Goal: Task Accomplishment & Management: Use online tool/utility

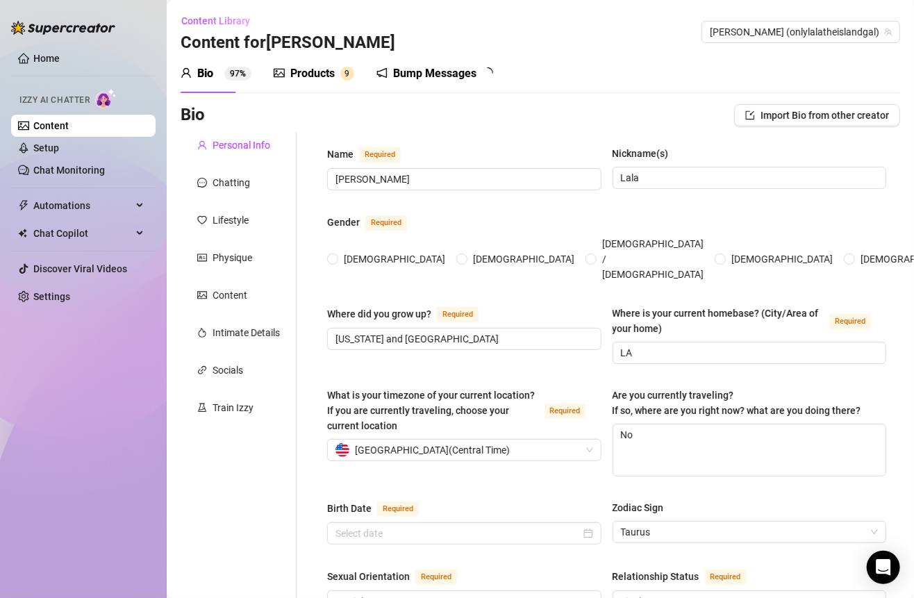
radio input "true"
type input "May 16th, 2001"
click at [343, 77] on sup "9" at bounding box center [347, 74] width 14 height 14
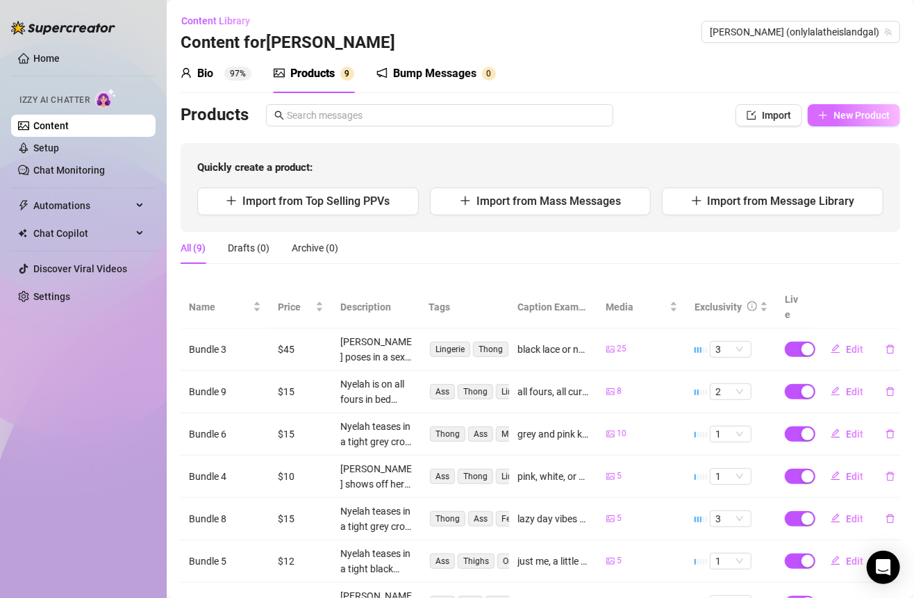
click at [828, 107] on button "New Product" at bounding box center [853, 115] width 92 height 22
type textarea "Type your message here..."
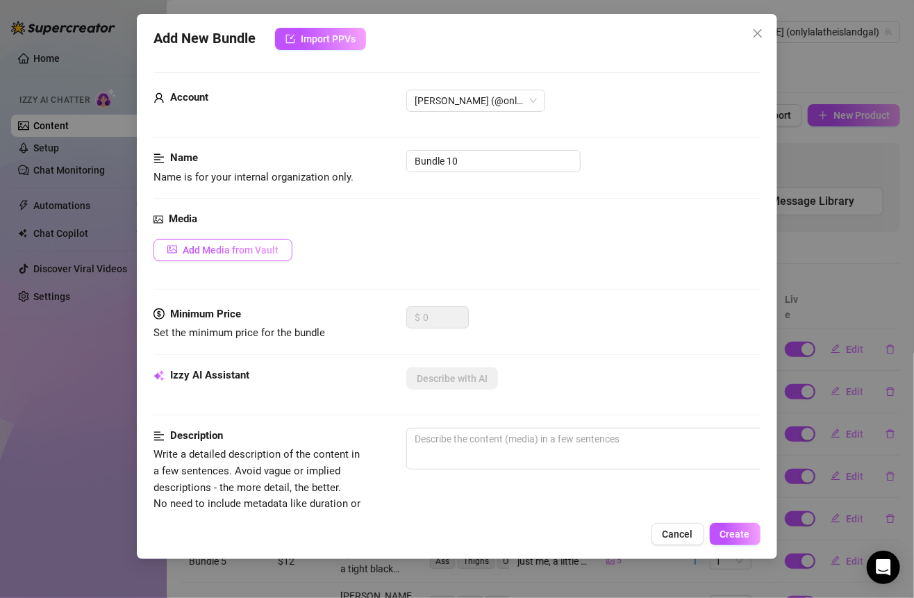
click at [235, 246] on span "Add Media from Vault" at bounding box center [231, 249] width 96 height 11
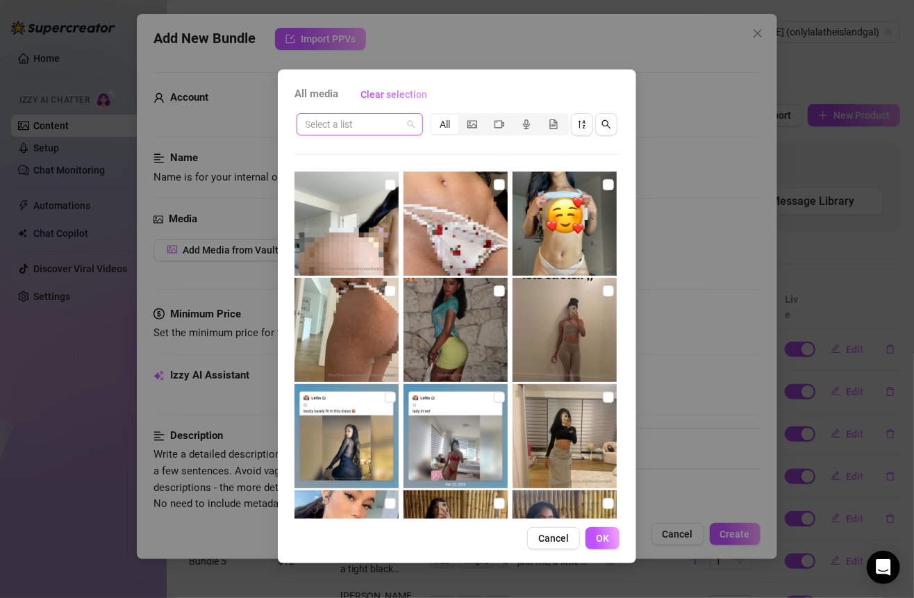
click at [386, 135] on div "Select a list" at bounding box center [359, 124] width 126 height 22
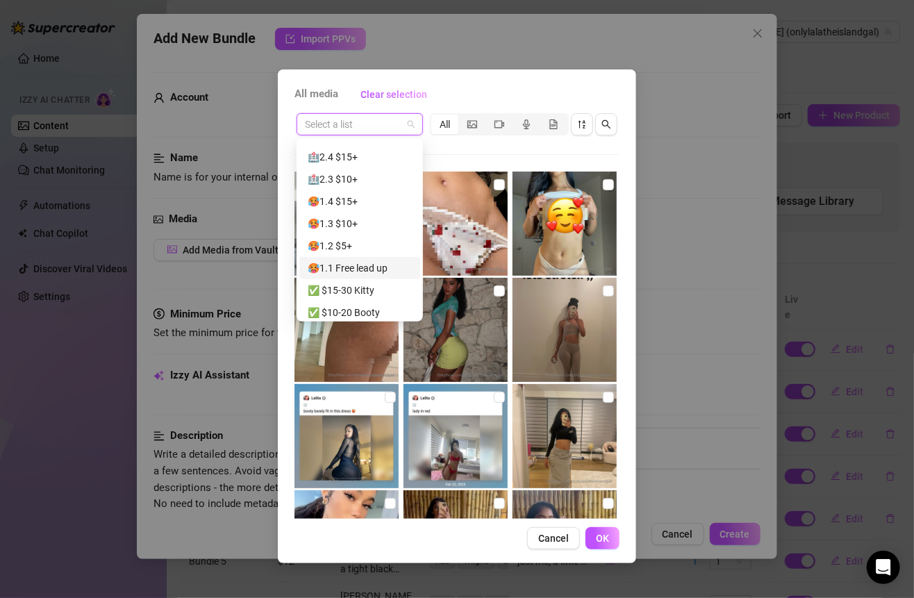
scroll to position [267, 0]
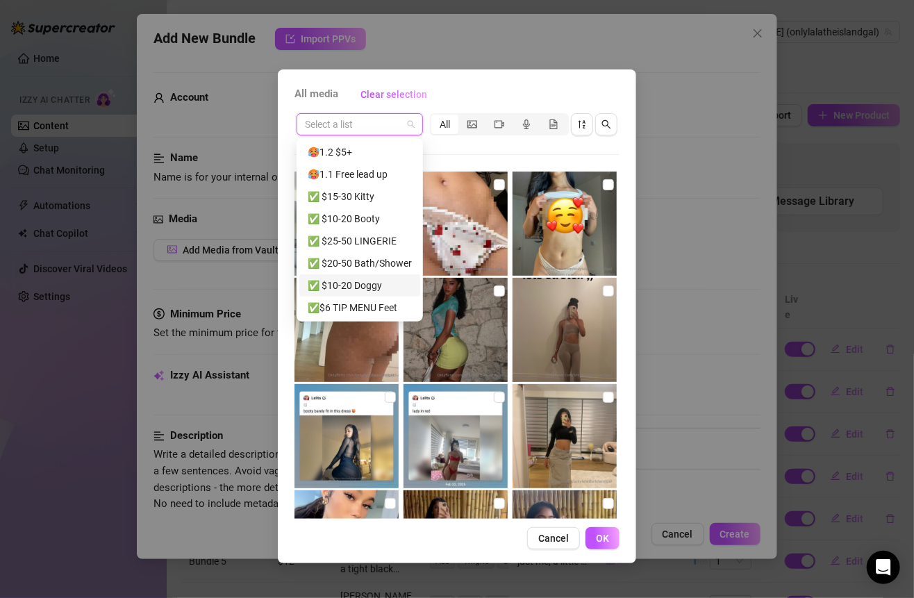
click at [359, 285] on div "✅ $10-20 Doggy" at bounding box center [360, 285] width 104 height 15
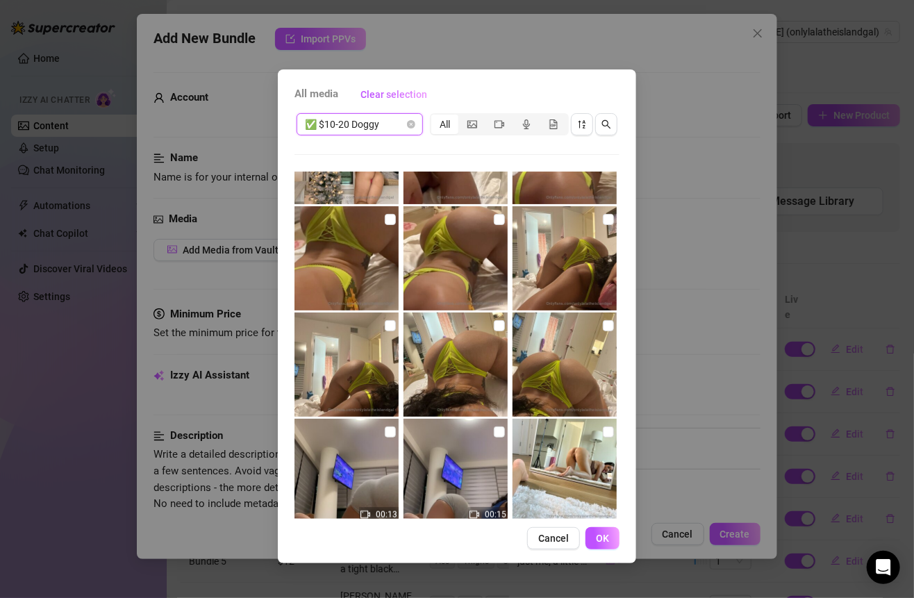
scroll to position [523, 0]
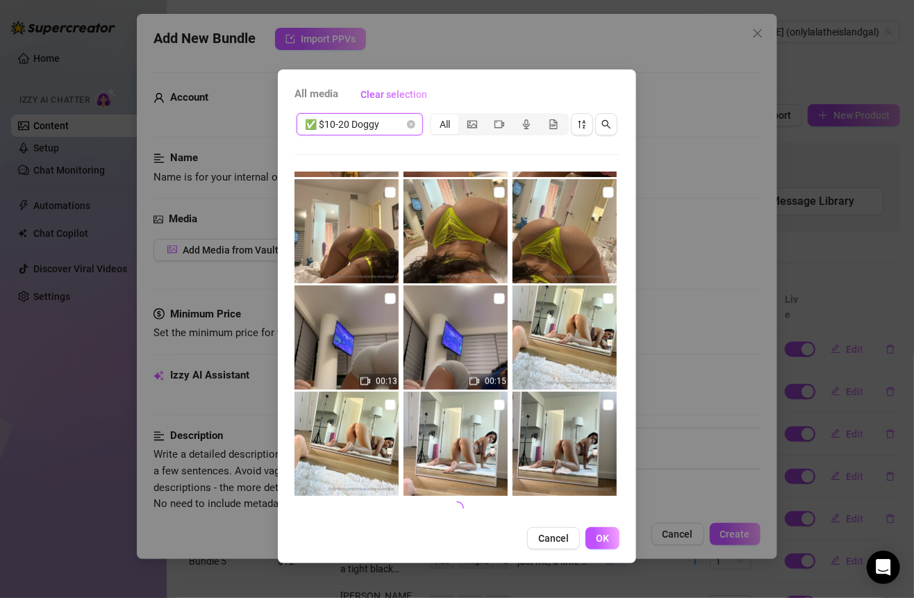
click at [392, 116] on span "✅ $10-20 Doggy" at bounding box center [360, 124] width 110 height 21
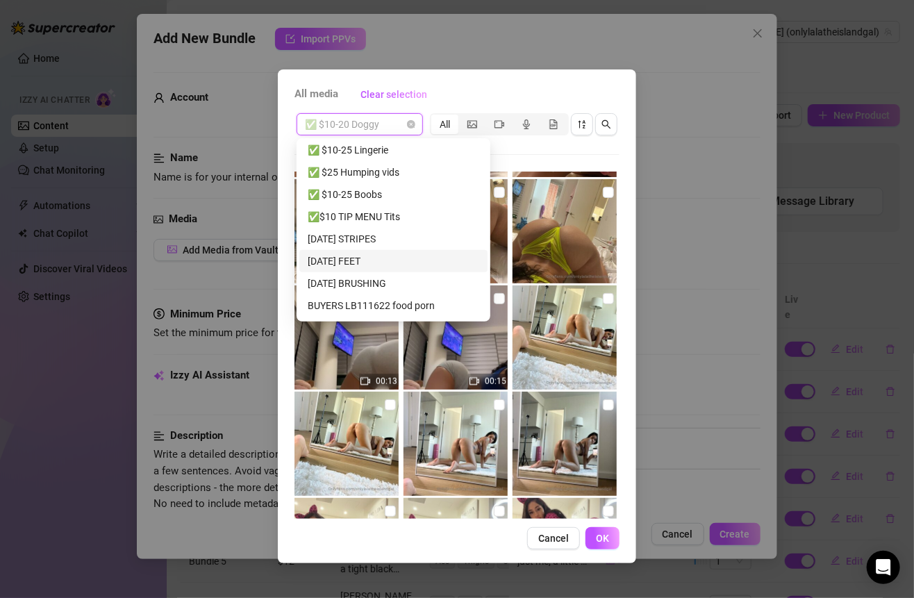
scroll to position [534, 0]
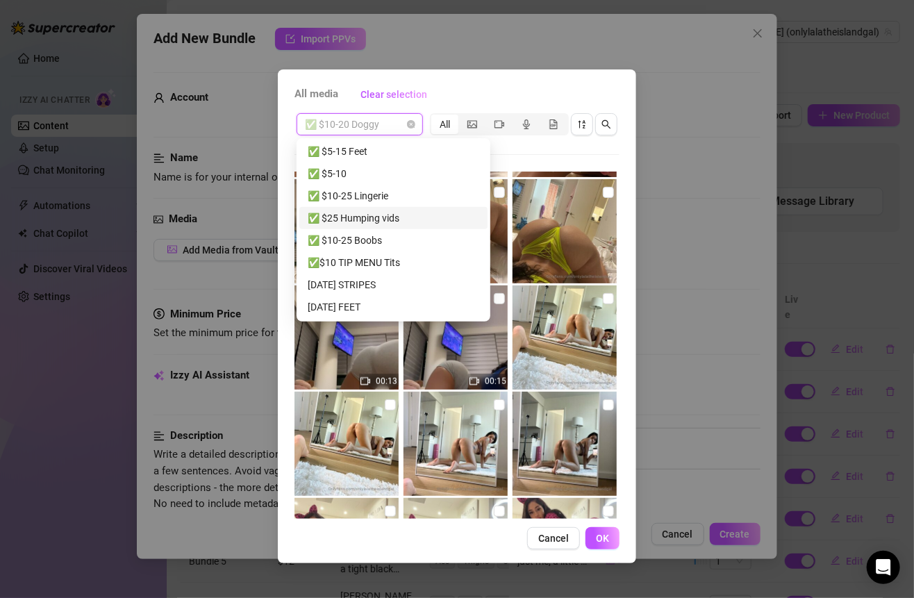
click at [365, 218] on div "✅ $25 Humping vids" at bounding box center [393, 217] width 171 height 15
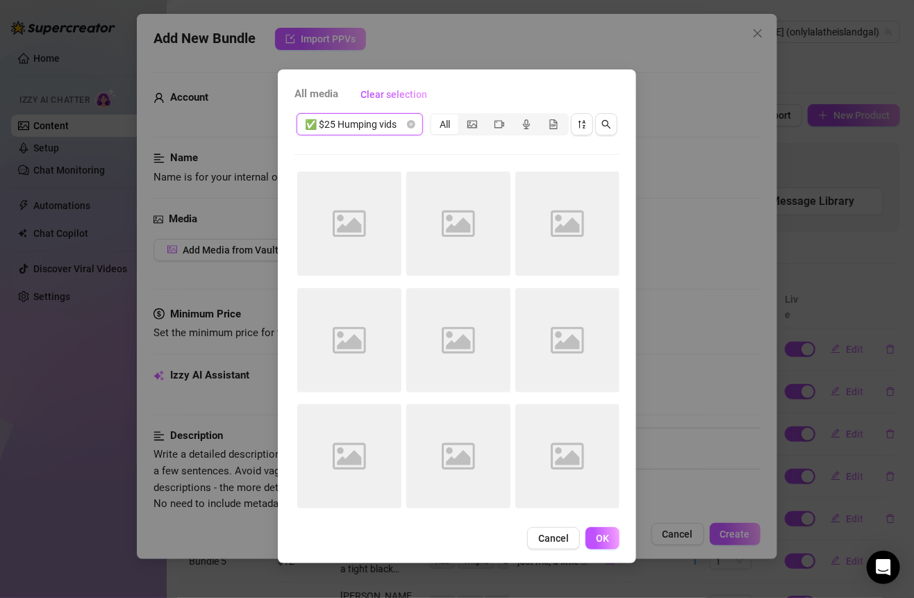
scroll to position [0, 0]
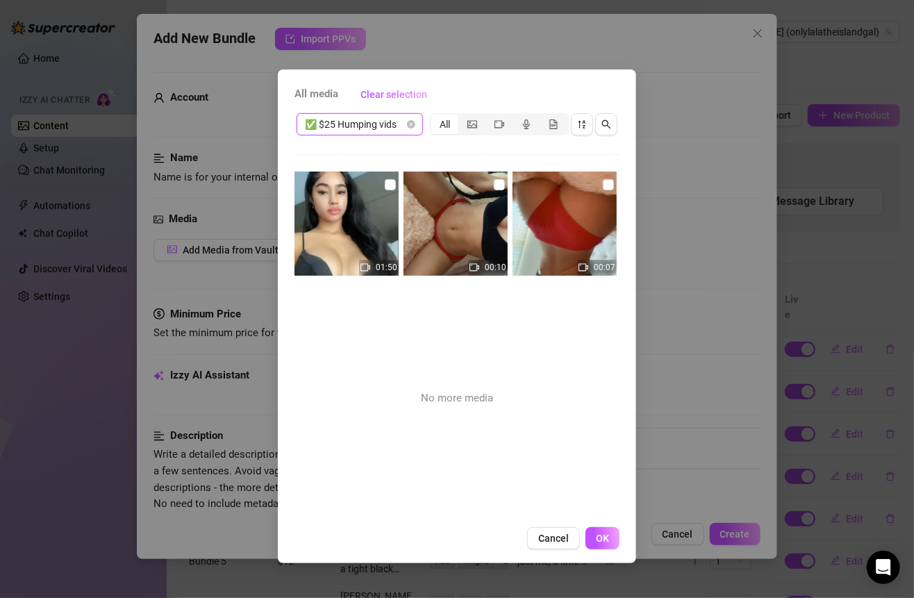
click at [385, 181] on input "checkbox" at bounding box center [390, 184] width 11 height 11
checkbox input "true"
click at [494, 183] on input "checkbox" at bounding box center [499, 184] width 11 height 11
checkbox input "true"
click at [603, 183] on input "checkbox" at bounding box center [608, 184] width 11 height 11
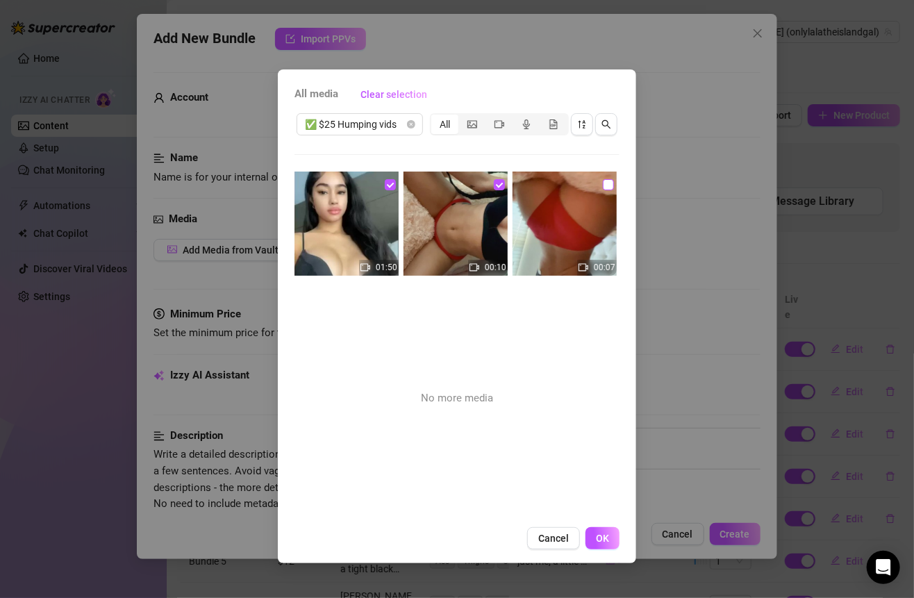
checkbox input "true"
click at [598, 548] on button "OK" at bounding box center [602, 538] width 34 height 22
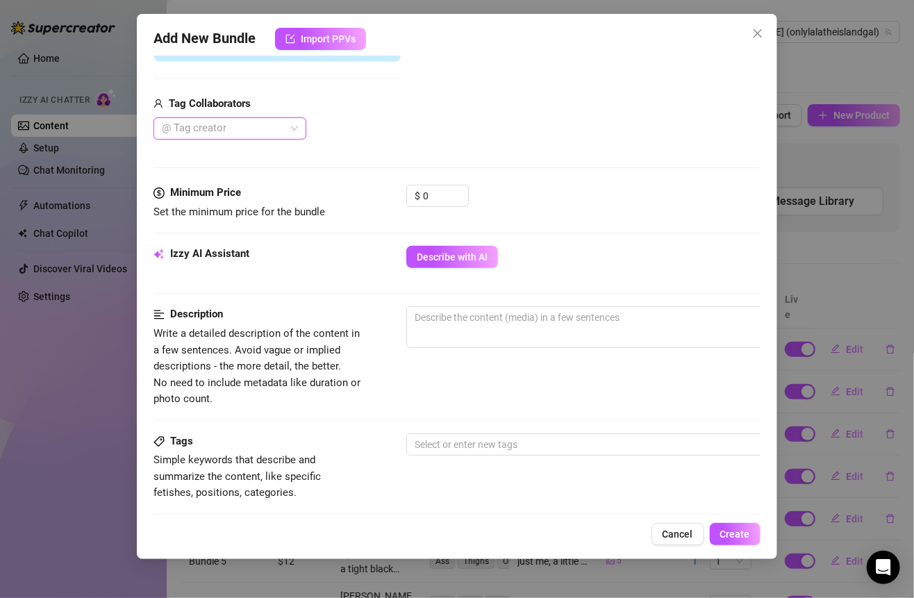
scroll to position [330, 0]
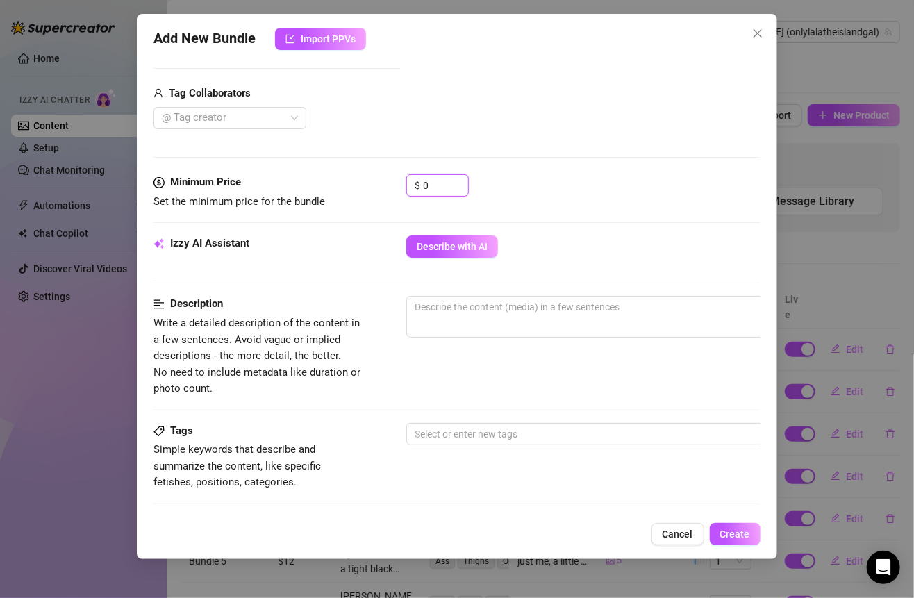
drag, startPoint x: 435, startPoint y: 184, endPoint x: 400, endPoint y: 184, distance: 35.4
click at [400, 184] on div "Minimum Price Set the minimum price for the bundle $ 0" at bounding box center [456, 191] width 606 height 35
type input "25"
click at [515, 209] on div "Minimum Price Set the minimum price for the bundle $ 25" at bounding box center [456, 204] width 606 height 61
click at [476, 235] on button "Describe with AI" at bounding box center [452, 246] width 92 height 22
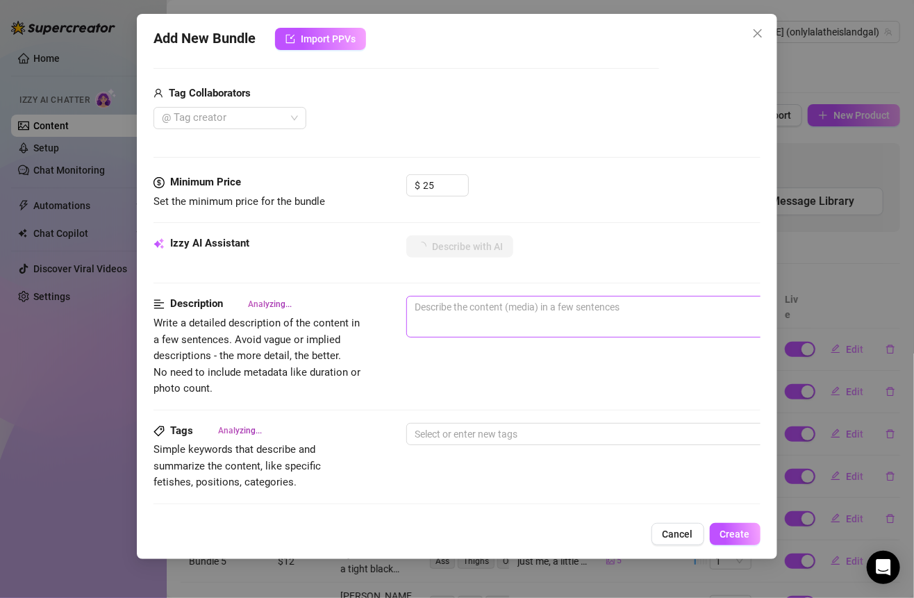
type textarea "Nyelah"
type textarea "Nyelah teases"
type textarea "Nyelah teases in"
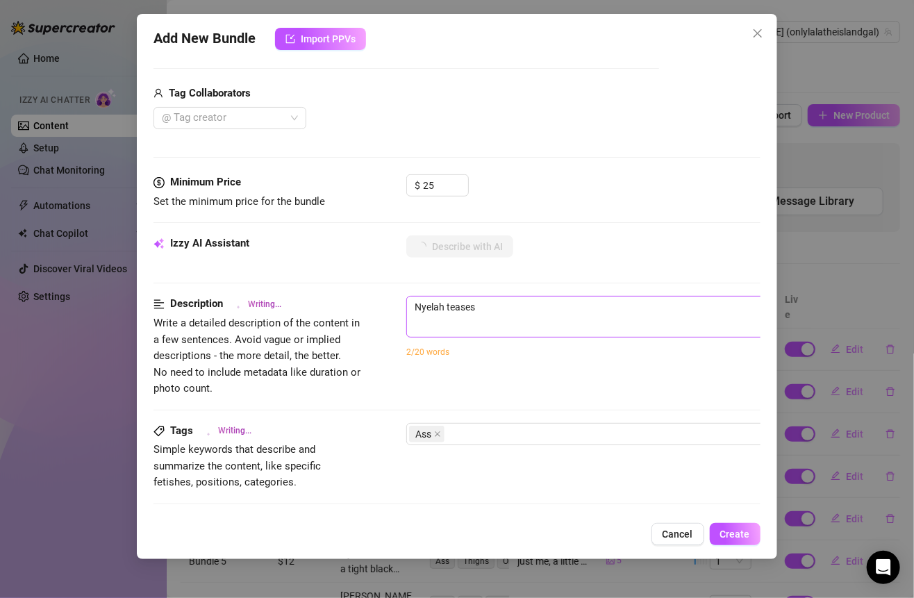
type textarea "Nyelah teases in"
type textarea "Nyelah teases in bed"
type textarea "Nyelah teases in bed wearing"
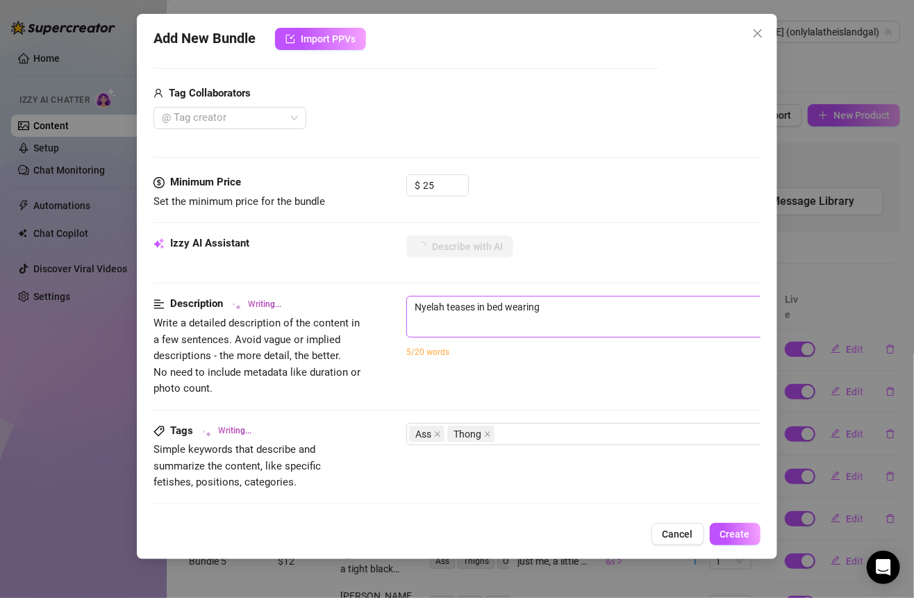
type textarea "Nyelah teases in bed wearing skimpy"
type textarea "Nyelah teases in bed wearing skimpy red"
type textarea "Nyelah teases in bed wearing skimpy red panties"
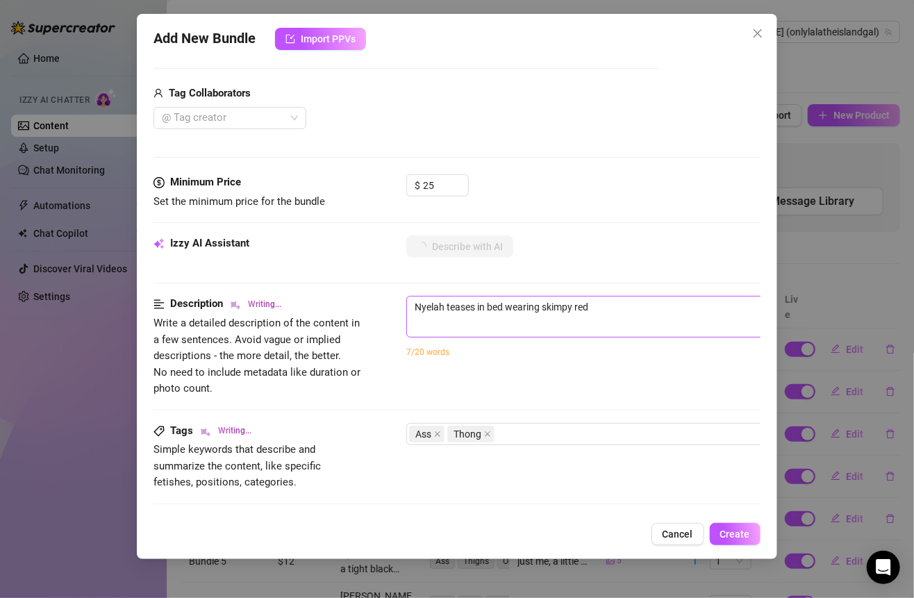
type textarea "Nyelah teases in bed wearing skimpy red panties"
type textarea "Nyelah teases in bed wearing skimpy red panties in"
type textarea "Nyelah teases in bed wearing skimpy red panties in one"
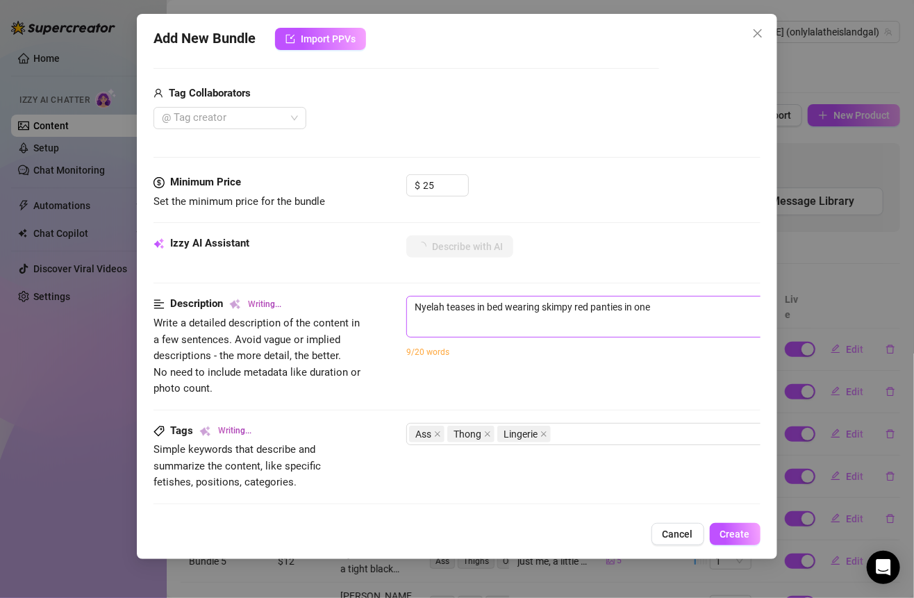
type textarea "Nyelah teases in bed wearing skimpy red panties in one set"
type textarea "Nyelah teases in bed wearing skimpy red panties in one set and"
type textarea "Nyelah teases in bed wearing skimpy red panties in one set and a"
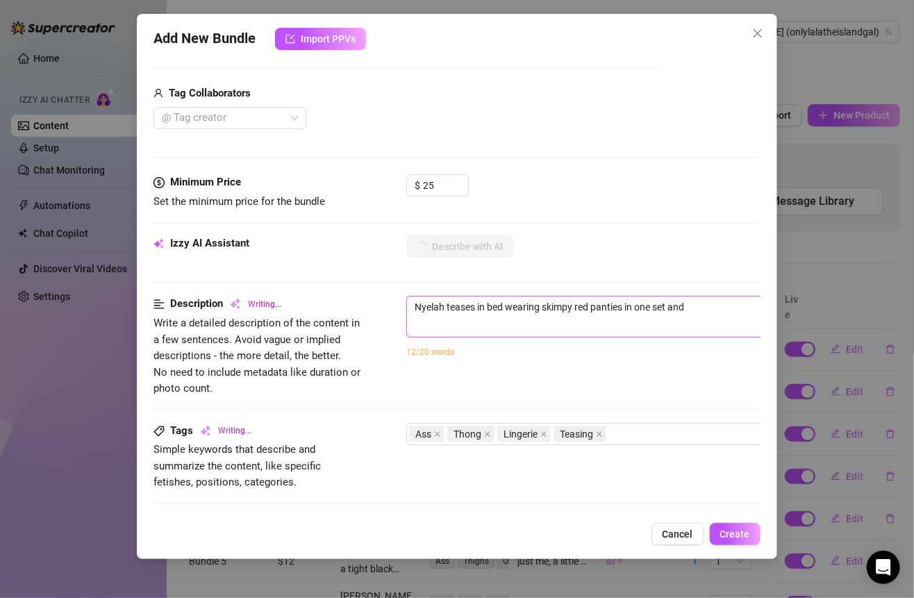
type textarea "Nyelah teases in bed wearing skimpy red panties in one set and a"
type textarea "Nyelah teases in bed wearing skimpy red panties in one set and a black"
type textarea "Nyelah teases in bed wearing skimpy red panties in one set and a black bra"
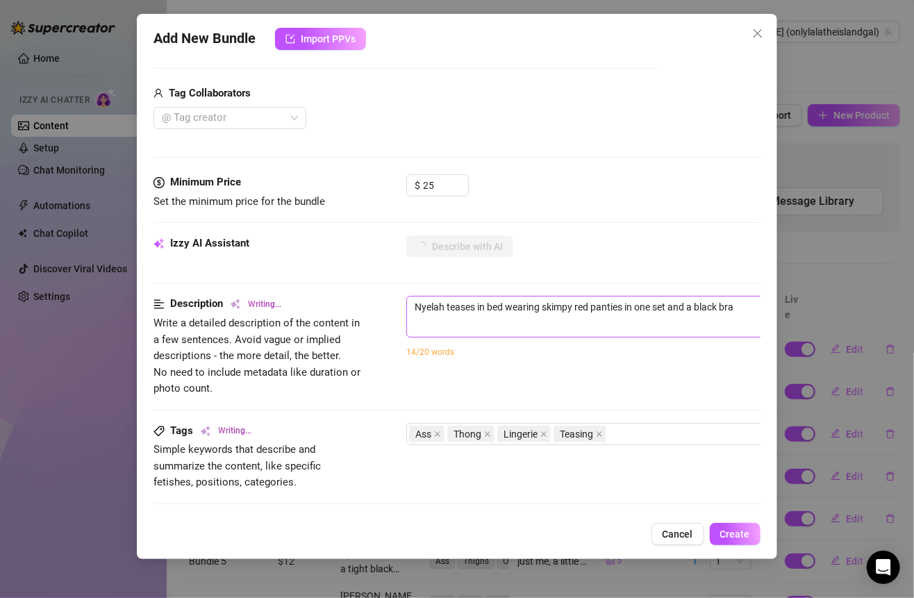
type textarea "Nyelah teases in bed wearing skimpy red panties in one set and a black bra with"
type textarea "Nyelah teases in bed wearing skimpy red panties in one set and a black bra with…"
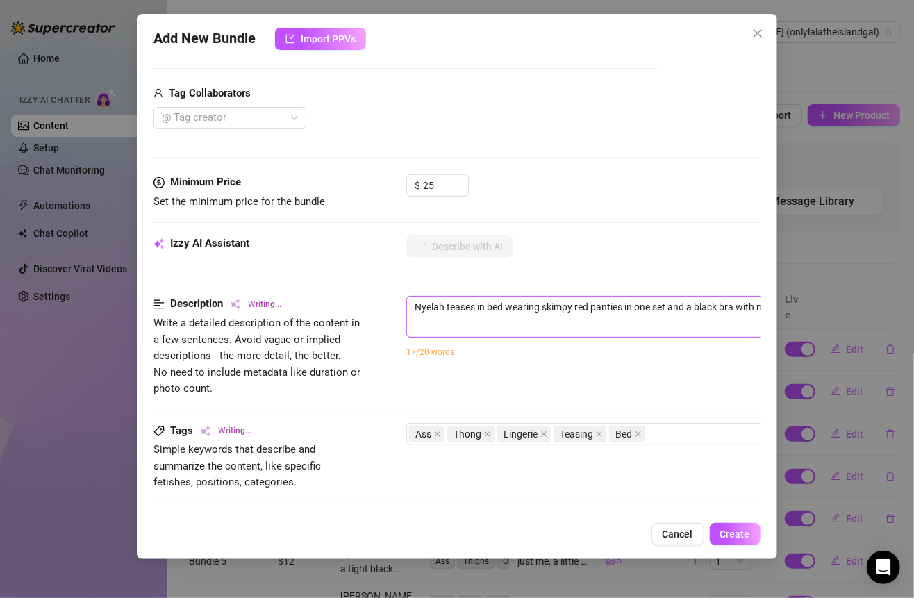
type textarea "Nyelah teases in bed wearing skimpy red panties in one set and a black bra with…"
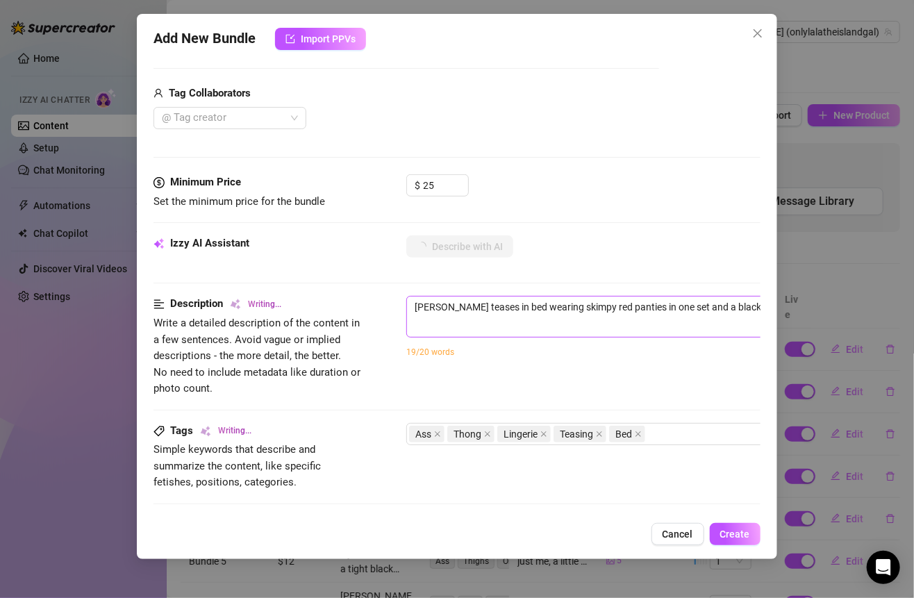
type textarea "Nyelah teases in bed wearing skimpy red panties in one set and a black bra with…"
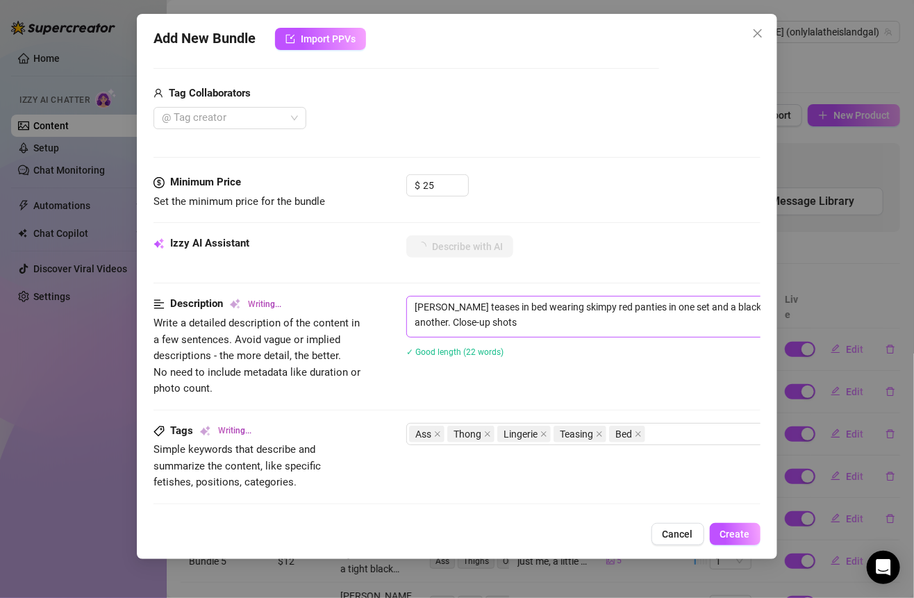
type textarea "Nyelah teases in bed wearing skimpy red panties in one set and a black bra with…"
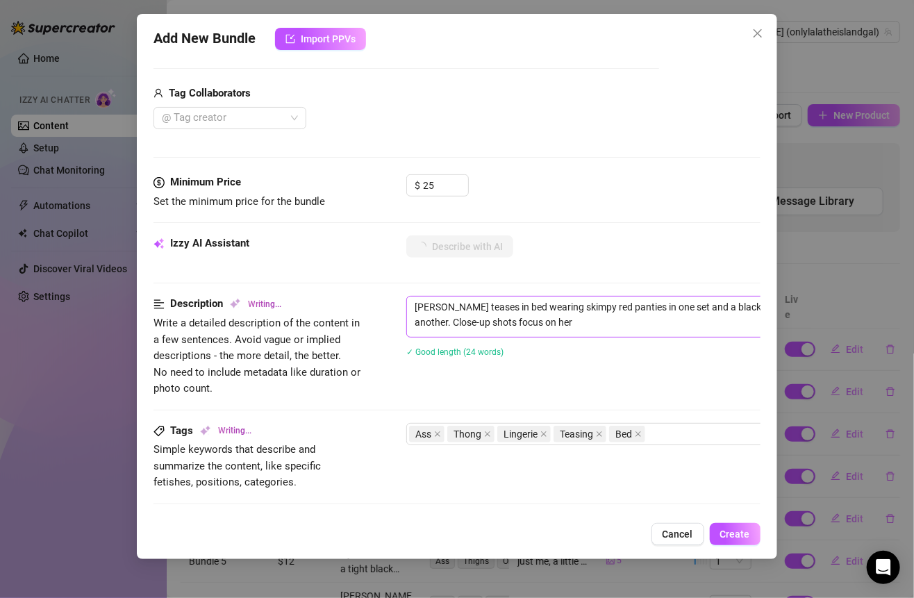
type textarea "Nyelah teases in bed wearing skimpy red panties in one set and a black bra with…"
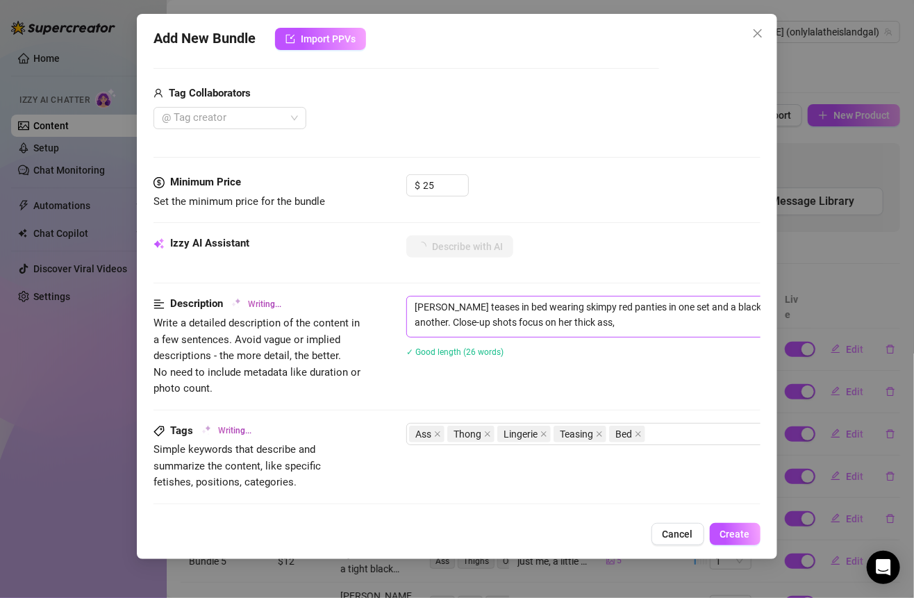
type textarea "Nyelah teases in bed wearing skimpy red panties in one set and a black bra with…"
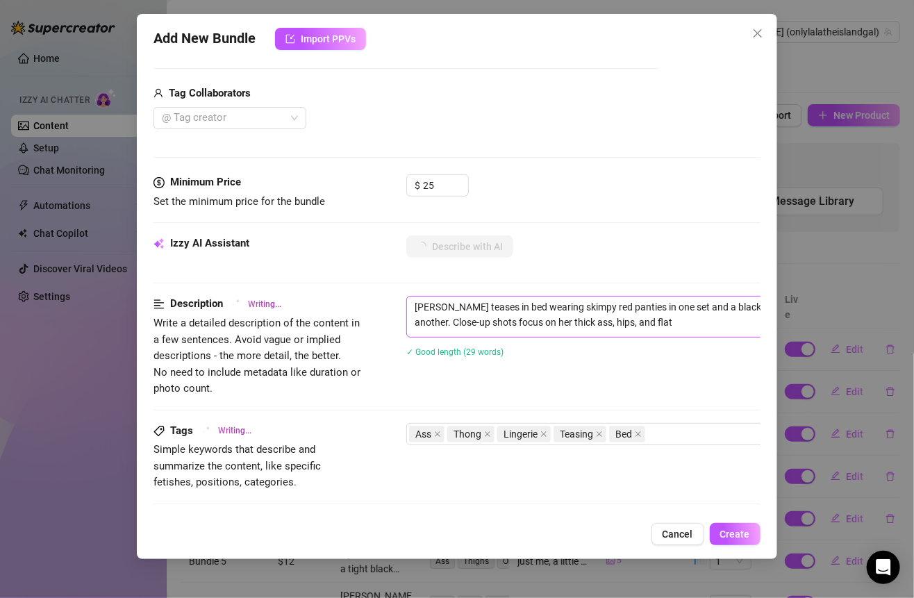
type textarea "Nyelah teases in bed wearing skimpy red panties in one set and a black bra with…"
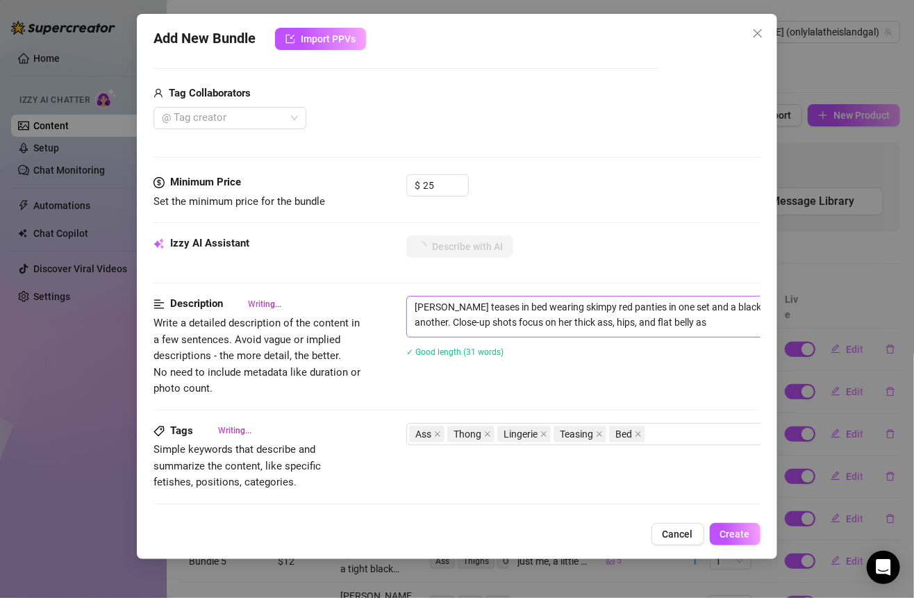
type textarea "Nyelah teases in bed wearing skimpy red panties in one set and a black bra with…"
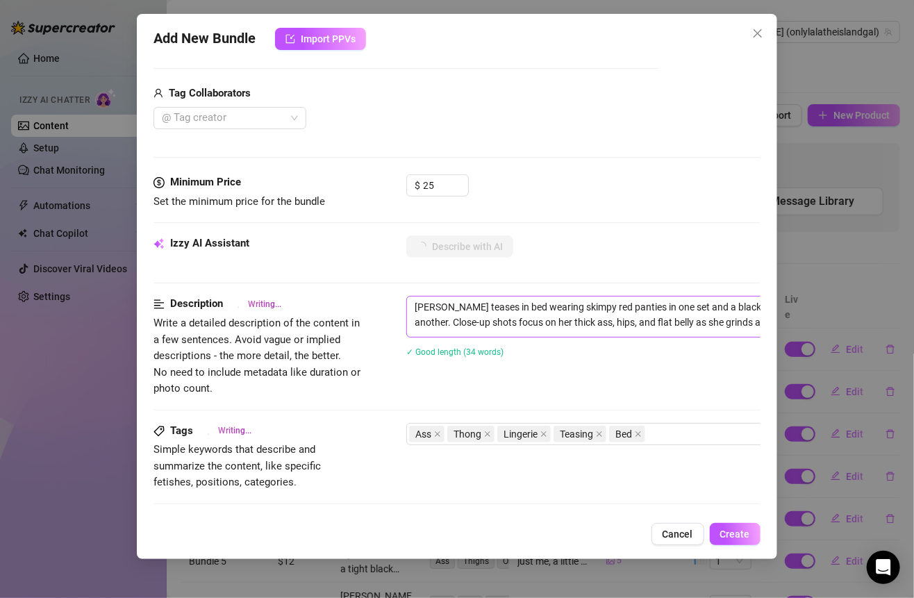
type textarea "Nyelah teases in bed wearing skimpy red panties in one set and a black bra with…"
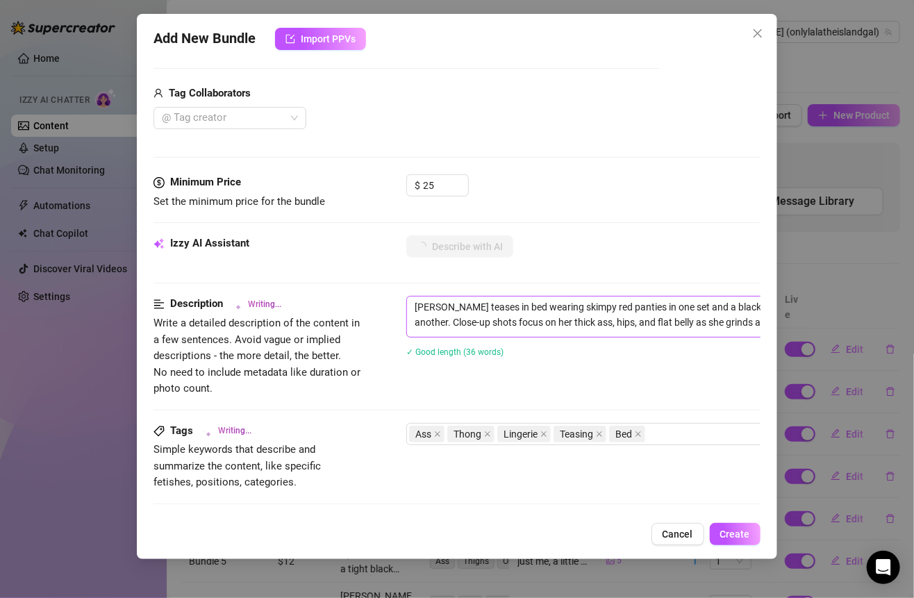
type textarea "Nyelah teases in bed wearing skimpy red panties in one set and a black bra with…"
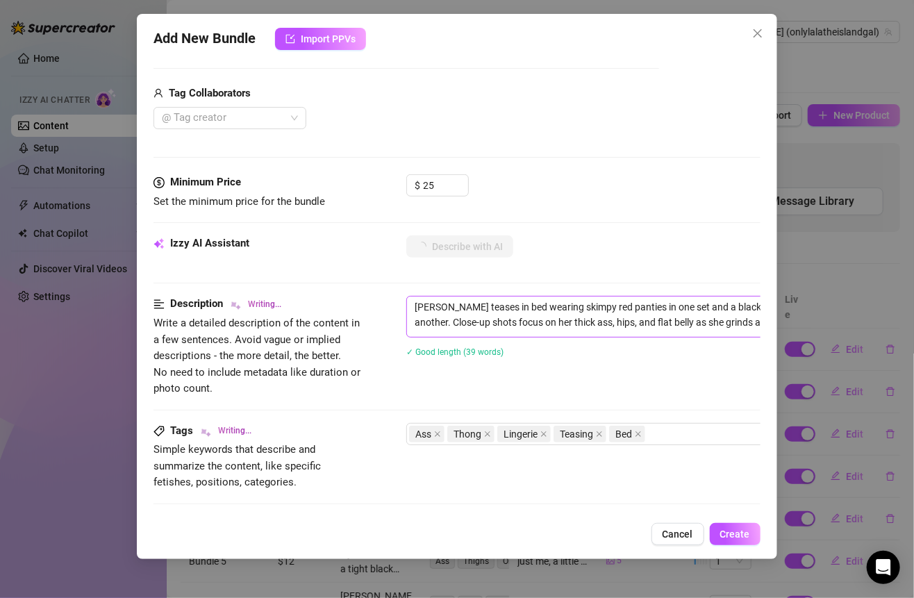
type textarea "Nyelah teases in bed wearing skimpy red panties in one set and a black bra with…"
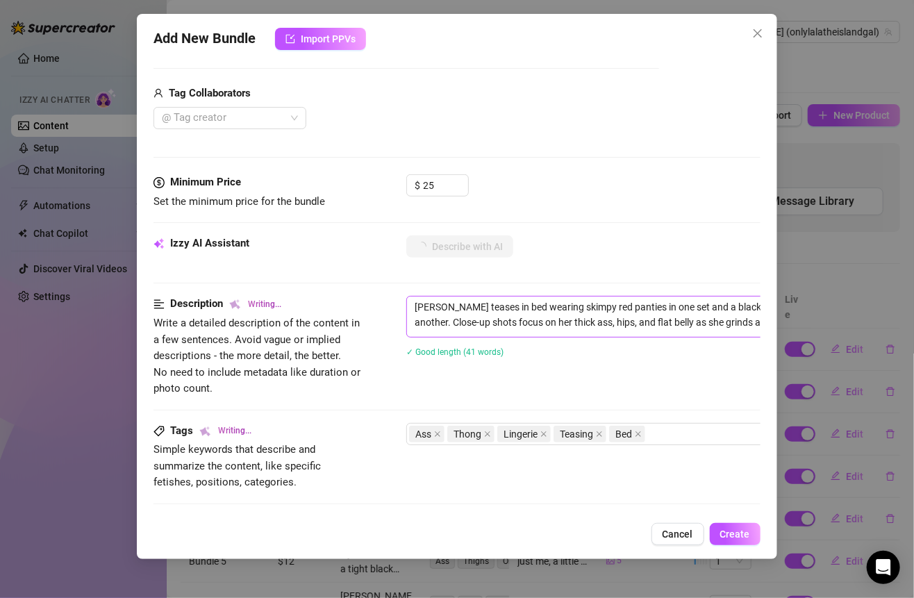
type textarea "Nyelah teases in bed wearing skimpy red panties in one set and a black bra with…"
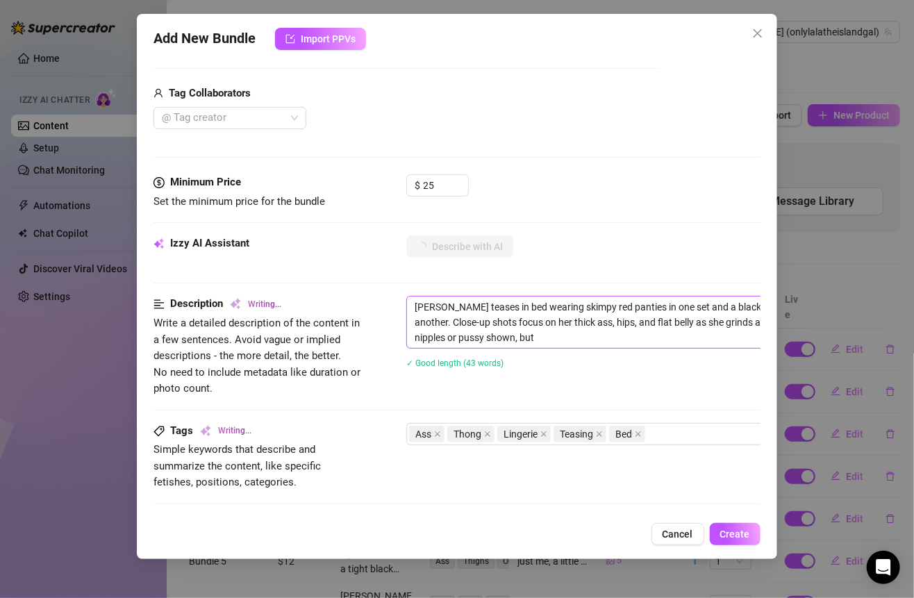
type textarea "Nyelah teases in bed wearing skimpy red panties in one set and a black bra with…"
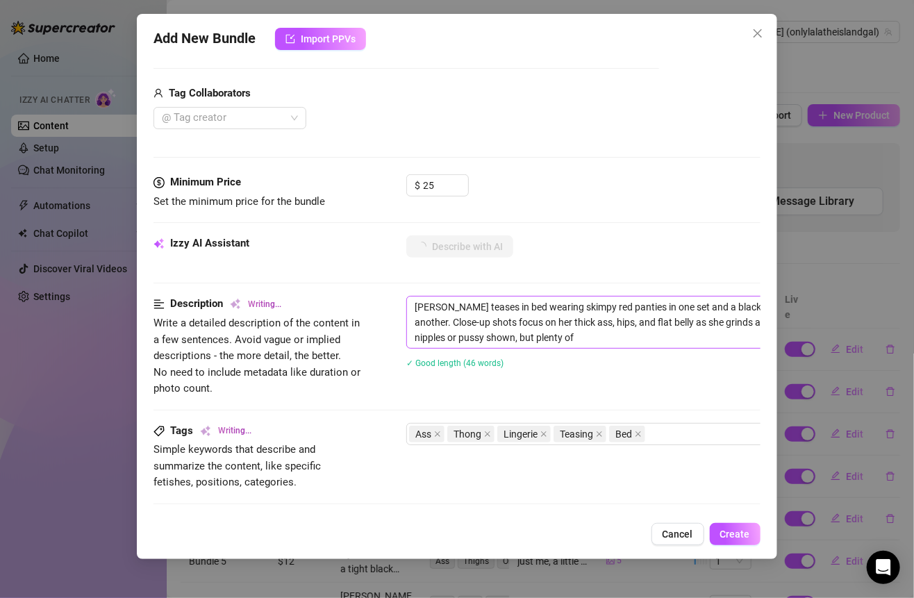
type textarea "Nyelah teases in bed wearing skimpy red panties in one set and a black bra with…"
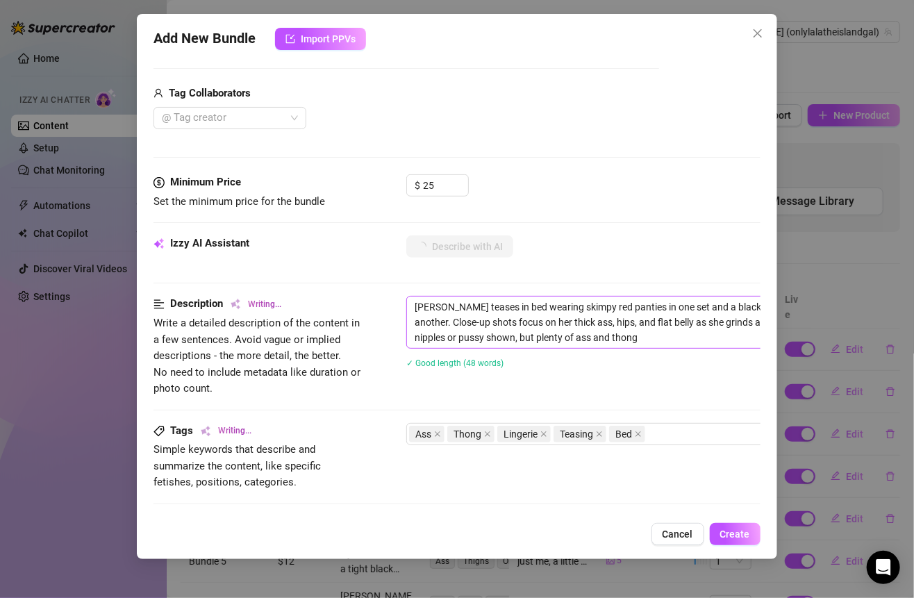
type textarea "Nyelah teases in bed wearing skimpy red panties in one set and a black bra with…"
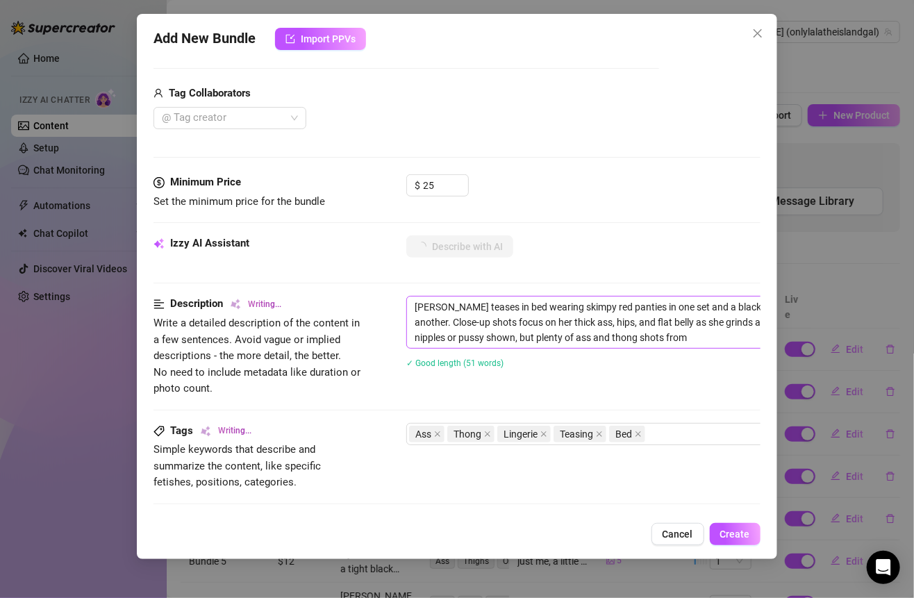
type textarea "Nyelah teases in bed wearing skimpy red panties in one set and a black bra with…"
drag, startPoint x: 446, startPoint y: 304, endPoint x: 716, endPoint y: 369, distance: 278.5
click at [716, 369] on div "Nyelah teases in bed wearing skimpy red panties in one set and a black bra with…" at bounding box center [649, 341] width 486 height 90
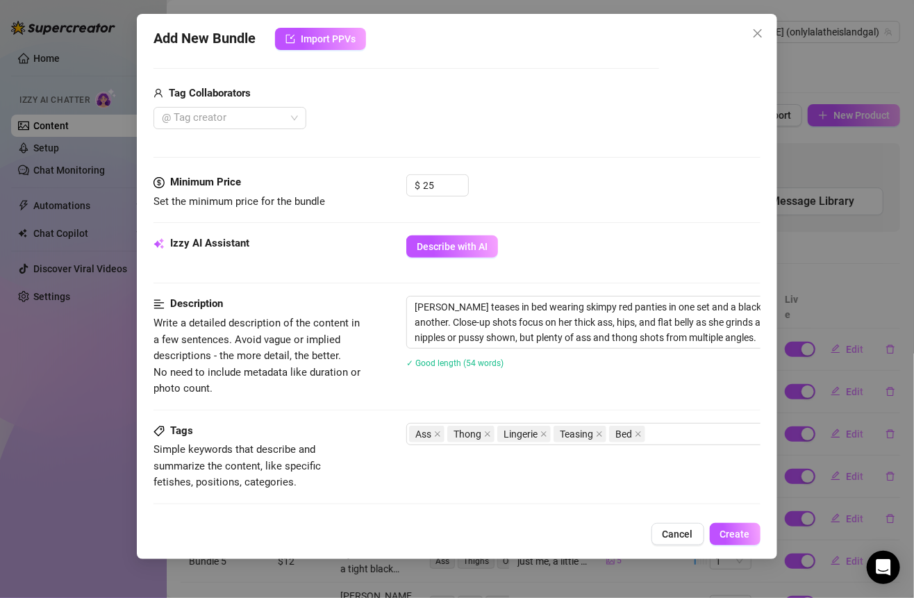
click at [524, 371] on div "Nyelah teases in bed wearing skimpy red panties in one set and a black bra with…" at bounding box center [649, 341] width 486 height 90
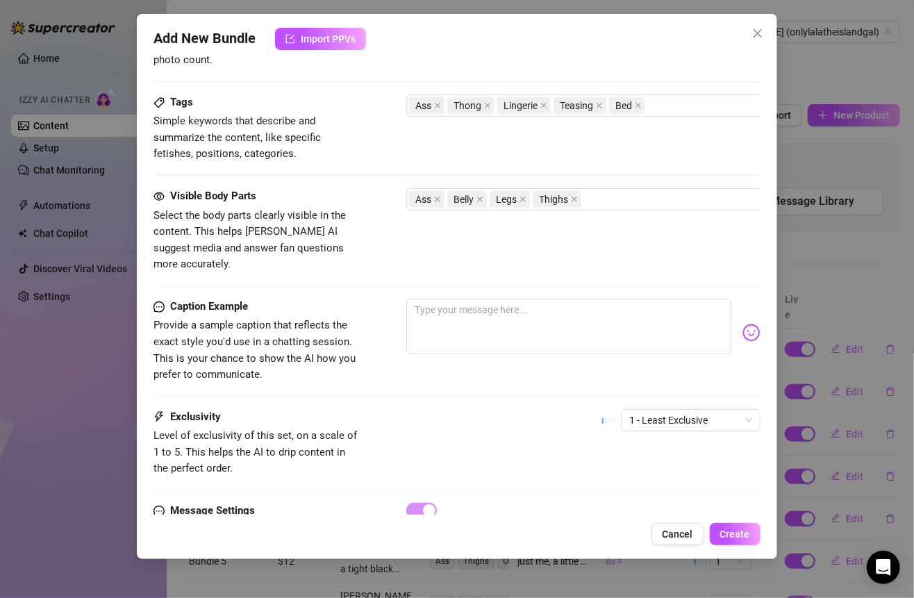
scroll to position [656, 0]
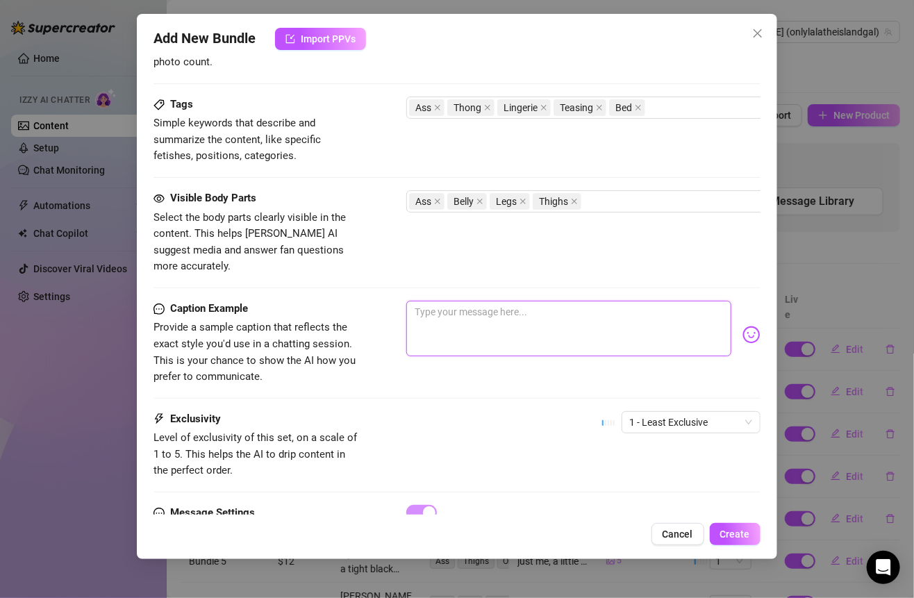
click at [501, 316] on textarea at bounding box center [568, 329] width 324 height 56
click at [645, 412] on span "1 - Least Exclusive" at bounding box center [691, 422] width 122 height 21
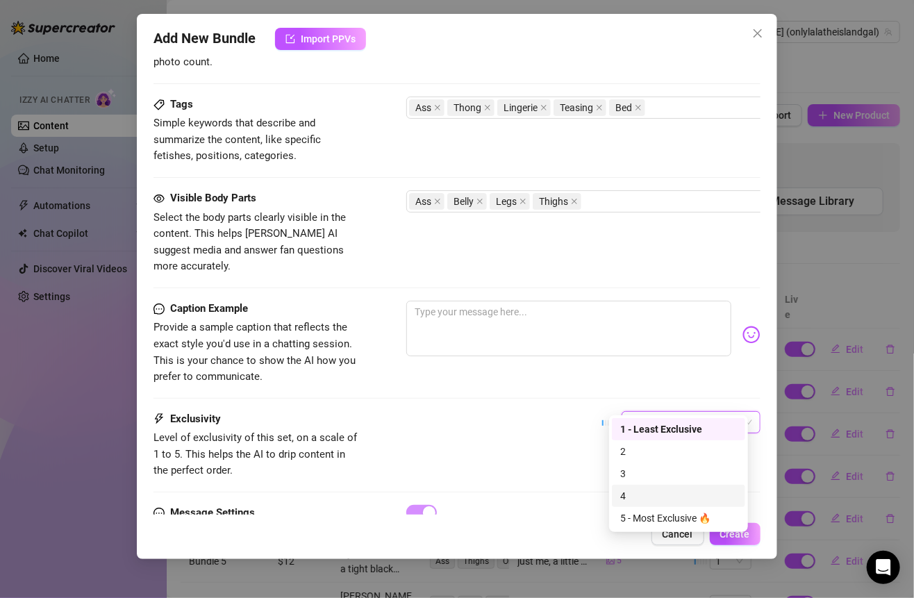
click at [632, 490] on div "4" at bounding box center [678, 495] width 117 height 15
click at [508, 381] on div "Caption Example Provide a sample caption that reflects the exact style you'd us…" at bounding box center [456, 356] width 606 height 110
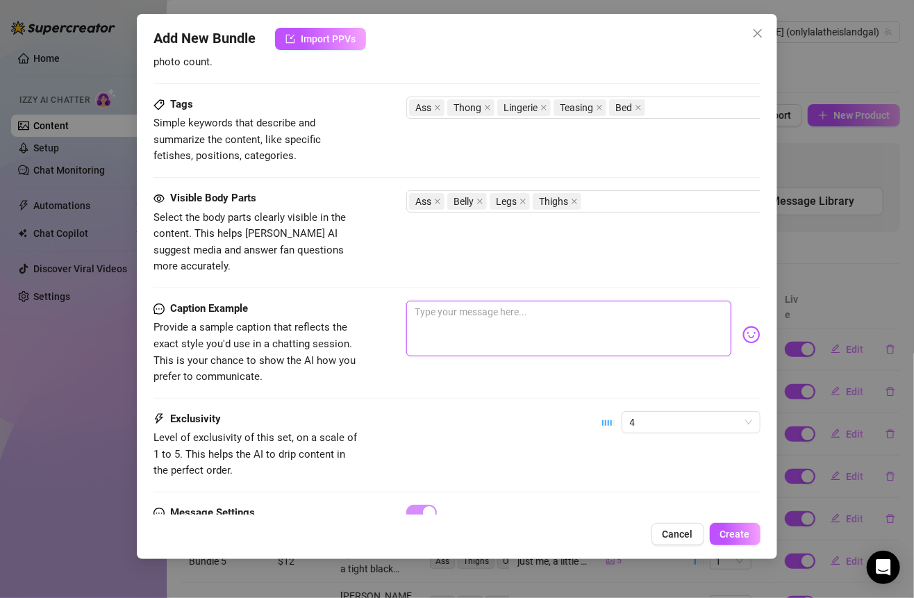
click at [442, 301] on textarea at bounding box center [568, 329] width 324 height 56
paste textarea "red or black… which set wins tonight? 😈🖤❤️ all fours, all curves, and every ang…"
type textarea "red or black… which set wins tonight? 😈🖤❤️ all fours, all curves, and every ang…"
click at [569, 301] on textarea "red or black… which set wins tonight? 😈🖤❤️ all fours, all curves, and every ang…" at bounding box center [568, 329] width 324 height 56
type textarea "red or black… which set wins tonigh? 😈🖤❤️ all fours, all curves, and every angl…"
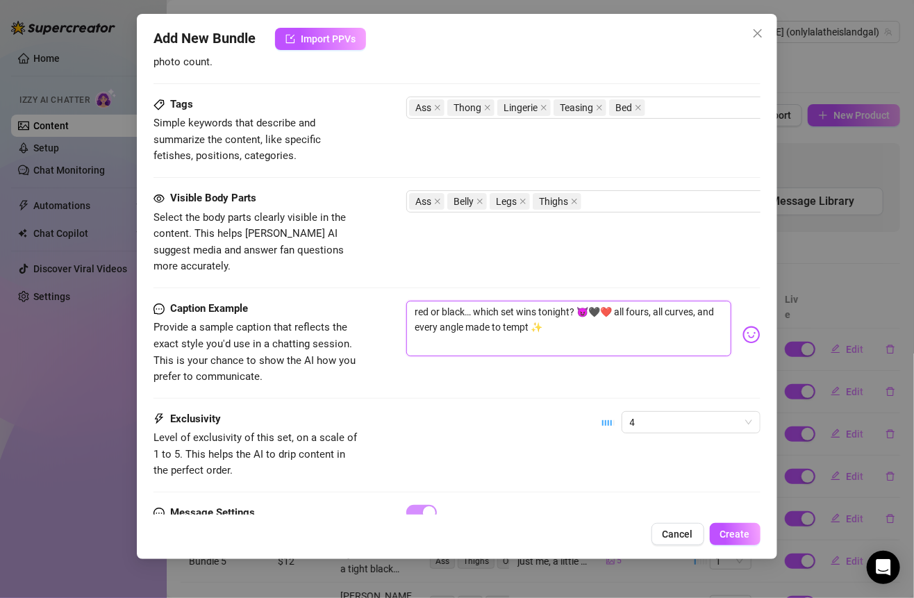
type textarea "red or black… which set wins tonigh? 😈🖤❤️ all fours, all curves, and every angl…"
type textarea "red or black… which set wins tonig? 😈🖤❤️ all fours, all curves, and every angle…"
type textarea "red or black… which set wins toni? 😈🖤❤️ all fours, all curves, and every angle …"
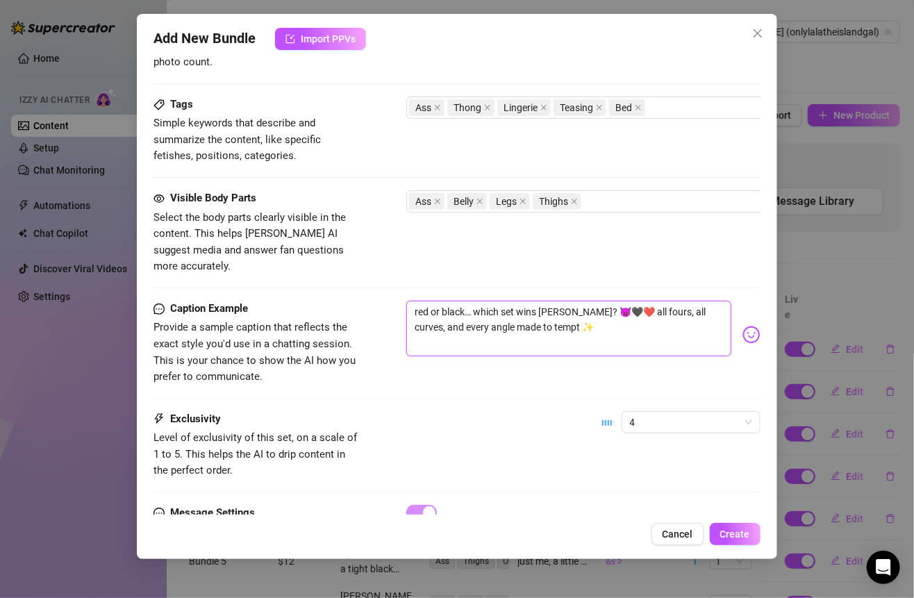
type textarea "red or black… which set wins ton? 😈🖤❤️ all fours, all curves, and every angle m…"
type textarea "red or black… which set wins to? 😈🖤❤️ all fours, all curves, and every angle ma…"
type textarea "red or black… which set wins t? 😈🖤❤️ all fours, all curves, and every angle mad…"
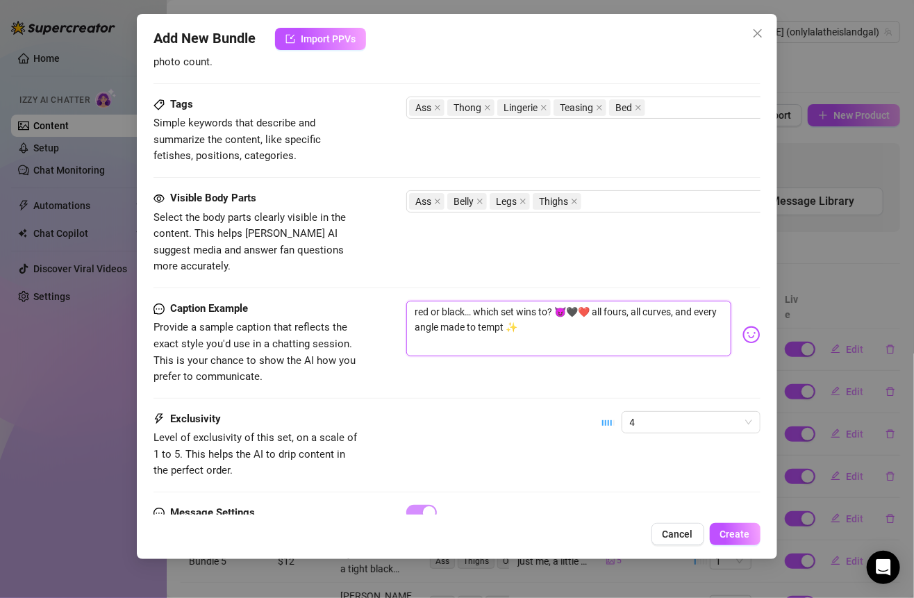
type textarea "red or black… which set wins t? 😈🖤❤️ all fours, all curves, and every angle mad…"
type textarea "red or black… which set wins ? 😈🖤❤️ all fours, all curves, and every angle made…"
type textarea "red or black… which set wins? 😈🖤❤️ all fours, all curves, and every angle made …"
click at [577, 312] on textarea "red or black… which set wins? 😈🖤❤️ all fours, all curves, and every angle made …" at bounding box center [568, 329] width 324 height 56
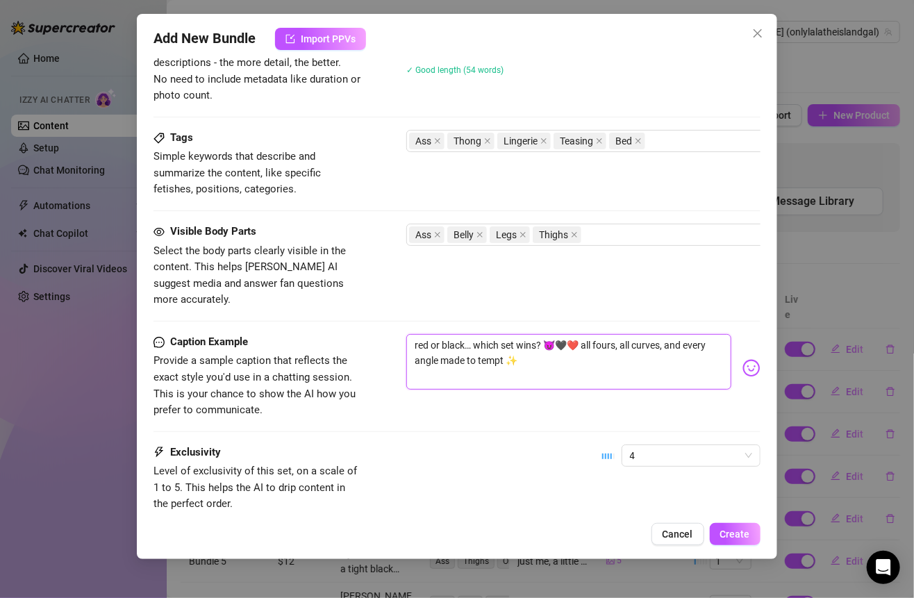
scroll to position [715, 0]
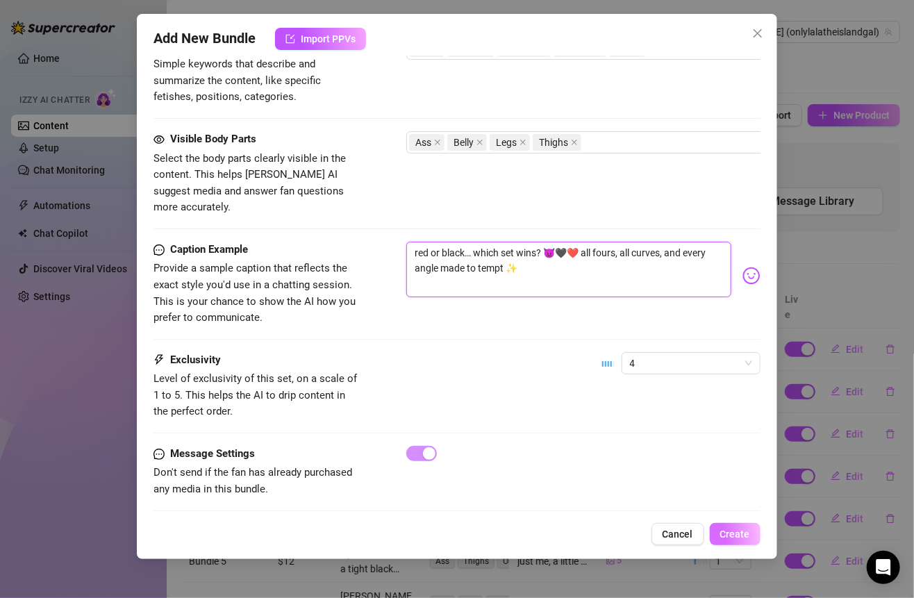
type textarea "red or black… which set wins? 😈🖤❤️ all fours, all curves, and every angle made …"
click at [724, 541] on button "Create" at bounding box center [735, 534] width 51 height 22
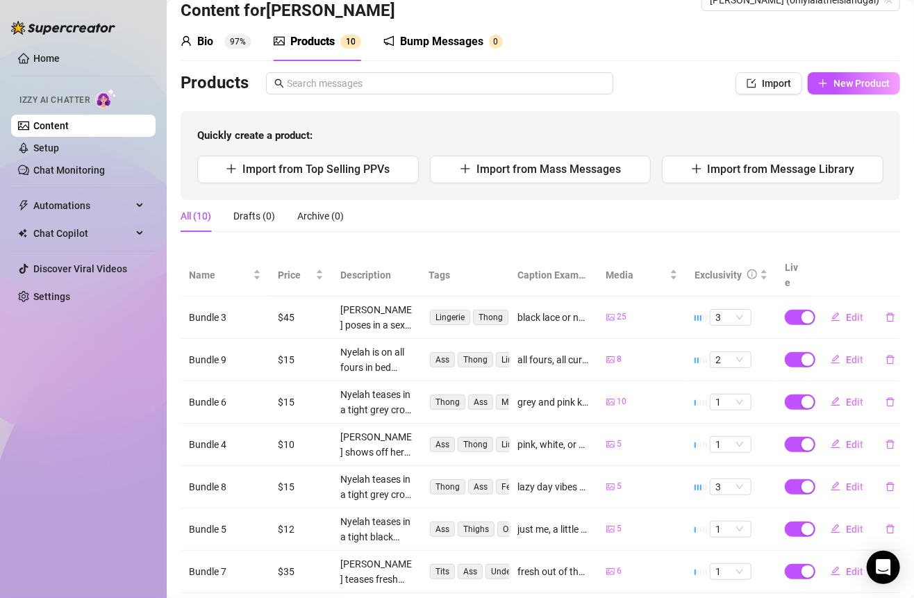
scroll to position [0, 0]
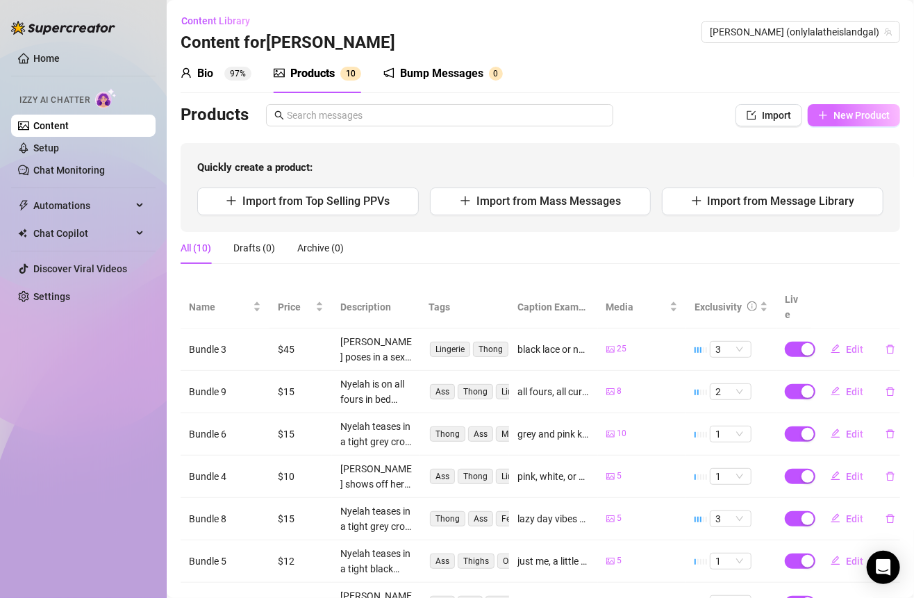
click at [850, 117] on span "New Product" at bounding box center [861, 115] width 56 height 11
type textarea "Type your message here..."
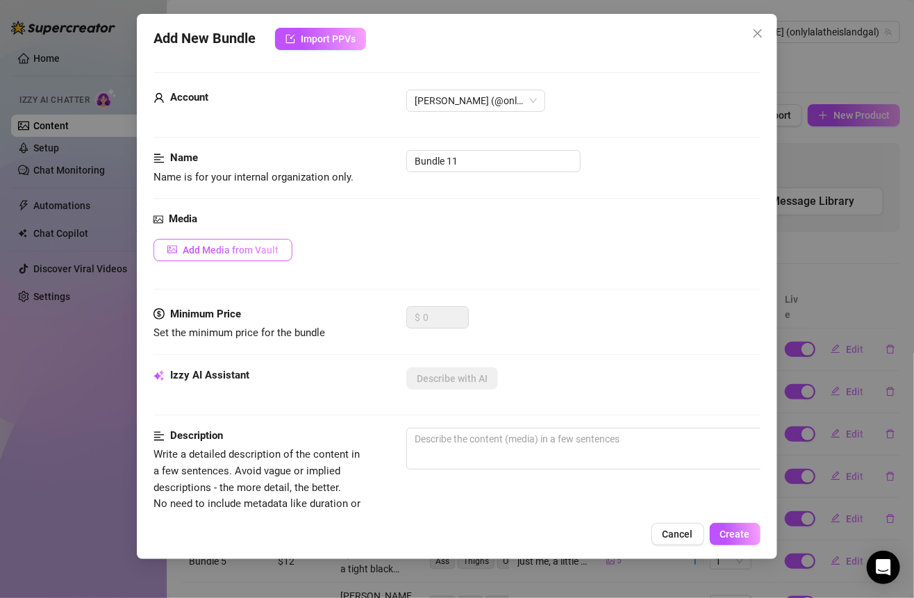
click at [246, 251] on span "Add Media from Vault" at bounding box center [231, 249] width 96 height 11
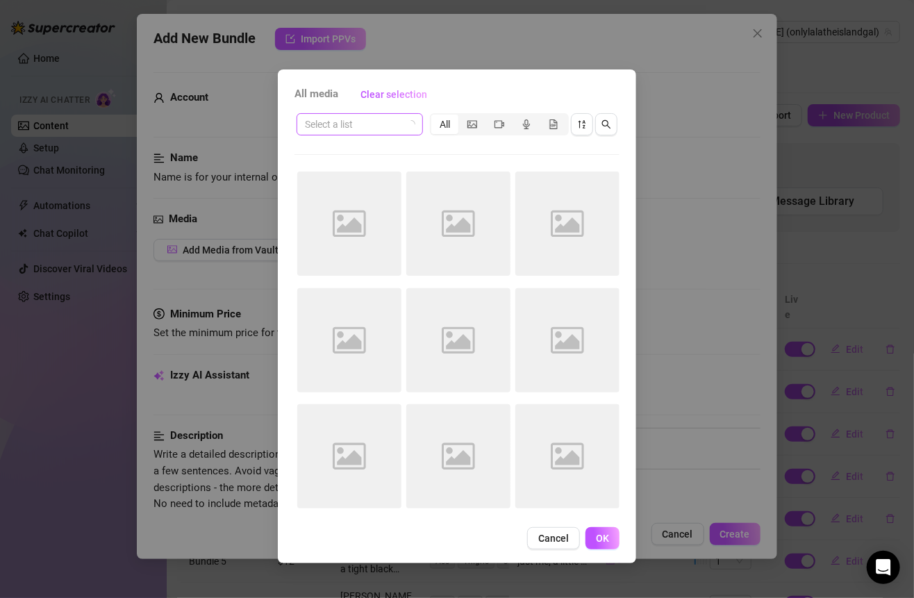
click at [371, 125] on input "search" at bounding box center [353, 124] width 97 height 21
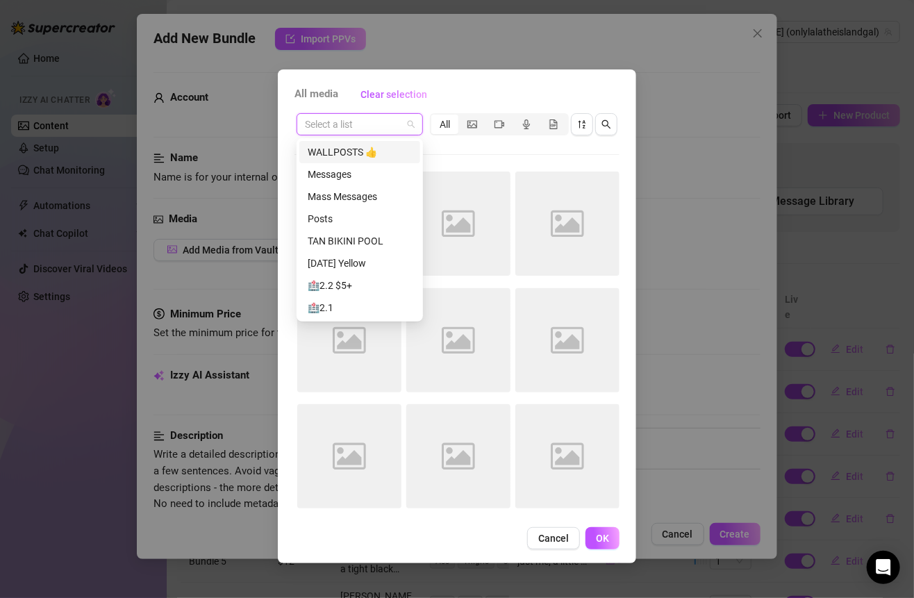
click at [382, 124] on input "search" at bounding box center [353, 124] width 97 height 21
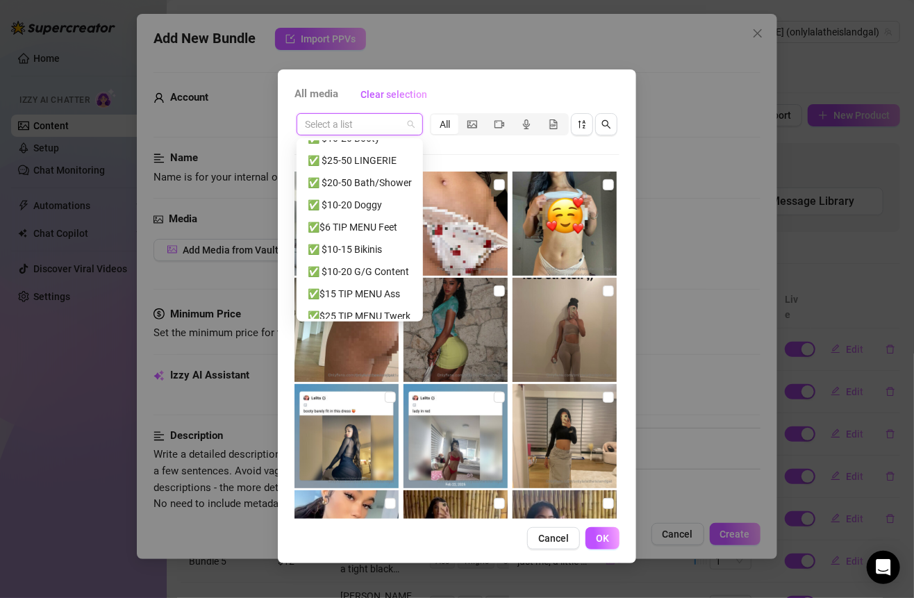
scroll to position [352, 0]
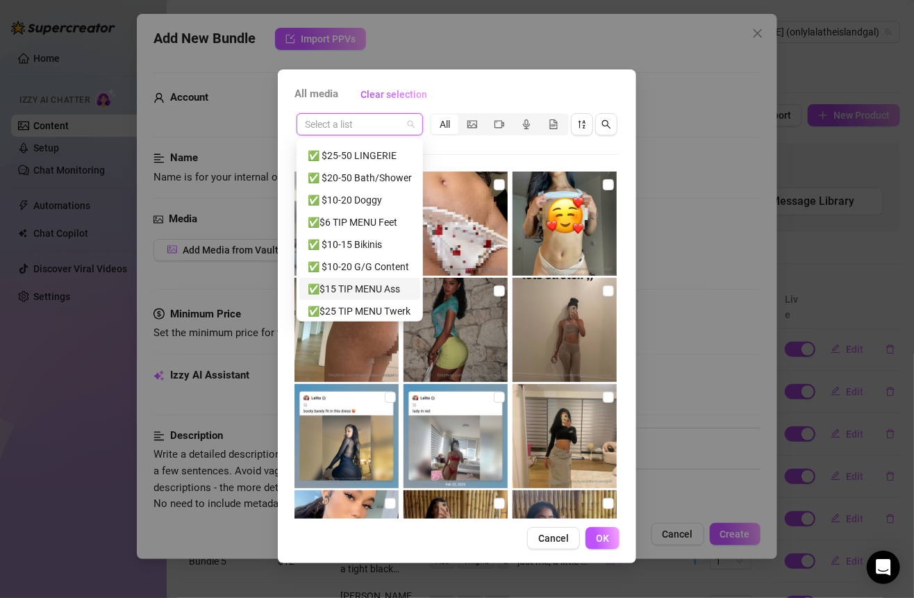
click at [360, 285] on div "✅$15 TIP MENU Ass" at bounding box center [360, 288] width 104 height 15
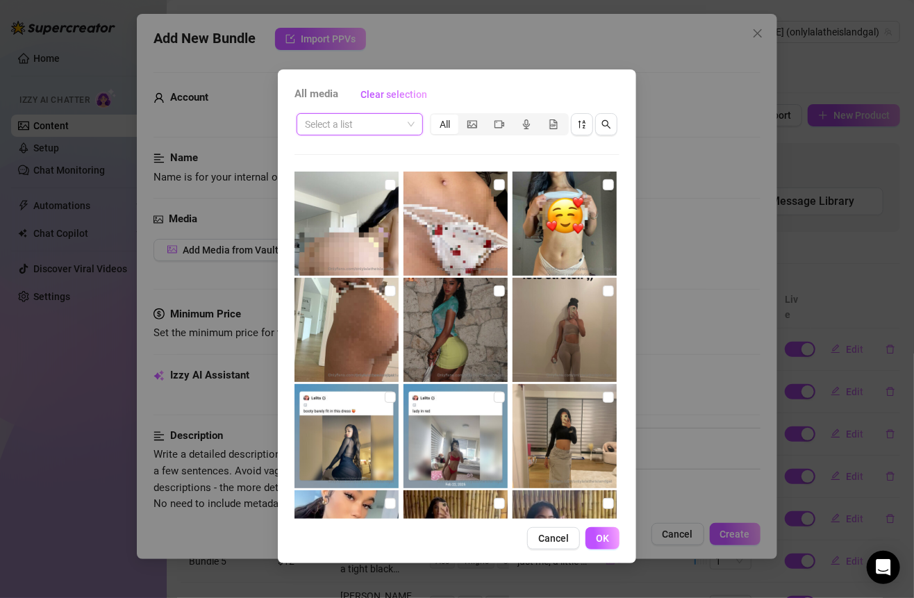
click at [385, 127] on input "search" at bounding box center [353, 124] width 97 height 21
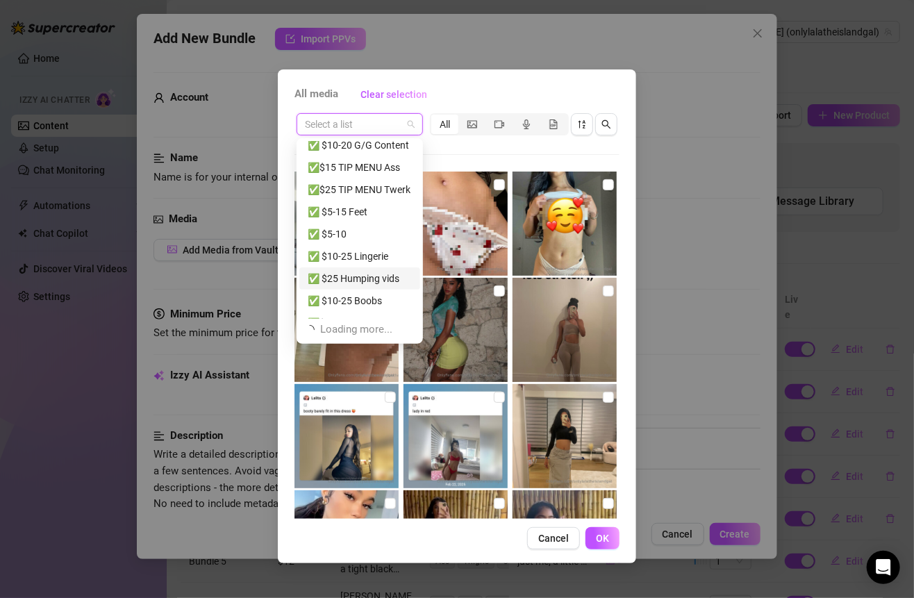
scroll to position [486, 0]
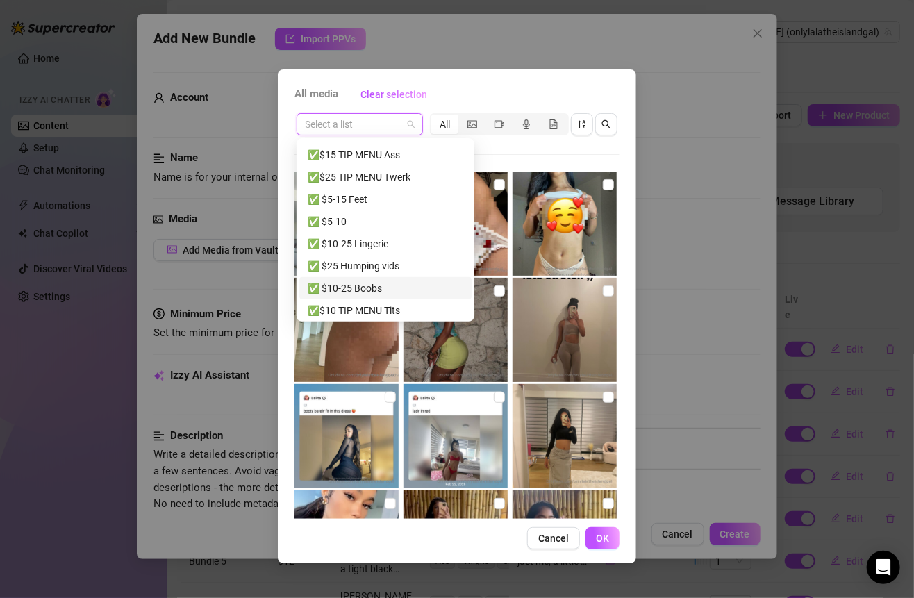
click at [358, 287] on div "✅ $10-25 Boobs" at bounding box center [386, 287] width 156 height 15
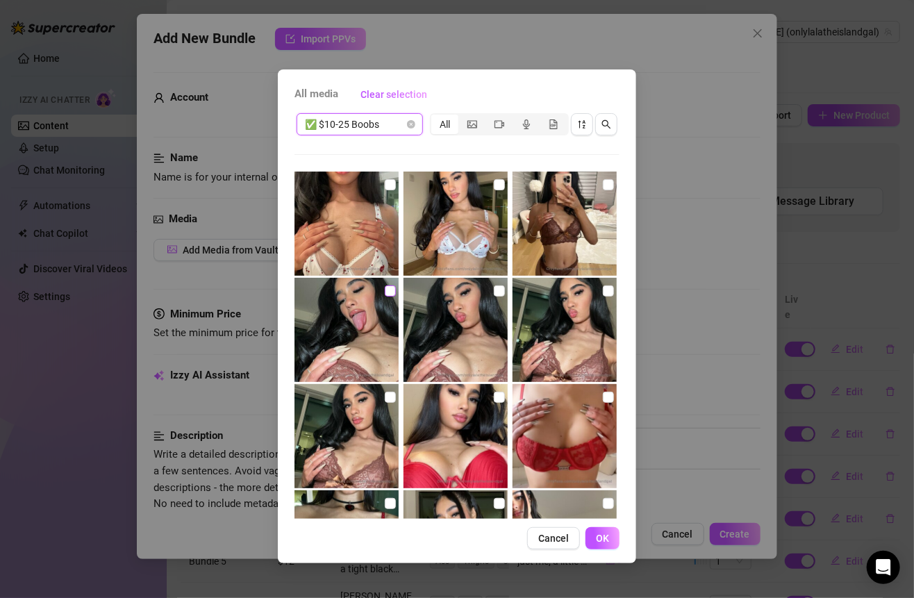
click at [385, 293] on input "checkbox" at bounding box center [390, 290] width 11 height 11
checkbox input "true"
click at [494, 292] on input "checkbox" at bounding box center [499, 290] width 11 height 11
checkbox input "true"
click at [603, 294] on input "checkbox" at bounding box center [608, 290] width 11 height 11
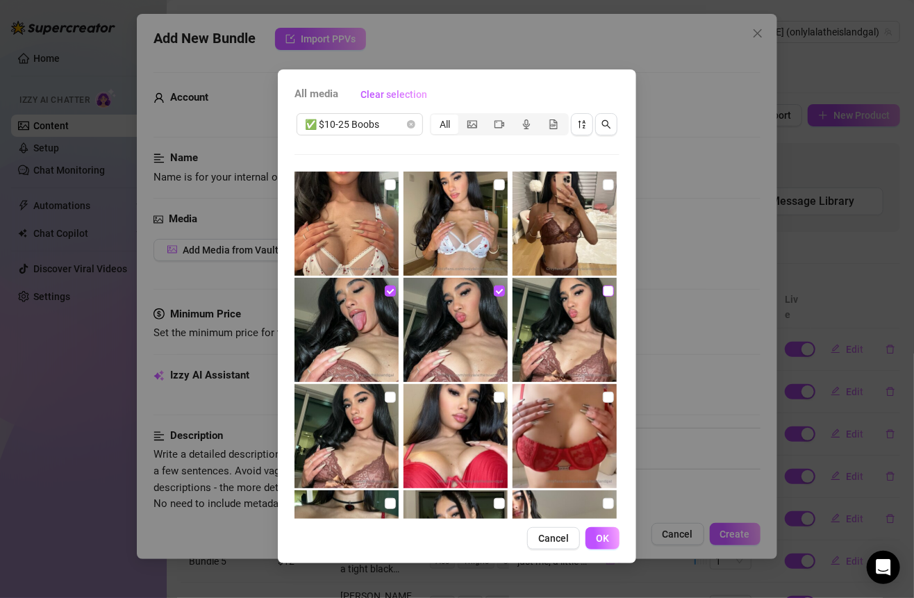
checkbox input "true"
click at [603, 187] on input "checkbox" at bounding box center [608, 184] width 11 height 11
checkbox input "true"
click at [386, 394] on input "checkbox" at bounding box center [390, 397] width 11 height 11
checkbox input "true"
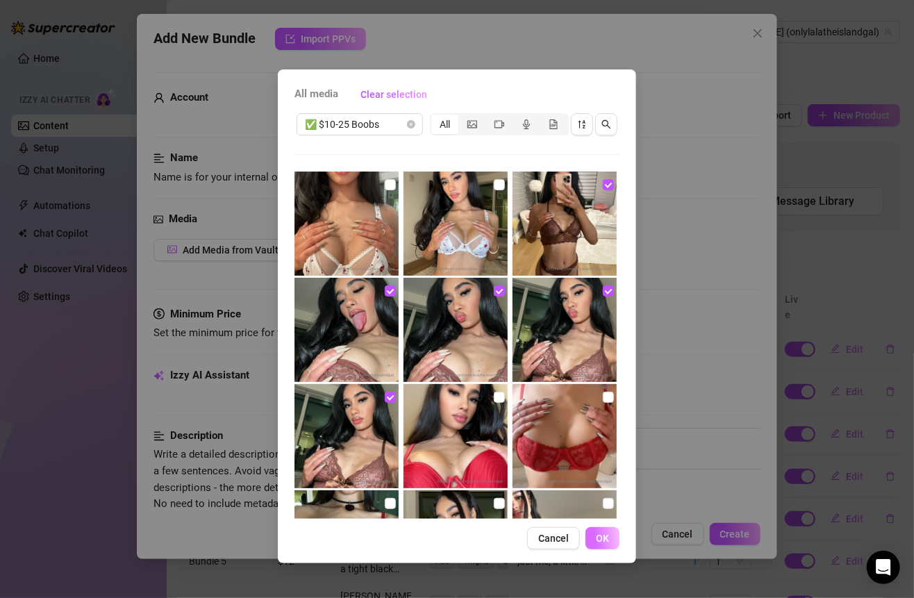
click at [597, 530] on button "OK" at bounding box center [602, 538] width 34 height 22
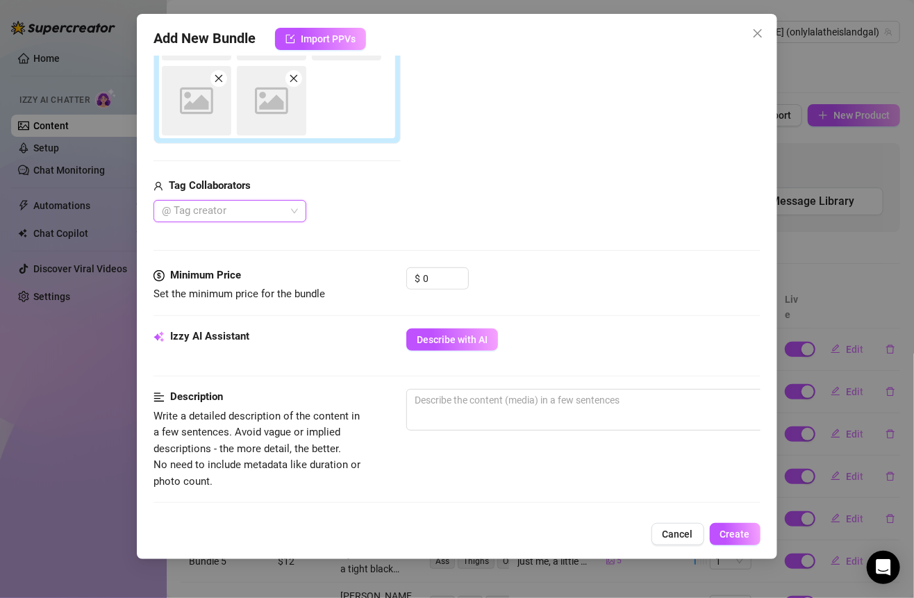
scroll to position [321, 0]
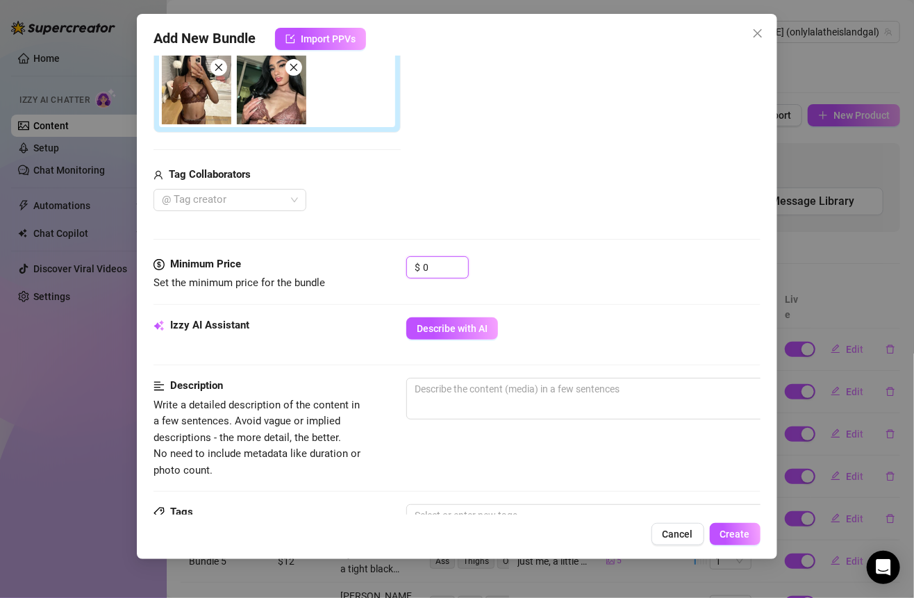
drag, startPoint x: 434, startPoint y: 262, endPoint x: 371, endPoint y: 263, distance: 63.2
click at [372, 263] on div "Minimum Price Set the minimum price for the bundle $ 0" at bounding box center [456, 273] width 606 height 35
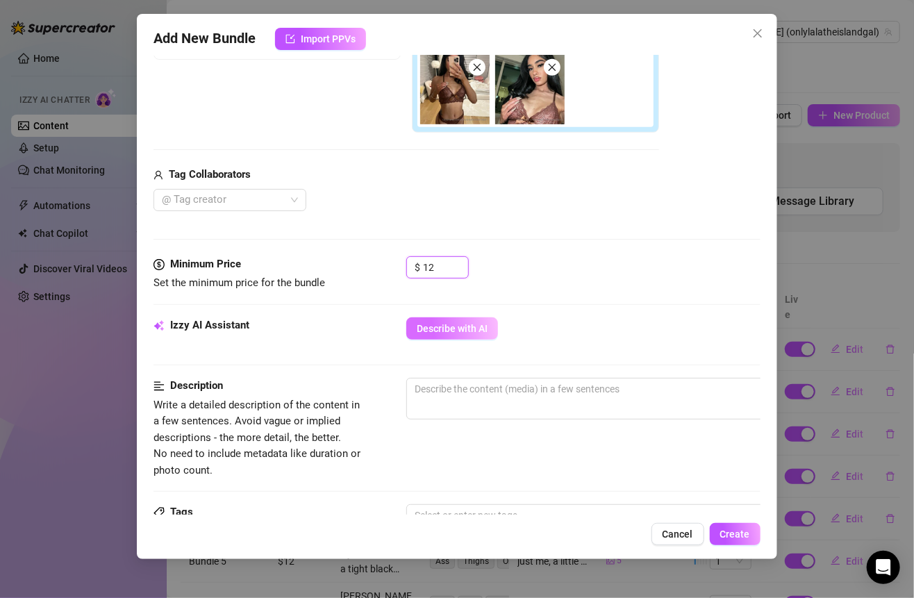
type input "12"
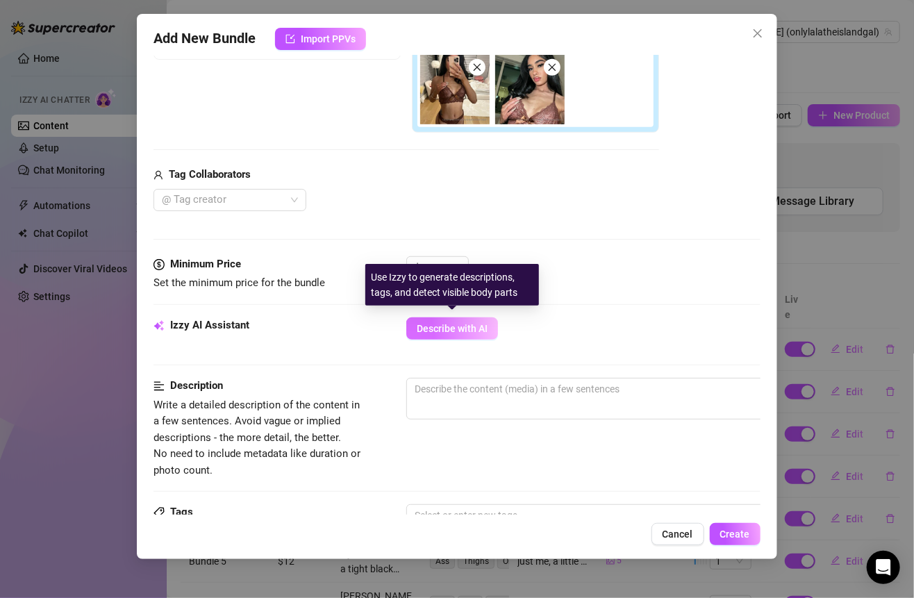
click at [464, 318] on button "Describe with AI" at bounding box center [452, 328] width 92 height 22
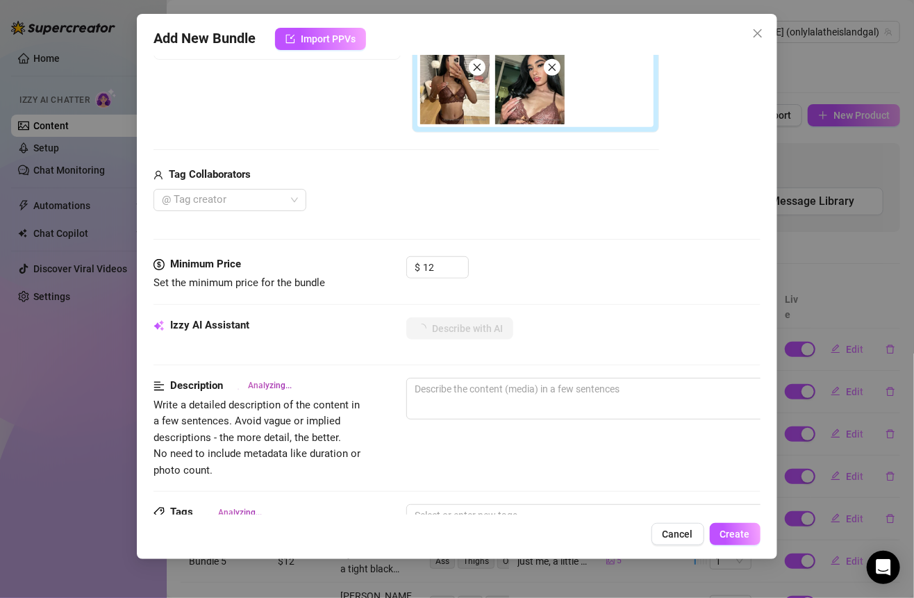
type textarea "Nyelah"
type textarea "Nyelah teases"
type textarea "Nyelah teases in"
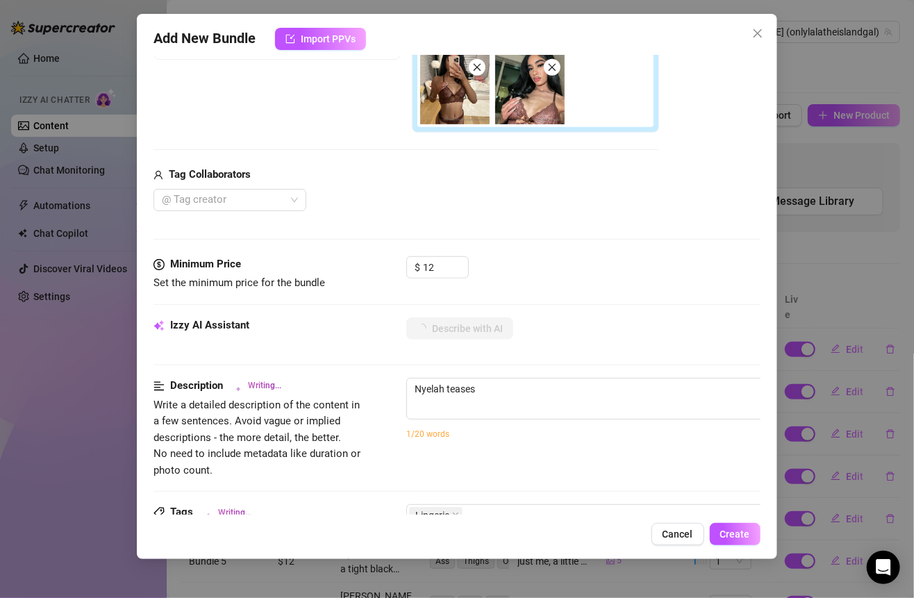
type textarea "Nyelah teases in"
type textarea "Nyelah teases in a"
type textarea "Nyelah teases in a sheer"
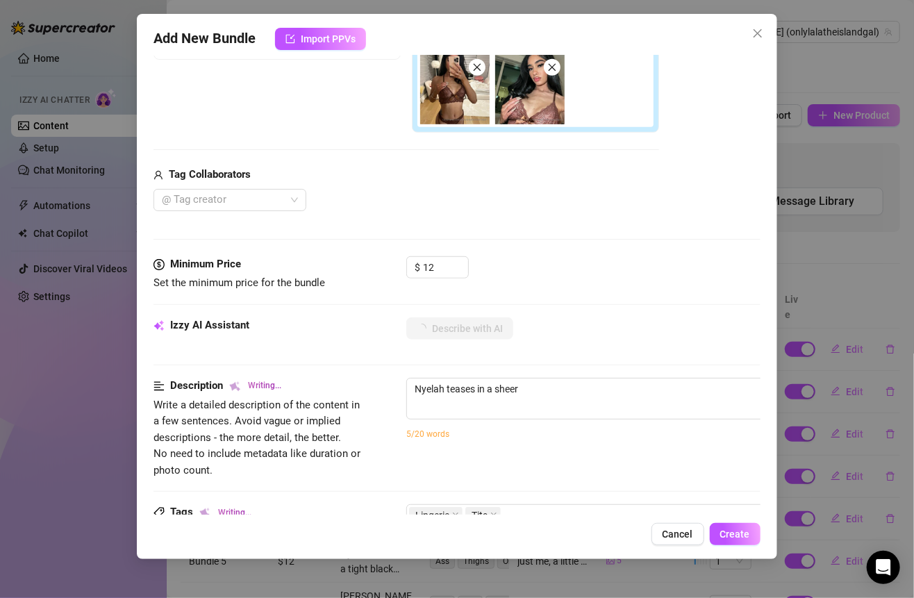
type textarea "Nyelah teases in a sheer brown"
type textarea "Nyelah teases in a sheer brown lace"
type textarea "Nyelah teases in a sheer brown lace lingerie"
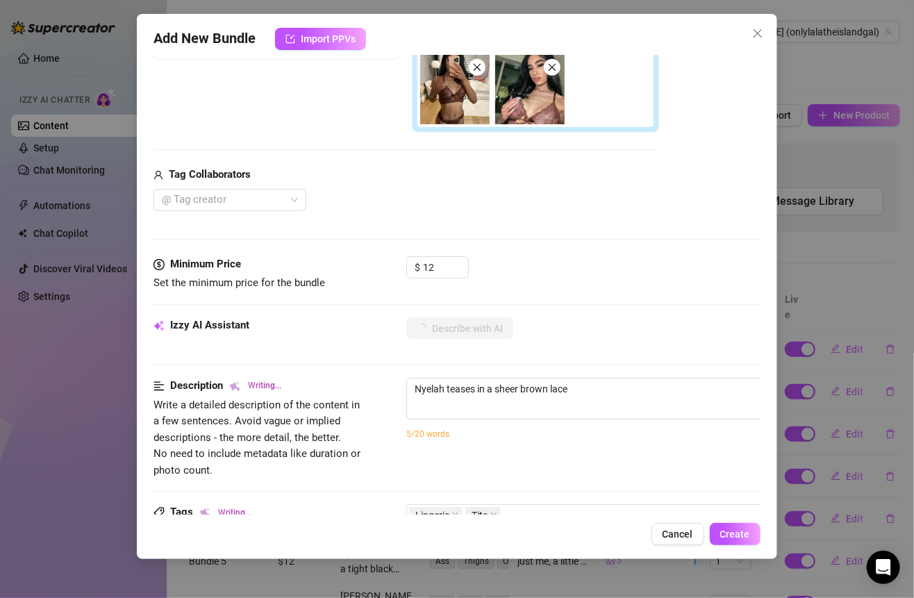
type textarea "Nyelah teases in a sheer brown lace lingerie"
type textarea "Nyelah teases in a sheer brown lace lingerie set"
type textarea "Nyelah teases in a sheer brown lace lingerie set with"
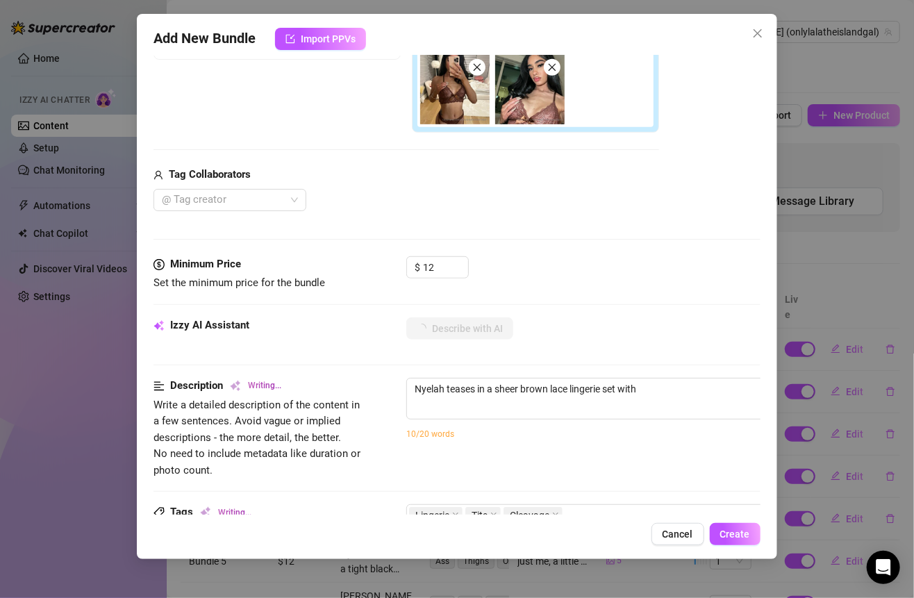
type textarea "Nyelah teases in a sheer brown lace lingerie set with a"
type textarea "Nyelah teases in a sheer brown lace lingerie set with a satin"
type textarea "Nyelah teases in a sheer brown lace lingerie set with a satin bow,"
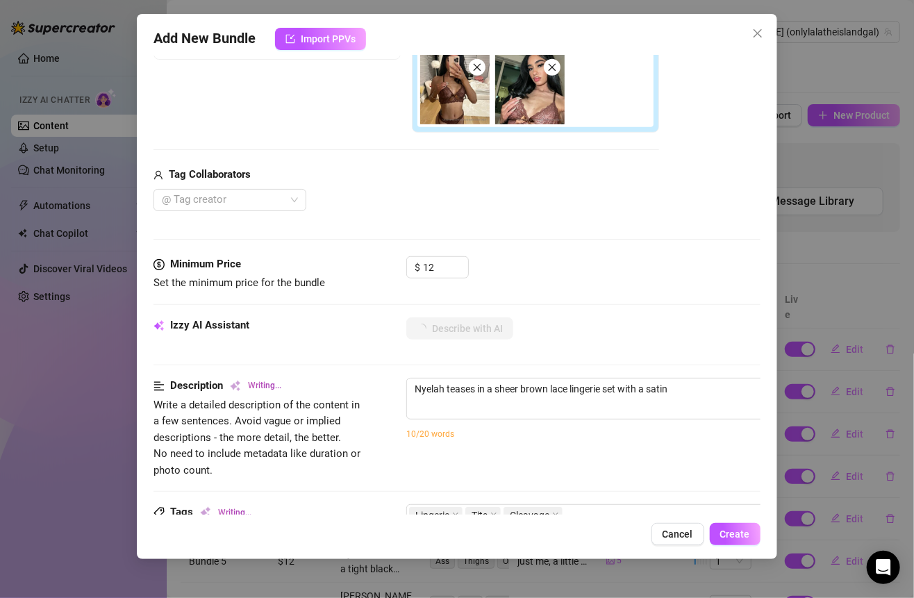
type textarea "Nyelah teases in a sheer brown lace lingerie set with a satin bow,"
type textarea "Nyelah teases in a sheer brown lace lingerie set with a satin bow, showing"
type textarea "Nyelah teases in a sheer brown lace lingerie set with a satin bow, showing off"
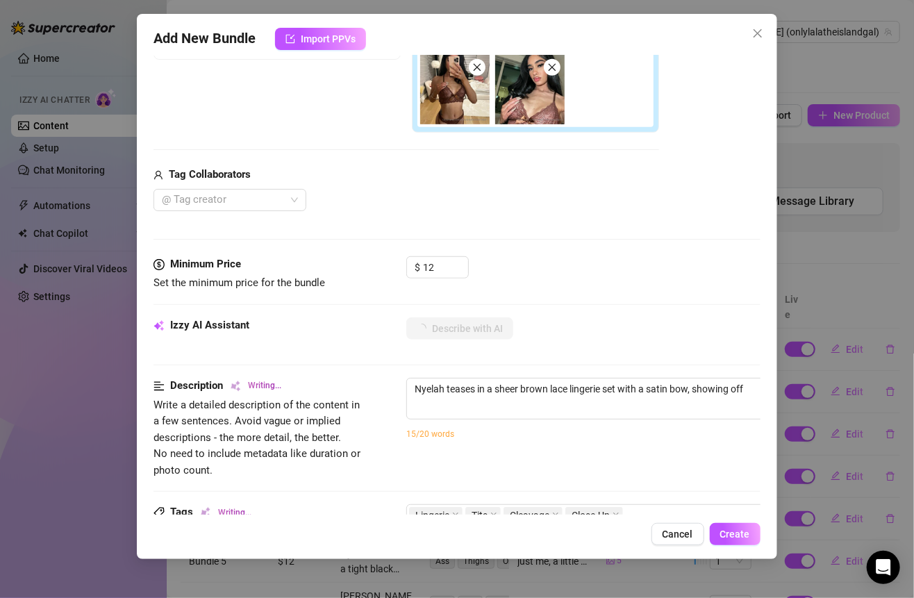
type textarea "Nyelah teases in a sheer brown lace lingerie set with a satin bow, showing off …"
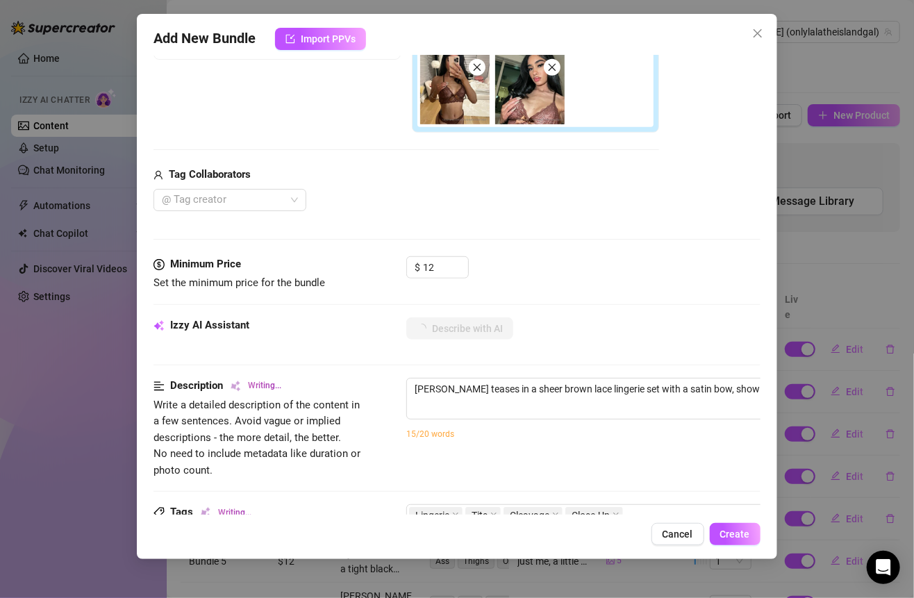
type textarea "Nyelah teases in a sheer brown lace lingerie set with a satin bow, showing off …"
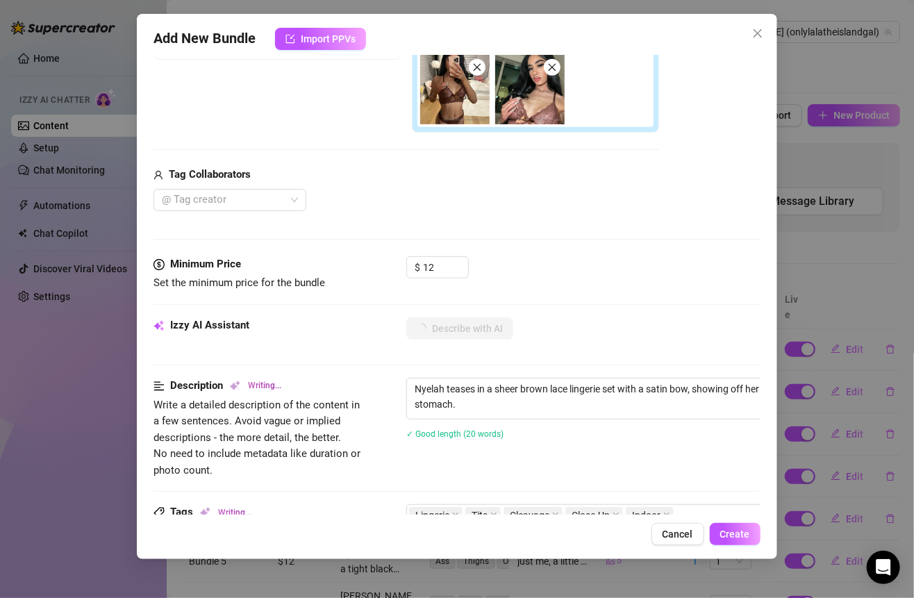
type textarea "Nyelah teases in a sheer brown lace lingerie set with a satin bow, showing off …"
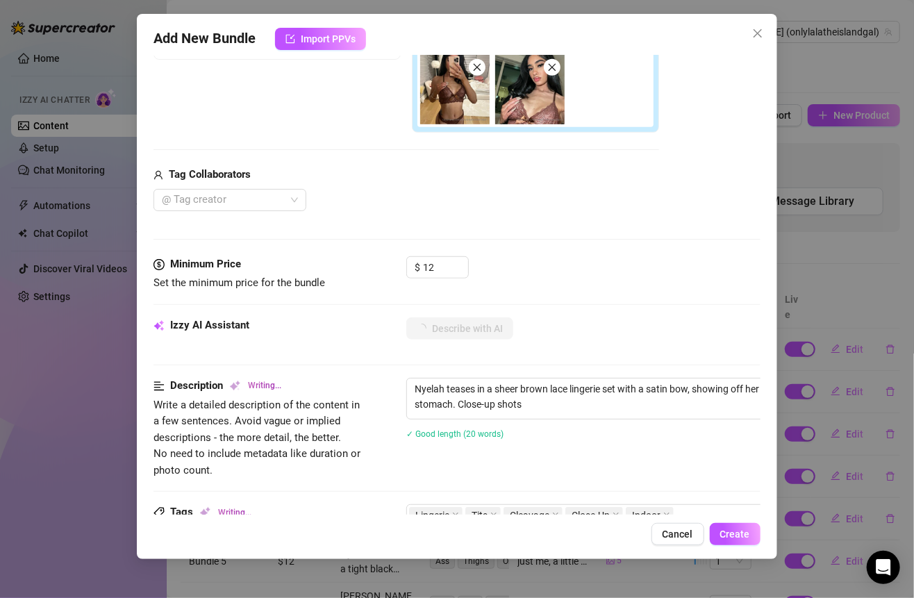
type textarea "Nyelah teases in a sheer brown lace lingerie set with a satin bow, showing off …"
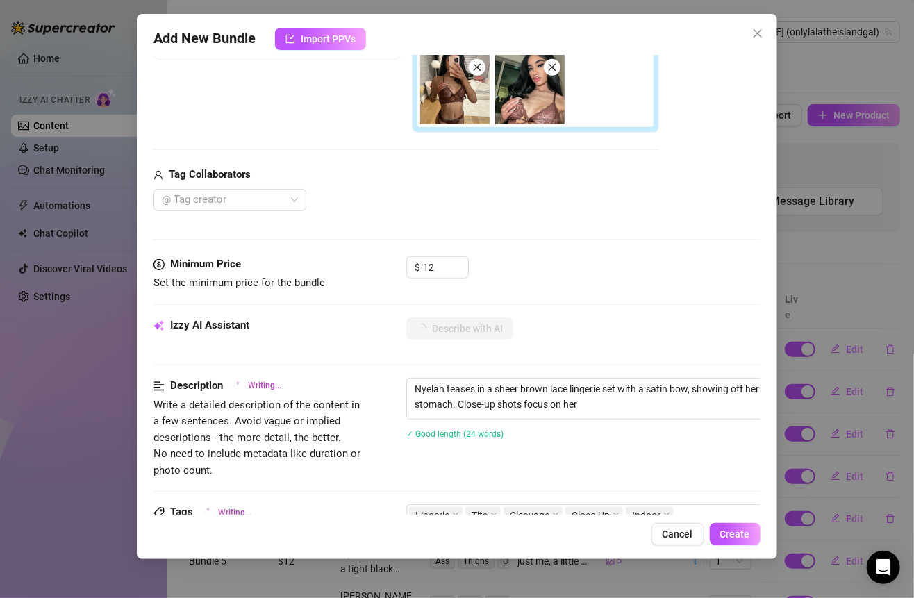
type textarea "Nyelah teases in a sheer brown lace lingerie set with a satin bow, showing off …"
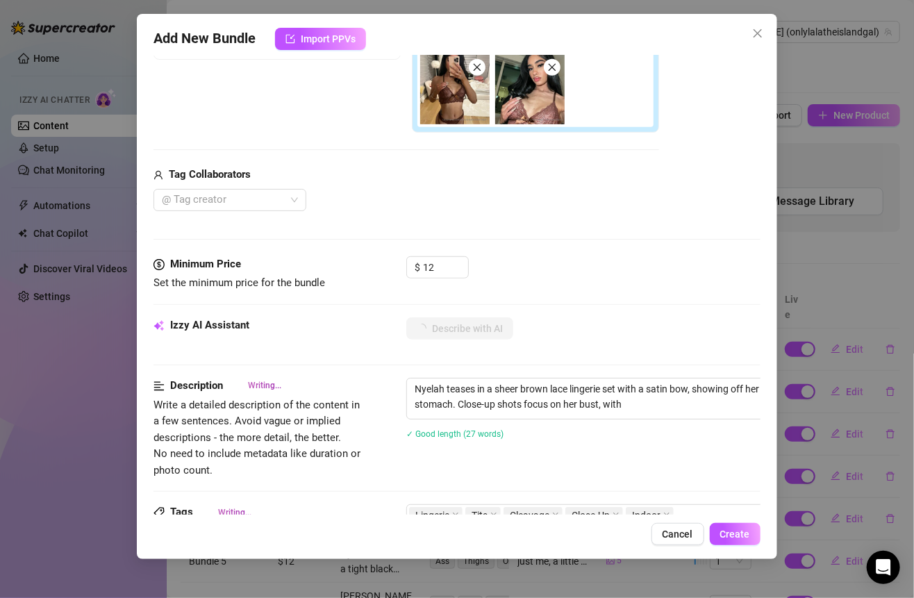
type textarea "Nyelah teases in a sheer brown lace lingerie set with a satin bow, showing off …"
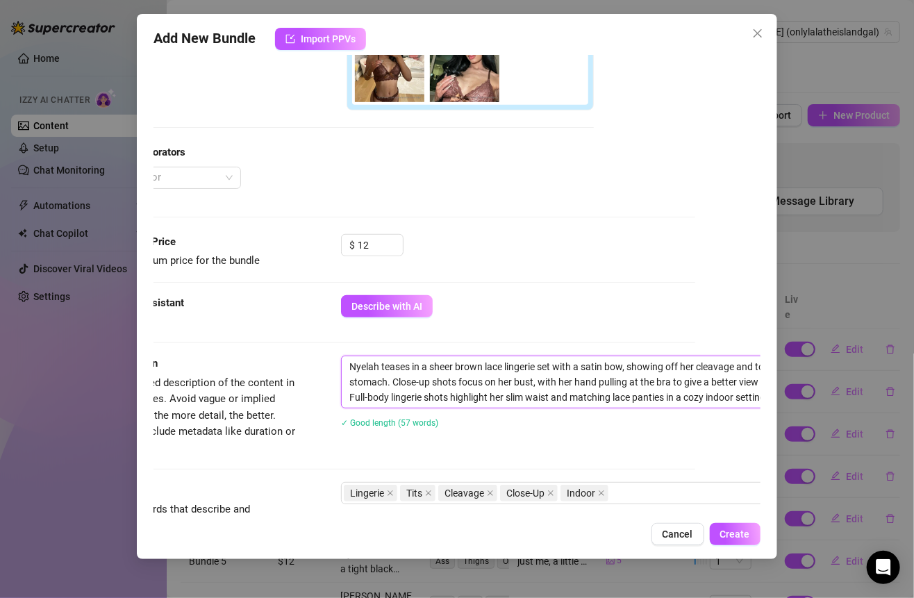
scroll to position [344, 144]
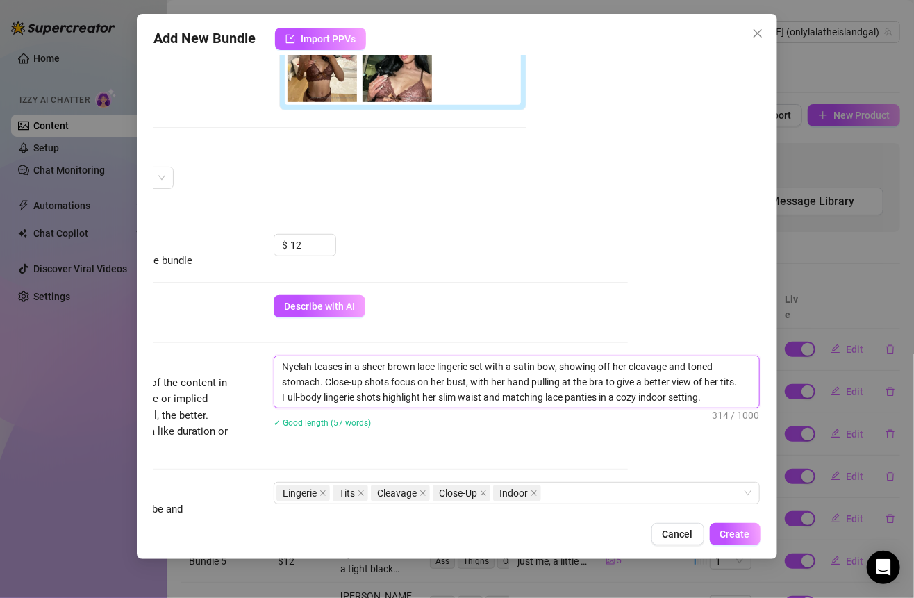
drag, startPoint x: 447, startPoint y: 357, endPoint x: 757, endPoint y: 419, distance: 316.5
click at [757, 419] on div "Account Lalita (@onlylalatheislandgal) Name Name is for your internal organizat…" at bounding box center [456, 285] width 606 height 459
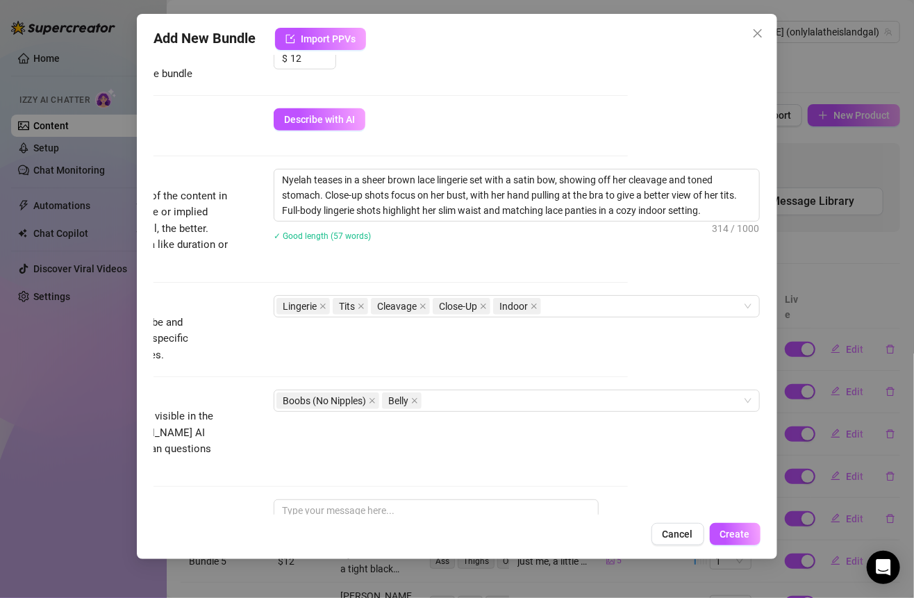
scroll to position [539, 144]
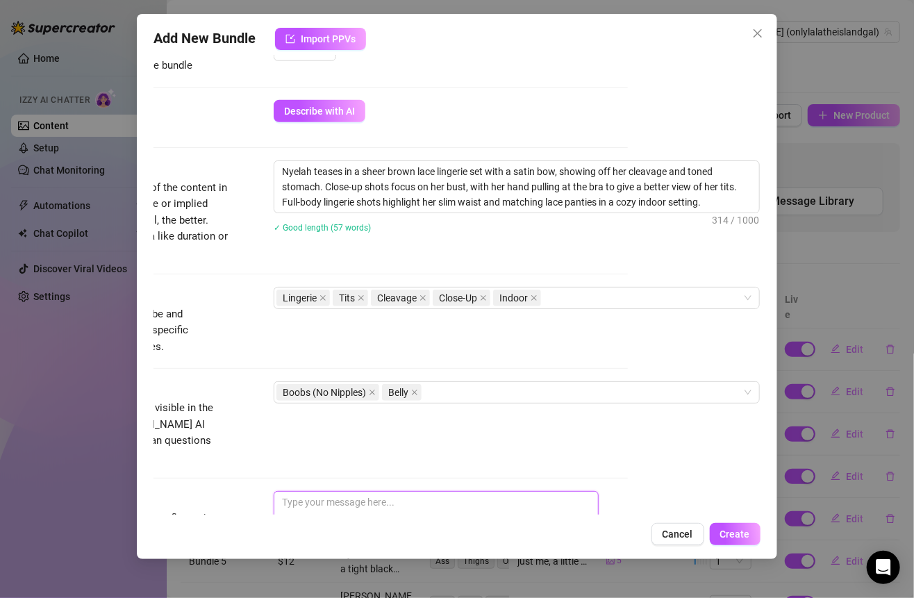
click at [405, 491] on textarea at bounding box center [436, 519] width 324 height 56
paste textarea "soft lace, satin bows, and a cozy night in 🤎✨ feeling extra flirty in this set……"
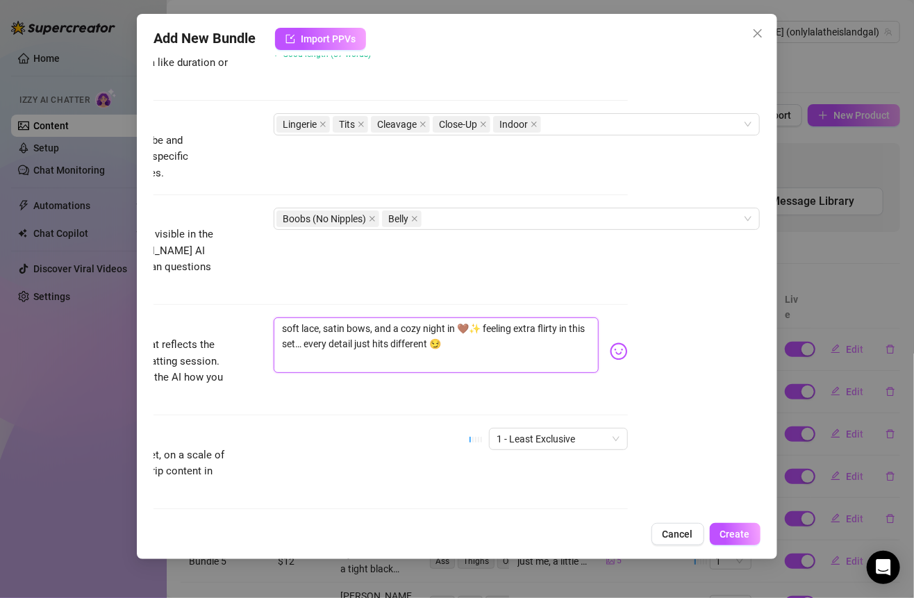
scroll to position [711, 144]
click at [514, 430] on span "1 - Least Exclusive" at bounding box center [558, 440] width 122 height 21
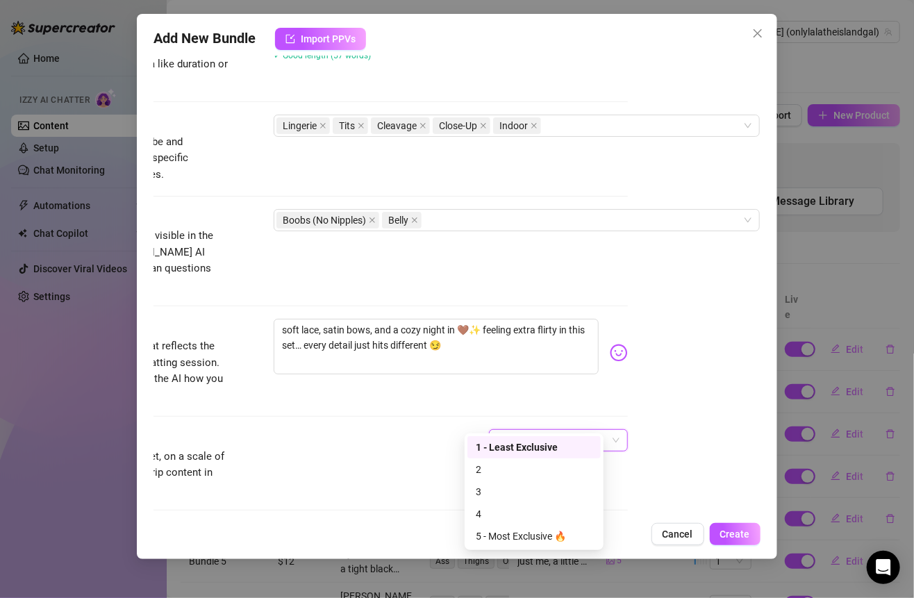
click at [498, 416] on div at bounding box center [324, 416] width 606 height 1
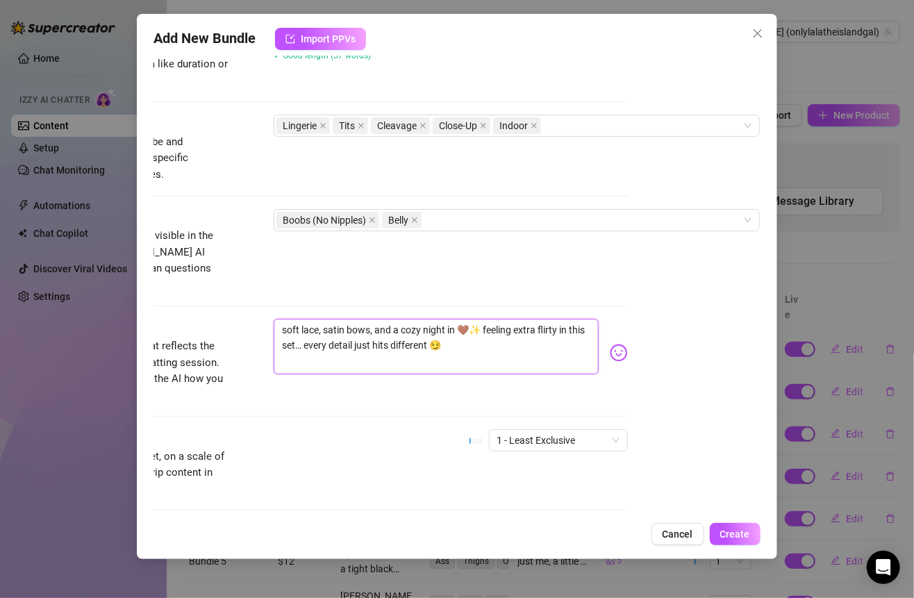
drag, startPoint x: 441, startPoint y: 312, endPoint x: 410, endPoint y: 309, distance: 31.4
click at [410, 319] on textarea "soft lace, satin bows, and a cozy night in 🤎✨ feeling extra flirty in this set……" at bounding box center [436, 347] width 324 height 56
click at [698, 403] on div "Account Lalita (@onlylalatheislandgal) Name Name is for your internal organizat…" at bounding box center [456, 285] width 606 height 459
click at [438, 319] on textarea "soft lace, satin bows, and a cozy feeling 🤎✨ feeling extra flirty in this set… …" at bounding box center [436, 347] width 324 height 56
click at [562, 385] on div "Caption Example Provide a sample caption that reflects the exact style you'd us…" at bounding box center [324, 374] width 606 height 110
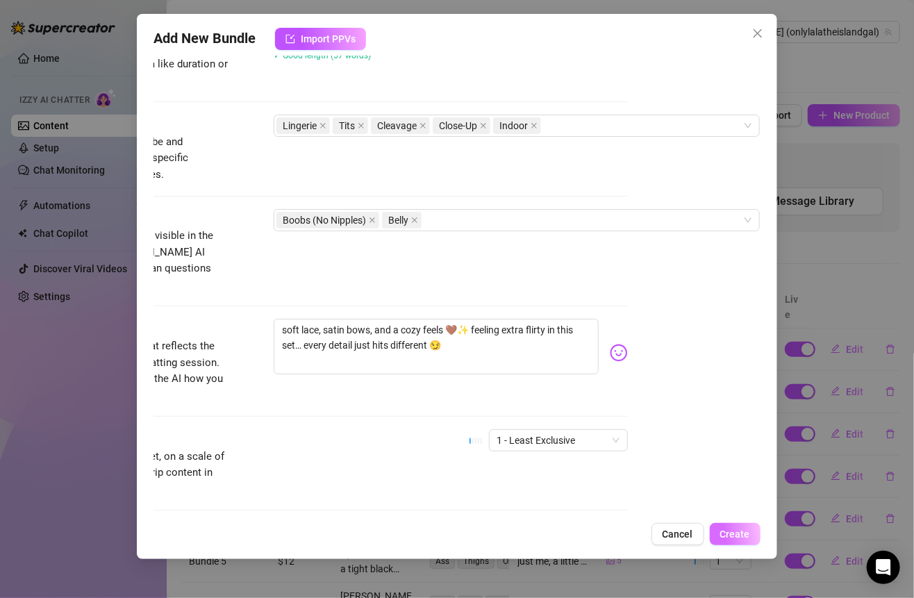
click at [737, 537] on span "Create" at bounding box center [735, 533] width 30 height 11
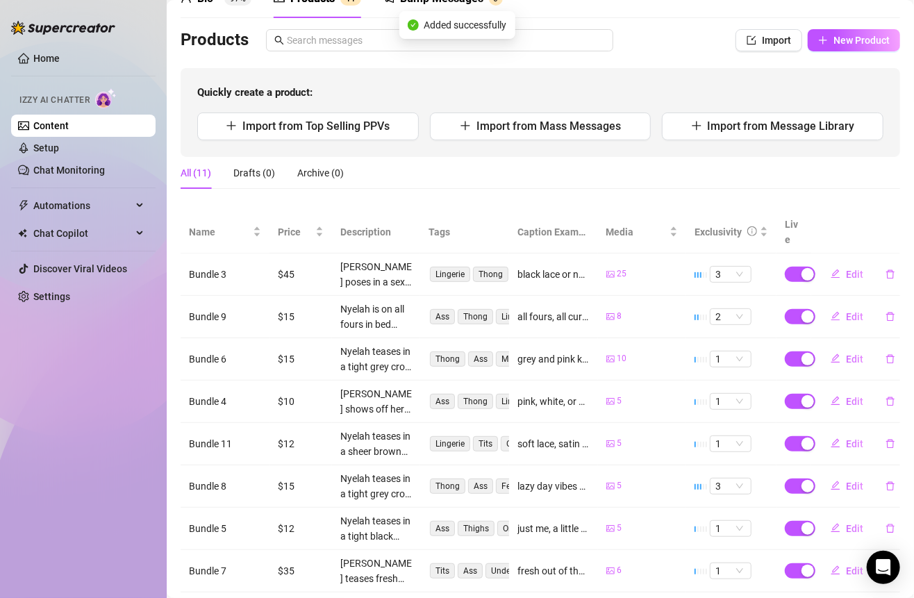
scroll to position [0, 0]
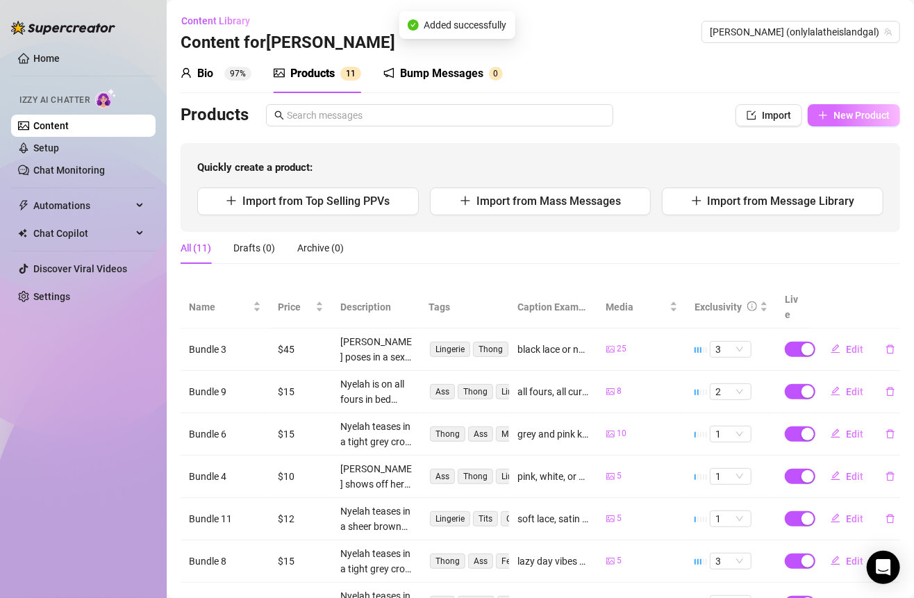
click at [833, 114] on span "New Product" at bounding box center [861, 115] width 56 height 11
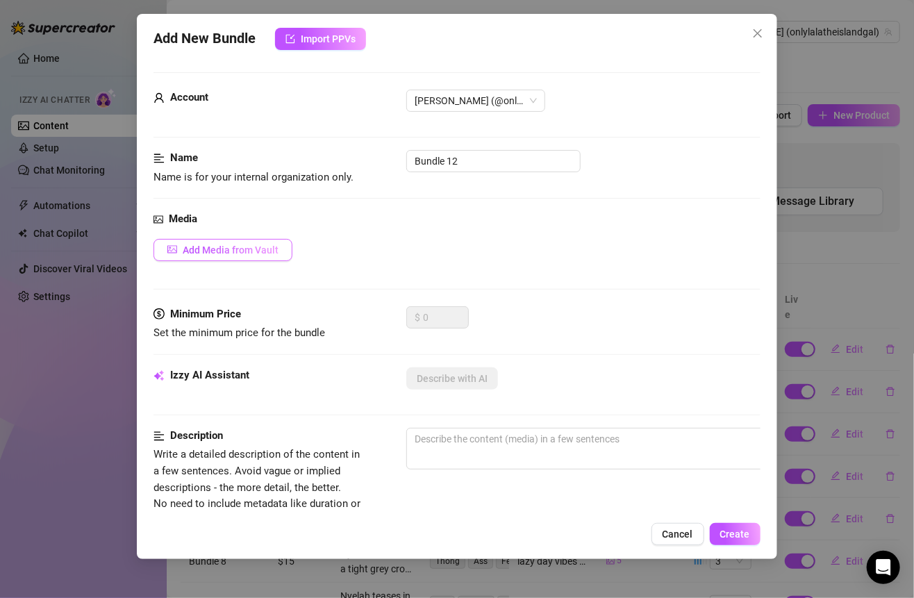
click at [247, 245] on span "Add Media from Vault" at bounding box center [231, 249] width 96 height 11
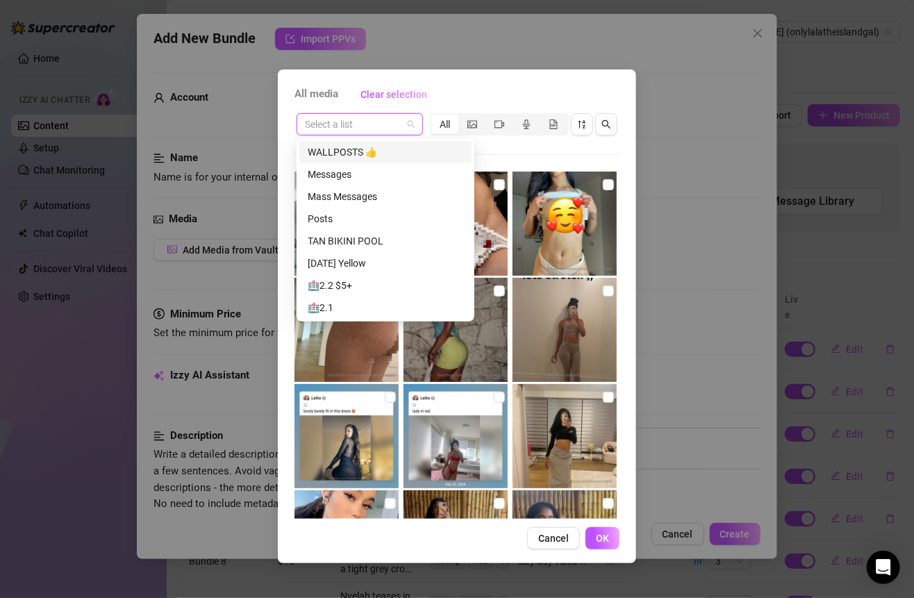
click at [358, 127] on input "search" at bounding box center [353, 124] width 97 height 21
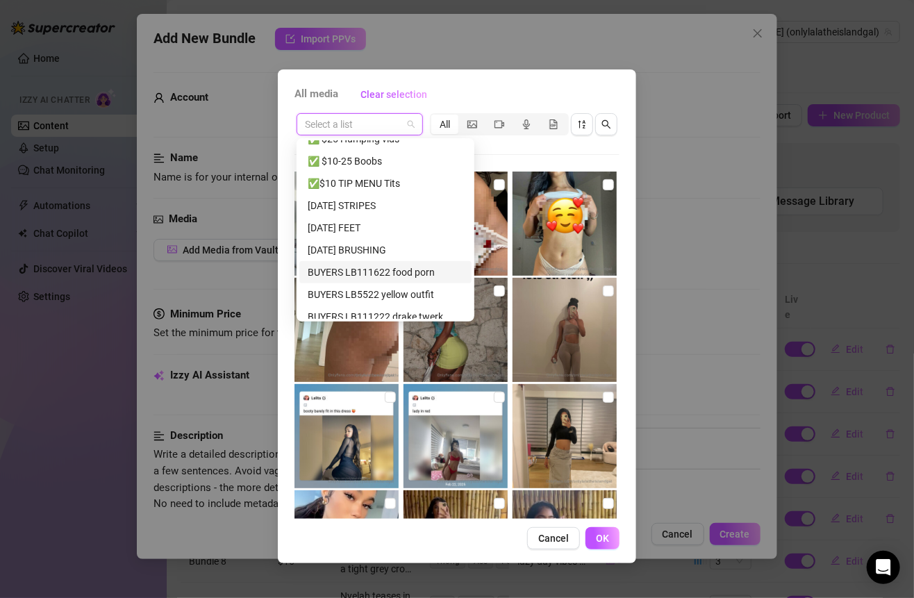
scroll to position [611, 0]
click at [369, 185] on div "✅$10 TIP MENU Tits" at bounding box center [386, 185] width 156 height 15
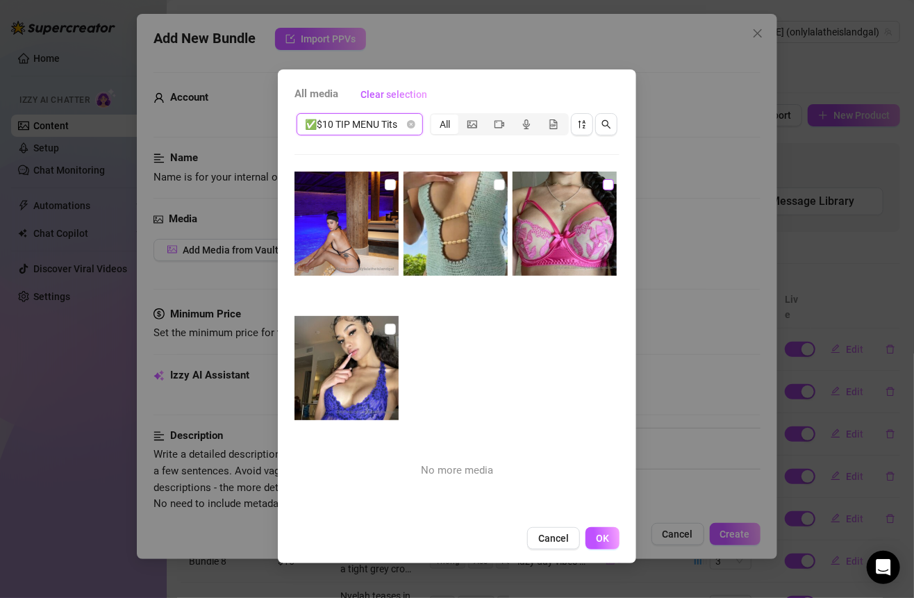
click at [603, 185] on input "checkbox" at bounding box center [608, 184] width 11 height 11
click at [494, 187] on input "checkbox" at bounding box center [499, 184] width 11 height 11
click at [385, 182] on input "checkbox" at bounding box center [390, 184] width 11 height 11
click at [387, 318] on img at bounding box center [346, 368] width 104 height 104
click at [389, 324] on input "checkbox" at bounding box center [390, 329] width 11 height 11
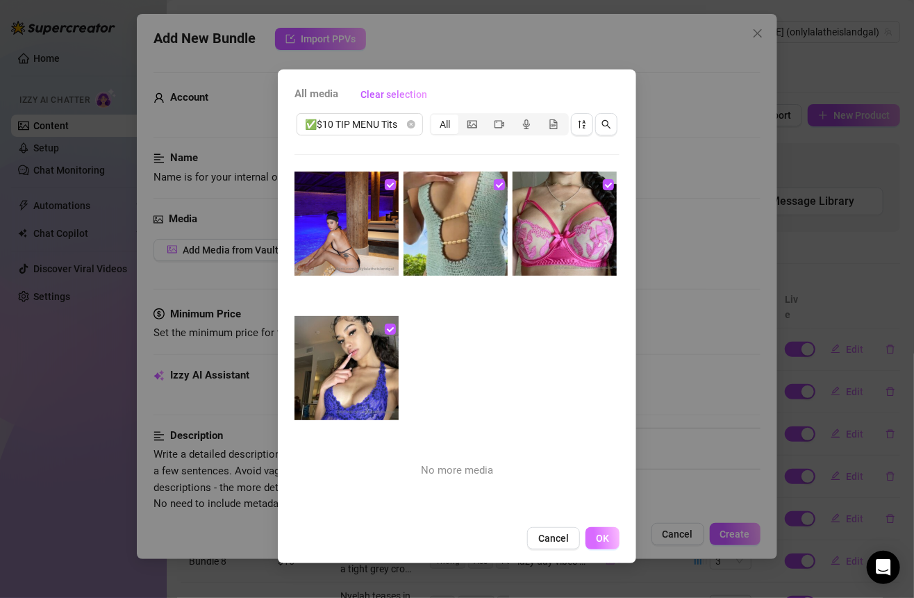
click at [602, 534] on span "OK" at bounding box center [602, 537] width 13 height 11
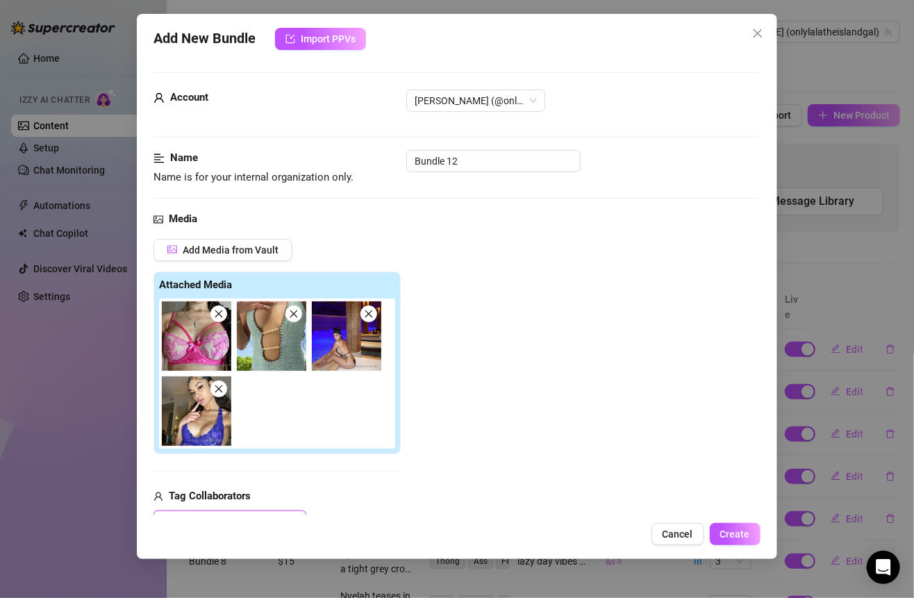
scroll to position [200, 0]
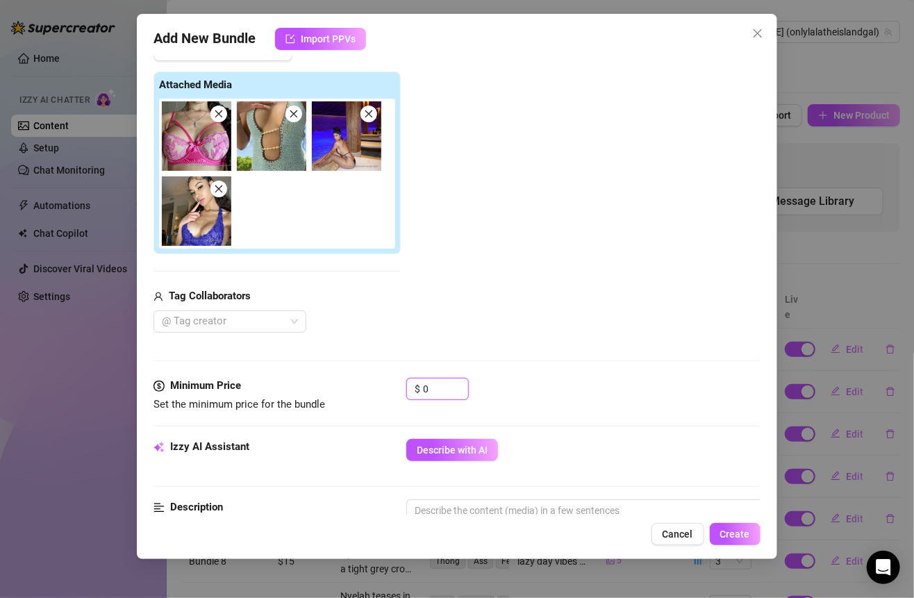
drag, startPoint x: 441, startPoint y: 382, endPoint x: 380, endPoint y: 380, distance: 60.4
click at [381, 381] on div "Minimum Price Set the minimum price for the bundle $ 0" at bounding box center [456, 395] width 606 height 35
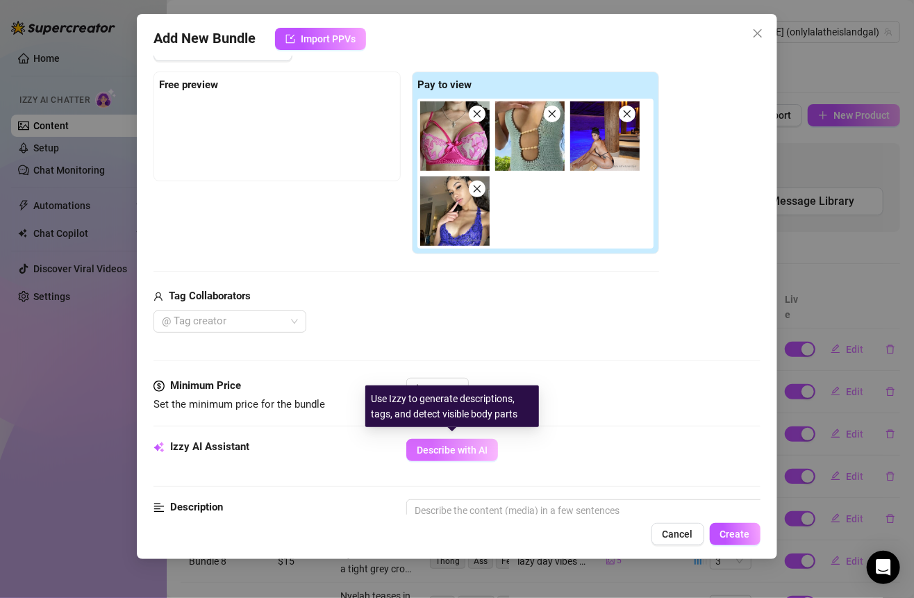
click at [444, 451] on span "Describe with AI" at bounding box center [452, 449] width 71 height 11
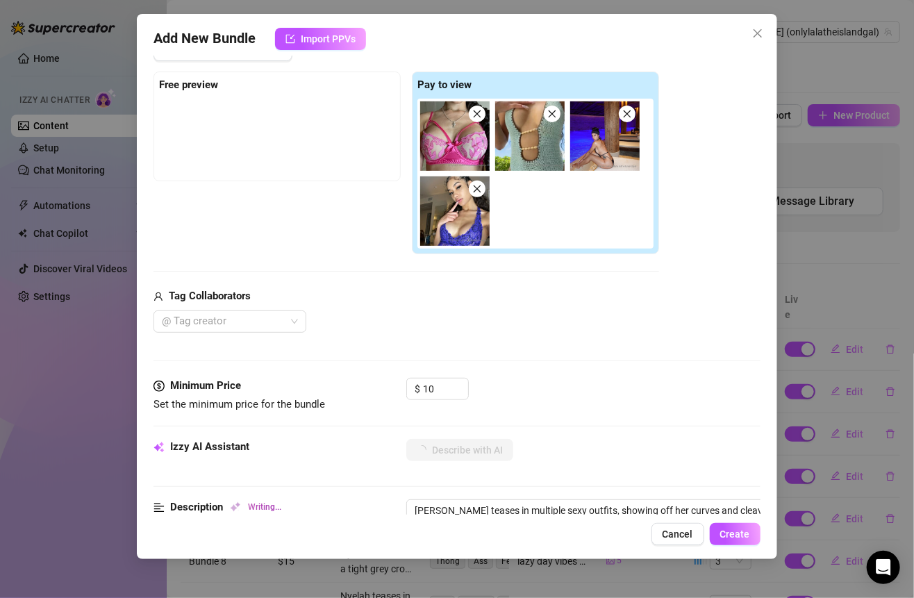
click at [538, 342] on div "Media Add Media from Vault Free preview Pay to view Tag Collaborators @ Tag cre…" at bounding box center [456, 194] width 606 height 367
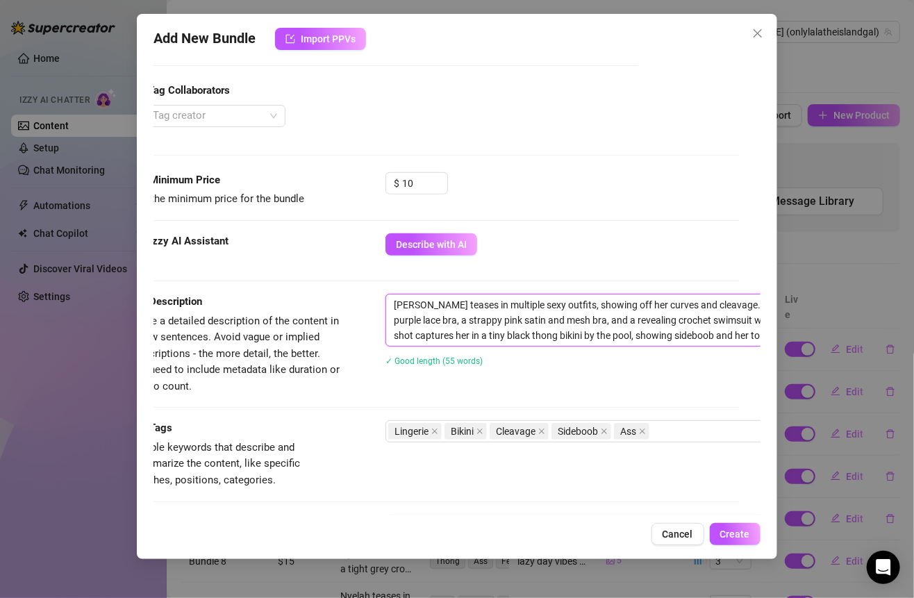
scroll to position [405, 144]
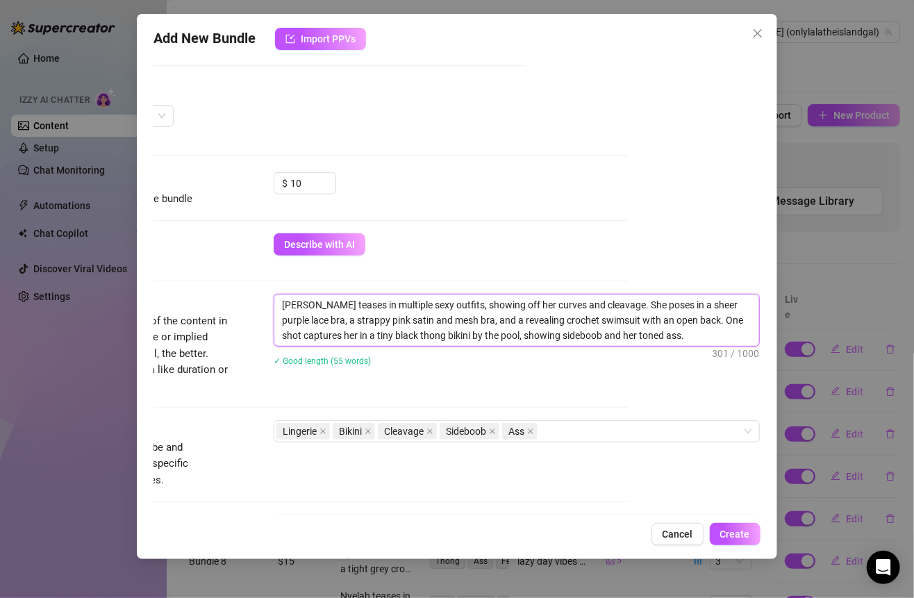
drag, startPoint x: 469, startPoint y: 302, endPoint x: 823, endPoint y: 371, distance: 360.1
click at [823, 371] on div "Add New Bundle Import PPVs Account Lalita (@onlylalatheislandgal) Name Name is …" at bounding box center [457, 299] width 914 height 598
click at [621, 388] on div "Account Lalita (@onlylalatheislandgal) Name Name is for your internal organizat…" at bounding box center [456, 285] width 606 height 459
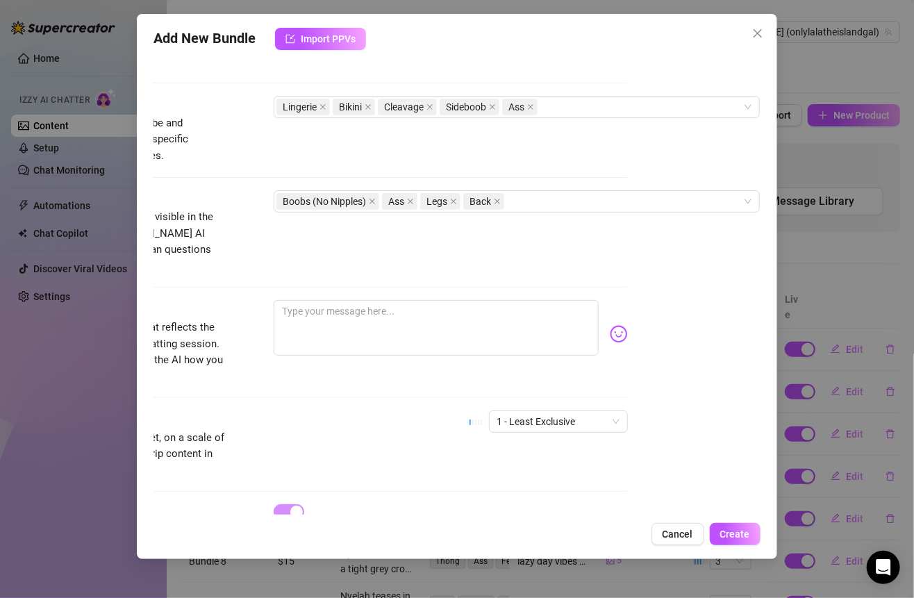
scroll to position [744, 144]
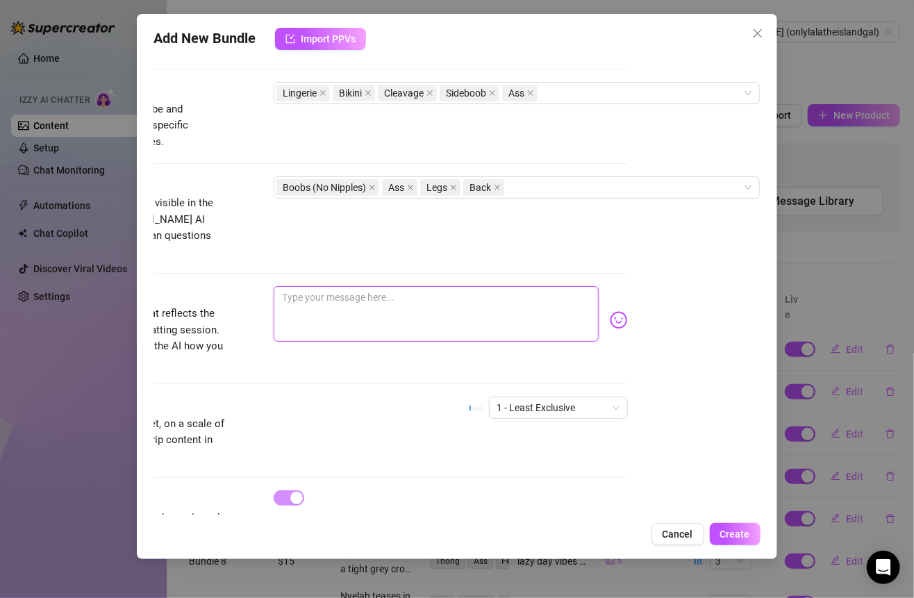
click at [344, 305] on textarea at bounding box center [436, 314] width 324 height 56
paste textarea "couldn’t pick just one look… so you’re getting them all 😏💜💖🖤 from lace to satin…"
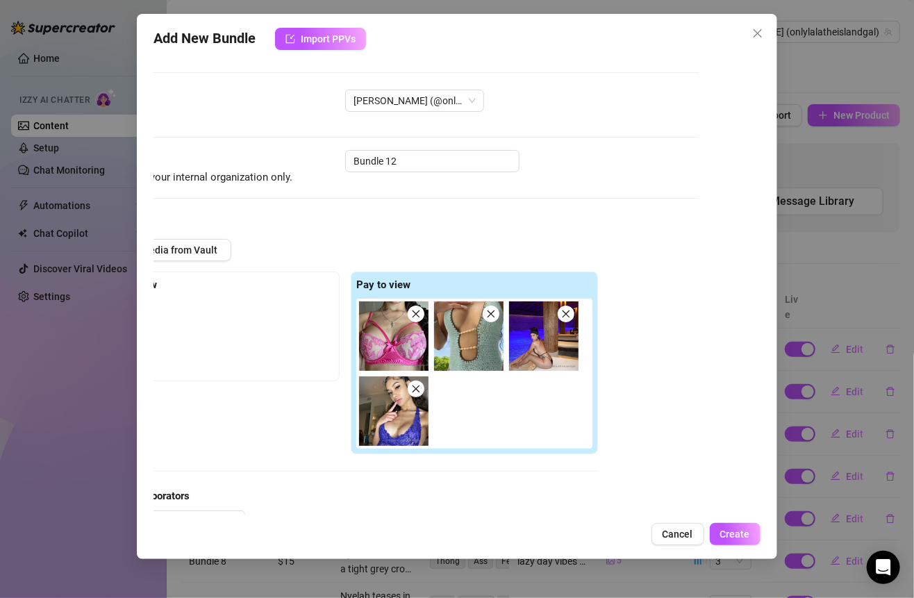
scroll to position [0, 0]
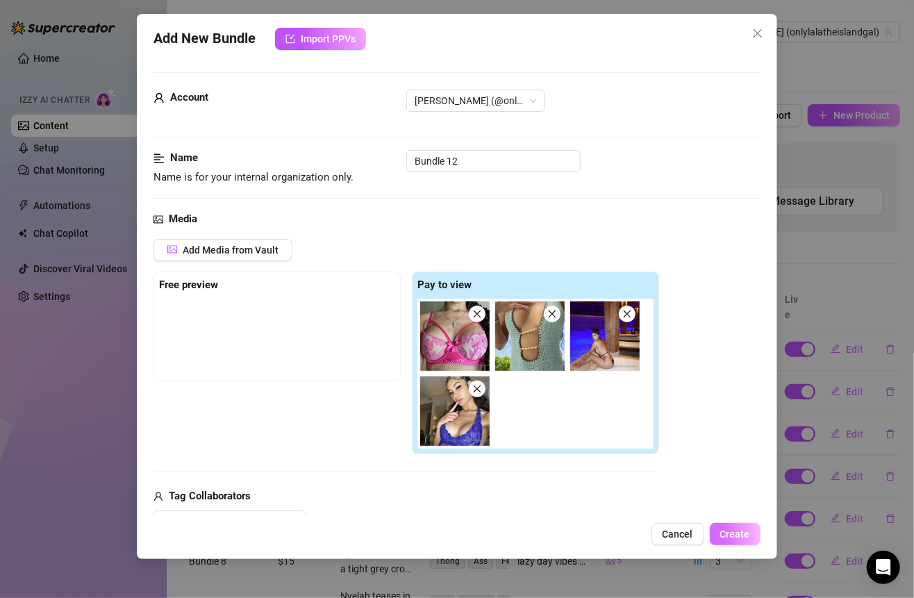
click at [744, 534] on span "Create" at bounding box center [735, 533] width 30 height 11
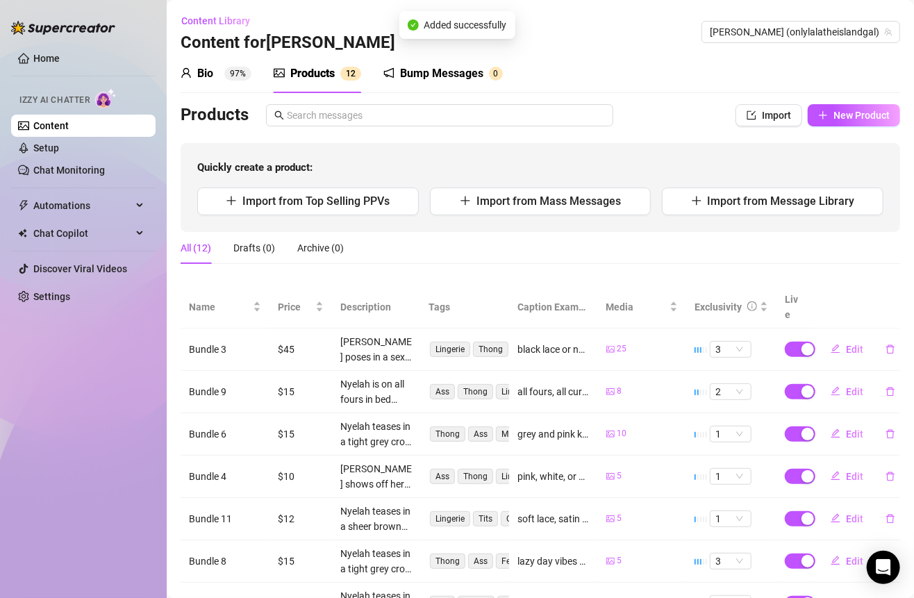
click at [69, 124] on link "Content" at bounding box center [50, 125] width 35 height 11
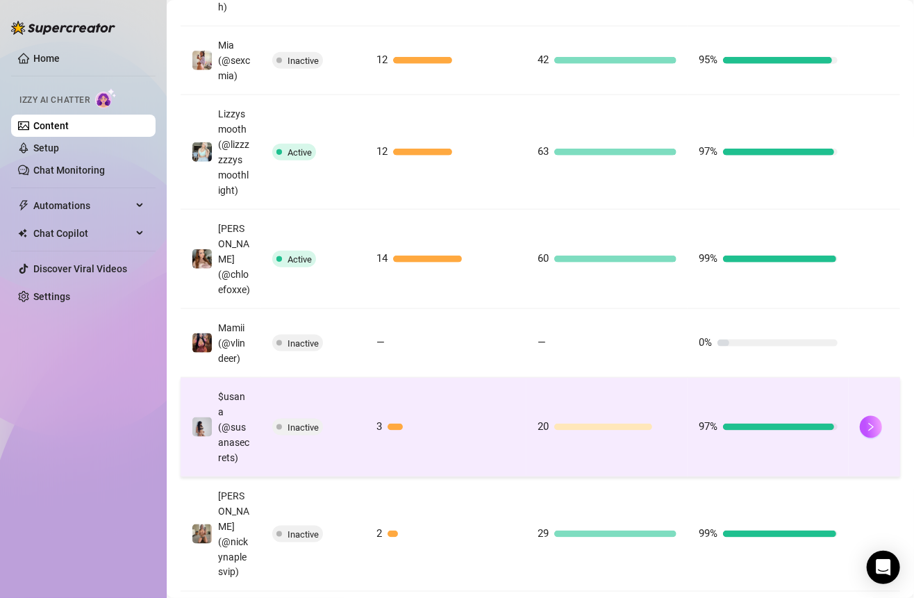
scroll to position [594, 0]
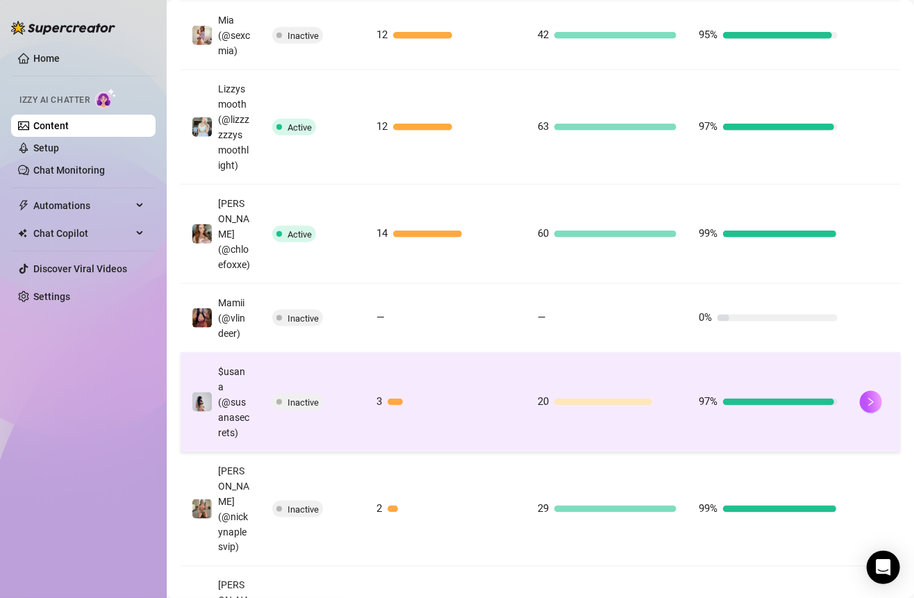
click at [417, 387] on td "3" at bounding box center [445, 402] width 161 height 99
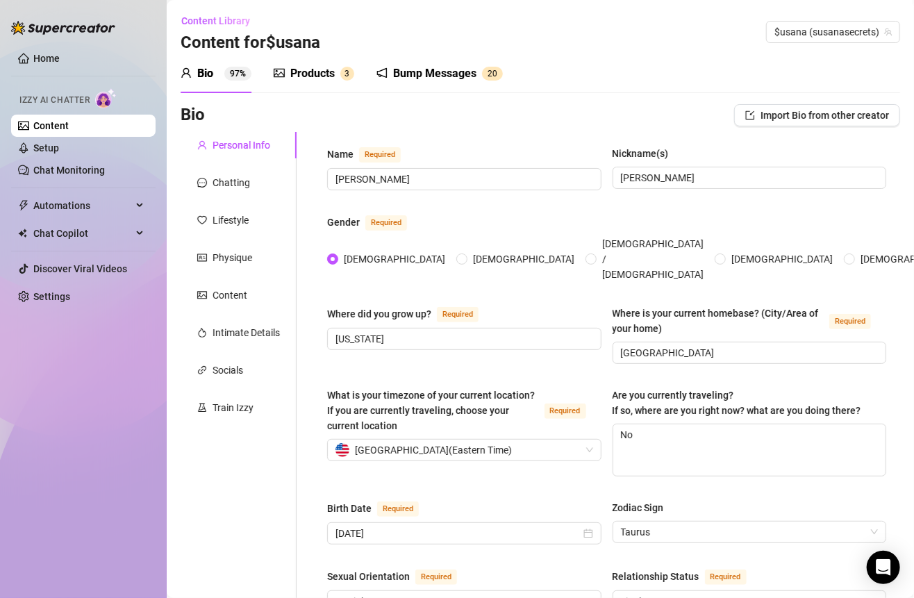
click at [326, 72] on div "Products" at bounding box center [312, 73] width 44 height 17
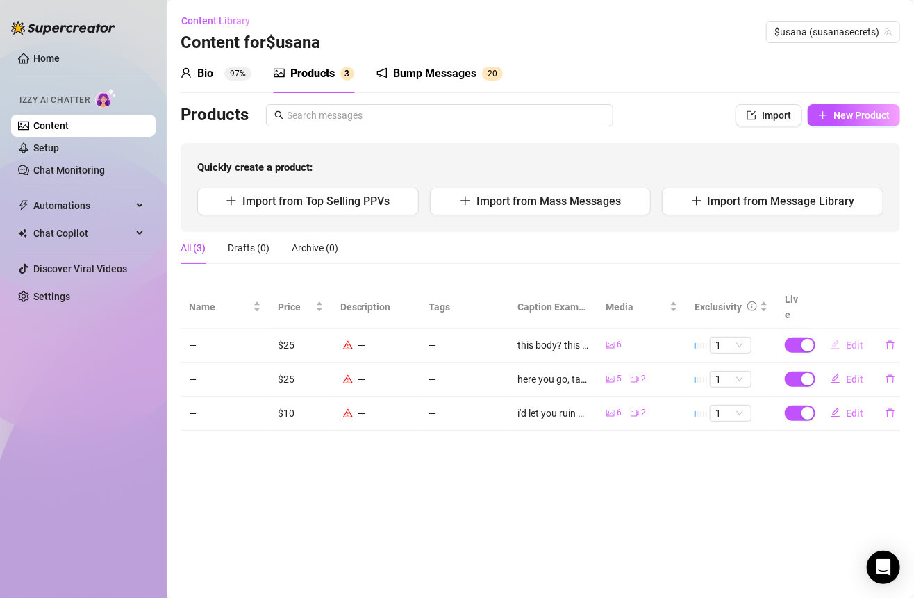
click at [840, 336] on button "Edit" at bounding box center [846, 345] width 55 height 22
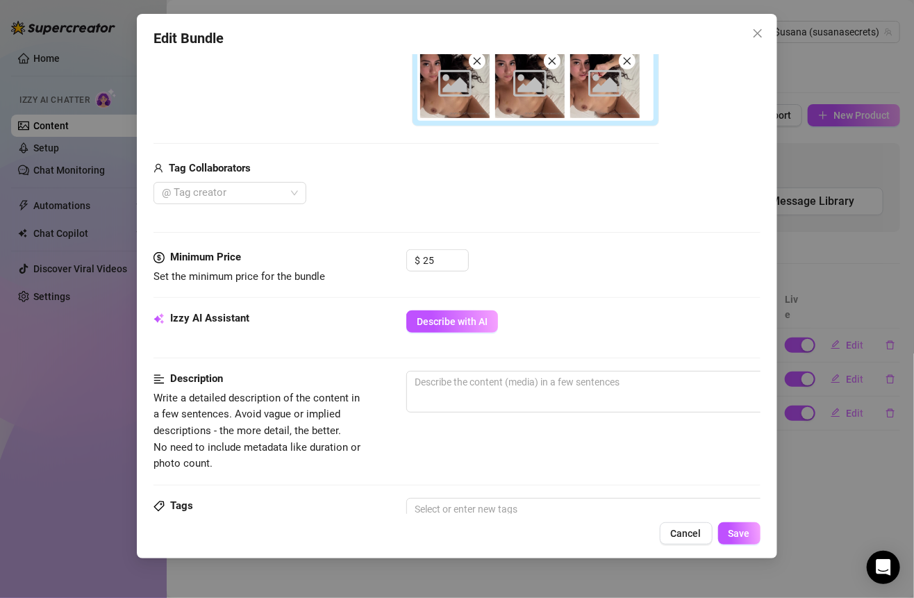
scroll to position [334, 0]
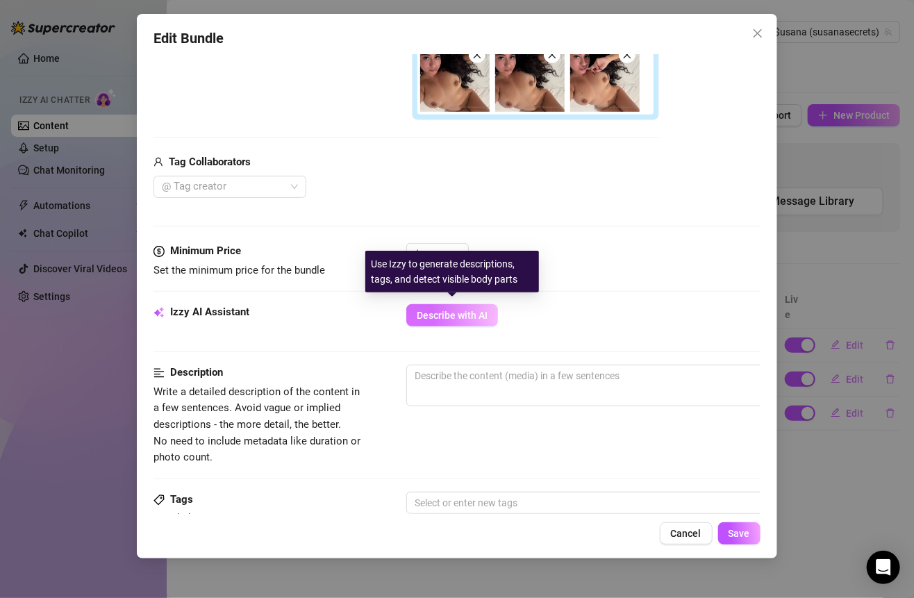
click at [469, 310] on span "Describe with AI" at bounding box center [452, 315] width 71 height 11
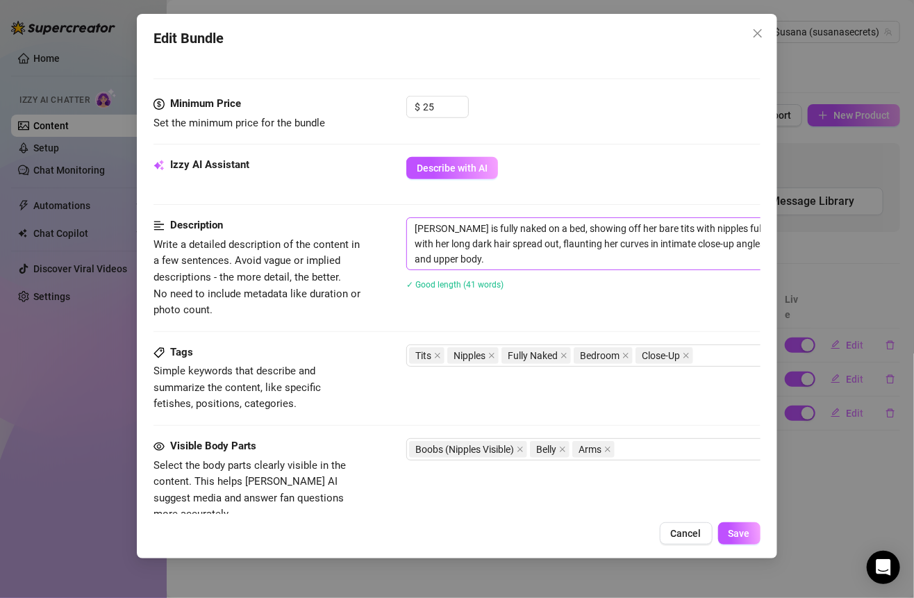
scroll to position [533, 0]
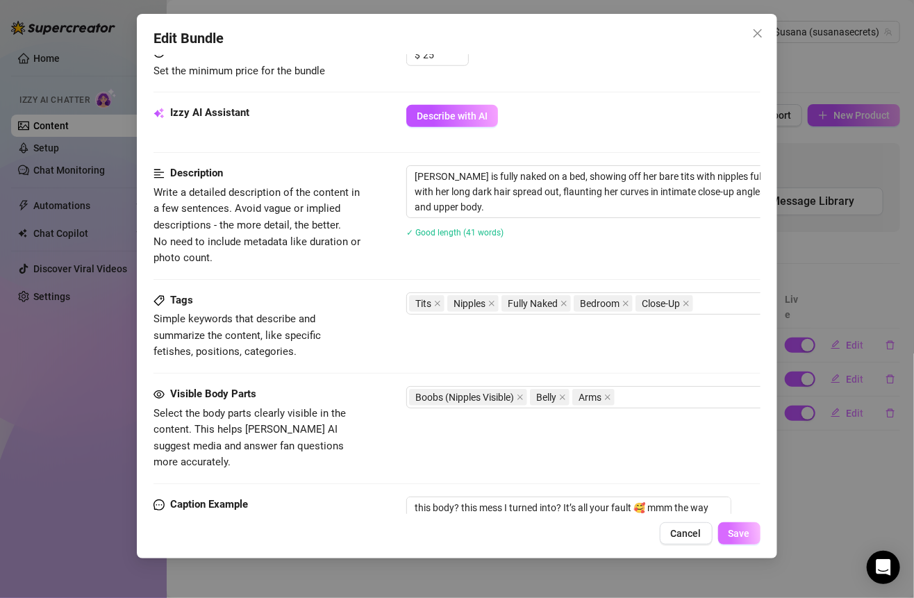
click at [741, 535] on span "Save" at bounding box center [739, 533] width 22 height 11
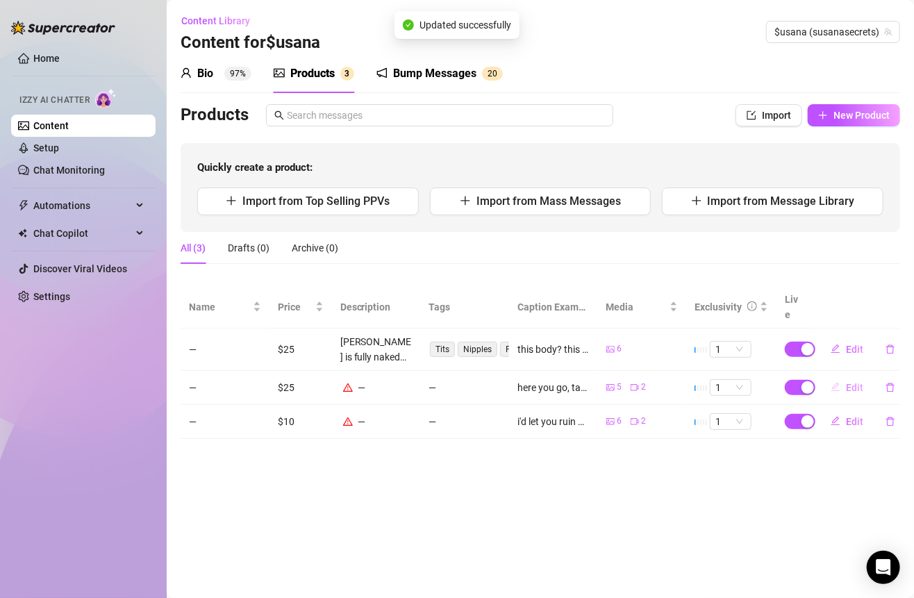
click at [849, 382] on span "Edit" at bounding box center [854, 387] width 17 height 11
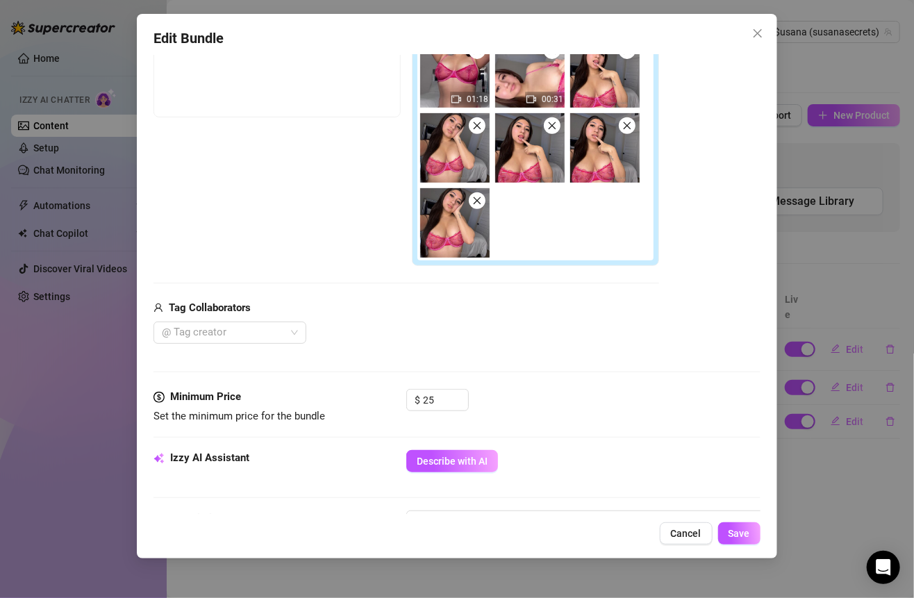
scroll to position [273, 0]
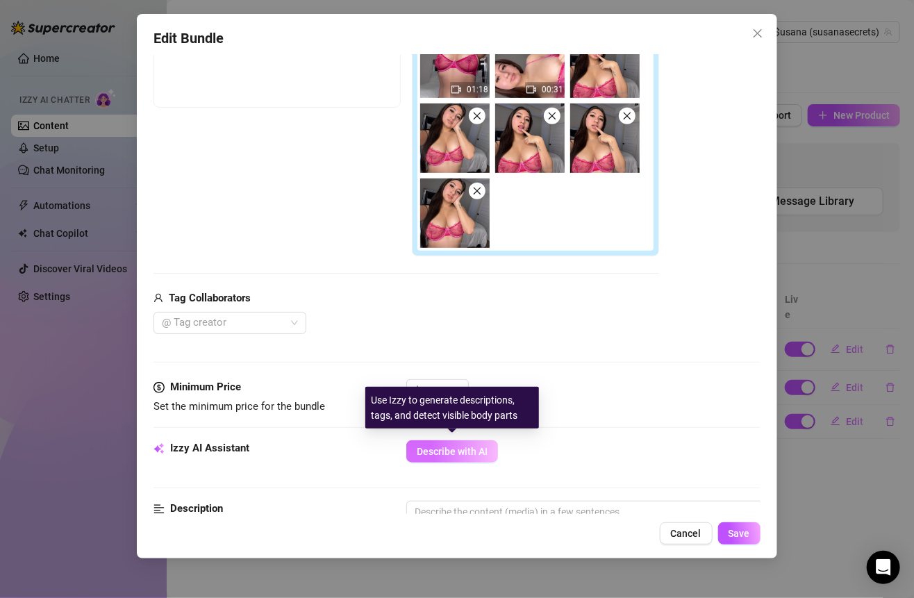
click at [453, 446] on span "Describe with AI" at bounding box center [452, 451] width 71 height 11
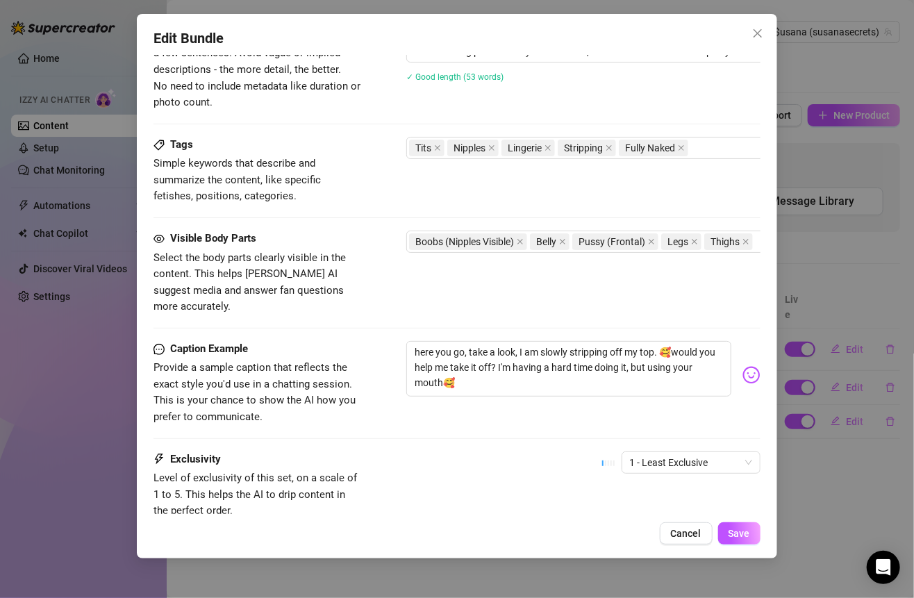
scroll to position [863, 0]
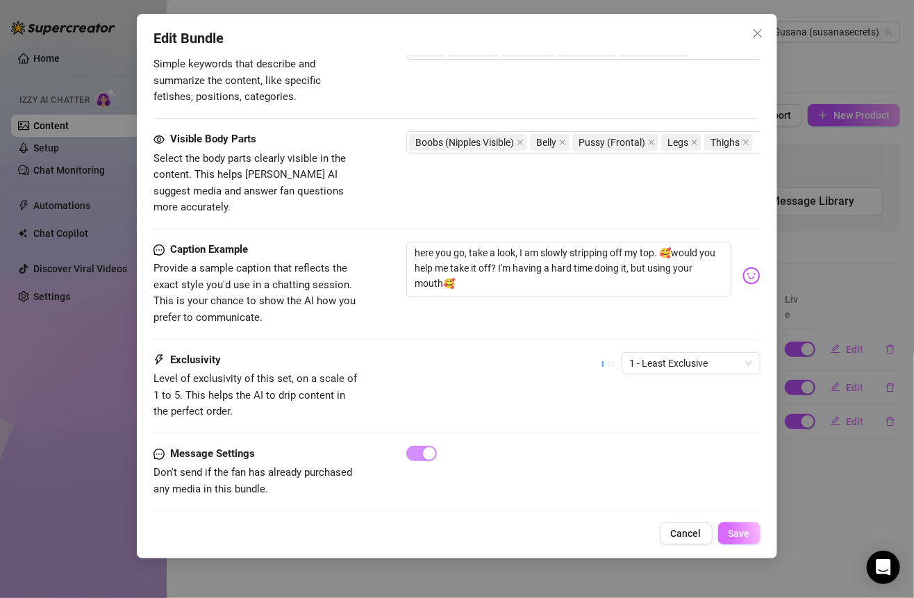
click at [735, 530] on span "Save" at bounding box center [739, 533] width 22 height 11
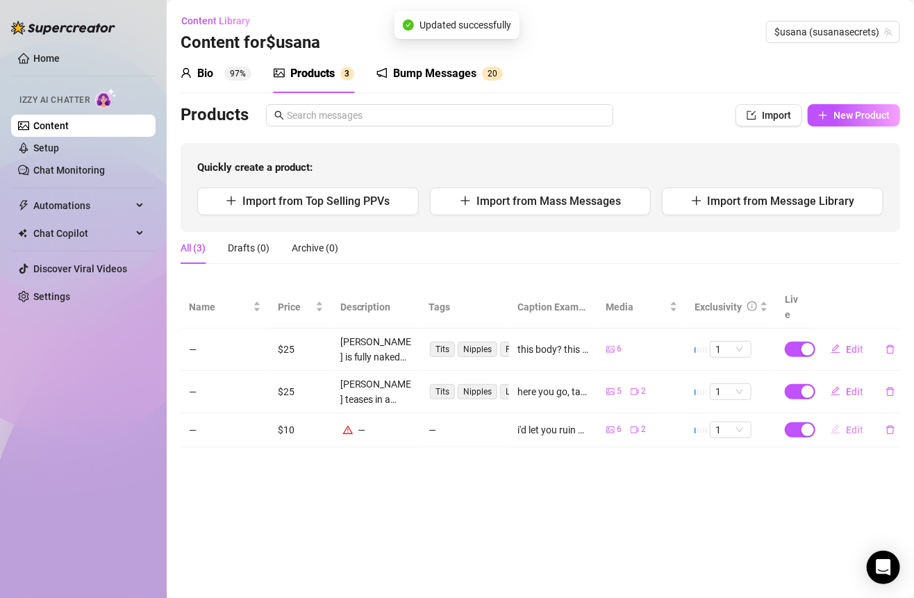
click at [852, 424] on span "Edit" at bounding box center [854, 429] width 17 height 11
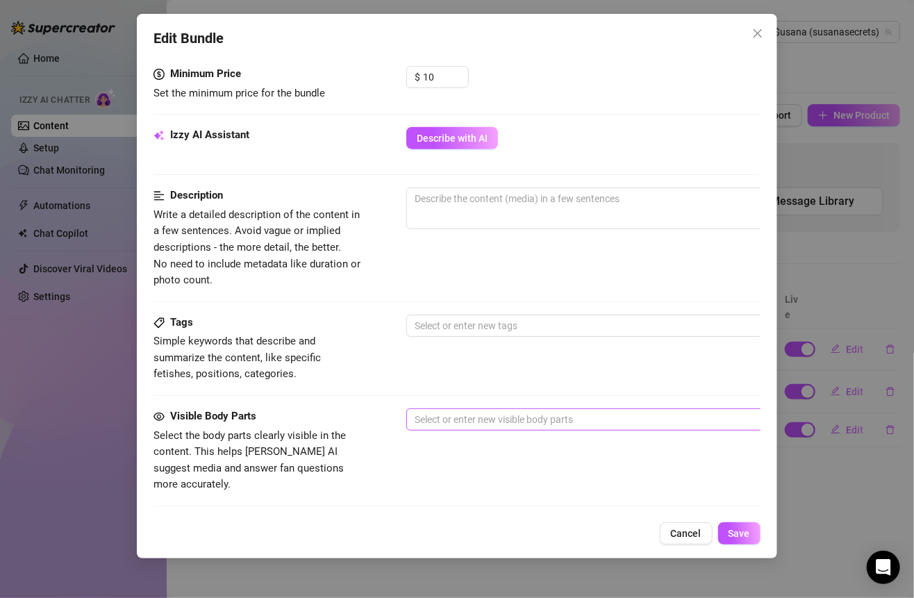
scroll to position [555, 0]
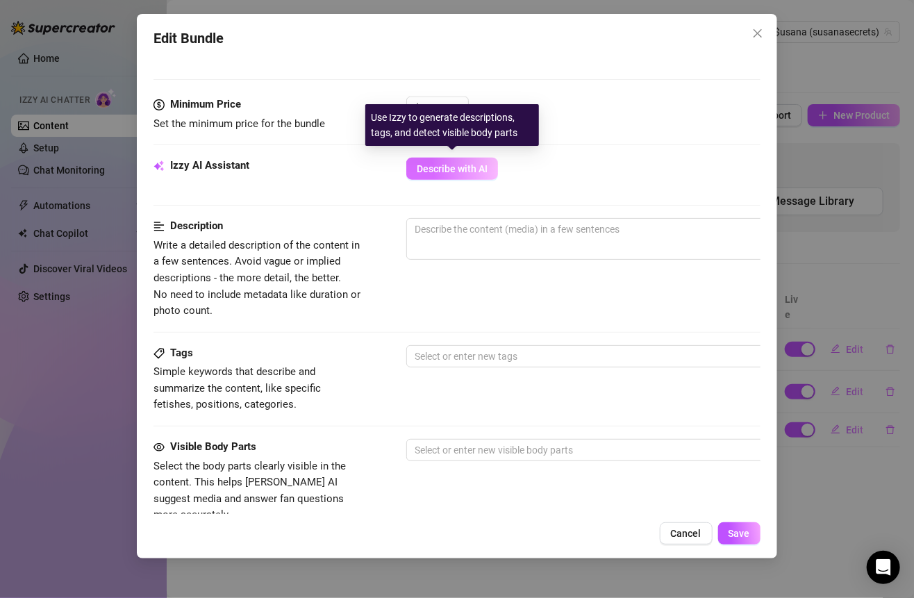
click at [467, 174] on button "Describe with AI" at bounding box center [452, 169] width 92 height 22
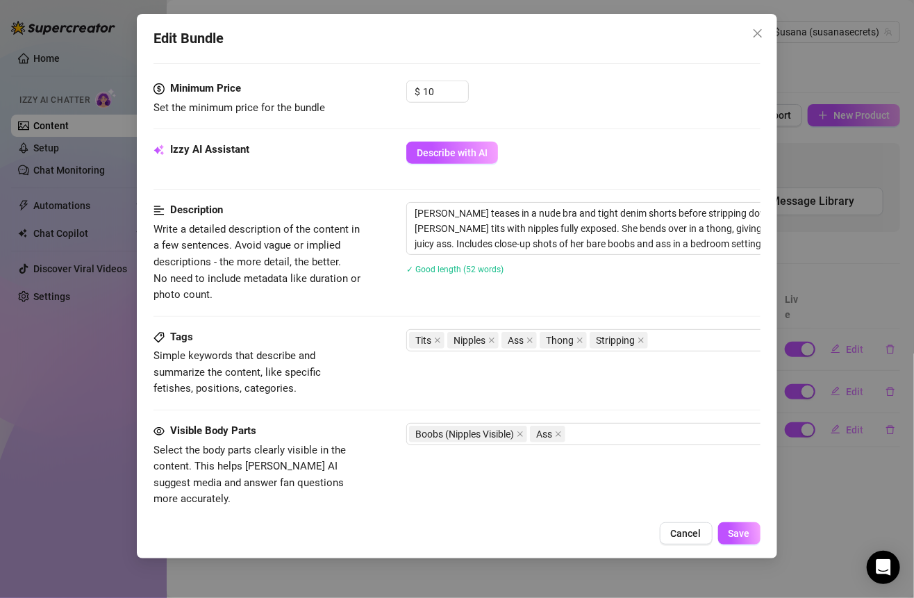
scroll to position [863, 0]
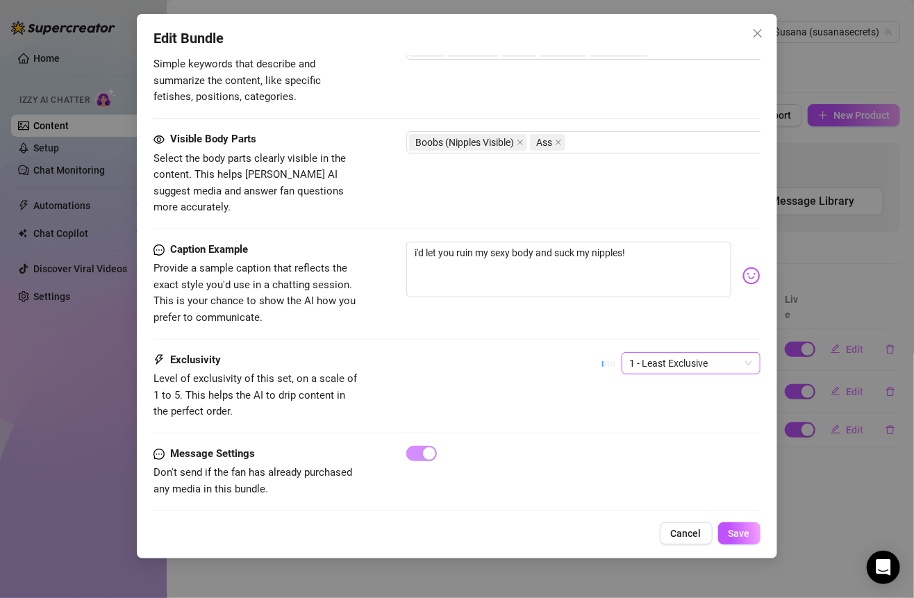
click at [664, 353] on span "1 - Least Exclusive" at bounding box center [691, 363] width 122 height 21
click at [623, 391] on div "2" at bounding box center [678, 392] width 117 height 15
click at [732, 525] on button "Save" at bounding box center [739, 533] width 42 height 22
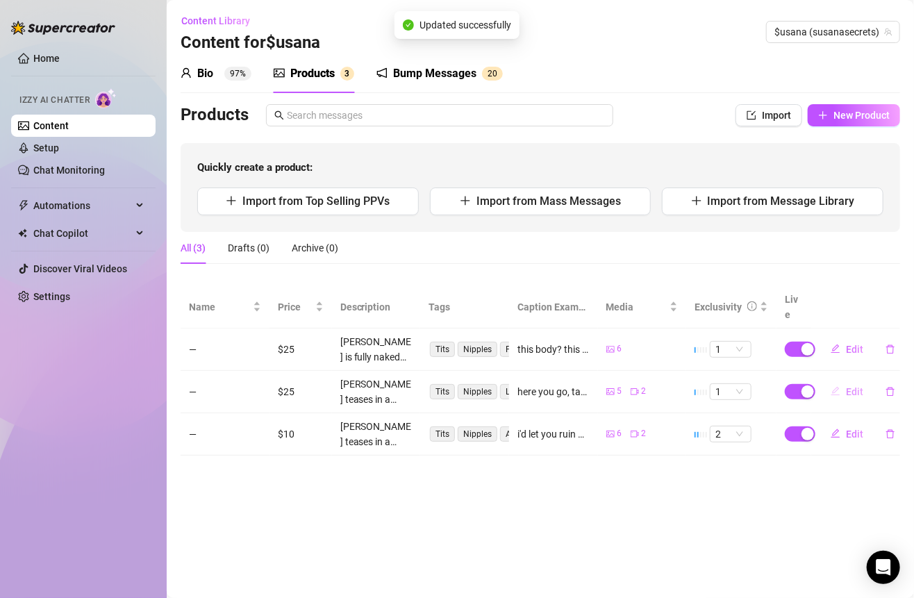
click at [836, 386] on icon "edit" at bounding box center [835, 391] width 10 height 10
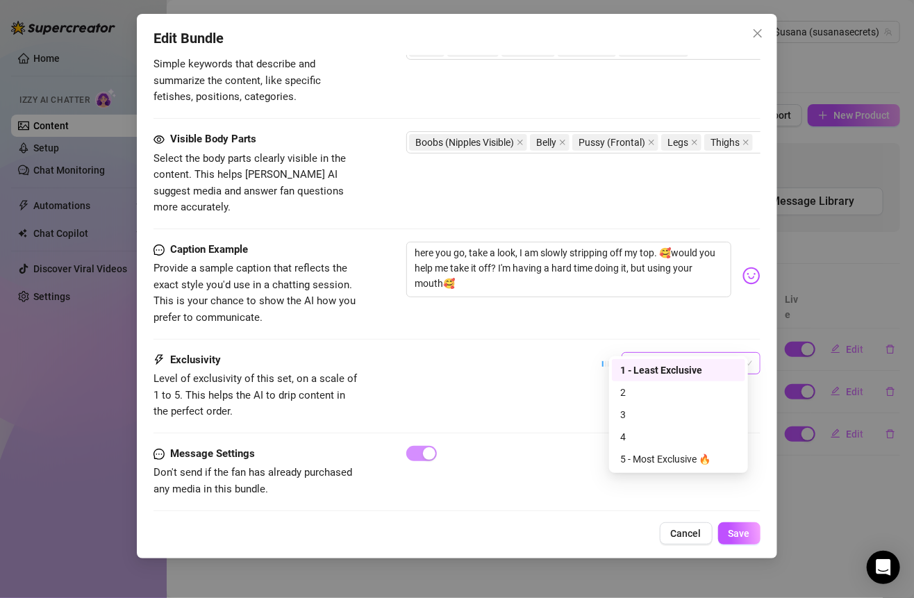
click at [689, 353] on span "1 - Least Exclusive" at bounding box center [691, 363] width 122 height 21
click at [629, 419] on div "3" at bounding box center [678, 414] width 117 height 15
click at [732, 523] on button "Save" at bounding box center [739, 533] width 42 height 22
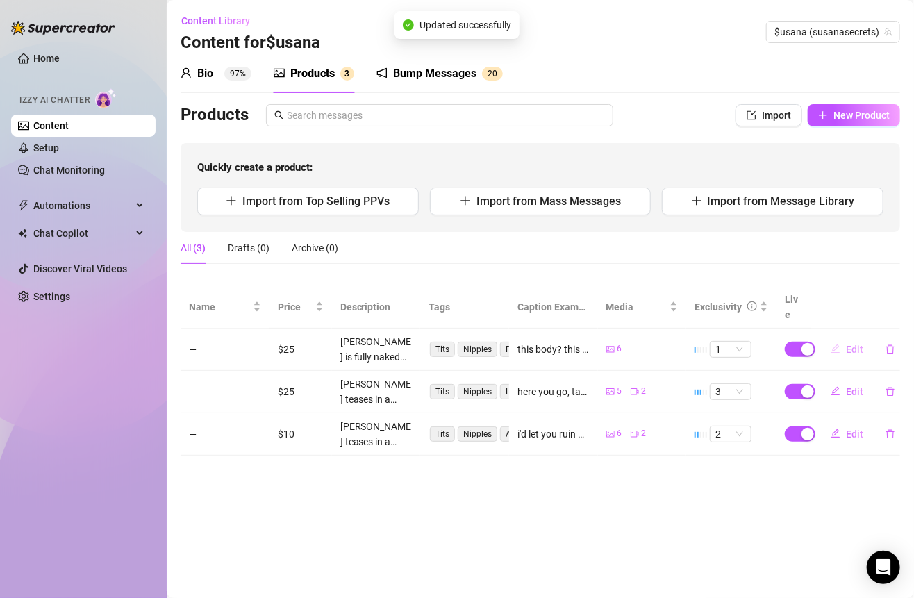
click at [850, 344] on span "Edit" at bounding box center [854, 349] width 17 height 11
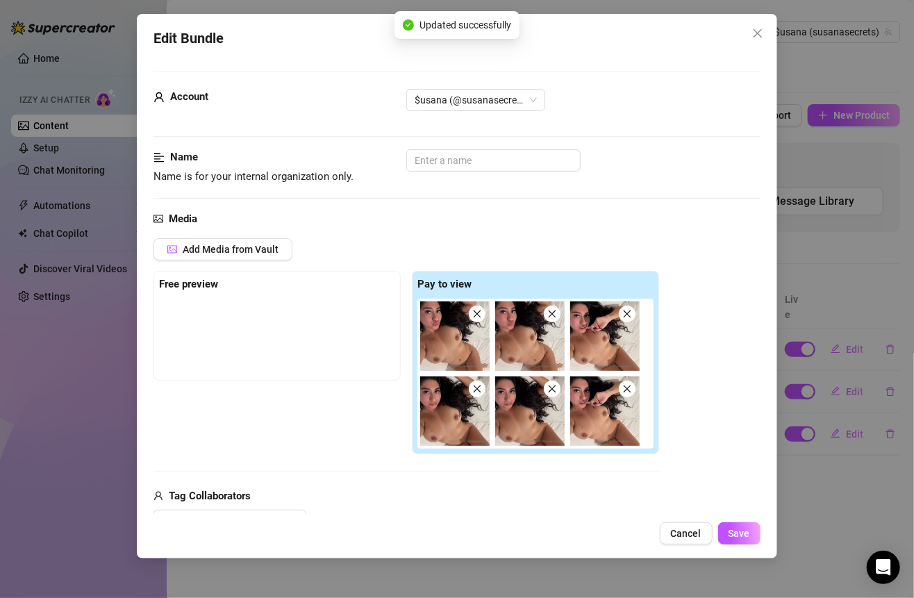
scroll to position [788, 0]
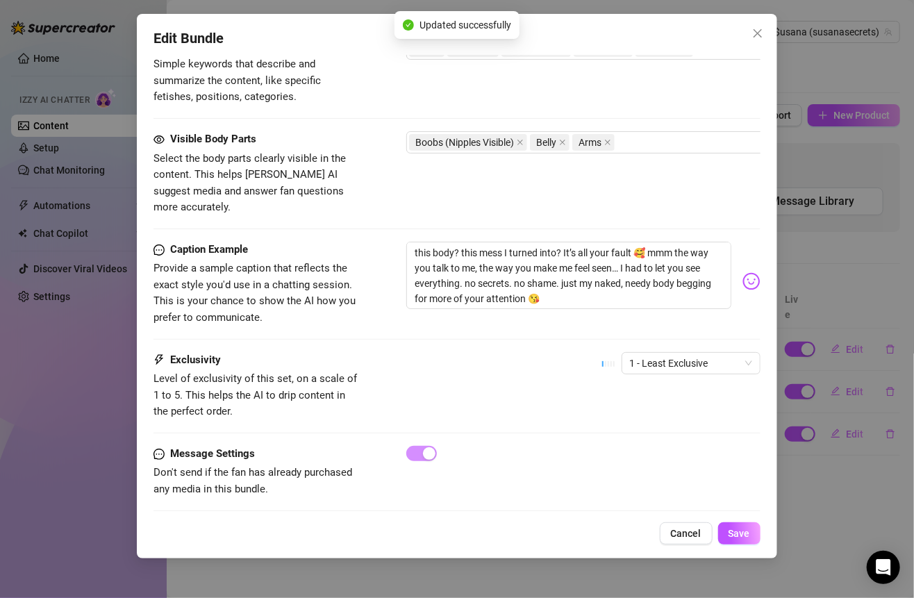
click at [692, 354] on div "1 - Least Exclusive" at bounding box center [681, 369] width 158 height 35
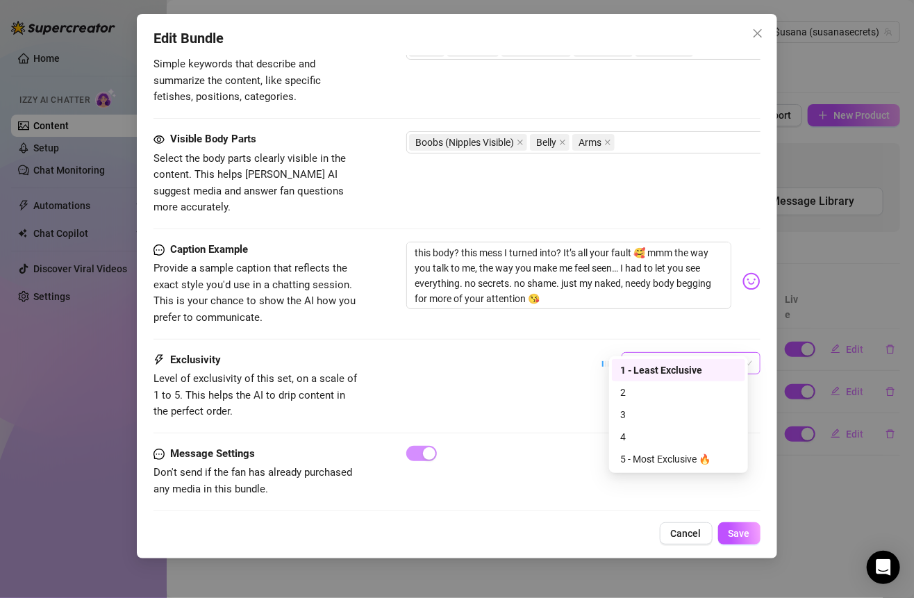
click at [685, 353] on span "1 - Least Exclusive" at bounding box center [691, 363] width 122 height 21
click at [645, 415] on div "3" at bounding box center [678, 414] width 117 height 15
click at [733, 524] on button "Save" at bounding box center [739, 533] width 42 height 22
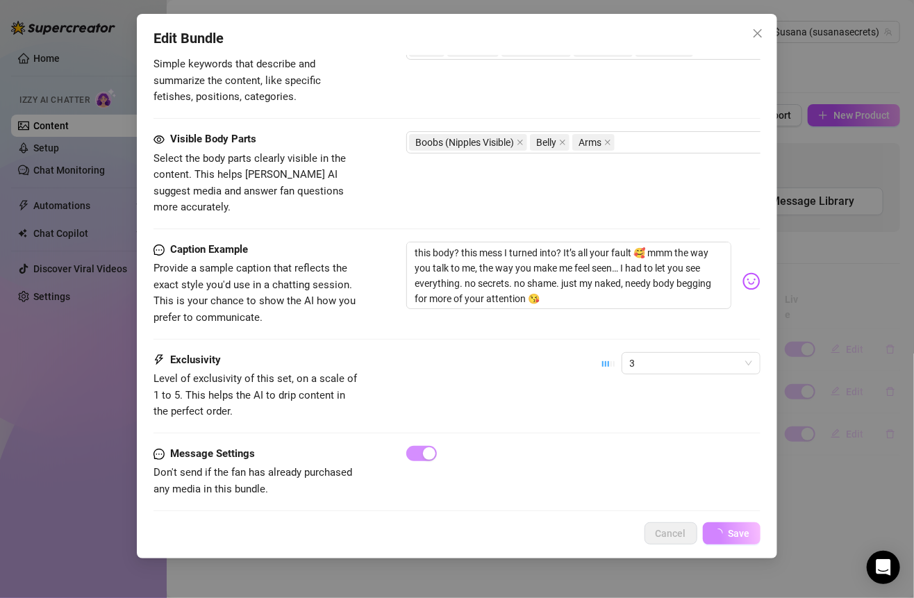
click at [821, 304] on div "Edit Bundle Account $usana (@susanasecrets) Name Name is for your internal orga…" at bounding box center [457, 299] width 914 height 598
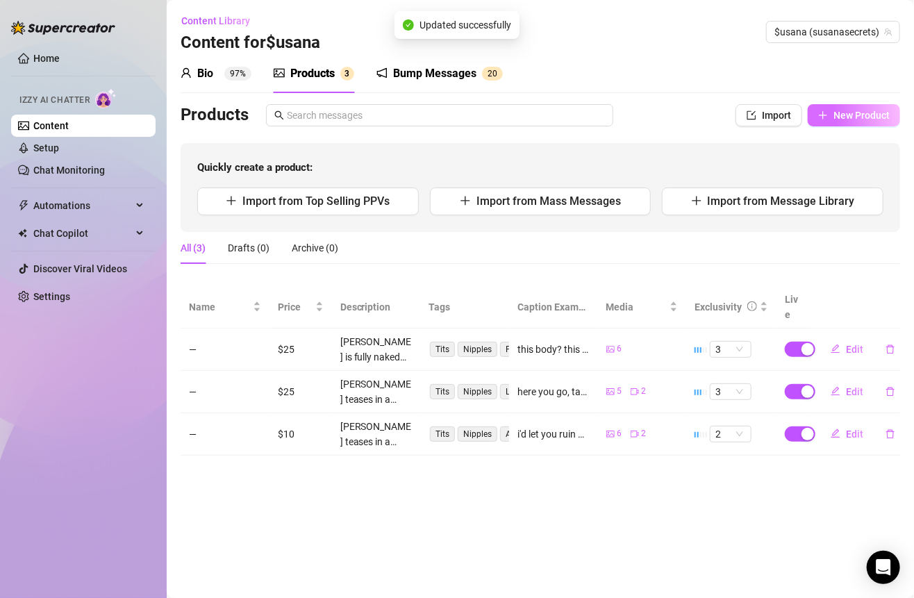
click at [832, 121] on button "New Product" at bounding box center [853, 115] width 92 height 22
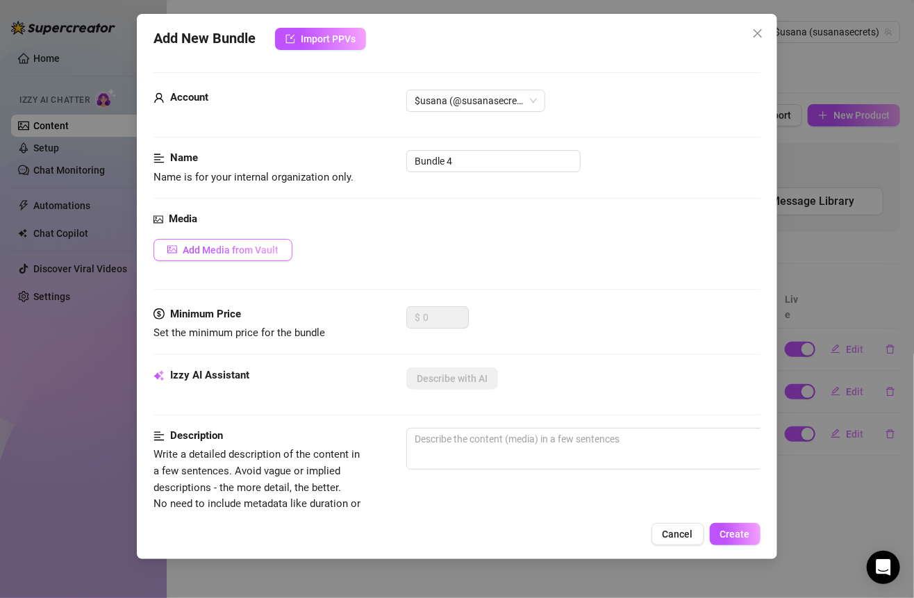
click at [242, 244] on span "Add Media from Vault" at bounding box center [231, 249] width 96 height 11
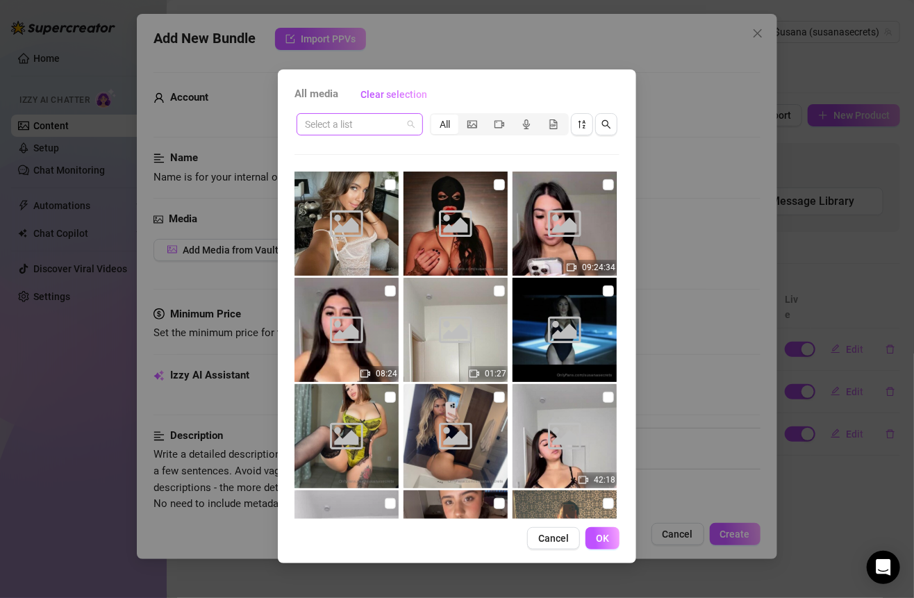
click at [398, 135] on div "Select a list" at bounding box center [359, 124] width 126 height 22
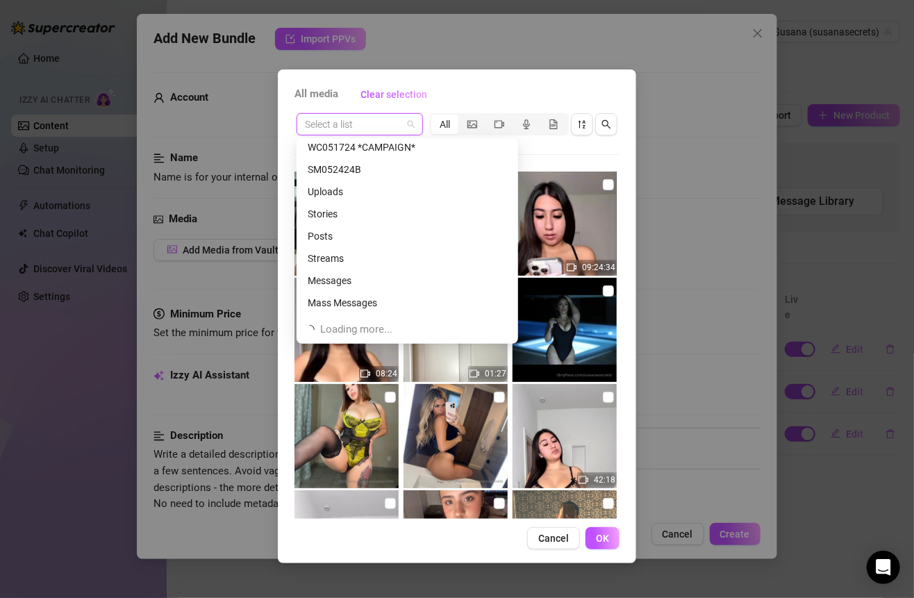
scroll to position [267, 0]
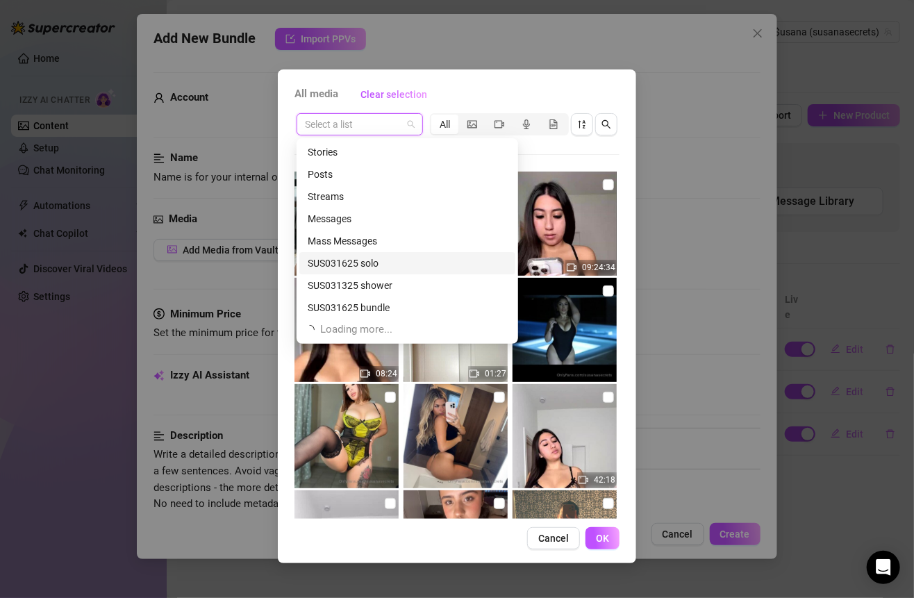
click at [359, 262] on div "SUS031625 solo" at bounding box center [407, 262] width 199 height 15
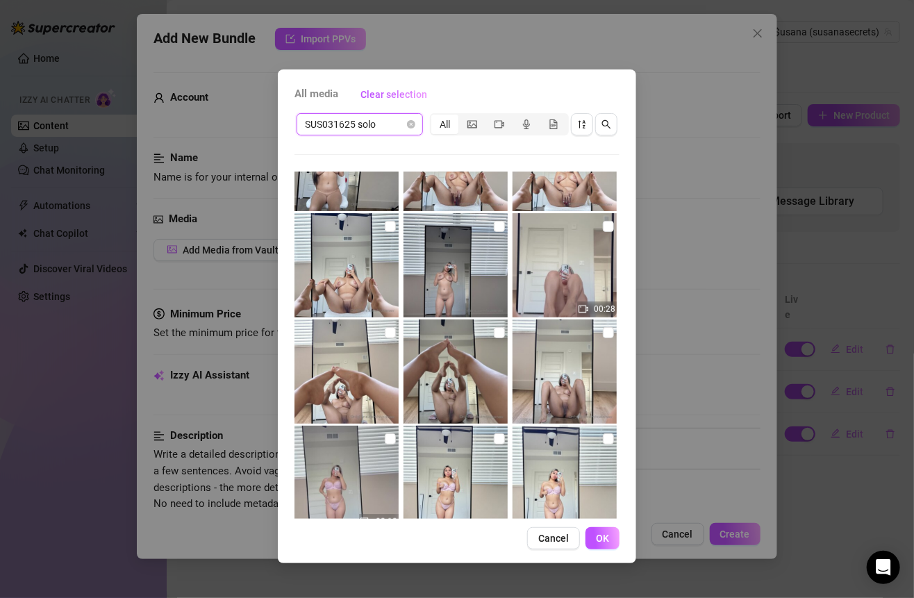
scroll to position [0, 0]
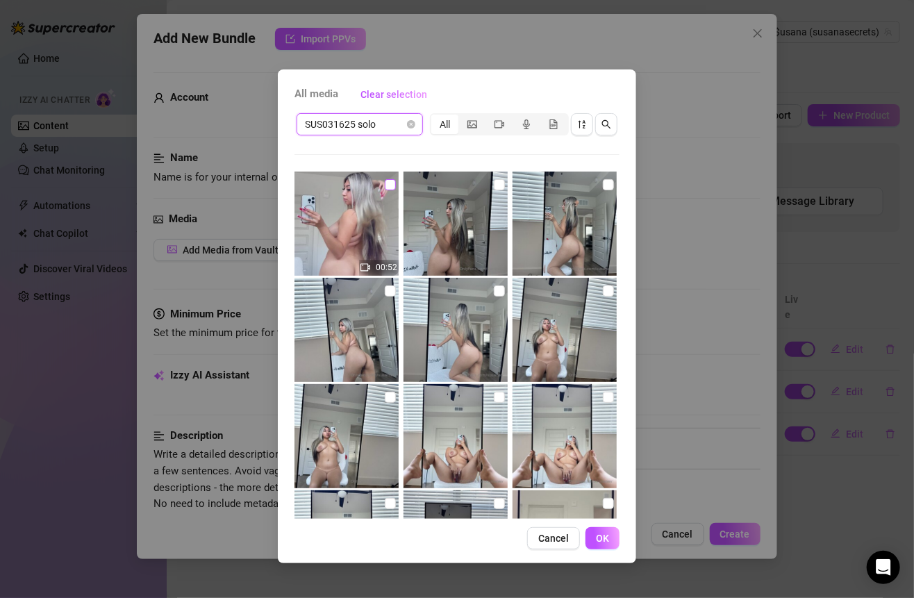
click at [386, 183] on input "checkbox" at bounding box center [390, 184] width 11 height 11
click at [494, 188] on input "checkbox" at bounding box center [499, 184] width 11 height 11
click at [603, 190] on label at bounding box center [608, 184] width 11 height 15
click at [603, 190] on input "checkbox" at bounding box center [608, 184] width 11 height 11
click at [390, 283] on label at bounding box center [390, 290] width 11 height 15
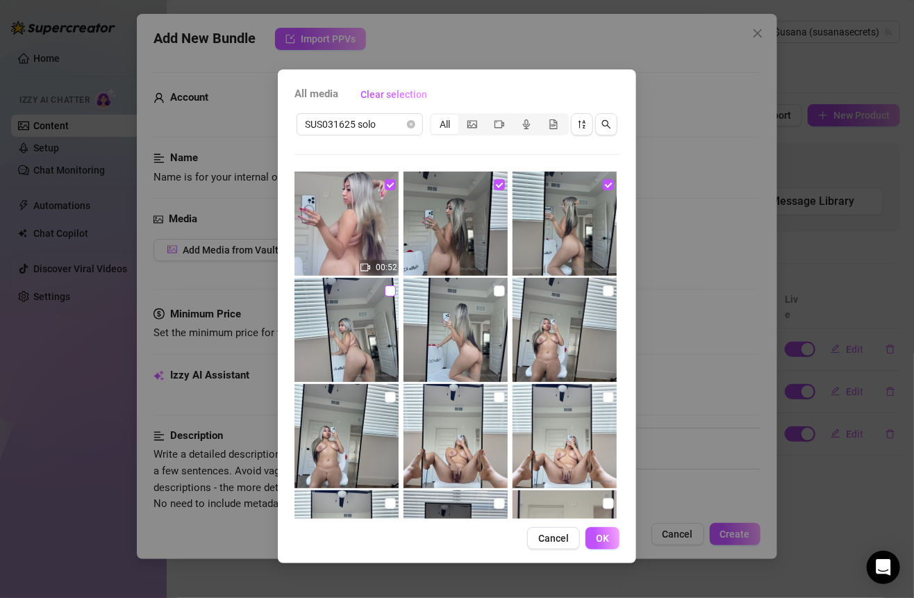
click at [390, 285] on input "checkbox" at bounding box center [390, 290] width 11 height 11
click at [494, 296] on label at bounding box center [499, 290] width 11 height 15
click at [494, 296] on input "checkbox" at bounding box center [499, 290] width 11 height 11
click at [603, 294] on input "checkbox" at bounding box center [608, 290] width 11 height 11
click at [592, 396] on img at bounding box center [564, 436] width 104 height 104
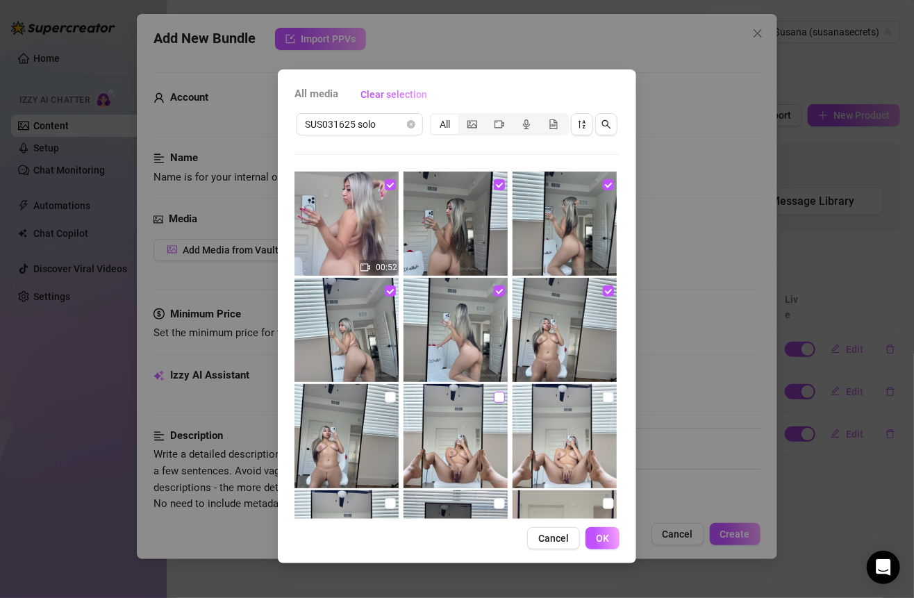
click at [494, 394] on input "checkbox" at bounding box center [499, 397] width 11 height 11
click at [381, 396] on img at bounding box center [346, 436] width 104 height 104
click at [382, 494] on img at bounding box center [346, 542] width 104 height 104
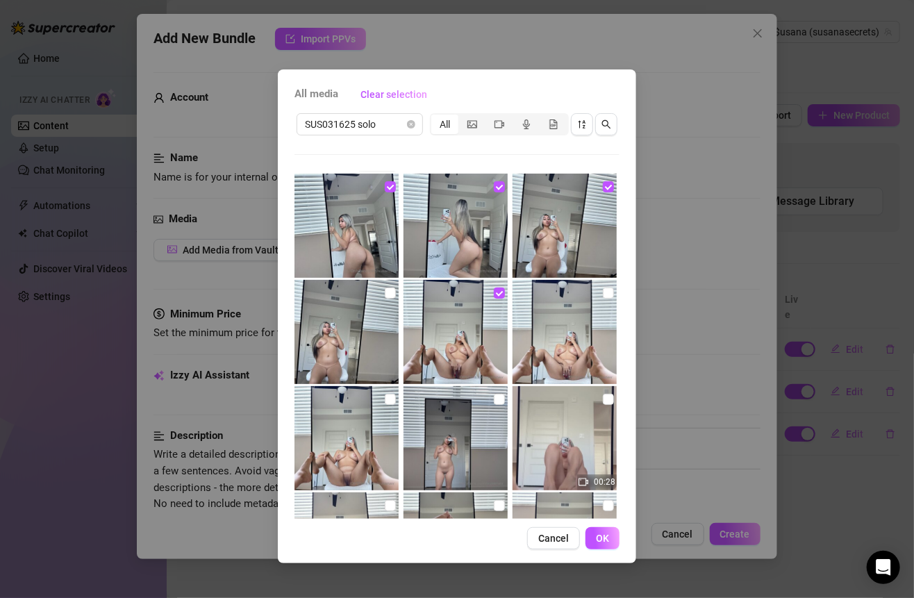
scroll to position [108, 0]
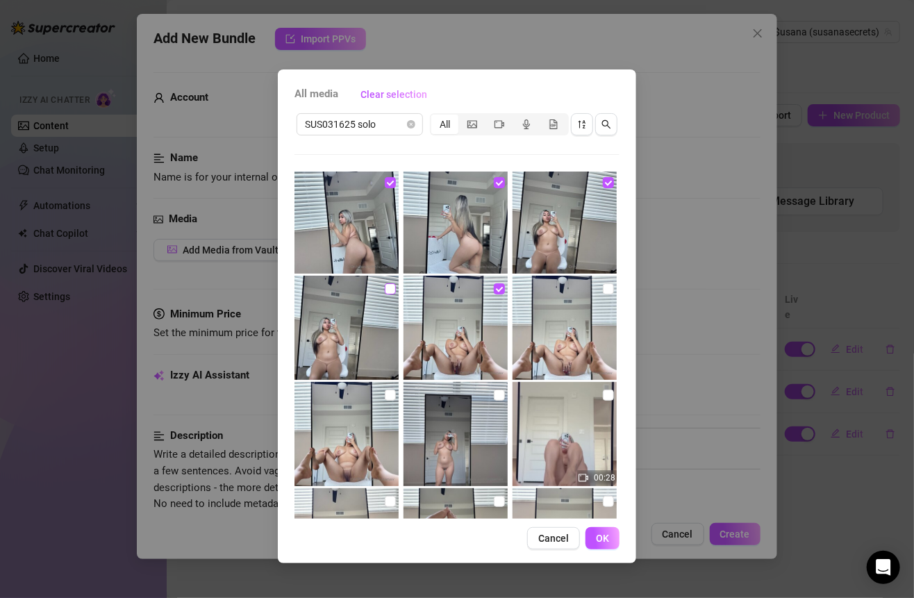
click at [385, 281] on label at bounding box center [390, 288] width 11 height 15
click at [385, 283] on input "checkbox" at bounding box center [390, 288] width 11 height 11
click at [386, 399] on input "checkbox" at bounding box center [390, 394] width 11 height 11
click at [497, 394] on input "checkbox" at bounding box center [499, 394] width 11 height 11
click at [603, 398] on input "checkbox" at bounding box center [608, 394] width 11 height 11
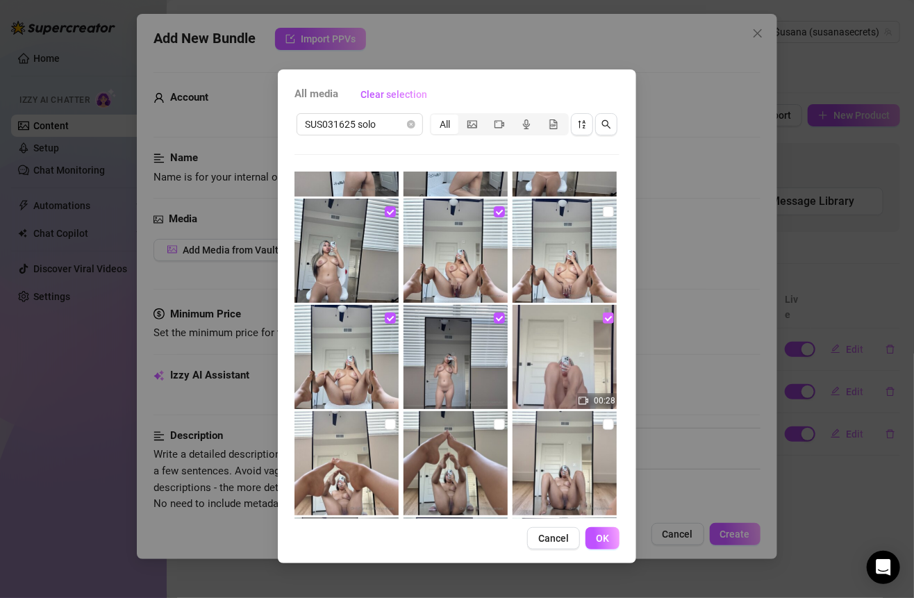
scroll to position [286, 0]
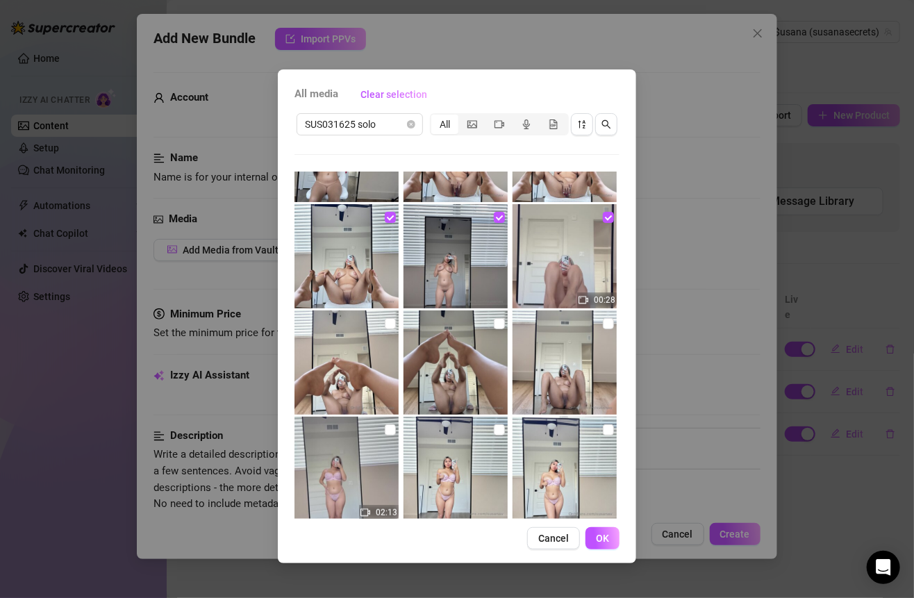
click at [597, 333] on img at bounding box center [564, 362] width 104 height 104
click at [480, 327] on img at bounding box center [455, 362] width 104 height 104
click at [499, 327] on img at bounding box center [455, 362] width 104 height 104
click at [394, 322] on img at bounding box center [346, 362] width 104 height 104
click at [494, 320] on input "checkbox" at bounding box center [499, 323] width 11 height 11
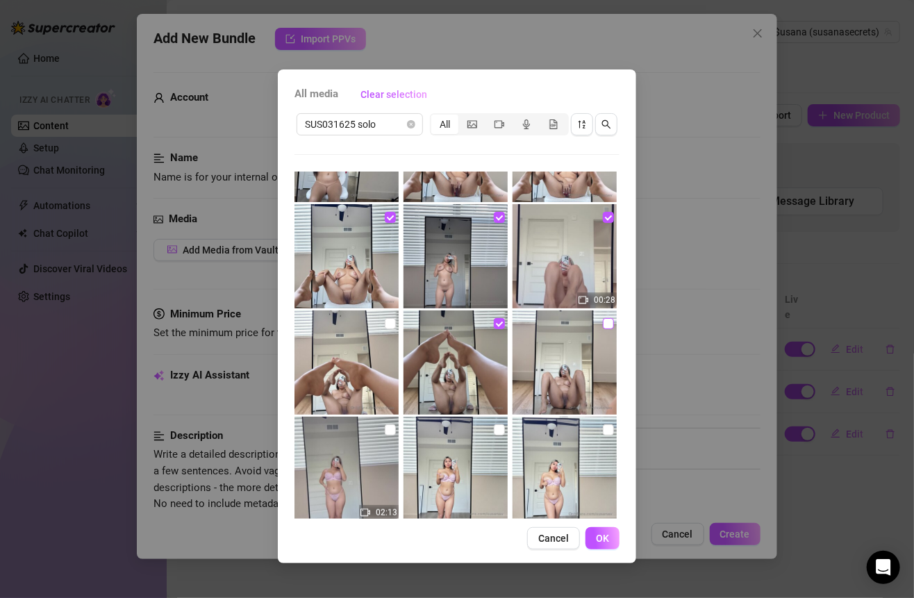
click at [603, 322] on input "checkbox" at bounding box center [608, 323] width 11 height 11
click at [387, 321] on input "checkbox" at bounding box center [390, 323] width 11 height 11
click at [389, 428] on input "checkbox" at bounding box center [390, 429] width 11 height 11
click at [487, 428] on img at bounding box center [455, 469] width 104 height 104
click at [494, 428] on input "checkbox" at bounding box center [499, 429] width 11 height 11
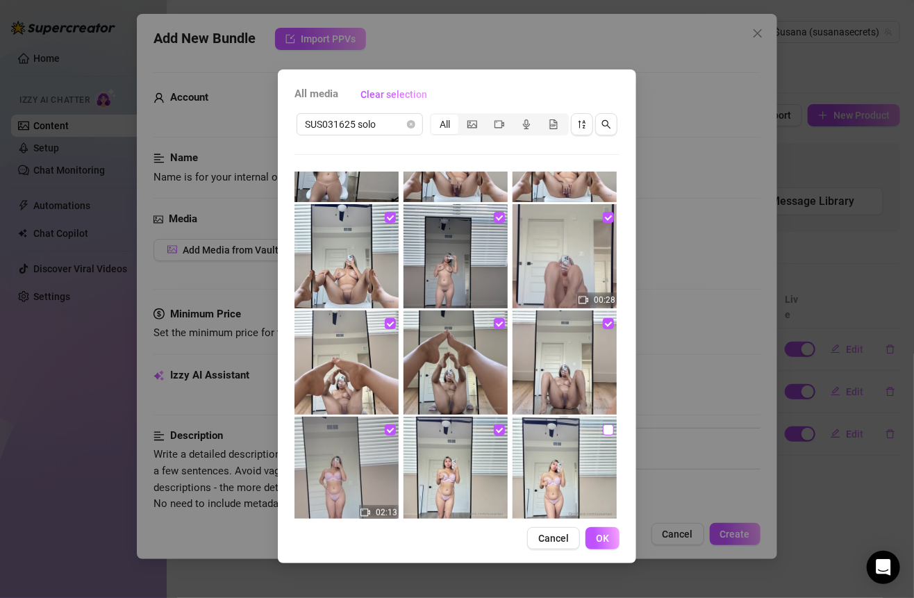
click at [603, 431] on input "checkbox" at bounding box center [608, 429] width 11 height 11
click at [607, 535] on span "OK" at bounding box center [602, 537] width 13 height 11
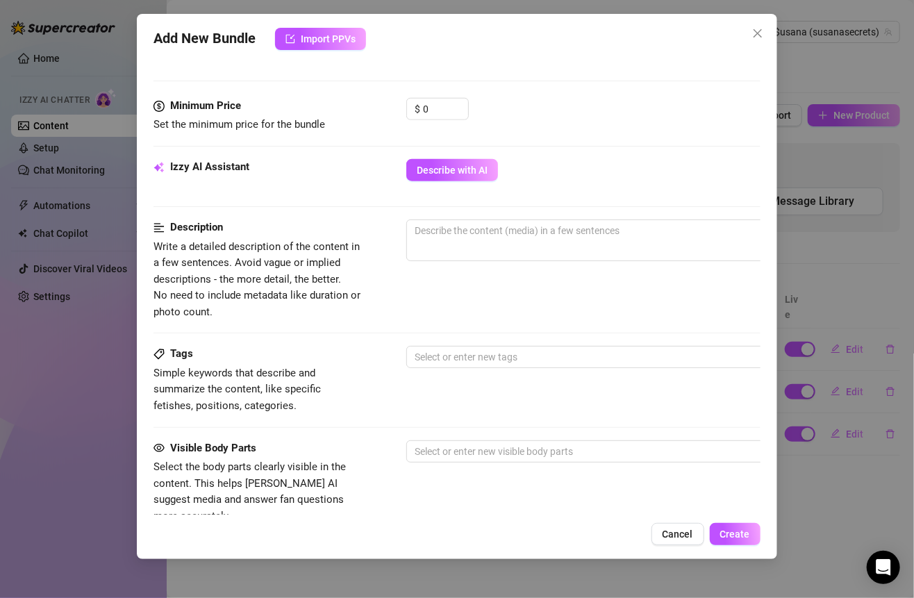
scroll to position [435, 0]
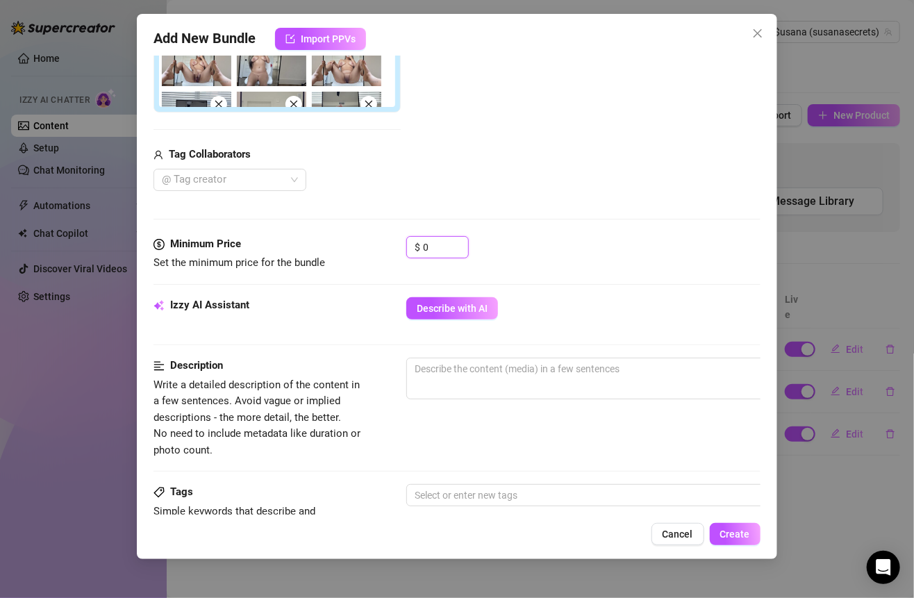
drag, startPoint x: 440, startPoint y: 242, endPoint x: 394, endPoint y: 242, distance: 45.8
click at [396, 242] on div "Minimum Price Set the minimum price for the bundle $ 0" at bounding box center [456, 253] width 606 height 35
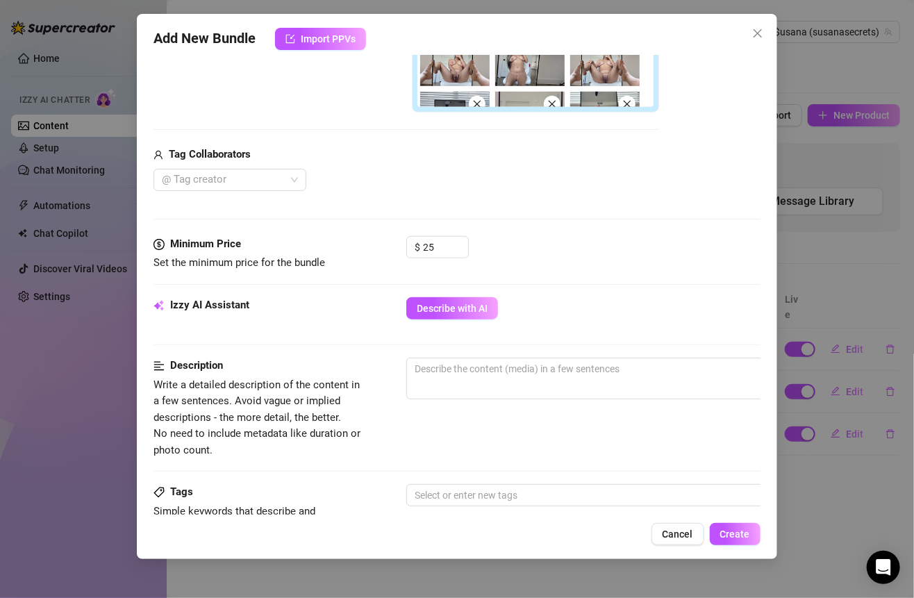
click at [528, 176] on div "@ Tag creator" at bounding box center [405, 180] width 505 height 22
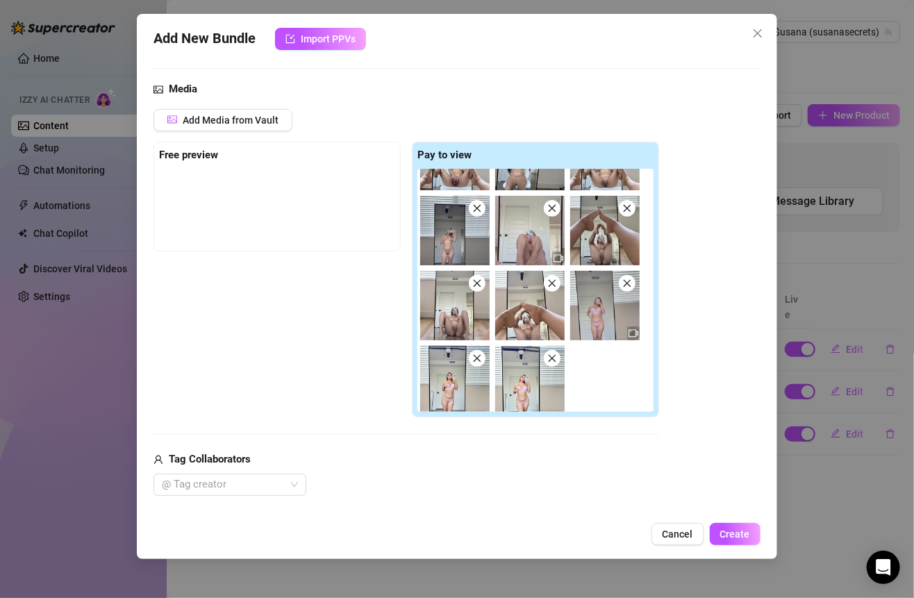
scroll to position [206, 0]
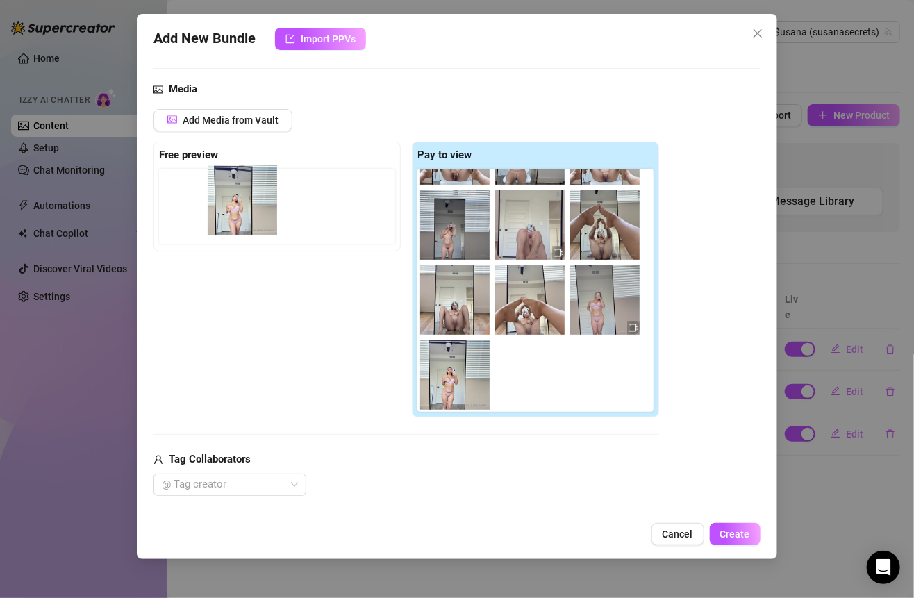
drag, startPoint x: 536, startPoint y: 392, endPoint x: 242, endPoint y: 221, distance: 340.3
click at [241, 220] on div "Free preview Pay to view" at bounding box center [405, 280] width 505 height 276
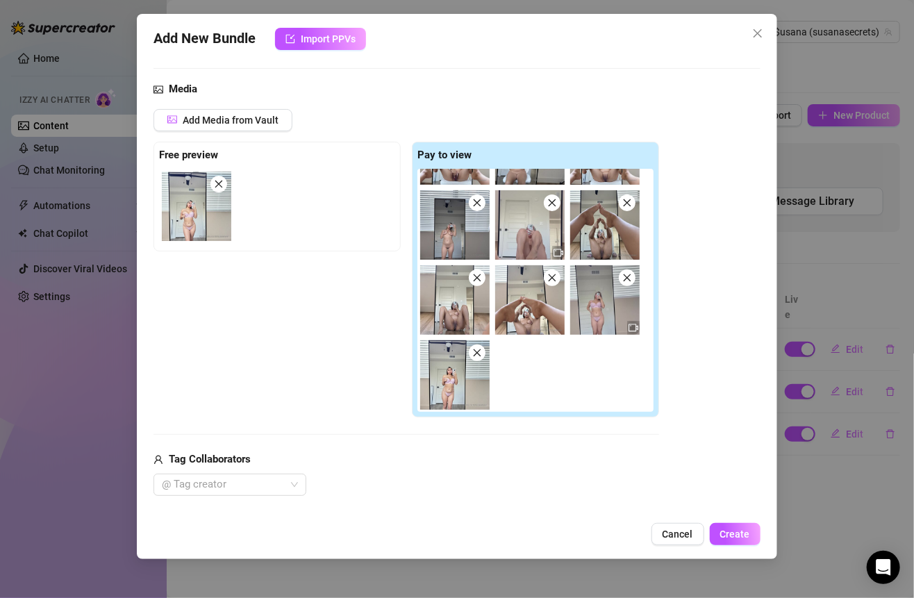
click at [291, 284] on div "Free preview Pay to view" at bounding box center [405, 280] width 505 height 276
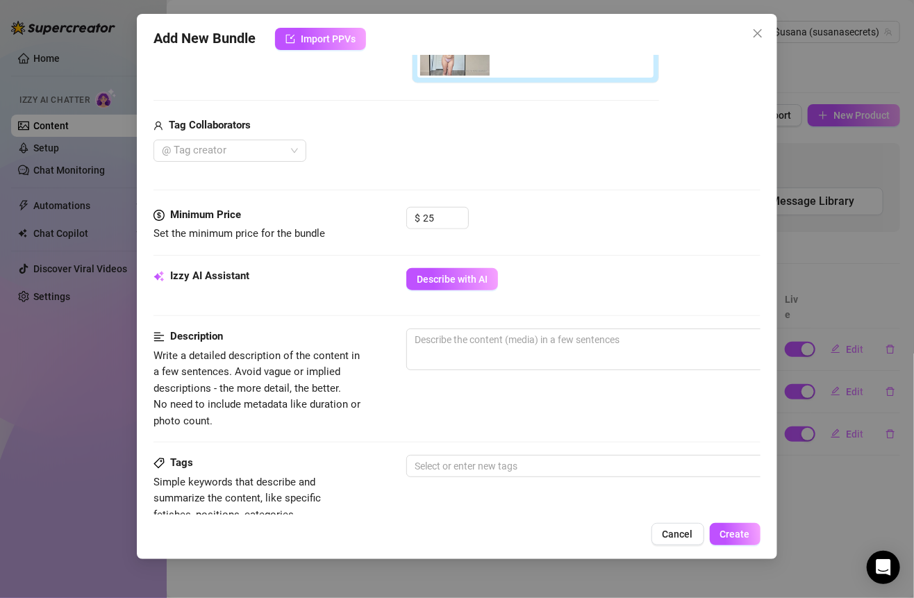
scroll to position [507, 0]
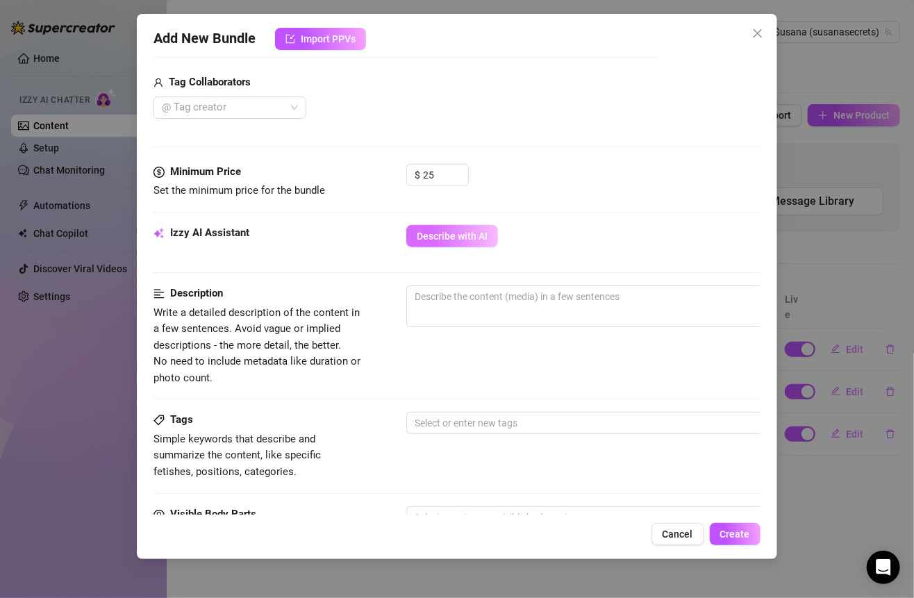
click at [445, 239] on button "Describe with AI" at bounding box center [452, 236] width 92 height 22
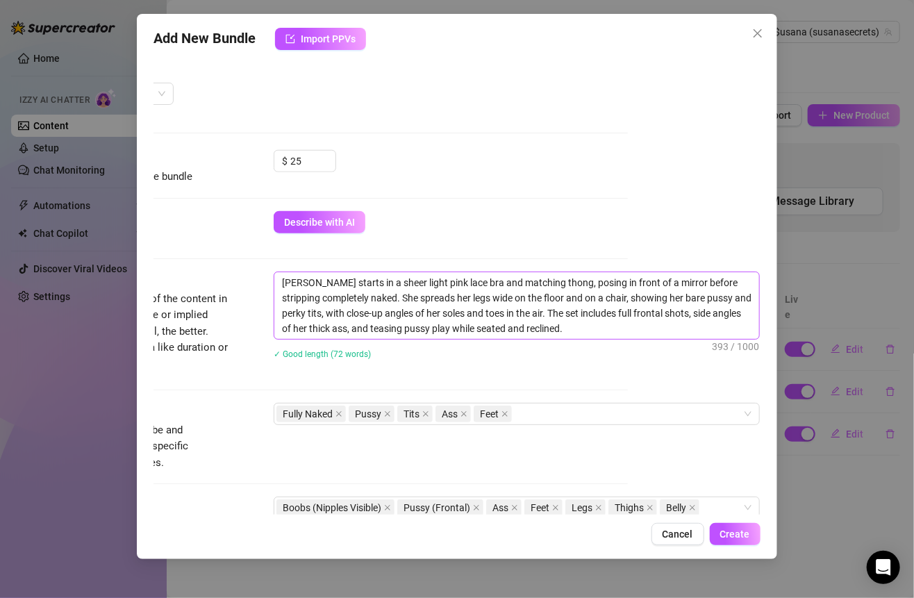
scroll to position [521, 144]
drag, startPoint x: 306, startPoint y: 280, endPoint x: 561, endPoint y: 321, distance: 258.1
click at [561, 321] on textarea "[PERSON_NAME] starts in a sheer light pink lace bra and matching thong, posing …" at bounding box center [516, 305] width 485 height 67
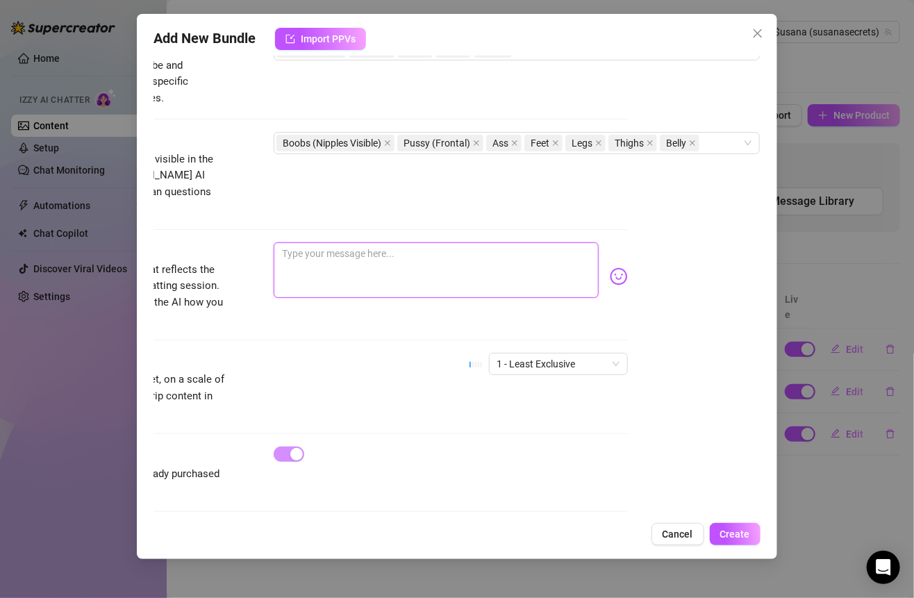
click at [387, 254] on textarea at bounding box center [436, 270] width 324 height 56
paste textarea "started sweet in sheer pink lace… ended up with nothing at all 😏✨ every curve, …"
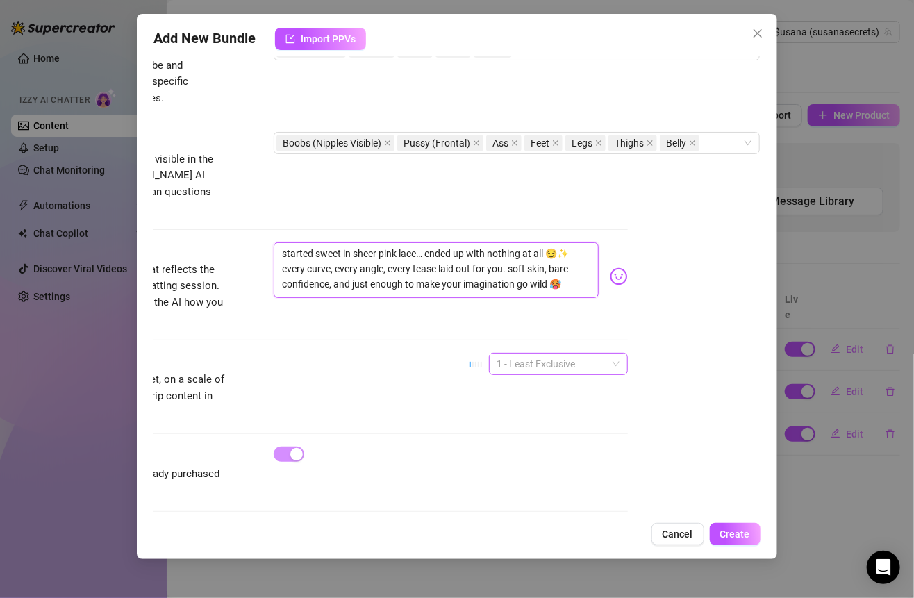
click at [523, 353] on span "1 - Least Exclusive" at bounding box center [558, 363] width 122 height 21
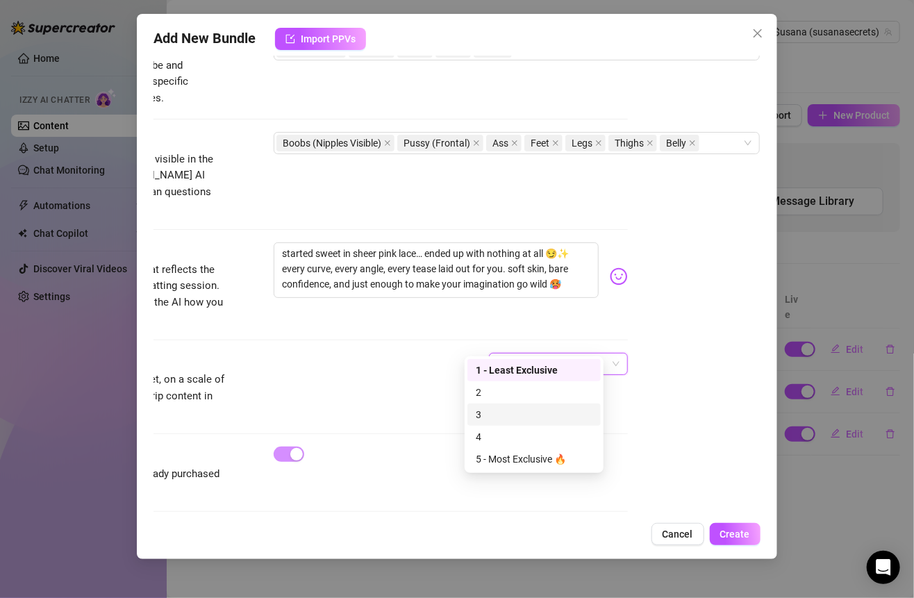
click at [494, 407] on div "3" at bounding box center [534, 414] width 117 height 15
click at [736, 538] on span "Create" at bounding box center [735, 533] width 30 height 11
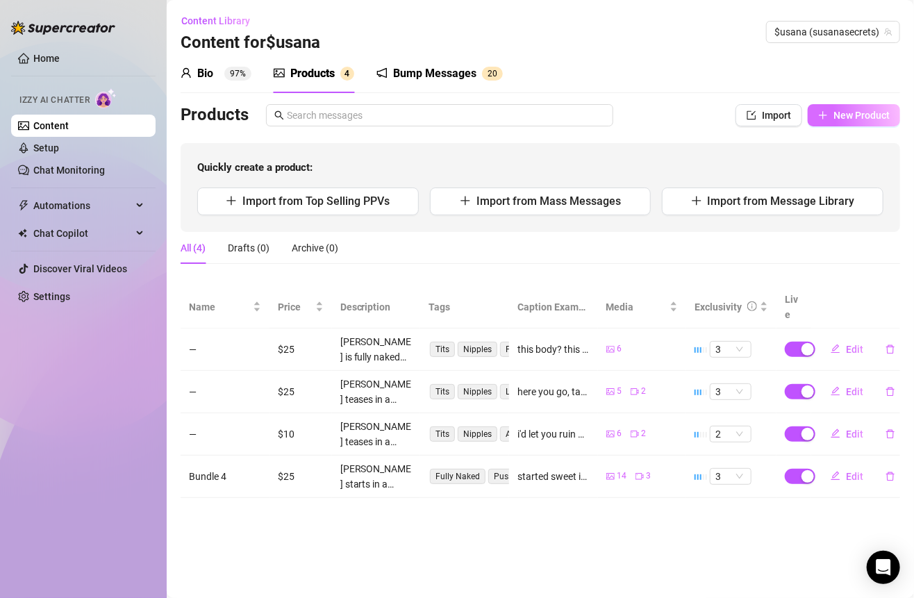
click at [817, 110] on button "New Product" at bounding box center [853, 115] width 92 height 22
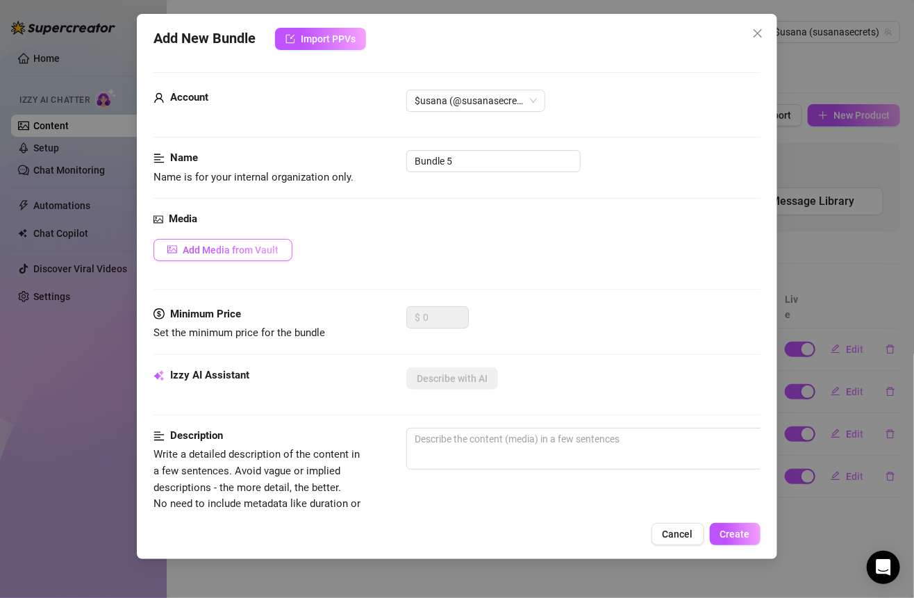
click at [264, 247] on span "Add Media from Vault" at bounding box center [231, 249] width 96 height 11
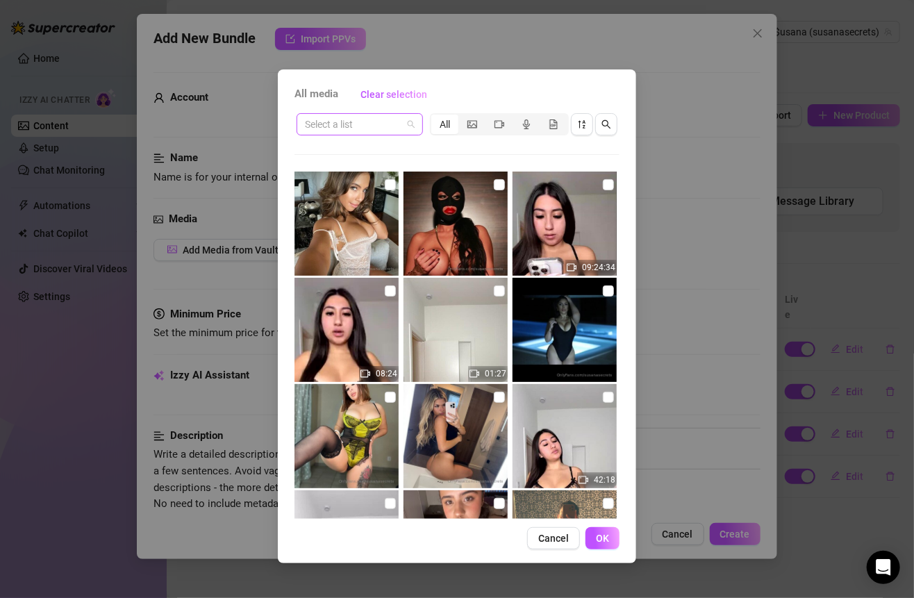
click at [403, 126] on span at bounding box center [360, 124] width 110 height 21
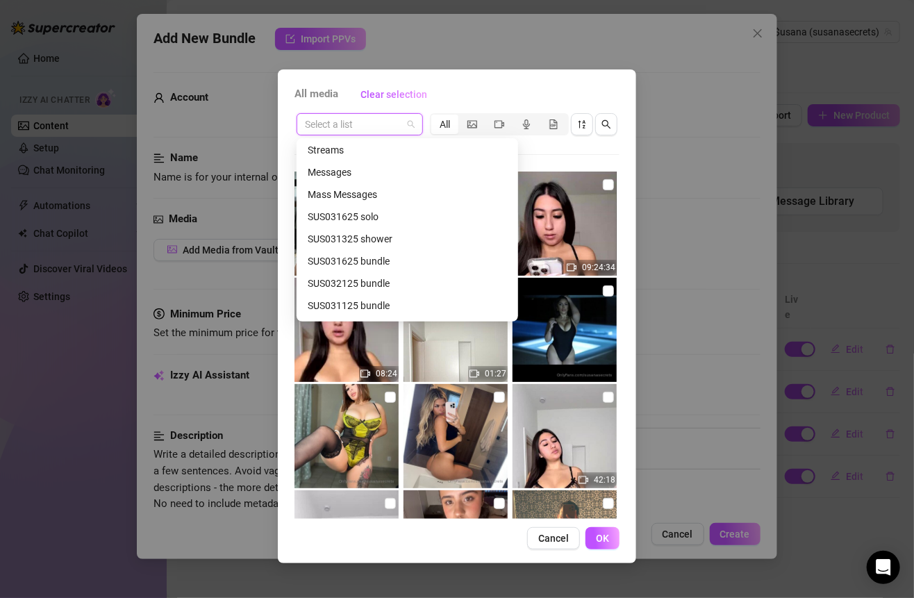
scroll to position [314, 0]
click at [376, 242] on div "SUS031325 shower" at bounding box center [407, 237] width 199 height 15
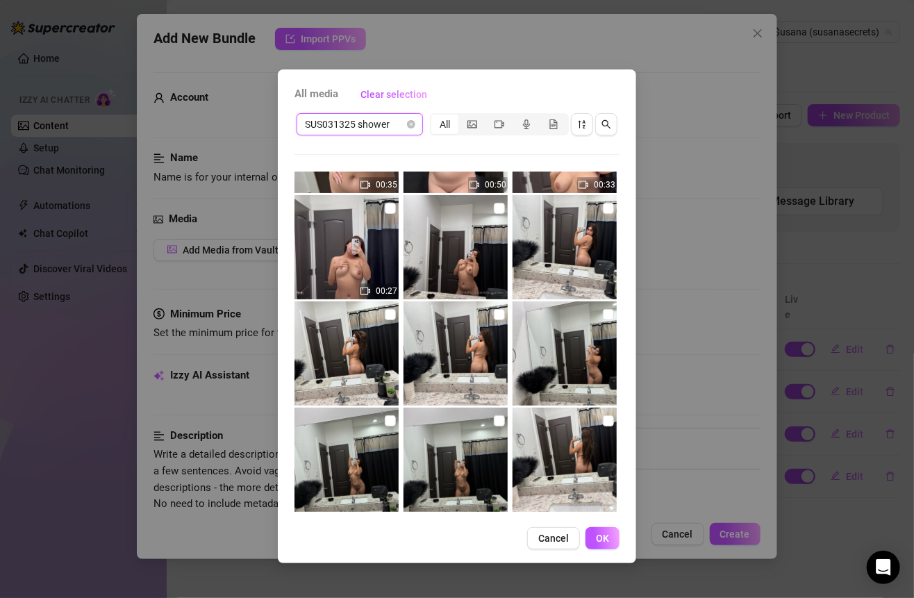
scroll to position [99, 0]
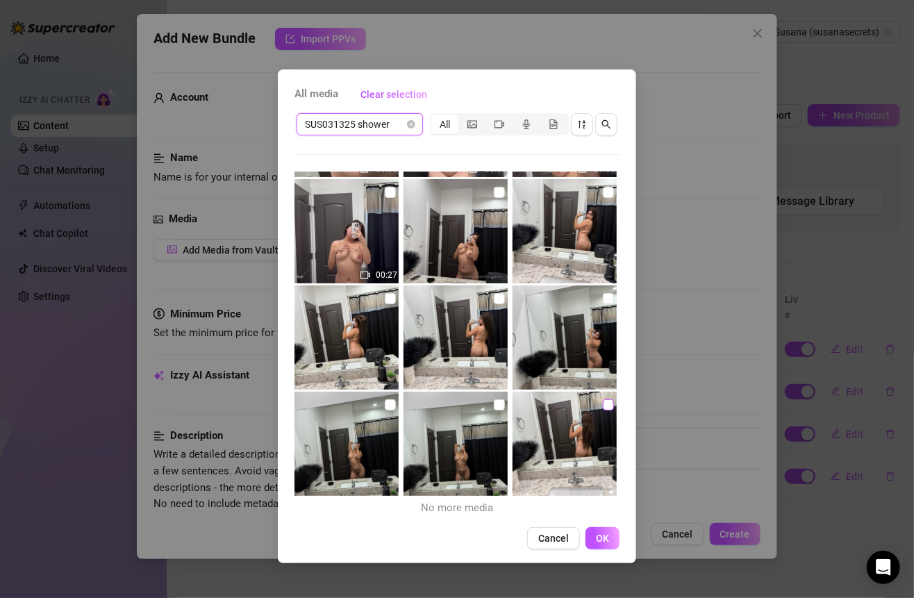
click at [603, 406] on input "checkbox" at bounding box center [608, 404] width 11 height 11
click at [494, 403] on input "checkbox" at bounding box center [499, 404] width 11 height 11
click at [389, 404] on input "checkbox" at bounding box center [390, 404] width 11 height 11
click at [596, 288] on img at bounding box center [564, 337] width 104 height 104
click at [496, 293] on input "checkbox" at bounding box center [499, 298] width 11 height 11
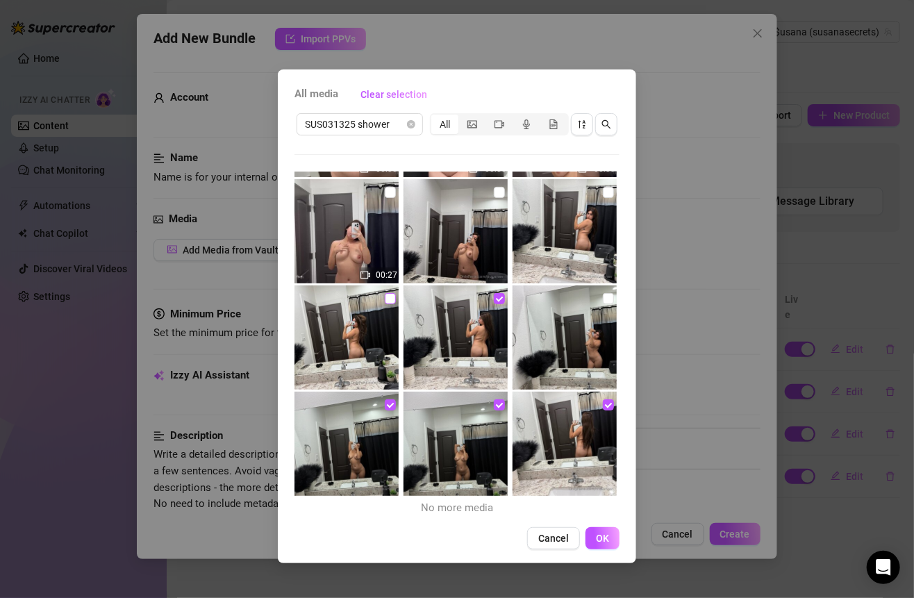
click at [385, 299] on input "checkbox" at bounding box center [390, 298] width 11 height 11
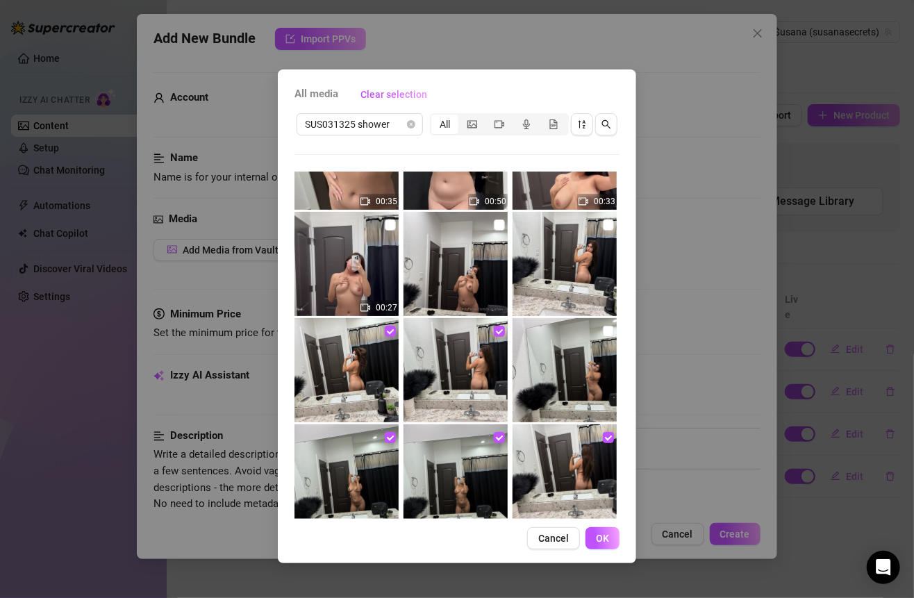
scroll to position [48, 0]
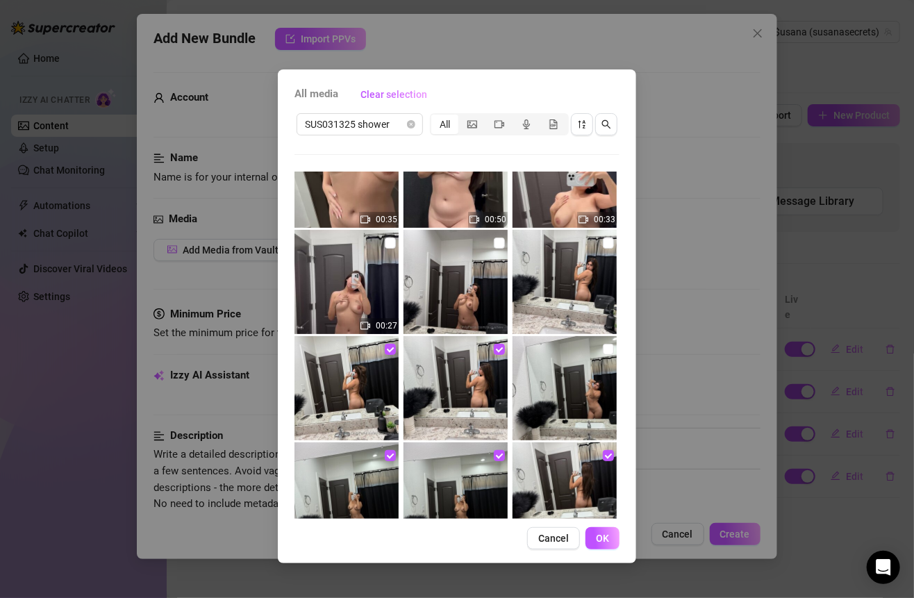
click at [593, 248] on img at bounding box center [564, 282] width 104 height 104
click at [603, 244] on input "checkbox" at bounding box center [608, 242] width 11 height 11
click at [495, 244] on input "checkbox" at bounding box center [499, 242] width 11 height 11
click at [385, 244] on input "checkbox" at bounding box center [390, 242] width 11 height 11
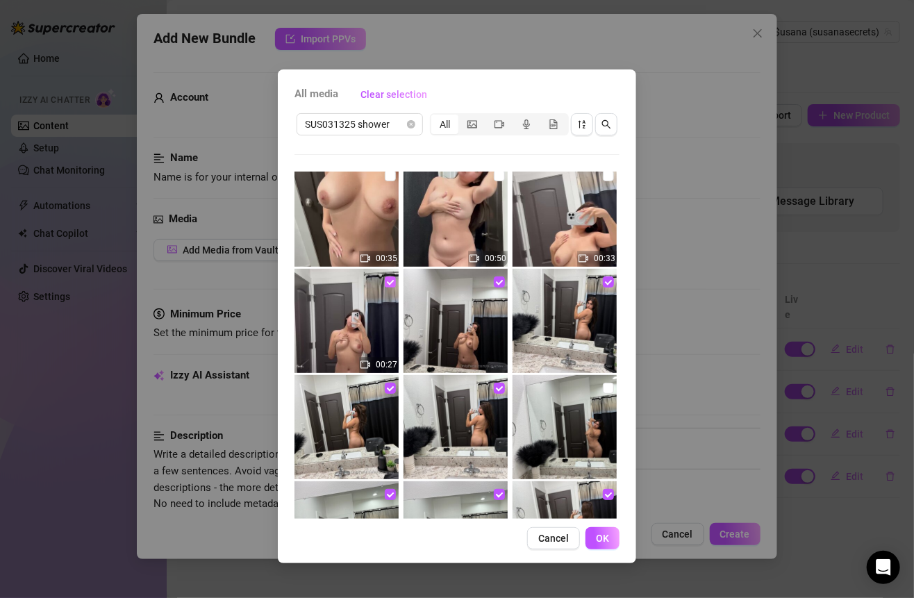
scroll to position [0, 0]
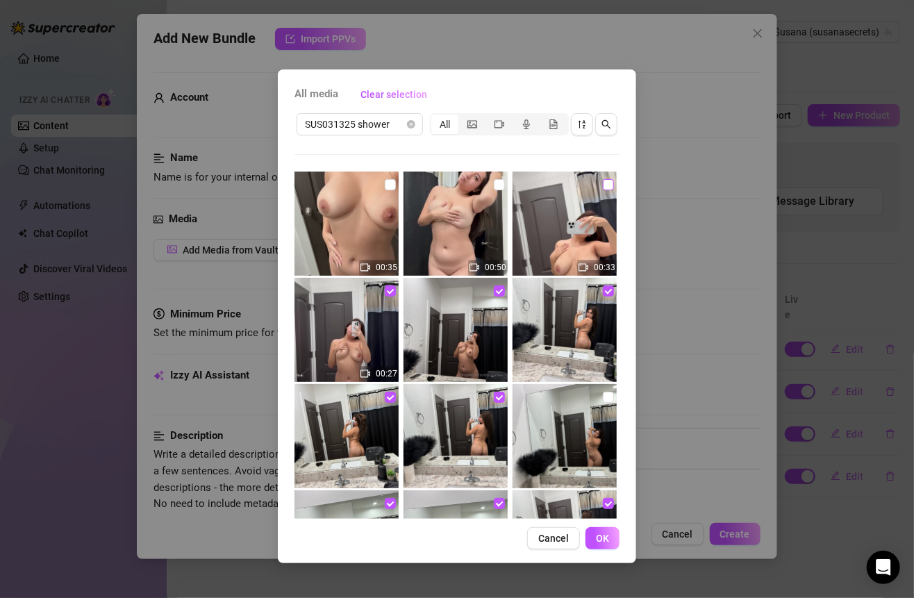
click at [603, 185] on input "checkbox" at bounding box center [608, 184] width 11 height 11
click at [496, 182] on input "checkbox" at bounding box center [499, 184] width 11 height 11
click at [391, 188] on input "checkbox" at bounding box center [390, 184] width 11 height 11
click at [606, 542] on span "OK" at bounding box center [602, 537] width 13 height 11
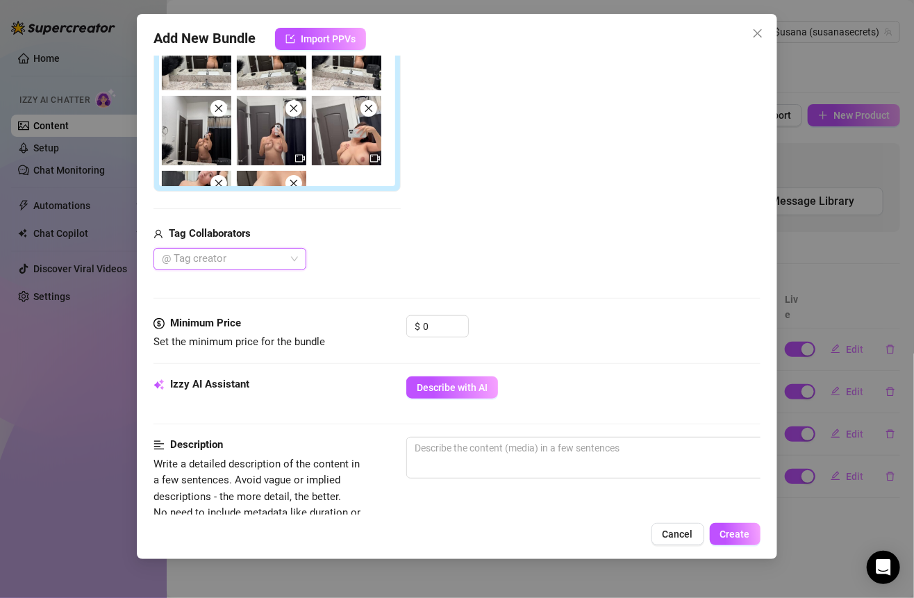
scroll to position [467, 0]
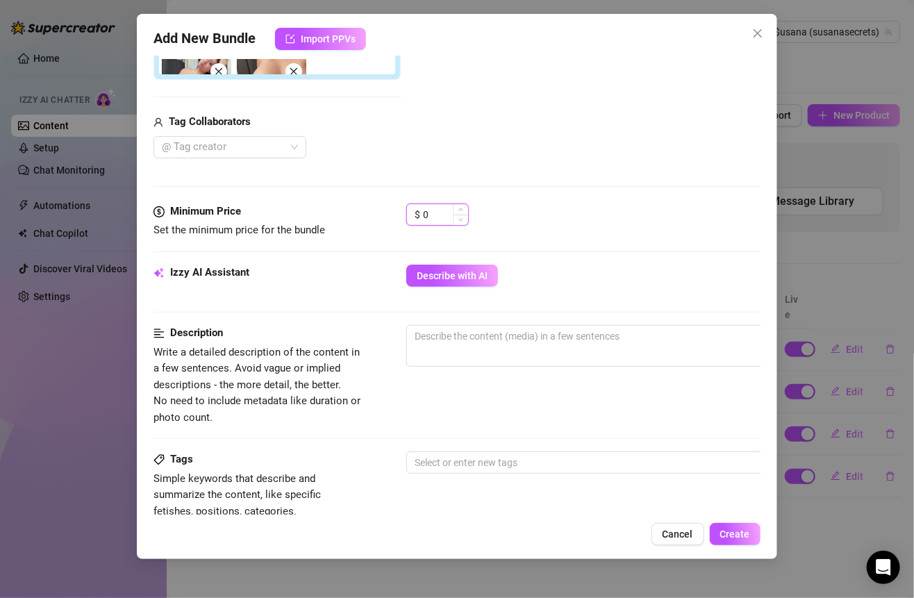
drag, startPoint x: 433, startPoint y: 205, endPoint x: 409, endPoint y: 205, distance: 24.3
click at [409, 205] on div "$ 0" at bounding box center [437, 214] width 62 height 22
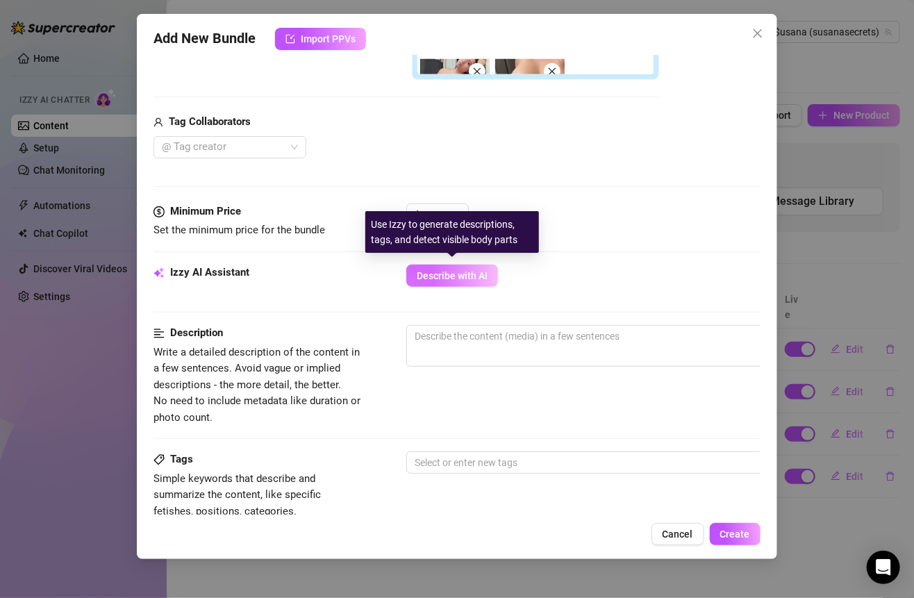
click at [455, 271] on span "Describe with AI" at bounding box center [452, 275] width 71 height 11
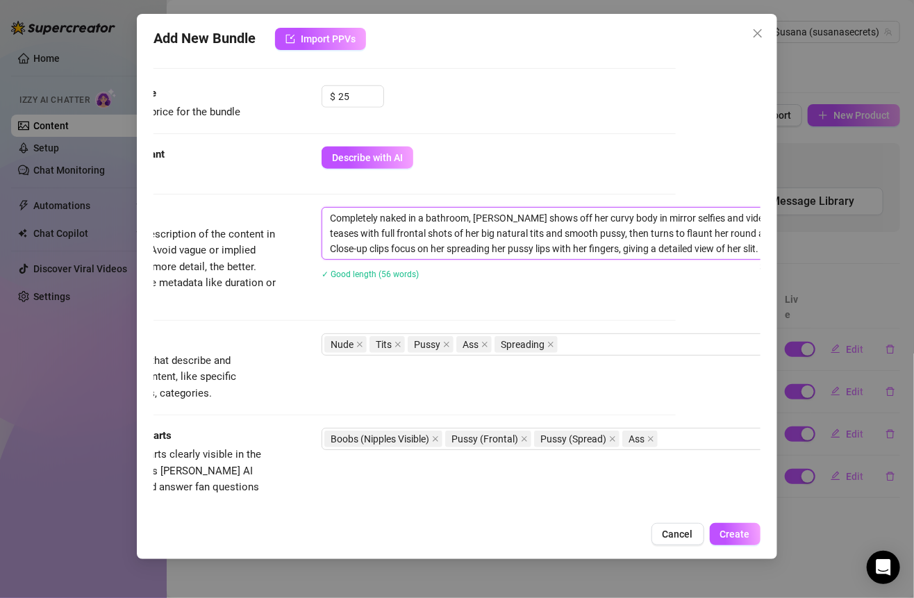
scroll to position [585, 144]
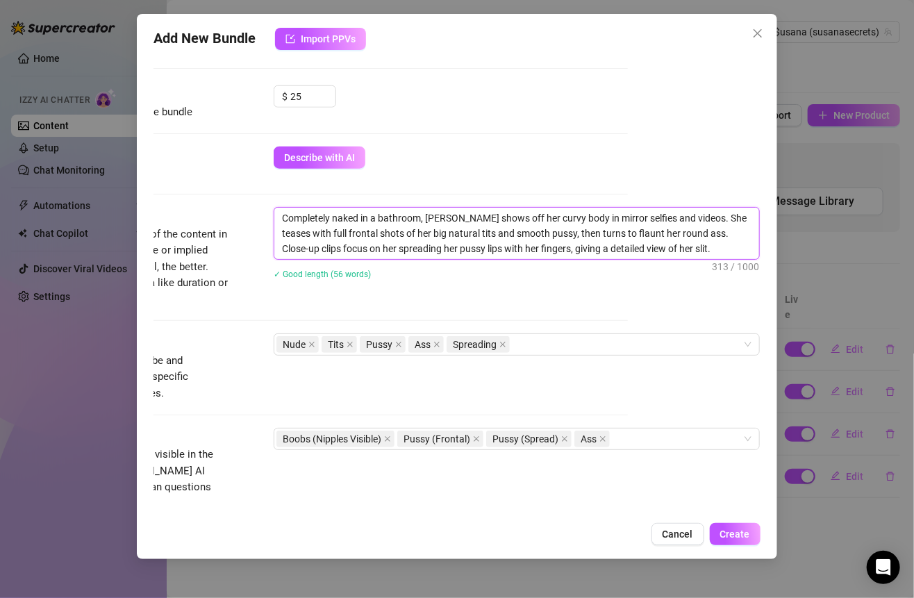
drag, startPoint x: 416, startPoint y: 220, endPoint x: 760, endPoint y: 270, distance: 347.9
click at [760, 270] on div "Add New Bundle Import PPVs Account $usana (@susanasecrets) Name Name is for you…" at bounding box center [456, 286] width 639 height 545
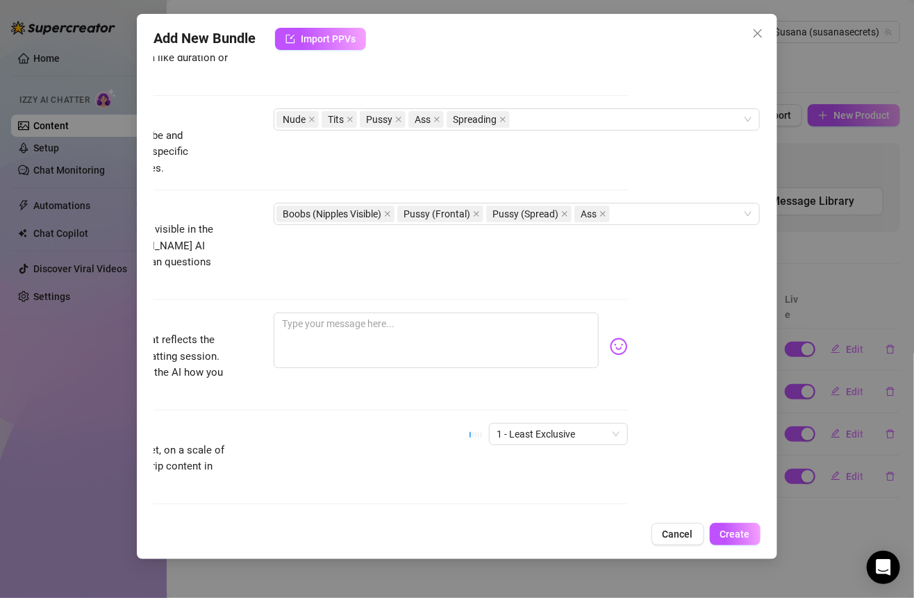
scroll to position [825, 144]
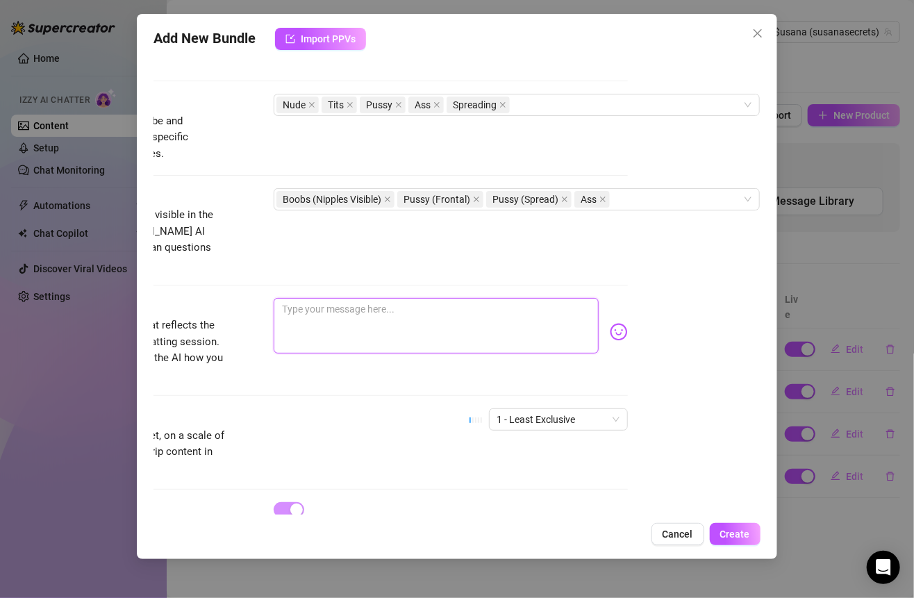
click at [410, 316] on textarea at bounding box center [436, 326] width 324 height 56
paste textarea "nothin’ but steam + skin in this set 🥵 dripping confidence, every curve in the …"
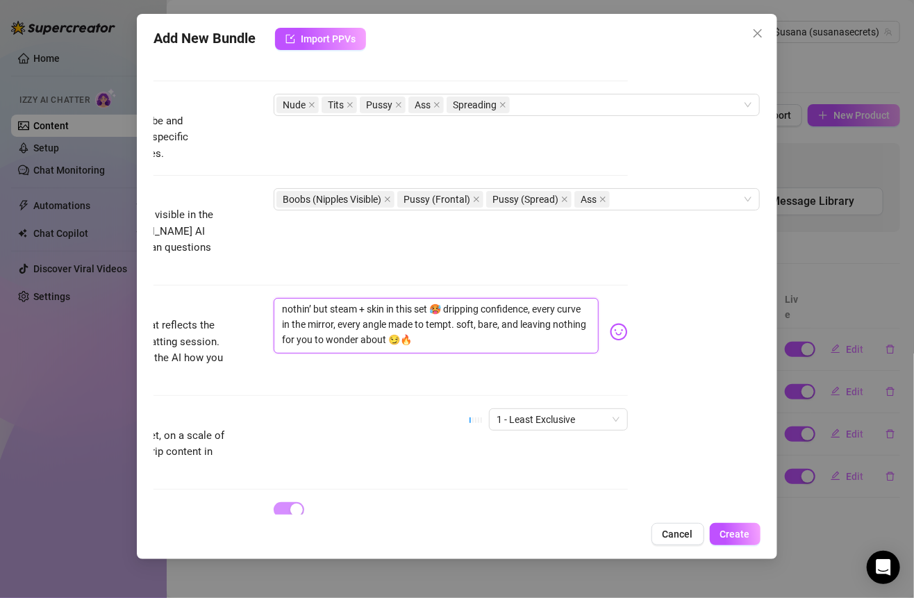
click at [353, 298] on textarea "nothin’ but steam + skin in this set 🥵 dripping confidence, every curve in the …" at bounding box center [436, 326] width 324 height 56
drag, startPoint x: 424, startPoint y: 287, endPoint x: 261, endPoint y: 287, distance: 163.1
click at [274, 298] on div "nothin’ but steam, skin in this set 🥵 dripping confidence, every curve in the m…" at bounding box center [436, 326] width 324 height 56
click at [307, 298] on textarea "dripping confidence, every curve in the mirror, every angle made to tempt. soft…" at bounding box center [436, 326] width 324 height 56
click at [466, 298] on textarea "dripping with confidence, every curve in the mirror, every angle made to tempt.…" at bounding box center [436, 326] width 324 height 56
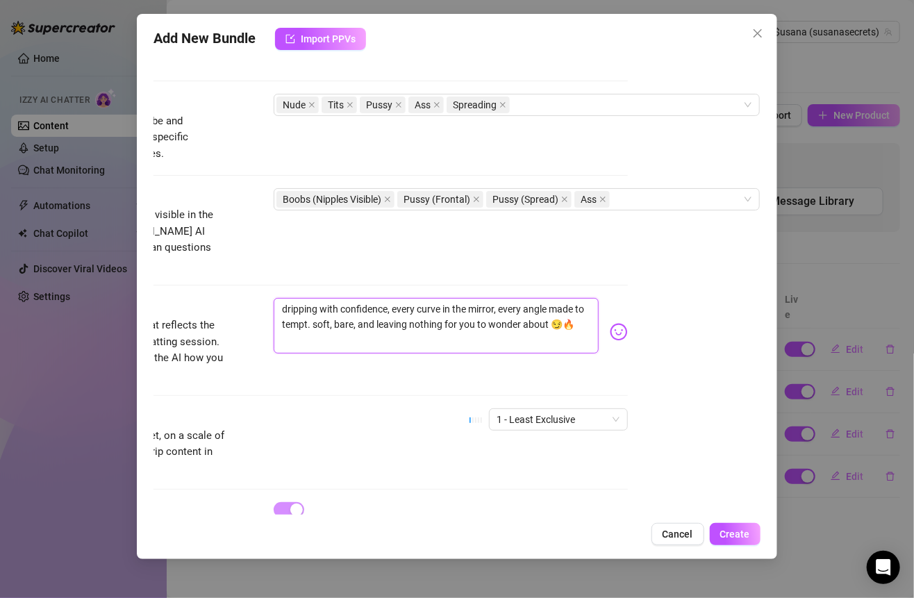
click at [491, 311] on textarea "dripping with confidence, every curve in the mirror, every angle made to tempt.…" at bounding box center [436, 326] width 324 height 56
click at [581, 409] on span "1 - Least Exclusive" at bounding box center [558, 419] width 122 height 21
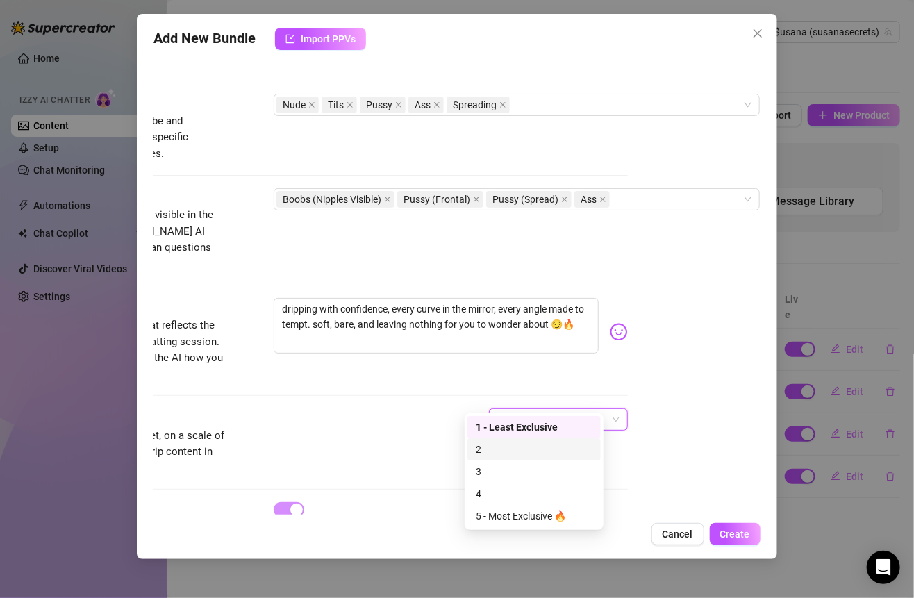
click at [487, 455] on div "2" at bounding box center [534, 449] width 117 height 15
click at [498, 409] on span "2" at bounding box center [558, 419] width 122 height 21
click at [491, 467] on div "3" at bounding box center [534, 471] width 117 height 15
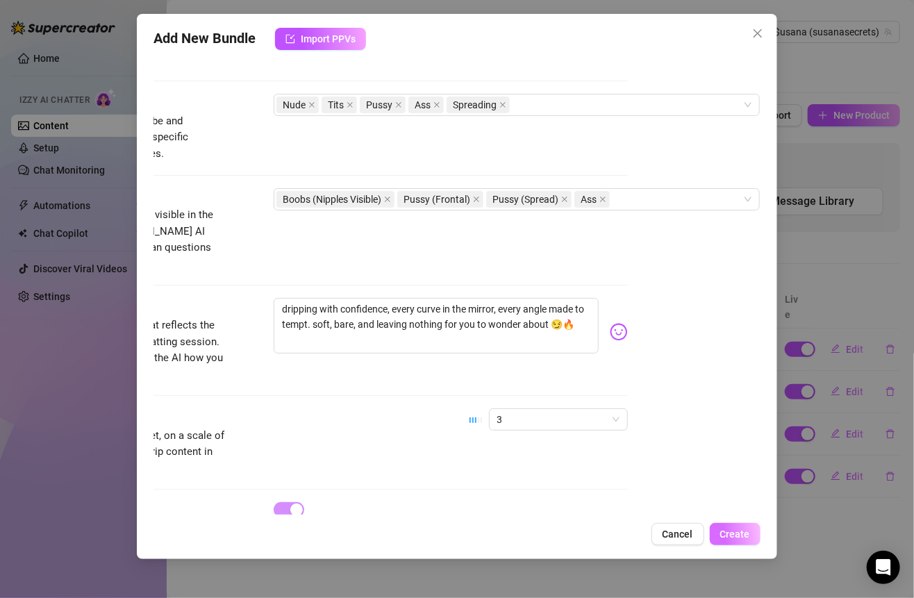
click at [745, 529] on span "Create" at bounding box center [735, 533] width 30 height 11
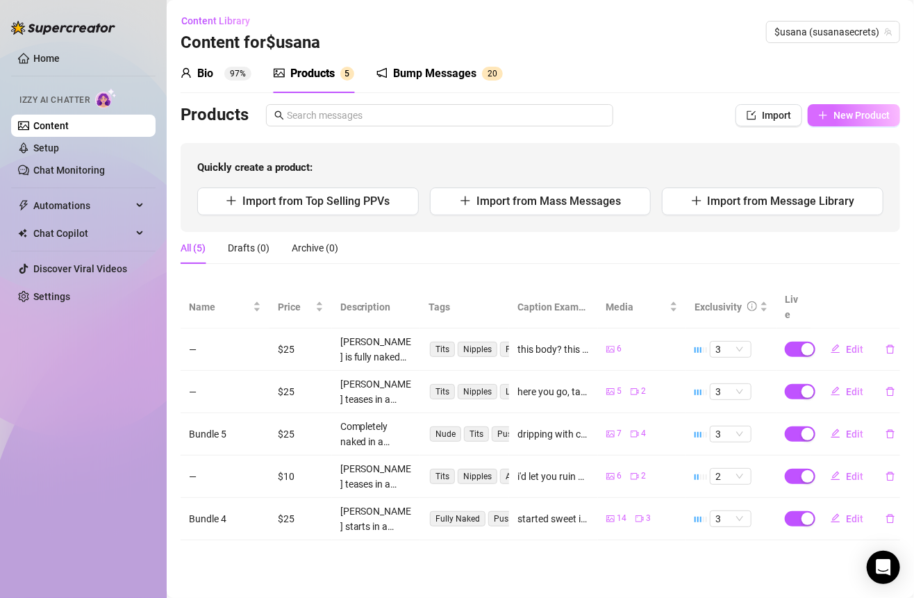
click at [852, 125] on button "New Product" at bounding box center [853, 115] width 92 height 22
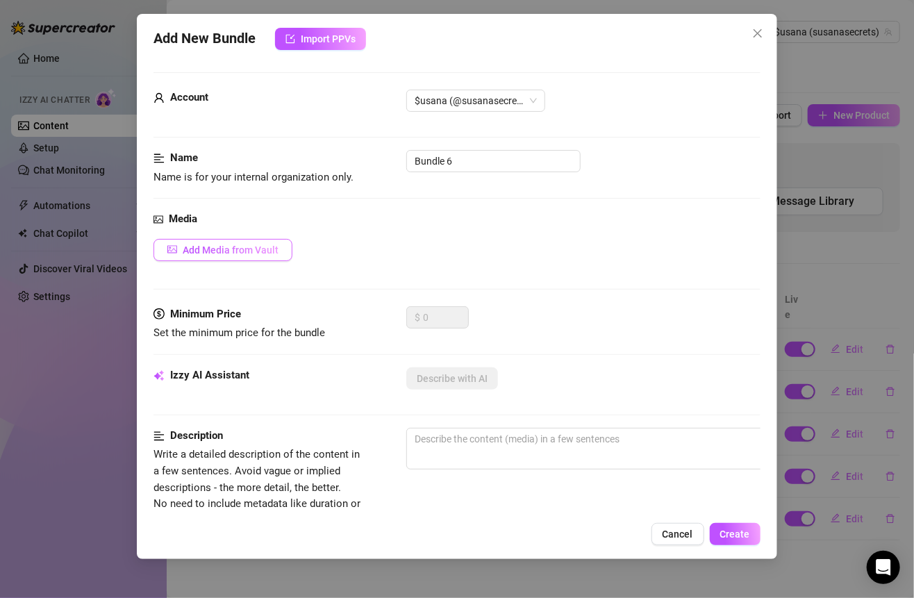
click at [263, 254] on span "Add Media from Vault" at bounding box center [231, 249] width 96 height 11
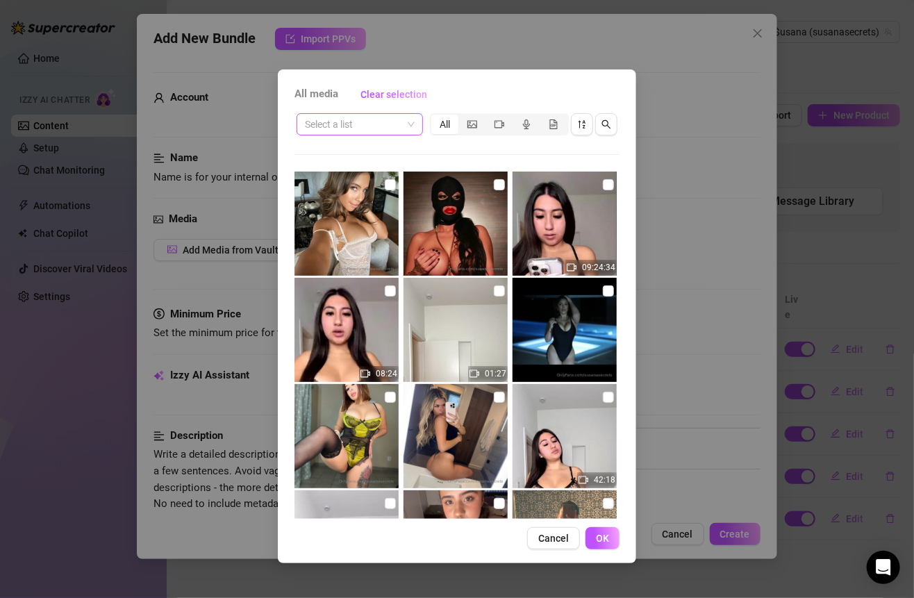
click at [392, 118] on input "search" at bounding box center [353, 124] width 97 height 21
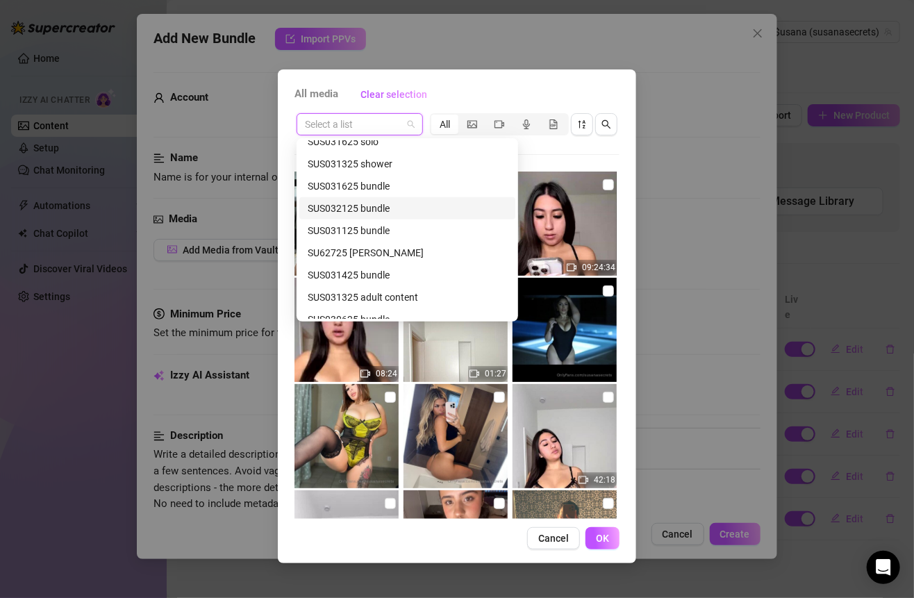
scroll to position [391, 0]
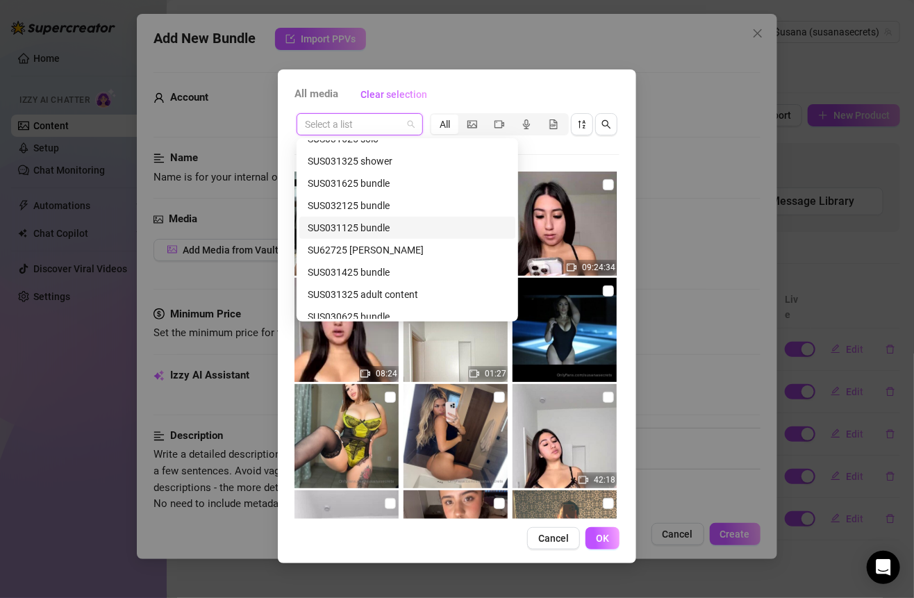
click at [383, 231] on div "SUS031125 bundle" at bounding box center [407, 227] width 199 height 15
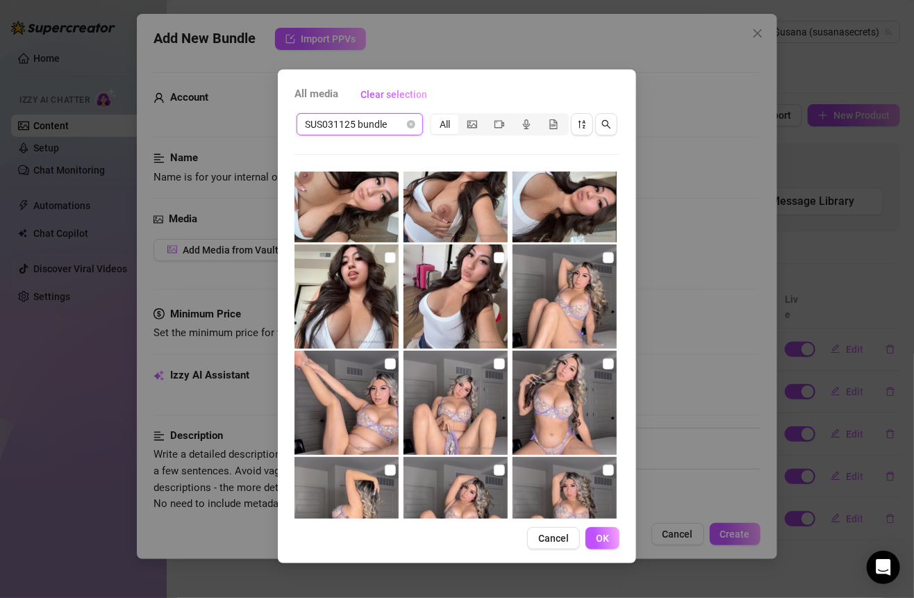
scroll to position [208, 0]
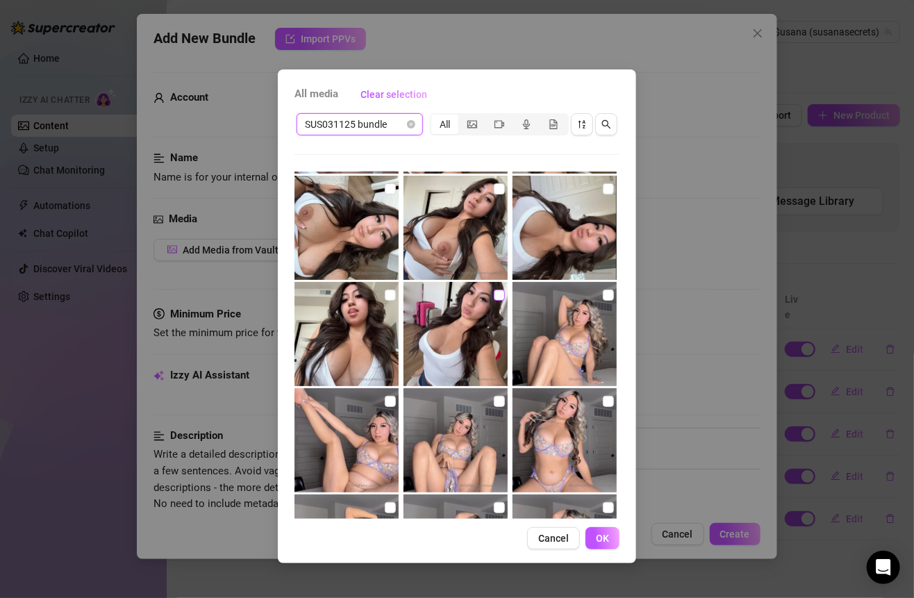
click at [494, 293] on input "checkbox" at bounding box center [499, 294] width 11 height 11
click at [389, 294] on input "checkbox" at bounding box center [390, 294] width 11 height 11
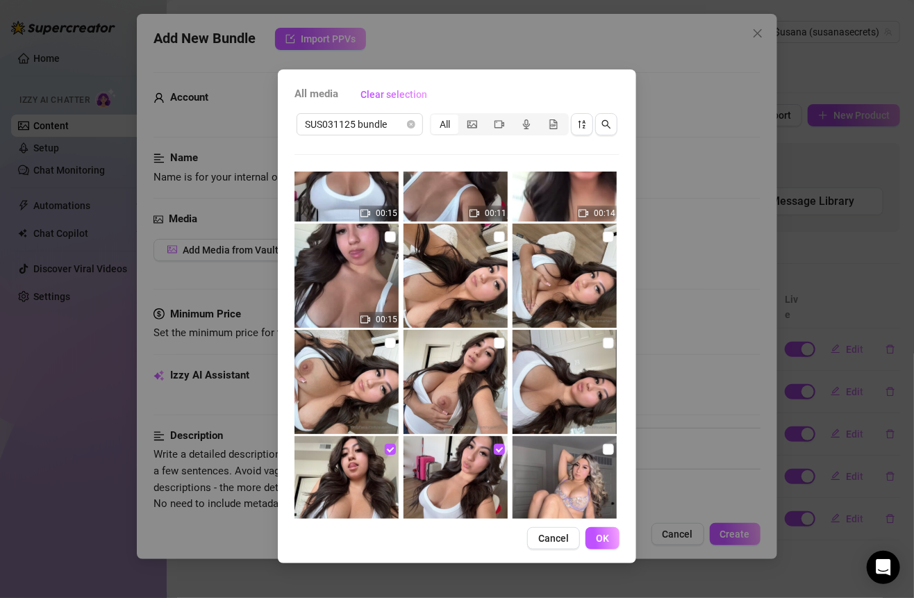
scroll to position [57, 0]
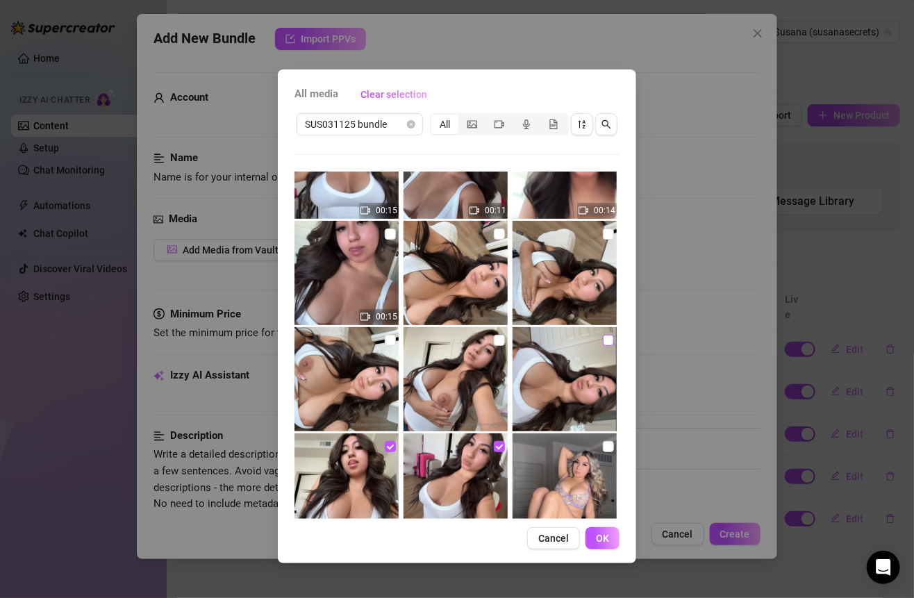
click at [603, 339] on input "checkbox" at bounding box center [608, 340] width 11 height 11
click at [494, 337] on input "checkbox" at bounding box center [499, 340] width 11 height 11
click at [385, 333] on label at bounding box center [390, 340] width 11 height 15
click at [385, 335] on input "checkbox" at bounding box center [390, 340] width 11 height 11
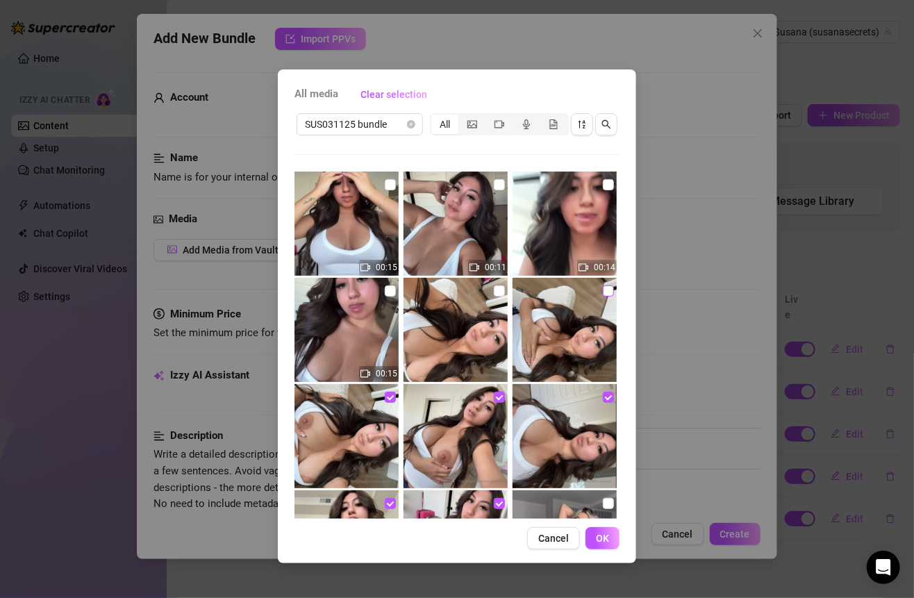
click at [603, 283] on label at bounding box center [608, 290] width 11 height 15
click at [603, 285] on input "checkbox" at bounding box center [608, 290] width 11 height 11
click at [497, 288] on input "checkbox" at bounding box center [499, 290] width 11 height 11
click at [385, 292] on input "checkbox" at bounding box center [390, 290] width 11 height 11
click at [394, 190] on img at bounding box center [346, 223] width 104 height 104
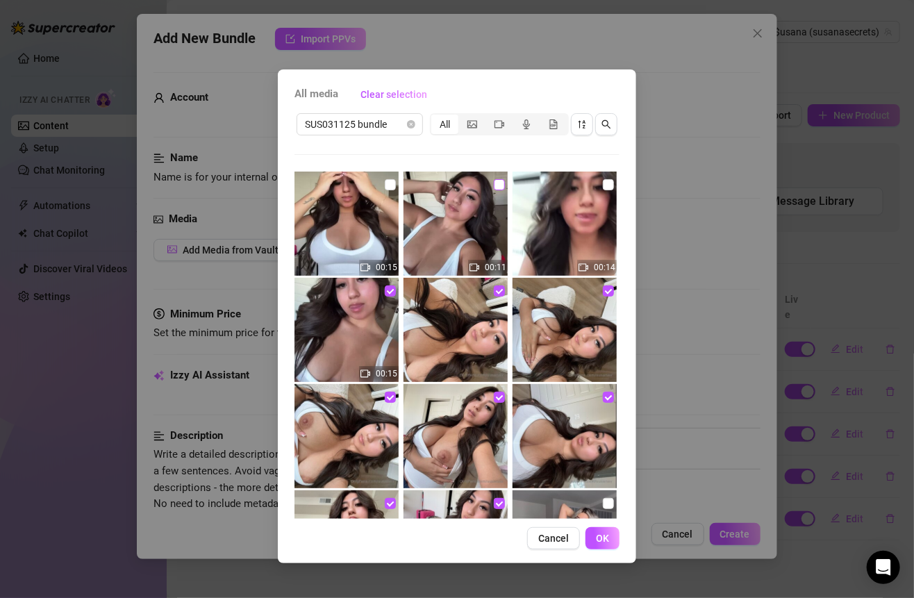
click at [494, 181] on input "checkbox" at bounding box center [499, 184] width 11 height 11
click at [603, 183] on input "checkbox" at bounding box center [608, 184] width 11 height 11
click at [385, 186] on input "checkbox" at bounding box center [390, 184] width 11 height 11
click at [597, 539] on span "OK" at bounding box center [602, 537] width 13 height 11
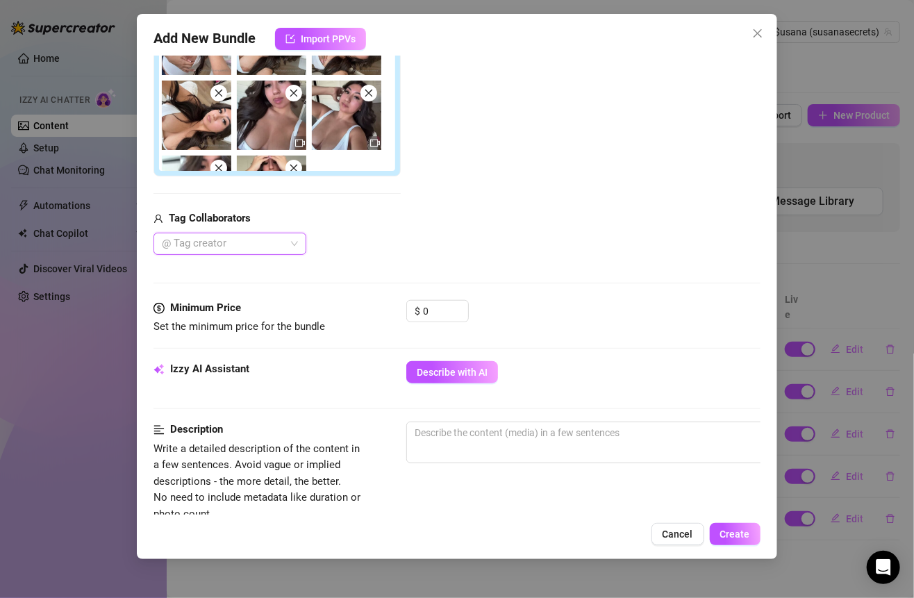
scroll to position [389, 0]
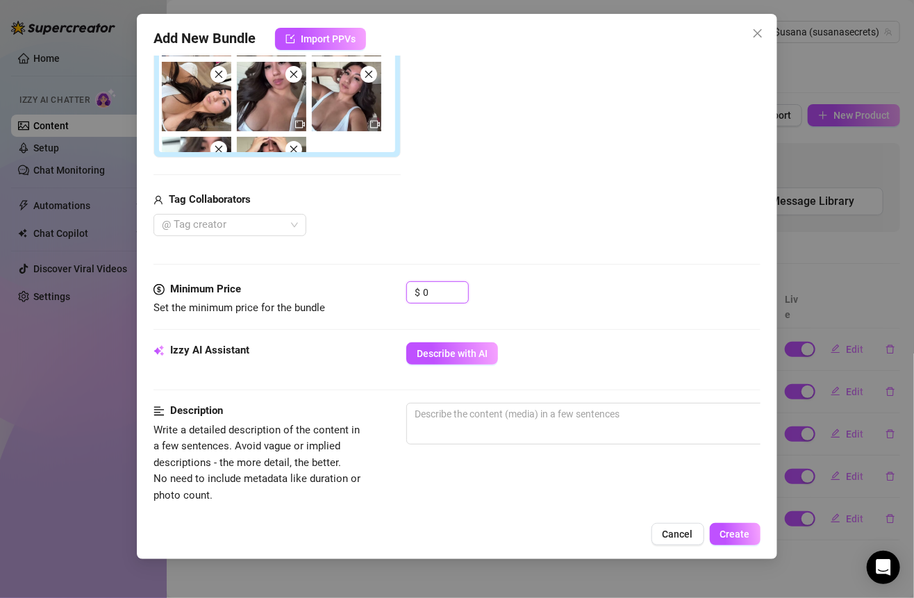
drag, startPoint x: 437, startPoint y: 289, endPoint x: 404, endPoint y: 289, distance: 33.3
click at [404, 289] on div "Minimum Price Set the minimum price for the bundle $ 0" at bounding box center [456, 298] width 606 height 35
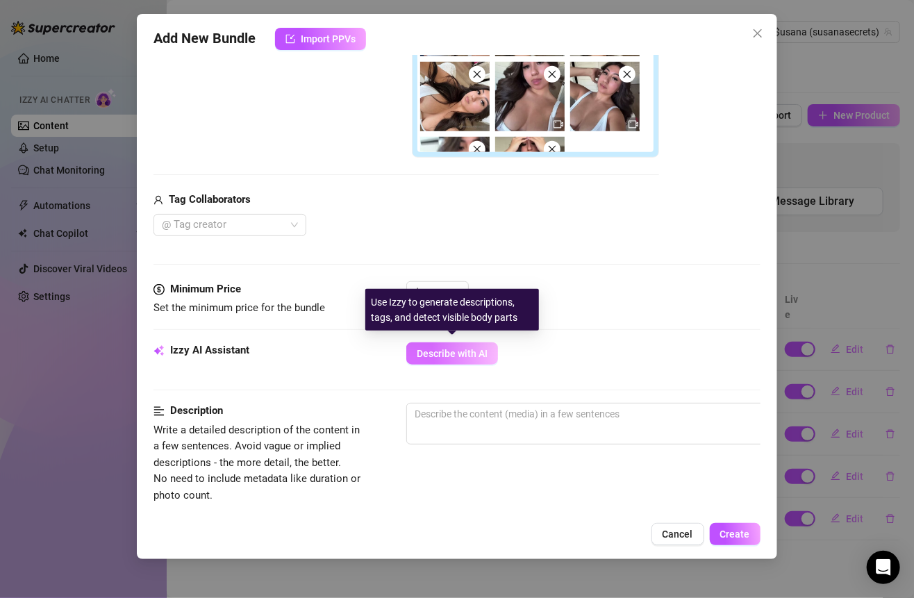
click at [466, 348] on span "Describe with AI" at bounding box center [452, 353] width 71 height 11
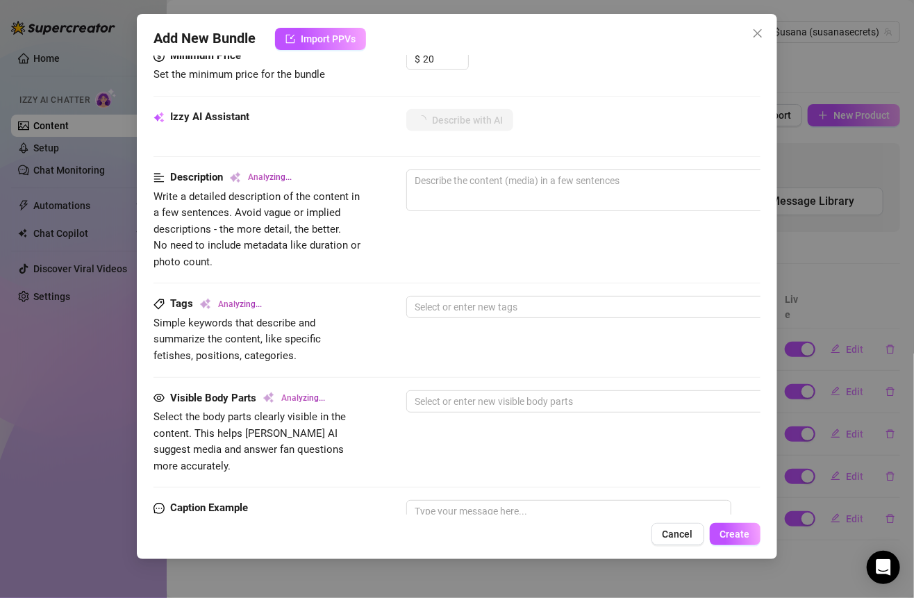
scroll to position [627, 0]
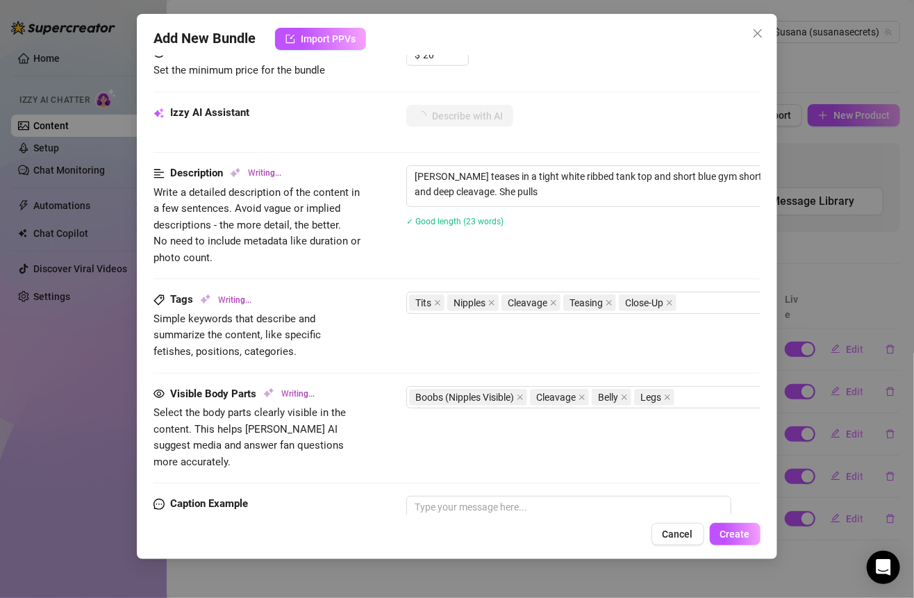
click at [578, 285] on div "Description Writing... Write a detailed description of the content in a few sen…" at bounding box center [456, 228] width 606 height 126
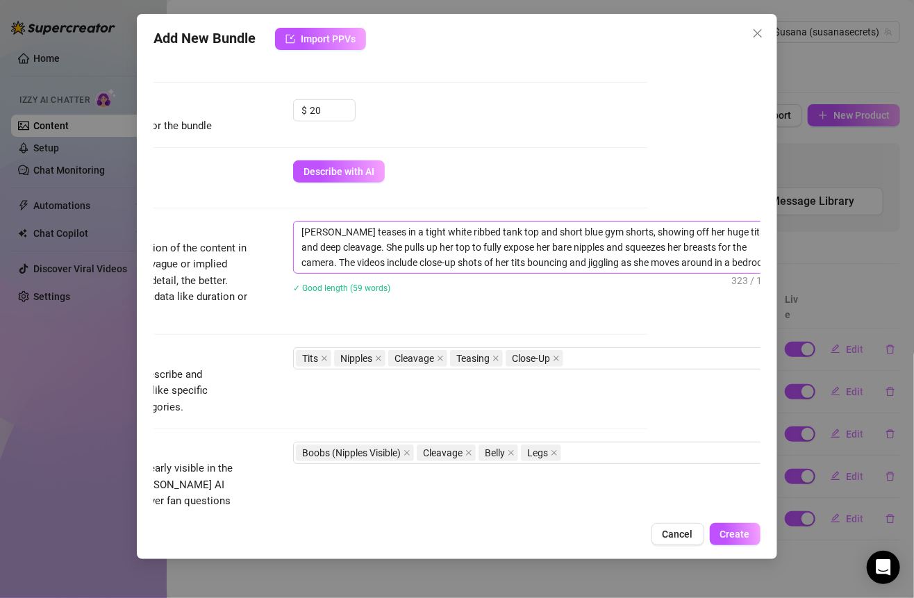
scroll to position [571, 144]
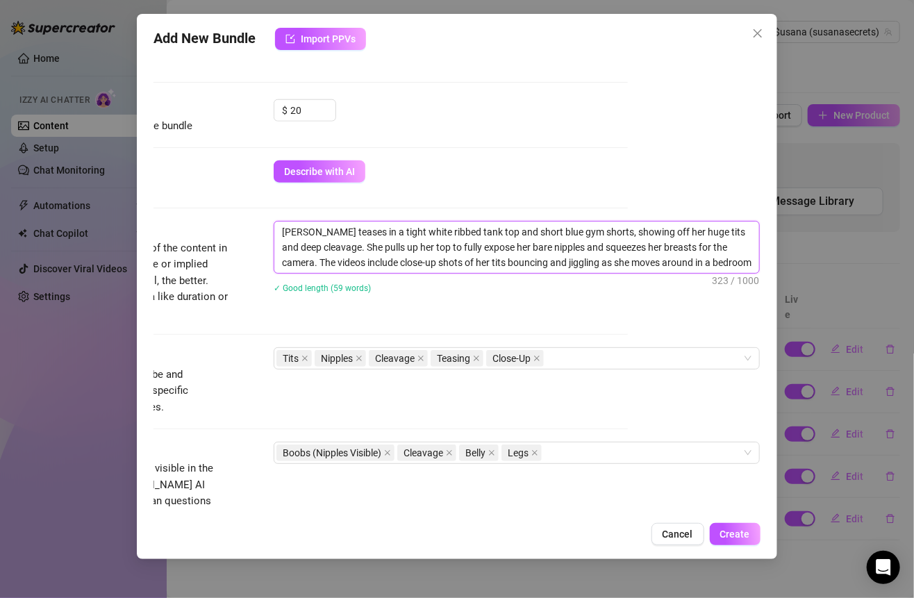
drag, startPoint x: 269, startPoint y: 229, endPoint x: 689, endPoint y: 292, distance: 424.7
click at [689, 292] on div "Susana teases in a tight white ribbed tank top and short blue gym shorts, showi…" at bounding box center [517, 266] width 486 height 90
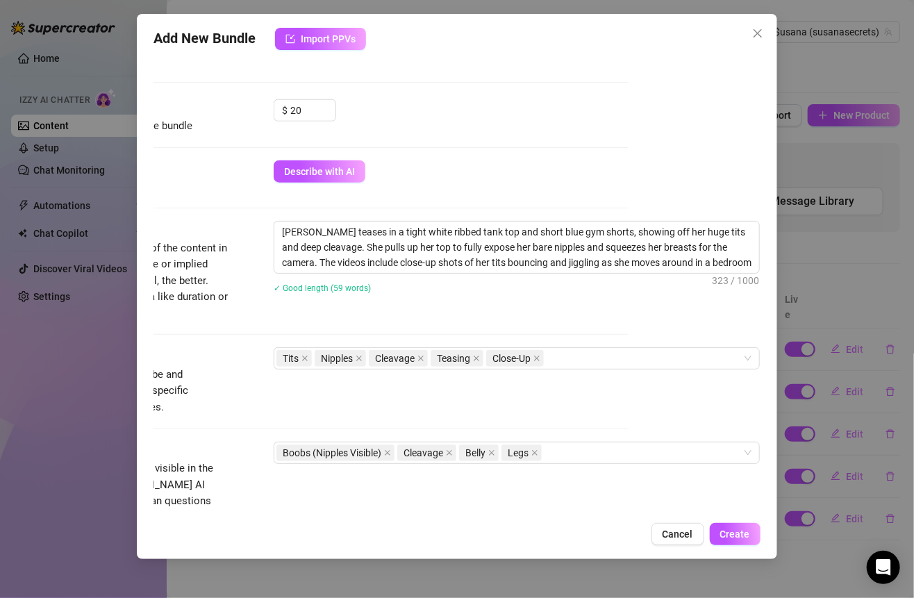
scroll to position [881, 144]
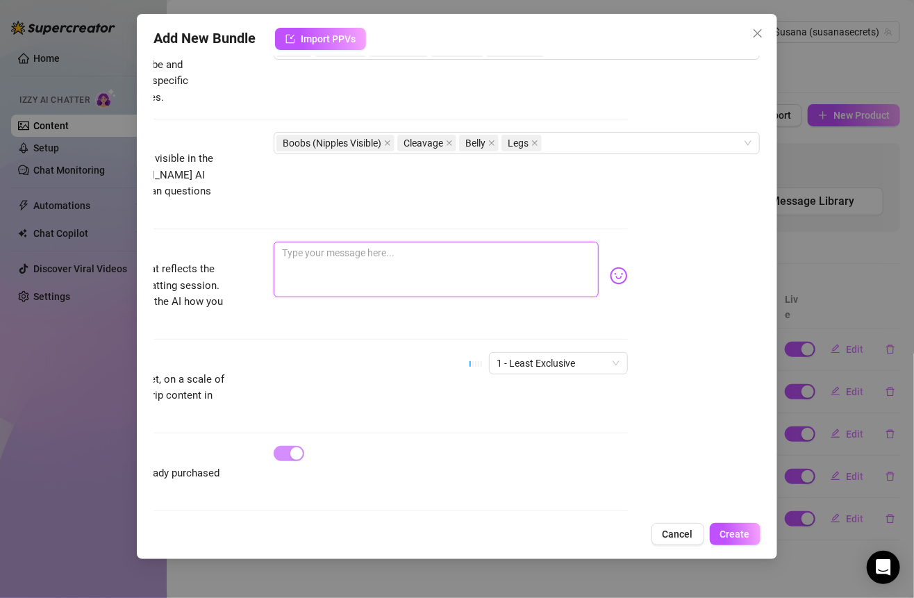
click at [388, 252] on textarea at bounding box center [436, 270] width 324 height 56
paste textarea "tight white tank, tiny blue shorts… and zero shame about showing off every curv…"
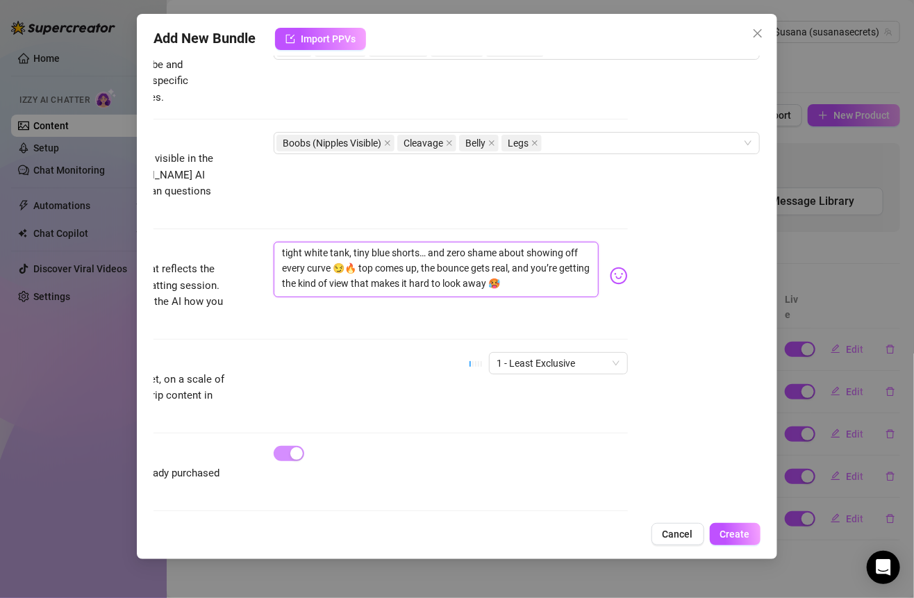
scroll to position [881, 61]
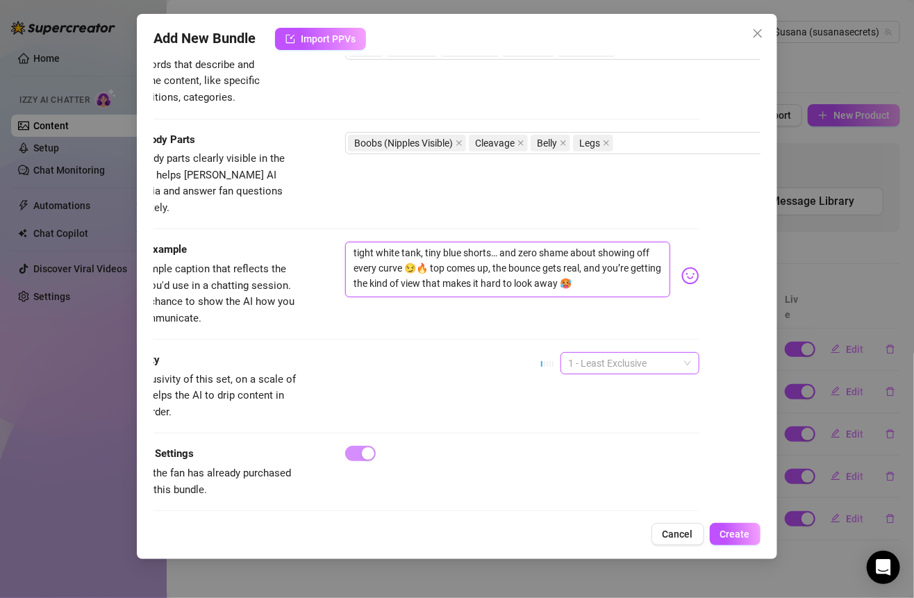
click at [594, 353] on span "1 - Least Exclusive" at bounding box center [630, 363] width 122 height 21
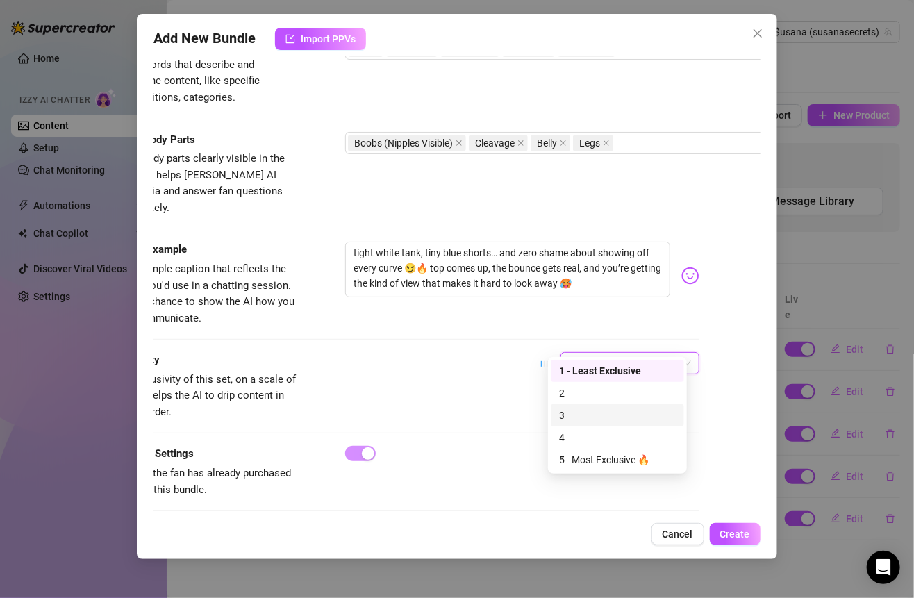
click at [583, 406] on div "3" at bounding box center [617, 415] width 133 height 22
click at [571, 353] on span "3" at bounding box center [630, 363] width 122 height 21
click at [568, 395] on div "2" at bounding box center [617, 392] width 117 height 15
click at [478, 374] on div "Exclusivity Level of exclusivity of this set, on a scale of 1 to 5. This helps …" at bounding box center [395, 386] width 606 height 68
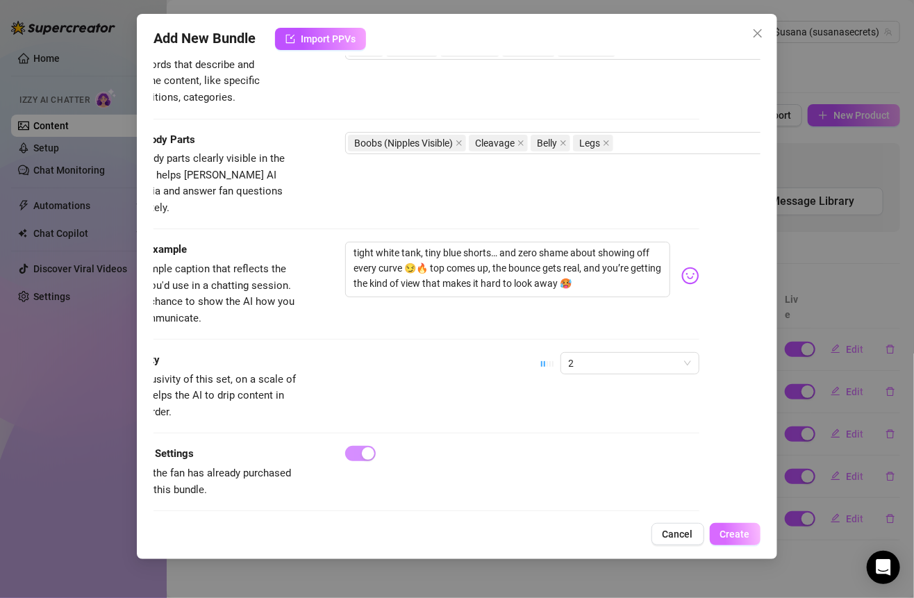
click at [746, 539] on span "Create" at bounding box center [735, 533] width 30 height 11
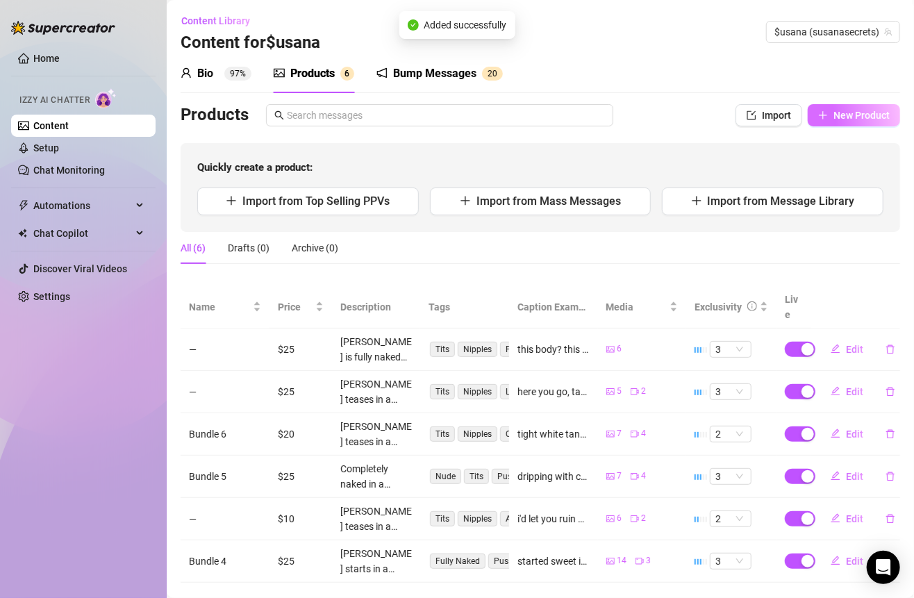
click at [822, 106] on button "New Product" at bounding box center [853, 115] width 92 height 22
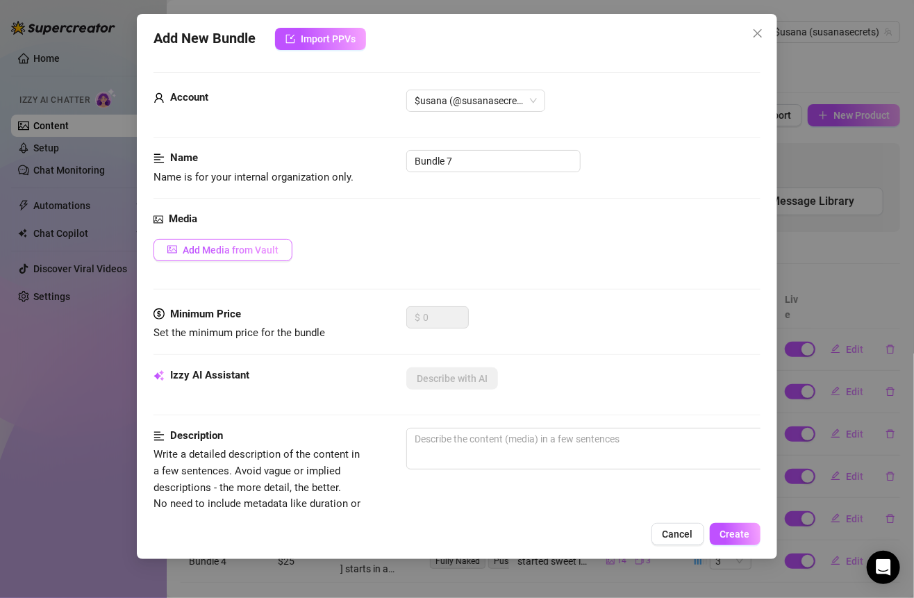
click at [270, 251] on span "Add Media from Vault" at bounding box center [231, 249] width 96 height 11
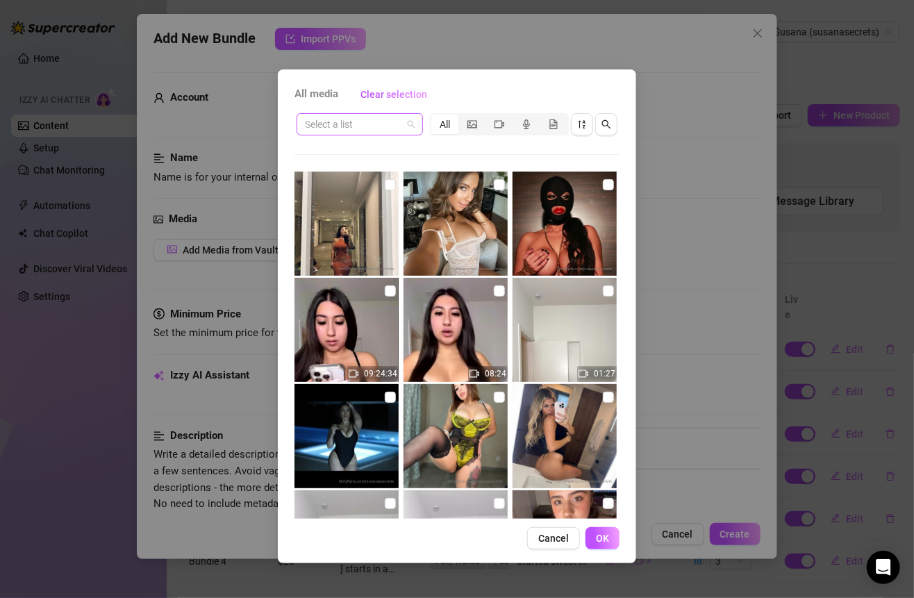
click at [383, 128] on input "search" at bounding box center [353, 124] width 97 height 21
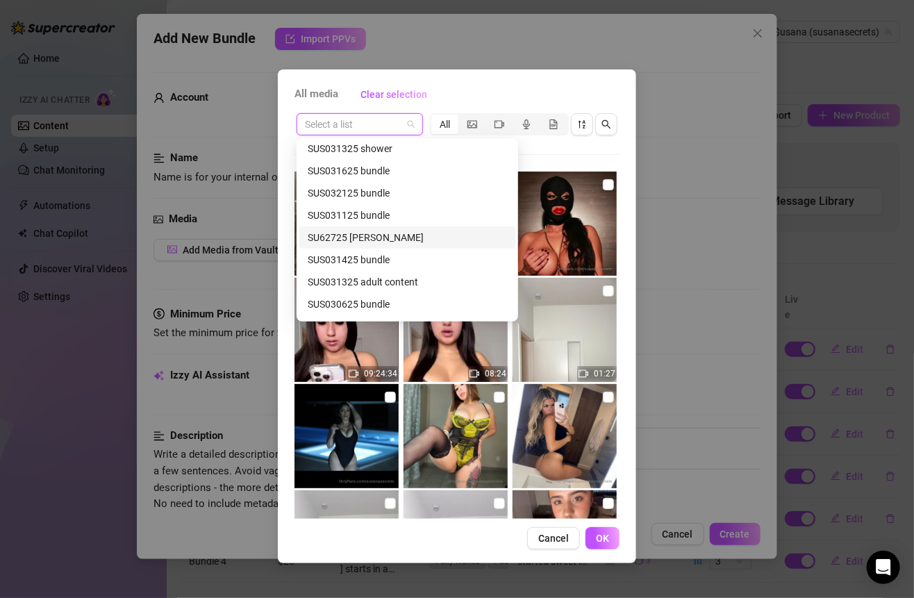
scroll to position [404, 0]
click at [388, 255] on div "SUS031425 bundle" at bounding box center [407, 258] width 199 height 15
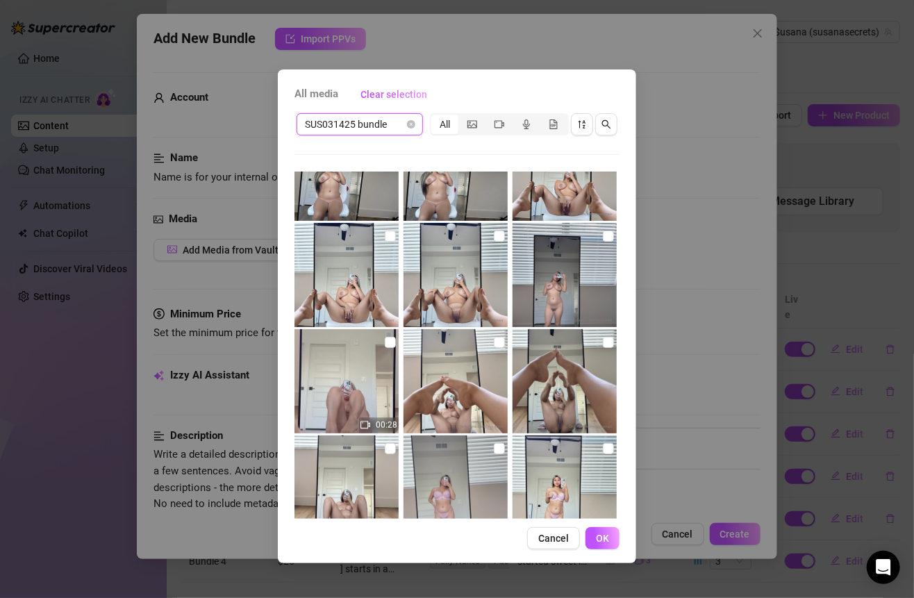
scroll to position [0, 0]
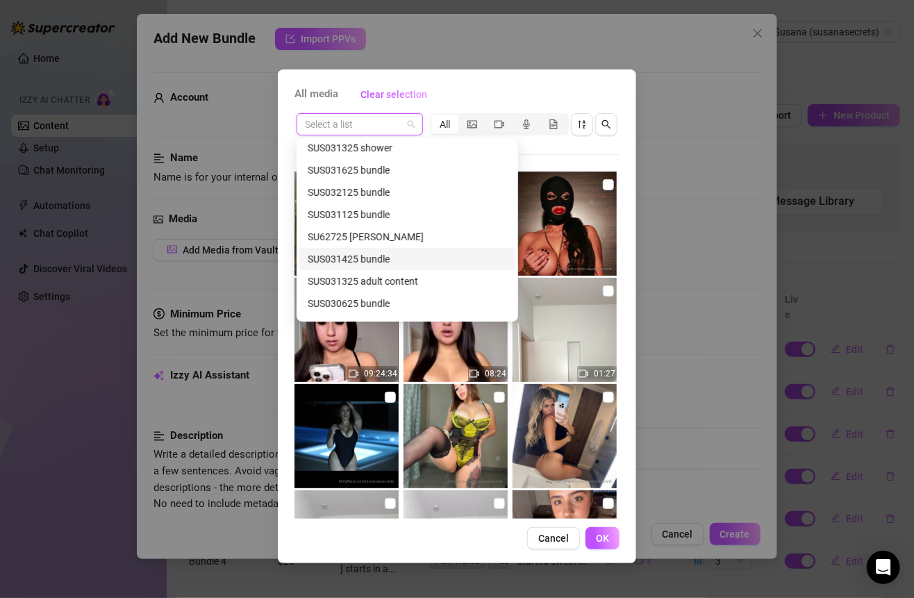
click at [406, 124] on span at bounding box center [360, 124] width 110 height 21
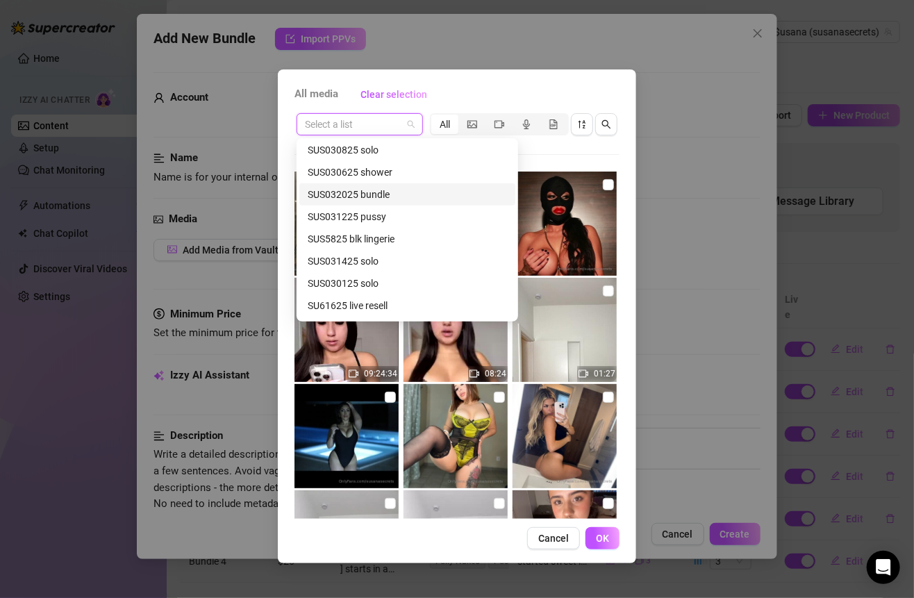
scroll to position [582, 0]
click at [385, 241] on div "SUS5825 blk lingerie" at bounding box center [407, 236] width 199 height 15
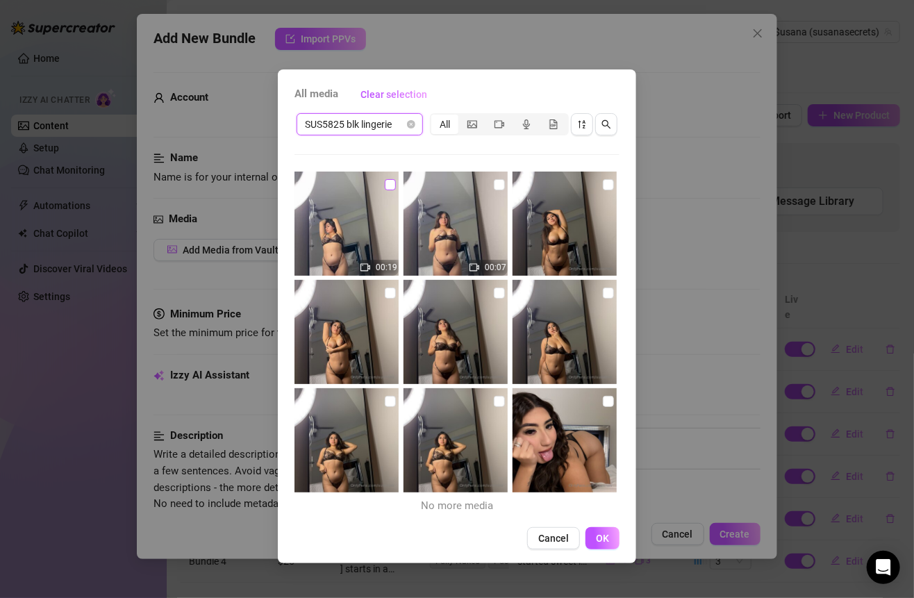
click at [392, 187] on input "checkbox" at bounding box center [390, 184] width 11 height 11
click at [494, 187] on input "checkbox" at bounding box center [499, 184] width 11 height 11
click at [591, 186] on img at bounding box center [564, 223] width 104 height 104
click at [594, 290] on img at bounding box center [564, 332] width 104 height 104
click at [601, 192] on img at bounding box center [564, 223] width 104 height 104
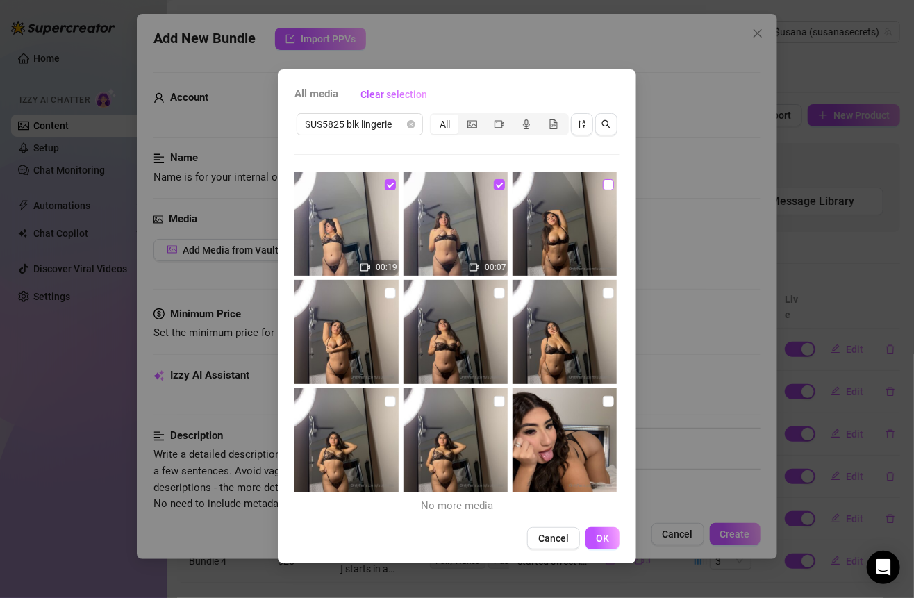
click at [603, 184] on input "checkbox" at bounding box center [608, 184] width 11 height 11
click at [603, 285] on label at bounding box center [608, 292] width 11 height 15
click at [603, 287] on input "checkbox" at bounding box center [608, 292] width 11 height 11
click at [494, 295] on input "checkbox" at bounding box center [499, 292] width 11 height 11
click at [392, 292] on input "checkbox" at bounding box center [390, 292] width 11 height 11
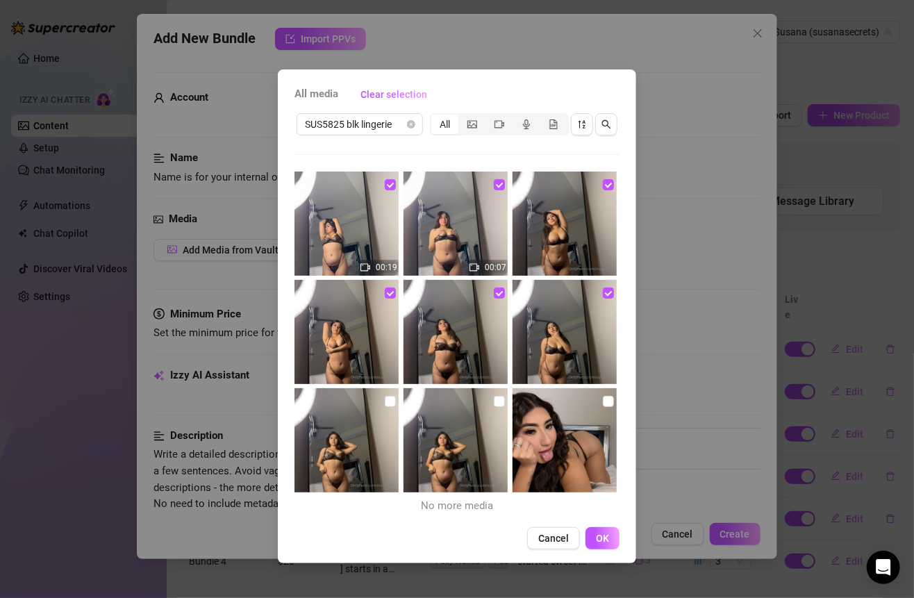
click at [393, 403] on img at bounding box center [346, 440] width 104 height 104
click at [494, 408] on label at bounding box center [499, 401] width 11 height 15
click at [494, 407] on input "checkbox" at bounding box center [499, 401] width 11 height 11
click at [599, 408] on div at bounding box center [565, 441] width 107 height 106
click at [603, 398] on input "checkbox" at bounding box center [608, 401] width 11 height 11
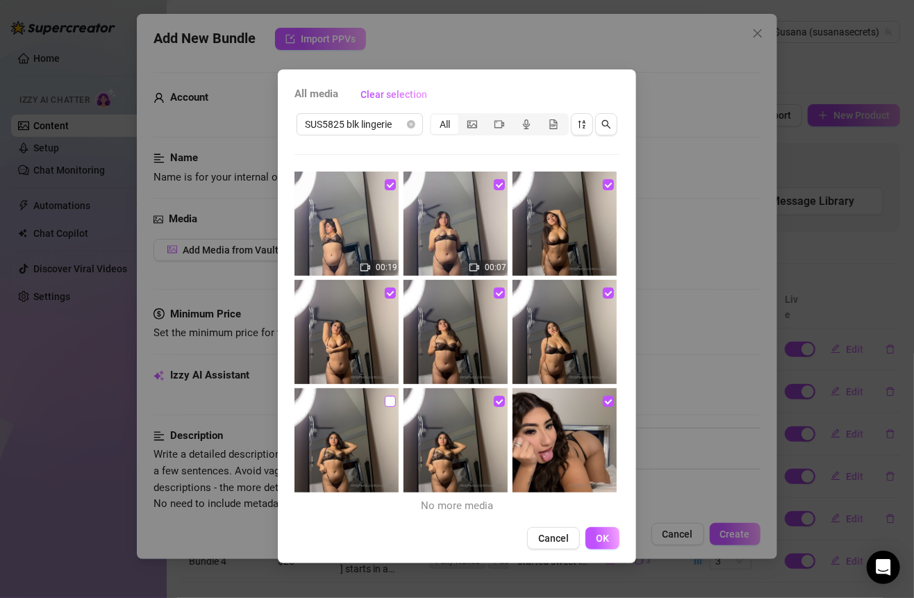
click at [389, 402] on input "checkbox" at bounding box center [390, 401] width 11 height 11
click at [603, 536] on span "OK" at bounding box center [602, 537] width 13 height 11
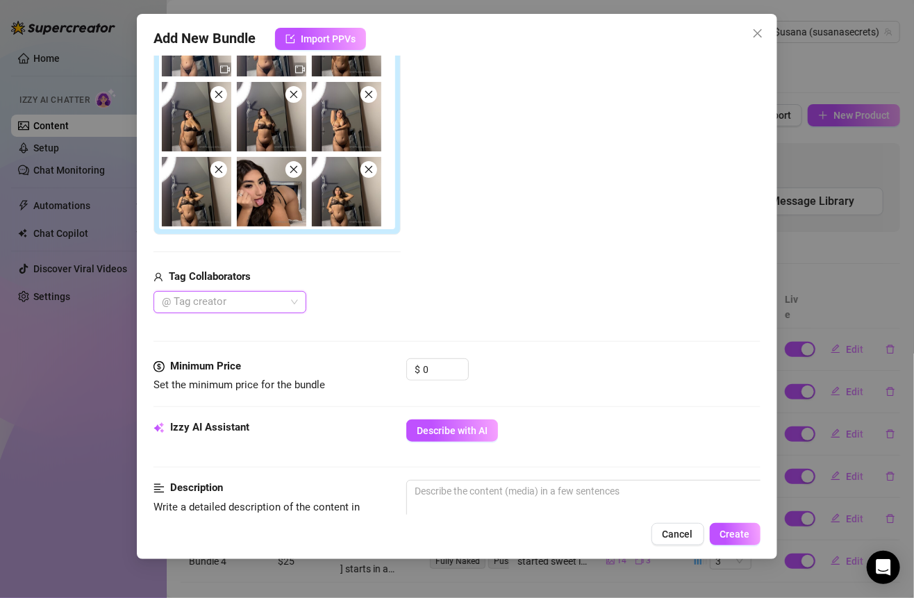
scroll to position [338, 0]
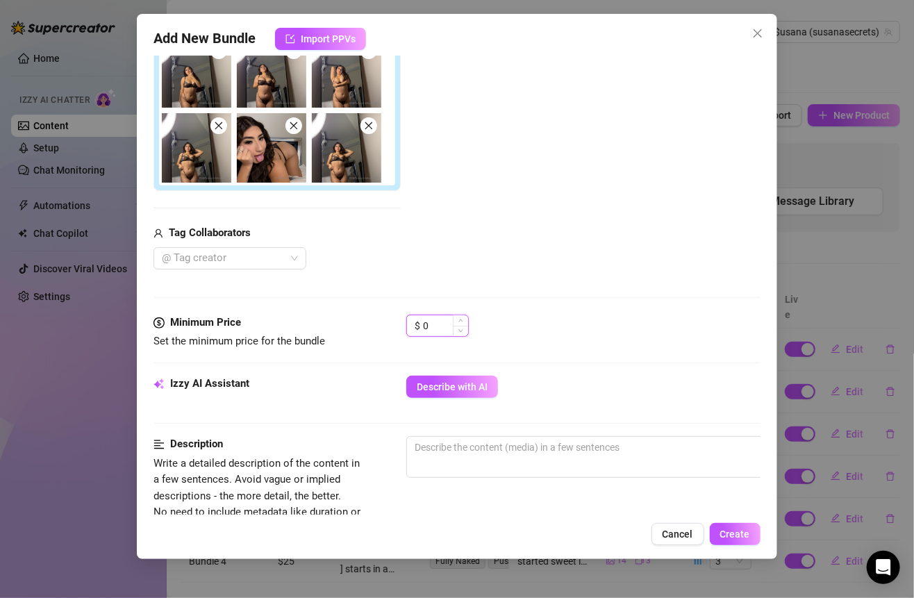
drag, startPoint x: 441, startPoint y: 327, endPoint x: 415, endPoint y: 326, distance: 25.7
click at [415, 326] on div "$ 0" at bounding box center [437, 325] width 62 height 22
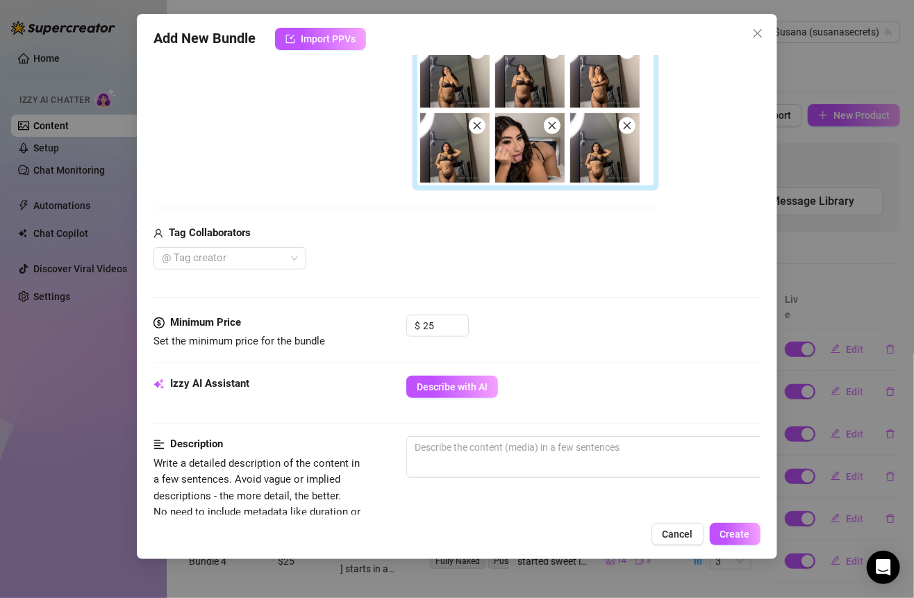
click at [506, 322] on div "$ 25" at bounding box center [582, 331] width 353 height 35
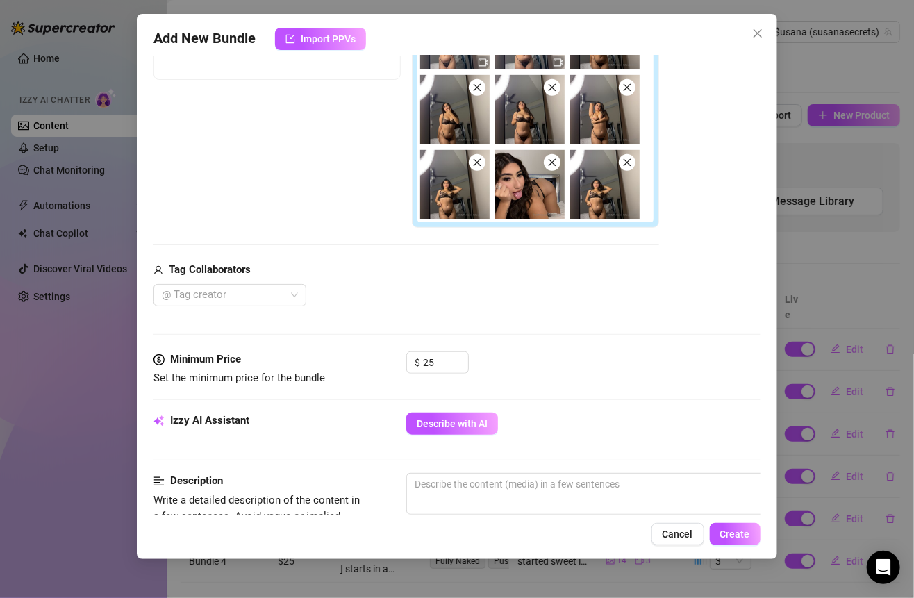
scroll to position [282, 0]
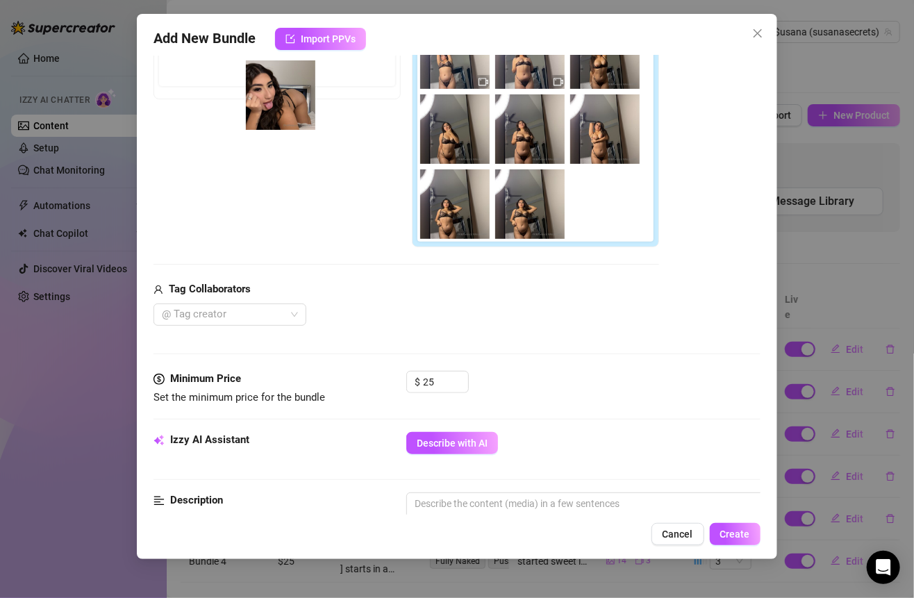
drag, startPoint x: 532, startPoint y: 213, endPoint x: 274, endPoint y: 108, distance: 278.7
click at [274, 107] on div "Free preview Pay to view" at bounding box center [405, 119] width 505 height 258
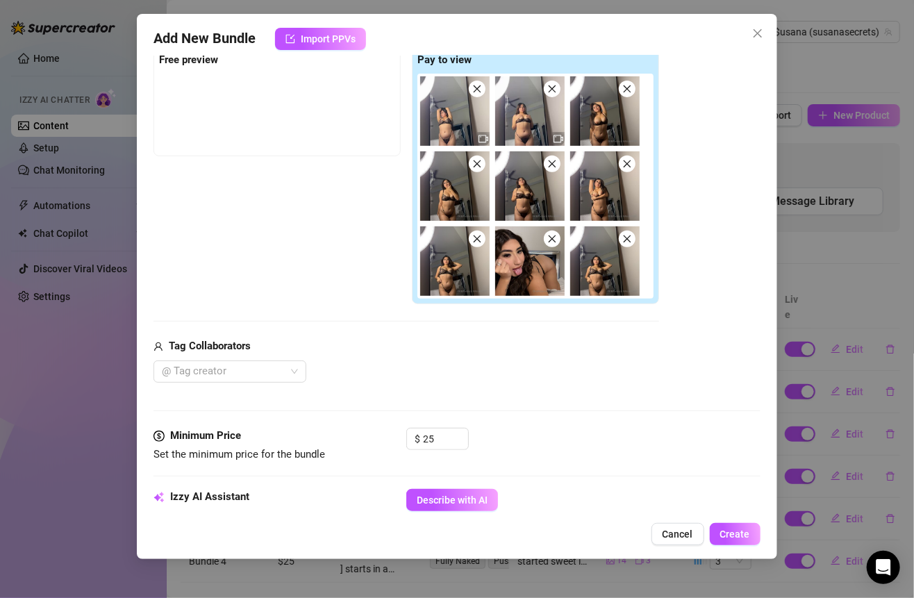
scroll to position [105, 0]
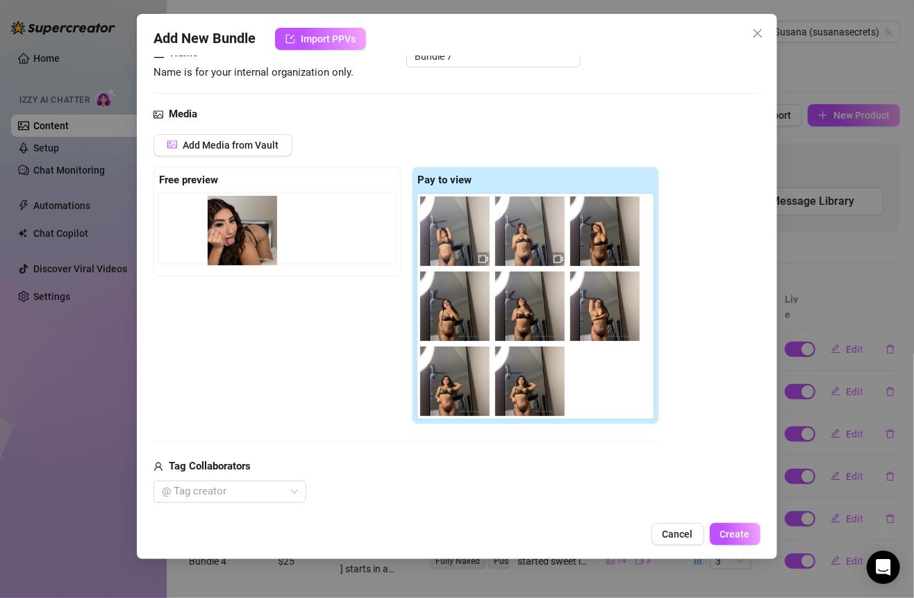
drag, startPoint x: 519, startPoint y: 387, endPoint x: 224, endPoint y: 239, distance: 330.3
click at [224, 239] on div "Free preview Pay to view" at bounding box center [405, 296] width 505 height 258
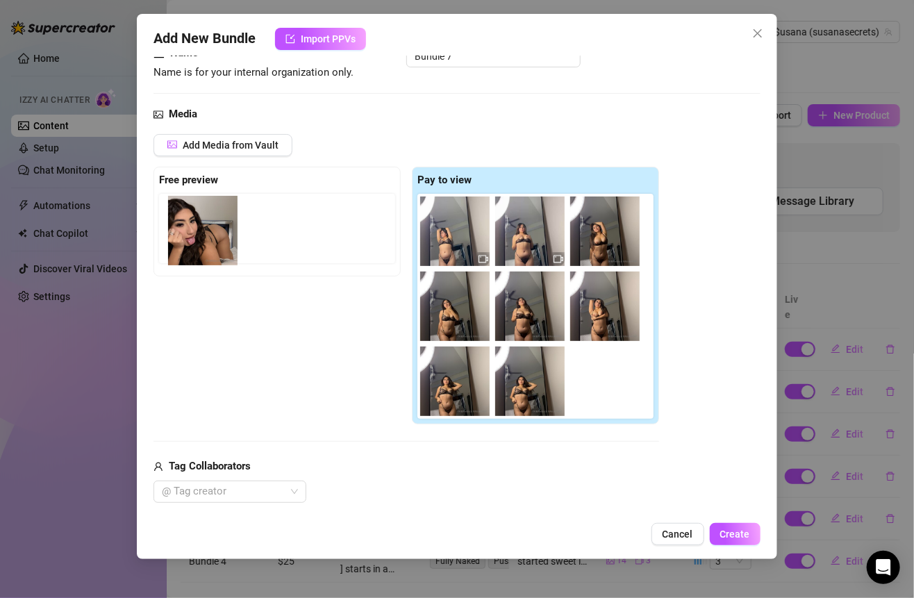
drag, startPoint x: 524, startPoint y: 378, endPoint x: 189, endPoint y: 229, distance: 367.0
click at [189, 229] on div "Free preview Pay to view" at bounding box center [405, 296] width 505 height 258
drag, startPoint x: 523, startPoint y: 401, endPoint x: 178, endPoint y: 255, distance: 374.8
click at [178, 255] on div "Free preview Pay to view" at bounding box center [405, 296] width 505 height 258
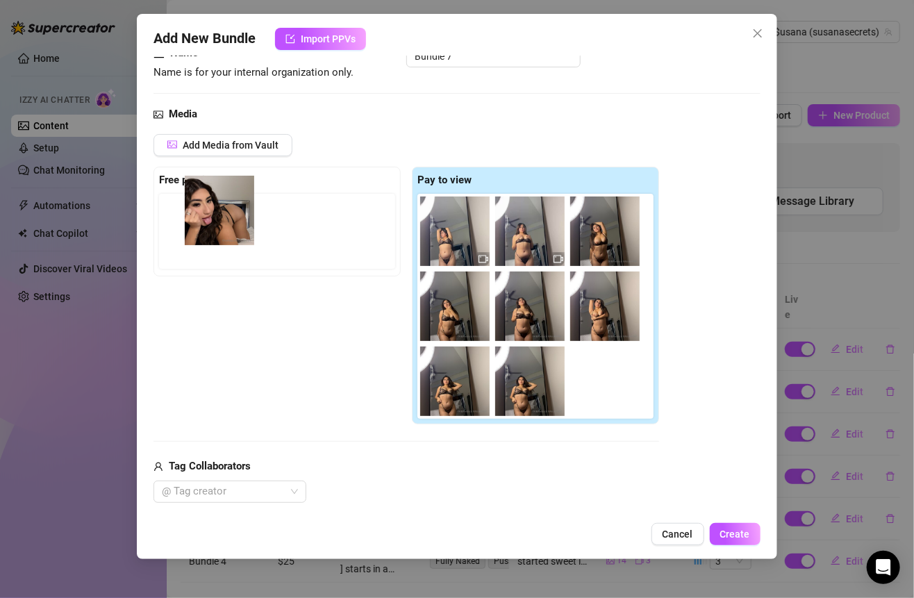
drag, startPoint x: 546, startPoint y: 403, endPoint x: 224, endPoint y: 235, distance: 362.7
click at [224, 234] on div "Free preview Pay to view" at bounding box center [405, 296] width 505 height 258
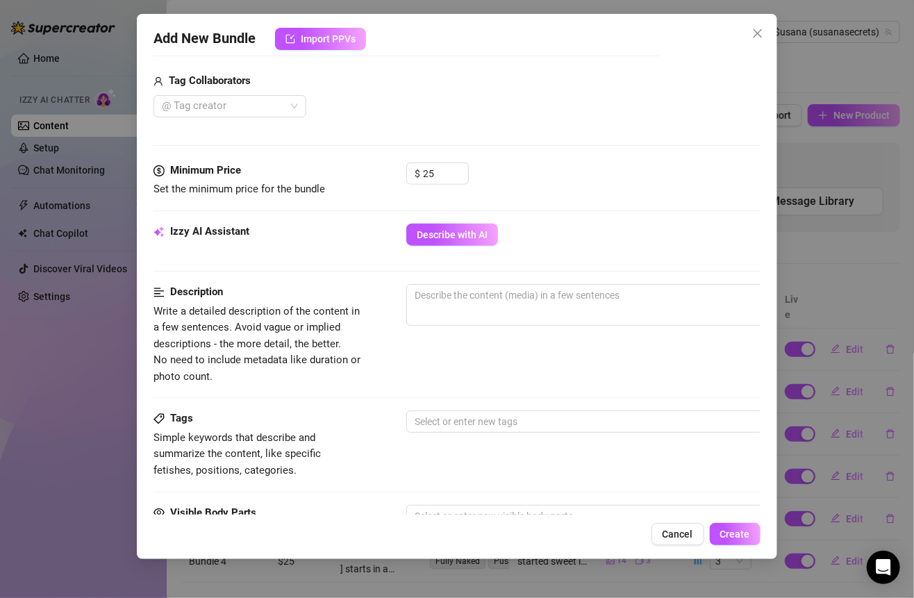
scroll to position [514, 0]
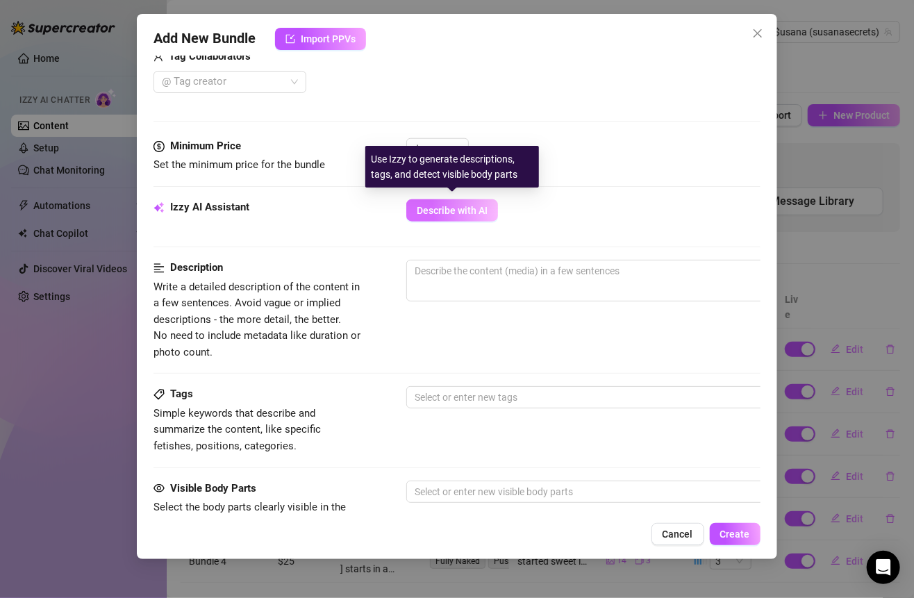
click at [476, 206] on span "Describe with AI" at bounding box center [452, 210] width 71 height 11
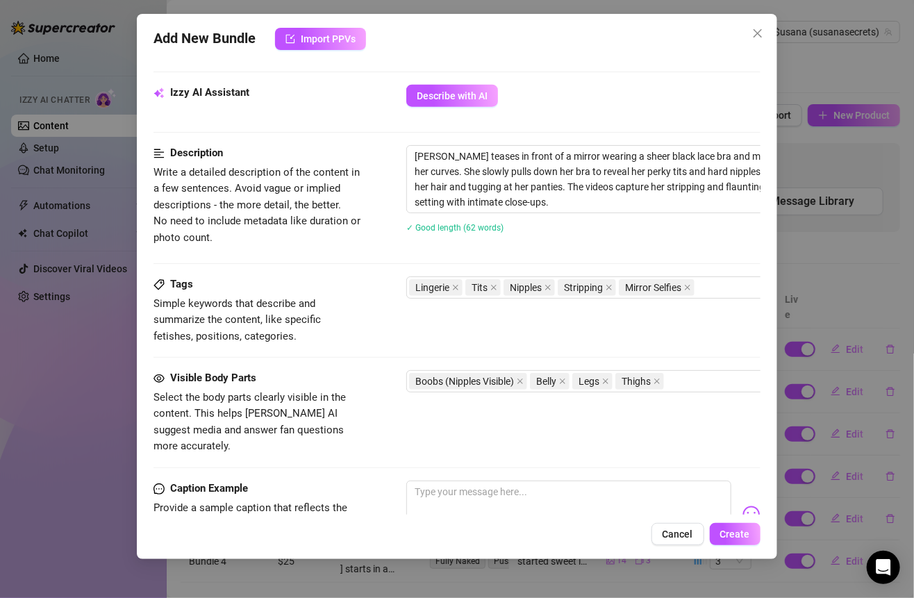
scroll to position [542, 0]
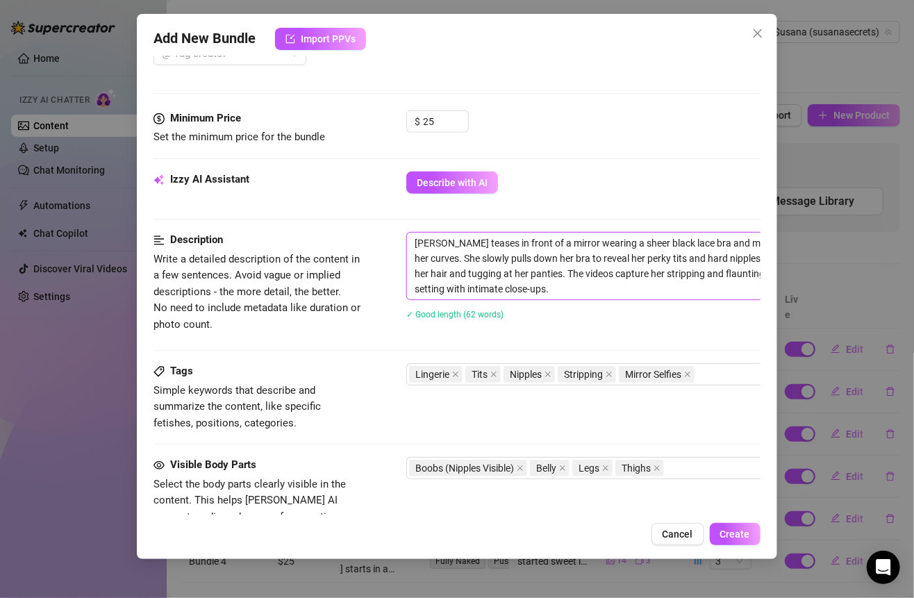
drag, startPoint x: 412, startPoint y: 237, endPoint x: 552, endPoint y: 285, distance: 148.4
click at [552, 286] on textarea "[PERSON_NAME] teases in front of a mirror wearing a sheer black lace bra and ma…" at bounding box center [649, 266] width 485 height 67
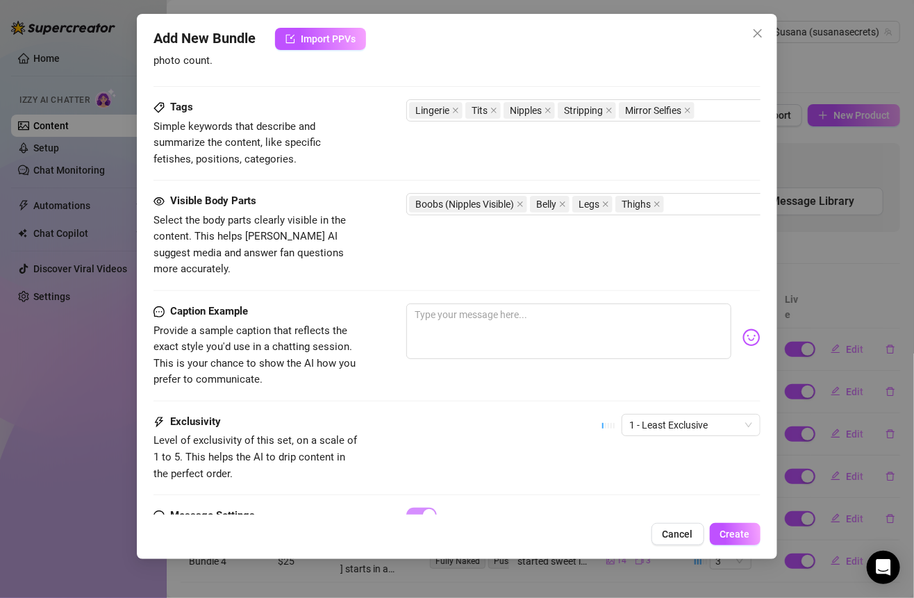
scroll to position [866, 0]
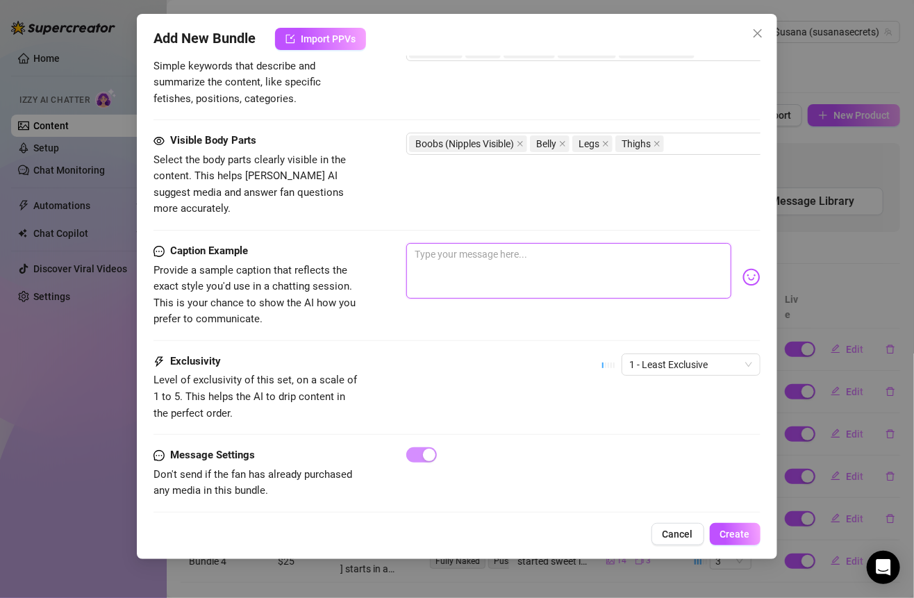
click at [455, 258] on textarea at bounding box center [568, 271] width 324 height 56
paste textarea "a slow strip in front of the mirror… every move dripping with temptation 😏🔥 the…"
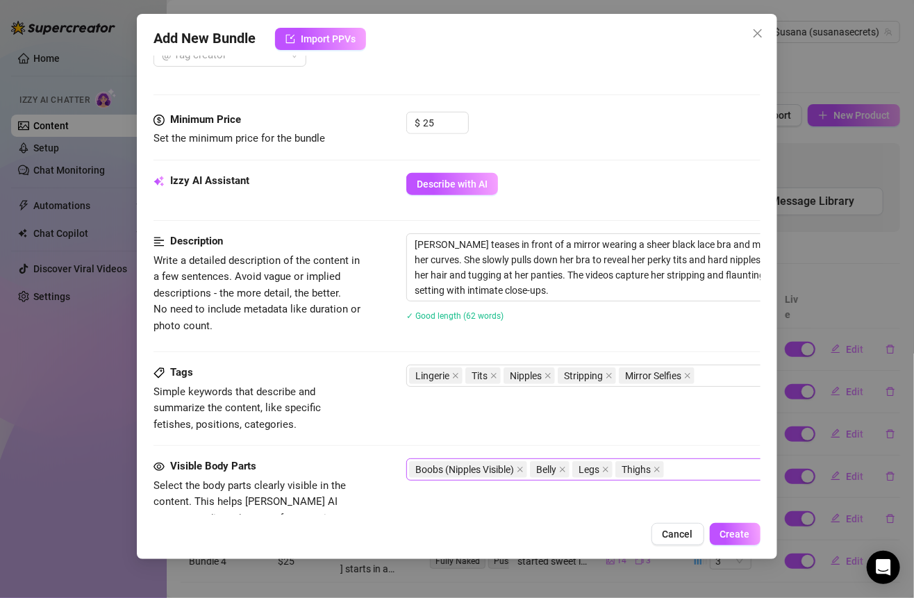
scroll to position [778, 0]
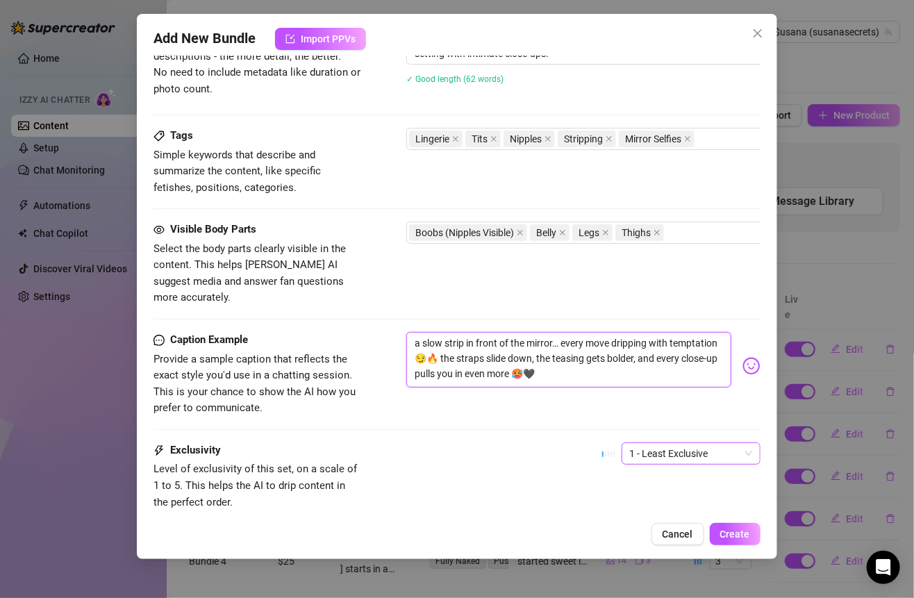
click at [707, 443] on span "1 - Least Exclusive" at bounding box center [691, 453] width 122 height 21
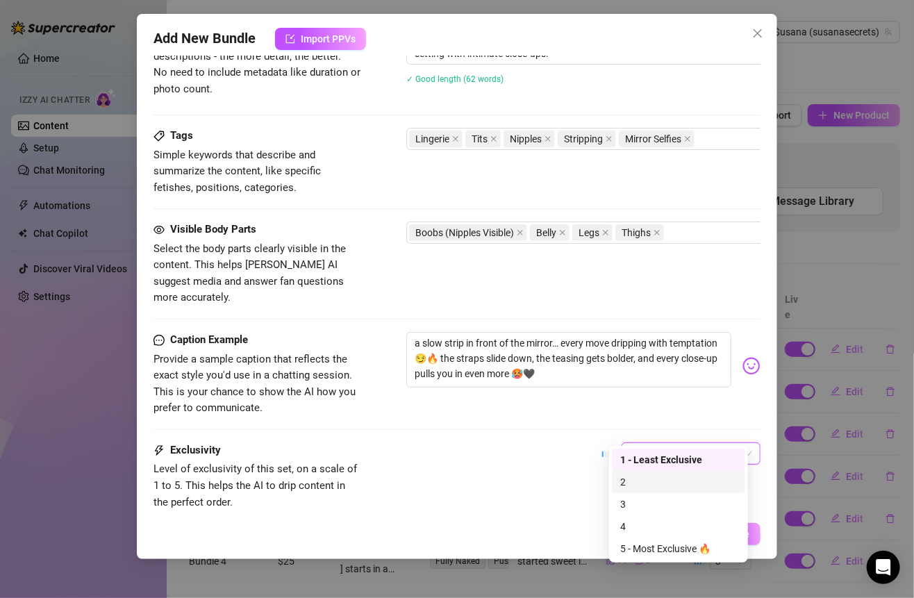
click at [642, 485] on div "2" at bounding box center [678, 481] width 117 height 15
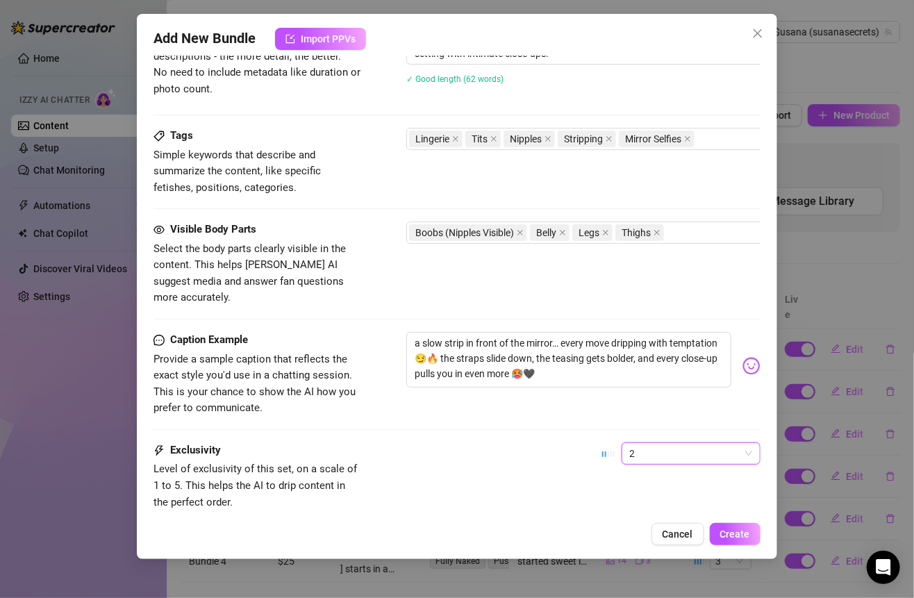
click at [734, 521] on div "Add New Bundle Import PPVs Account $usana (@susanasecrets) Name Name is for you…" at bounding box center [456, 286] width 639 height 545
click at [733, 524] on button "Create" at bounding box center [735, 534] width 51 height 22
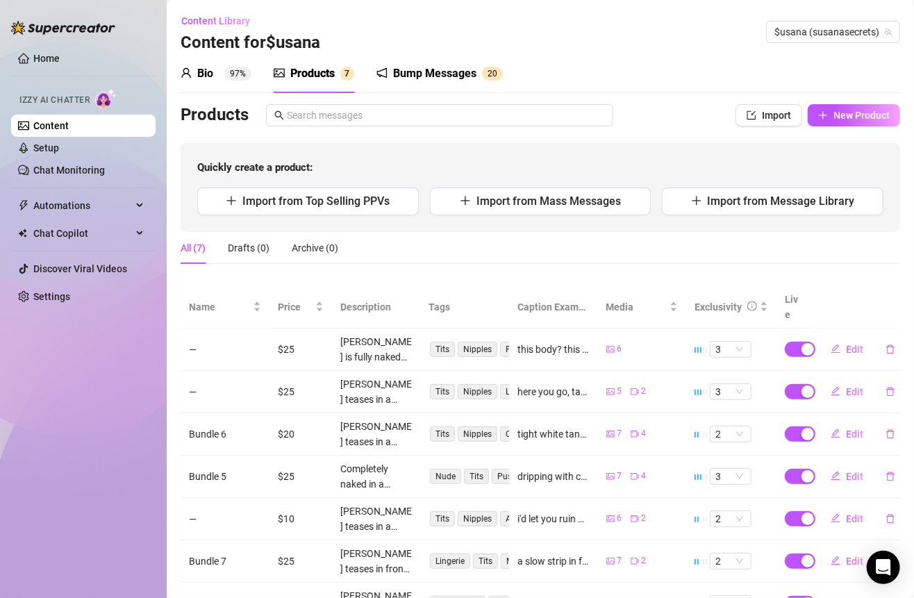
click at [819, 129] on div "Products Import New Product Quickly create a product: Import from Top Selling P…" at bounding box center [540, 168] width 719 height 128
click at [819, 114] on button "New Product" at bounding box center [853, 115] width 92 height 22
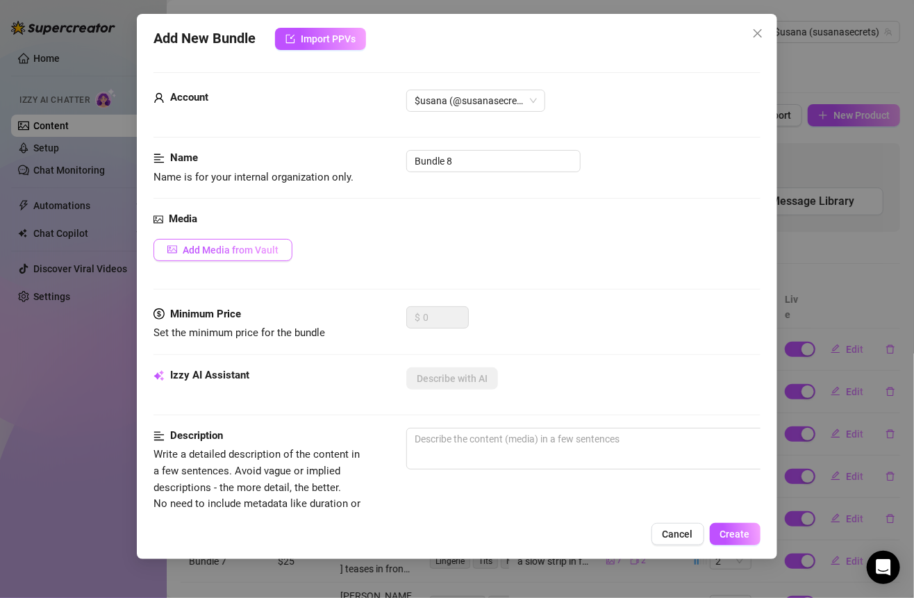
click at [265, 255] on button "Add Media from Vault" at bounding box center [222, 250] width 139 height 22
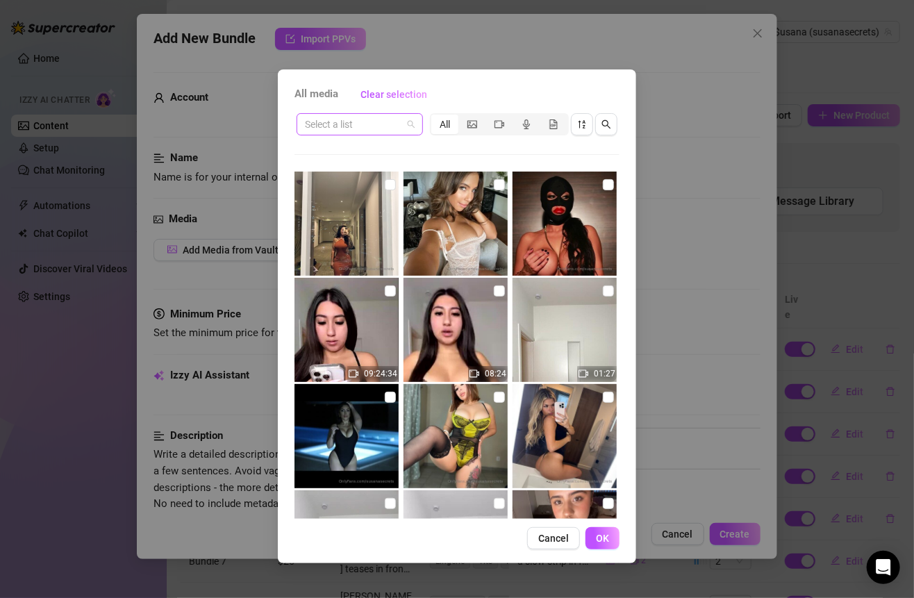
click at [410, 123] on span at bounding box center [360, 124] width 110 height 21
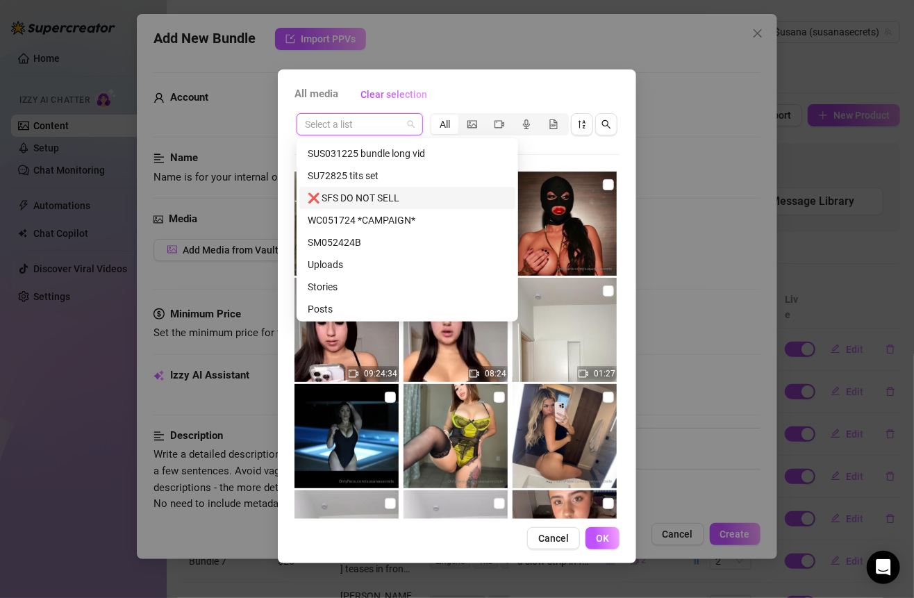
scroll to position [267, 0]
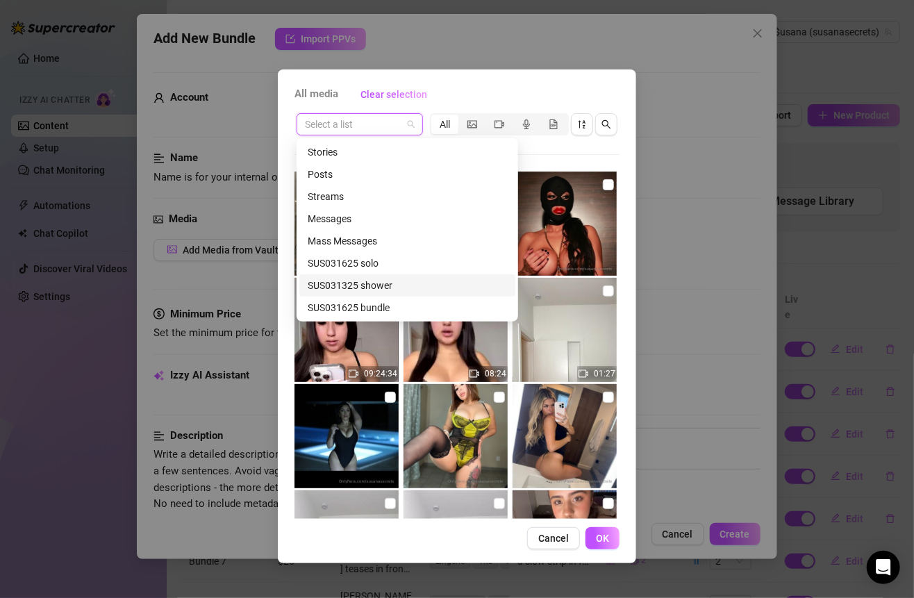
click at [387, 285] on div "SUS031325 shower" at bounding box center [407, 285] width 199 height 15
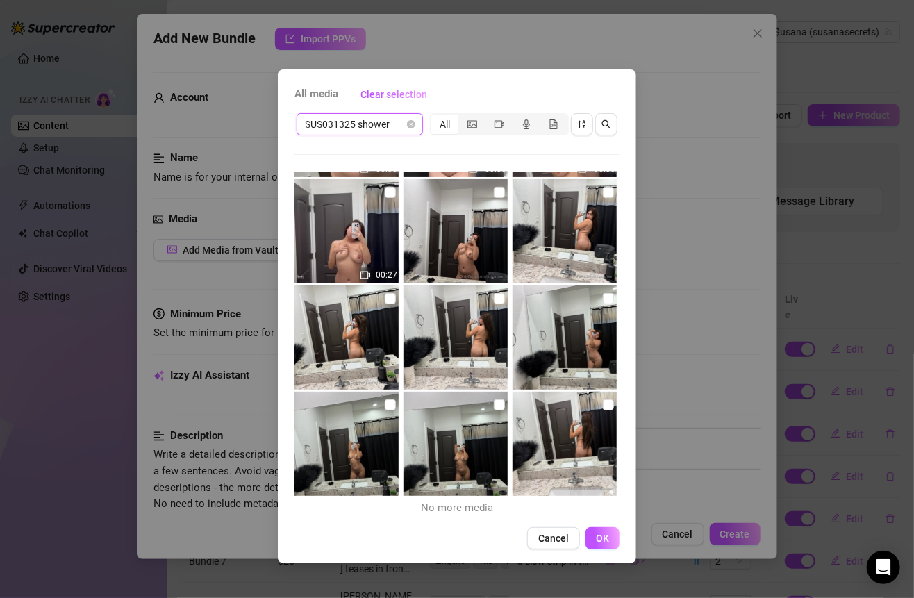
scroll to position [0, 0]
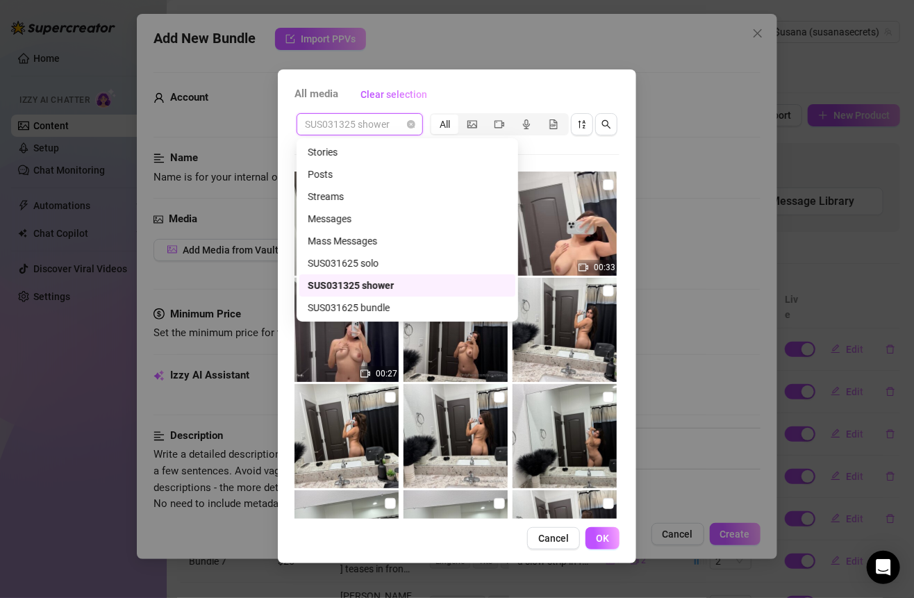
click at [401, 129] on span "SUS031325 shower" at bounding box center [360, 124] width 110 height 21
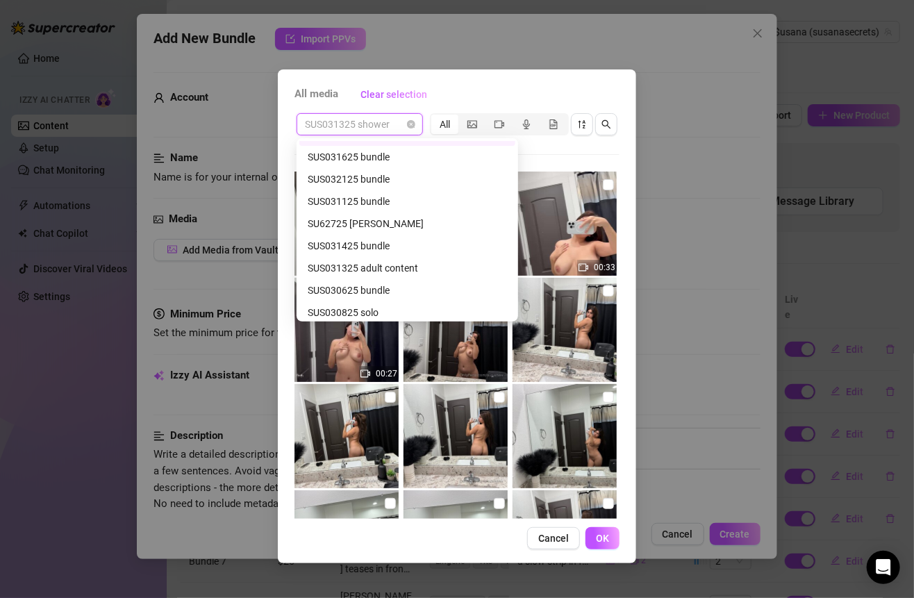
scroll to position [488, 0]
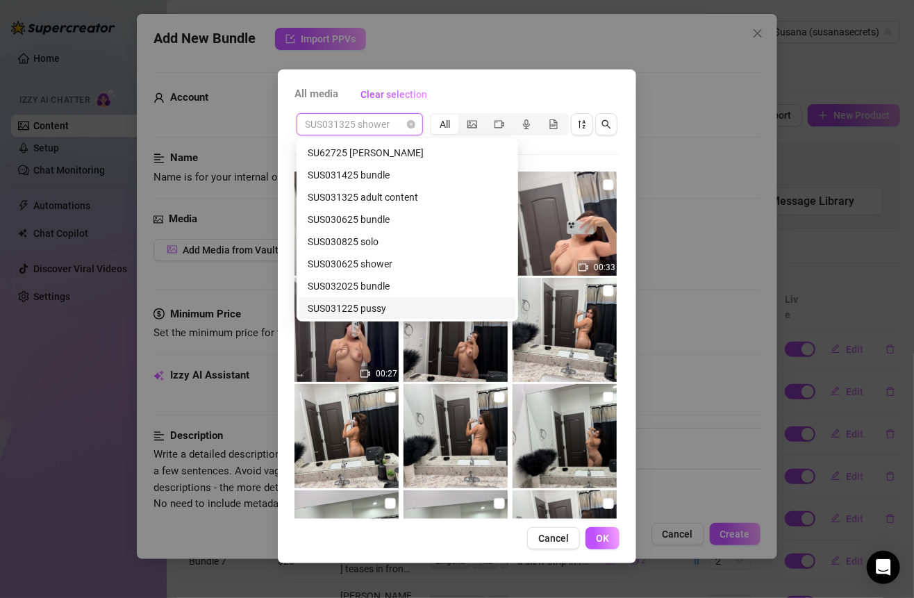
click at [385, 299] on div "SUS031225 pussy" at bounding box center [407, 308] width 216 height 22
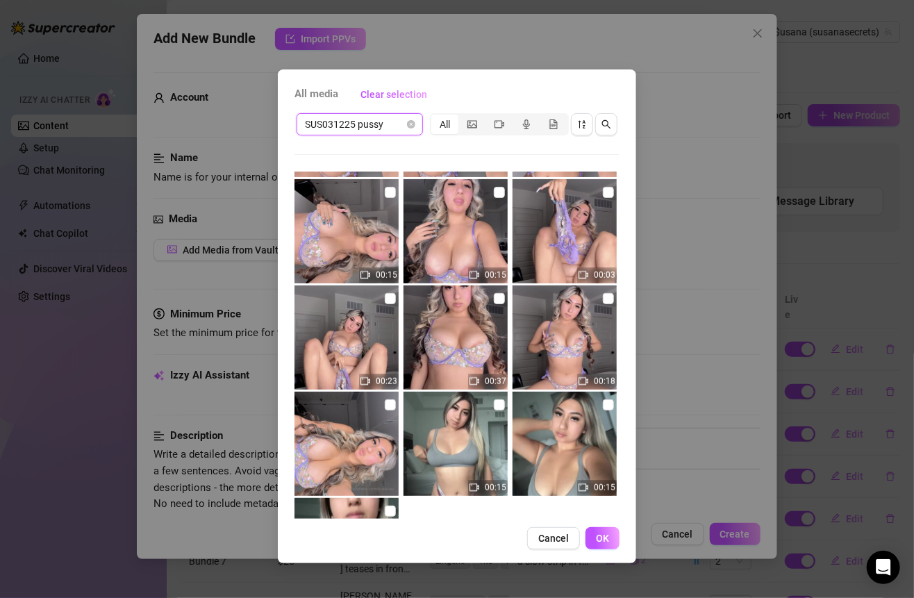
scroll to position [630, 0]
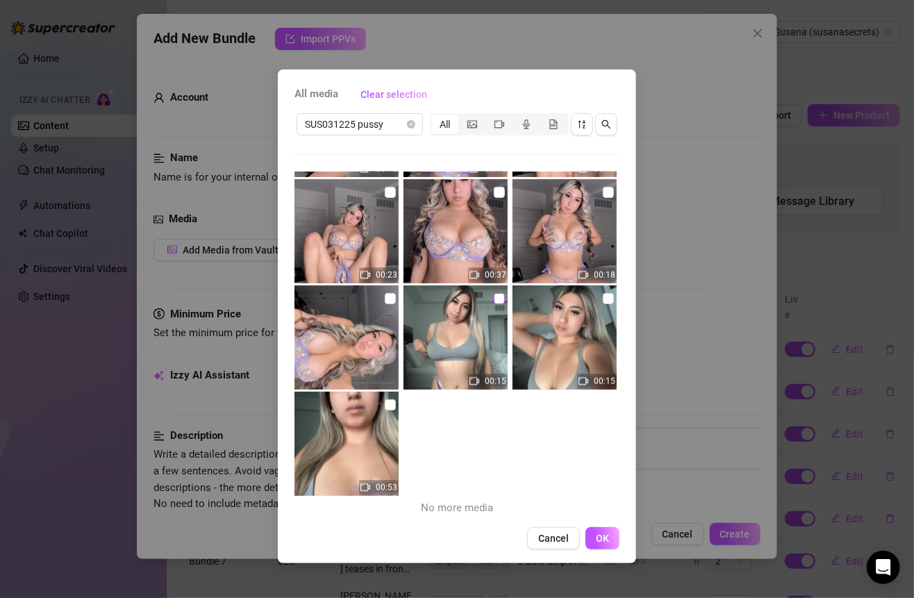
click at [495, 296] on input "checkbox" at bounding box center [499, 298] width 11 height 11
click at [603, 296] on input "checkbox" at bounding box center [608, 298] width 11 height 11
click at [388, 405] on input "checkbox" at bounding box center [390, 404] width 11 height 11
click at [596, 539] on span "OK" at bounding box center [602, 537] width 13 height 11
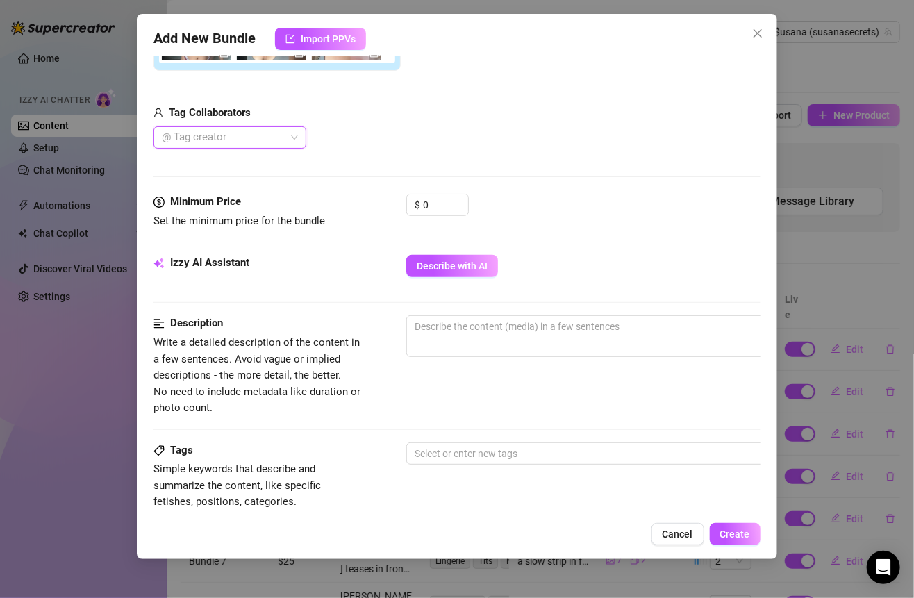
scroll to position [276, 0]
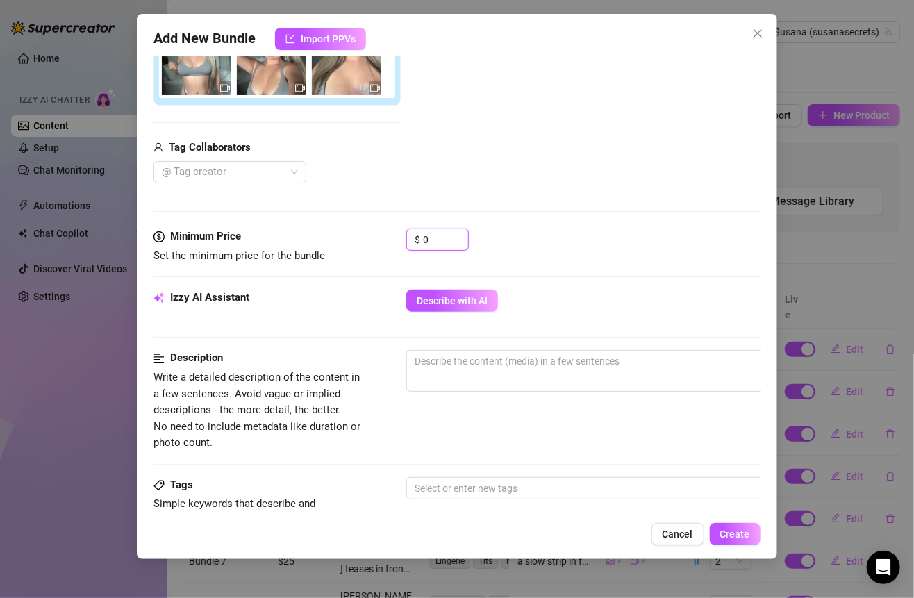
drag, startPoint x: 445, startPoint y: 233, endPoint x: 394, endPoint y: 231, distance: 51.4
click at [395, 233] on div "Minimum Price Set the minimum price for the bundle $ 0" at bounding box center [456, 245] width 606 height 35
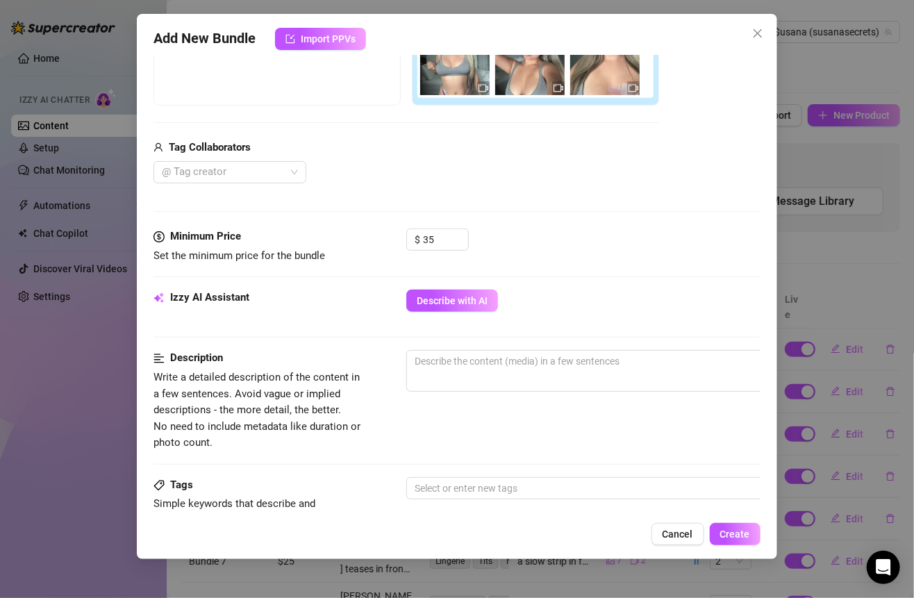
click at [514, 249] on div "$ 35" at bounding box center [582, 245] width 353 height 35
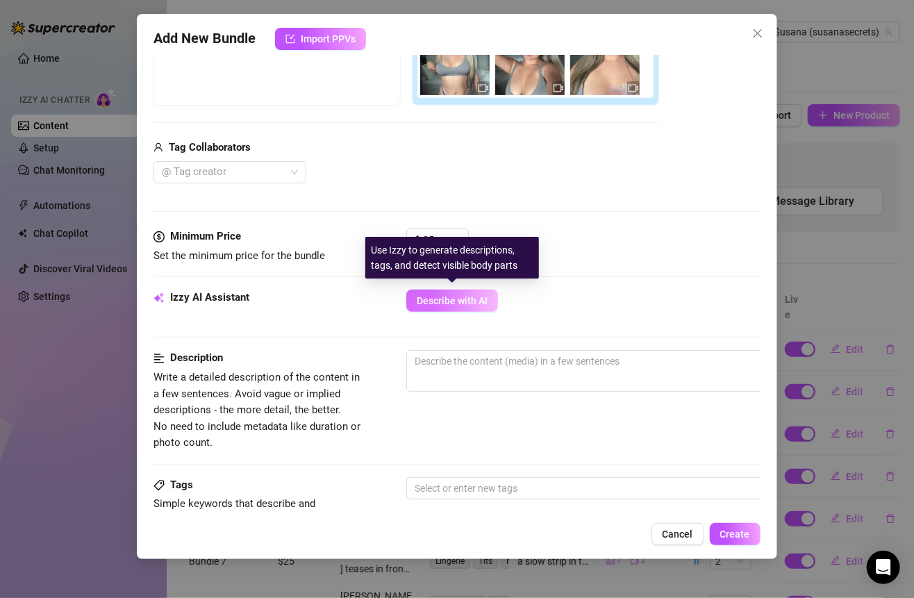
click at [467, 307] on button "Describe with AI" at bounding box center [452, 300] width 92 height 22
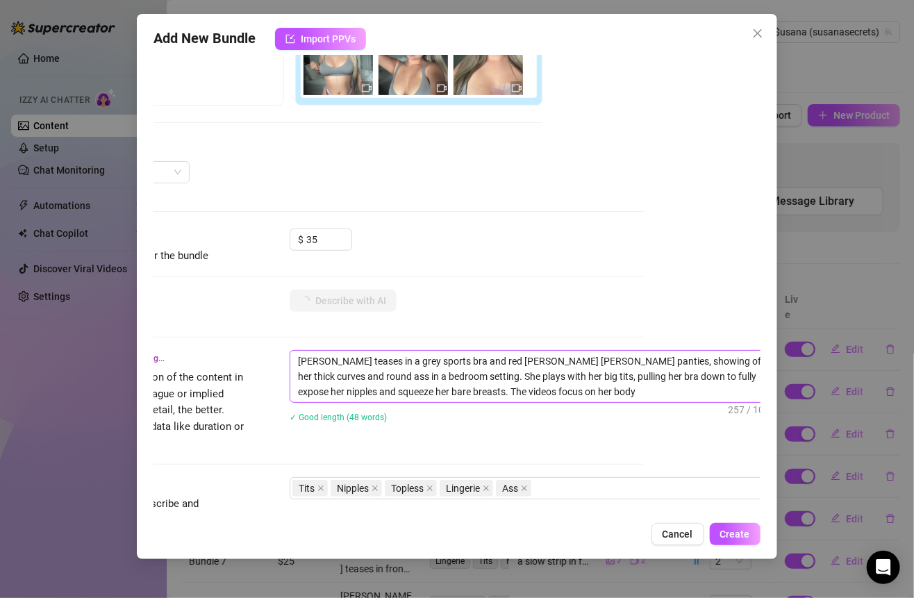
scroll to position [276, 144]
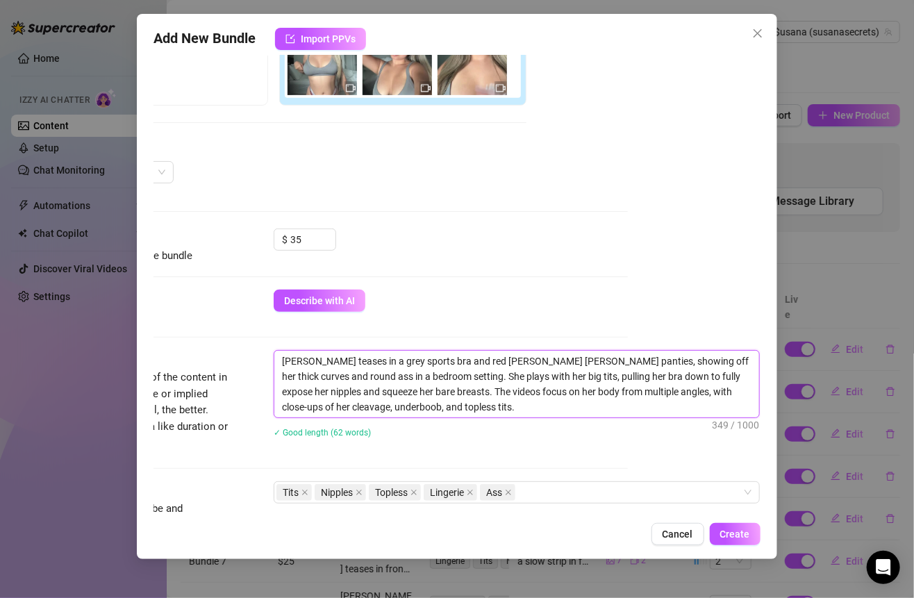
drag, startPoint x: 355, startPoint y: 373, endPoint x: 399, endPoint y: 410, distance: 58.1
click at [399, 411] on textarea "[PERSON_NAME] teases in a grey sports bra and red [PERSON_NAME] [PERSON_NAME] p…" at bounding box center [516, 384] width 485 height 67
click at [569, 425] on div "✓ Good length (62 words)" at bounding box center [517, 431] width 486 height 15
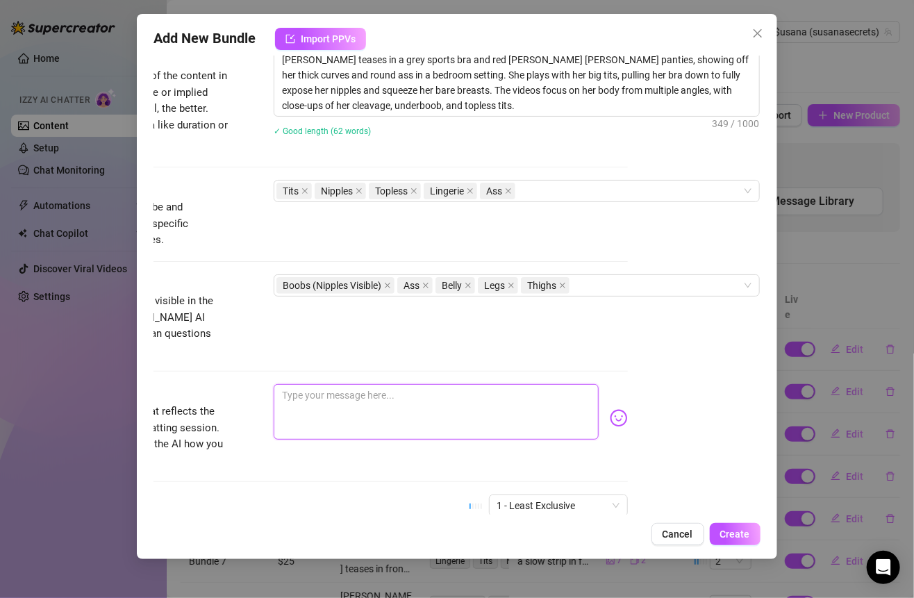
click at [507, 384] on textarea at bounding box center [436, 412] width 324 height 56
paste textarea "hands all over, bra sliding lower until there’s nothing left to hide 😏🔥 every c…"
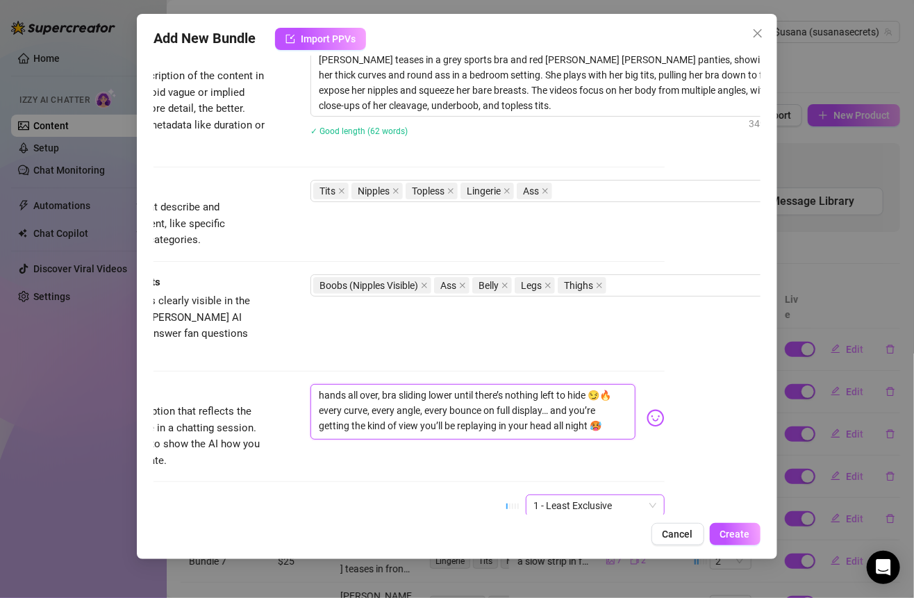
click at [562, 495] on span "1 - Least Exclusive" at bounding box center [595, 505] width 122 height 21
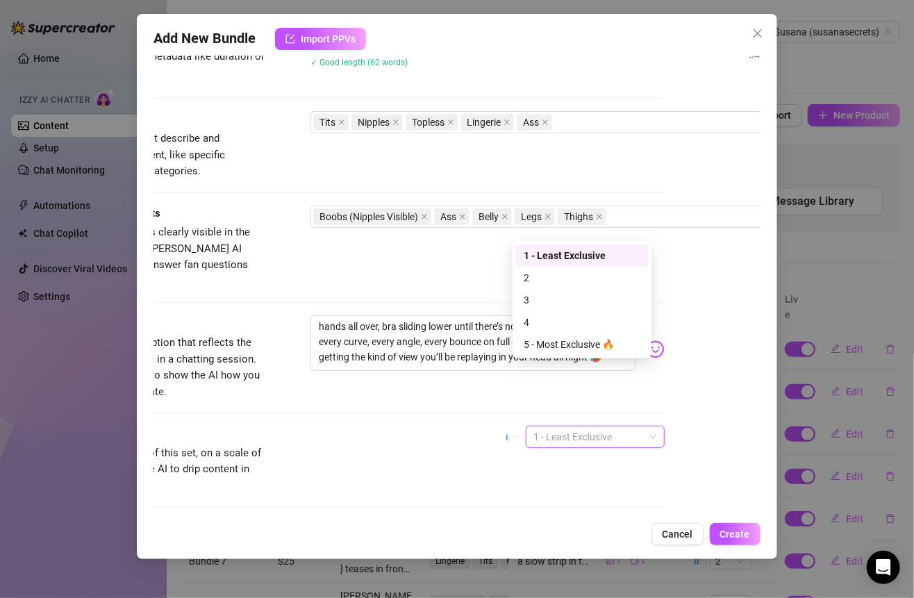
scroll to position [689, 96]
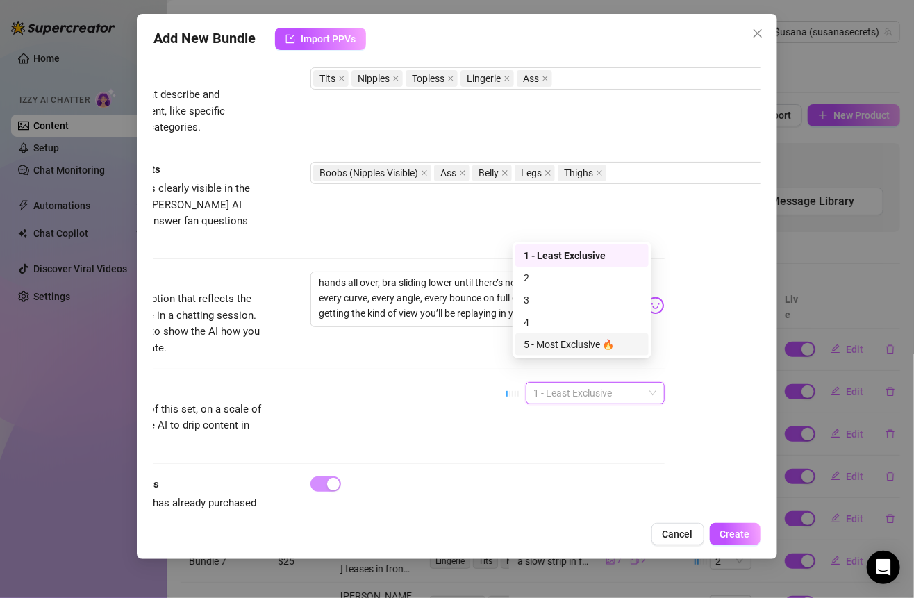
click at [536, 329] on div "4" at bounding box center [581, 321] width 117 height 15
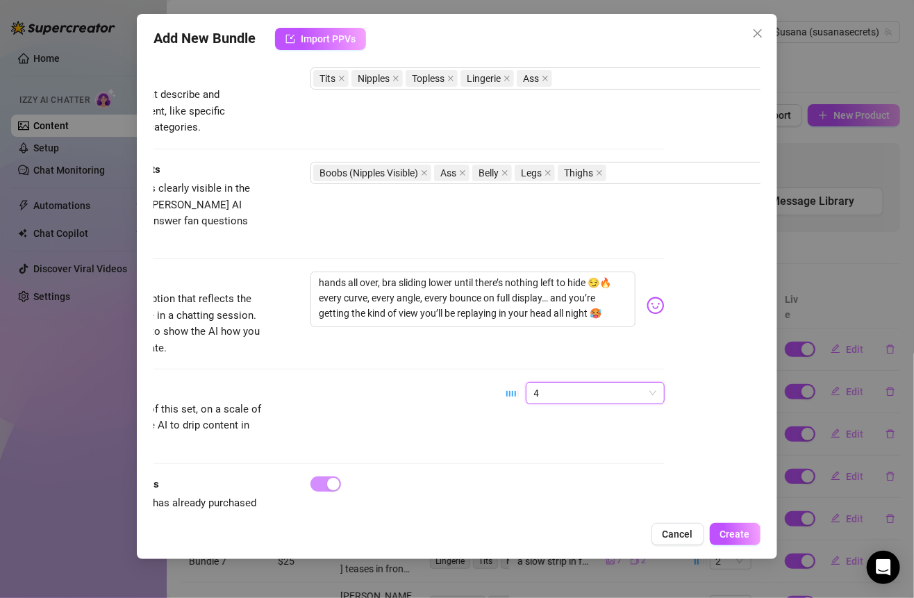
click at [698, 435] on div "Account $usana (@susanasecrets) Name Name is for your internal organization onl…" at bounding box center [456, 285] width 606 height 459
click at [734, 537] on span "Create" at bounding box center [735, 533] width 30 height 11
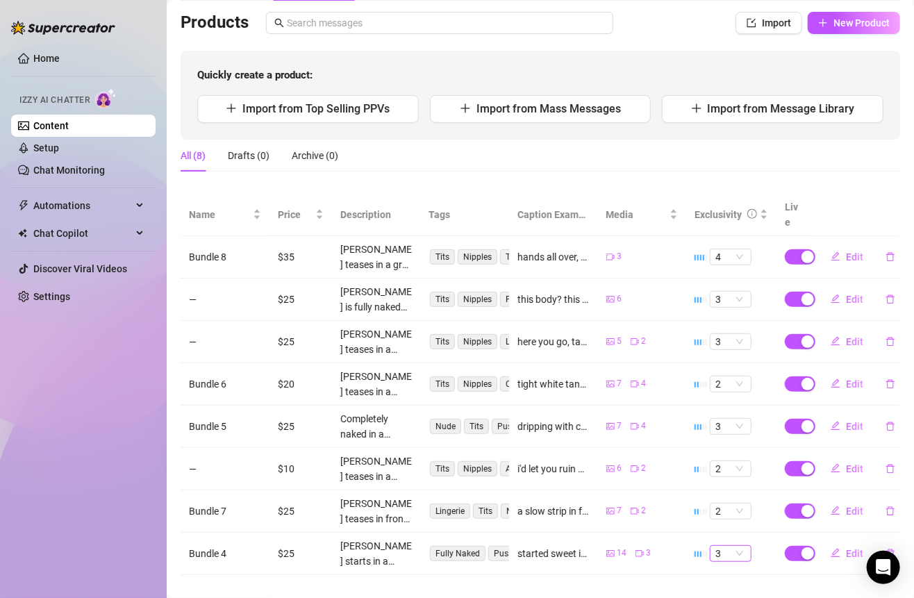
scroll to position [0, 0]
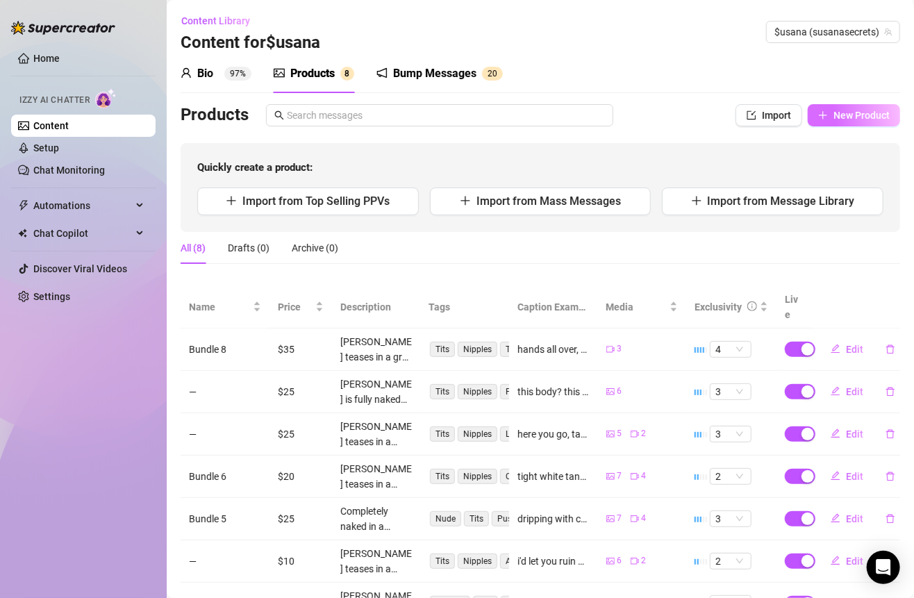
click at [837, 110] on span "New Product" at bounding box center [861, 115] width 56 height 11
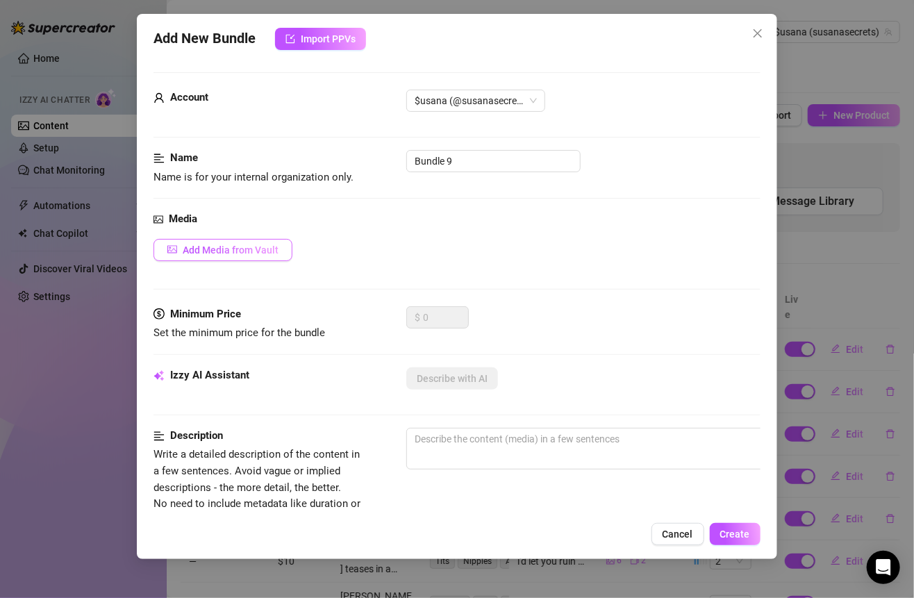
click at [257, 248] on span "Add Media from Vault" at bounding box center [231, 249] width 96 height 11
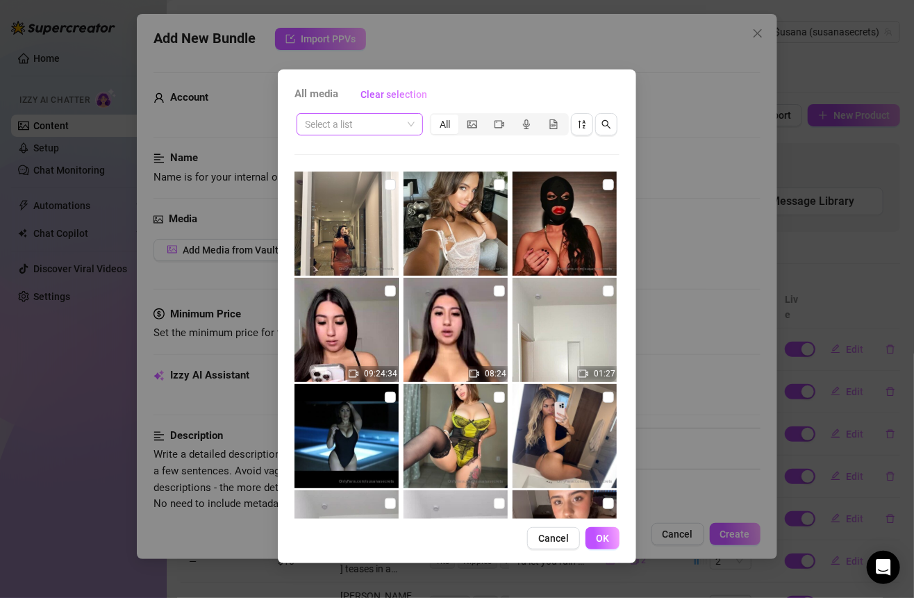
click at [405, 126] on span at bounding box center [360, 124] width 110 height 21
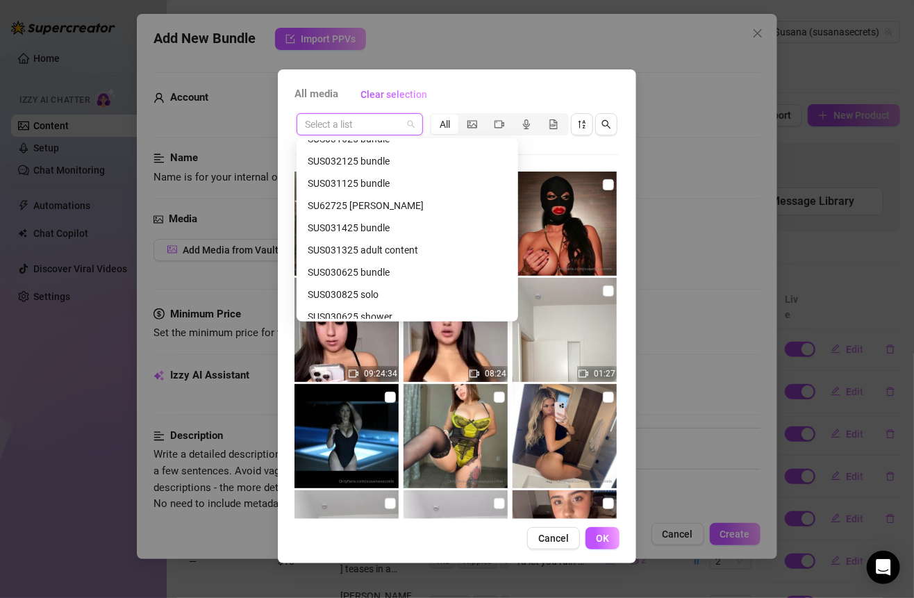
scroll to position [710, 0]
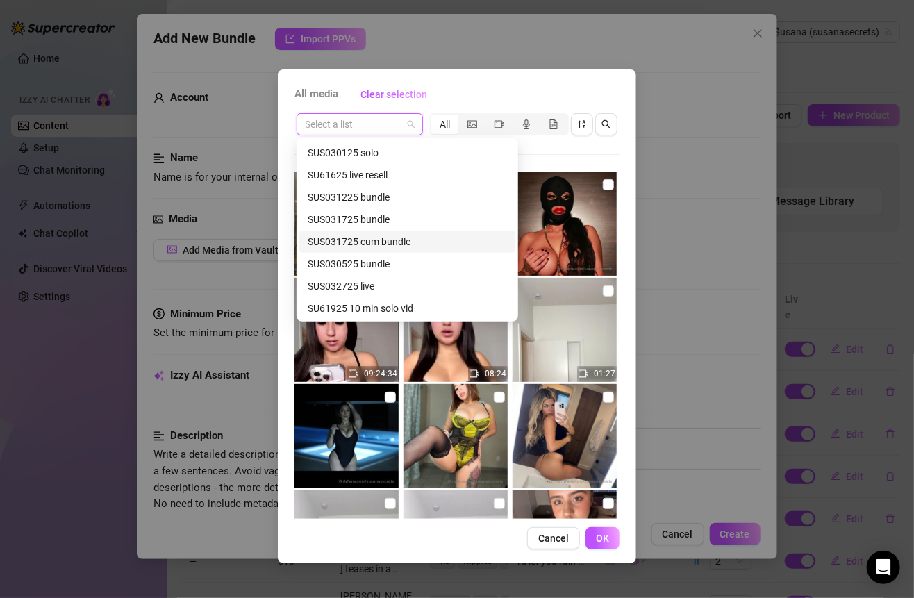
click at [398, 240] on div "SUS031725 cum bundle" at bounding box center [407, 241] width 199 height 15
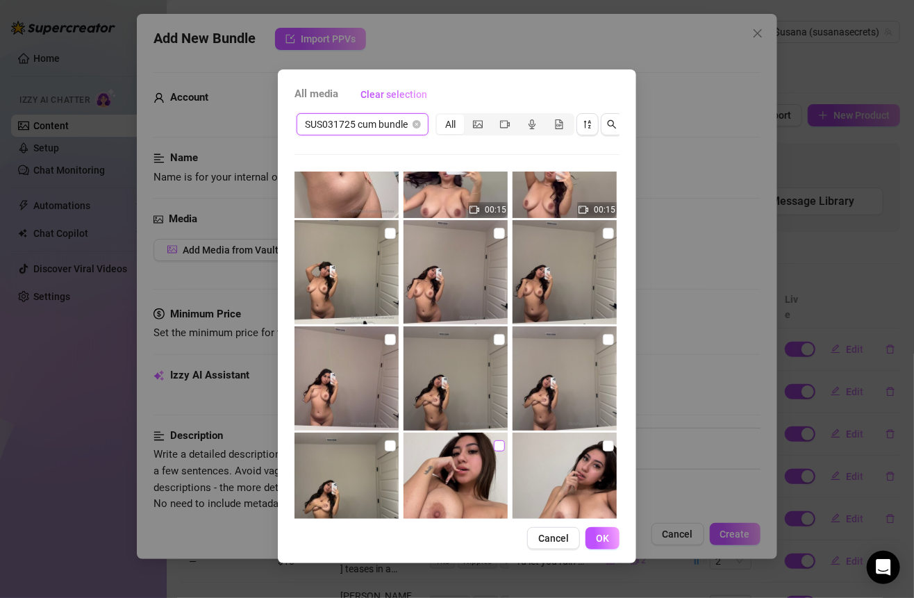
scroll to position [0, 0]
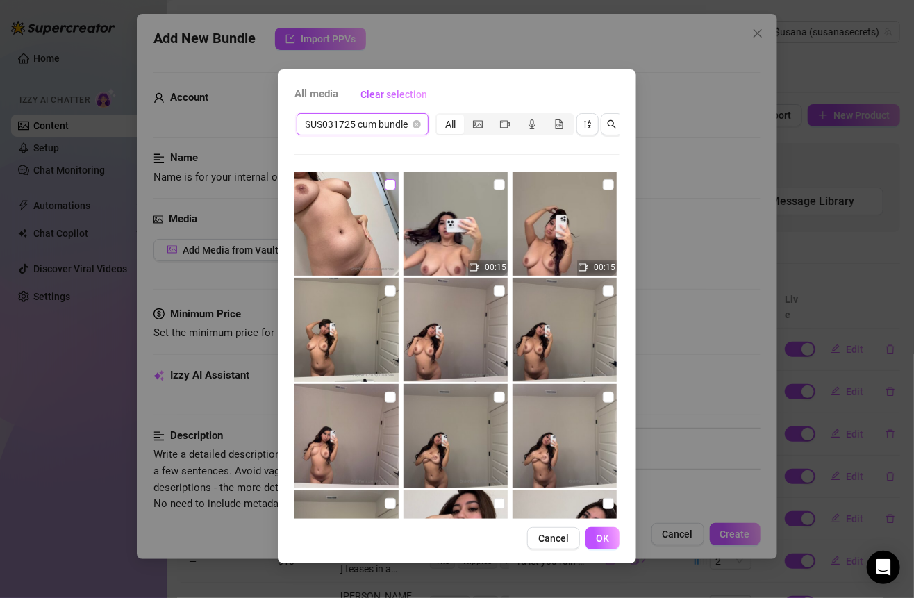
click at [385, 177] on label at bounding box center [390, 184] width 11 height 15
click at [385, 179] on input "checkbox" at bounding box center [390, 184] width 11 height 11
click at [495, 181] on input "checkbox" at bounding box center [499, 184] width 11 height 11
click at [603, 187] on input "checkbox" at bounding box center [608, 184] width 11 height 11
click at [603, 291] on input "checkbox" at bounding box center [608, 290] width 11 height 11
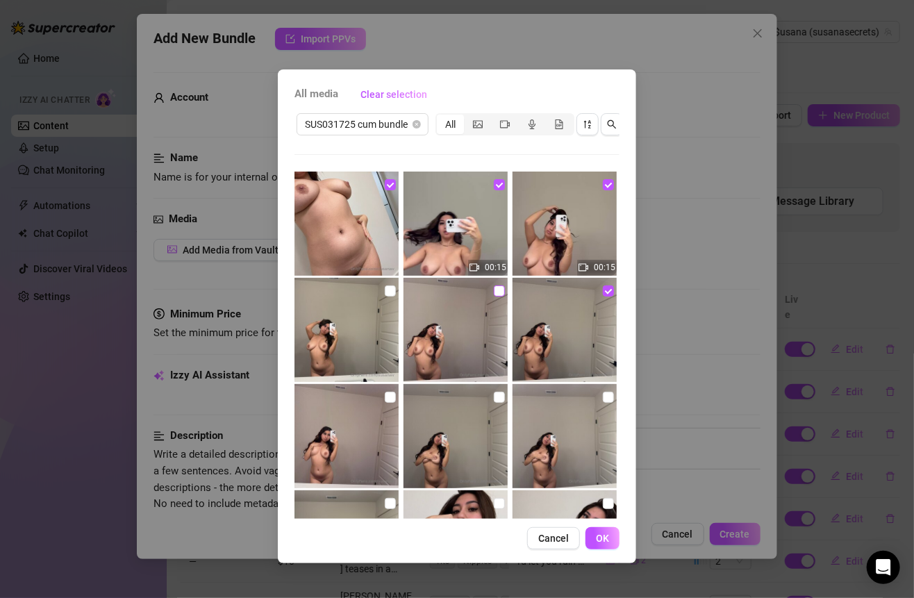
click at [496, 289] on input "checkbox" at bounding box center [499, 290] width 11 height 11
click at [389, 284] on label at bounding box center [390, 290] width 11 height 15
click at [389, 285] on input "checkbox" at bounding box center [390, 290] width 11 height 11
click at [385, 396] on input "checkbox" at bounding box center [390, 397] width 11 height 11
click at [503, 396] on img at bounding box center [455, 436] width 104 height 104
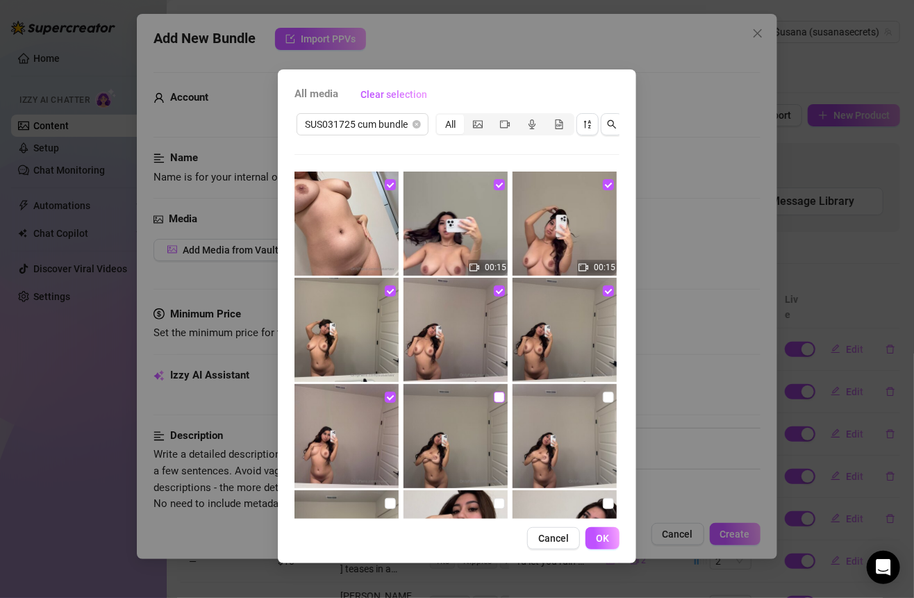
click at [496, 396] on input "checkbox" at bounding box center [499, 397] width 11 height 11
click at [603, 398] on input "checkbox" at bounding box center [608, 397] width 11 height 11
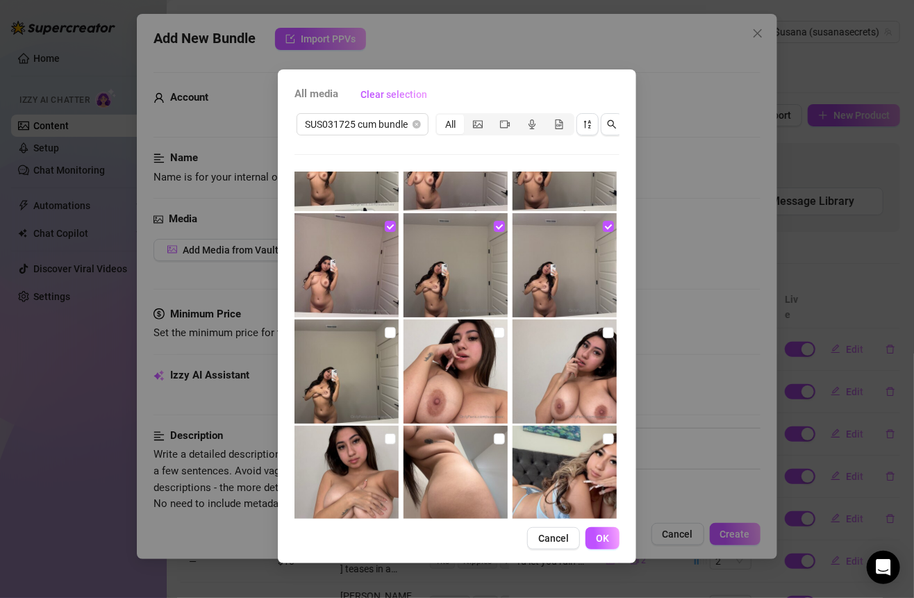
scroll to position [200, 0]
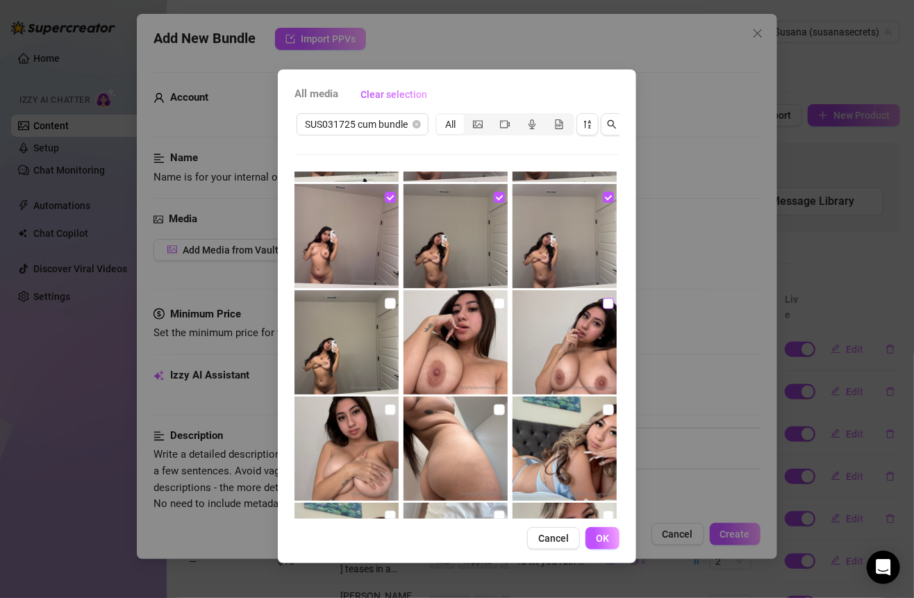
click at [603, 307] on input "checkbox" at bounding box center [608, 303] width 11 height 11
click at [484, 307] on img at bounding box center [455, 342] width 104 height 104
click at [500, 306] on img at bounding box center [455, 342] width 104 height 104
click at [495, 303] on input "checkbox" at bounding box center [499, 303] width 11 height 11
click at [396, 308] on img at bounding box center [346, 342] width 104 height 104
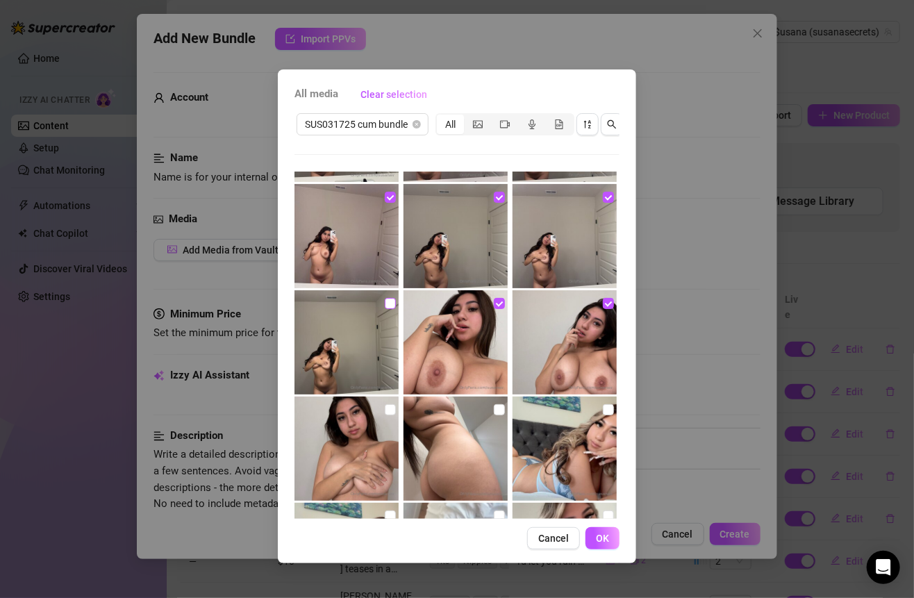
click at [389, 305] on input "checkbox" at bounding box center [390, 303] width 11 height 11
click at [391, 411] on input "checkbox" at bounding box center [390, 409] width 11 height 11
click at [497, 406] on input "checkbox" at bounding box center [499, 409] width 11 height 11
click at [602, 544] on span "OK" at bounding box center [602, 537] width 13 height 11
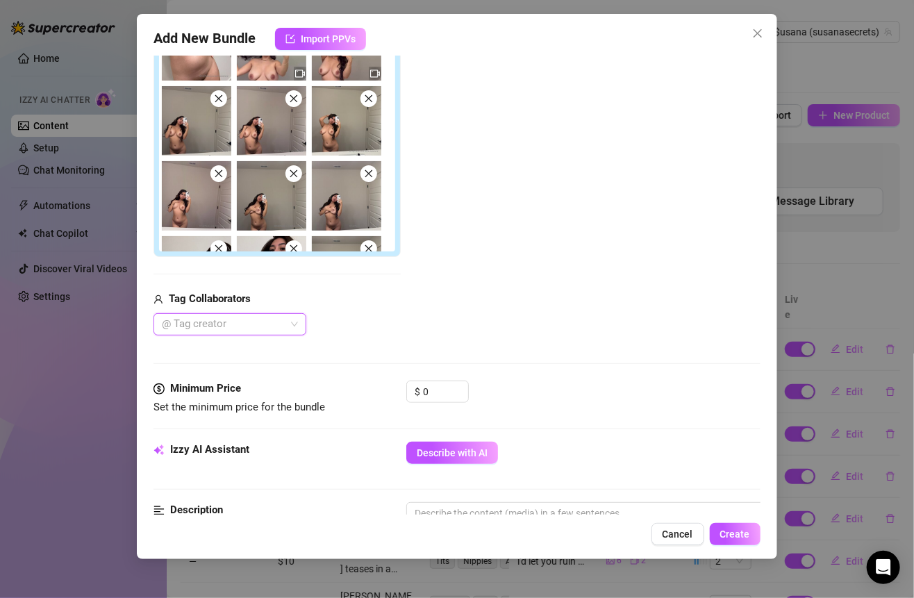
scroll to position [301, 0]
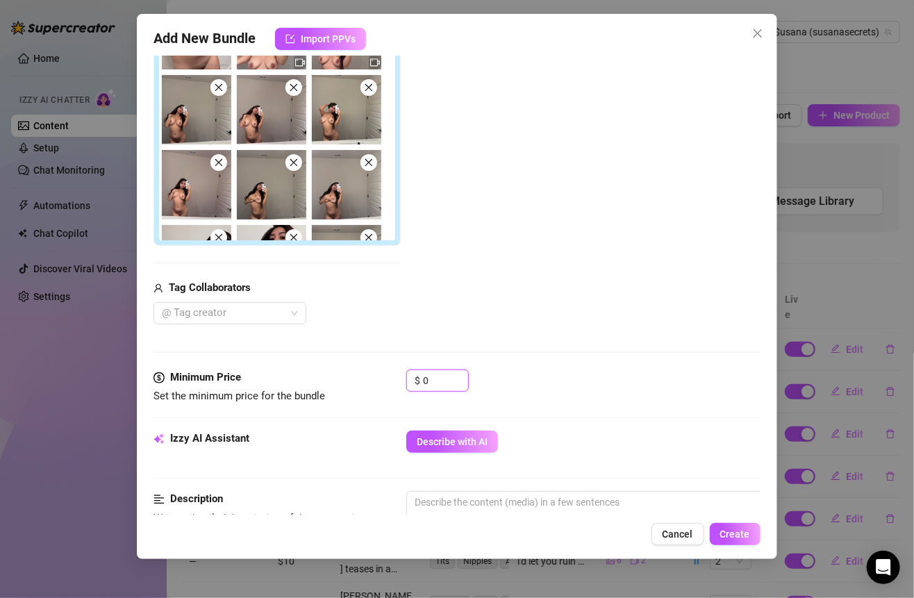
drag, startPoint x: 442, startPoint y: 381, endPoint x: 392, endPoint y: 380, distance: 50.7
click at [392, 380] on div "Minimum Price Set the minimum price for the bundle $ 0" at bounding box center [456, 386] width 606 height 35
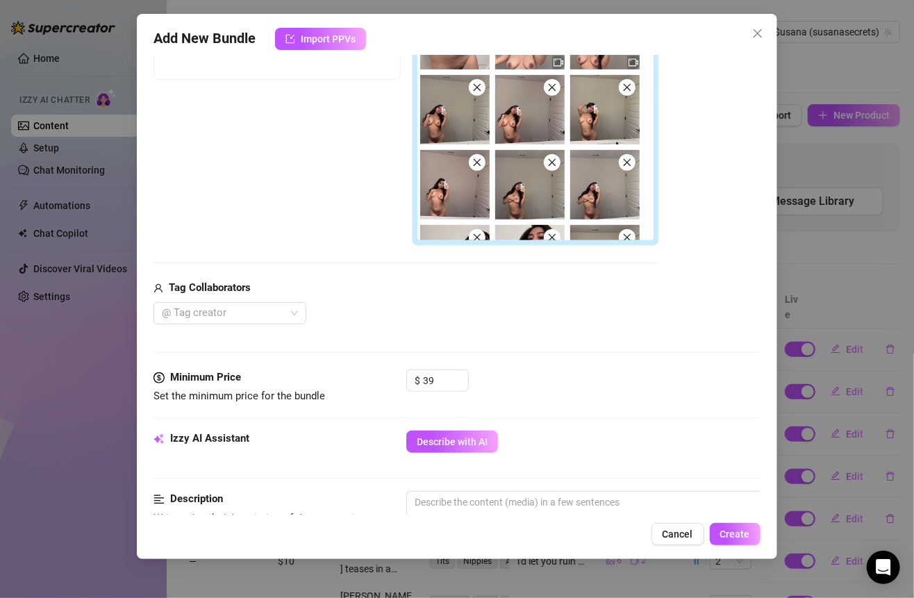
click at [638, 385] on div "$ 39" at bounding box center [582, 386] width 353 height 35
click at [453, 436] on span "Describe with AI" at bounding box center [452, 441] width 71 height 11
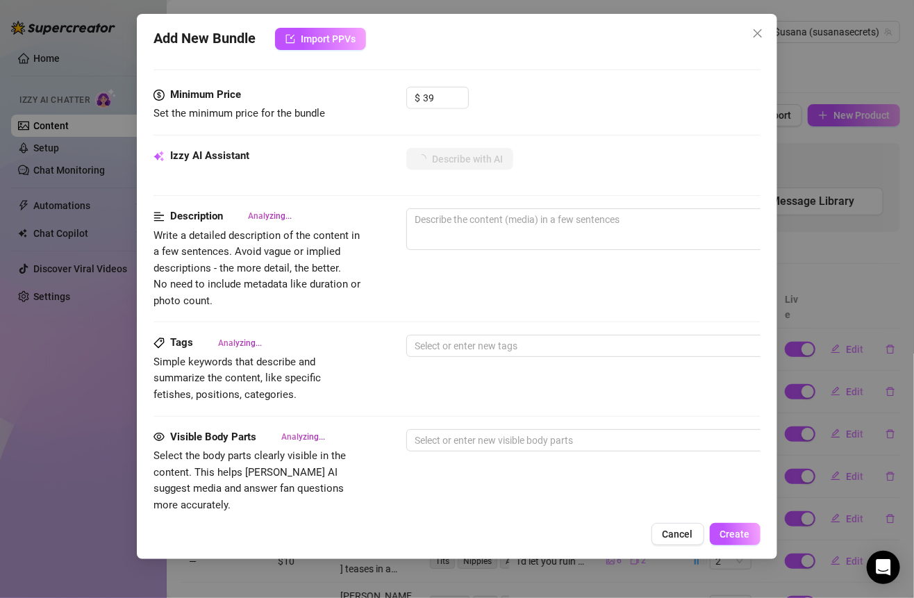
scroll to position [580, 0]
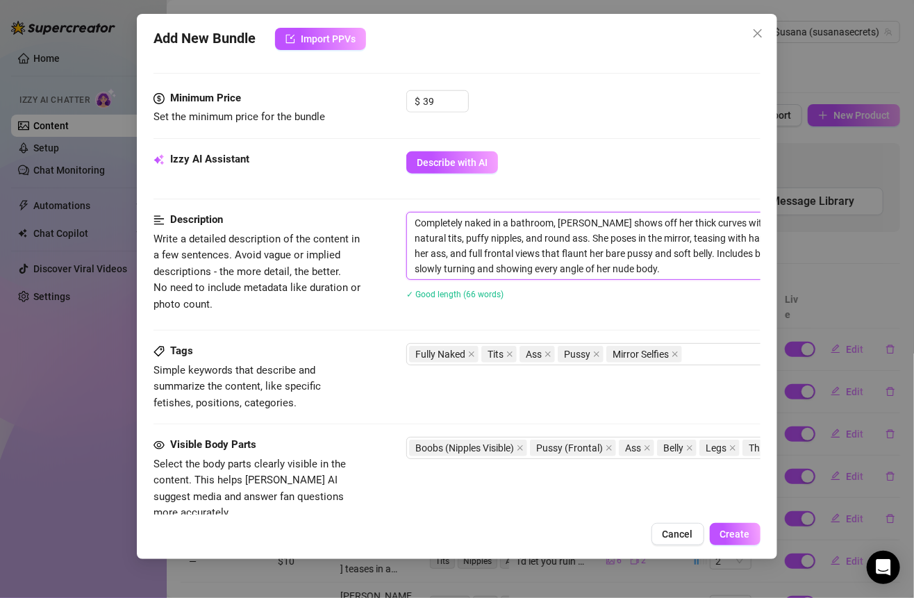
drag, startPoint x: 414, startPoint y: 221, endPoint x: 631, endPoint y: 269, distance: 222.4
click at [631, 269] on textarea "Completely naked in a bathroom, Susana shows off her thick curves with close-up…" at bounding box center [649, 245] width 485 height 67
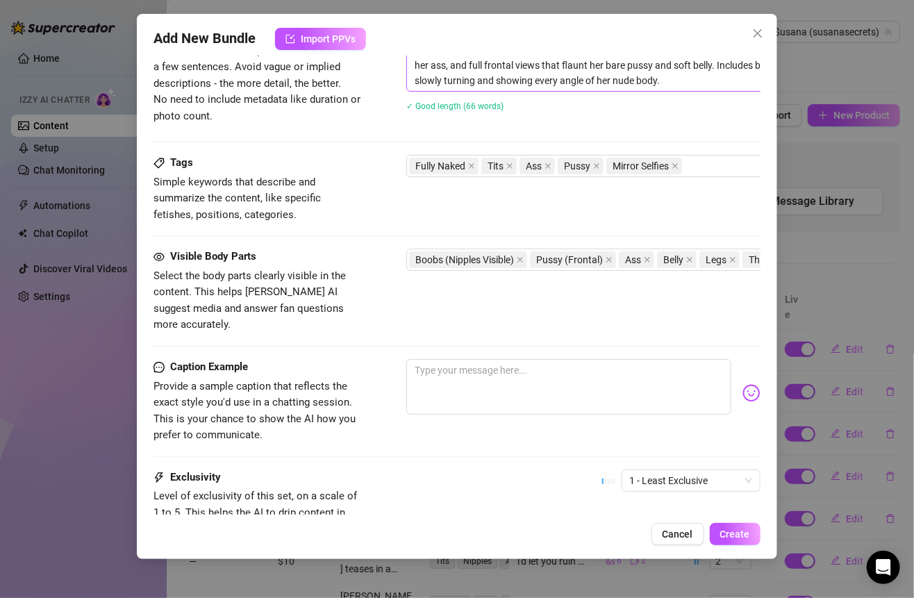
scroll to position [885, 0]
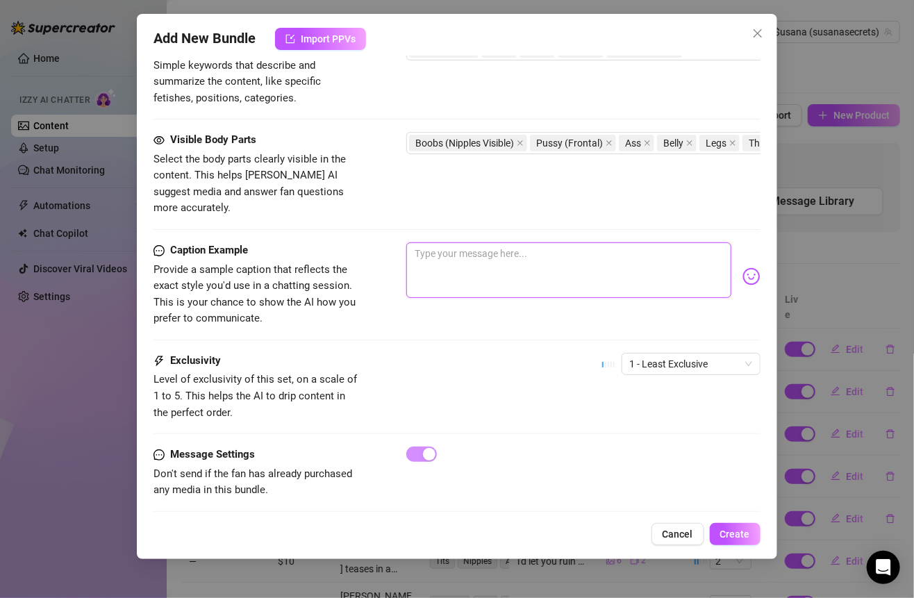
click at [559, 246] on textarea at bounding box center [568, 270] width 324 height 56
paste textarea "completely bare in the bathroom… curves catching the light in every mirror shot…"
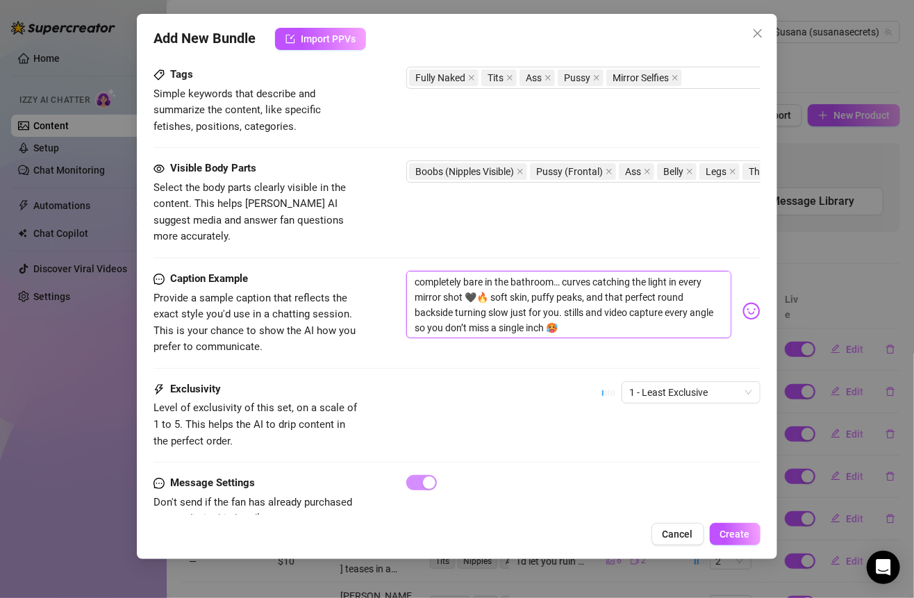
scroll to position [848, 0]
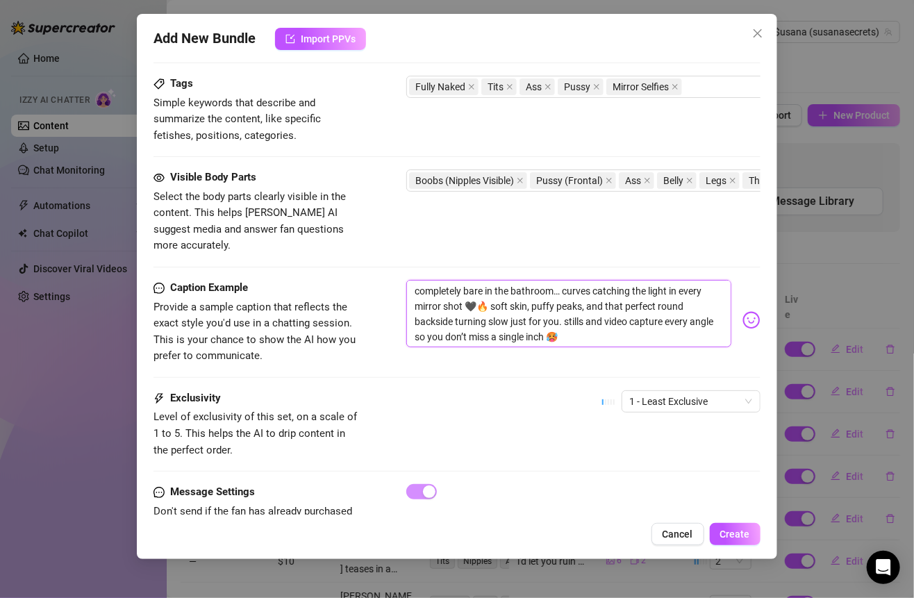
drag, startPoint x: 662, startPoint y: 302, endPoint x: 564, endPoint y: 303, distance: 98.6
click at [564, 303] on textarea "completely bare in the bathroom… curves catching the light in every mirror shot…" at bounding box center [568, 313] width 324 height 67
click at [569, 337] on div "completely bare in the bathroom… curves catching the light in every mirror shot…" at bounding box center [582, 320] width 353 height 80
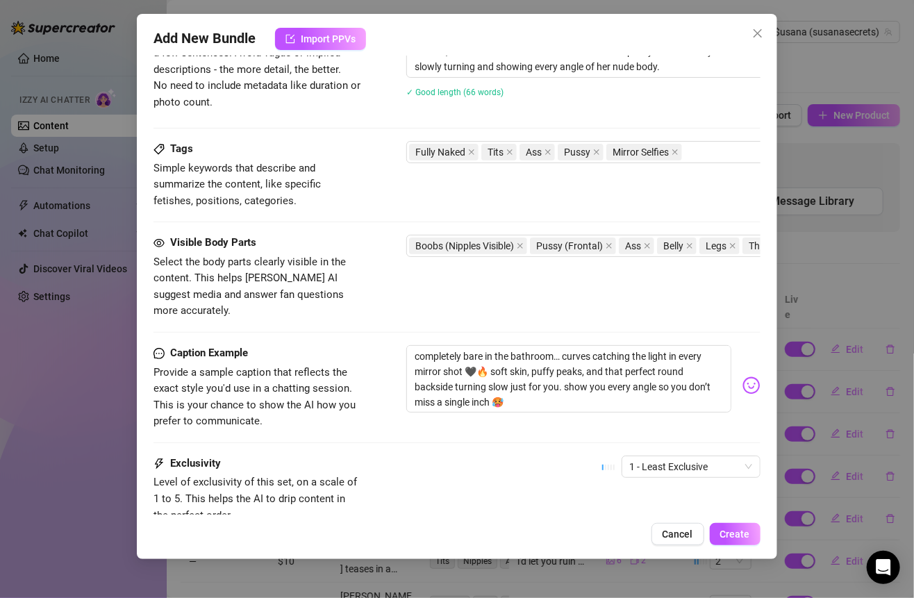
click at [639, 457] on div "1 - Least Exclusive" at bounding box center [681, 472] width 158 height 35
click at [639, 456] on div "1 - Least Exclusive" at bounding box center [681, 472] width 158 height 35
click at [639, 456] on span "1 - Least Exclusive" at bounding box center [691, 466] width 122 height 21
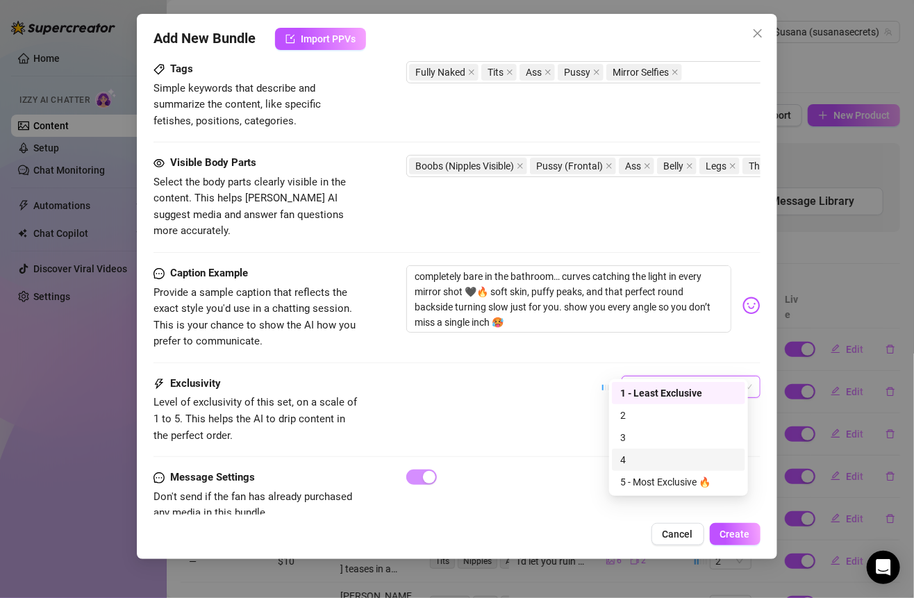
click at [632, 460] on div "4" at bounding box center [678, 459] width 117 height 15
click at [555, 436] on div "Exclusivity Level of exclusivity of this set, on a scale of 1 to 5. This helps …" at bounding box center [456, 423] width 606 height 94
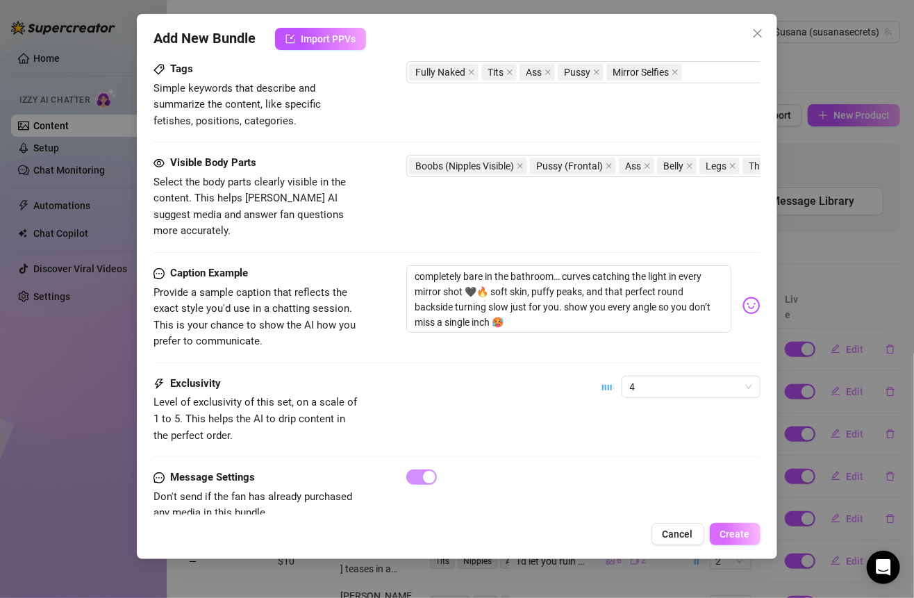
click at [730, 533] on span "Create" at bounding box center [735, 533] width 30 height 11
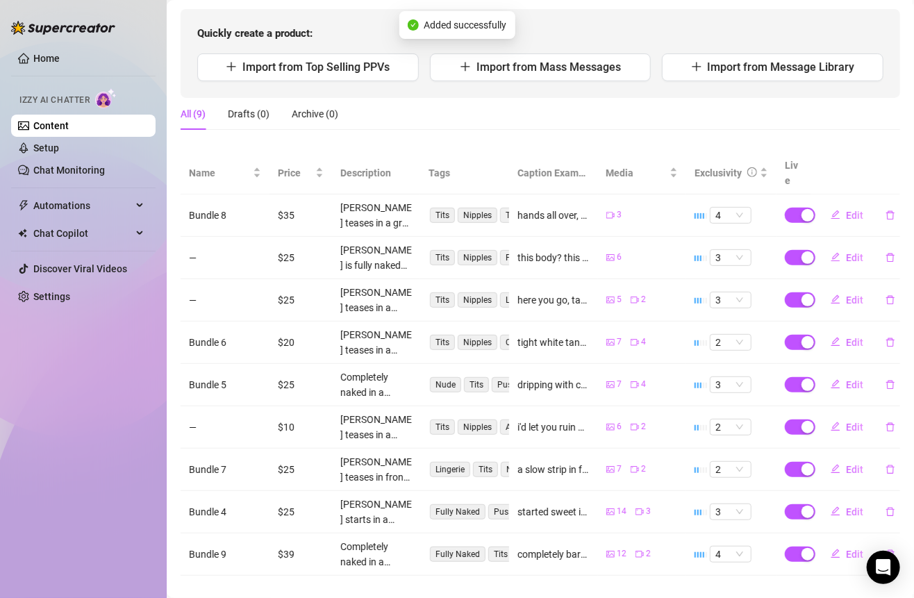
scroll to position [0, 0]
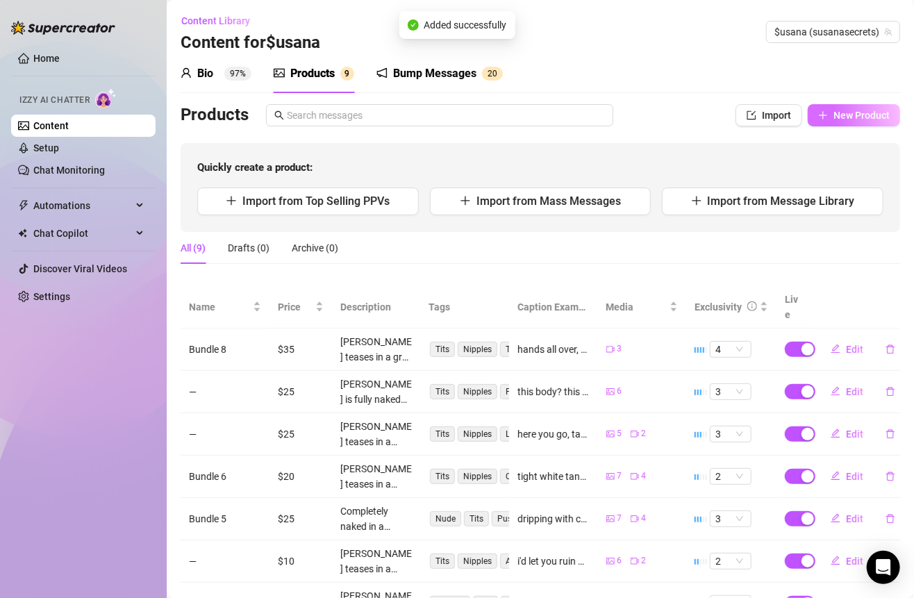
click at [841, 110] on span "New Product" at bounding box center [861, 115] width 56 height 11
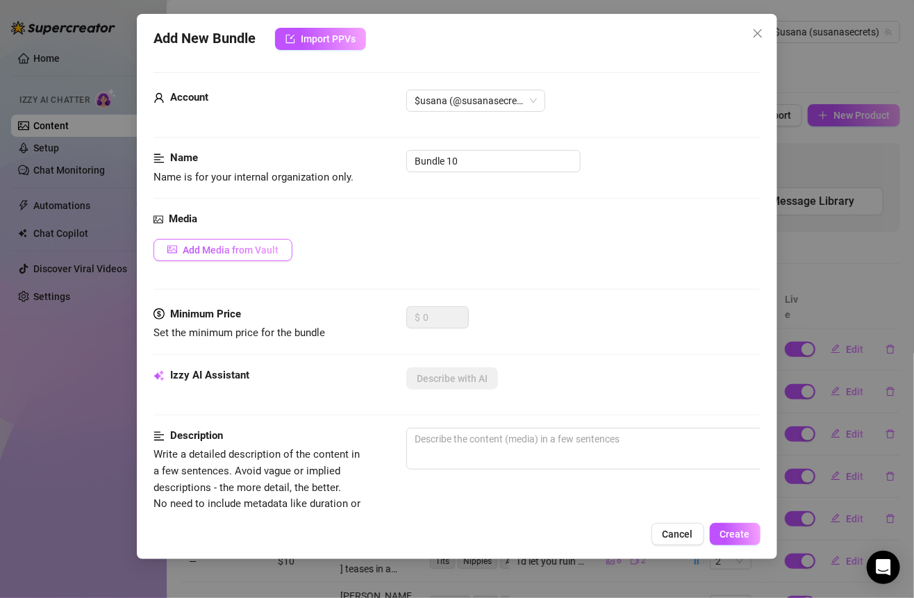
click at [267, 251] on span "Add Media from Vault" at bounding box center [231, 249] width 96 height 11
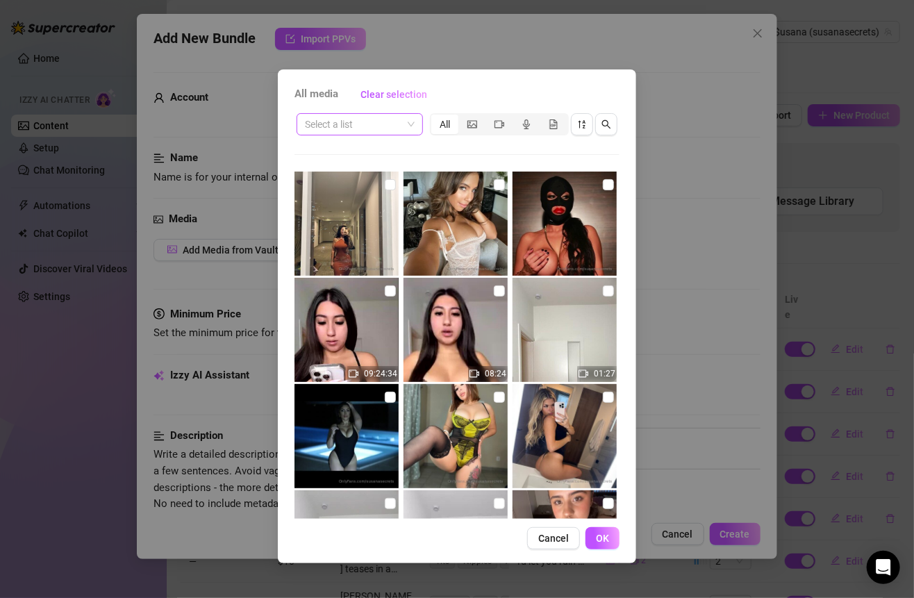
click at [395, 126] on input "search" at bounding box center [353, 124] width 97 height 21
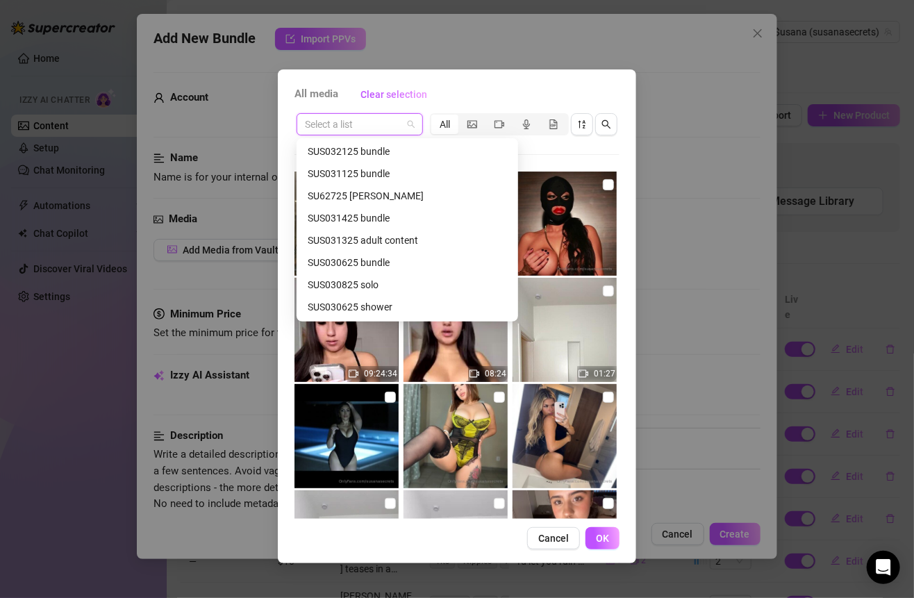
scroll to position [517, 0]
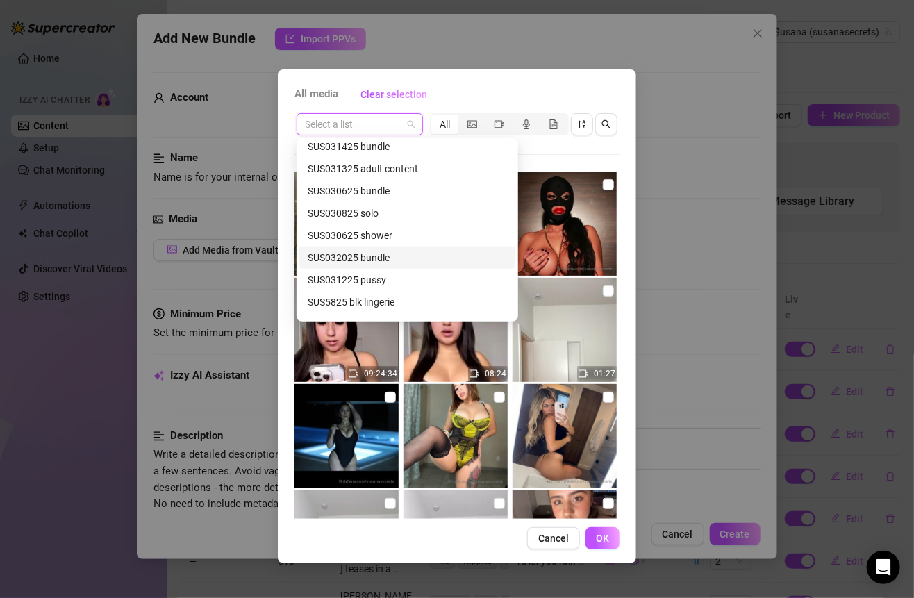
click at [379, 249] on div "SUS032025 bundle" at bounding box center [407, 257] width 216 height 22
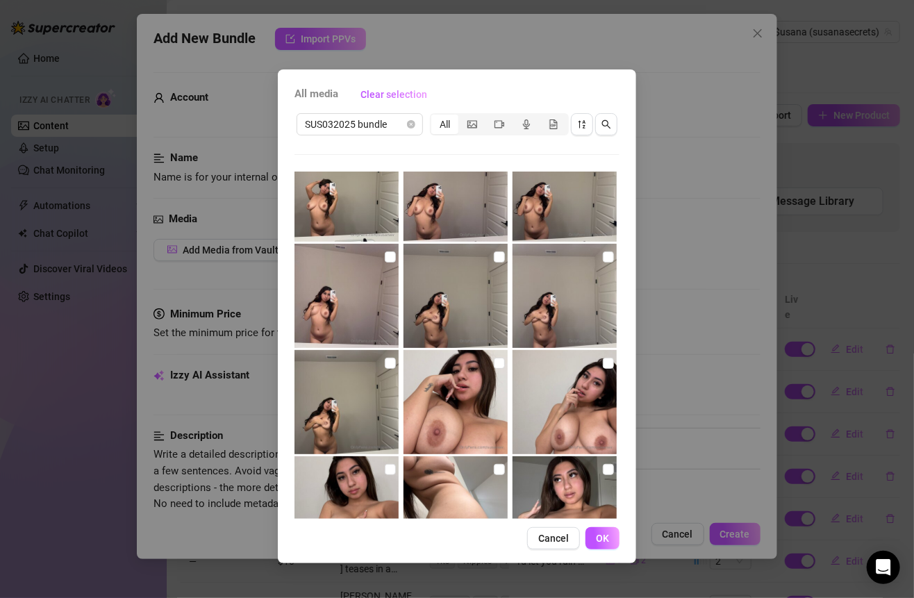
scroll to position [0, 0]
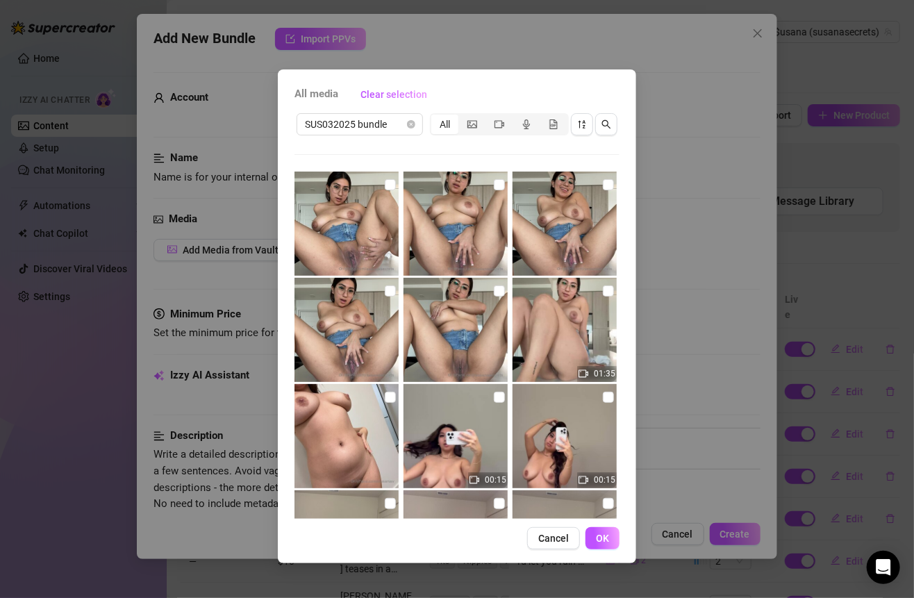
click at [487, 289] on div at bounding box center [456, 330] width 107 height 104
click at [385, 287] on input "checkbox" at bounding box center [390, 290] width 11 height 11
click at [494, 287] on input "checkbox" at bounding box center [499, 290] width 11 height 11
click at [387, 186] on input "checkbox" at bounding box center [390, 184] width 11 height 11
click at [500, 183] on img at bounding box center [455, 223] width 104 height 104
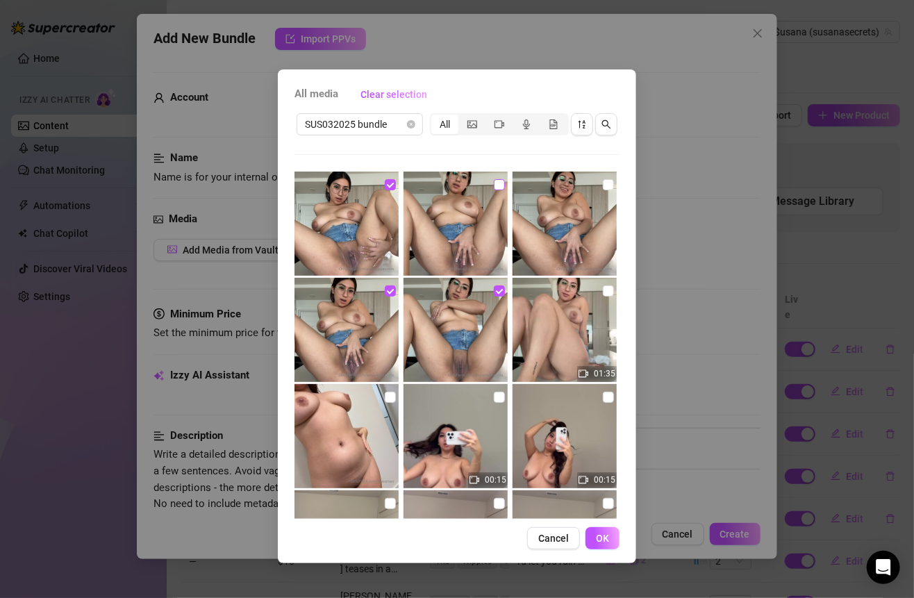
click at [498, 183] on input "checkbox" at bounding box center [499, 184] width 11 height 11
click at [603, 184] on input "checkbox" at bounding box center [608, 184] width 11 height 11
click at [603, 284] on label at bounding box center [608, 290] width 11 height 15
click at [603, 285] on input "checkbox" at bounding box center [608, 290] width 11 height 11
click at [598, 538] on span "OK" at bounding box center [602, 537] width 13 height 11
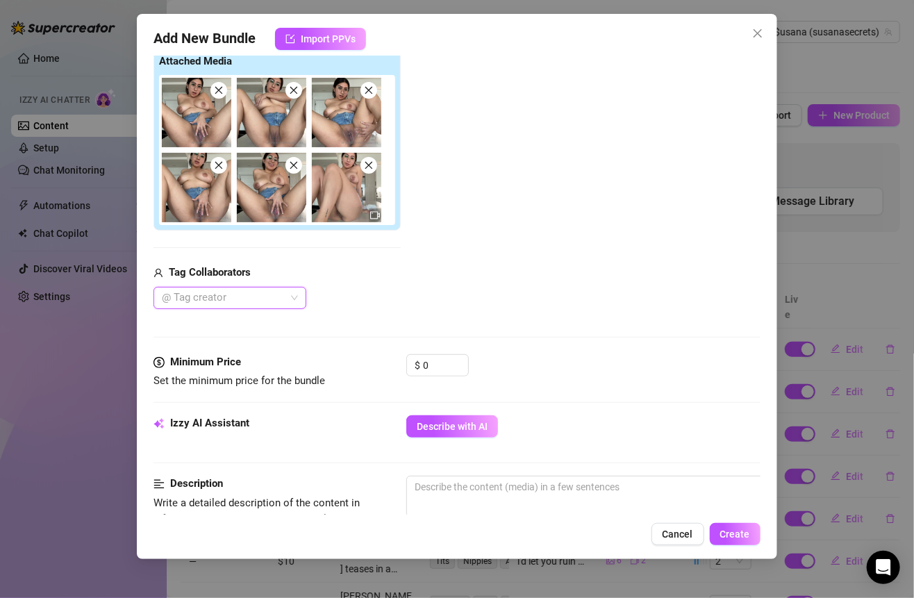
scroll to position [258, 0]
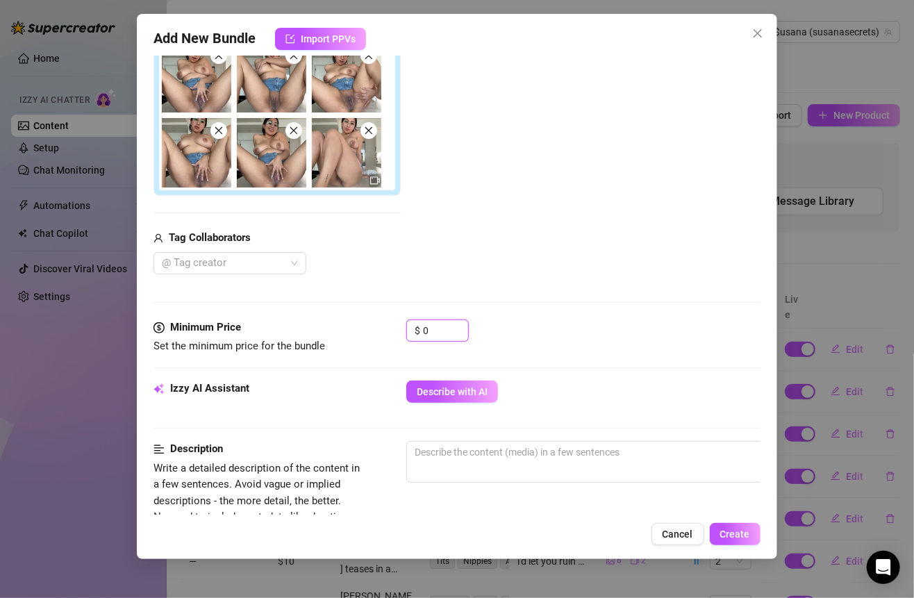
drag, startPoint x: 439, startPoint y: 335, endPoint x: 389, endPoint y: 328, distance: 49.7
click at [389, 328] on div "Minimum Price Set the minimum price for the bundle $ 0" at bounding box center [456, 336] width 606 height 35
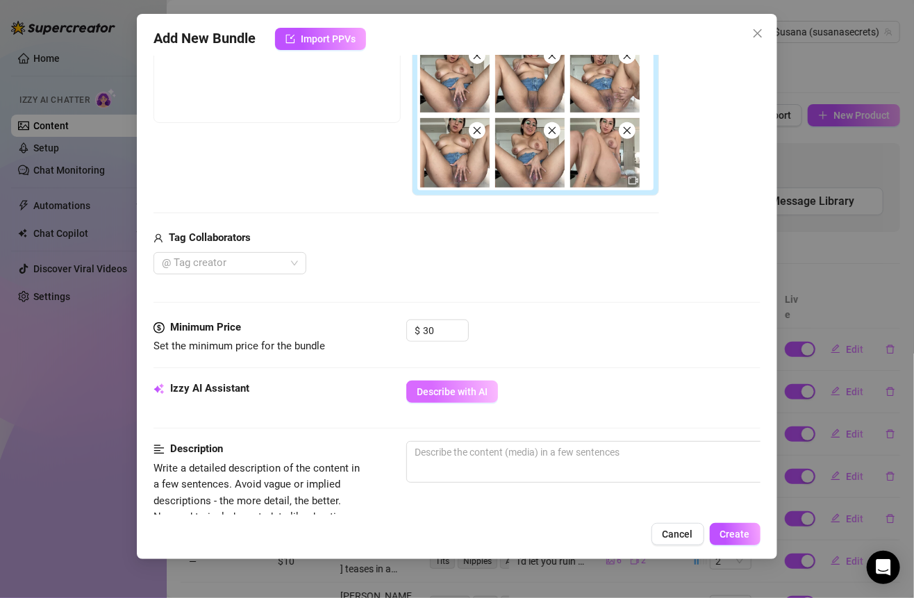
click at [435, 380] on button "Describe with AI" at bounding box center [452, 391] width 92 height 22
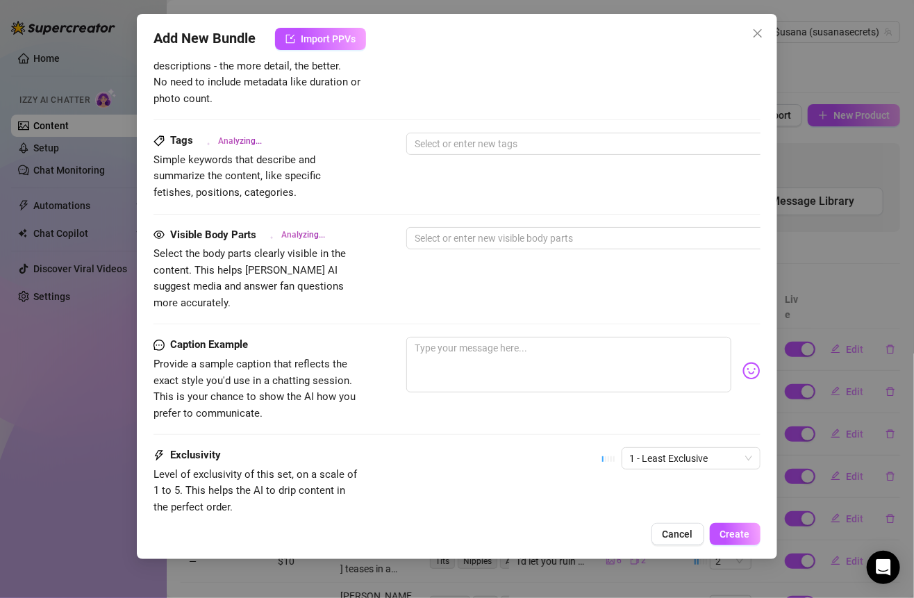
scroll to position [788, 0]
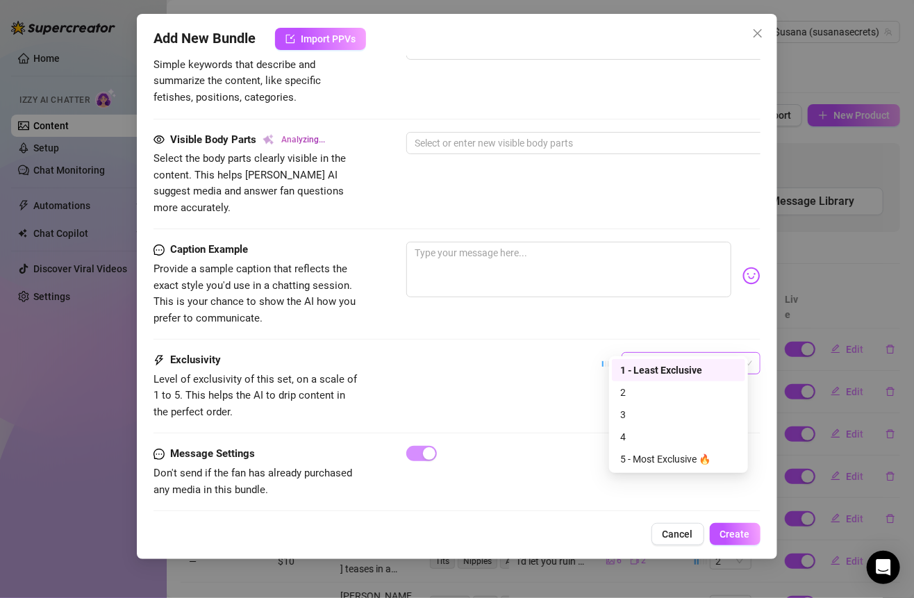
click at [630, 353] on span "1 - Least Exclusive" at bounding box center [691, 363] width 122 height 21
click at [664, 462] on div "5 - Most Exclusive 🔥" at bounding box center [678, 458] width 117 height 15
click at [546, 352] on div "Exclusivity Level of exclusivity of this set, on a scale of 1 to 5. This helps …" at bounding box center [456, 386] width 606 height 68
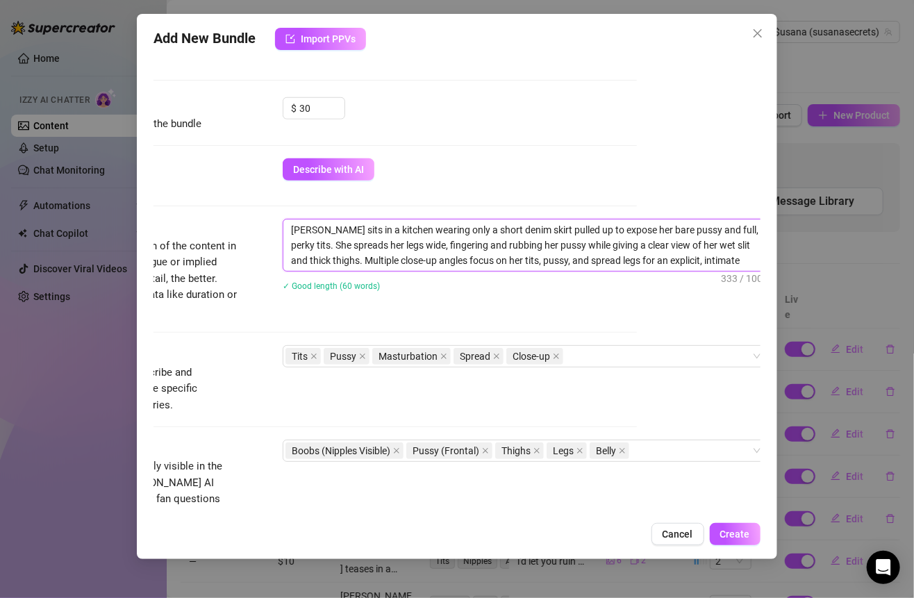
scroll to position [480, 144]
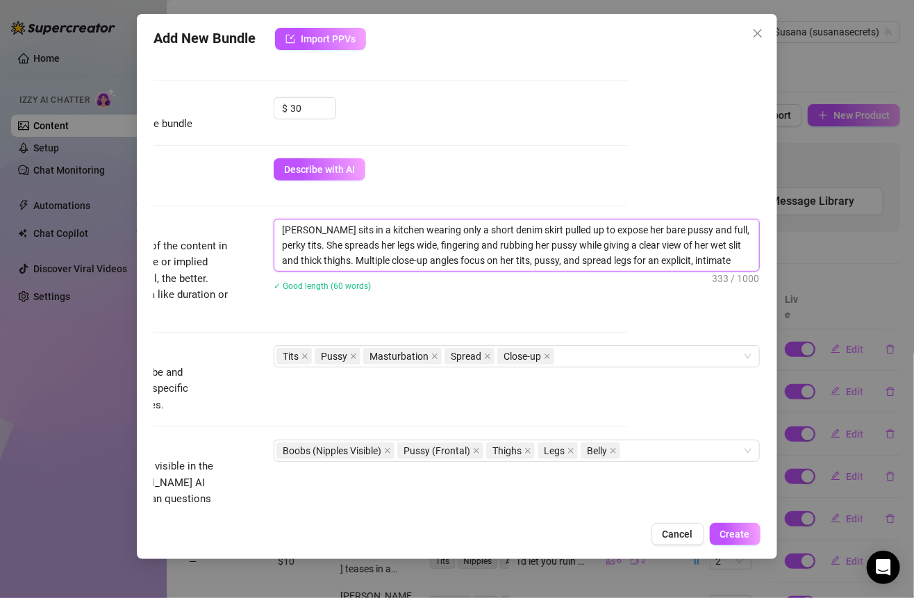
drag, startPoint x: 414, startPoint y: 220, endPoint x: 775, endPoint y: 260, distance: 363.2
click at [775, 260] on div "Add New Bundle Import PPVs Account $usana (@susanasecrets) Name Name is for you…" at bounding box center [456, 286] width 639 height 545
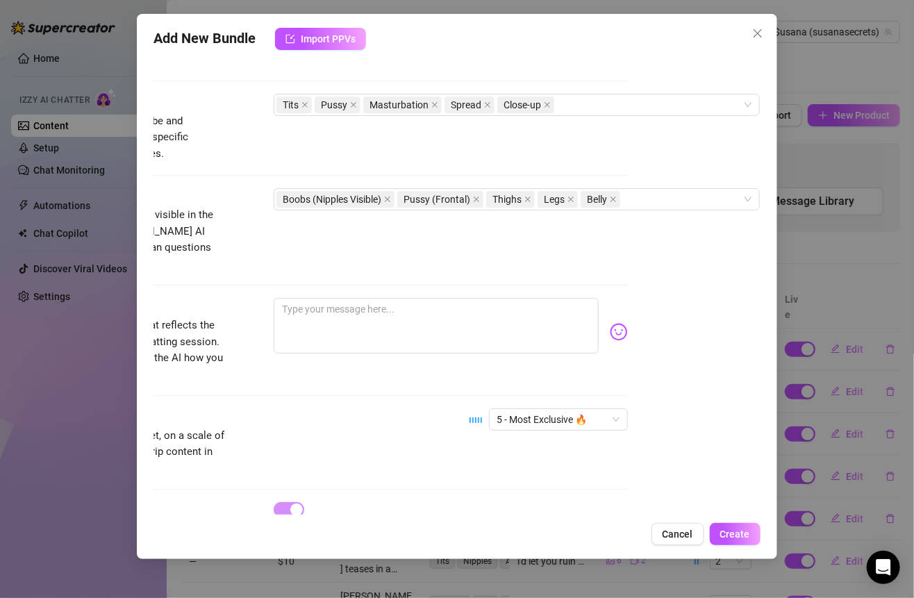
scroll to position [788, 144]
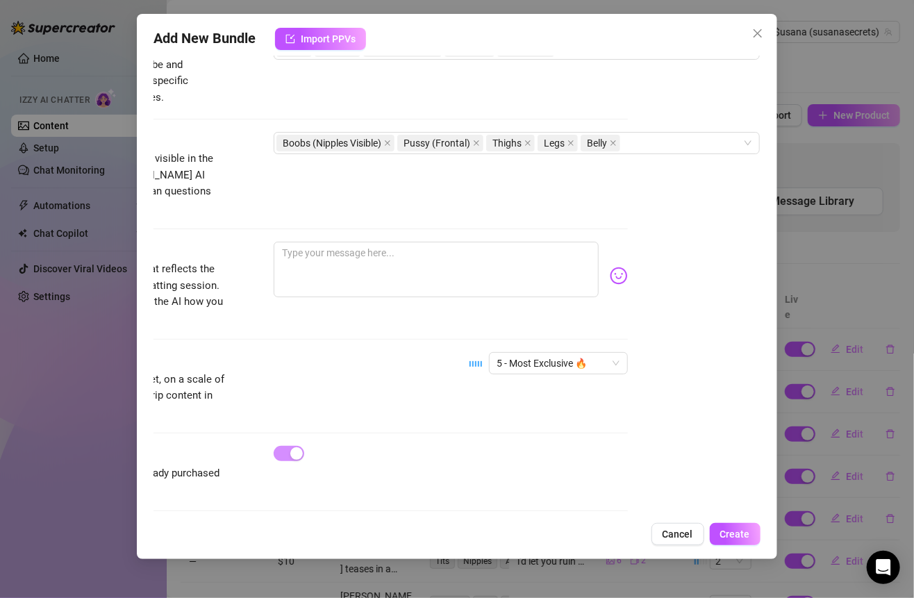
click at [412, 368] on div "Exclusivity Level of exclusivity of this set, on a scale of 1 to 5. This helps …" at bounding box center [324, 386] width 606 height 68
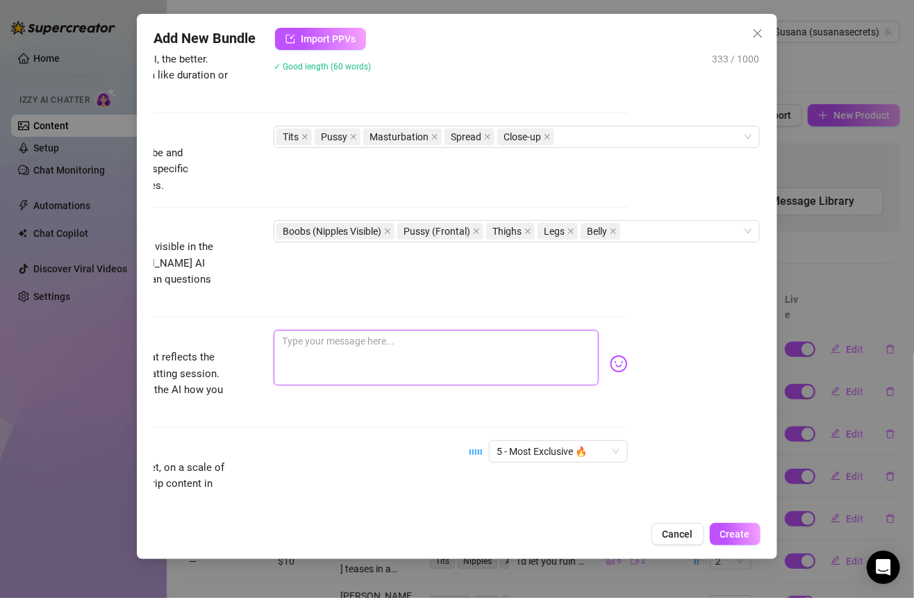
click at [359, 338] on textarea at bounding box center [436, 358] width 324 height 56
paste textarea "I’m sitting here with this little denim skirt bunched up around my waist, my ti…"
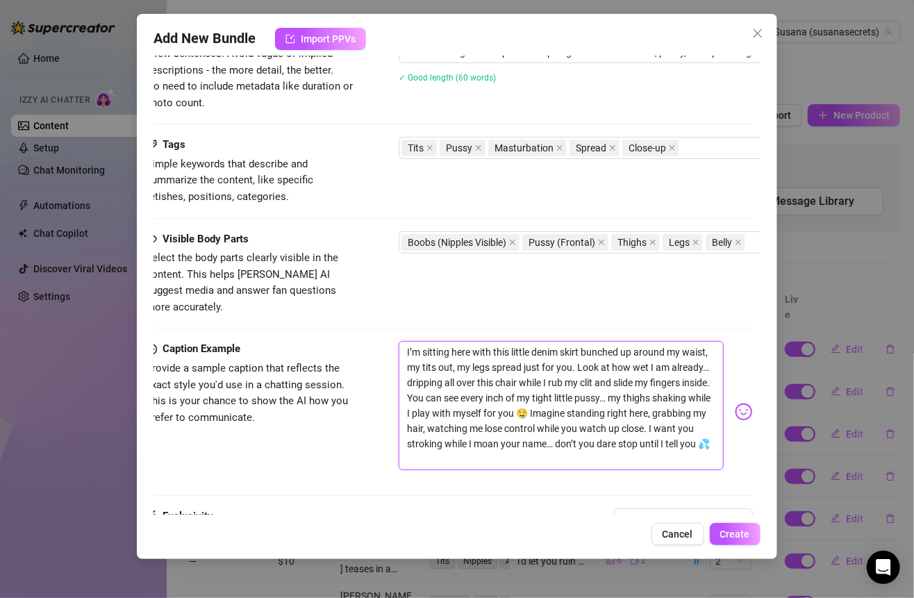
scroll to position [721, 8]
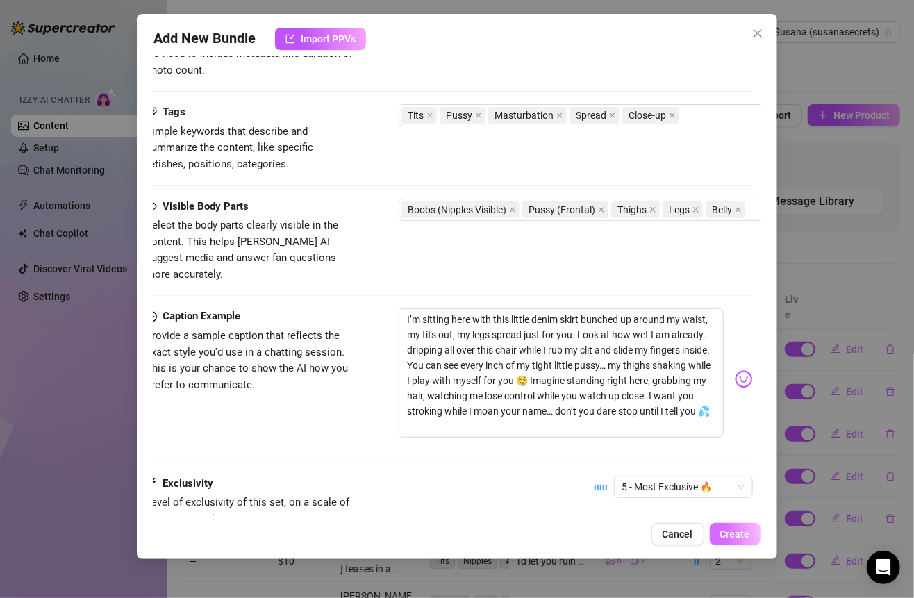
click at [723, 525] on button "Create" at bounding box center [735, 534] width 51 height 22
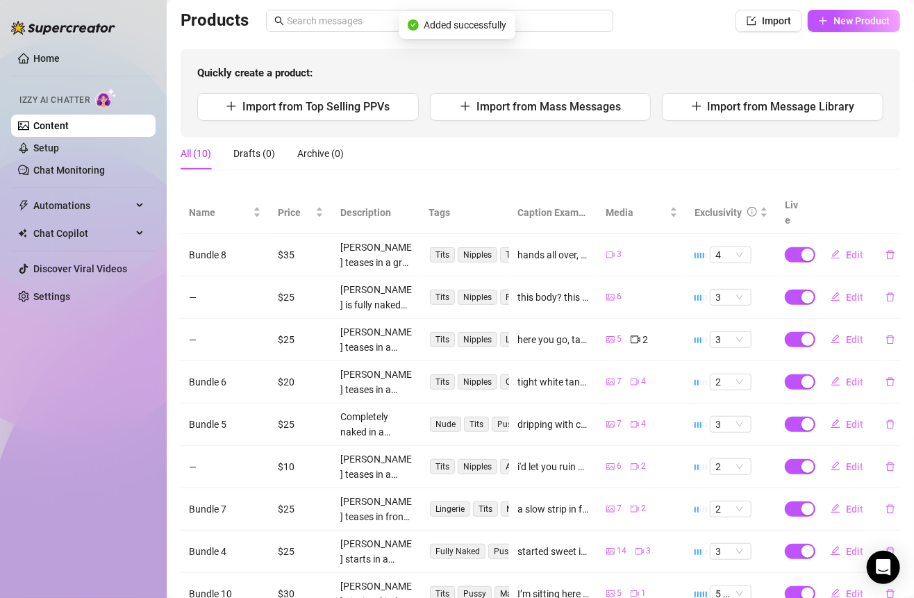
scroll to position [0, 0]
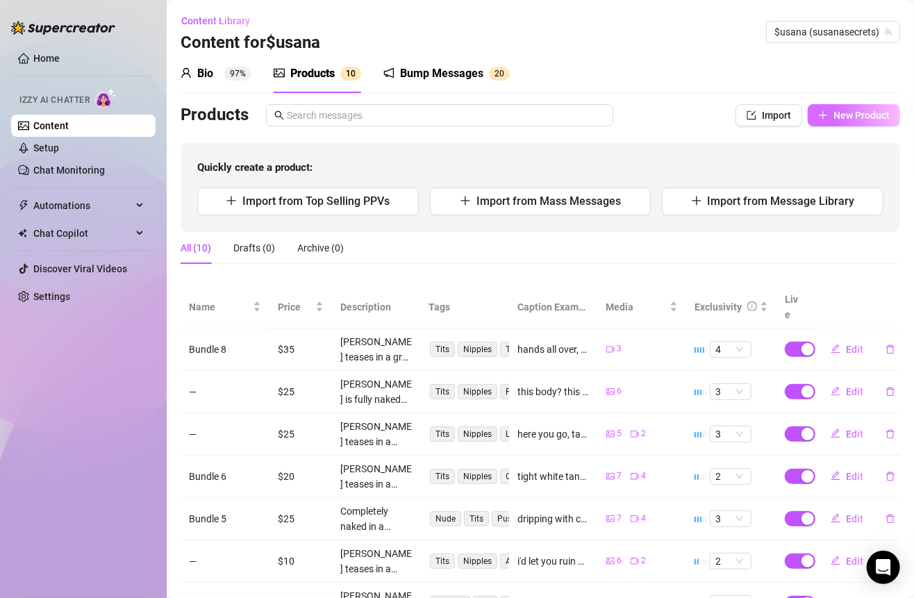
click at [823, 106] on button "New Product" at bounding box center [853, 115] width 92 height 22
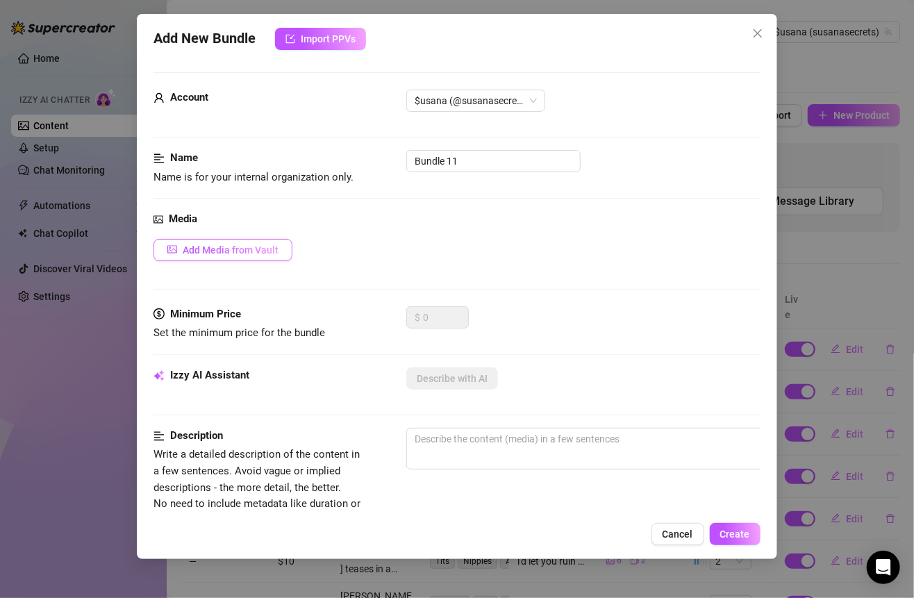
click at [274, 246] on span "Add Media from Vault" at bounding box center [231, 249] width 96 height 11
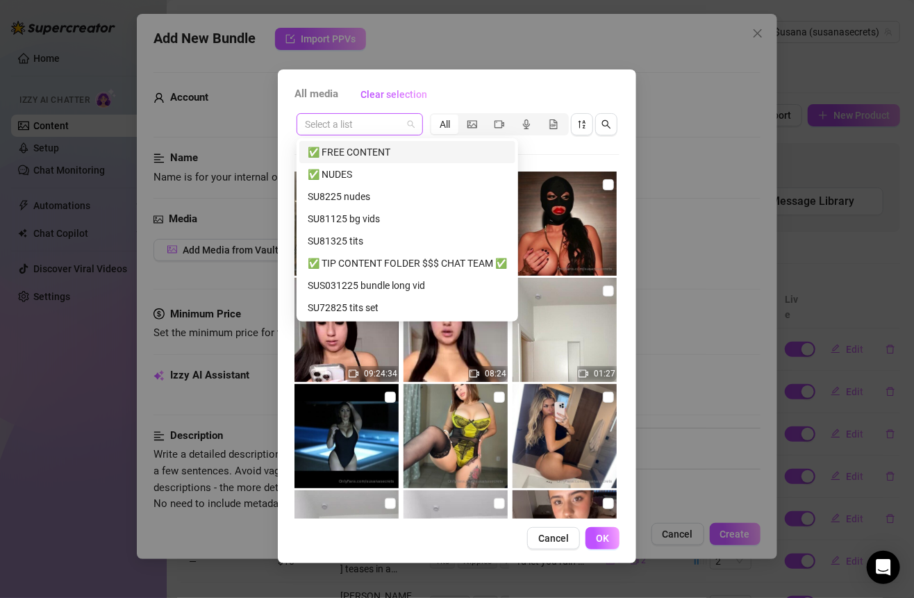
click at [408, 128] on span at bounding box center [360, 124] width 110 height 21
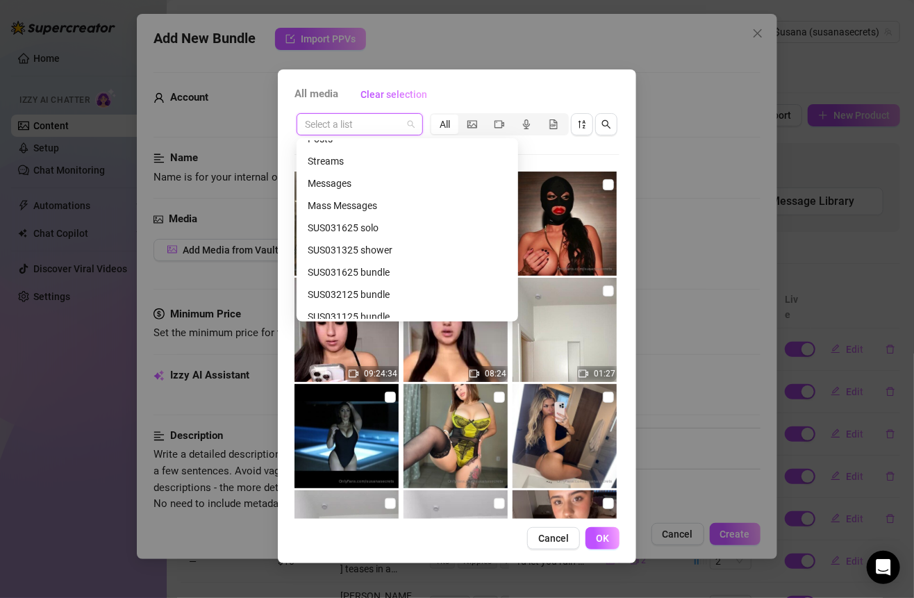
scroll to position [325, 0]
click at [383, 309] on div "SU62725 [PERSON_NAME]" at bounding box center [407, 315] width 199 height 15
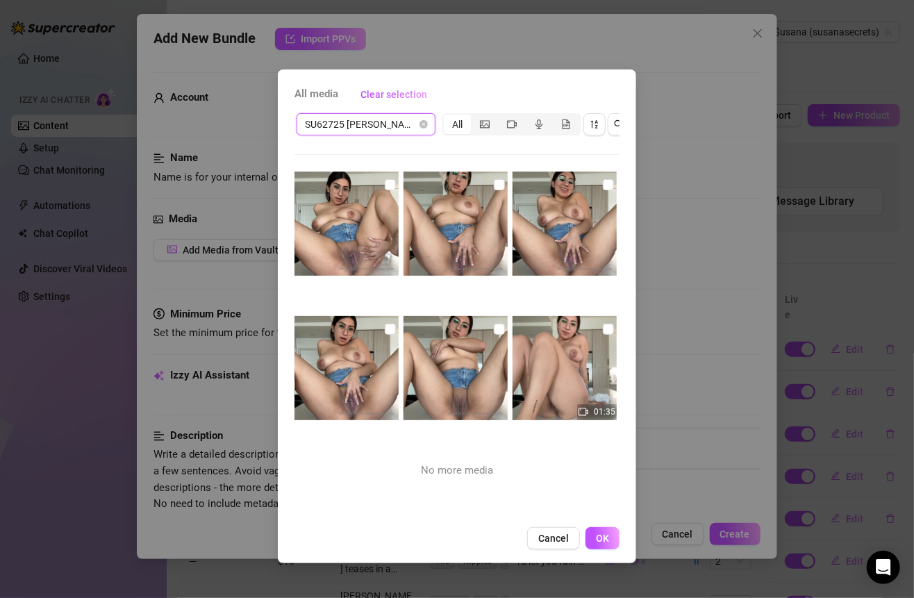
click at [412, 130] on span "SU62725 [PERSON_NAME]" at bounding box center [366, 124] width 122 height 21
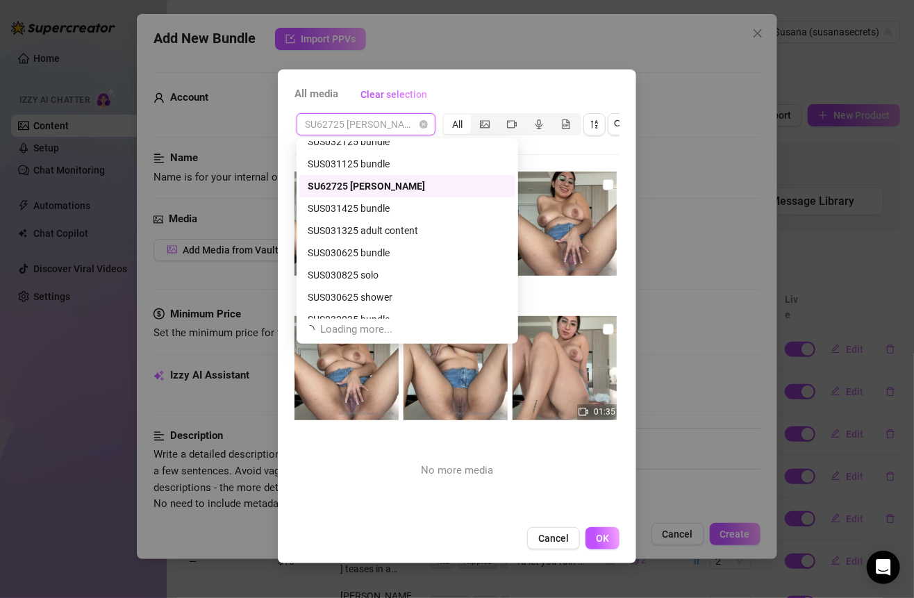
scroll to position [488, 0]
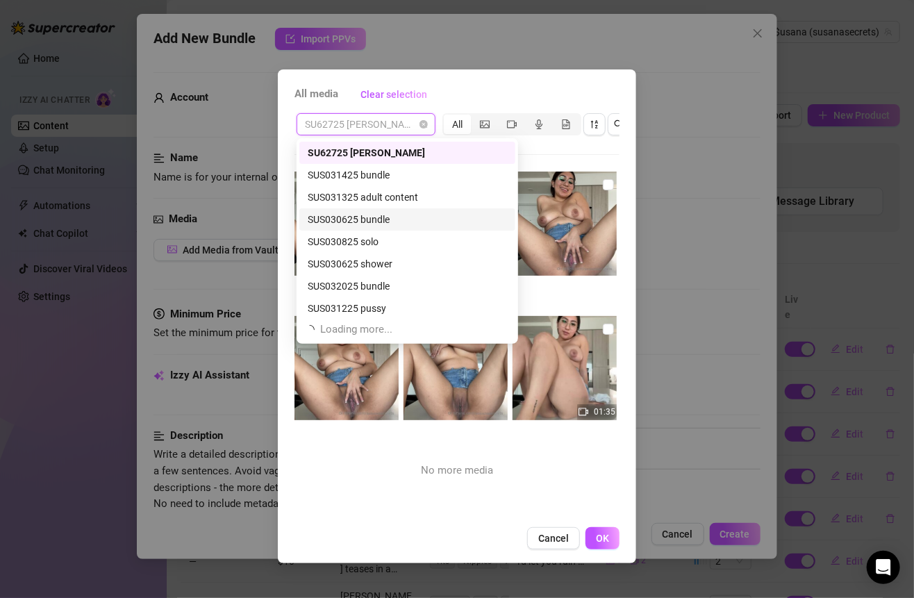
click at [381, 222] on div "SUS030625 bundle" at bounding box center [407, 219] width 199 height 15
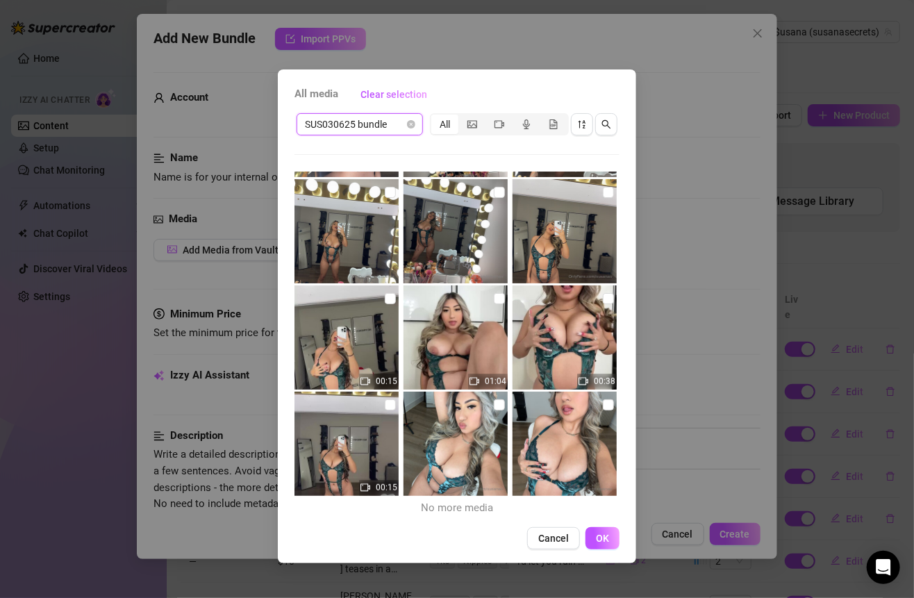
scroll to position [0, 0]
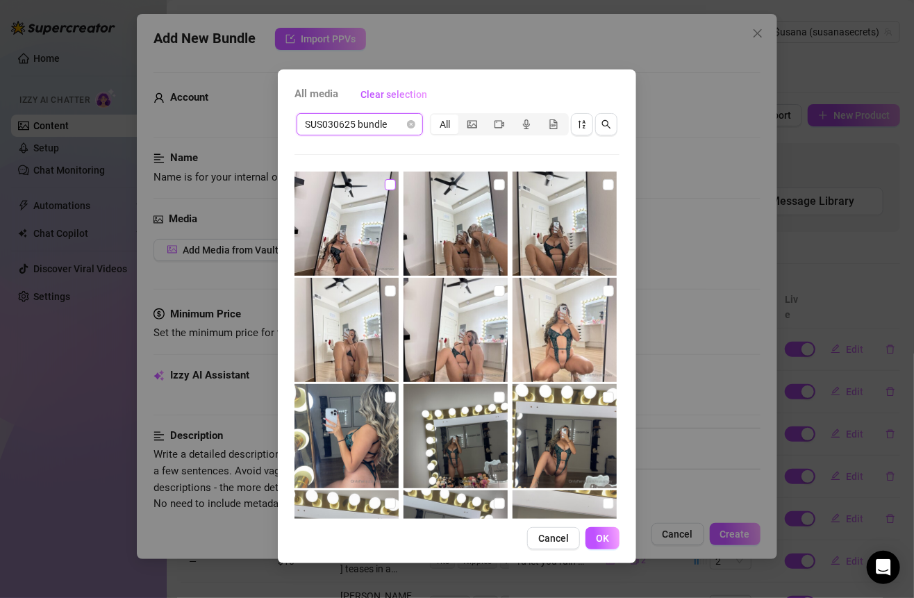
click at [387, 184] on input "checkbox" at bounding box center [390, 184] width 11 height 11
click at [495, 184] on input "checkbox" at bounding box center [499, 184] width 11 height 11
click at [603, 187] on input "checkbox" at bounding box center [608, 184] width 11 height 11
click at [603, 291] on input "checkbox" at bounding box center [608, 290] width 11 height 11
click at [504, 290] on img at bounding box center [455, 330] width 104 height 104
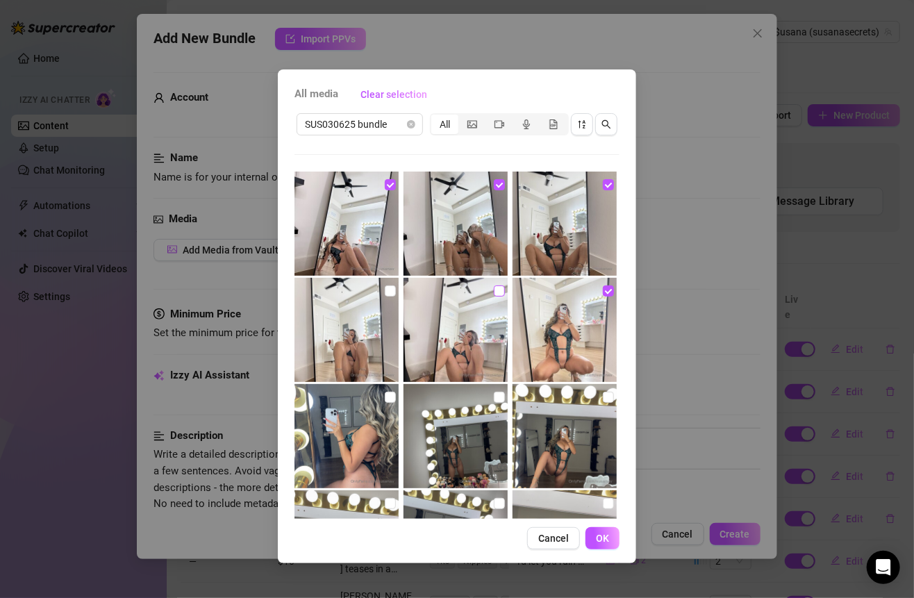
click at [494, 290] on input "checkbox" at bounding box center [499, 290] width 11 height 11
click at [385, 294] on input "checkbox" at bounding box center [390, 290] width 11 height 11
click at [385, 404] on label at bounding box center [390, 396] width 11 height 15
click at [385, 403] on input "checkbox" at bounding box center [390, 397] width 11 height 11
click at [495, 394] on input "checkbox" at bounding box center [499, 397] width 11 height 11
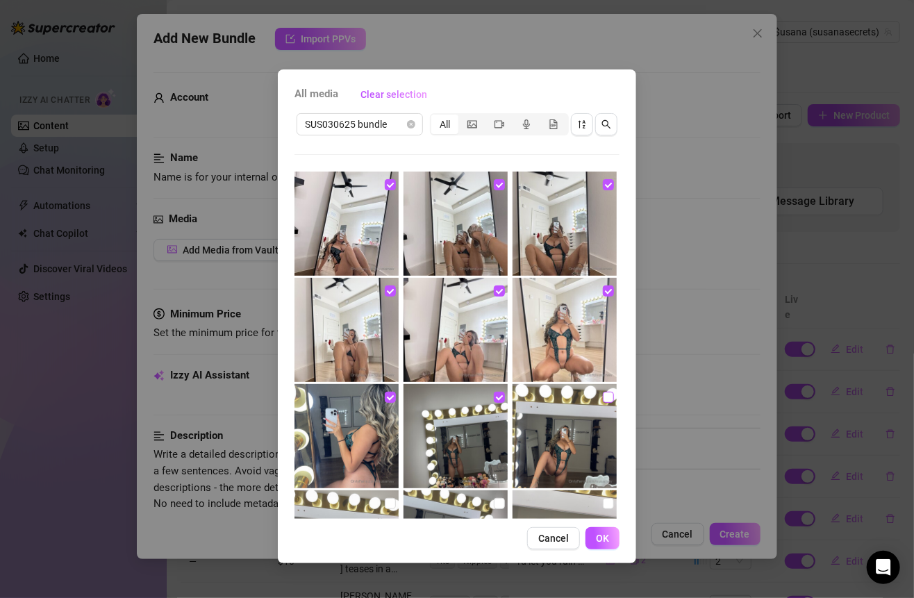
click at [603, 399] on input "checkbox" at bounding box center [608, 397] width 11 height 11
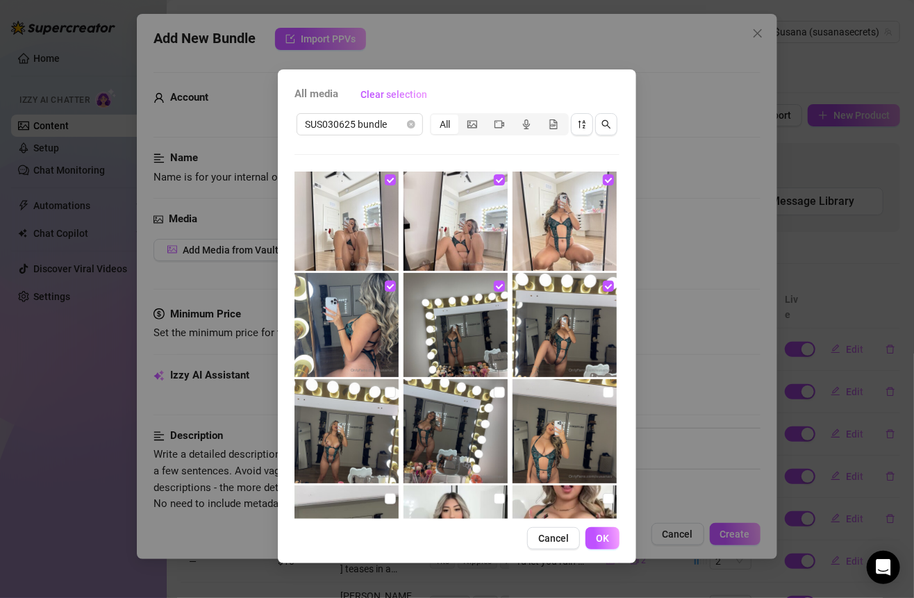
scroll to position [115, 0]
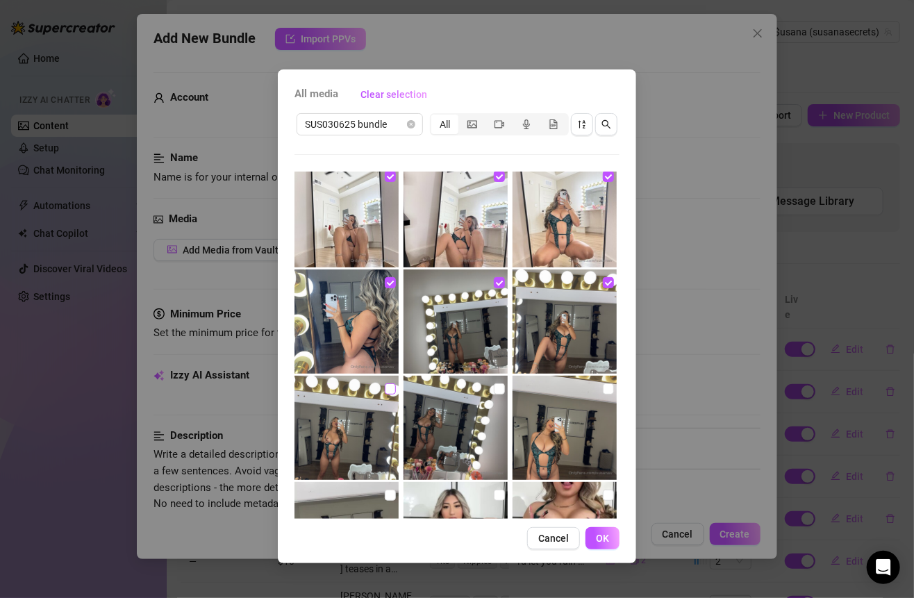
click at [387, 391] on input "checkbox" at bounding box center [390, 388] width 11 height 11
click at [502, 391] on img at bounding box center [455, 428] width 104 height 104
click at [496, 387] on input "checkbox" at bounding box center [499, 388] width 11 height 11
click at [603, 388] on input "checkbox" at bounding box center [608, 388] width 11 height 11
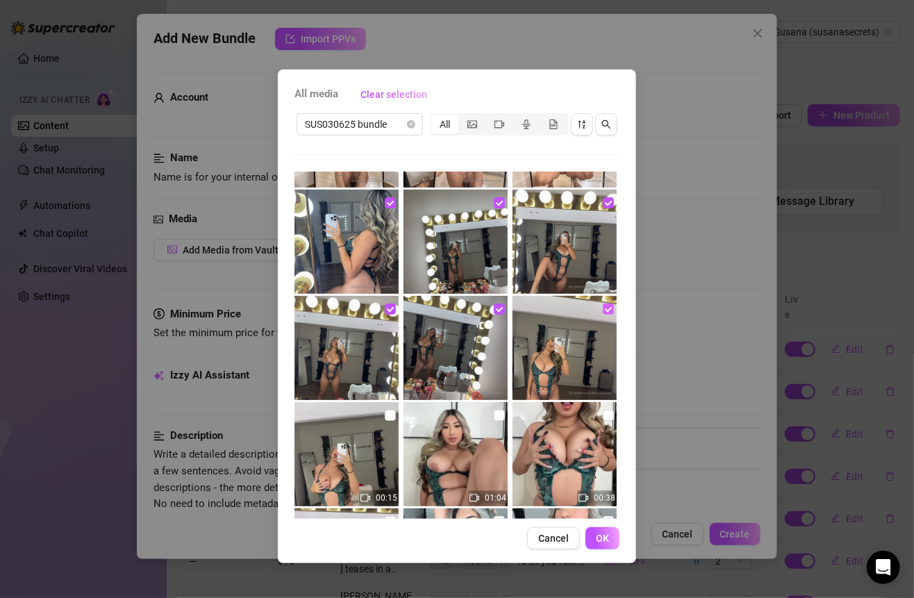
scroll to position [263, 0]
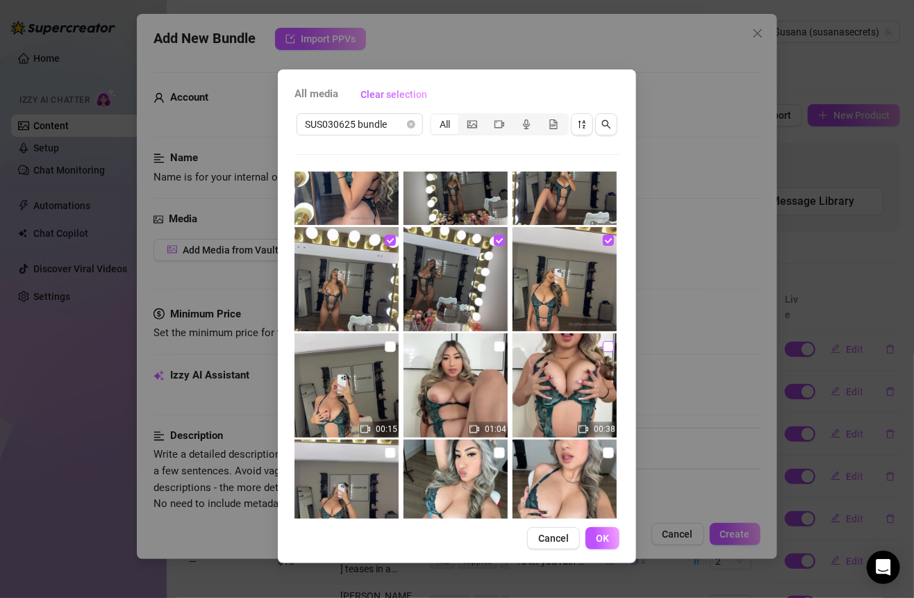
click at [603, 339] on label at bounding box center [608, 346] width 11 height 15
click at [603, 341] on input "checkbox" at bounding box center [608, 346] width 11 height 11
click at [496, 345] on input "checkbox" at bounding box center [499, 346] width 11 height 11
click at [386, 350] on input "checkbox" at bounding box center [390, 346] width 11 height 11
click at [387, 446] on label at bounding box center [390, 452] width 11 height 15
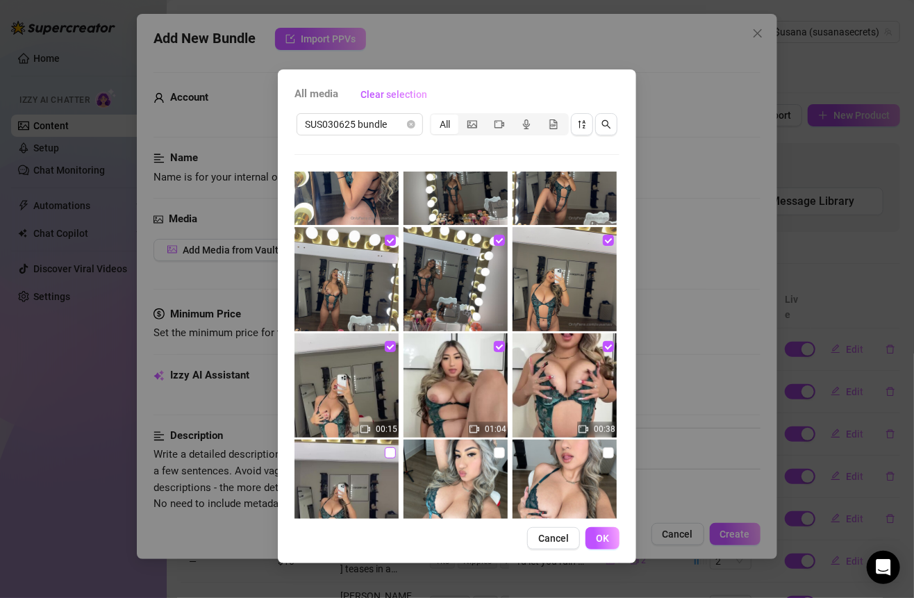
click at [387, 447] on input "checkbox" at bounding box center [390, 452] width 11 height 11
click at [499, 450] on img at bounding box center [455, 491] width 104 height 104
click at [495, 451] on input "checkbox" at bounding box center [499, 452] width 11 height 11
click at [591, 455] on img at bounding box center [564, 491] width 104 height 104
click at [603, 455] on input "checkbox" at bounding box center [608, 452] width 11 height 11
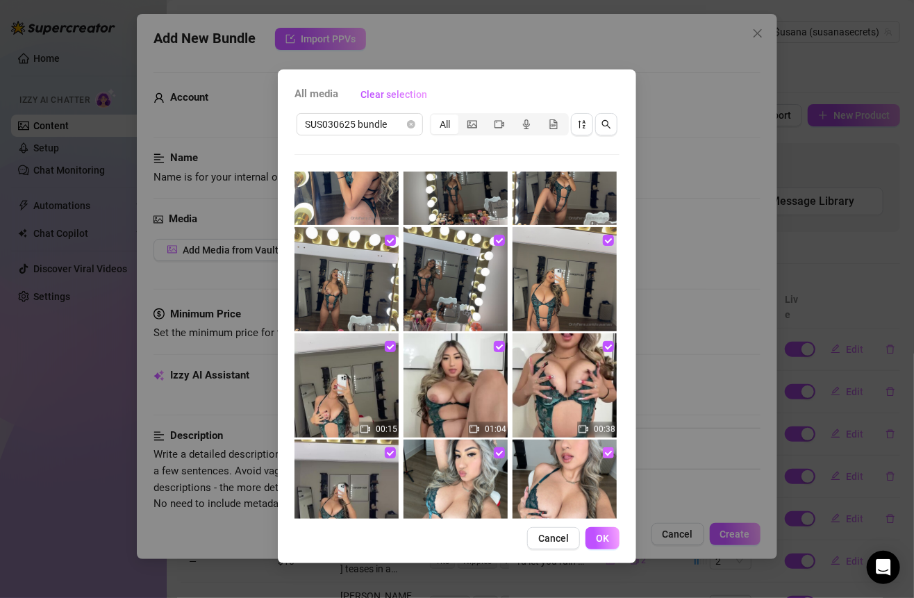
scroll to position [311, 0]
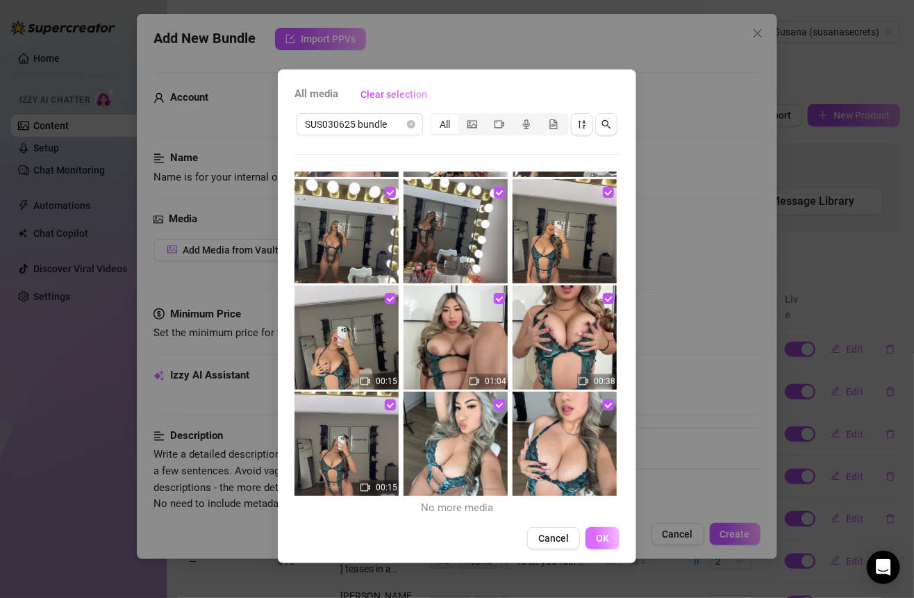
click at [597, 544] on button "OK" at bounding box center [602, 538] width 34 height 22
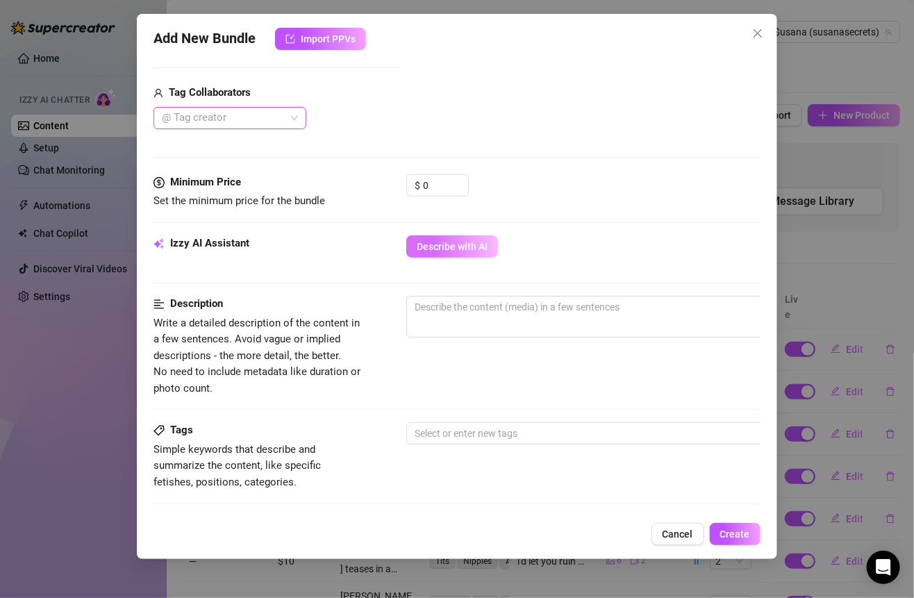
scroll to position [483, 0]
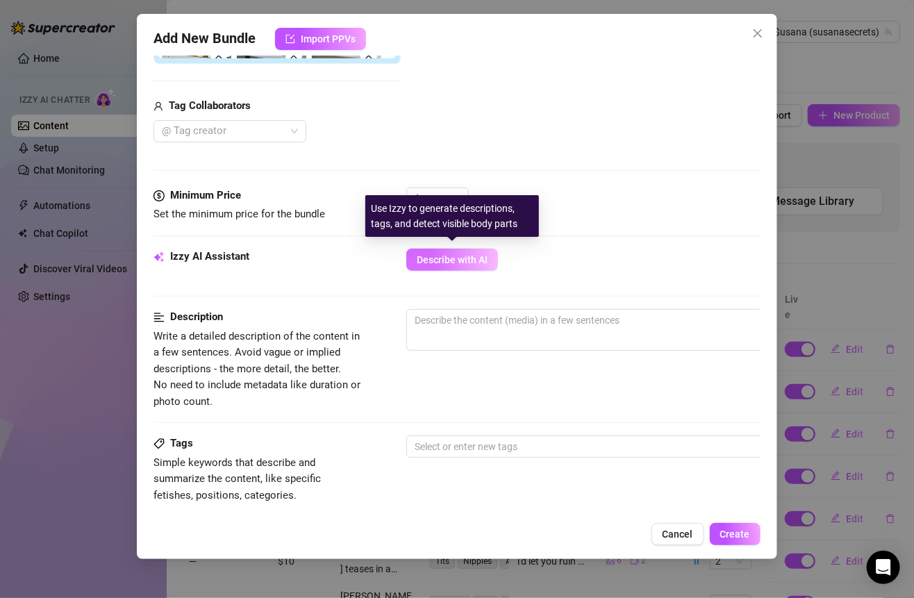
click at [469, 258] on span "Describe with AI" at bounding box center [452, 259] width 71 height 11
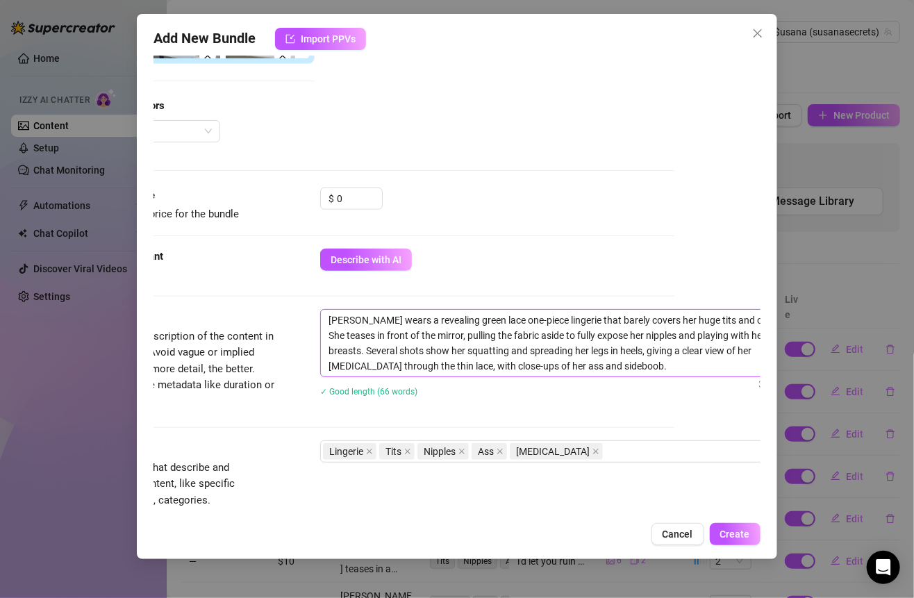
scroll to position [483, 87]
click at [619, 331] on textarea "[PERSON_NAME] wears a revealing green lace one-piece lingerie that barely cover…" at bounding box center [561, 343] width 485 height 67
drag, startPoint x: 326, startPoint y: 320, endPoint x: 589, endPoint y: 372, distance: 268.2
click at [589, 372] on textarea "[PERSON_NAME] wears a revealing green lace one-piece lingerie that barely cover…" at bounding box center [561, 343] width 485 height 67
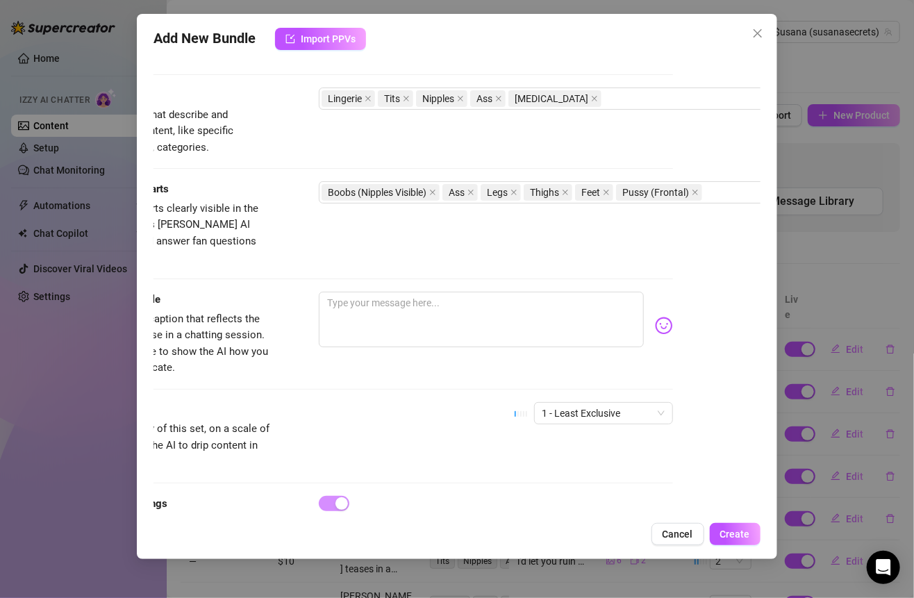
scroll to position [885, 87]
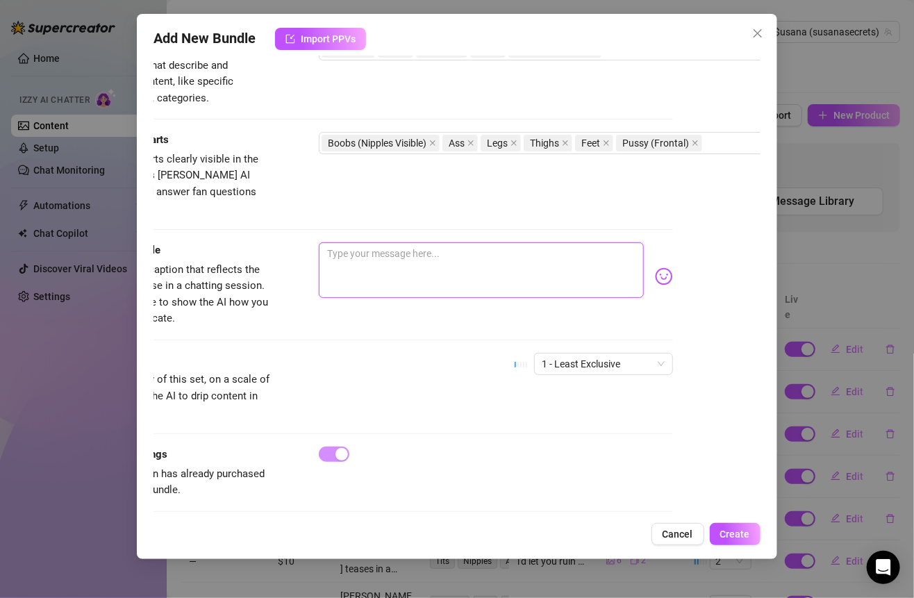
click at [375, 242] on textarea at bounding box center [481, 270] width 324 height 56
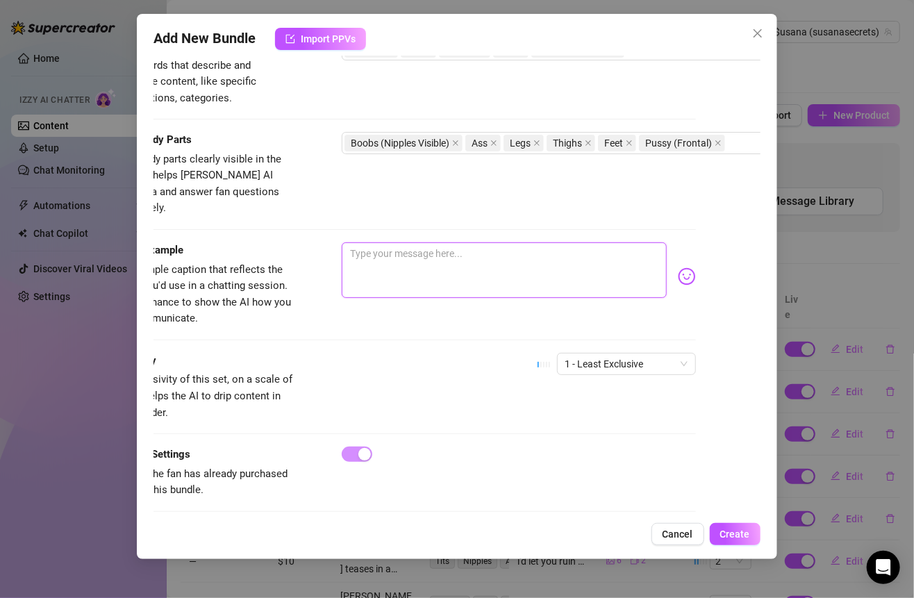
paste textarea "Babe… this green lace is barely hanging on 😈 every time I move, my tits almost …"
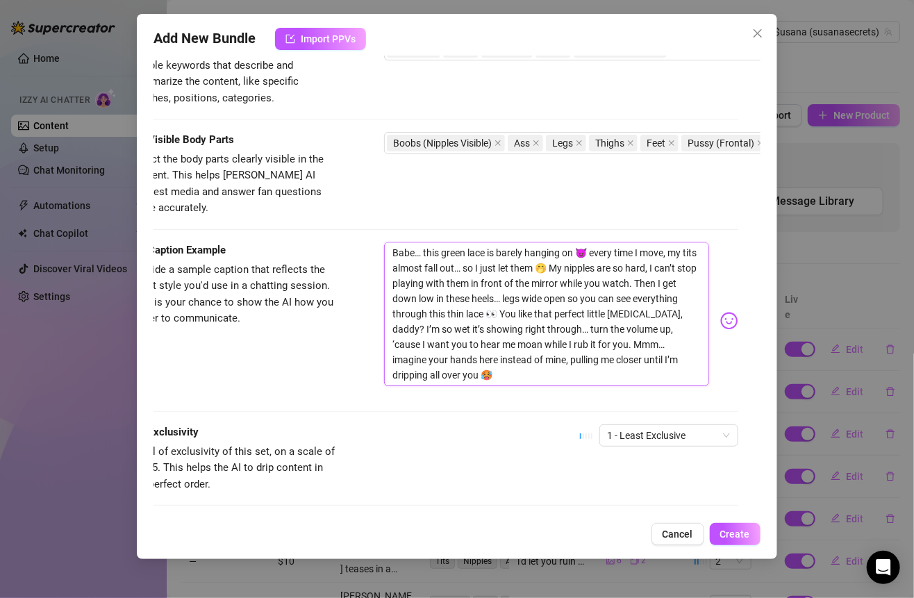
scroll to position [0, 0]
click at [625, 419] on div "Caption Example Provide a sample caption that reflects the exact style you'd us…" at bounding box center [434, 333] width 606 height 182
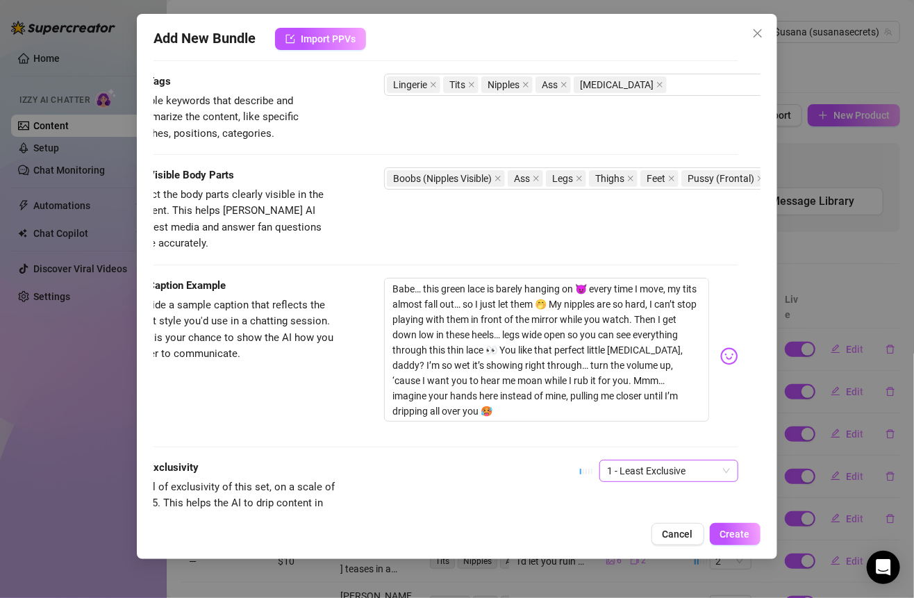
click at [629, 460] on span "1 - Least Exclusive" at bounding box center [668, 470] width 122 height 21
click at [653, 460] on span "1 - Least Exclusive" at bounding box center [668, 470] width 122 height 21
click at [637, 460] on span "1 - Least Exclusive" at bounding box center [668, 470] width 122 height 21
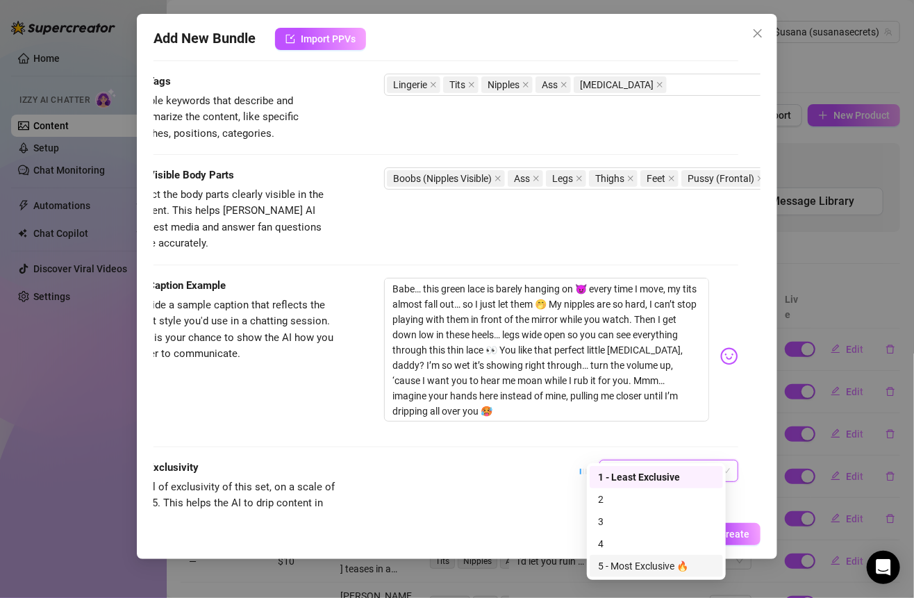
click at [616, 557] on div "5 - Most Exclusive 🔥" at bounding box center [655, 566] width 133 height 22
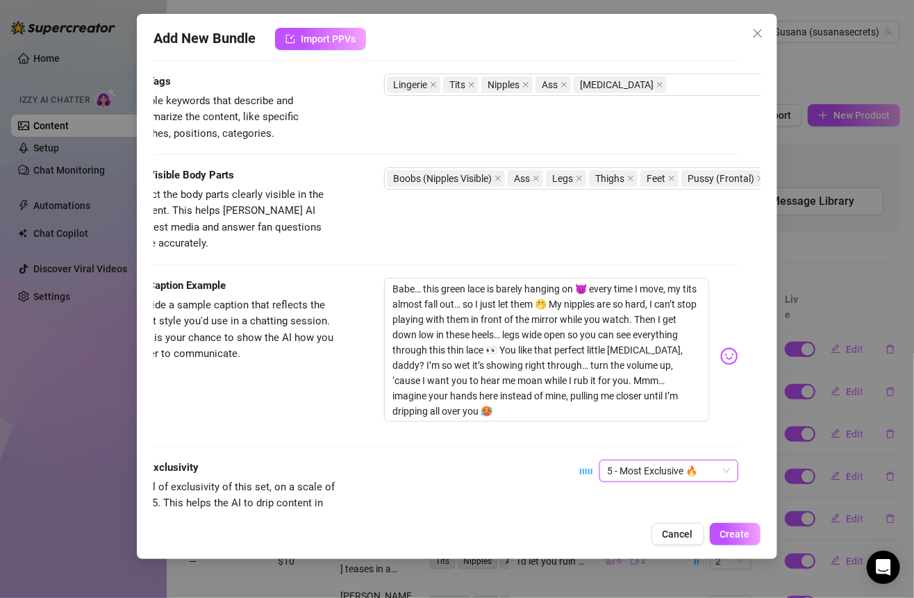
click at [642, 460] on span "5 - Most Exclusive 🔥" at bounding box center [668, 470] width 122 height 21
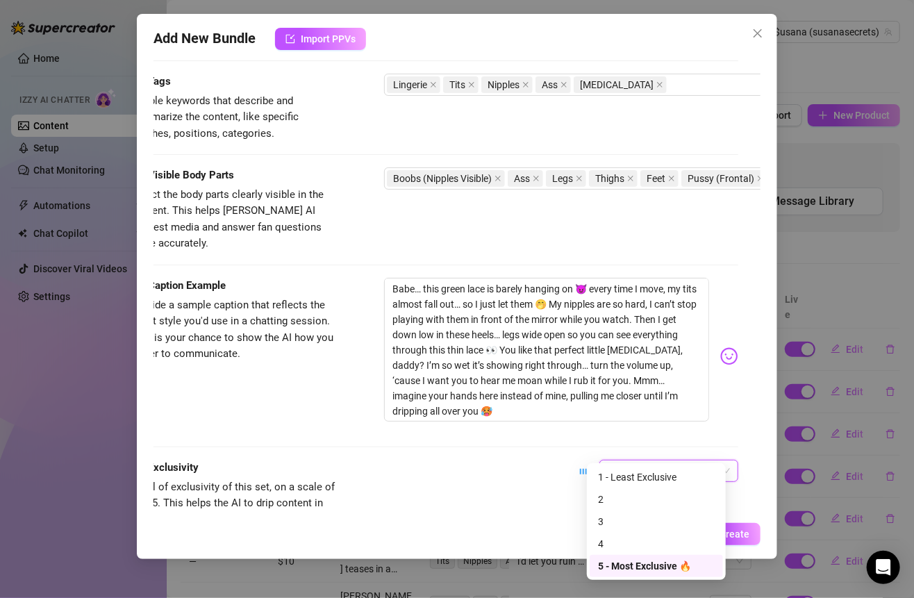
click at [608, 544] on div "4" at bounding box center [656, 543] width 117 height 15
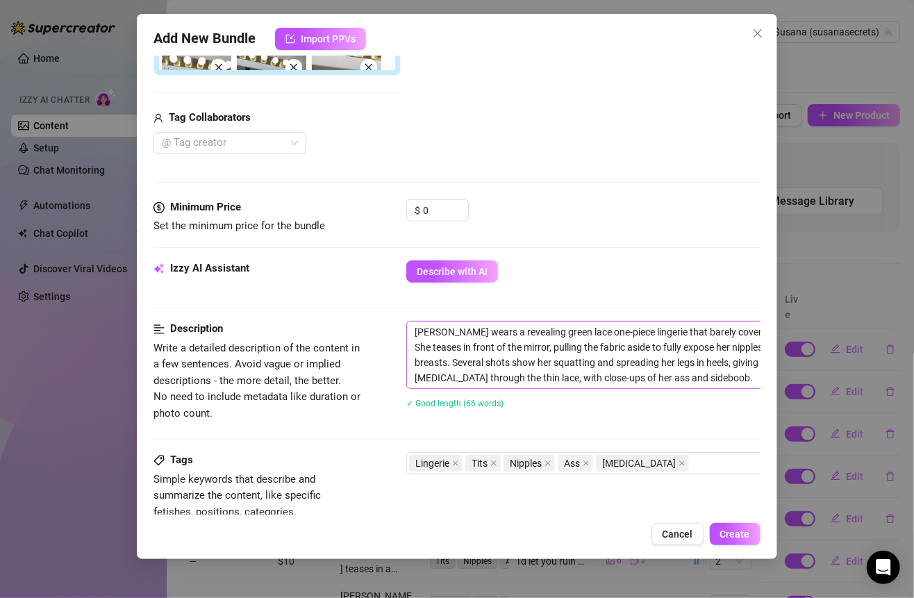
scroll to position [267, 0]
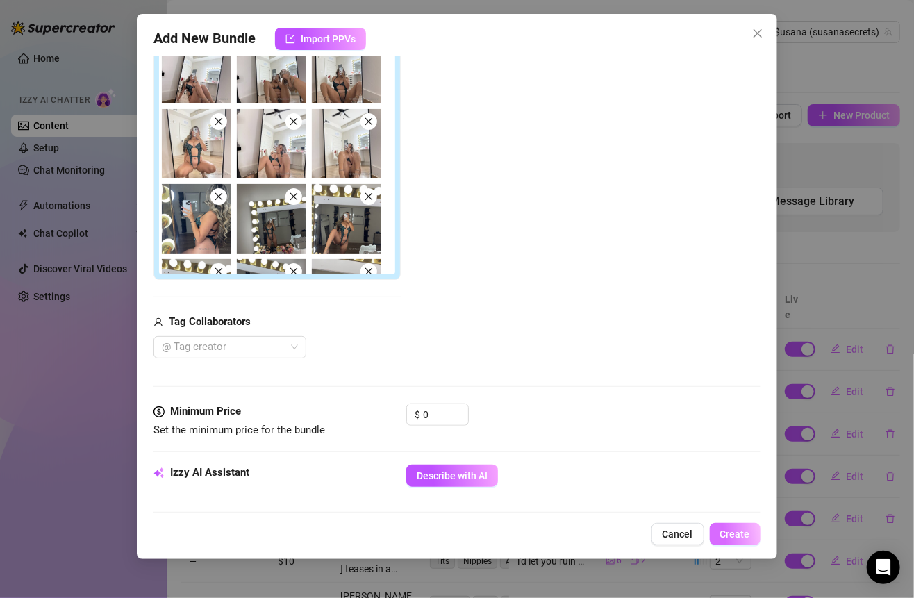
click at [731, 531] on span "Create" at bounding box center [735, 533] width 30 height 11
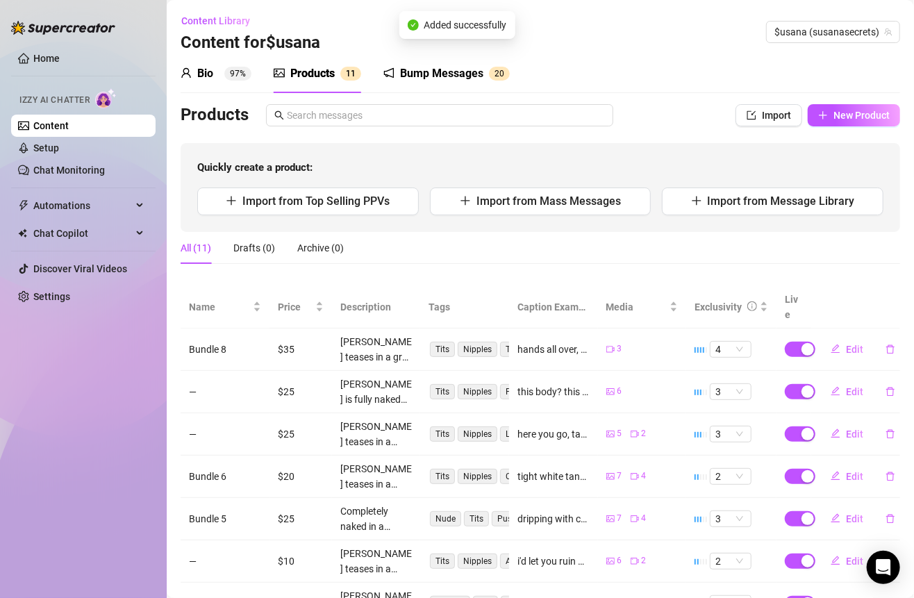
click at [731, 540] on td "2" at bounding box center [731, 561] width 90 height 42
click at [849, 110] on span "New Product" at bounding box center [861, 115] width 56 height 11
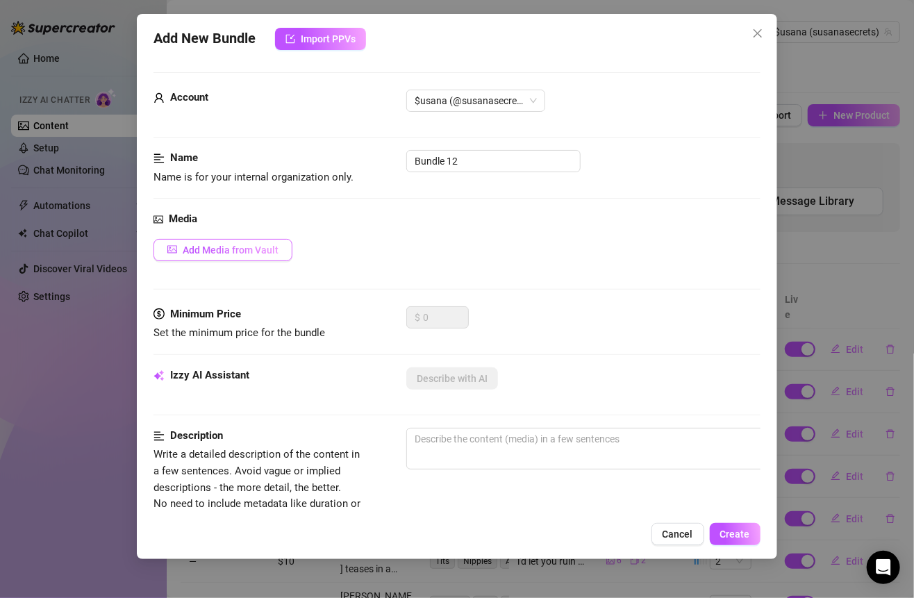
click at [278, 254] on button "Add Media from Vault" at bounding box center [222, 250] width 139 height 22
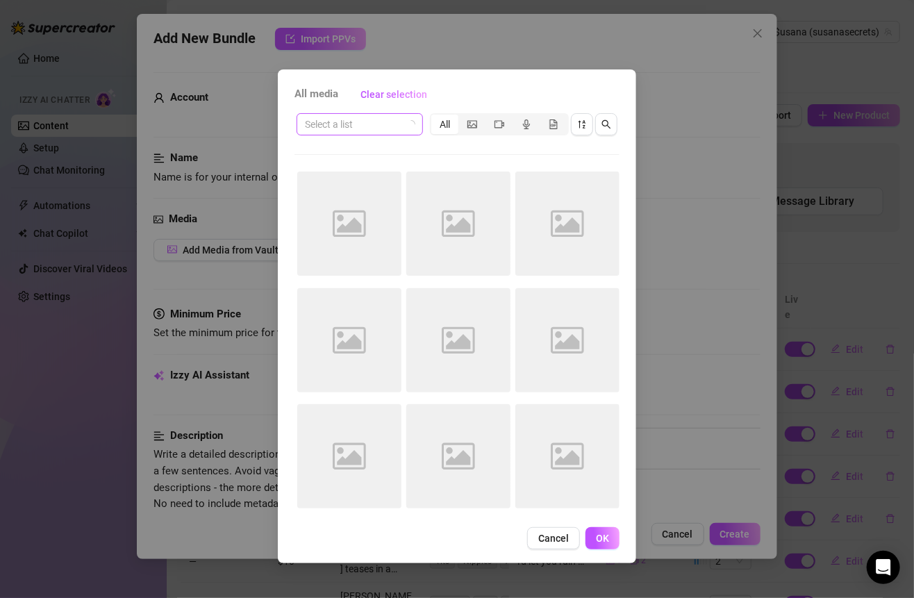
click at [387, 128] on input "search" at bounding box center [353, 124] width 97 height 21
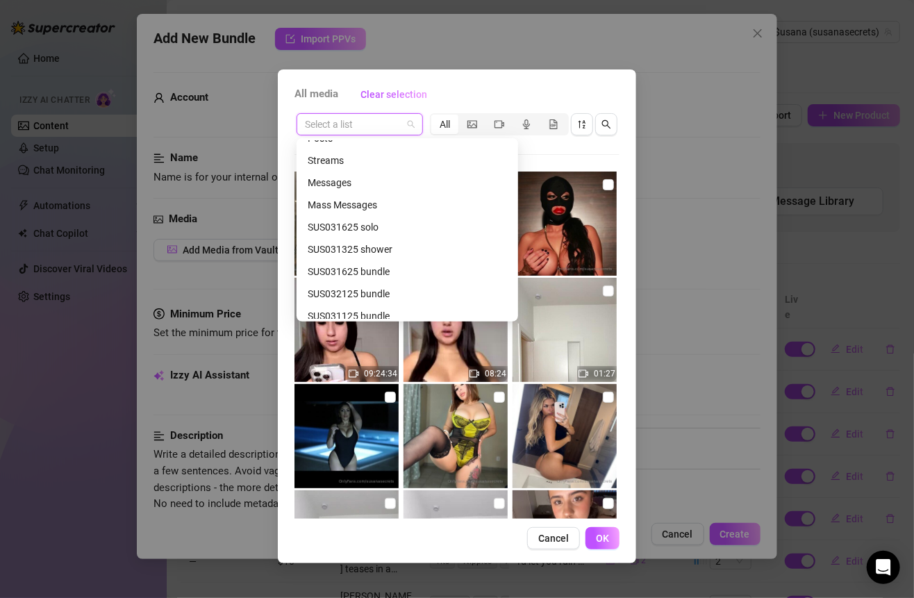
scroll to position [344, 0]
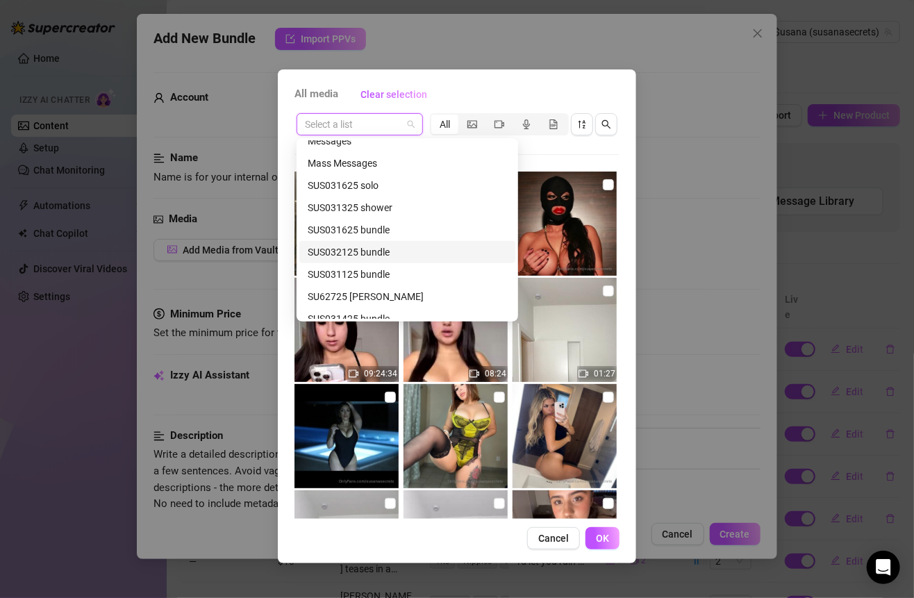
click at [386, 245] on div "SUS032125 bundle" at bounding box center [407, 251] width 199 height 15
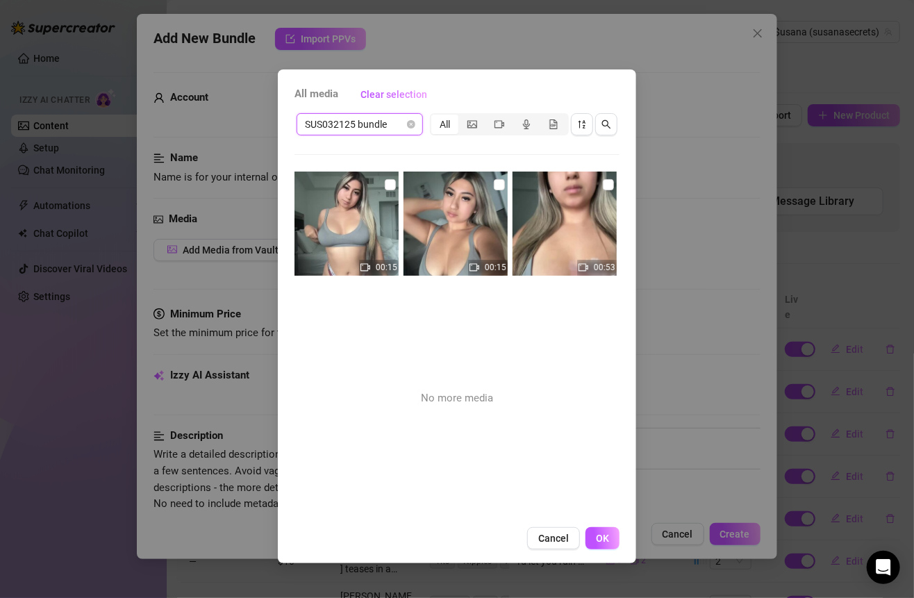
click at [416, 121] on div "SUS032125 bundle" at bounding box center [359, 124] width 126 height 22
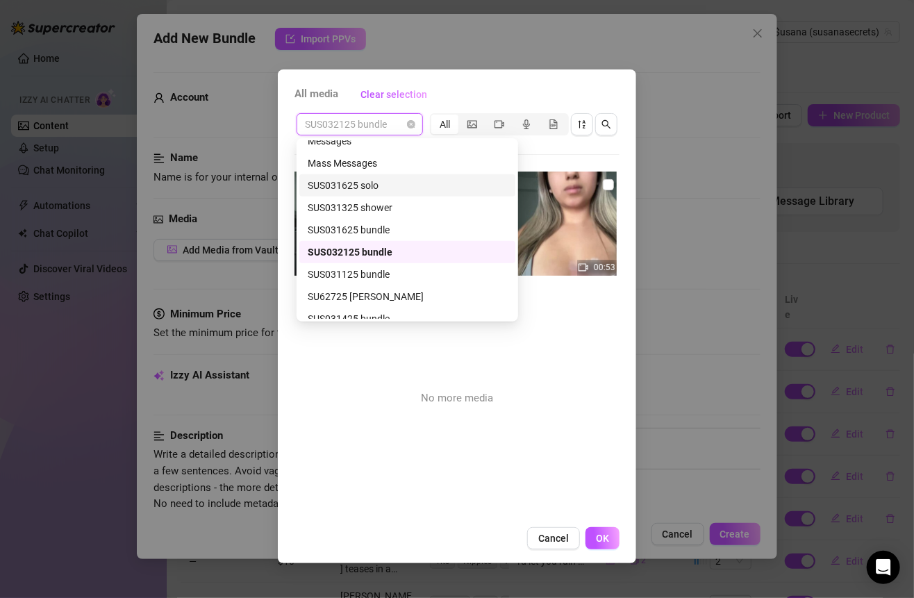
scroll to position [354, 0]
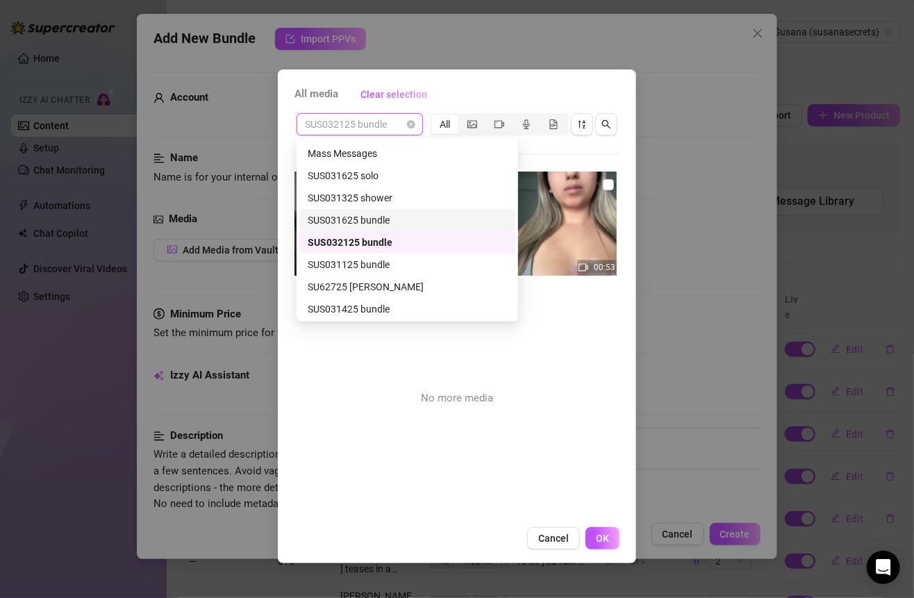
click at [369, 228] on div "SUS031625 bundle" at bounding box center [407, 220] width 216 height 22
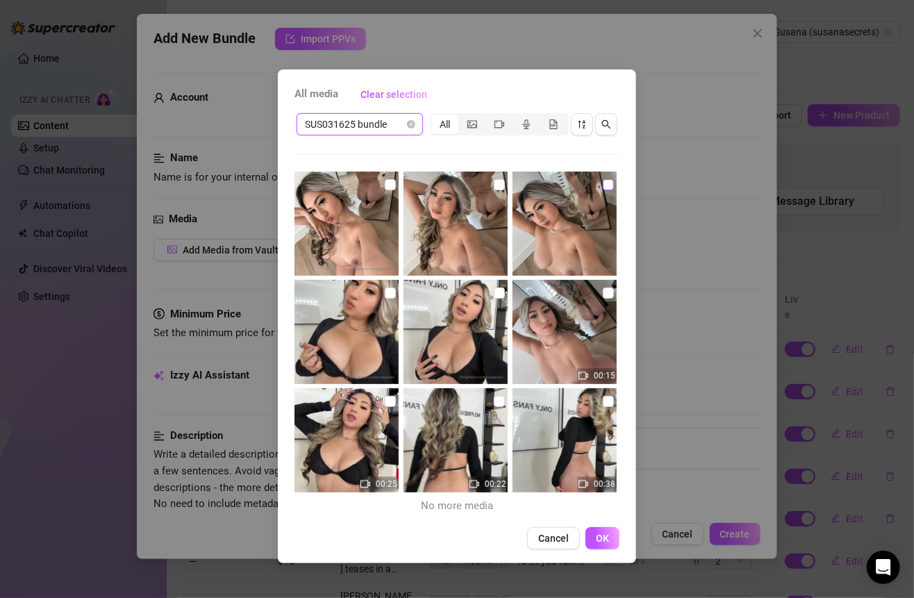
click at [603, 183] on input "checkbox" at bounding box center [608, 184] width 11 height 11
click at [495, 191] on label at bounding box center [499, 184] width 11 height 15
click at [495, 190] on input "checkbox" at bounding box center [499, 184] width 11 height 11
click at [380, 184] on img at bounding box center [346, 223] width 104 height 104
click at [389, 188] on input "checkbox" at bounding box center [390, 184] width 11 height 11
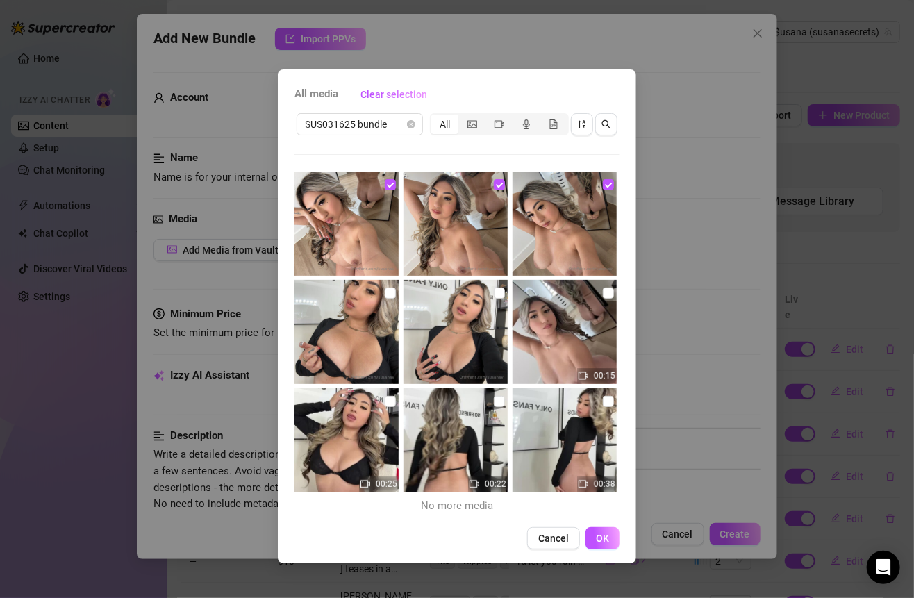
click at [380, 293] on img at bounding box center [346, 332] width 104 height 104
click at [494, 289] on input "checkbox" at bounding box center [499, 292] width 11 height 11
click at [385, 293] on input "checkbox" at bounding box center [390, 292] width 11 height 11
click at [603, 303] on img at bounding box center [564, 332] width 104 height 104
click at [603, 293] on input "checkbox" at bounding box center [608, 292] width 11 height 11
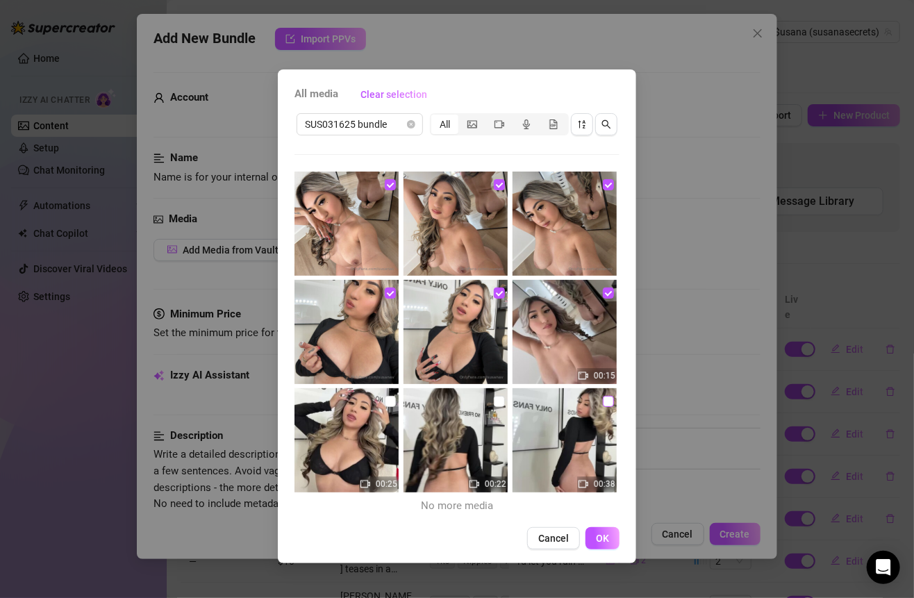
click at [603, 401] on input "checkbox" at bounding box center [608, 401] width 11 height 11
click at [494, 397] on input "checkbox" at bounding box center [499, 401] width 11 height 11
click at [385, 405] on input "checkbox" at bounding box center [390, 401] width 11 height 11
click at [596, 528] on button "OK" at bounding box center [602, 538] width 34 height 22
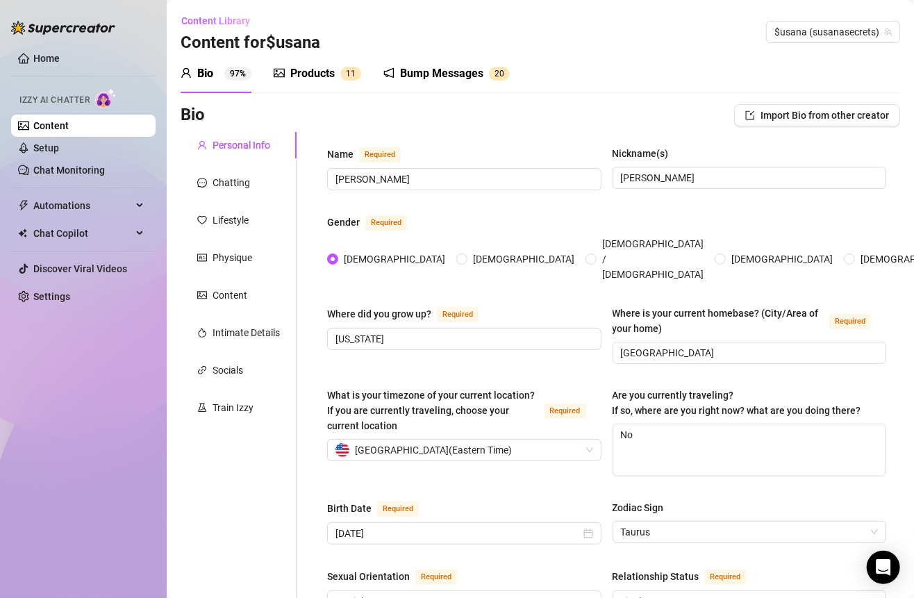
scroll to position [34, 0]
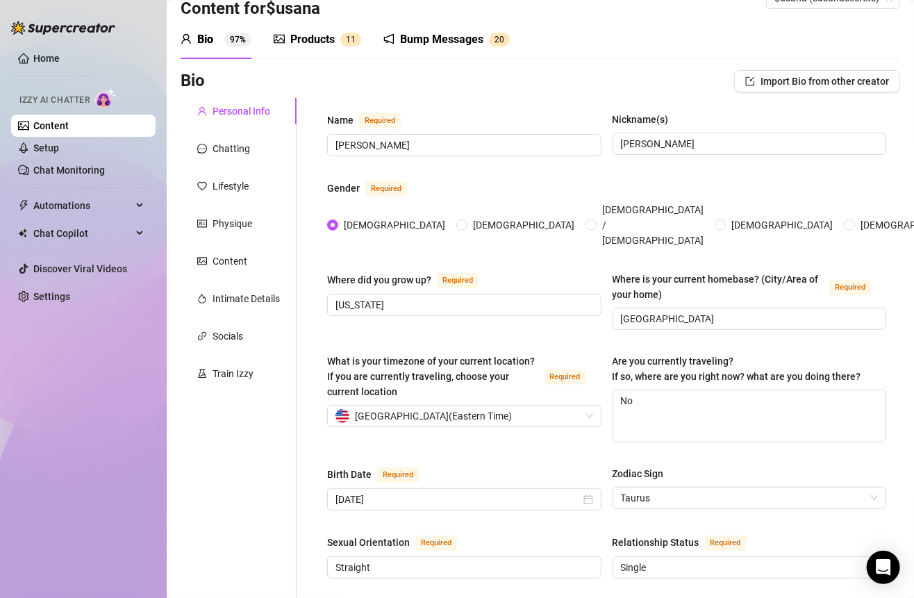
drag, startPoint x: 327, startPoint y: 44, endPoint x: 339, endPoint y: 38, distance: 13.4
click at [326, 44] on div "Products" at bounding box center [312, 39] width 44 height 17
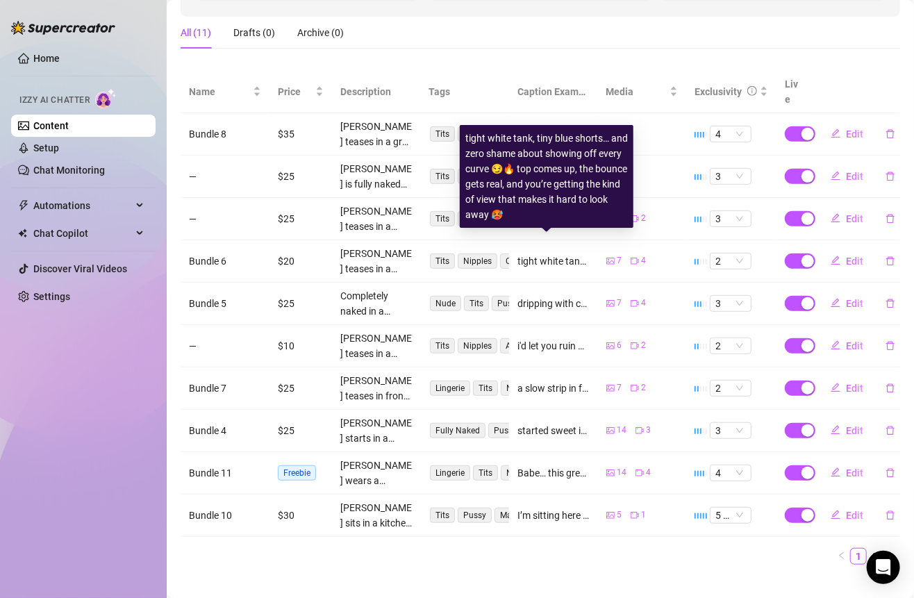
scroll to position [204, 0]
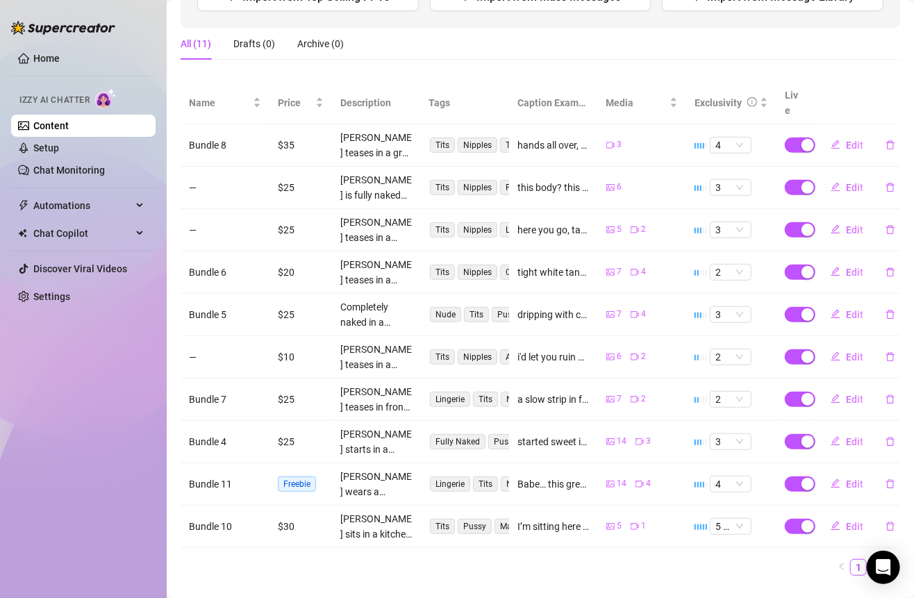
click at [297, 476] on span "Freebie" at bounding box center [297, 483] width 38 height 15
click at [830, 473] on button "Edit" at bounding box center [846, 484] width 55 height 22
type textarea "Babe… this green lace is barely hanging on 😈 every time I move, my tits almost …"
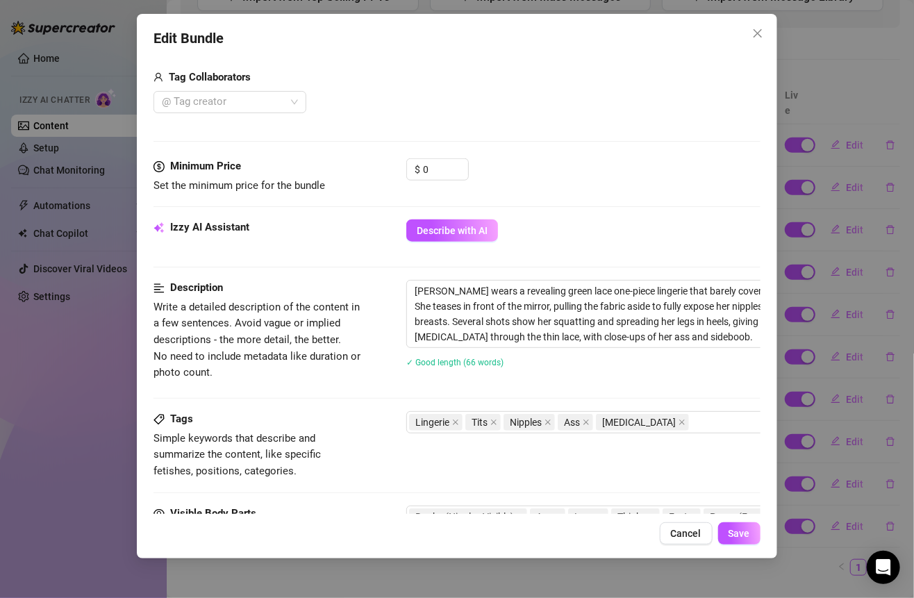
scroll to position [473, 0]
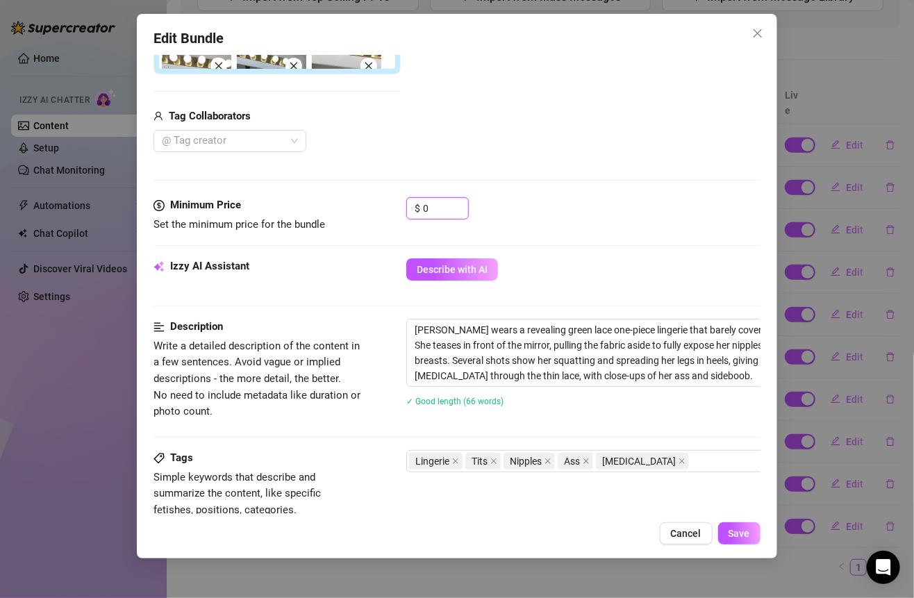
drag, startPoint x: 437, startPoint y: 205, endPoint x: 333, endPoint y: 205, distance: 104.8
click at [333, 205] on div "Minimum Price Set the minimum price for the bundle $ 0" at bounding box center [456, 214] width 606 height 35
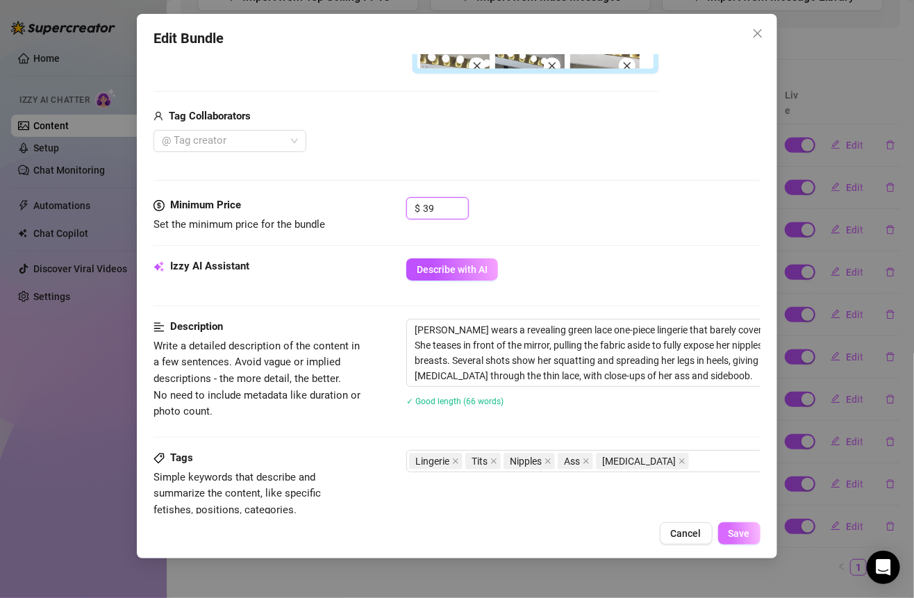
type input "39"
click at [746, 528] on span "Save" at bounding box center [739, 533] width 22 height 11
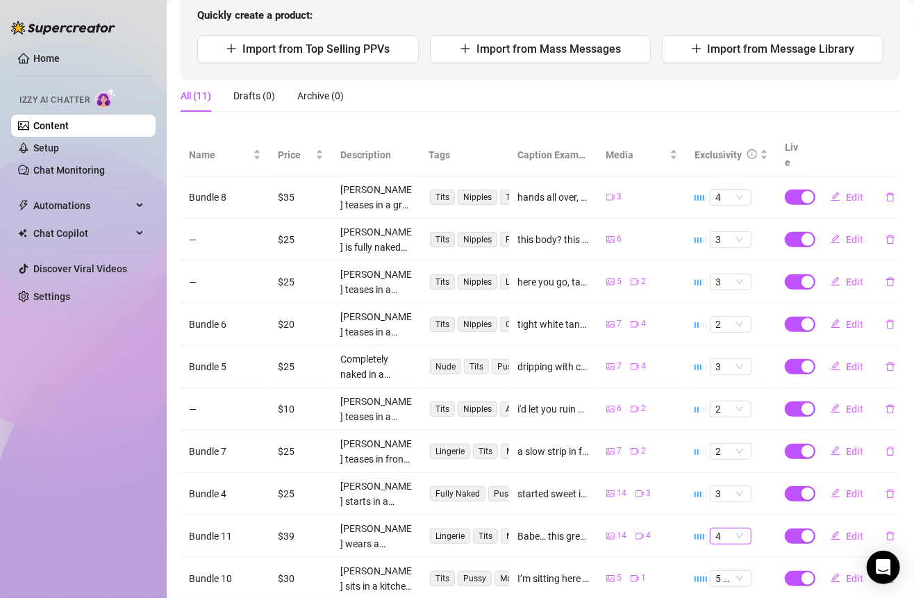
scroll to position [0, 0]
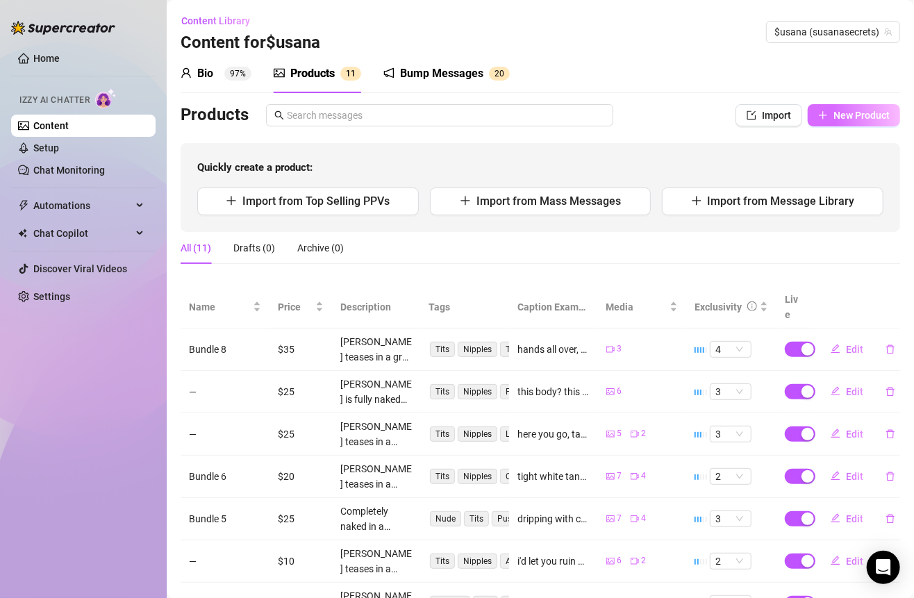
click at [834, 119] on span "New Product" at bounding box center [861, 115] width 56 height 11
type textarea "Type your message here..."
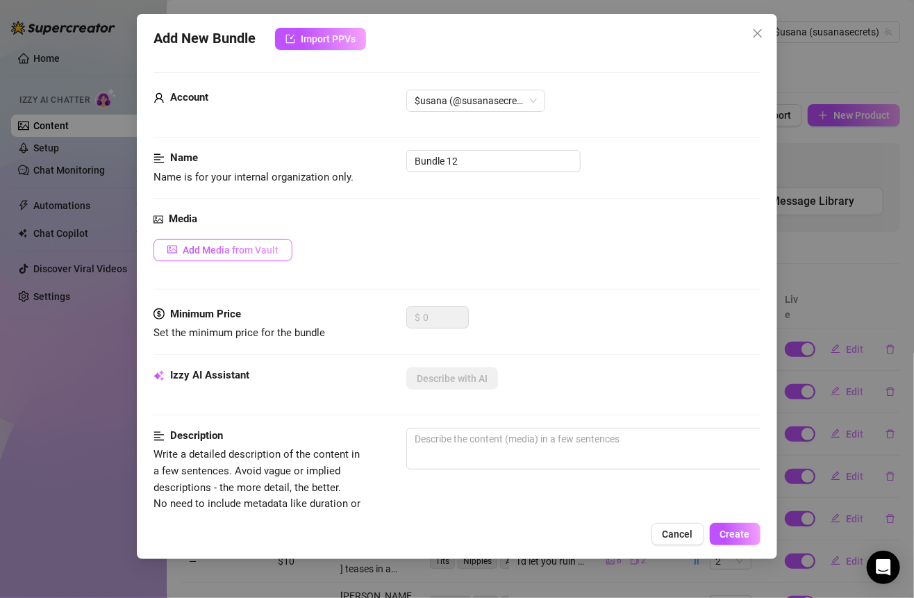
click at [264, 241] on button "Add Media from Vault" at bounding box center [222, 250] width 139 height 22
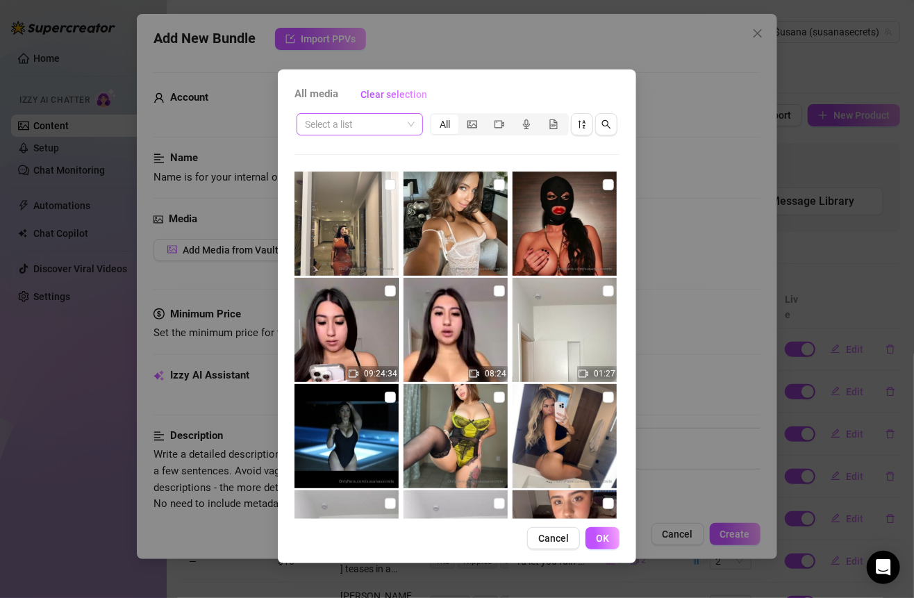
click at [383, 133] on input "search" at bounding box center [353, 124] width 97 height 21
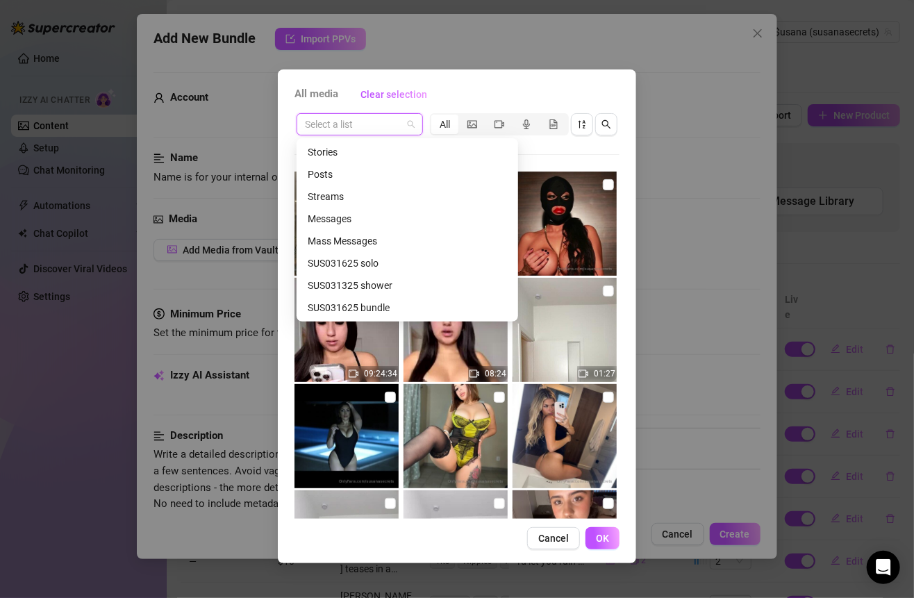
scroll to position [281, 0]
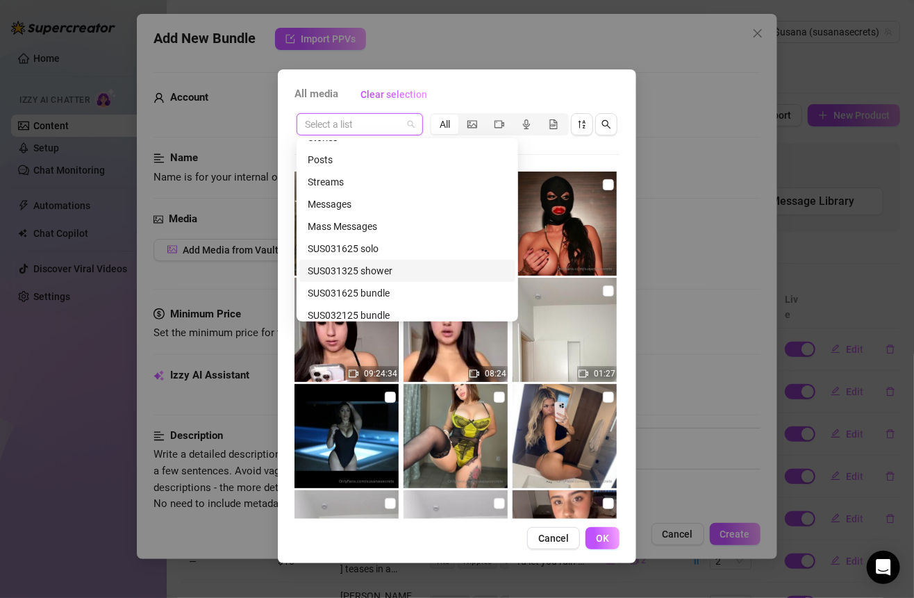
click at [374, 274] on div "SUS031325 shower" at bounding box center [407, 270] width 199 height 15
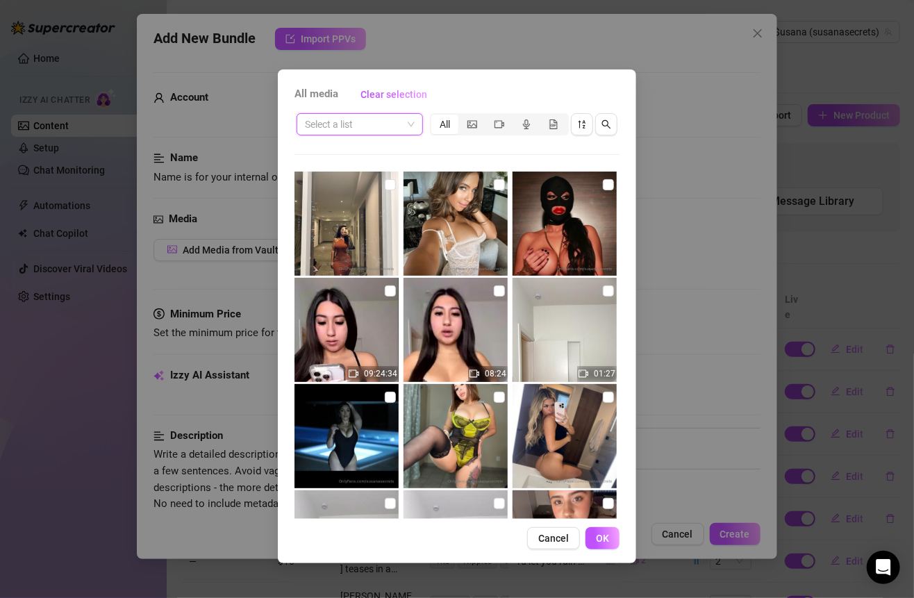
click at [403, 128] on span at bounding box center [360, 124] width 110 height 21
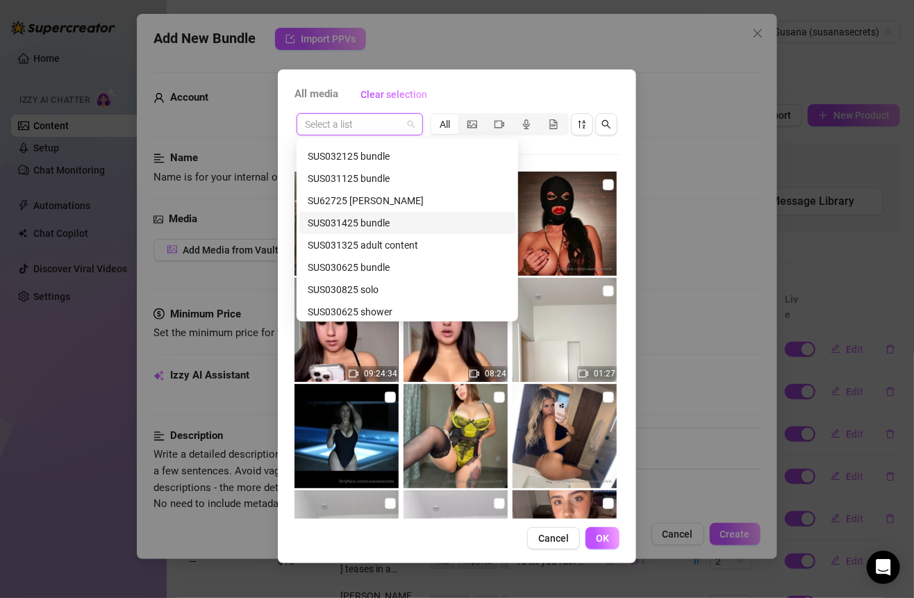
scroll to position [447, 0]
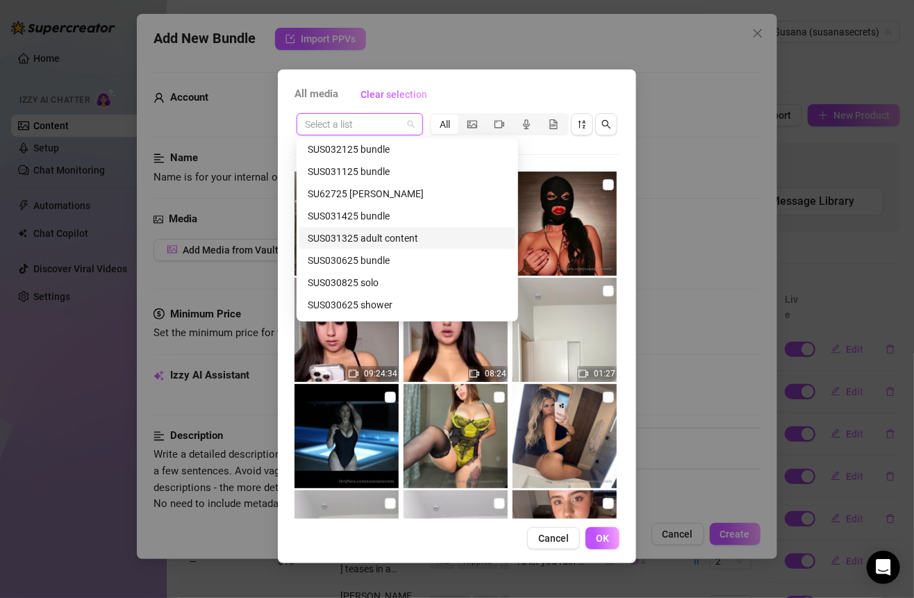
click at [390, 242] on div "SUS031325 adult content" at bounding box center [407, 237] width 199 height 15
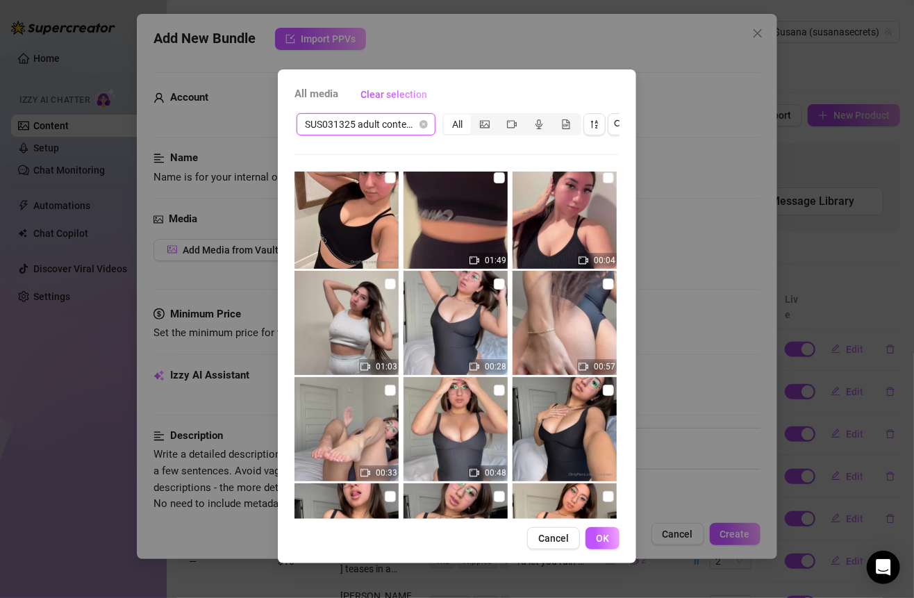
scroll to position [278, 0]
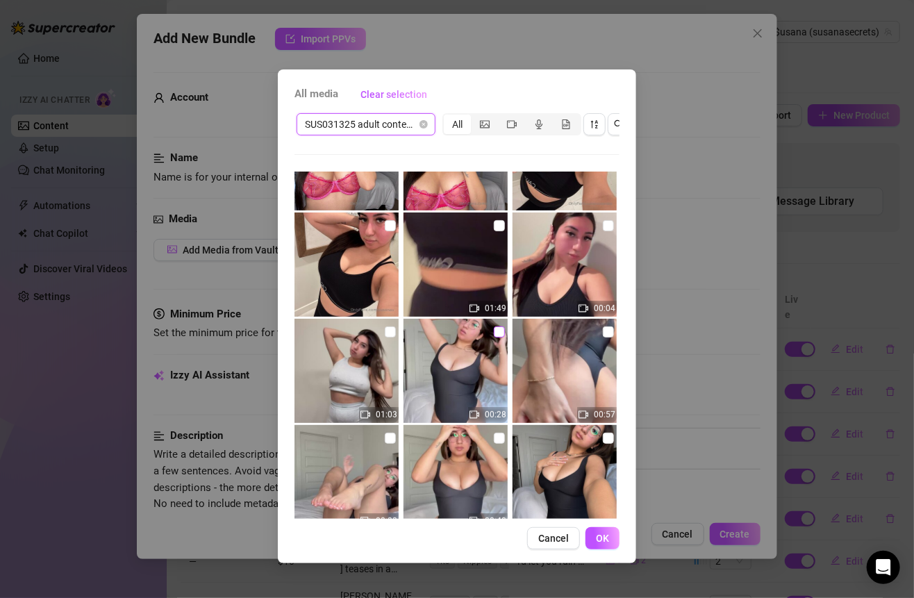
click at [494, 333] on input "checkbox" at bounding box center [499, 331] width 11 height 11
checkbox input "true"
click at [603, 333] on input "checkbox" at bounding box center [608, 331] width 11 height 11
checkbox input "true"
click at [385, 441] on input "checkbox" at bounding box center [390, 438] width 11 height 11
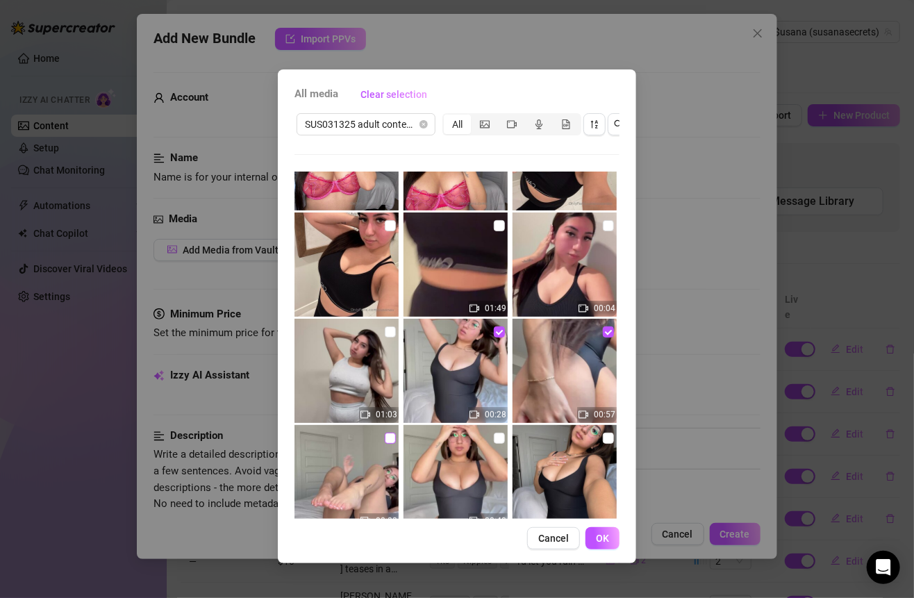
checkbox input "true"
click at [494, 442] on input "checkbox" at bounding box center [499, 438] width 11 height 11
checkbox input "true"
click at [603, 438] on input "checkbox" at bounding box center [608, 438] width 11 height 11
checkbox input "true"
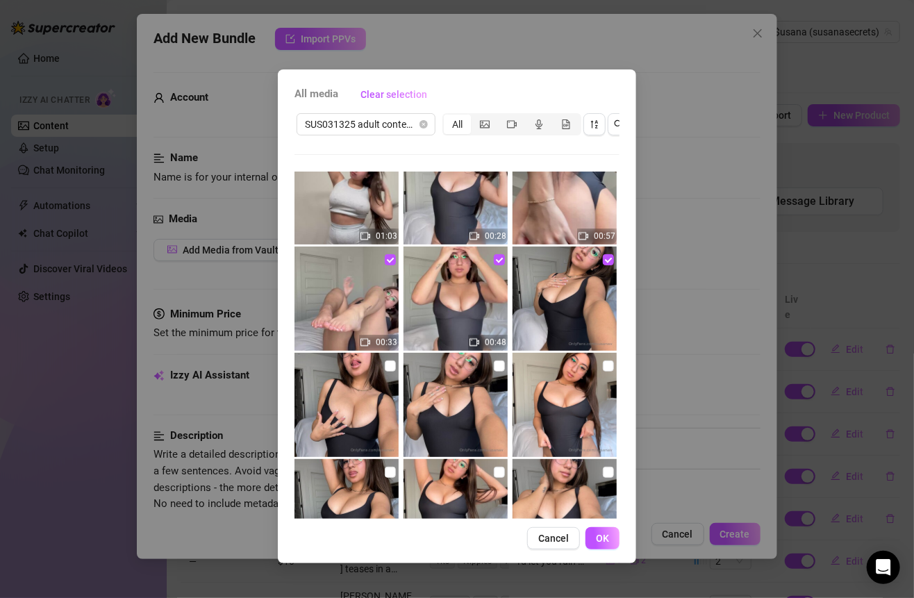
scroll to position [479, 0]
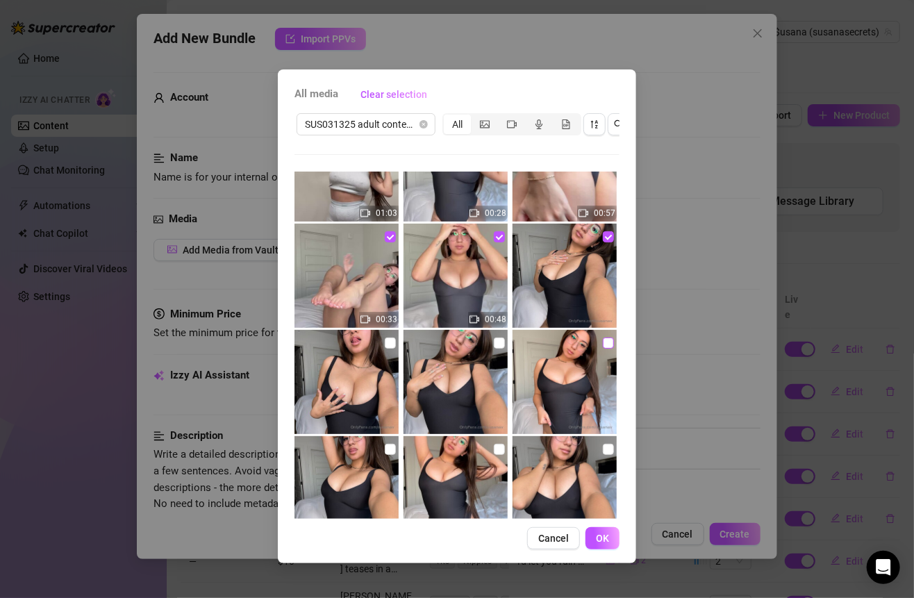
click at [603, 342] on input "checkbox" at bounding box center [608, 342] width 11 height 11
checkbox input "true"
click at [494, 337] on input "checkbox" at bounding box center [499, 342] width 11 height 11
checkbox input "true"
click at [385, 341] on input "checkbox" at bounding box center [390, 342] width 11 height 11
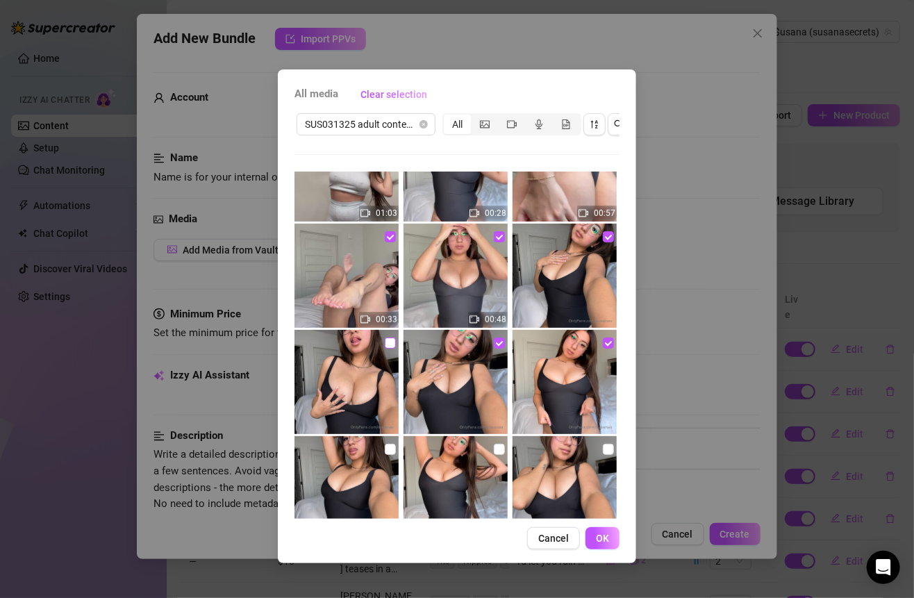
checkbox input "true"
click at [391, 447] on input "checkbox" at bounding box center [390, 449] width 11 height 11
checkbox input "true"
click at [494, 446] on input "checkbox" at bounding box center [499, 449] width 11 height 11
checkbox input "true"
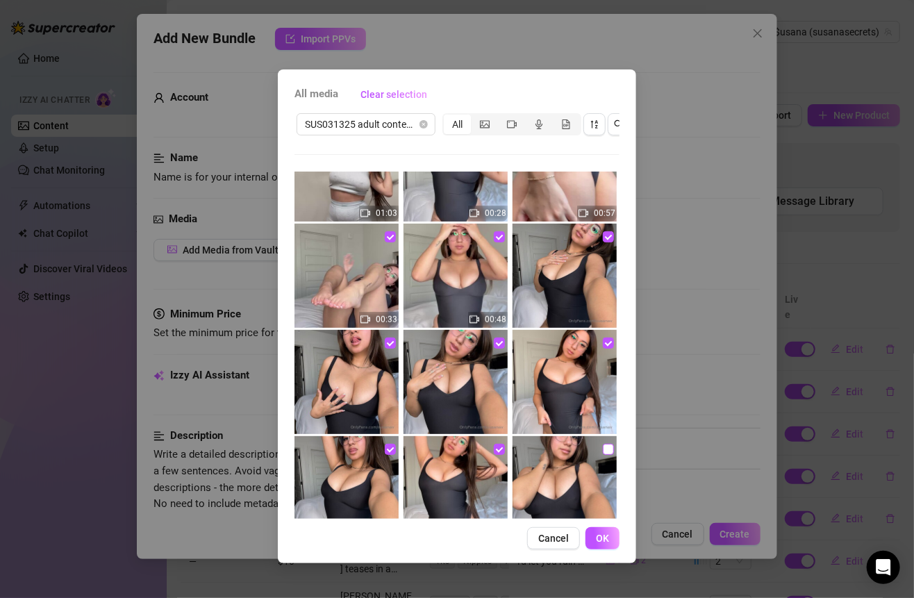
click at [603, 445] on input "checkbox" at bounding box center [608, 449] width 11 height 11
checkbox input "true"
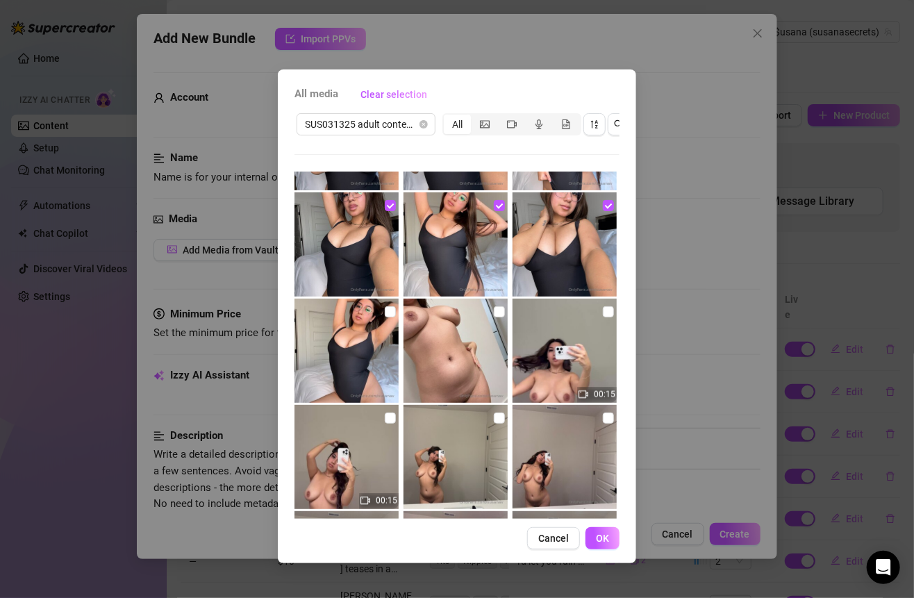
scroll to position [721, 0]
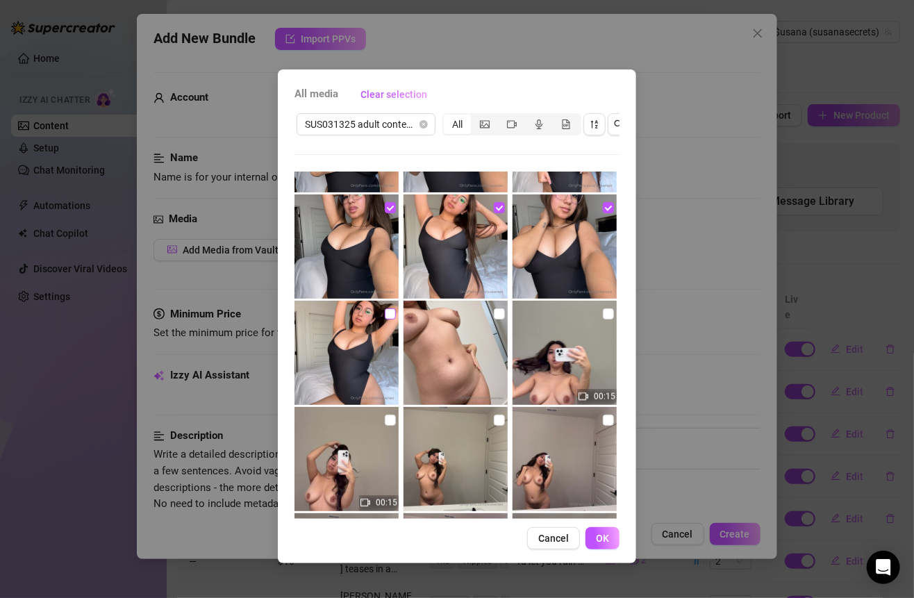
click at [387, 310] on input "checkbox" at bounding box center [390, 313] width 11 height 11
checkbox input "true"
click at [597, 544] on span "OK" at bounding box center [602, 537] width 13 height 11
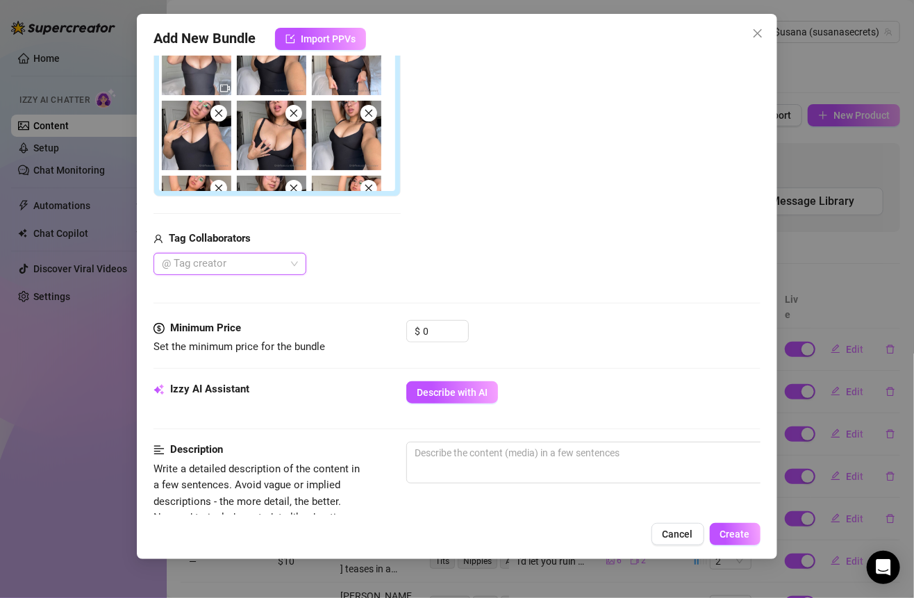
scroll to position [355, 0]
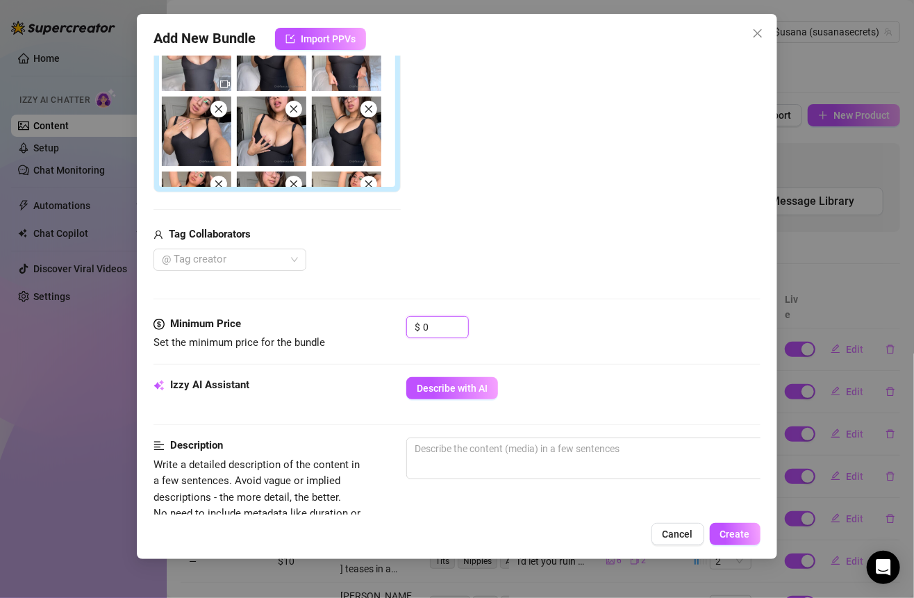
drag, startPoint x: 451, startPoint y: 325, endPoint x: 380, endPoint y: 324, distance: 70.8
click at [380, 324] on div "Minimum Price Set the minimum price for the bundle $ 0" at bounding box center [456, 333] width 606 height 35
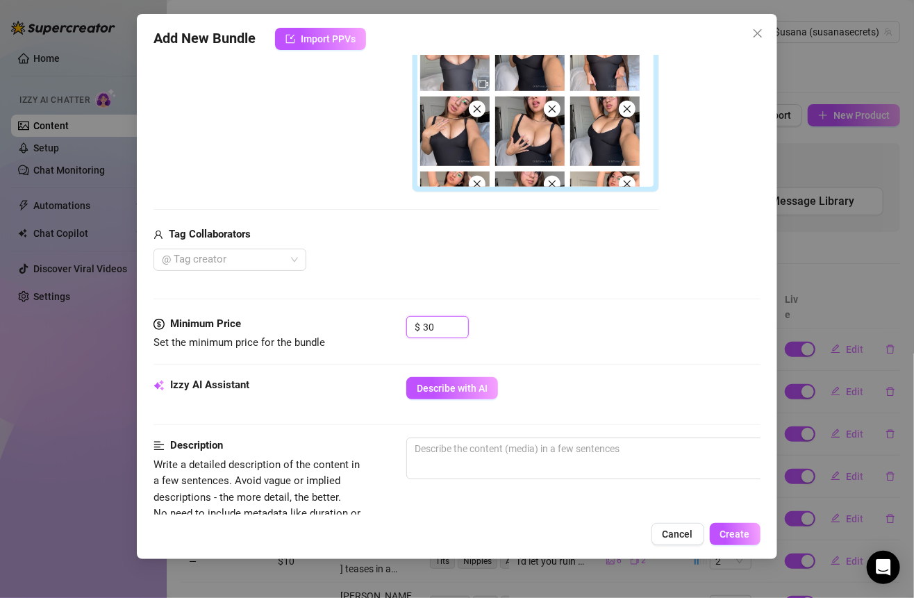
type input "3"
type input "45"
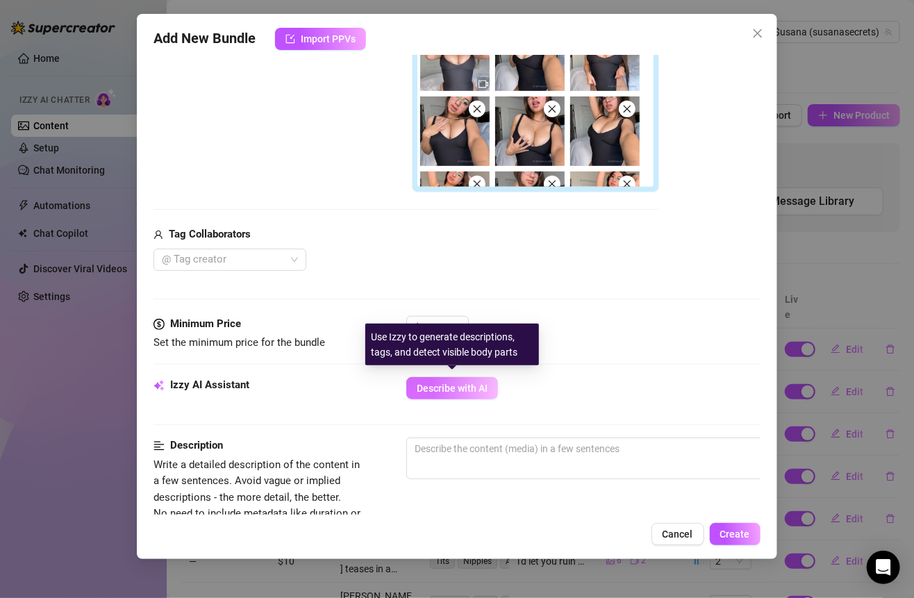
click at [477, 377] on button "Describe with AI" at bounding box center [452, 388] width 92 height 22
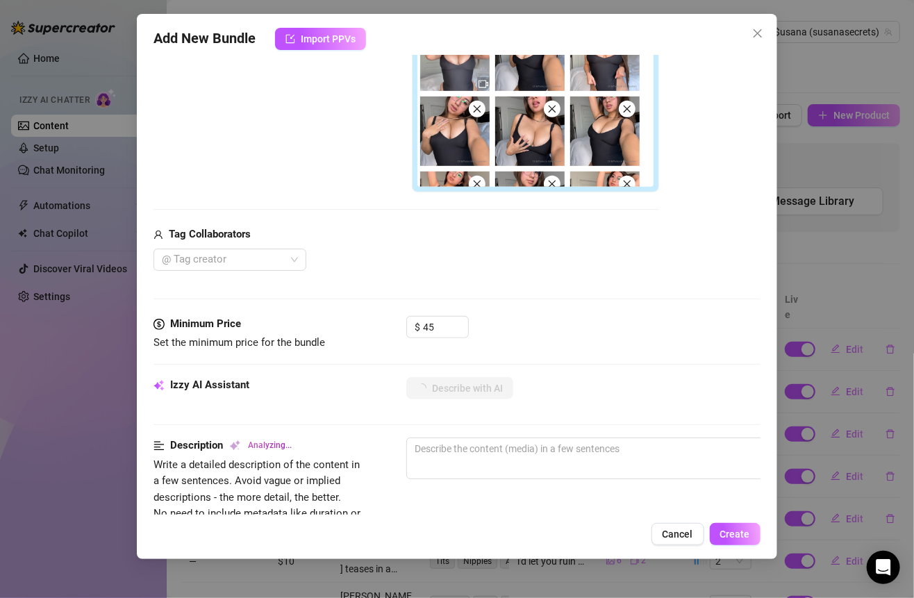
type textarea "[PERSON_NAME]"
type textarea "[PERSON_NAME] in"
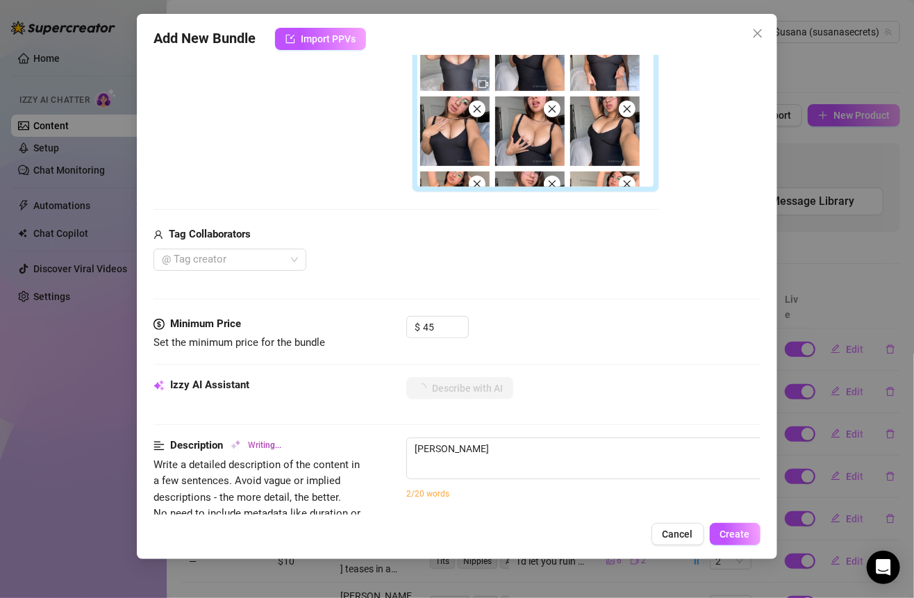
type textarea "[PERSON_NAME] in"
type textarea "[PERSON_NAME] teases in a"
type textarea "[PERSON_NAME] teases in a tight"
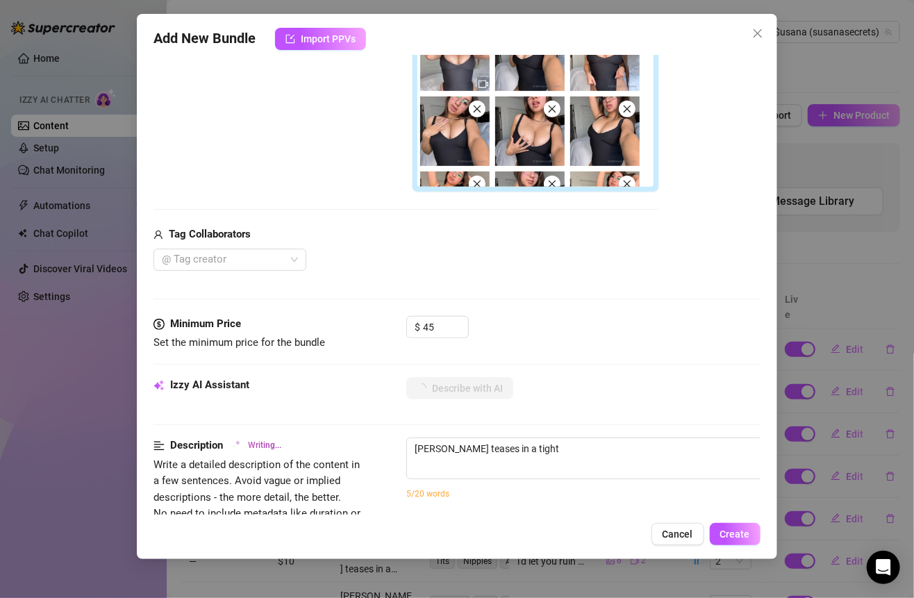
type textarea "[PERSON_NAME] teases in a tight black"
type textarea "[PERSON_NAME] teases in a tight black one-piece"
type textarea "[PERSON_NAME] teases in a tight black one-piece bodysuit,"
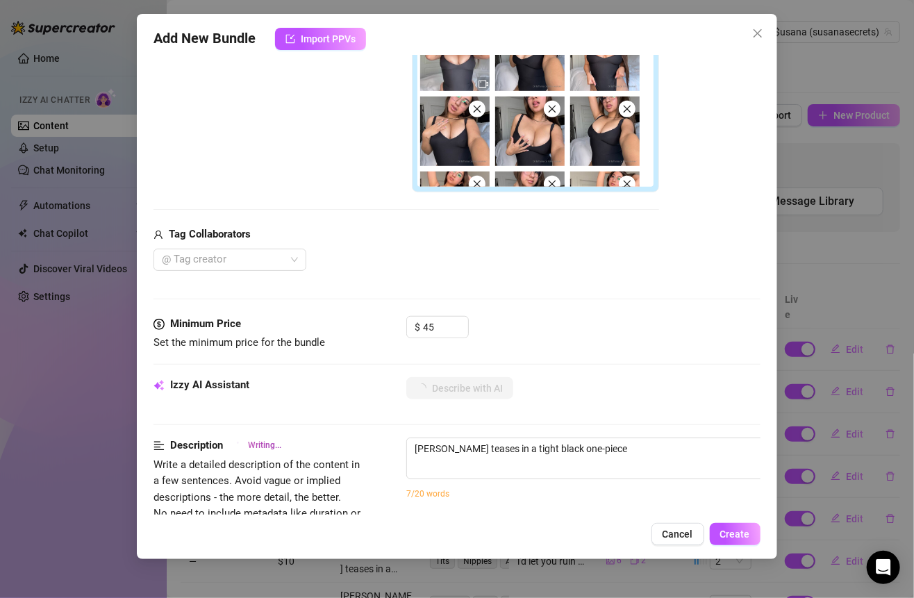
type textarea "[PERSON_NAME] teases in a tight black one-piece bodysuit,"
type textarea "[PERSON_NAME] teases in a tight black one-piece bodysuit, showing"
type textarea "[PERSON_NAME] teases in a tight black one-piece bodysuit, showing off"
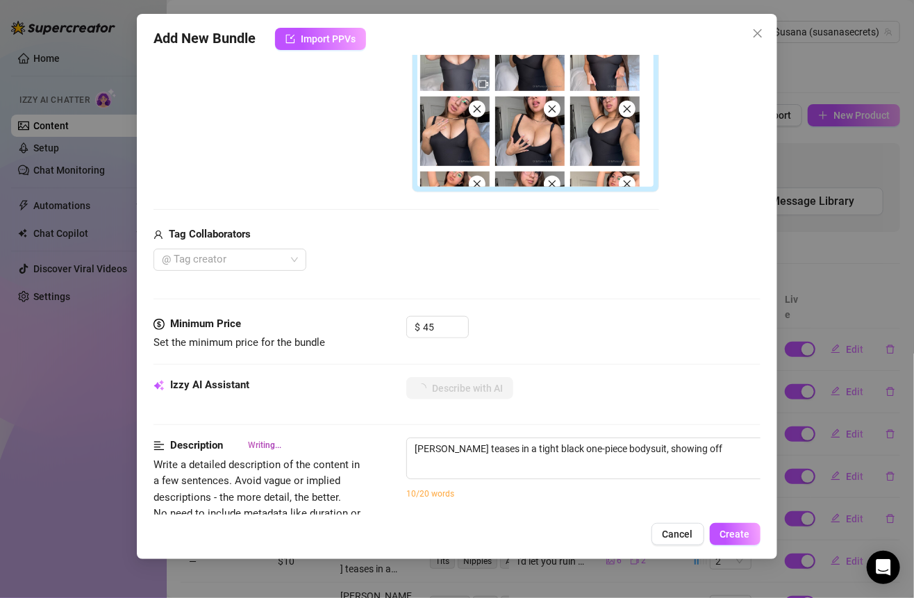
type textarea "[PERSON_NAME] teases in a tight black one-piece bodysuit, showing off her"
type textarea "[PERSON_NAME] teases in a tight black one-piece bodysuit, showing off her huge"
type textarea "[PERSON_NAME] teases in a tight black one-piece bodysuit, showing off her huge …"
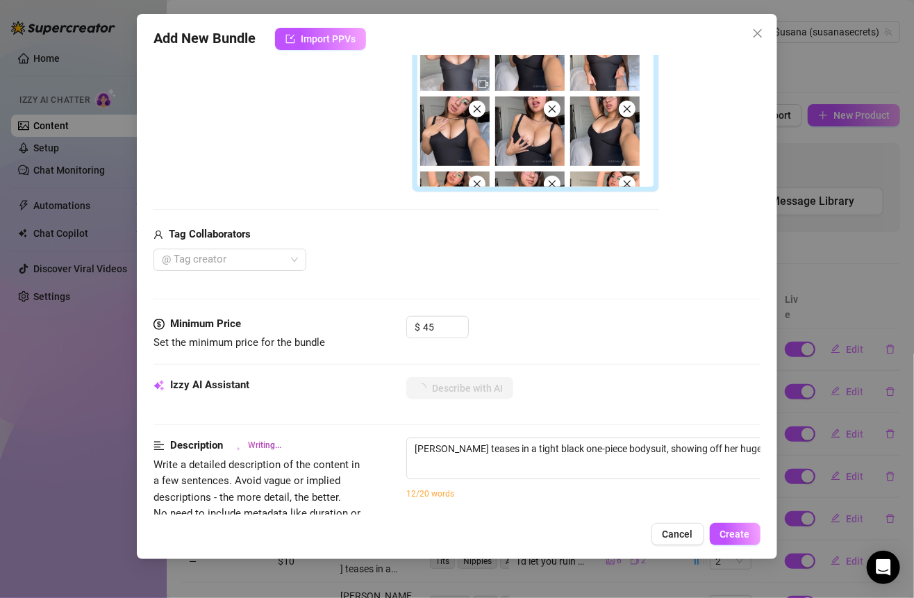
type textarea "[PERSON_NAME] teases in a tight black one-piece bodysuit, showing off her huge …"
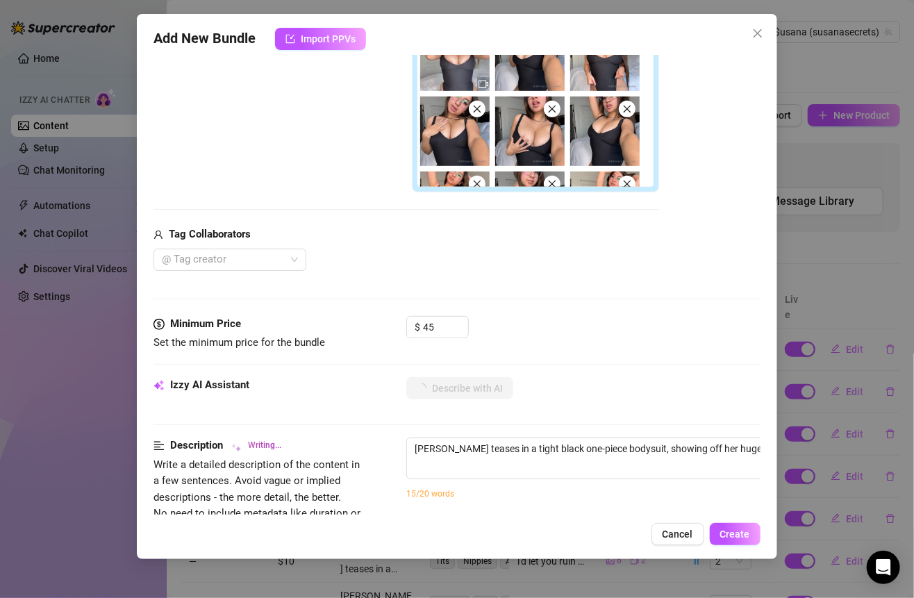
type textarea "[PERSON_NAME] teases in a tight black one-piece bodysuit, showing off her huge …"
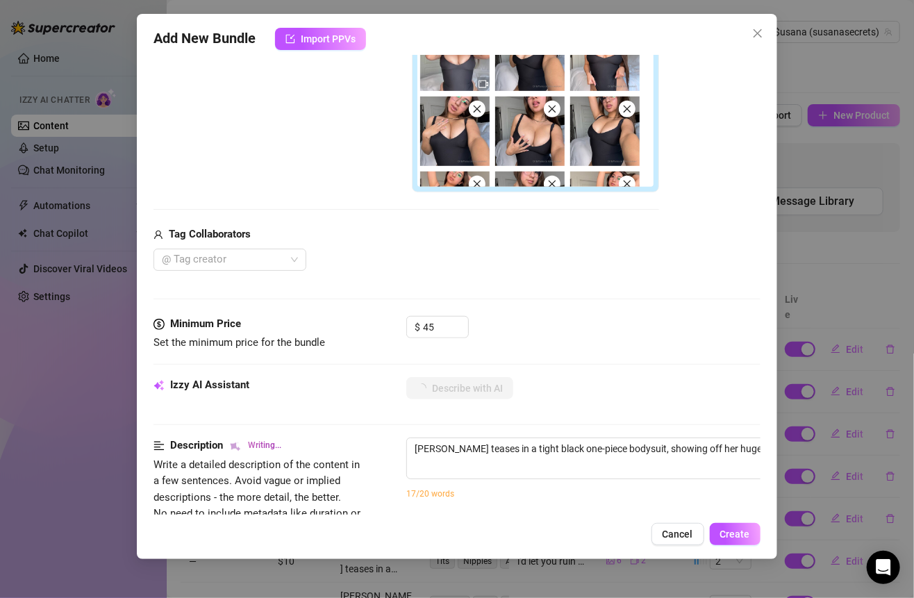
type textarea "[PERSON_NAME] teases in a tight black one-piece bodysuit, showing off her huge …"
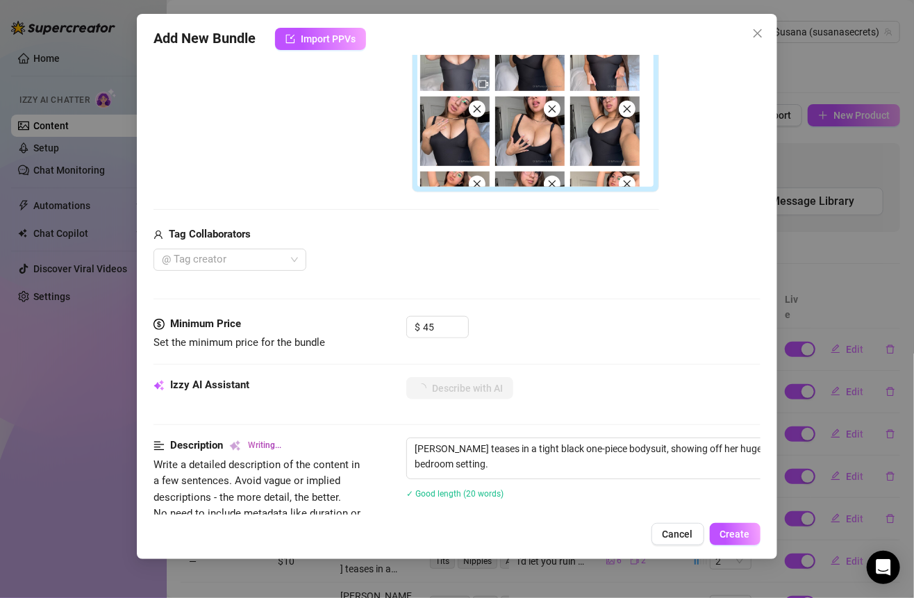
type textarea "[PERSON_NAME] teases in a tight black one-piece bodysuit, showing off her huge …"
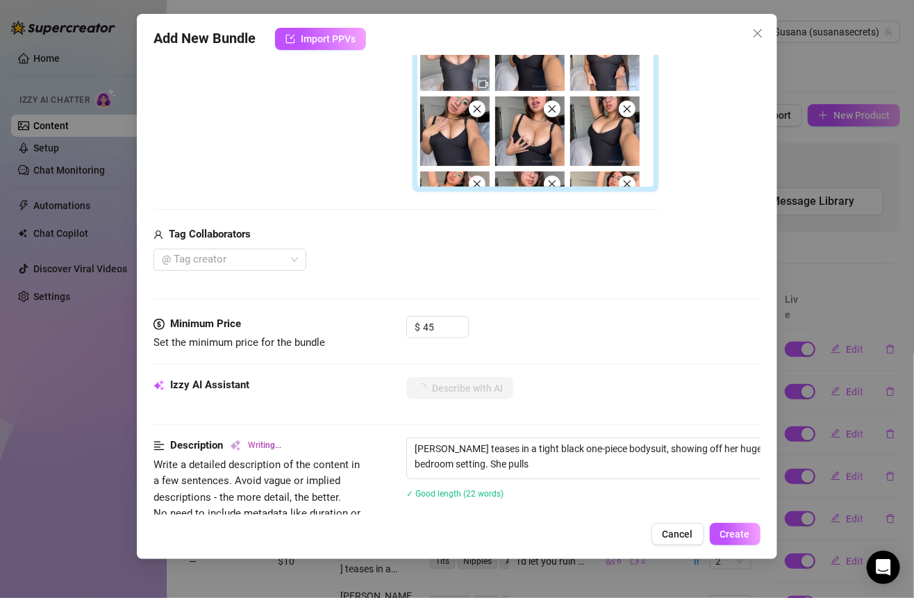
type textarea "[PERSON_NAME] teases in a tight black one-piece bodysuit, showing off her huge …"
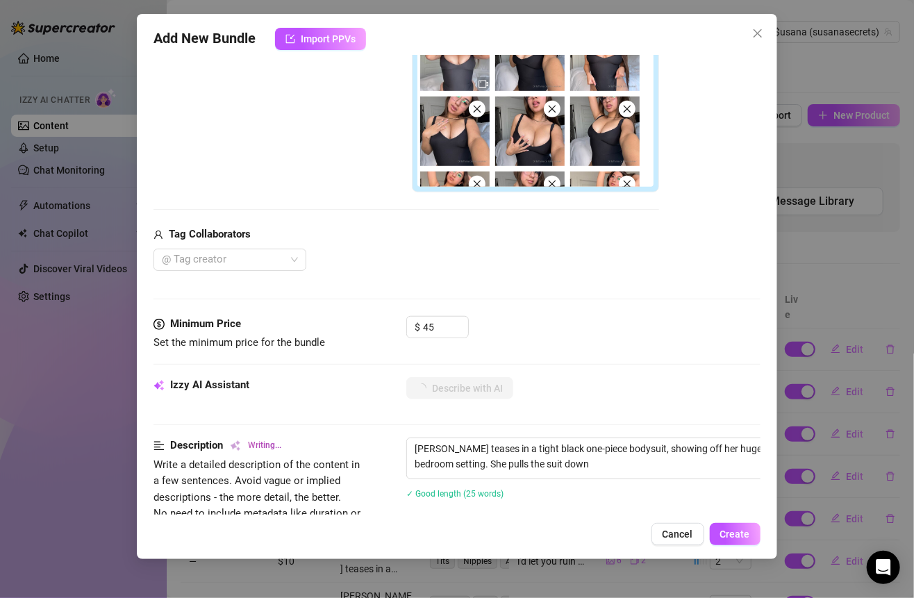
type textarea "[PERSON_NAME] teases in a tight black one-piece bodysuit, showing off her huge …"
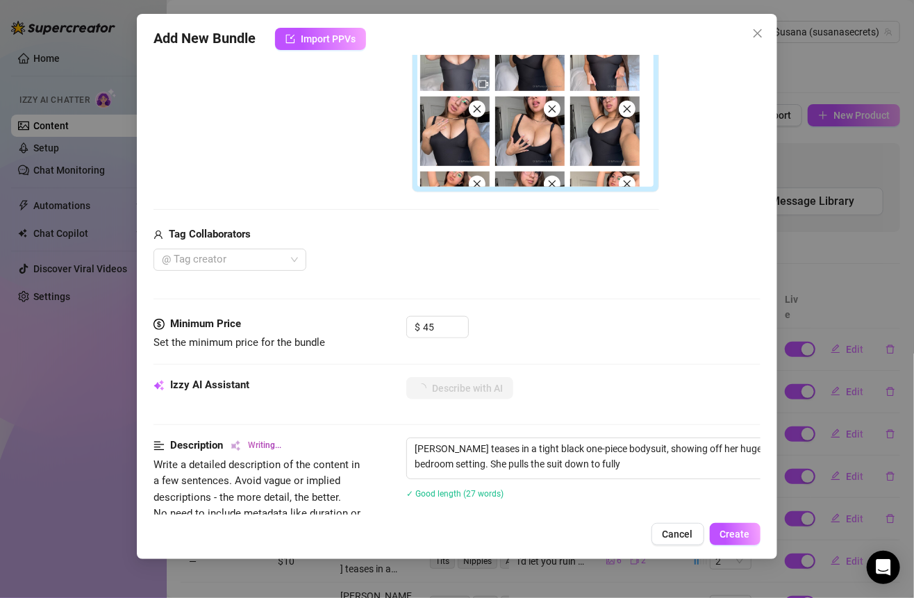
type textarea "[PERSON_NAME] teases in a tight black one-piece bodysuit, showing off her huge …"
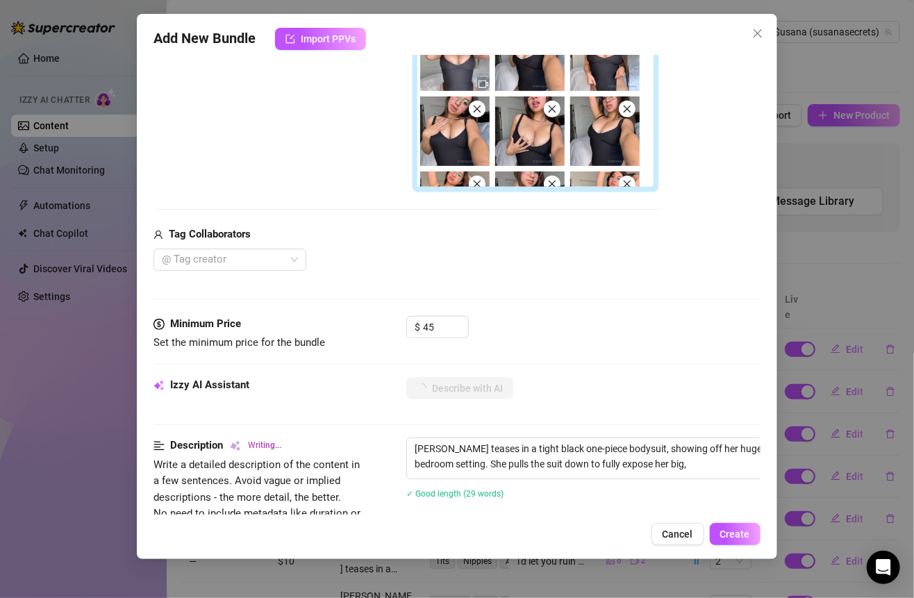
type textarea "[PERSON_NAME] teases in a tight black one-piece bodysuit, showing off her huge …"
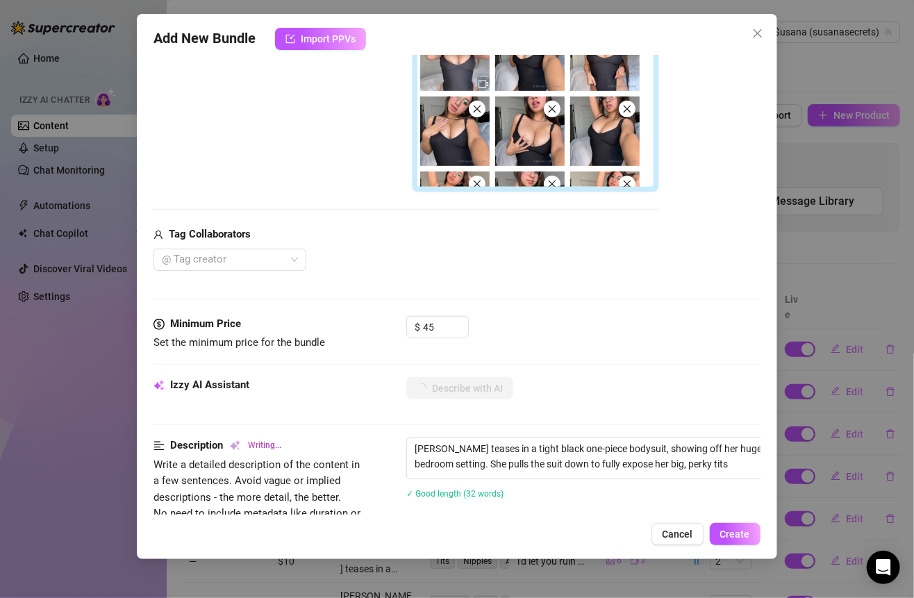
type textarea "[PERSON_NAME] teases in a tight black one-piece bodysuit, showing off her huge …"
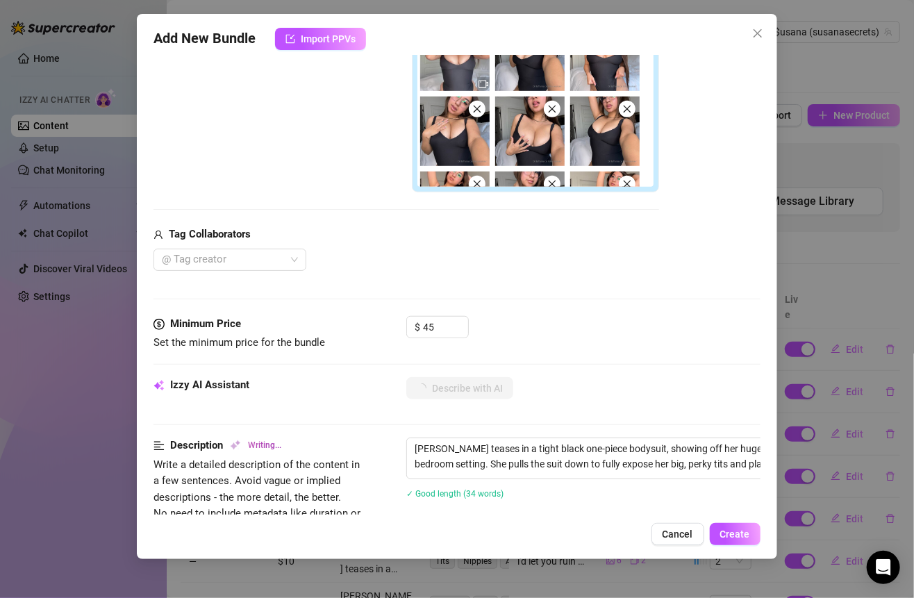
type textarea "[PERSON_NAME] teases in a tight black one-piece bodysuit, showing off her huge …"
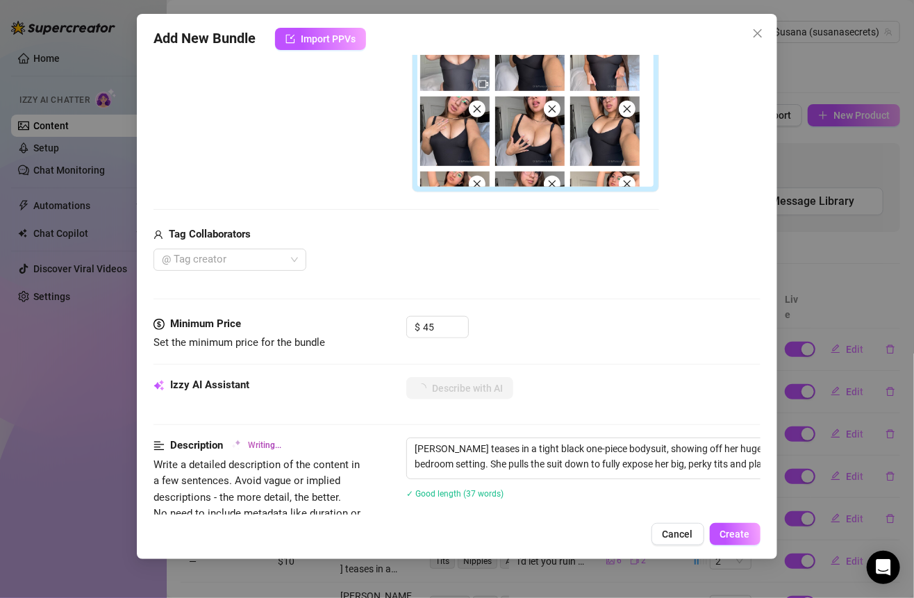
type textarea "[PERSON_NAME] teases in a tight black one-piece bodysuit, showing off her huge …"
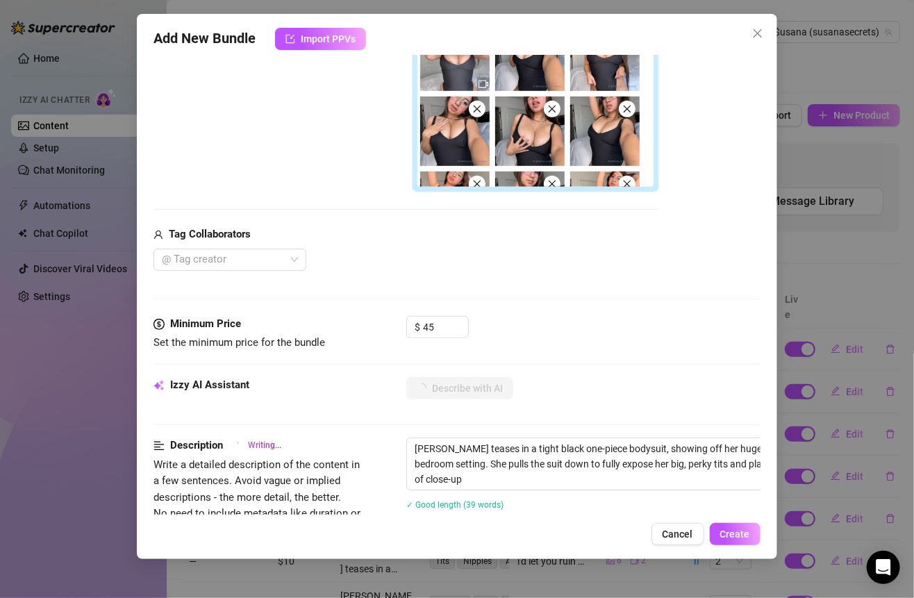
type textarea "[PERSON_NAME] teases in a tight black one-piece bodysuit, showing off her huge …"
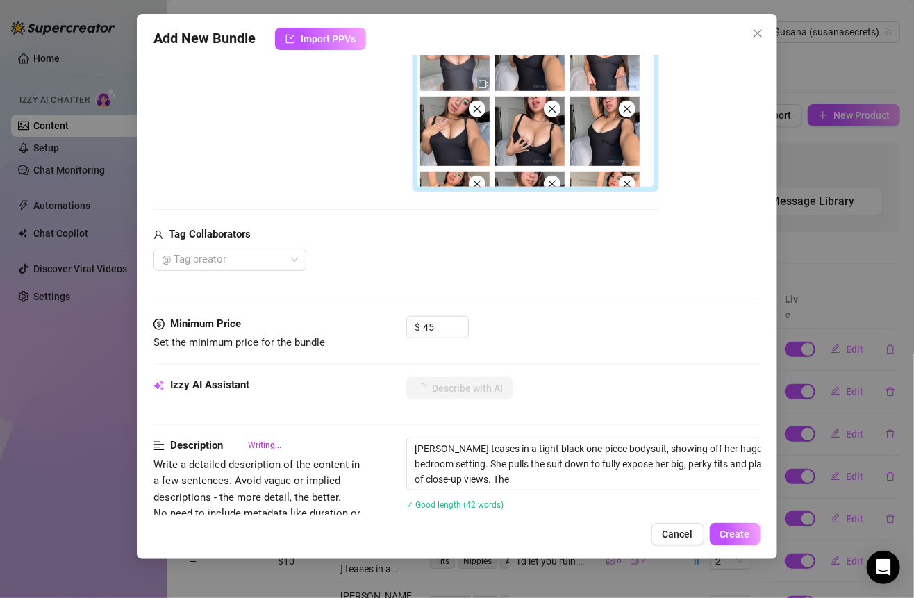
type textarea "[PERSON_NAME] teases in a tight black one-piece bodysuit, showing off her huge …"
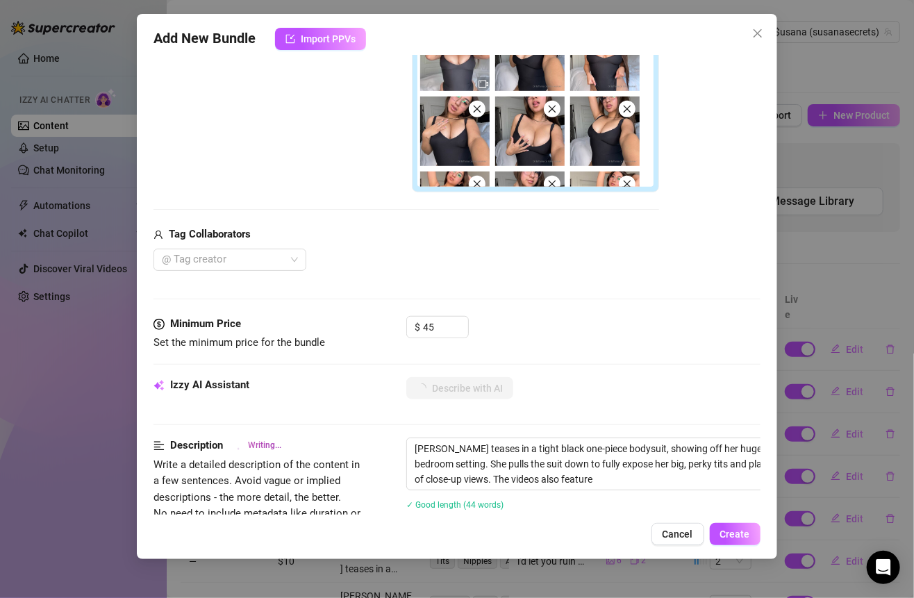
type textarea "[PERSON_NAME] teases in a tight black one-piece bodysuit, showing off her huge …"
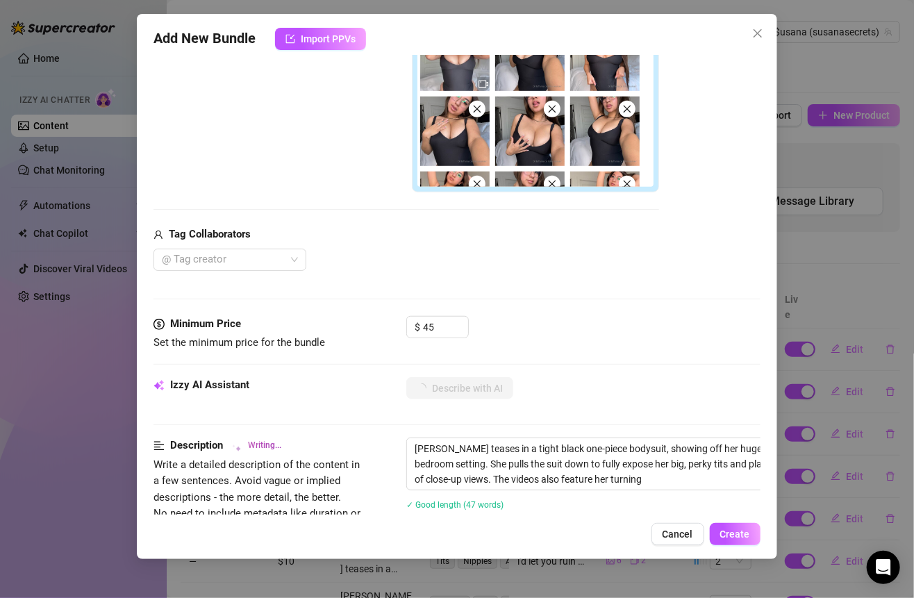
type textarea "[PERSON_NAME] teases in a tight black one-piece bodysuit, showing off her huge …"
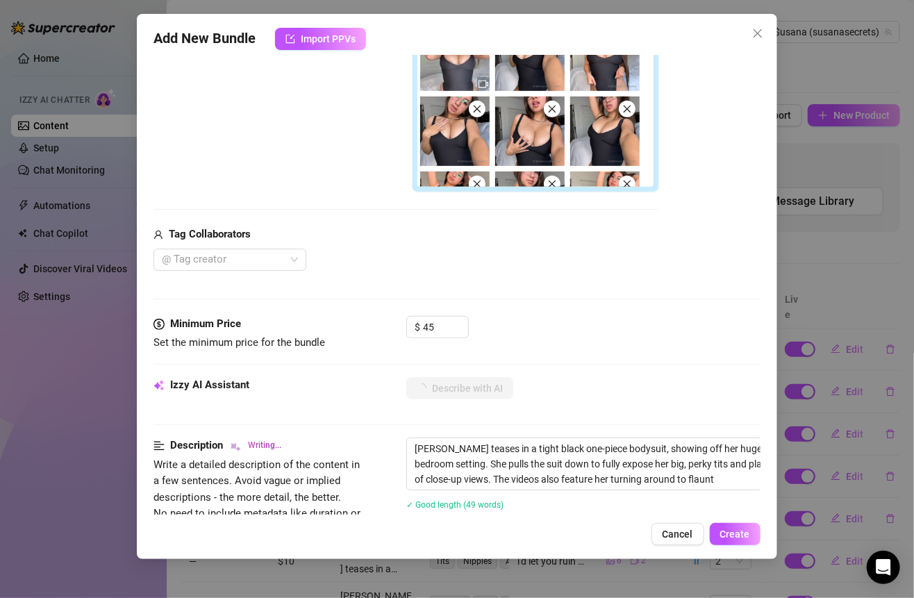
type textarea "[PERSON_NAME] teases in a tight black one-piece bodysuit, showing off her huge …"
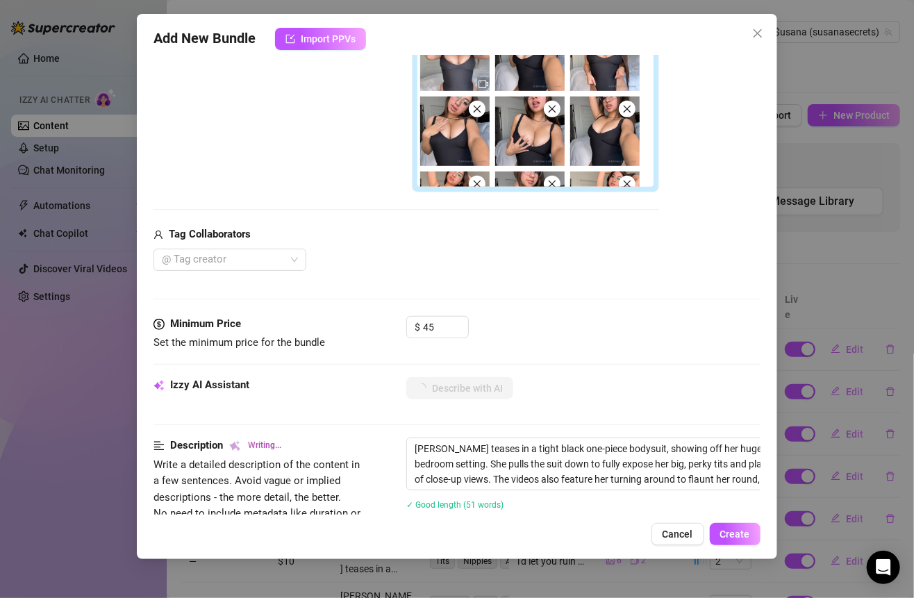
type textarea "[PERSON_NAME] teases in a tight black one-piece bodysuit, showing off her huge …"
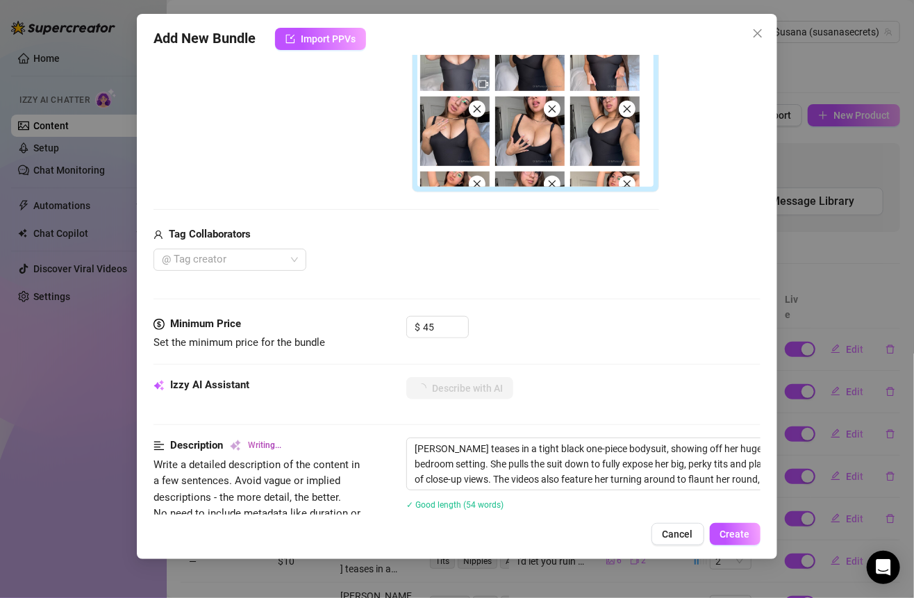
type textarea "[PERSON_NAME] teases in a tight black one-piece bodysuit, showing off her huge …"
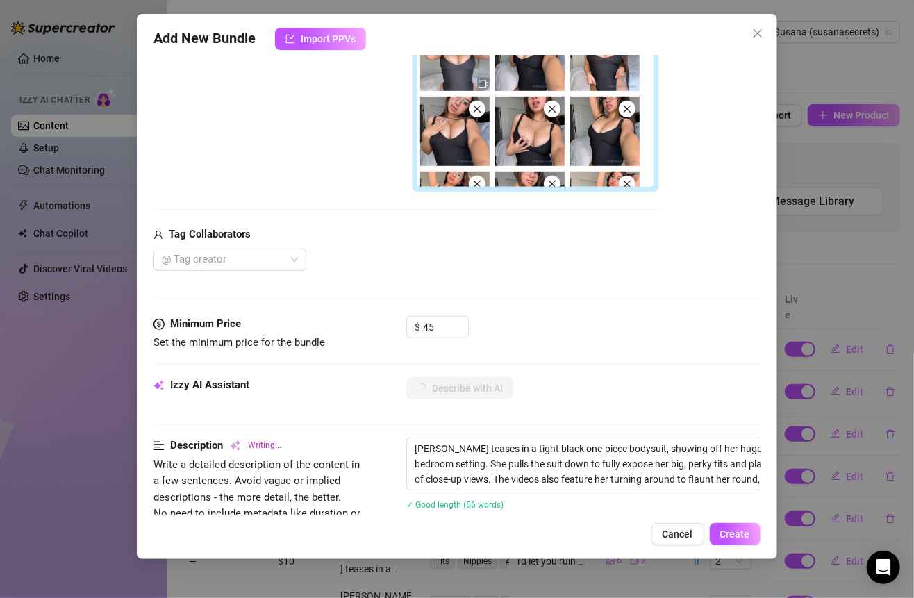
type textarea "[PERSON_NAME] teases in a tight black one-piece bodysuit, showing off her huge …"
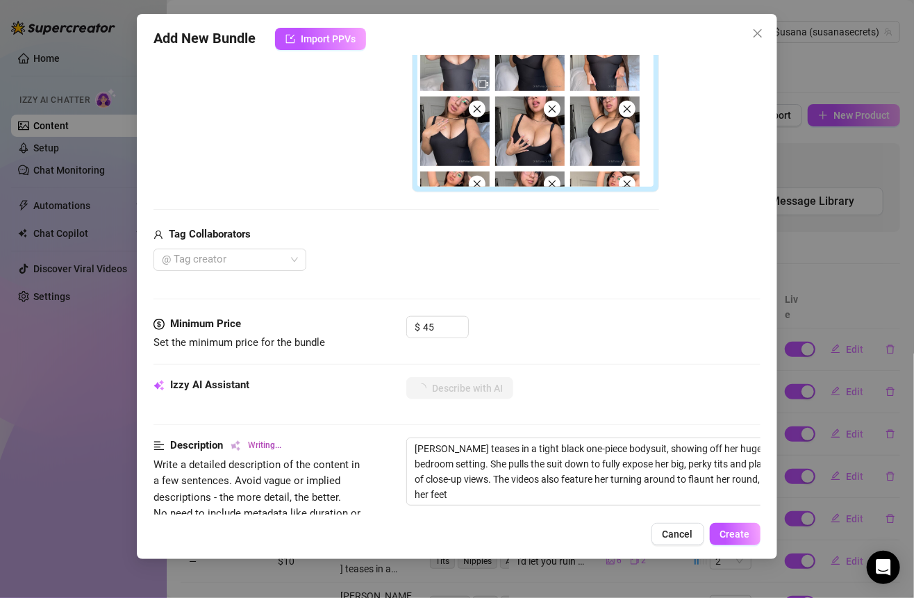
type textarea "[PERSON_NAME] teases in a tight black one-piece bodysuit, showing off her huge …"
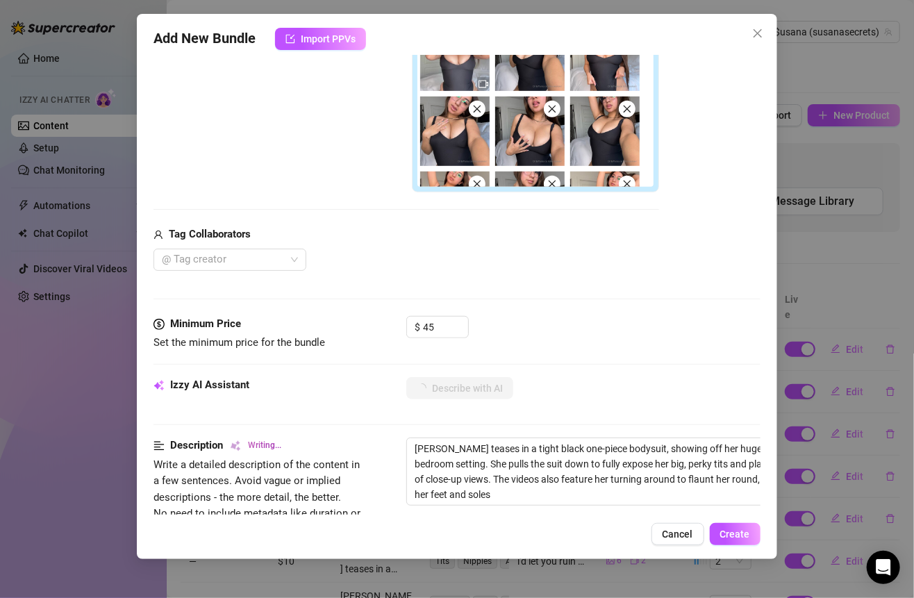
type textarea "[PERSON_NAME] teases in a tight black one-piece bodysuit, showing off her huge …"
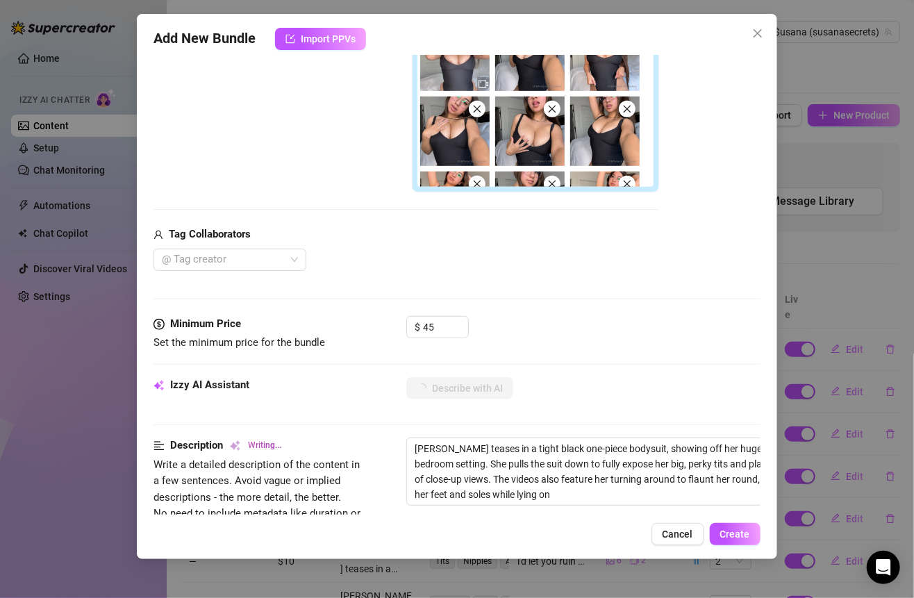
type textarea "[PERSON_NAME] teases in a tight black one-piece bodysuit, showing off her huge …"
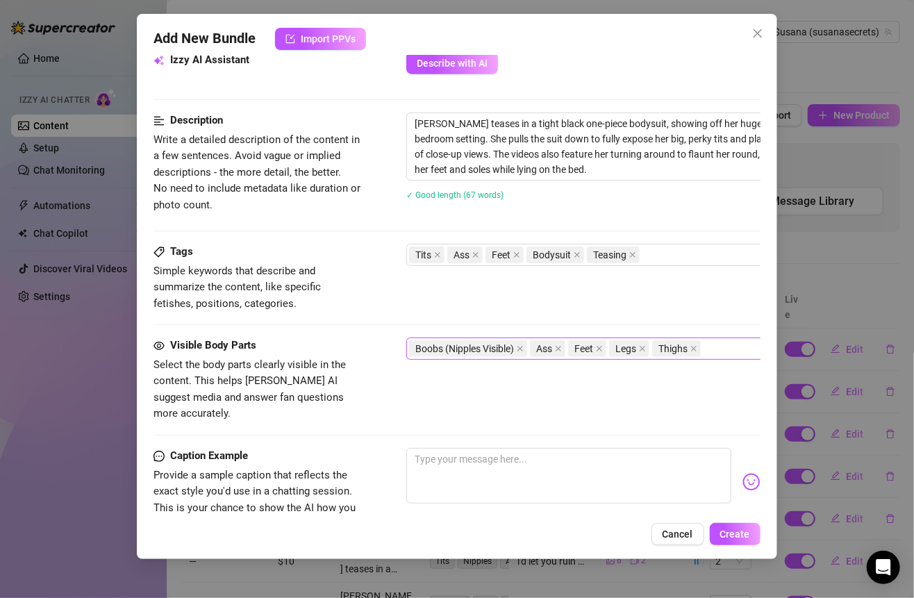
scroll to position [662, 0]
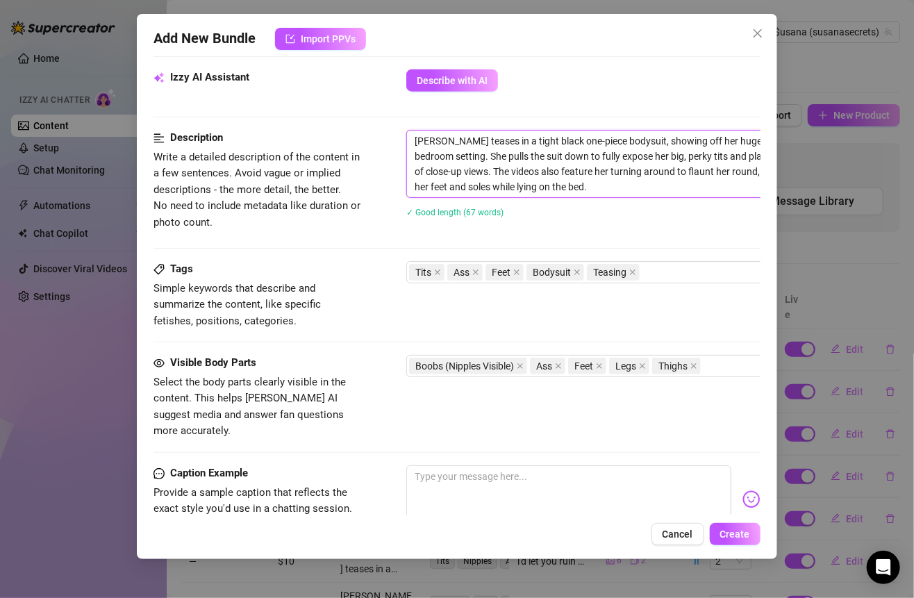
drag, startPoint x: 412, startPoint y: 134, endPoint x: 597, endPoint y: 187, distance: 192.7
click at [597, 187] on textarea "[PERSON_NAME] teases in a tight black one-piece bodysuit, showing off her huge …" at bounding box center [649, 164] width 485 height 67
click at [484, 469] on textarea at bounding box center [568, 493] width 324 height 56
paste textarea "Mmm baby… this black bodysuit’s hugging every curve just right 😏 my tits are sp…"
type textarea "Mmm baby… this black bodysuit’s hugging every curve just right 😏 my tits are sp…"
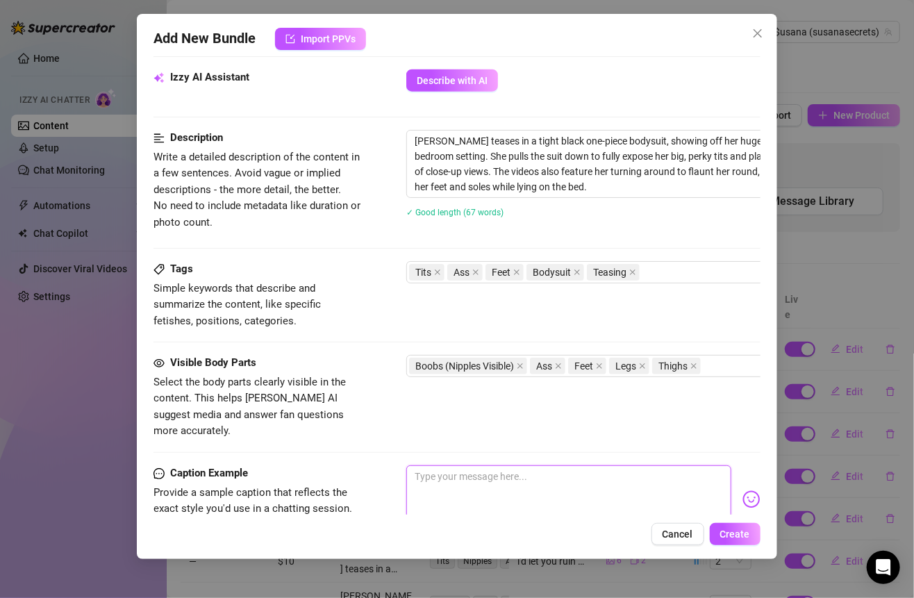
type textarea "Mmm baby… this black bodysuit’s hugging every curve just right 😏 my tits are sp…"
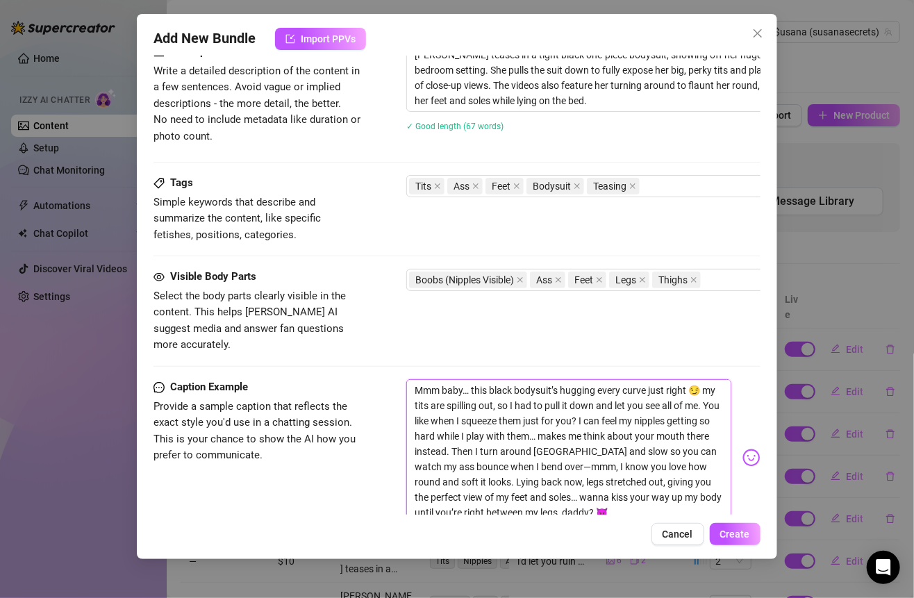
scroll to position [744, 0]
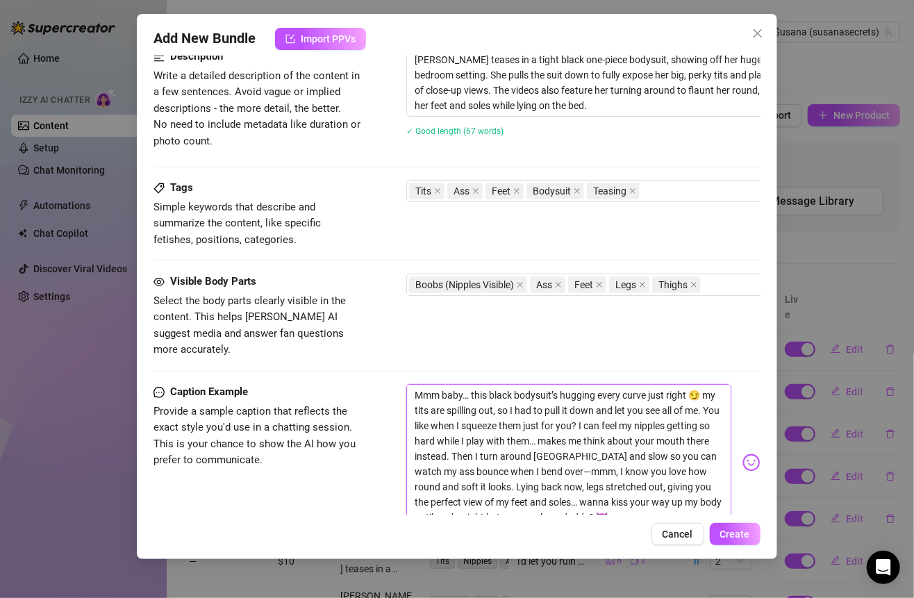
click at [590, 451] on textarea "Mmm baby… this black bodysuit’s hugging every curve just right 😏 my tits are sp…" at bounding box center [568, 456] width 324 height 144
type textarea "Mmm baby… this black bodysuit’s hugging every curve just right 😏 my tits are sp…"
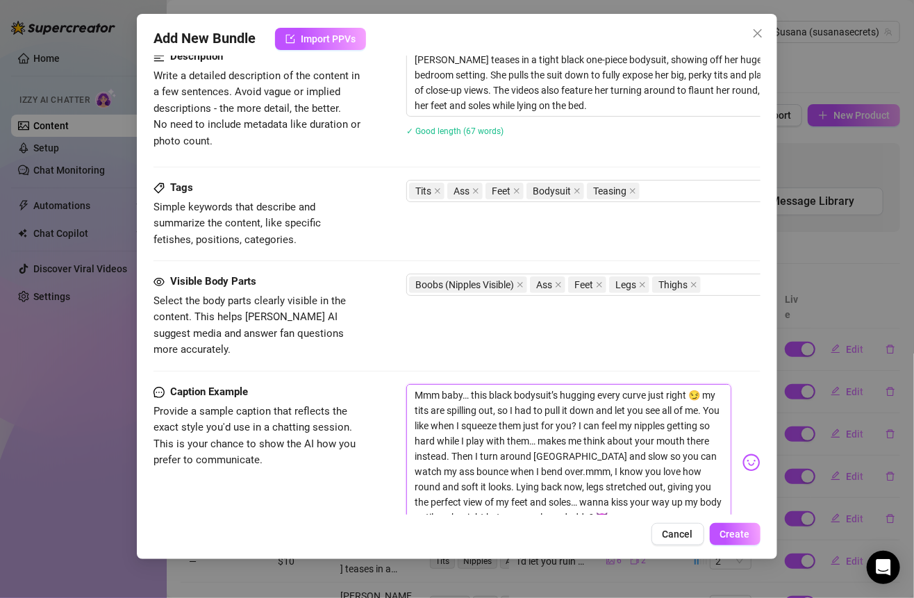
type textarea "Mmm baby… this black bodysuit’s hugging every curve just right 😏 my tits are sp…"
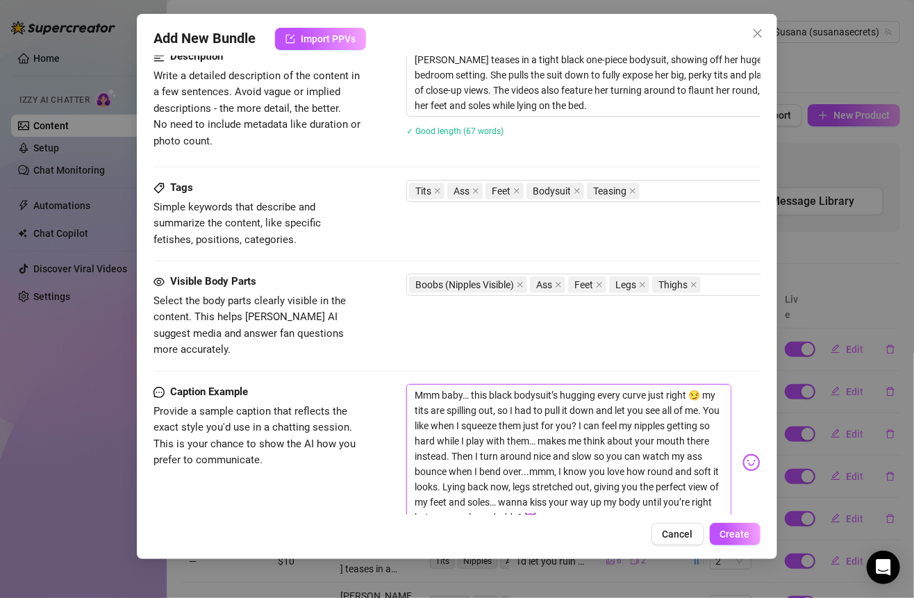
type textarea "Mmm baby… this black bodysuit’s hugging every curve just right 😏 my tits are sp…"
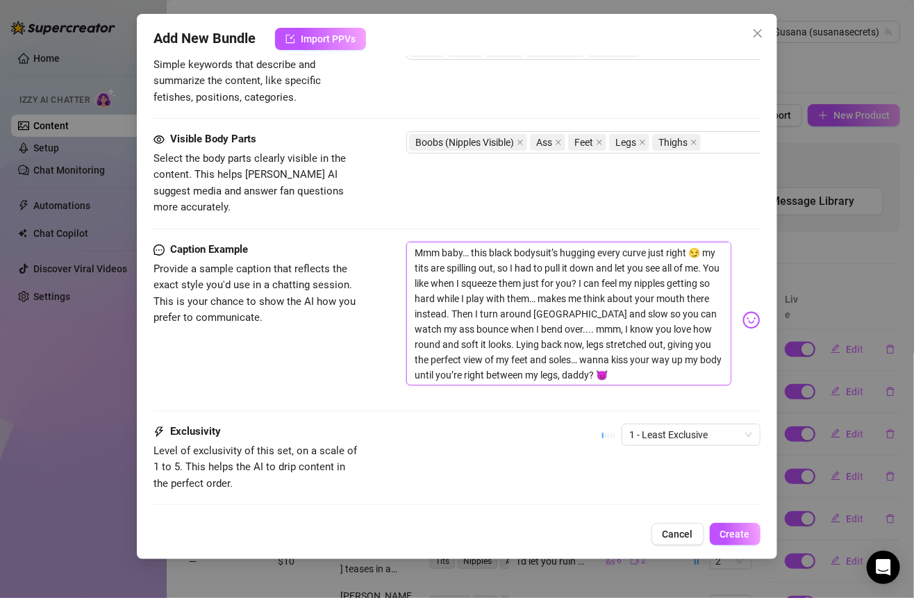
scroll to position [883, 0]
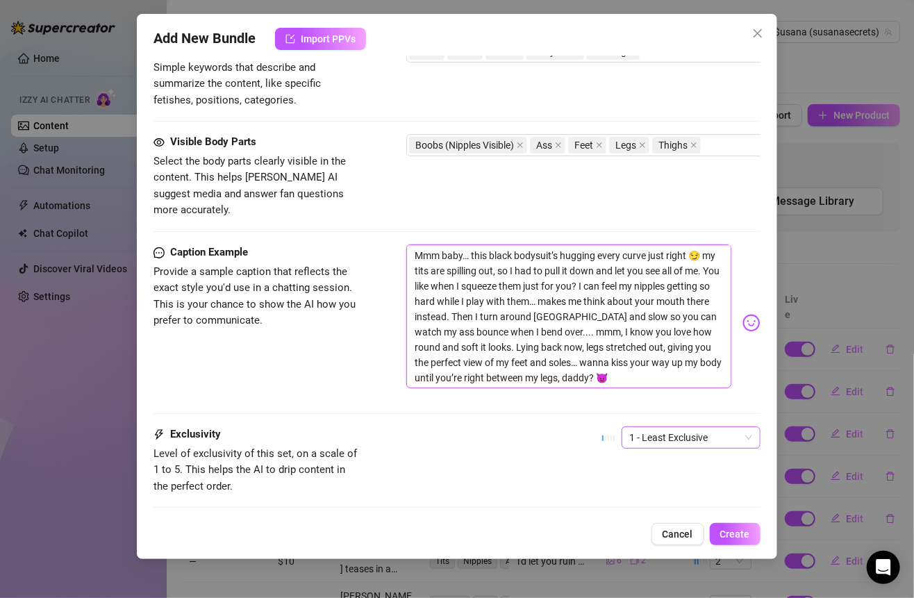
click at [630, 427] on span "1 - Least Exclusive" at bounding box center [691, 437] width 122 height 21
type textarea "Mmm baby… this black bodysuit’s hugging every curve just right 😏 my tits are sp…"
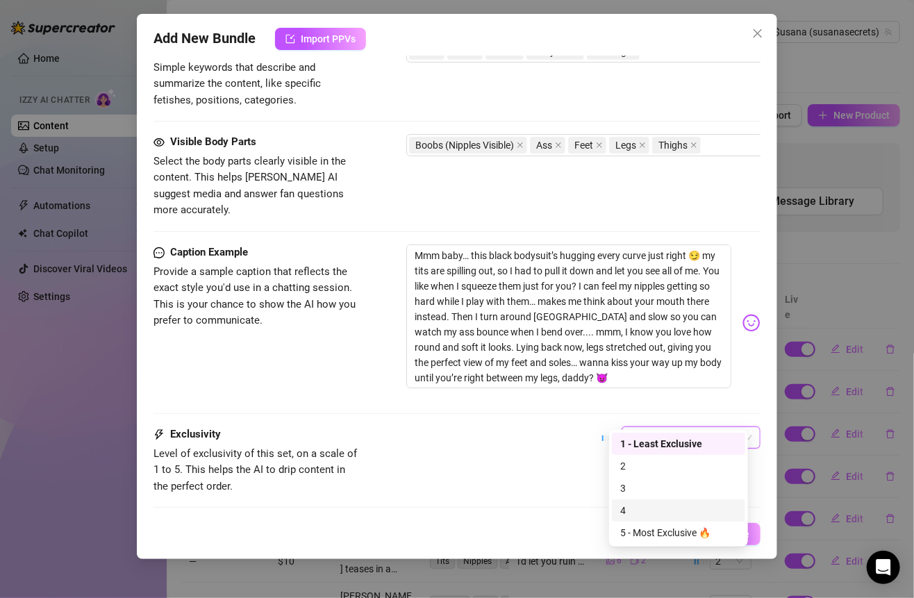
click at [641, 513] on div "4" at bounding box center [678, 510] width 117 height 15
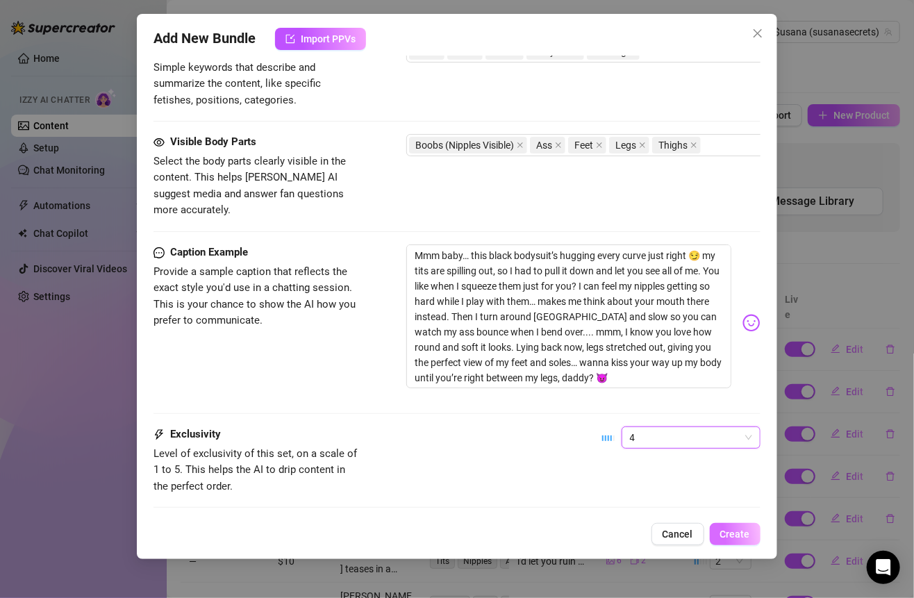
click at [721, 528] on button "Create" at bounding box center [735, 534] width 51 height 22
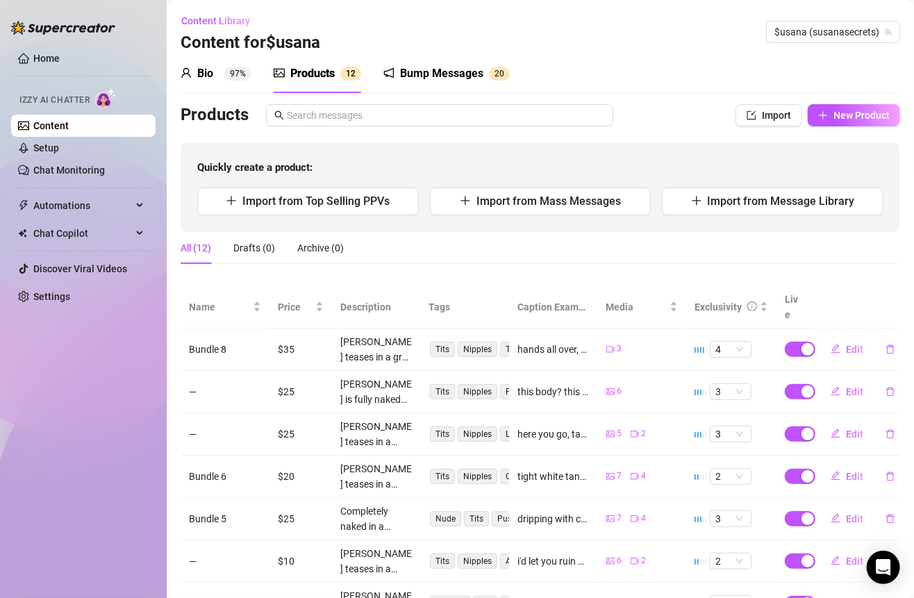
click at [69, 122] on link "Content" at bounding box center [50, 125] width 35 height 11
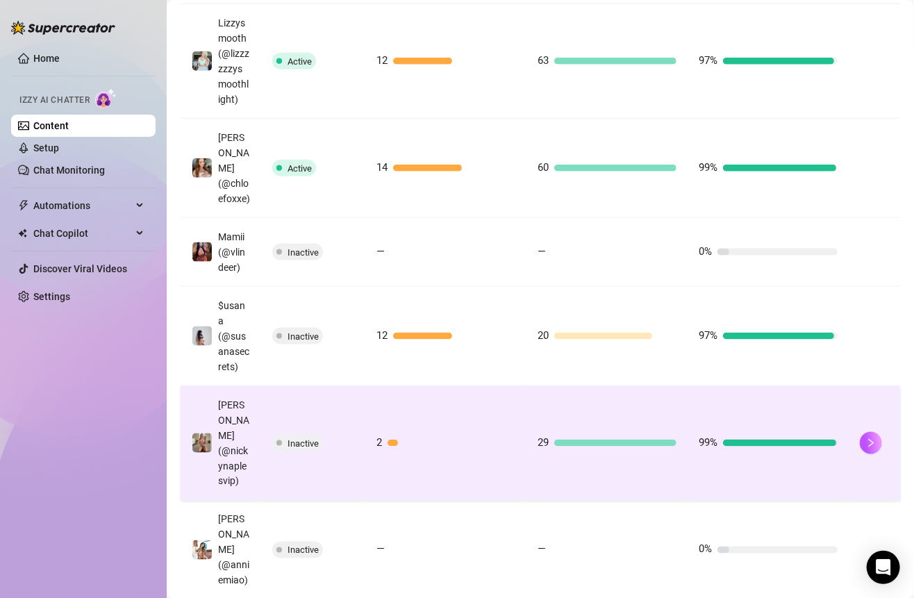
scroll to position [717, 0]
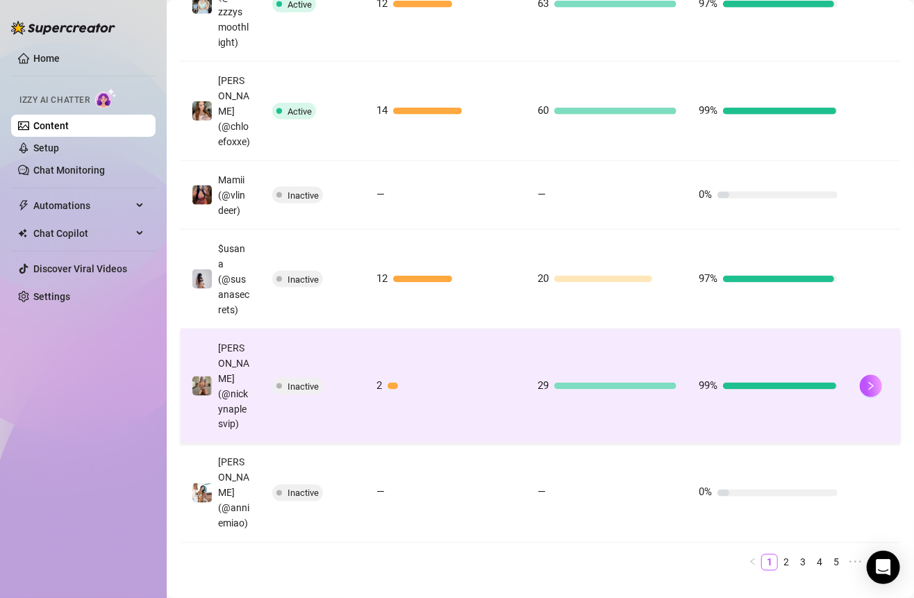
click at [332, 399] on td "Inactive" at bounding box center [313, 386] width 104 height 115
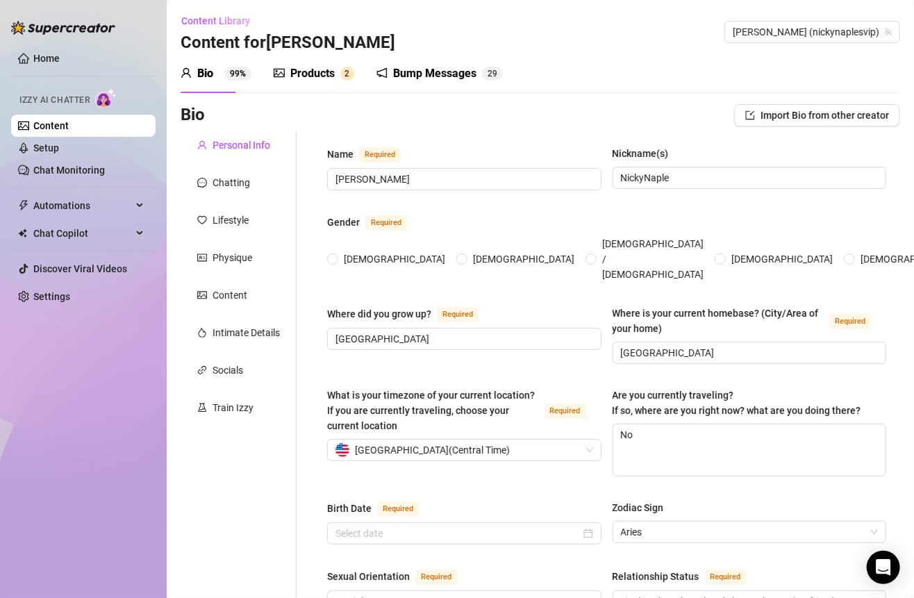
radio input "true"
type input "[DATE]"
click at [309, 76] on div "Products" at bounding box center [312, 73] width 44 height 17
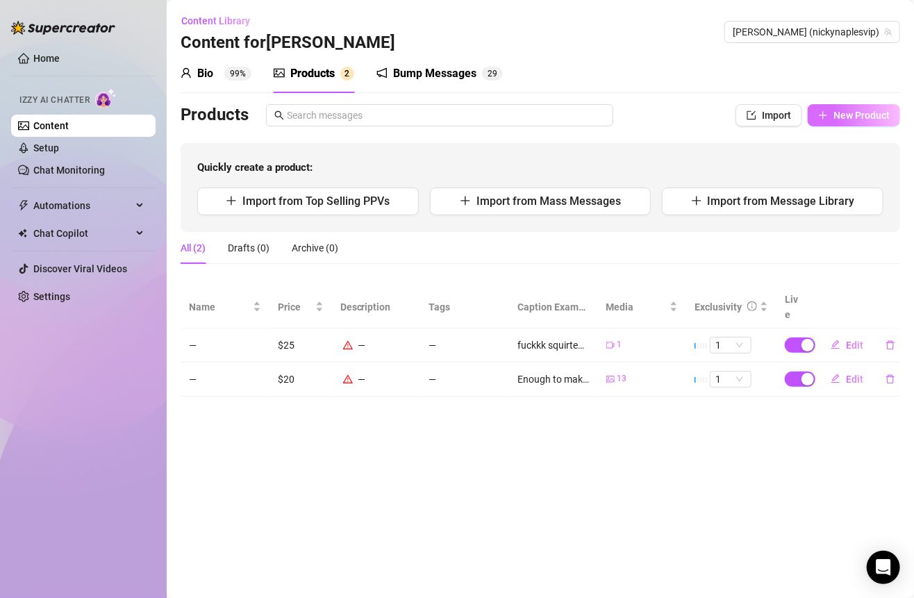
click at [855, 115] on span "New Product" at bounding box center [861, 115] width 56 height 11
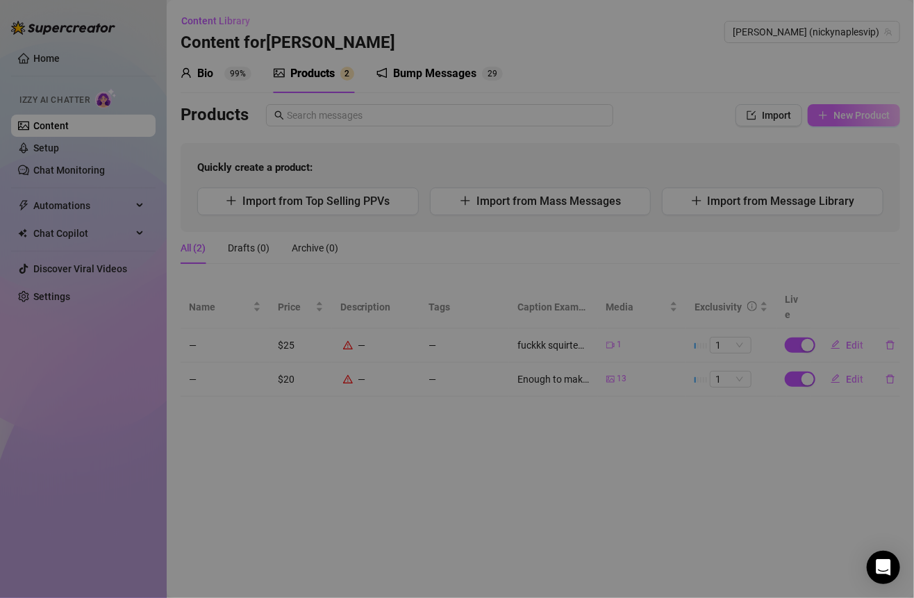
type textarea "Type your message here..."
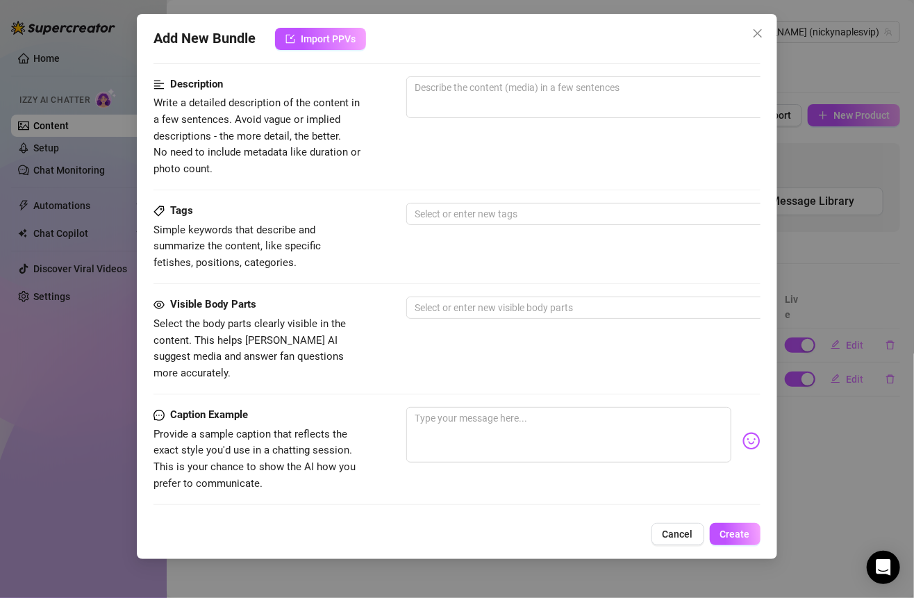
scroll to position [10, 0]
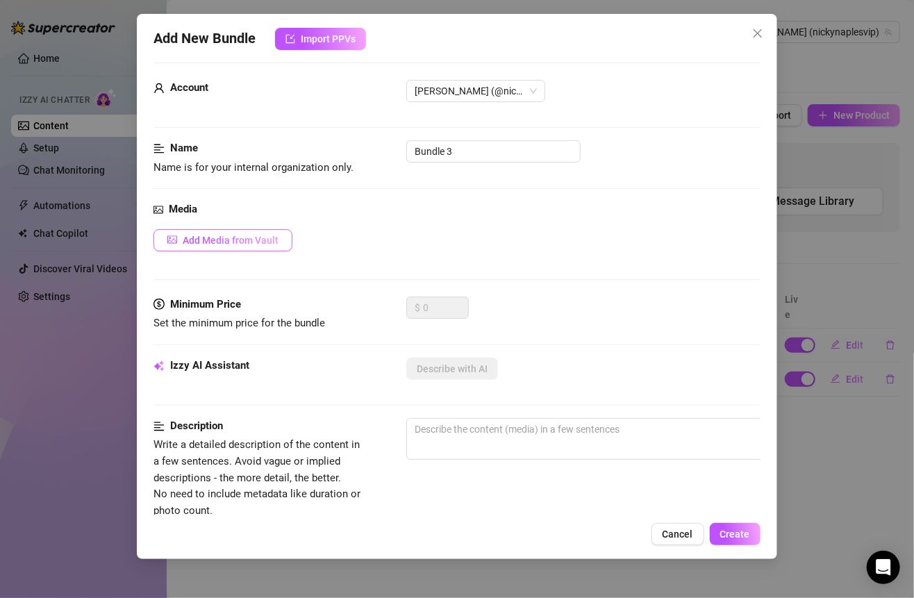
click at [242, 242] on span "Add Media from Vault" at bounding box center [231, 240] width 96 height 11
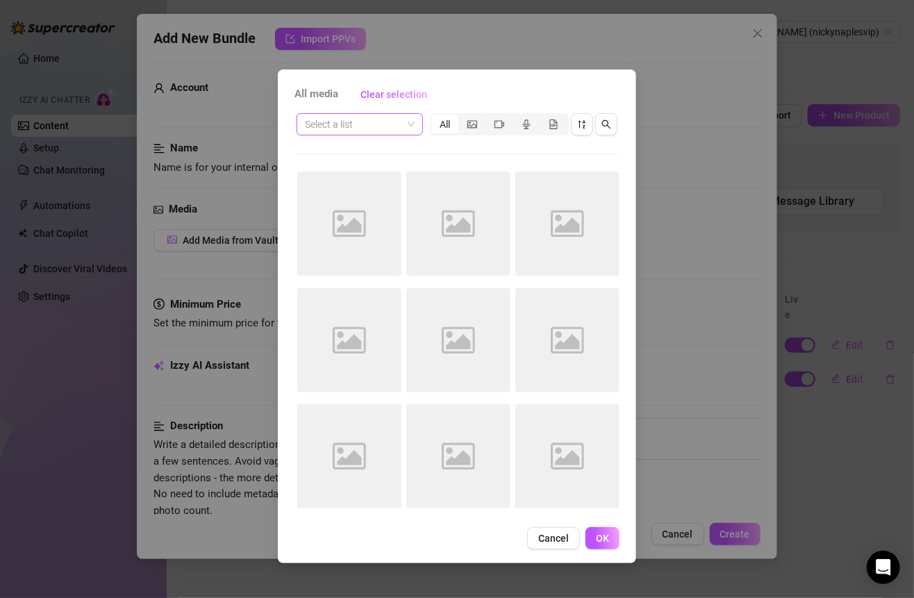
click at [404, 134] on span at bounding box center [360, 124] width 110 height 21
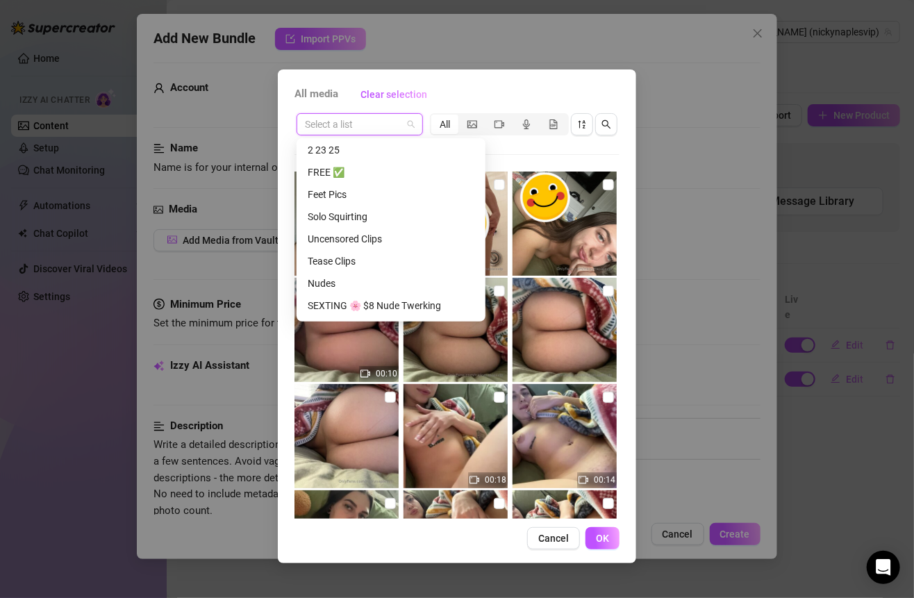
scroll to position [31, 0]
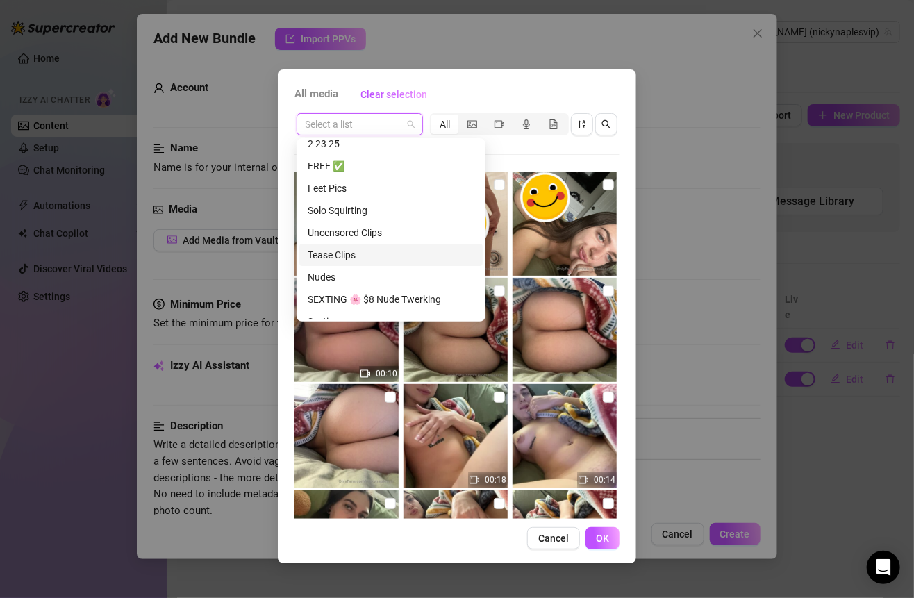
click at [346, 258] on div "Tease Clips" at bounding box center [391, 254] width 167 height 15
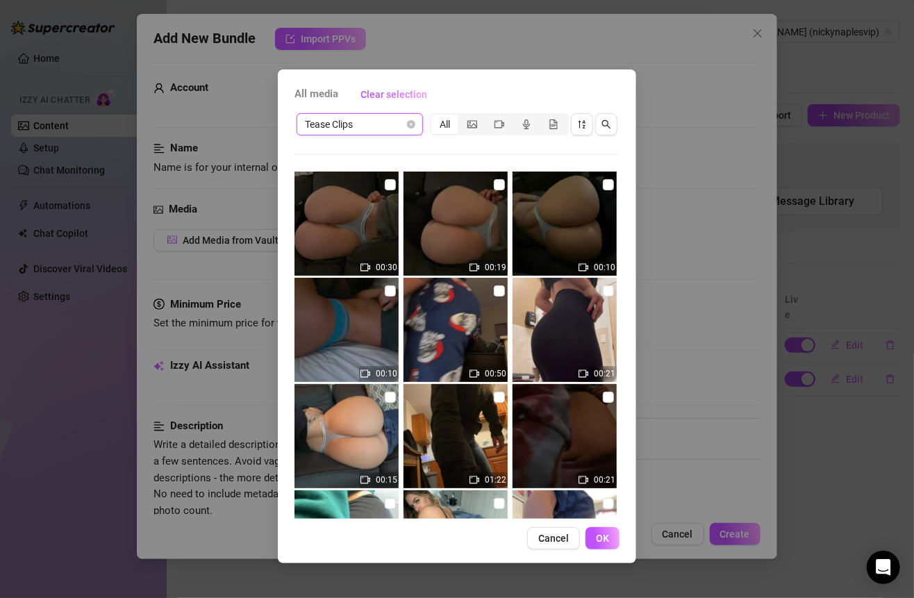
scroll to position [523, 0]
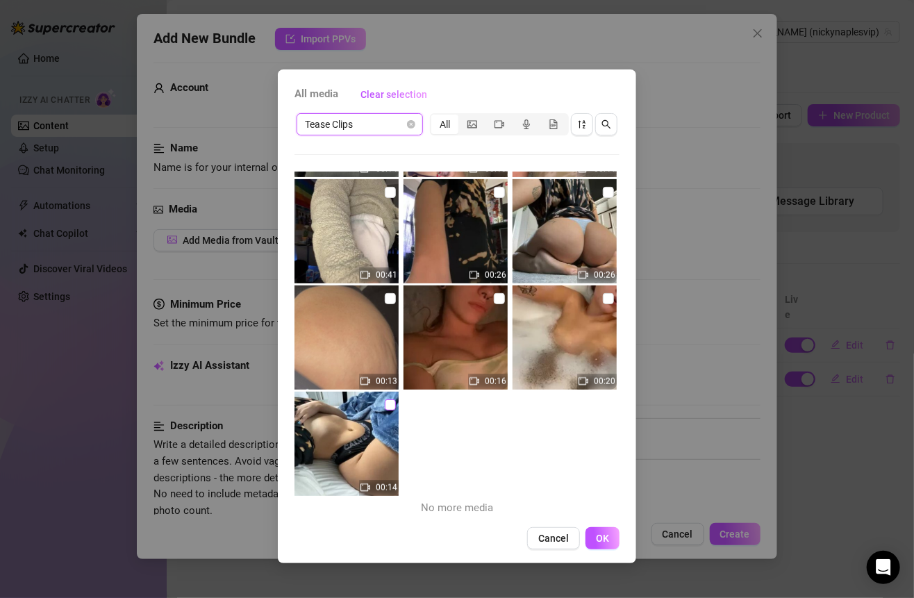
click at [387, 405] on input "checkbox" at bounding box center [390, 404] width 11 height 11
click at [388, 410] on input "checkbox" at bounding box center [390, 404] width 11 height 11
checkbox input "false"
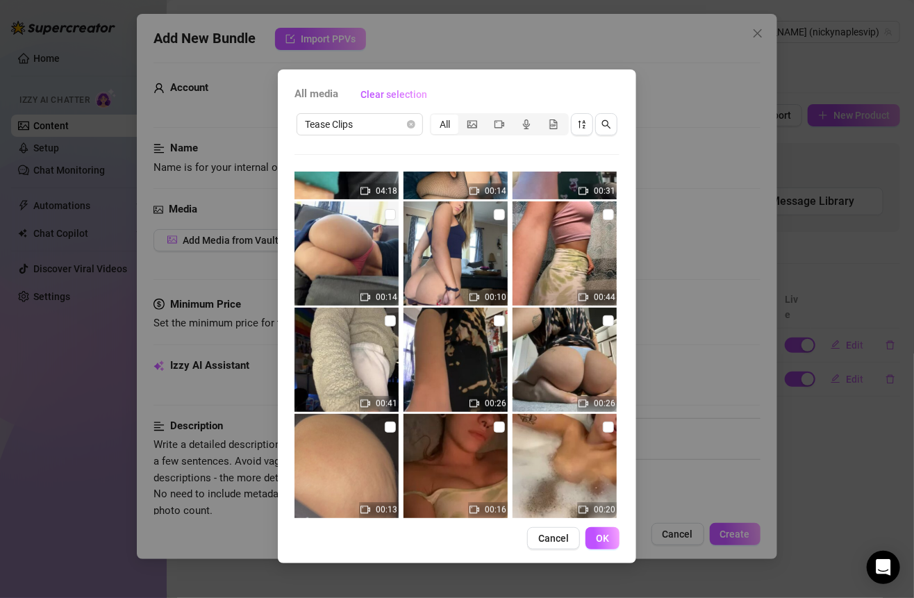
scroll to position [353, 0]
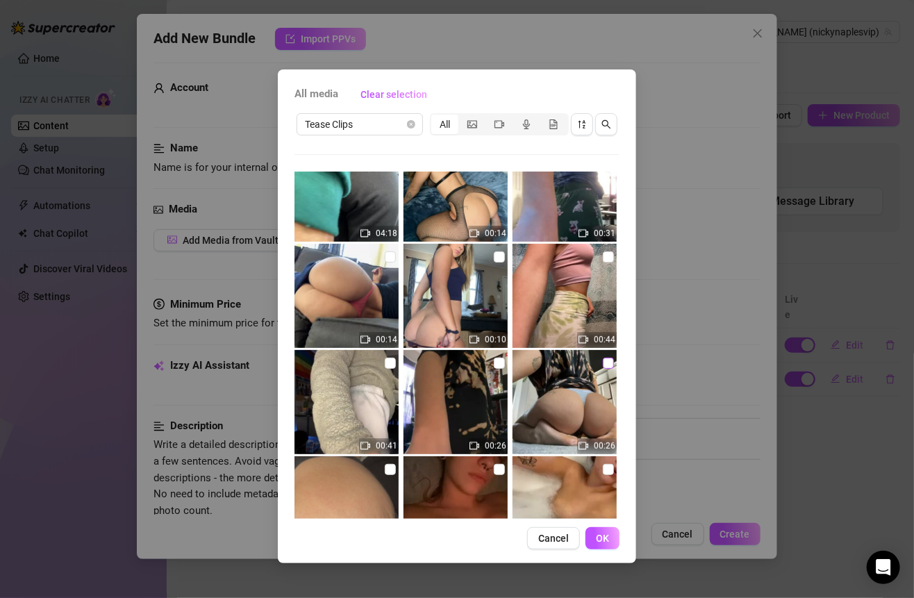
click at [603, 358] on input "checkbox" at bounding box center [608, 363] width 11 height 11
checkbox input "true"
click at [494, 360] on input "checkbox" at bounding box center [499, 363] width 11 height 11
checkbox input "true"
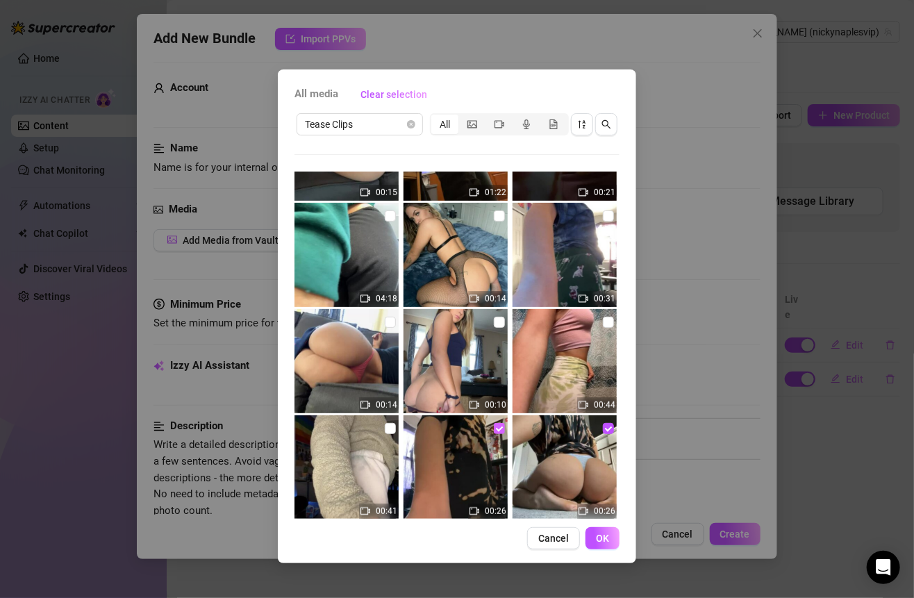
scroll to position [417, 0]
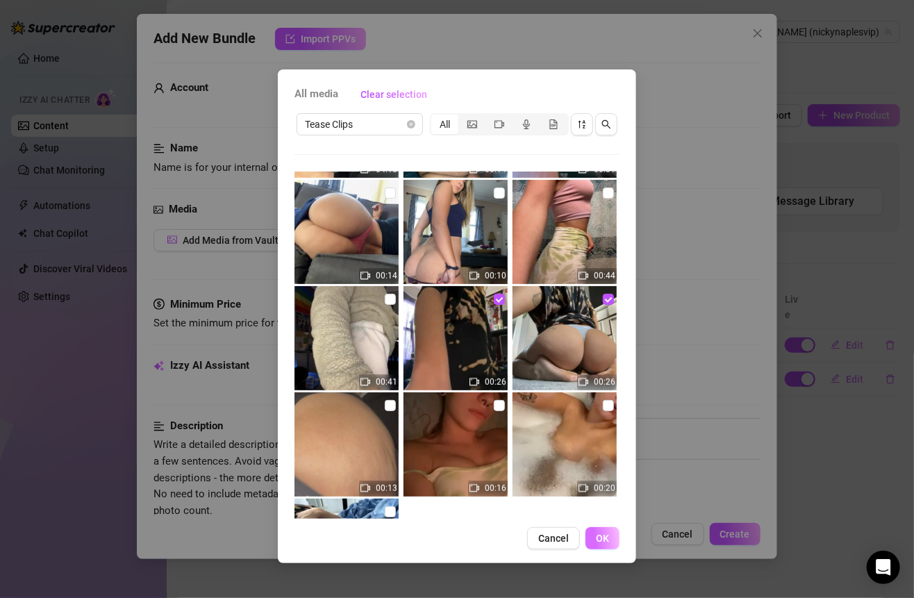
click at [591, 537] on button "OK" at bounding box center [602, 538] width 34 height 22
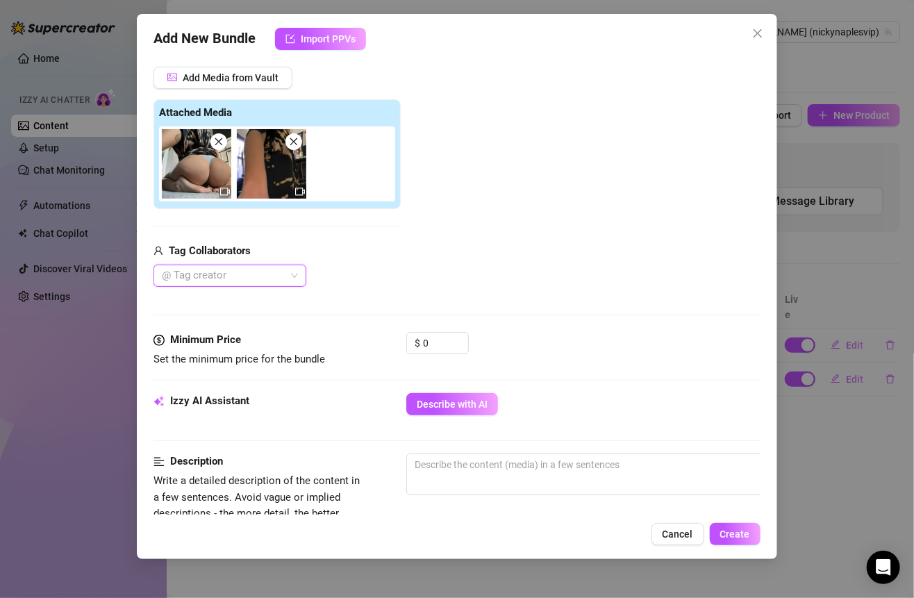
scroll to position [174, 0]
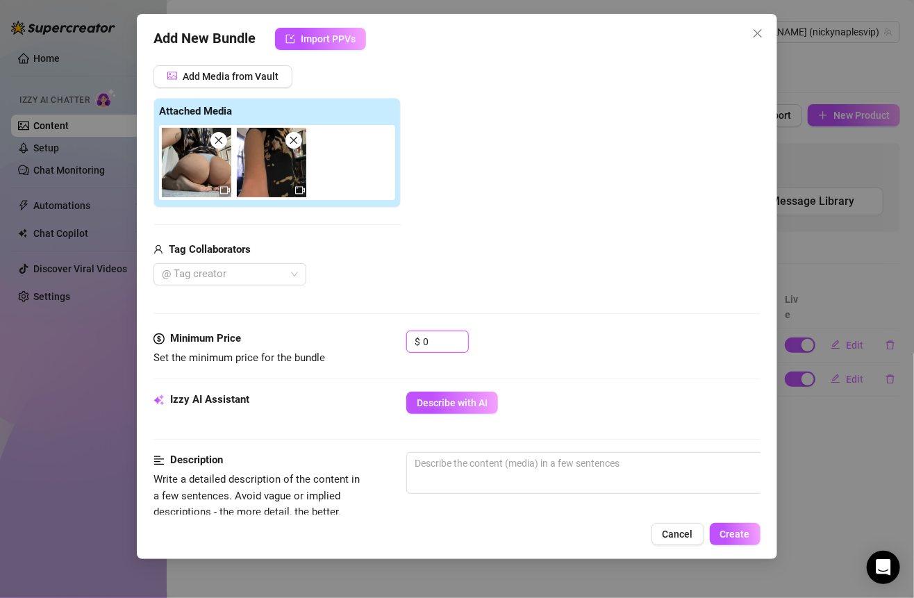
drag, startPoint x: 442, startPoint y: 330, endPoint x: 403, endPoint y: 330, distance: 39.6
click at [403, 330] on div "Minimum Price Set the minimum price for the bundle $ 0" at bounding box center [456, 347] width 606 height 35
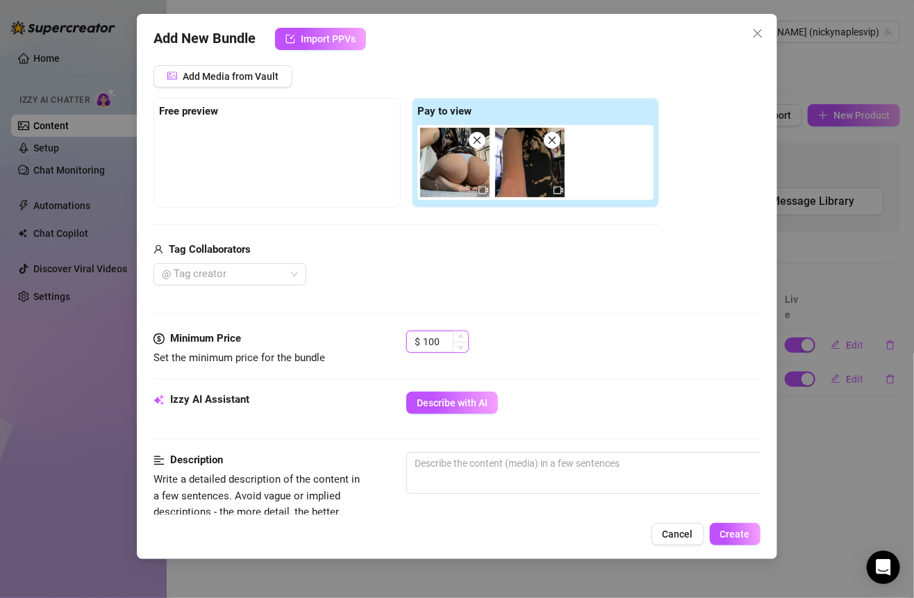
click at [442, 335] on input "100" at bounding box center [445, 341] width 45 height 21
click at [457, 392] on button "Describe with AI" at bounding box center [452, 403] width 92 height 22
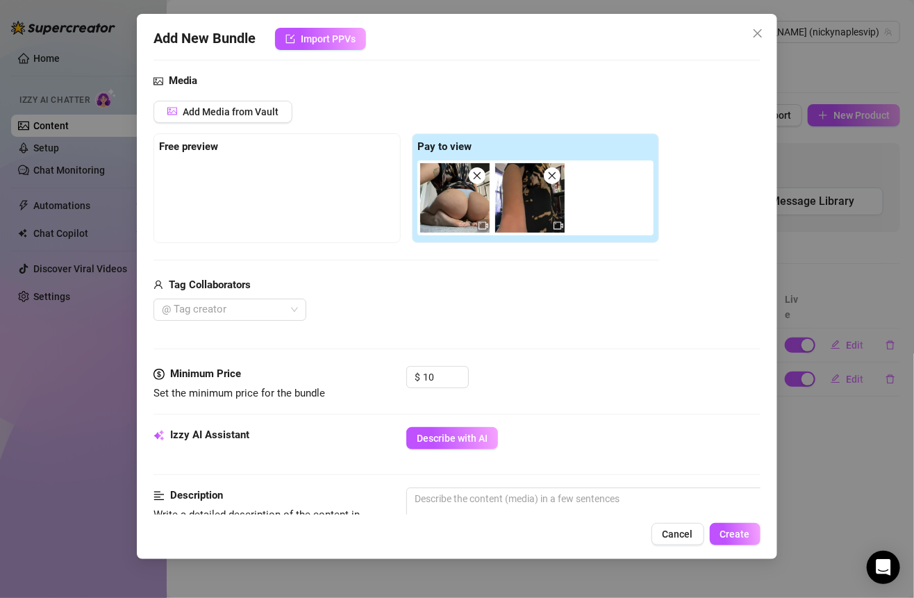
scroll to position [96, 0]
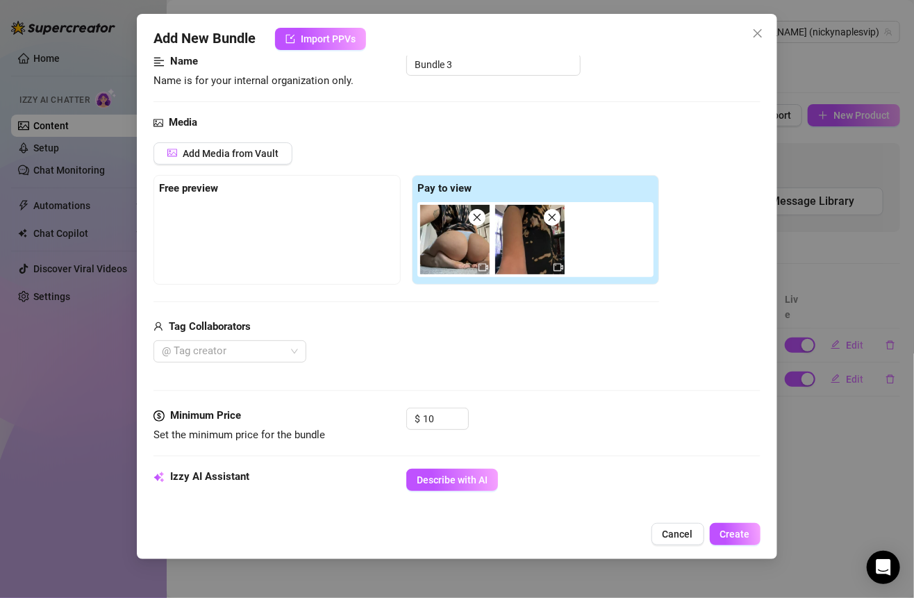
click at [480, 212] on icon "close" at bounding box center [477, 217] width 10 height 10
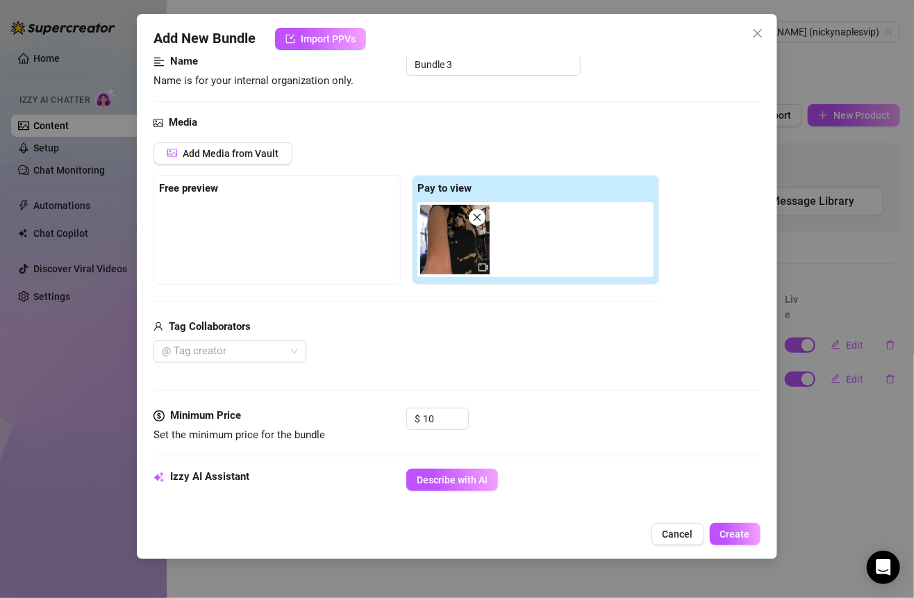
click at [480, 215] on icon "close" at bounding box center [477, 217] width 10 height 10
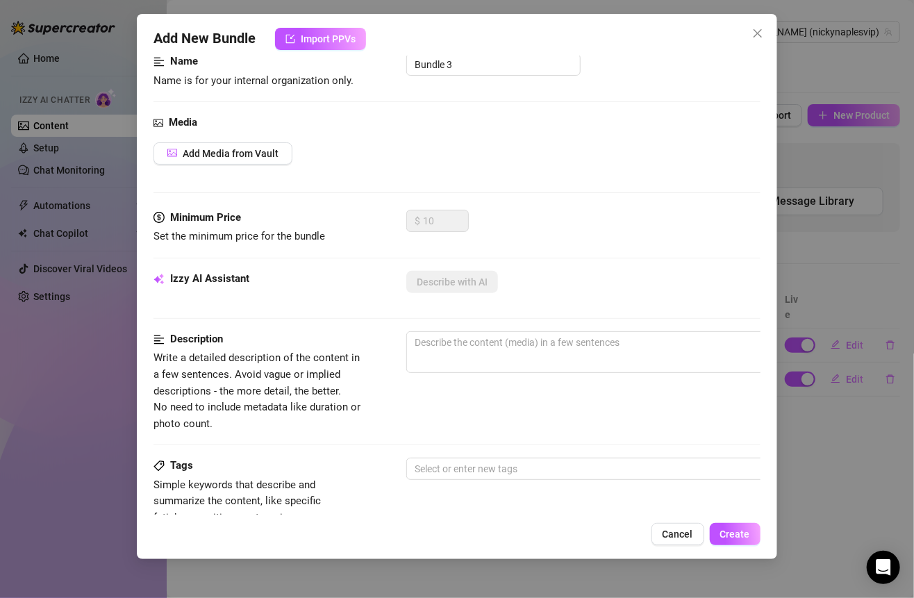
type input "0"
click at [276, 149] on span "Add Media from Vault" at bounding box center [231, 153] width 96 height 11
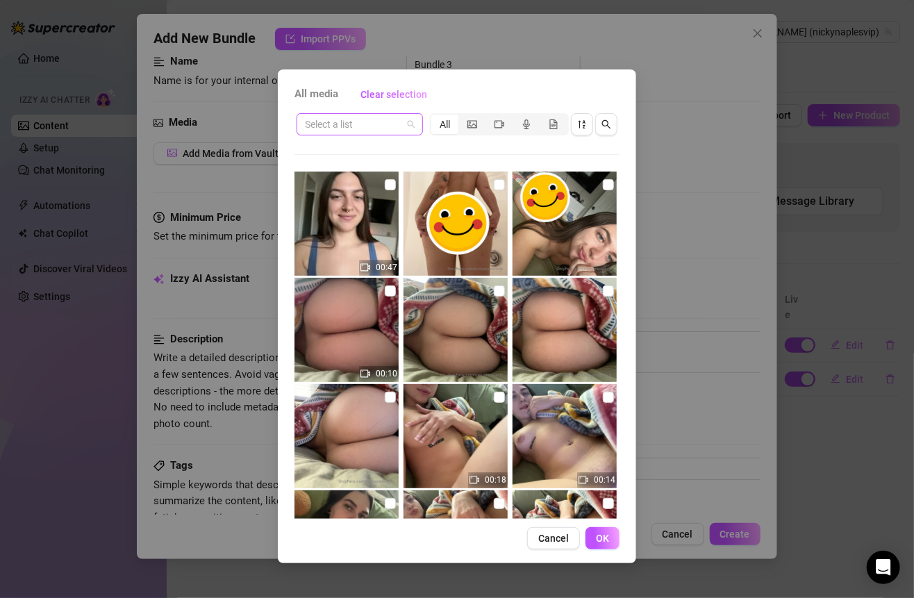
click at [385, 122] on input "search" at bounding box center [353, 124] width 97 height 21
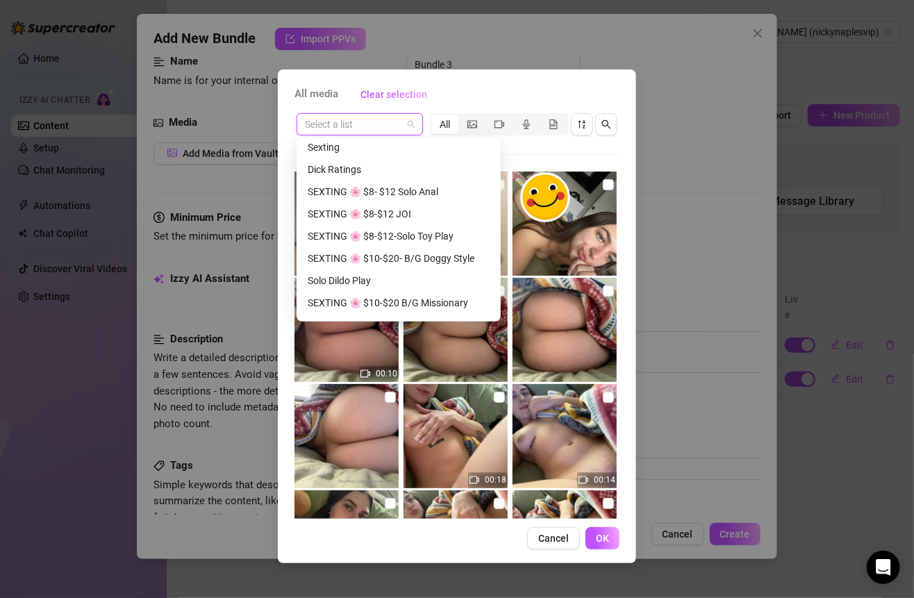
scroll to position [192, 0]
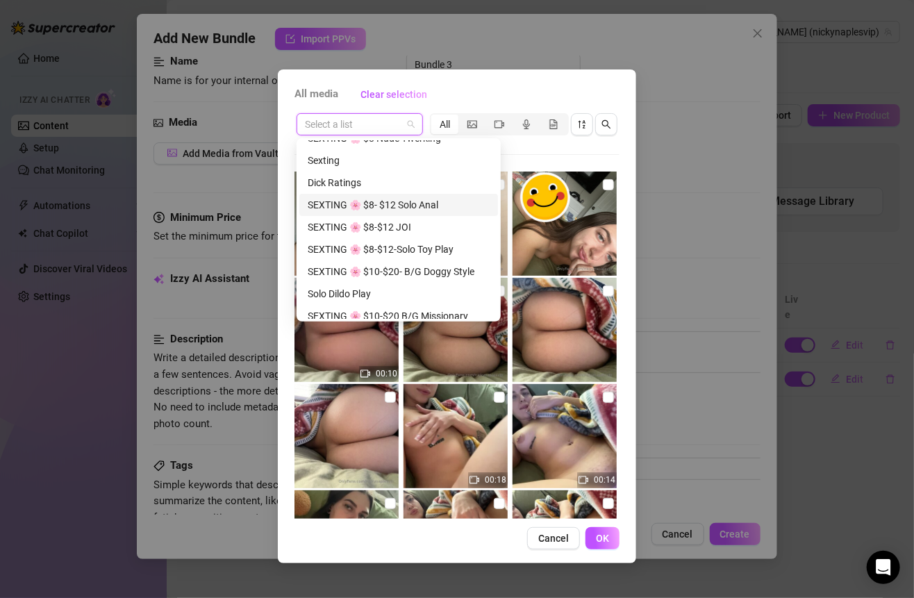
click at [374, 203] on div "SEXTING 🌸 $8- $12 Solo Anal" at bounding box center [399, 204] width 182 height 15
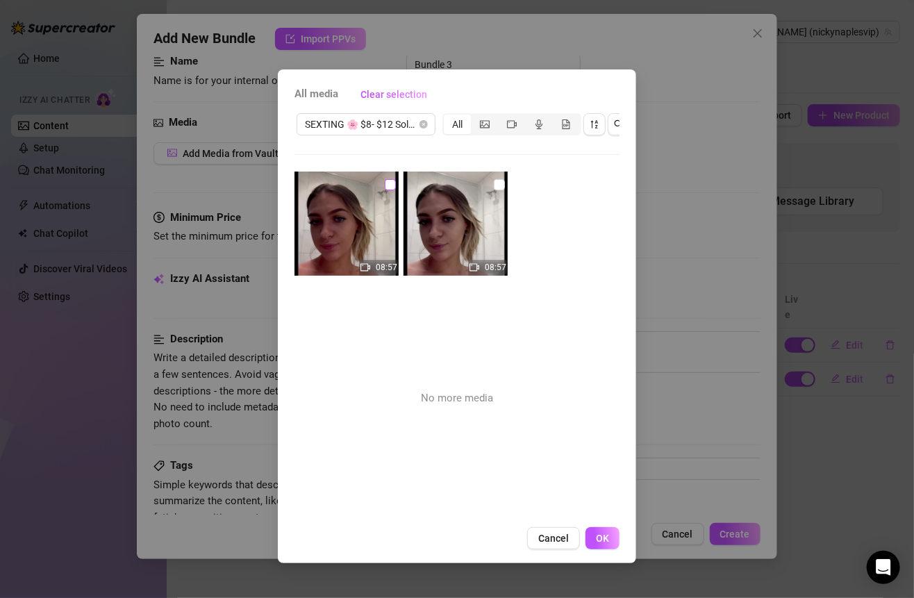
click at [389, 185] on input "checkbox" at bounding box center [390, 184] width 11 height 11
checkbox input "true"
click at [607, 544] on span "OK" at bounding box center [602, 537] width 13 height 11
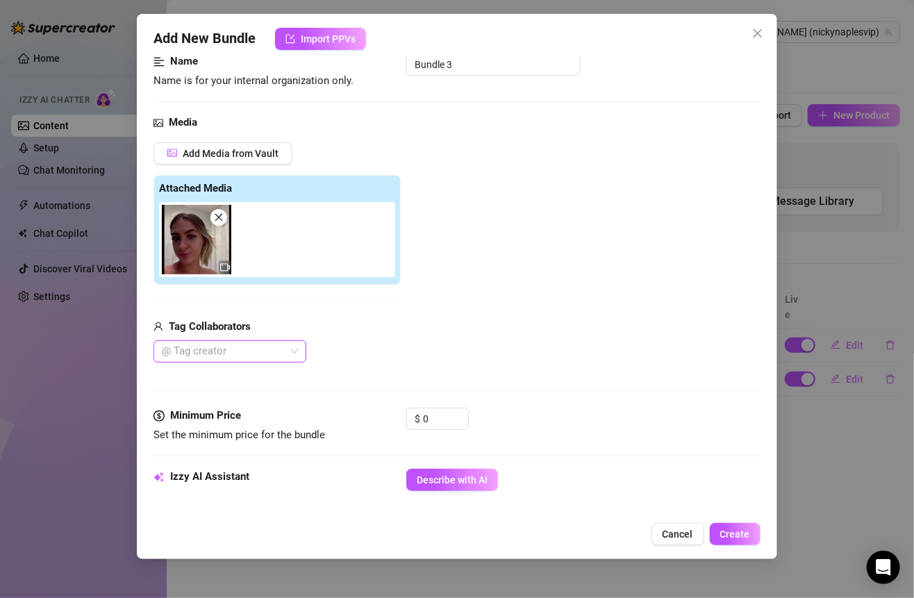
scroll to position [197, 0]
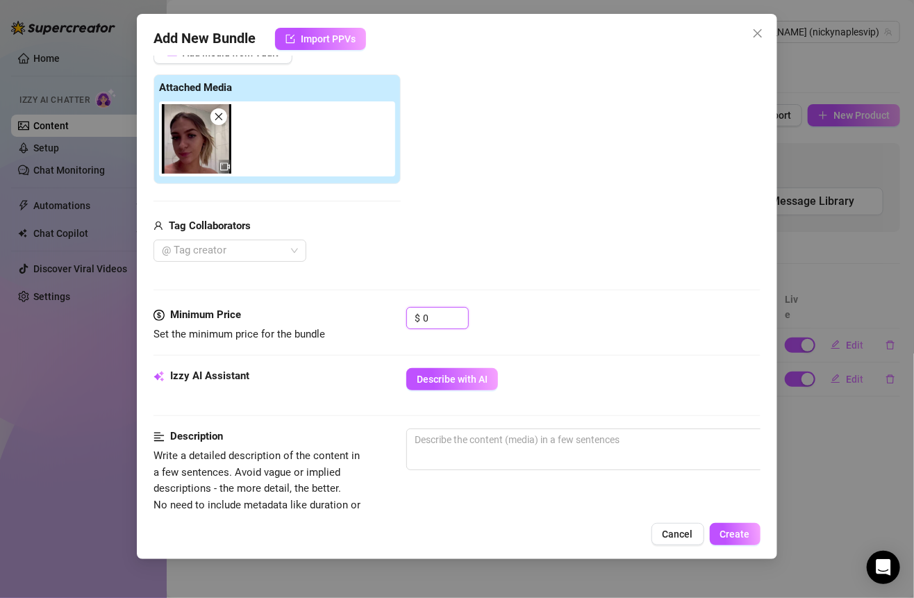
drag, startPoint x: 433, startPoint y: 323, endPoint x: 394, endPoint y: 323, distance: 38.9
click at [394, 323] on div "Minimum Price Set the minimum price for the bundle $ 0" at bounding box center [456, 324] width 606 height 35
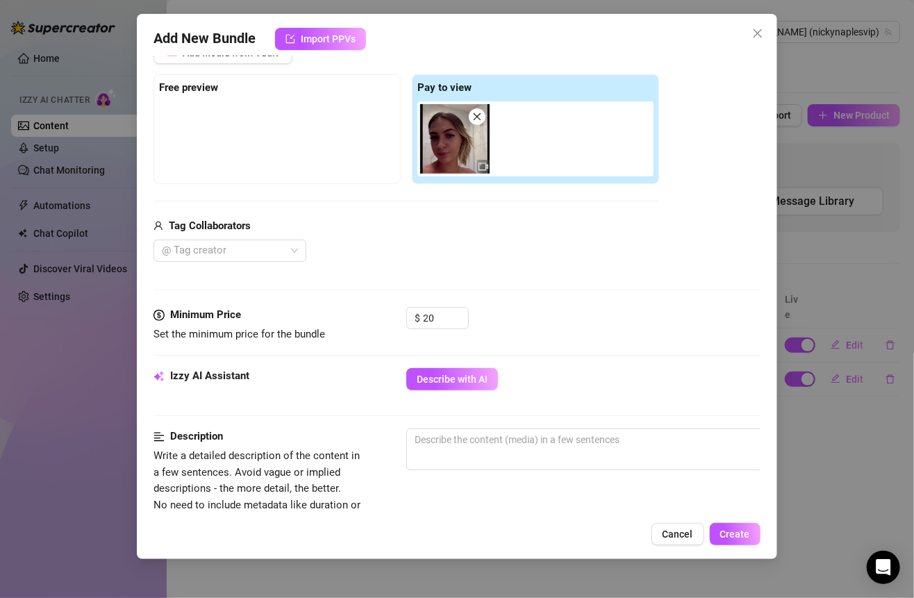
click at [473, 261] on div "Media Add Media from Vault Free preview Pay to view Tag Collaborators @ Tag cre…" at bounding box center [456, 160] width 606 height 293
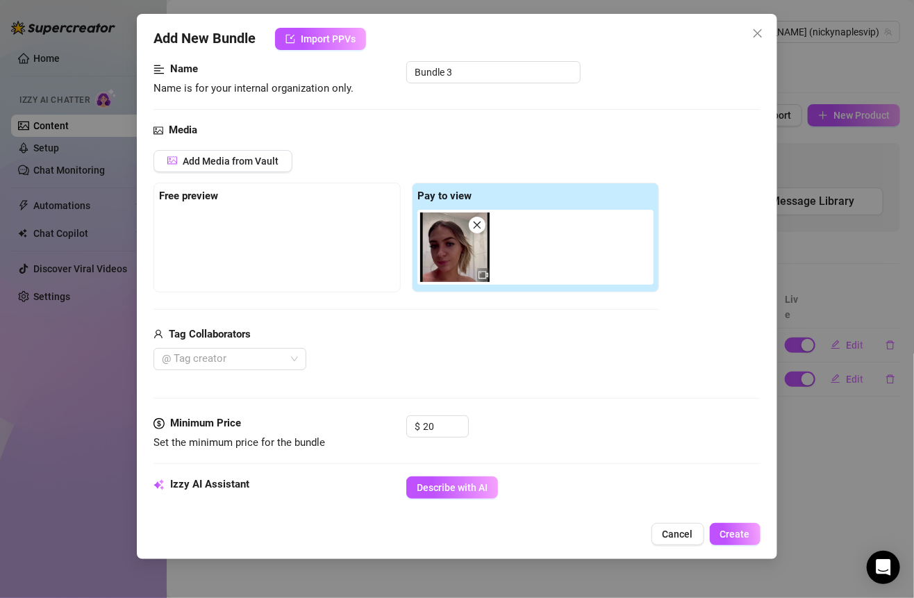
scroll to position [0, 0]
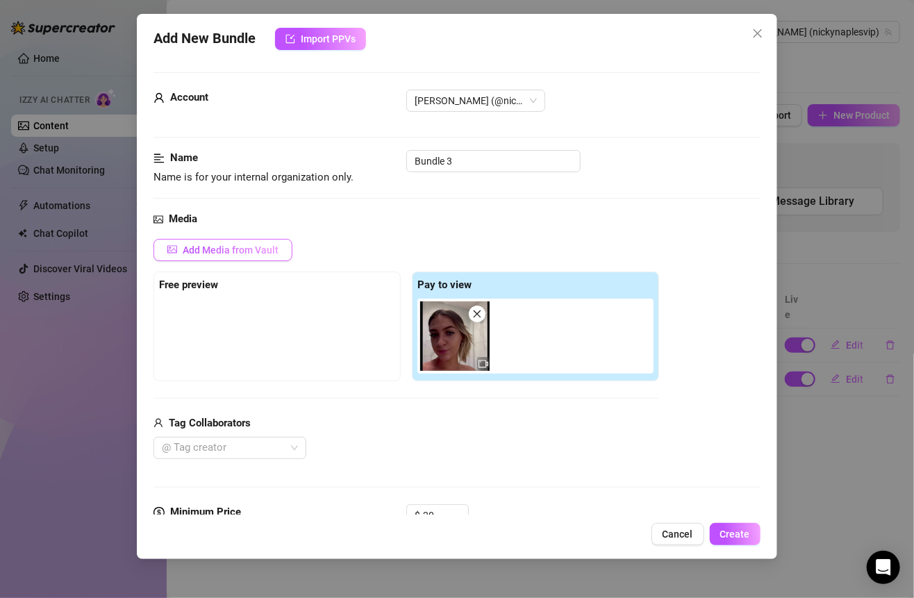
click at [266, 245] on span "Add Media from Vault" at bounding box center [231, 249] width 96 height 11
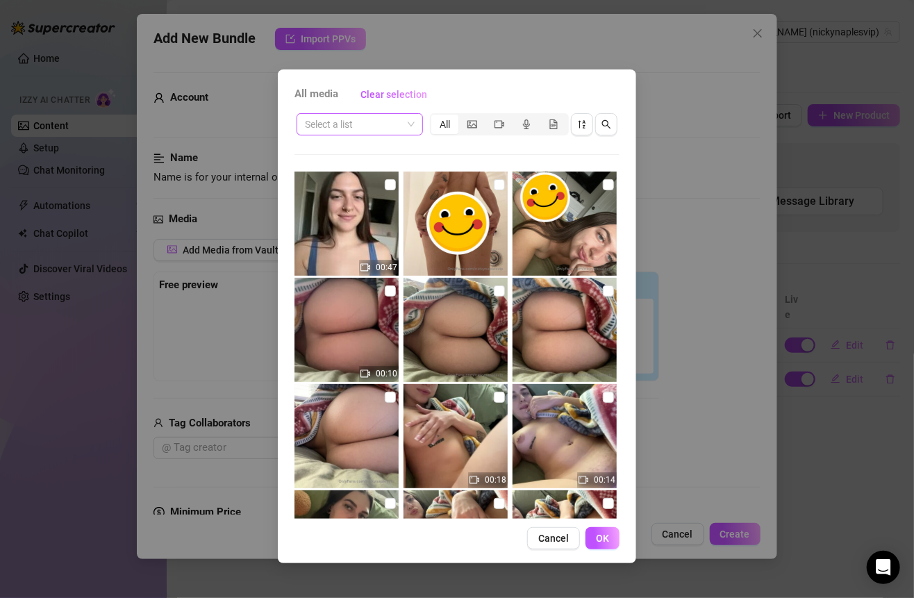
click at [405, 121] on span at bounding box center [360, 124] width 110 height 21
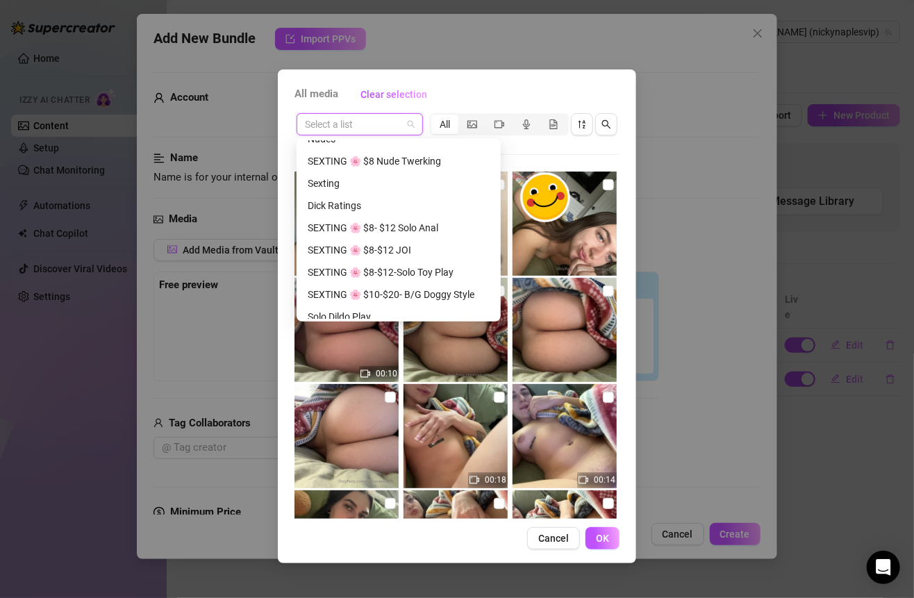
scroll to position [168, 0]
click at [654, 113] on div "All media Clear selection Select a list All 00:47 00:10 00:18 00:14 00:28 Cance…" at bounding box center [457, 299] width 914 height 598
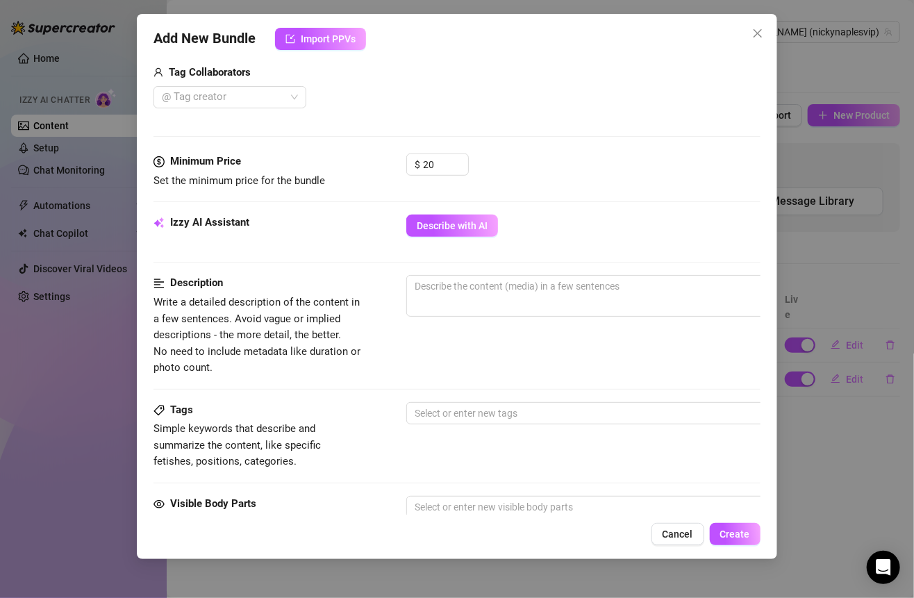
scroll to position [405, 0]
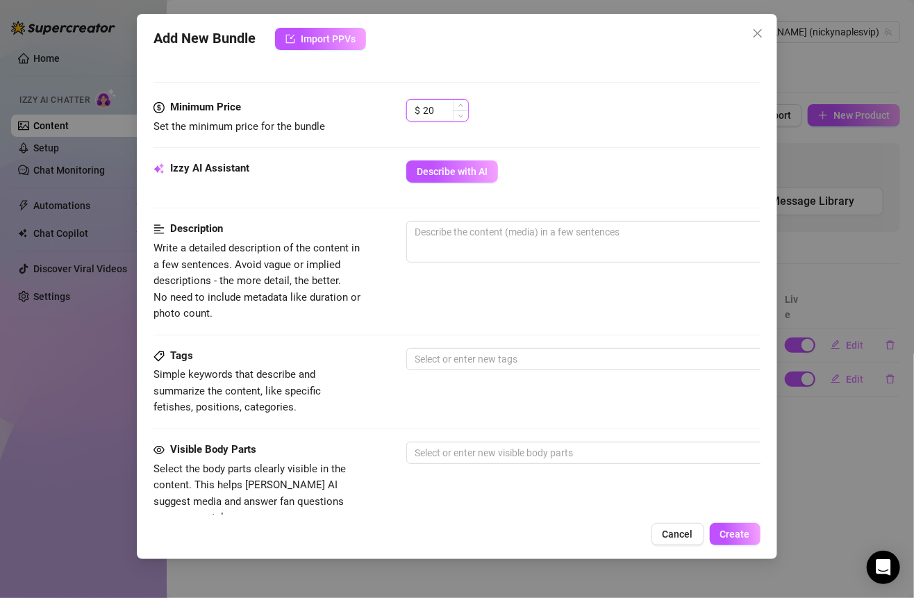
drag, startPoint x: 436, startPoint y: 109, endPoint x: 410, endPoint y: 109, distance: 26.4
click at [410, 109] on div "$ 20" at bounding box center [437, 110] width 62 height 22
type input "12"
click at [558, 111] on div "$ 12" at bounding box center [582, 116] width 353 height 35
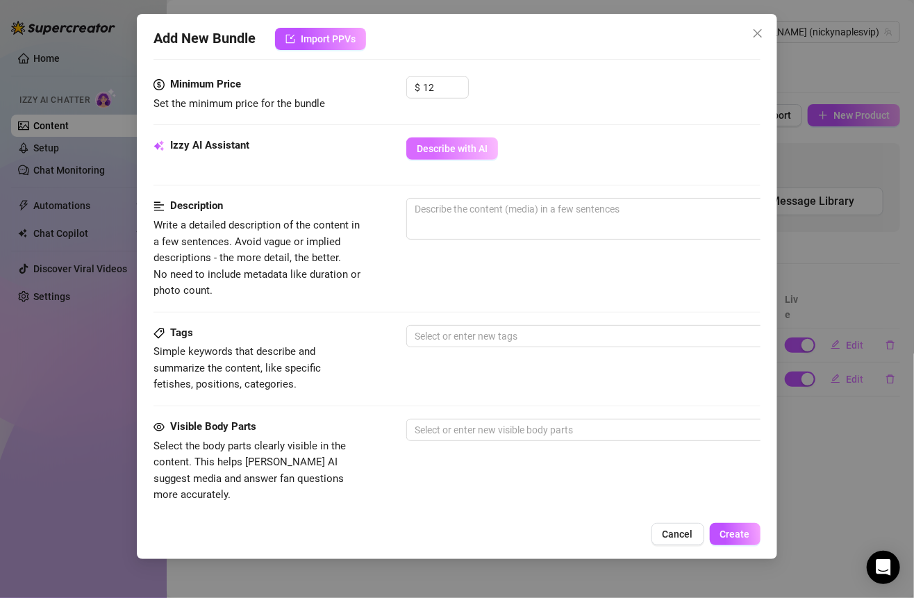
click at [471, 145] on span "Describe with AI" at bounding box center [452, 148] width 71 height 11
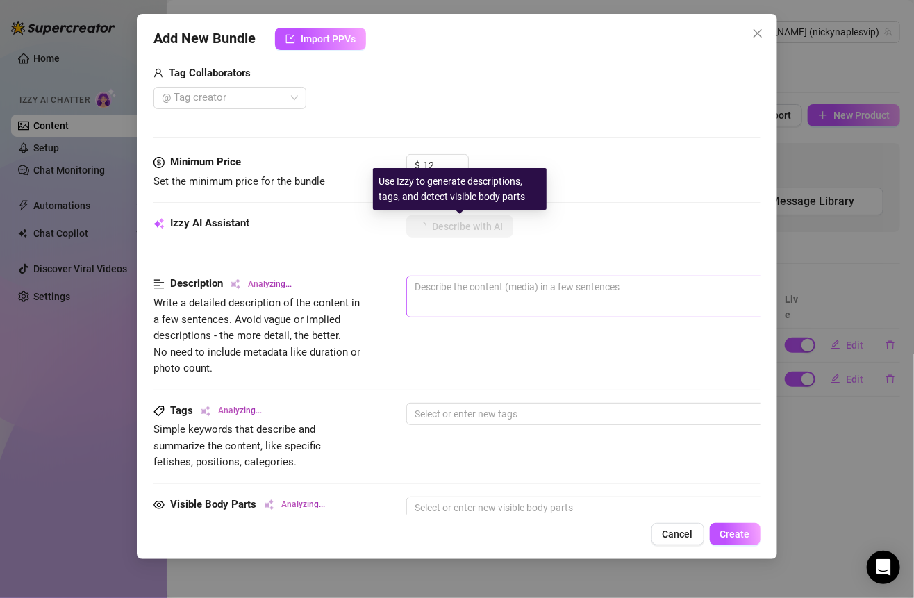
scroll to position [343, 0]
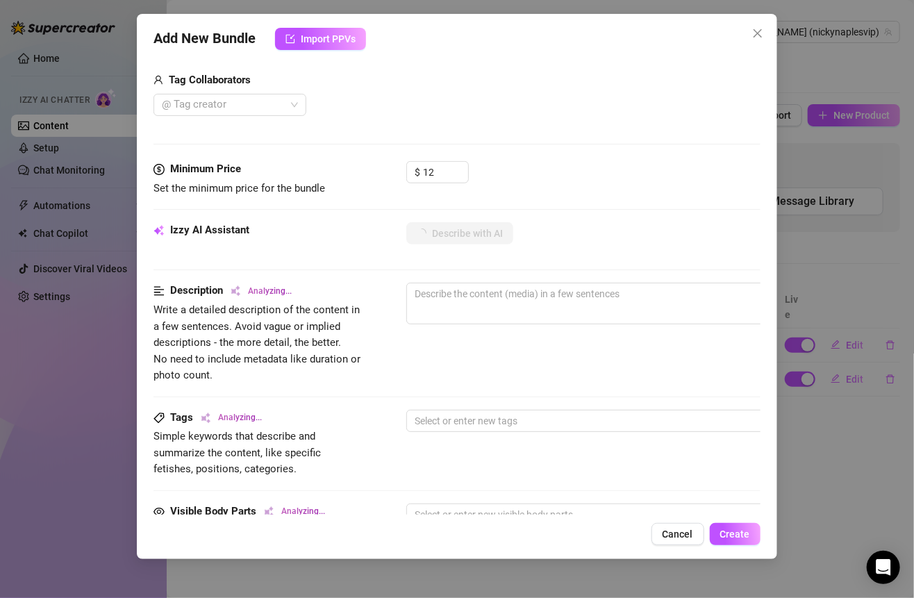
type textarea "[PERSON_NAME]"
type textarea "[PERSON_NAME] is"
type textarea "[PERSON_NAME] is fully"
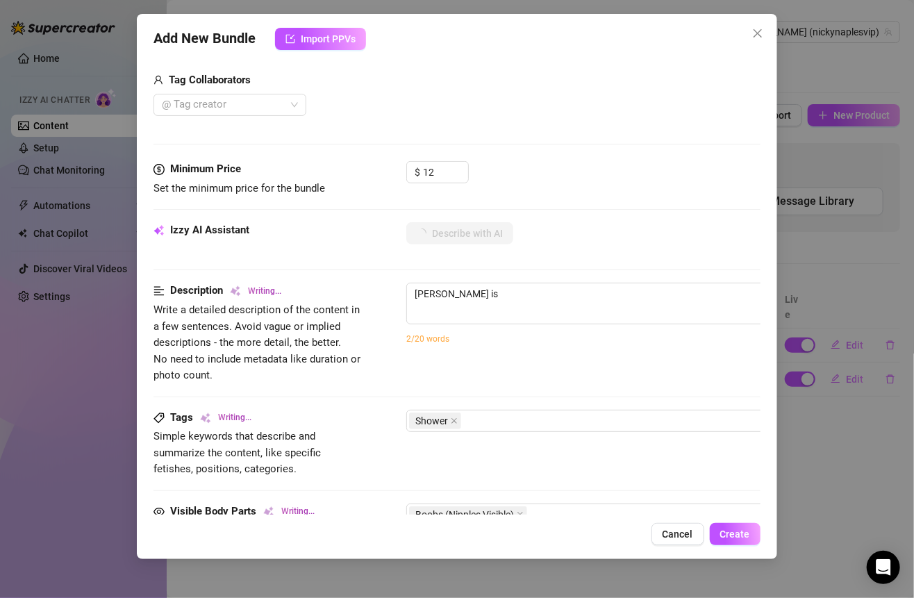
type textarea "[PERSON_NAME] is fully"
type textarea "[PERSON_NAME] is fully naked"
type textarea "[PERSON_NAME] is fully naked in"
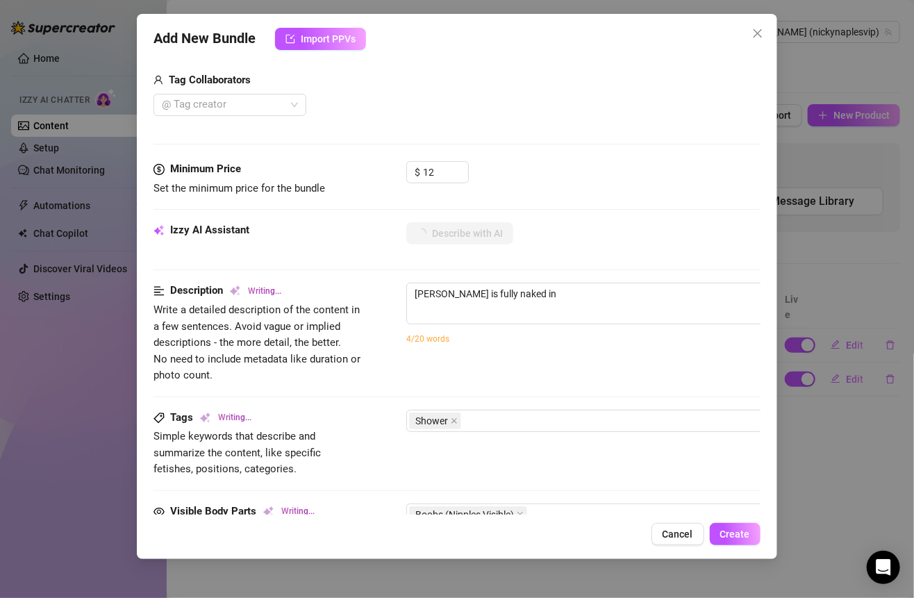
type textarea "[PERSON_NAME] is fully naked in the"
type textarea "[PERSON_NAME] is fully naked in the shower,"
type textarea "[PERSON_NAME] is fully naked in the shower, showing"
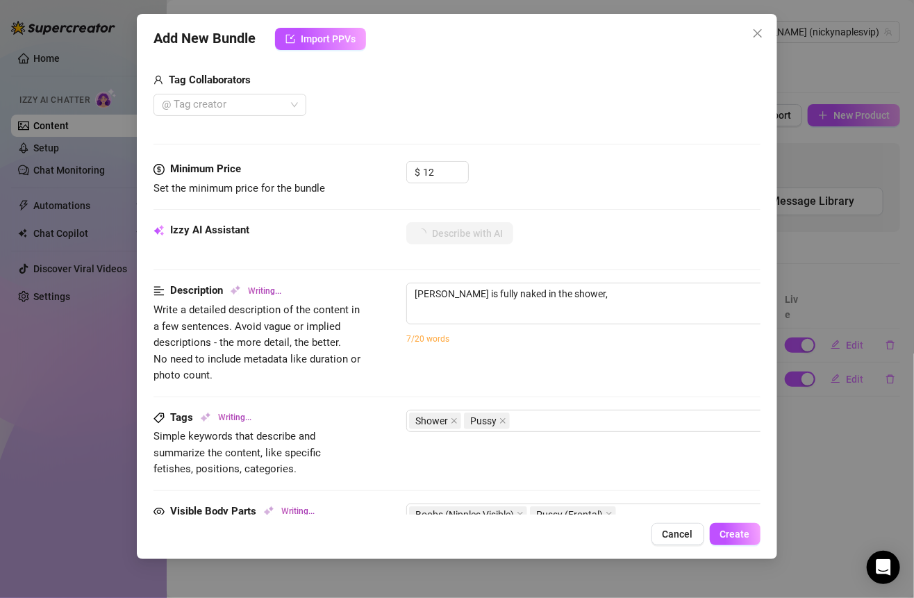
type textarea "[PERSON_NAME] is fully naked in the shower, showing"
type textarea "[PERSON_NAME] is fully naked in the shower, showing off"
type textarea "[PERSON_NAME] is fully naked in the shower, showing off her"
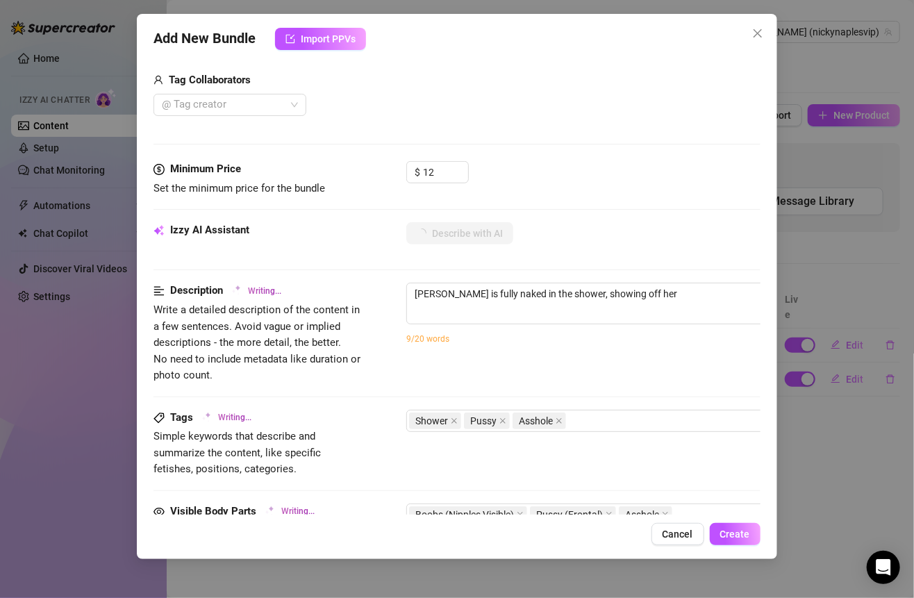
type textarea "[PERSON_NAME] is fully naked in the shower, showing off her perky"
type textarea "[PERSON_NAME] is fully naked in the shower, showing off her perky tits"
type textarea "[PERSON_NAME] is fully naked in the shower, showing off her perky tits and"
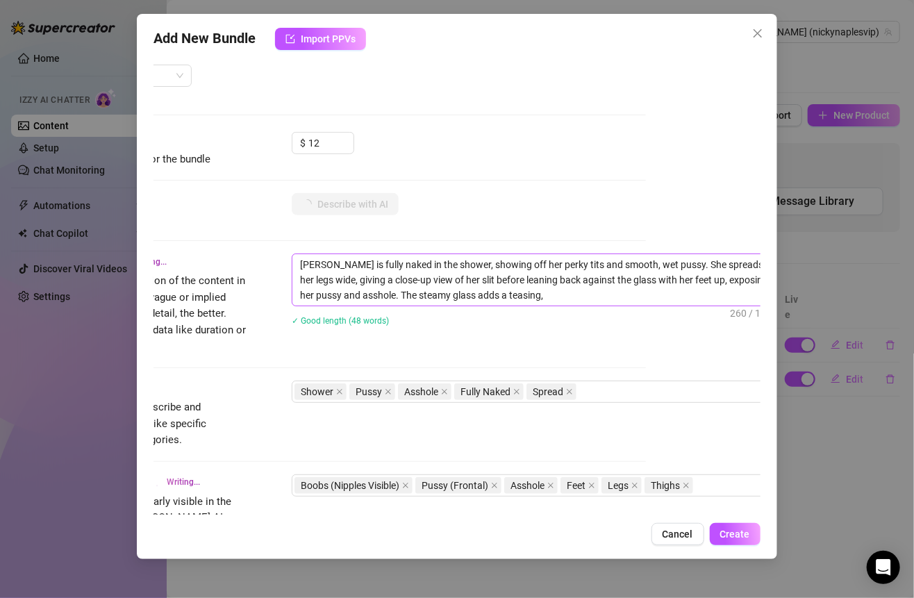
scroll to position [372, 144]
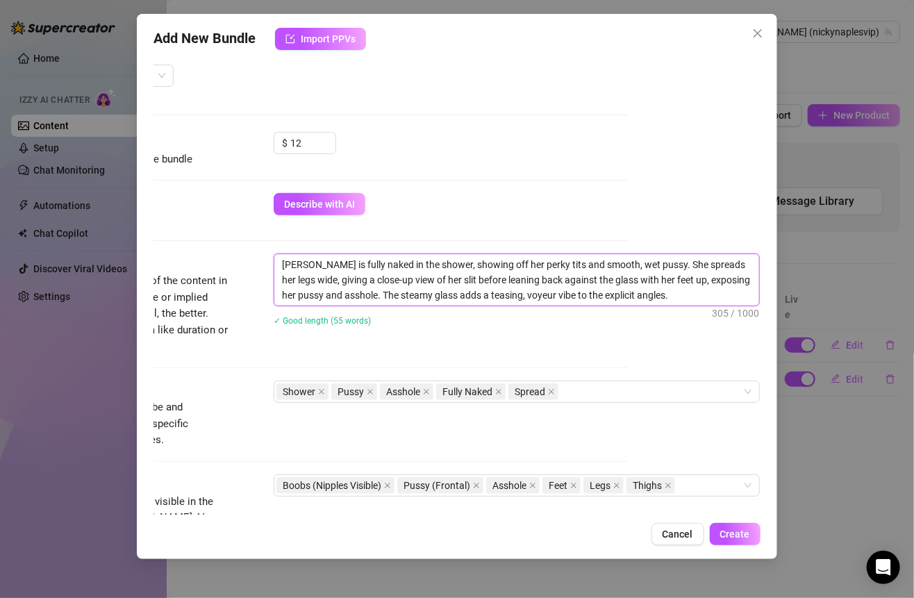
drag, startPoint x: 269, startPoint y: 261, endPoint x: 650, endPoint y: 299, distance: 383.0
click at [650, 299] on textarea "[PERSON_NAME] is fully naked in the shower, showing off her perky tits and smoo…" at bounding box center [516, 279] width 485 height 51
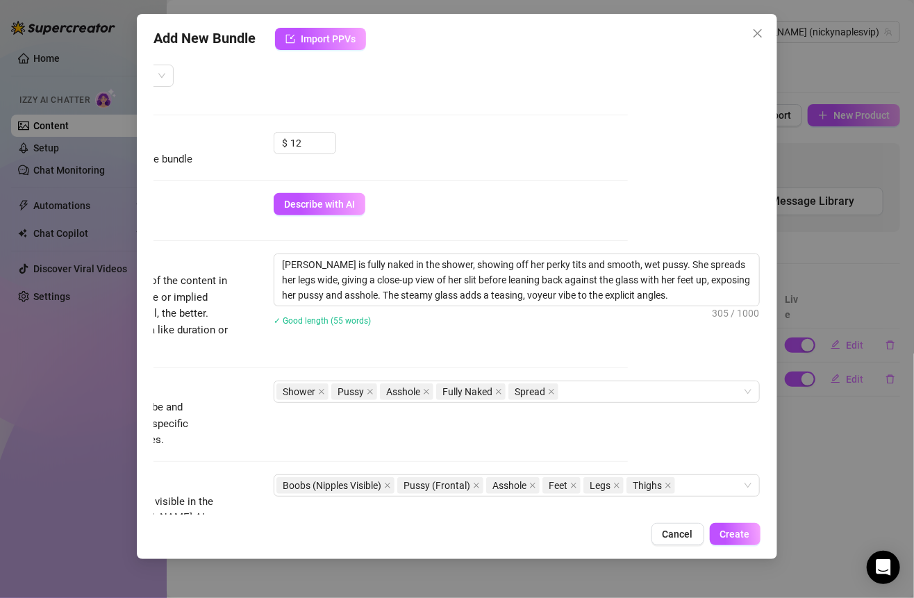
scroll to position [715, 144]
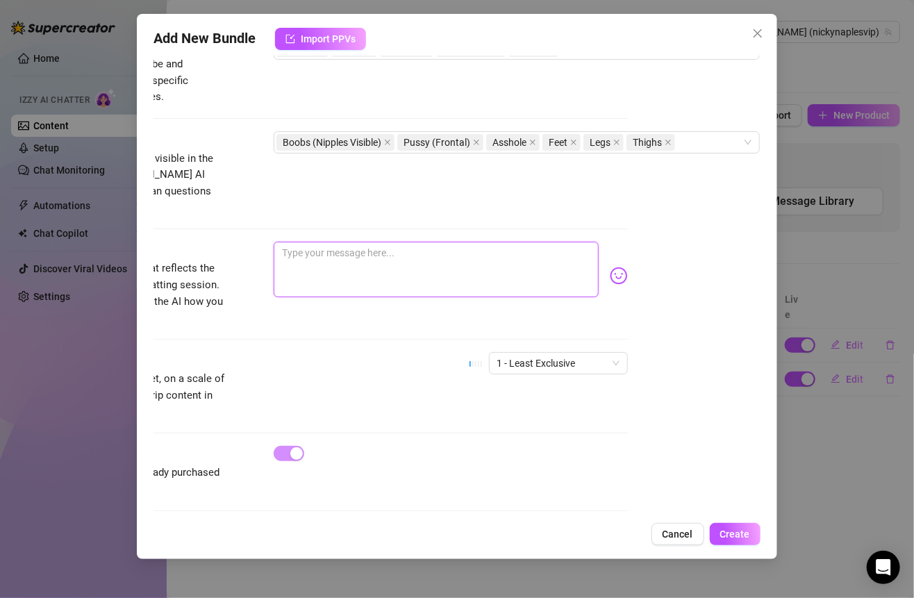
click at [400, 242] on textarea at bounding box center [436, 270] width 324 height 56
paste textarea "Baby, I’m dripping wet in the shower, tits out and legs spread just for you 😏🤤 …"
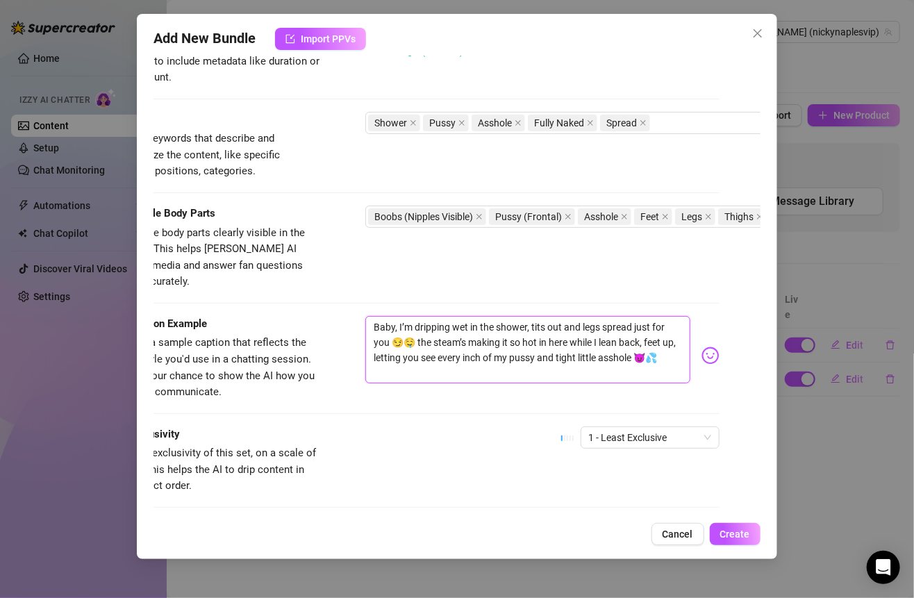
scroll to position [641, 21]
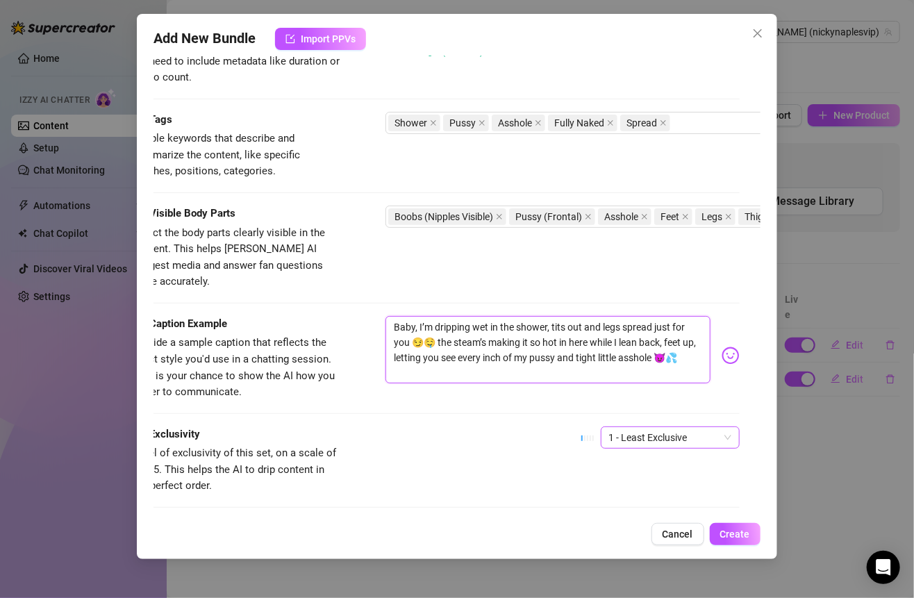
click at [616, 427] on span "1 - Least Exclusive" at bounding box center [670, 437] width 122 height 21
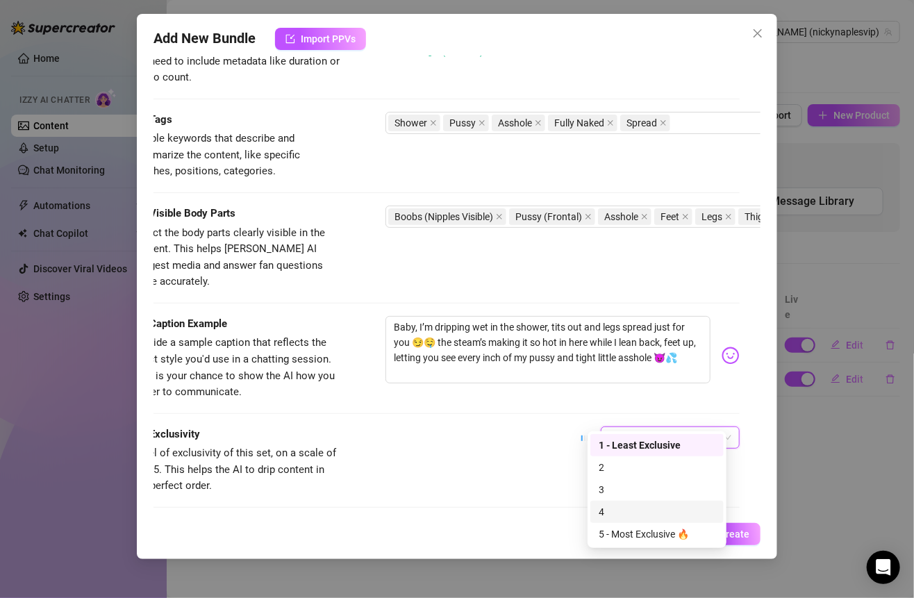
click at [604, 515] on div "4" at bounding box center [656, 511] width 117 height 15
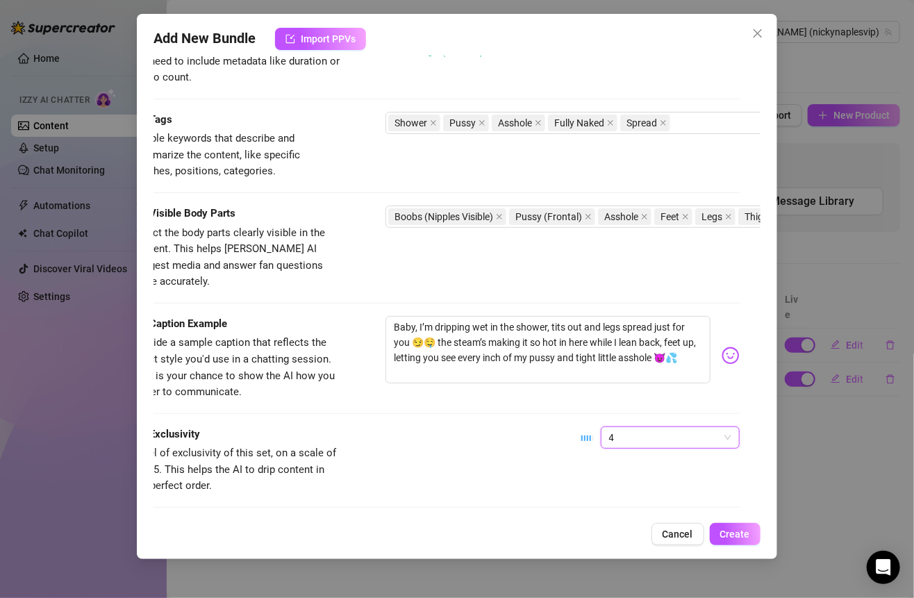
click at [727, 520] on div "Add New Bundle Import PPVs Account [PERSON_NAME] (@nickynaplesvip) Name Name is…" at bounding box center [456, 286] width 639 height 545
click at [728, 529] on span "Create" at bounding box center [735, 533] width 30 height 11
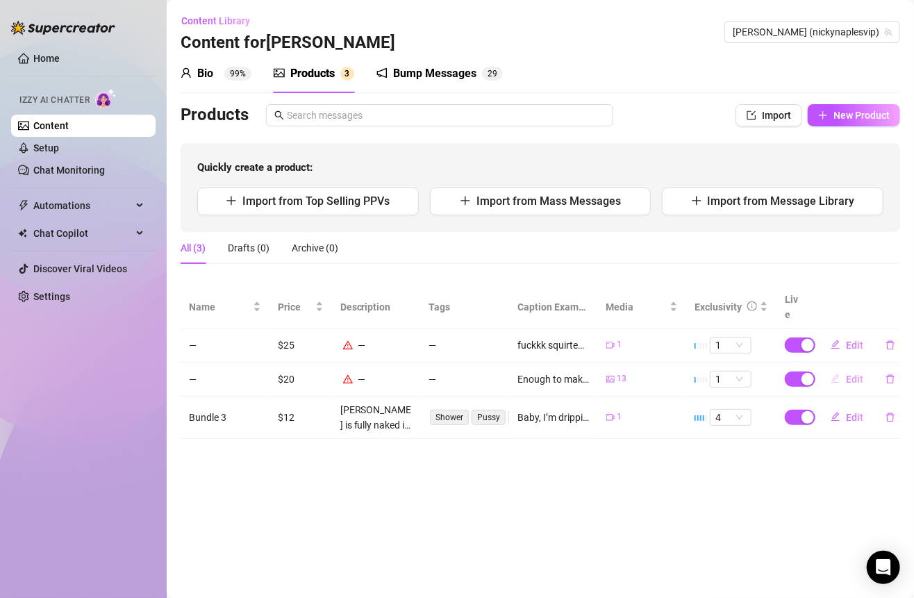
click at [842, 368] on button "Edit" at bounding box center [846, 379] width 55 height 22
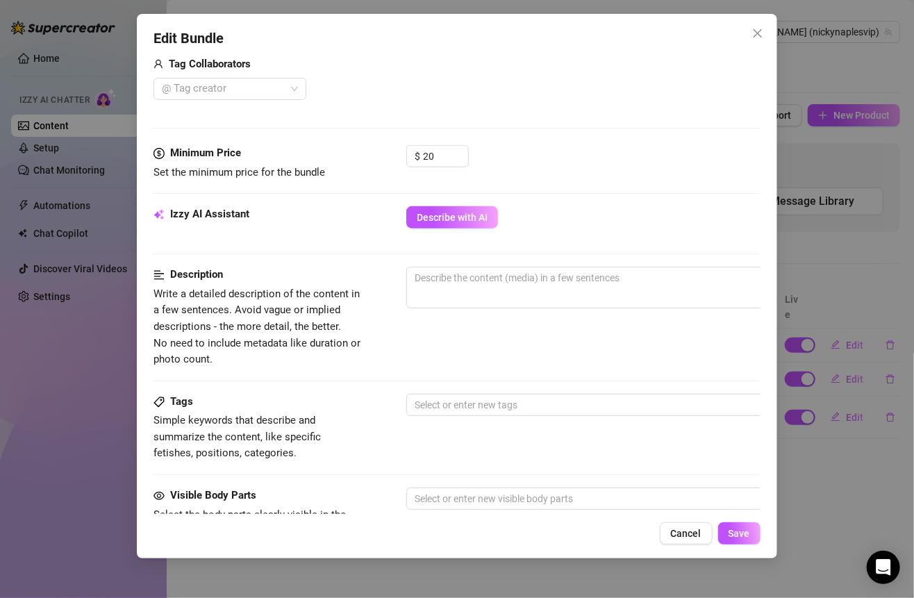
scroll to position [881, 0]
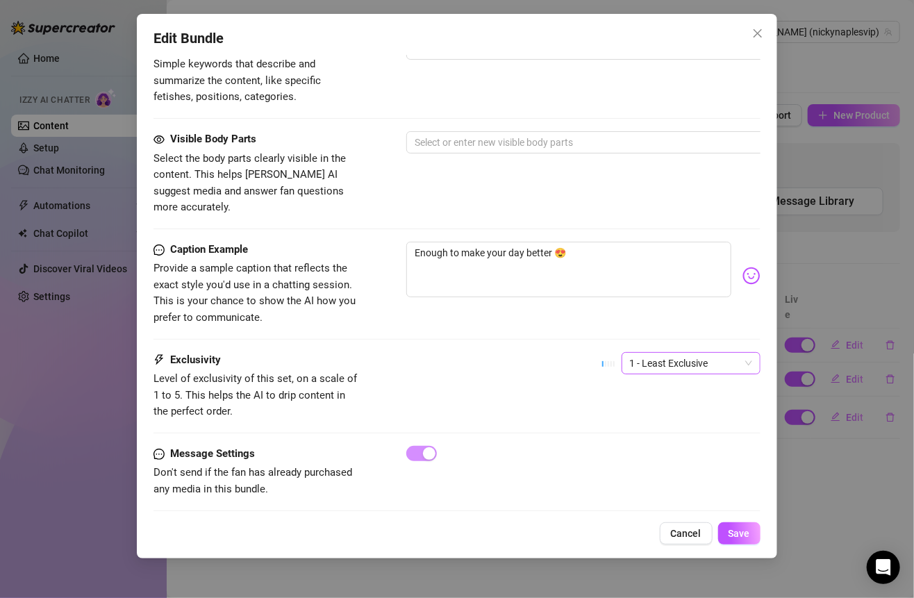
click at [643, 353] on span "1 - Least Exclusive" at bounding box center [691, 363] width 122 height 21
click at [626, 397] on div "2" at bounding box center [678, 392] width 117 height 15
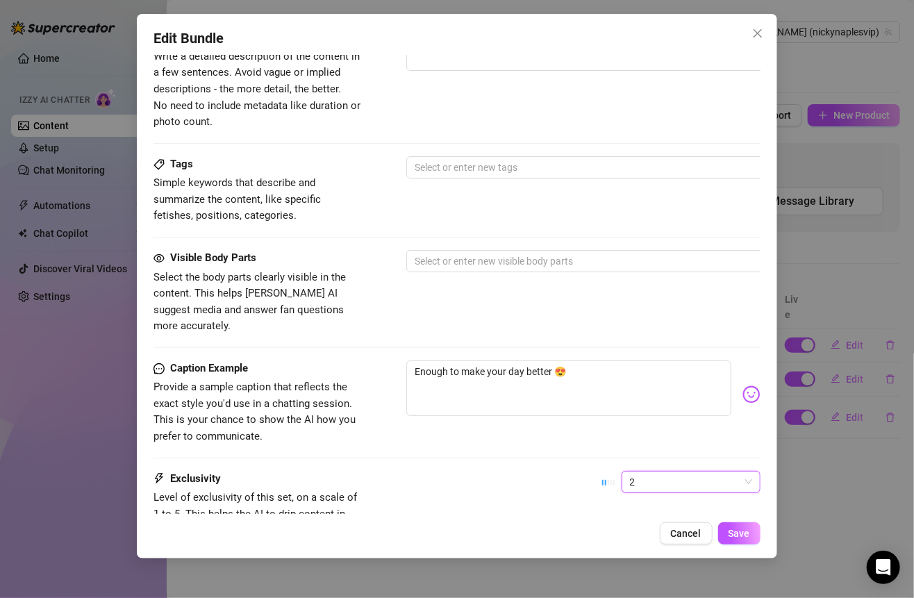
scroll to position [650, 0]
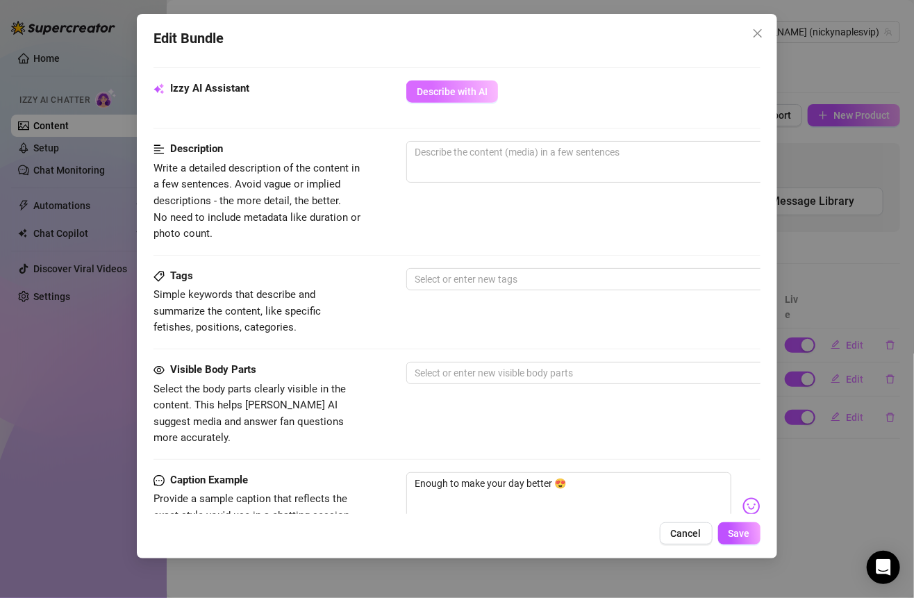
click at [471, 92] on span "Describe with AI" at bounding box center [452, 91] width 71 height 11
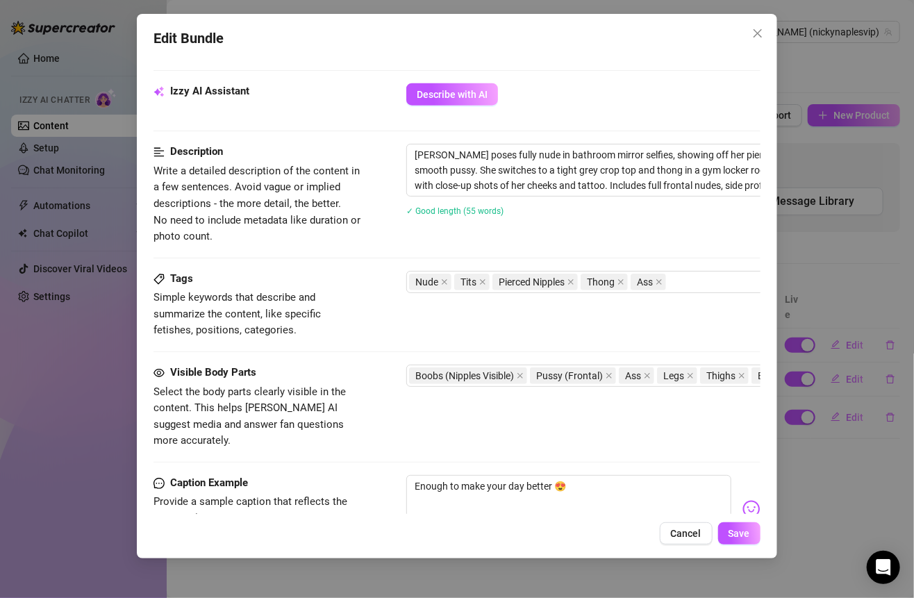
scroll to position [881, 0]
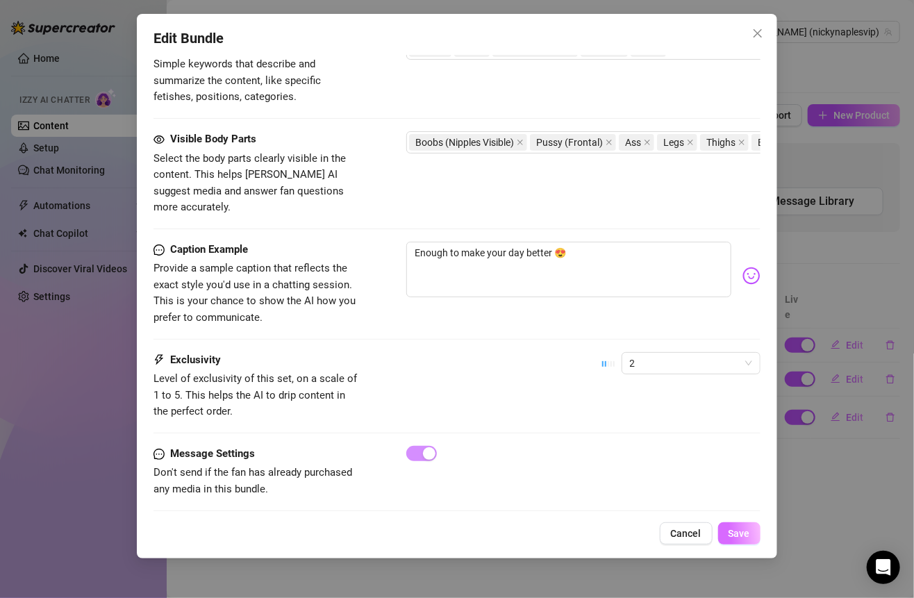
click at [724, 523] on button "Save" at bounding box center [739, 533] width 42 height 22
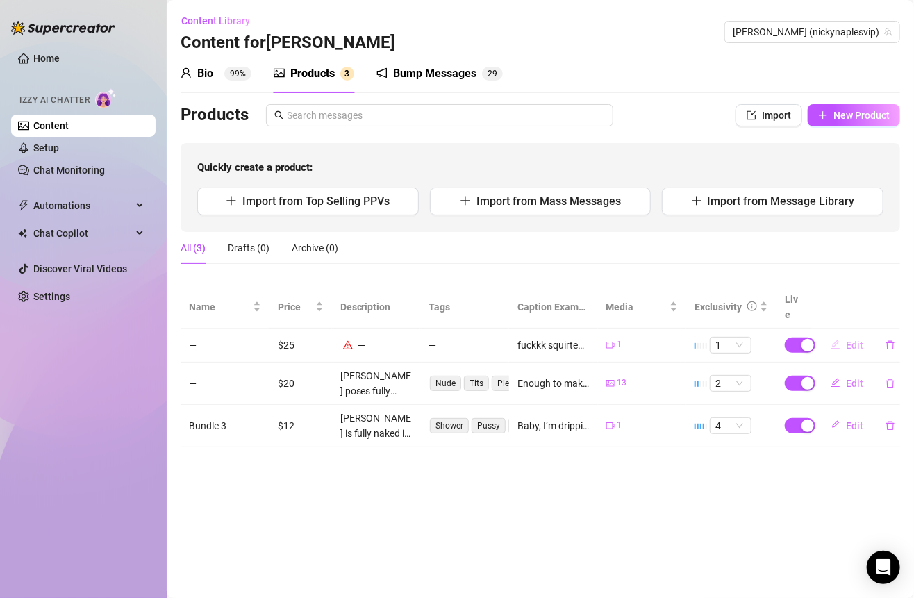
click at [855, 339] on span "Edit" at bounding box center [854, 344] width 17 height 11
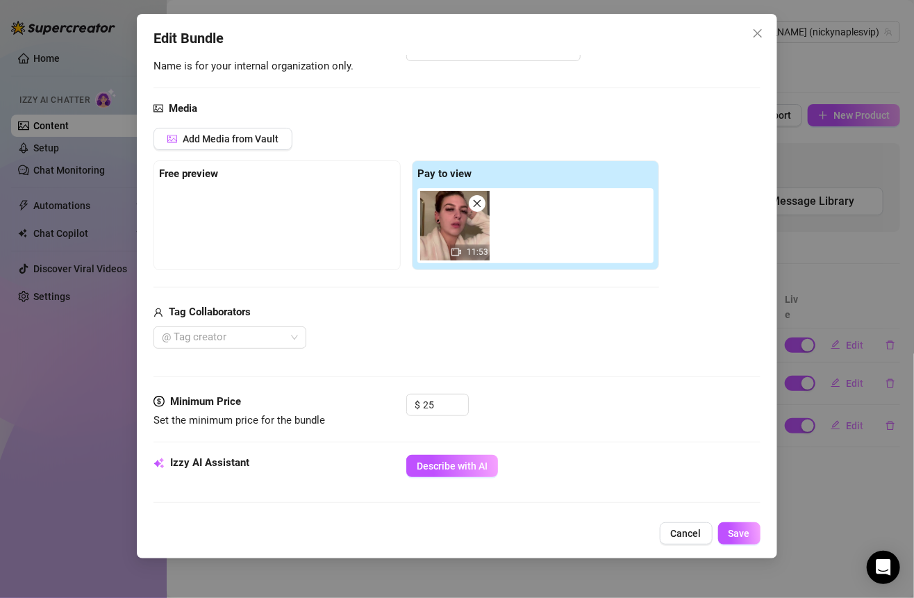
scroll to position [280, 0]
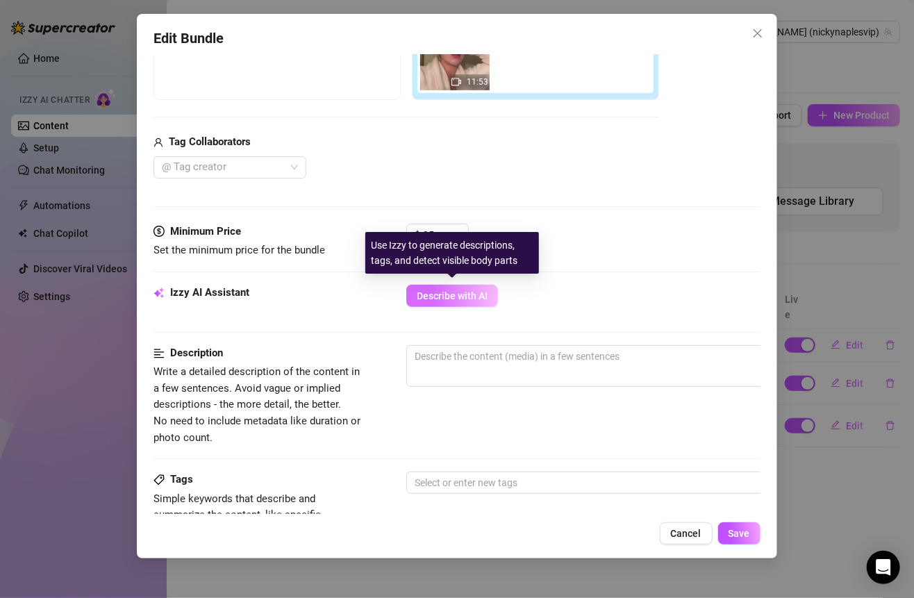
click at [449, 290] on span "Describe with AI" at bounding box center [452, 295] width 71 height 11
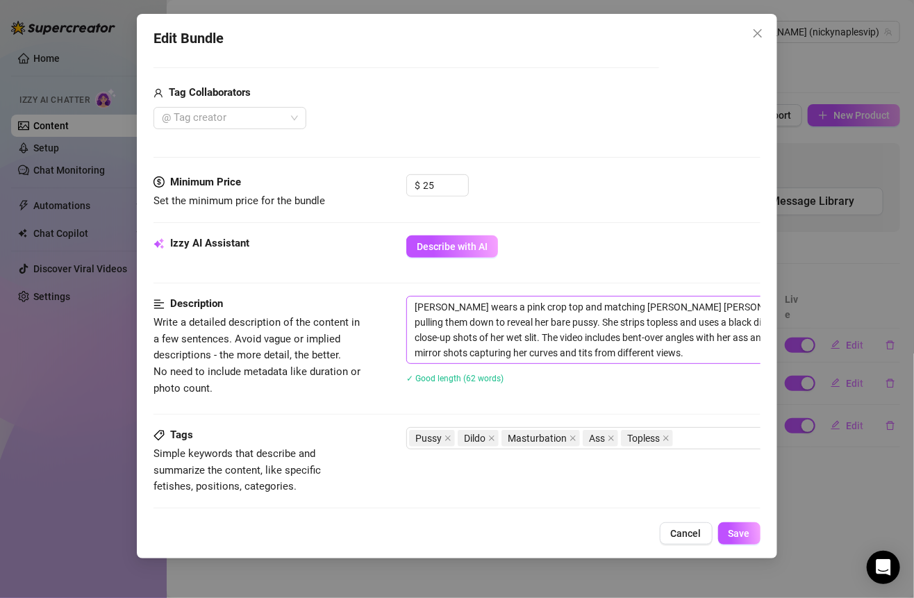
scroll to position [0, 0]
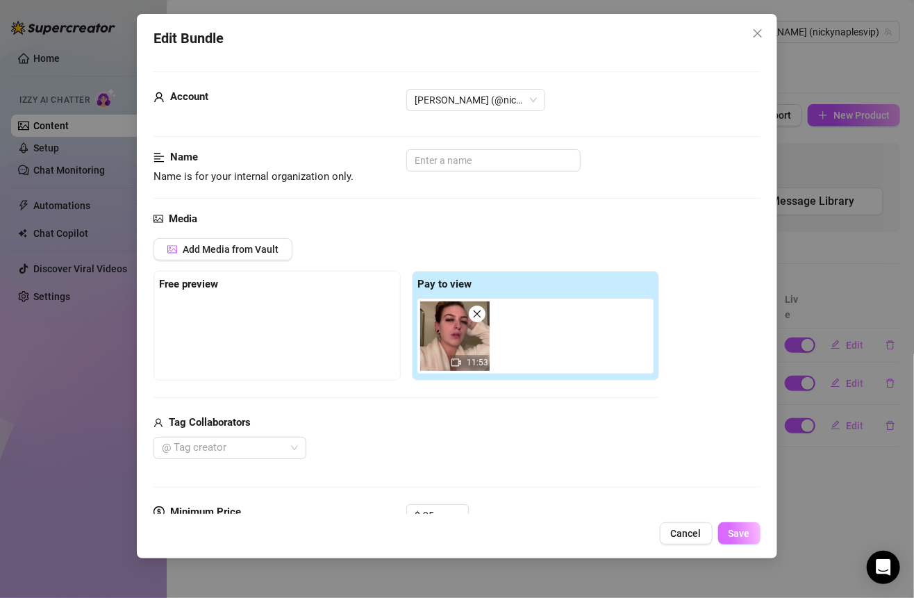
click at [739, 538] on span "Save" at bounding box center [739, 533] width 22 height 11
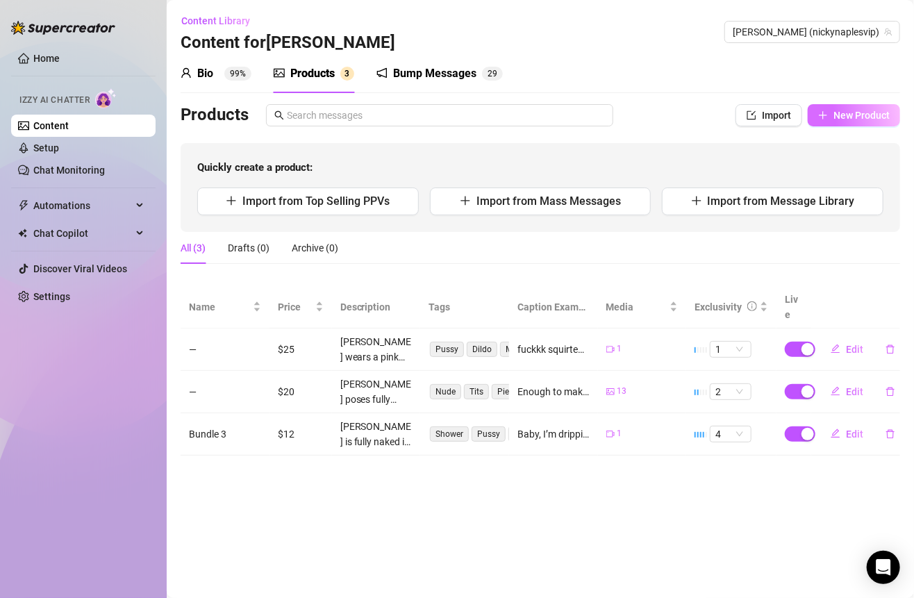
click at [839, 115] on span "New Product" at bounding box center [861, 115] width 56 height 11
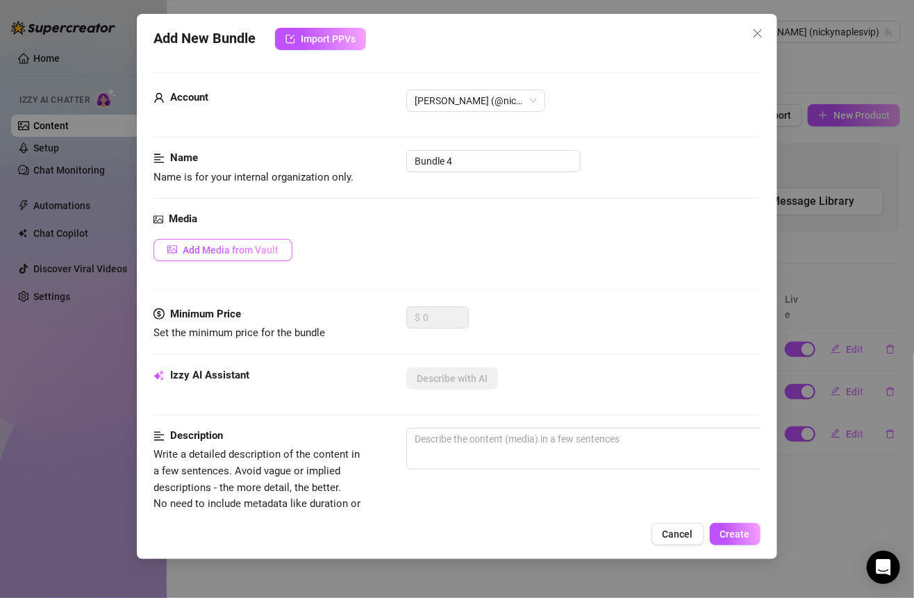
click at [269, 241] on button "Add Media from Vault" at bounding box center [222, 250] width 139 height 22
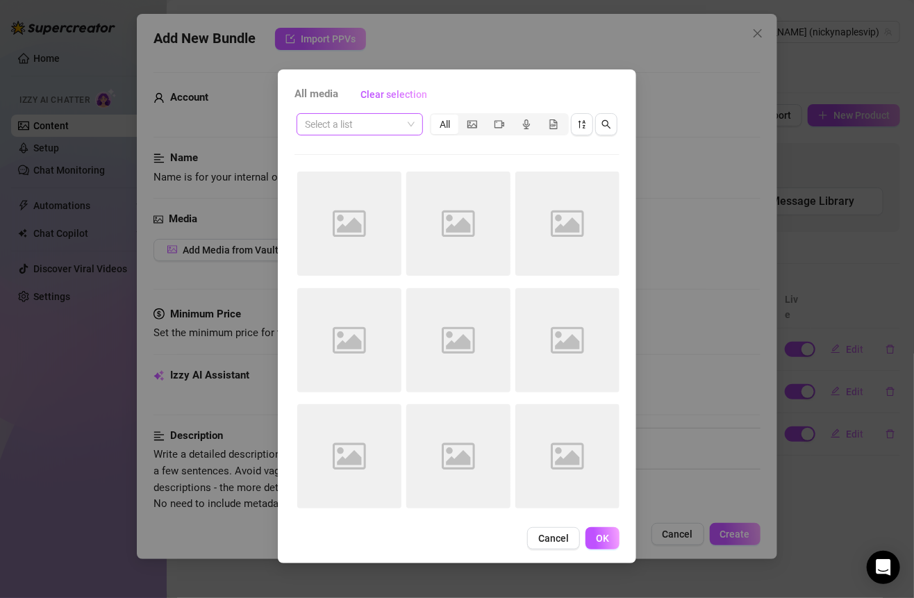
click at [398, 128] on input "search" at bounding box center [353, 124] width 97 height 21
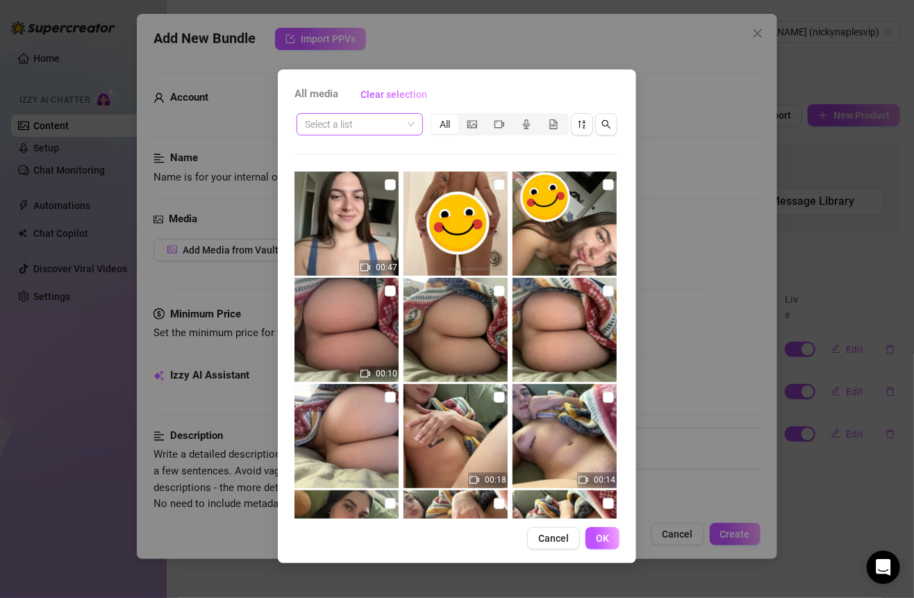
click at [395, 121] on input "search" at bounding box center [353, 124] width 97 height 21
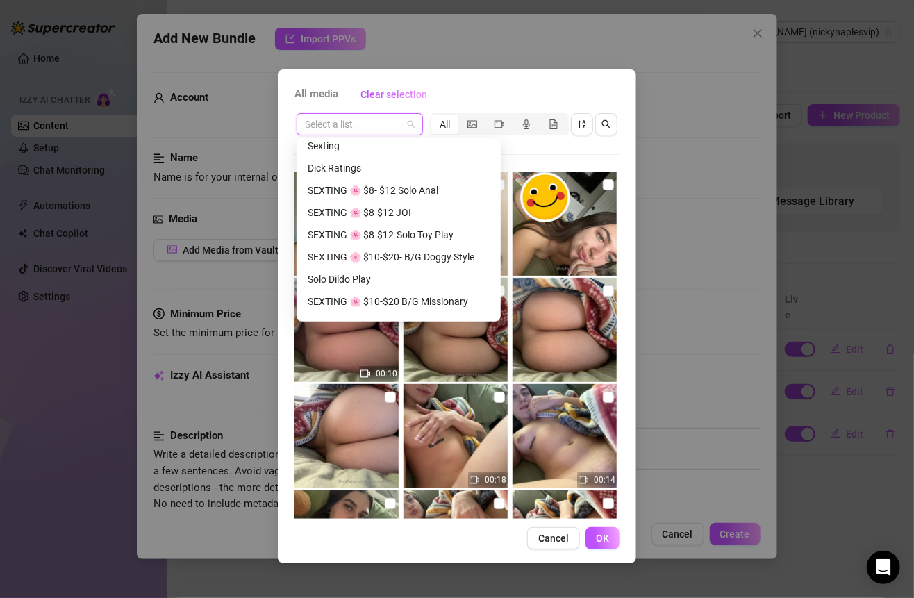
scroll to position [188, 0]
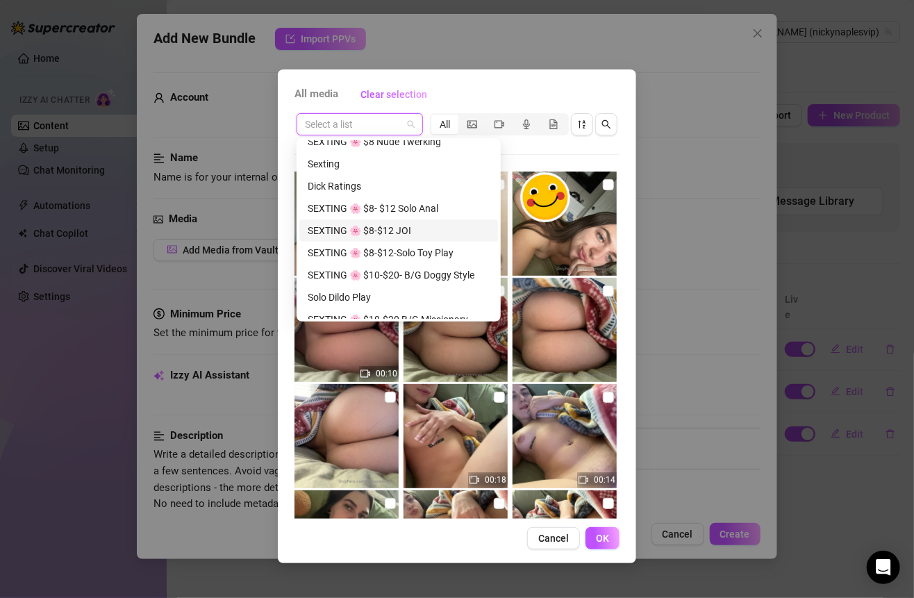
click at [398, 225] on div "SEXTING 🌸 $8-$12 JOI" at bounding box center [399, 230] width 182 height 15
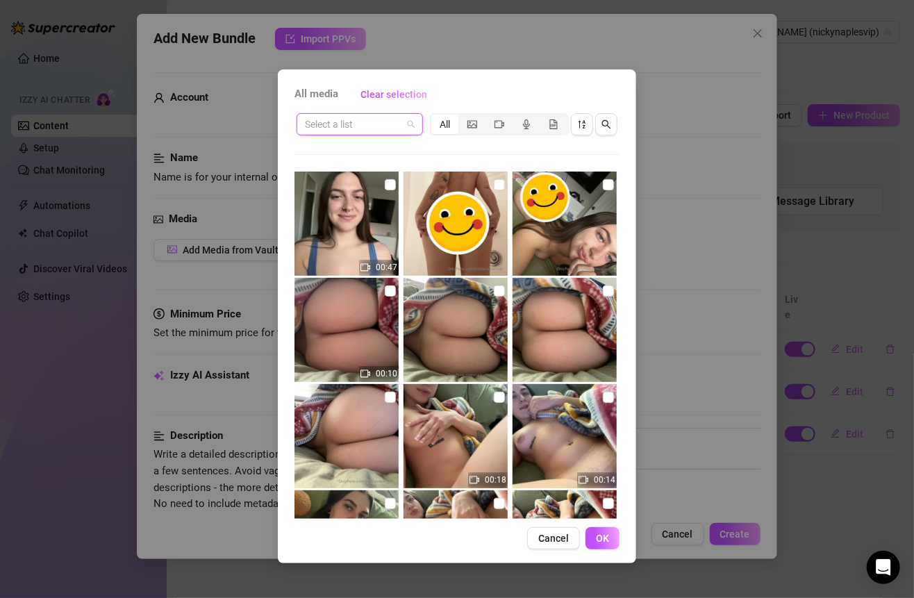
click at [407, 125] on span at bounding box center [360, 124] width 110 height 21
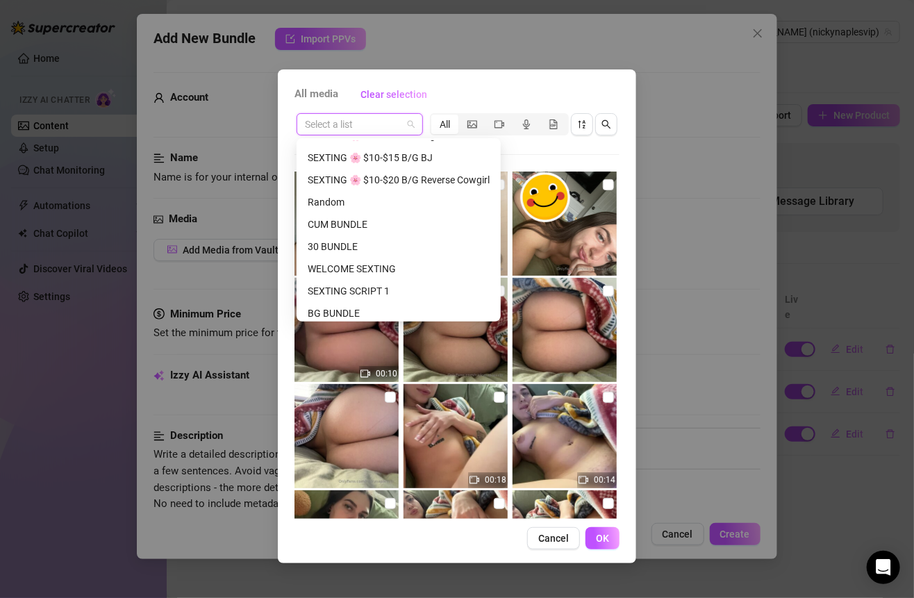
scroll to position [432, 0]
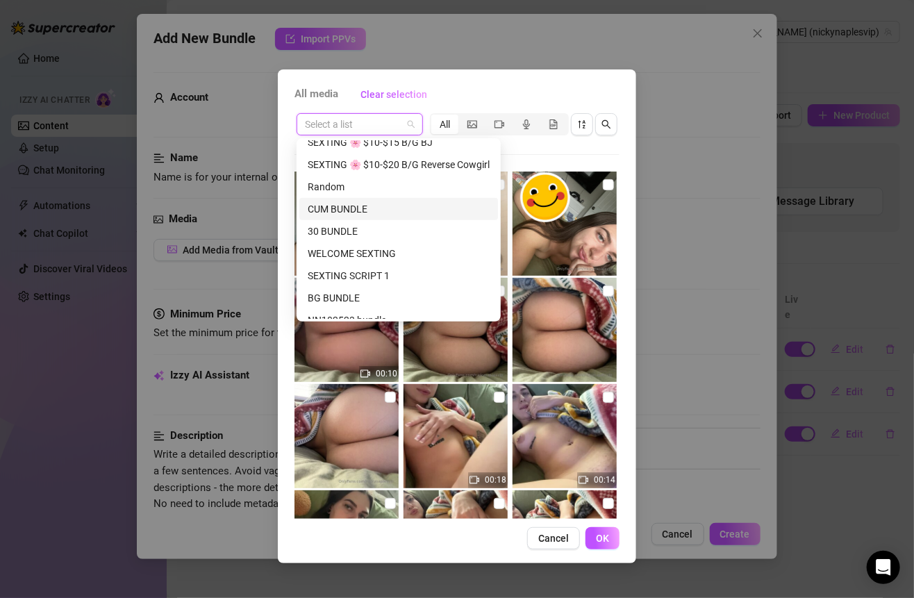
click at [364, 205] on div "CUM BUNDLE" at bounding box center [399, 208] width 182 height 15
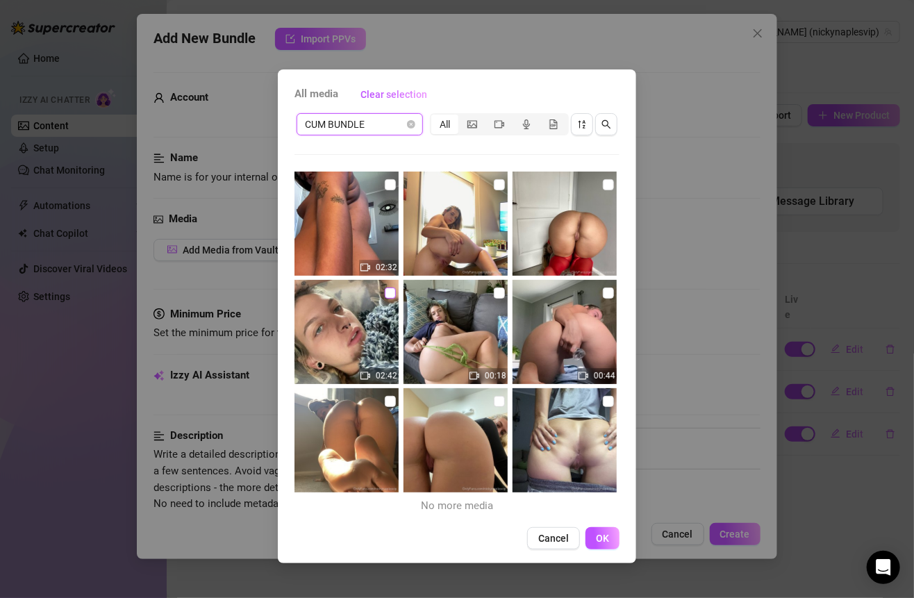
click at [387, 291] on input "checkbox" at bounding box center [390, 292] width 11 height 11
click at [494, 291] on input "checkbox" at bounding box center [499, 292] width 11 height 11
click at [385, 398] on input "checkbox" at bounding box center [390, 401] width 11 height 11
click at [497, 394] on label at bounding box center [499, 401] width 11 height 15
click at [497, 396] on input "checkbox" at bounding box center [499, 401] width 11 height 11
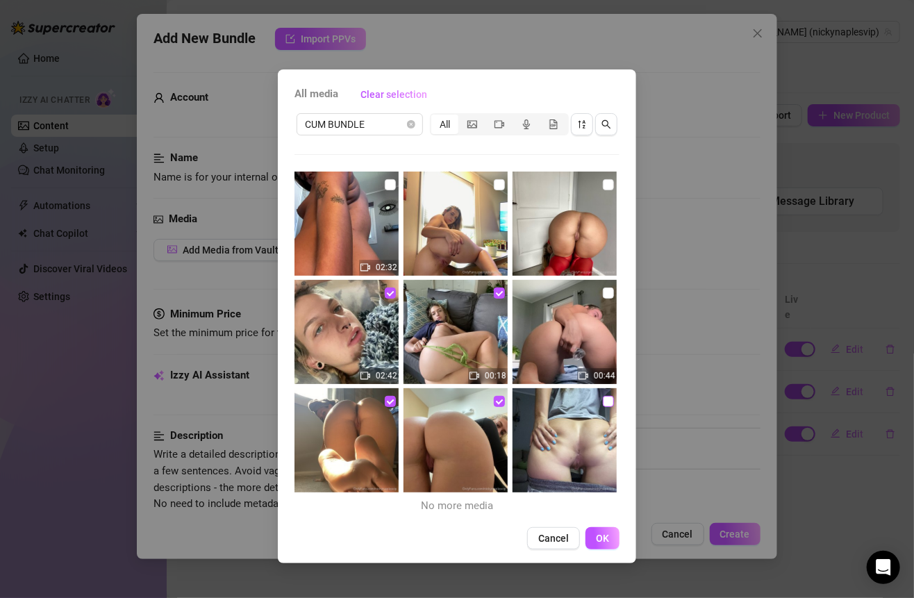
click at [603, 396] on input "checkbox" at bounding box center [608, 401] width 11 height 11
click at [599, 535] on span "OK" at bounding box center [602, 537] width 13 height 11
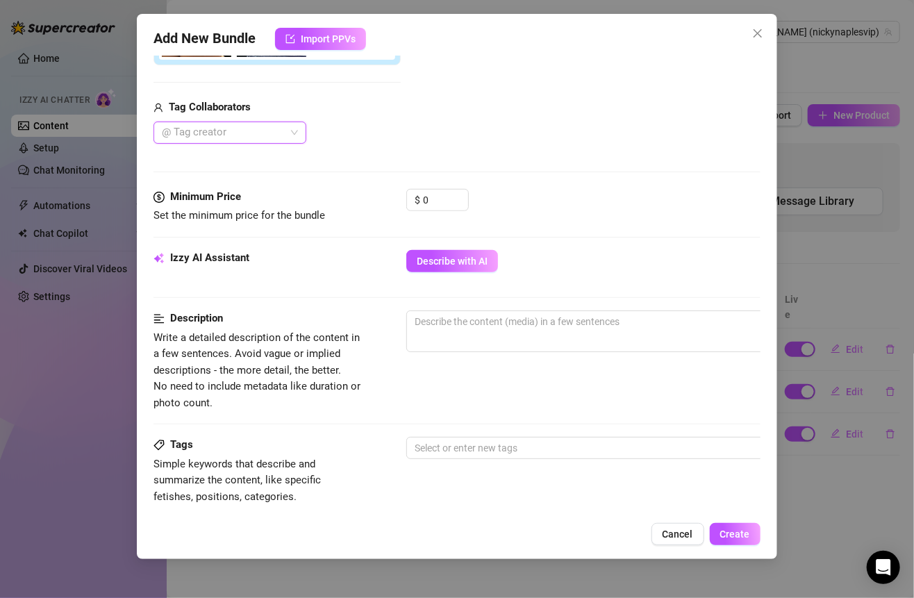
scroll to position [394, 0]
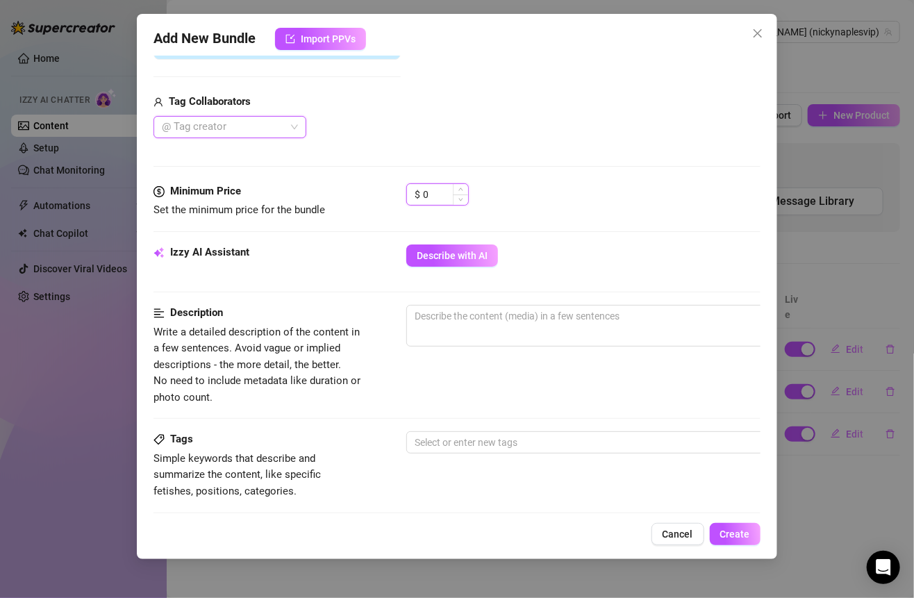
click at [441, 186] on input "0" at bounding box center [445, 194] width 45 height 21
drag, startPoint x: 441, startPoint y: 186, endPoint x: 403, endPoint y: 186, distance: 37.5
click at [403, 186] on div "Minimum Price Set the minimum price for the bundle $ 0" at bounding box center [456, 200] width 606 height 35
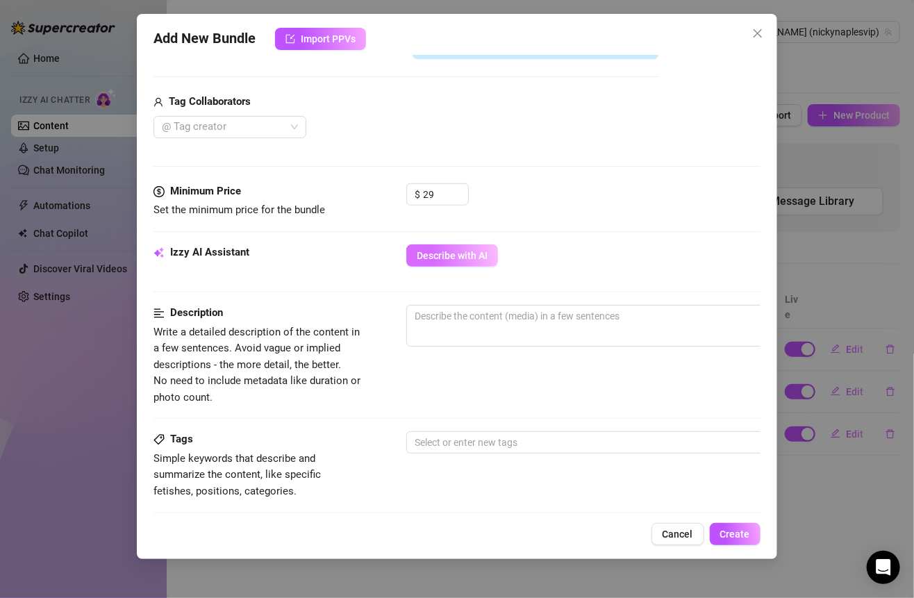
click at [474, 255] on span "Describe with AI" at bounding box center [452, 255] width 71 height 11
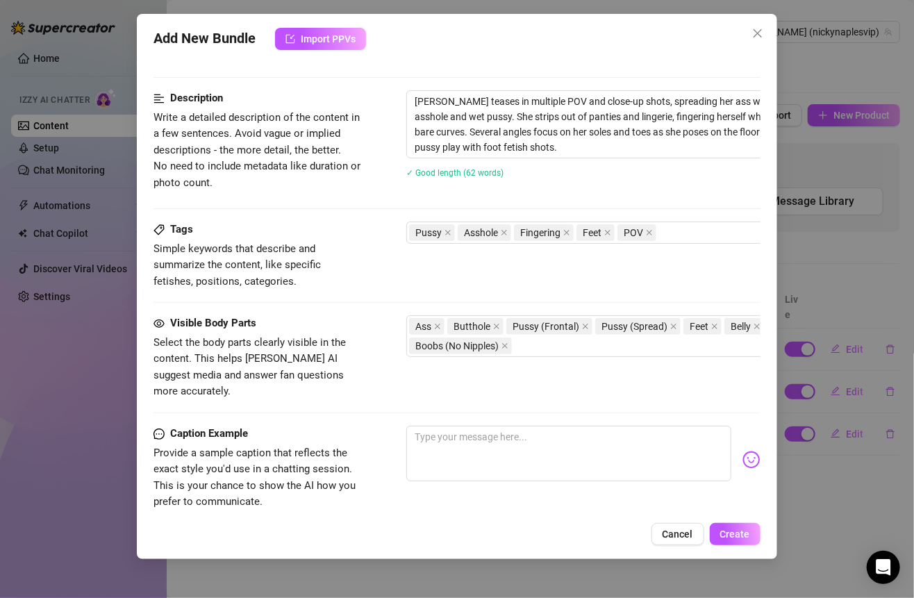
scroll to position [508, 0]
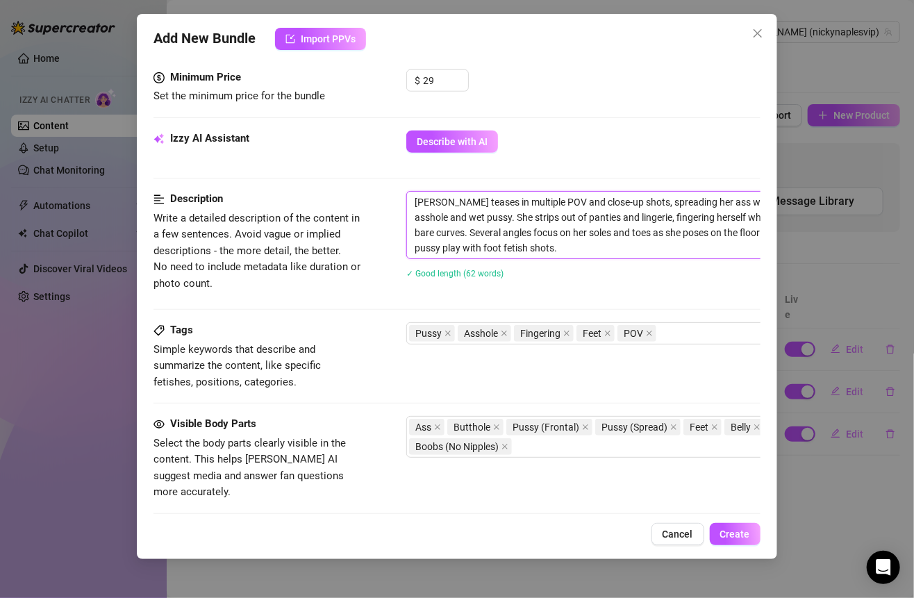
click at [429, 239] on textarea "[PERSON_NAME] teases in multiple POV and close-up shots, spreading her ass wide…" at bounding box center [649, 225] width 485 height 67
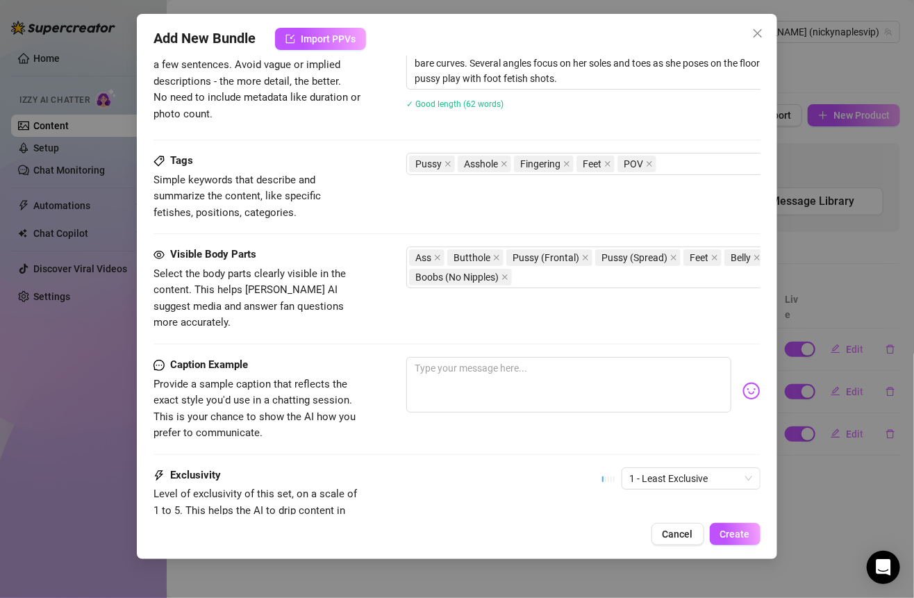
scroll to position [791, 0]
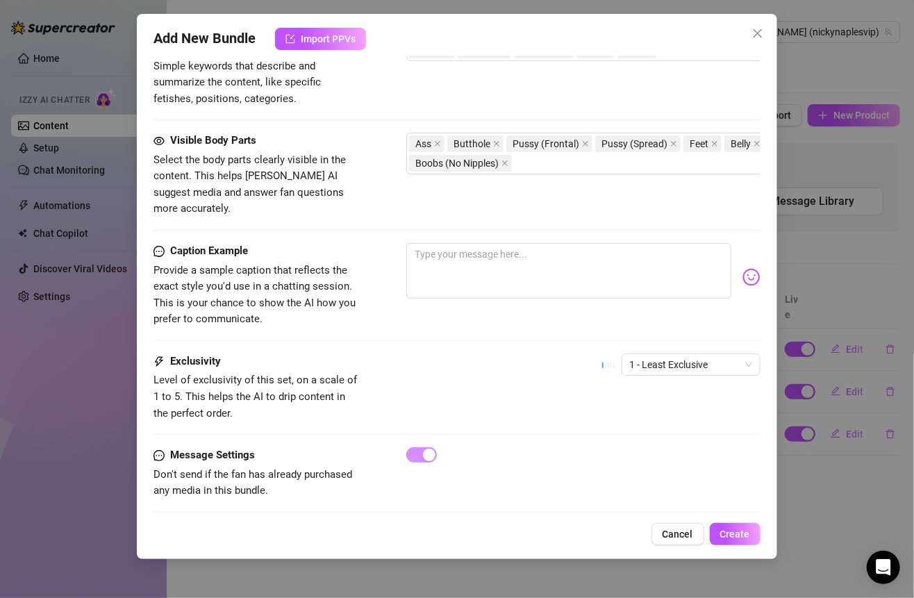
click at [644, 357] on div "1 - Least Exclusive" at bounding box center [681, 370] width 158 height 35
click at [641, 354] on span "1 - Least Exclusive" at bounding box center [691, 364] width 122 height 21
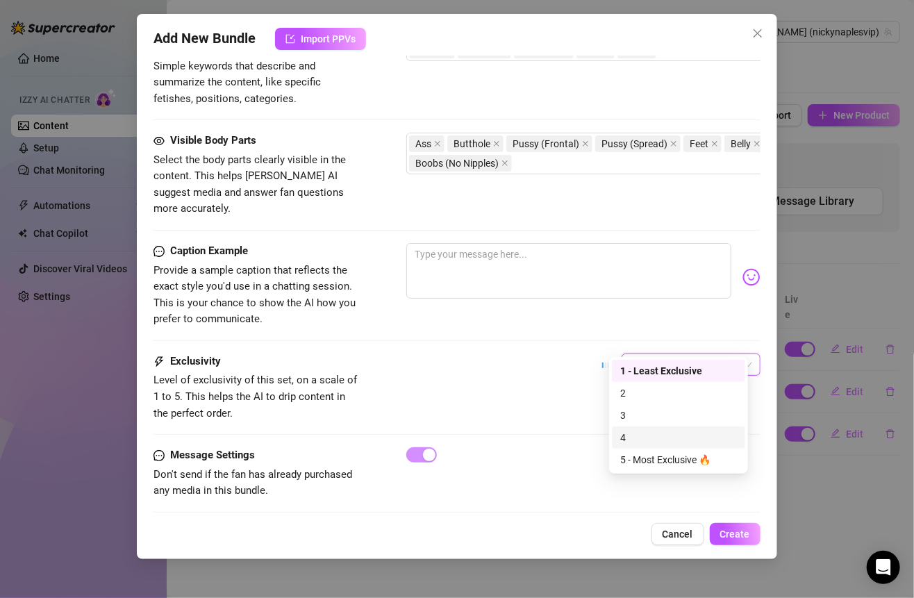
click at [640, 442] on div "4" at bounding box center [678, 437] width 117 height 15
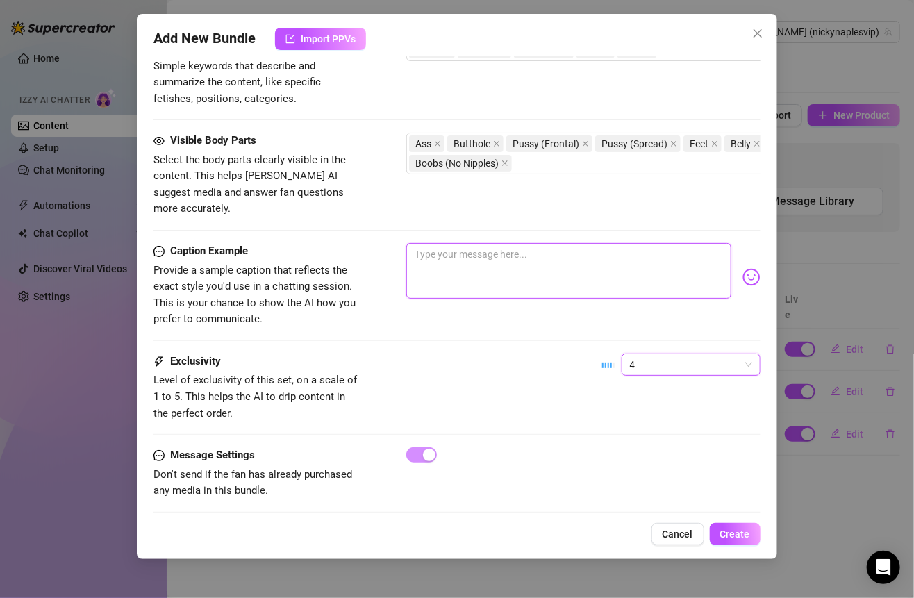
click at [501, 243] on textarea at bounding box center [568, 271] width 324 height 56
click at [433, 243] on textarea at bounding box center [568, 271] width 324 height 56
paste textarea "Mmm baby, come watch me spread this tight little ass and dripping pussy just fo…"
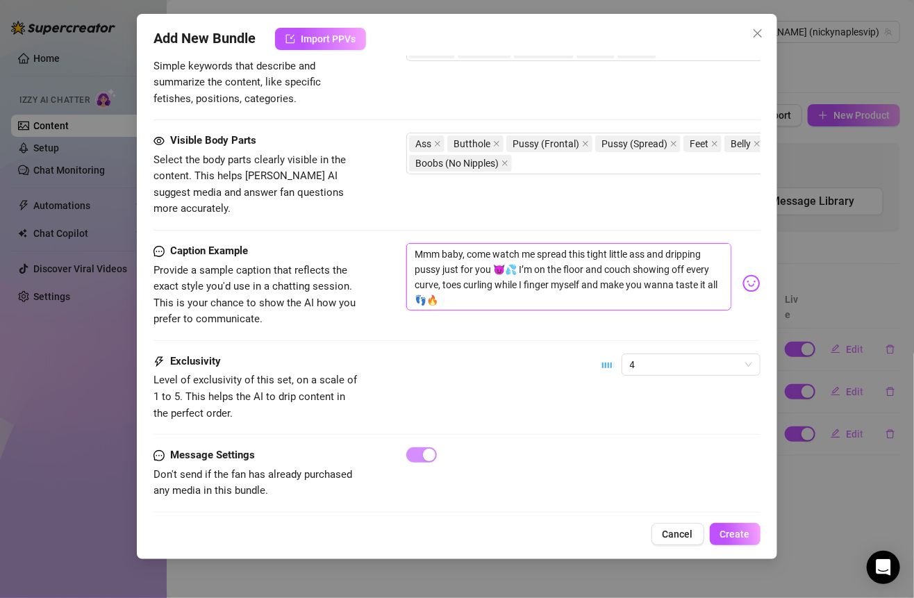
scroll to position [748, 0]
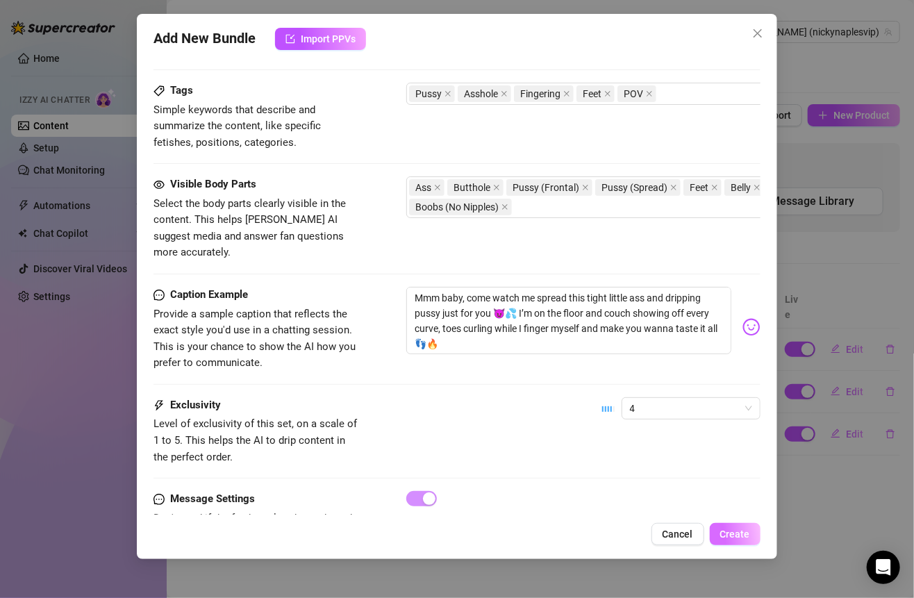
click at [730, 530] on span "Create" at bounding box center [735, 533] width 30 height 11
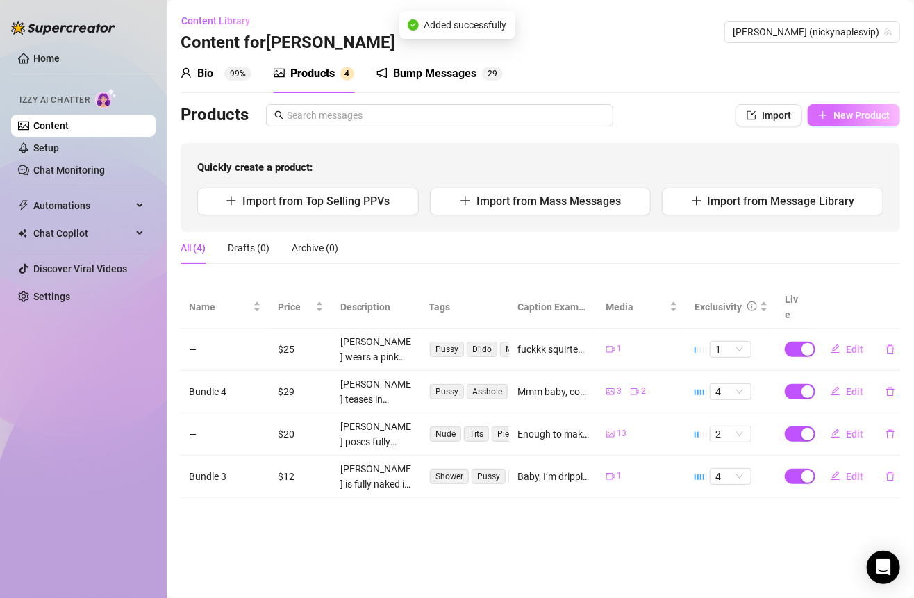
click at [840, 110] on span "New Product" at bounding box center [861, 115] width 56 height 11
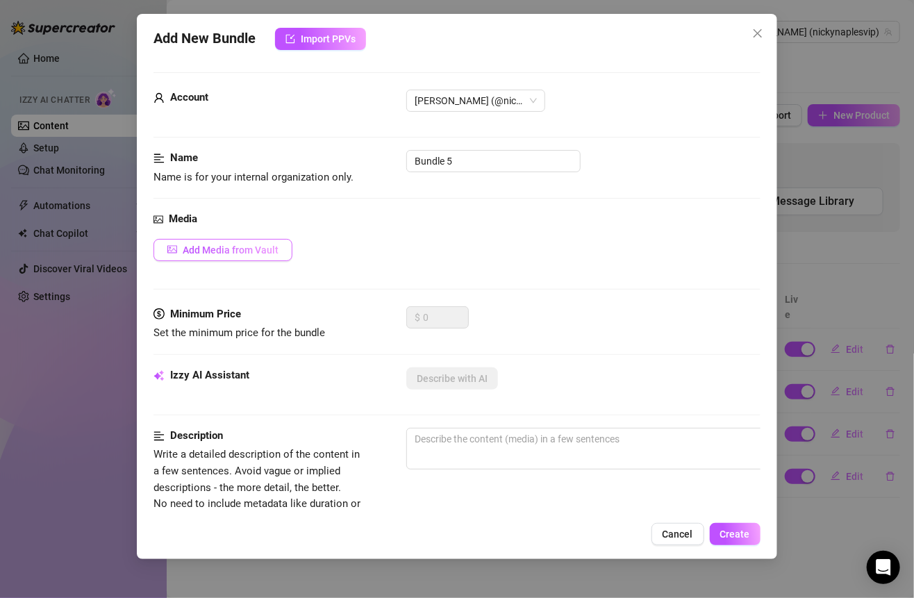
click at [265, 249] on span "Add Media from Vault" at bounding box center [231, 249] width 96 height 11
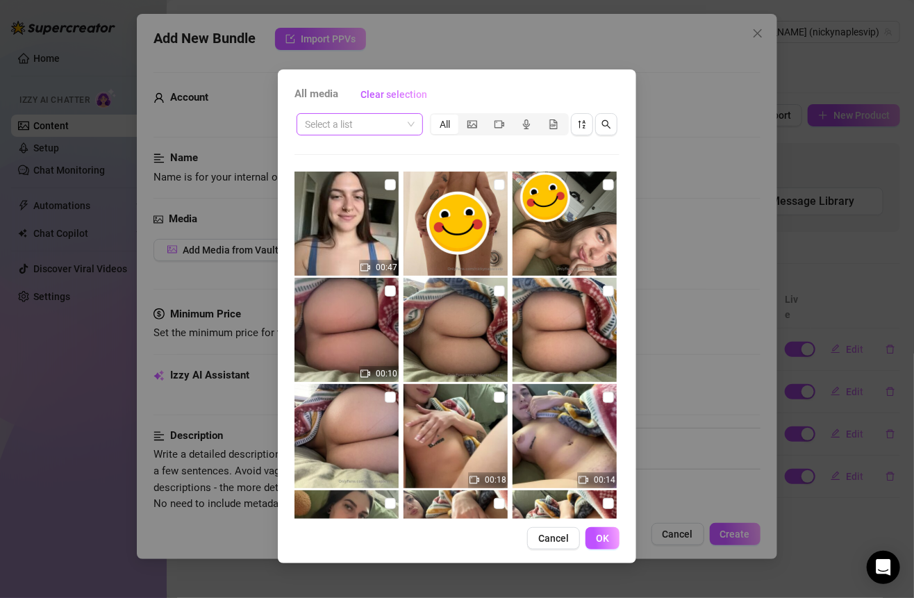
click at [399, 118] on input "search" at bounding box center [353, 124] width 97 height 21
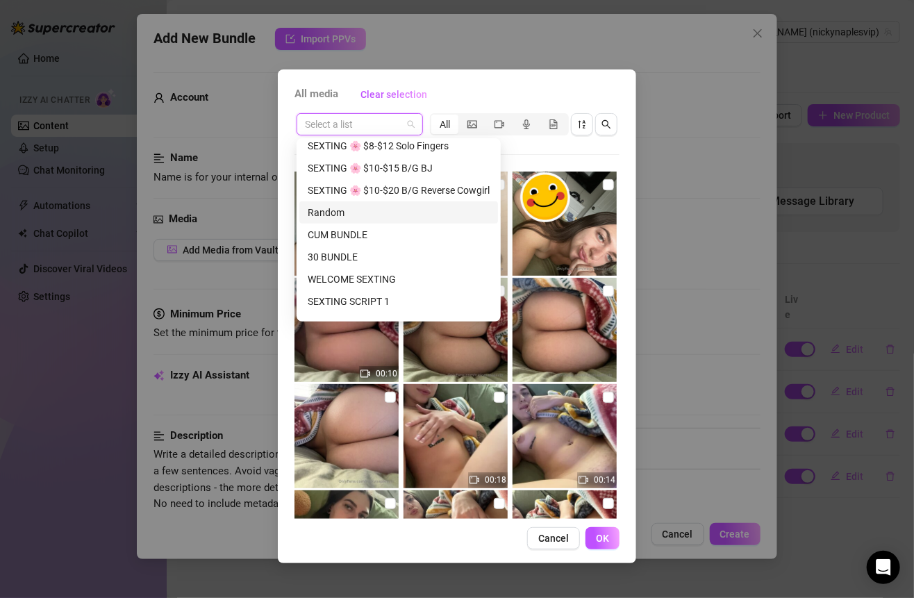
scroll to position [405, 0]
click at [383, 173] on div "SEXTING 🌸 $10-$15 B/G BJ" at bounding box center [399, 169] width 182 height 15
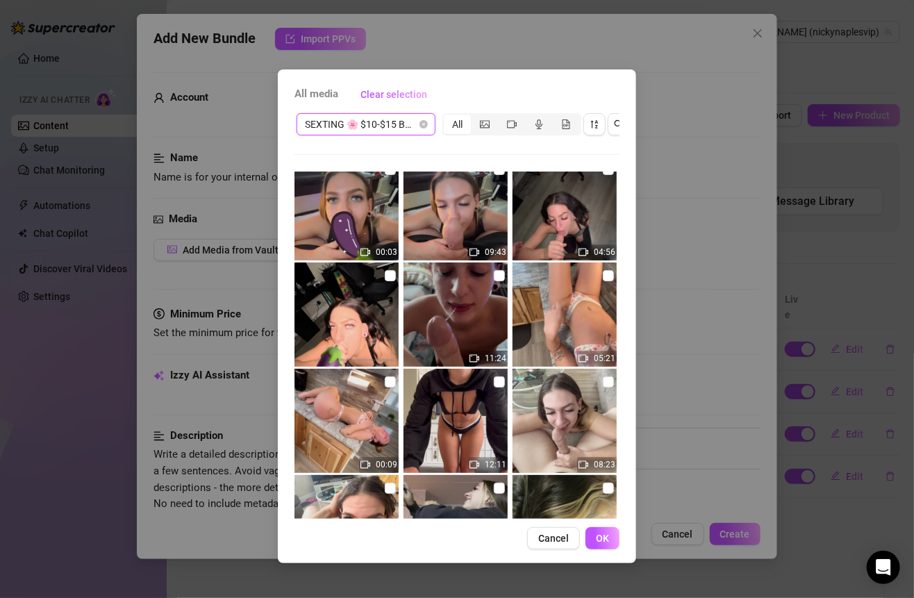
scroll to position [0, 0]
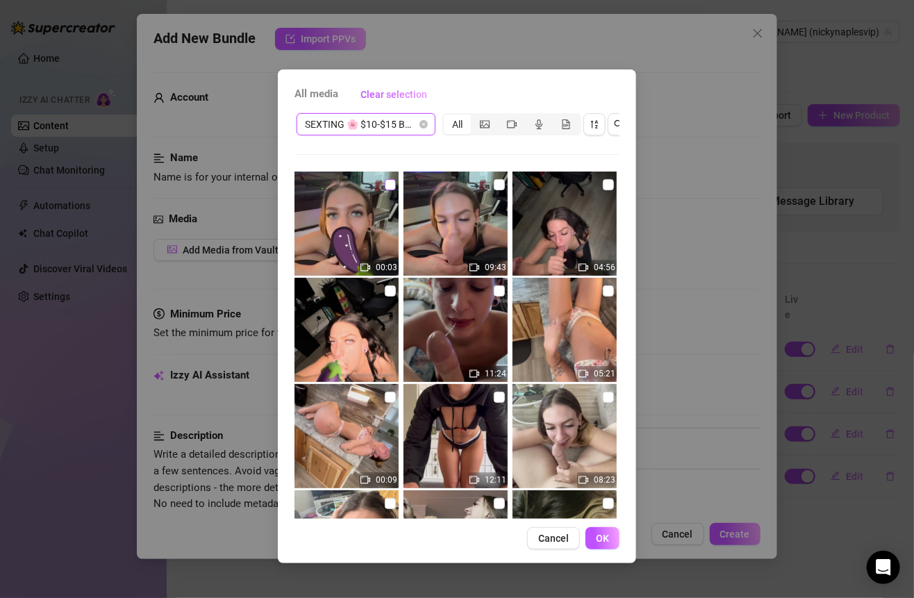
click at [392, 190] on label at bounding box center [390, 184] width 11 height 15
click at [392, 190] on input "checkbox" at bounding box center [390, 184] width 11 height 11
click at [499, 190] on img at bounding box center [455, 223] width 104 height 104
click at [494, 181] on input "checkbox" at bounding box center [499, 184] width 11 height 11
click at [607, 544] on span "OK" at bounding box center [602, 537] width 13 height 11
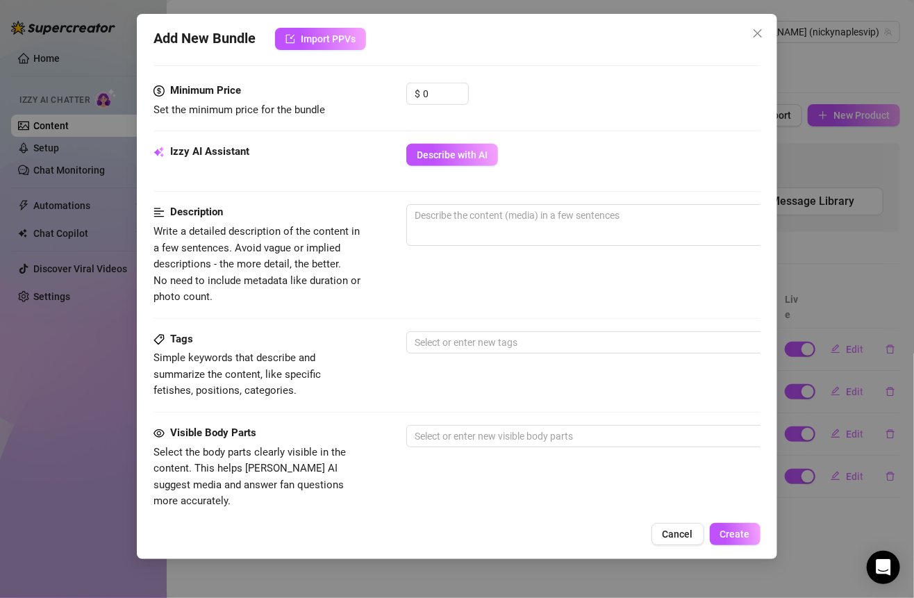
scroll to position [240, 0]
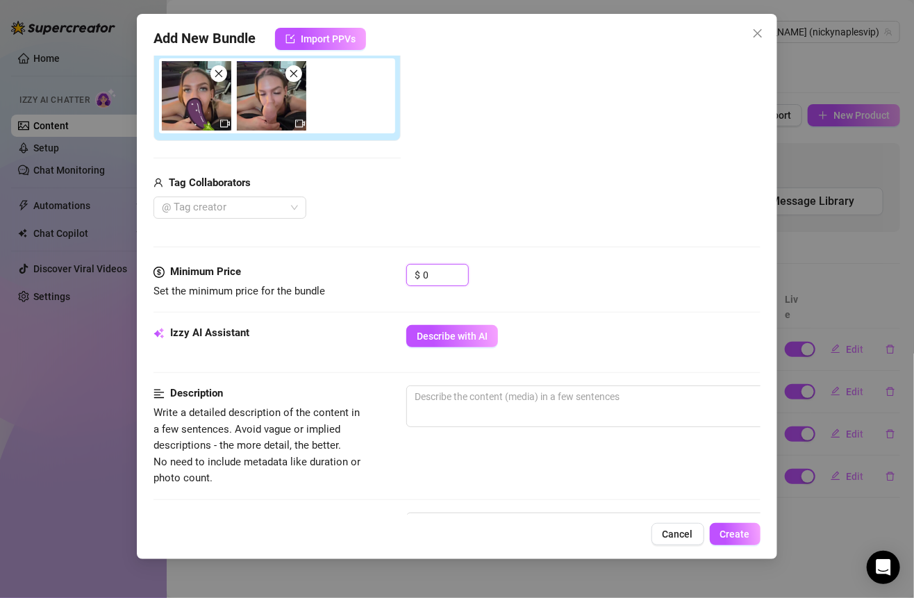
drag, startPoint x: 429, startPoint y: 270, endPoint x: 365, endPoint y: 270, distance: 63.9
click at [365, 270] on div "Minimum Price Set the minimum price for the bundle $ 0" at bounding box center [456, 281] width 606 height 35
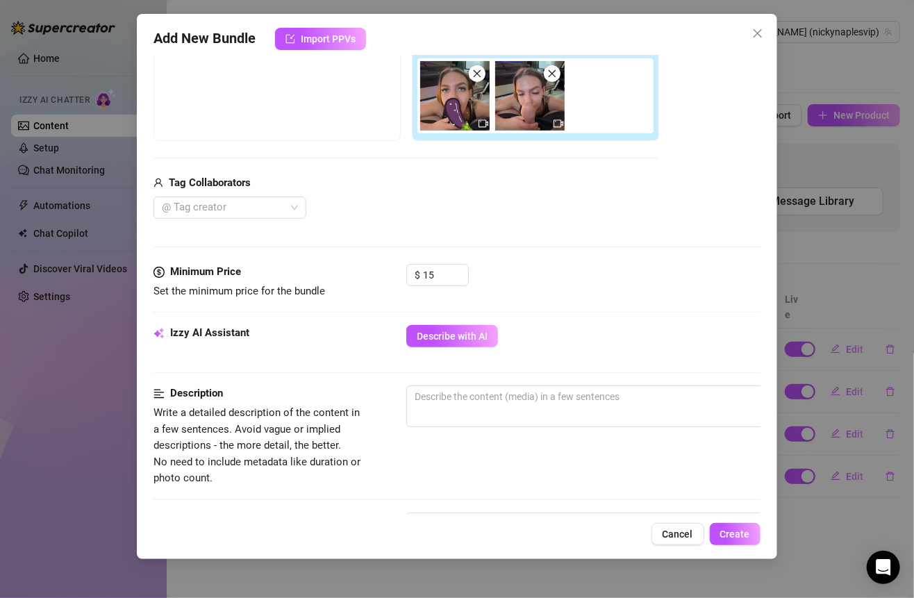
click at [456, 221] on div "Media Add Media from Vault Free preview Pay to view Tag Collaborators @ Tag cre…" at bounding box center [456, 117] width 606 height 293
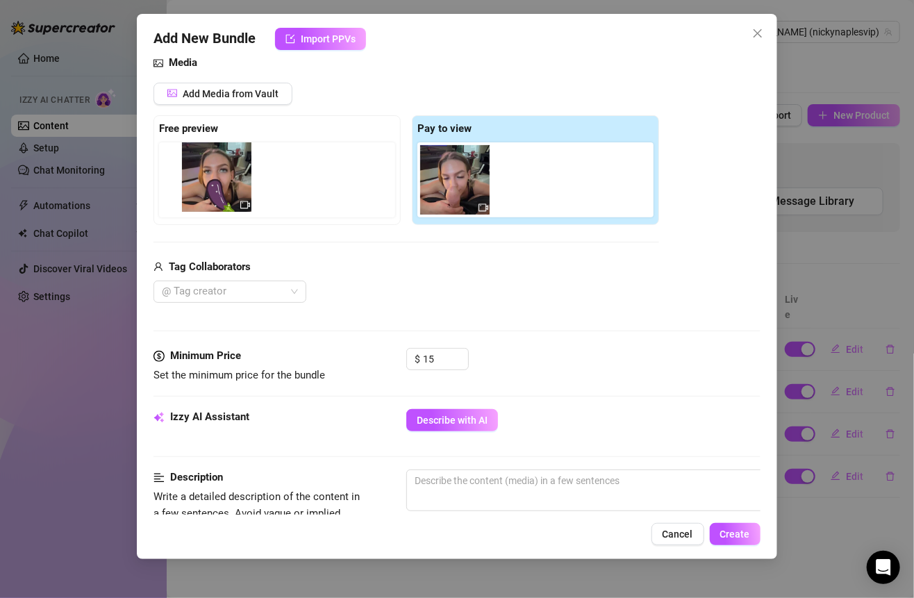
drag, startPoint x: 459, startPoint y: 184, endPoint x: 219, endPoint y: 183, distance: 240.2
click at [218, 183] on div "Free preview Pay to view" at bounding box center [405, 170] width 505 height 110
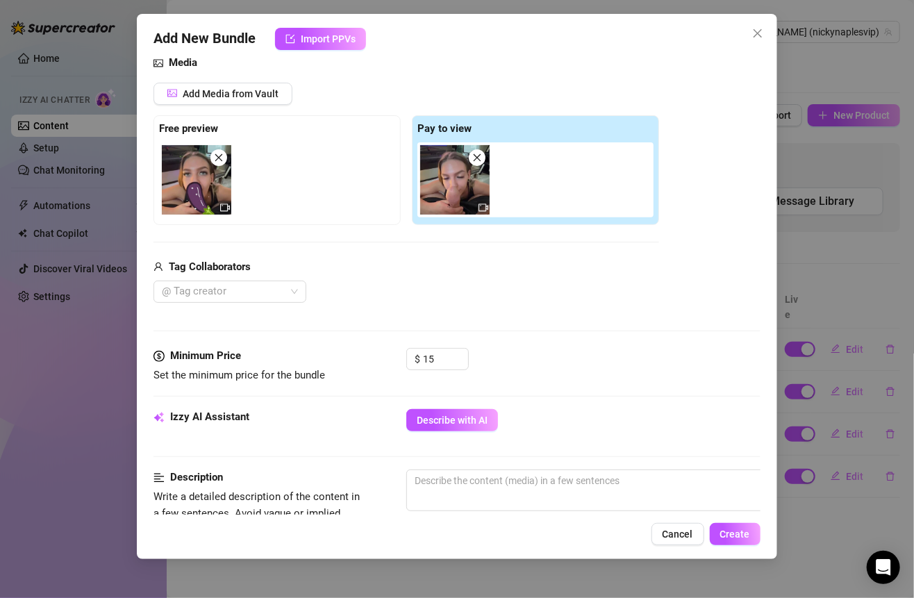
scroll to position [292, 0]
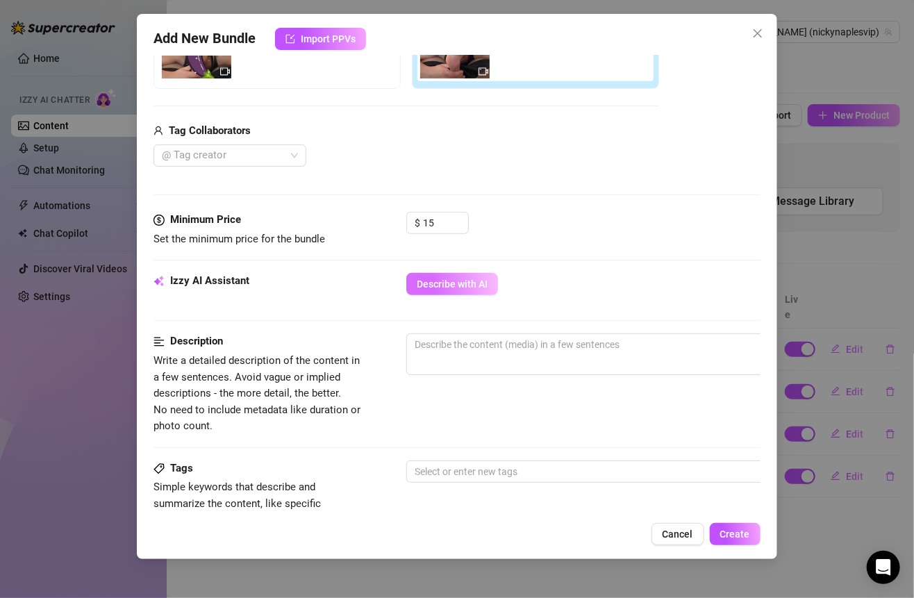
click at [453, 282] on span "Describe with AI" at bounding box center [452, 283] width 71 height 11
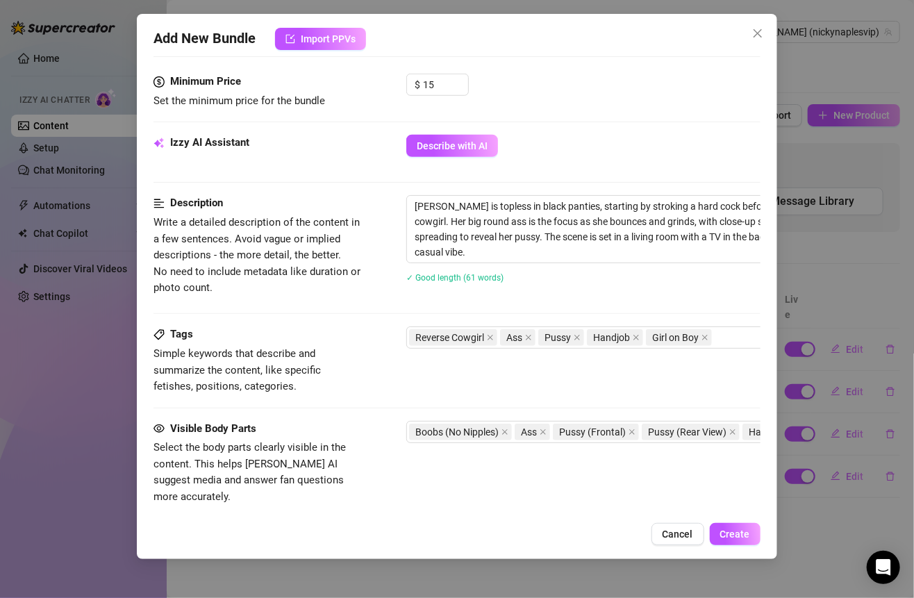
scroll to position [437, 0]
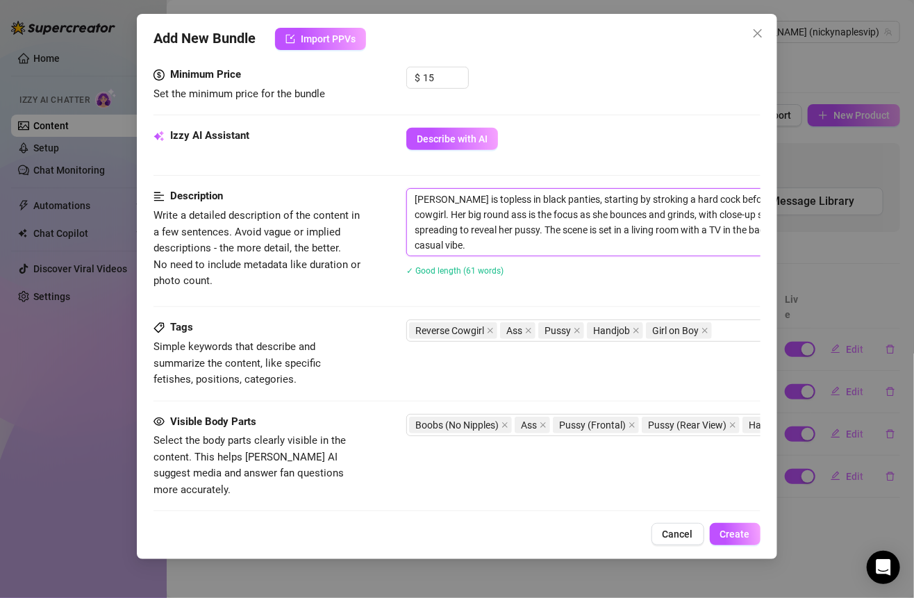
drag, startPoint x: 460, startPoint y: 248, endPoint x: 412, endPoint y: 201, distance: 66.8
click at [410, 201] on textarea "[PERSON_NAME] is topless in black panties, starting by stroking a hard cock bef…" at bounding box center [649, 222] width 485 height 67
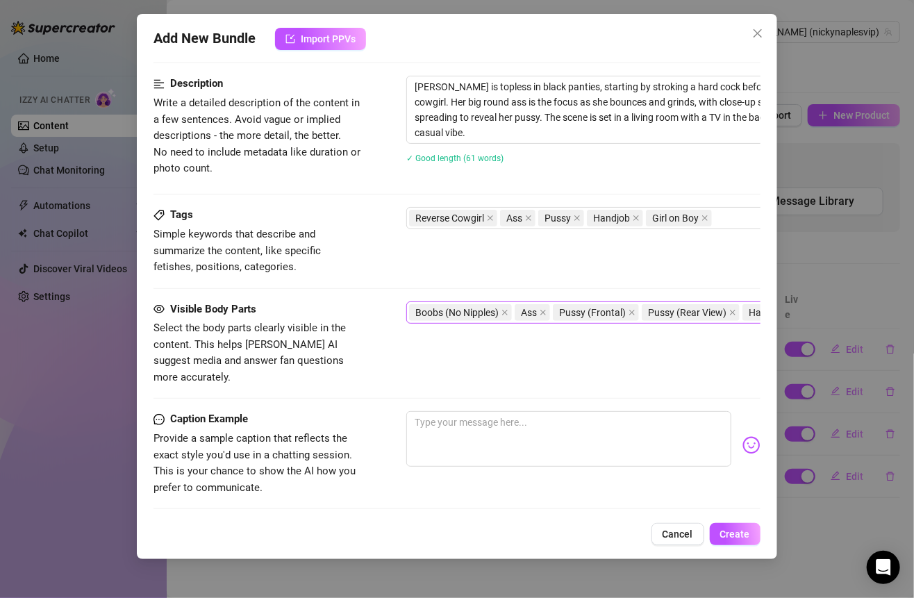
scroll to position [612, 0]
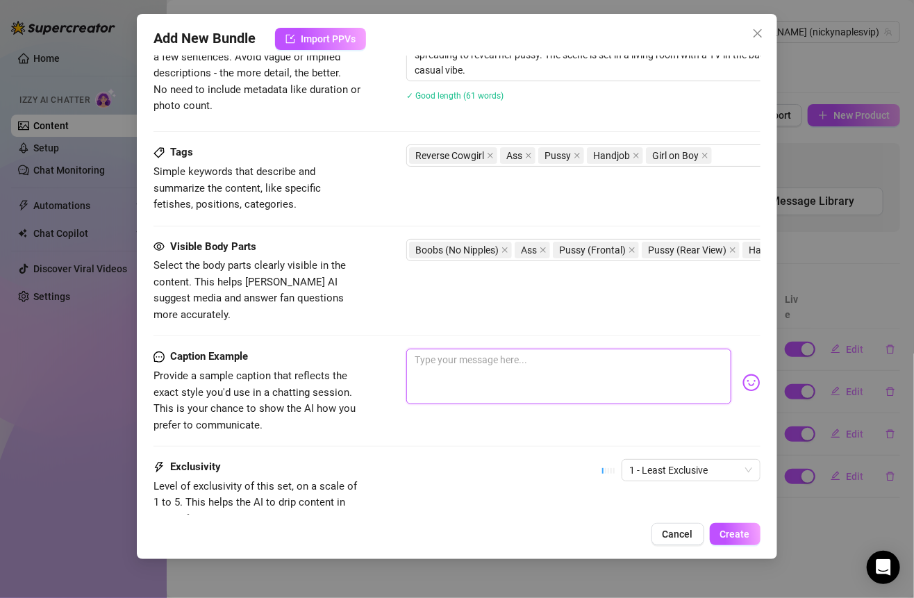
click at [469, 349] on textarea at bounding box center [568, 377] width 324 height 56
paste textarea "Come sit back and watch me ride your cock reverse cowgirl, baby… my big round a…"
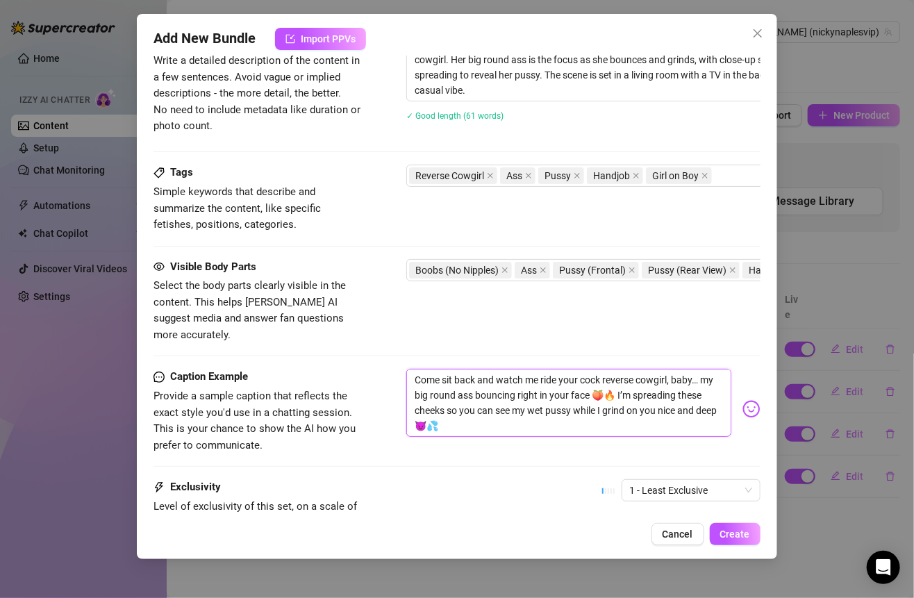
scroll to position [586, 0]
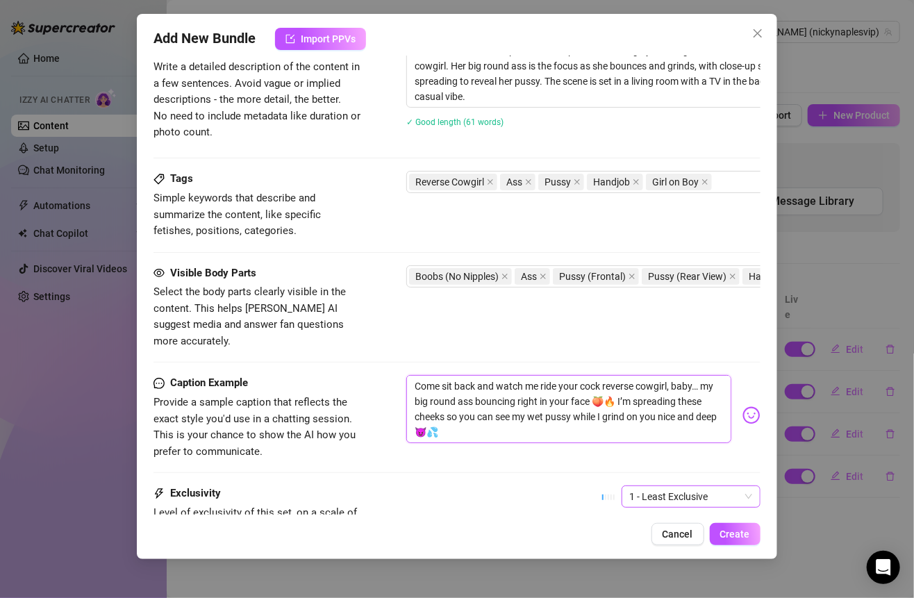
click at [687, 486] on span "1 - Least Exclusive" at bounding box center [691, 496] width 122 height 21
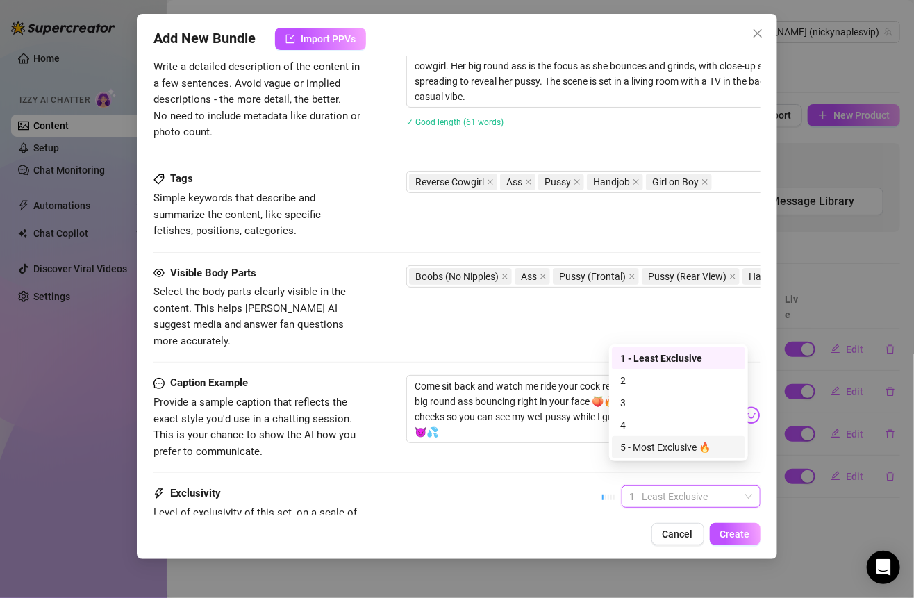
click at [637, 441] on div "5 - Most Exclusive 🔥" at bounding box center [678, 446] width 117 height 15
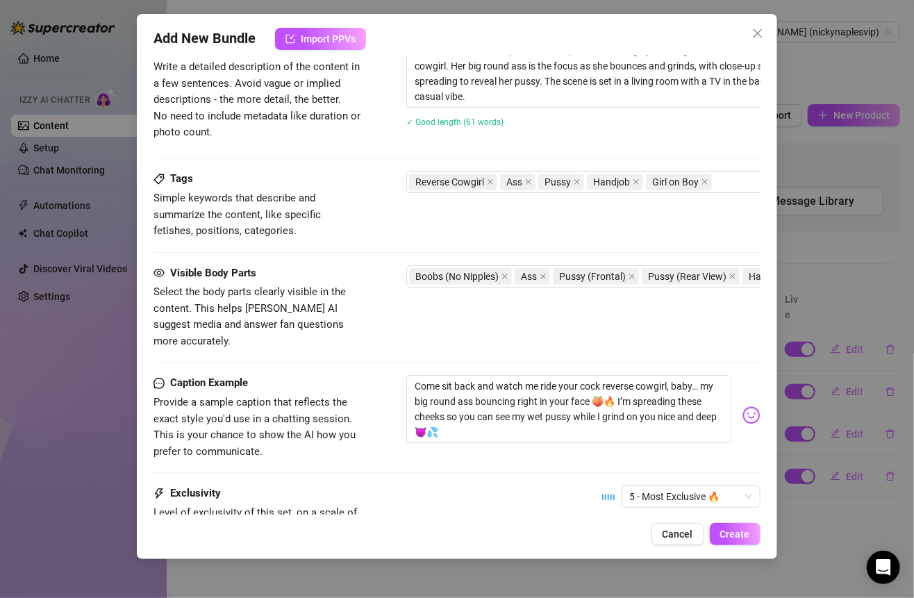
click at [582, 444] on div "Caption Example Provide a sample caption that reflects the exact style you'd us…" at bounding box center [456, 430] width 606 height 110
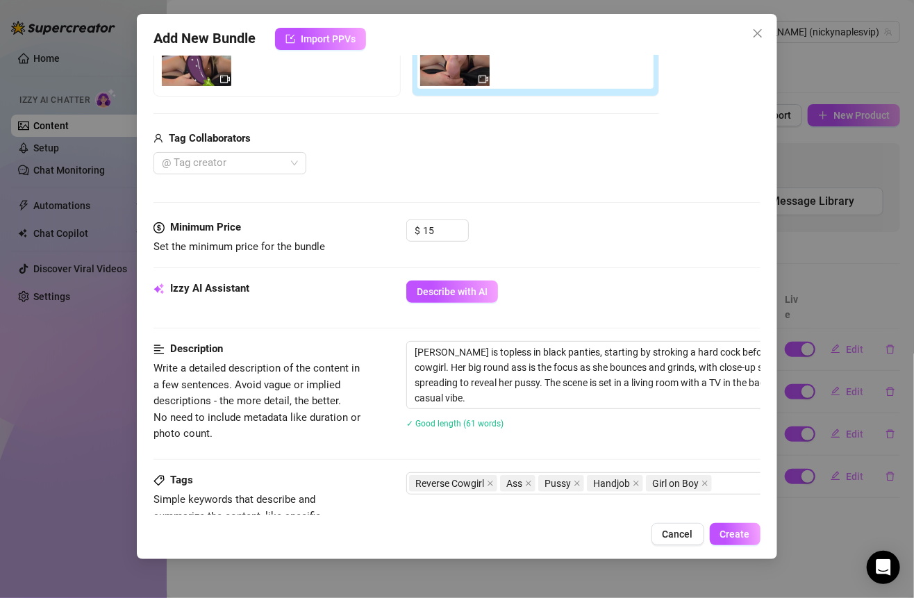
scroll to position [0, 0]
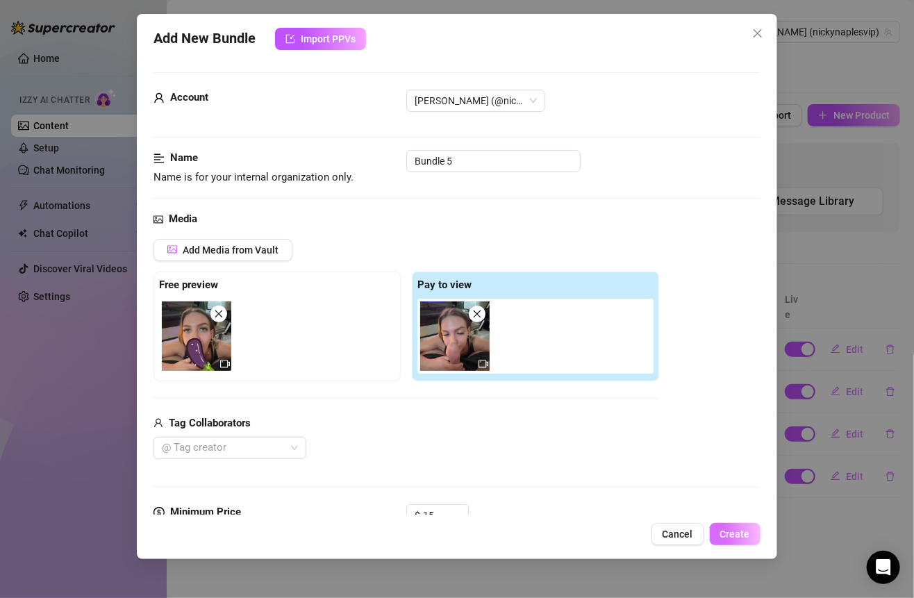
click at [732, 536] on span "Create" at bounding box center [735, 533] width 30 height 11
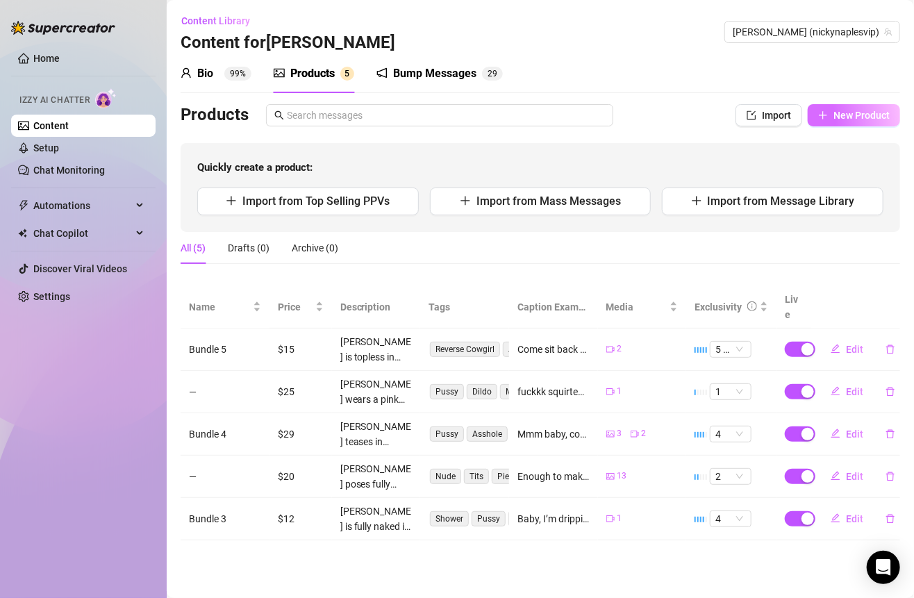
click at [826, 111] on icon "plus" at bounding box center [823, 115] width 10 height 10
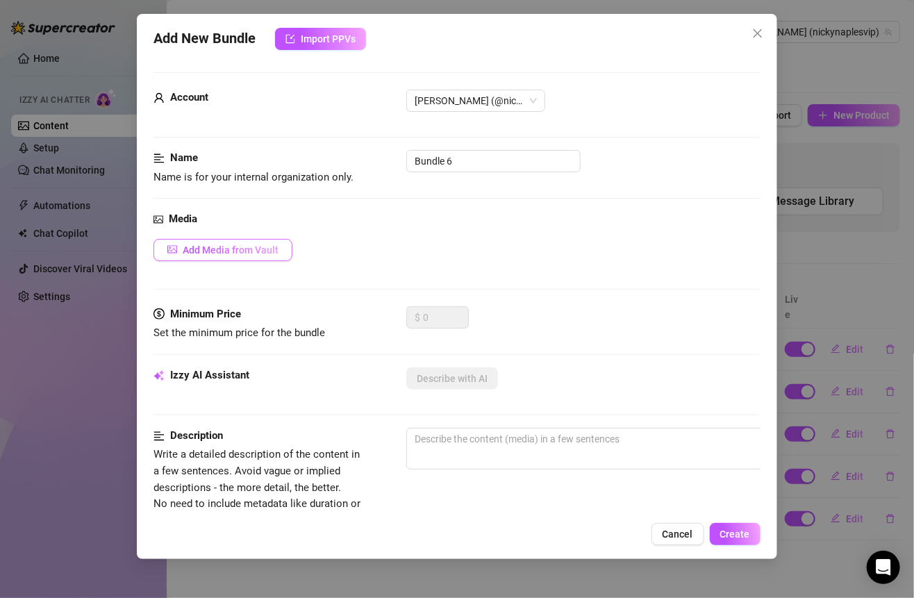
click at [265, 244] on span "Add Media from Vault" at bounding box center [231, 249] width 96 height 11
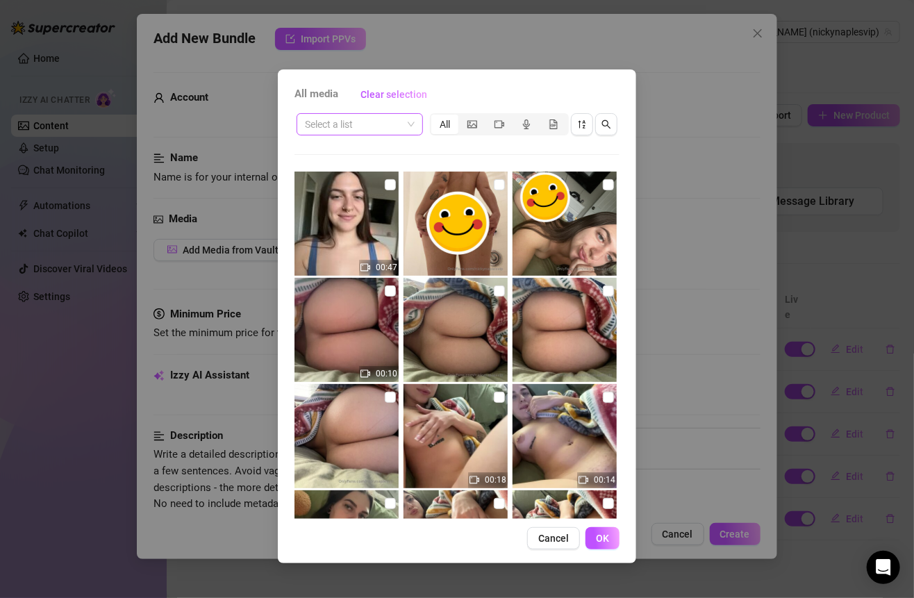
click at [413, 124] on span at bounding box center [360, 124] width 110 height 21
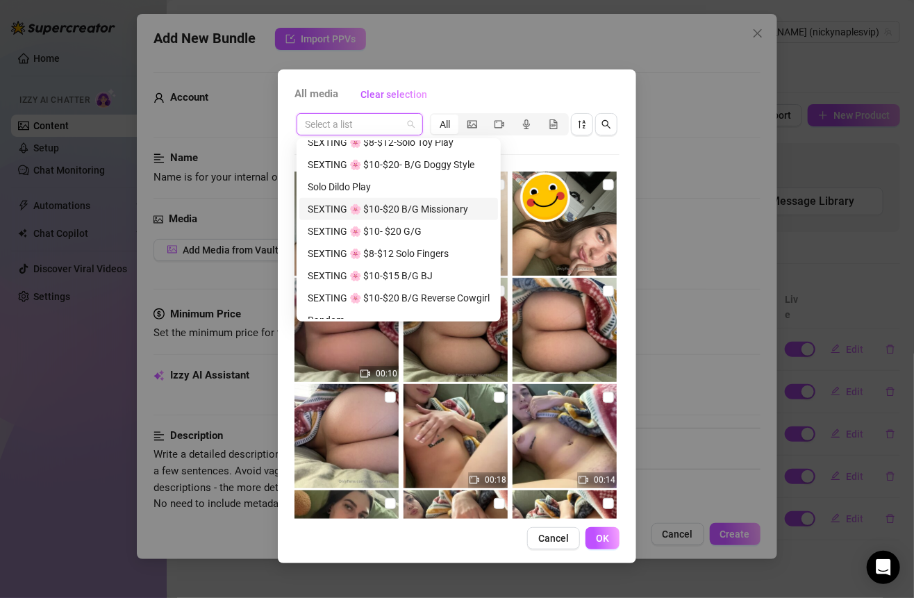
scroll to position [271, 0]
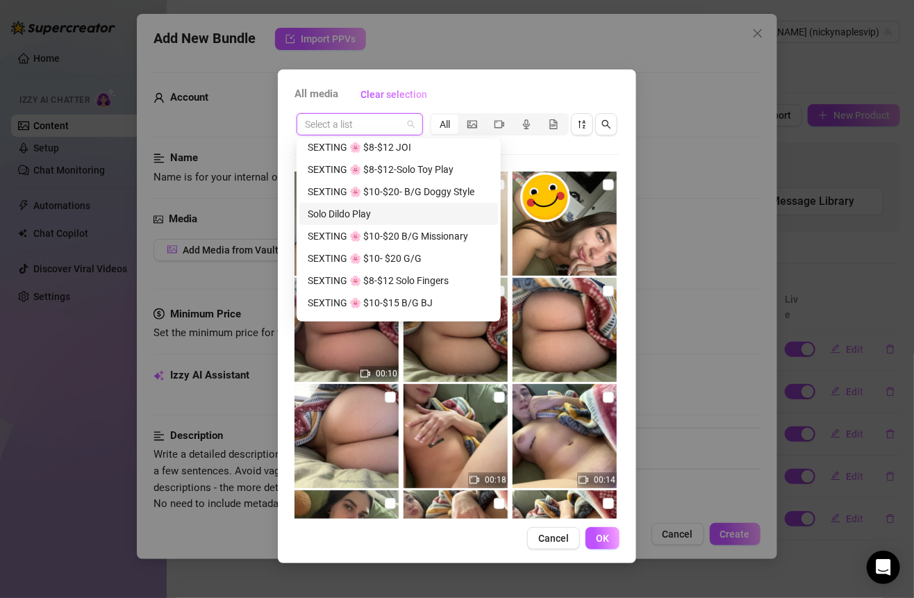
click at [389, 217] on div "Solo Dildo Play" at bounding box center [399, 213] width 182 height 15
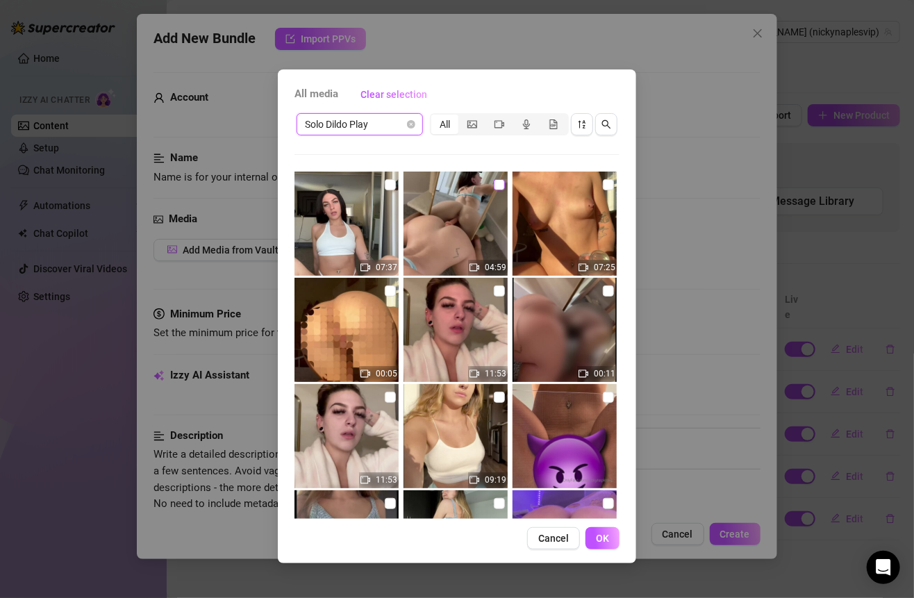
click at [494, 181] on input "checkbox" at bounding box center [499, 184] width 11 height 11
click at [598, 532] on span "OK" at bounding box center [602, 537] width 13 height 11
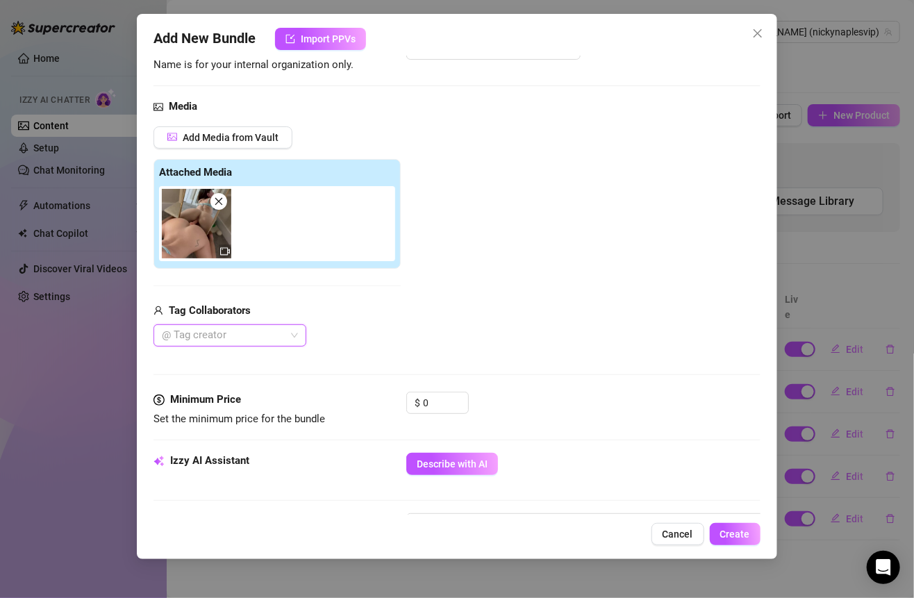
scroll to position [113, 0]
drag, startPoint x: 436, startPoint y: 392, endPoint x: 390, endPoint y: 391, distance: 45.8
click at [391, 392] on div "Minimum Price Set the minimum price for the bundle $ 0" at bounding box center [456, 408] width 606 height 35
drag, startPoint x: 431, startPoint y: 401, endPoint x: 387, endPoint y: 400, distance: 43.7
click at [387, 401] on div "Minimum Price Set the minimum price for the bundle $ 0" at bounding box center [456, 408] width 606 height 35
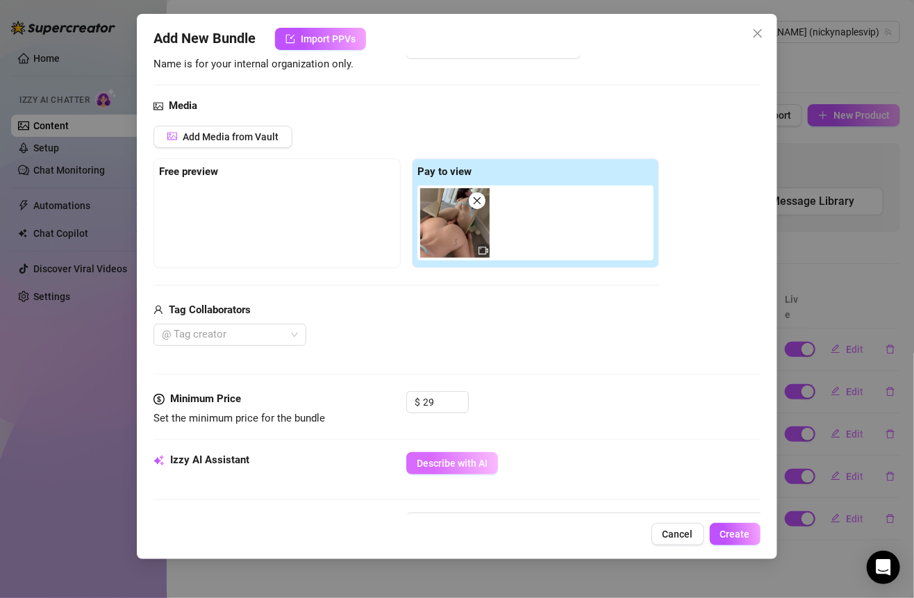
click at [483, 459] on span "Describe with AI" at bounding box center [452, 462] width 71 height 11
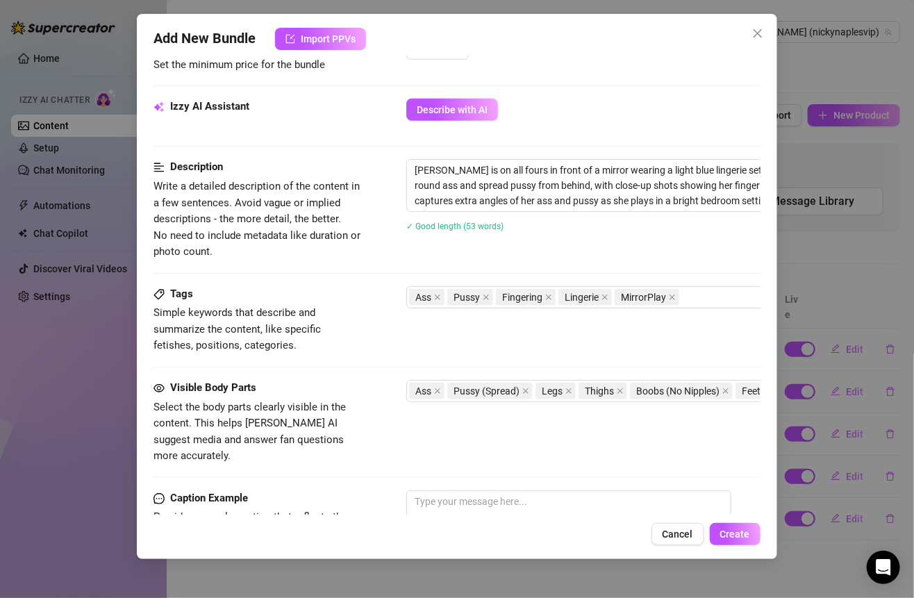
scroll to position [442, 0]
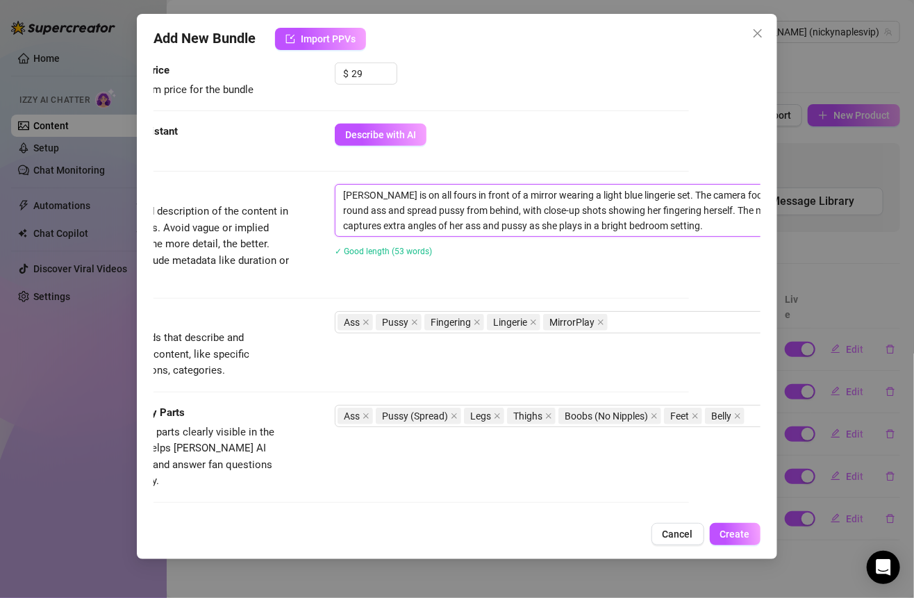
drag, startPoint x: 415, startPoint y: 189, endPoint x: 743, endPoint y: 231, distance: 330.4
click at [743, 231] on textarea "[PERSON_NAME] is on all fours in front of a mirror wearing a light blue lingeri…" at bounding box center [577, 210] width 485 height 51
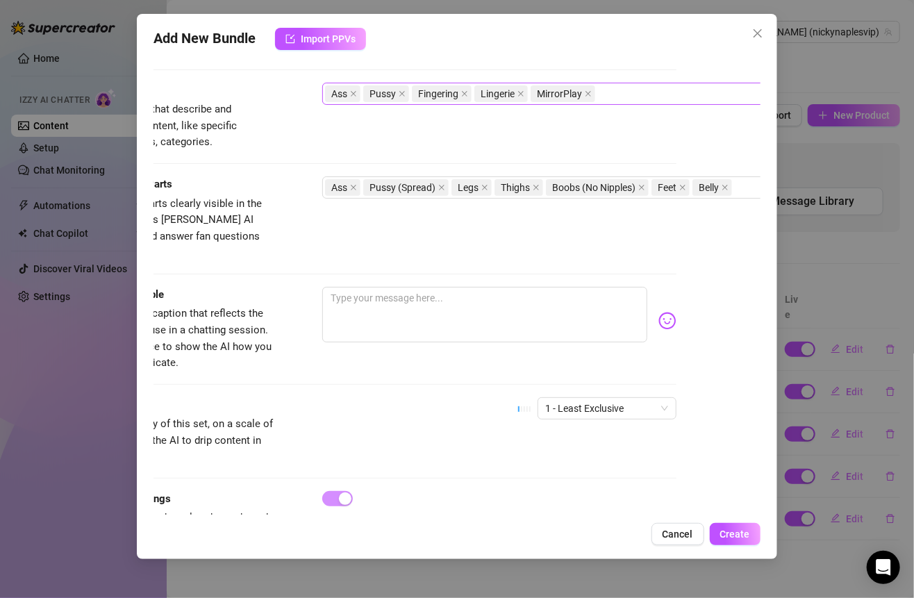
scroll to position [674, 84]
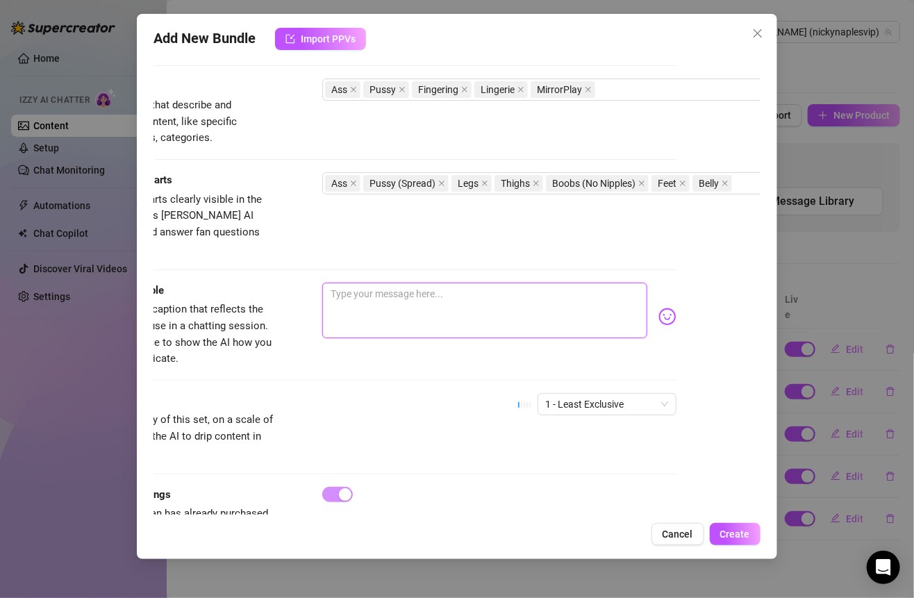
click at [430, 283] on textarea at bounding box center [484, 311] width 324 height 56
paste textarea "Get behind me and watch this tight little pussy play in the mirror, baby… every…"
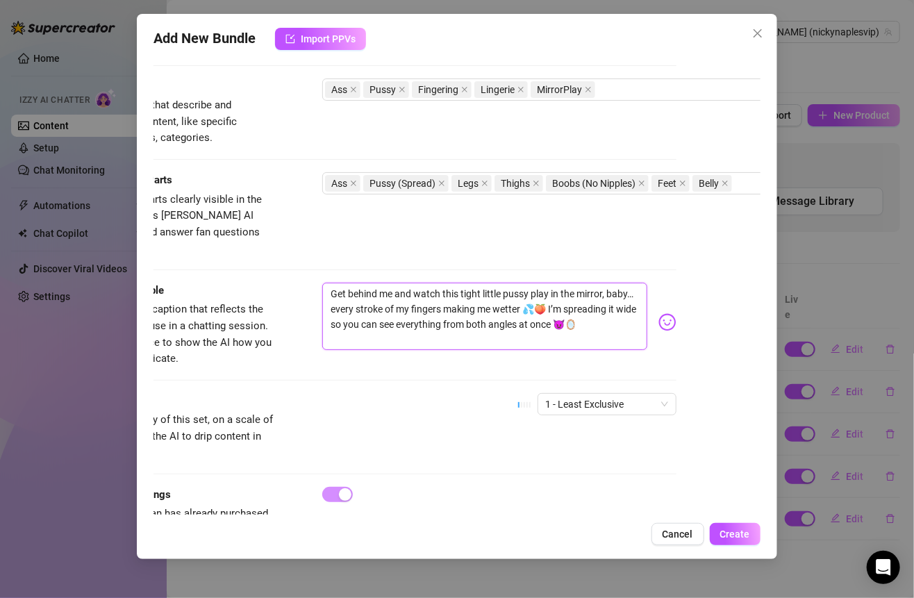
scroll to position [0, 0]
click at [337, 283] on textarea "Get behind me and watch this tight little pussy play in the mirror, baby… every…" at bounding box center [484, 316] width 324 height 67
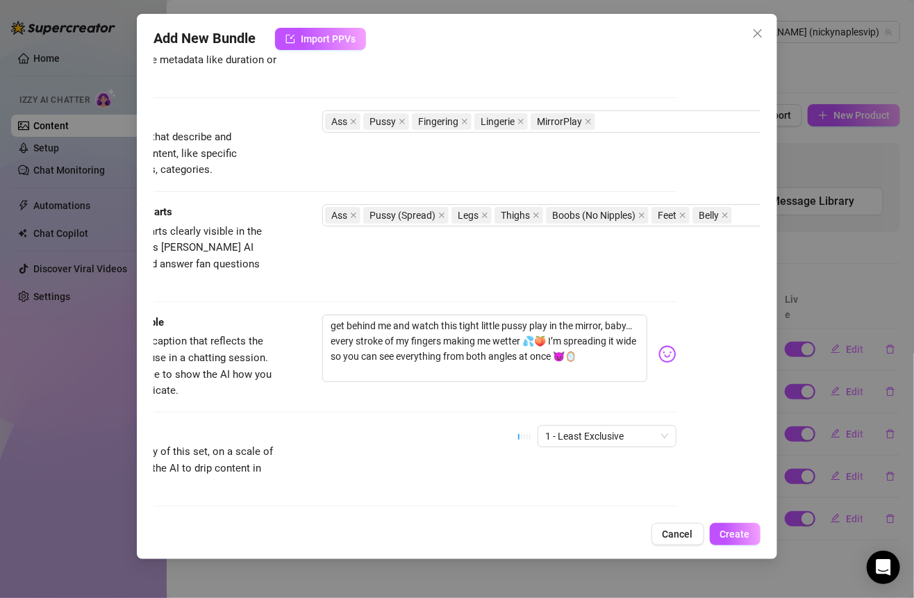
click at [621, 430] on div "1 - Least Exclusive" at bounding box center [597, 442] width 158 height 35
click at [621, 426] on span "1 - Least Exclusive" at bounding box center [607, 436] width 122 height 21
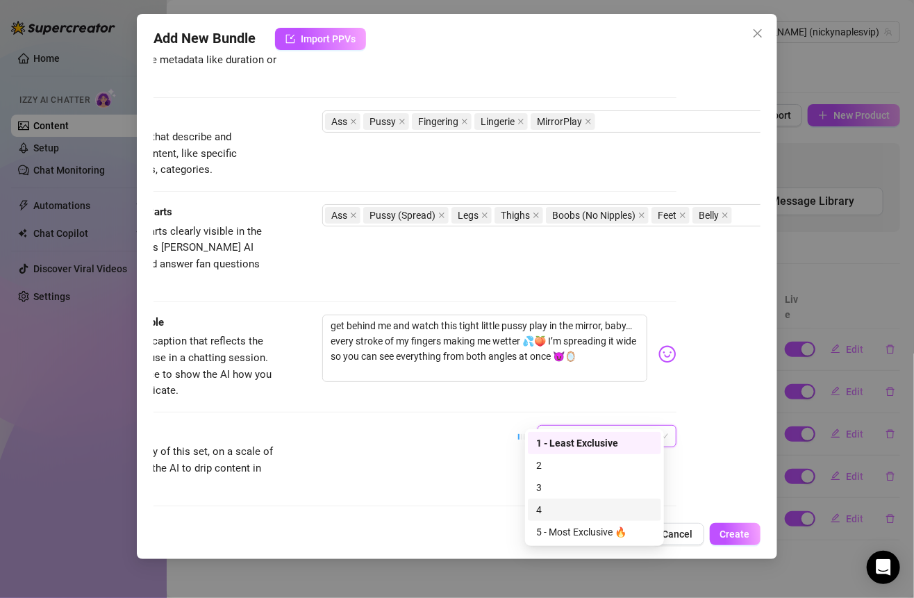
click at [564, 503] on div "4" at bounding box center [594, 509] width 117 height 15
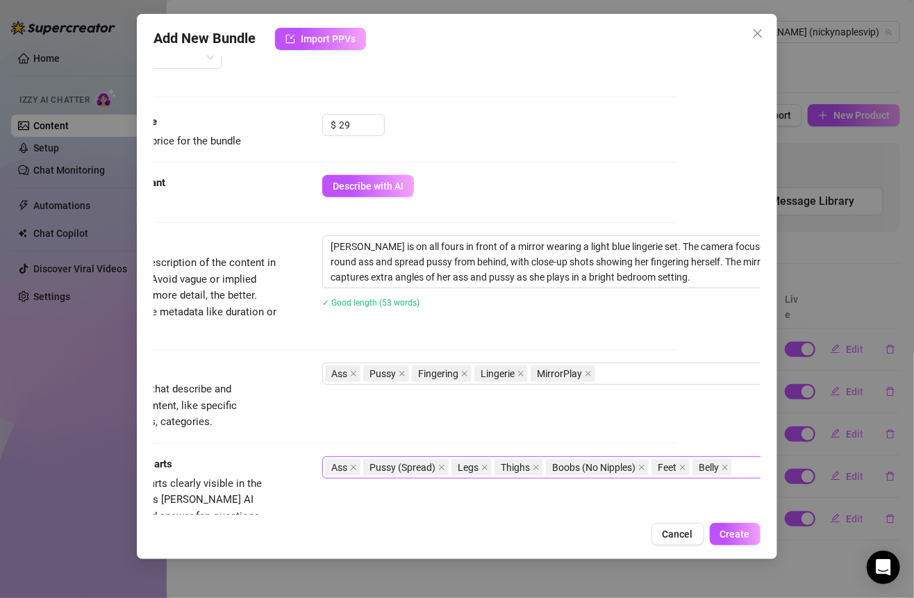
scroll to position [715, 84]
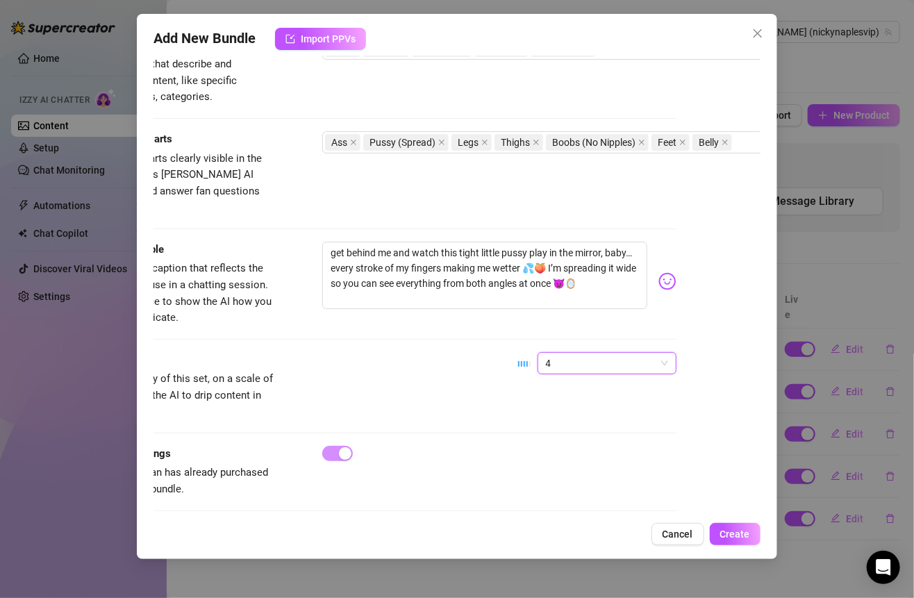
click at [546, 353] on span "4" at bounding box center [607, 363] width 122 height 21
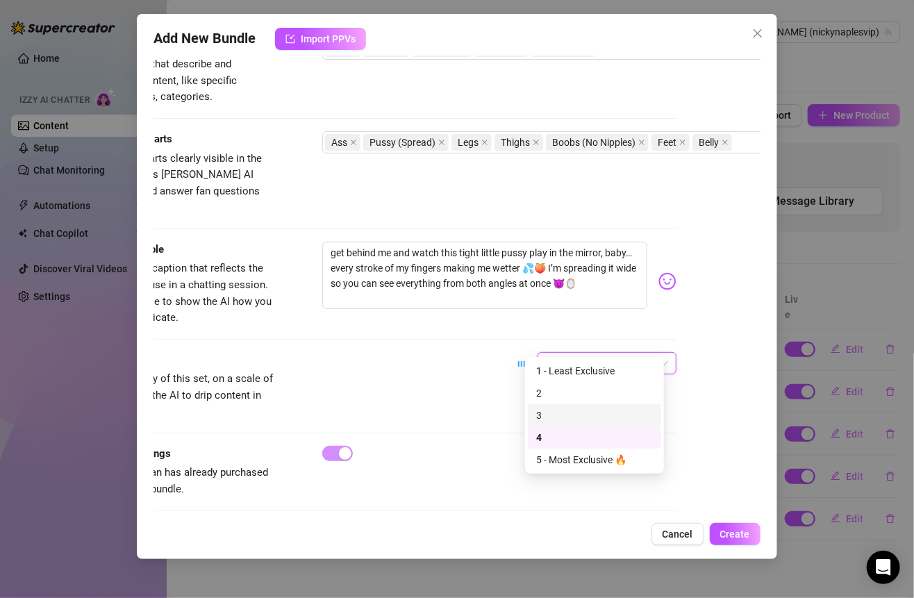
click at [539, 410] on div "3" at bounding box center [594, 415] width 117 height 15
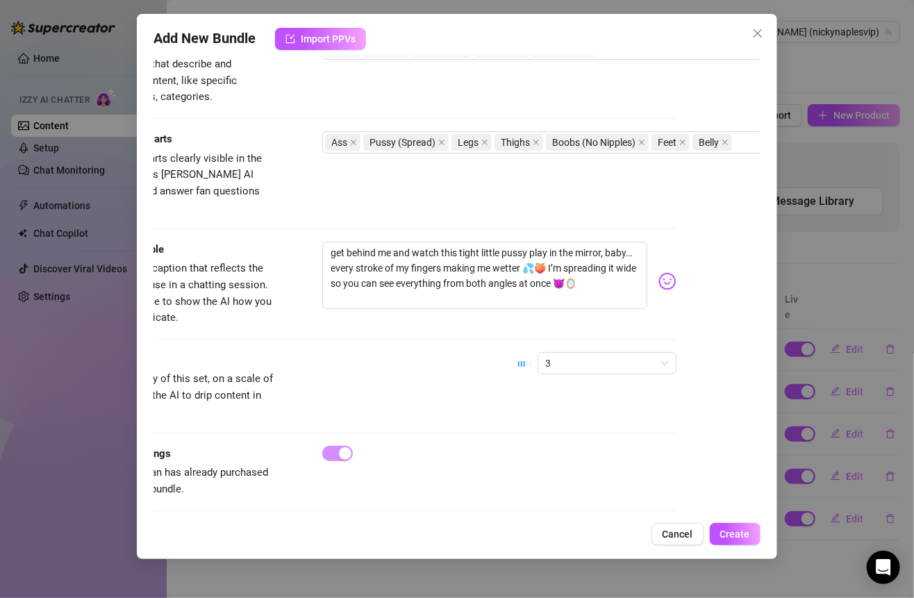
click at [698, 352] on div "Account [PERSON_NAME] (@nickynaplesvip) Name Name is for your internal organiza…" at bounding box center [456, 285] width 606 height 459
click at [723, 530] on span "Create" at bounding box center [735, 533] width 30 height 11
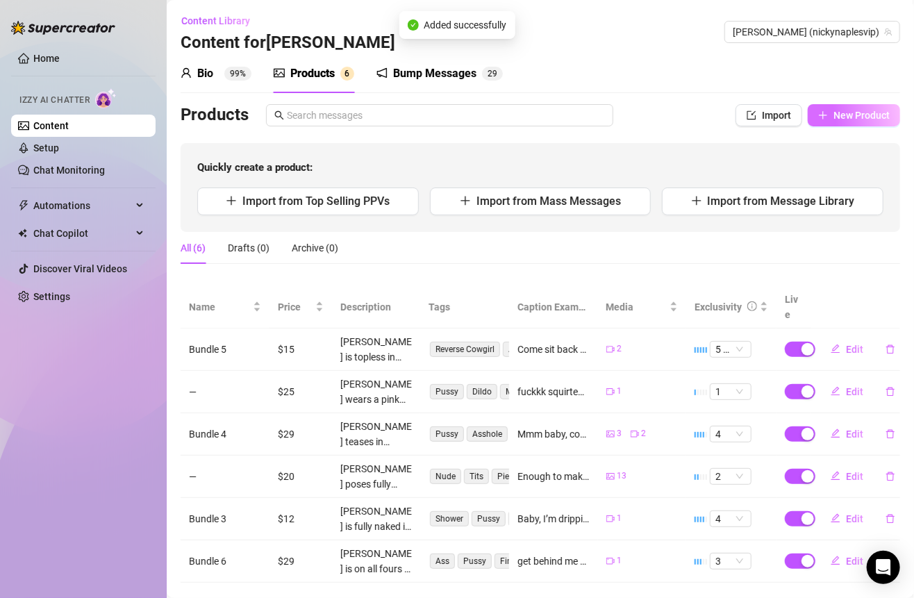
click at [846, 123] on button "New Product" at bounding box center [853, 115] width 92 height 22
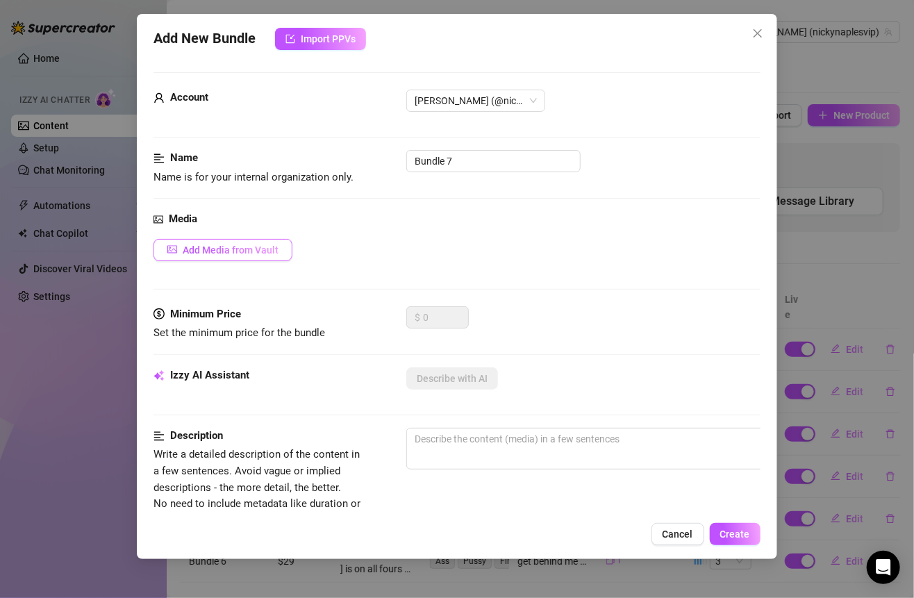
click at [252, 252] on span "Add Media from Vault" at bounding box center [231, 249] width 96 height 11
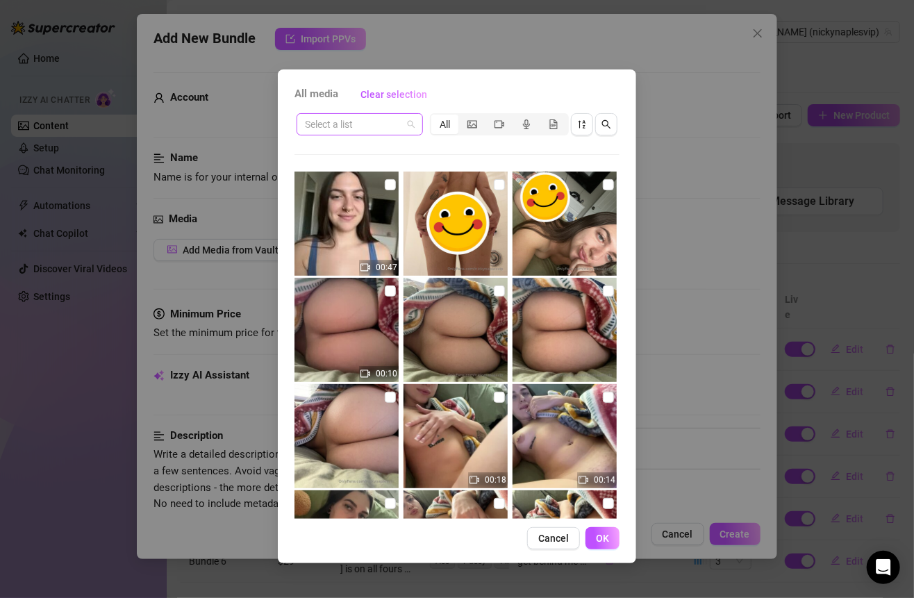
click at [380, 128] on input "search" at bounding box center [353, 124] width 97 height 21
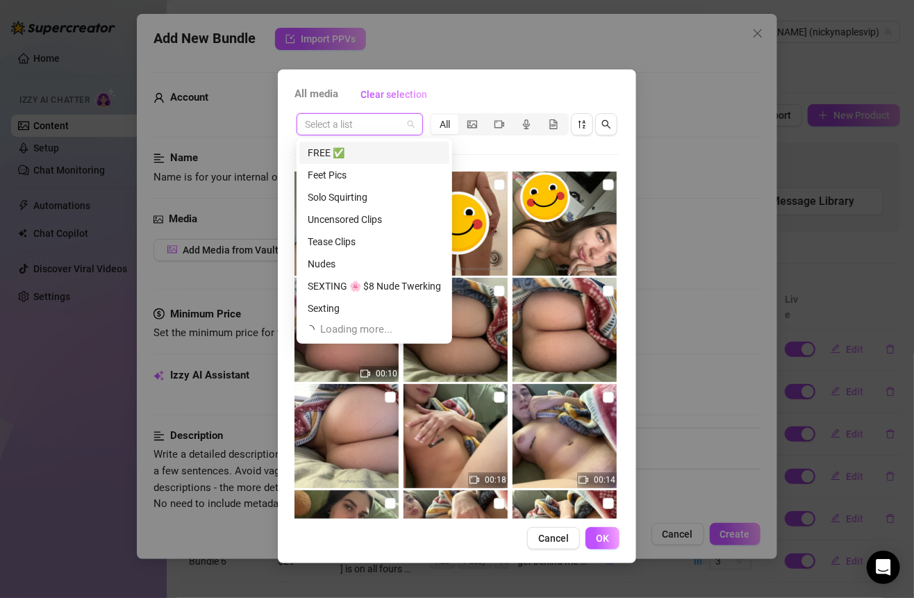
scroll to position [44, 0]
click at [349, 237] on div "Tease Clips" at bounding box center [374, 241] width 133 height 15
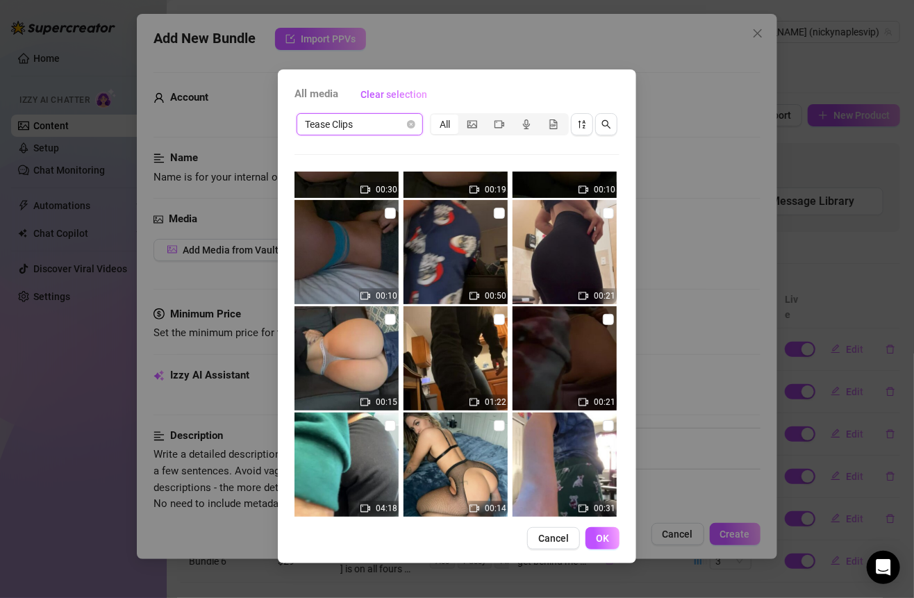
scroll to position [121, 0]
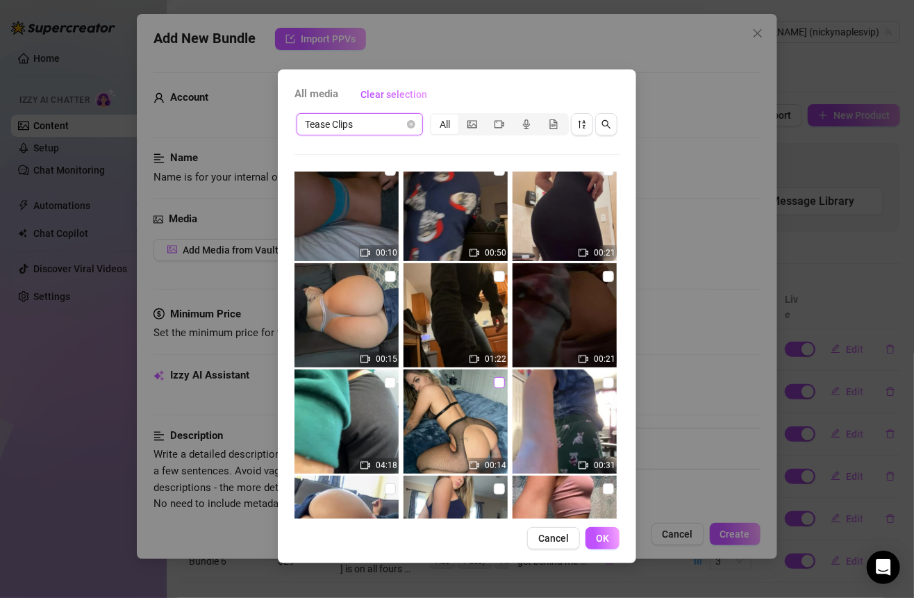
click at [494, 385] on input "checkbox" at bounding box center [499, 382] width 11 height 11
click at [388, 386] on input "checkbox" at bounding box center [390, 382] width 11 height 11
click at [601, 527] on button "OK" at bounding box center [602, 538] width 34 height 22
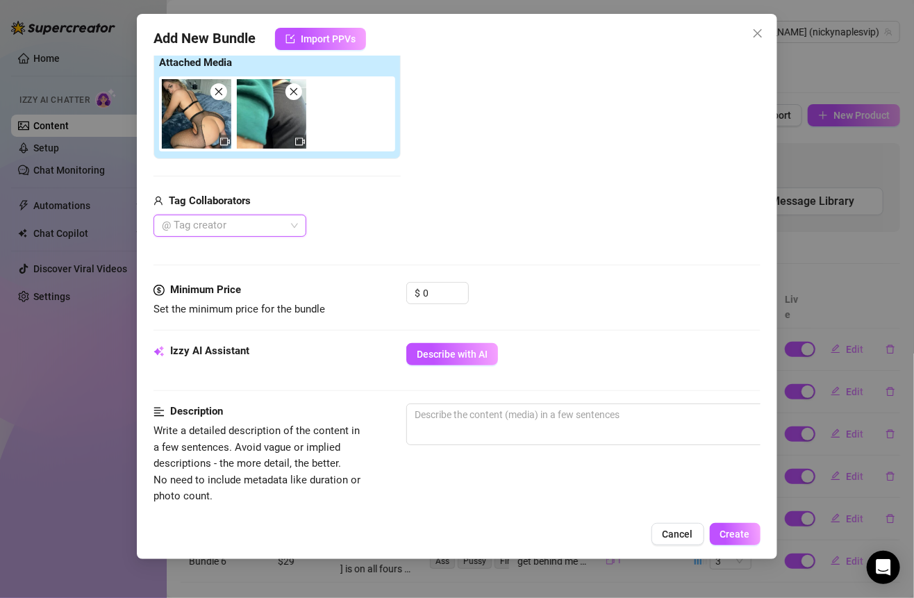
scroll to position [226, 0]
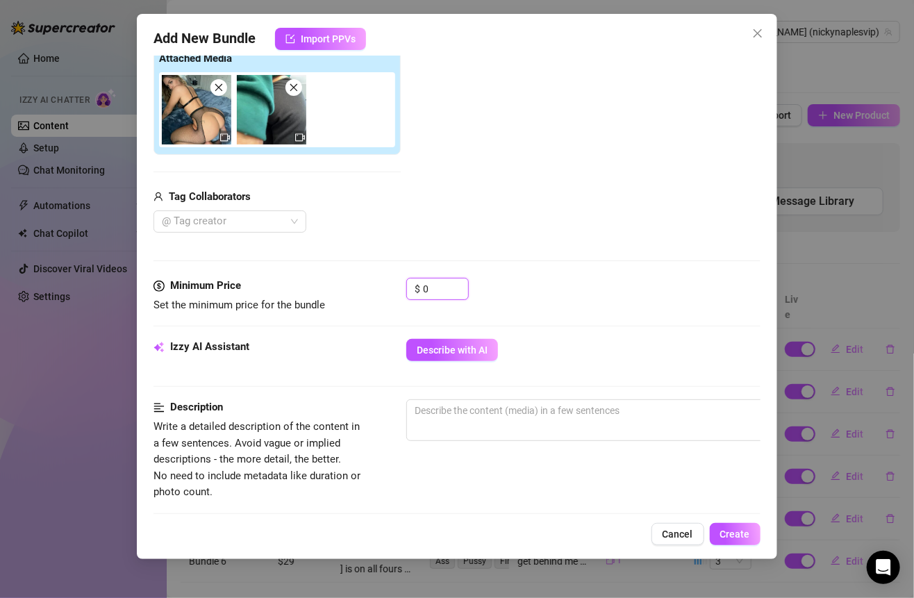
drag, startPoint x: 433, startPoint y: 287, endPoint x: 398, endPoint y: 287, distance: 34.7
click at [398, 287] on div "Minimum Price Set the minimum price for the bundle $ 0" at bounding box center [456, 295] width 606 height 35
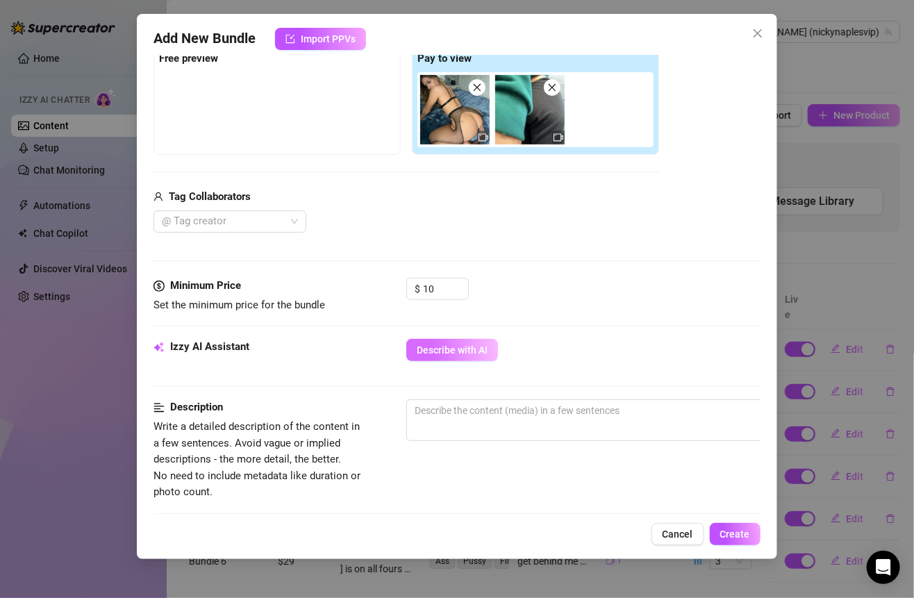
click at [485, 346] on span "Describe with AI" at bounding box center [452, 349] width 71 height 11
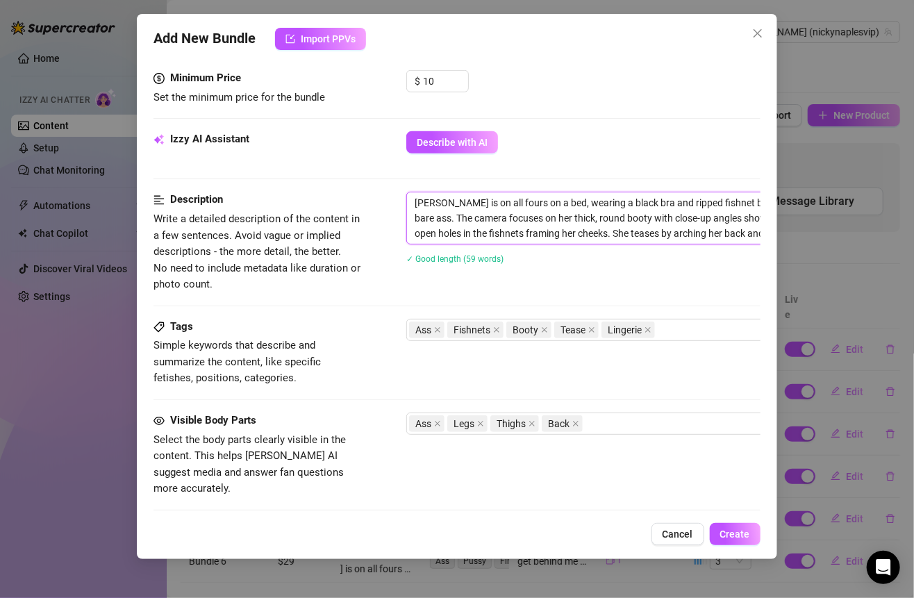
scroll to position [434, 144]
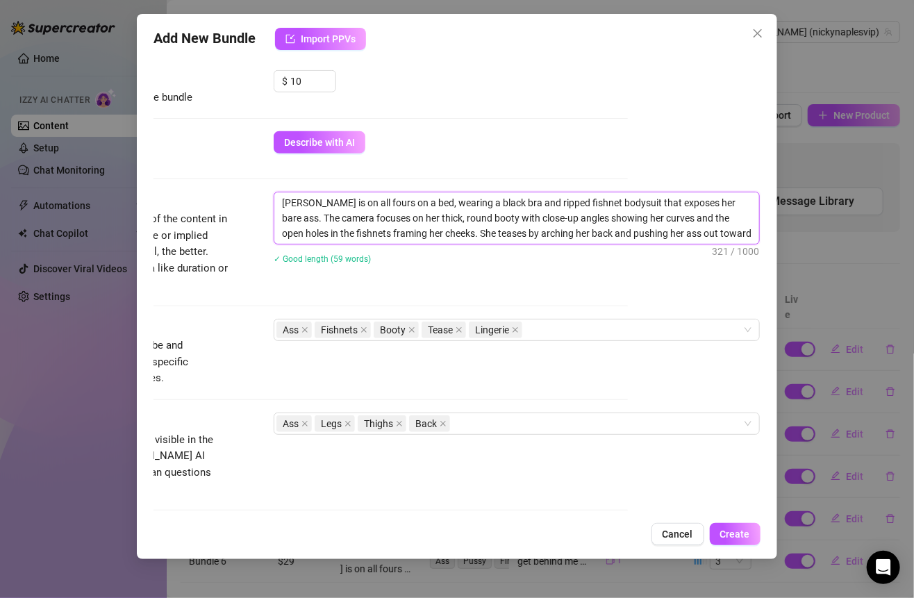
drag, startPoint x: 412, startPoint y: 198, endPoint x: 856, endPoint y: 268, distance: 449.1
click at [856, 268] on div "Add New Bundle Import PPVs Account [PERSON_NAME] (@nickynaplesvip) Name Name is…" at bounding box center [457, 299] width 914 height 598
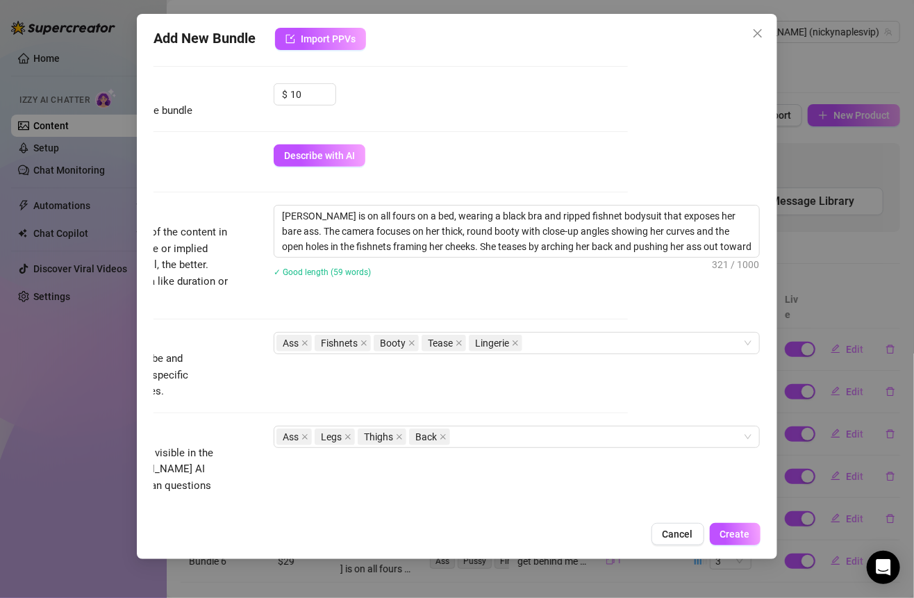
scroll to position [423, 144]
click at [503, 482] on div "Visible Body Parts Select the body parts clearly visible in the content. This h…" at bounding box center [324, 465] width 606 height 85
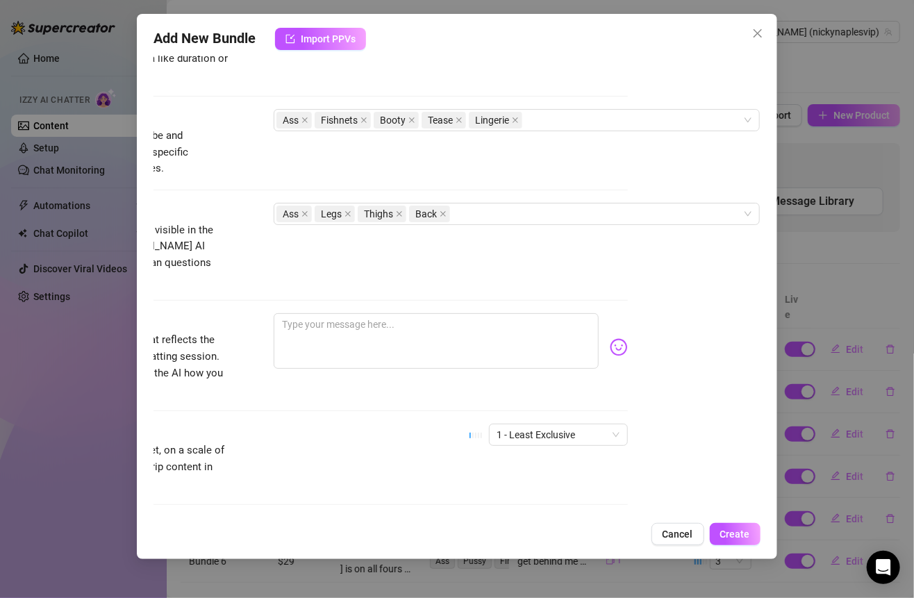
scroll to position [715, 144]
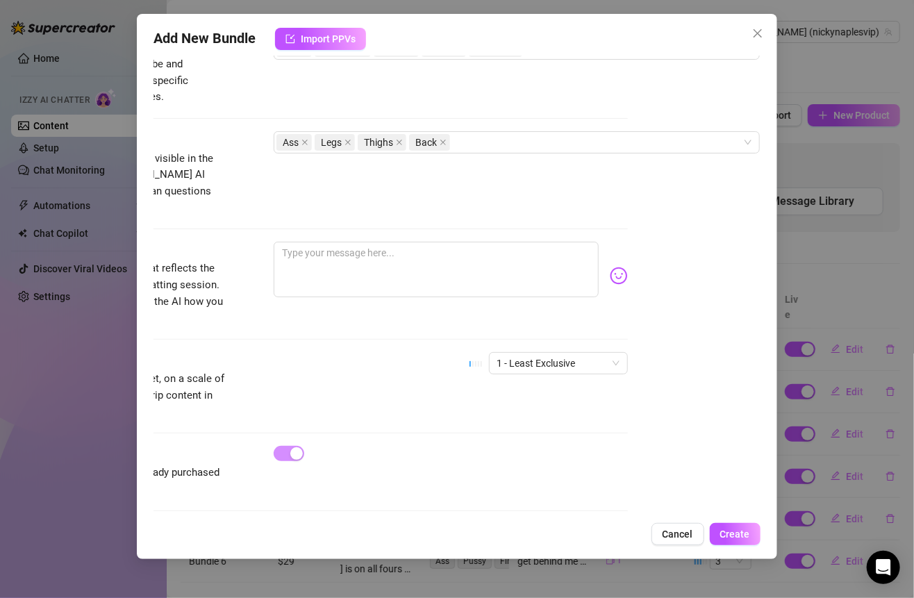
click at [325, 218] on div "Visible Body Parts Select the body parts clearly visible in the content. This h…" at bounding box center [324, 186] width 606 height 110
click at [318, 242] on textarea at bounding box center [436, 270] width 324 height 56
paste textarea "Come get lost in this thick ass, baby… the fishnets make it look even dirtier w…"
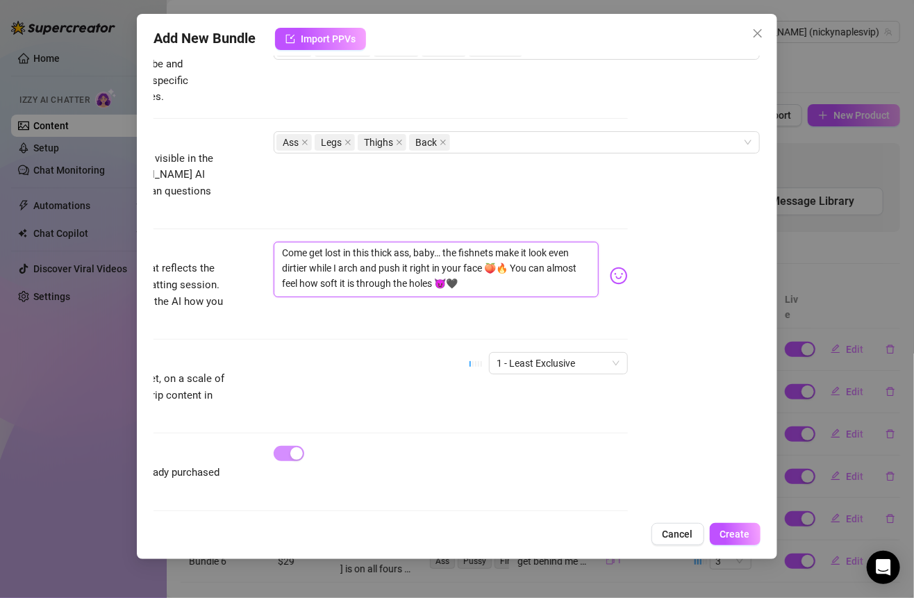
click at [276, 242] on textarea "Come get lost in this thick ass, baby… the fishnets make it look even dirtier w…" at bounding box center [436, 270] width 324 height 56
click at [548, 353] on span "1 - Least Exclusive" at bounding box center [558, 363] width 122 height 21
click at [571, 248] on textarea "come get lost in this thick ass, baby… the fishnets make it look even dirtier w…" at bounding box center [436, 270] width 324 height 56
click at [523, 353] on span "1 - Least Exclusive" at bounding box center [558, 363] width 122 height 21
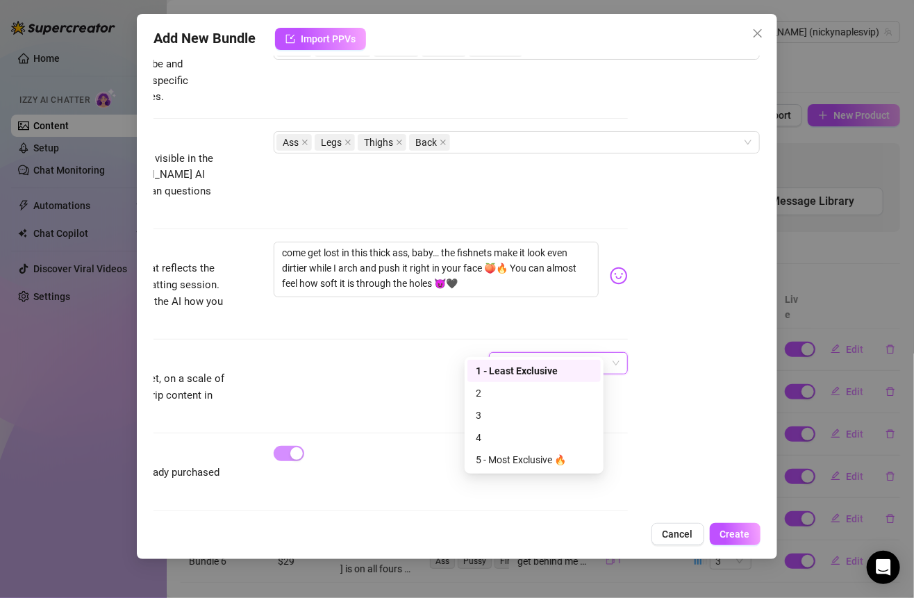
click at [489, 378] on div "1 - Least Exclusive" at bounding box center [534, 370] width 117 height 15
click at [687, 377] on div "Account [PERSON_NAME] (@nickynaplesvip) Name Name is for your internal organiza…" at bounding box center [456, 285] width 606 height 459
click at [723, 525] on button "Create" at bounding box center [735, 534] width 51 height 22
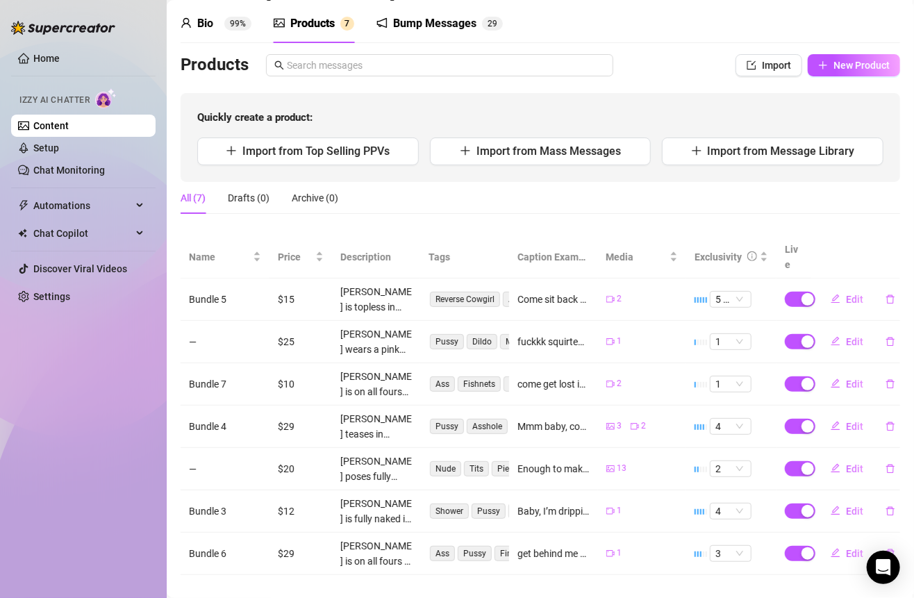
scroll to position [0, 0]
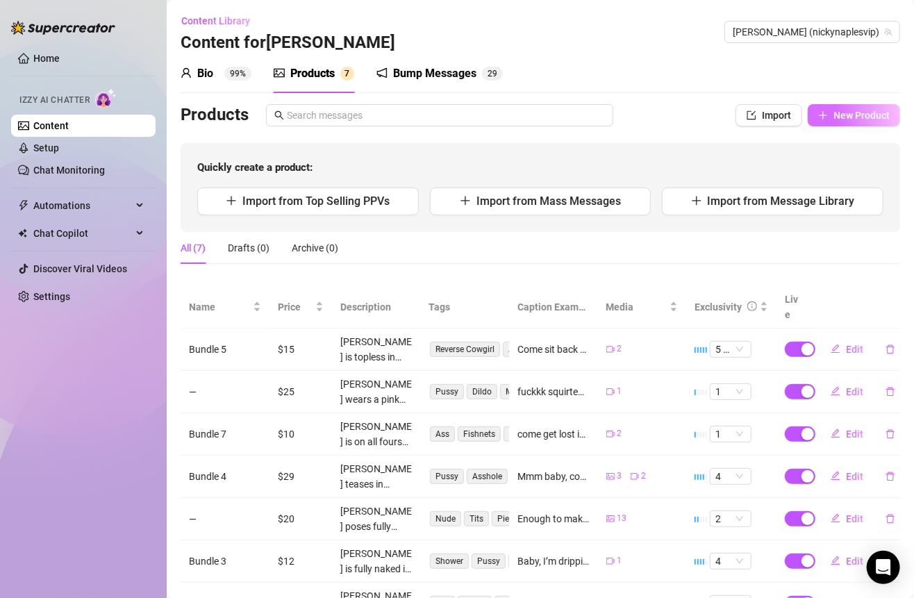
click at [853, 113] on span "New Product" at bounding box center [861, 115] width 56 height 11
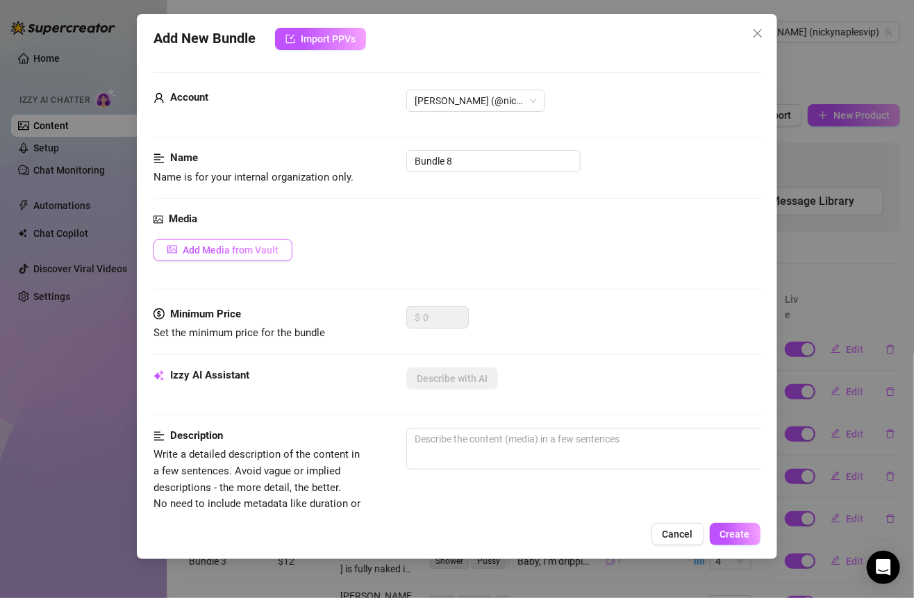
click at [223, 252] on span "Add Media from Vault" at bounding box center [231, 249] width 96 height 11
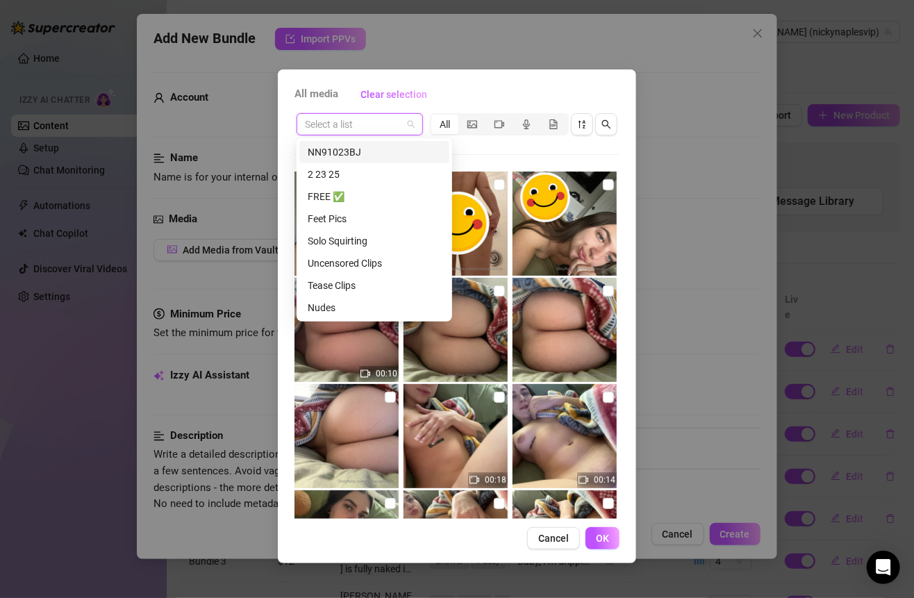
click at [401, 125] on input "search" at bounding box center [353, 124] width 97 height 21
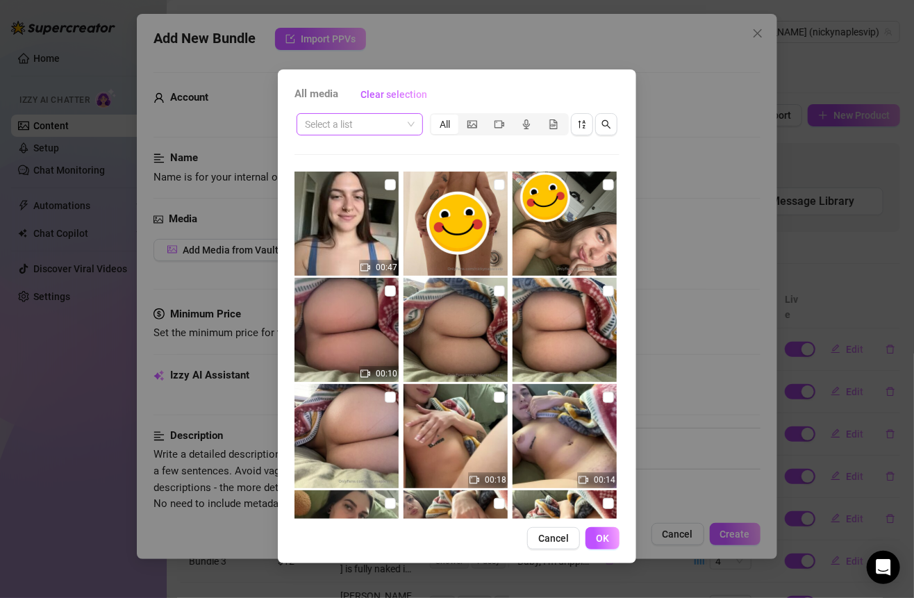
click at [401, 126] on input "search" at bounding box center [353, 124] width 97 height 21
click at [376, 123] on input "search" at bounding box center [353, 124] width 97 height 21
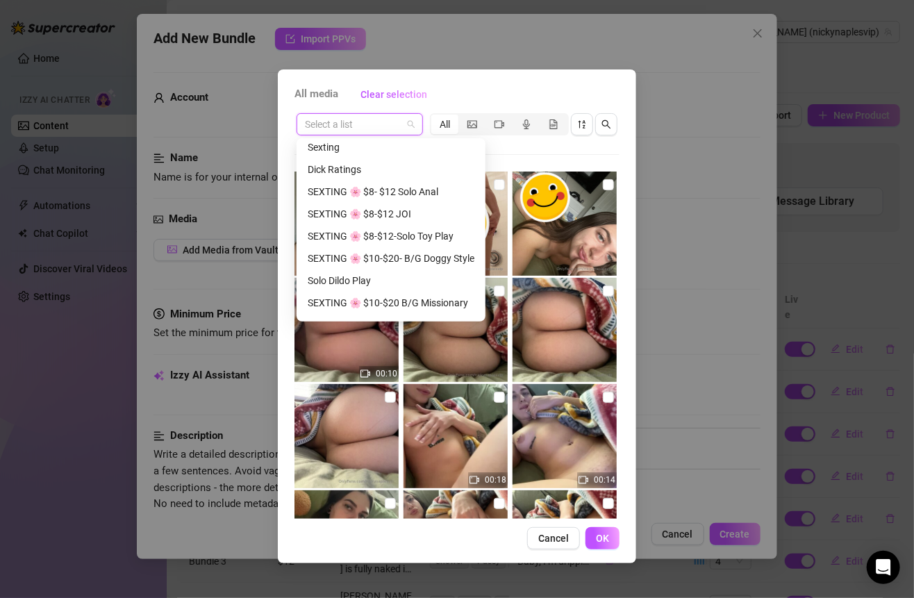
scroll to position [231, 0]
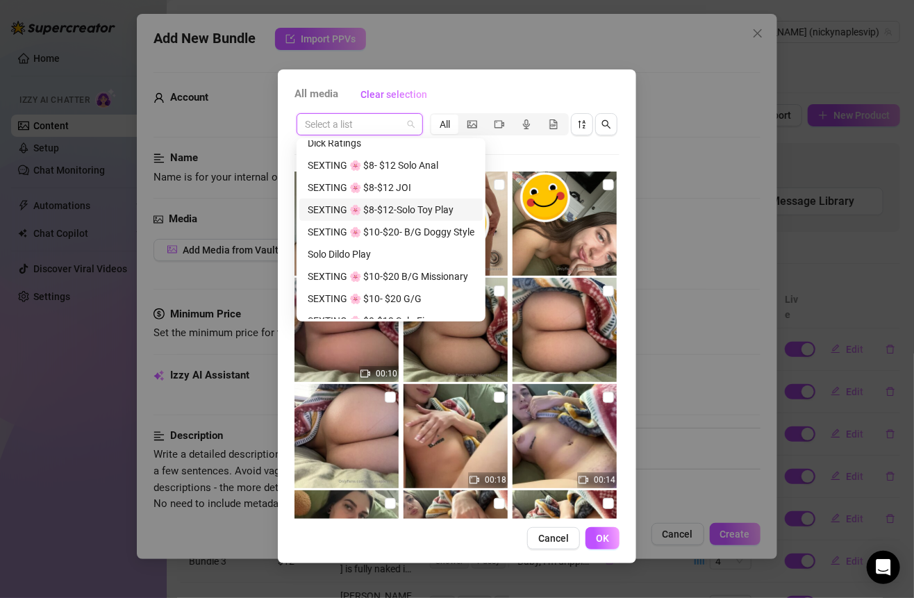
click at [392, 212] on div "SEXTING 🌸 $8-$12-Solo Toy Play" at bounding box center [391, 209] width 167 height 15
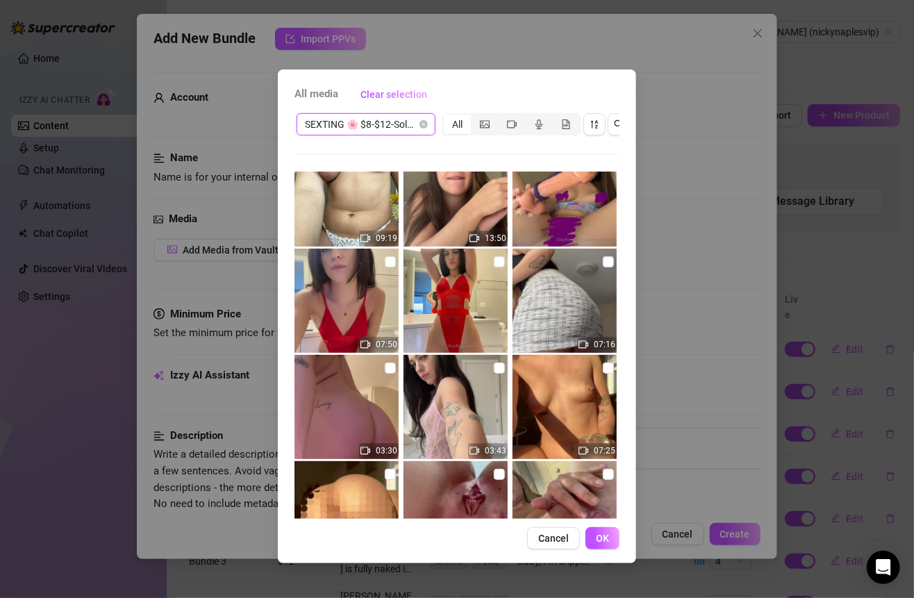
scroll to position [0, 0]
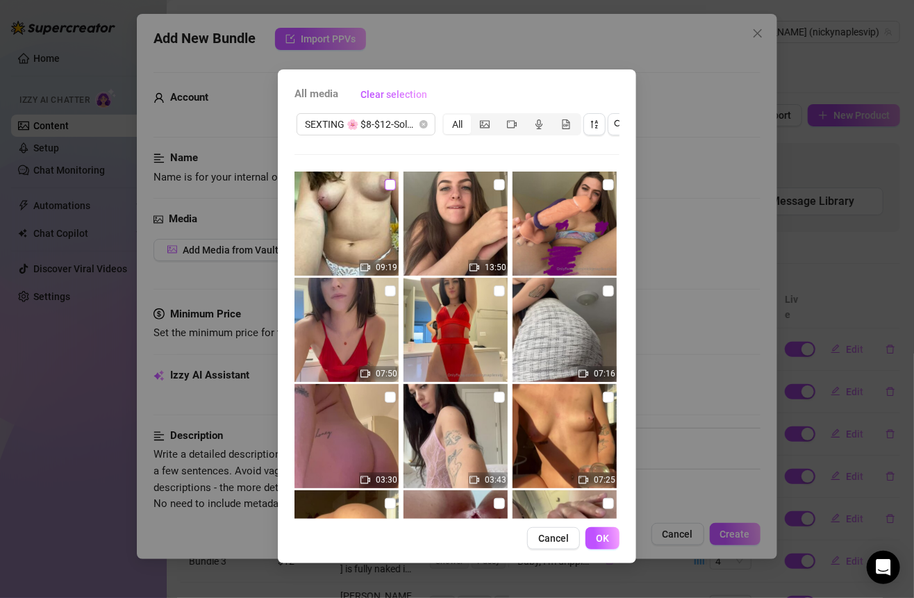
click at [392, 181] on input "checkbox" at bounding box center [390, 184] width 11 height 11
click at [596, 544] on button "OK" at bounding box center [602, 538] width 34 height 22
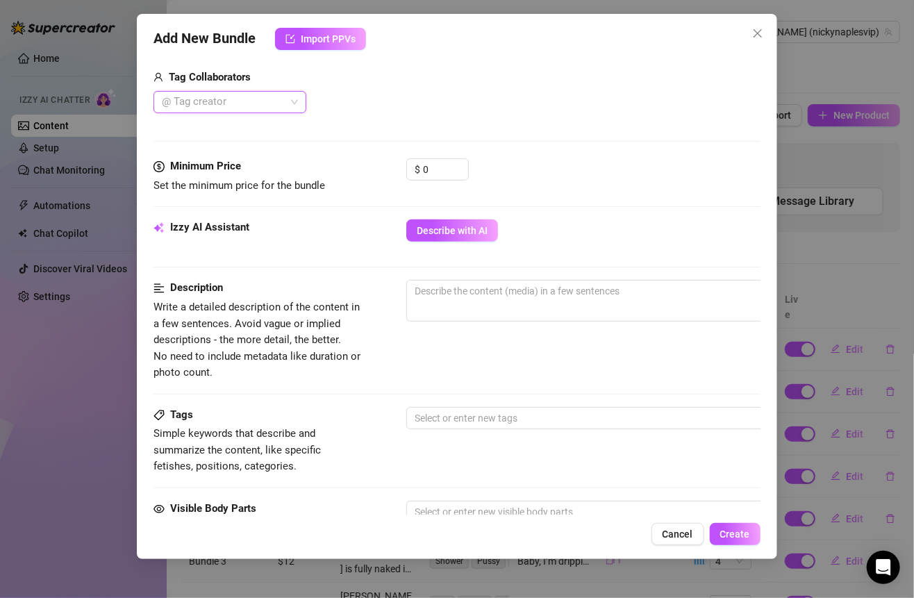
scroll to position [267, 0]
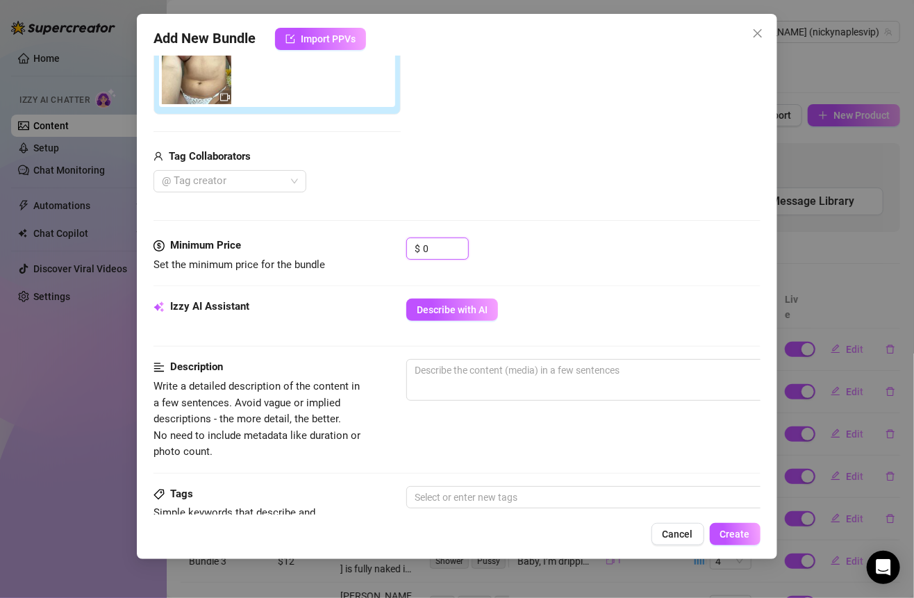
drag, startPoint x: 442, startPoint y: 246, endPoint x: 401, endPoint y: 246, distance: 40.3
click at [401, 246] on div "Minimum Price Set the minimum price for the bundle $ 0" at bounding box center [456, 254] width 606 height 35
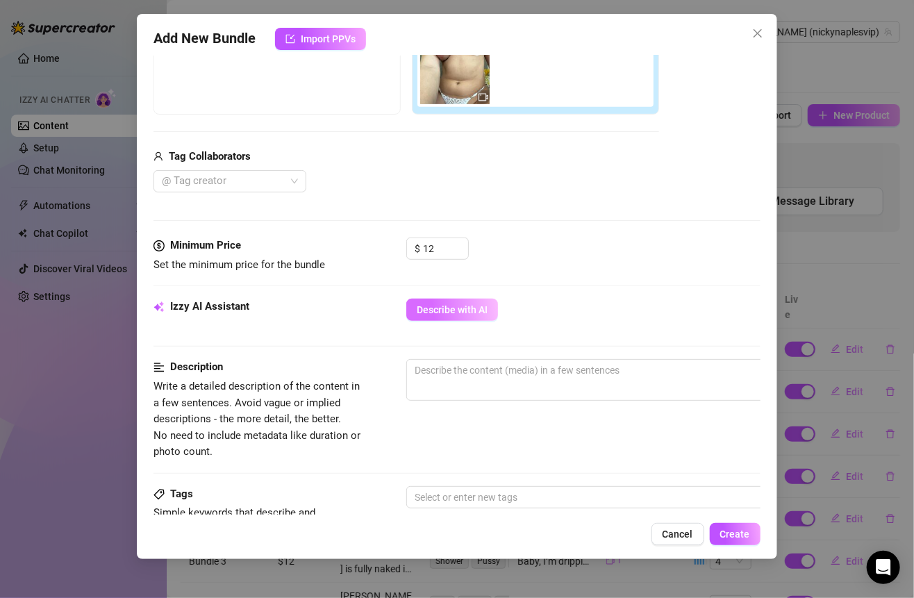
click at [472, 307] on span "Describe with AI" at bounding box center [452, 309] width 71 height 11
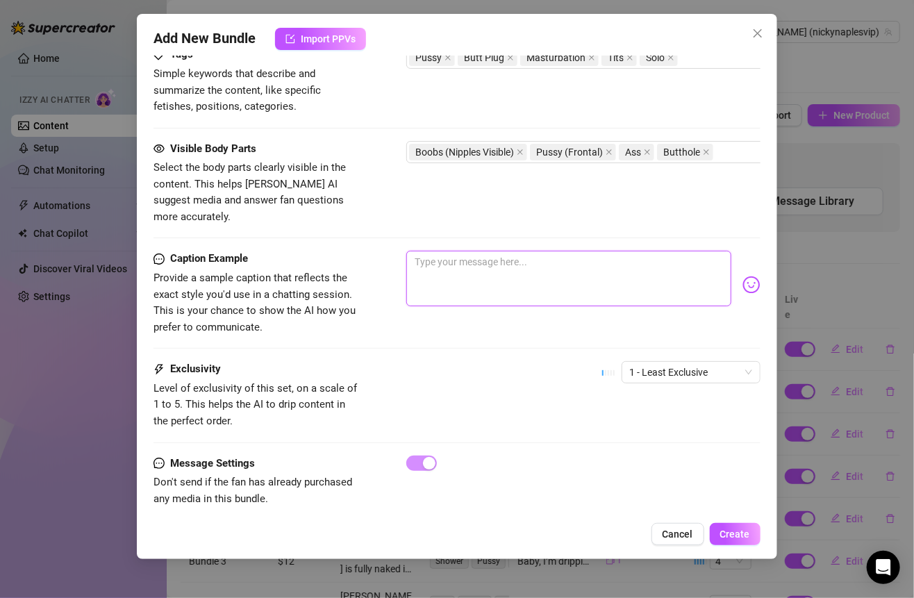
click at [542, 252] on textarea at bounding box center [568, 279] width 324 height 56
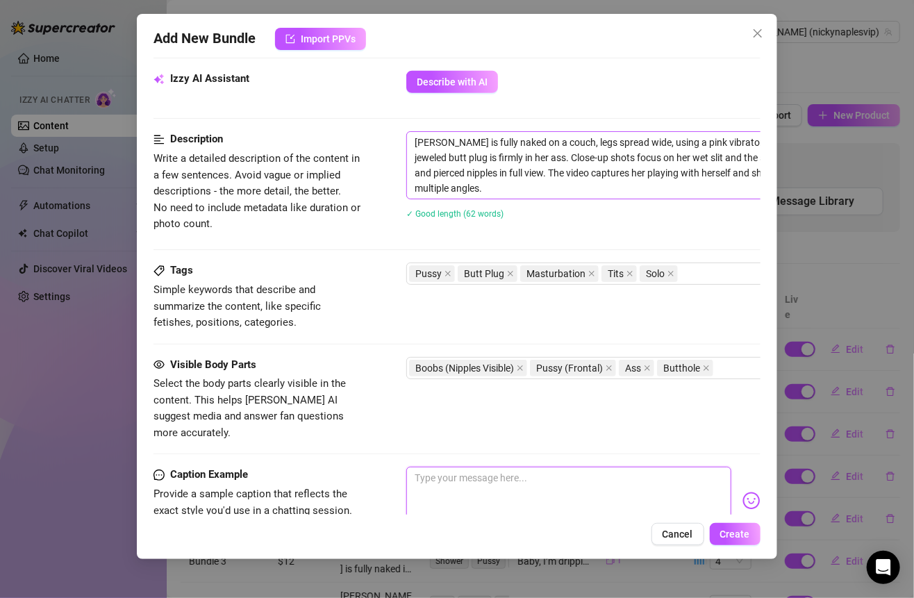
scroll to position [476, 0]
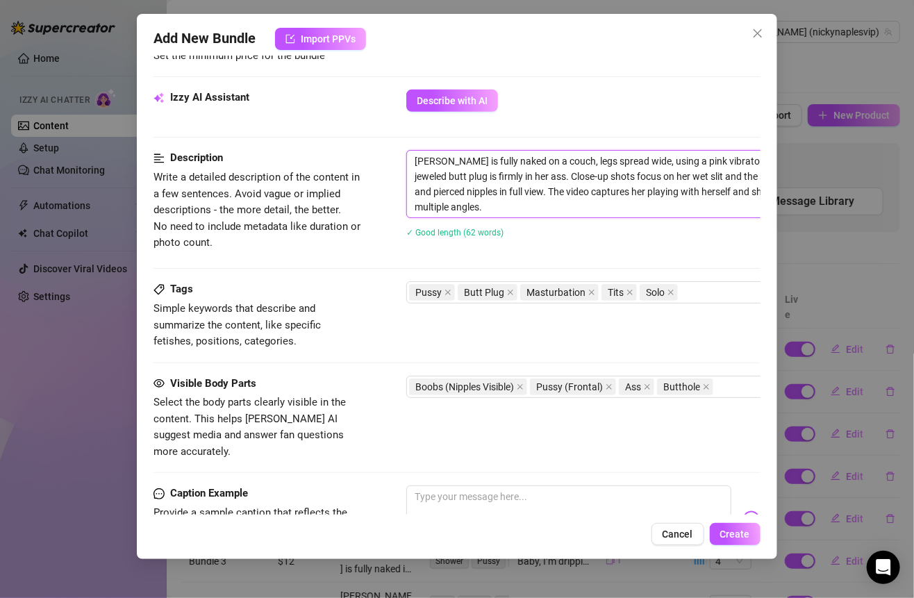
click at [434, 173] on textarea "[PERSON_NAME] is fully naked on a couch, legs spread wide, using a pink vibrato…" at bounding box center [649, 184] width 485 height 67
drag, startPoint x: 413, startPoint y: 158, endPoint x: 471, endPoint y: 221, distance: 86.0
click at [471, 222] on div "[PERSON_NAME] is fully naked on a couch, legs spread wide, using a pink vibrato…" at bounding box center [649, 203] width 486 height 106
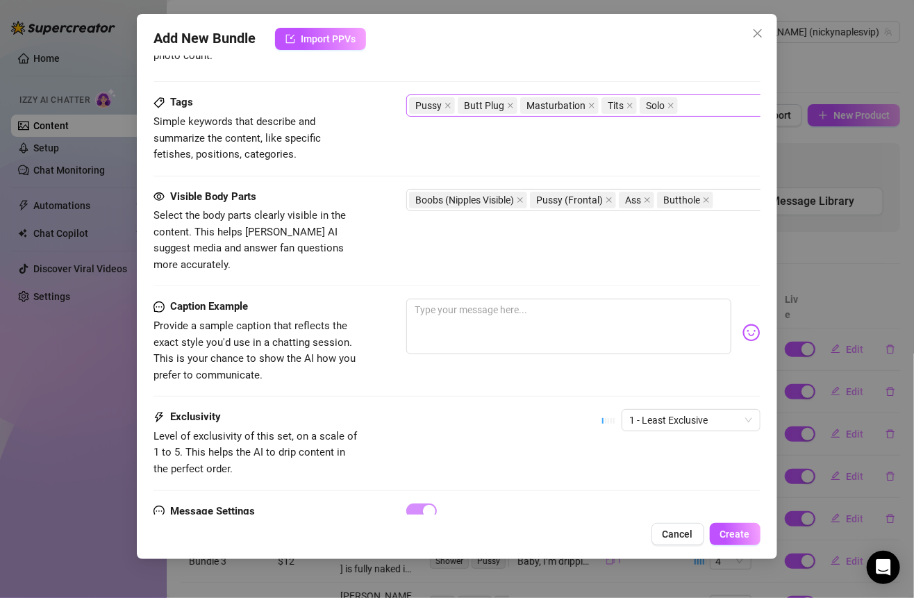
scroll to position [680, 0]
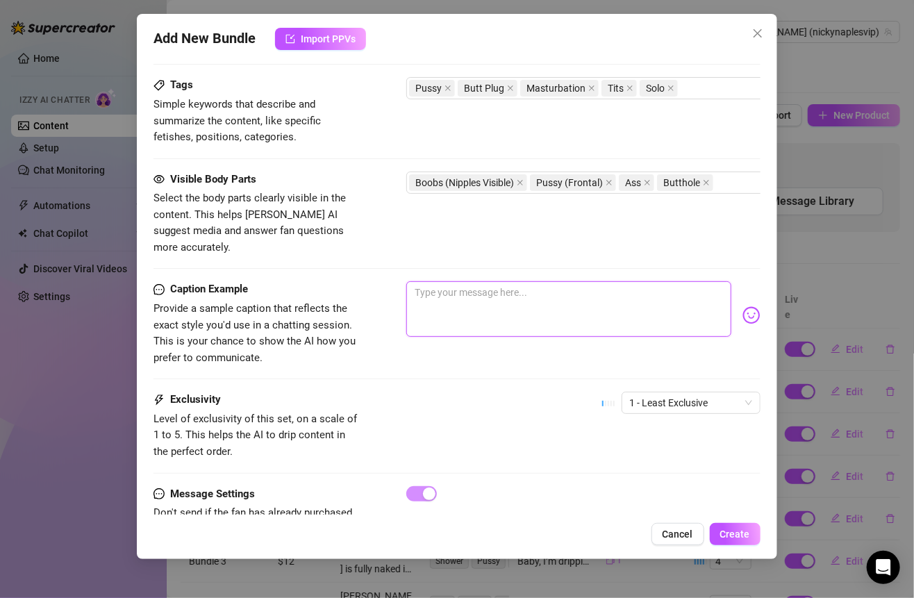
click at [515, 284] on textarea at bounding box center [568, 309] width 324 height 56
paste textarea "Laying back with my legs spread just for you… my pink vibe’s making me drip whi…"
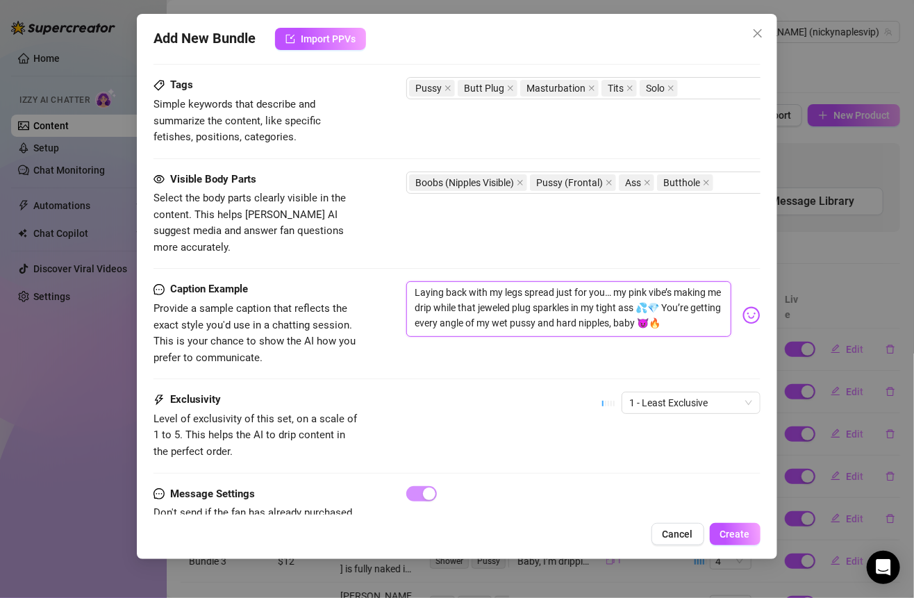
click at [417, 281] on textarea "Laying back with my legs spread just for you… my pink vibe’s making me drip whi…" at bounding box center [568, 309] width 324 height 56
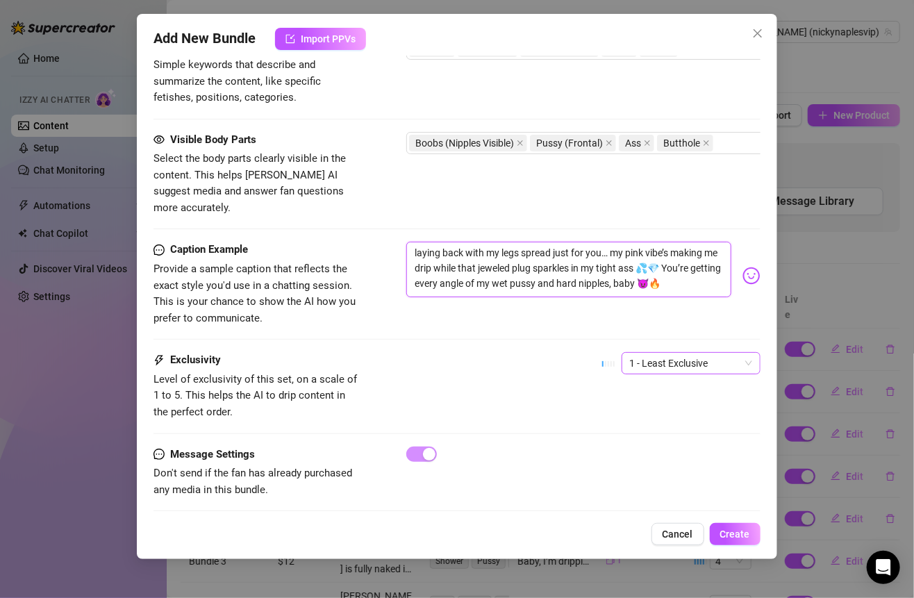
click at [692, 353] on span "1 - Least Exclusive" at bounding box center [691, 363] width 122 height 21
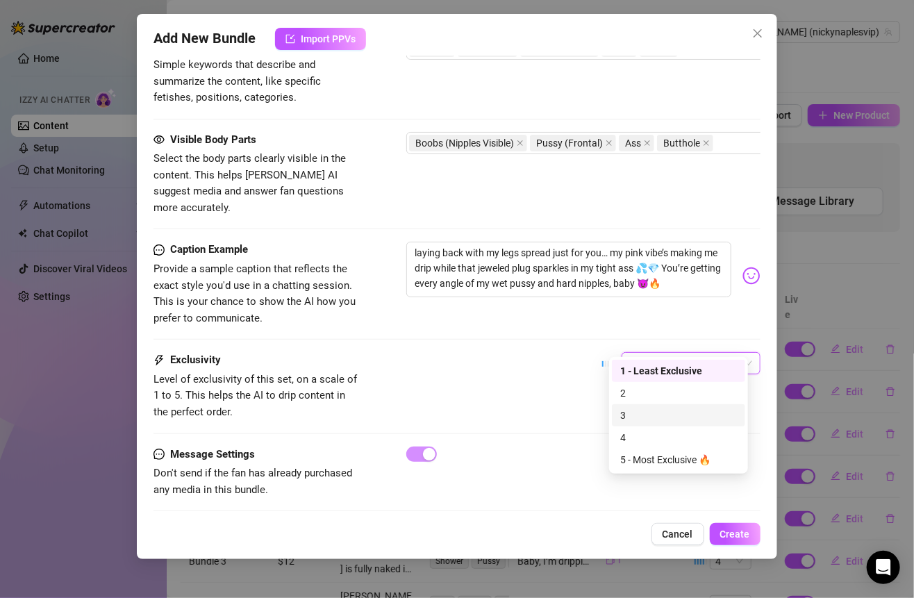
click at [639, 412] on div "3" at bounding box center [678, 415] width 117 height 15
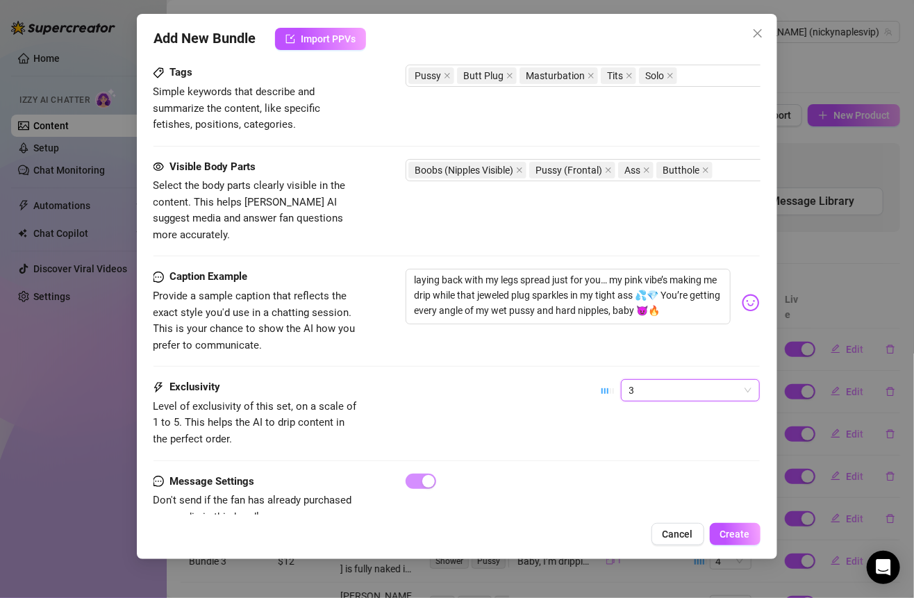
scroll to position [719, 1]
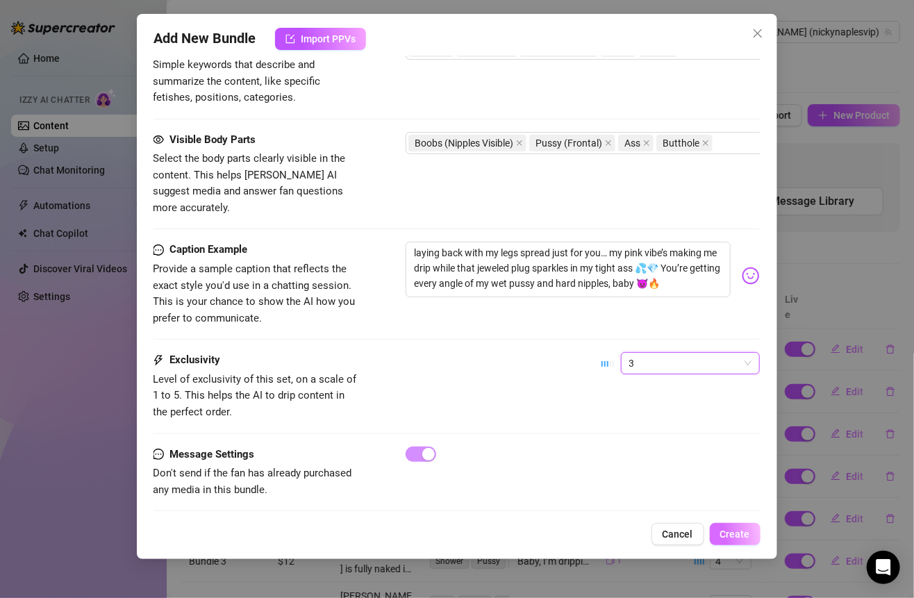
click at [723, 533] on span "Create" at bounding box center [735, 533] width 30 height 11
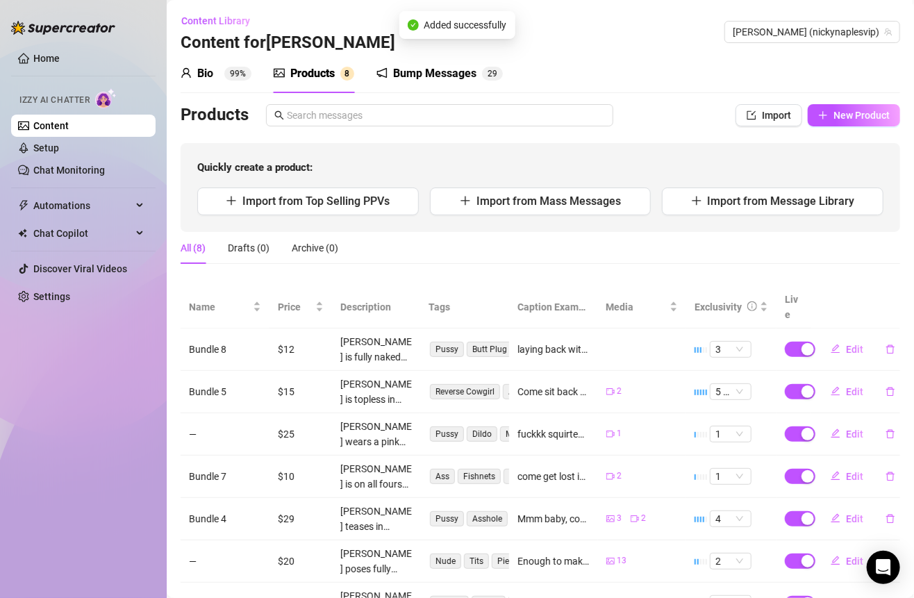
scroll to position [0, 0]
click at [846, 121] on button "New Product" at bounding box center [853, 115] width 92 height 22
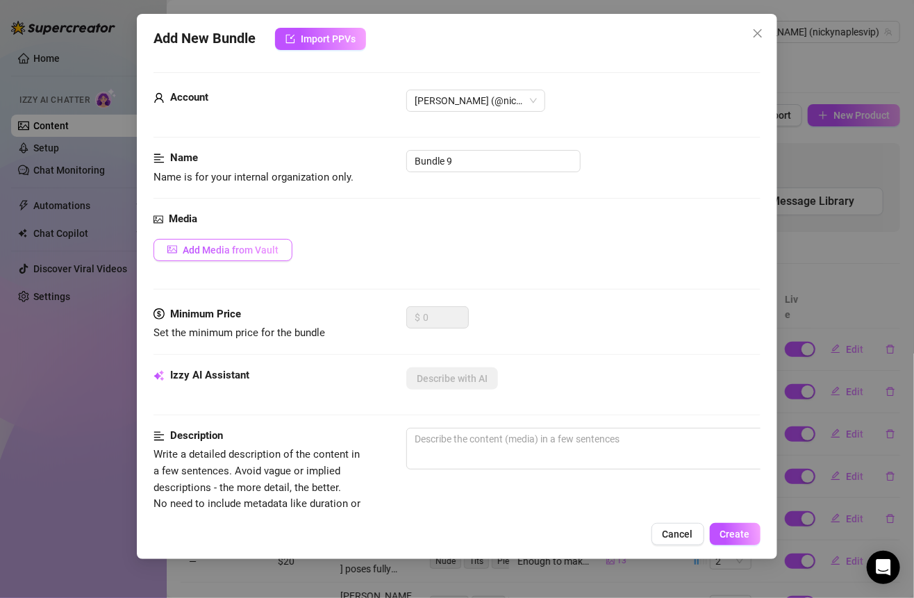
click at [246, 246] on span "Add Media from Vault" at bounding box center [231, 249] width 96 height 11
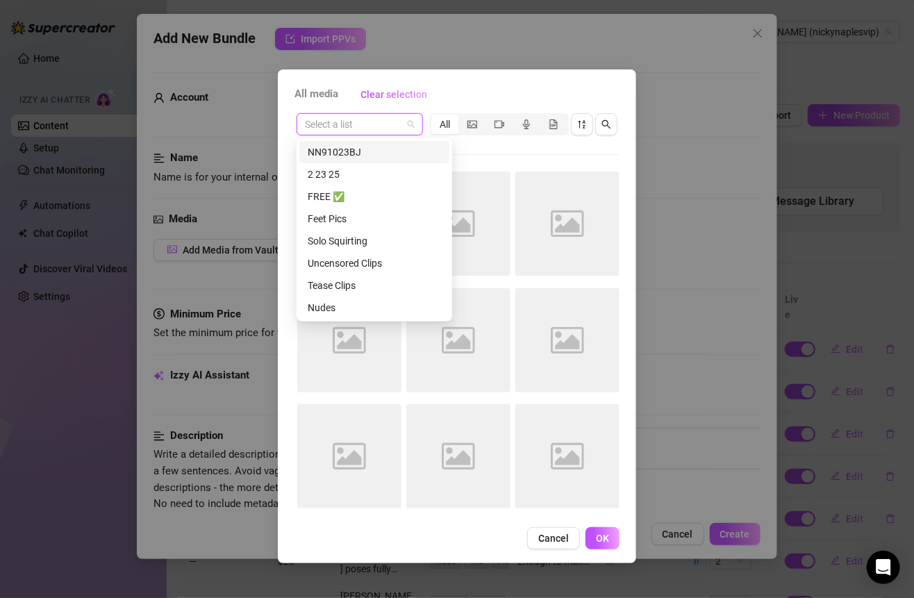
click at [388, 121] on input "search" at bounding box center [353, 124] width 97 height 21
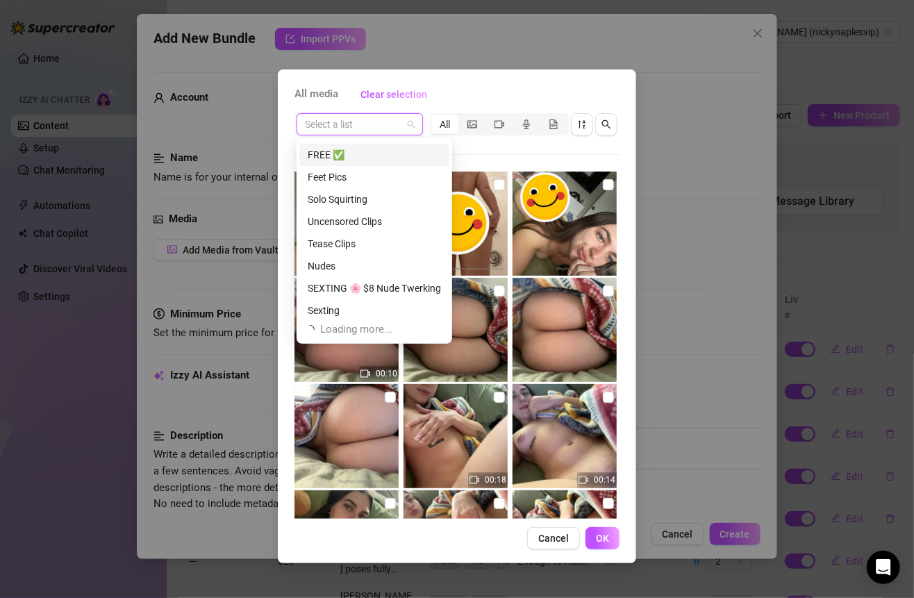
scroll to position [44, 0]
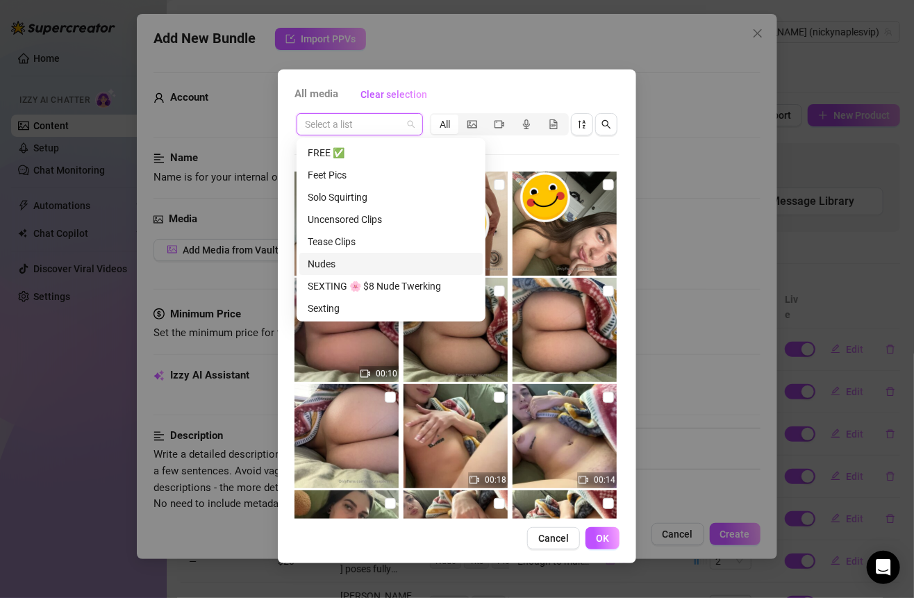
click at [350, 260] on div "Nudes" at bounding box center [391, 263] width 167 height 15
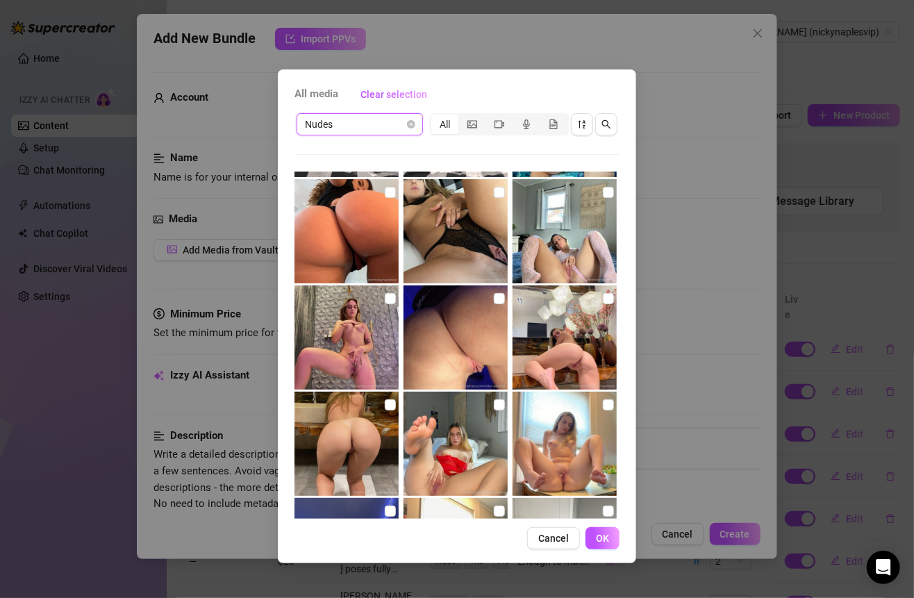
scroll to position [842, 0]
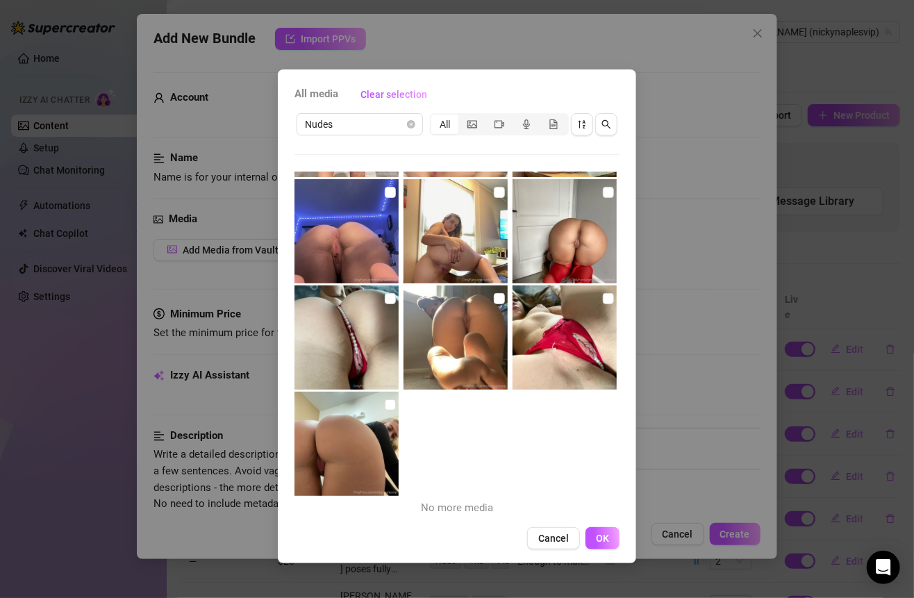
click at [591, 190] on img at bounding box center [564, 231] width 104 height 104
click at [603, 295] on input "checkbox" at bounding box center [608, 298] width 11 height 11
click at [494, 299] on input "checkbox" at bounding box center [499, 298] width 11 height 11
click at [385, 303] on input "checkbox" at bounding box center [390, 298] width 11 height 11
click at [386, 399] on input "checkbox" at bounding box center [390, 404] width 11 height 11
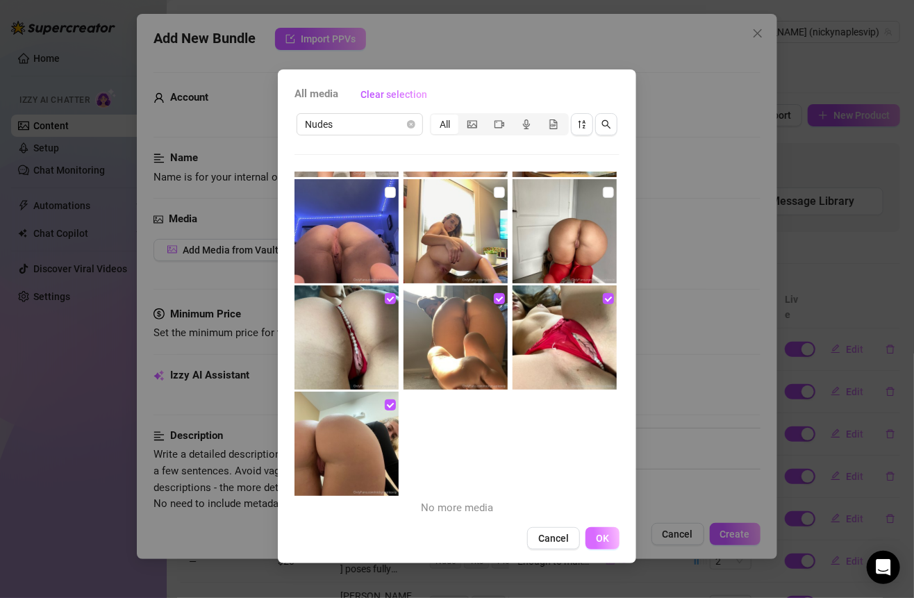
click at [601, 536] on span "OK" at bounding box center [602, 537] width 13 height 11
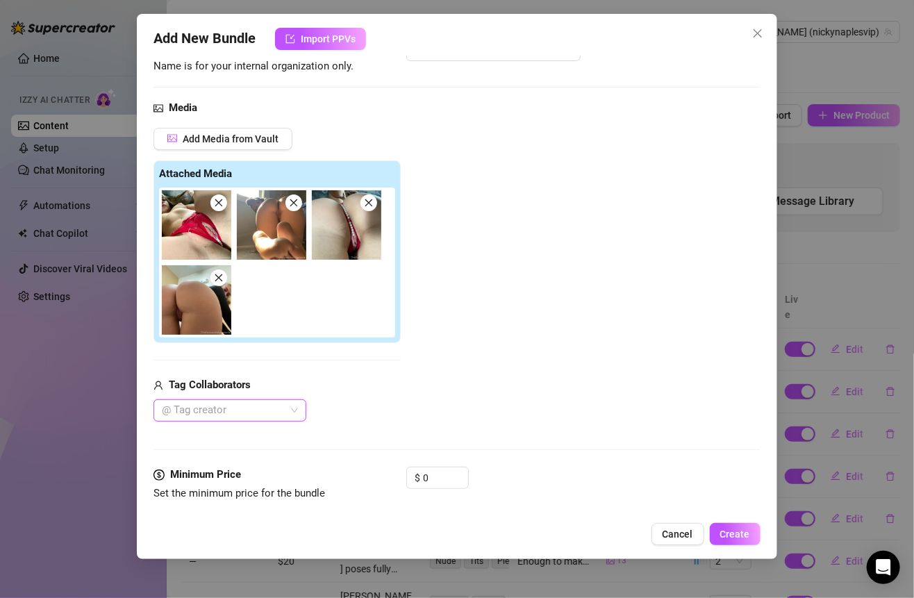
scroll to position [117, 0]
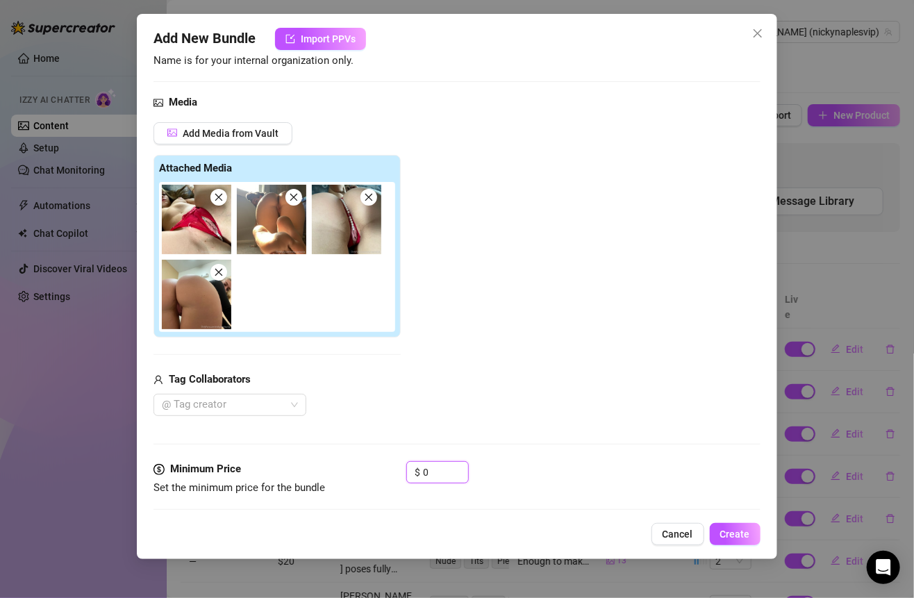
drag, startPoint x: 432, startPoint y: 466, endPoint x: 394, endPoint y: 465, distance: 38.2
click at [394, 465] on div "Minimum Price Set the minimum price for the bundle $ 0" at bounding box center [456, 478] width 606 height 35
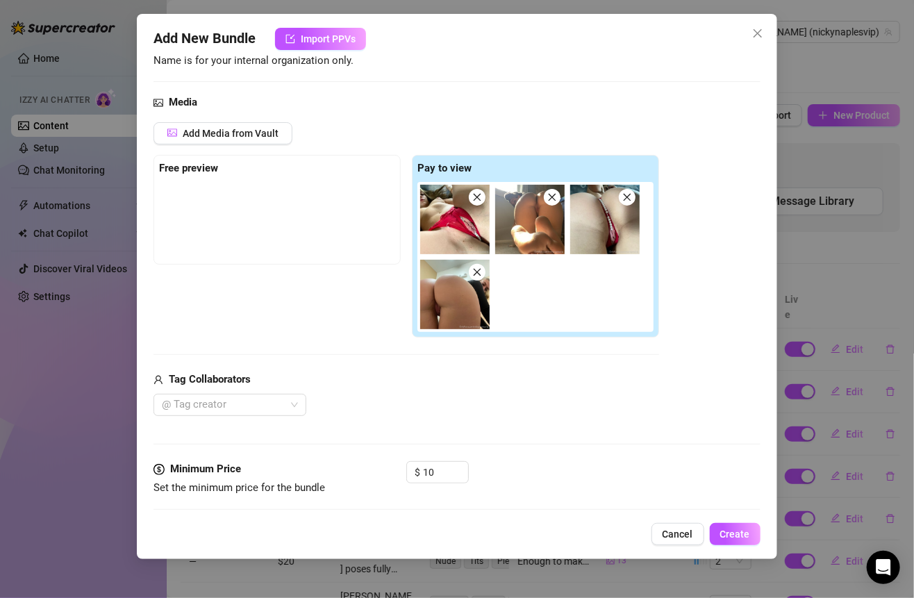
click at [569, 444] on div "Media Add Media from Vault Free preview Pay to view Tag Collaborators @ Tag cre…" at bounding box center [456, 277] width 606 height 367
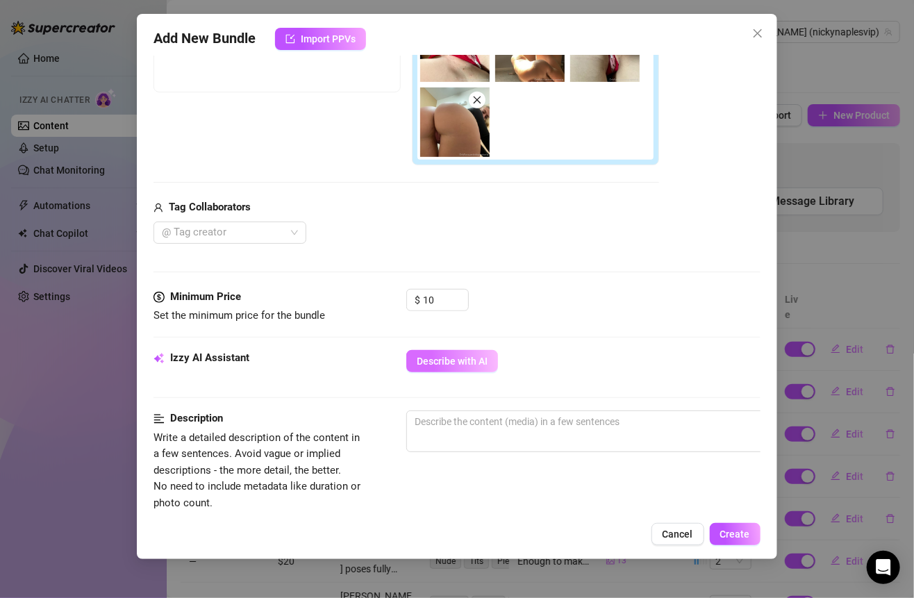
click at [476, 351] on button "Describe with AI" at bounding box center [452, 361] width 92 height 22
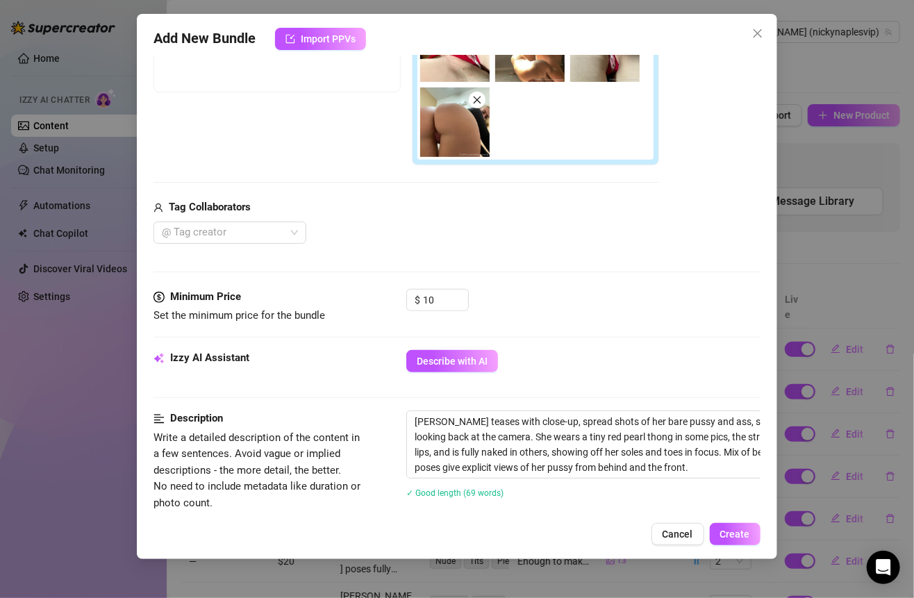
scroll to position [368, 0]
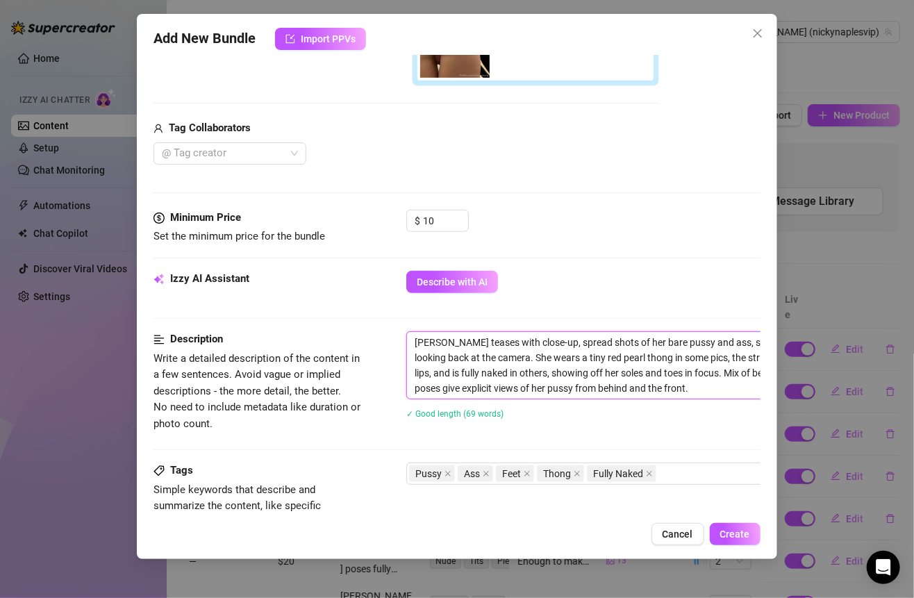
drag, startPoint x: 640, startPoint y: 387, endPoint x: 406, endPoint y: 342, distance: 238.4
click at [405, 342] on div "Description Write a detailed description of the content in a few sentences. Avo…" at bounding box center [456, 384] width 606 height 106
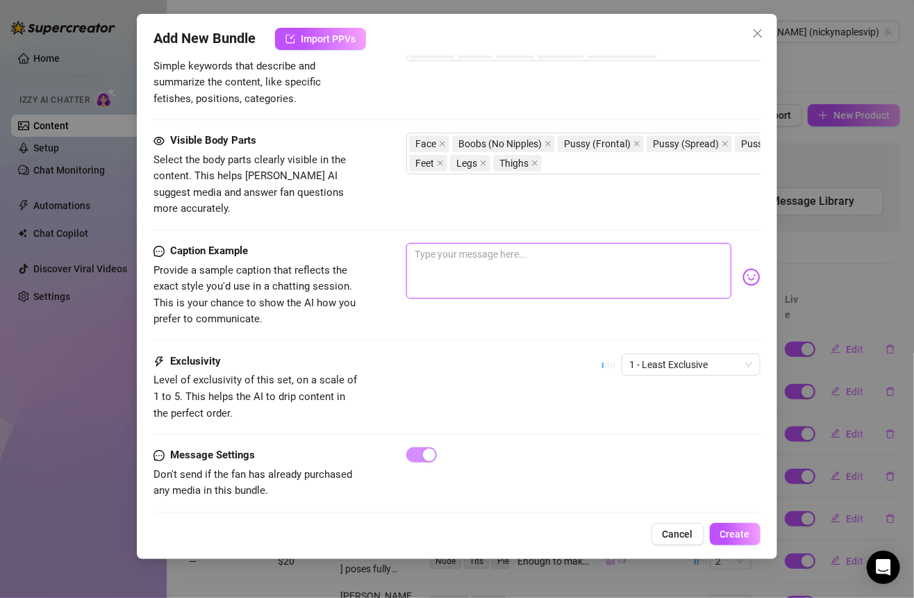
click at [496, 254] on textarea at bounding box center [568, 271] width 324 height 56
paste textarea "Got my red pearl thong riding right between my wet lips just for you 😈🍒 Then I …"
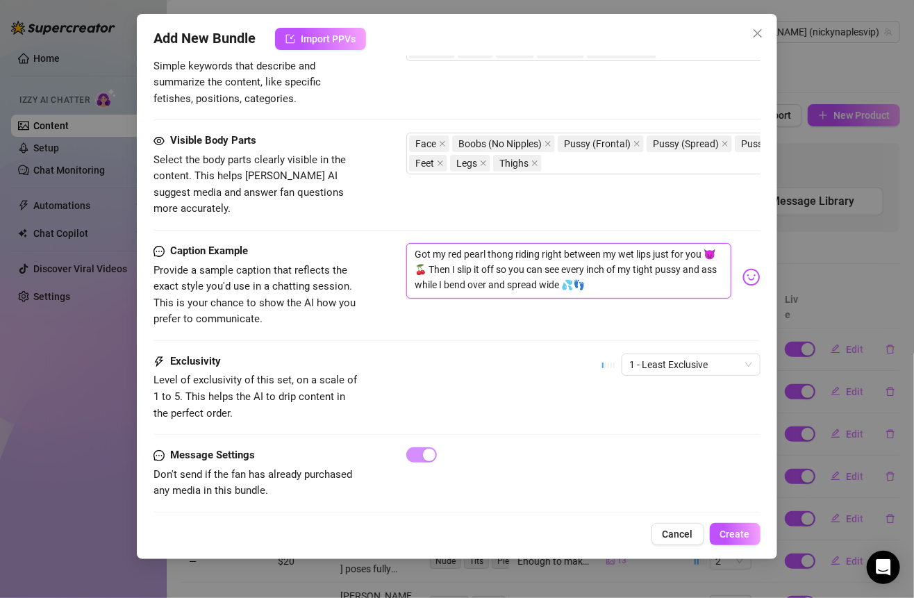
click at [421, 243] on textarea "Got my red pearl thong riding right between my wet lips just for you 😈🍒 Then I …" at bounding box center [568, 271] width 324 height 56
click at [671, 354] on span "1 - Least Exclusive" at bounding box center [691, 364] width 122 height 21
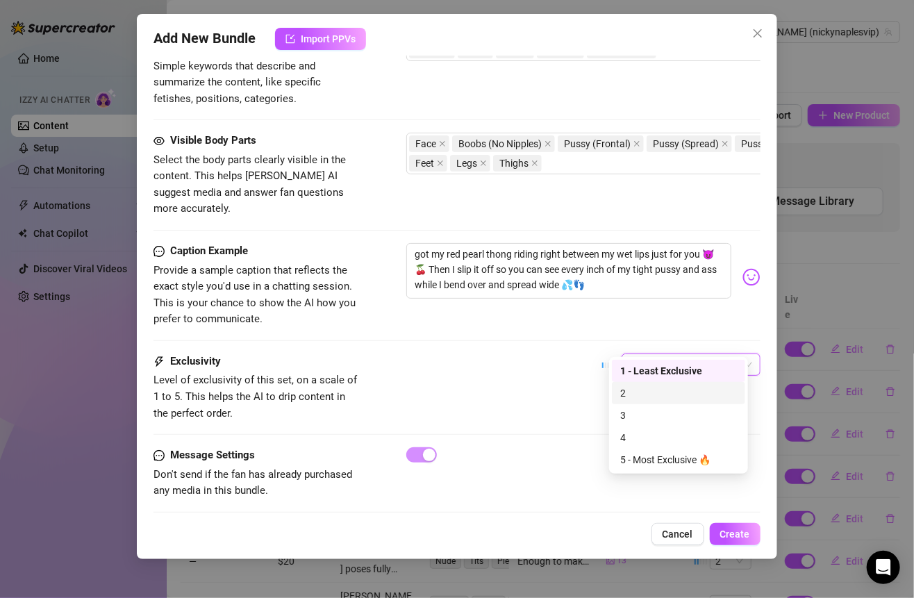
click at [673, 396] on div "2" at bounding box center [678, 392] width 117 height 15
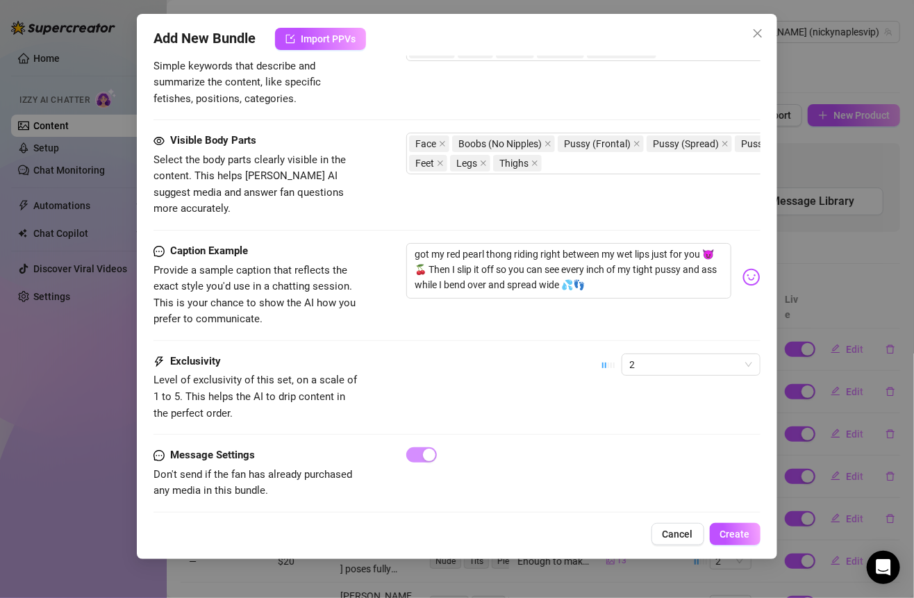
click at [650, 356] on div "2" at bounding box center [681, 370] width 158 height 35
click at [650, 354] on span "2" at bounding box center [691, 364] width 122 height 21
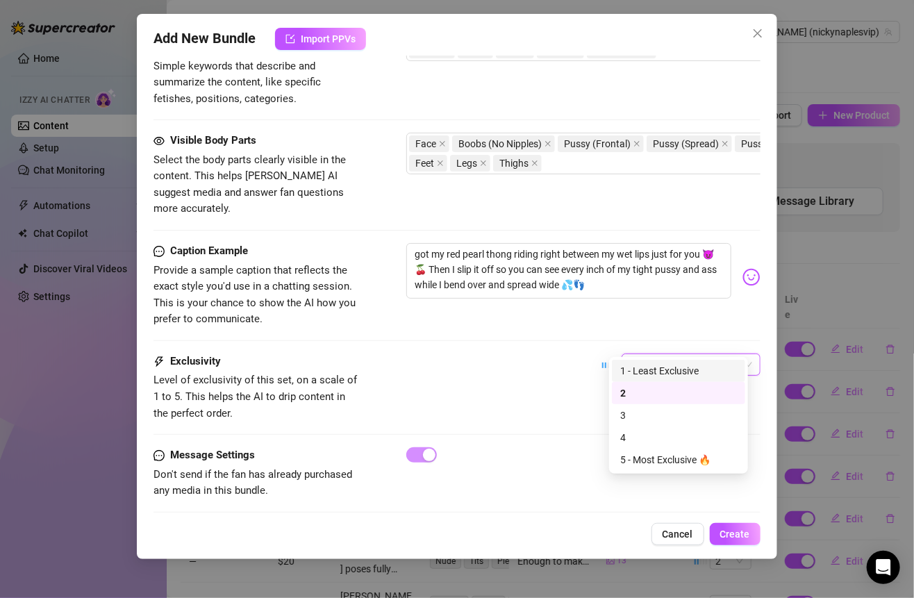
click at [640, 369] on div "1 - Least Exclusive" at bounding box center [678, 370] width 117 height 15
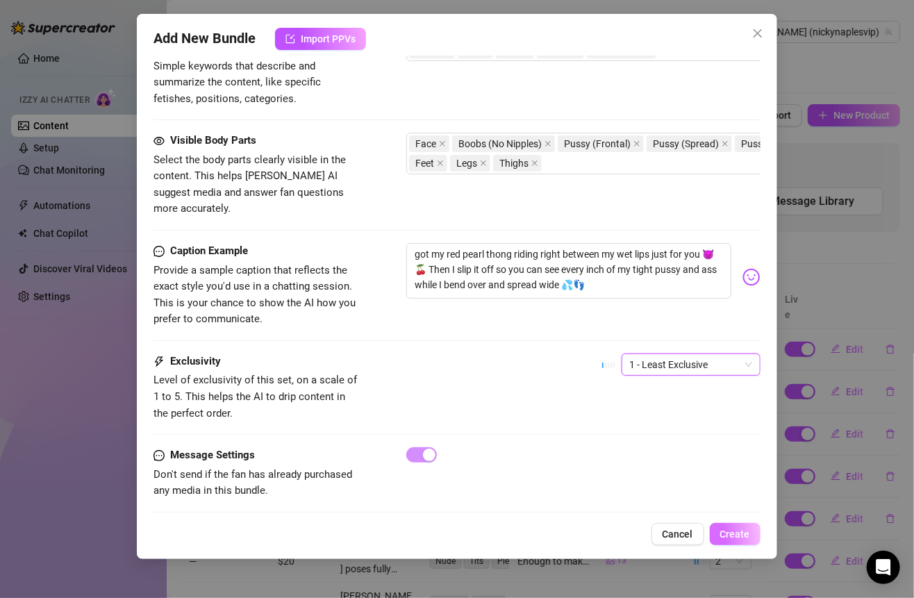
click at [747, 536] on span "Create" at bounding box center [735, 533] width 30 height 11
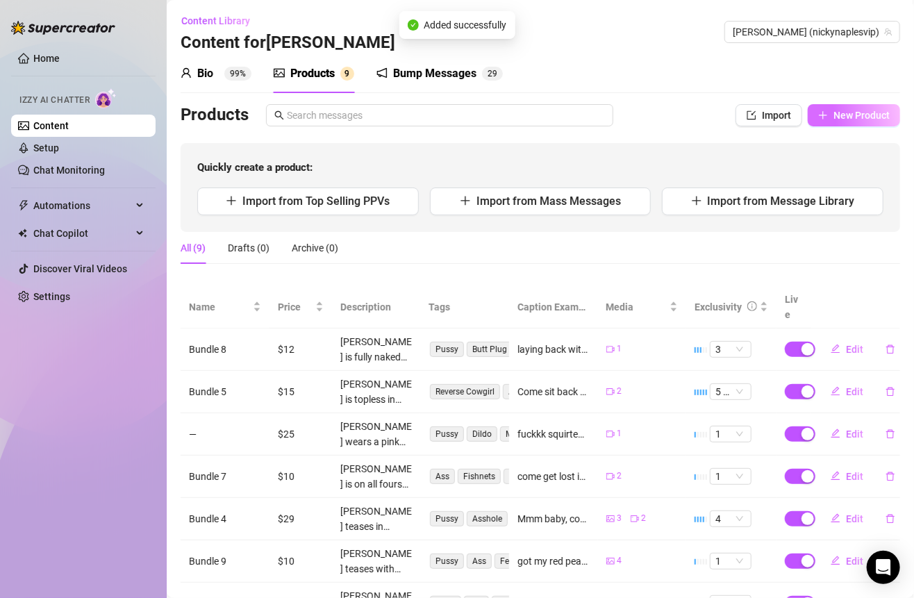
click at [828, 122] on button "New Product" at bounding box center [853, 115] width 92 height 22
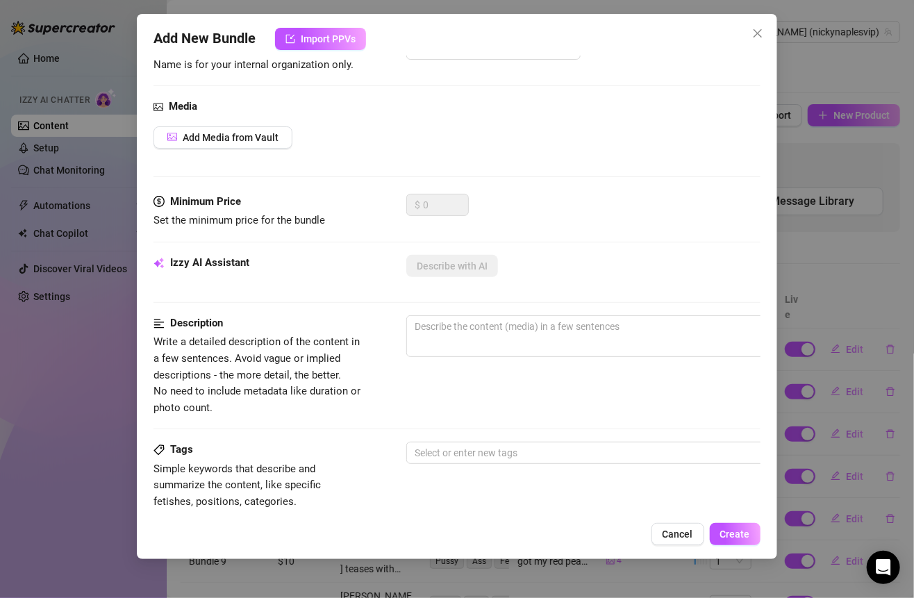
scroll to position [150, 0]
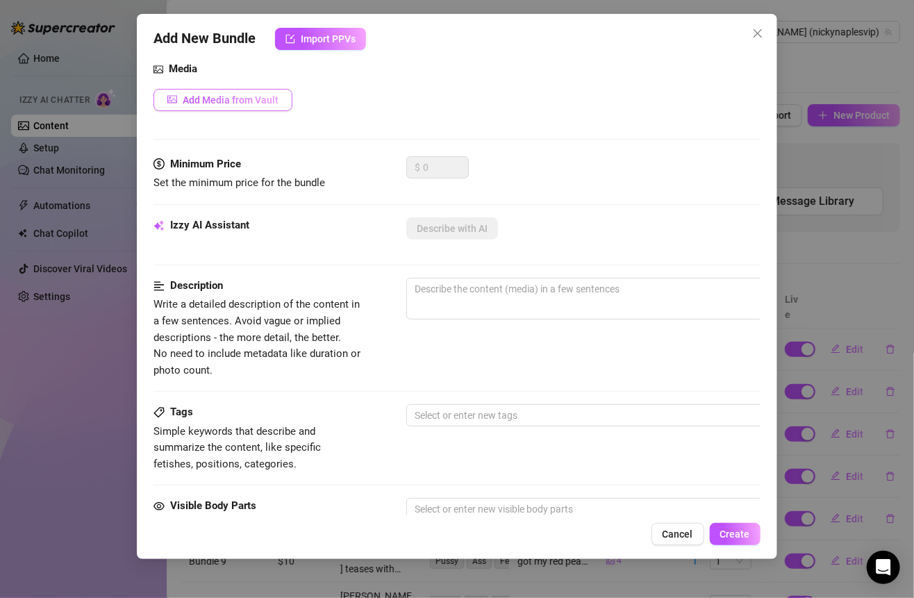
click at [254, 94] on span "Add Media from Vault" at bounding box center [231, 99] width 96 height 11
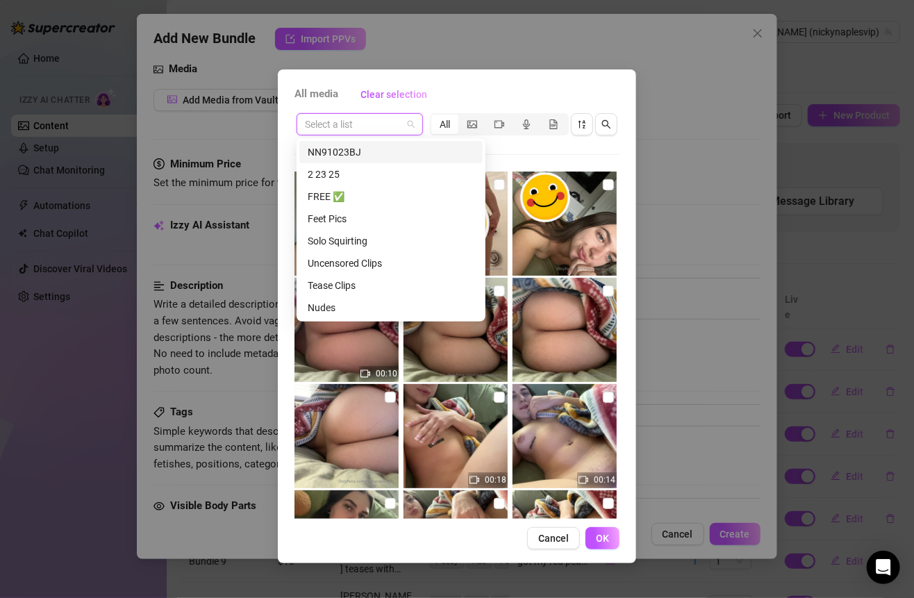
click at [385, 129] on input "search" at bounding box center [353, 124] width 97 height 21
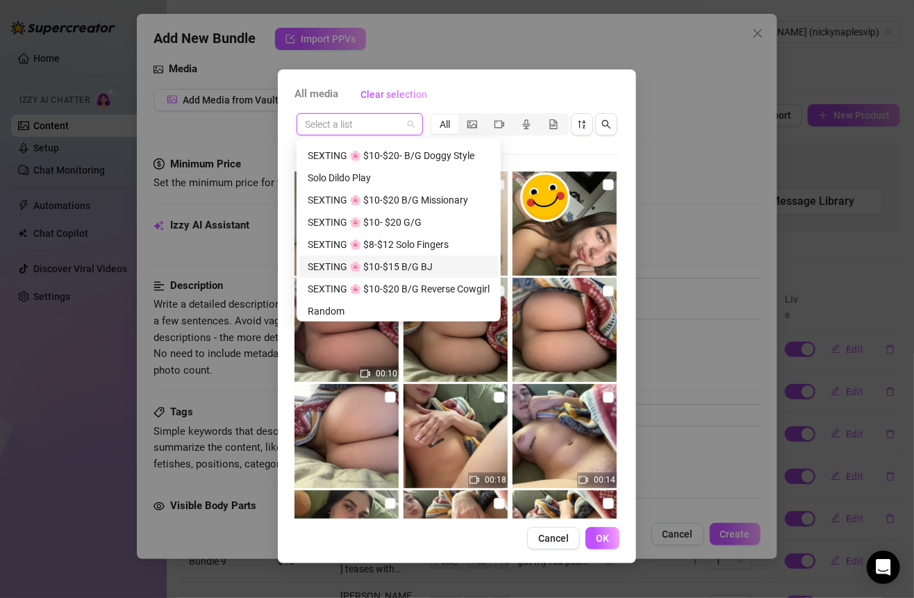
scroll to position [336, 0]
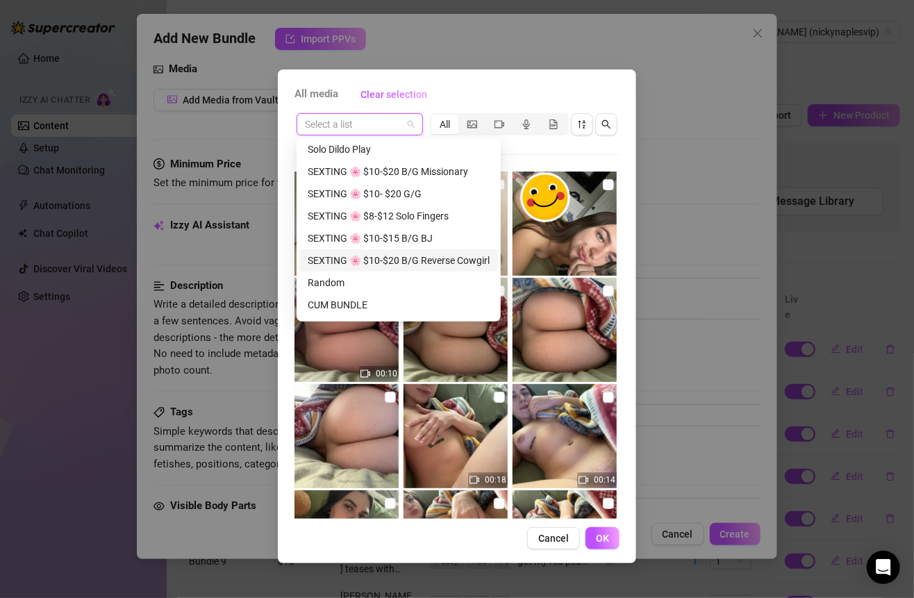
click at [418, 259] on div "SEXTING 🌸 $10-$20 B/G Reverse Cowgirl" at bounding box center [399, 260] width 182 height 15
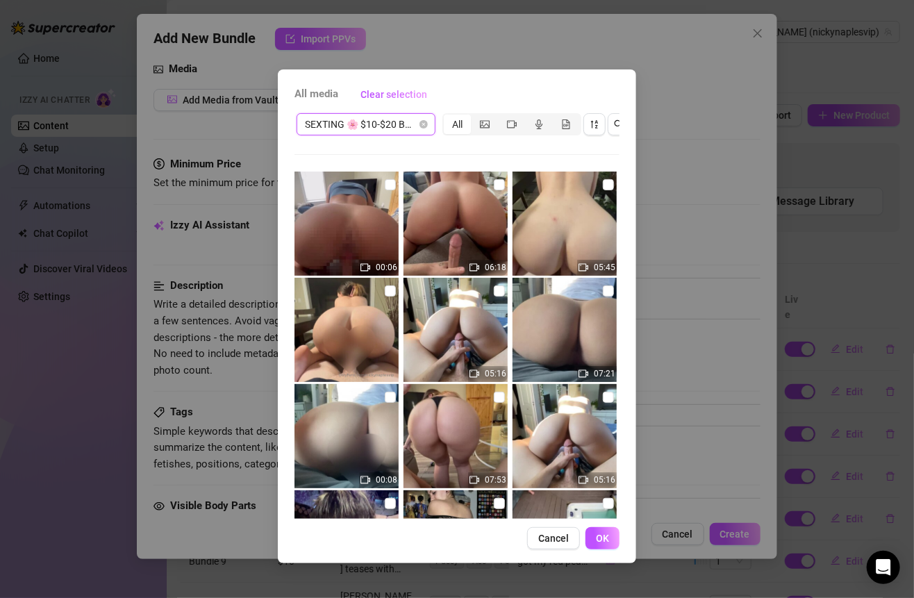
scroll to position [99, 0]
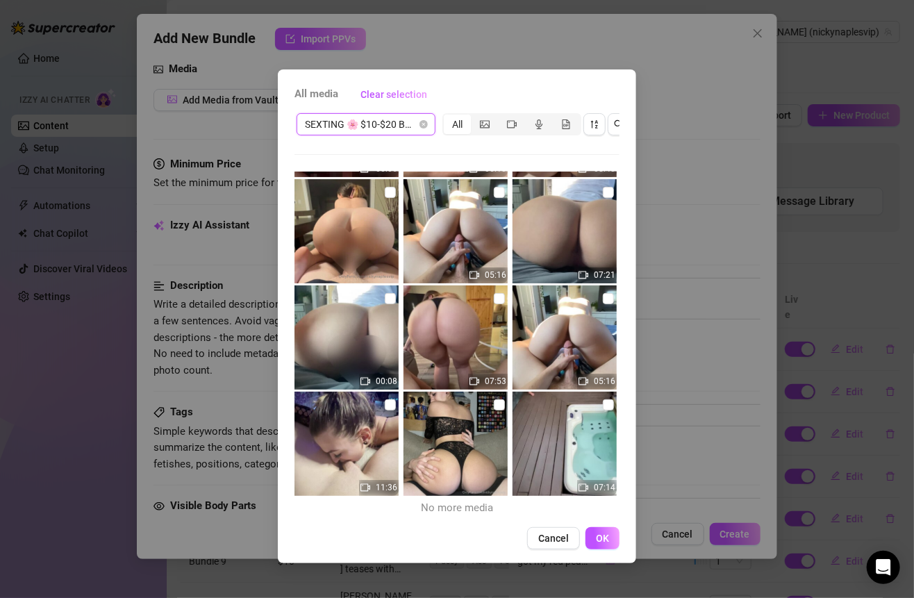
click at [494, 189] on input "checkbox" at bounding box center [499, 192] width 11 height 11
click at [596, 544] on span "OK" at bounding box center [602, 537] width 13 height 11
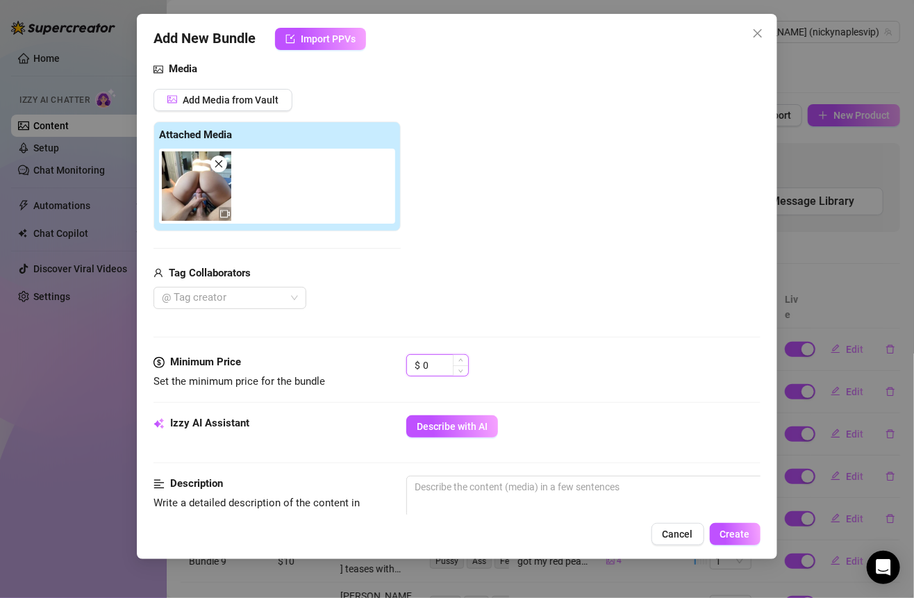
drag, startPoint x: 434, startPoint y: 362, endPoint x: 407, endPoint y: 364, distance: 27.1
click at [376, 362] on div "Minimum Price Set the minimum price for the bundle $ 0" at bounding box center [456, 371] width 606 height 35
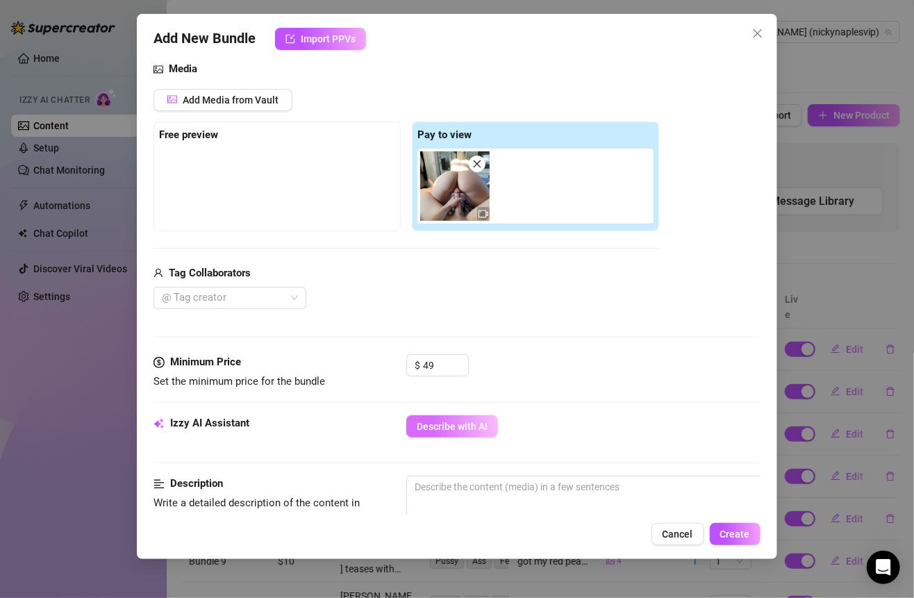
click at [470, 421] on span "Describe with AI" at bounding box center [452, 426] width 71 height 11
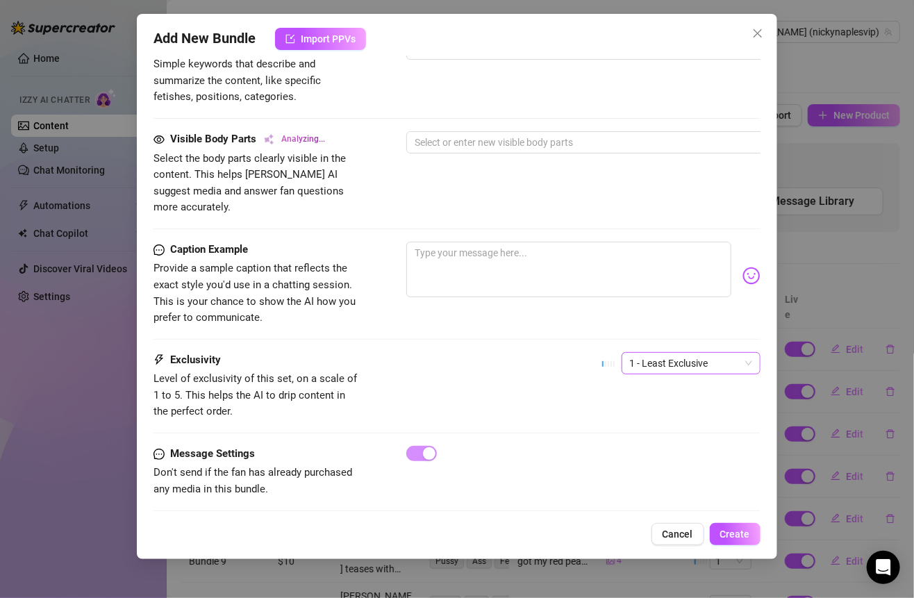
click at [679, 353] on span "1 - Least Exclusive" at bounding box center [691, 363] width 122 height 21
click at [637, 460] on div "5 - Most Exclusive 🔥" at bounding box center [678, 459] width 117 height 15
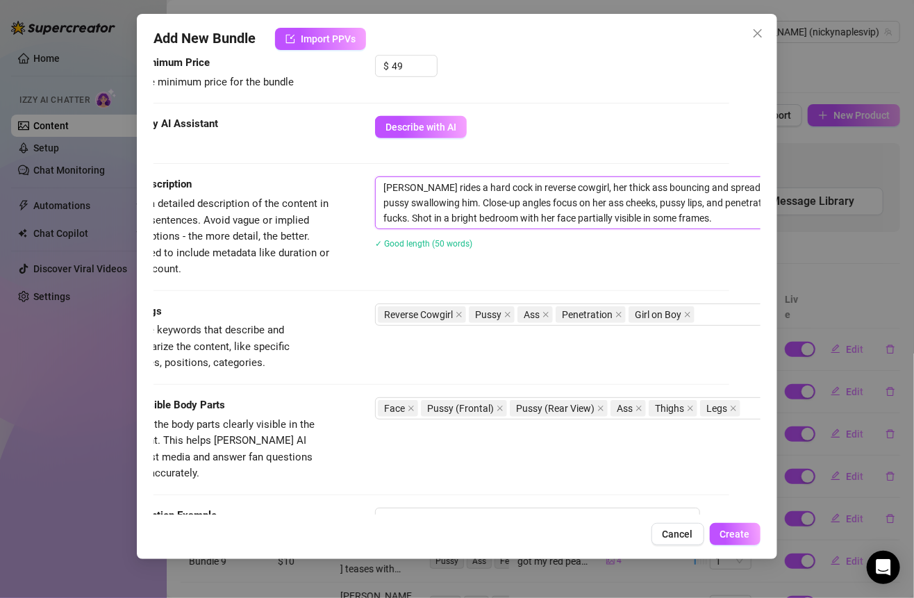
scroll to position [449, 144]
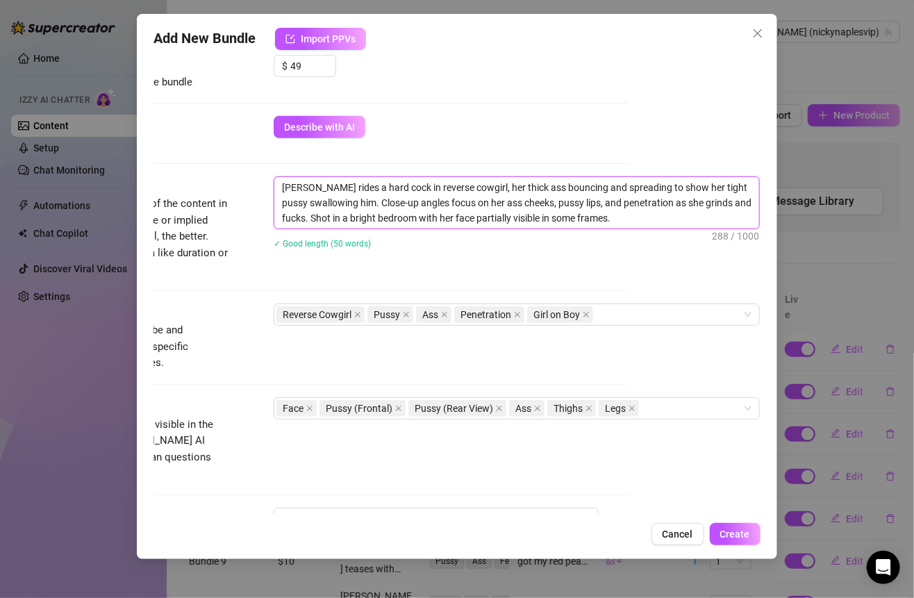
drag, startPoint x: 414, startPoint y: 184, endPoint x: 774, endPoint y: 236, distance: 363.4
click at [774, 236] on div "Add New Bundle Import PPVs Account [PERSON_NAME] (@nickynaplesvip) Name Name is…" at bounding box center [456, 286] width 639 height 545
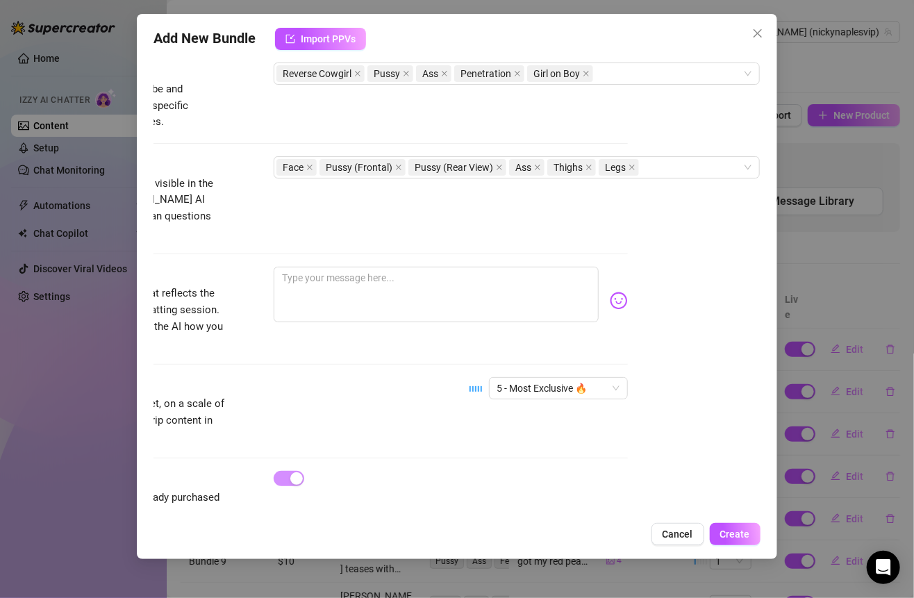
scroll to position [715, 144]
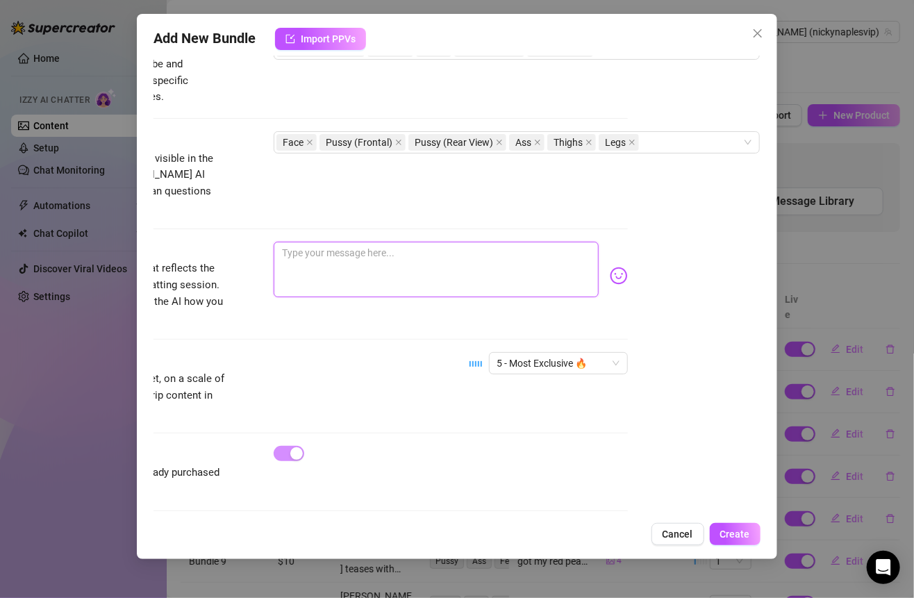
click at [421, 262] on textarea at bounding box center [436, 270] width 324 height 56
paste textarea "Watching my thick ass bounce on your cock while my tight pussy swallows every i…"
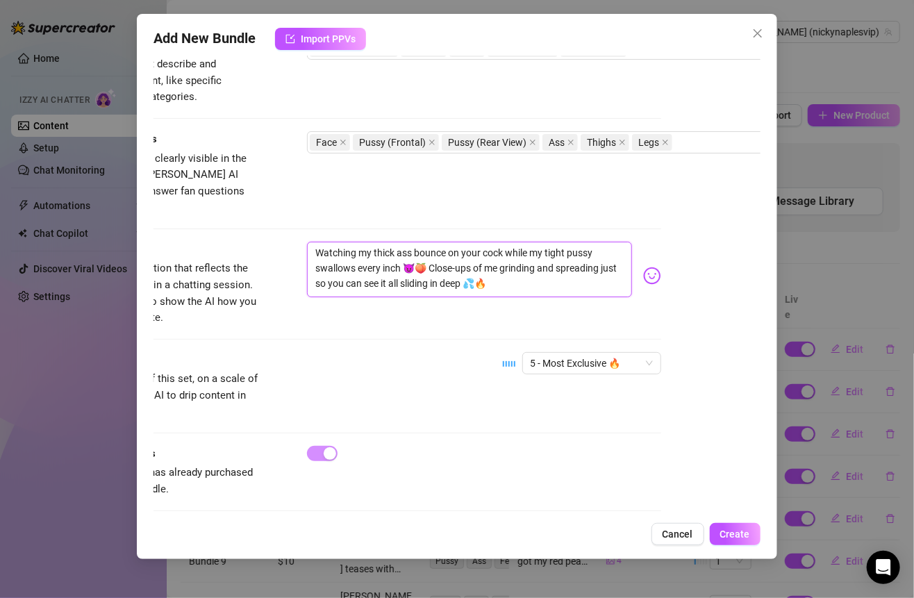
scroll to position [715, 98]
click at [322, 242] on textarea "Watching my thick ass bounce on your cock while my tight pussy swallows every i…" at bounding box center [470, 270] width 324 height 56
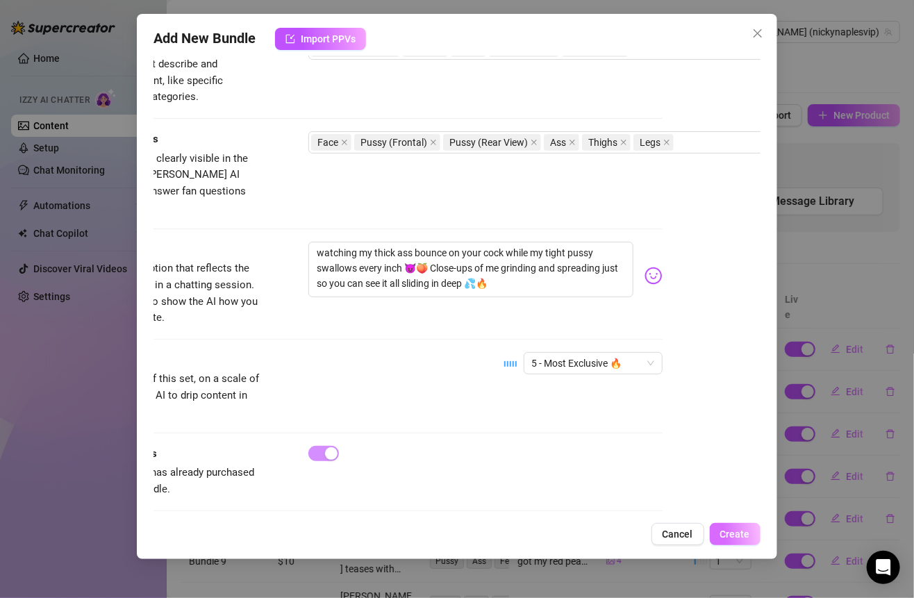
click at [728, 536] on span "Create" at bounding box center [735, 533] width 30 height 11
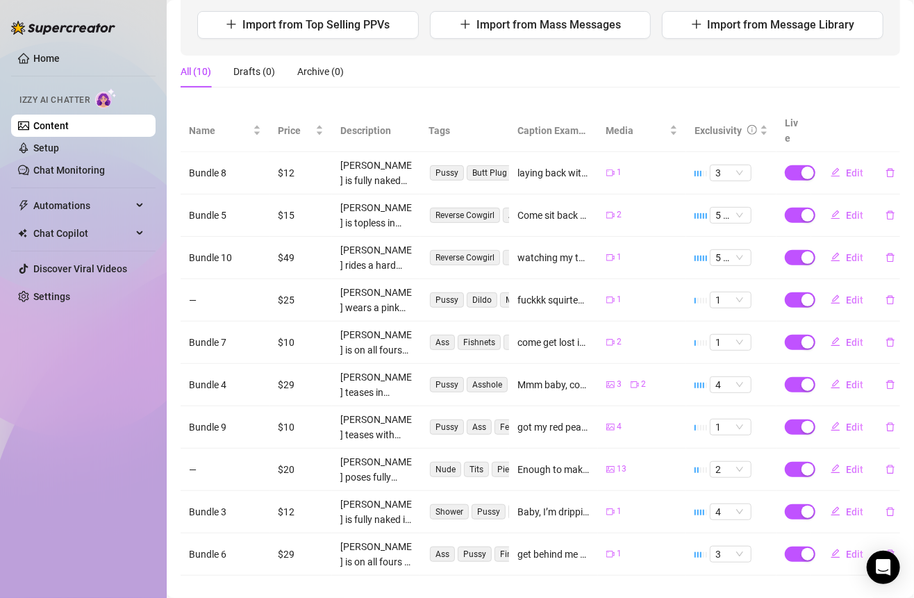
scroll to position [0, 0]
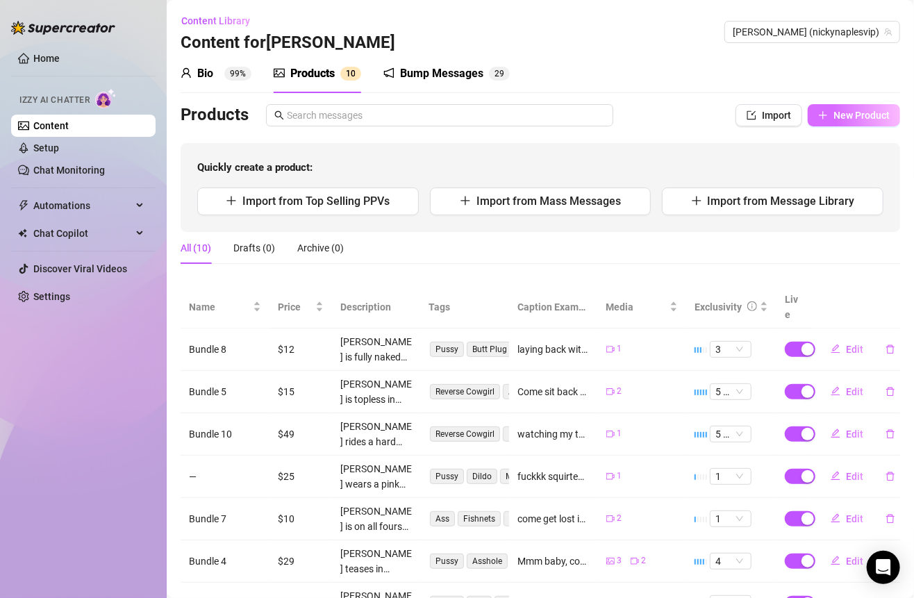
click at [819, 119] on button "New Product" at bounding box center [853, 115] width 92 height 22
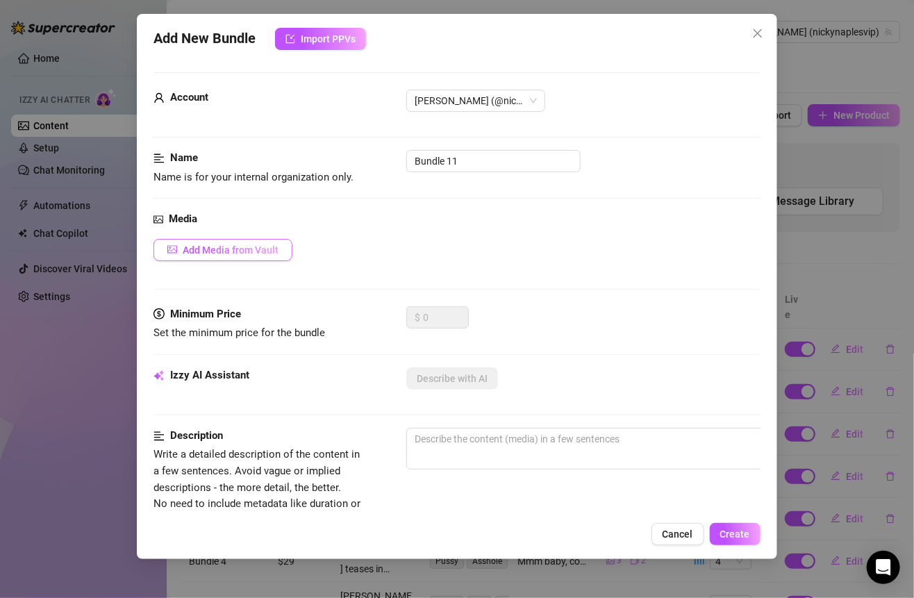
click at [245, 253] on span "Add Media from Vault" at bounding box center [231, 249] width 96 height 11
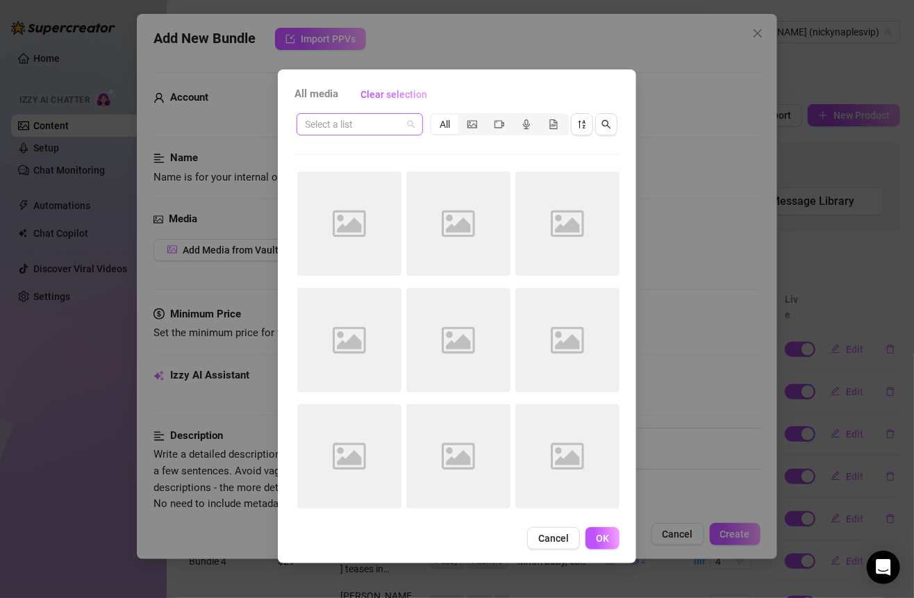
click at [398, 126] on input "search" at bounding box center [353, 124] width 97 height 21
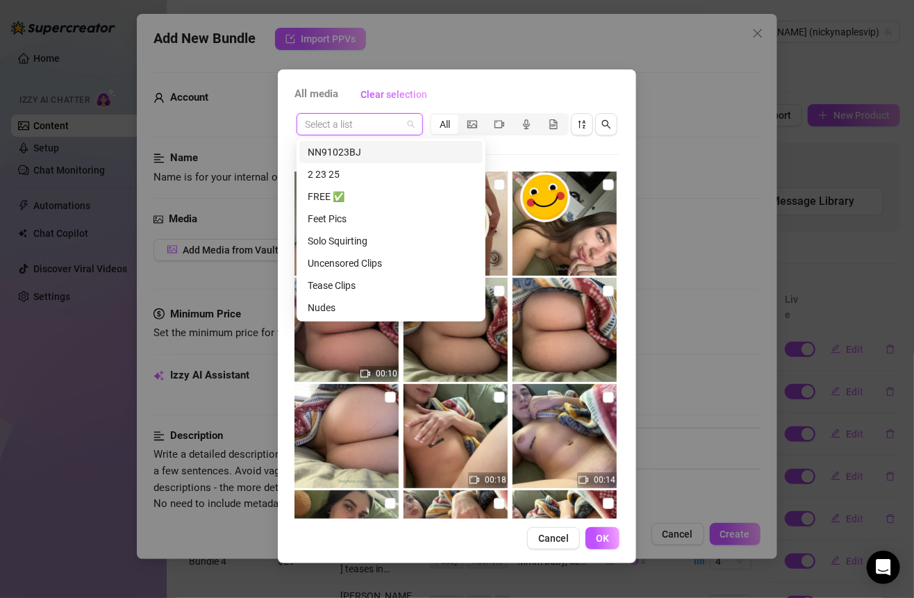
click at [354, 221] on div "Feet Pics" at bounding box center [391, 218] width 167 height 15
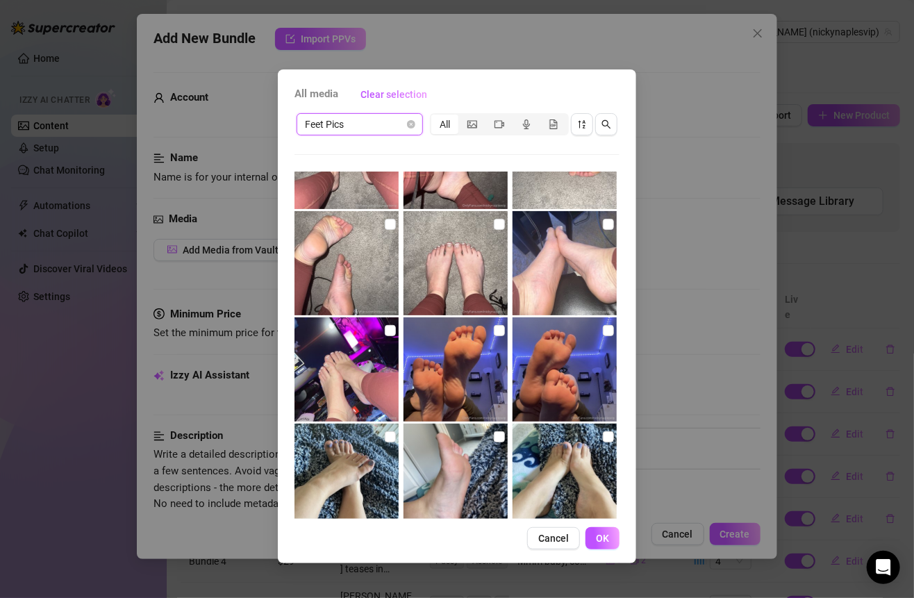
scroll to position [205, 0]
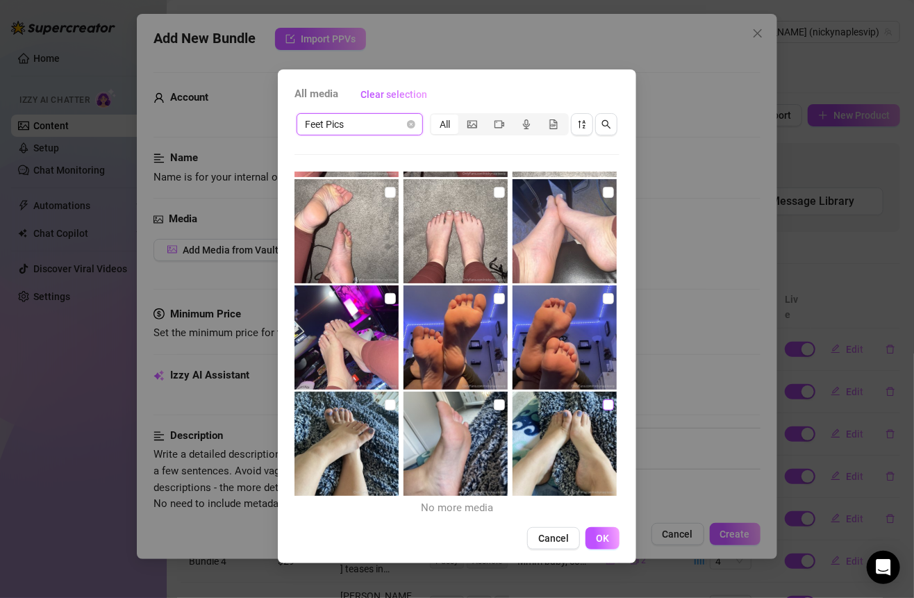
click at [603, 399] on input "checkbox" at bounding box center [608, 404] width 11 height 11
click at [494, 408] on input "checkbox" at bounding box center [499, 404] width 11 height 11
click at [381, 410] on img at bounding box center [346, 444] width 104 height 104
click at [496, 297] on input "checkbox" at bounding box center [499, 298] width 11 height 11
click at [603, 298] on input "checkbox" at bounding box center [608, 298] width 11 height 11
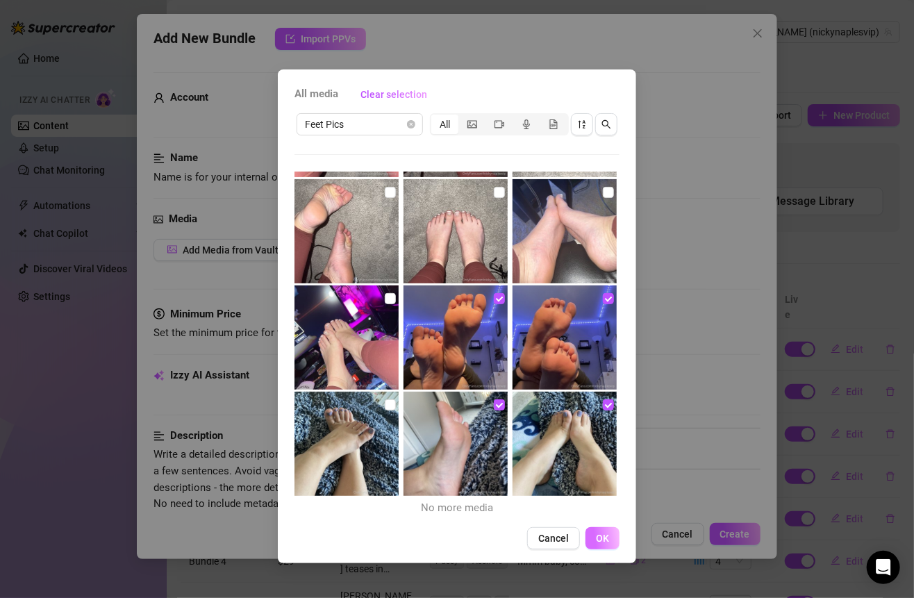
click at [609, 539] on button "OK" at bounding box center [602, 538] width 34 height 22
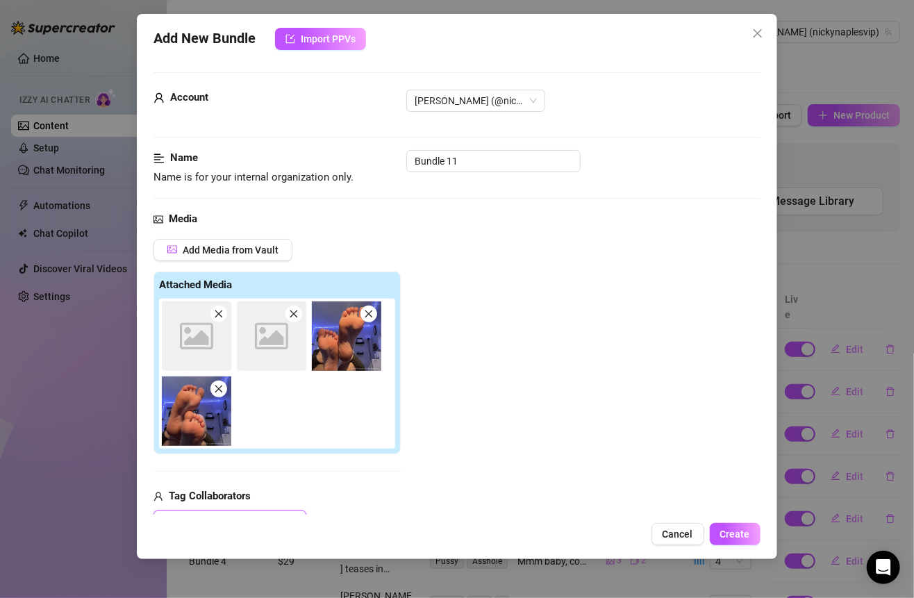
scroll to position [115, 0]
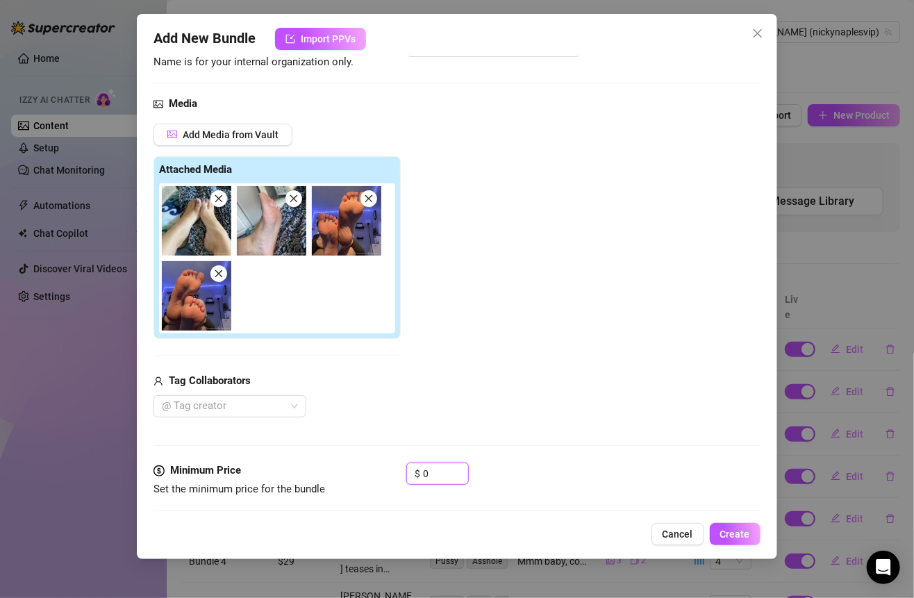
drag, startPoint x: 440, startPoint y: 467, endPoint x: 392, endPoint y: 460, distance: 49.1
click at [392, 463] on div "Minimum Price Set the minimum price for the bundle $ 0" at bounding box center [456, 479] width 606 height 35
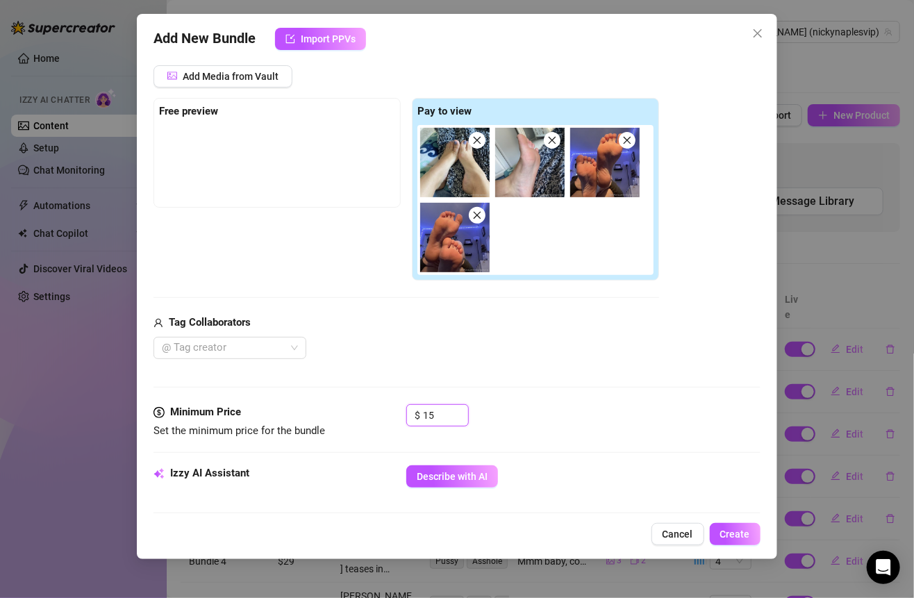
scroll to position [335, 0]
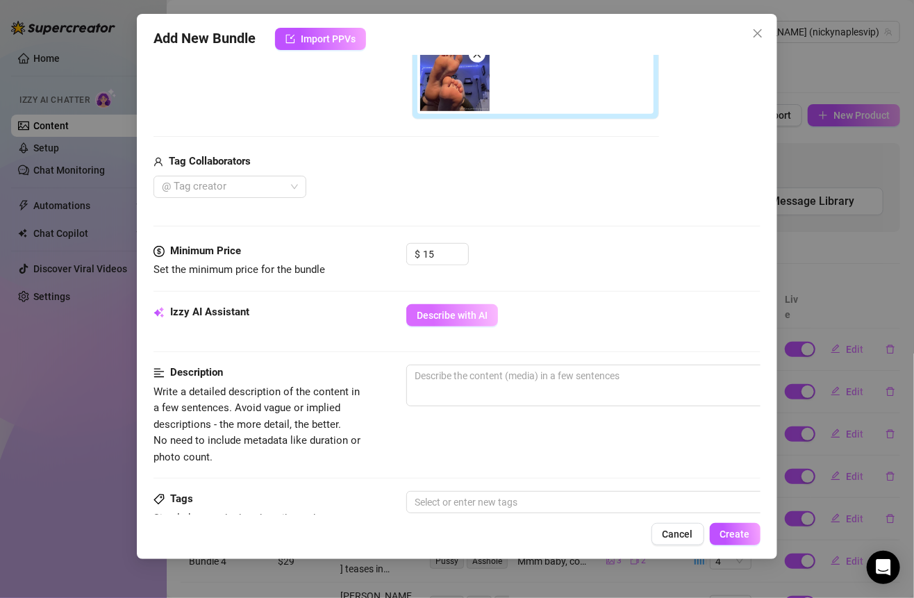
click at [451, 314] on span "Describe with AI" at bounding box center [452, 315] width 71 height 11
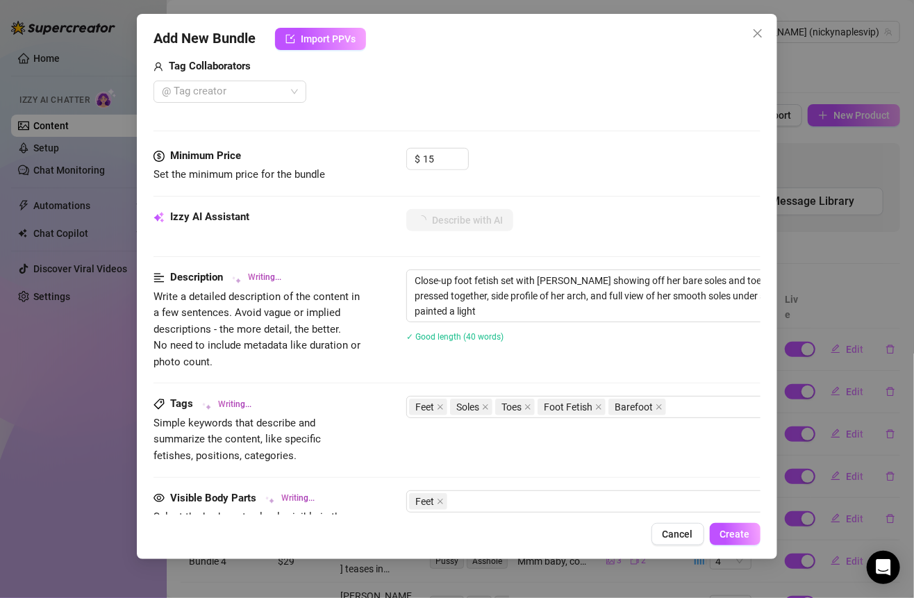
scroll to position [523, 0]
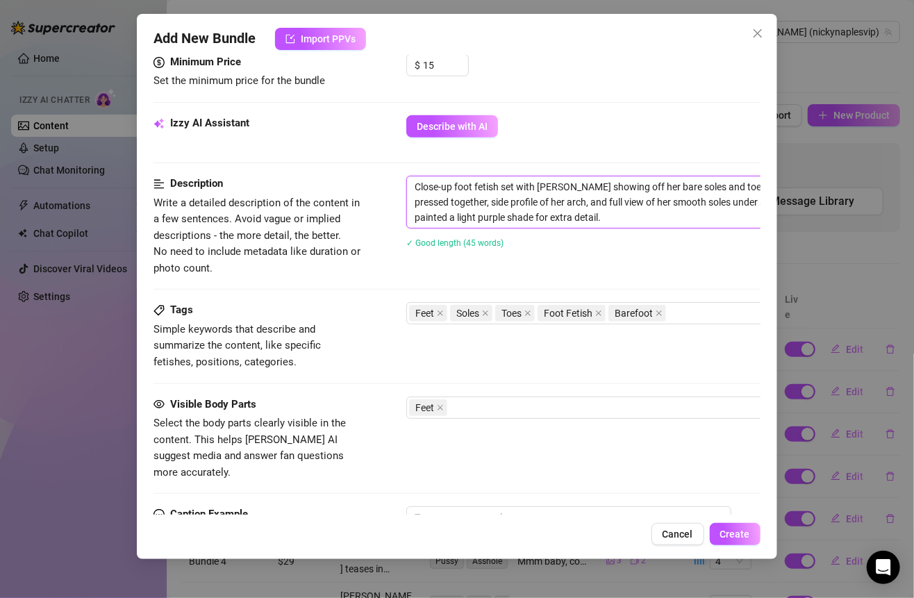
drag, startPoint x: 581, startPoint y: 210, endPoint x: 405, endPoint y: 182, distance: 177.8
click at [405, 182] on div "Description Write a detailed description of the content in a few sentences. Avo…" at bounding box center [456, 226] width 606 height 101
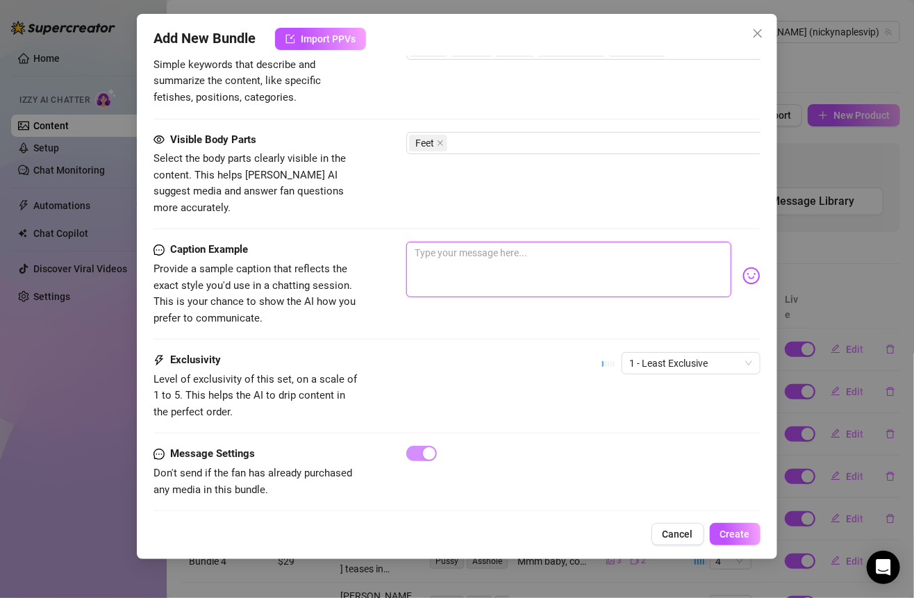
click at [518, 258] on textarea at bounding box center [568, 270] width 324 height 56
click at [464, 242] on textarea at bounding box center [568, 270] width 324 height 56
paste textarea "My soft soles and pretty toes all up close just for you 🦶💜 Pressed together, ar…"
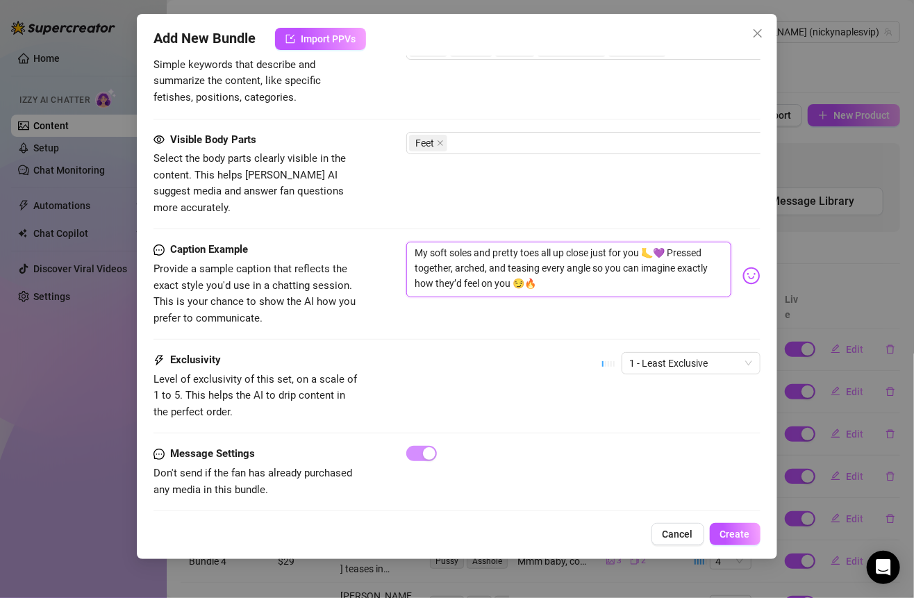
click at [423, 242] on textarea "My soft soles and pretty toes all up close just for you 🦶💜 Pressed together, ar…" at bounding box center [568, 270] width 324 height 56
click at [610, 265] on textarea "my soft soles and pretty toes all up close just for you 🦶💜 Pressed together, ar…" at bounding box center [568, 270] width 324 height 56
click at [633, 353] on span "1 - Least Exclusive" at bounding box center [691, 363] width 122 height 21
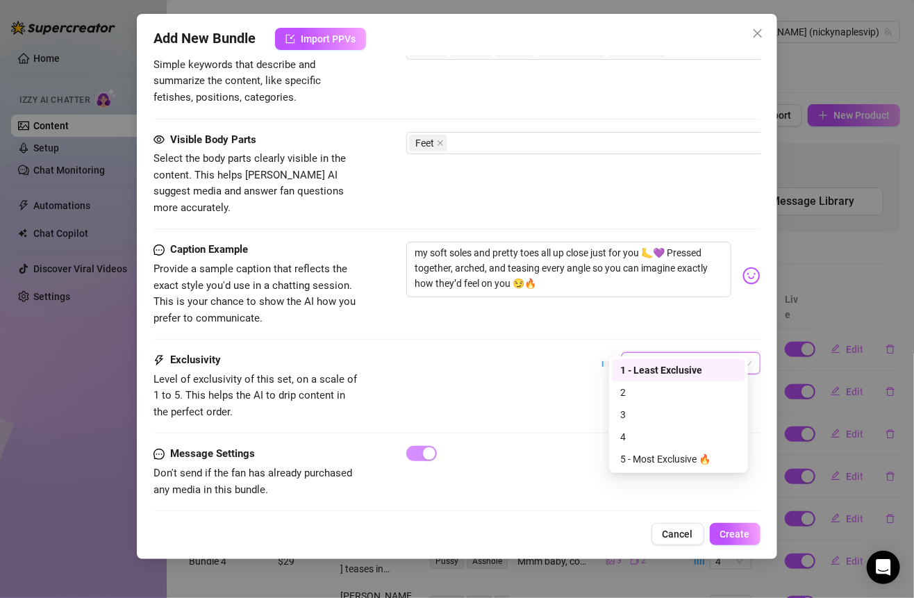
click at [632, 371] on div "1 - Least Exclusive" at bounding box center [678, 369] width 117 height 15
click at [732, 528] on button "Create" at bounding box center [735, 534] width 51 height 22
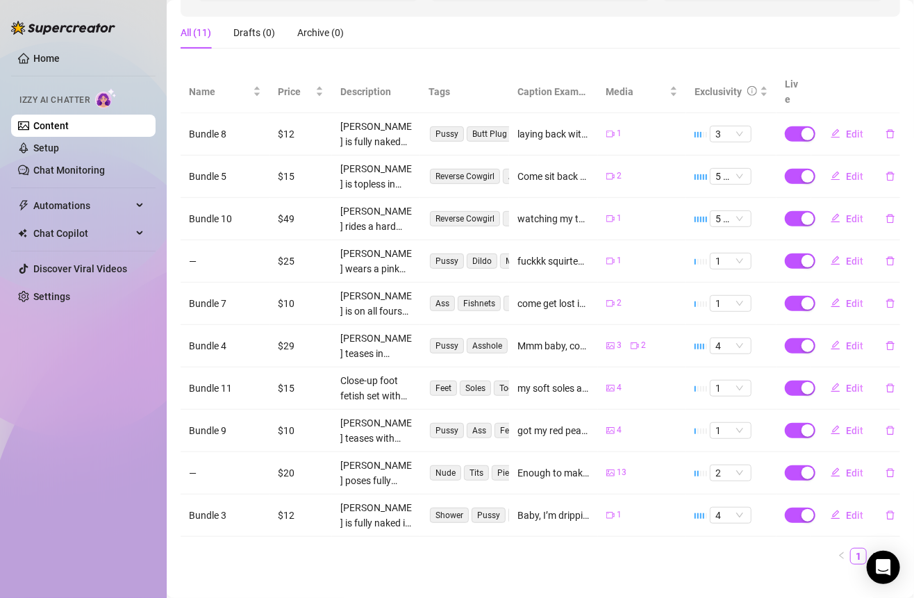
scroll to position [0, 0]
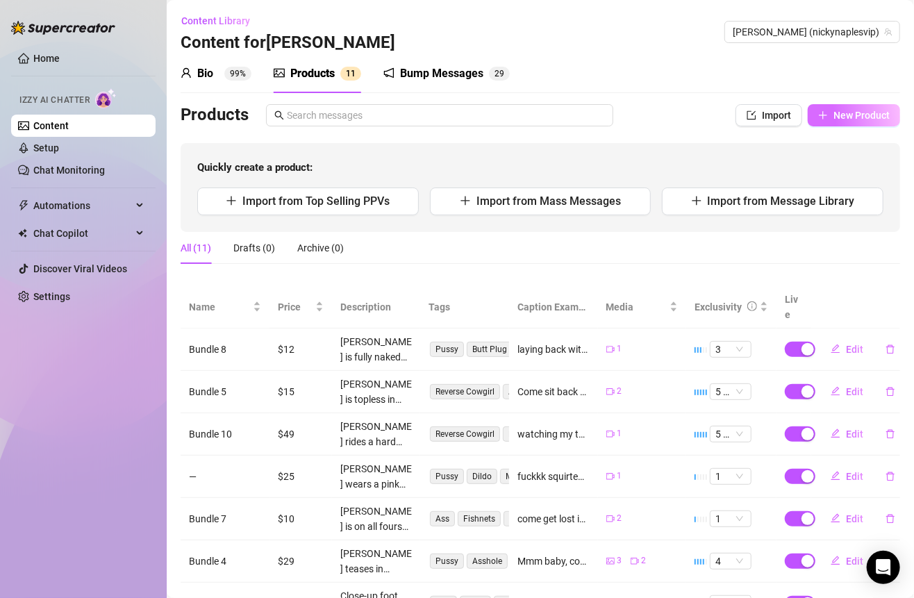
click at [844, 119] on span "New Product" at bounding box center [861, 115] width 56 height 11
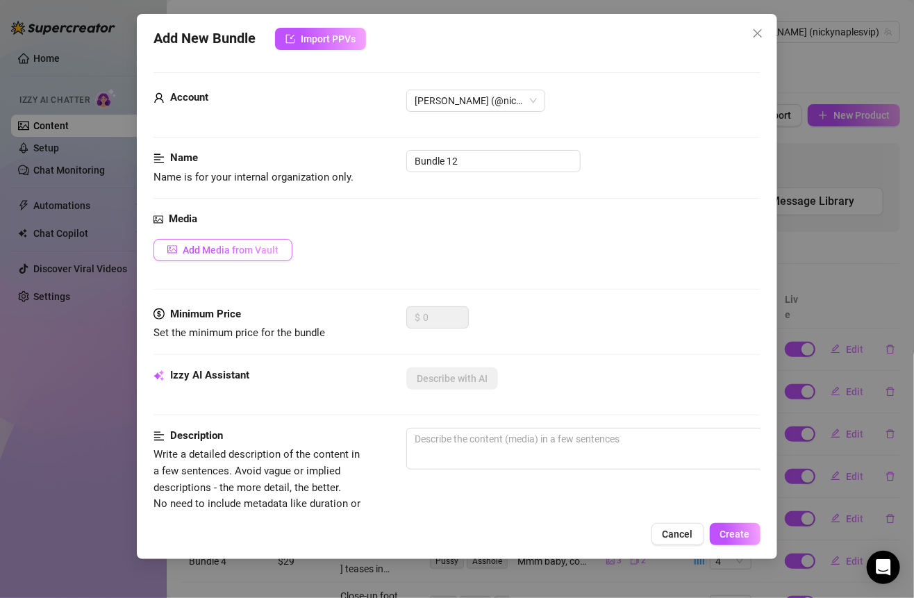
click at [265, 245] on span "Add Media from Vault" at bounding box center [231, 249] width 96 height 11
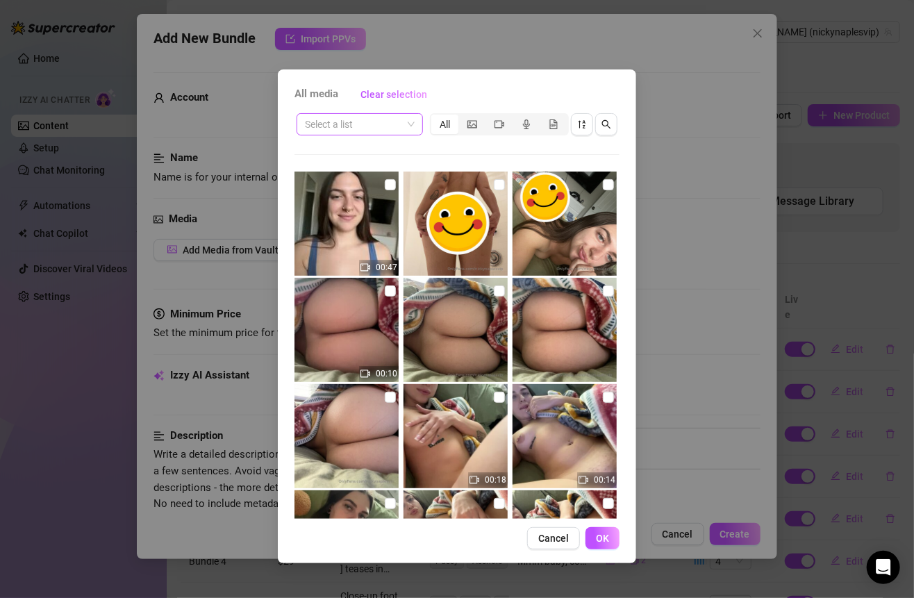
click at [414, 124] on div "Select a list" at bounding box center [359, 124] width 126 height 22
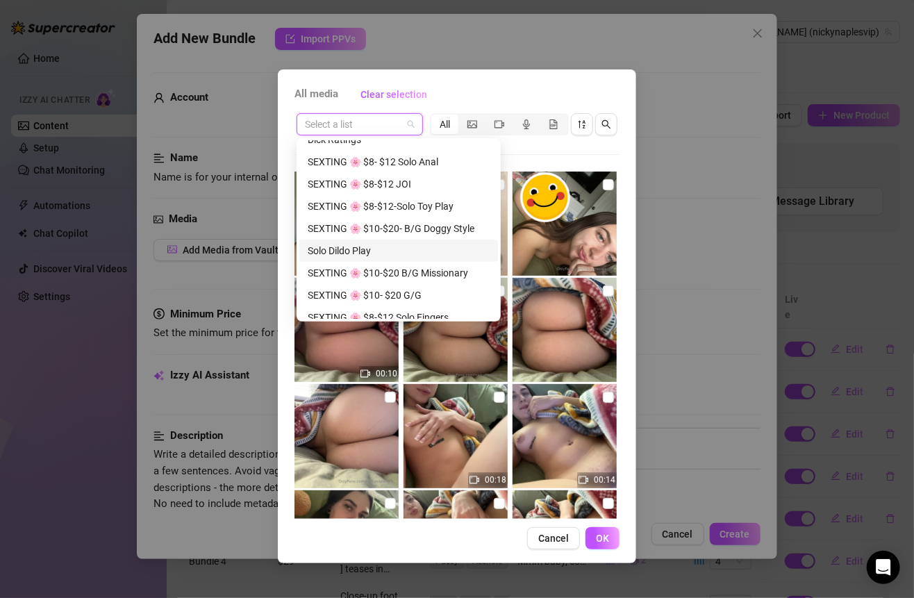
scroll to position [233, 0]
click at [406, 203] on div "SEXTING 🌸 $8-$12-Solo Toy Play" at bounding box center [399, 207] width 182 height 15
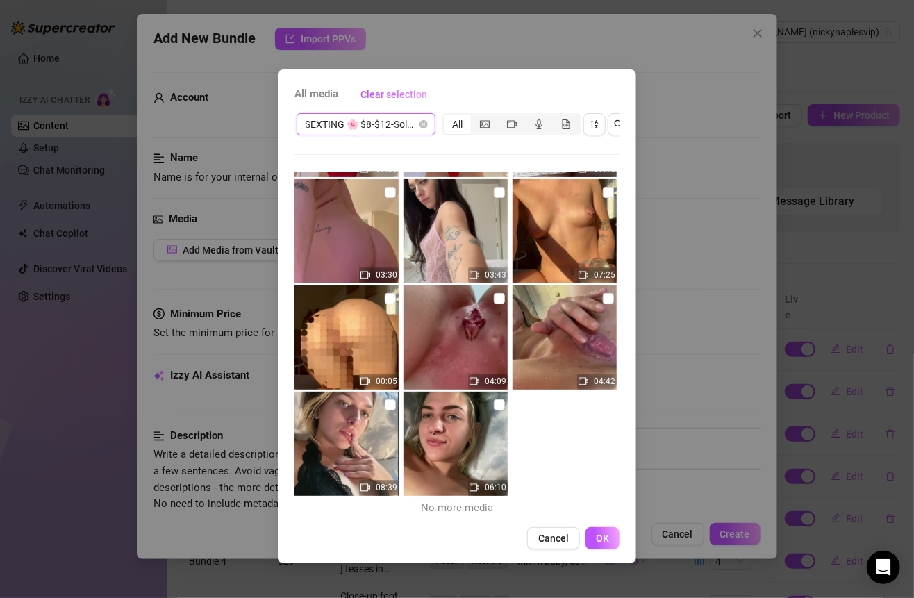
scroll to position [156, 0]
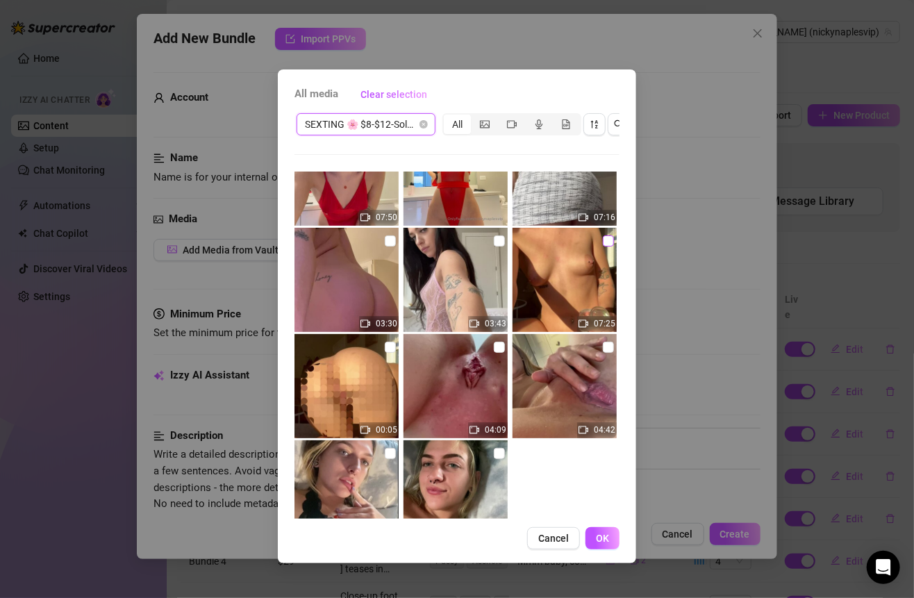
click at [603, 239] on input "checkbox" at bounding box center [608, 240] width 11 height 11
click at [598, 544] on span "OK" at bounding box center [602, 537] width 13 height 11
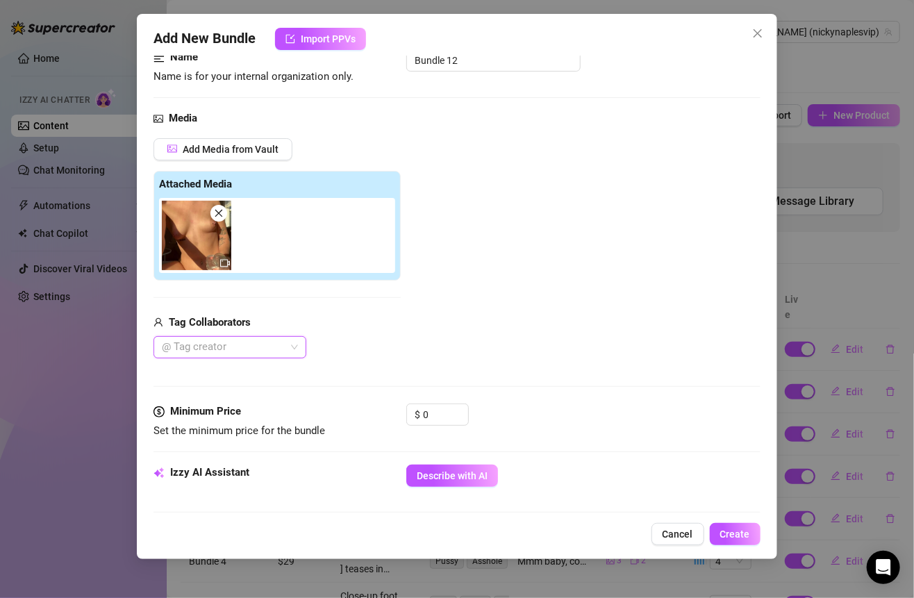
scroll to position [140, 0]
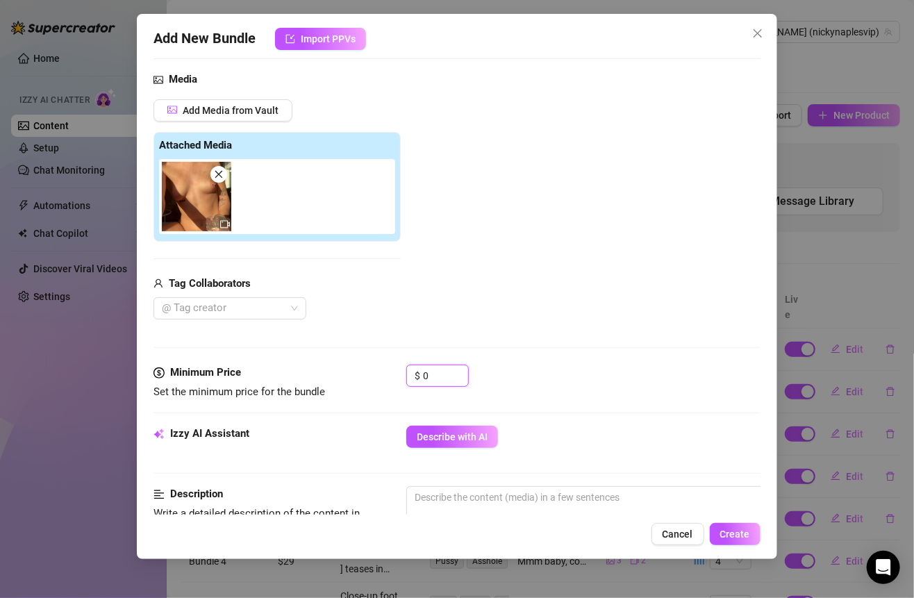
drag, startPoint x: 439, startPoint y: 371, endPoint x: 395, endPoint y: 371, distance: 44.4
click at [395, 371] on div "Minimum Price Set the minimum price for the bundle $ 0" at bounding box center [456, 381] width 606 height 35
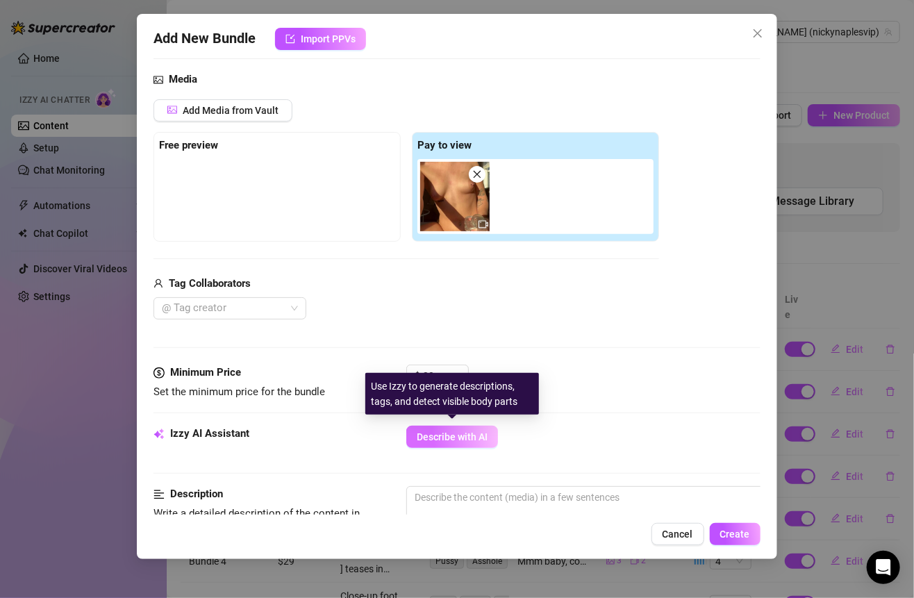
click at [471, 431] on span "Describe with AI" at bounding box center [452, 436] width 71 height 11
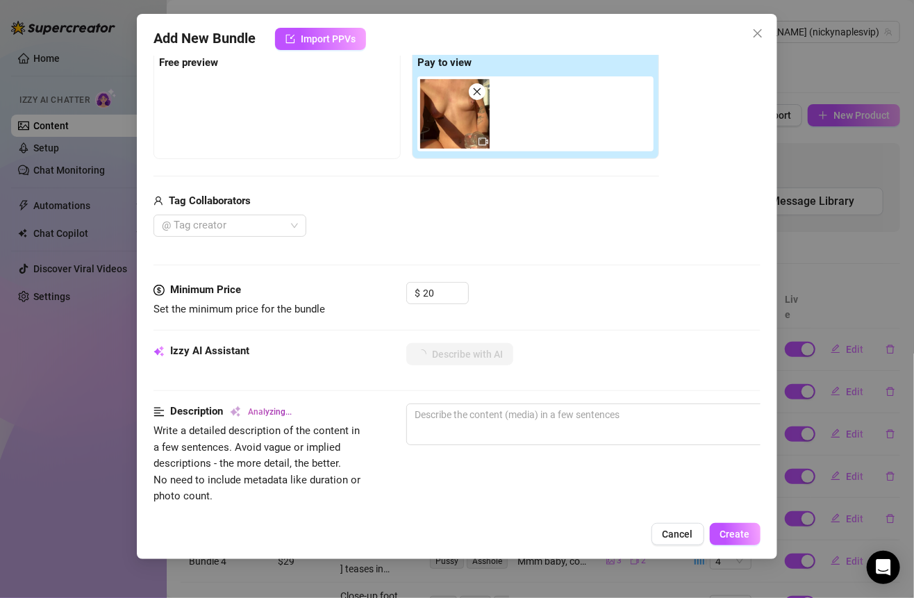
scroll to position [207, 0]
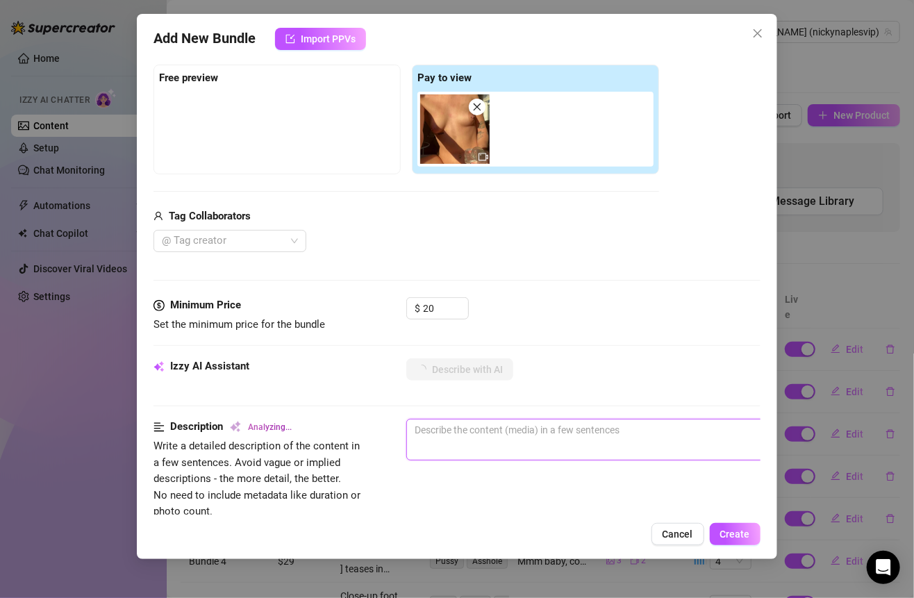
click at [552, 433] on textarea at bounding box center [649, 429] width 485 height 21
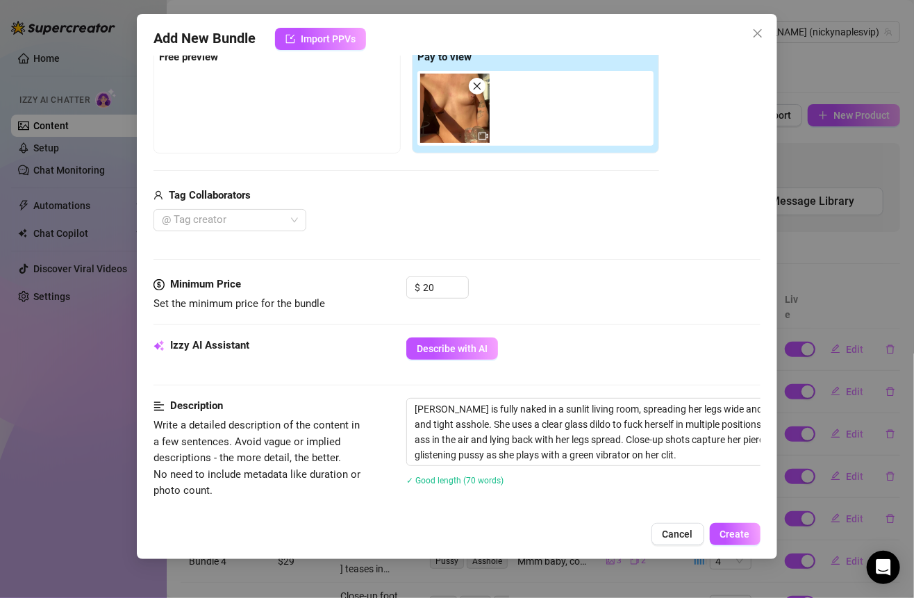
scroll to position [346, 0]
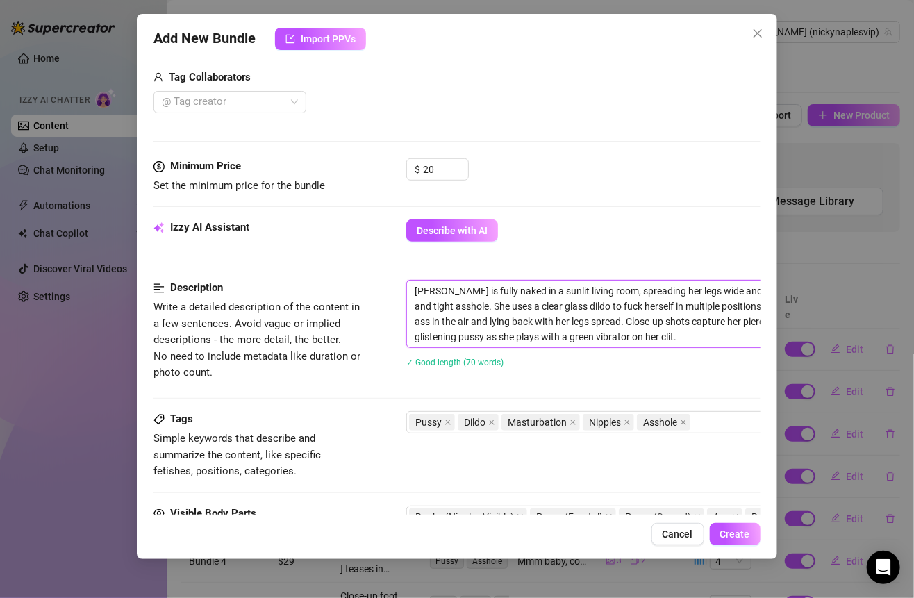
drag, startPoint x: 644, startPoint y: 332, endPoint x: 387, endPoint y: 292, distance: 260.0
click at [387, 292] on div "Description Write a detailed description of the content in a few sentences. Avo…" at bounding box center [456, 333] width 606 height 106
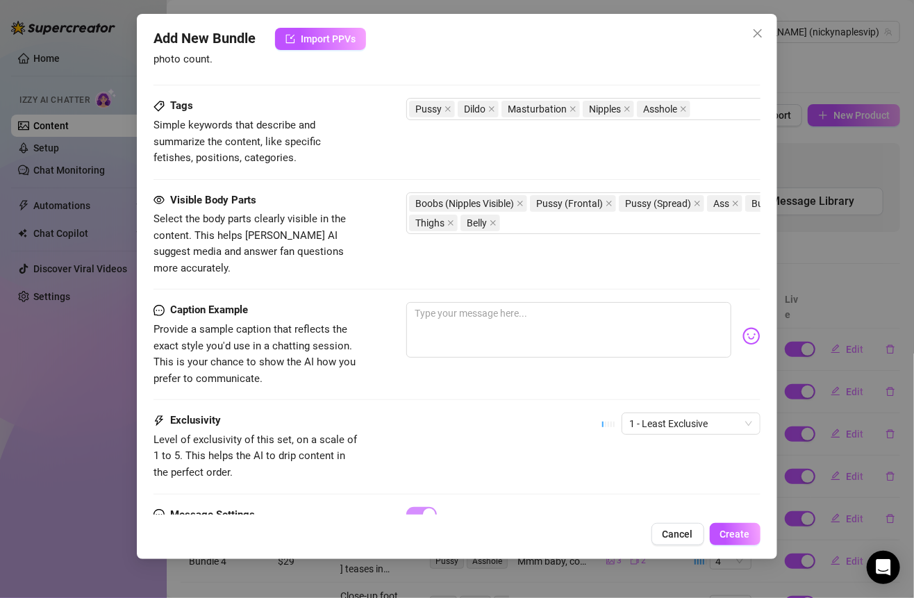
scroll to position [657, 0]
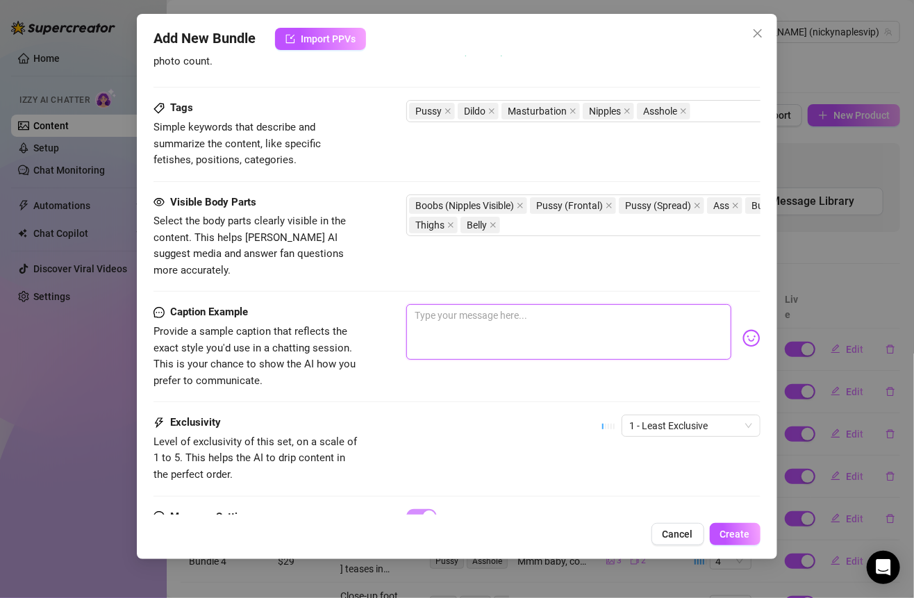
click at [489, 304] on textarea at bounding box center [568, 332] width 324 height 56
click at [538, 304] on textarea at bounding box center [568, 332] width 324 height 56
paste textarea "Laying in the sunlight with my legs spread wide just for you ☀️💦 I’m fucking my…"
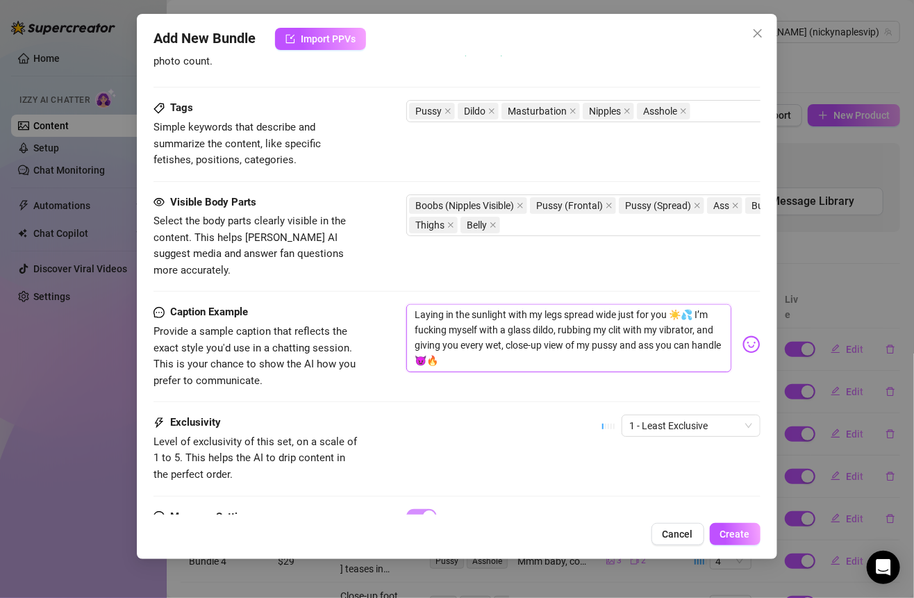
scroll to position [0, 0]
click at [418, 304] on textarea "Laying in the sunlight with my legs spread wide just for you ☀️💦 I’m fucking my…" at bounding box center [568, 337] width 324 height 67
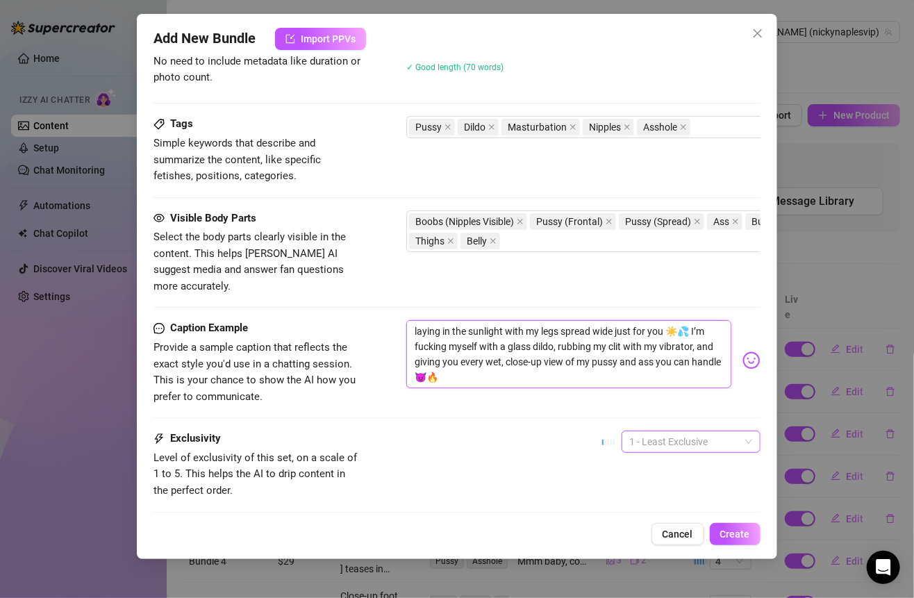
click at [664, 431] on span "1 - Least Exclusive" at bounding box center [691, 441] width 122 height 21
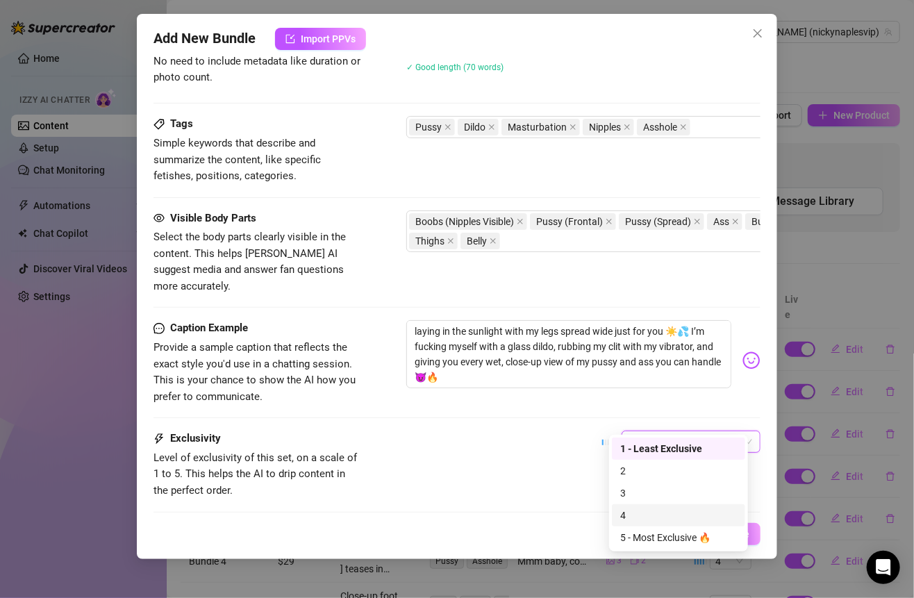
click at [628, 515] on div "4" at bounding box center [678, 514] width 117 height 15
click at [578, 435] on div "Exclusivity Level of exclusivity of this set, on a scale of 1 to 5. This helps …" at bounding box center [456, 464] width 606 height 68
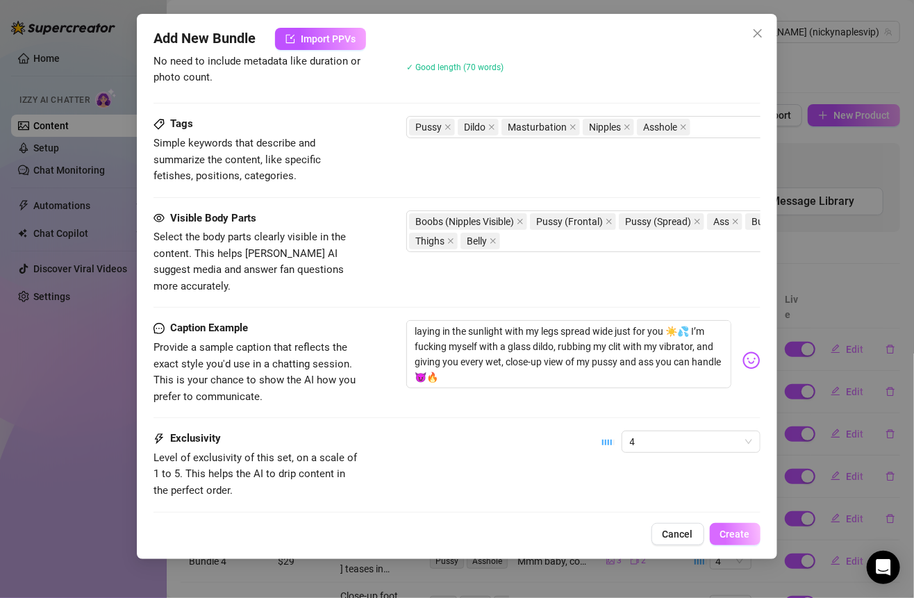
click at [721, 524] on button "Create" at bounding box center [735, 534] width 51 height 22
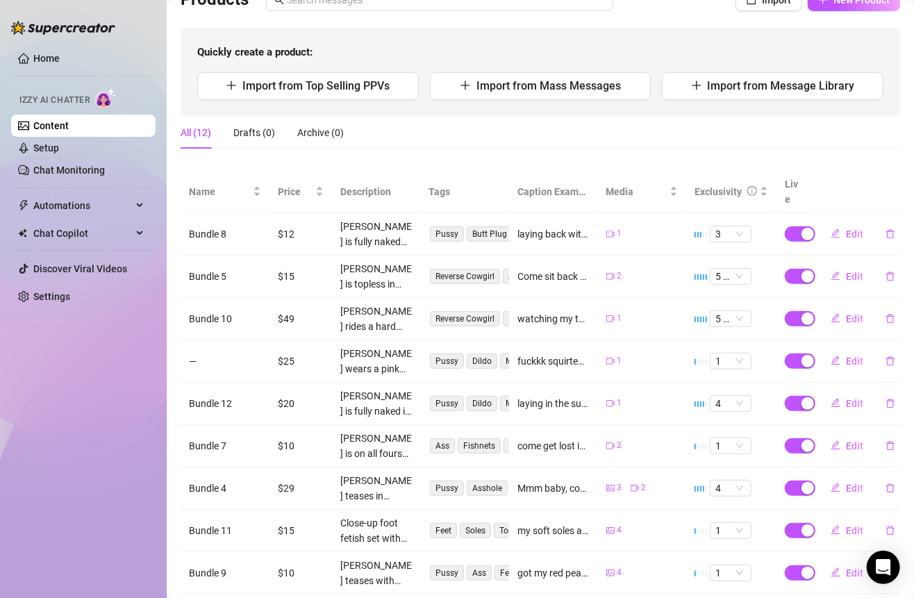
scroll to position [0, 0]
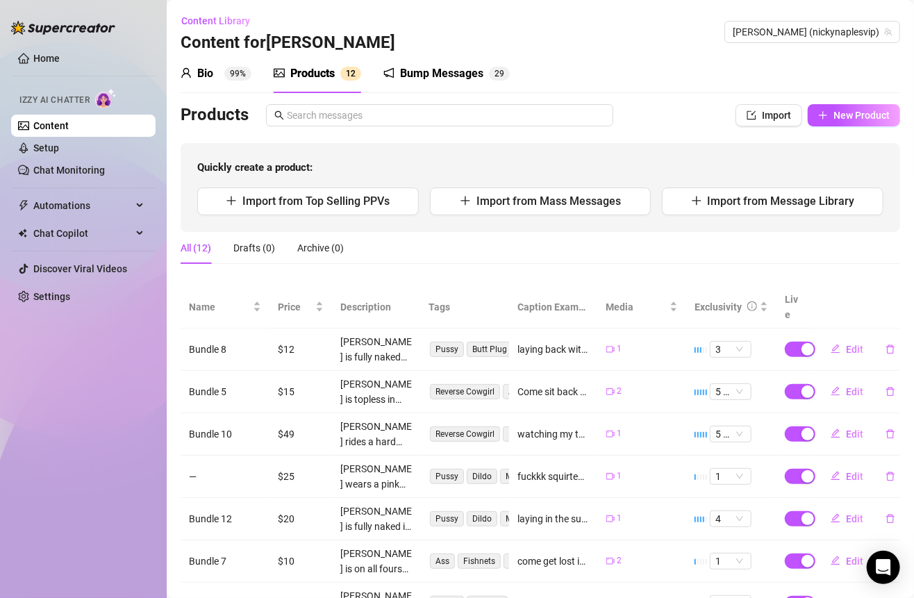
click at [196, 74] on div "Bio 99%" at bounding box center [216, 73] width 71 height 17
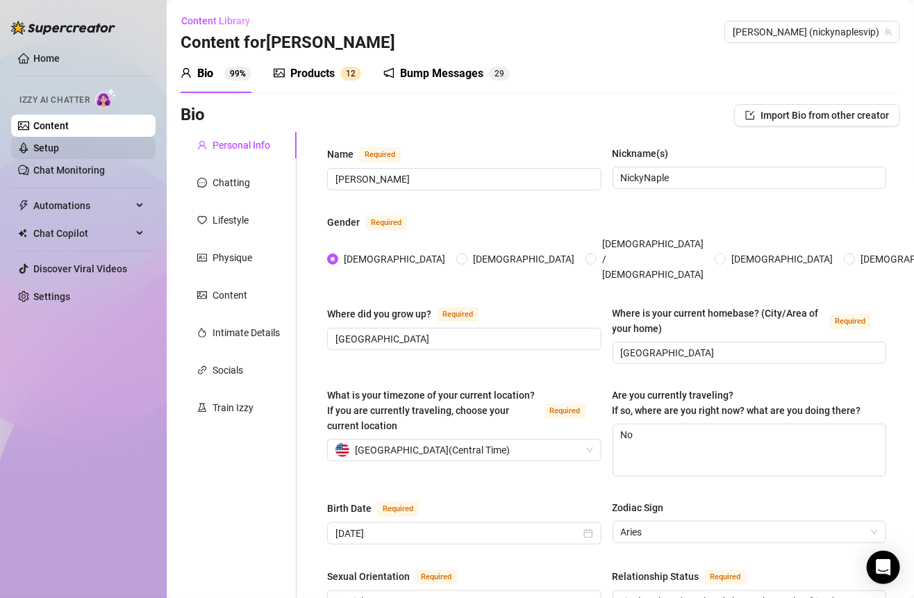
click at [59, 142] on link "Setup" at bounding box center [46, 147] width 26 height 11
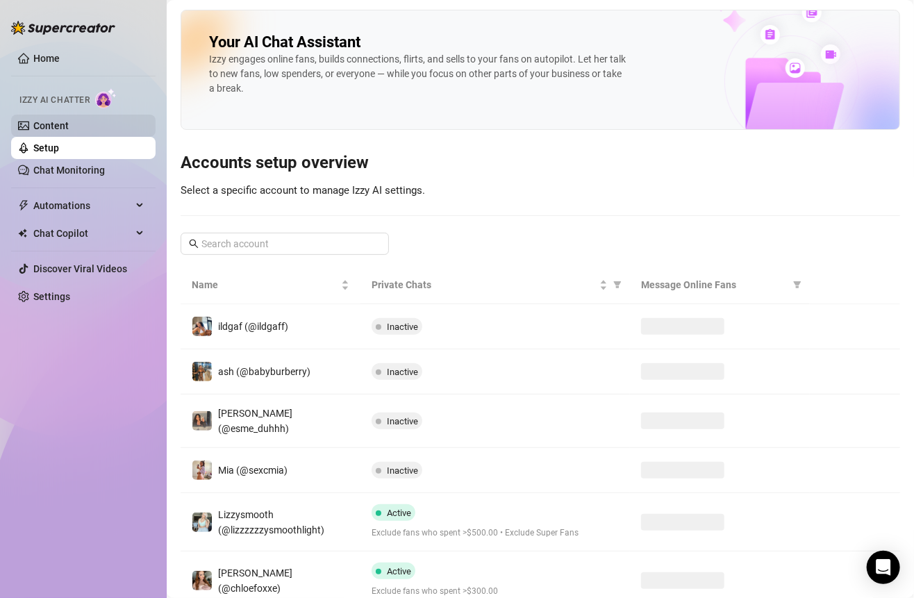
click at [69, 128] on link "Content" at bounding box center [50, 125] width 35 height 11
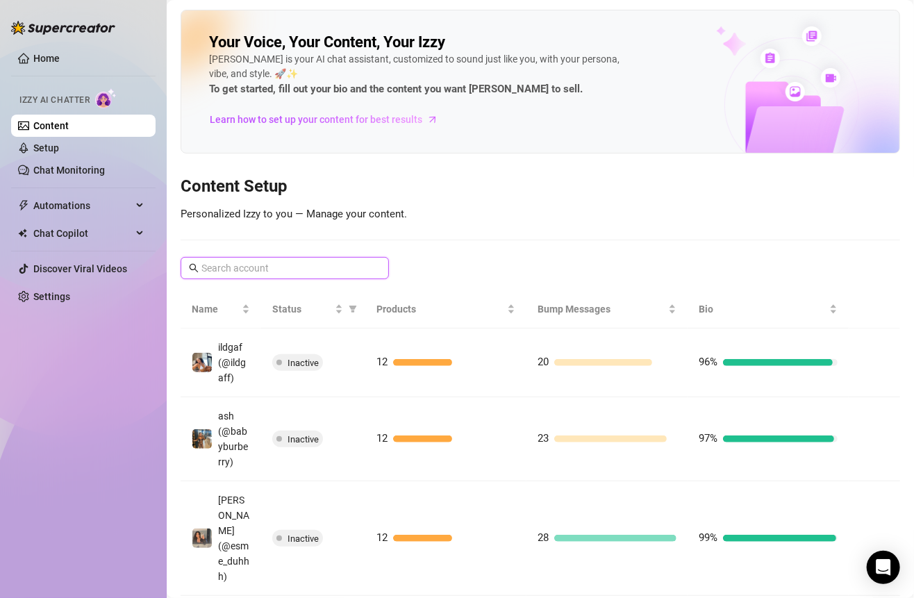
click at [293, 262] on input "text" at bounding box center [285, 267] width 168 height 15
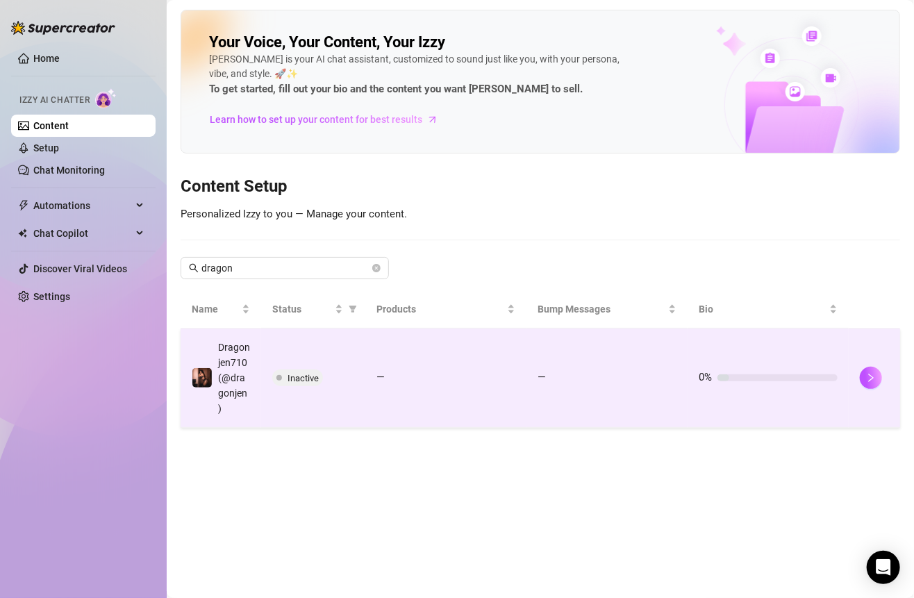
click at [371, 380] on td "—" at bounding box center [445, 377] width 161 height 99
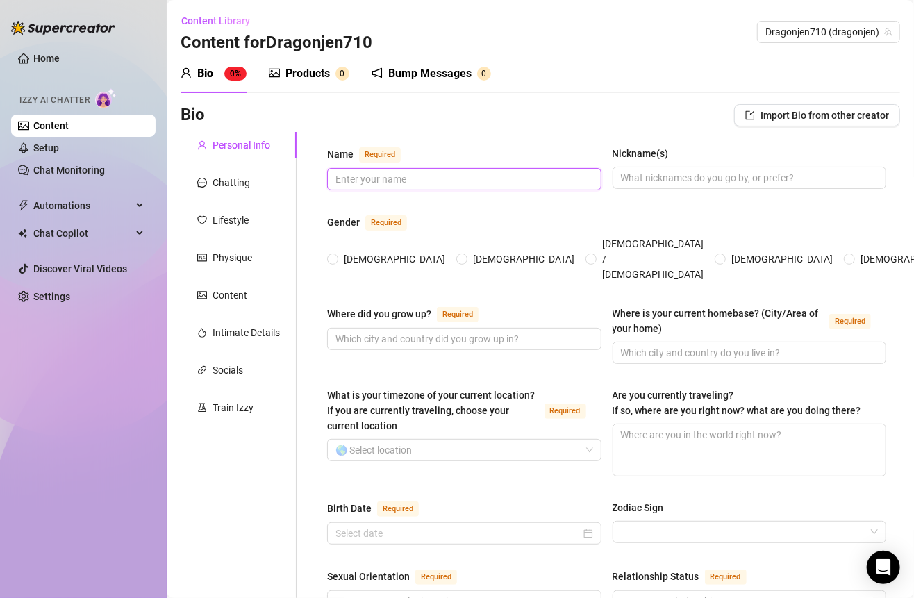
click at [403, 171] on input "Name Required" at bounding box center [462, 178] width 255 height 15
click at [480, 171] on input "Name Required" at bounding box center [462, 178] width 255 height 15
click at [433, 214] on div "Gender Required" at bounding box center [606, 225] width 559 height 22
click at [352, 251] on span "[DEMOGRAPHIC_DATA]" at bounding box center [394, 258] width 112 height 15
click at [336, 255] on input "[DEMOGRAPHIC_DATA]" at bounding box center [333, 259] width 6 height 9
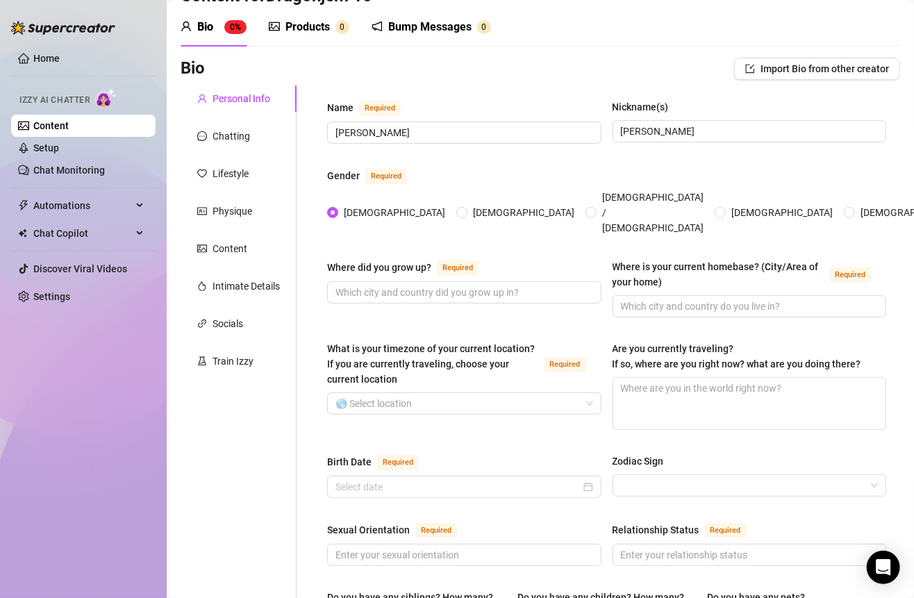
scroll to position [52, 0]
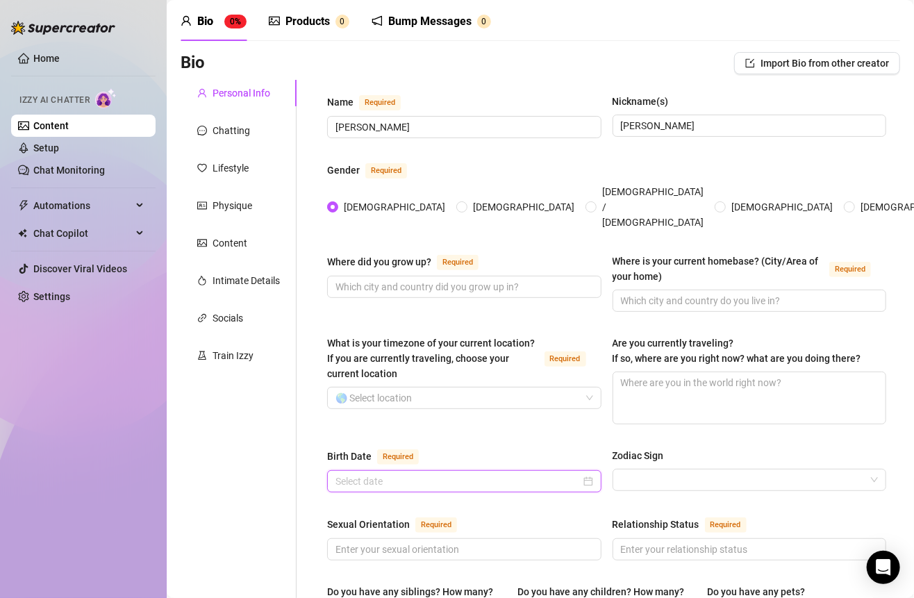
click at [494, 473] on input "Birth Date Required" at bounding box center [457, 480] width 245 height 15
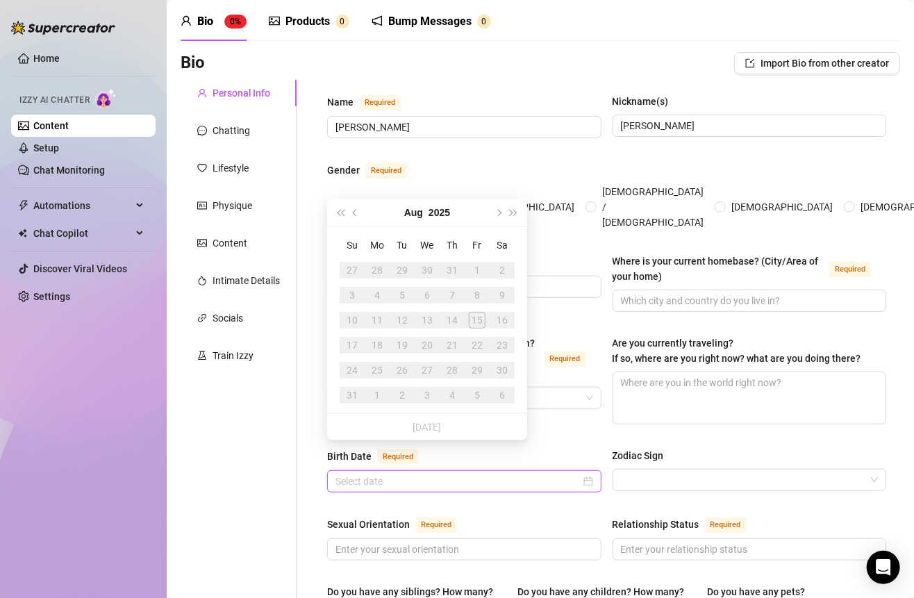
click at [588, 470] on div at bounding box center [464, 481] width 274 height 22
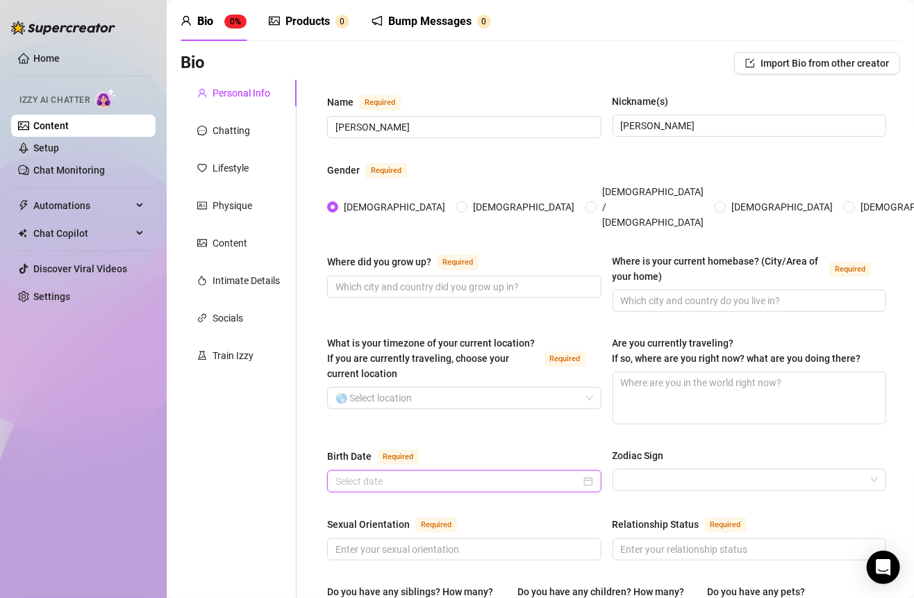
click at [581, 473] on div at bounding box center [464, 480] width 258 height 15
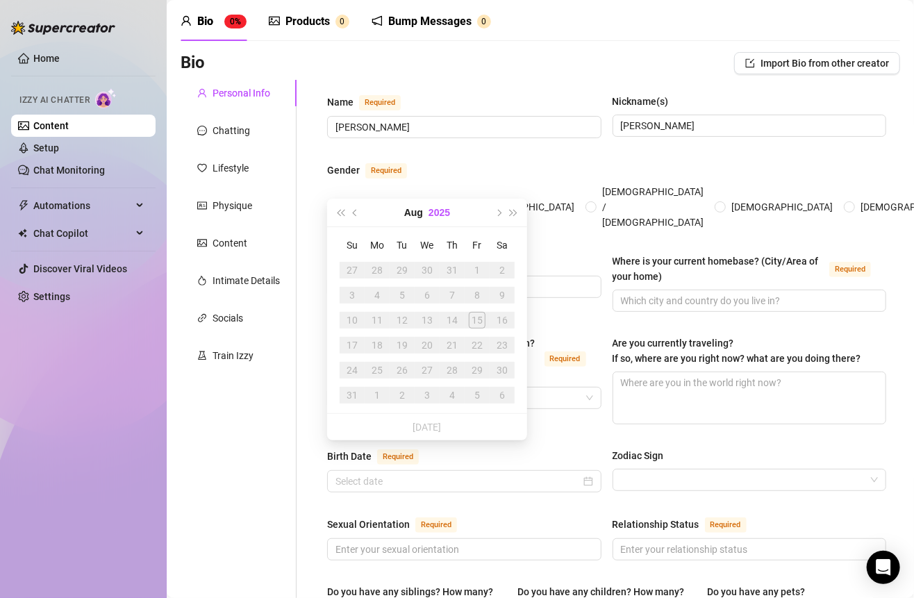
click at [436, 211] on button "2025" at bounding box center [439, 213] width 22 height 28
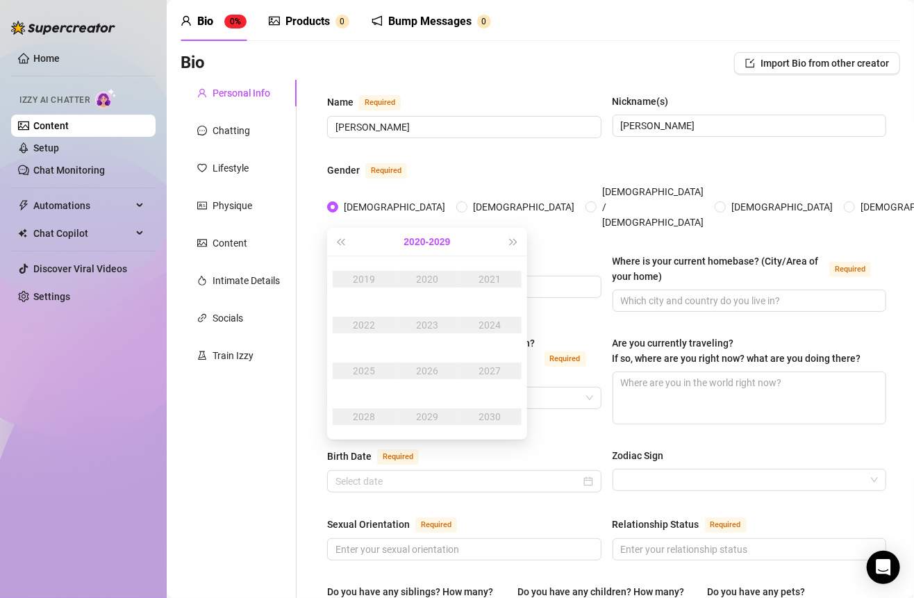
click at [428, 242] on button "[DATE] - [DATE]" at bounding box center [427, 242] width 47 height 28
click at [414, 269] on td "[DATE]-[DATE]" at bounding box center [427, 279] width 67 height 46
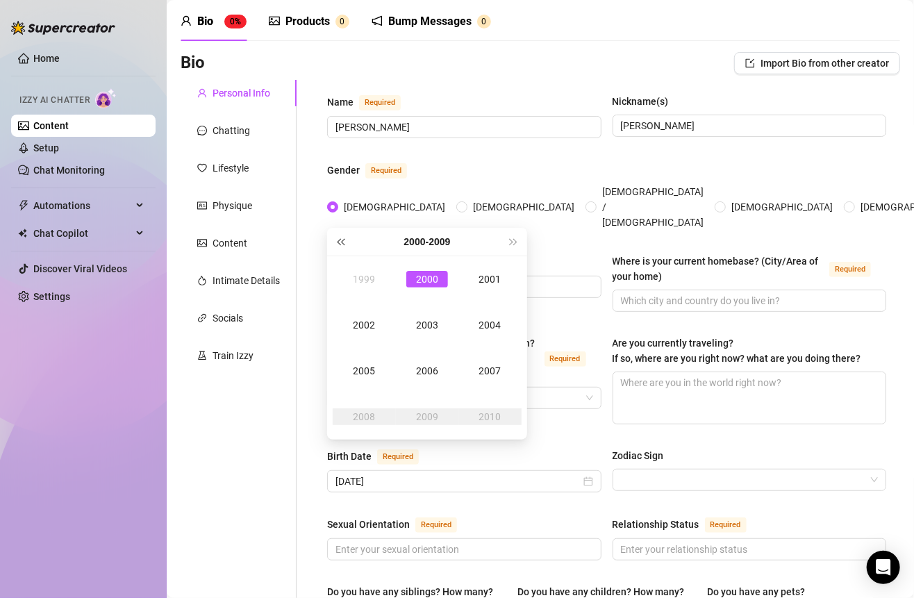
click at [340, 244] on span "Last year (Control + left)" at bounding box center [340, 241] width 7 height 7
click at [368, 419] on div "1998" at bounding box center [364, 416] width 42 height 17
click at [370, 283] on div "Jan" at bounding box center [364, 279] width 42 height 17
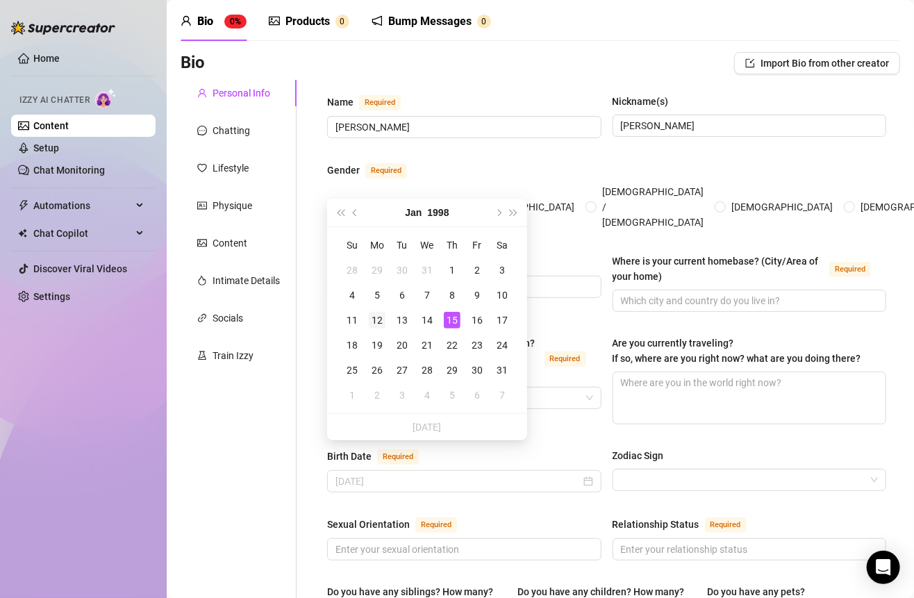
click at [371, 318] on div "12" at bounding box center [377, 320] width 17 height 17
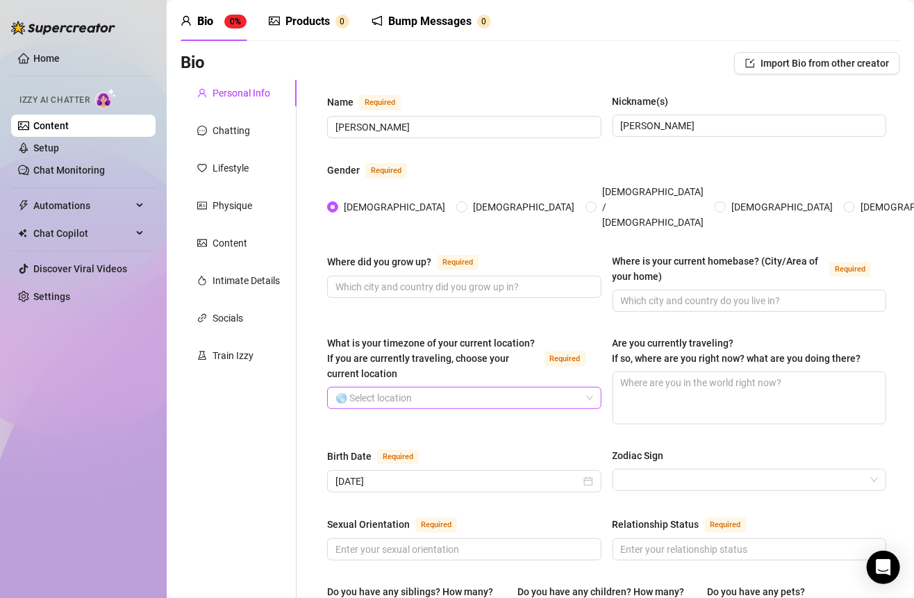
click at [457, 387] on input "What is your timezone of your current location? If you are currently traveling,…" at bounding box center [457, 397] width 245 height 21
click at [440, 387] on input "What is your timezone of your current location? If you are currently traveling,…" at bounding box center [457, 397] width 245 height 21
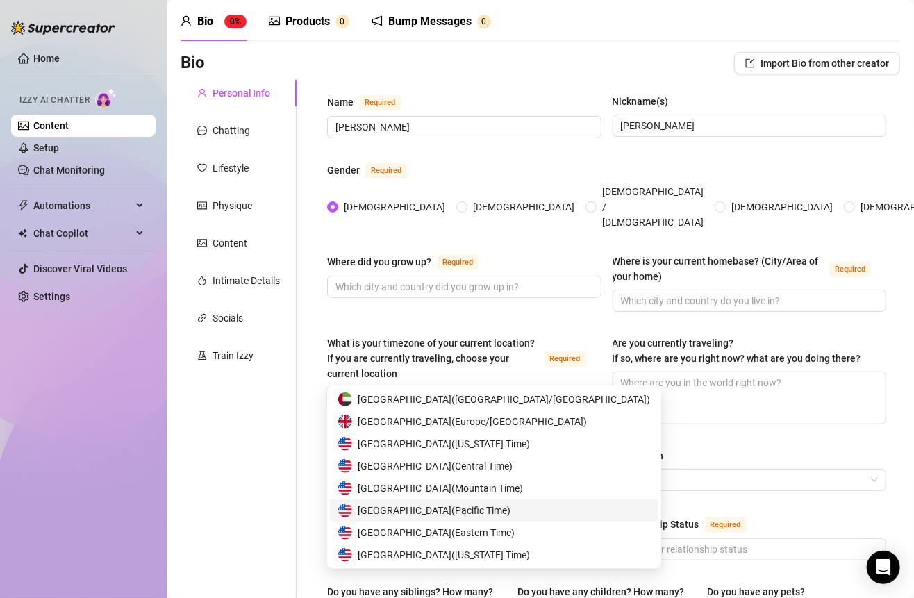
click at [500, 509] on span "United States of America ( Pacific Time )" at bounding box center [434, 510] width 153 height 15
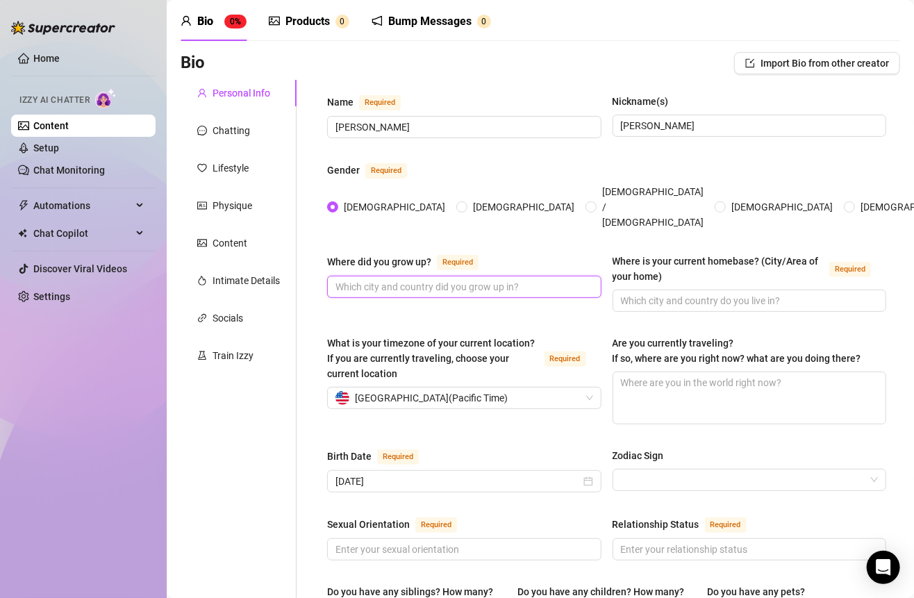
click at [474, 279] on input "Where did you grow up? Required" at bounding box center [462, 286] width 255 height 15
click at [673, 287] on div "Where did you grow up? Required Where is your current homebase? (City/Area of y…" at bounding box center [606, 288] width 559 height 71
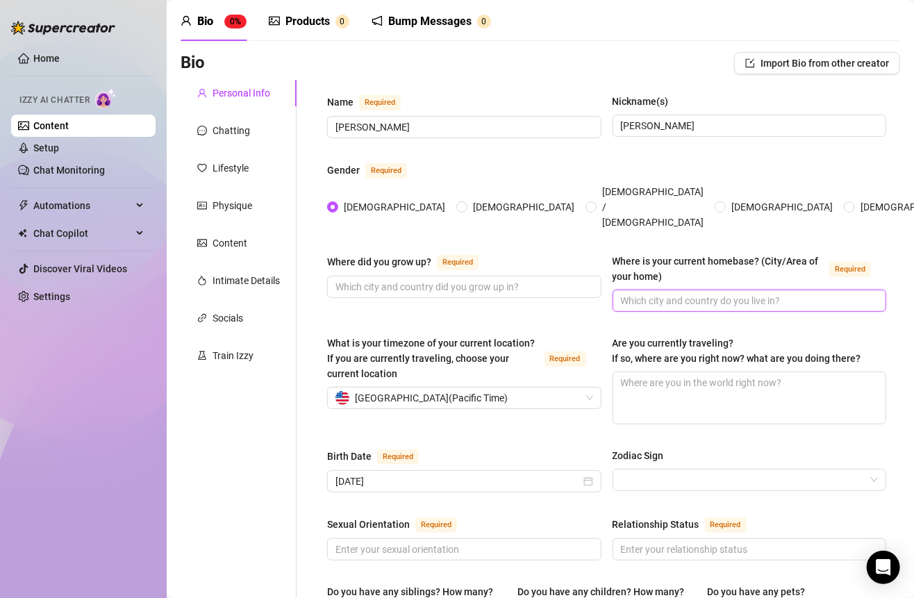
click at [661, 293] on input "Where is your current homebase? (City/Area of your home) Required" at bounding box center [748, 300] width 255 height 15
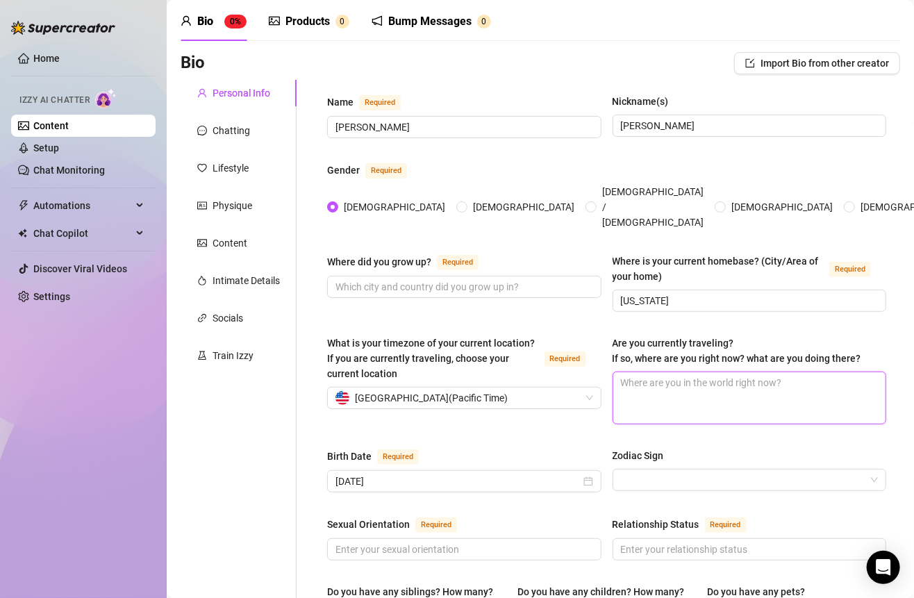
click at [677, 372] on textarea "Are you currently traveling? If so, where are you right now? what are you doing…" at bounding box center [749, 397] width 273 height 51
click at [433, 253] on div "Where did you grow up? Required" at bounding box center [405, 261] width 157 height 17
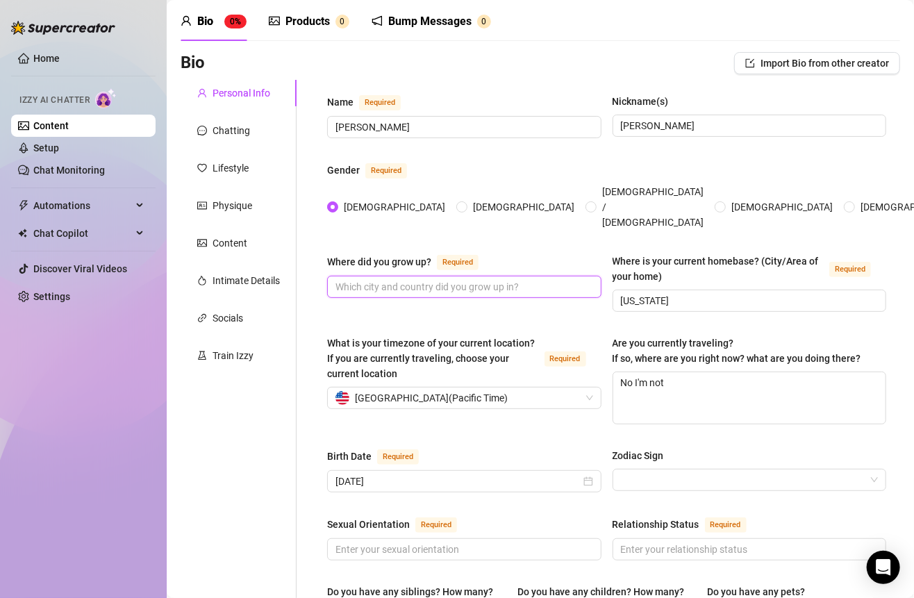
click at [433, 279] on input "Where did you grow up? Required" at bounding box center [462, 286] width 255 height 15
click at [434, 279] on input "Where did you grow up? Required" at bounding box center [462, 286] width 255 height 15
click at [666, 448] on label "Zodiac Sign" at bounding box center [642, 455] width 61 height 15
click at [666, 469] on input "Zodiac Sign" at bounding box center [743, 479] width 245 height 21
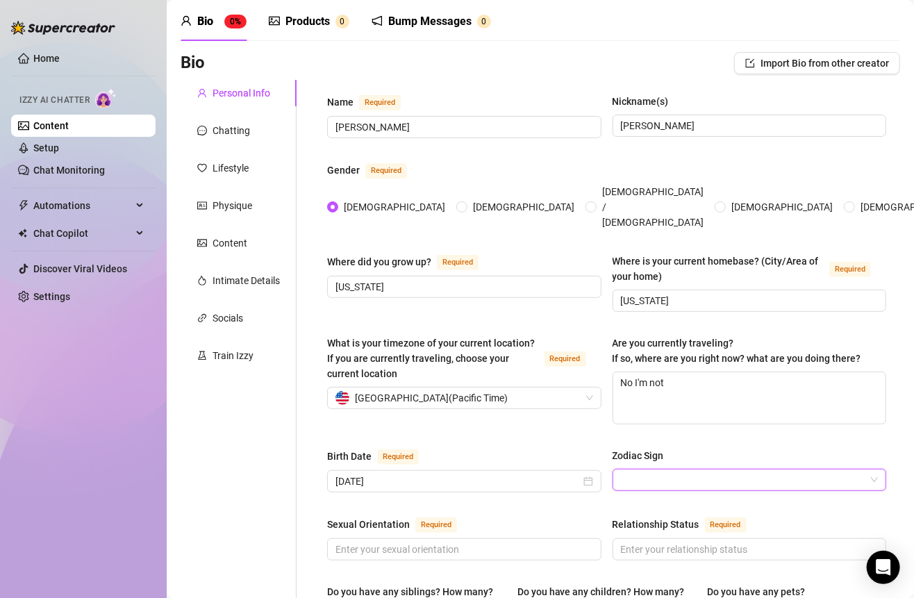
click at [658, 469] on input "Zodiac Sign" at bounding box center [743, 479] width 245 height 21
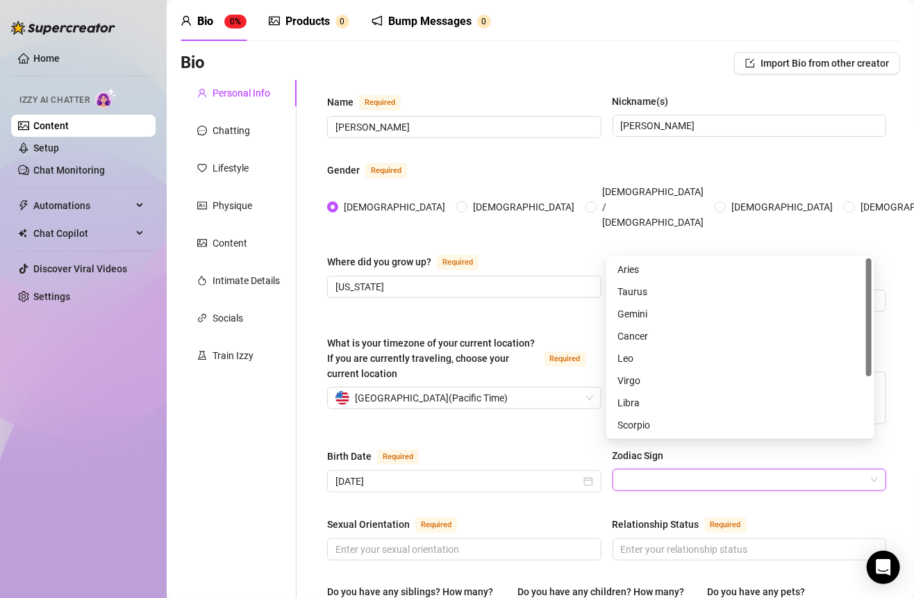
click at [573, 448] on div "Birth Date Required" at bounding box center [464, 459] width 274 height 22
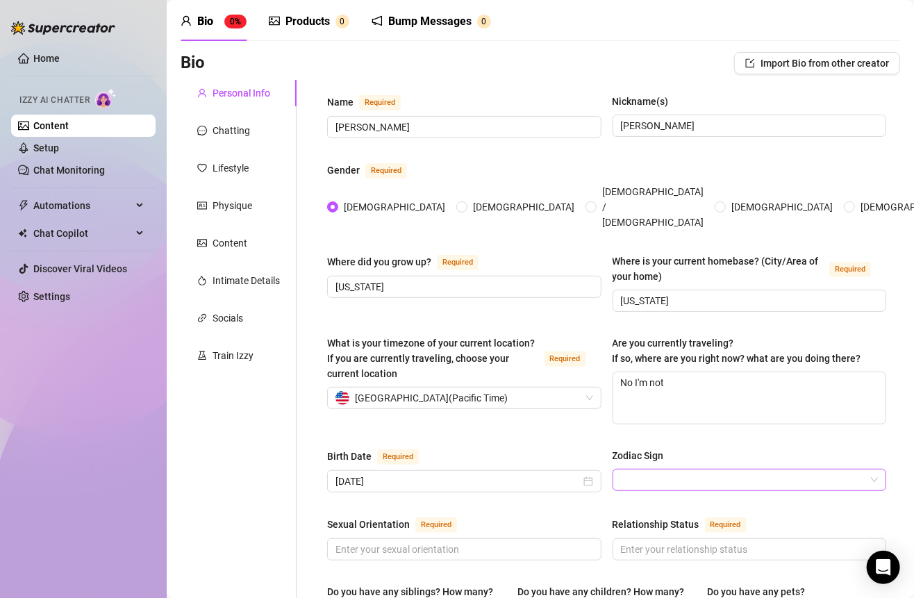
click at [647, 469] on input "Zodiac Sign" at bounding box center [743, 479] width 245 height 21
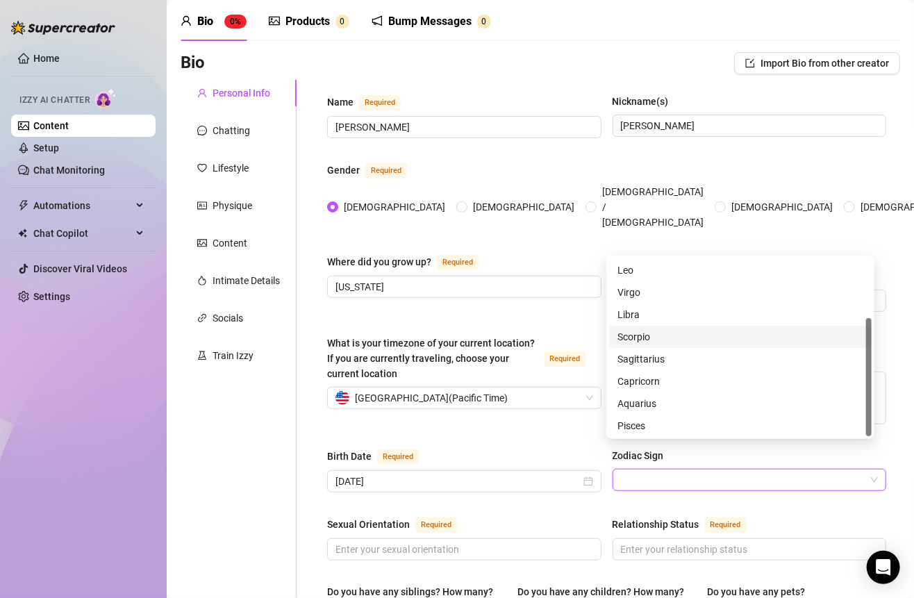
scroll to position [88, 0]
click at [647, 378] on div "Capricorn" at bounding box center [740, 380] width 246 height 15
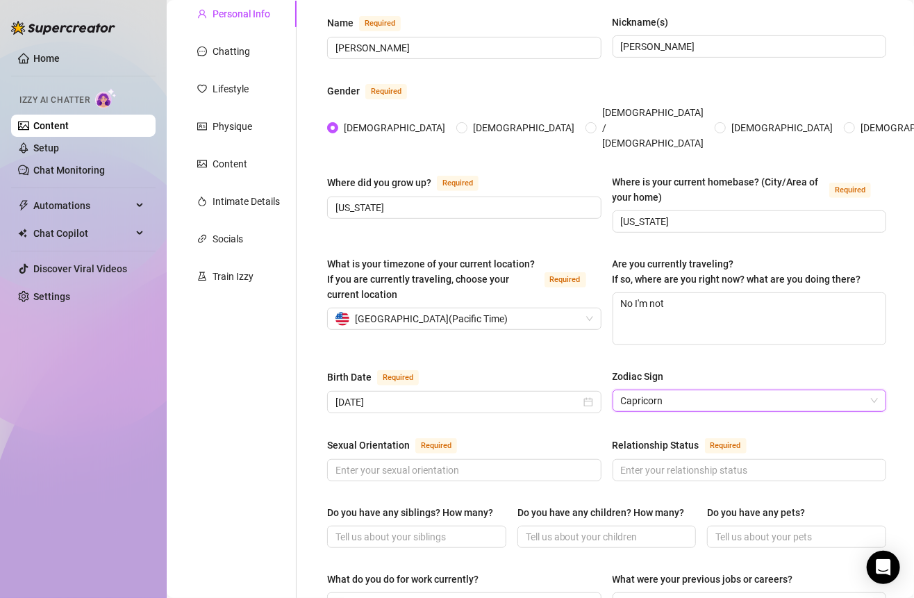
scroll to position [161, 0]
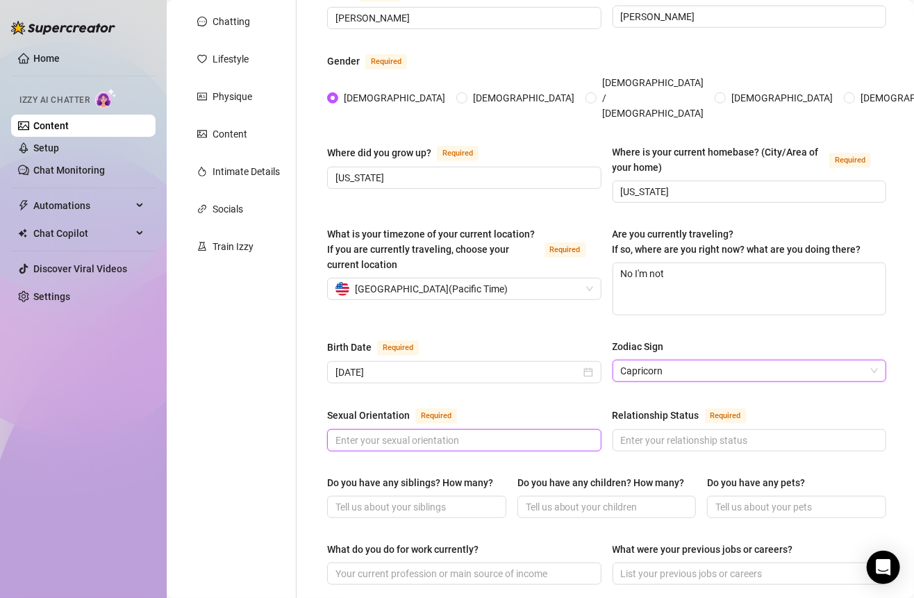
click at [460, 433] on input "Sexual Orientation Required" at bounding box center [462, 440] width 255 height 15
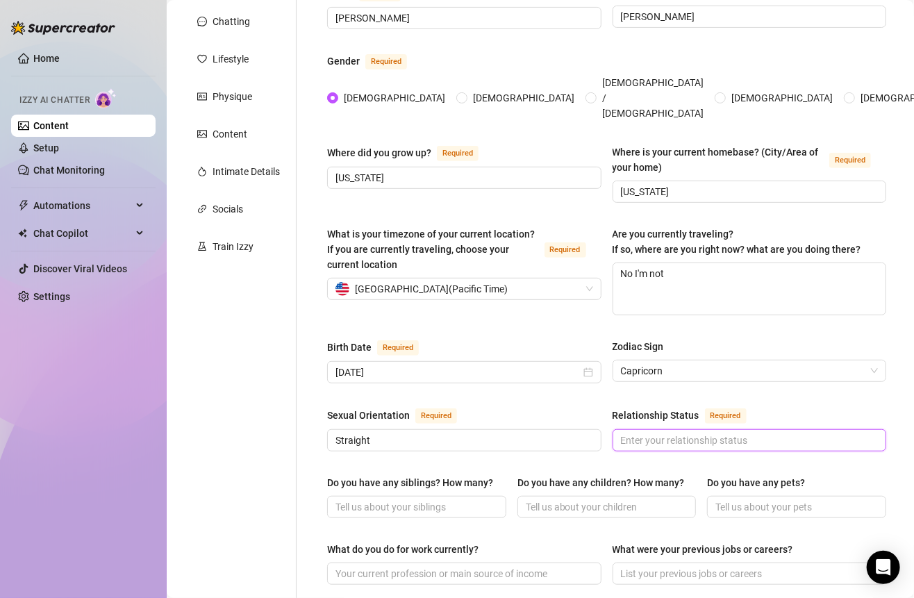
click at [638, 433] on input "Relationship Status Required" at bounding box center [748, 440] width 255 height 15
click at [644, 429] on span at bounding box center [749, 440] width 274 height 22
click at [644, 433] on input "Relationship Status Required" at bounding box center [748, 440] width 255 height 15
click at [438, 496] on span at bounding box center [416, 507] width 179 height 22
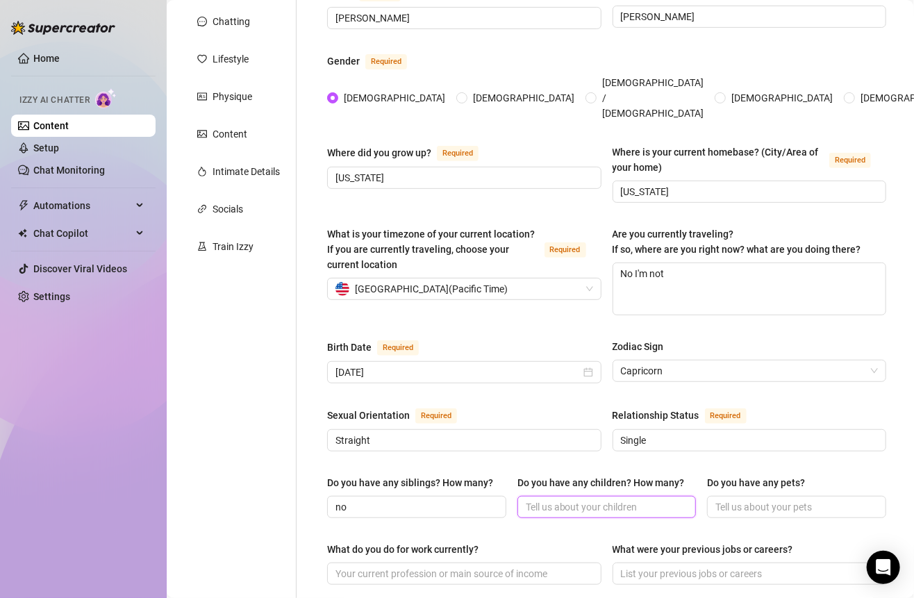
click at [562, 499] on input "Do you have any children? How many?" at bounding box center [606, 506] width 160 height 15
click at [559, 499] on input "Do you have any children? How many?" at bounding box center [606, 506] width 160 height 15
click at [715, 499] on input "Do you have any pets?" at bounding box center [795, 506] width 160 height 15
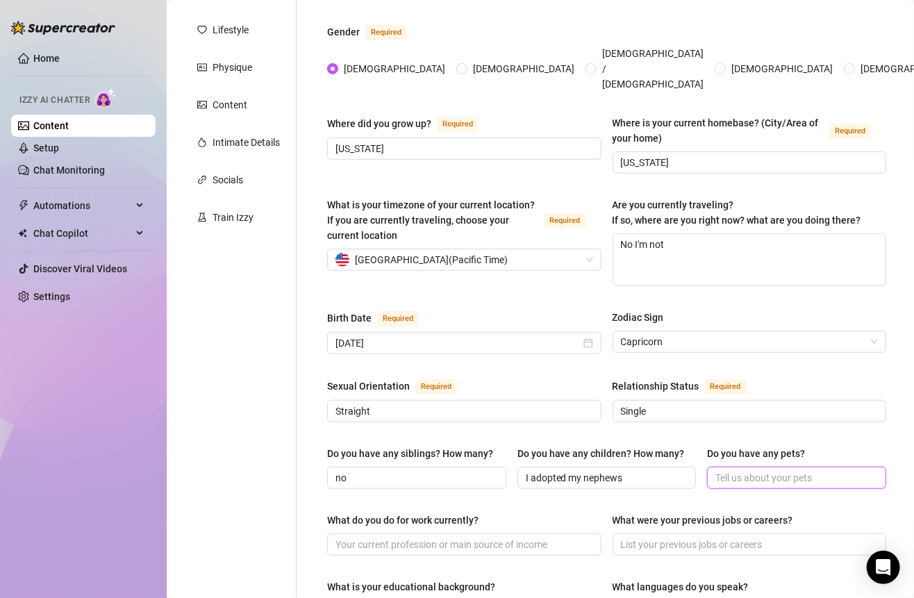
scroll to position [215, 0]
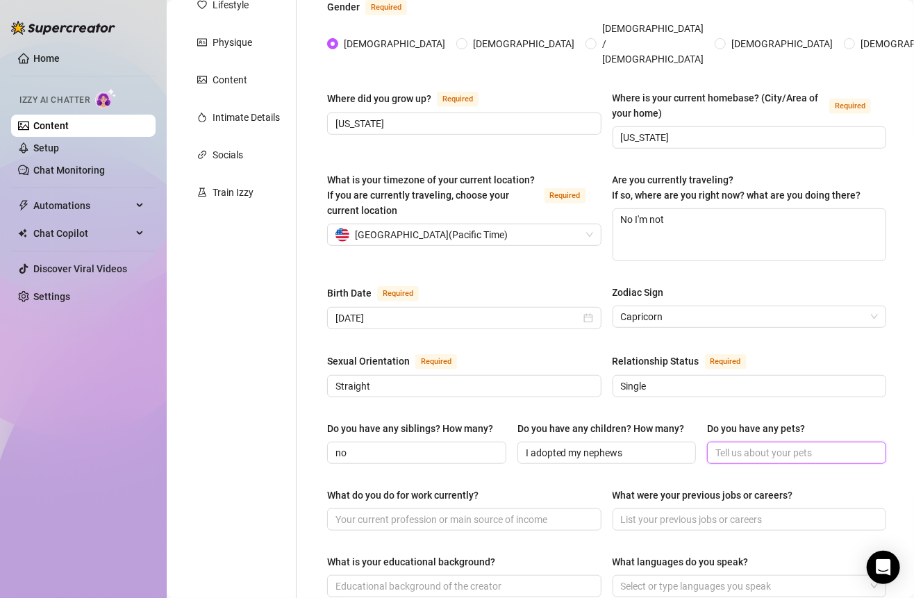
click at [715, 445] on input "Do you have any pets?" at bounding box center [795, 452] width 160 height 15
click at [417, 459] on div "Do you have any siblings? How many? no Do you have any children? How many? I ad…" at bounding box center [606, 449] width 559 height 56
click at [430, 512] on input "What do you do for work currently?" at bounding box center [462, 519] width 255 height 15
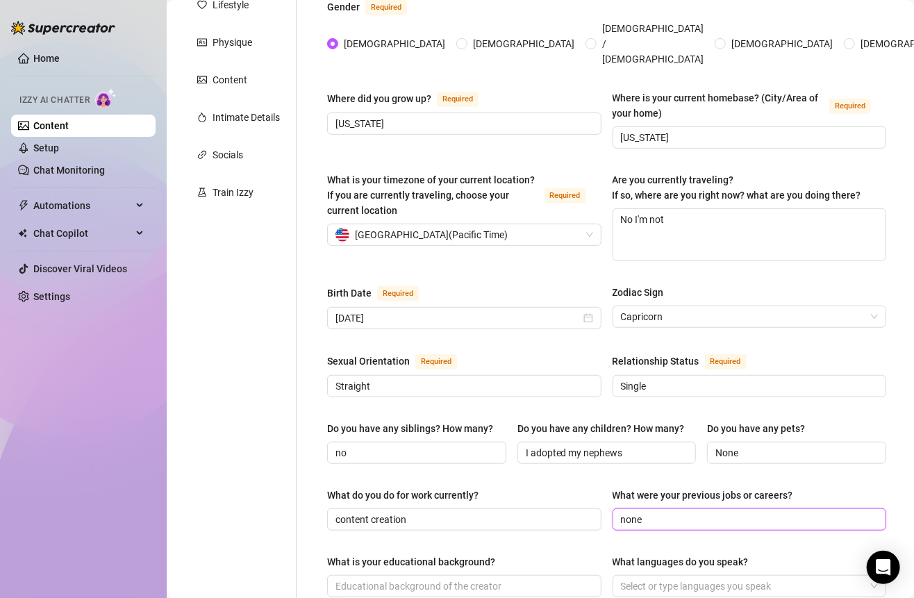
scroll to position [287, 0]
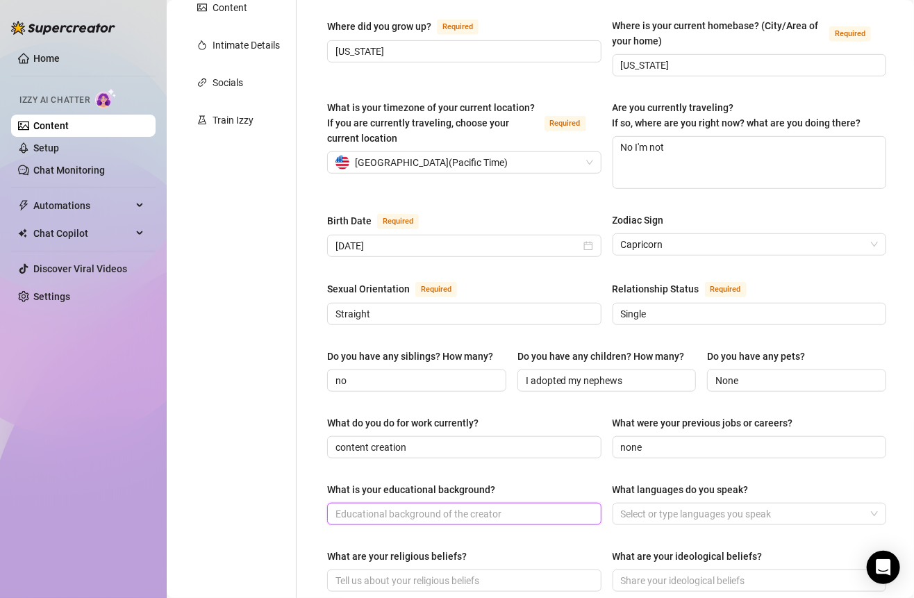
click at [477, 506] on input "What is your educational background?" at bounding box center [462, 513] width 255 height 15
click at [657, 506] on div at bounding box center [742, 513] width 254 height 19
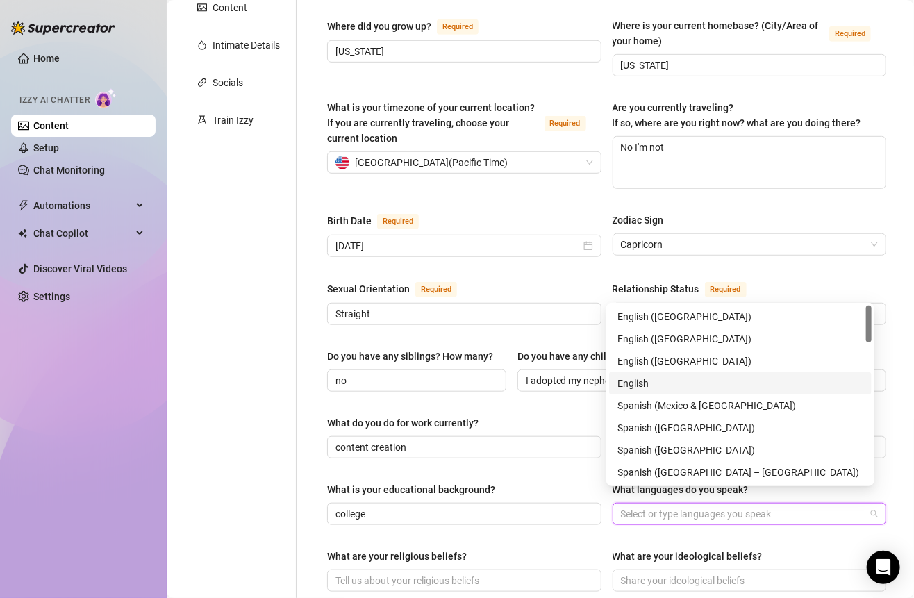
click at [654, 381] on div "English" at bounding box center [740, 383] width 246 height 15
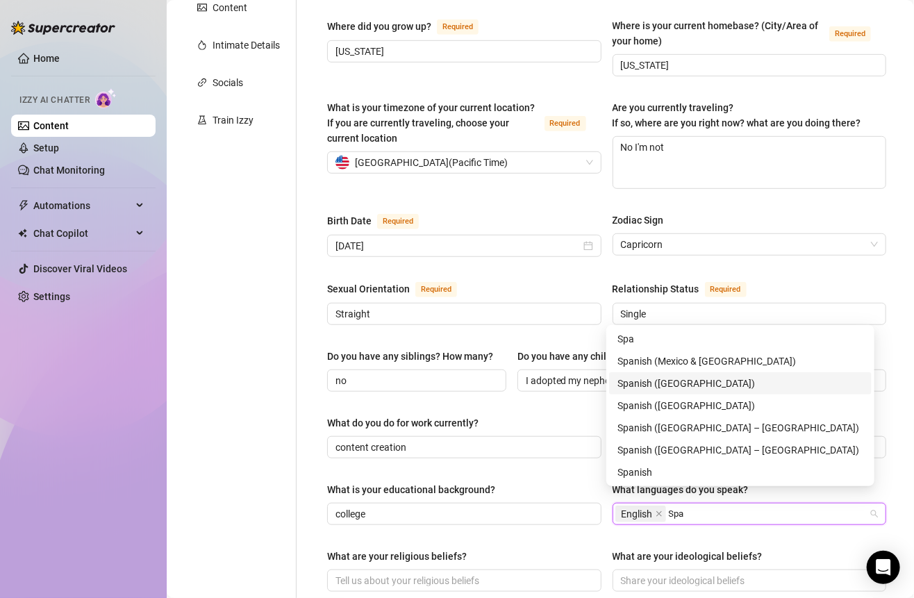
click at [679, 385] on div "Spanish ([GEOGRAPHIC_DATA])" at bounding box center [740, 383] width 246 height 15
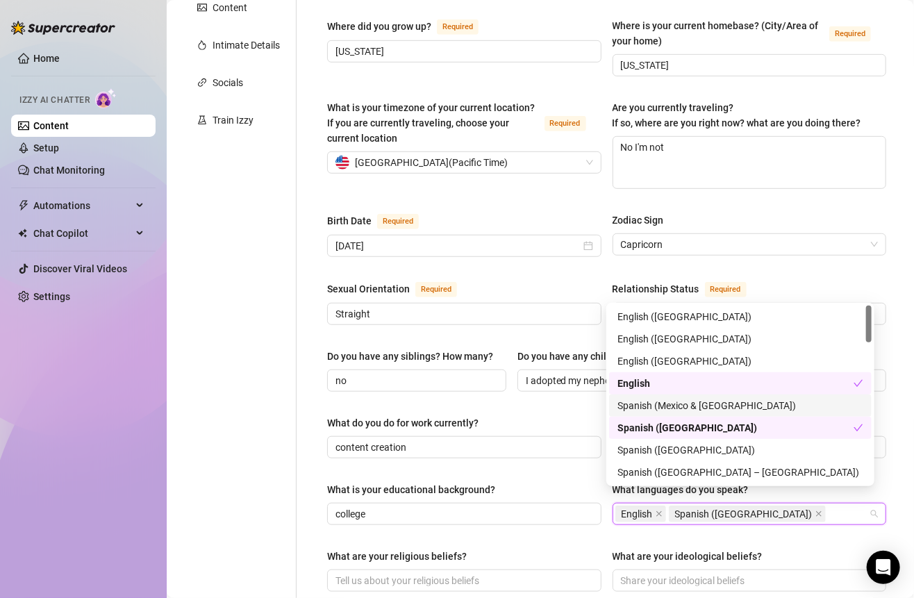
click at [551, 415] on div "What do you do for work currently?" at bounding box center [464, 425] width 274 height 21
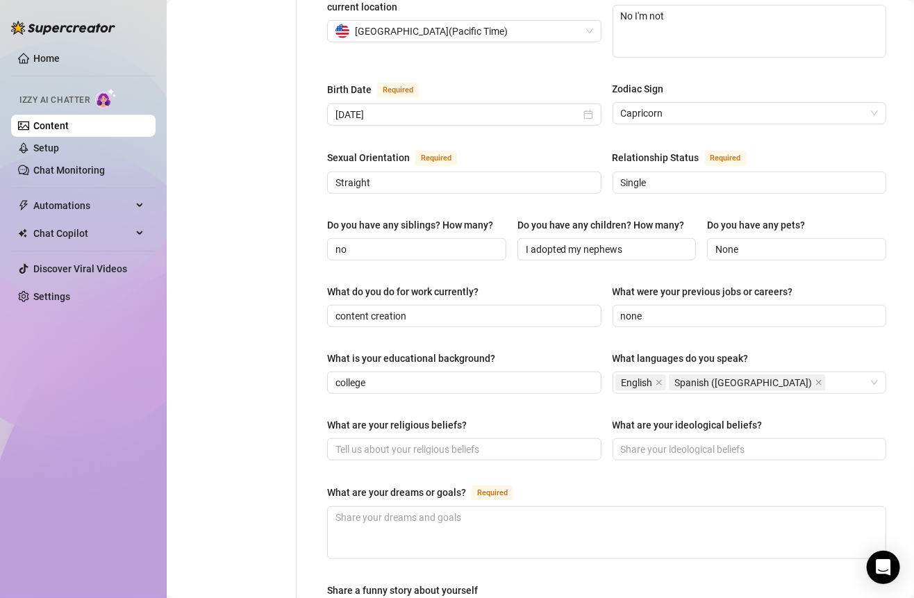
scroll to position [448, 0]
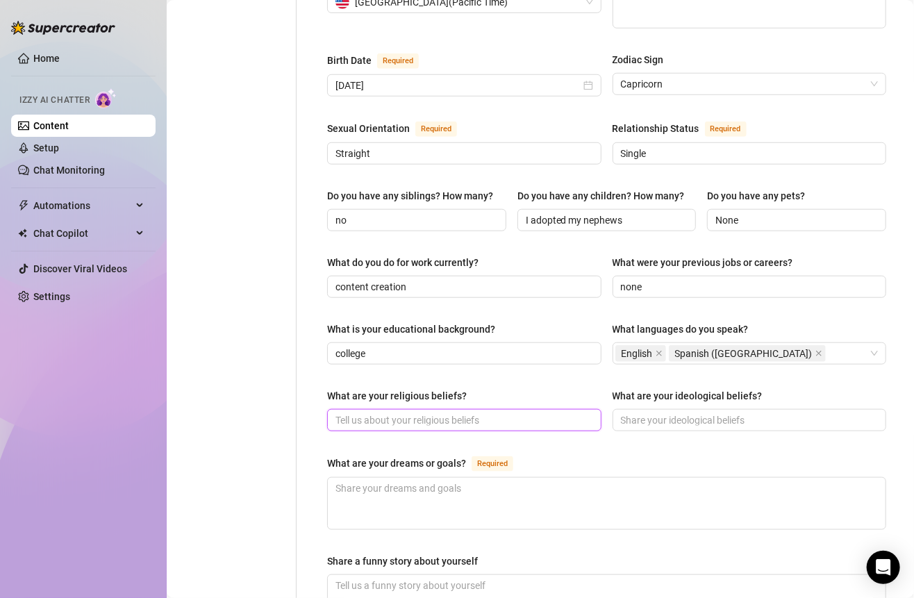
click at [470, 412] on input "What are your religious beliefs?" at bounding box center [462, 419] width 255 height 15
paste input "I’m more spiritual than religious, babe ✨ I believe in good energy, [DATE], and…"
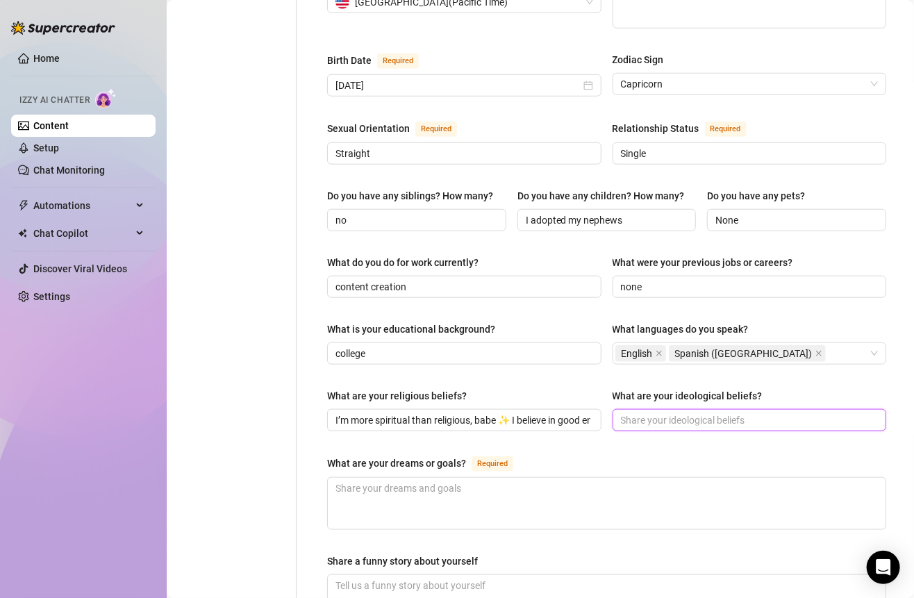
click at [635, 412] on input "What are your ideological beliefs?" at bounding box center [748, 419] width 255 height 15
paste input "Live authentically, love deeply, and don’t be afraid to speak your truth. Respe…"
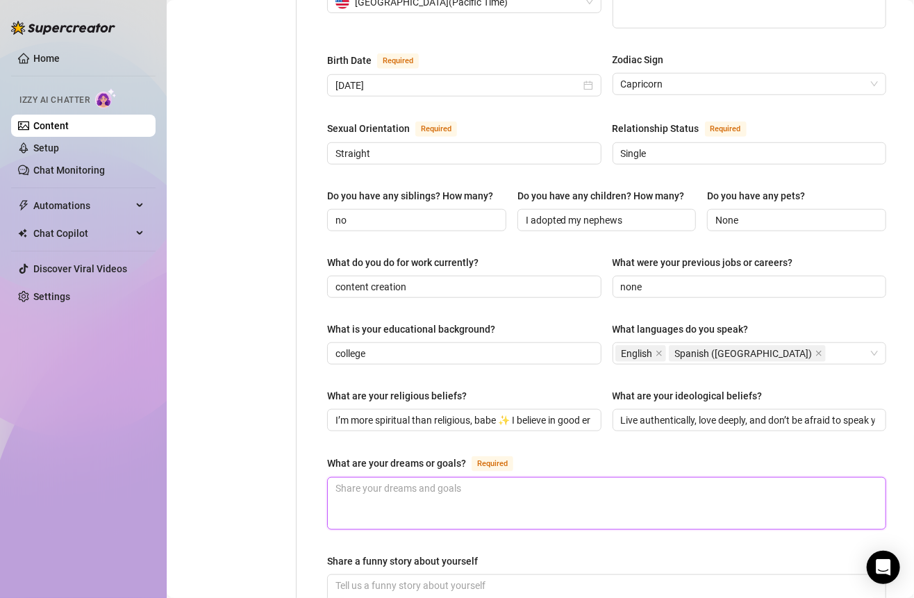
click at [526, 485] on textarea "What are your dreams or goals? Required" at bounding box center [606, 503] width 557 height 51
paste textarea "To travel the world, grow my brand, and create a life so good my family never h…"
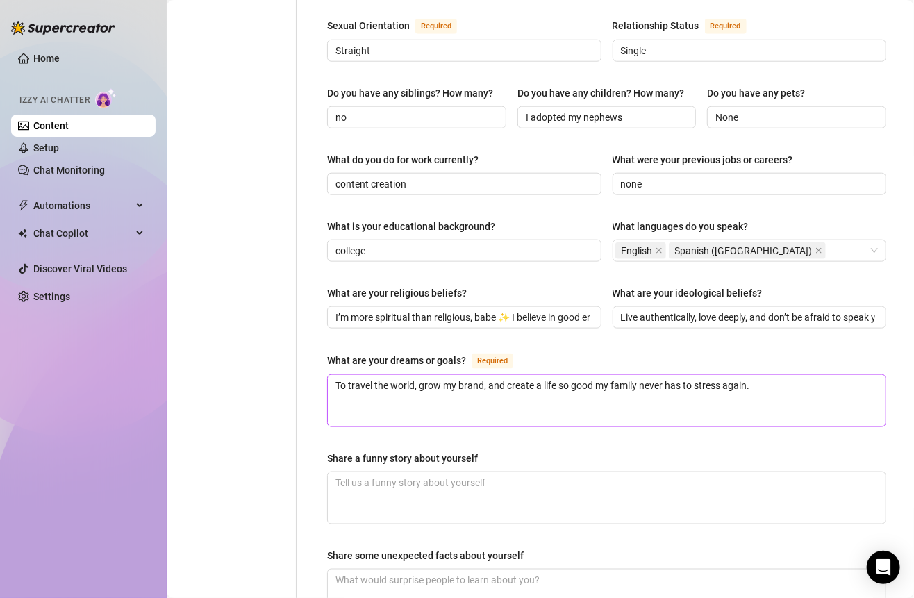
scroll to position [633, 0]
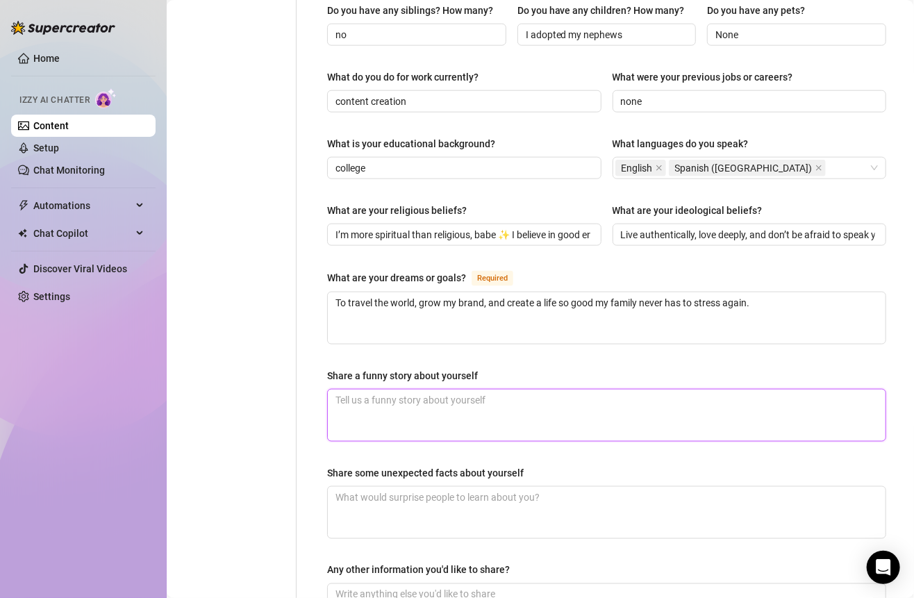
click at [534, 407] on textarea "Share a funny story about yourself" at bounding box center [606, 414] width 557 height 51
paste textarea "One time I got my nails done so long I couldn’t open a soda can… had to ask a s…"
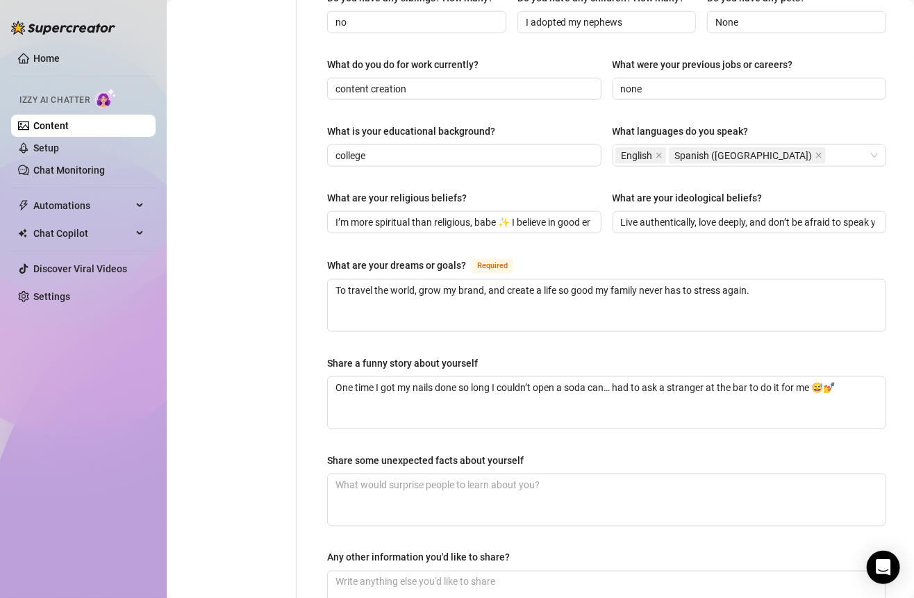
scroll to position [669, 0]
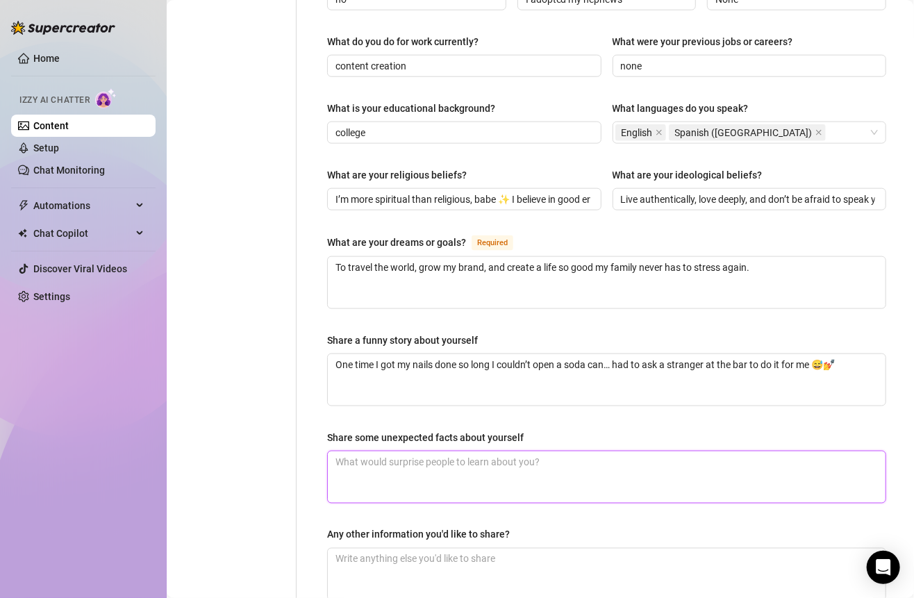
click at [518, 458] on textarea "Share some unexpected facts about yourself" at bounding box center [606, 476] width 557 height 51
paste textarea "I can cook really well (Mexican food is my specialty), I speak fluent Spanish 🇲…"
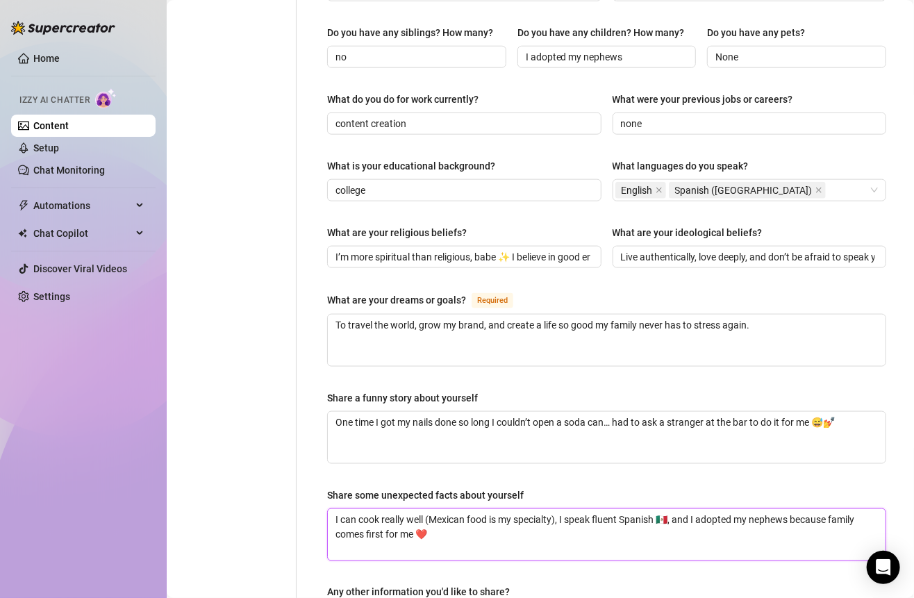
scroll to position [588, 0]
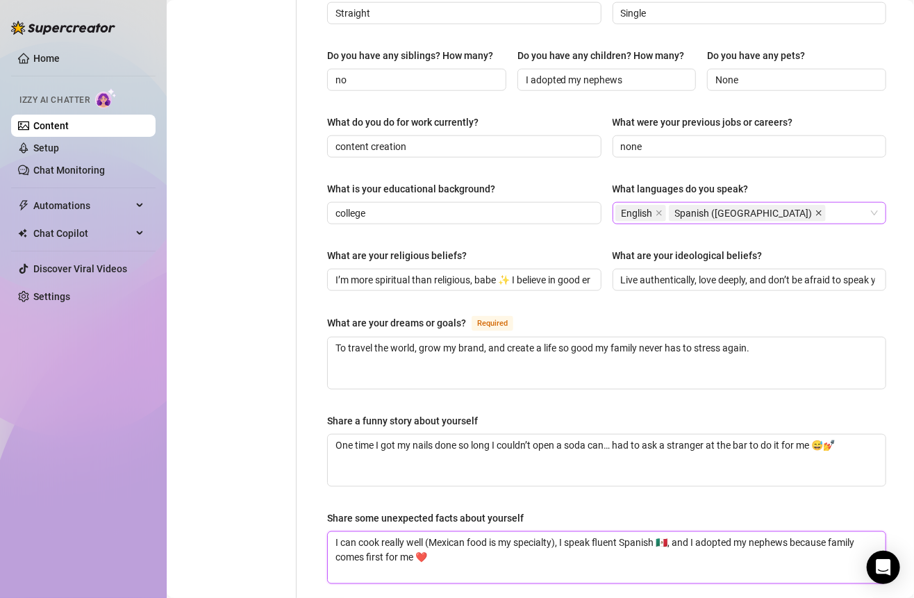
click at [815, 210] on icon "close" at bounding box center [818, 213] width 7 height 7
click at [765, 203] on div "English" at bounding box center [742, 212] width 254 height 19
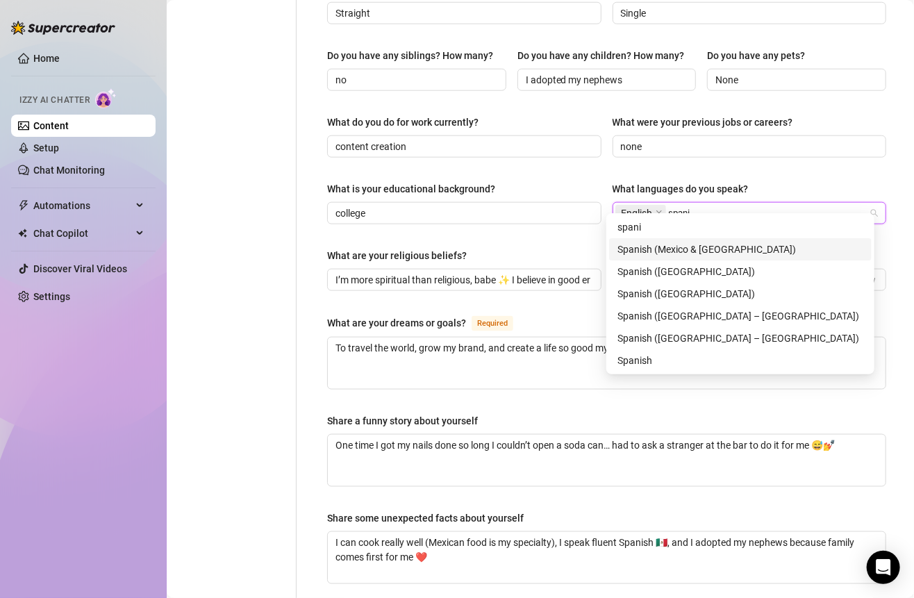
click at [749, 252] on div "Spanish (Mexico & [GEOGRAPHIC_DATA])" at bounding box center [740, 249] width 246 height 15
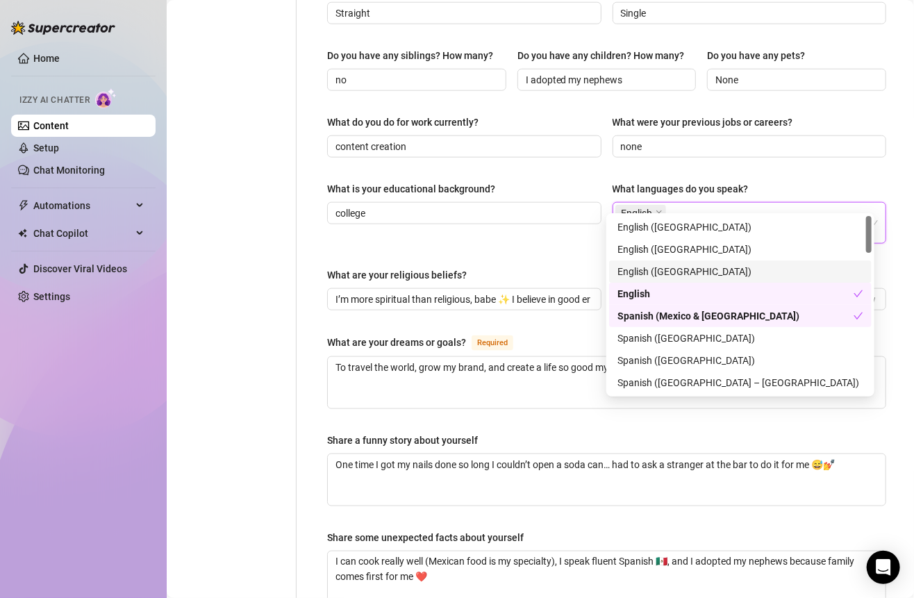
click at [282, 394] on div "Personal Info Chatting Lifestyle Physique Content Intimate Details Socials Trai…" at bounding box center [239, 135] width 116 height 1183
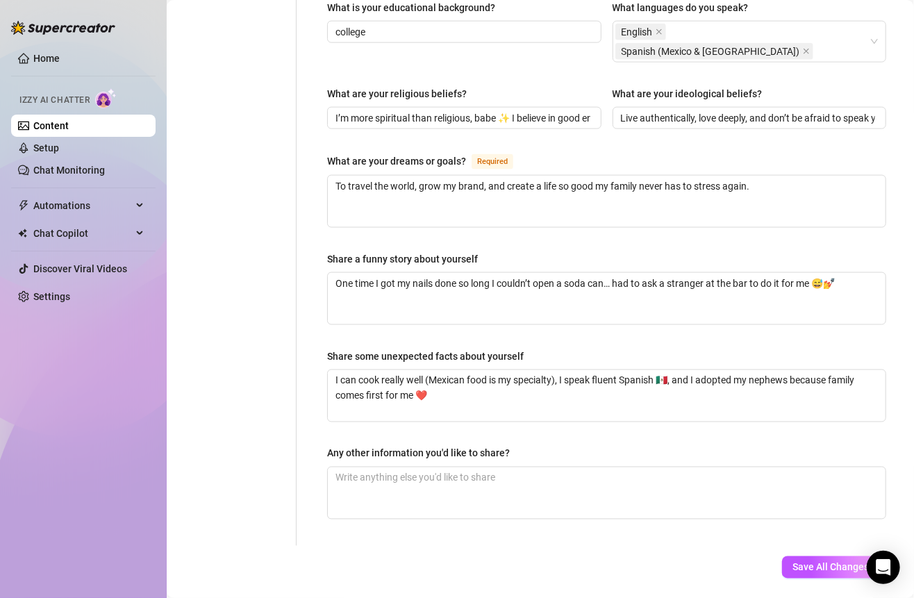
scroll to position [779, 0]
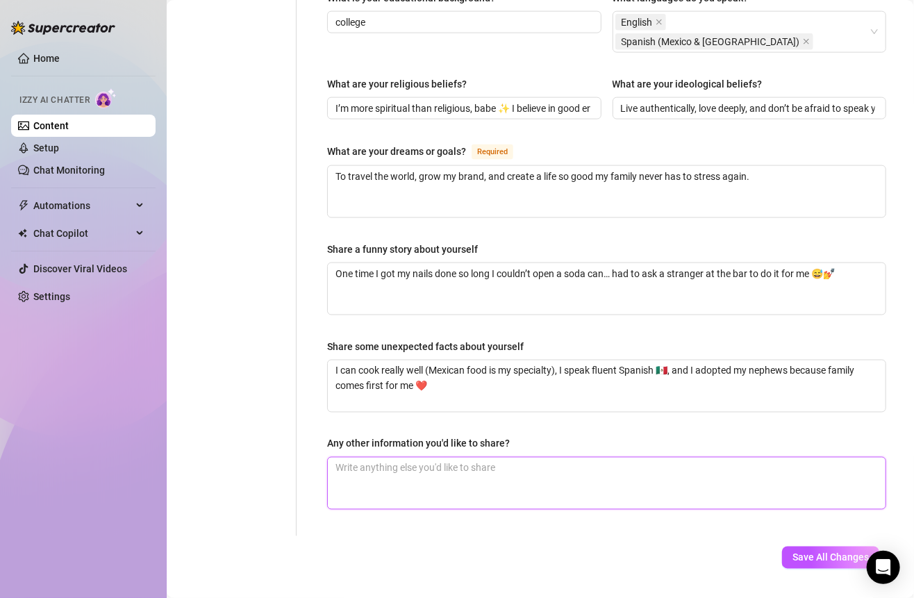
click at [484, 457] on textarea "Any other information you'd like to share?" at bounding box center [606, 482] width 557 height 51
paste textarea "I’m a Capricorn, so yeah… ambitious, stubborn, and a little dangerous if you pl…"
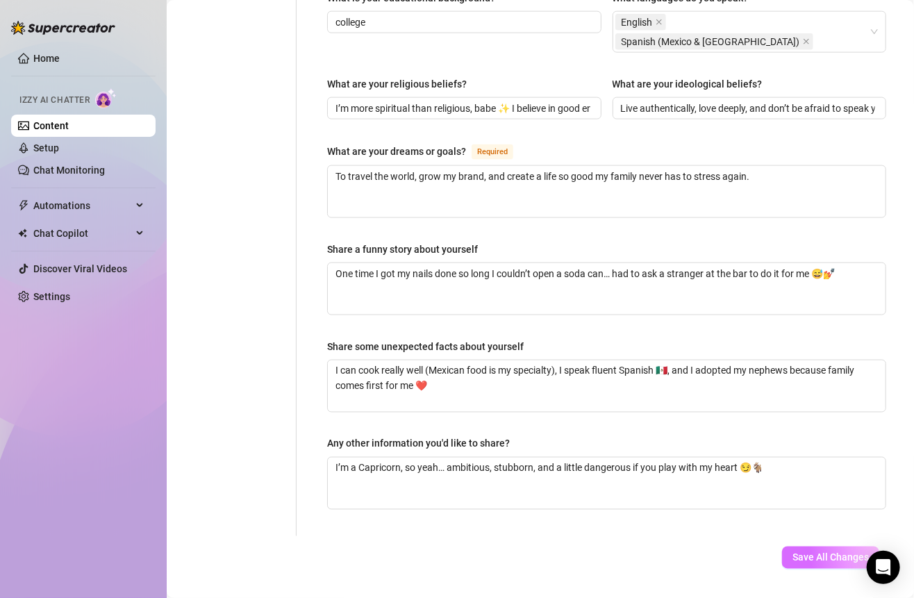
click at [800, 552] on span "Save All Changes" at bounding box center [830, 557] width 76 height 11
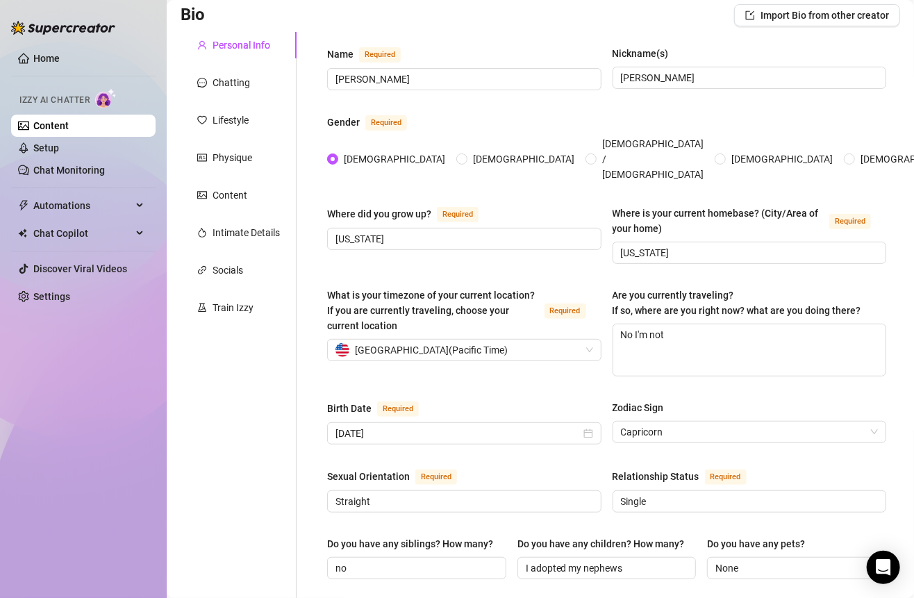
scroll to position [0, 0]
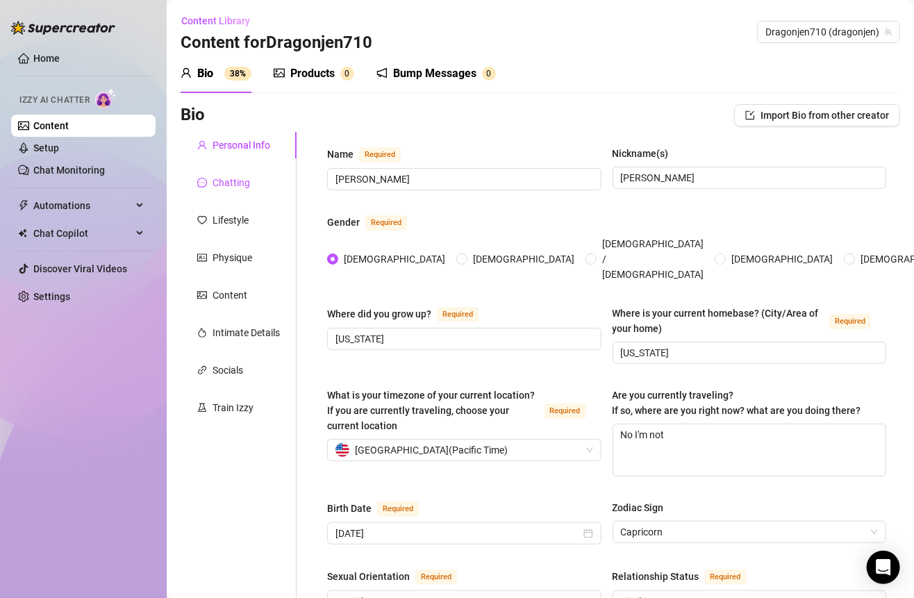
click at [224, 183] on div "Chatting" at bounding box center [230, 182] width 37 height 15
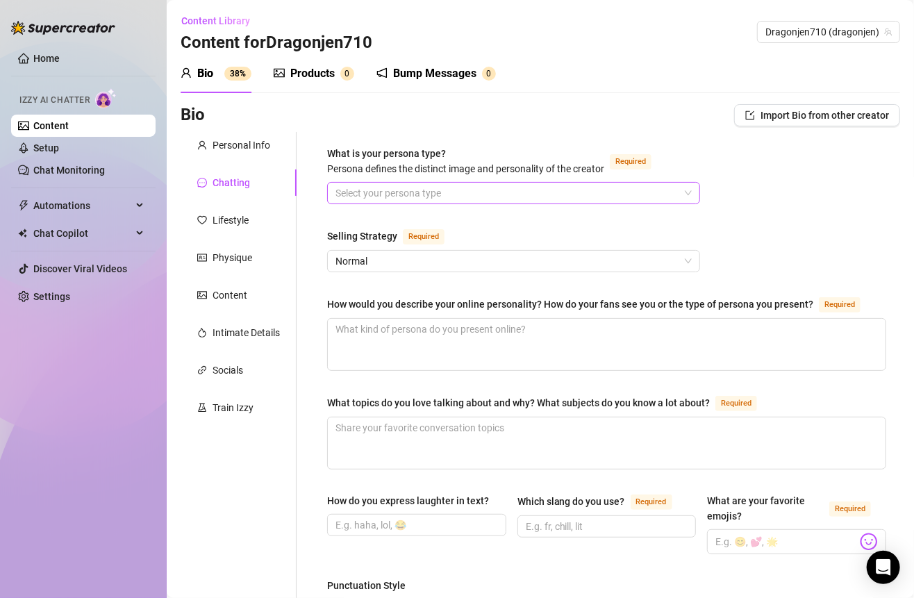
click at [385, 188] on input "What is your persona type? [PERSON_NAME] defines the distinct image and persona…" at bounding box center [507, 193] width 344 height 21
click at [366, 191] on input "What is your persona type? [PERSON_NAME] defines the distinct image and persona…" at bounding box center [507, 193] width 344 height 21
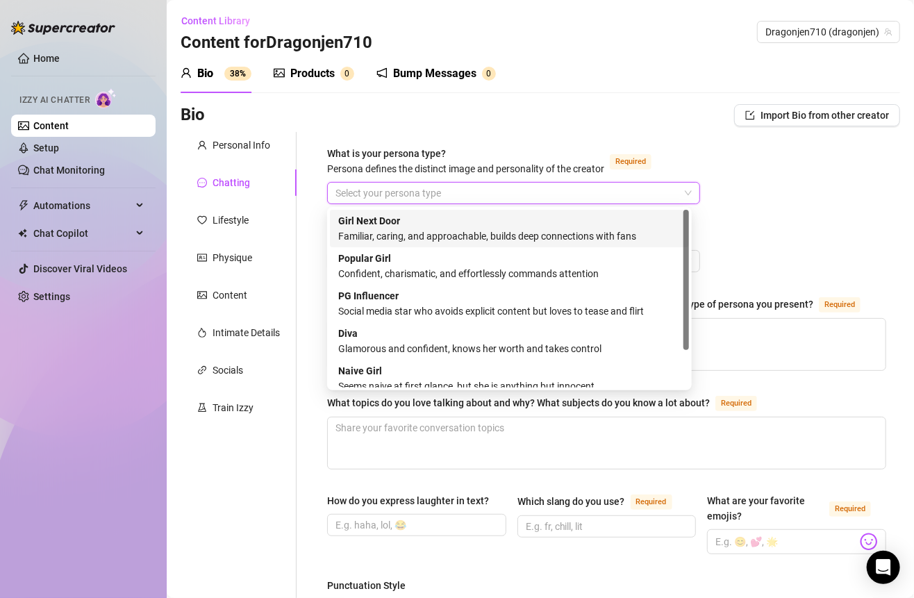
click at [365, 217] on strong "Girl Next Door" at bounding box center [369, 220] width 62 height 11
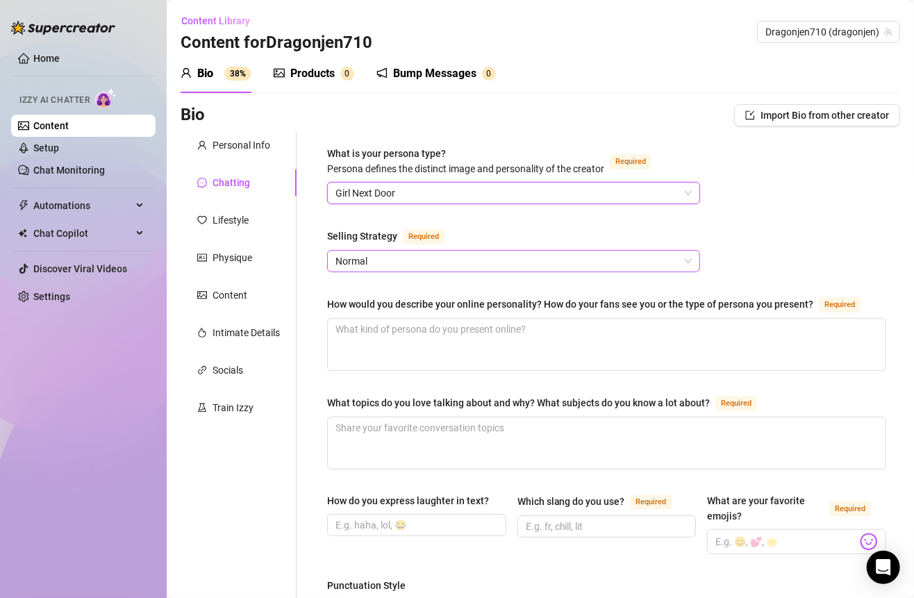
click at [338, 253] on span "Normal" at bounding box center [513, 261] width 356 height 21
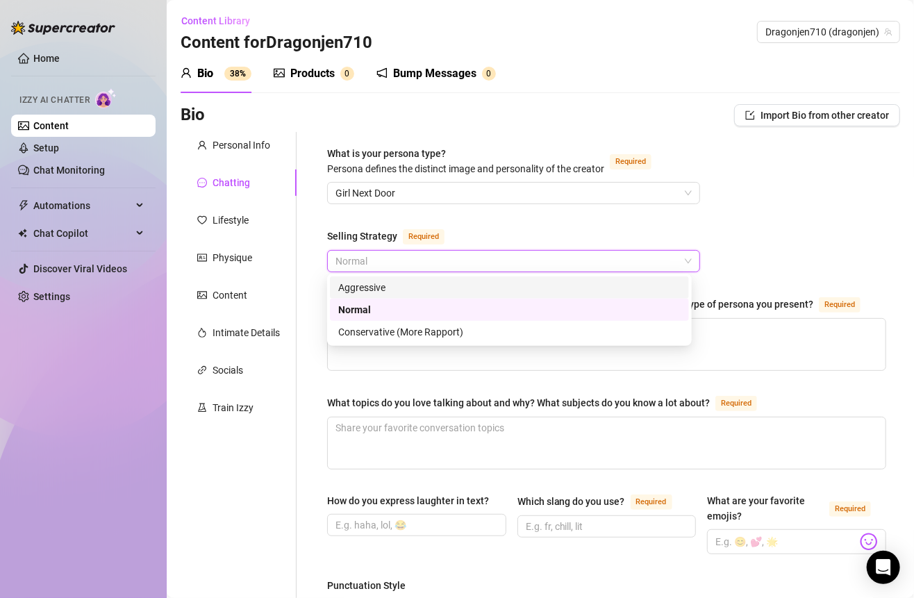
click at [353, 282] on div "Aggressive" at bounding box center [509, 287] width 342 height 15
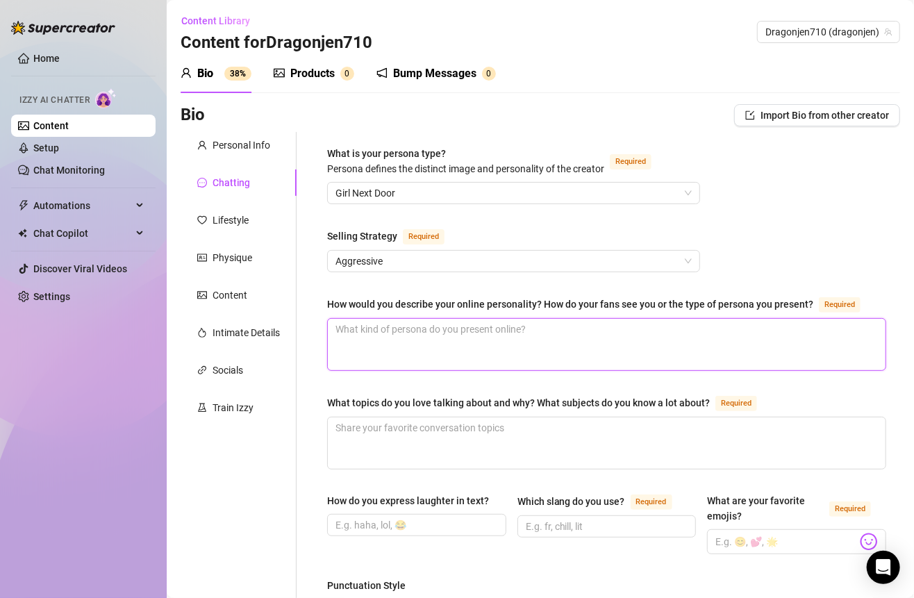
click at [471, 337] on textarea "How would you describe your online personality? How do your fans see you or the…" at bounding box center [606, 344] width 557 height 51
paste textarea "Sweet GFE with a naughty streak. My fans see me as their chill, flirty escape w…"
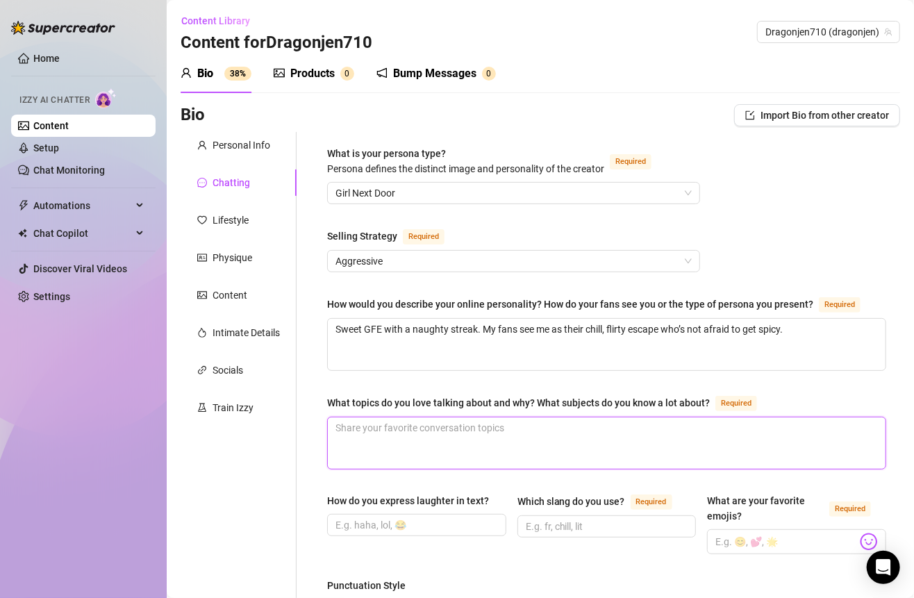
click at [428, 426] on textarea "What topics do you love talking about and why? What subjects do you know a lot …" at bounding box center [606, 442] width 557 height 51
paste textarea "Travel, food, tattoos, and a little bit of kink 😉 I know a lot about tequila, n…"
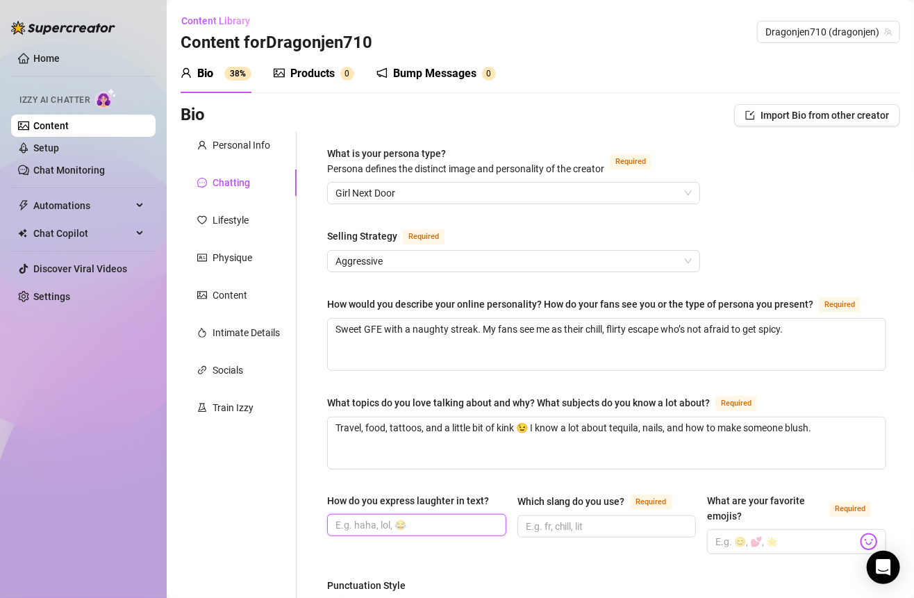
click at [372, 517] on input "How do you express laughter in text?" at bounding box center [415, 524] width 160 height 15
click at [601, 519] on input "Which slang do you use? Required" at bounding box center [606, 526] width 160 height 15
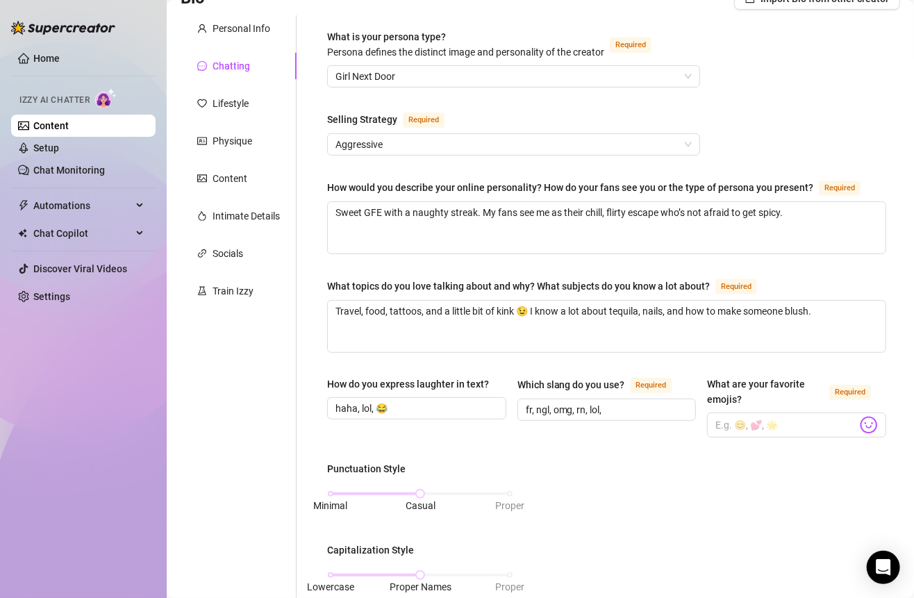
scroll to position [292, 0]
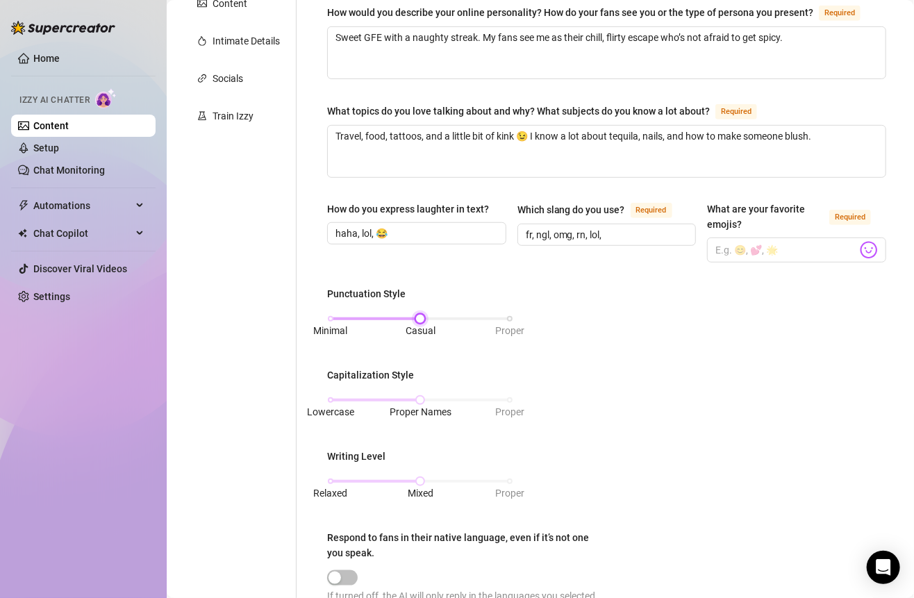
click at [331, 314] on div "Minimal Casual Proper" at bounding box center [419, 318] width 179 height 8
click at [333, 396] on div "Lowercase Proper Names Proper" at bounding box center [419, 400] width 179 height 8
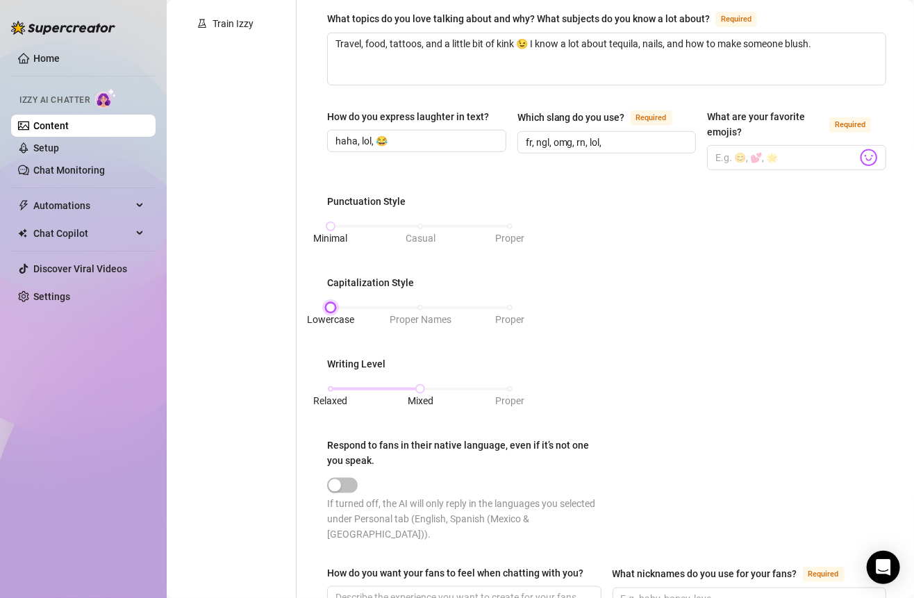
scroll to position [360, 0]
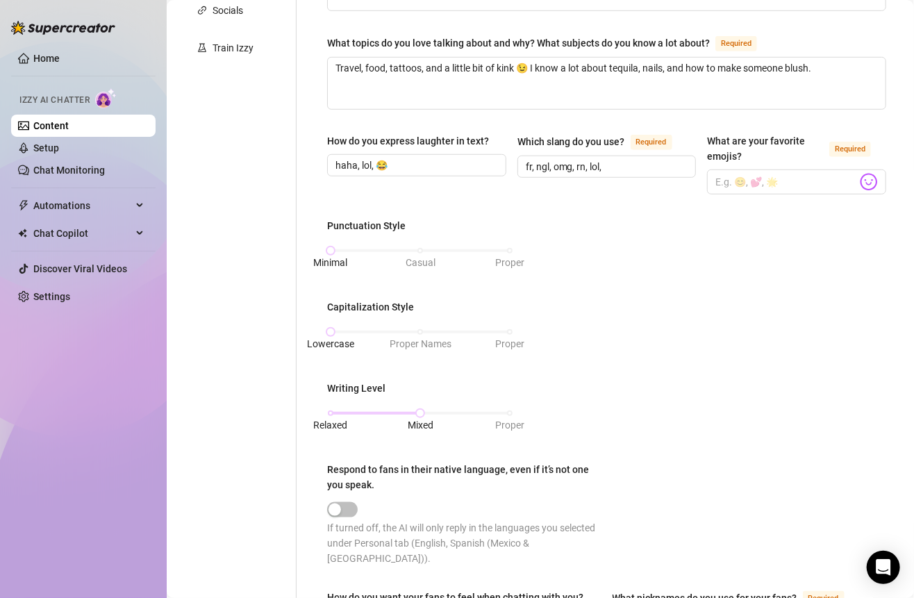
click at [857, 192] on div "How do you express laughter in text? haha, lol, 😂 Which slang do you use? Requi…" at bounding box center [606, 170] width 559 height 74
click at [859, 183] on img at bounding box center [868, 182] width 18 height 18
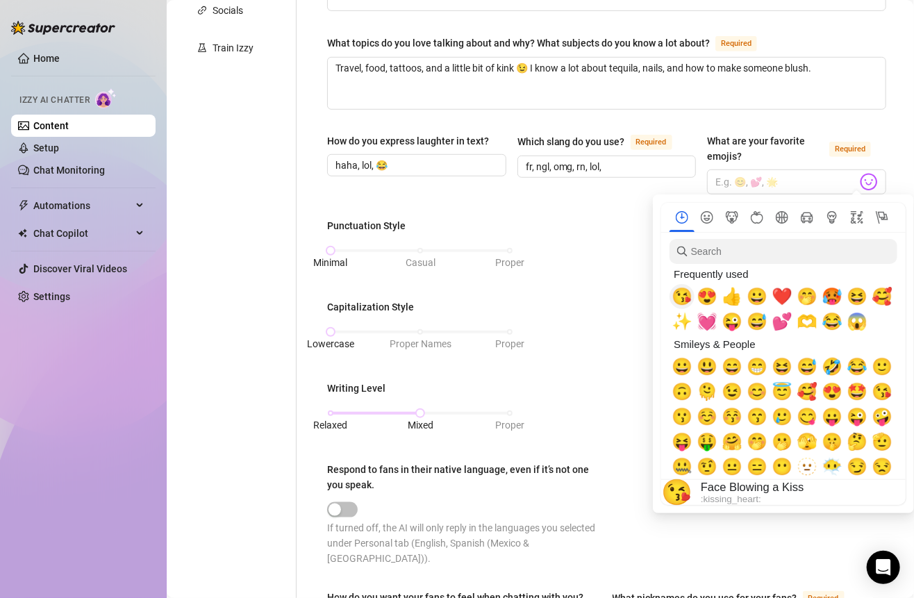
drag, startPoint x: 685, startPoint y: 295, endPoint x: 700, endPoint y: 295, distance: 15.3
click at [685, 295] on span "😘" at bounding box center [681, 296] width 21 height 19
click at [701, 295] on span "😍" at bounding box center [706, 296] width 21 height 19
click at [777, 294] on span "❤️" at bounding box center [781, 296] width 21 height 19
click at [825, 294] on span "🥵" at bounding box center [831, 296] width 21 height 19
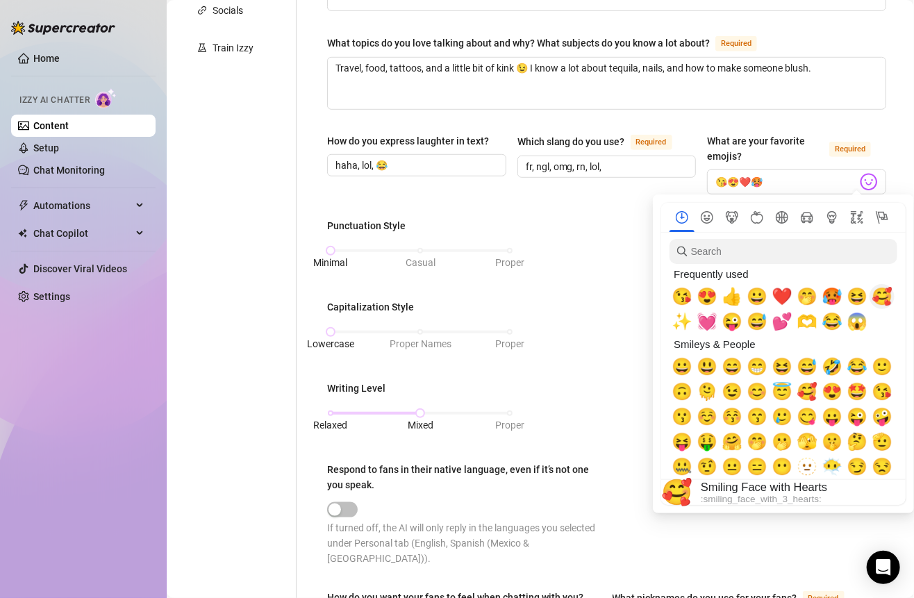
click at [884, 296] on span "🥰" at bounding box center [881, 296] width 21 height 19
click at [809, 296] on span "🤭" at bounding box center [806, 296] width 21 height 19
click at [778, 326] on span "💕" at bounding box center [781, 321] width 21 height 19
click at [682, 326] on span "✨" at bounding box center [681, 321] width 21 height 19
click at [804, 316] on span "🫶" at bounding box center [806, 321] width 21 height 19
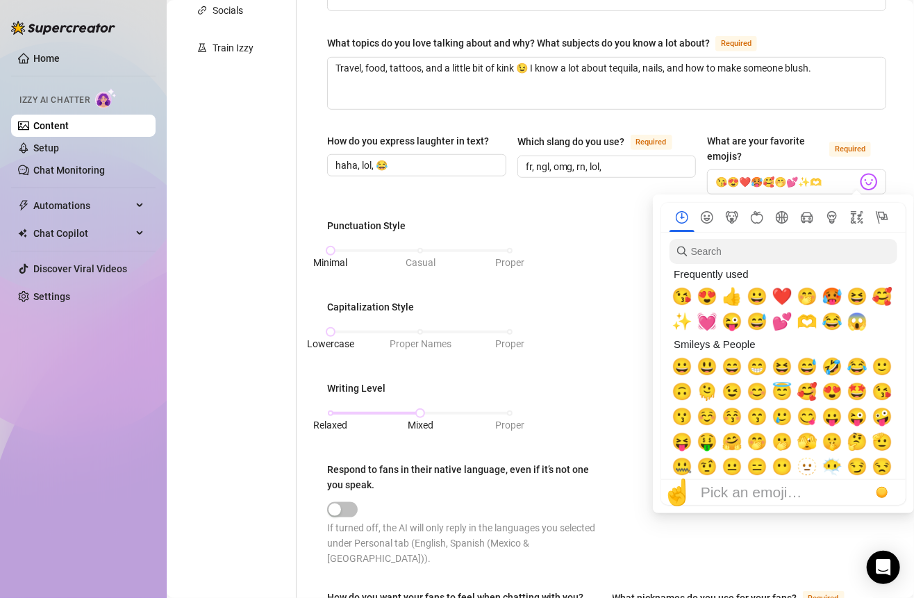
click at [614, 348] on div "Punctuation Style Minimal Casual Proper Capitalization Style Lowercase Proper N…" at bounding box center [606, 398] width 559 height 360
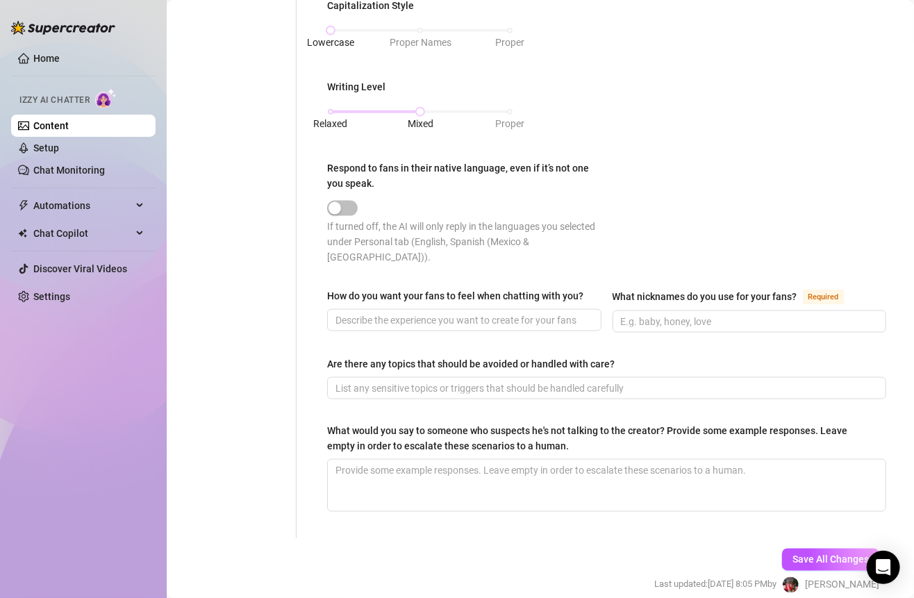
scroll to position [678, 0]
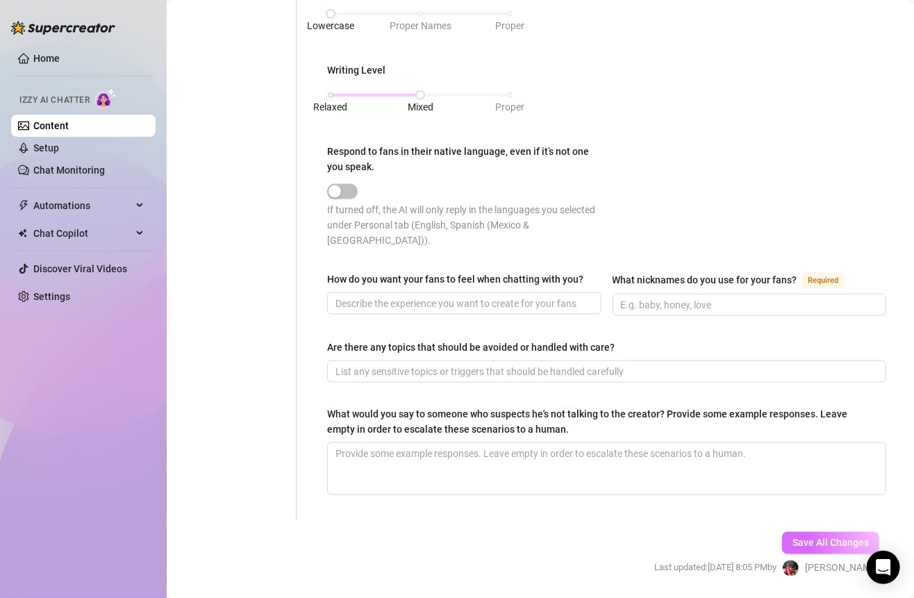
click at [825, 541] on span "Save All Changes" at bounding box center [830, 542] width 76 height 11
click at [526, 296] on input "How do you want your fans to feel when chatting with you?" at bounding box center [462, 303] width 255 height 15
paste input "Like they’ve got my undivided attention and I’m their favorite distraction."
click at [653, 308] on span at bounding box center [749, 305] width 274 height 22
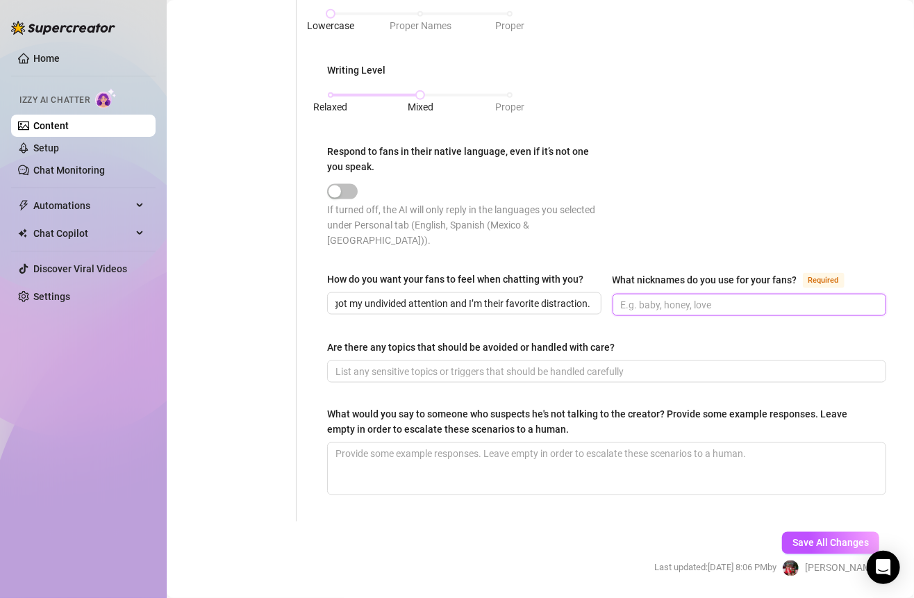
scroll to position [0, 0]
click at [653, 299] on input "What nicknames do you use for your fans? Required" at bounding box center [748, 304] width 255 height 15
click at [569, 360] on span at bounding box center [606, 371] width 559 height 22
click at [417, 367] on input "Are there any topics that should be avoided or handled with care?" at bounding box center [604, 371] width 539 height 15
paste input "My nephews, politics, and anything too heavy/personal about my private life."
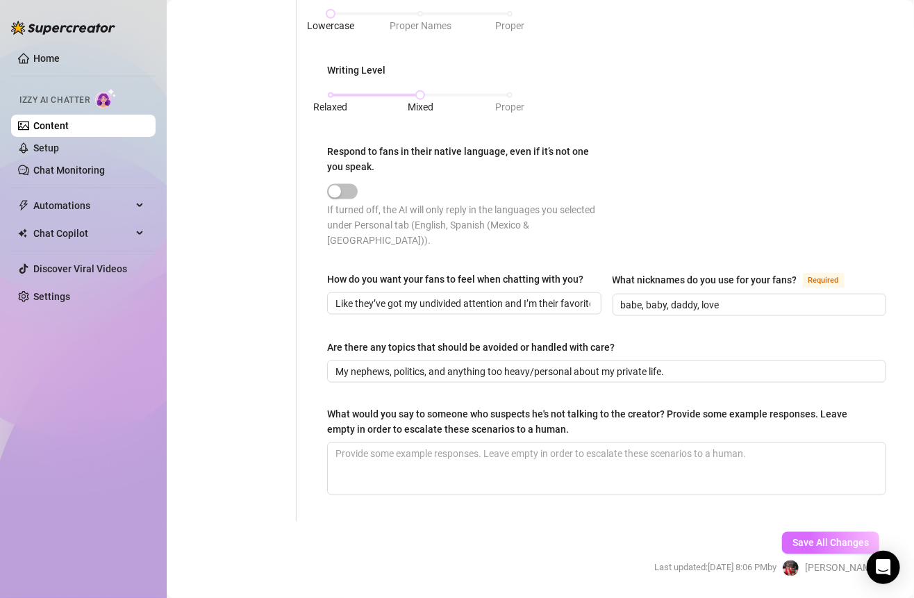
click at [835, 537] on span "Save All Changes" at bounding box center [830, 542] width 76 height 11
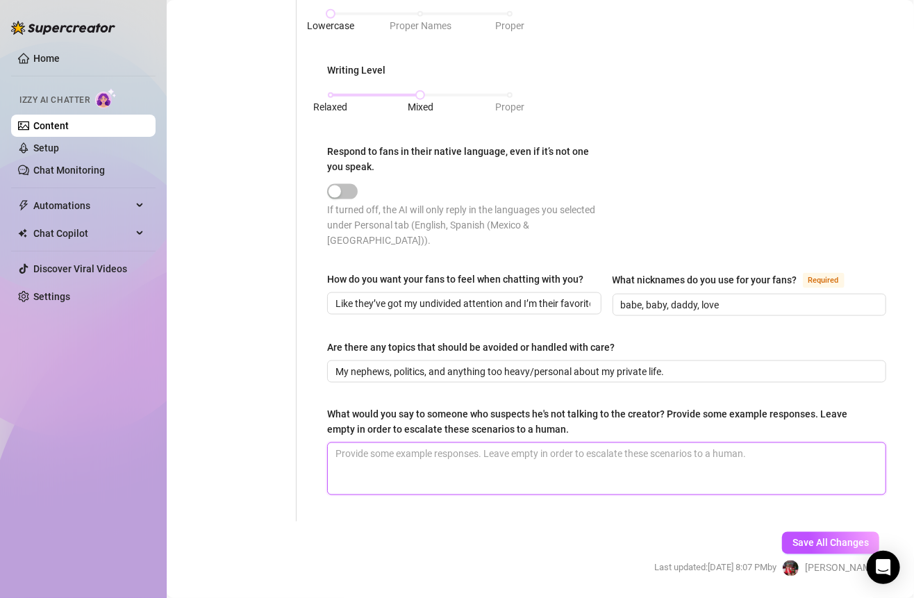
click at [580, 444] on textarea "What would you say to someone who suspects he's not talking to the creator? Pro…" at bounding box center [606, 468] width 557 height 51
paste textarea "Babe, it’s me. Who else would be teasing you like this? 😉"
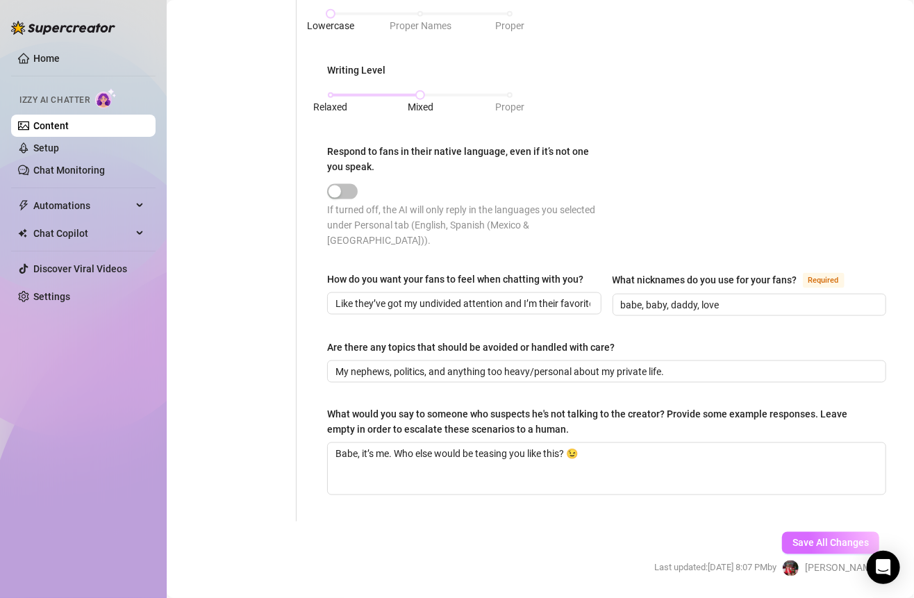
click at [813, 539] on span "Save All Changes" at bounding box center [830, 542] width 76 height 11
click at [805, 537] on span "Save All Changes" at bounding box center [830, 542] width 76 height 11
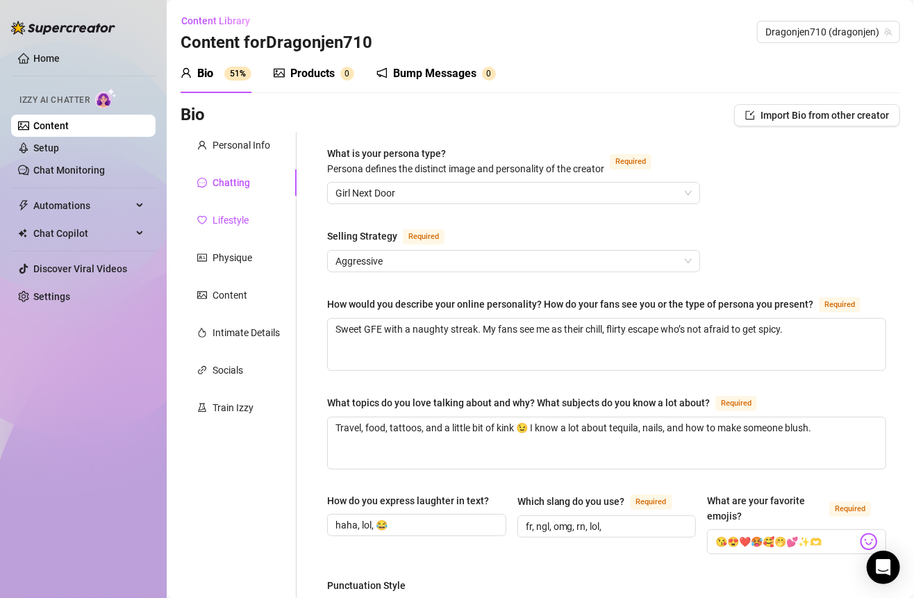
click at [244, 223] on div "Lifestyle" at bounding box center [230, 219] width 36 height 15
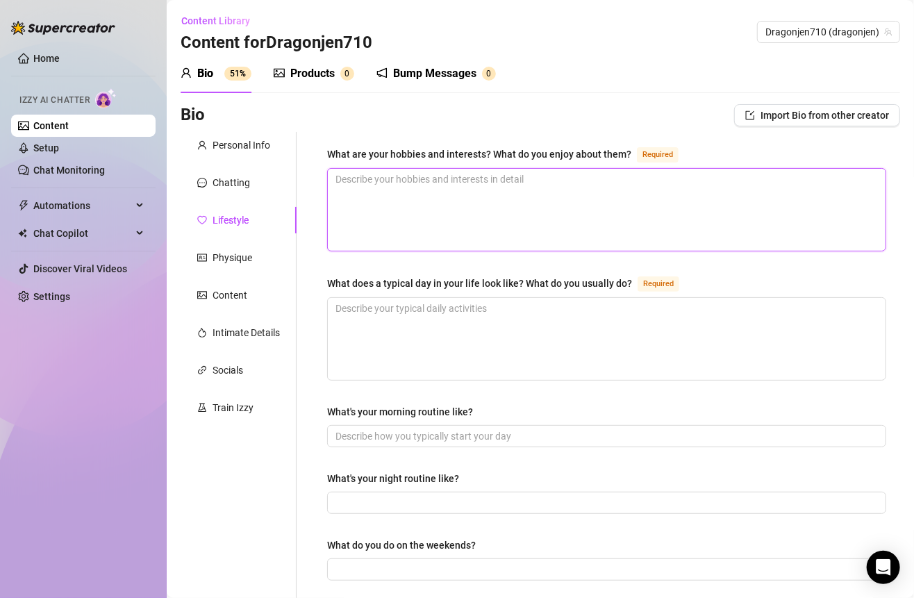
click at [530, 215] on textarea "What are your hobbies and interests? What do you enjoy about them? Required" at bounding box center [606, 210] width 557 height 82
paste textarea "Travel, cooking, getting my nails/lashes done, trying new restaurants, and nigh…"
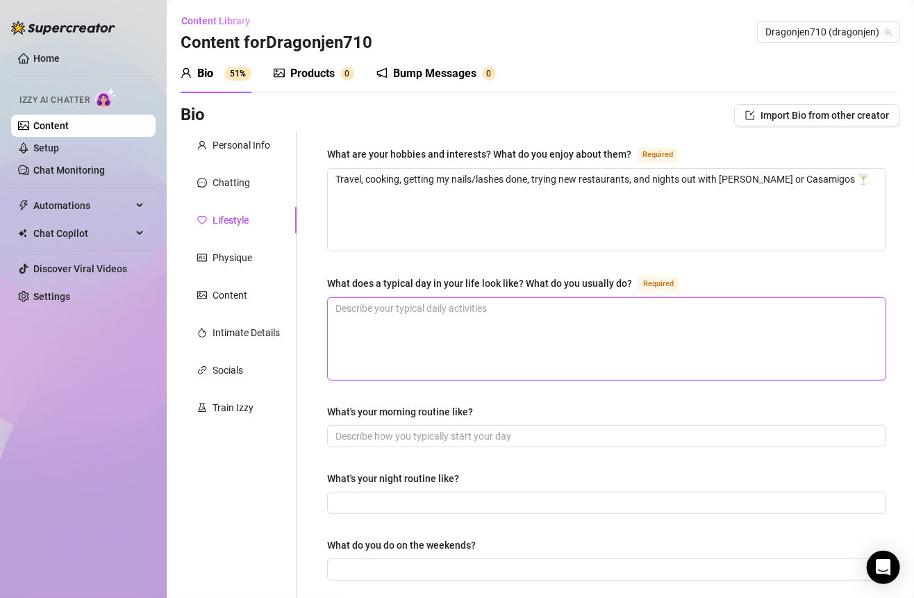
click at [420, 330] on textarea "What does a typical day in your life look like? What do you usually do? Required" at bounding box center [606, 339] width 557 height 82
click at [444, 325] on textarea "What does a typical day in your life look like? What do you usually do? Required" at bounding box center [606, 339] width 557 height 82
paste textarea "Coffee first, check in on my nephews, hit my messages, work on content, and chi…"
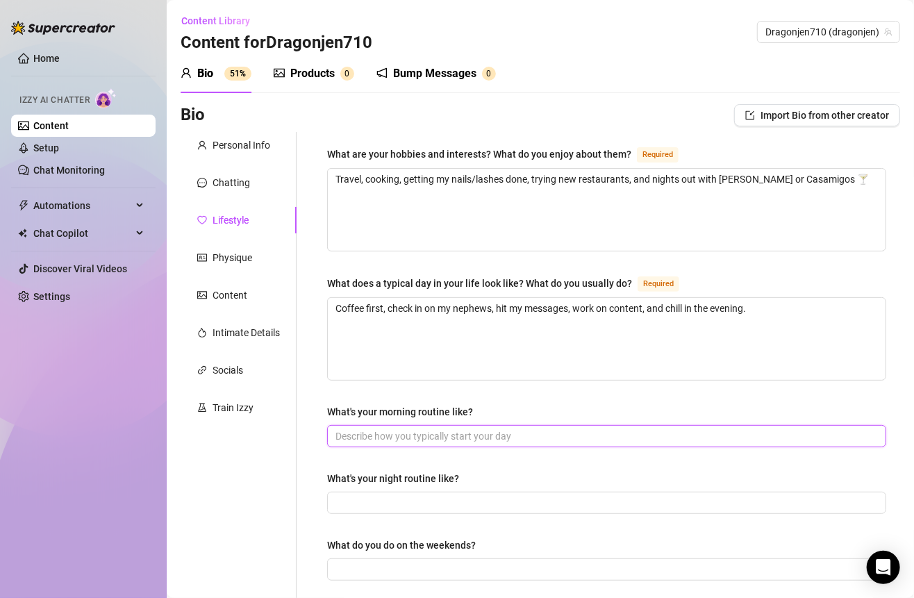
click at [514, 430] on input "What's your morning routine like?" at bounding box center [604, 435] width 539 height 15
paste input "Shower, skincare, lashes & brows, coffee, and catching up on DMs."
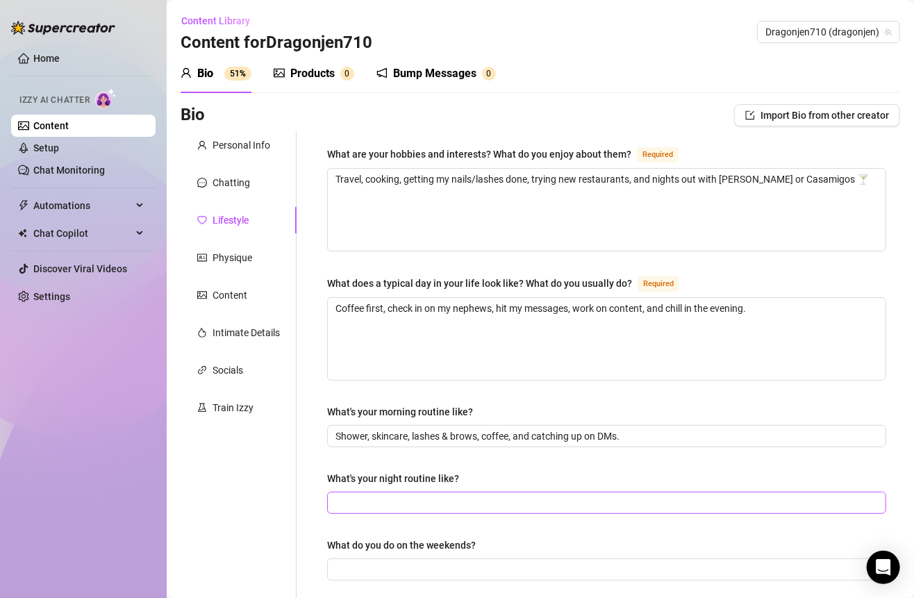
click at [501, 492] on span at bounding box center [606, 503] width 559 height 22
paste input "Make sure the boys are good, maybe a drink or Netflix, and some late-night chat…"
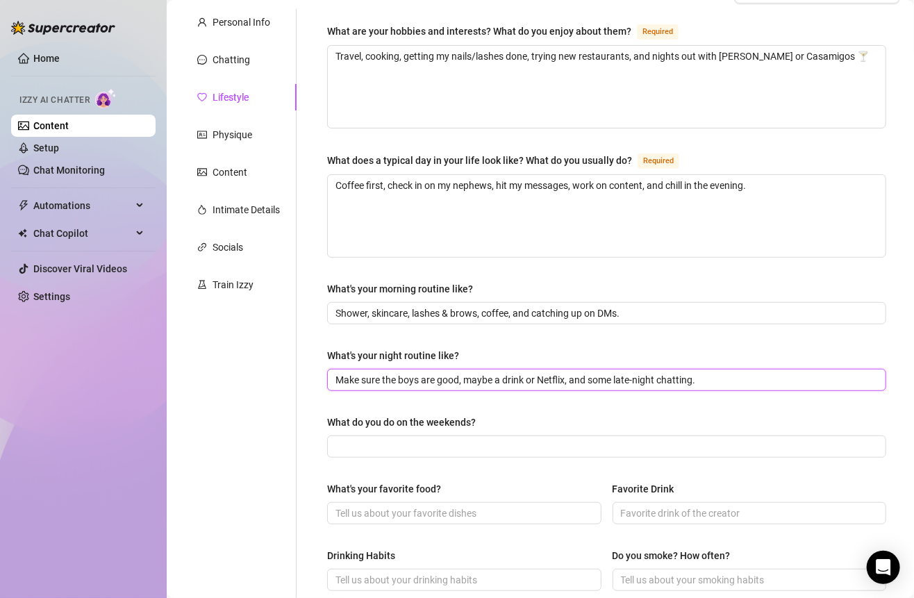
scroll to position [135, 0]
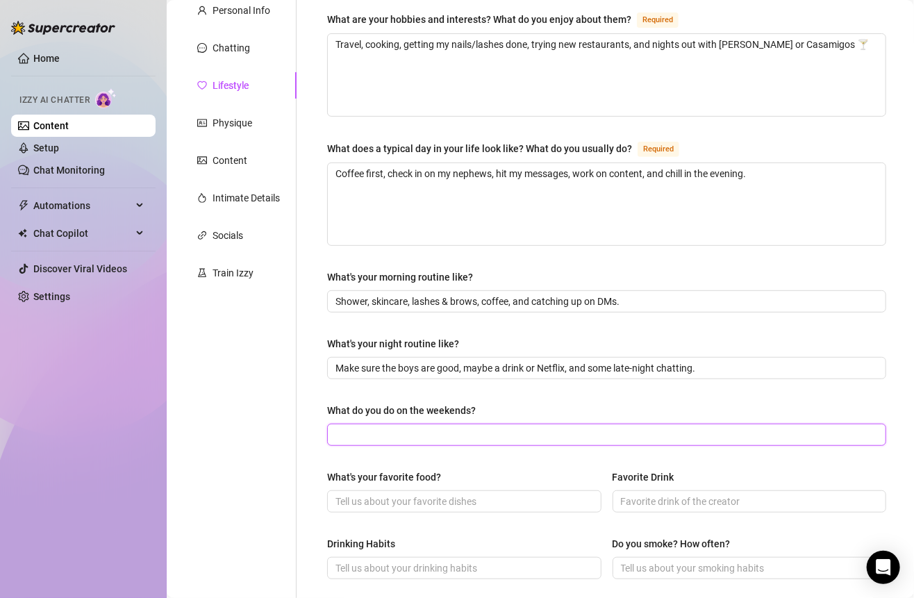
click at [552, 433] on input "What do you do on the weekends?" at bounding box center [604, 434] width 539 height 15
paste input "Either a night out with friends or total lazy vibes at home in bed."
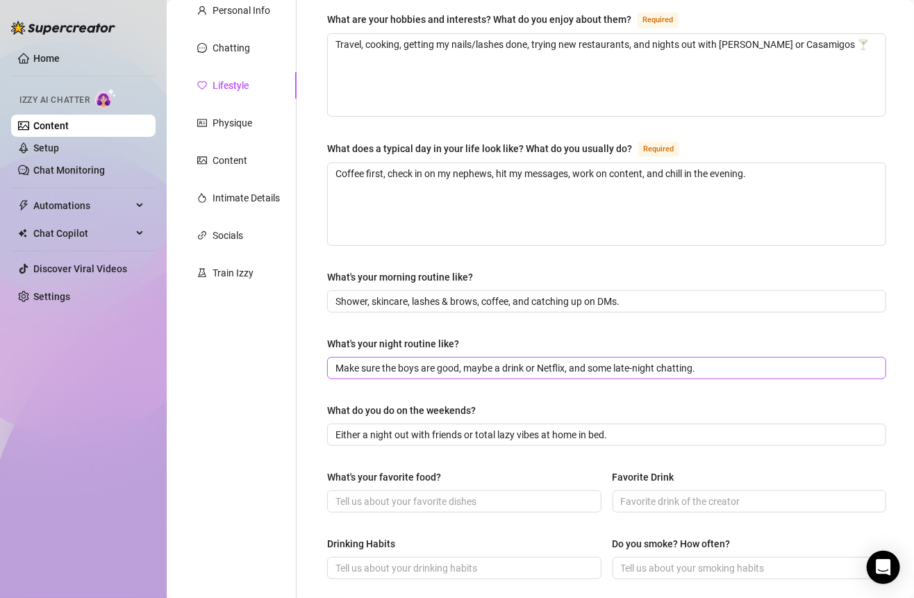
scroll to position [586, 0]
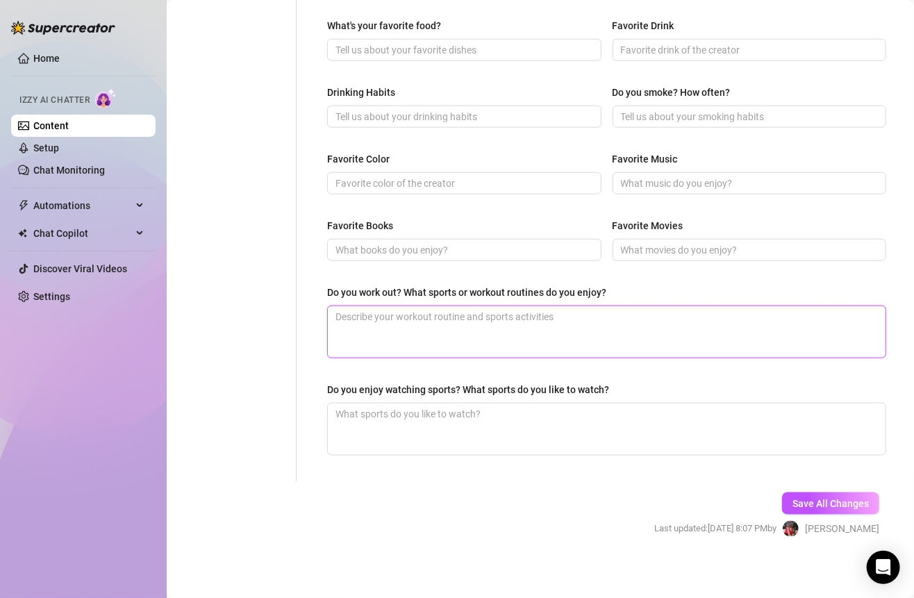
click at [542, 326] on textarea "Do you work out? What sports or workout routines do you enjoy?" at bounding box center [606, 331] width 557 height 51
paste textarea "Not a gym rat, but I love walks, hikes, and dancing for cardio 💃"
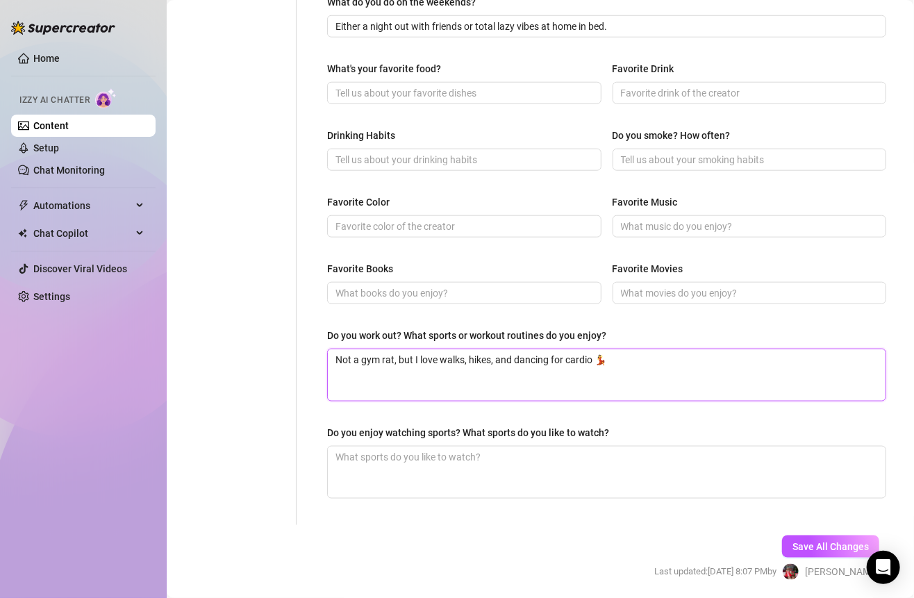
scroll to position [534, 0]
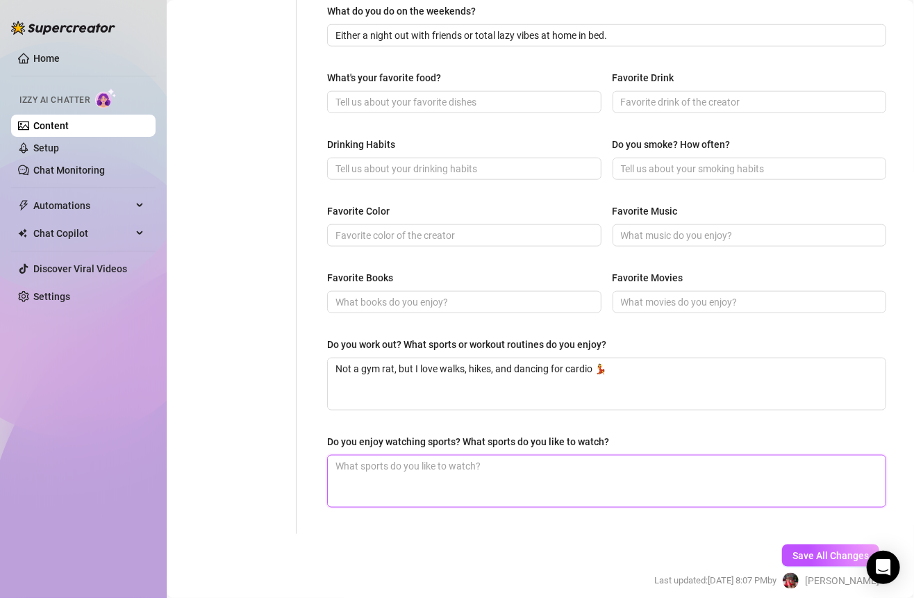
click at [473, 472] on textarea "Do you enjoy watching sports? What sports do you like to watch?" at bounding box center [606, 480] width 557 height 51
paste textarea "Not really—unless you count watching guys sweat as a sport 😏"
click at [383, 457] on textarea "Not really—unless you count watching guys sweat as a sport 😏" at bounding box center [606, 480] width 557 height 51
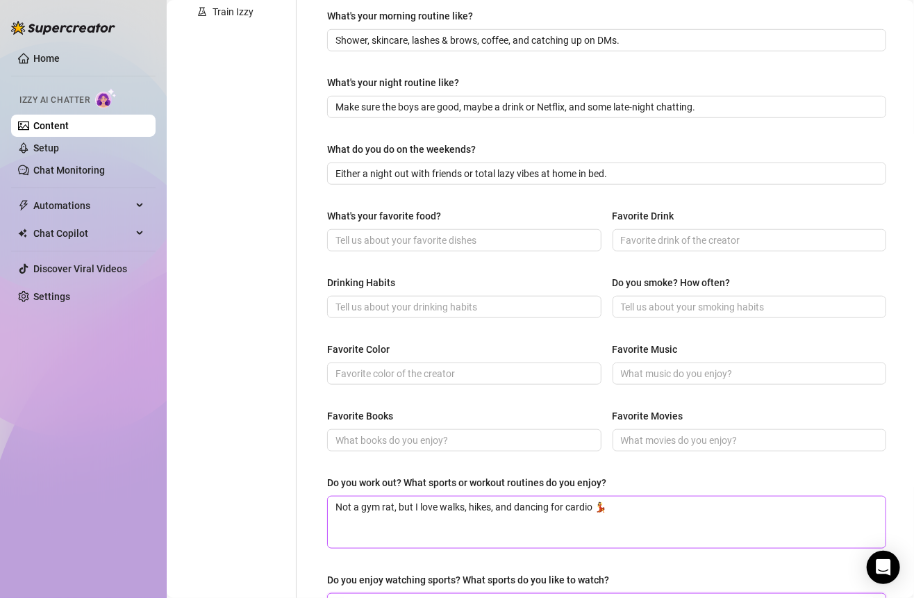
scroll to position [367, 0]
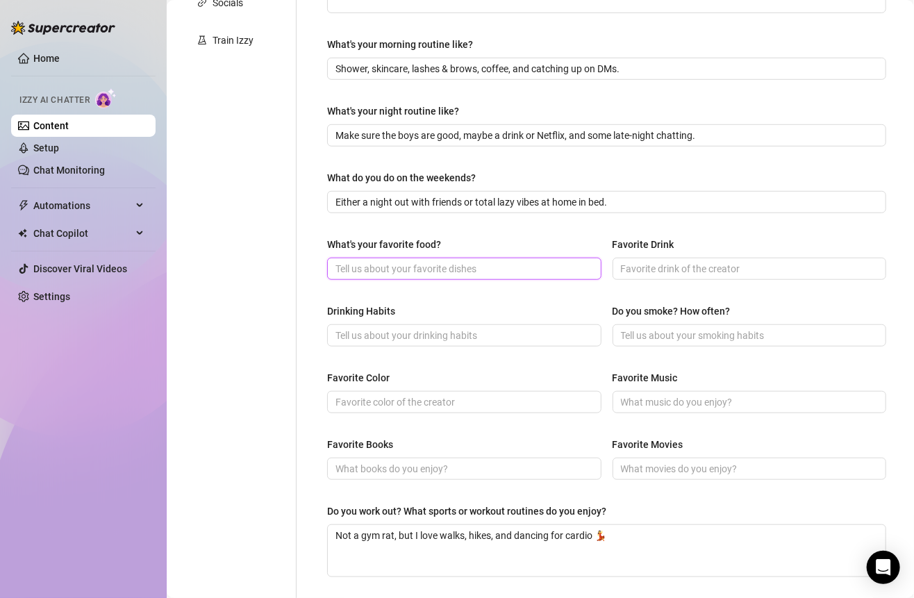
click at [453, 262] on input "What's your favorite food?" at bounding box center [462, 268] width 255 height 15
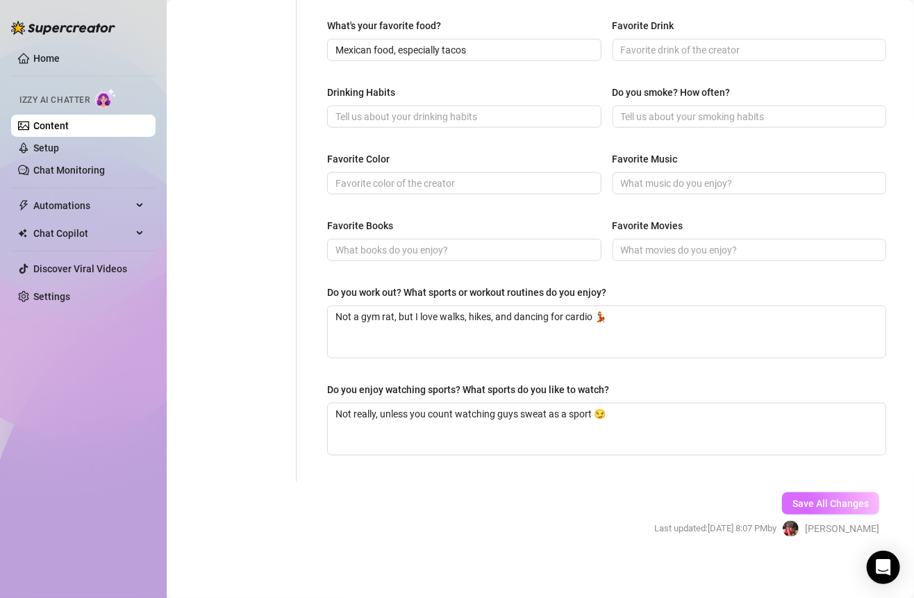
click at [799, 492] on button "Save All Changes" at bounding box center [830, 503] width 97 height 22
click at [810, 498] on span "Save All Changes" at bounding box center [830, 503] width 76 height 11
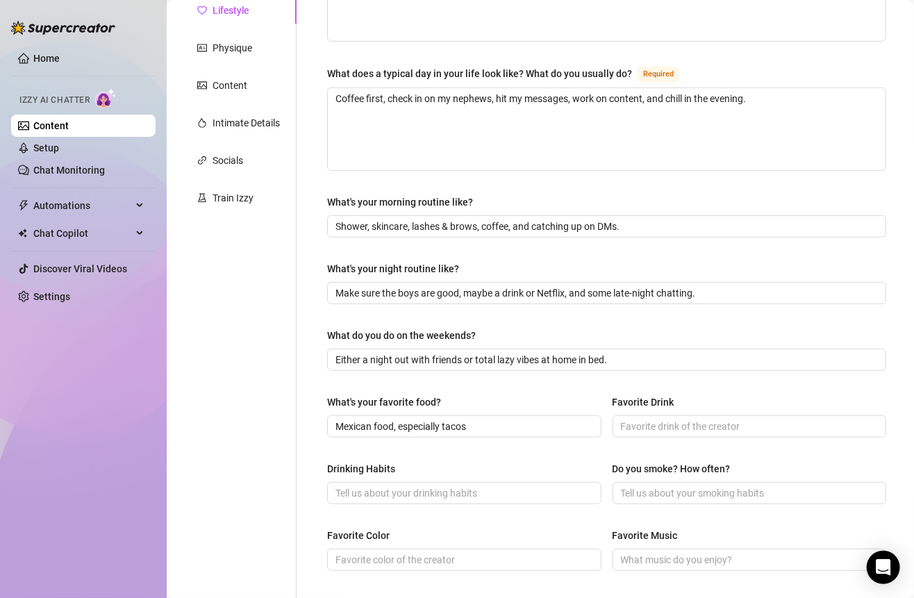
scroll to position [0, 0]
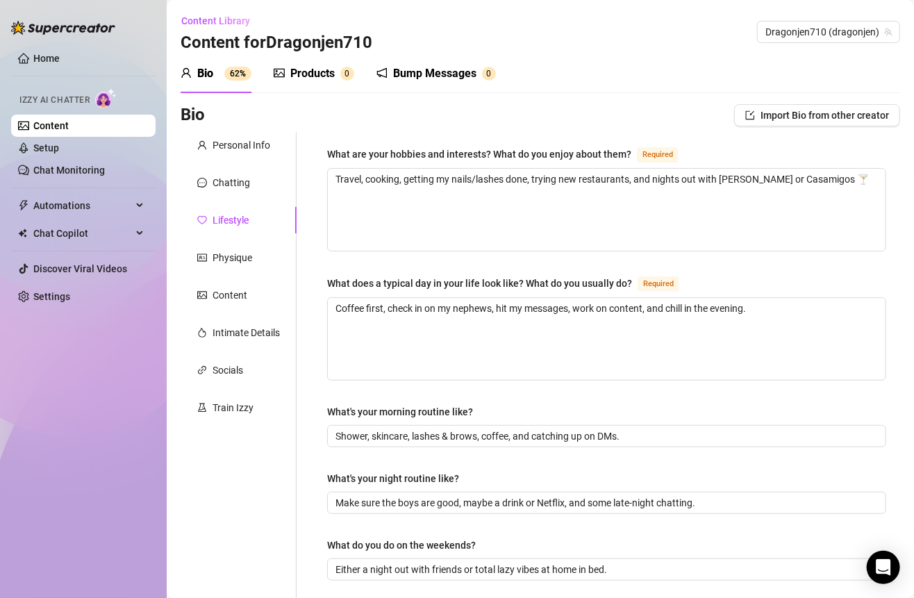
click at [333, 74] on div "Products" at bounding box center [312, 73] width 44 height 17
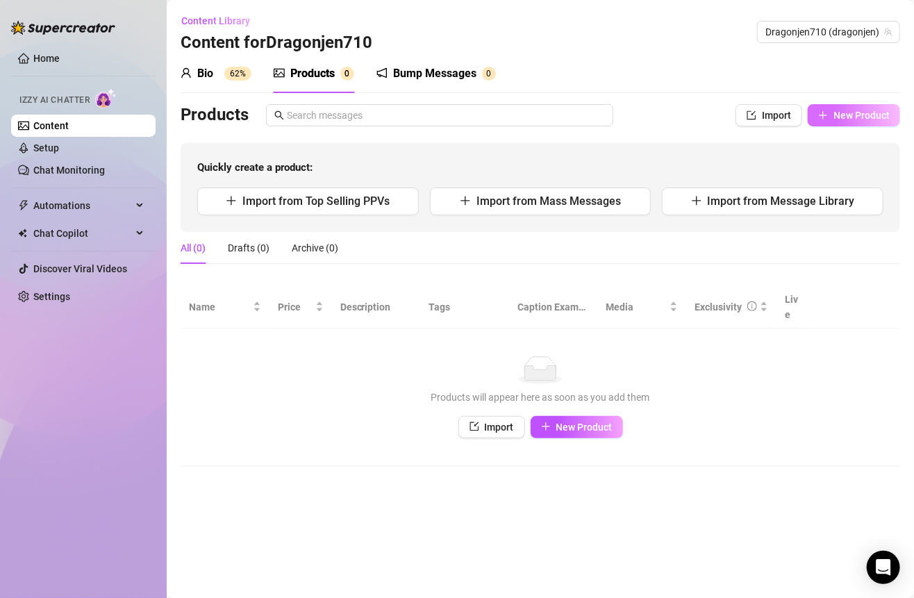
click at [882, 115] on span "New Product" at bounding box center [861, 115] width 56 height 11
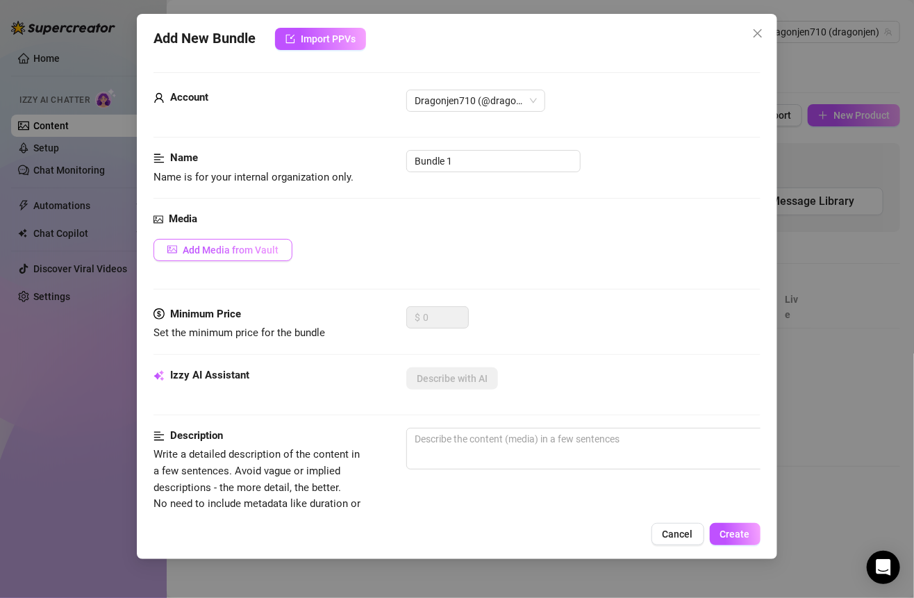
click at [249, 255] on button "Add Media from Vault" at bounding box center [222, 250] width 139 height 22
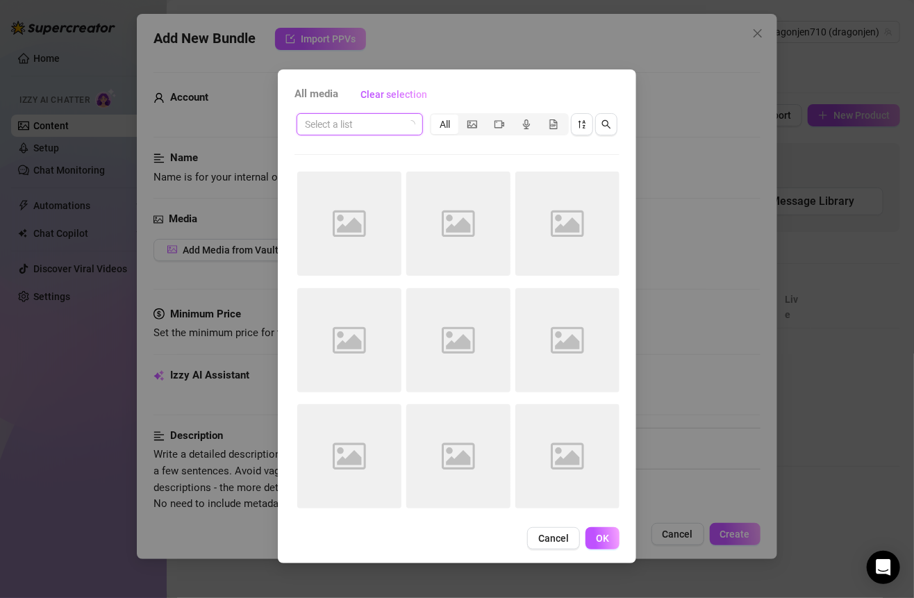
click at [395, 124] on input "search" at bounding box center [353, 124] width 97 height 21
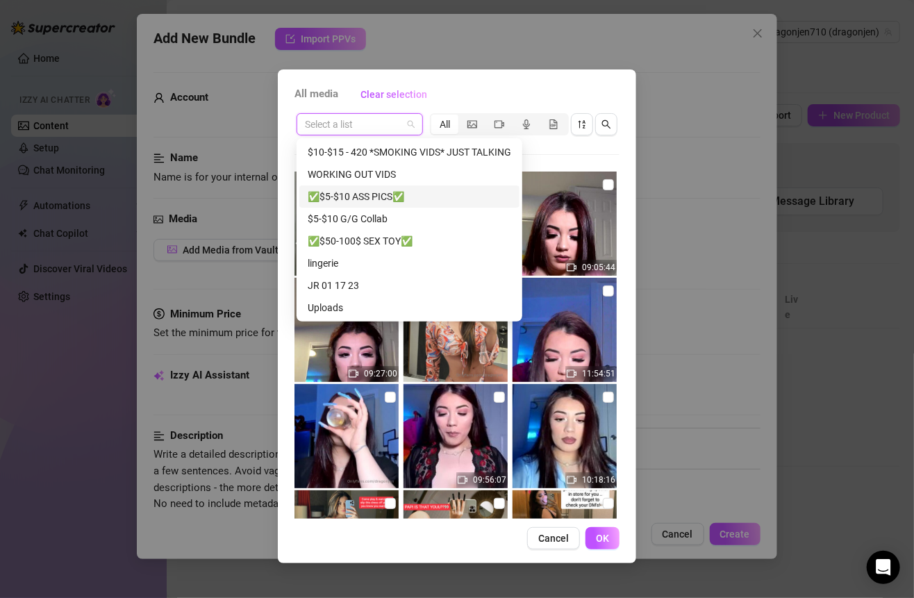
click at [387, 191] on div "✅$5-$10 ASS PICS✅" at bounding box center [409, 196] width 203 height 15
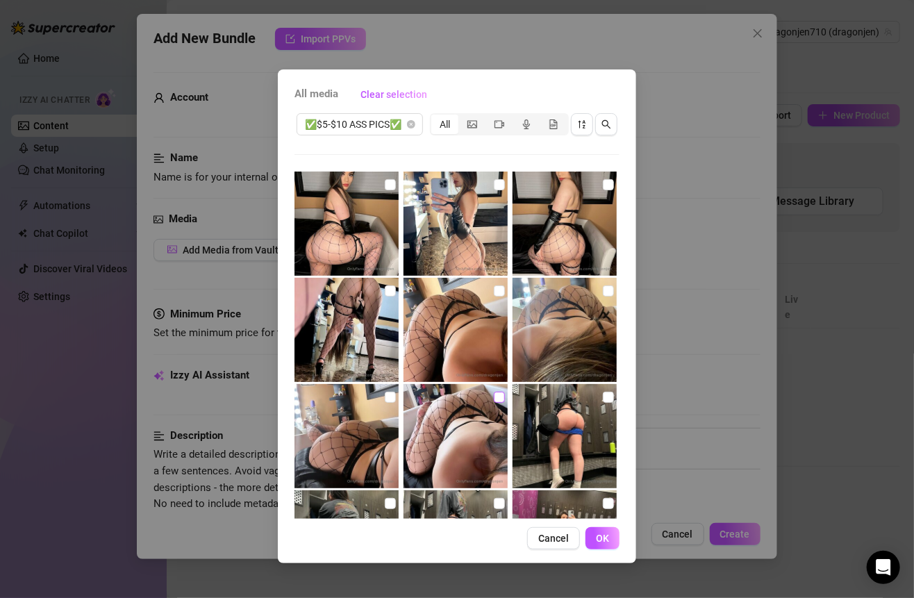
click at [494, 398] on input "checkbox" at bounding box center [499, 397] width 11 height 11
click at [385, 398] on input "checkbox" at bounding box center [390, 397] width 11 height 11
click at [603, 288] on input "checkbox" at bounding box center [608, 290] width 11 height 11
click at [494, 286] on input "checkbox" at bounding box center [499, 290] width 11 height 11
click at [391, 289] on input "checkbox" at bounding box center [390, 290] width 11 height 11
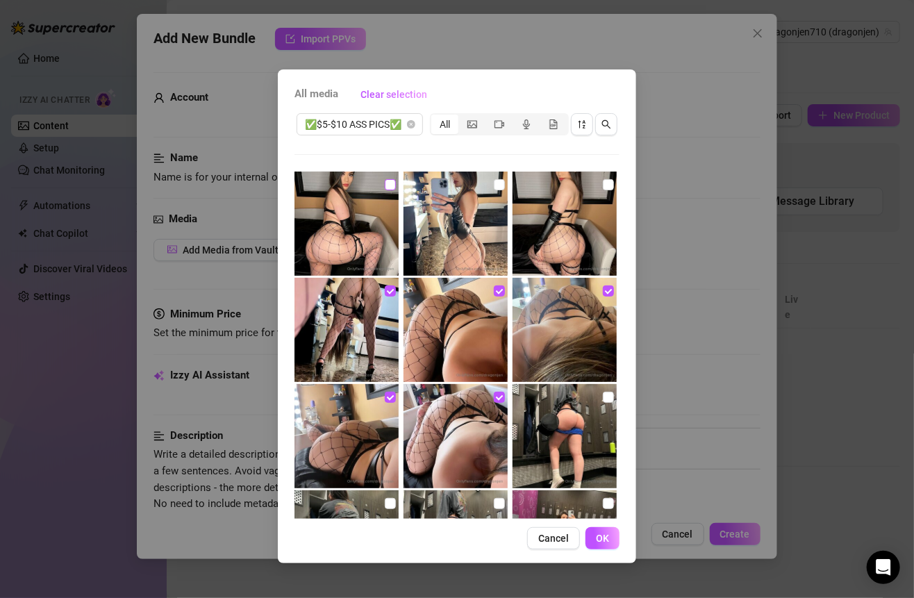
click at [392, 184] on input "checkbox" at bounding box center [390, 184] width 11 height 11
click at [494, 183] on input "checkbox" at bounding box center [499, 184] width 11 height 11
click at [603, 180] on input "checkbox" at bounding box center [608, 184] width 11 height 11
click at [602, 535] on span "OK" at bounding box center [602, 537] width 13 height 11
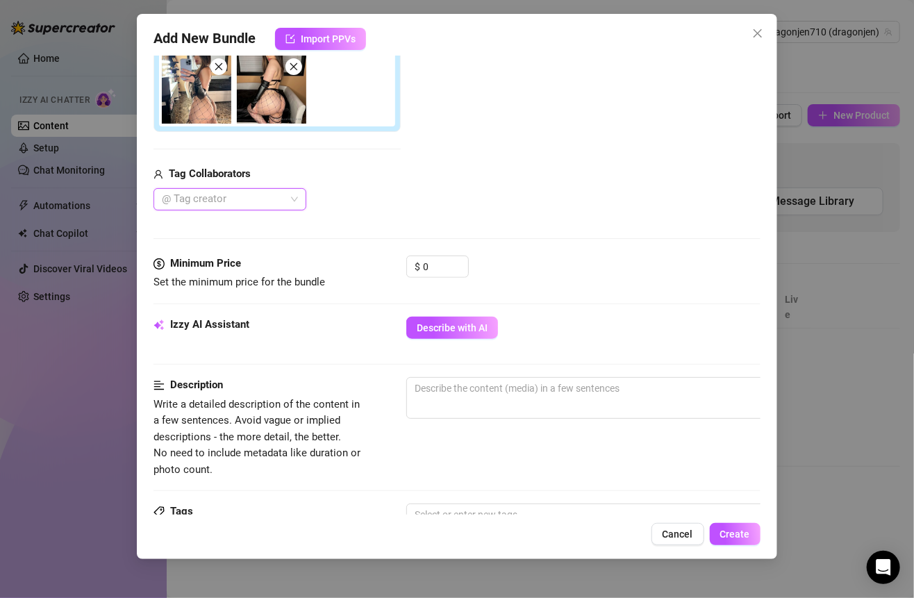
scroll to position [417, 0]
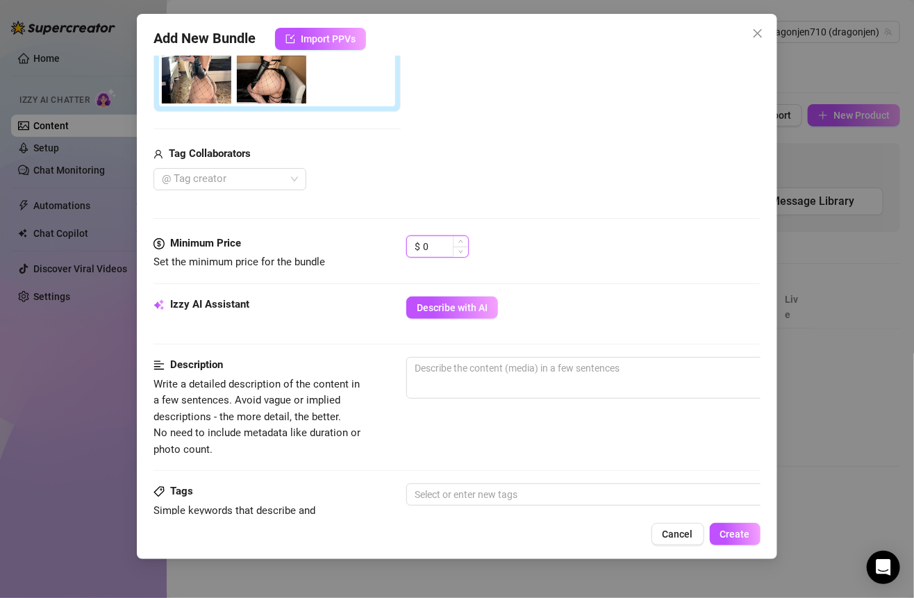
drag, startPoint x: 446, startPoint y: 251, endPoint x: 410, endPoint y: 250, distance: 36.8
click at [410, 250] on div "$ 0" at bounding box center [437, 246] width 62 height 22
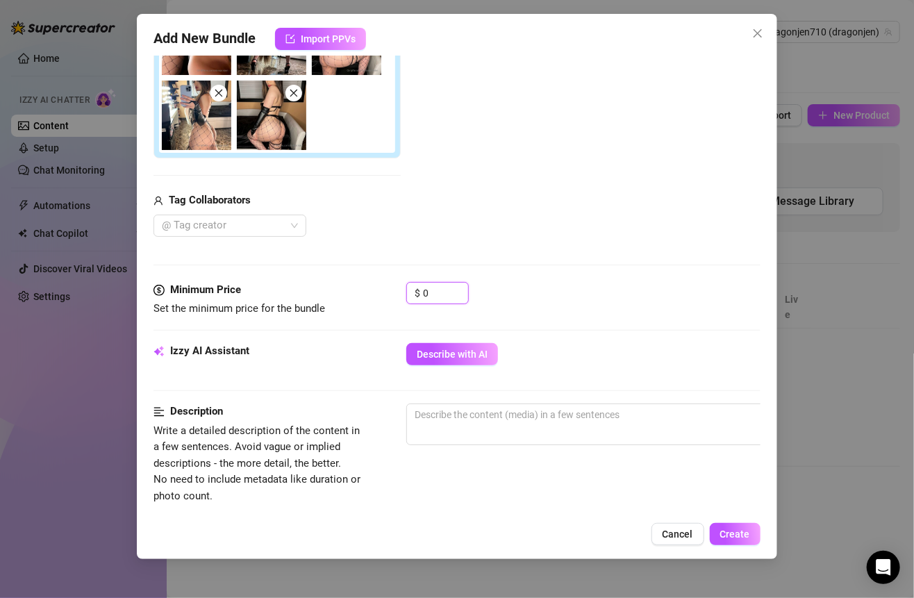
scroll to position [364, 0]
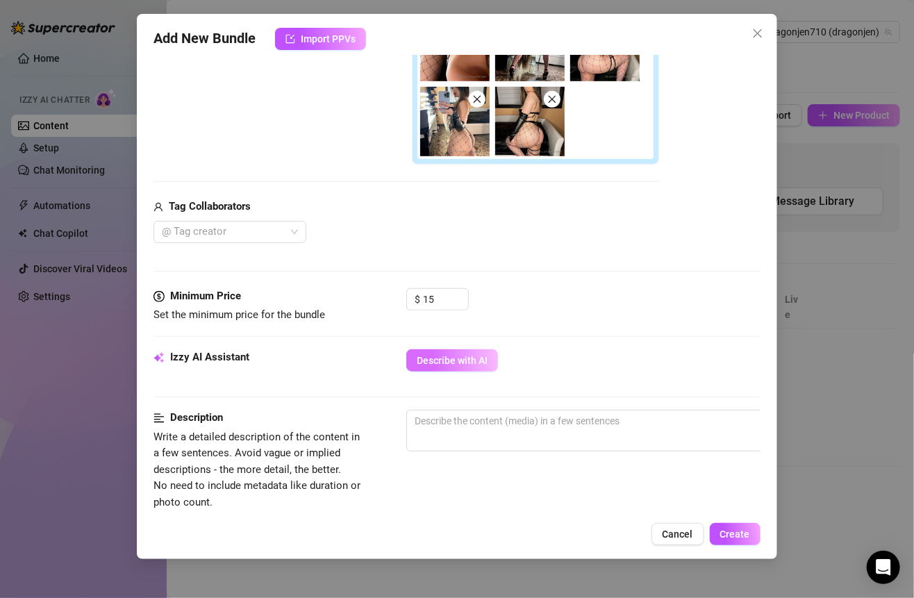
click at [460, 355] on span "Describe with AI" at bounding box center [452, 360] width 71 height 11
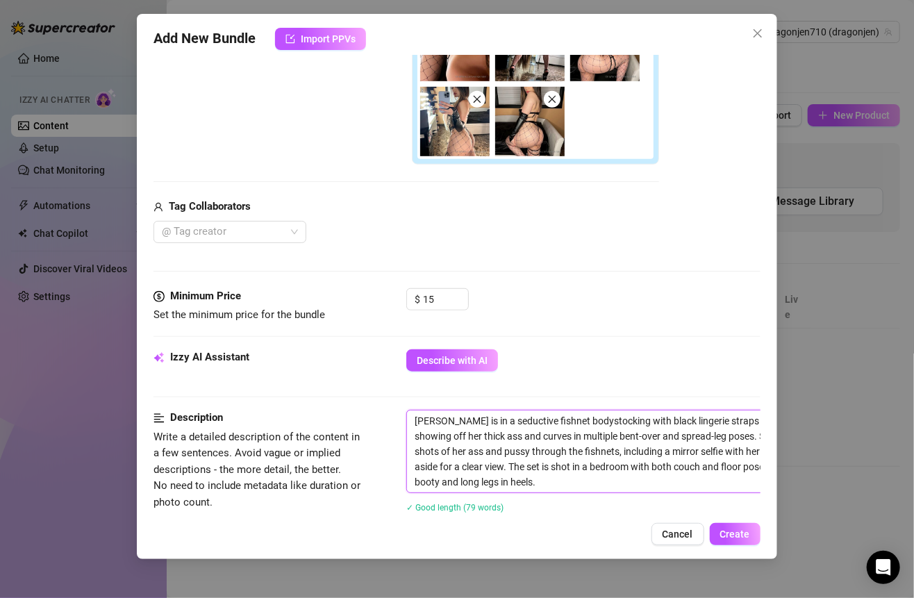
drag, startPoint x: 415, startPoint y: 418, endPoint x: 521, endPoint y: 478, distance: 121.2
click at [521, 478] on textarea "[PERSON_NAME] is in a seductive fishnet bodystocking with black lingerie straps…" at bounding box center [649, 451] width 485 height 82
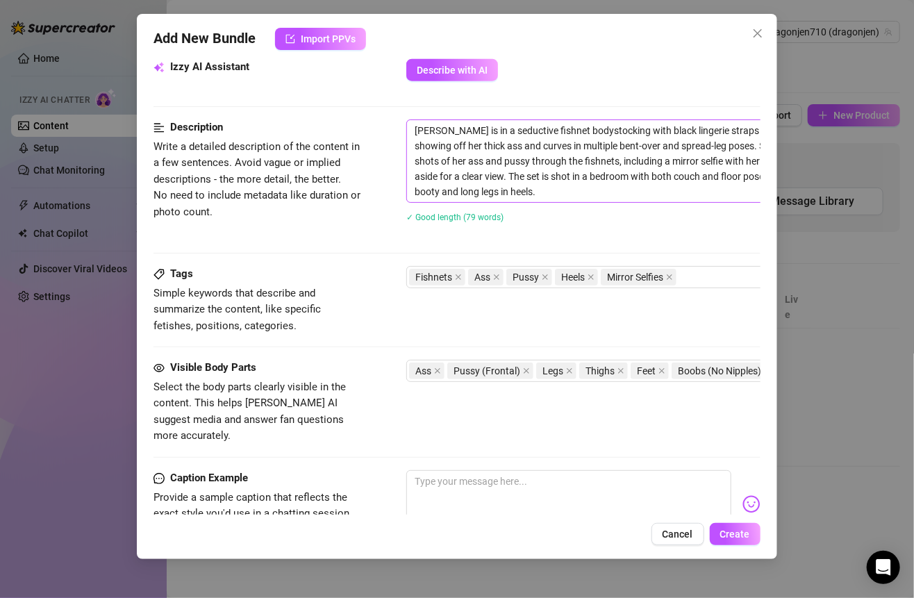
scroll to position [679, 0]
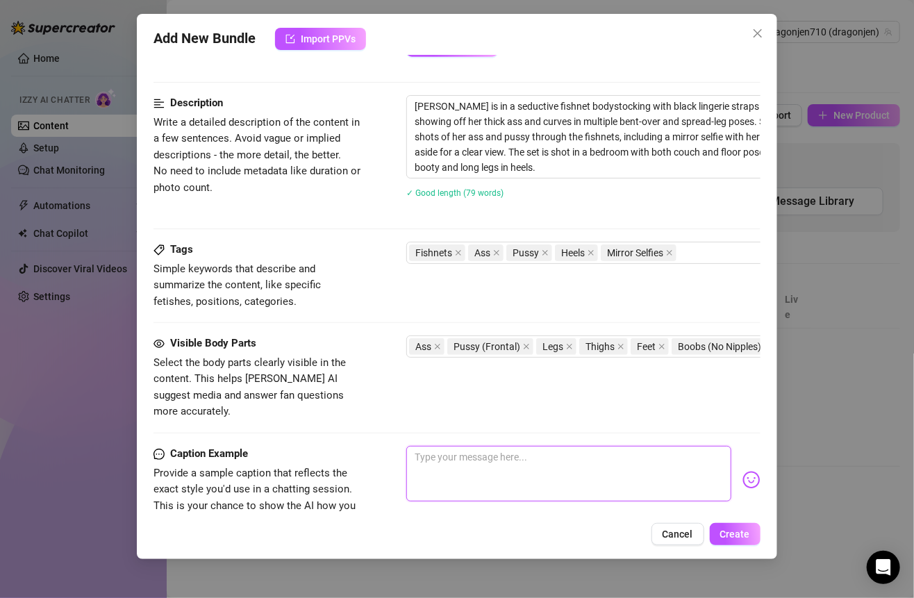
click at [485, 446] on textarea at bounding box center [568, 474] width 324 height 56
paste textarea "Mmm baby, just imagine me in this fishnet, bent over nice and slow so you can t…"
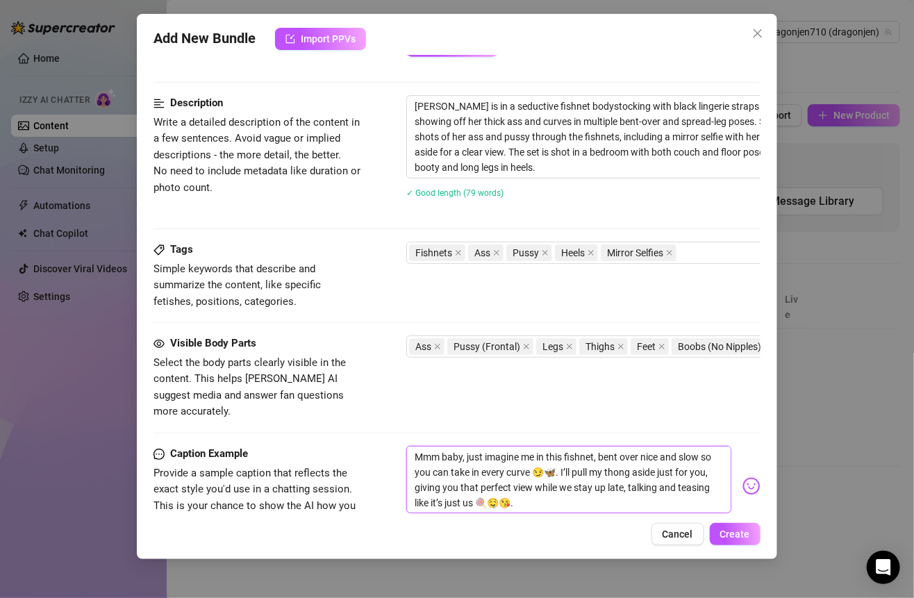
scroll to position [689, 0]
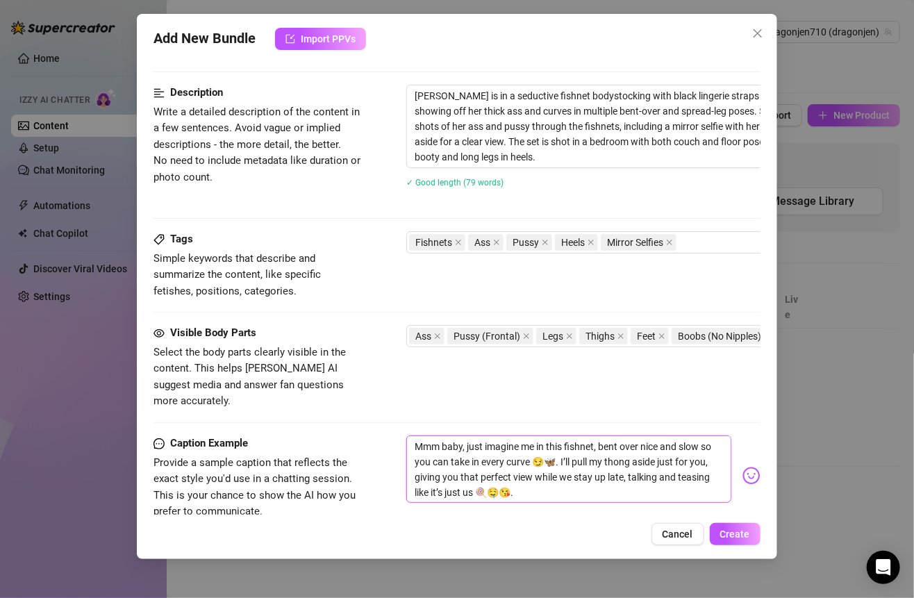
click at [569, 442] on textarea "Mmm baby, just imagine me in this fishnet, bent over nice and slow so you can t…" at bounding box center [568, 468] width 324 height 67
click at [426, 435] on textarea "Mmm baby, just imagine me in this fishnet, bent over nice and slow so you can t…" at bounding box center [568, 468] width 324 height 67
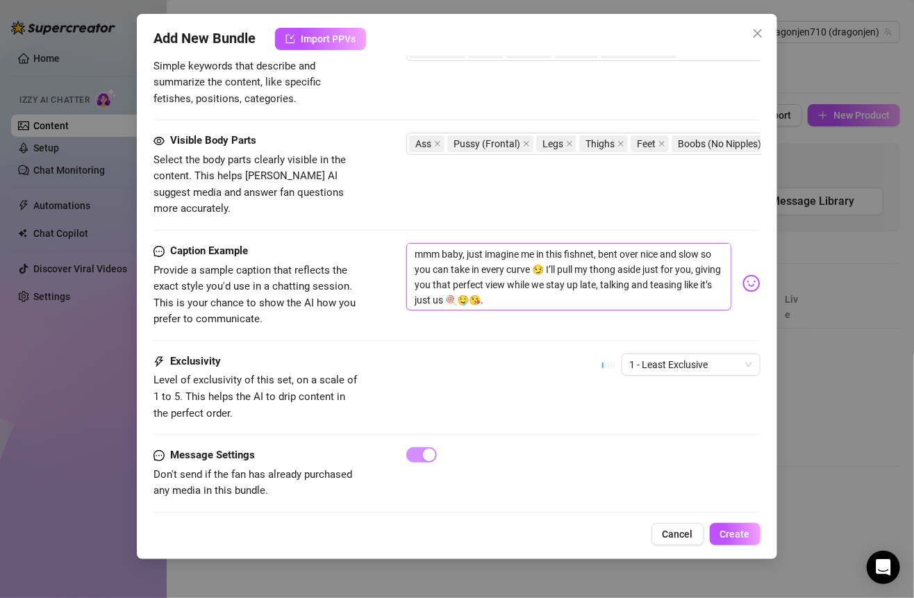
click at [528, 276] on textarea "mmm baby, just imagine me in this fishnet, bent over nice and slow so you can t…" at bounding box center [568, 276] width 324 height 67
click at [638, 354] on span "1 - Least Exclusive" at bounding box center [691, 364] width 122 height 21
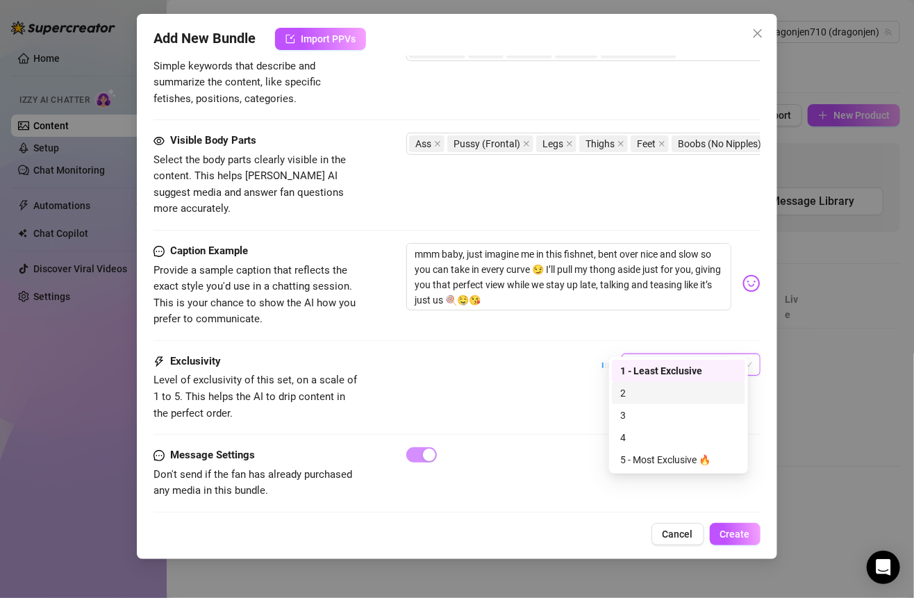
click at [576, 378] on div "Exclusivity Level of exclusivity of this set, on a scale of 1 to 5. This helps …" at bounding box center [456, 387] width 606 height 68
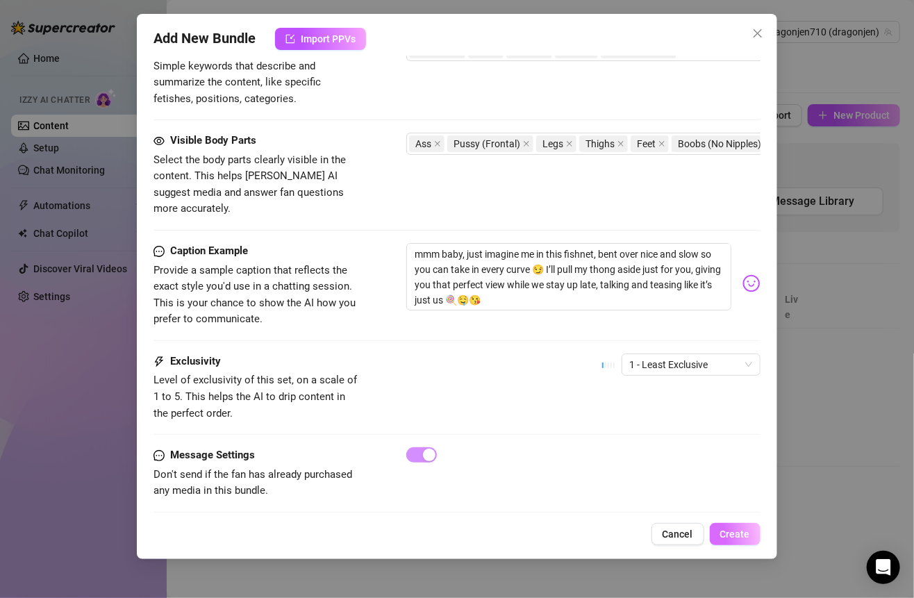
click at [731, 527] on button "Create" at bounding box center [735, 534] width 51 height 22
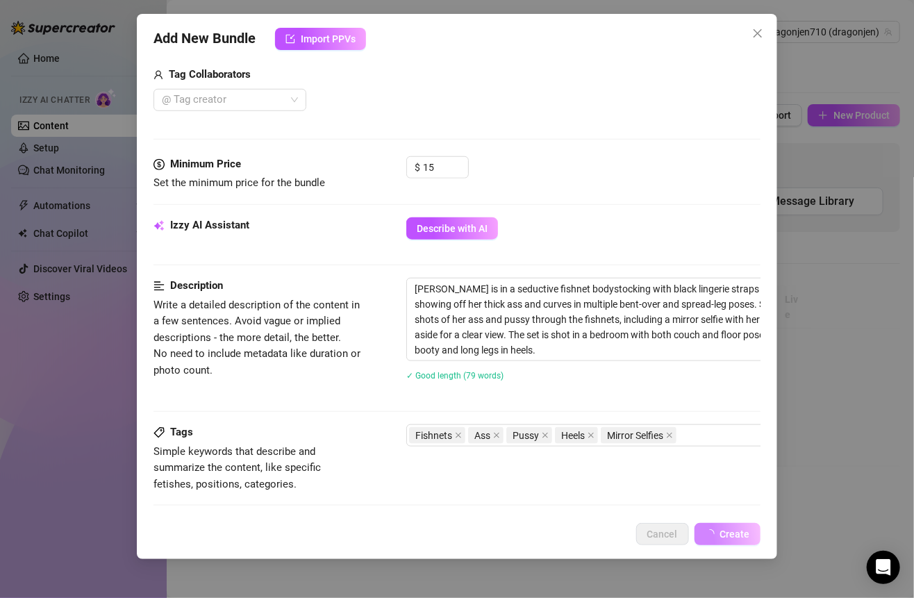
scroll to position [0, 0]
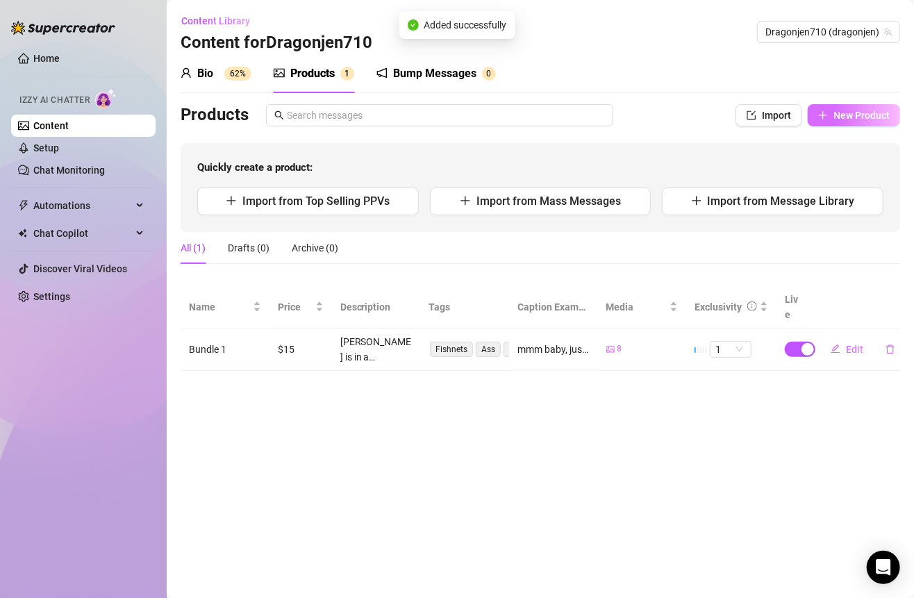
click at [812, 121] on button "New Product" at bounding box center [853, 115] width 92 height 22
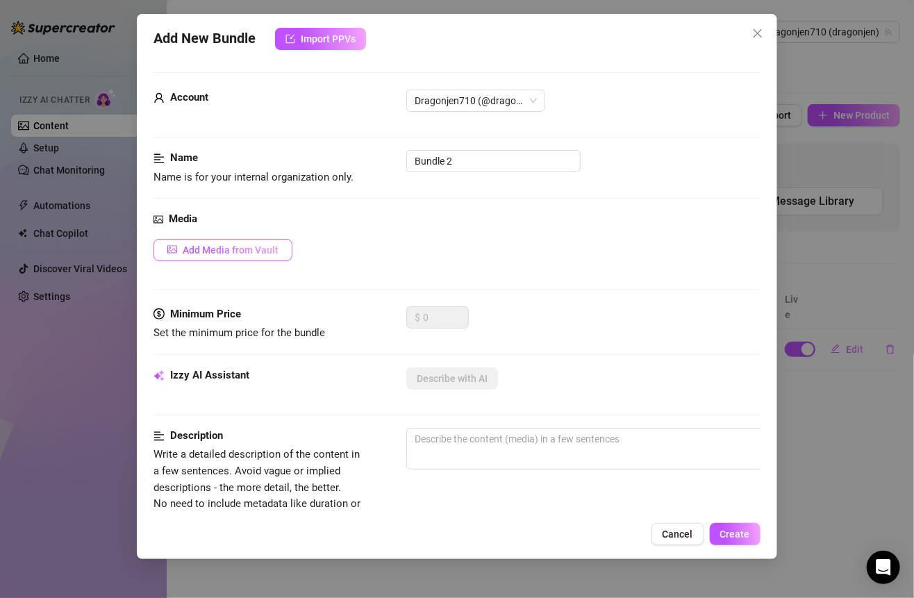
click at [267, 245] on span "Add Media from Vault" at bounding box center [231, 249] width 96 height 11
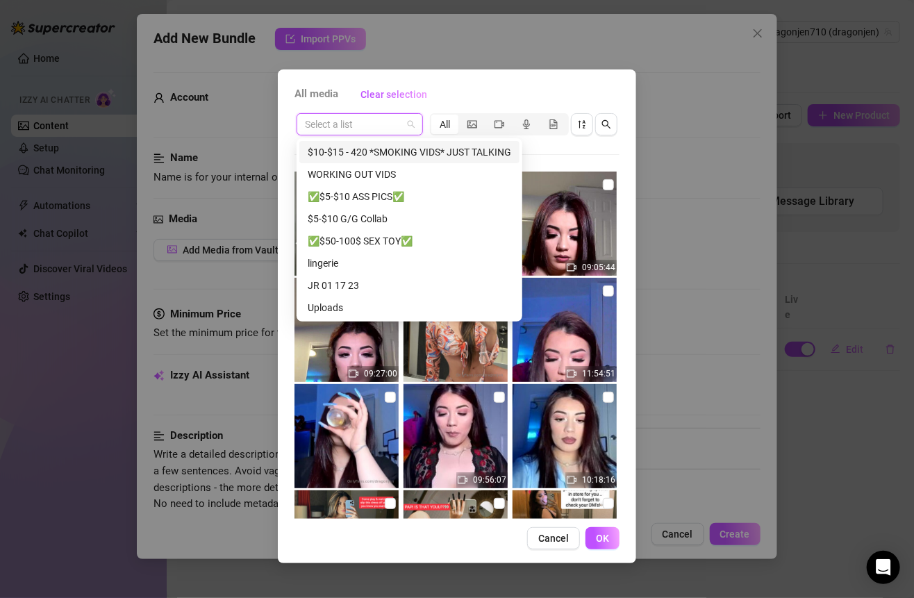
click at [367, 119] on input "search" at bounding box center [353, 124] width 97 height 21
click at [372, 192] on div "✅$5-$10 ASS PICS✅" at bounding box center [409, 196] width 203 height 15
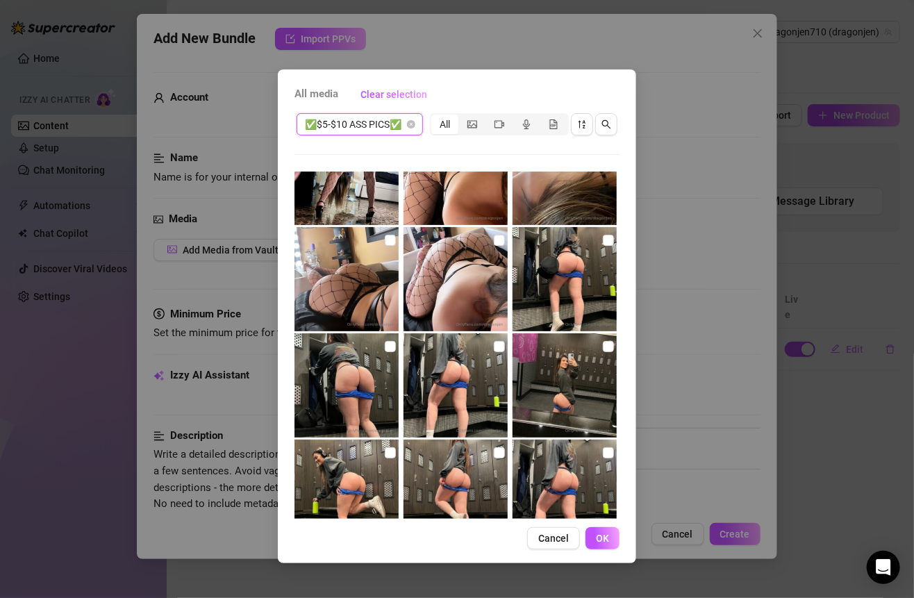
scroll to position [192, 0]
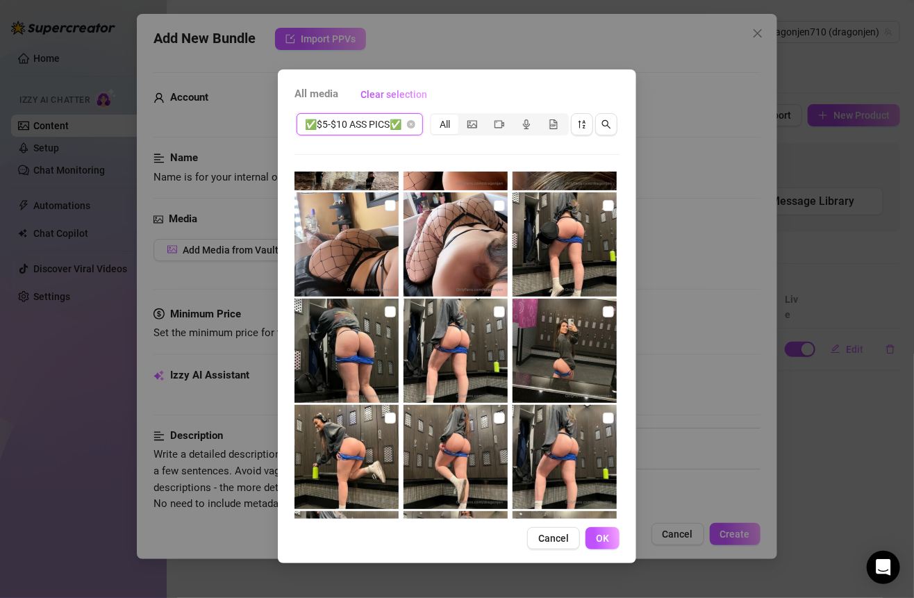
click at [592, 205] on img at bounding box center [564, 244] width 104 height 104
click at [603, 204] on input "checkbox" at bounding box center [608, 205] width 11 height 11
click at [397, 309] on img at bounding box center [346, 351] width 104 height 104
click at [385, 307] on input "checkbox" at bounding box center [390, 311] width 11 height 11
click at [494, 310] on input "checkbox" at bounding box center [499, 311] width 11 height 11
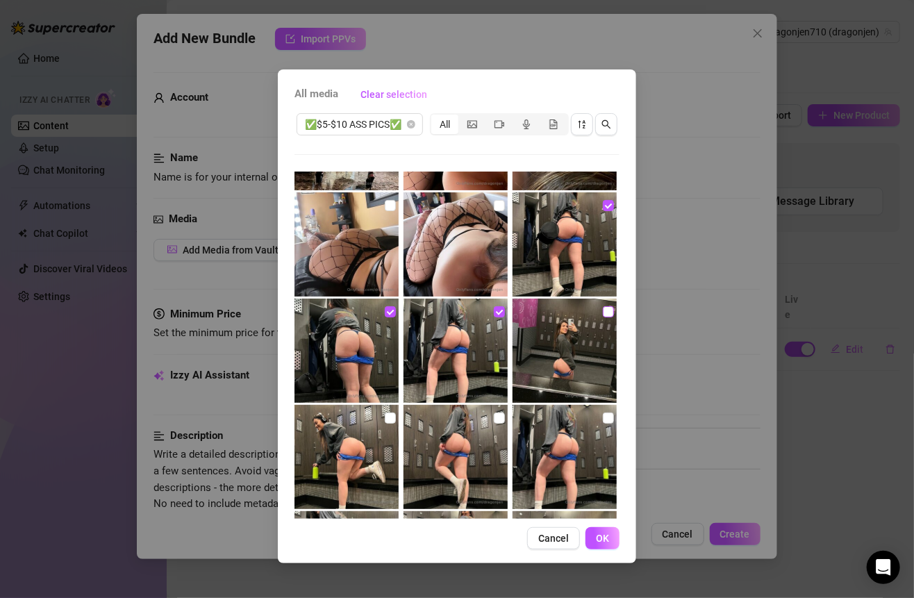
click at [603, 313] on input "checkbox" at bounding box center [608, 311] width 11 height 11
click at [603, 419] on input "checkbox" at bounding box center [608, 417] width 11 height 11
click at [487, 420] on img at bounding box center [455, 457] width 104 height 104
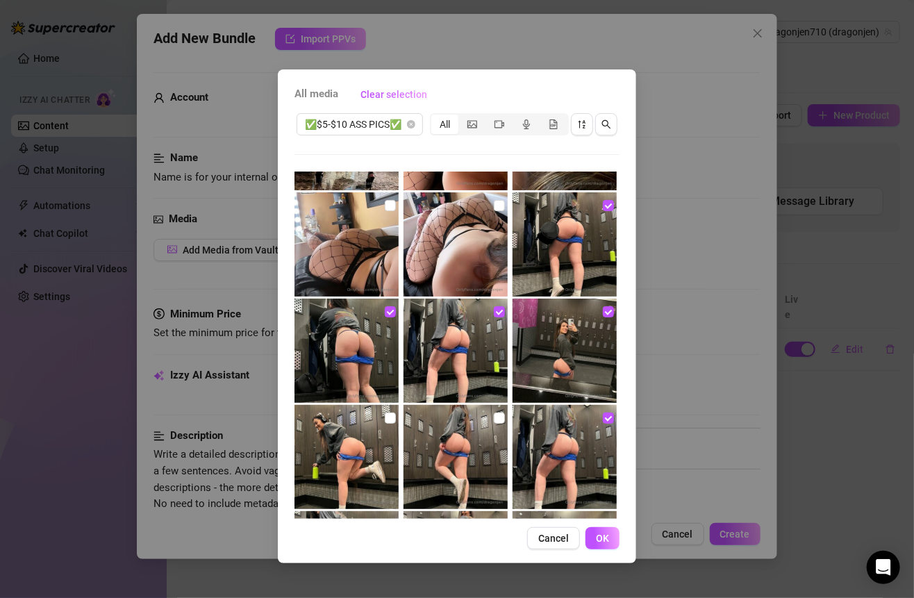
click at [487, 420] on img at bounding box center [455, 457] width 104 height 104
click at [494, 420] on input "checkbox" at bounding box center [499, 417] width 11 height 11
click at [388, 415] on input "checkbox" at bounding box center [390, 417] width 11 height 11
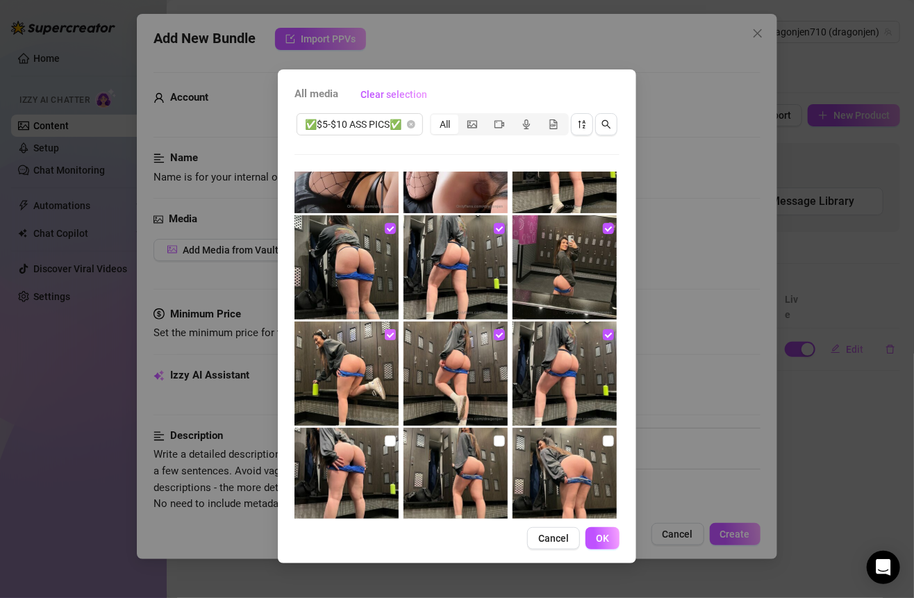
scroll to position [319, 0]
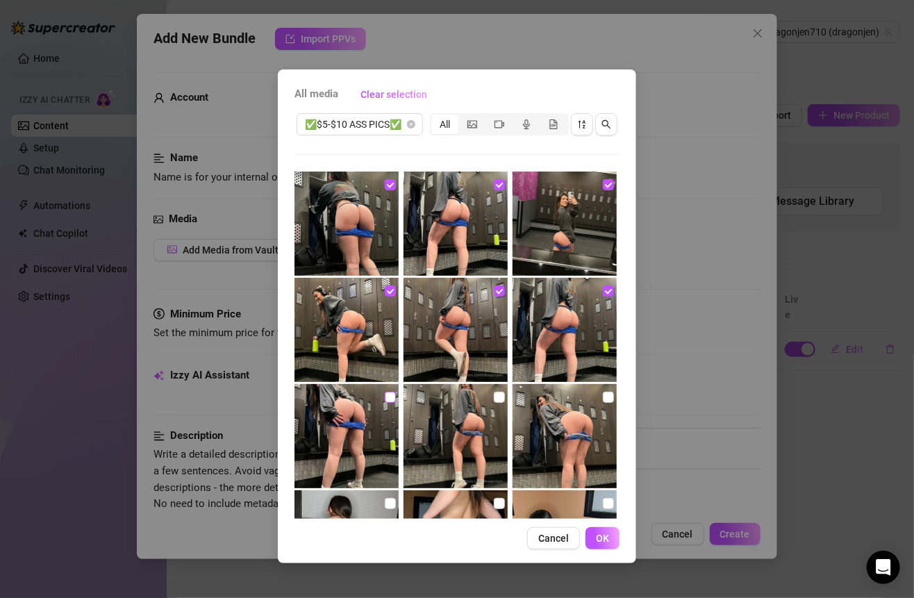
click at [385, 399] on input "checkbox" at bounding box center [390, 397] width 11 height 11
click at [495, 396] on input "checkbox" at bounding box center [499, 397] width 11 height 11
click at [591, 398] on img at bounding box center [564, 436] width 104 height 104
click at [603, 398] on input "checkbox" at bounding box center [608, 397] width 11 height 11
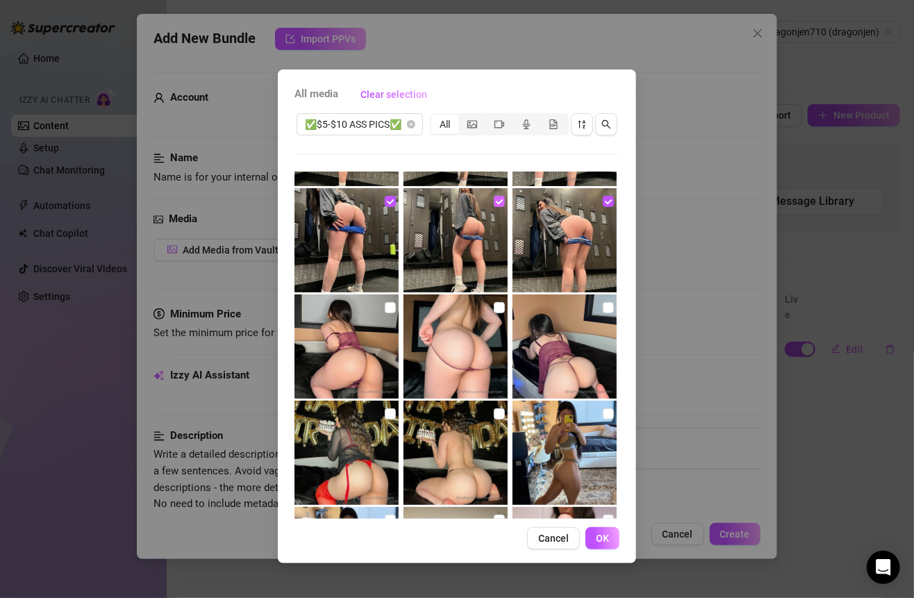
scroll to position [436, 0]
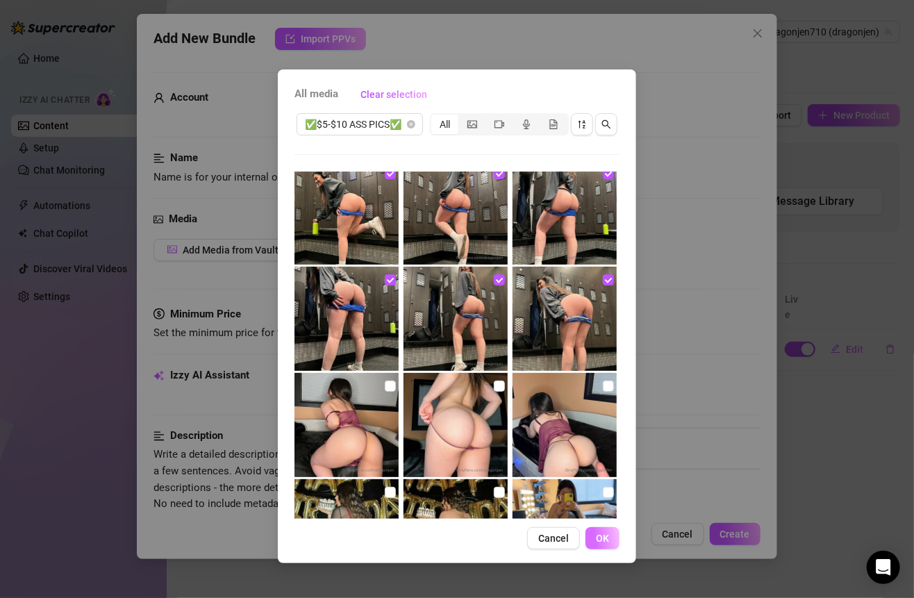
click at [592, 542] on button "OK" at bounding box center [602, 538] width 34 height 22
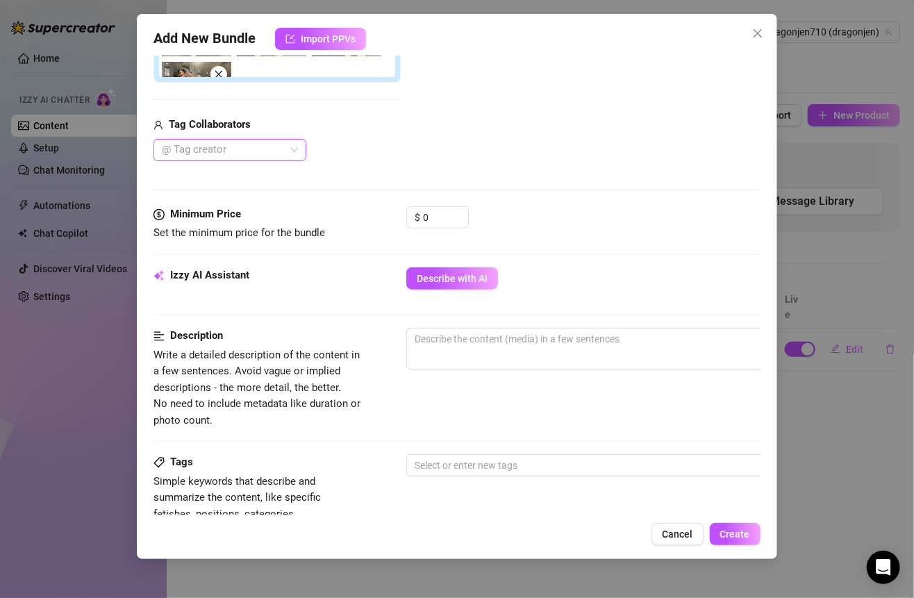
scroll to position [457, 0]
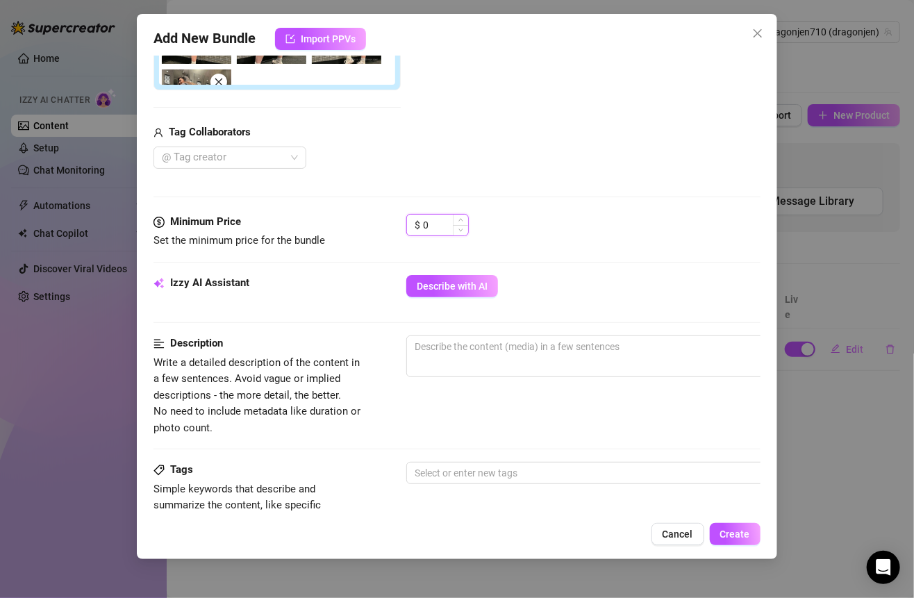
drag, startPoint x: 436, startPoint y: 218, endPoint x: 409, endPoint y: 218, distance: 27.1
click at [409, 218] on div "$ 0" at bounding box center [437, 225] width 62 height 22
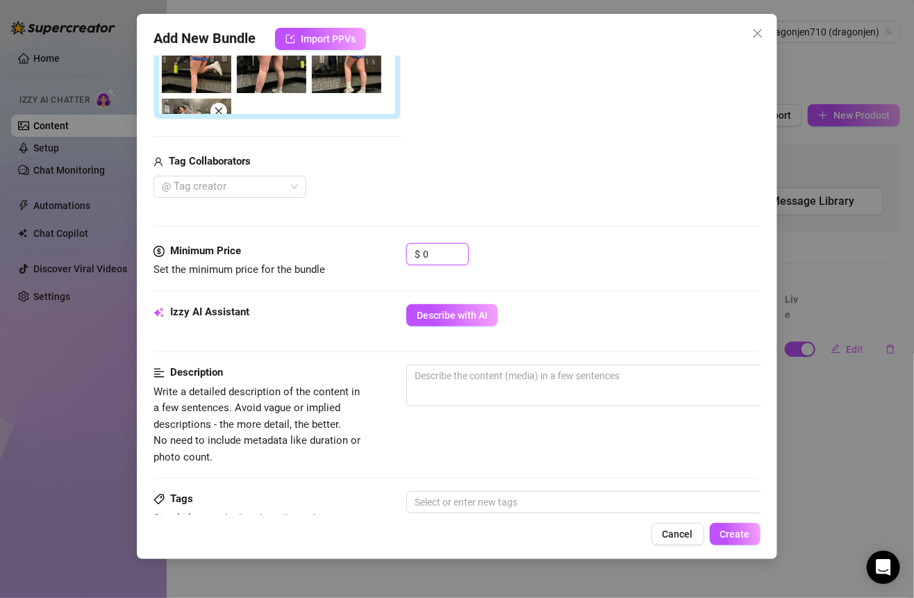
scroll to position [425, 0]
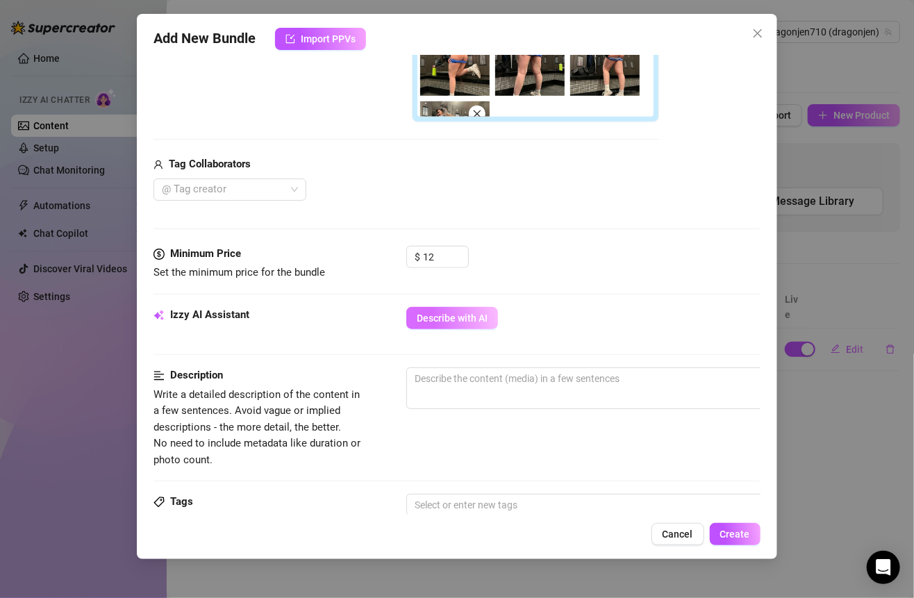
click at [451, 313] on span "Describe with AI" at bounding box center [452, 317] width 71 height 11
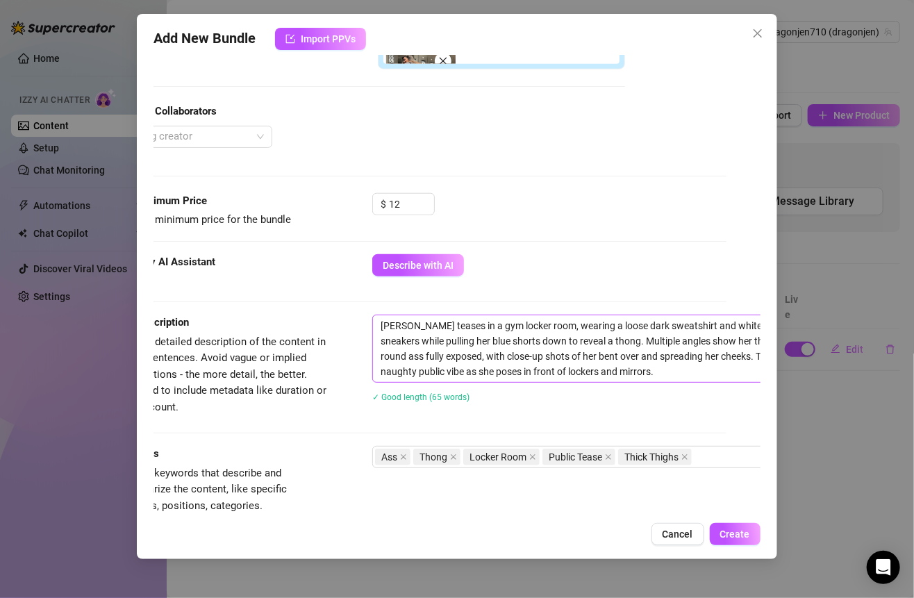
scroll to position [478, 40]
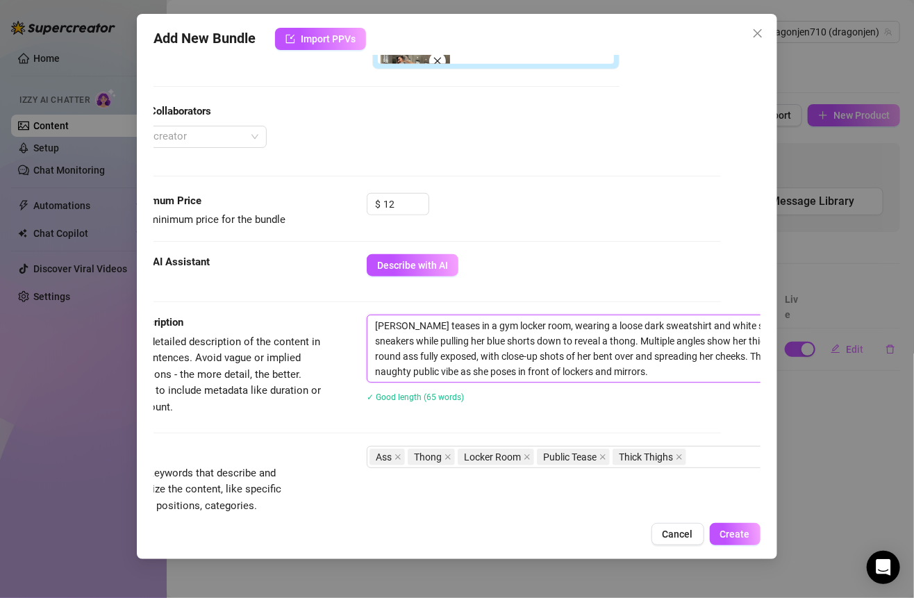
drag, startPoint x: 375, startPoint y: 322, endPoint x: 605, endPoint y: 369, distance: 234.5
click at [605, 369] on textarea "[PERSON_NAME] teases in a gym locker room, wearing a loose dark sweatshirt and …" at bounding box center [609, 348] width 485 height 67
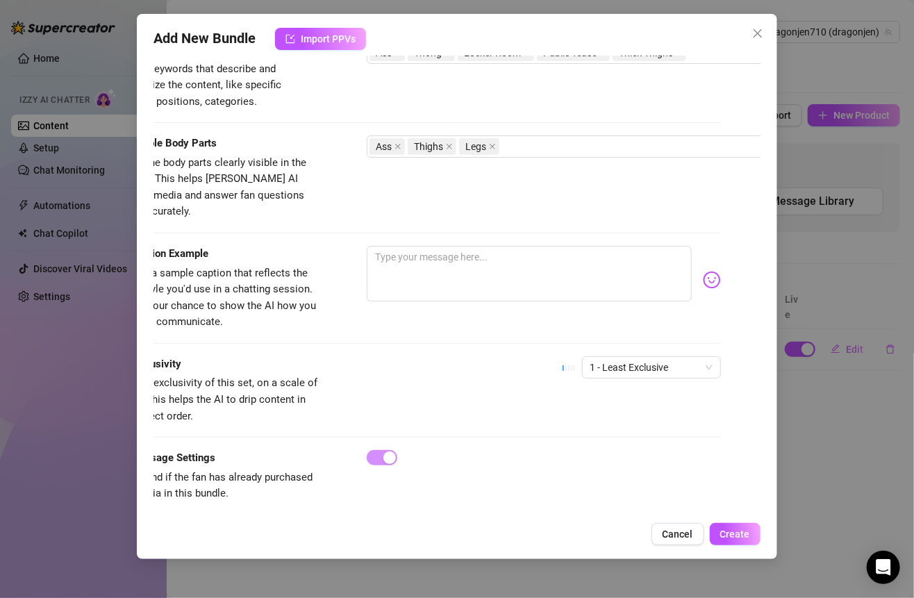
scroll to position [885, 40]
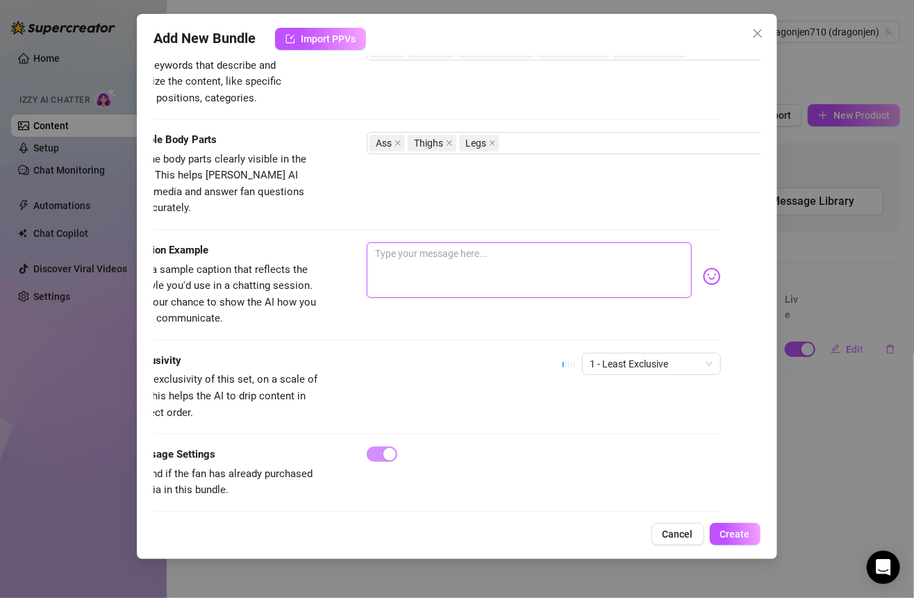
click at [398, 255] on textarea at bounding box center [529, 270] width 324 height 56
paste textarea "Baby, I couldn’t help but get a little naughty after my workout 🍑💦… just imagin…"
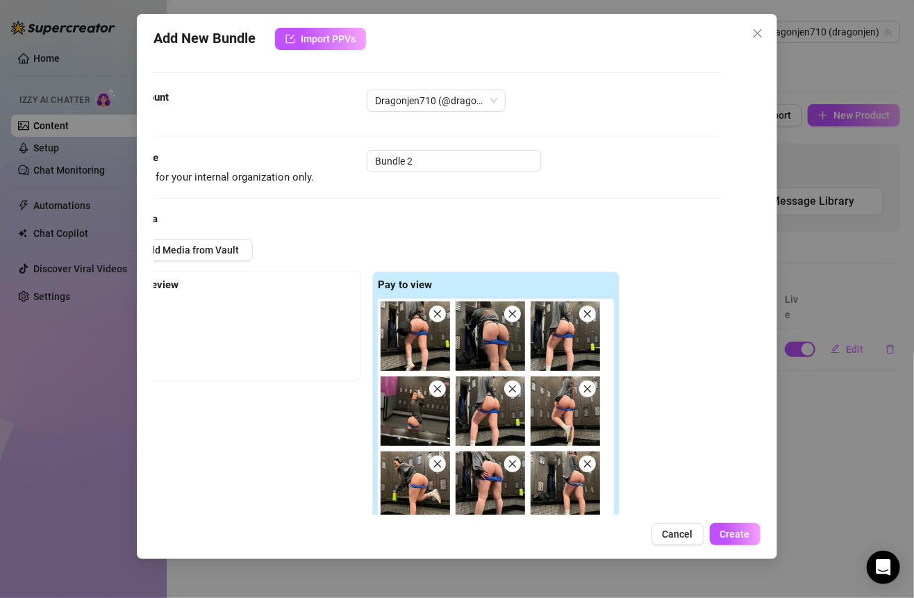
scroll to position [896, 40]
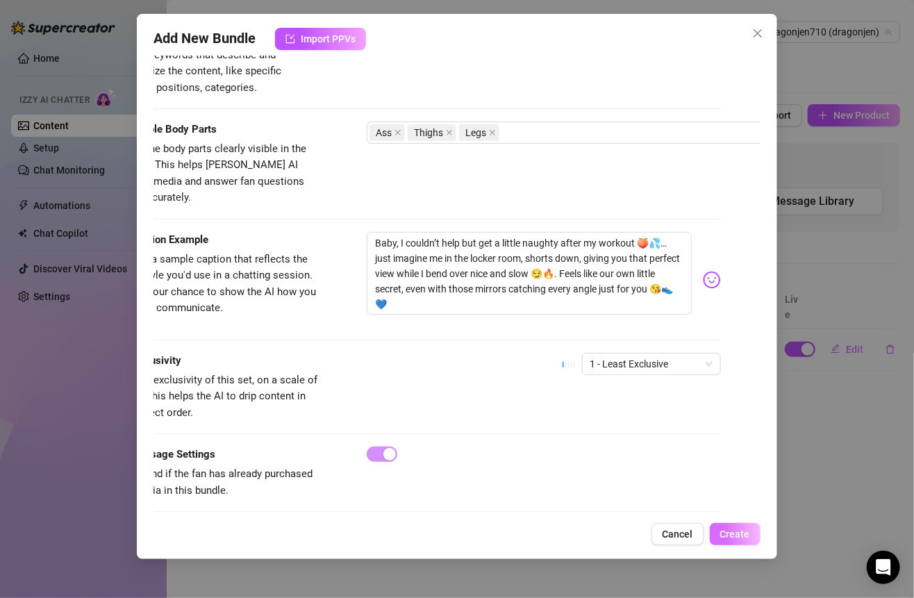
click at [732, 527] on button "Create" at bounding box center [735, 534] width 51 height 22
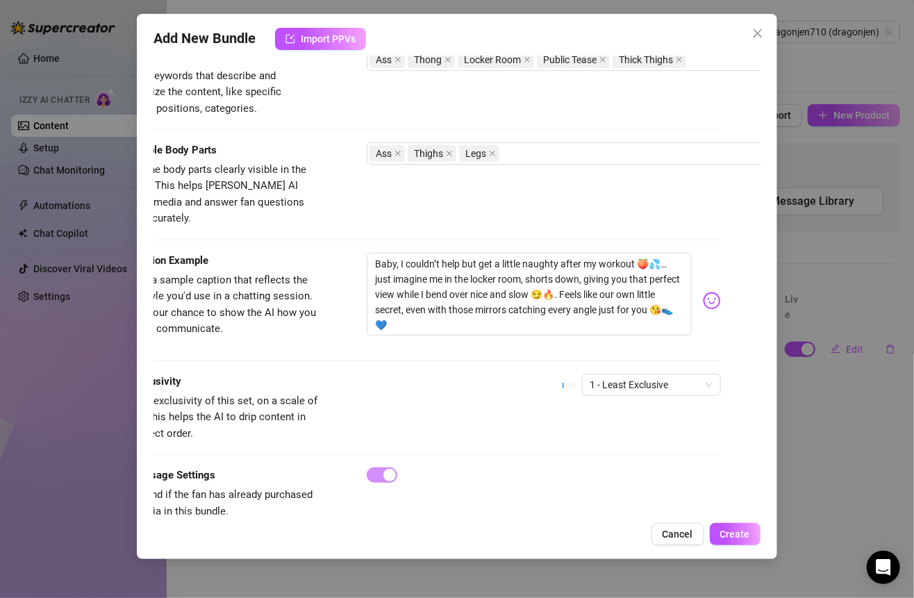
click at [734, 546] on div "Add New Bundle Import PPVs Account Dragonjen710 (@dragonjen) Name Name is for y…" at bounding box center [456, 286] width 639 height 545
click at [734, 535] on span "Create" at bounding box center [735, 533] width 30 height 11
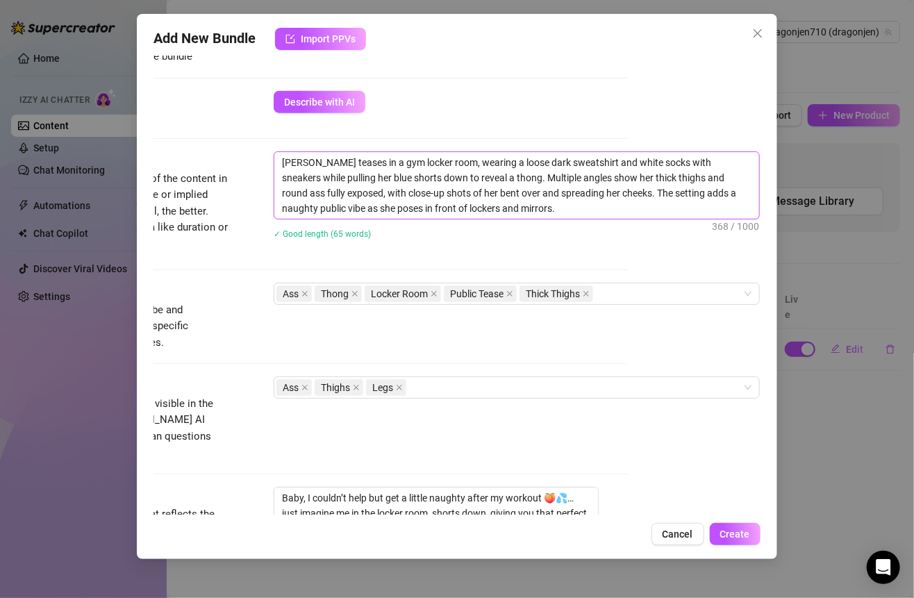
scroll to position [621, 144]
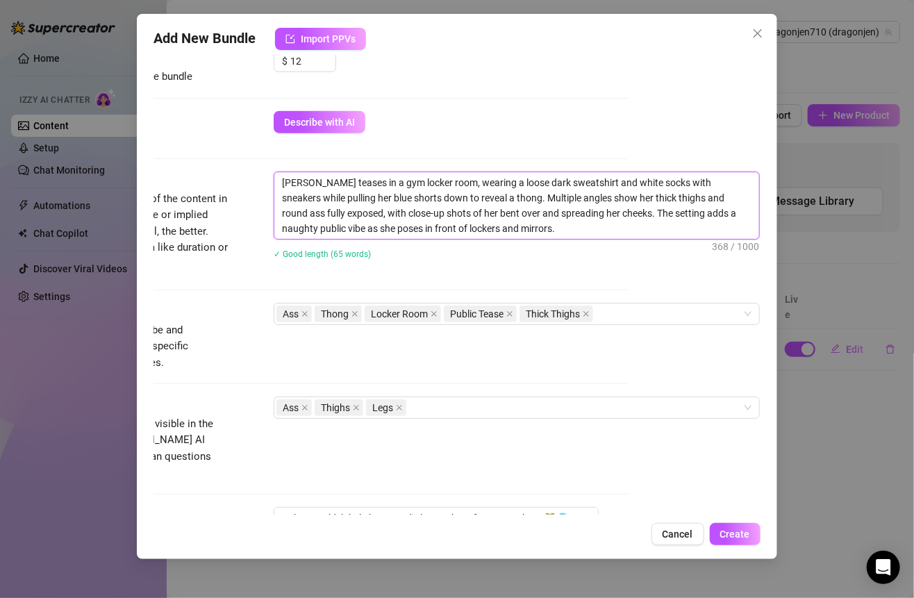
drag, startPoint x: 698, startPoint y: 209, endPoint x: 744, endPoint y: 211, distance: 45.2
click at [744, 211] on textarea "[PERSON_NAME] teases in a gym locker room, wearing a loose dark sweatshirt and …" at bounding box center [516, 205] width 485 height 67
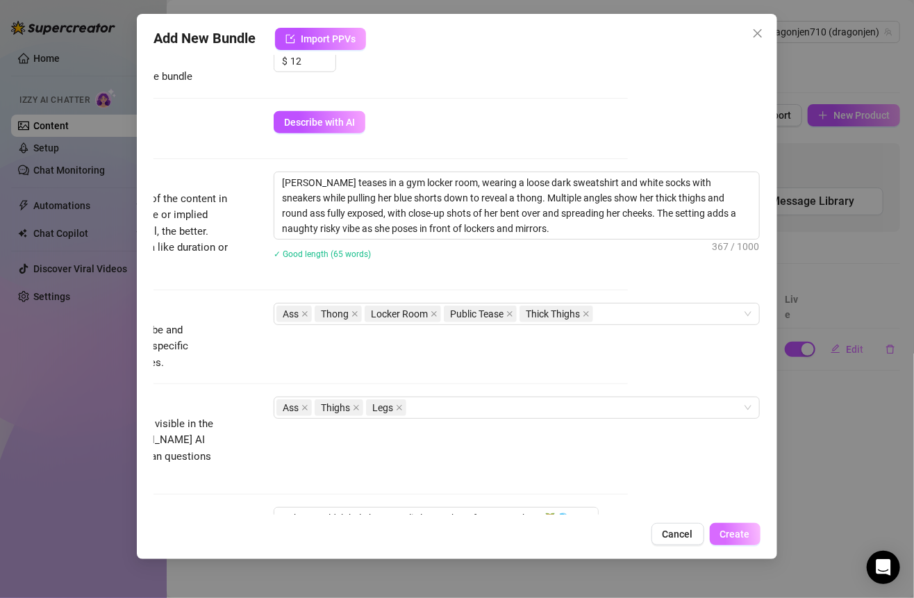
click at [746, 527] on button "Create" at bounding box center [735, 534] width 51 height 22
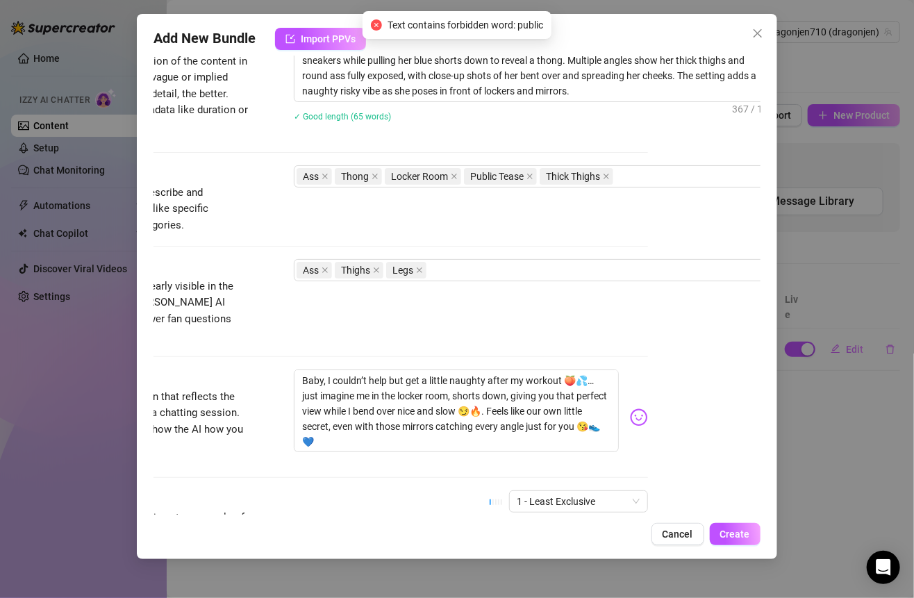
scroll to position [758, 88]
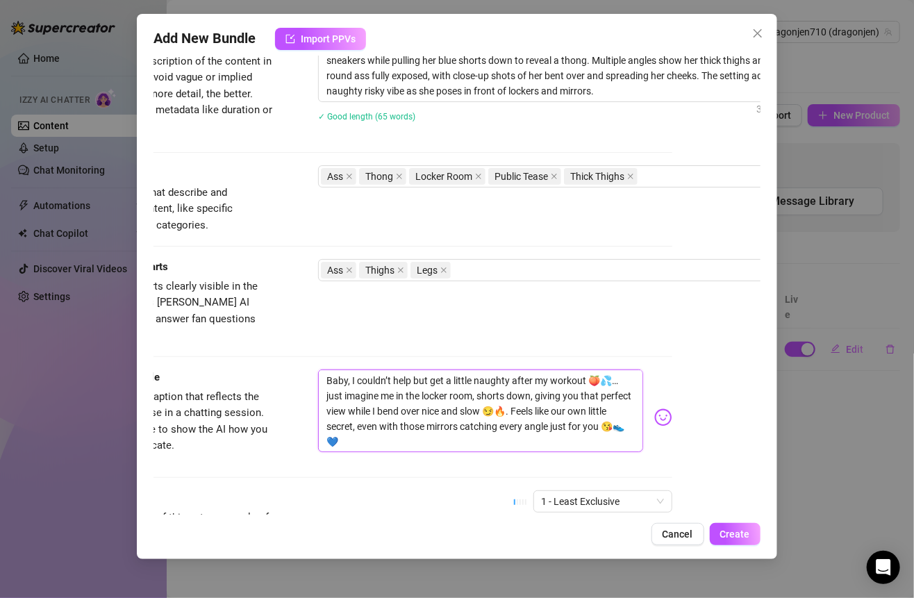
drag, startPoint x: 460, startPoint y: 360, endPoint x: 557, endPoint y: 367, distance: 96.7
click at [557, 369] on textarea "Baby, I couldn’t help but get a little naughty after my workout 🍑💦… just imagin…" at bounding box center [480, 410] width 324 height 83
click at [566, 391] on textarea "Baby, I couldn’t help but get a little naughty after my workout 🍑💦… just imagin…" at bounding box center [480, 410] width 324 height 83
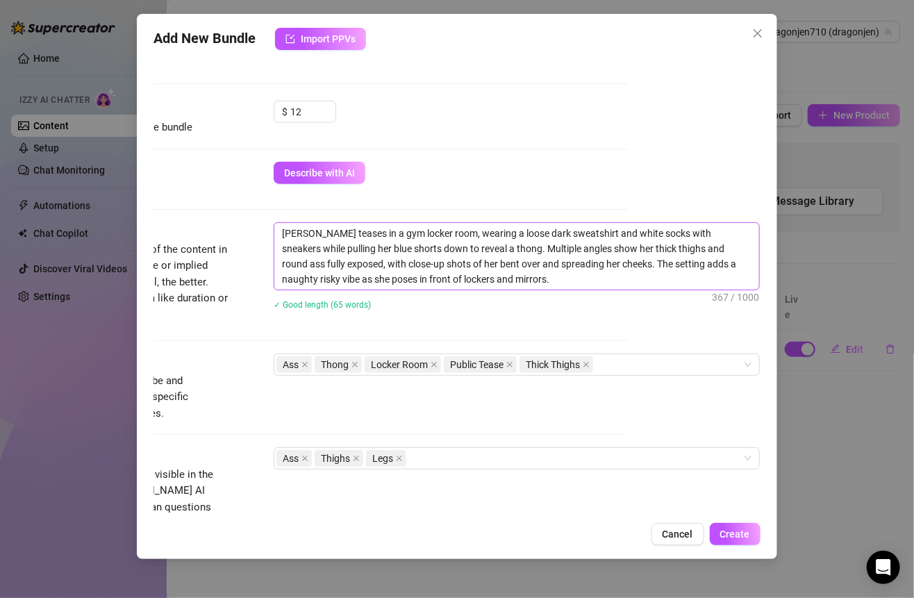
scroll to position [582, 138]
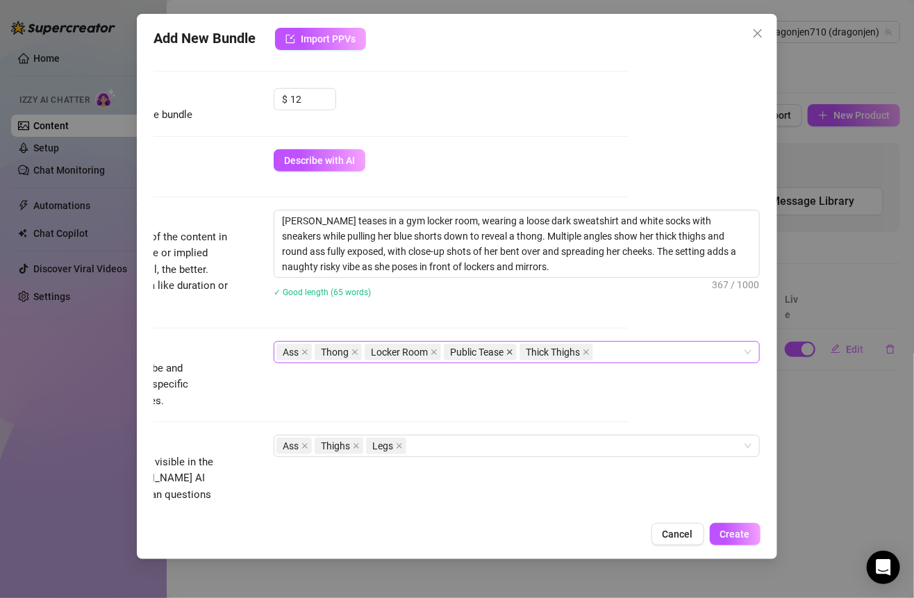
click at [507, 349] on icon "close" at bounding box center [510, 352] width 6 height 6
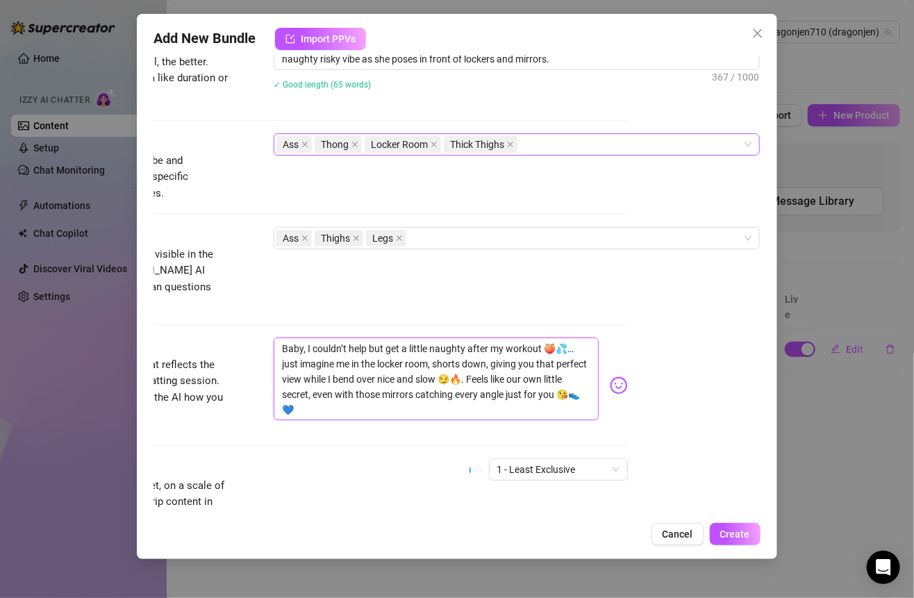
scroll to position [832, 138]
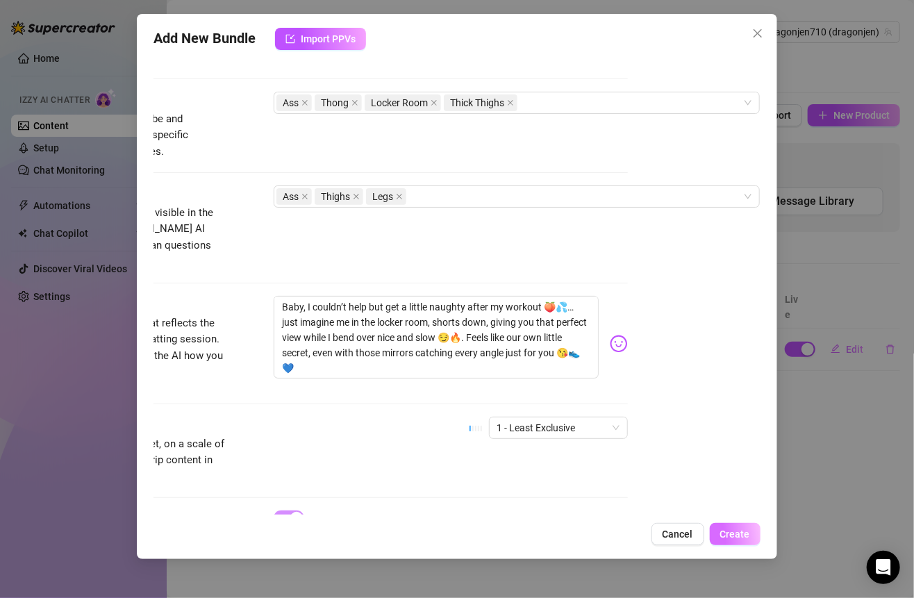
click at [713, 533] on button "Create" at bounding box center [735, 534] width 51 height 22
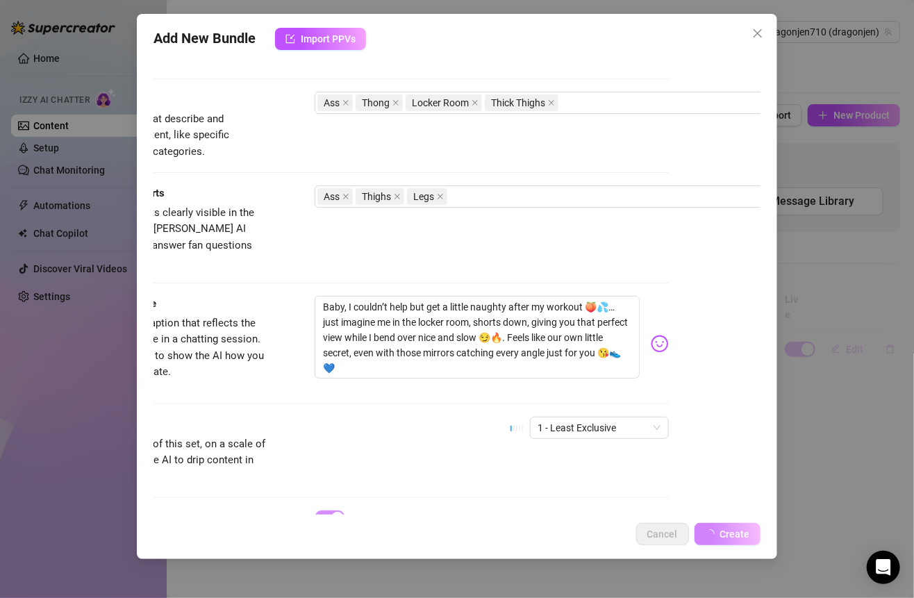
scroll to position [832, 91]
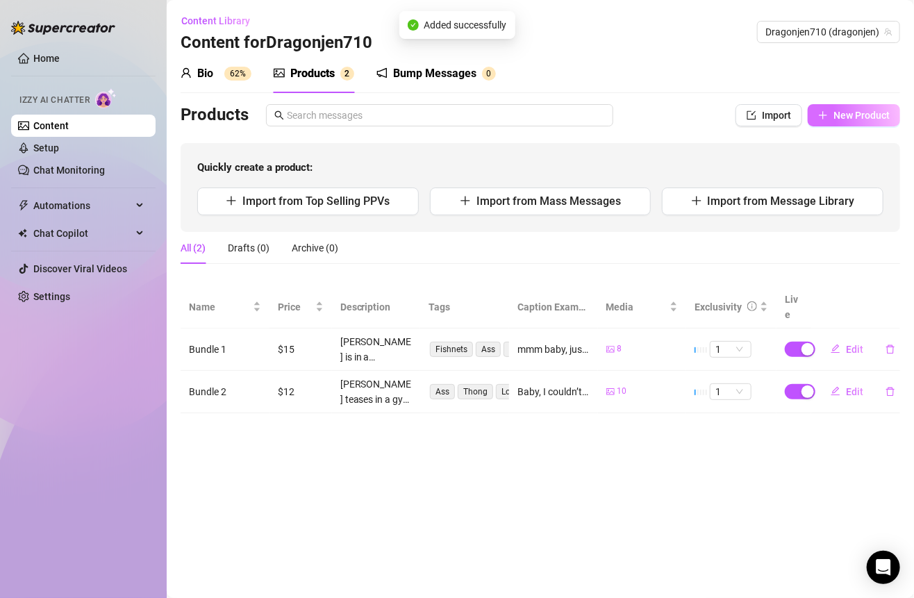
click at [846, 115] on span "New Product" at bounding box center [861, 115] width 56 height 11
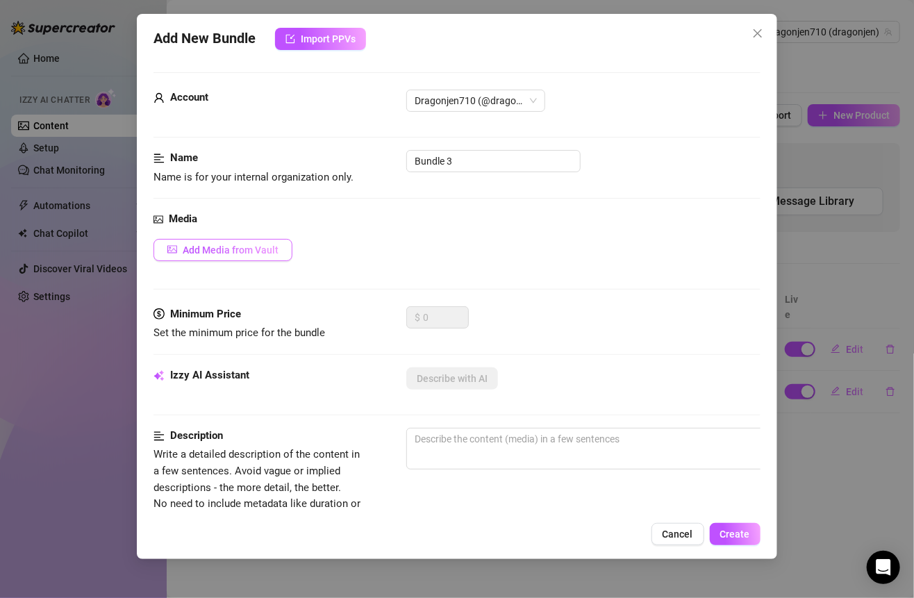
click at [239, 254] on span "Add Media from Vault" at bounding box center [231, 249] width 96 height 11
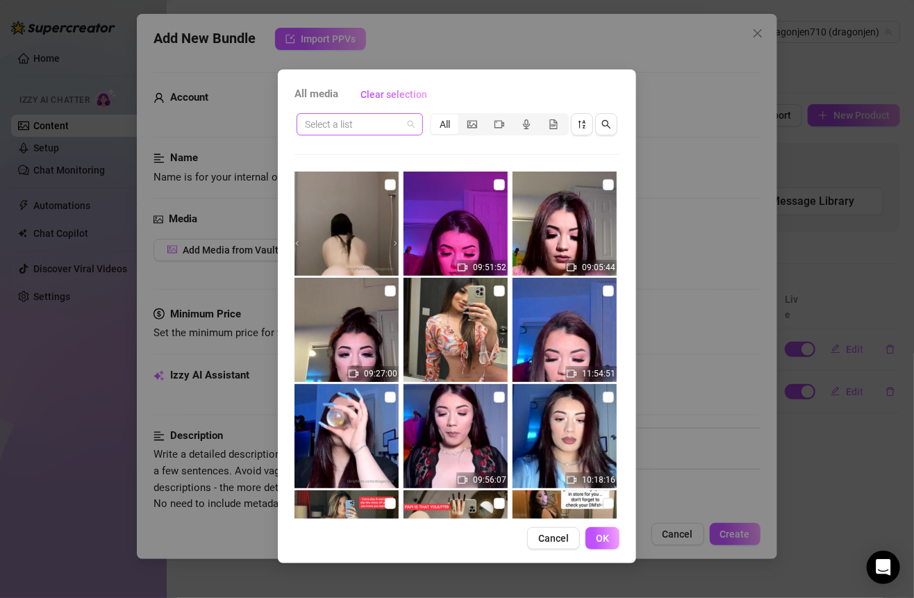
click at [400, 125] on input "search" at bounding box center [353, 124] width 97 height 21
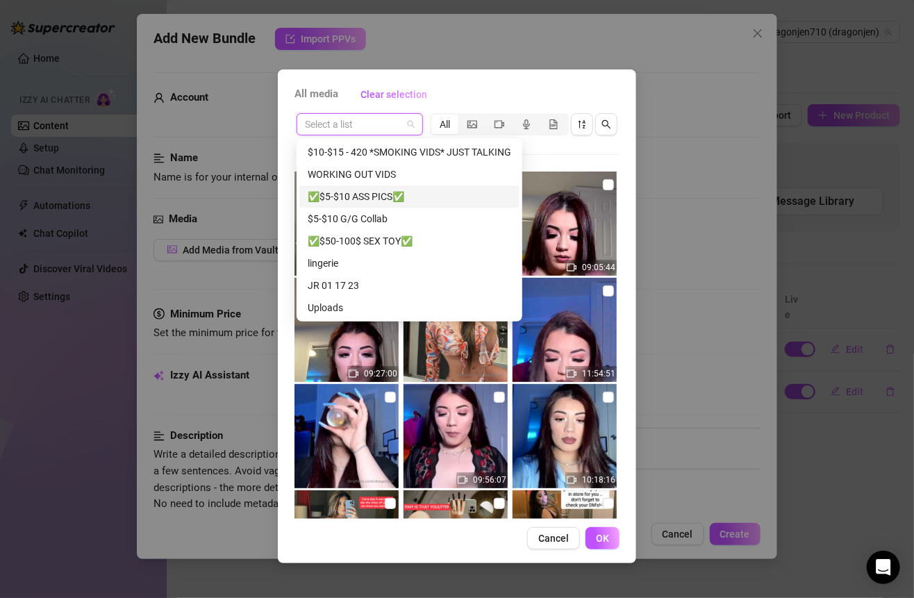
scroll to position [44, 0]
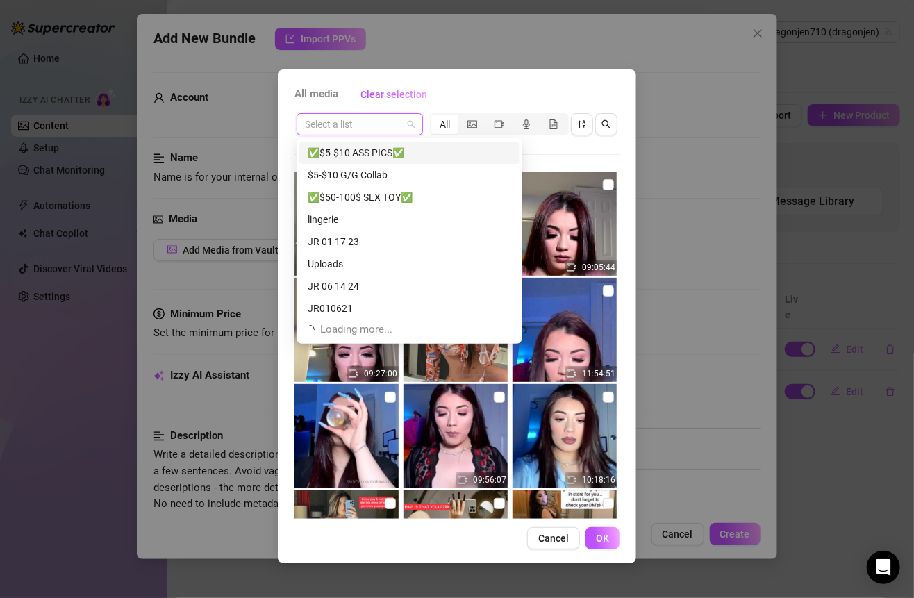
click at [364, 156] on div "✅$5-$10 ASS PICS✅" at bounding box center [409, 152] width 203 height 15
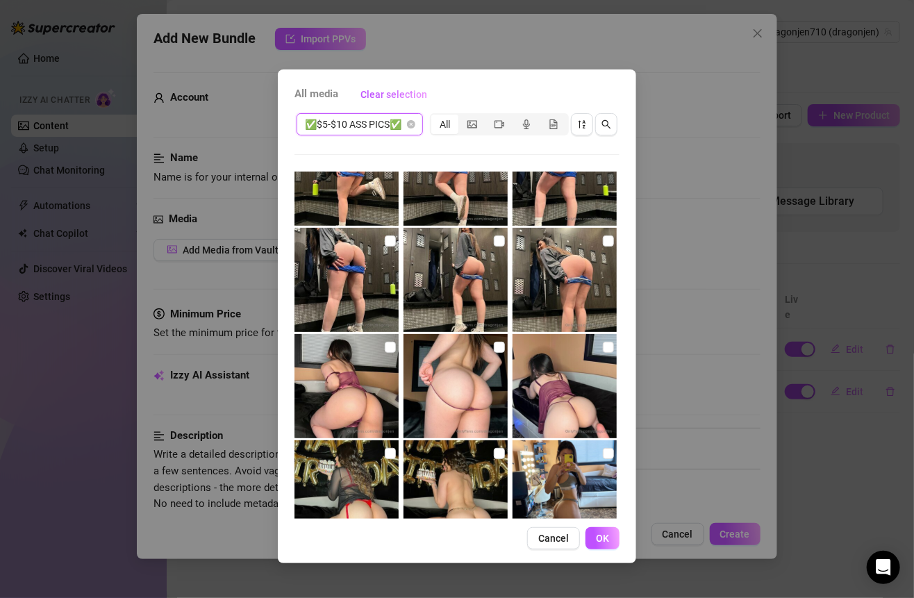
scroll to position [514, 0]
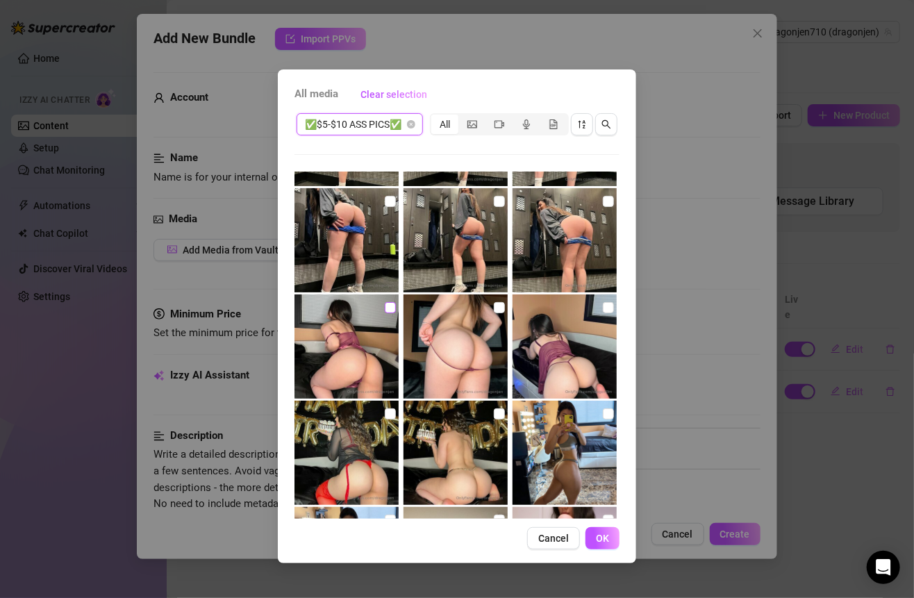
drag, startPoint x: 385, startPoint y: 308, endPoint x: 392, endPoint y: 308, distance: 7.6
click at [385, 308] on input "checkbox" at bounding box center [390, 307] width 11 height 11
click at [494, 305] on input "checkbox" at bounding box center [499, 307] width 11 height 11
click at [603, 308] on input "checkbox" at bounding box center [608, 307] width 11 height 11
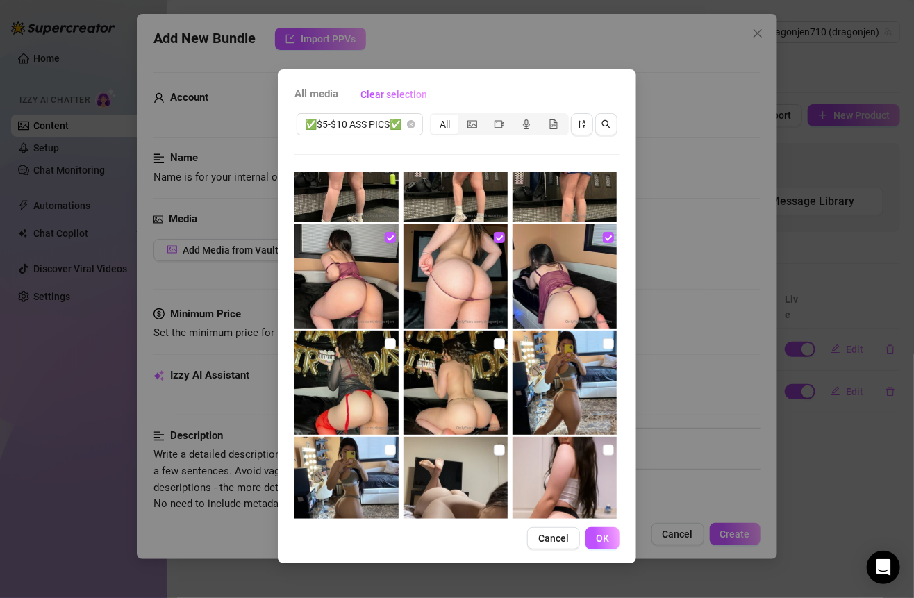
scroll to position [680, 0]
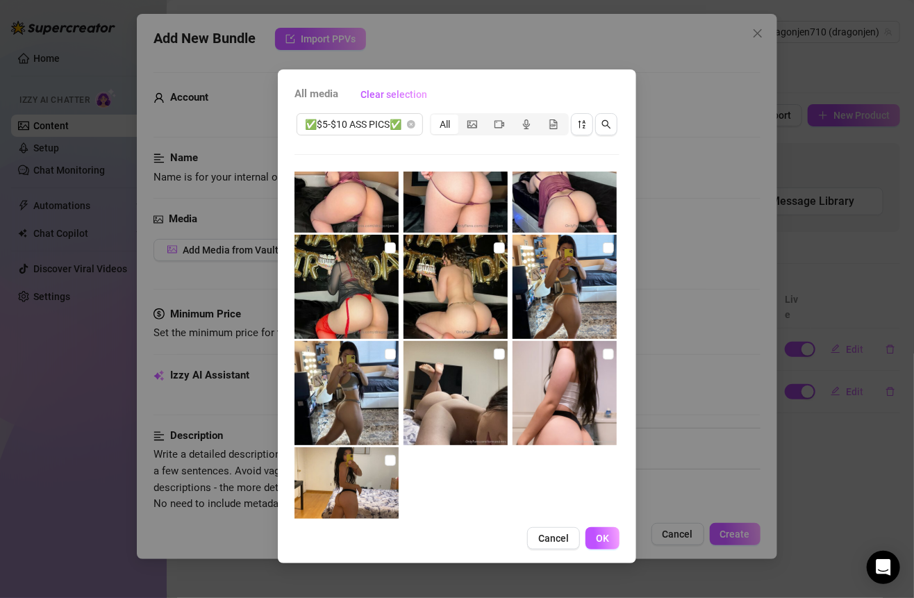
click at [605, 526] on div "All media Clear selection ✅$5-$10 ASS PICS✅ All No more media Cancel OK" at bounding box center [457, 316] width 358 height 494
click at [603, 539] on span "OK" at bounding box center [602, 537] width 13 height 11
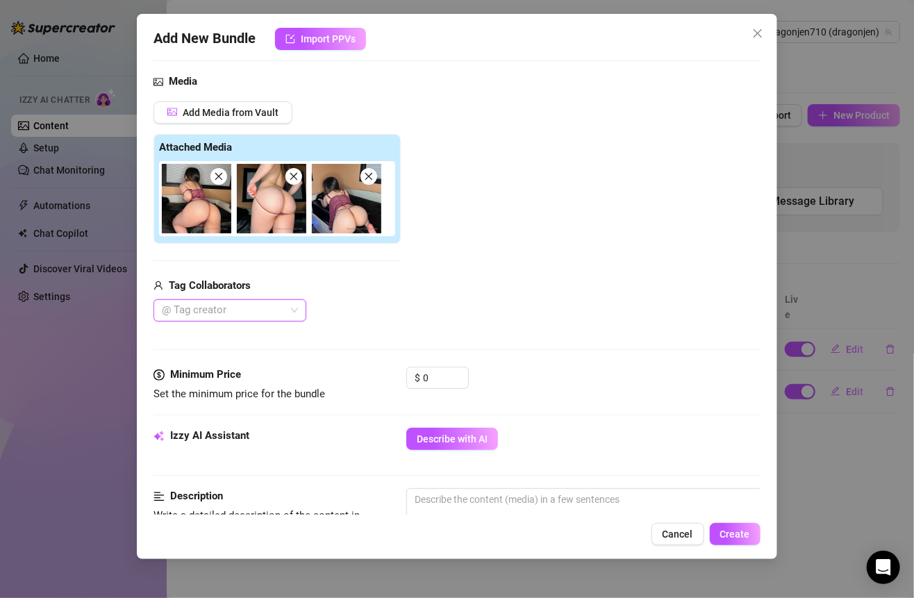
scroll to position [198, 0]
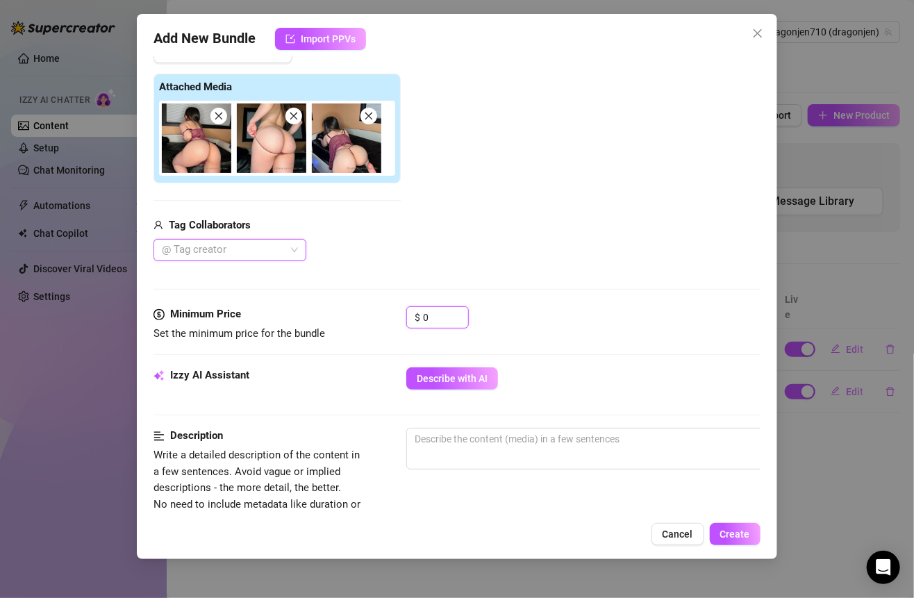
drag, startPoint x: 439, startPoint y: 317, endPoint x: 370, endPoint y: 317, distance: 69.4
click at [371, 317] on div "Minimum Price Set the minimum price for the bundle $ 0" at bounding box center [456, 323] width 606 height 35
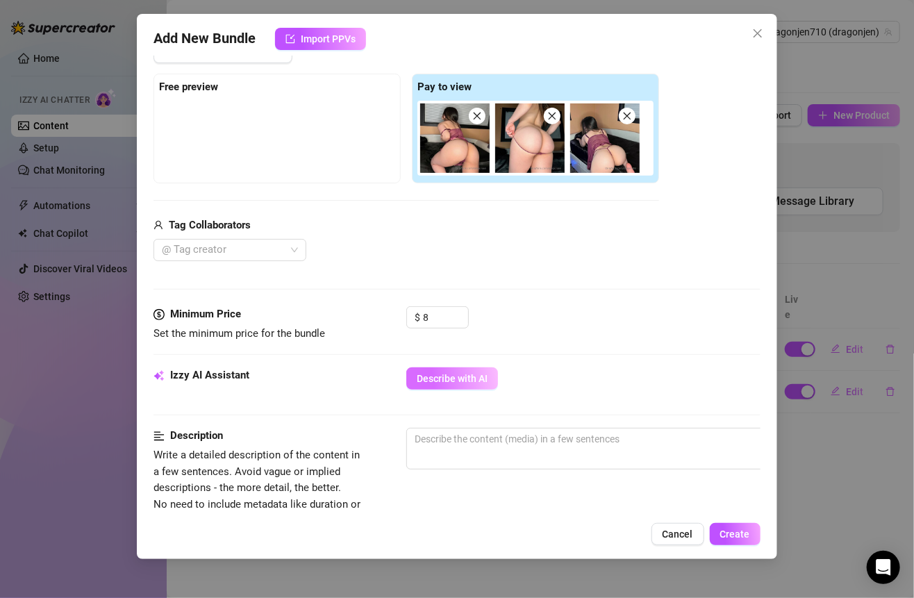
click at [452, 376] on span "Describe with AI" at bounding box center [452, 378] width 71 height 11
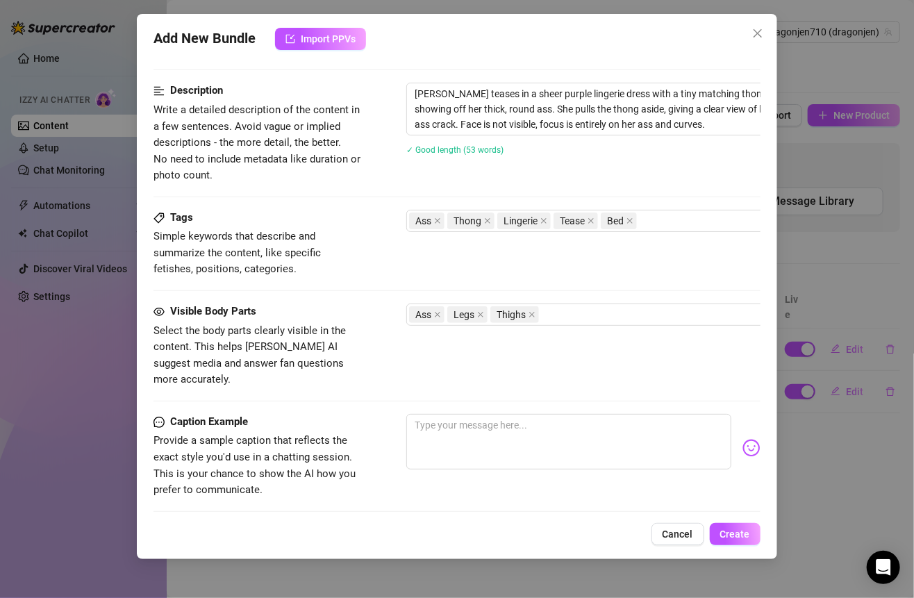
scroll to position [517, 0]
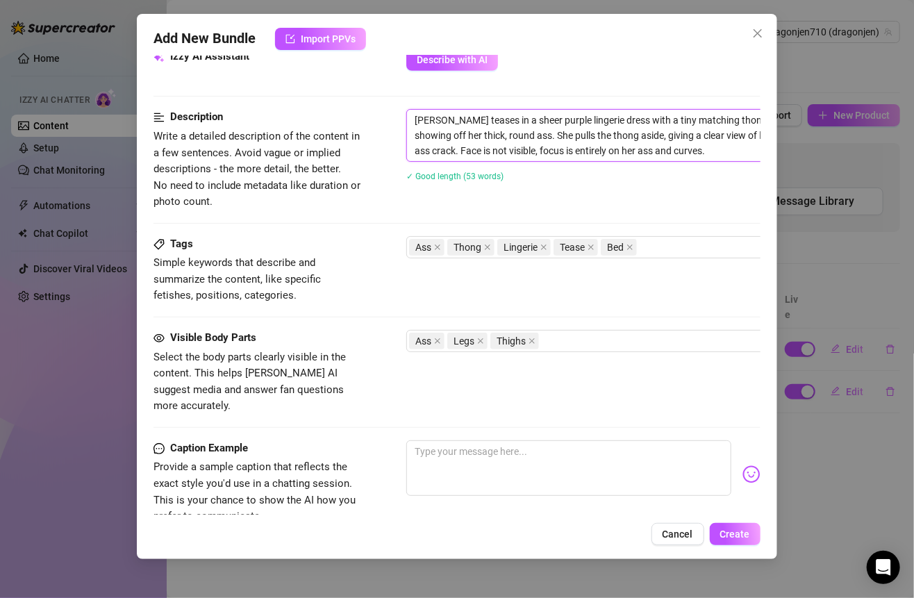
drag, startPoint x: 679, startPoint y: 142, endPoint x: 411, endPoint y: 106, distance: 270.3
click at [411, 109] on span "[PERSON_NAME] teases in a sheer purple lingerie dress with a tiny matching thon…" at bounding box center [649, 135] width 486 height 53
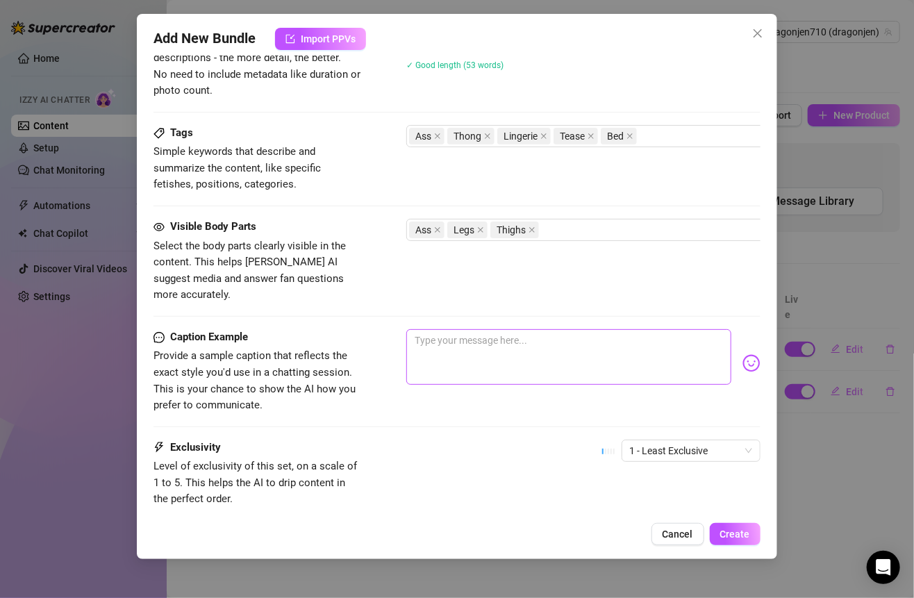
scroll to position [673, 0]
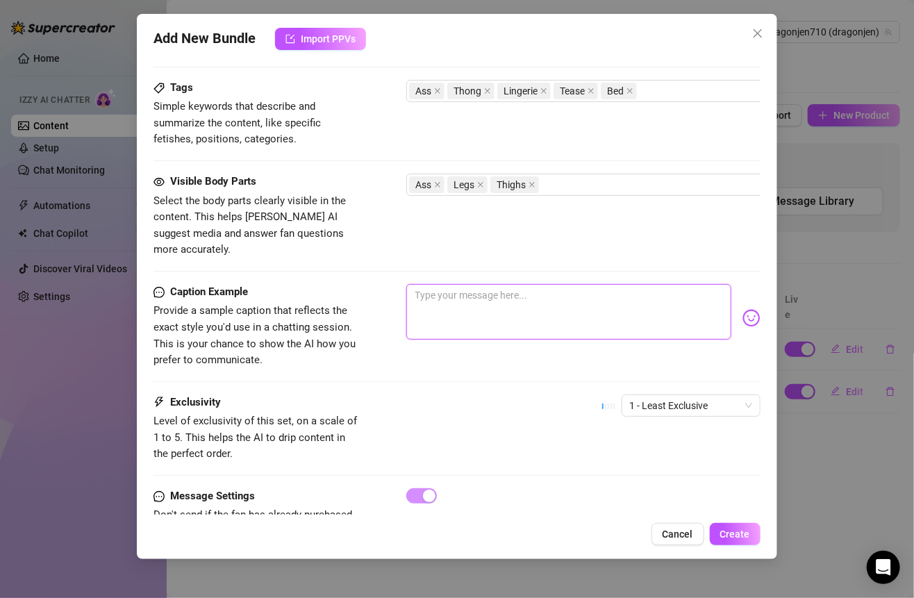
click at [471, 284] on textarea at bounding box center [568, 312] width 324 height 56
paste textarea "Mmm baby, just picture me crawling across the bed in that sheer purple set, my …"
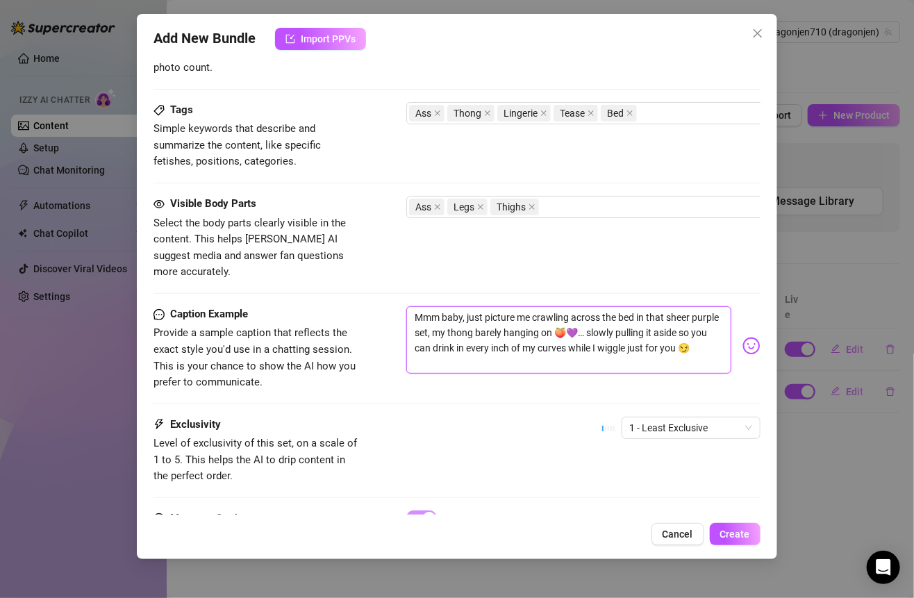
scroll to position [715, 0]
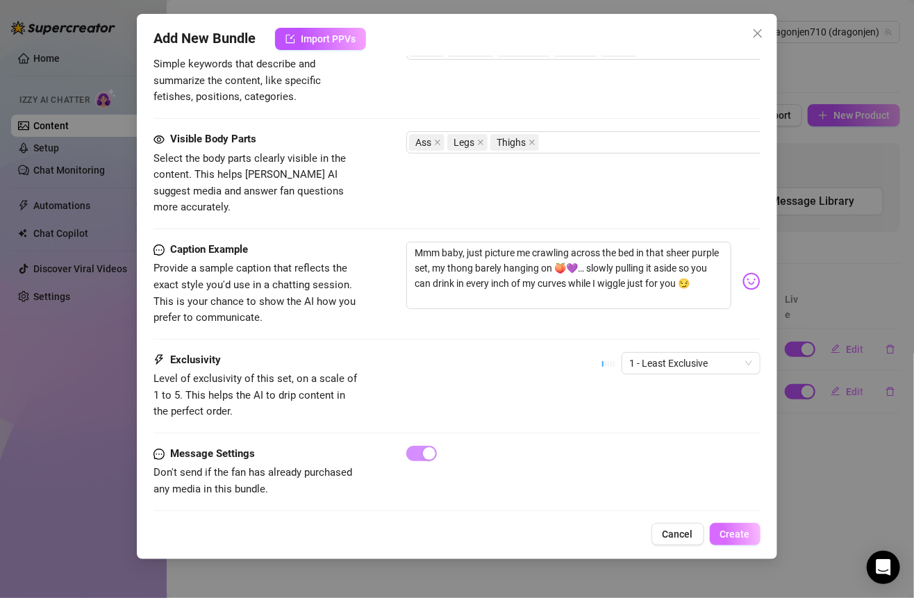
click at [732, 532] on span "Create" at bounding box center [735, 533] width 30 height 11
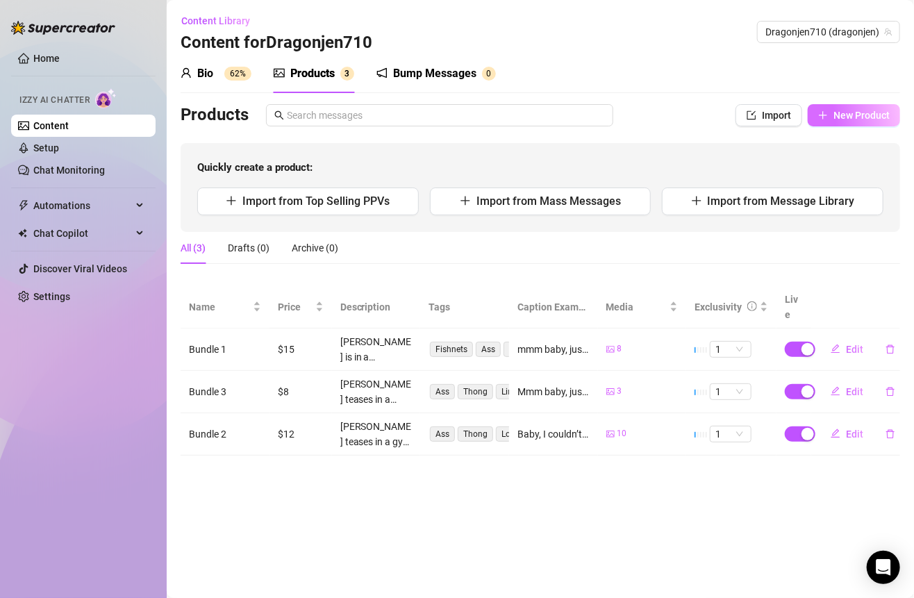
click at [873, 114] on span "New Product" at bounding box center [861, 115] width 56 height 11
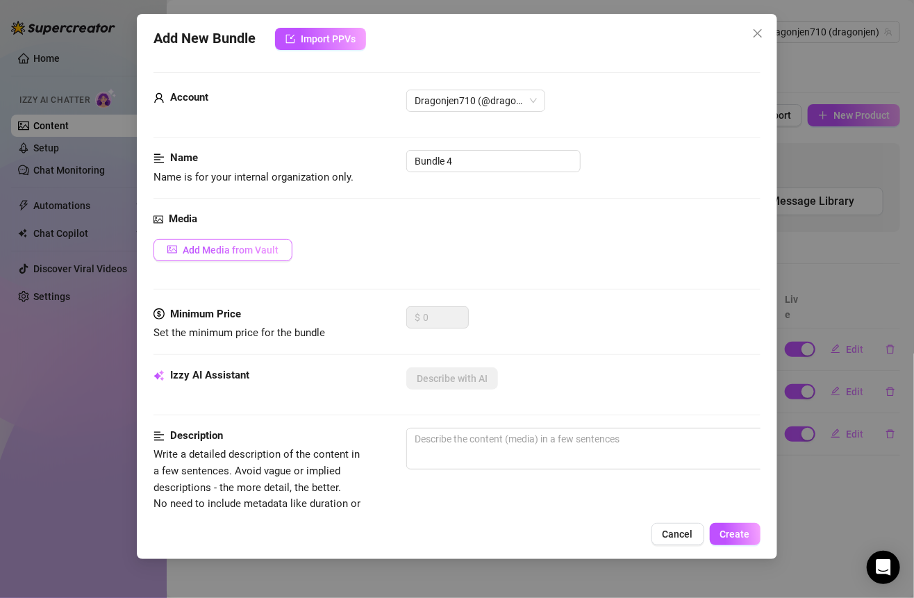
click at [242, 250] on span "Add Media from Vault" at bounding box center [231, 249] width 96 height 11
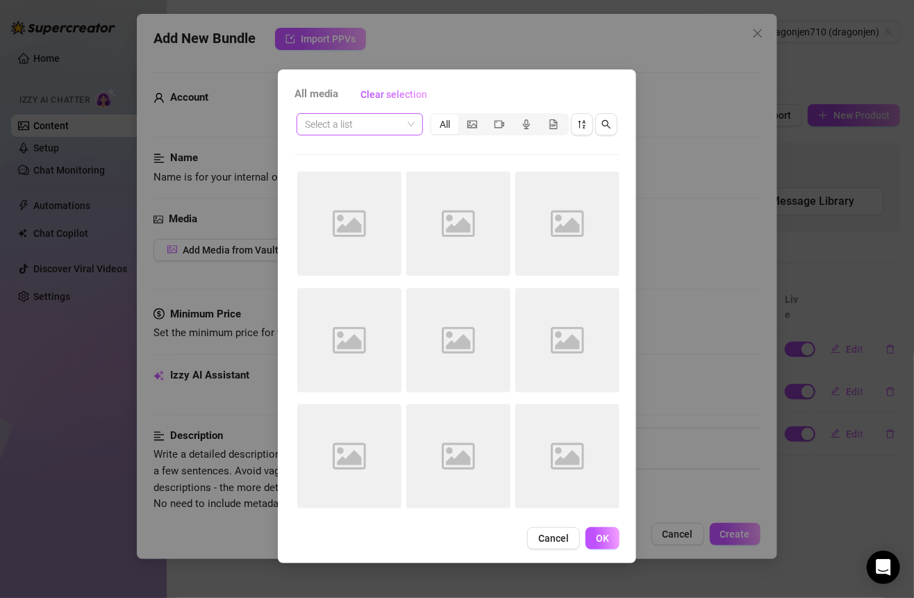
click at [383, 121] on input "search" at bounding box center [353, 124] width 97 height 21
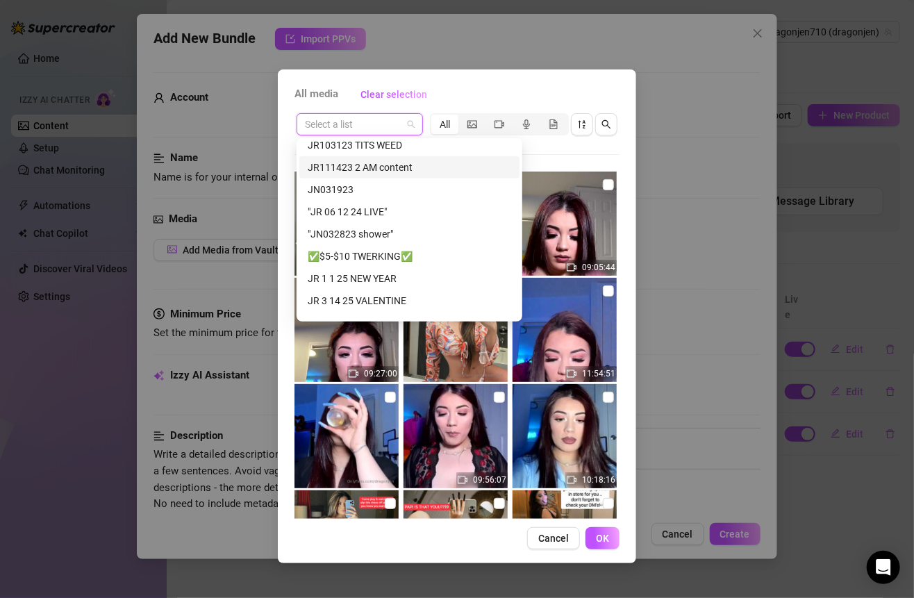
scroll to position [344, 0]
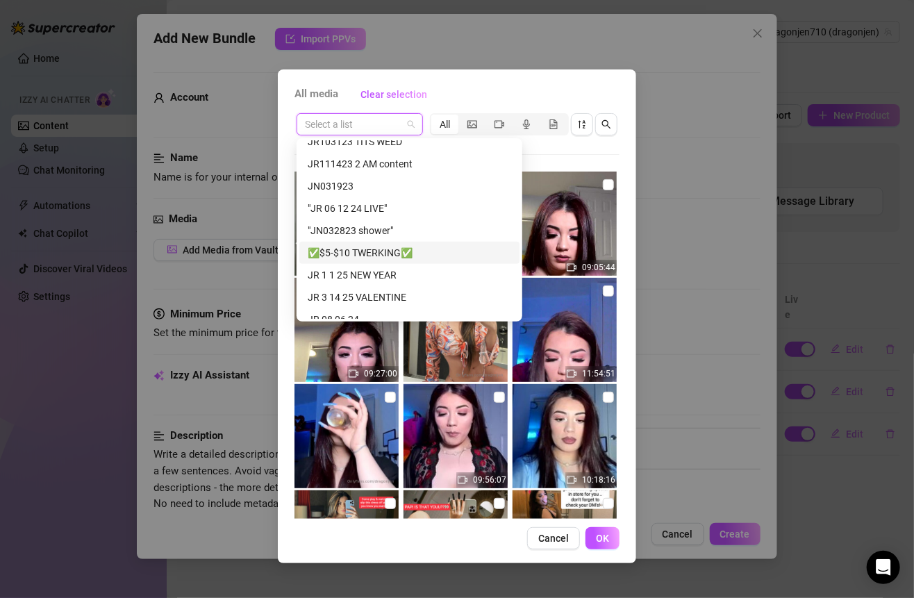
click at [371, 253] on div "✅$5-$10 TWERKING✅" at bounding box center [409, 252] width 203 height 15
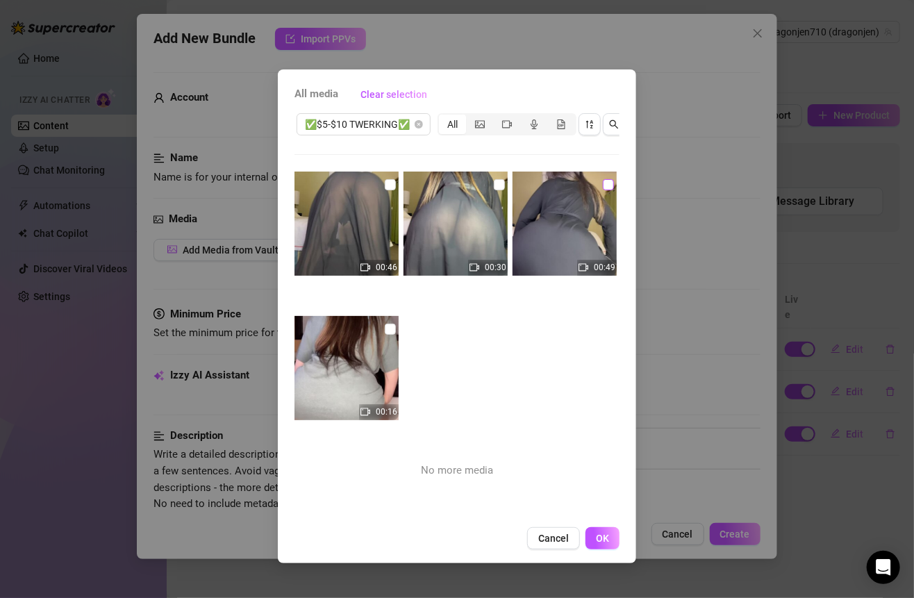
click at [603, 179] on input "checkbox" at bounding box center [608, 184] width 11 height 11
click at [498, 181] on input "checkbox" at bounding box center [499, 184] width 11 height 11
click at [591, 548] on button "OK" at bounding box center [602, 538] width 34 height 22
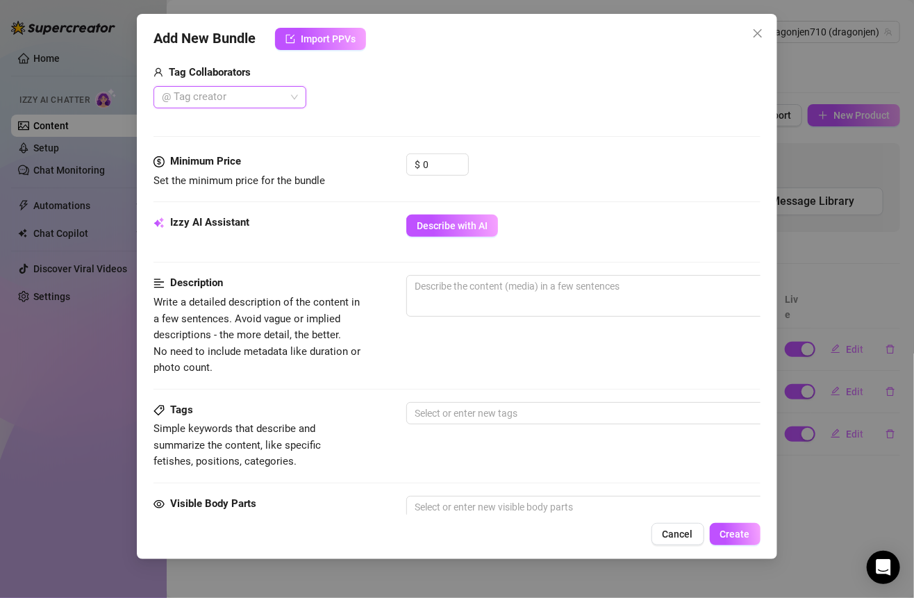
scroll to position [213, 0]
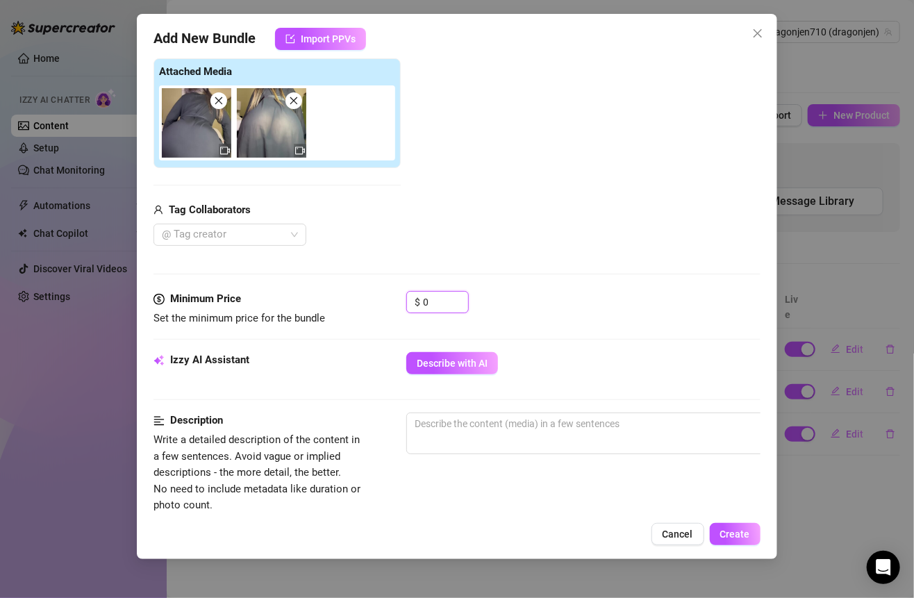
drag, startPoint x: 442, startPoint y: 296, endPoint x: 375, endPoint y: 296, distance: 67.3
click at [375, 296] on div "Minimum Price Set the minimum price for the bundle $ 0" at bounding box center [456, 308] width 606 height 35
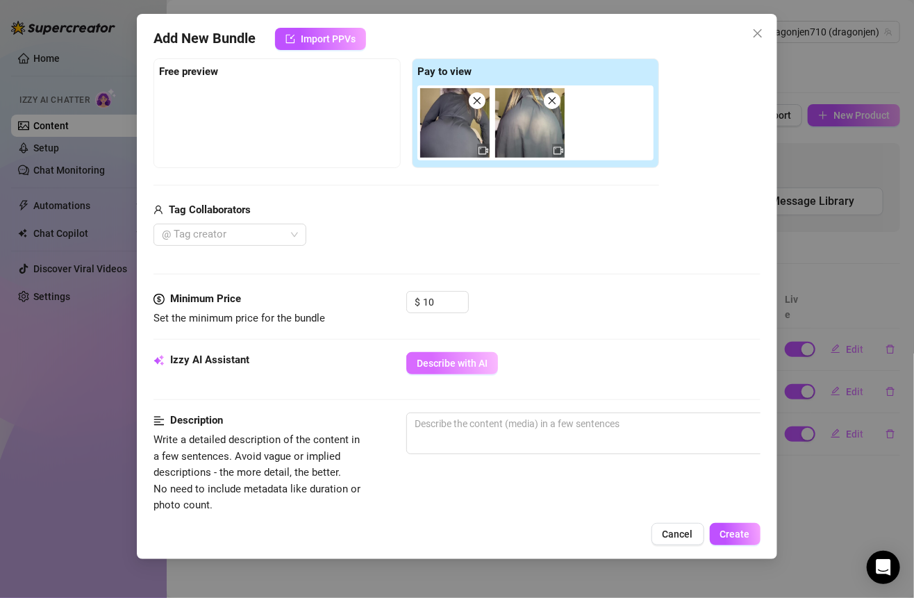
click at [430, 353] on button "Describe with AI" at bounding box center [452, 363] width 92 height 22
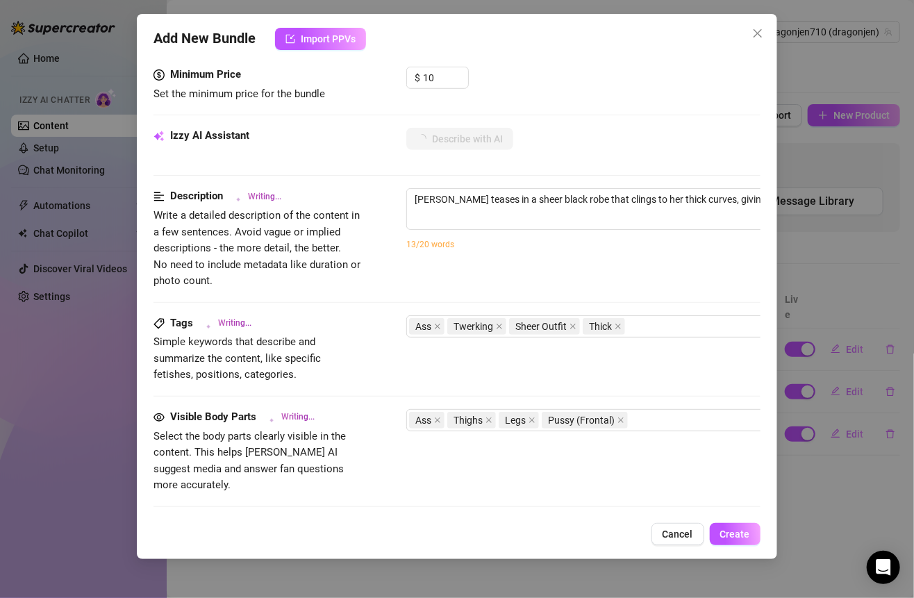
scroll to position [446, 0]
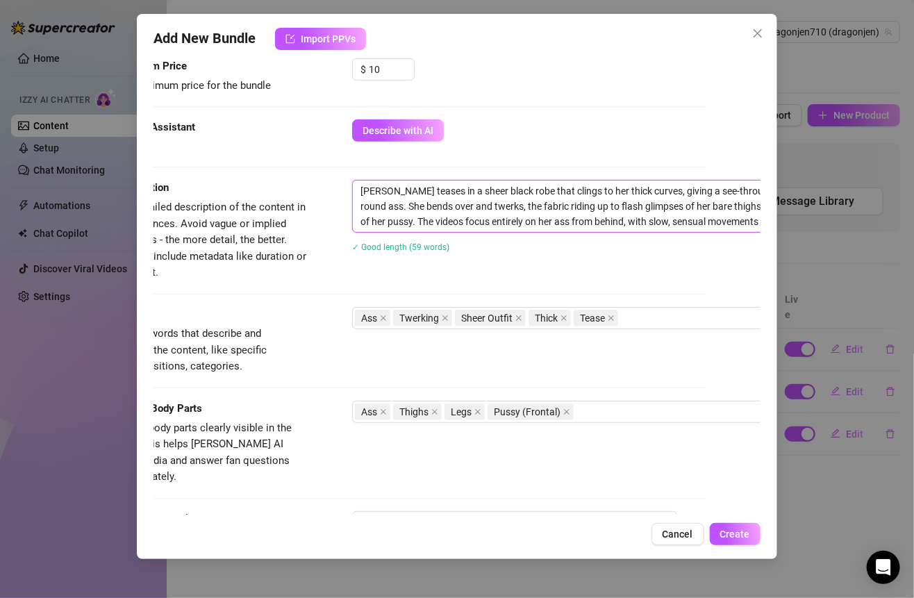
drag, startPoint x: 415, startPoint y: 187, endPoint x: 744, endPoint y: 258, distance: 335.9
click at [744, 258] on div "[PERSON_NAME] teases in a sheer black robe that clings to her thick curves, giv…" at bounding box center [595, 225] width 486 height 90
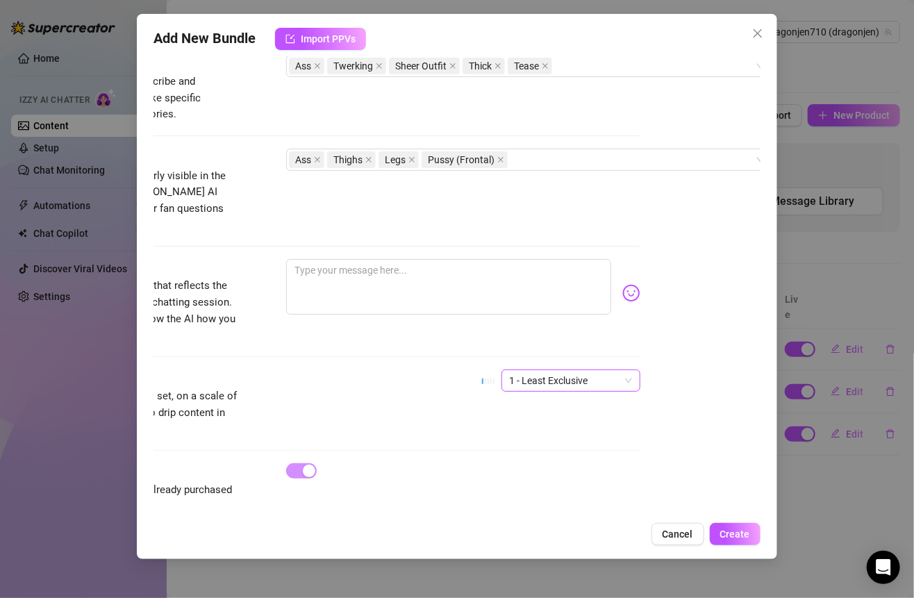
scroll to position [698, 96]
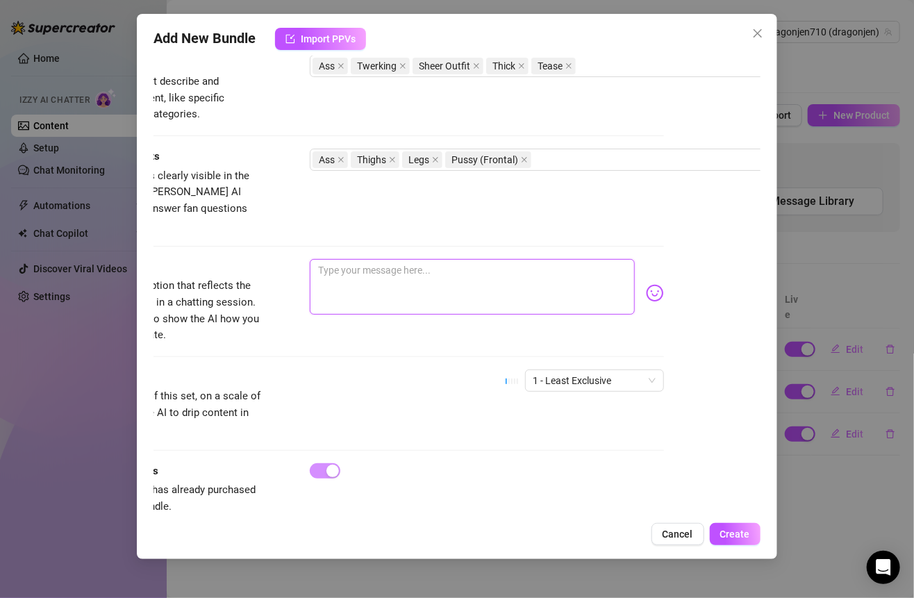
click at [430, 259] on textarea at bounding box center [472, 287] width 324 height 56
paste textarea "Just me in my sheer black robe, letting you watch it cling to every curve while…"
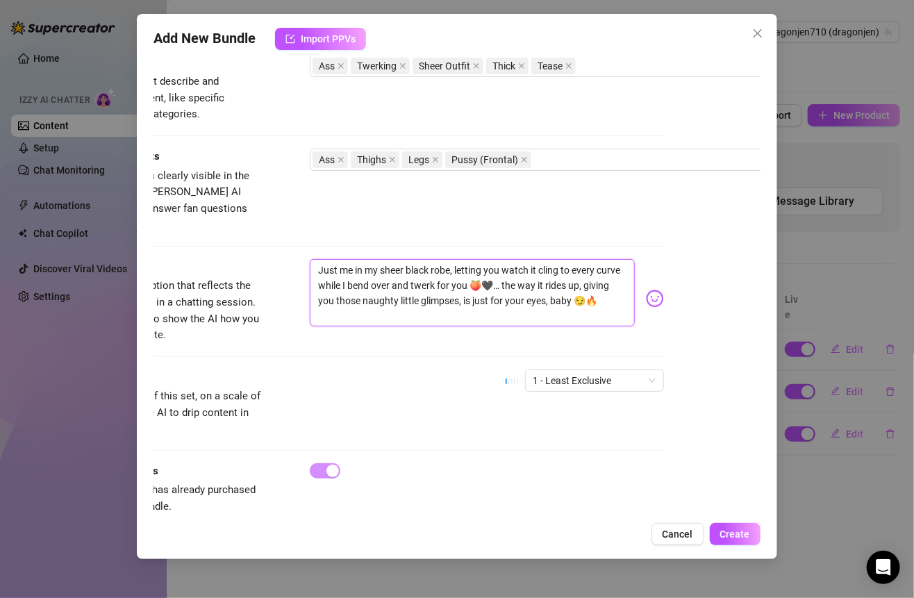
scroll to position [0, 0]
click at [563, 370] on span "1 - Least Exclusive" at bounding box center [594, 380] width 122 height 21
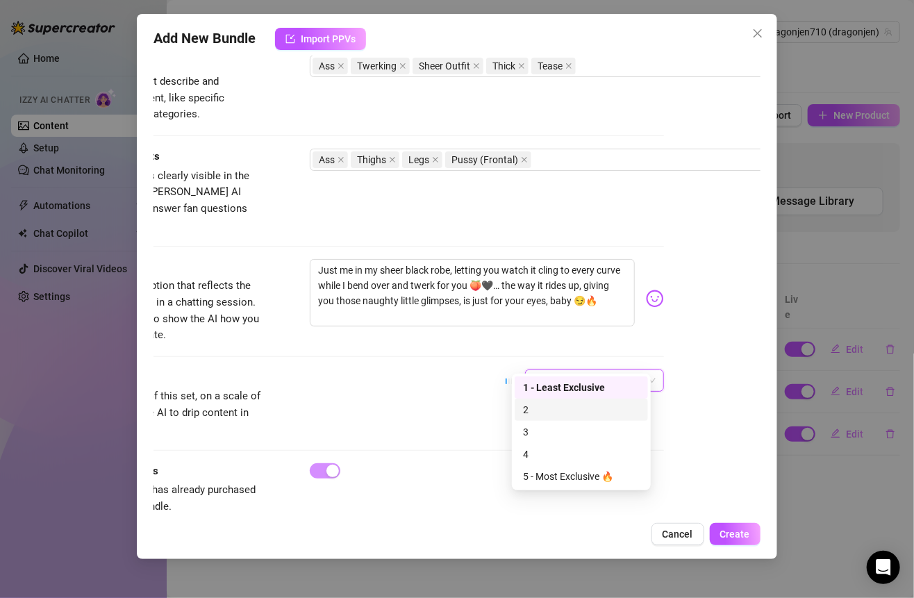
click at [540, 405] on div "2" at bounding box center [581, 409] width 117 height 15
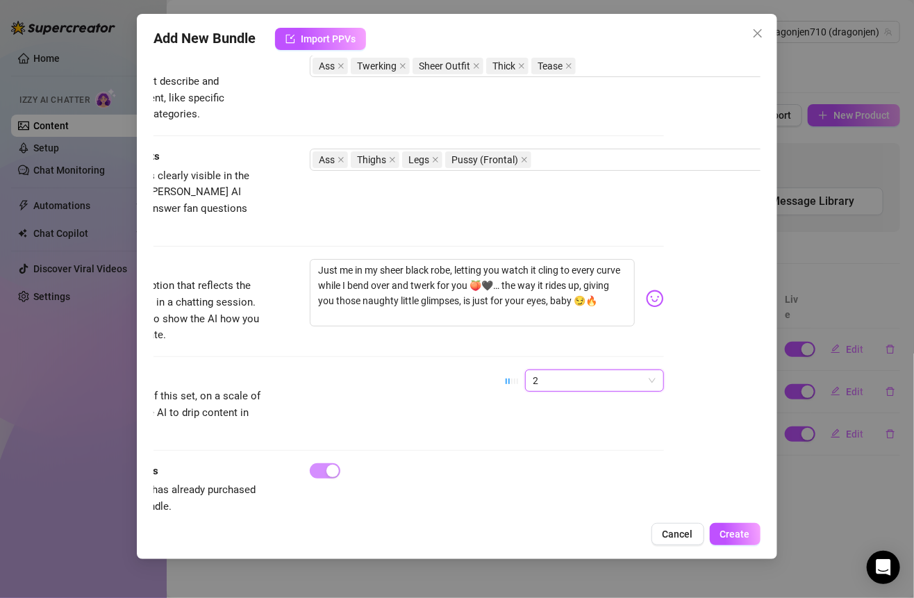
click at [416, 324] on div "Caption Example Provide a sample caption that reflects the exact style you'd us…" at bounding box center [360, 314] width 606 height 110
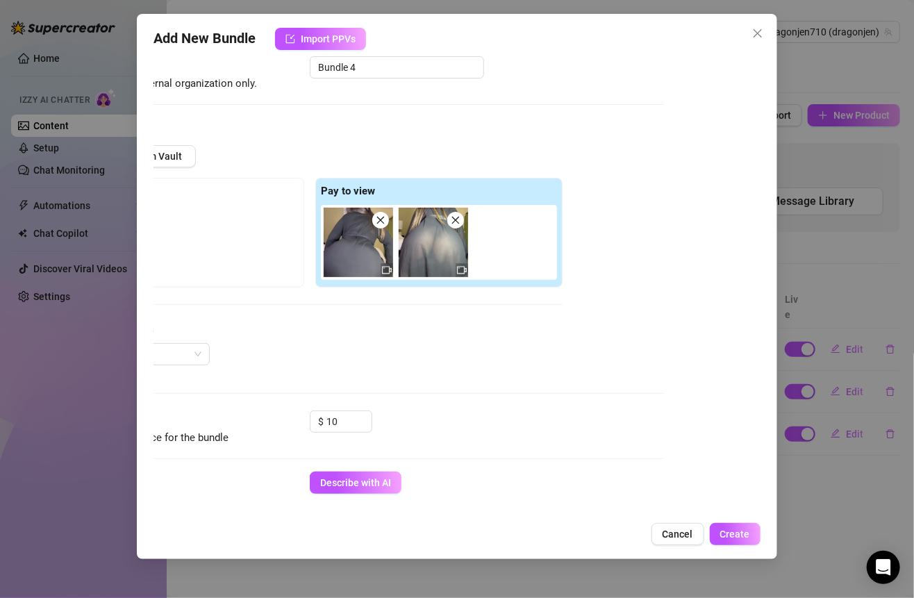
scroll to position [473, 96]
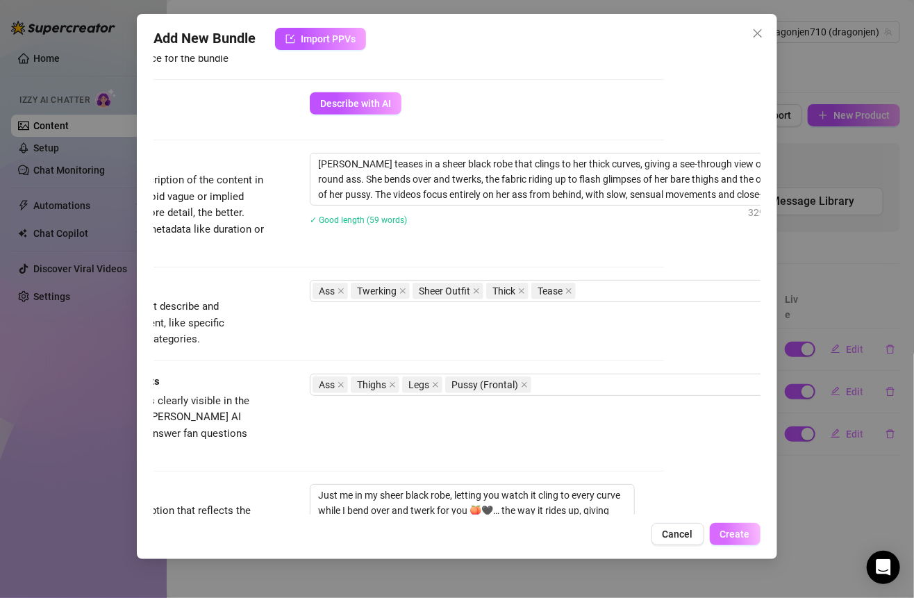
click at [742, 538] on span "Create" at bounding box center [735, 533] width 30 height 11
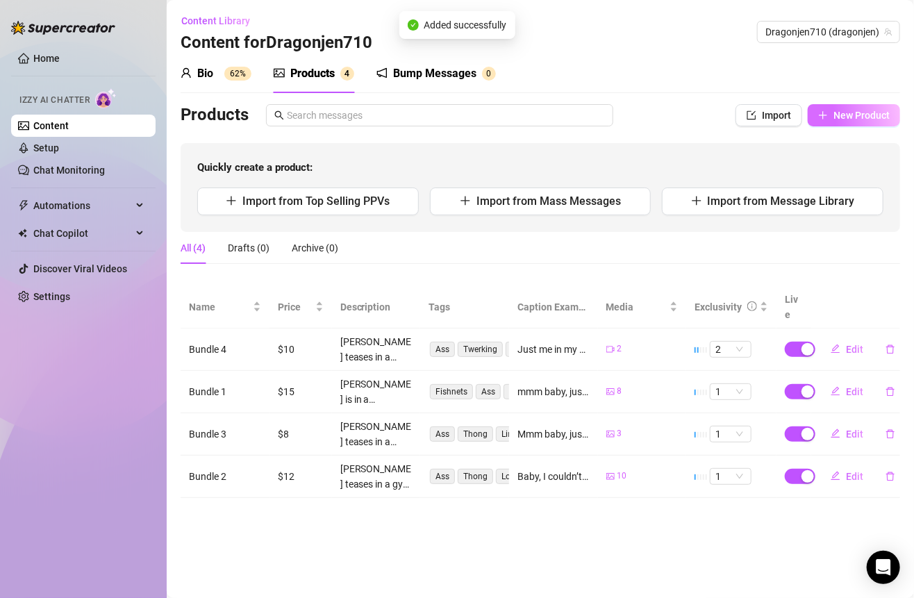
click at [879, 115] on span "New Product" at bounding box center [861, 115] width 56 height 11
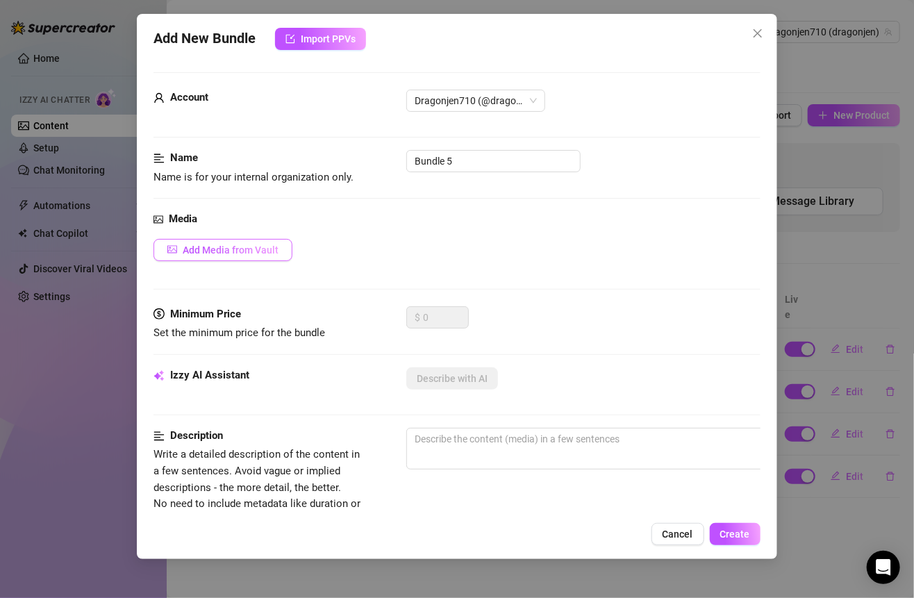
click at [267, 255] on button "Add Media from Vault" at bounding box center [222, 250] width 139 height 22
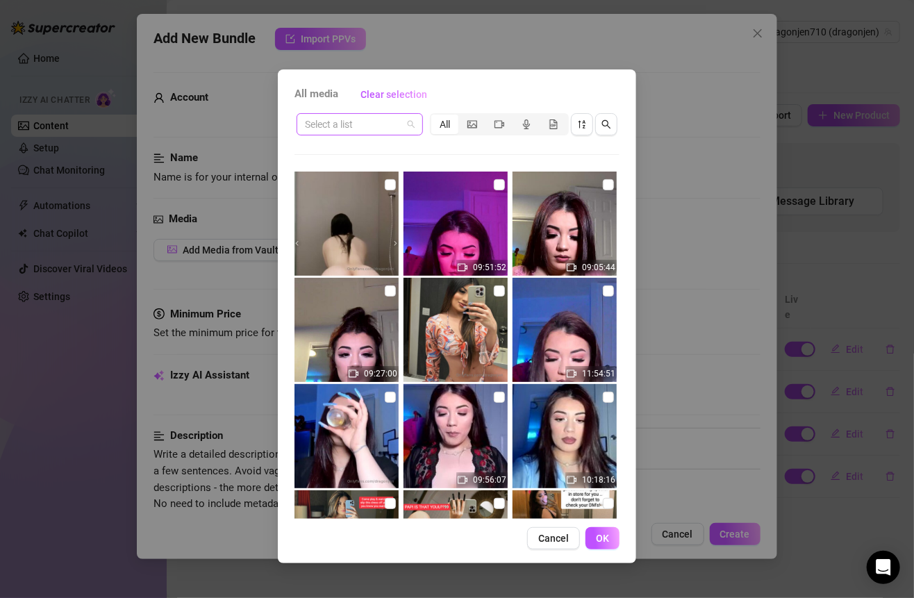
click at [398, 124] on input "search" at bounding box center [353, 124] width 97 height 21
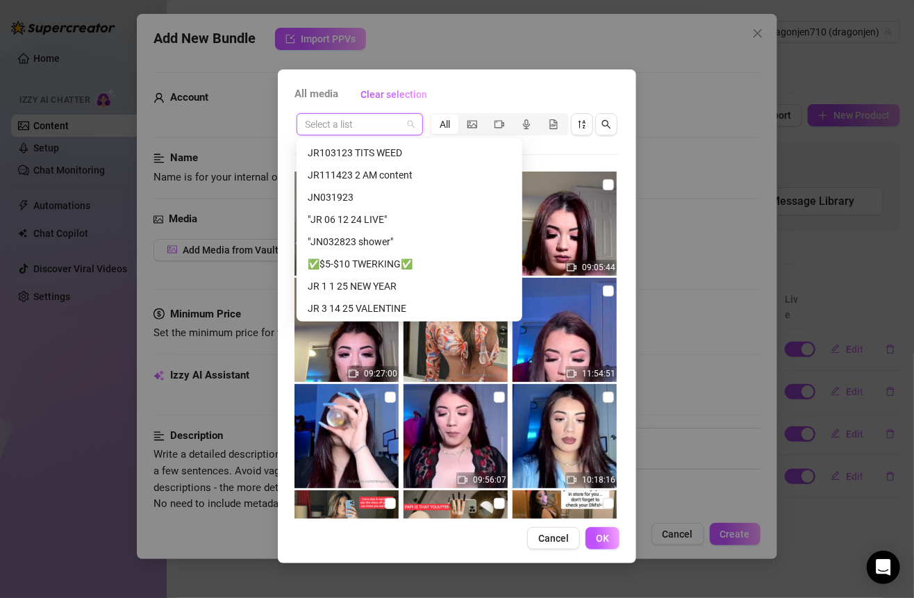
scroll to position [355, 0]
click at [372, 242] on div "✅$5-$10 TWERKING✅" at bounding box center [409, 241] width 203 height 15
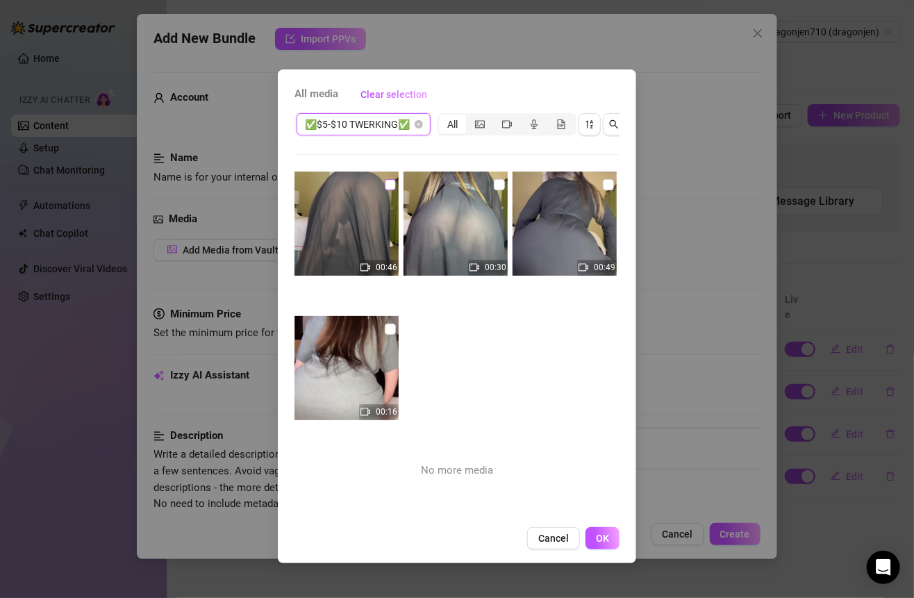
click at [389, 183] on input "checkbox" at bounding box center [390, 184] width 11 height 11
click at [386, 317] on img at bounding box center [346, 368] width 104 height 104
click at [389, 330] on input "checkbox" at bounding box center [390, 329] width 11 height 11
click at [603, 544] on span "OK" at bounding box center [602, 537] width 13 height 11
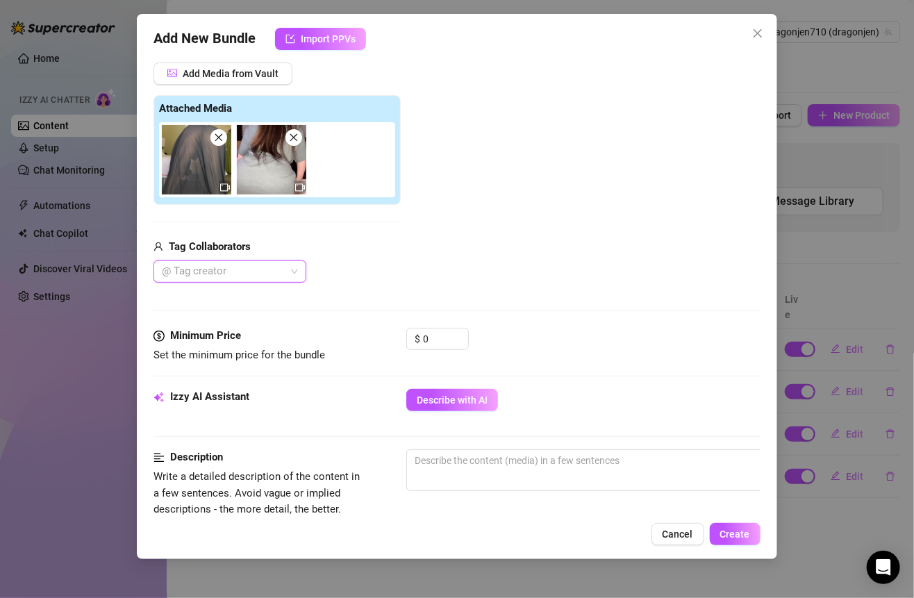
scroll to position [185, 0]
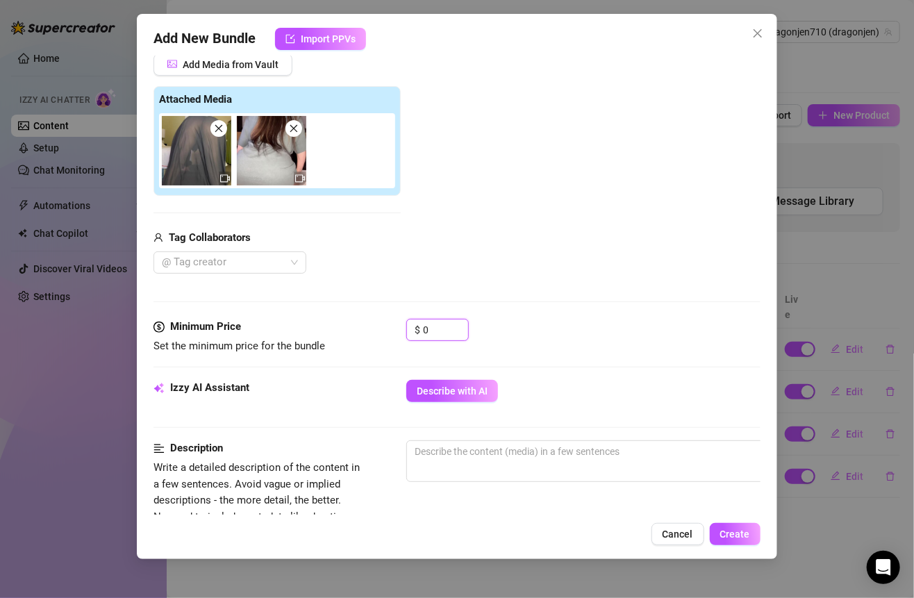
drag, startPoint x: 438, startPoint y: 326, endPoint x: 375, endPoint y: 327, distance: 63.2
click at [375, 326] on div "Minimum Price Set the minimum price for the bundle $ 0" at bounding box center [456, 336] width 606 height 35
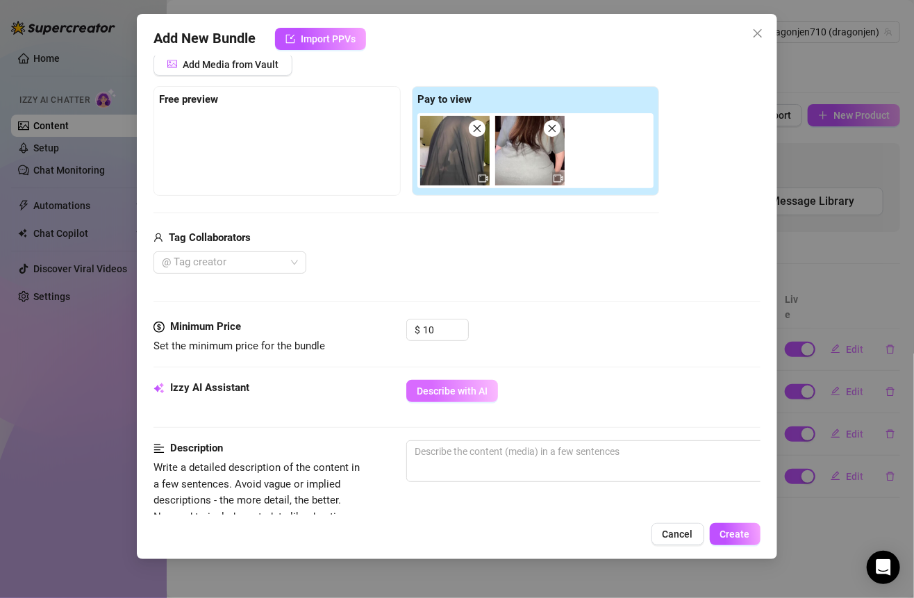
click at [471, 385] on span "Describe with AI" at bounding box center [452, 390] width 71 height 11
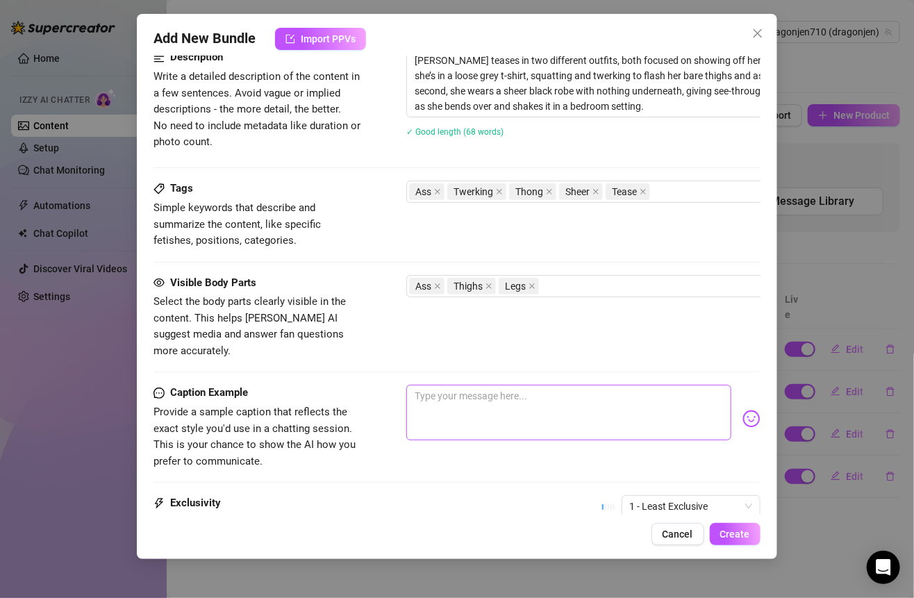
scroll to position [460, 0]
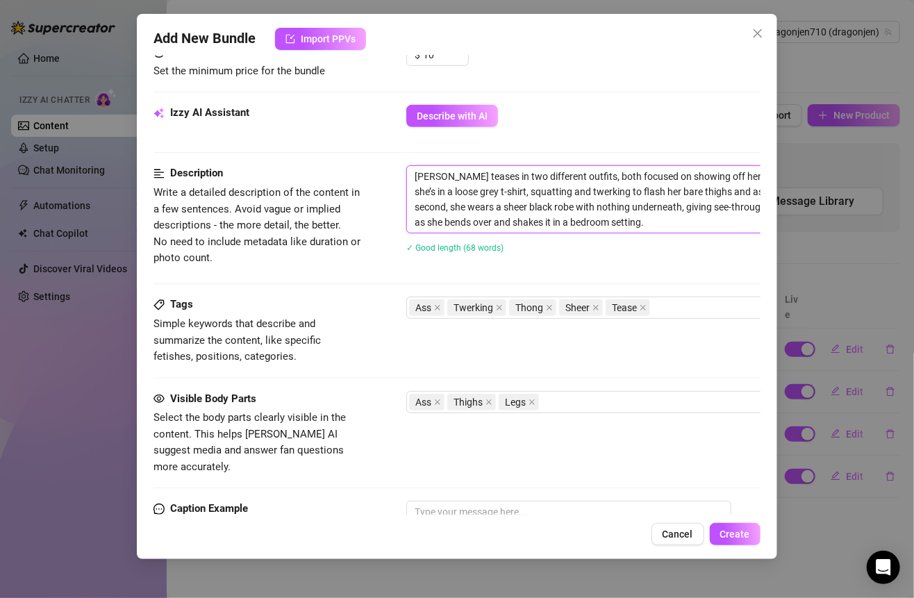
drag, startPoint x: 641, startPoint y: 215, endPoint x: 412, endPoint y: 174, distance: 232.7
click at [411, 174] on textarea "[PERSON_NAME] teases in two different outfits, both focused on showing off her …" at bounding box center [649, 199] width 485 height 67
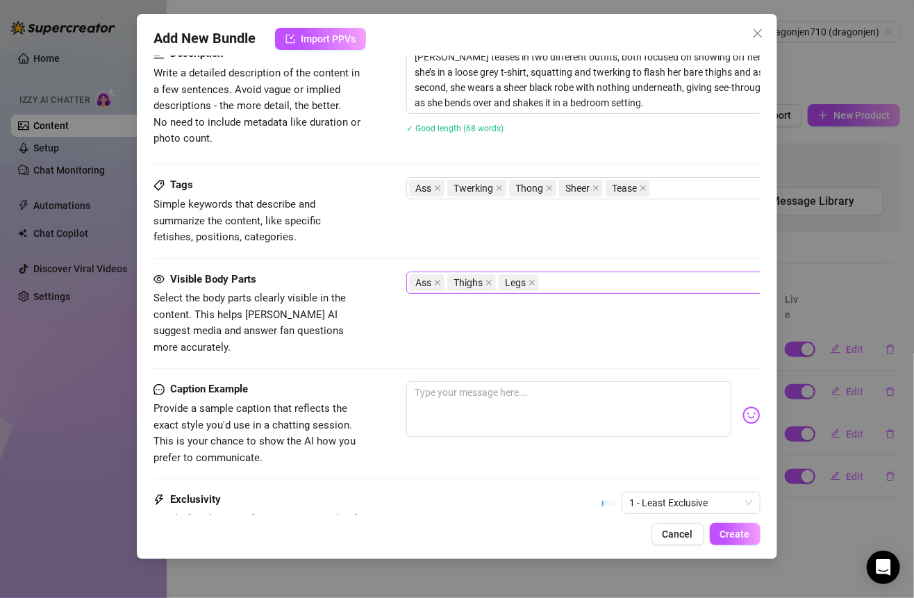
scroll to position [580, 0]
click at [479, 387] on textarea at bounding box center [568, 408] width 324 height 56
paste textarea "Started off in your fave loose grey tee, squatting and twerking so you can peek…"
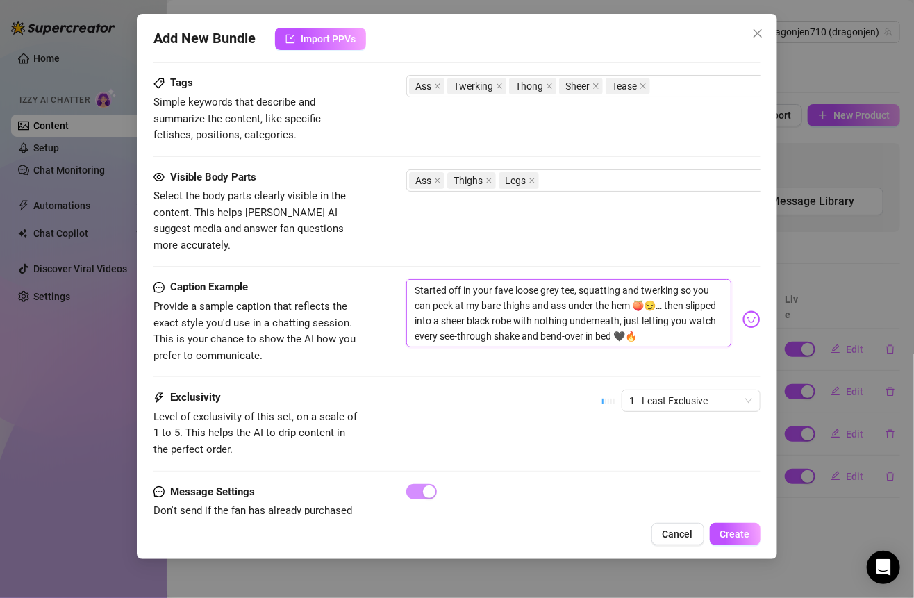
scroll to position [719, 0]
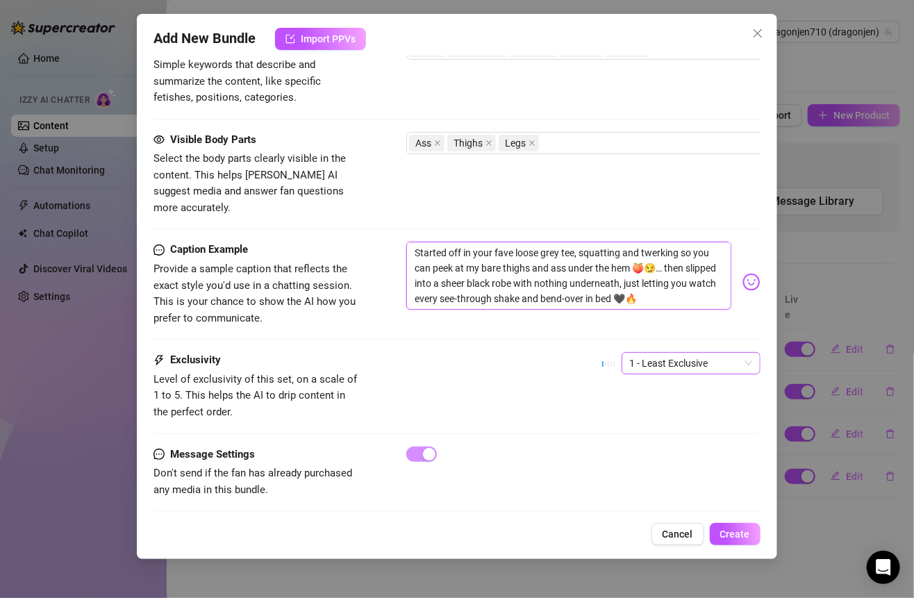
click at [646, 353] on span "1 - Least Exclusive" at bounding box center [691, 363] width 122 height 21
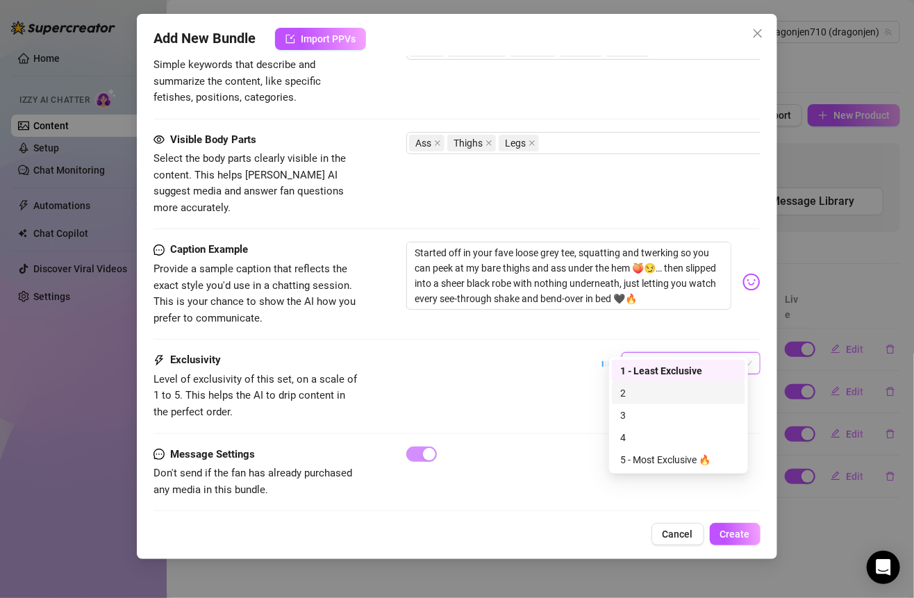
click at [632, 396] on div "2" at bounding box center [678, 392] width 117 height 15
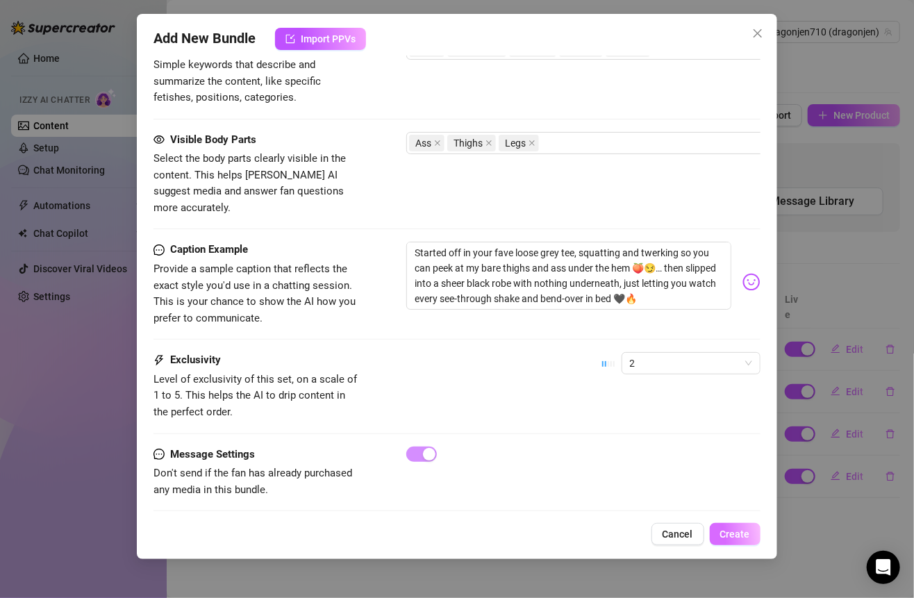
click at [725, 530] on span "Create" at bounding box center [735, 533] width 30 height 11
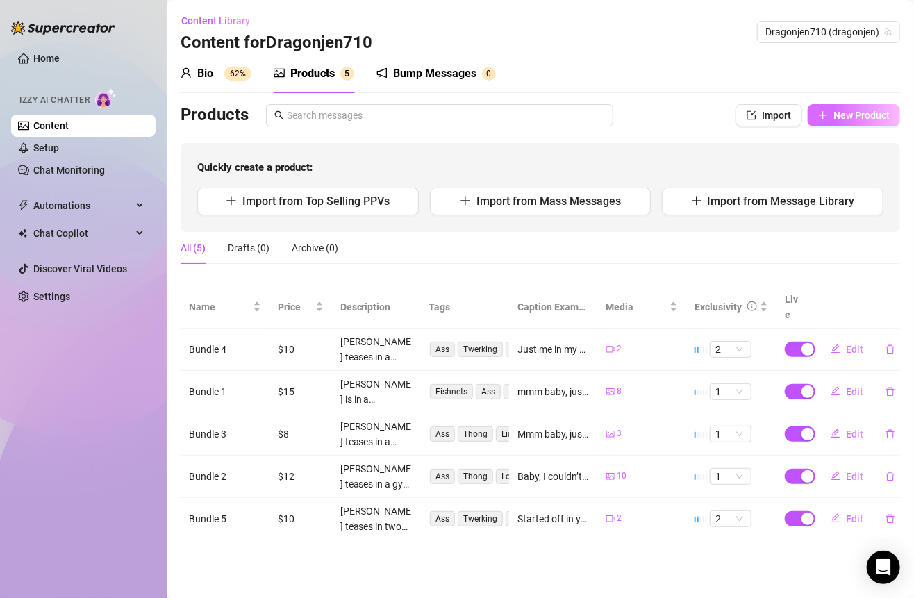
click at [853, 113] on span "New Product" at bounding box center [861, 115] width 56 height 11
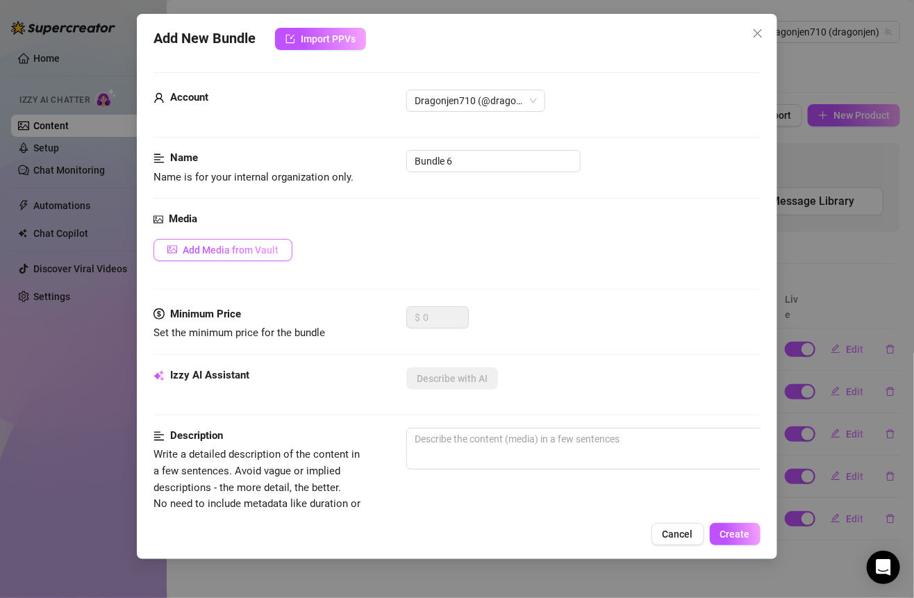
click at [257, 257] on button "Add Media from Vault" at bounding box center [222, 250] width 139 height 22
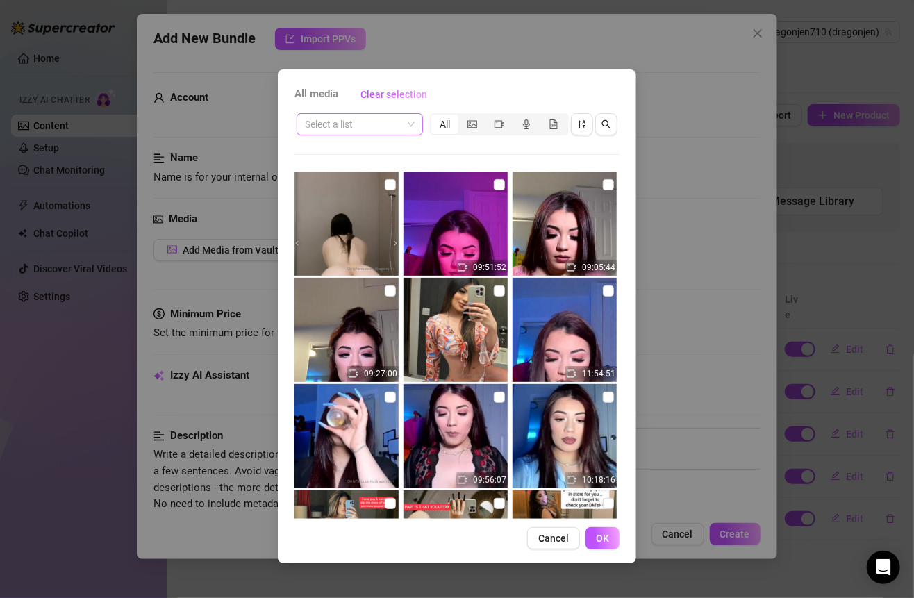
click at [405, 124] on span at bounding box center [360, 124] width 110 height 21
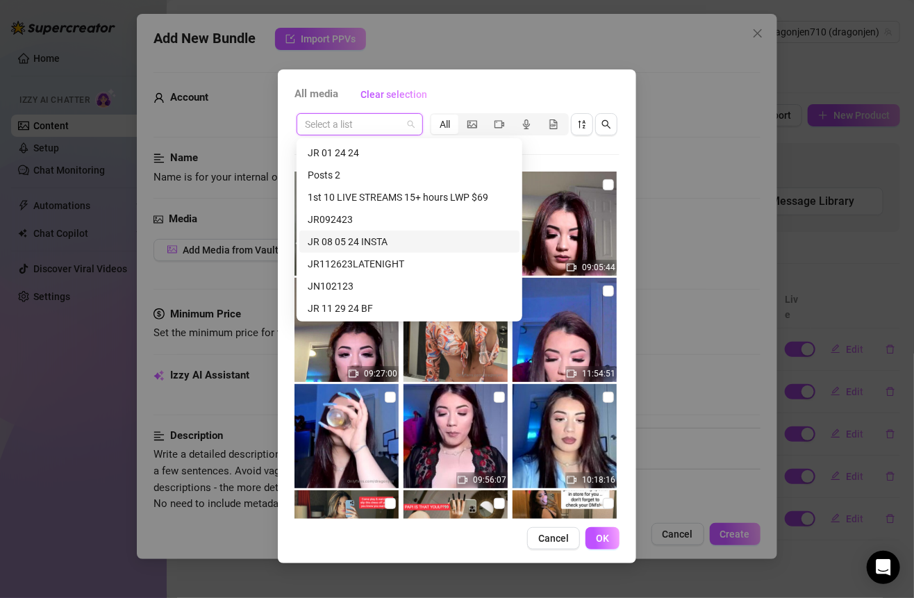
scroll to position [932, 0]
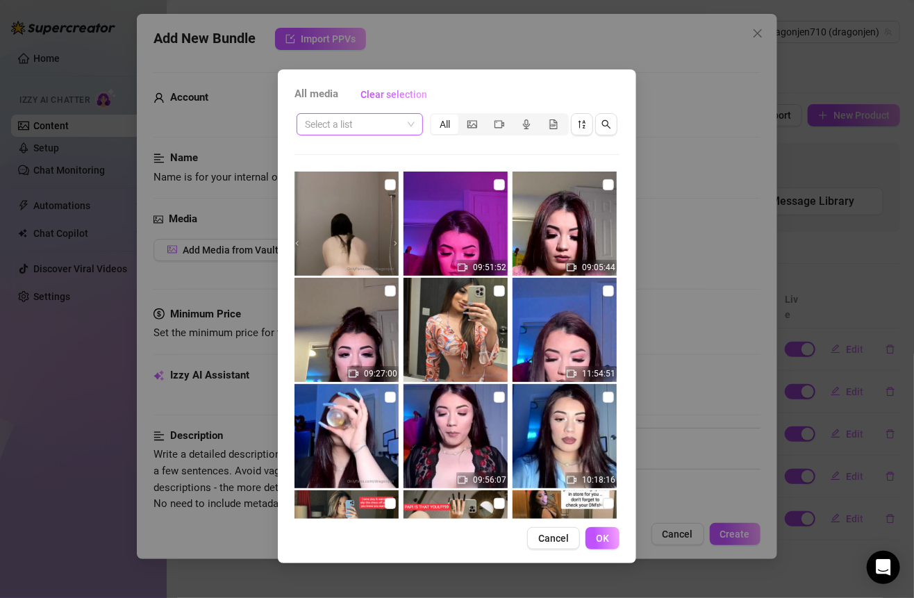
click at [373, 116] on input "search" at bounding box center [353, 124] width 97 height 21
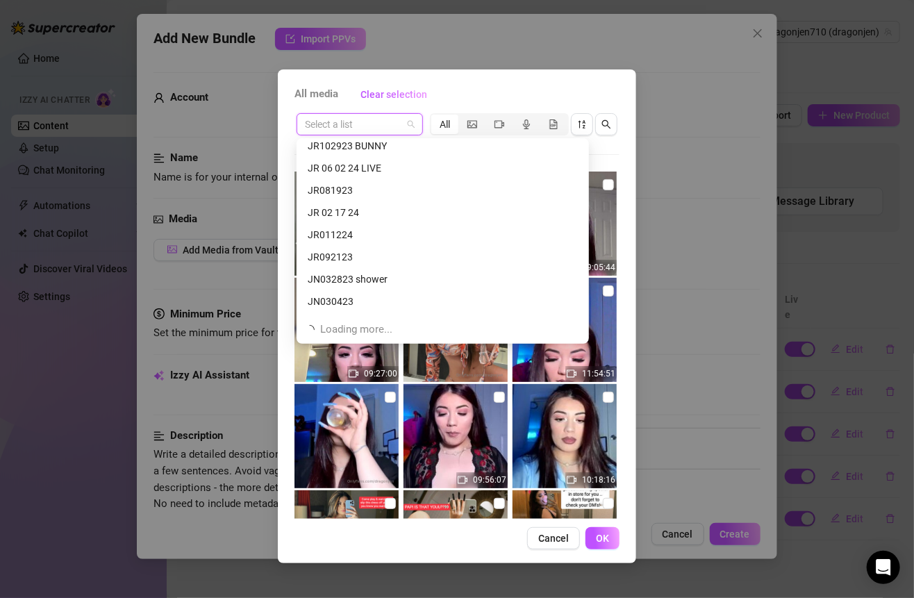
scroll to position [1377, 0]
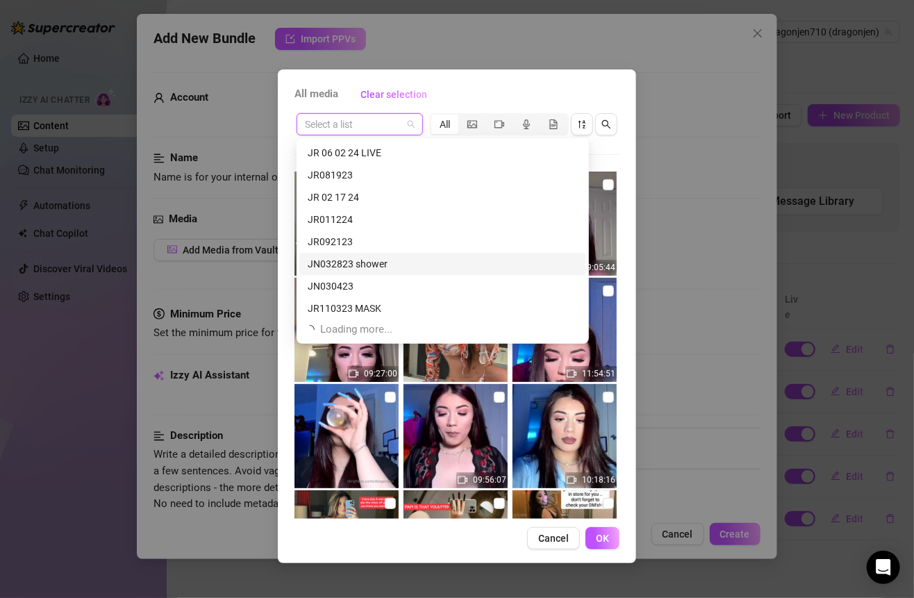
click at [381, 267] on div "JN032823 shower" at bounding box center [443, 263] width 270 height 15
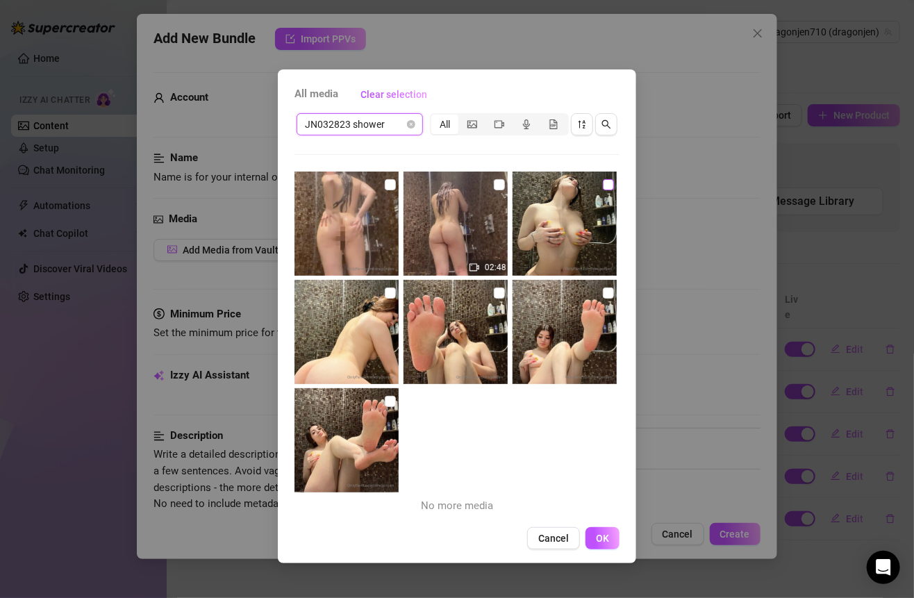
click at [603, 179] on input "checkbox" at bounding box center [608, 184] width 11 height 11
click at [494, 182] on input "checkbox" at bounding box center [499, 184] width 11 height 11
click at [383, 176] on img at bounding box center [346, 223] width 104 height 104
click at [385, 179] on input "checkbox" at bounding box center [390, 184] width 11 height 11
click at [385, 294] on input "checkbox" at bounding box center [390, 292] width 11 height 11
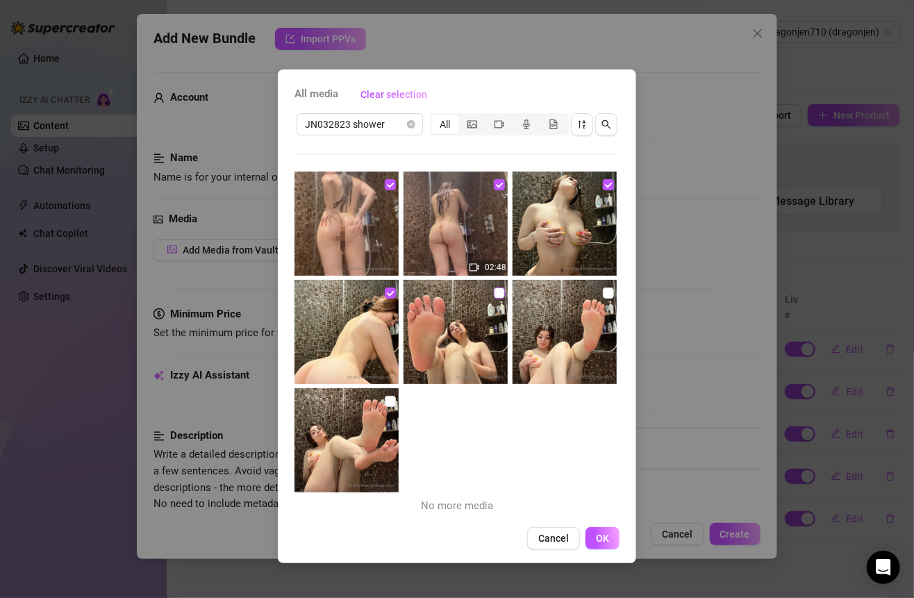
click at [497, 293] on input "checkbox" at bounding box center [499, 292] width 11 height 11
click at [603, 299] on label at bounding box center [608, 292] width 11 height 15
click at [603, 299] on input "checkbox" at bounding box center [608, 292] width 11 height 11
click at [391, 396] on input "checkbox" at bounding box center [390, 401] width 11 height 11
drag, startPoint x: 605, startPoint y: 533, endPoint x: 532, endPoint y: 272, distance: 270.8
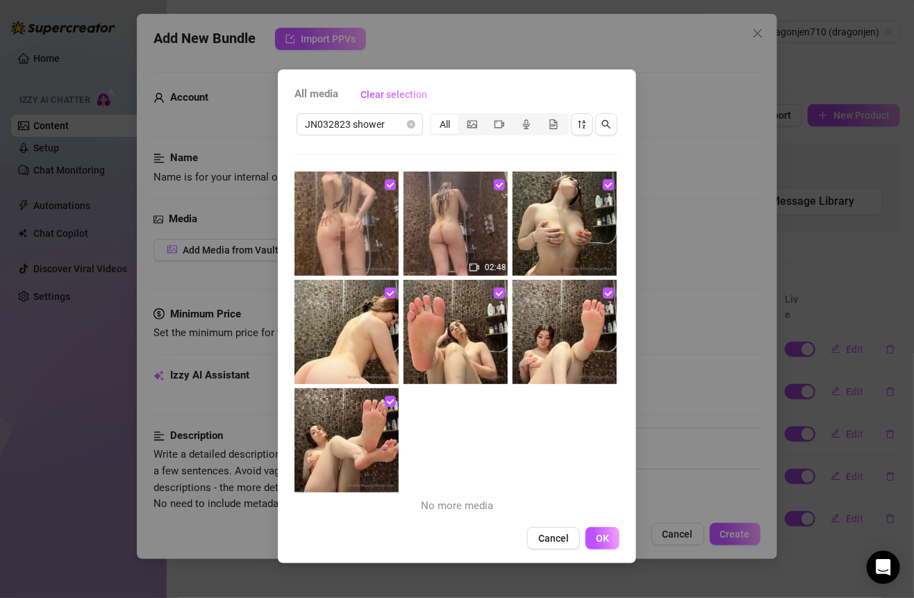
click at [605, 533] on span "OK" at bounding box center [602, 537] width 13 height 11
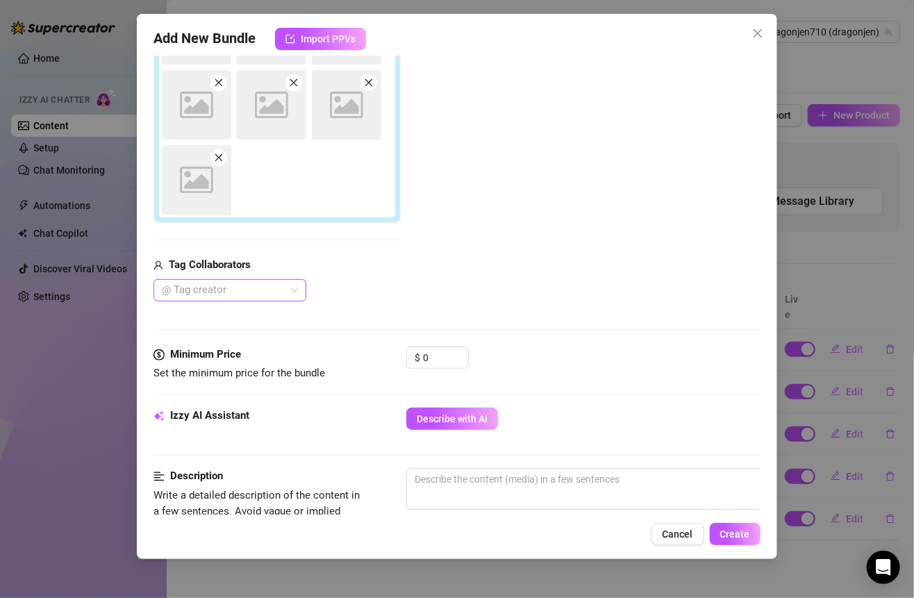
scroll to position [335, 0]
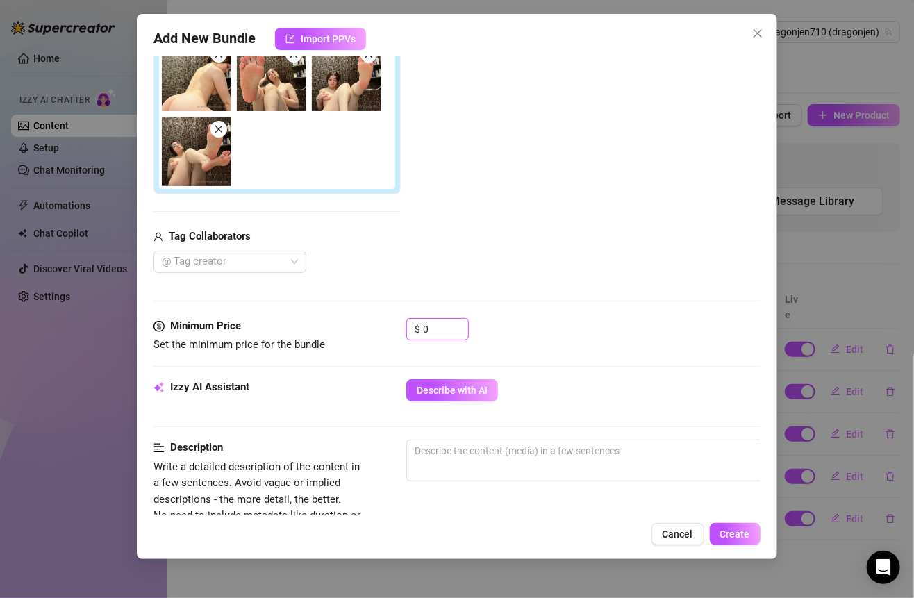
drag, startPoint x: 445, startPoint y: 328, endPoint x: 370, endPoint y: 328, distance: 75.0
click at [370, 328] on div "Minimum Price Set the minimum price for the bundle $ 0" at bounding box center [456, 335] width 606 height 35
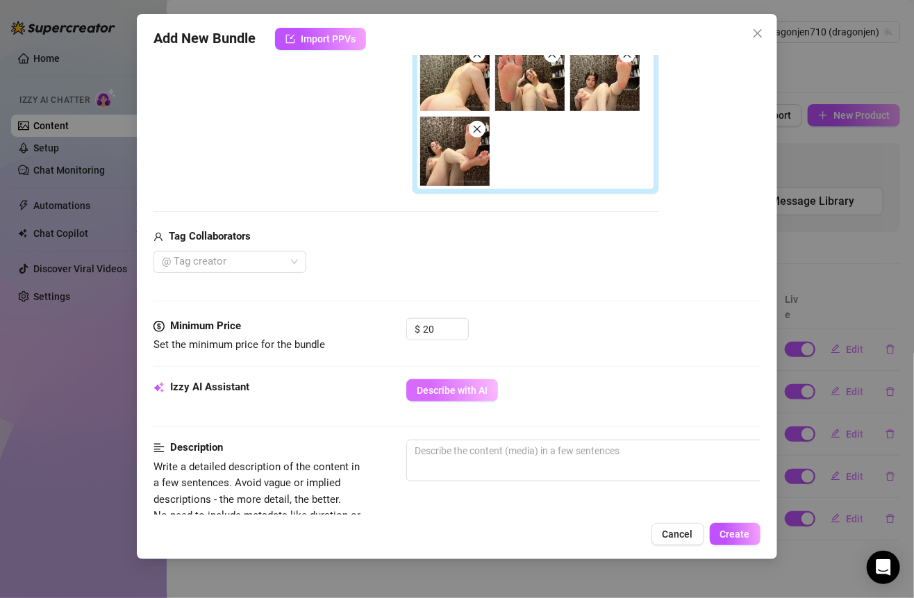
click at [478, 394] on button "Describe with AI" at bounding box center [452, 390] width 92 height 22
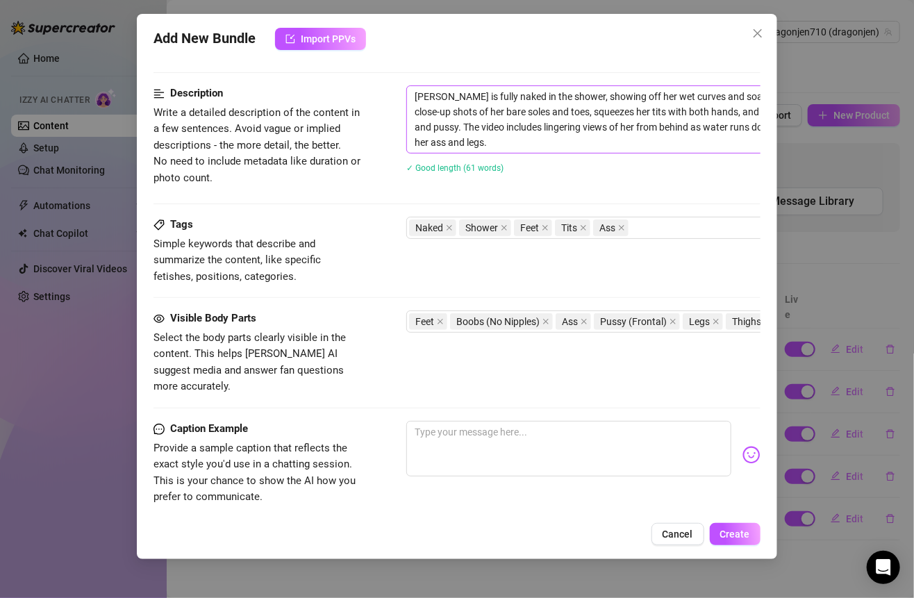
scroll to position [551, 0]
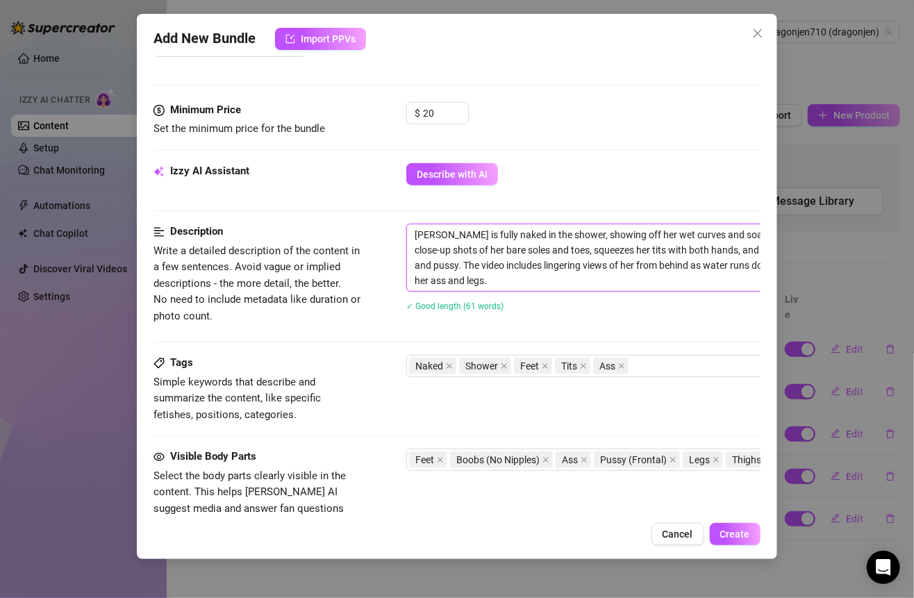
drag, startPoint x: 505, startPoint y: 274, endPoint x: 406, endPoint y: 226, distance: 110.5
click at [405, 226] on div "Description Write a detailed description of the content in a few sentences. Avo…" at bounding box center [456, 277] width 606 height 106
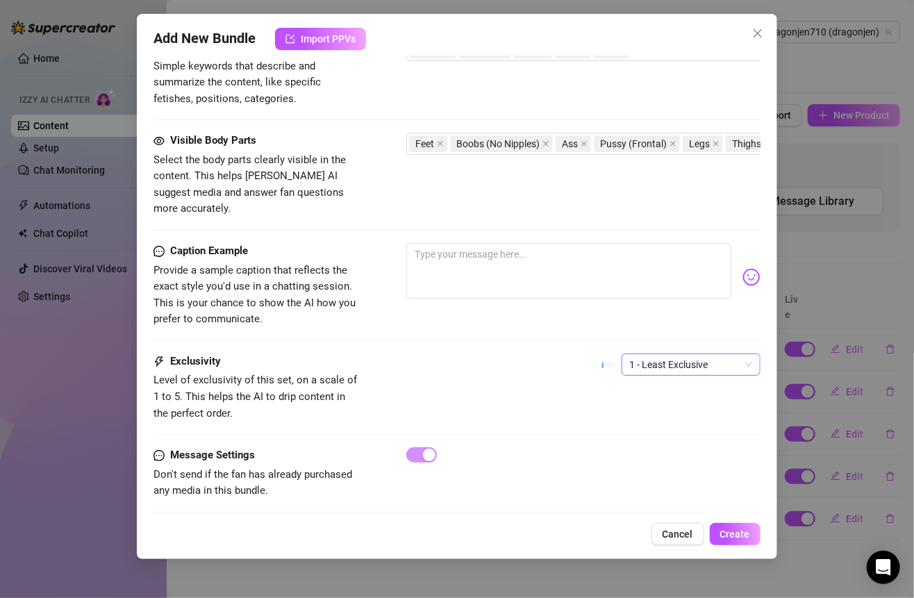
click at [648, 354] on span "1 - Least Exclusive" at bounding box center [691, 364] width 122 height 21
click at [638, 409] on div "3" at bounding box center [678, 415] width 117 height 15
click at [517, 353] on div "Exclusivity Level of exclusivity of this set, on a scale of 1 to 5. This helps …" at bounding box center [456, 387] width 606 height 68
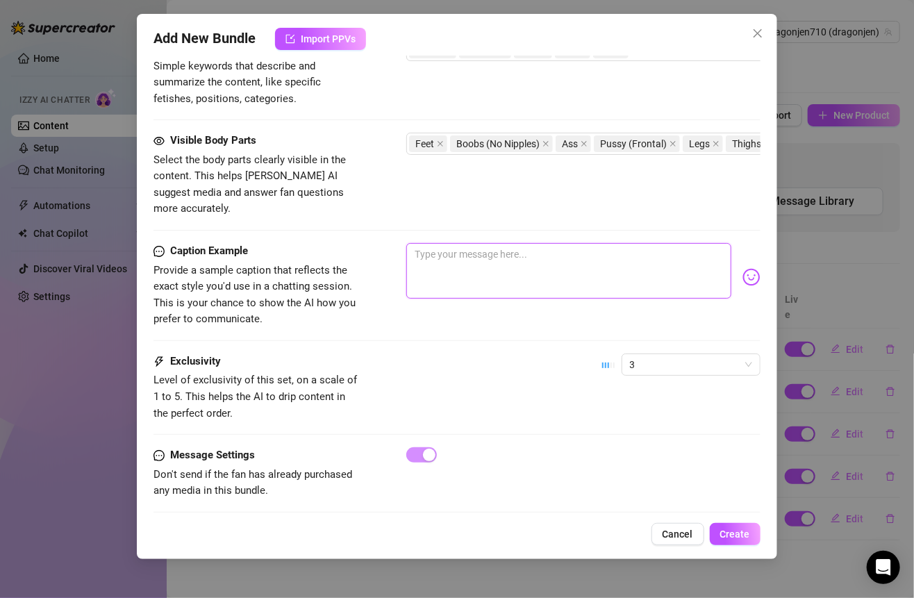
click at [453, 243] on textarea at bounding box center [568, 271] width 324 height 56
paste textarea "Fresh outta your daydreams and into the shower with me 🚿💦… skin all soapy, sque…"
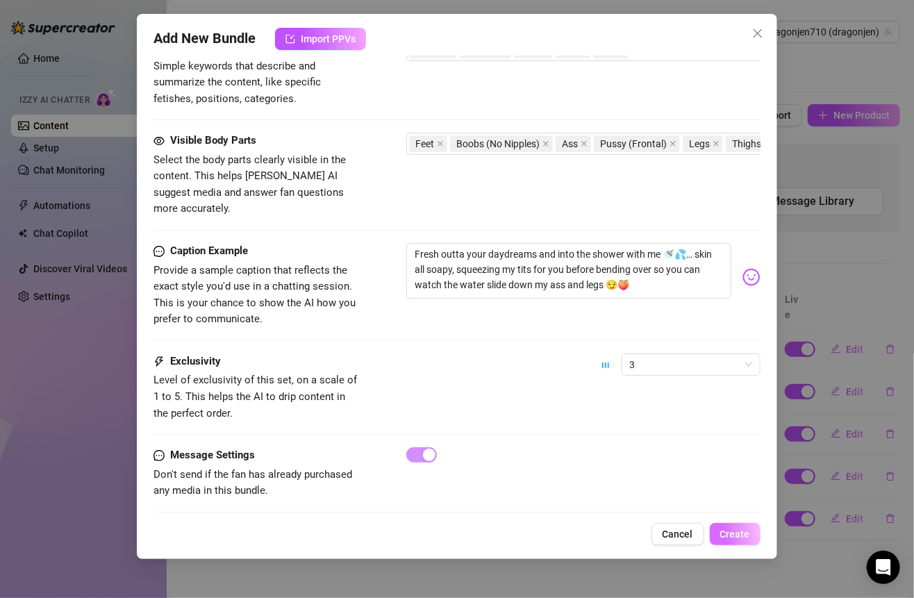
click at [719, 526] on button "Create" at bounding box center [735, 534] width 51 height 22
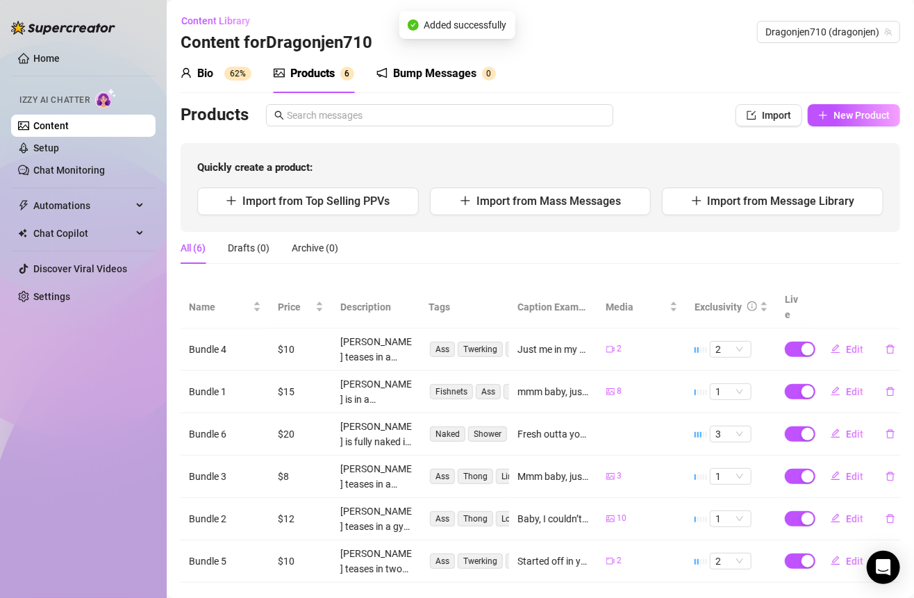
scroll to position [0, 0]
click at [833, 112] on span "New Product" at bounding box center [861, 115] width 56 height 11
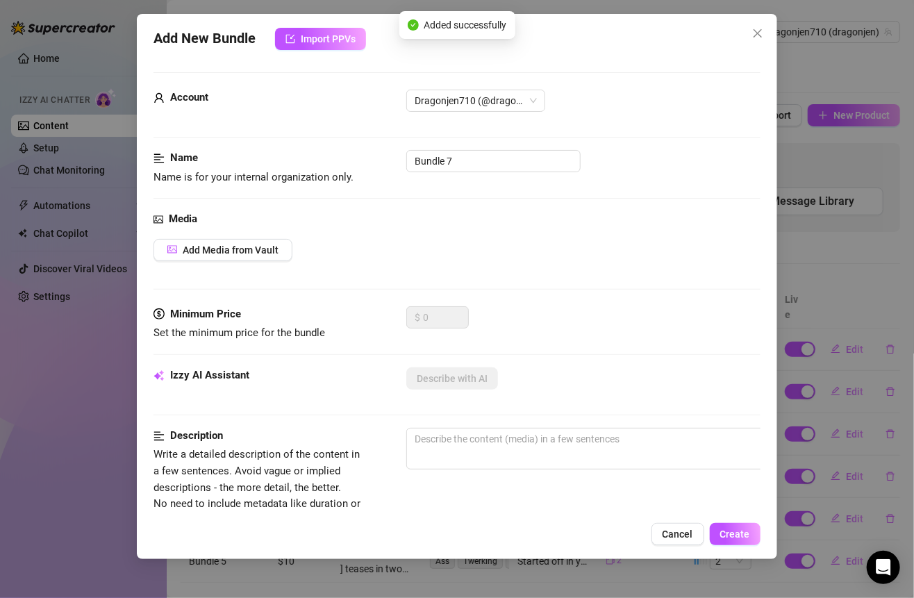
click at [465, 111] on div "Account Dragonjen710 (@dragonjen)" at bounding box center [456, 107] width 606 height 35
click at [258, 250] on span "Add Media from Vault" at bounding box center [231, 249] width 96 height 11
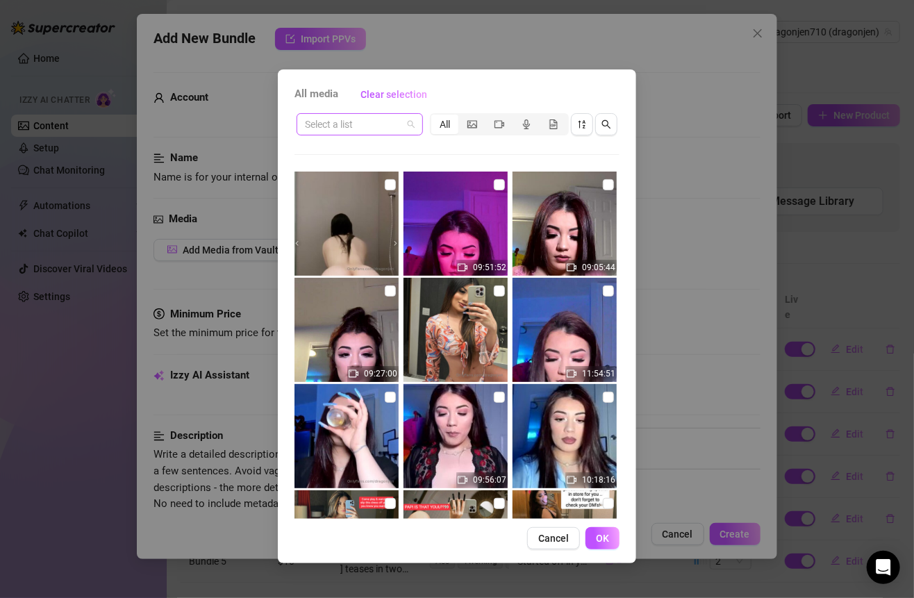
click at [401, 122] on input "search" at bounding box center [353, 124] width 97 height 21
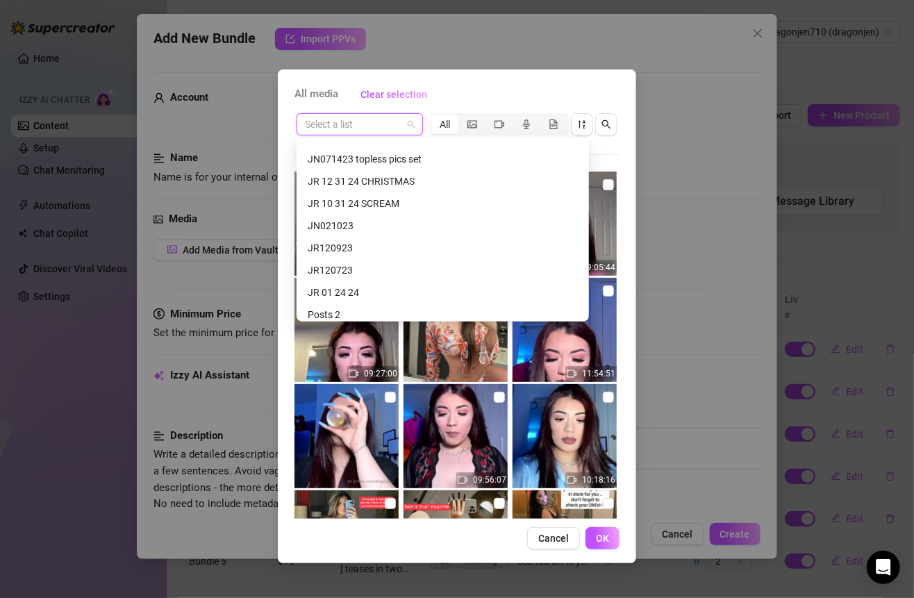
scroll to position [564, 0]
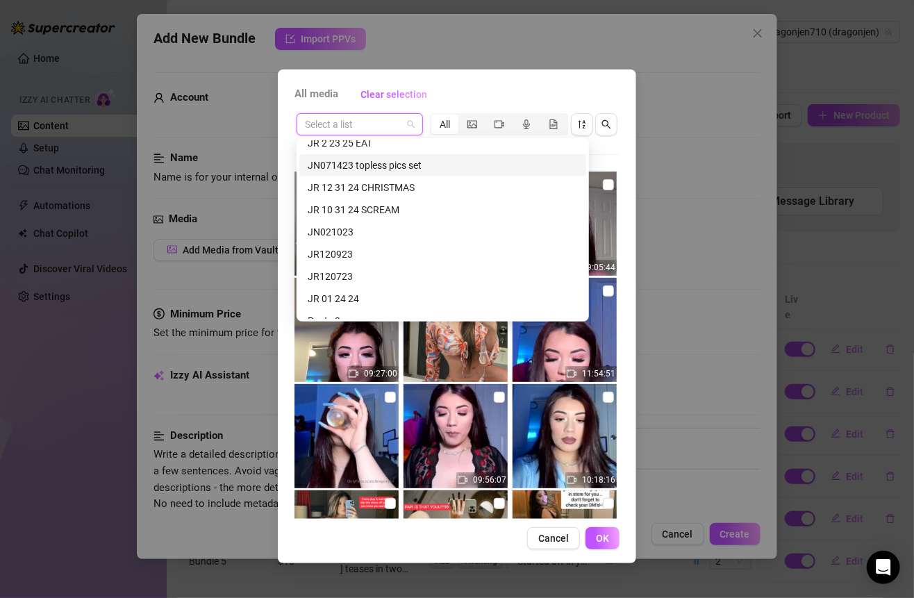
click at [384, 160] on div "JN071423 topless pics set" at bounding box center [443, 165] width 270 height 15
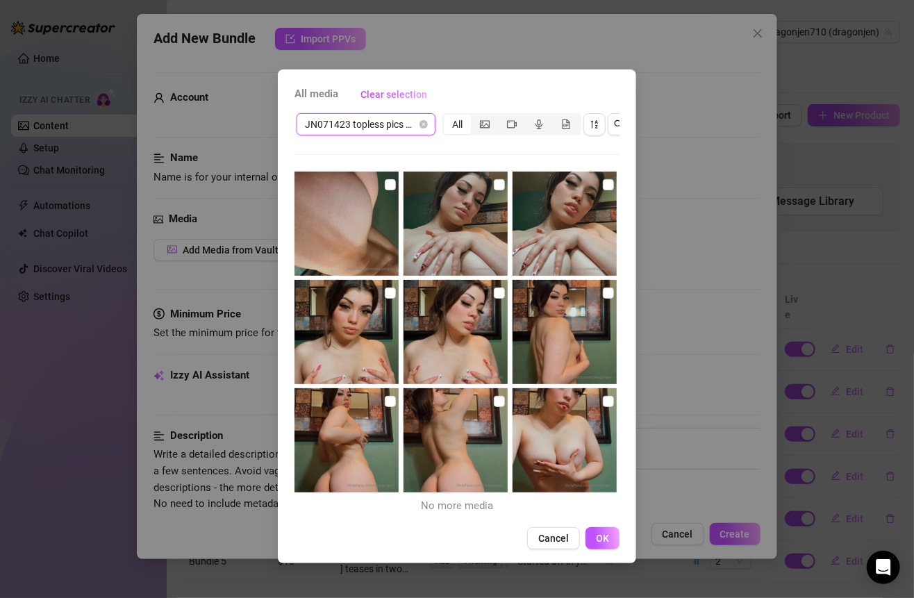
click at [598, 412] on img at bounding box center [564, 440] width 104 height 104
click at [603, 404] on input "checkbox" at bounding box center [608, 401] width 11 height 11
click at [603, 178] on label at bounding box center [608, 184] width 11 height 15
click at [603, 179] on input "checkbox" at bounding box center [608, 184] width 11 height 11
click at [512, 181] on img at bounding box center [564, 223] width 104 height 104
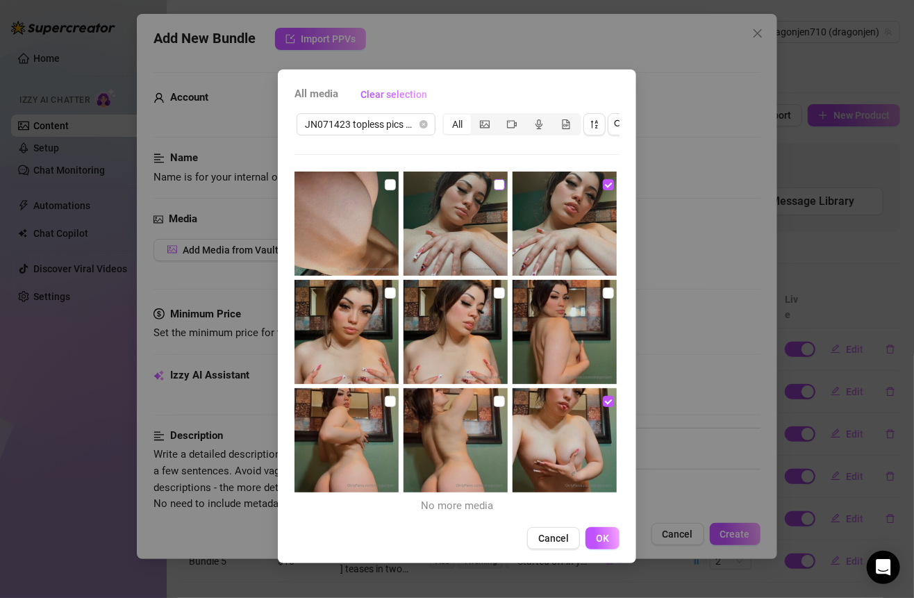
click at [495, 181] on input "checkbox" at bounding box center [499, 184] width 11 height 11
click at [387, 181] on input "checkbox" at bounding box center [390, 184] width 11 height 11
click at [385, 287] on input "checkbox" at bounding box center [390, 292] width 11 height 11
click at [494, 291] on input "checkbox" at bounding box center [499, 292] width 11 height 11
click at [603, 295] on input "checkbox" at bounding box center [608, 292] width 11 height 11
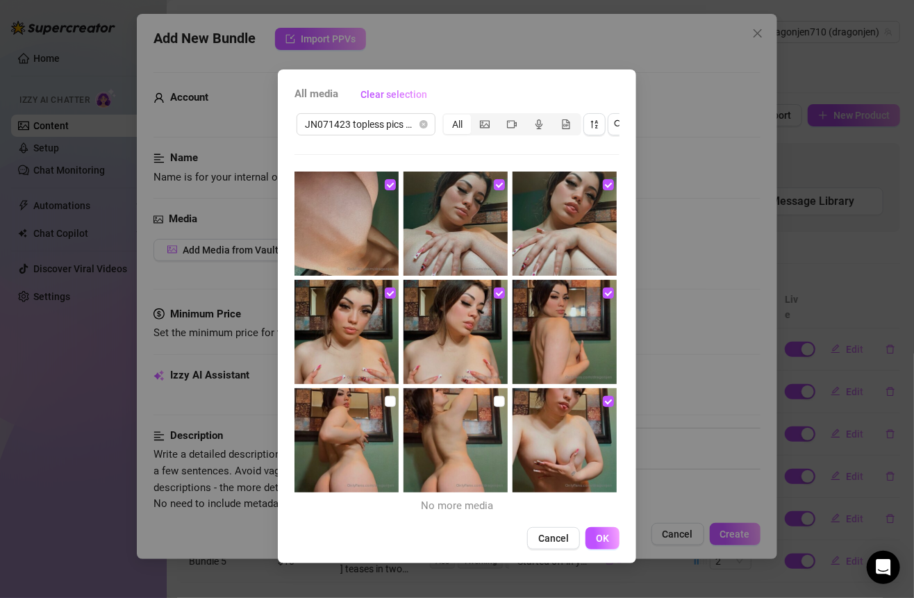
click at [496, 392] on img at bounding box center [455, 440] width 104 height 104
click at [496, 394] on label at bounding box center [499, 401] width 11 height 15
click at [496, 396] on input "checkbox" at bounding box center [499, 401] width 11 height 11
click at [385, 401] on input "checkbox" at bounding box center [390, 401] width 11 height 11
click at [593, 548] on button "OK" at bounding box center [602, 538] width 34 height 22
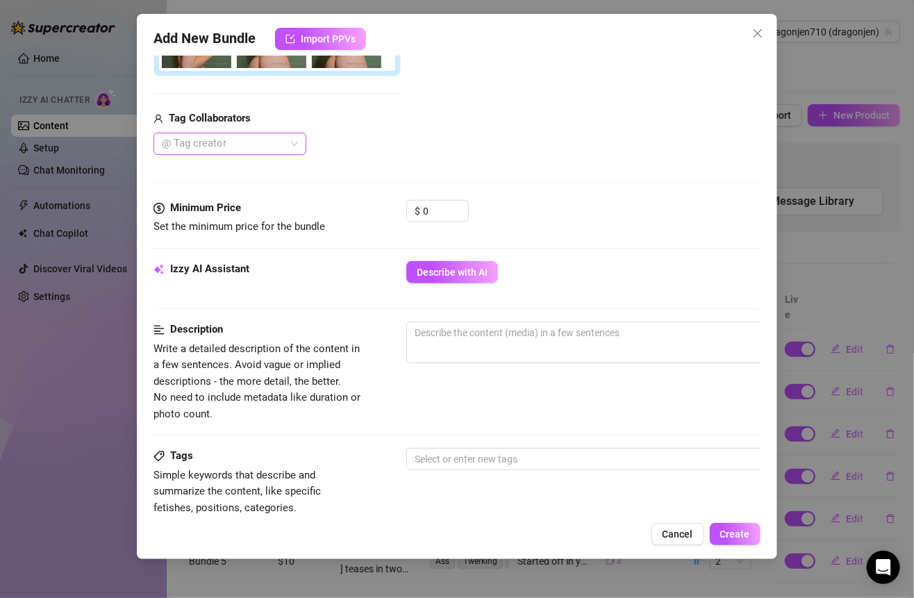
scroll to position [504, 0]
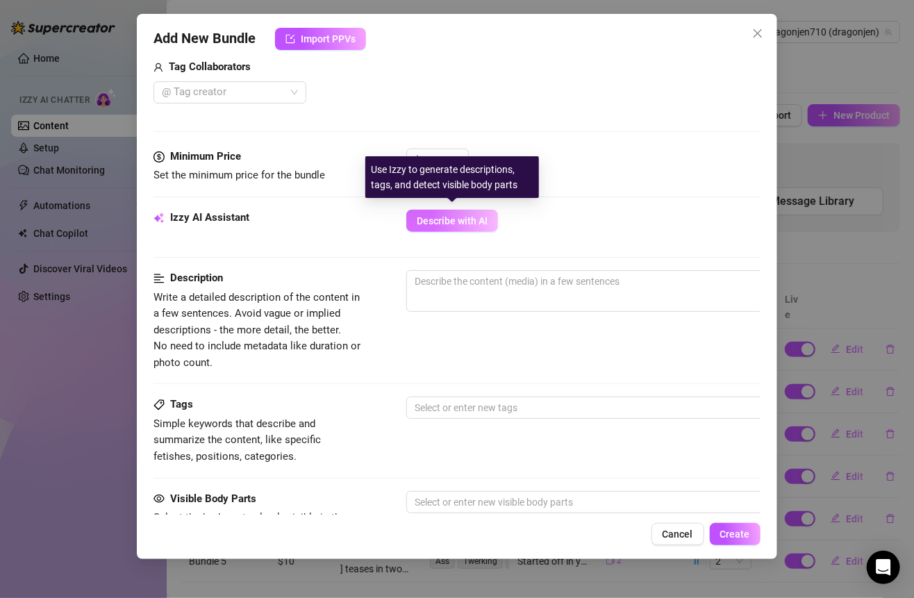
click at [451, 210] on button "Describe with AI" at bounding box center [452, 221] width 92 height 22
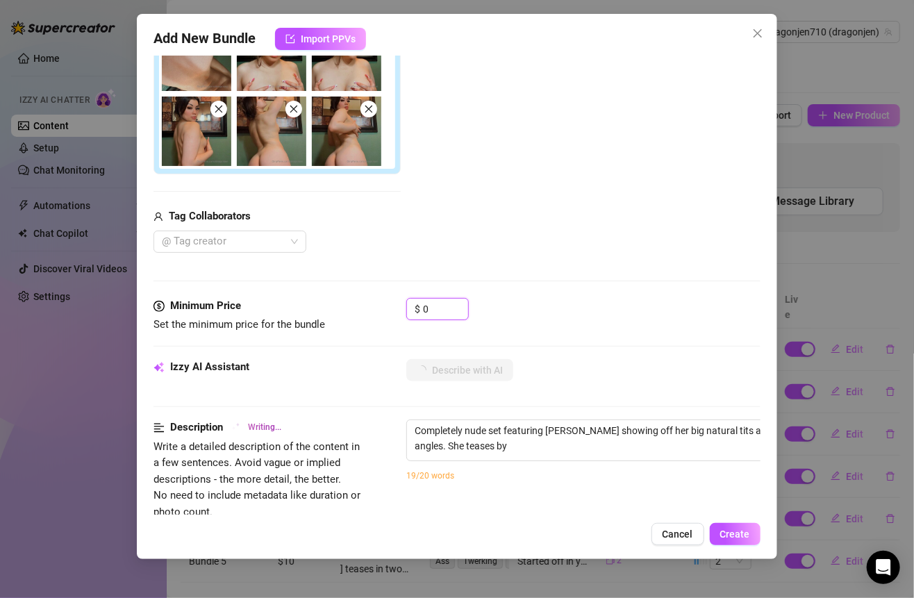
drag, startPoint x: 432, startPoint y: 308, endPoint x: 378, endPoint y: 308, distance: 54.2
click at [378, 308] on div "Minimum Price Set the minimum price for the bundle $ 0" at bounding box center [456, 315] width 606 height 35
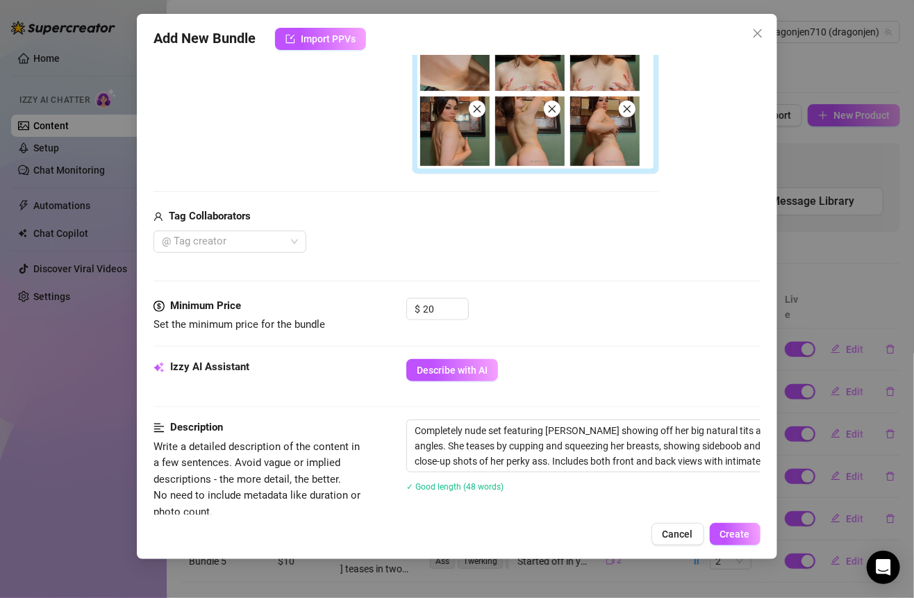
click at [555, 270] on div "Media Add Media from Vault Free preview Pay to view Tag Collaborators @ Tag cre…" at bounding box center [456, 77] width 606 height 442
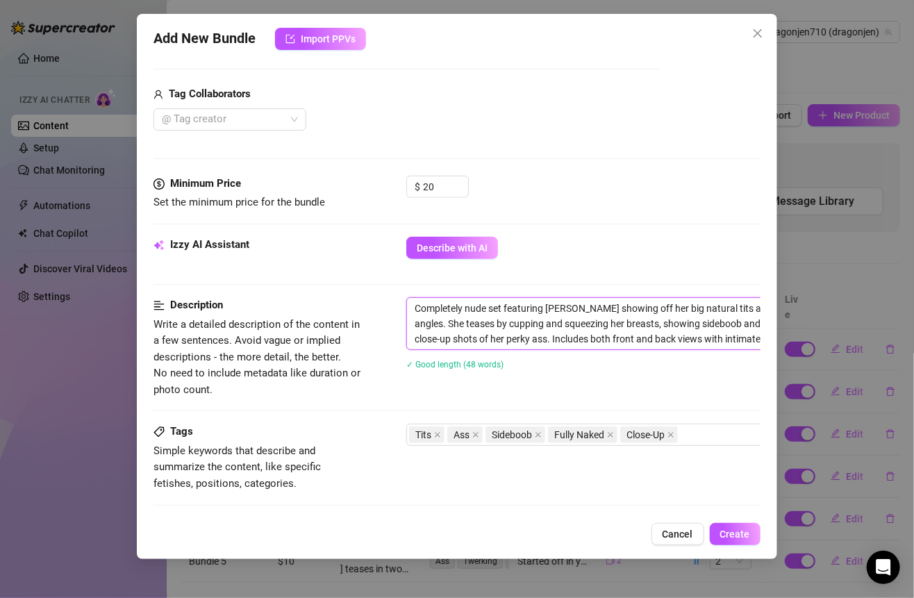
click at [425, 299] on textarea "Completely nude set featuring [PERSON_NAME] showing off her big natural tits an…" at bounding box center [649, 323] width 485 height 51
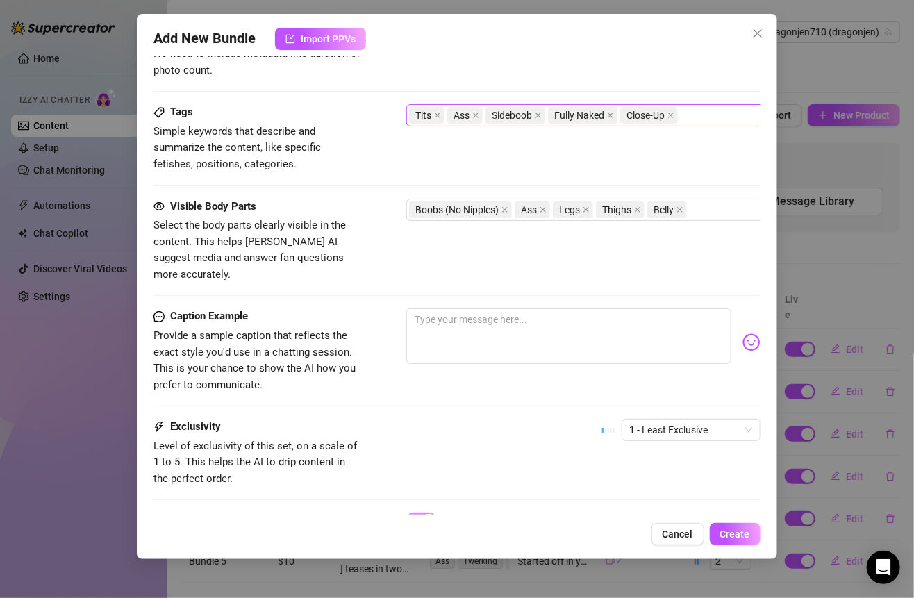
scroll to position [831, 0]
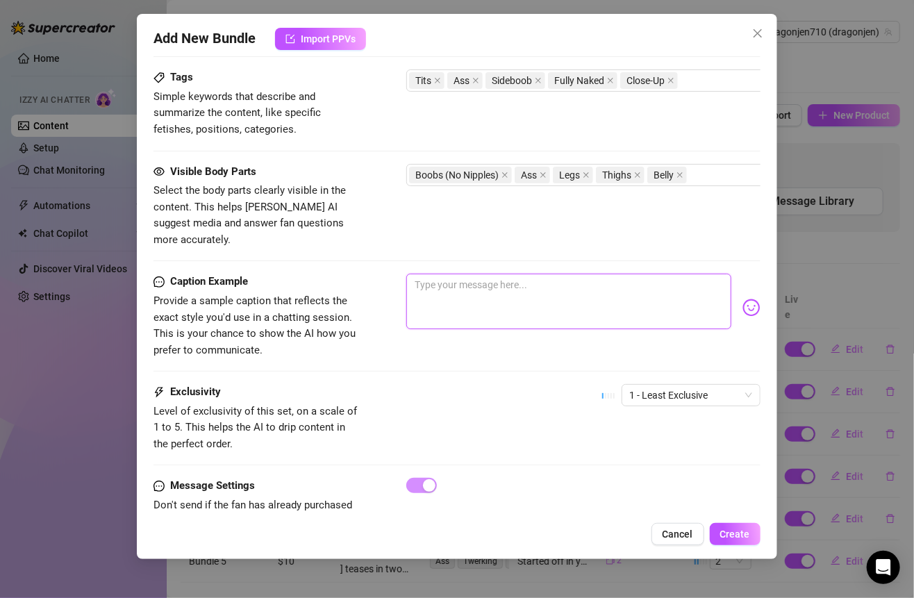
click at [448, 274] on textarea at bounding box center [568, 302] width 324 height 56
paste textarea "Laying here naked and all yours, letting you watch me cup and squeeze my tits w…"
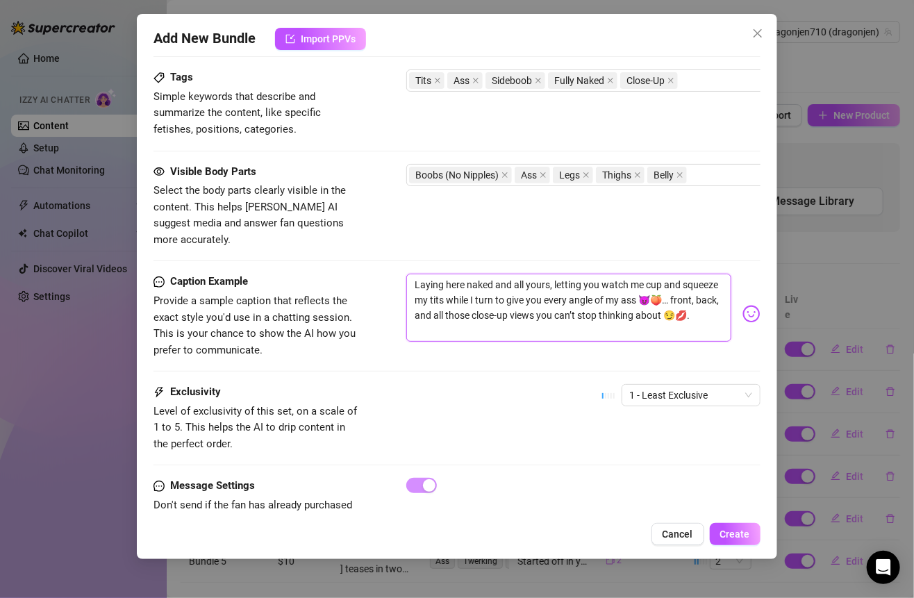
scroll to position [0, 0]
click at [421, 274] on textarea "Laying here naked and all yours, letting you watch me cup and squeeze my tits w…" at bounding box center [568, 307] width 324 height 67
click at [513, 310] on textarea "laying here naked and all yours, letting you watch me cup and squeeze my tits w…" at bounding box center [568, 307] width 324 height 67
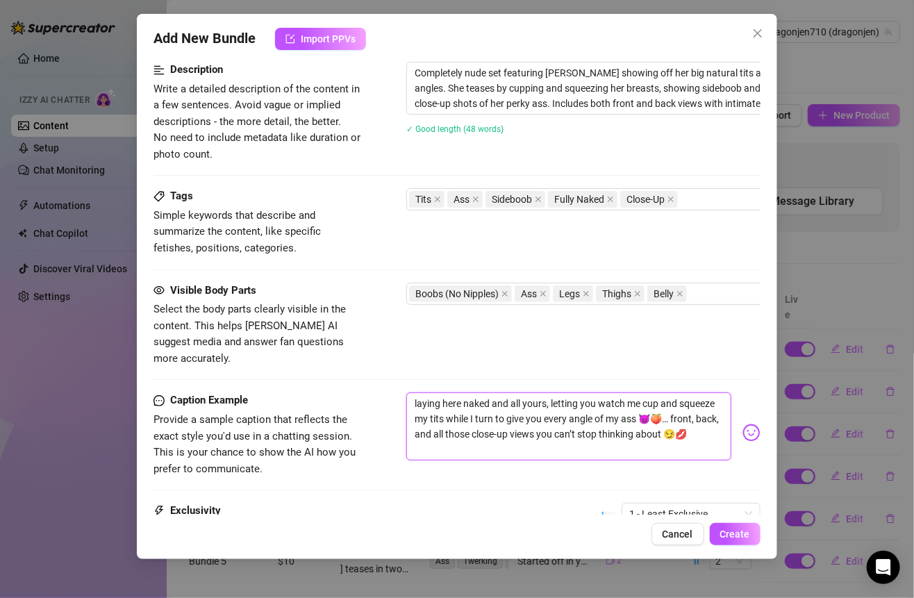
scroll to position [863, 0]
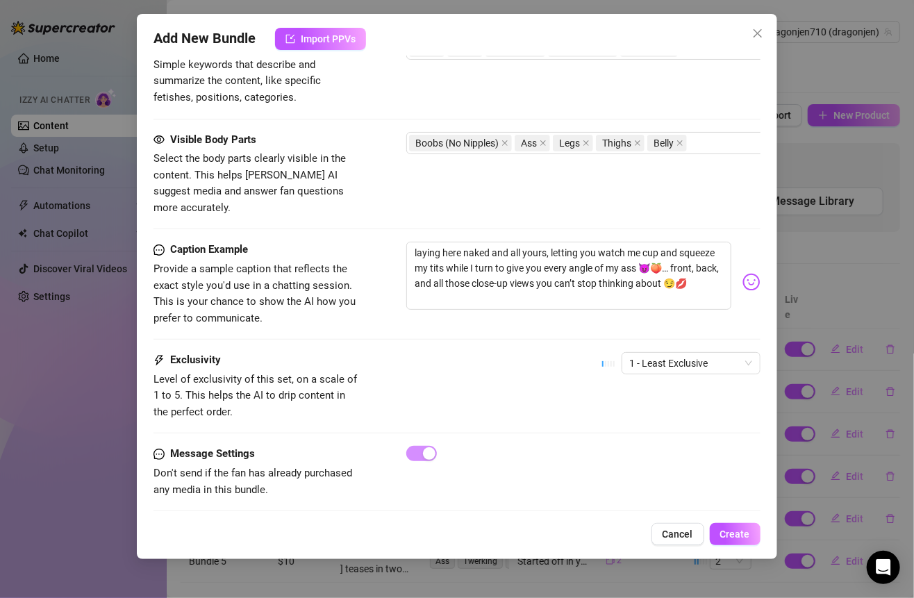
click at [640, 358] on div "1 - Least Exclusive" at bounding box center [681, 369] width 158 height 35
click at [640, 353] on span "1 - Least Exclusive" at bounding box center [691, 363] width 122 height 21
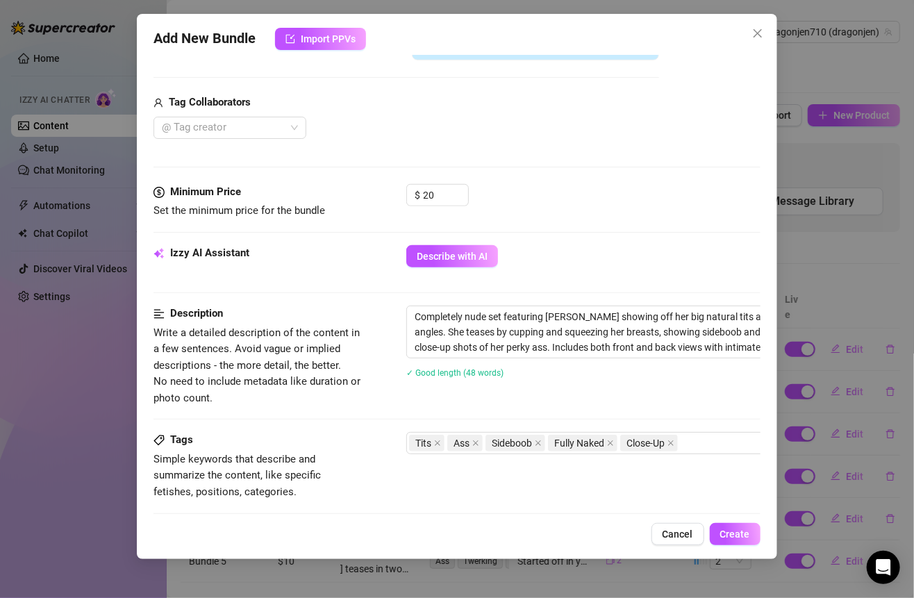
scroll to position [408, 0]
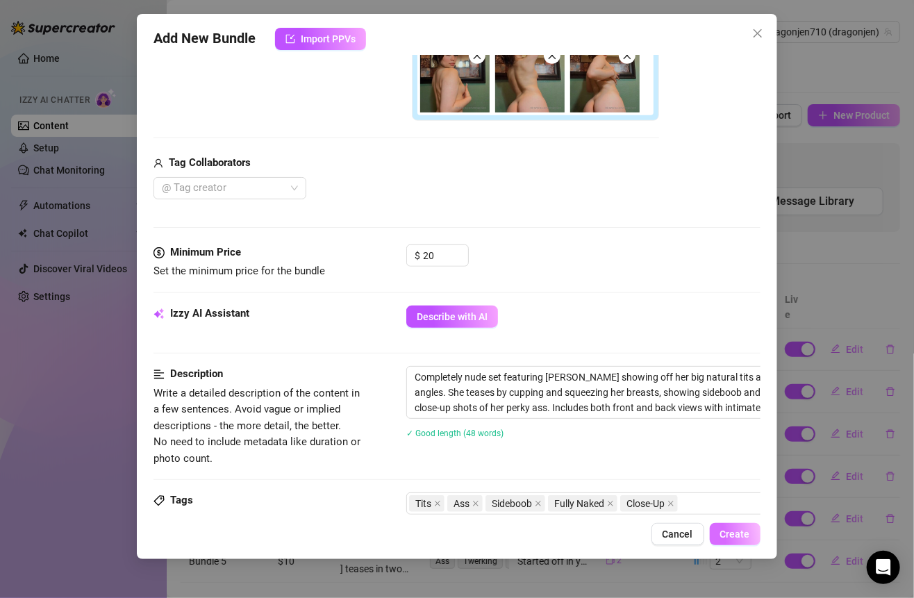
click at [741, 542] on button "Create" at bounding box center [735, 534] width 51 height 22
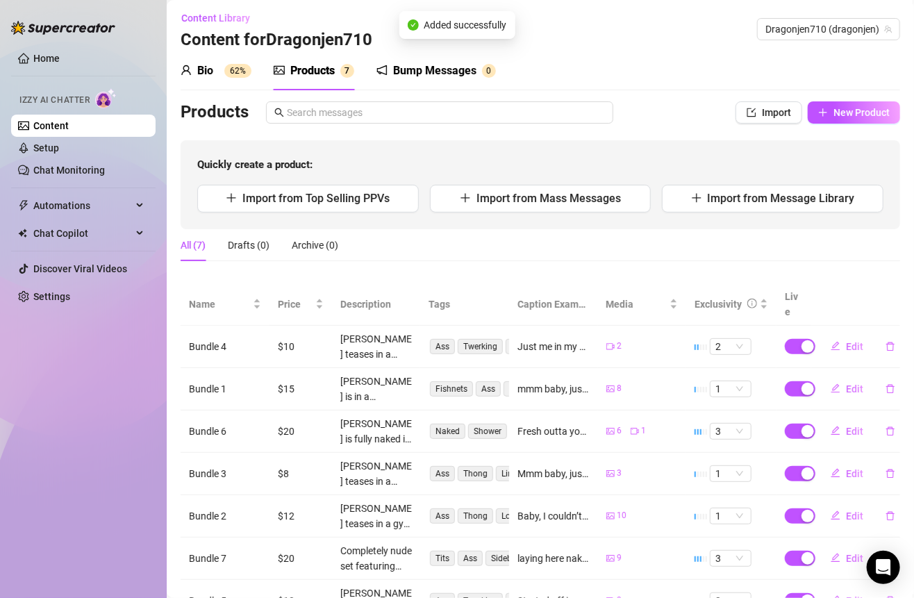
scroll to position [0, 0]
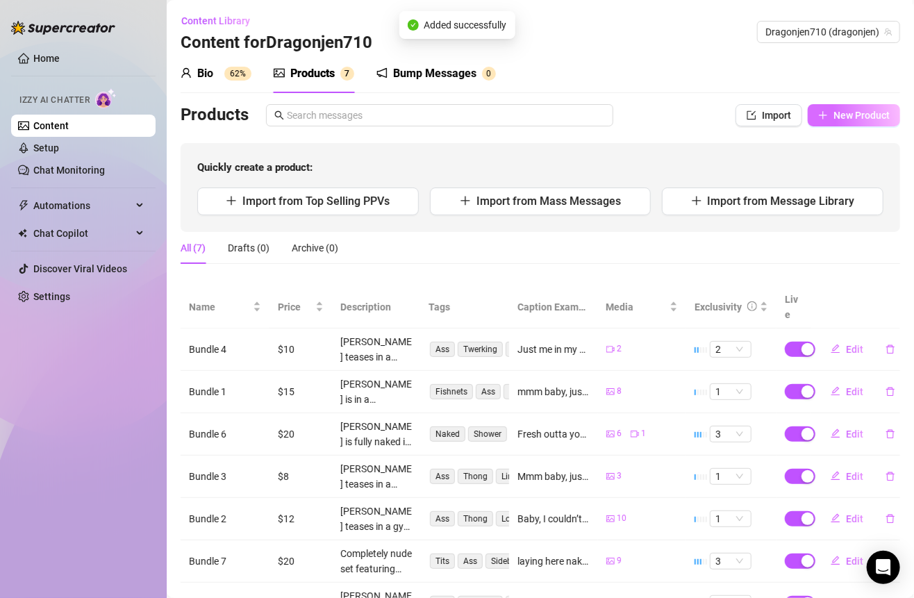
click at [837, 117] on span "New Product" at bounding box center [861, 115] width 56 height 11
type textarea "Type your message here..."
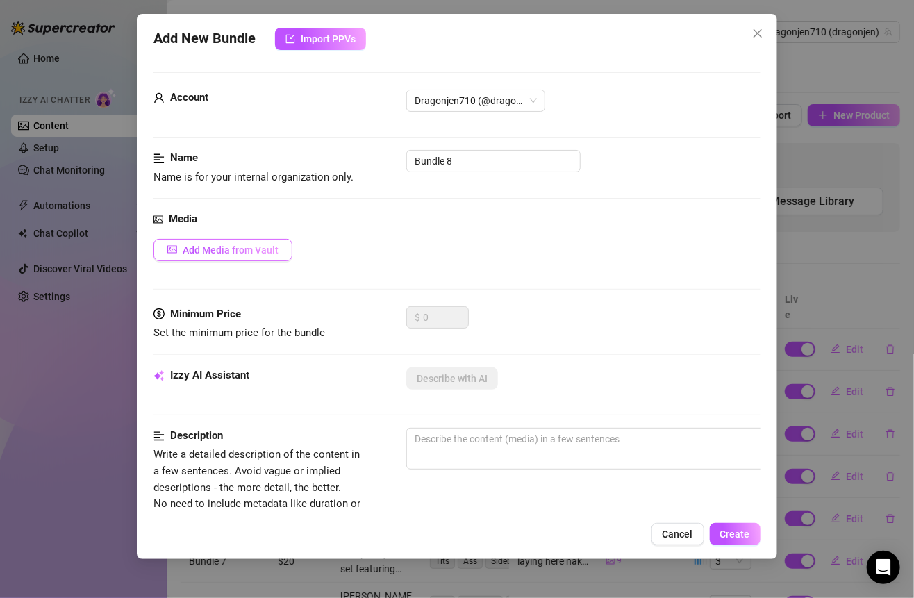
click at [268, 247] on span "Add Media from Vault" at bounding box center [231, 249] width 96 height 11
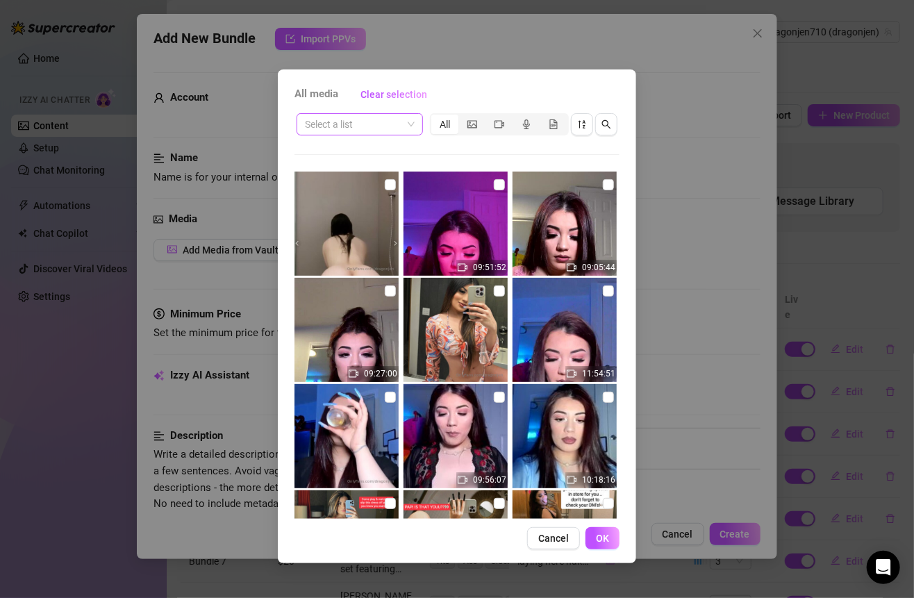
click at [367, 122] on input "search" at bounding box center [353, 124] width 97 height 21
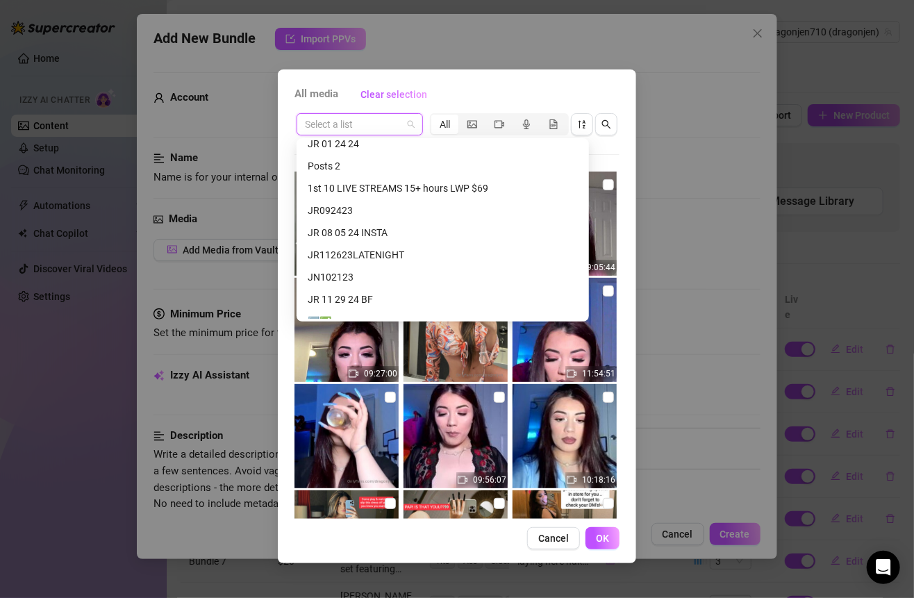
scroll to position [723, 0]
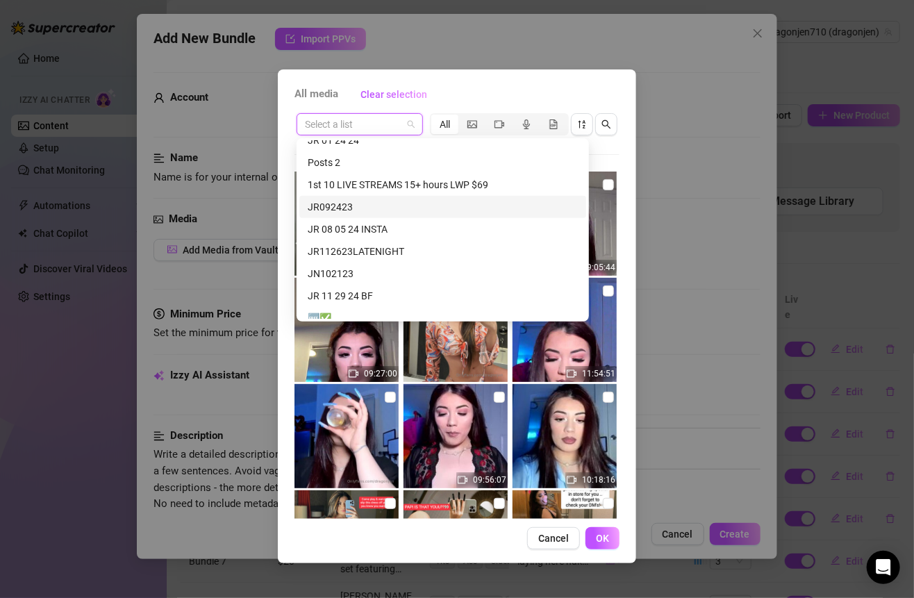
click at [362, 205] on div "JR092423" at bounding box center [443, 206] width 270 height 15
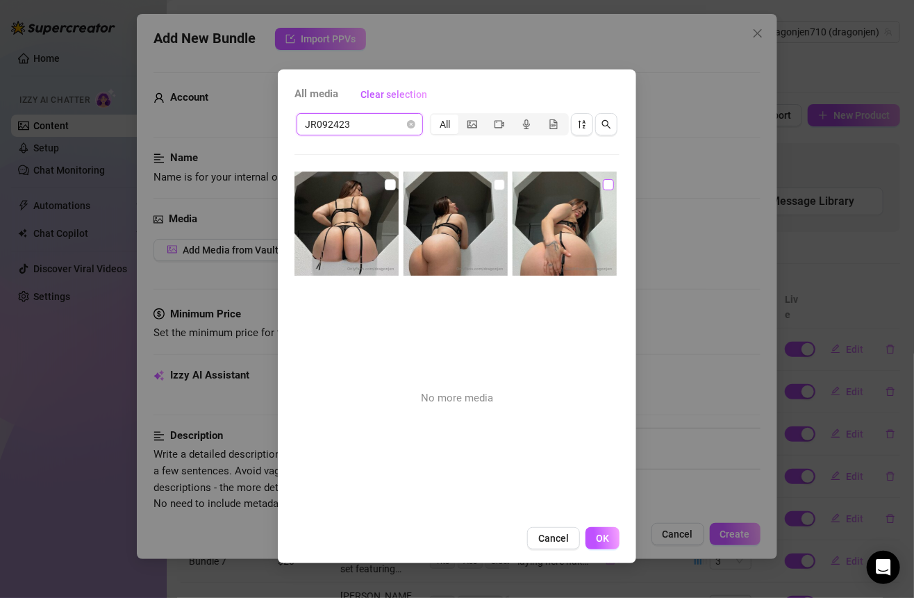
click at [603, 178] on label at bounding box center [608, 184] width 11 height 15
click at [603, 179] on input "checkbox" at bounding box center [608, 184] width 11 height 11
checkbox input "true"
click at [498, 185] on input "checkbox" at bounding box center [499, 184] width 11 height 11
checkbox input "true"
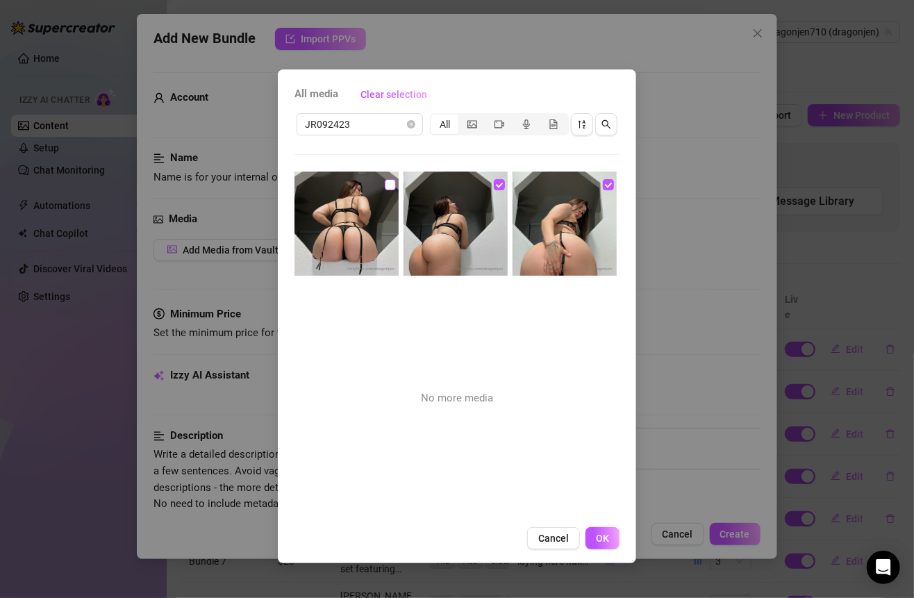
click at [391, 180] on input "checkbox" at bounding box center [390, 184] width 11 height 11
checkbox input "true"
click at [605, 543] on span "OK" at bounding box center [602, 537] width 13 height 11
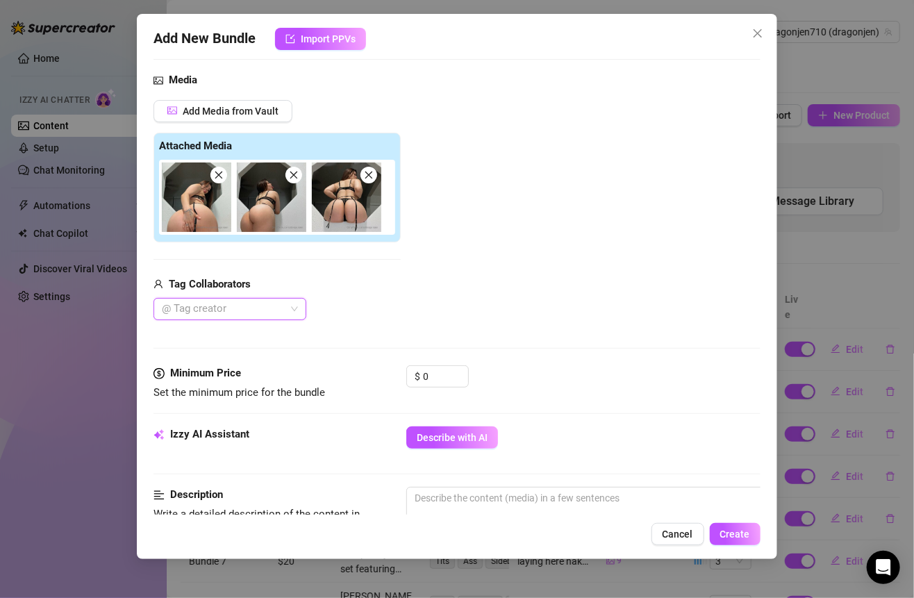
scroll to position [160, 0]
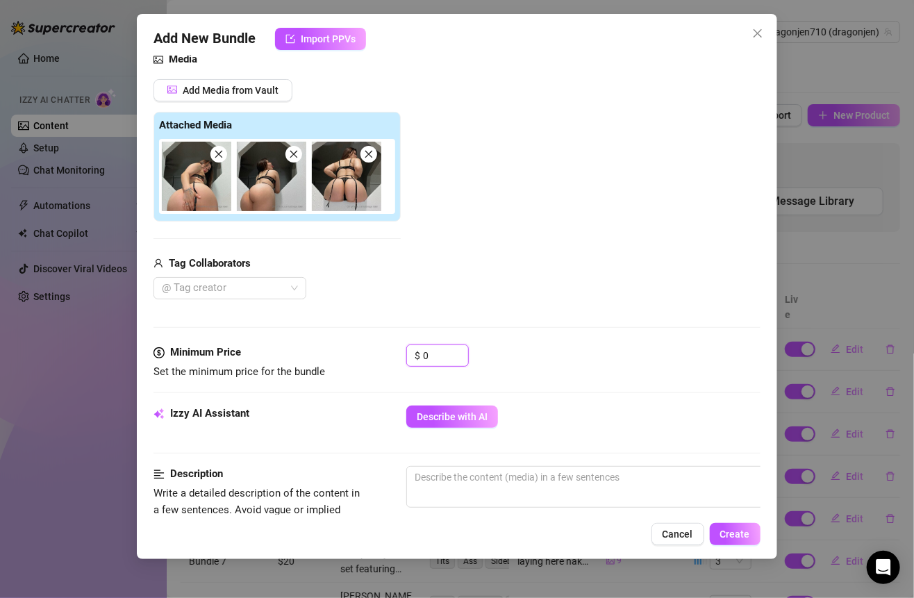
drag, startPoint x: 435, startPoint y: 346, endPoint x: 396, endPoint y: 344, distance: 39.6
click at [398, 345] on div "Minimum Price Set the minimum price for the bundle $ 0" at bounding box center [456, 361] width 606 height 35
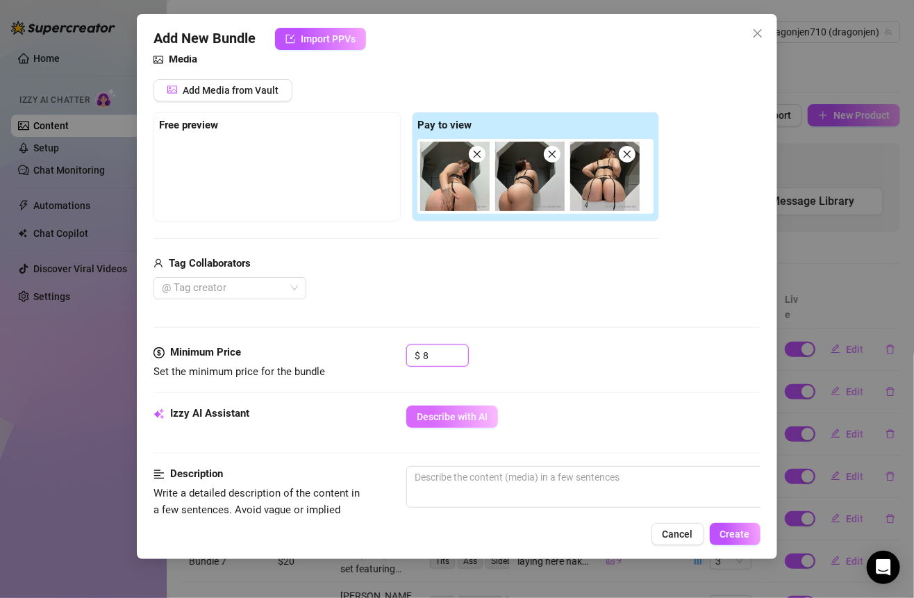
type input "8"
click at [461, 411] on span "Describe with AI" at bounding box center [452, 416] width 71 height 11
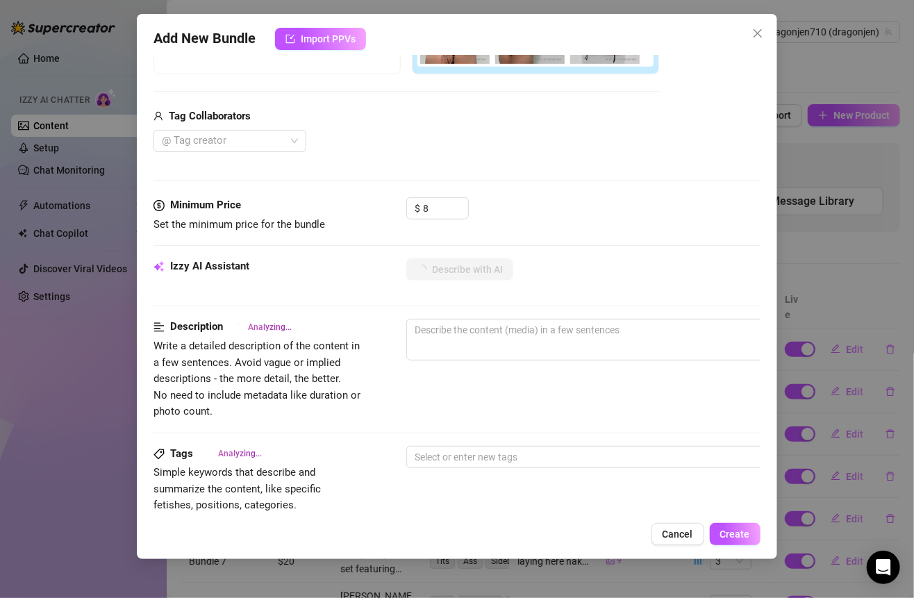
scroll to position [321, 0]
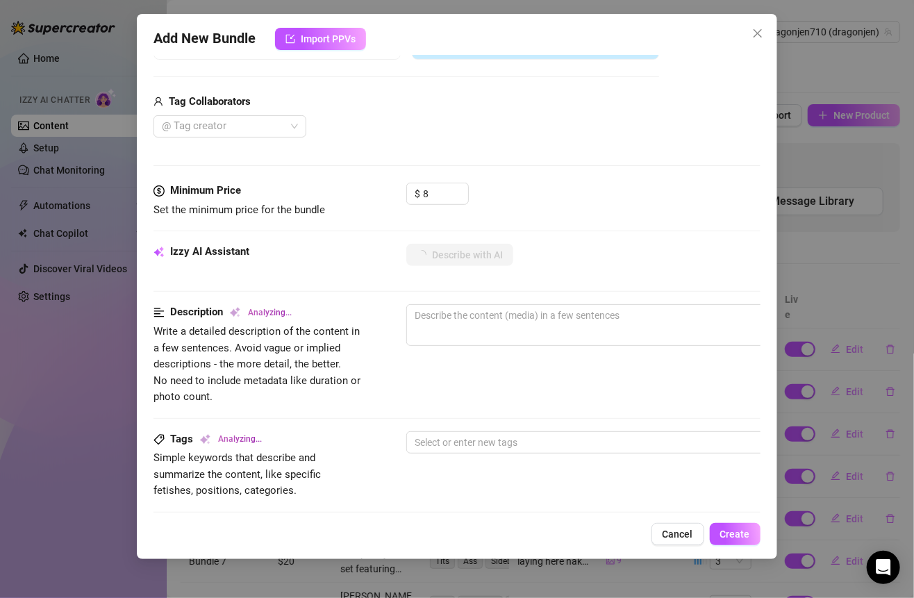
type textarea "[PERSON_NAME]"
type textarea "Jennifer poses"
type textarea "Jennifer poses in"
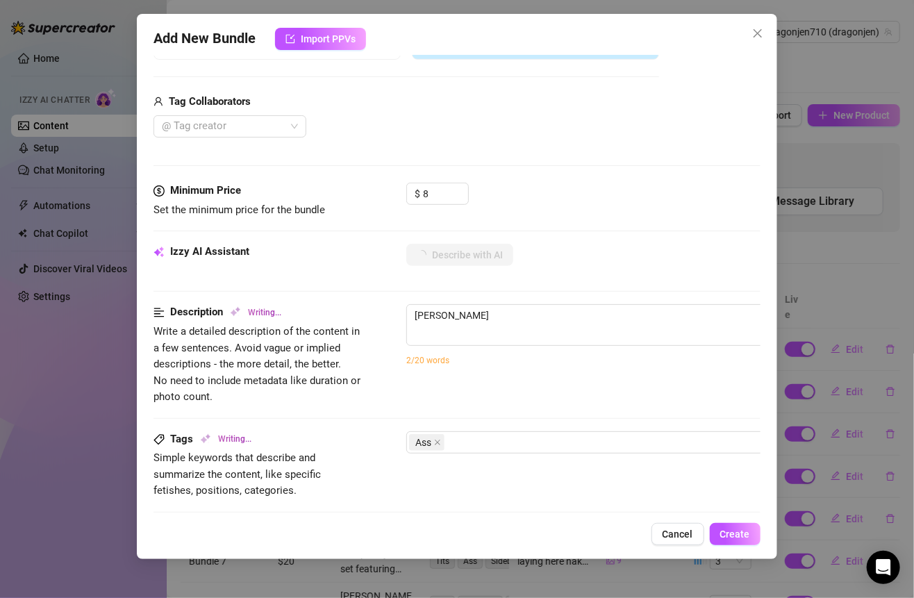
type textarea "Jennifer poses in"
type textarea "Jennifer poses in a"
type textarea "Jennifer poses in a black"
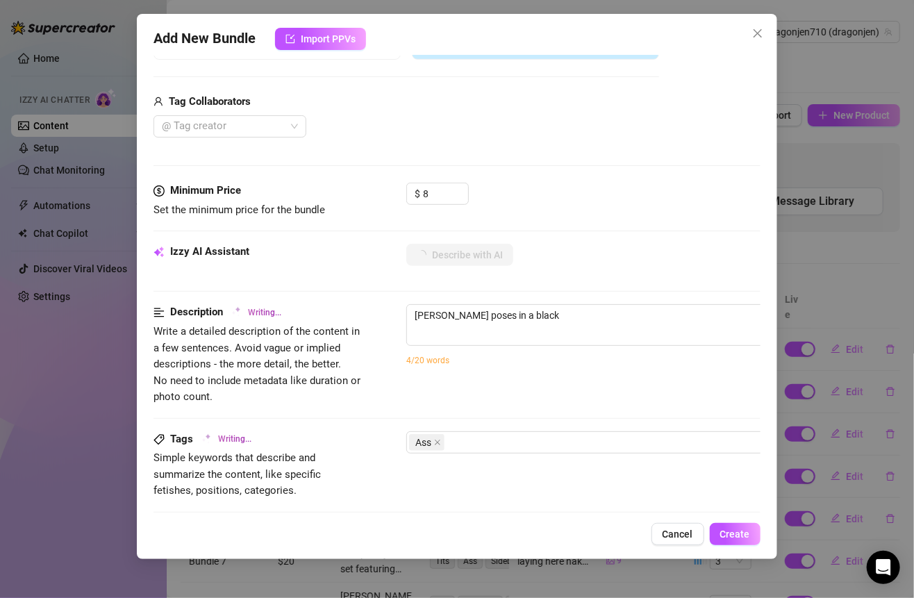
type textarea "Jennifer poses in a black lingerie"
type textarea "Jennifer poses in a black lingerie set"
type textarea "Jennifer poses in a black lingerie set with"
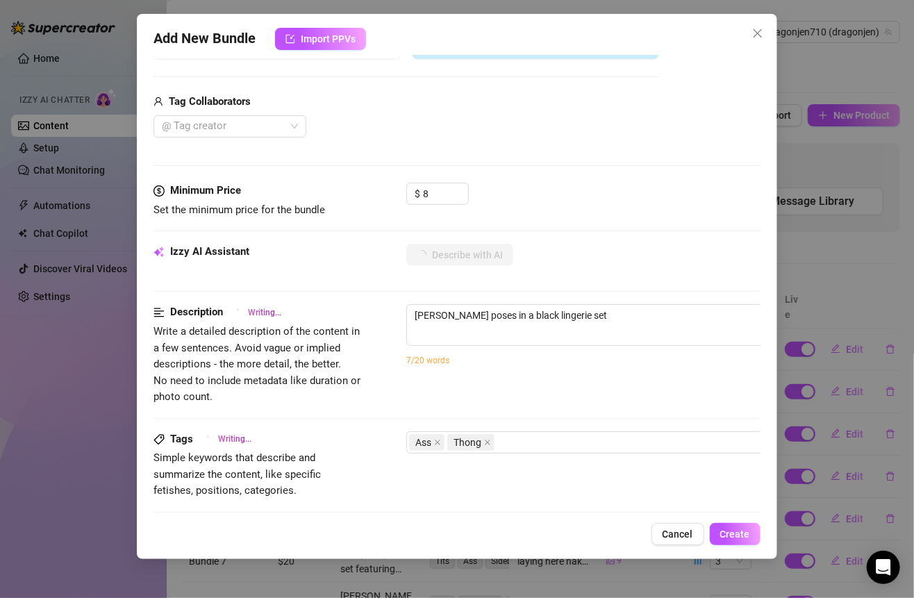
type textarea "Jennifer poses in a black lingerie set with"
type textarea "Jennifer poses in a black lingerie set with garter"
type textarea "Jennifer poses in a black lingerie set with garter straps,"
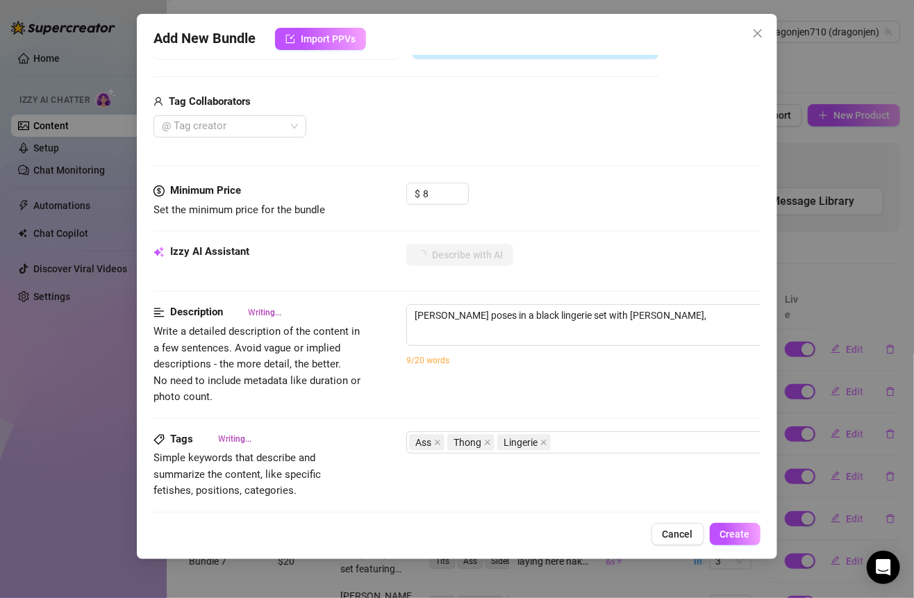
type textarea "Jennifer poses in a black lingerie set with garter straps, arching"
type textarea "Jennifer poses in a black lingerie set with garter straps, arching her"
type textarea "Jennifer poses in a black lingerie set with garter straps, arching her back"
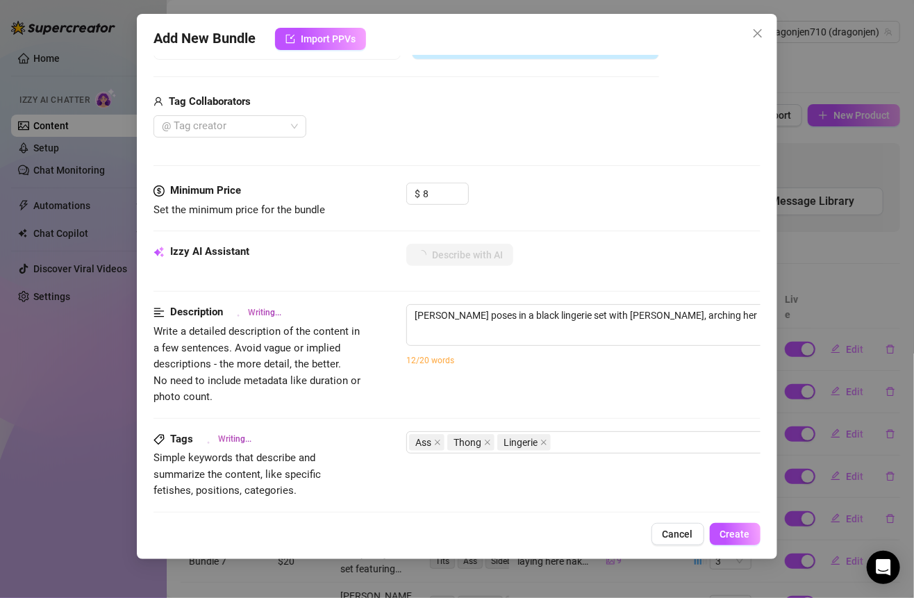
type textarea "Jennifer poses in a black lingerie set with garter straps, arching her back"
type textarea "Jennifer poses in a black lingerie set with garter straps, arching her back to"
type textarea "Jennifer poses in a black lingerie set with garter straps, arching her back to …"
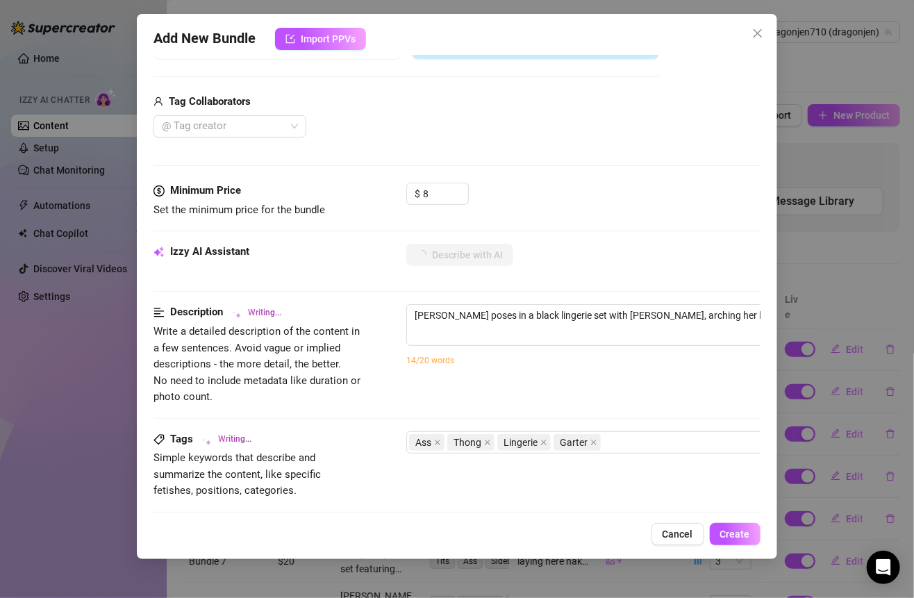
type textarea "Jennifer poses in a black lingerie set with garter straps, arching her back to …"
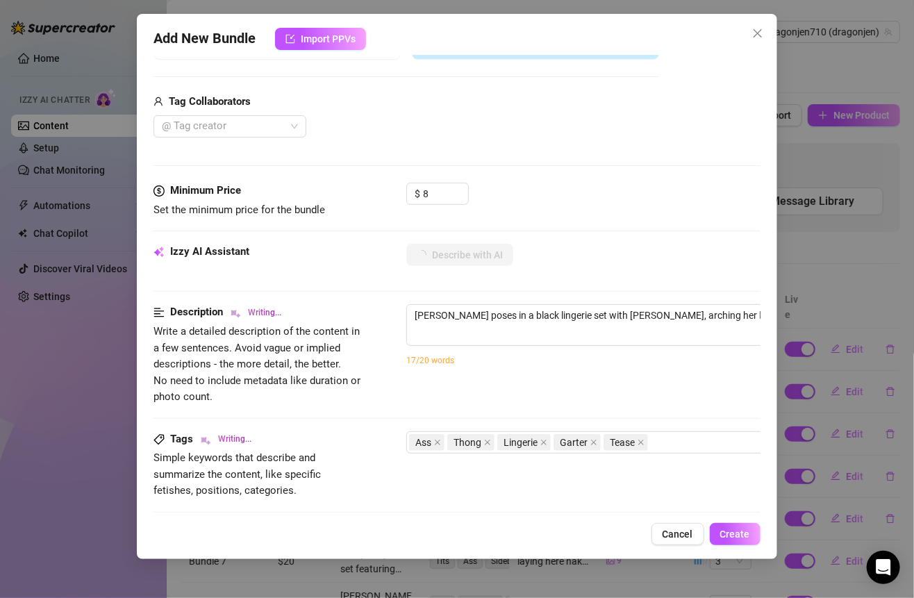
type textarea "Jennifer poses in a black lingerie set with garter straps, arching her back to …"
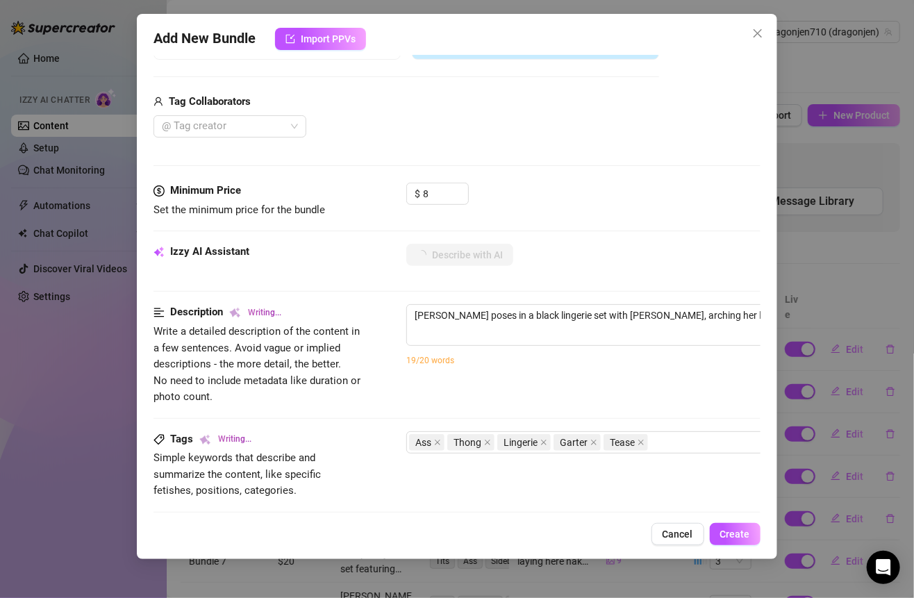
type textarea "Jennifer poses in a black lingerie set with garter straps, arching her back to …"
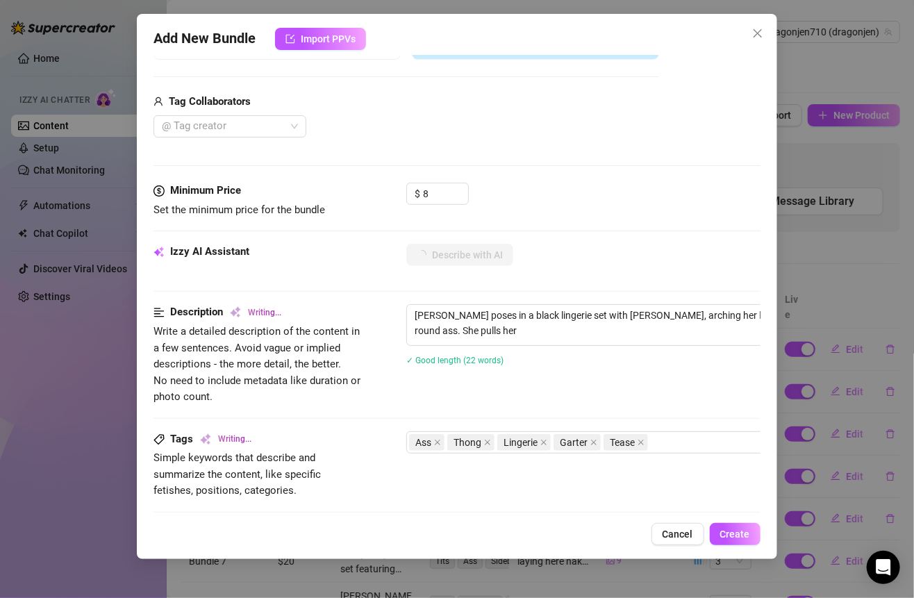
type textarea "Jennifer poses in a black lingerie set with garter straps, arching her back to …"
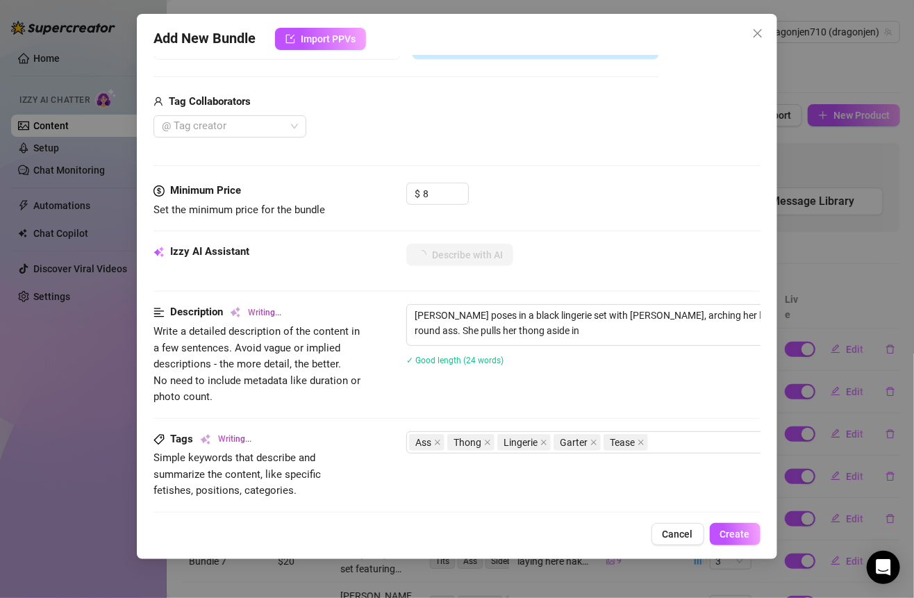
type textarea "Jennifer poses in a black lingerie set with garter straps, arching her back to …"
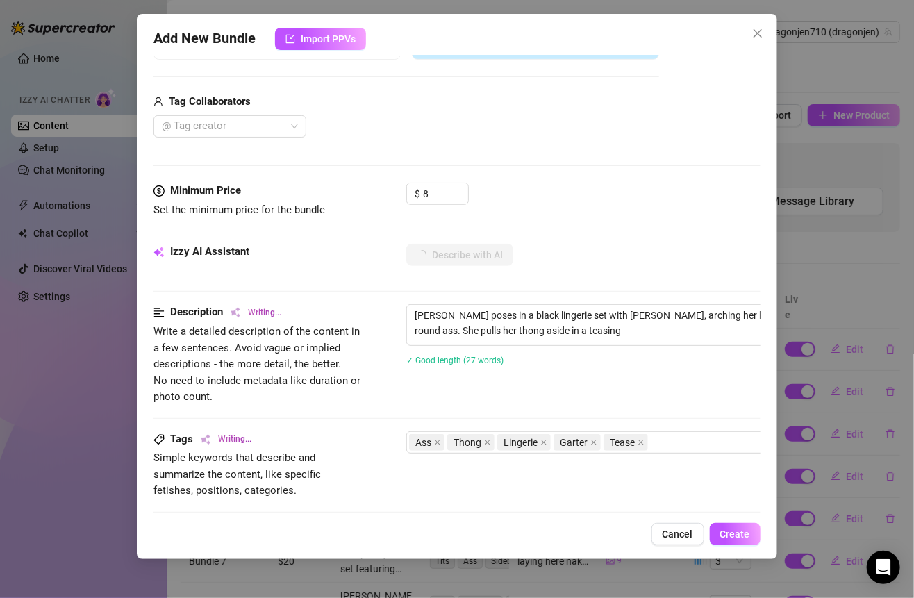
type textarea "Jennifer poses in a black lingerie set with garter straps, arching her back to …"
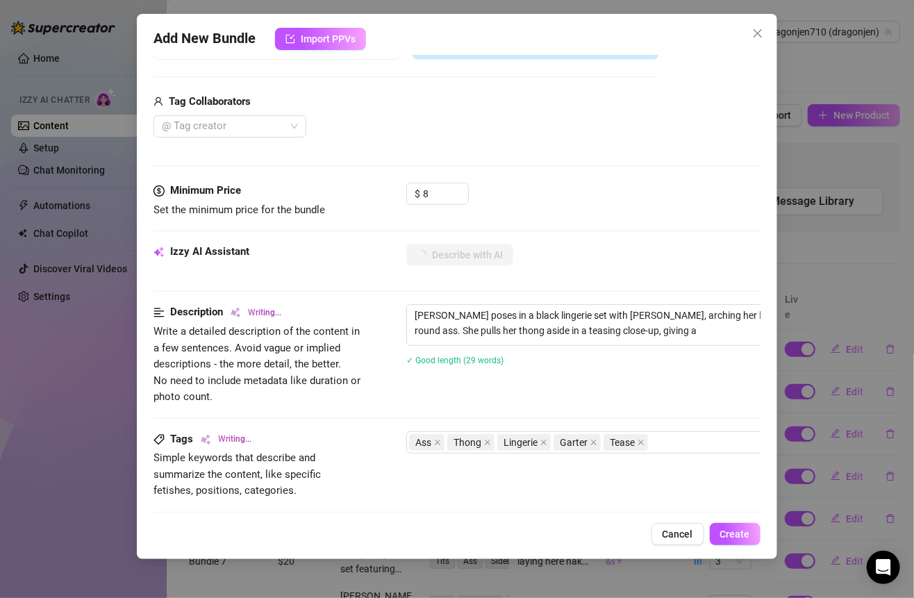
type textarea "Jennifer poses in a black lingerie set with garter straps, arching her back to …"
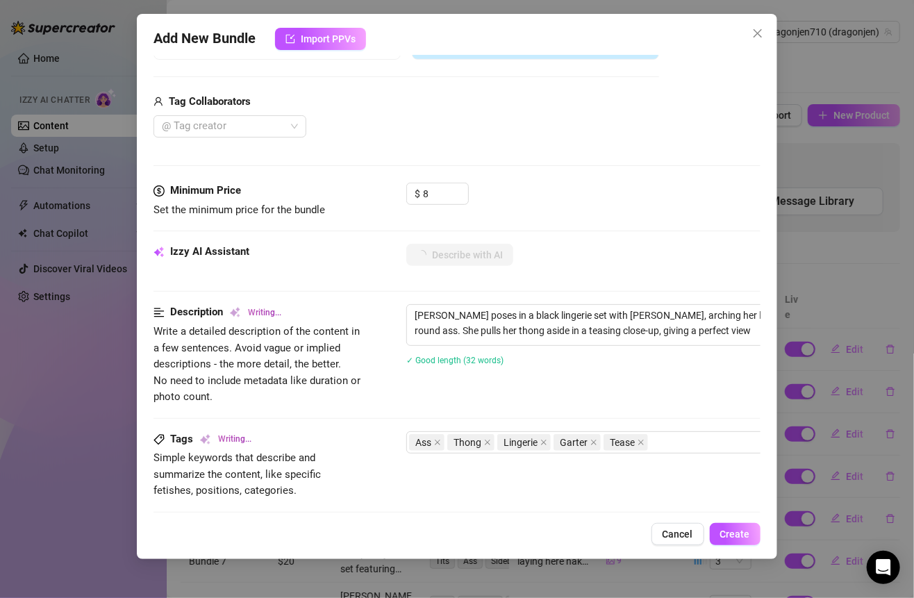
type textarea "Jennifer poses in a black lingerie set with garter straps, arching her back to …"
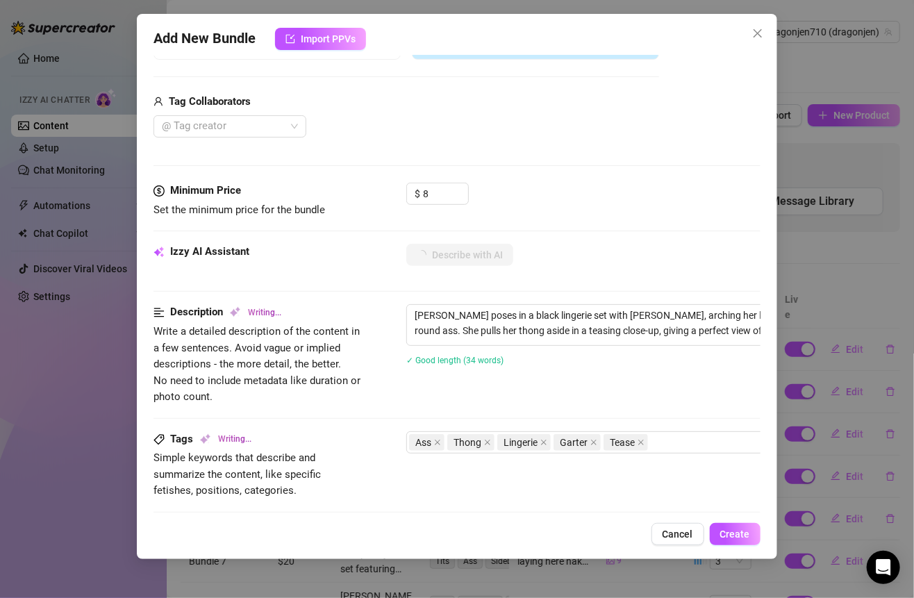
type textarea "Jennifer poses in a black lingerie set with garter straps, arching her back to …"
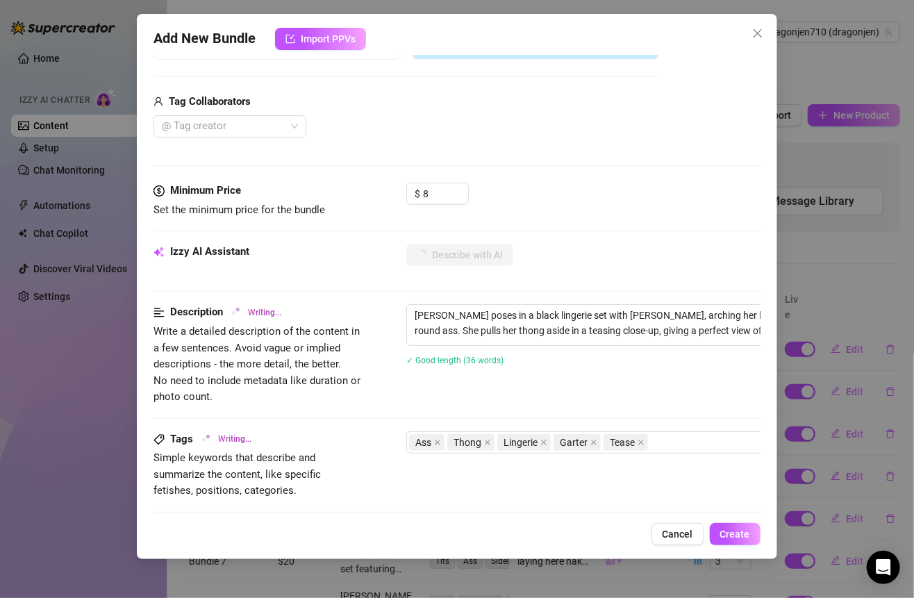
type textarea "Jennifer poses in a black lingerie set with garter straps, arching her back to …"
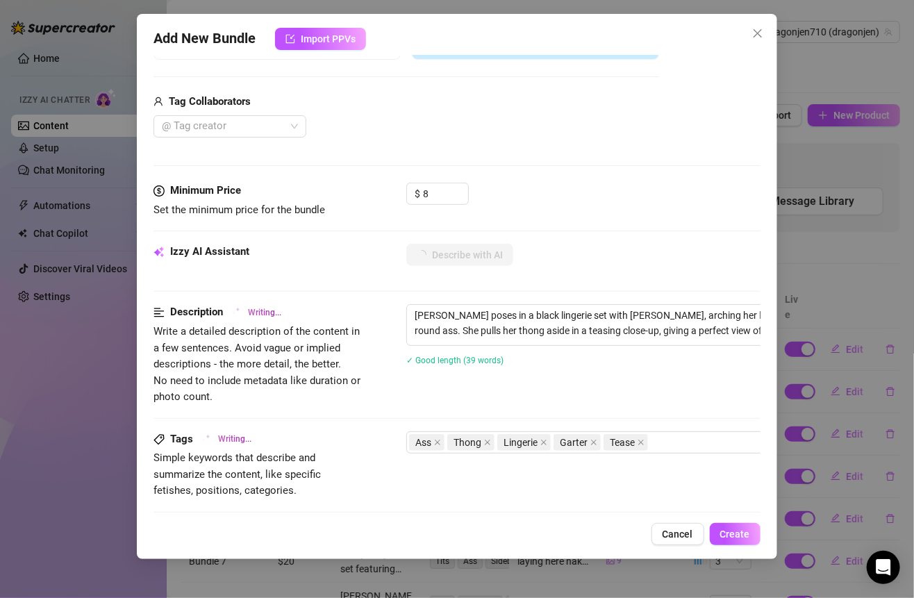
type textarea "Jennifer poses in a black lingerie set with garter straps, arching her back to …"
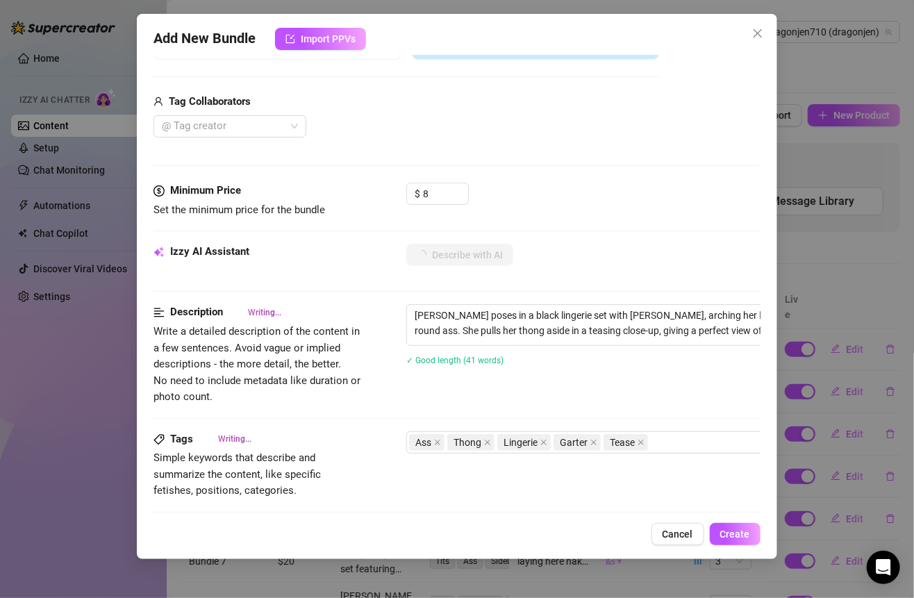
type textarea "Jennifer poses in a black lingerie set with garter straps, arching her back to …"
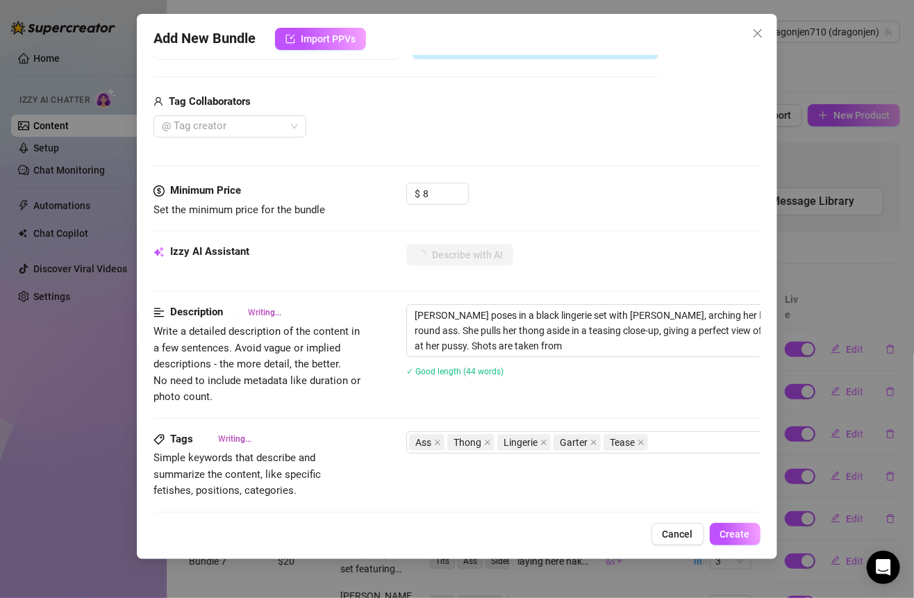
type textarea "Jennifer poses in a black lingerie set with garter straps, arching her back to …"
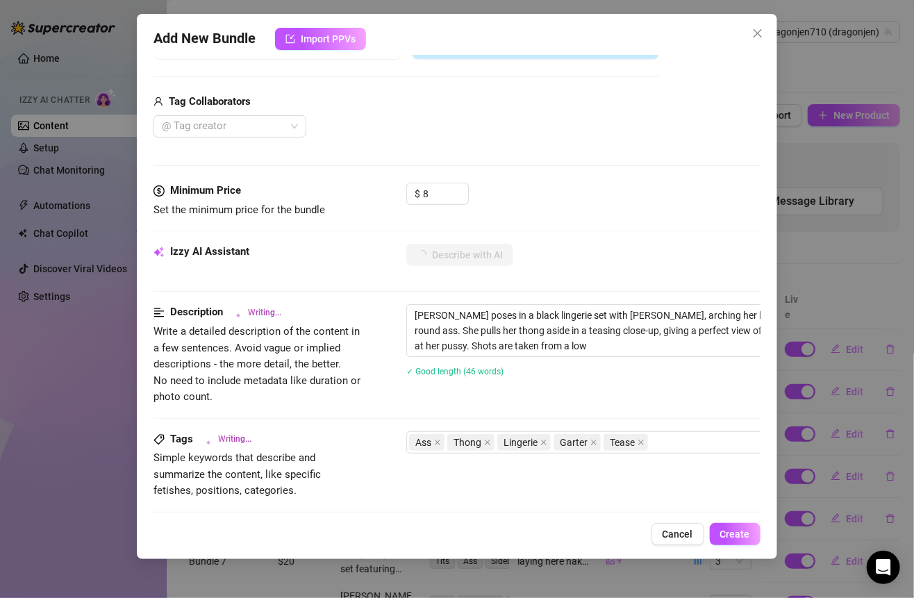
type textarea "Jennifer poses in a black lingerie set with garter straps, arching her back to …"
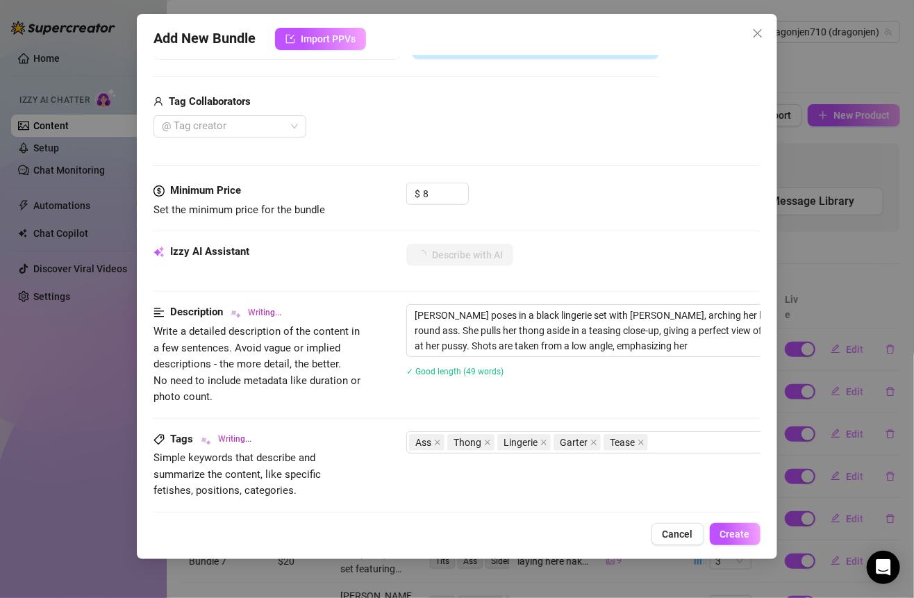
type textarea "Jennifer poses in a black lingerie set with garter straps, arching her back to …"
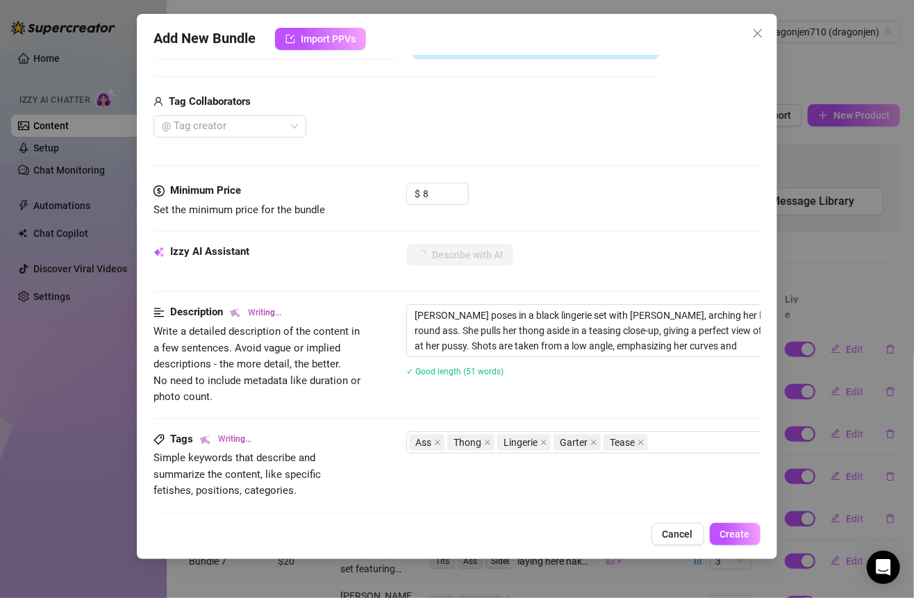
type textarea "Jennifer poses in a black lingerie set with garter straps, arching her back to …"
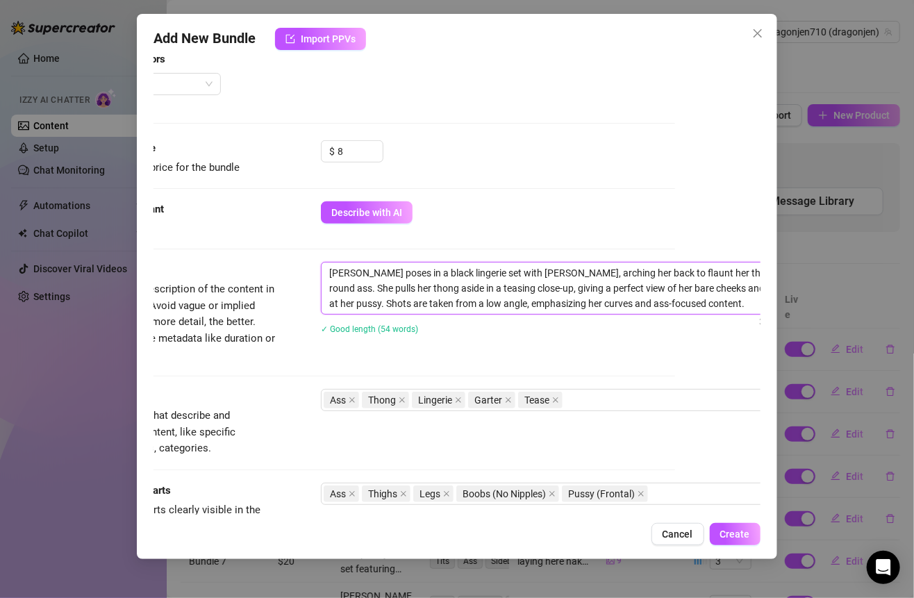
scroll to position [364, 144]
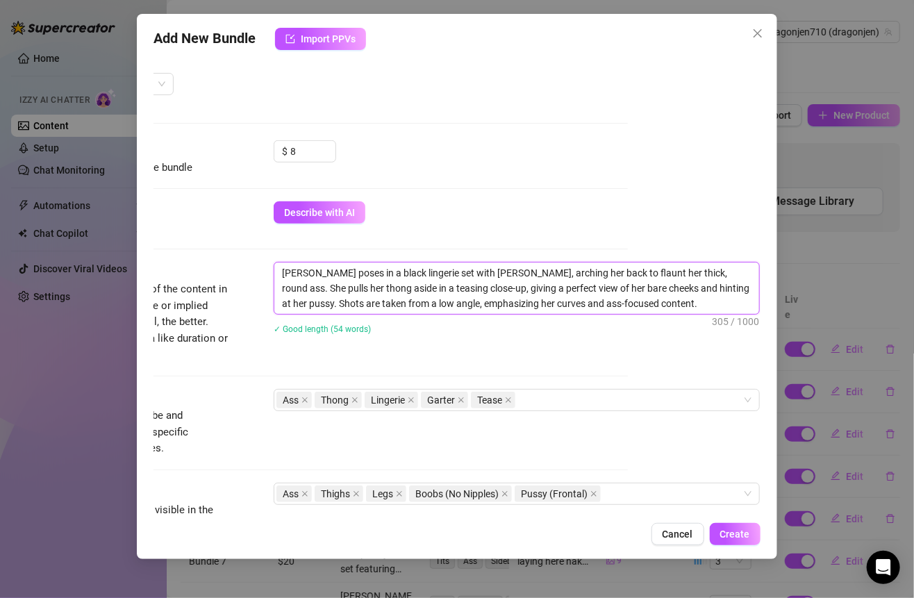
drag, startPoint x: 412, startPoint y: 265, endPoint x: 767, endPoint y: 309, distance: 358.2
click at [767, 309] on div "Add New Bundle Import PPVs Account Dragonjen710 (@dragonjen) Name Name is for y…" at bounding box center [456, 286] width 639 height 545
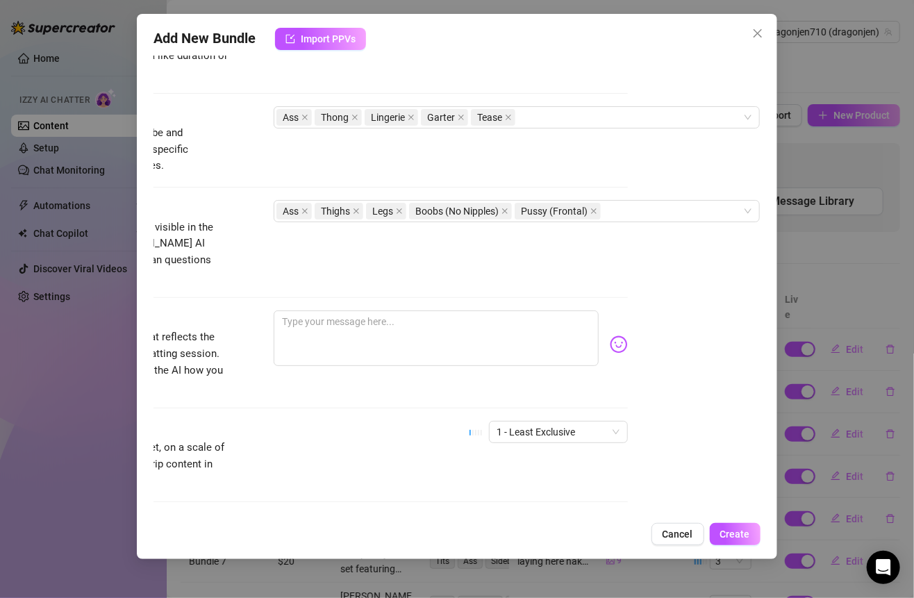
scroll to position [715, 144]
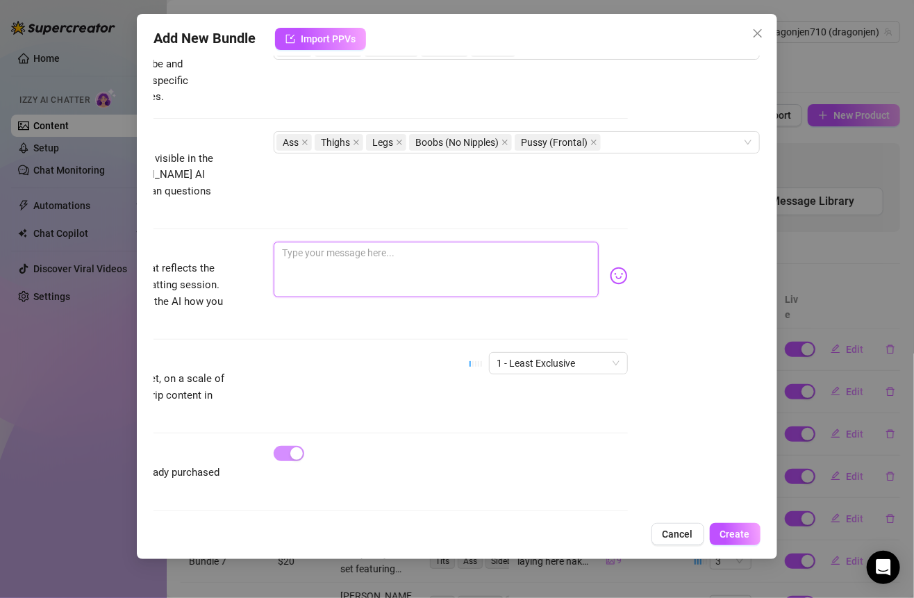
click at [389, 263] on textarea at bounding box center [436, 270] width 324 height 56
paste textarea "Got my black lingerie and garters on just for you, arching my back so you can r…"
type textarea "Got my black lingerie and garters on just for you, arching my back so you can r…"
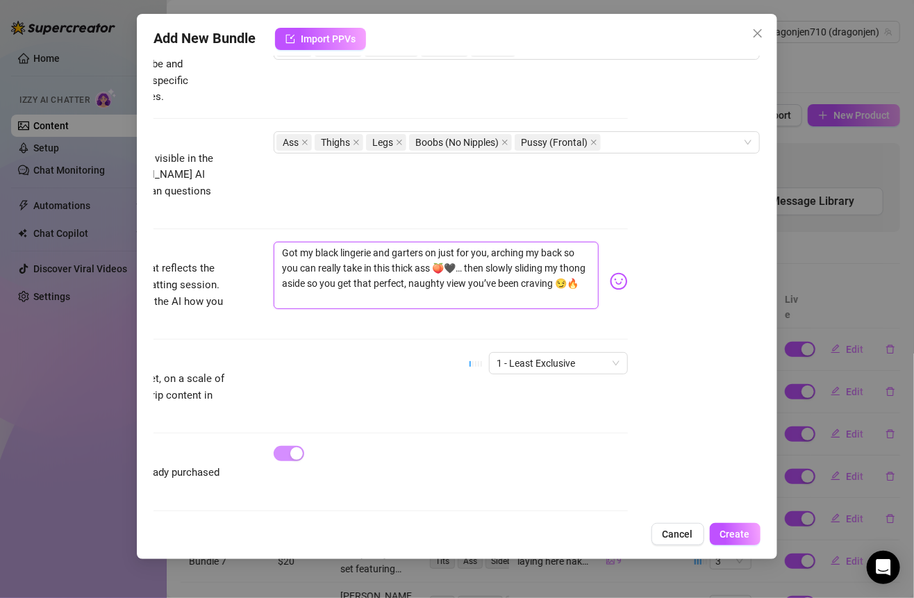
scroll to position [0, 0]
click at [277, 242] on textarea "Got my black lingerie and garters on just for you, arching my back so you can r…" at bounding box center [436, 275] width 324 height 67
type textarea "ot my black lingerie and garters on just for you, arching my back so you can re…"
type textarea "got my black lingerie and garters on just for you, arching my back so you can r…"
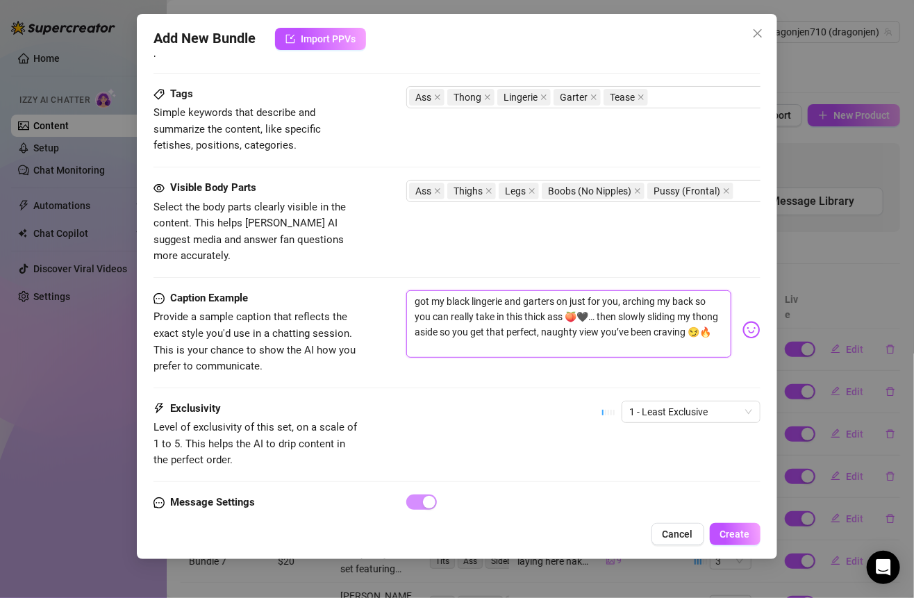
scroll to position [667, 0]
type textarea "got my black lingerie and garters on just for you, arching my back so you can r…"
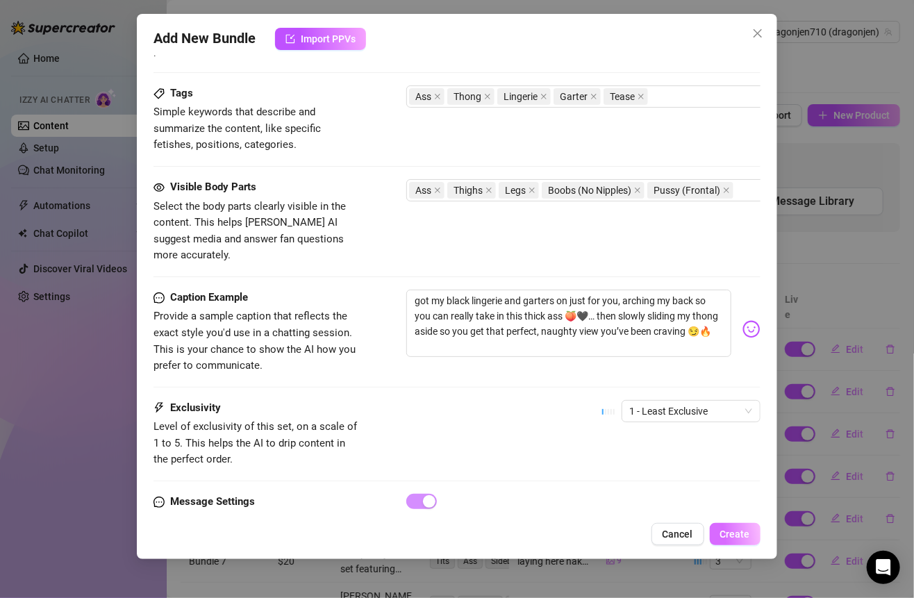
click at [736, 525] on button "Create" at bounding box center [735, 534] width 51 height 22
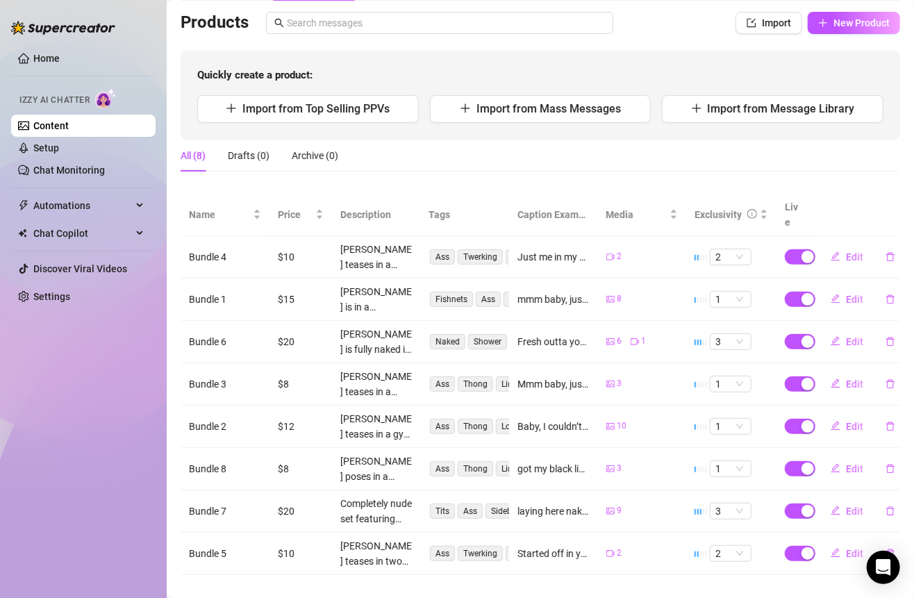
scroll to position [0, 0]
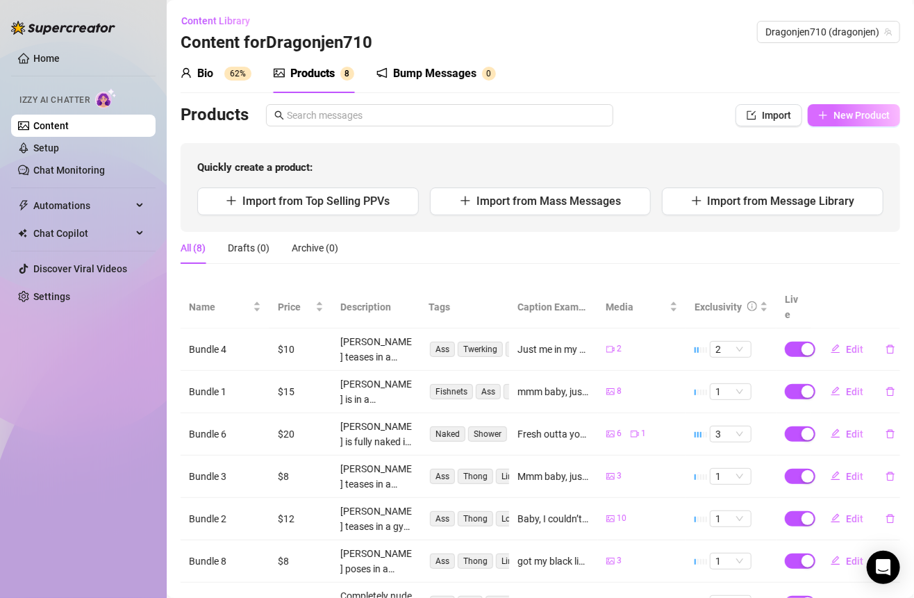
click at [823, 124] on button "New Product" at bounding box center [853, 115] width 92 height 22
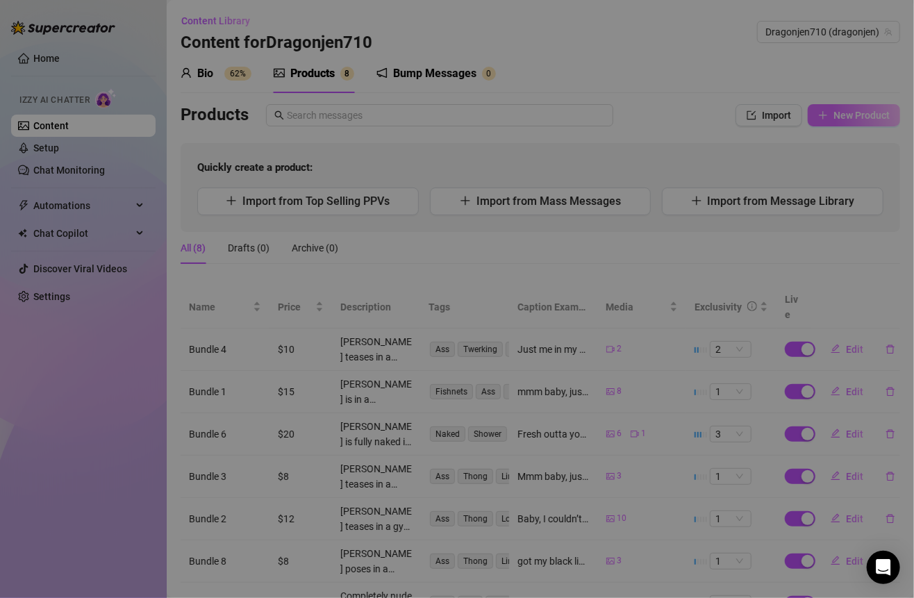
type textarea "Type your message here..."
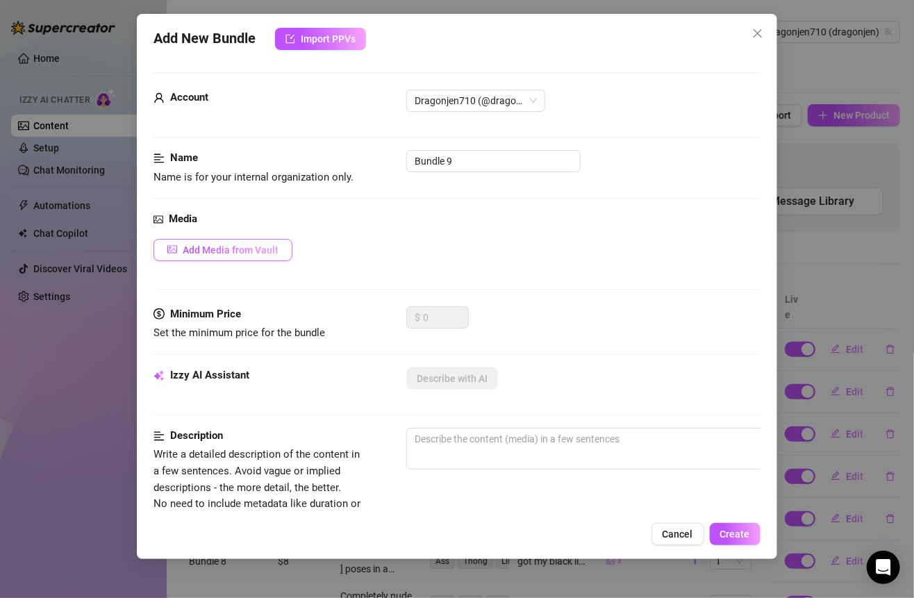
click at [260, 248] on span "Add Media from Vault" at bounding box center [231, 249] width 96 height 11
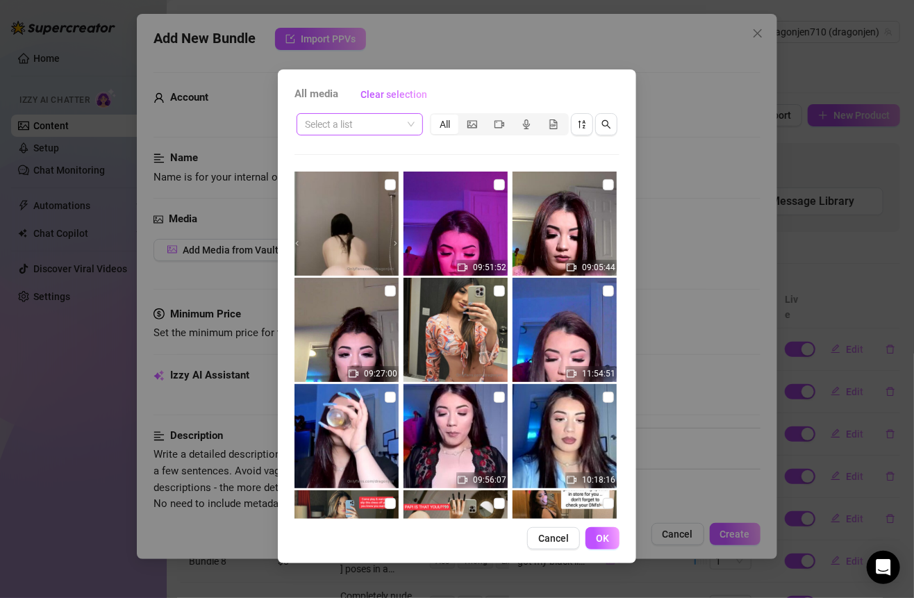
click at [371, 133] on input "search" at bounding box center [353, 124] width 97 height 21
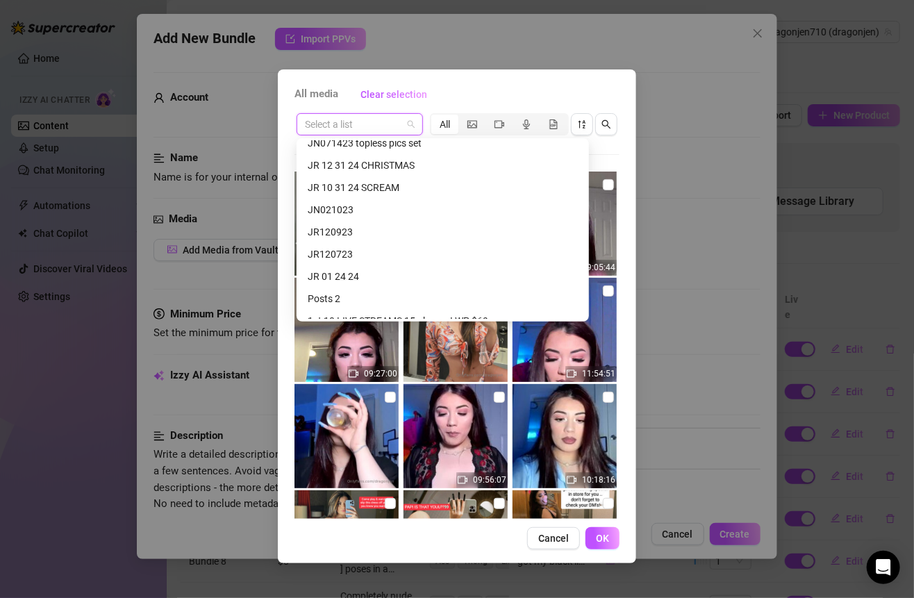
scroll to position [587, 0]
click at [385, 185] on div "JR 10 31 24 SCREAM" at bounding box center [443, 186] width 270 height 15
click at [406, 126] on span at bounding box center [360, 124] width 110 height 21
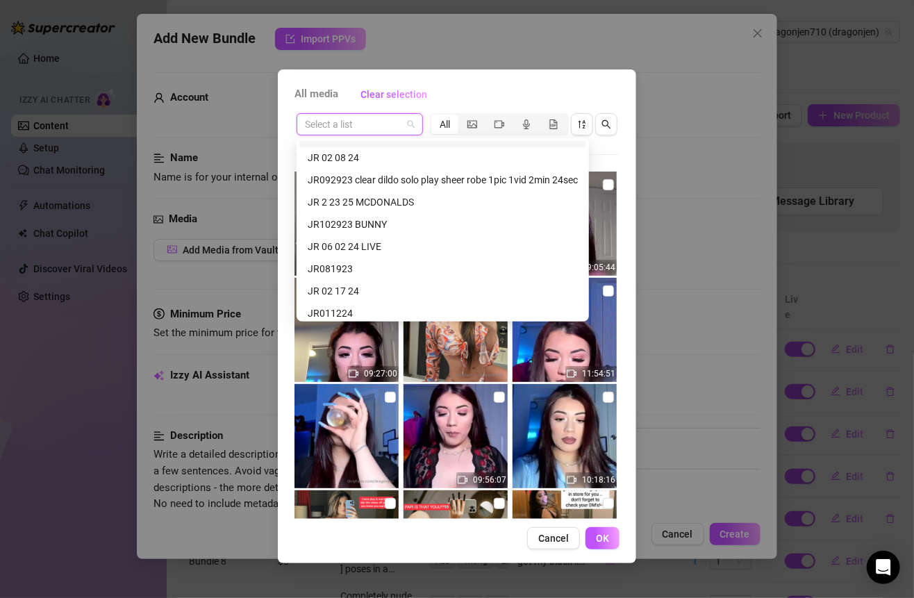
scroll to position [1285, 0]
click at [394, 219] on div "JR102923 BUNNY" at bounding box center [443, 222] width 270 height 15
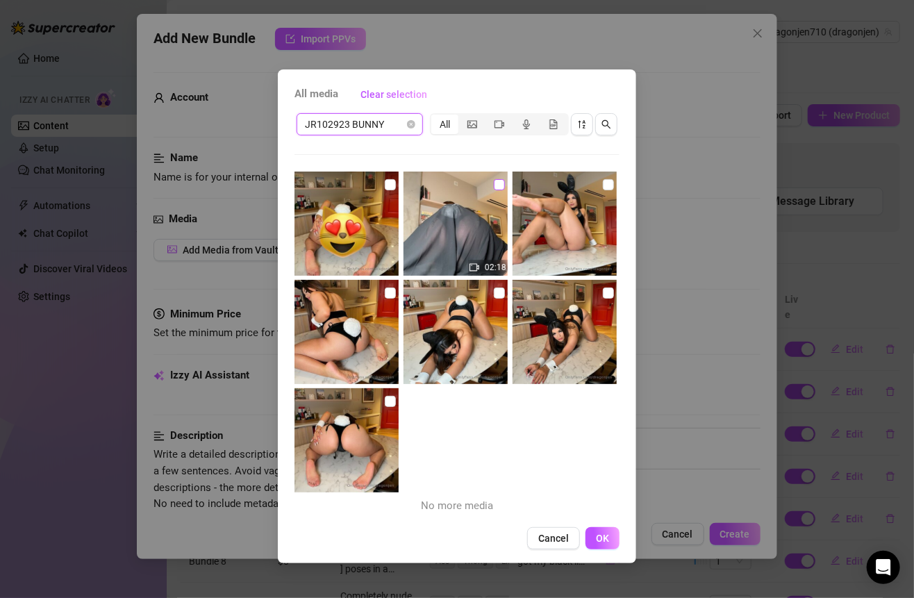
click at [494, 177] on label at bounding box center [499, 184] width 11 height 15
click at [494, 179] on input "checkbox" at bounding box center [499, 184] width 11 height 11
checkbox input "true"
click at [603, 181] on input "checkbox" at bounding box center [608, 184] width 11 height 11
checkbox input "true"
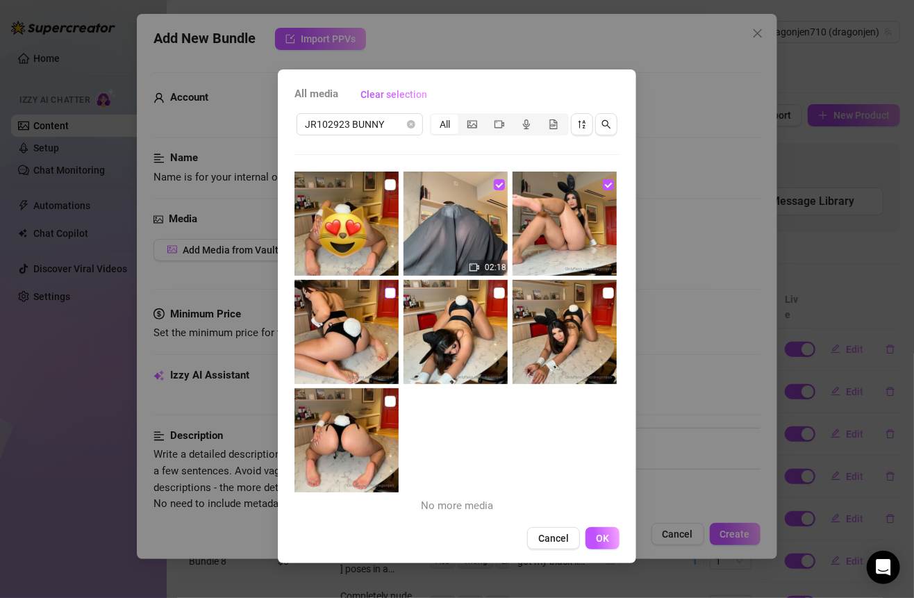
click at [387, 293] on input "checkbox" at bounding box center [390, 292] width 11 height 11
checkbox input "true"
click at [494, 293] on input "checkbox" at bounding box center [499, 292] width 11 height 11
checkbox input "true"
click at [603, 291] on input "checkbox" at bounding box center [608, 292] width 11 height 11
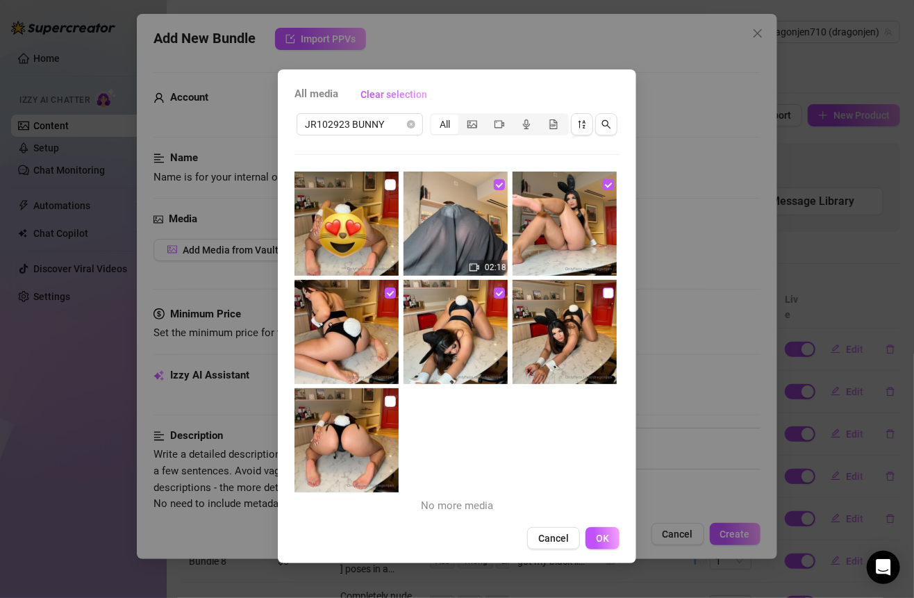
checkbox input "true"
click at [393, 395] on img at bounding box center [346, 440] width 104 height 104
click at [390, 396] on input "checkbox" at bounding box center [390, 401] width 11 height 11
checkbox input "true"
click at [386, 174] on img at bounding box center [346, 223] width 104 height 104
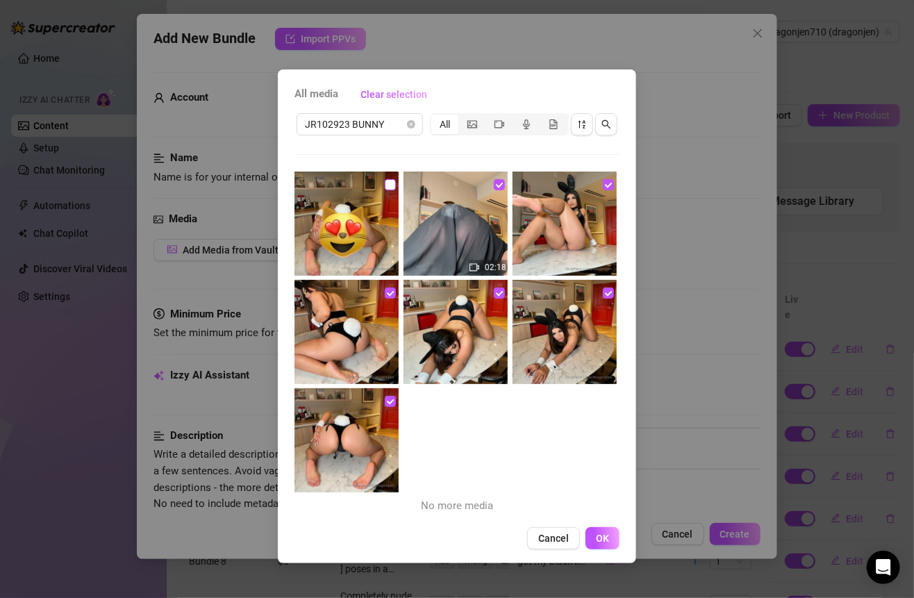
click at [387, 188] on input "checkbox" at bounding box center [390, 184] width 11 height 11
checkbox input "true"
click at [589, 537] on button "OK" at bounding box center [602, 538] width 34 height 22
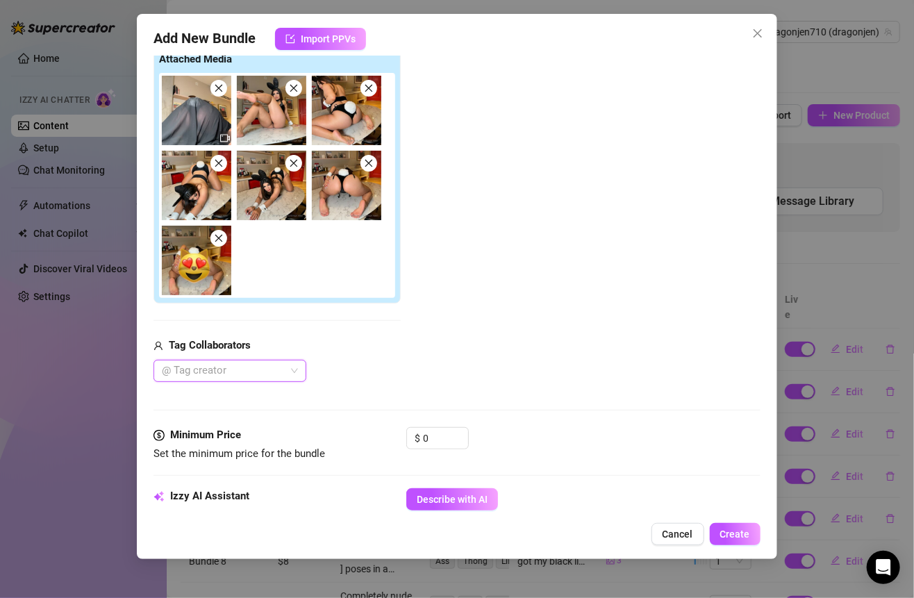
scroll to position [262, 0]
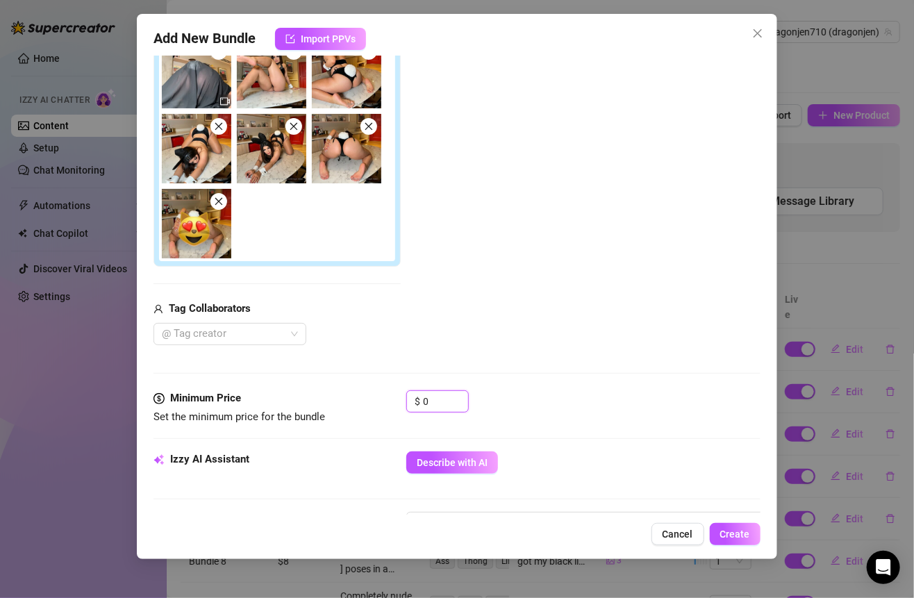
drag, startPoint x: 435, startPoint y: 393, endPoint x: 402, endPoint y: 392, distance: 32.6
click at [402, 393] on div "Minimum Price Set the minimum price for the bundle $ 0" at bounding box center [456, 407] width 606 height 35
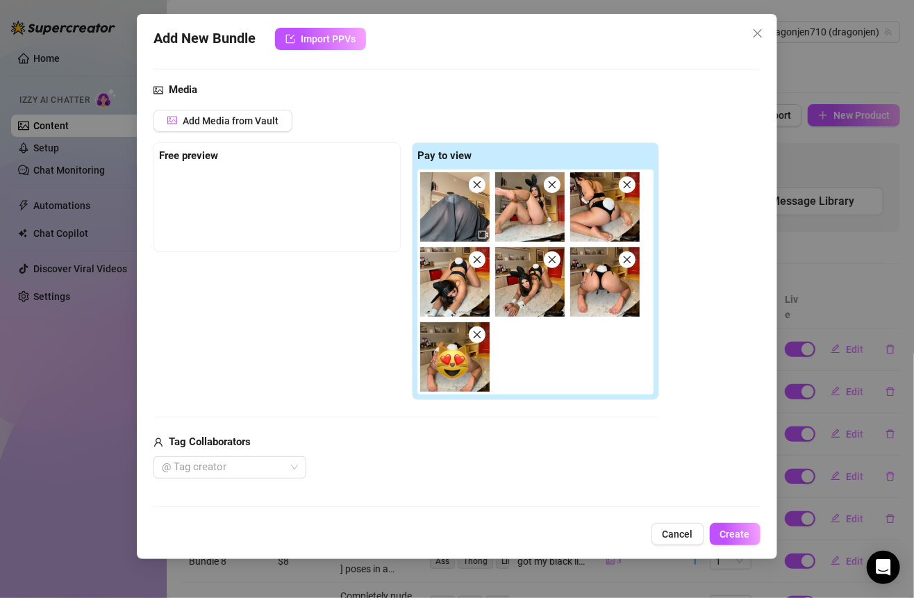
scroll to position [126, 0]
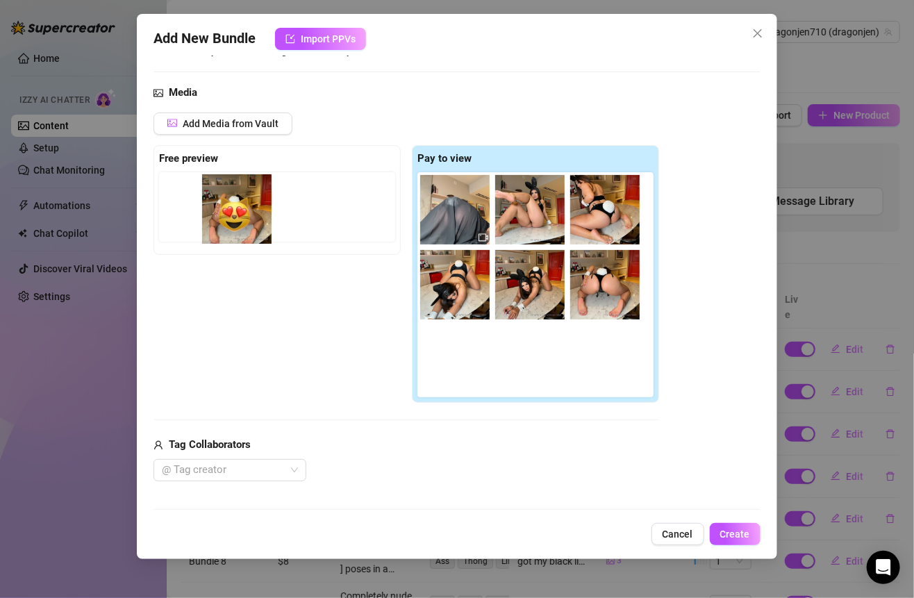
drag, startPoint x: 464, startPoint y: 353, endPoint x: 242, endPoint y: 203, distance: 267.1
click at [242, 203] on div "Free preview Pay to view" at bounding box center [405, 274] width 505 height 258
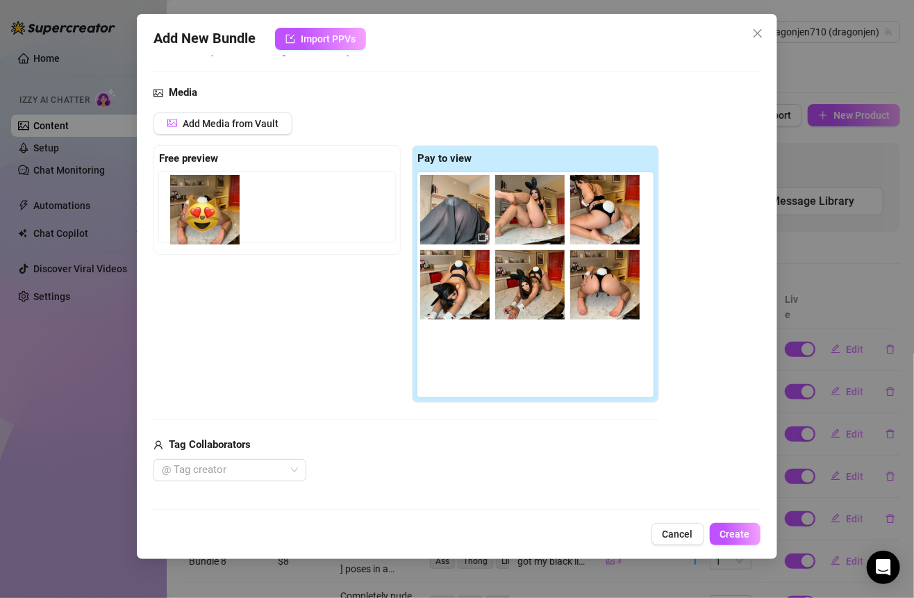
drag, startPoint x: 448, startPoint y: 367, endPoint x: 193, endPoint y: 217, distance: 295.9
click at [193, 217] on div "Free preview Pay to view" at bounding box center [405, 274] width 505 height 258
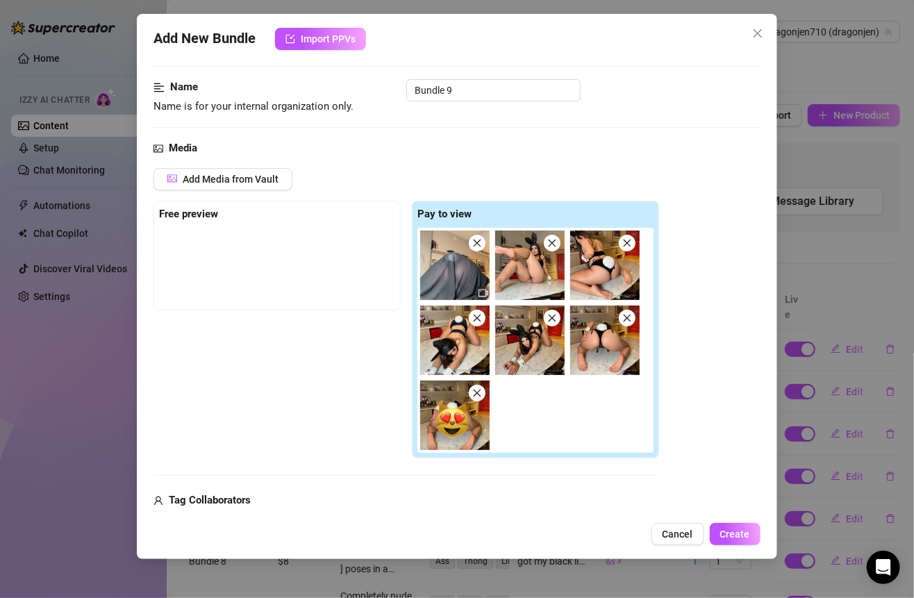
scroll to position [42, 0]
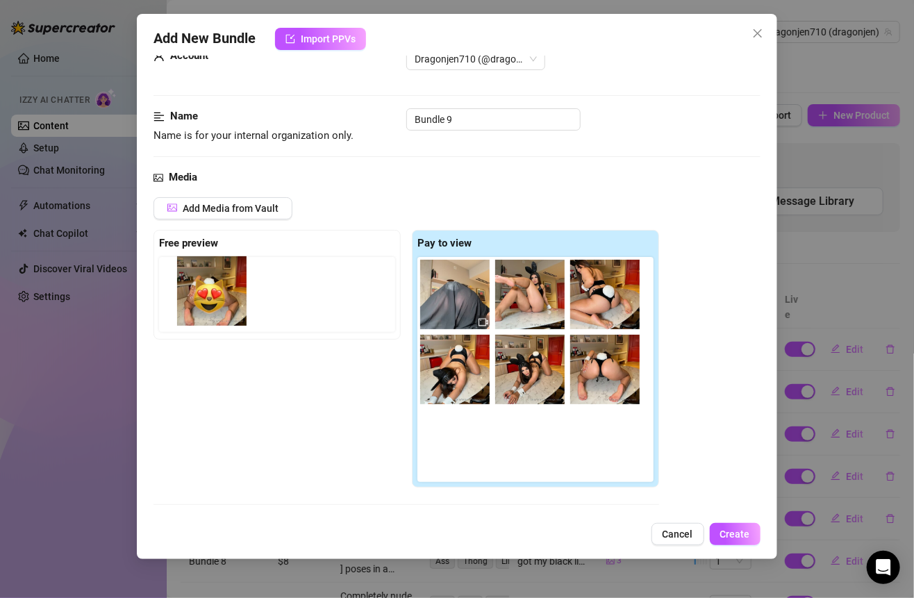
drag, startPoint x: 478, startPoint y: 468, endPoint x: 230, endPoint y: 316, distance: 290.8
click at [230, 316] on div "Free preview Pay to view" at bounding box center [405, 359] width 505 height 258
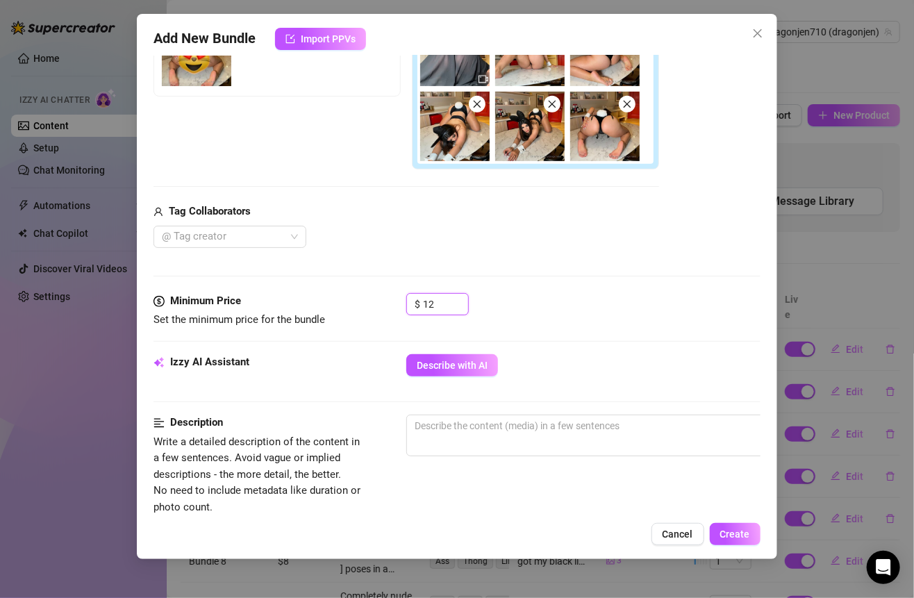
scroll to position [285, 0]
type input "12"
click at [518, 303] on div "$ 12" at bounding box center [582, 309] width 353 height 35
click at [464, 354] on button "Describe with AI" at bounding box center [452, 364] width 92 height 22
type textarea "[PERSON_NAME]"
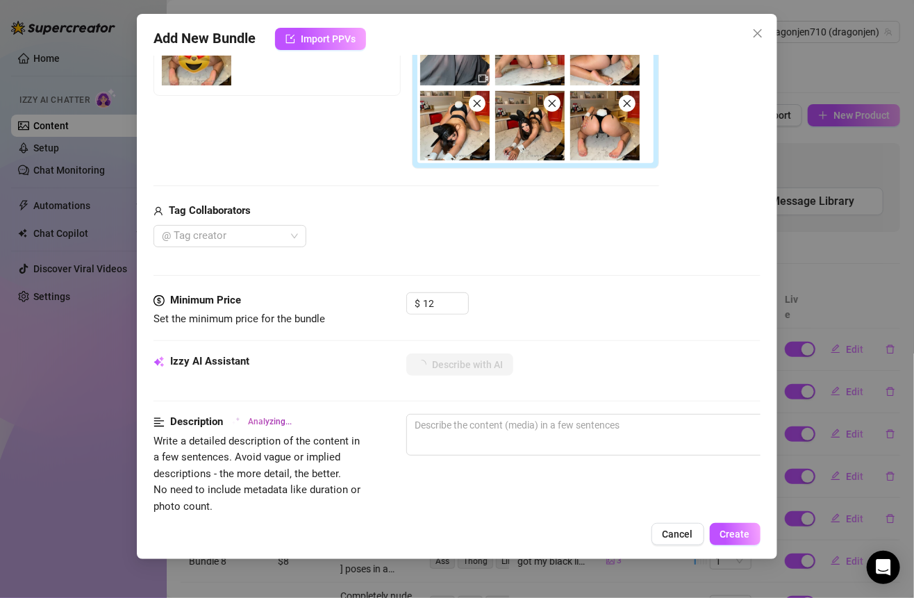
type textarea "[PERSON_NAME]"
type textarea "[PERSON_NAME] in"
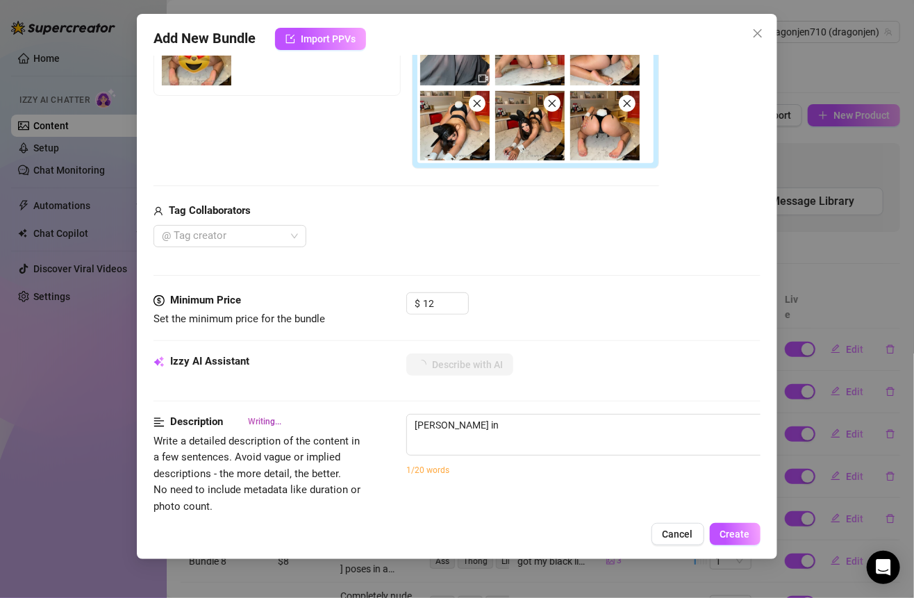
type textarea "[PERSON_NAME] in a"
type textarea "Jennifer teases in a sexy"
type textarea "Jennifer teases in a sexy black"
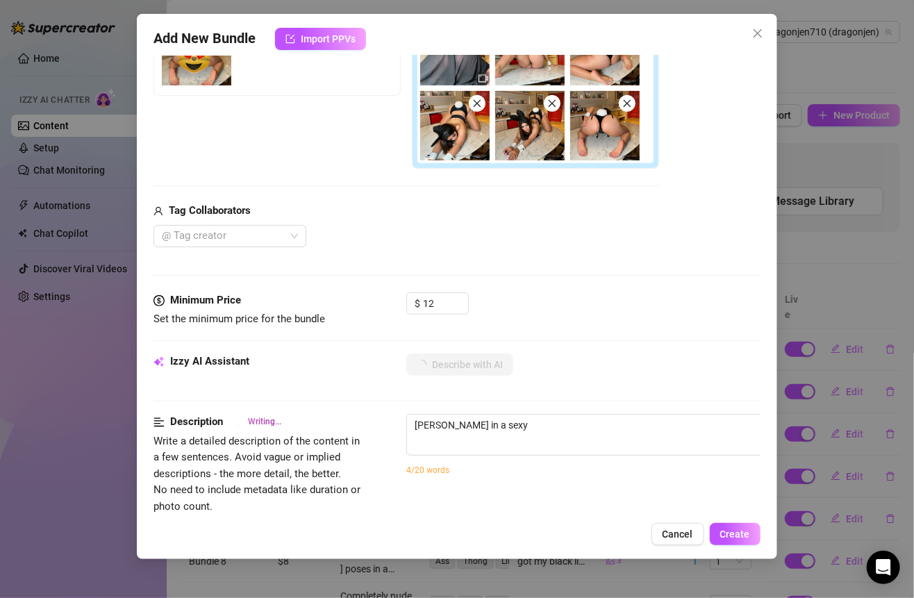
type textarea "Jennifer teases in a sexy black"
type textarea "Jennifer teases in a sexy black bunny"
type textarea "Jennifer teases in a sexy black bunny costume"
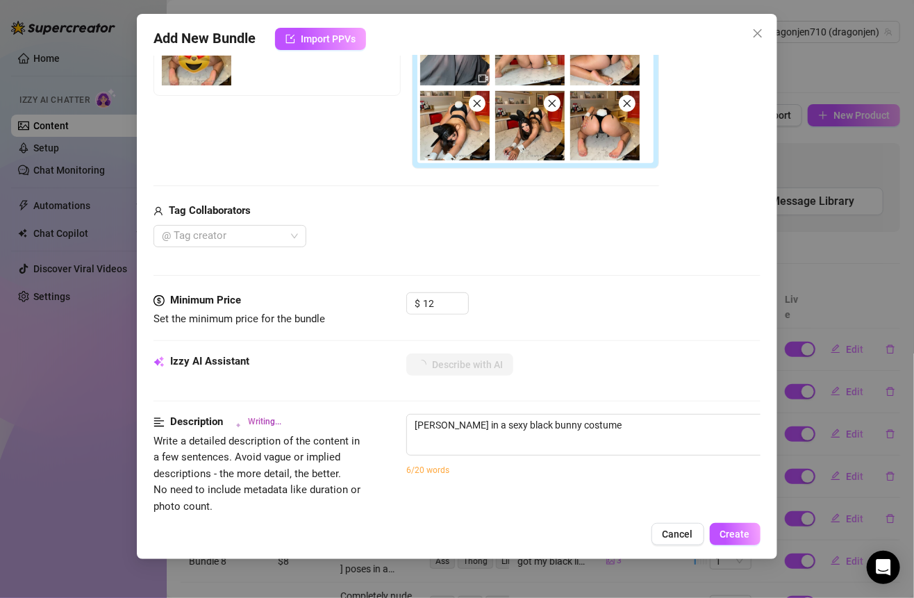
type textarea "Jennifer teases in a sexy black bunny costume with"
type textarea "Jennifer teases in a sexy black bunny costume with ears,"
type textarea "Jennifer teases in a sexy black bunny costume with ears, cuffs,"
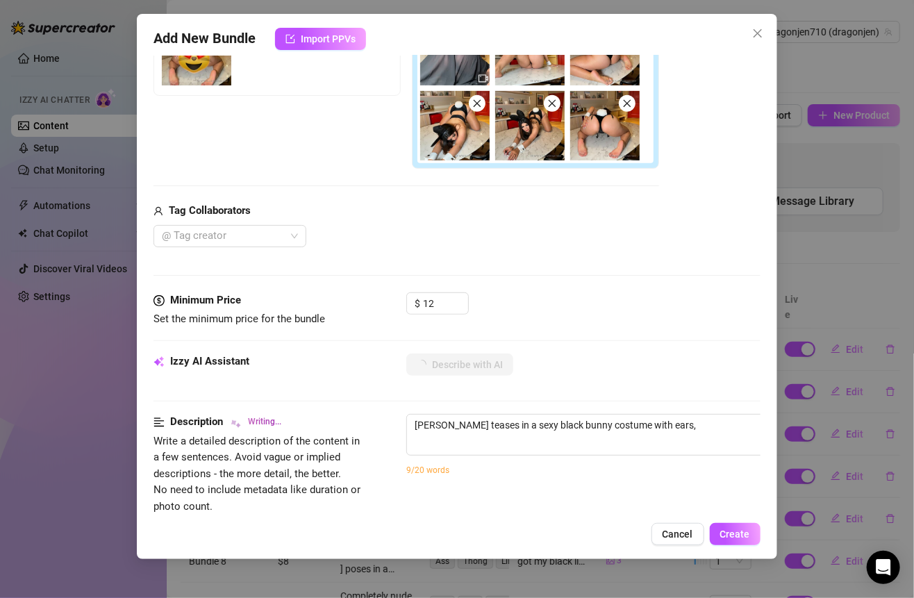
type textarea "Jennifer teases in a sexy black bunny costume with ears, cuffs,"
type textarea "Jennifer teases in a sexy black bunny costume with ears, cuffs, and"
type textarea "Jennifer teases in a sexy black bunny costume with ears, cuffs, and a"
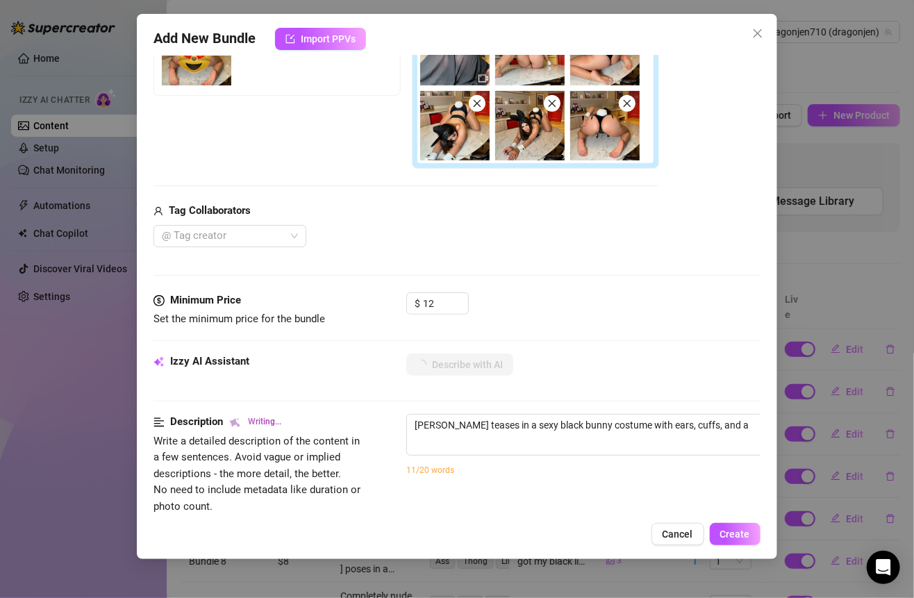
type textarea "Jennifer teases in a sexy black bunny costume with ears, cuffs, and a fluffy"
type textarea "Jennifer teases in a sexy black bunny costume with ears, cuffs, and a fluffy ta…"
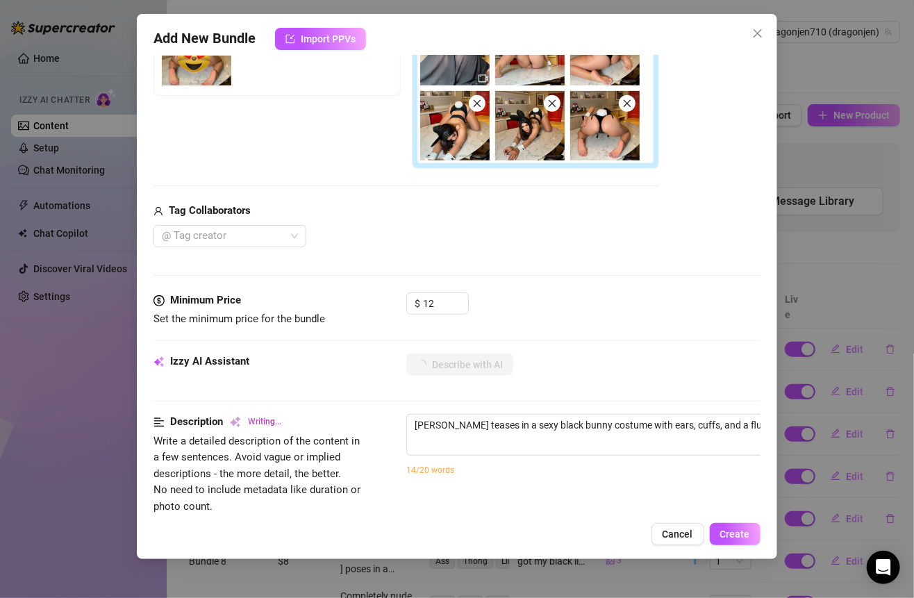
type textarea "Jennifer teases in a sexy black bunny costume with ears, cuffs, and a fluffy ta…"
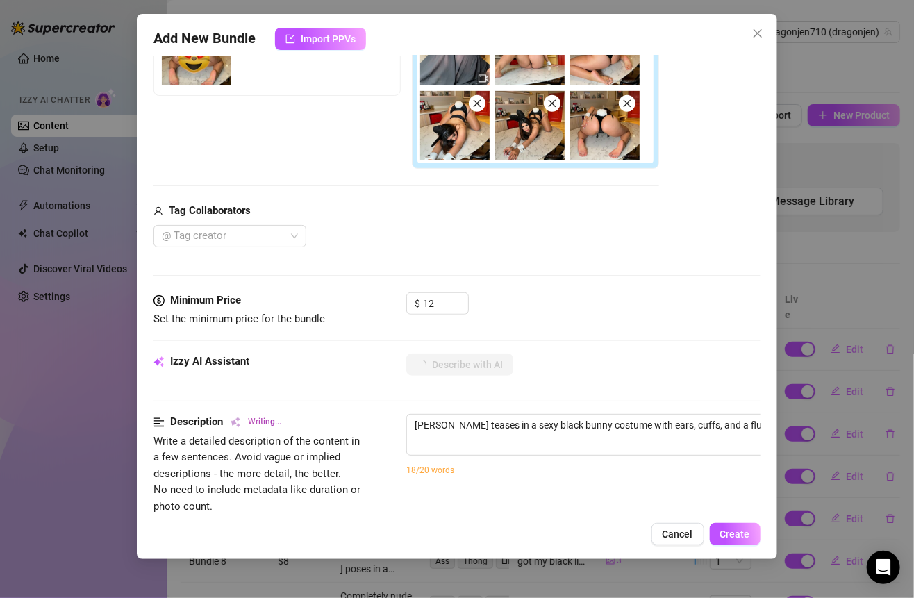
type textarea "Jennifer teases in a sexy black bunny costume with ears, cuffs, and a fluffy ta…"
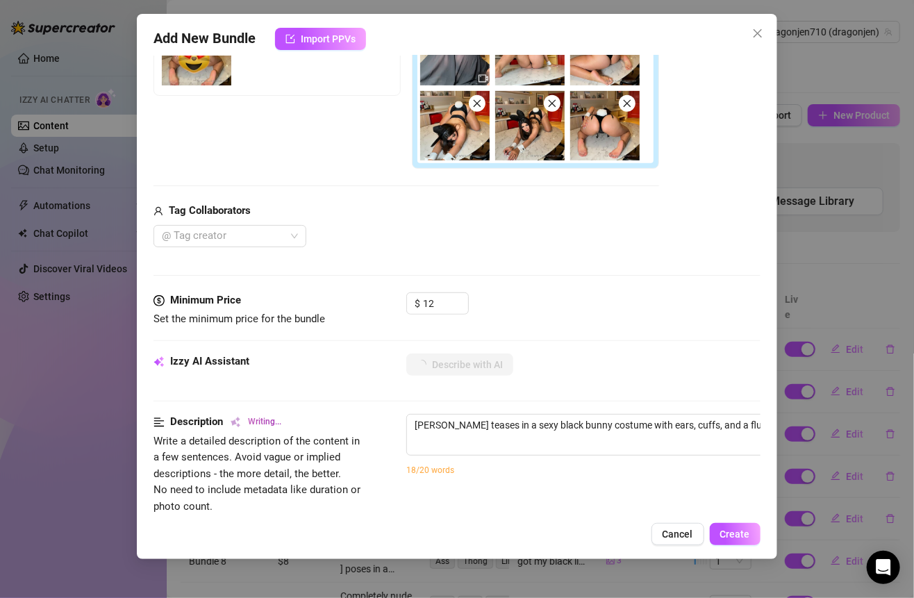
type textarea "Jennifer teases in a sexy black bunny costume with ears, cuffs, and a fluffy ta…"
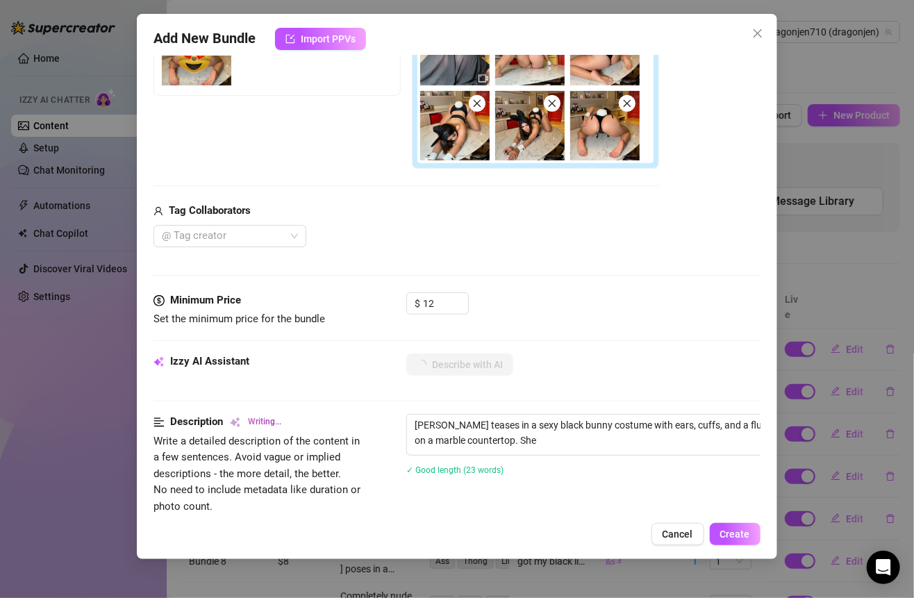
type textarea "Jennifer teases in a sexy black bunny costume with ears, cuffs, and a fluffy ta…"
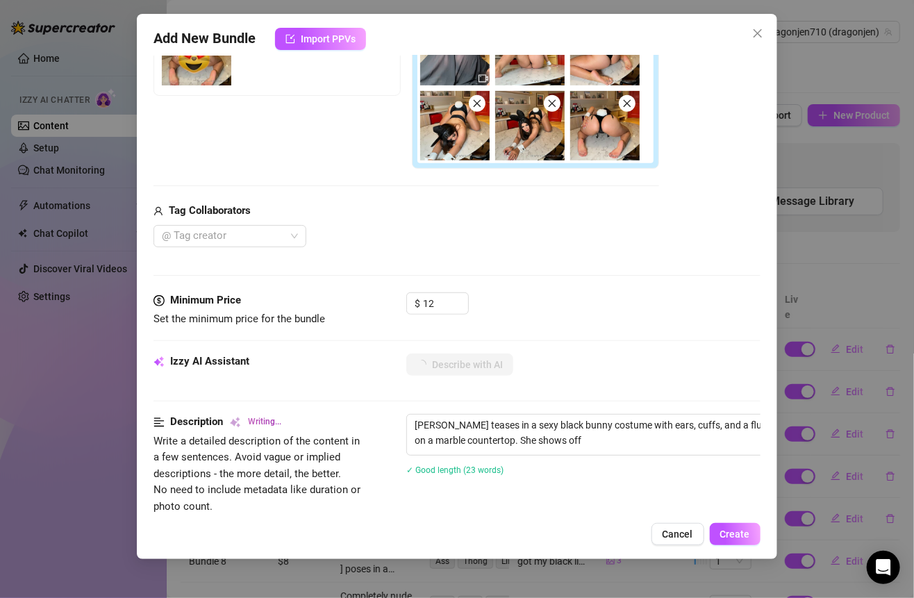
type textarea "Jennifer teases in a sexy black bunny costume with ears, cuffs, and a fluffy ta…"
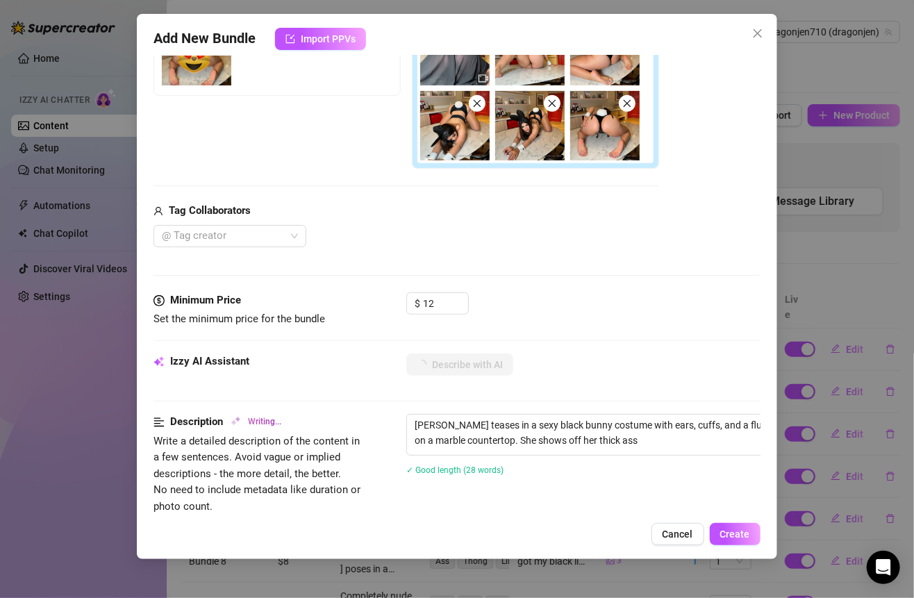
type textarea "Jennifer teases in a sexy black bunny costume with ears, cuffs, and a fluffy ta…"
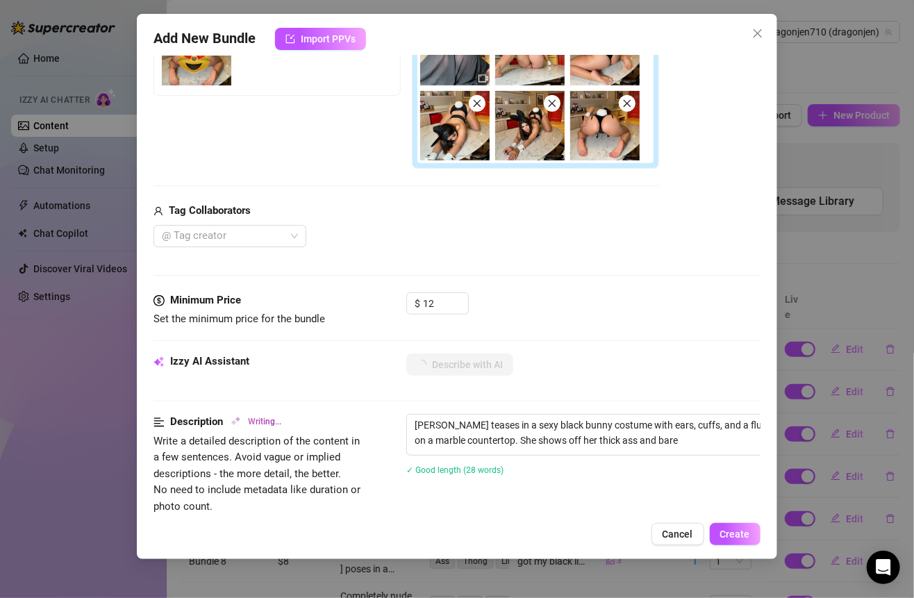
type textarea "Jennifer teases in a sexy black bunny costume with ears, cuffs, and a fluffy ta…"
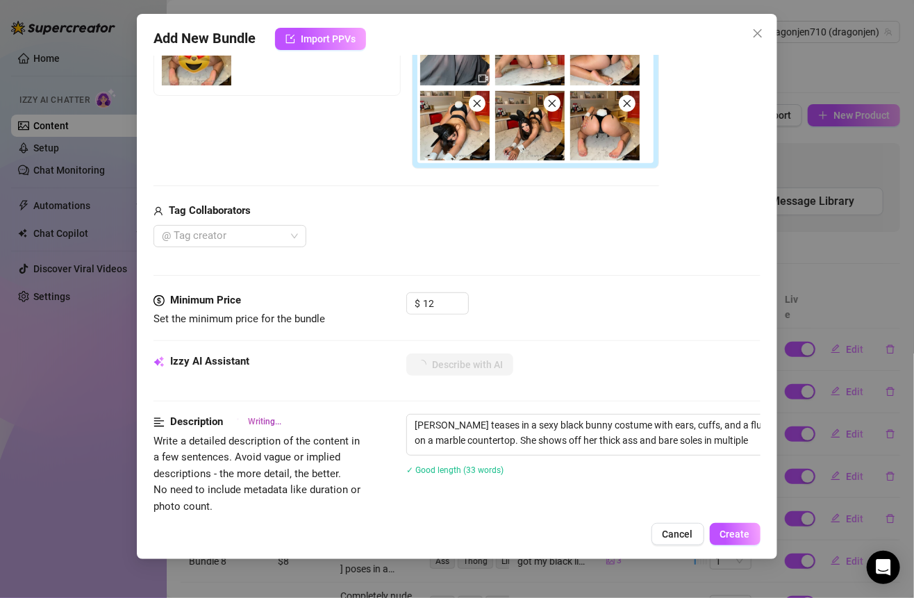
type textarea "Jennifer teases in a sexy black bunny costume with ears, cuffs, and a fluffy ta…"
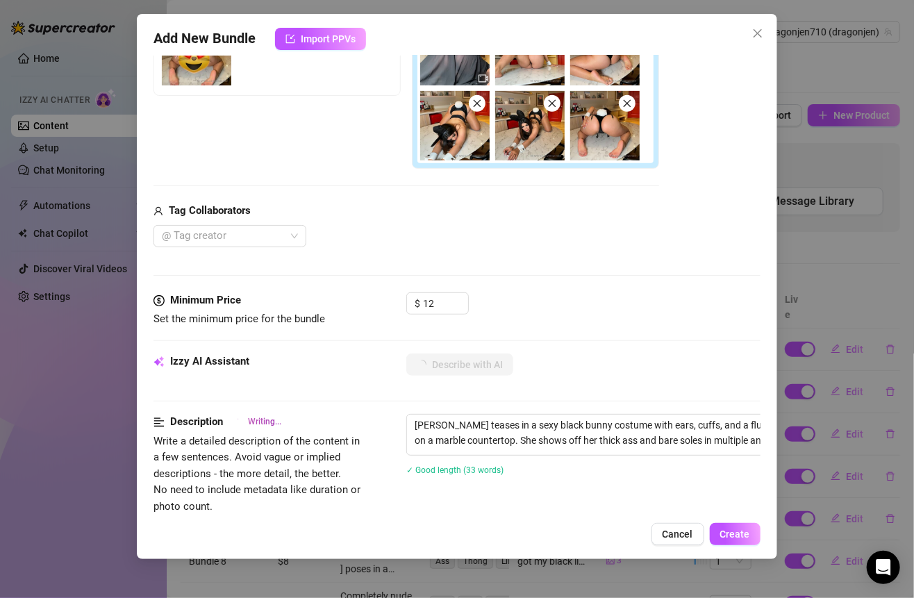
type textarea "Jennifer teases in a sexy black bunny costume with ears, cuffs, and a fluffy ta…"
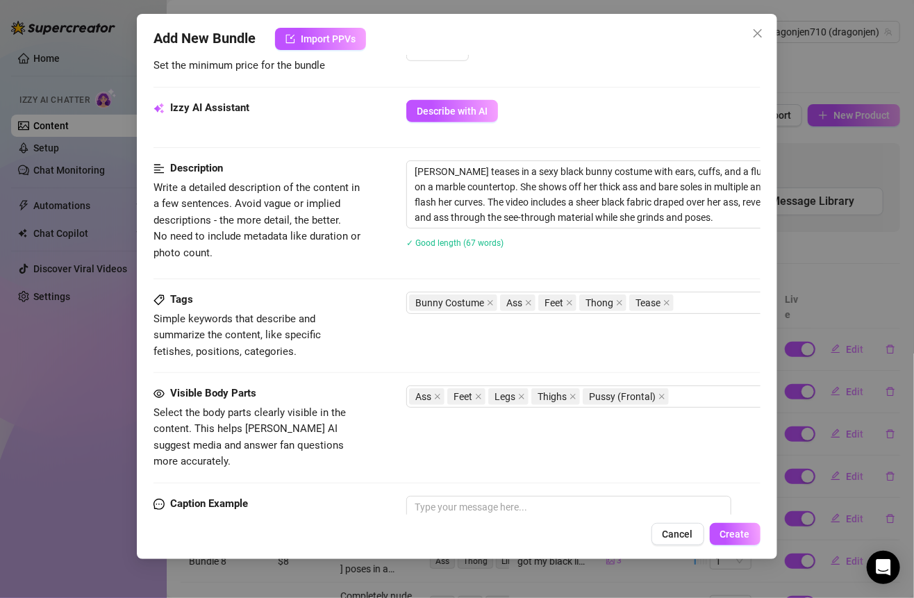
scroll to position [535, 0]
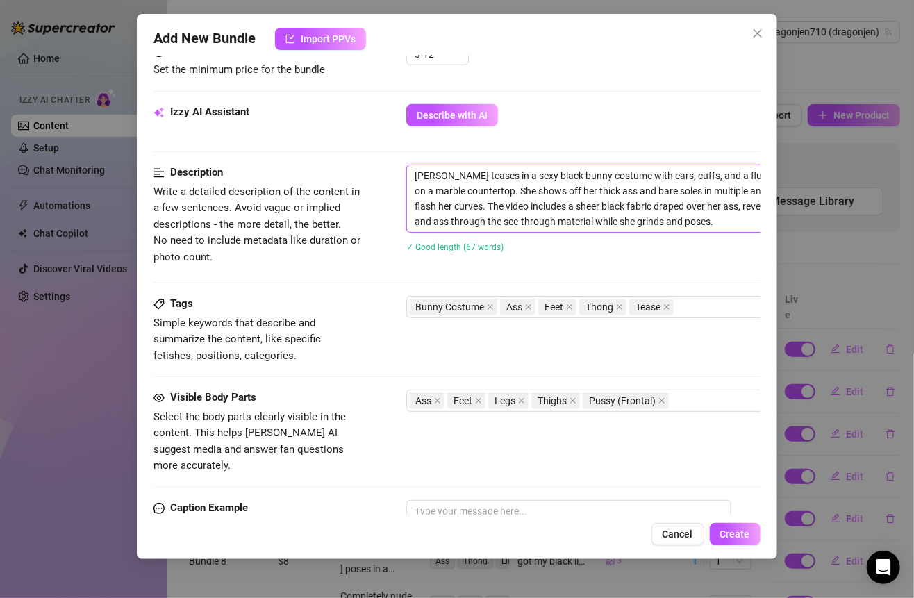
drag, startPoint x: 414, startPoint y: 173, endPoint x: 710, endPoint y: 213, distance: 298.5
click at [710, 213] on textarea "Jennifer teases in a sexy black bunny costume with ears, cuffs, and a fluffy ta…" at bounding box center [649, 198] width 485 height 67
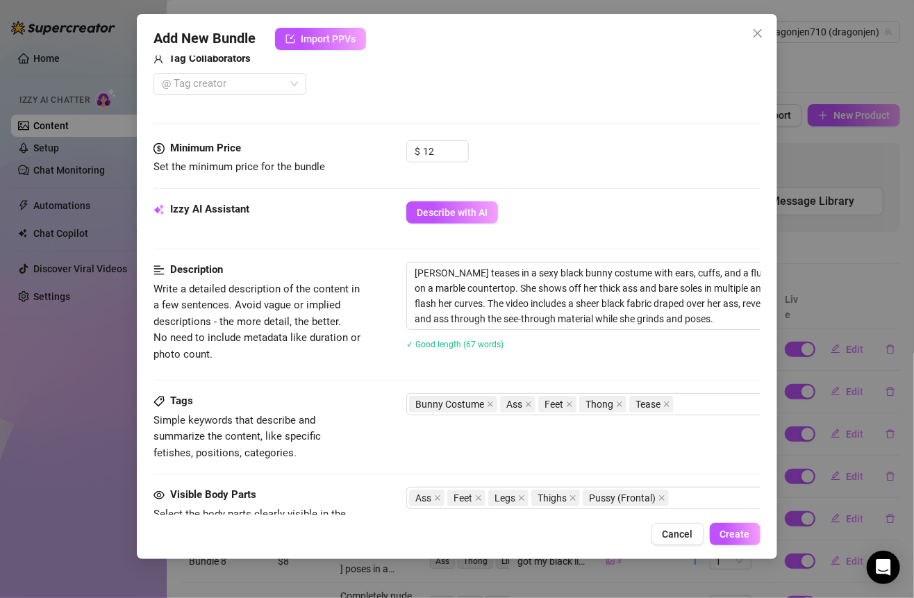
scroll to position [791, 0]
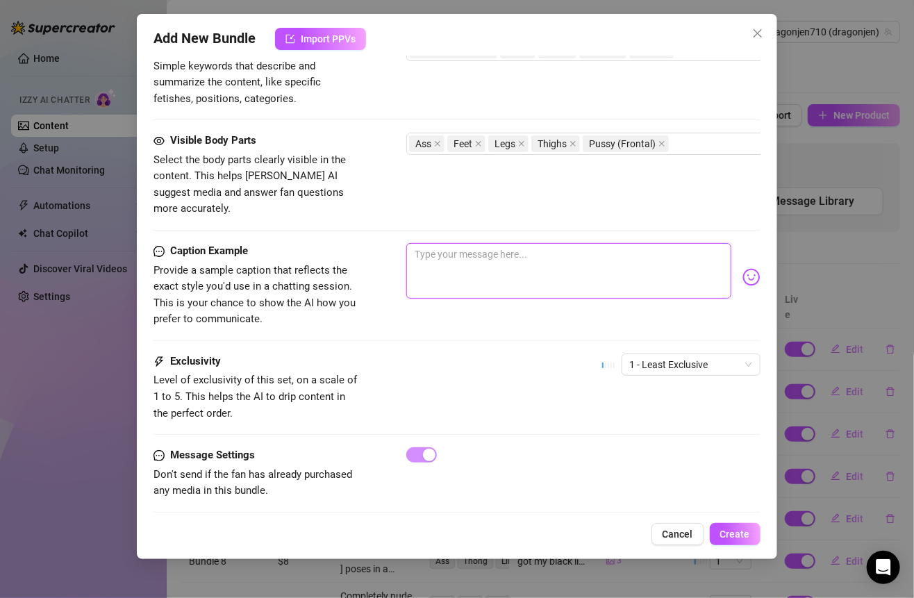
click at [444, 251] on textarea at bounding box center [568, 271] width 324 height 56
paste textarea "Crawling across the counter in my little black bunny outfit just for you 🐇🍑… ea…"
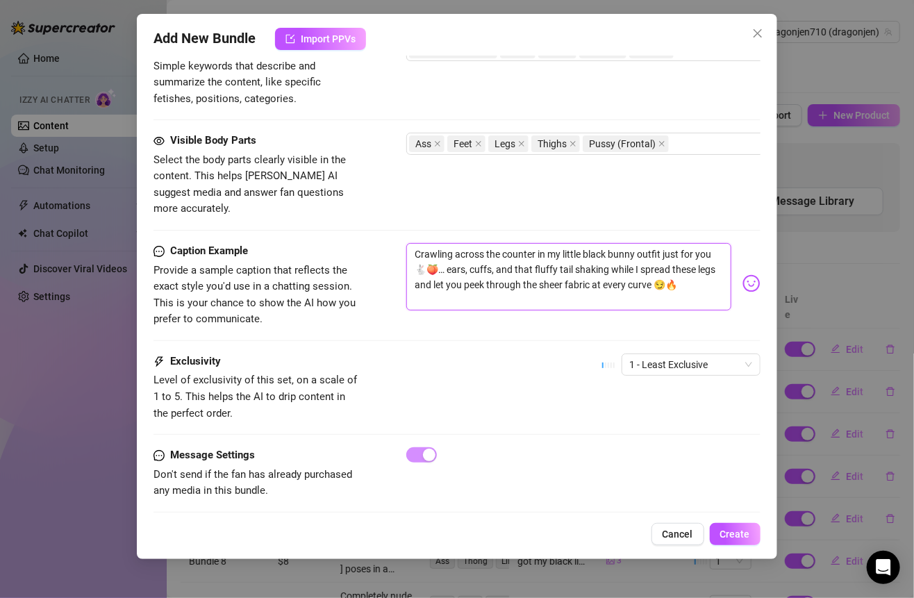
scroll to position [0, 0]
drag, startPoint x: 419, startPoint y: 229, endPoint x: 396, endPoint y: 229, distance: 23.6
click at [396, 243] on div "Caption Example Provide a sample caption that reflects the exact style you'd us…" at bounding box center [456, 285] width 606 height 85
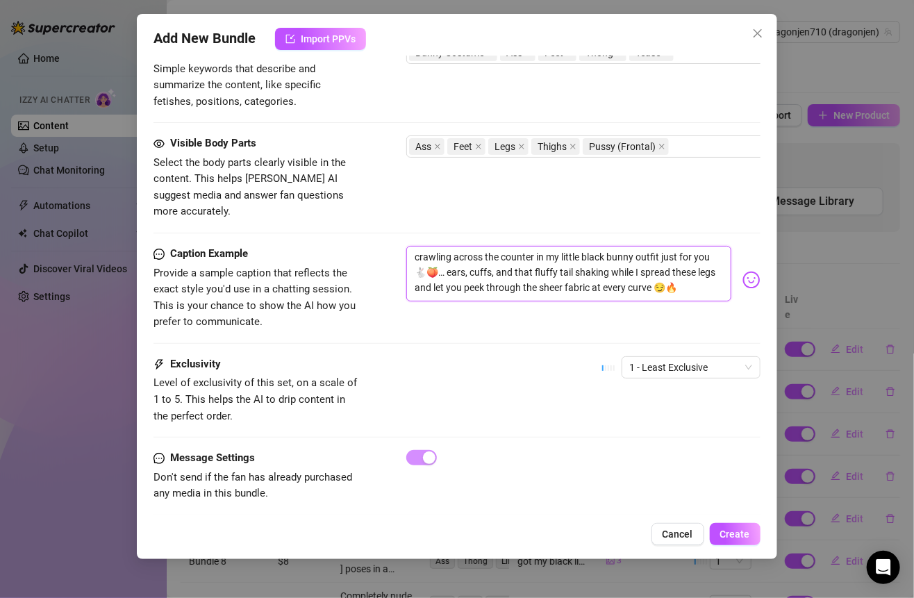
scroll to position [791, 0]
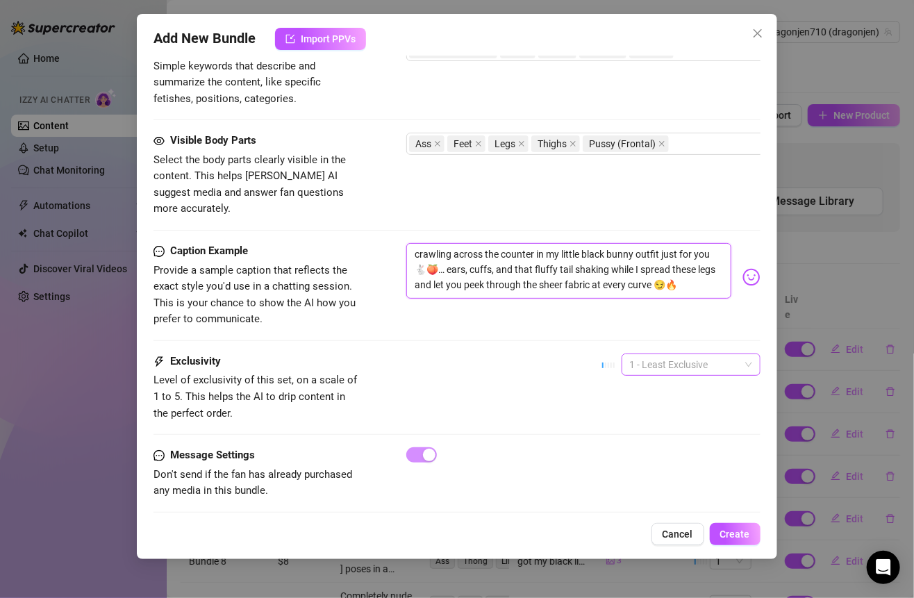
click at [637, 354] on span "1 - Least Exclusive" at bounding box center [691, 364] width 122 height 21
click at [609, 357] on div "2" at bounding box center [609, 357] width 0 height 0
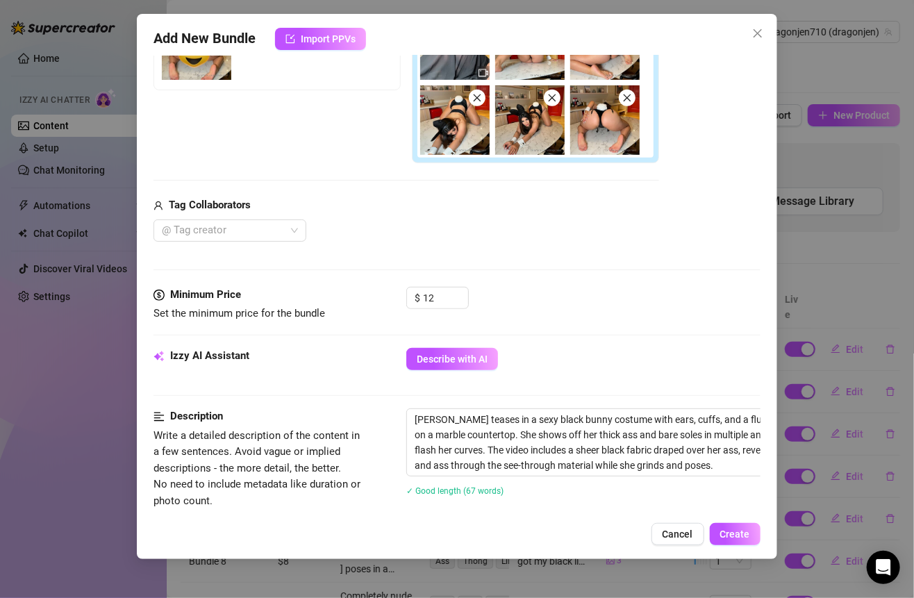
click at [730, 526] on button "Create" at bounding box center [735, 534] width 51 height 22
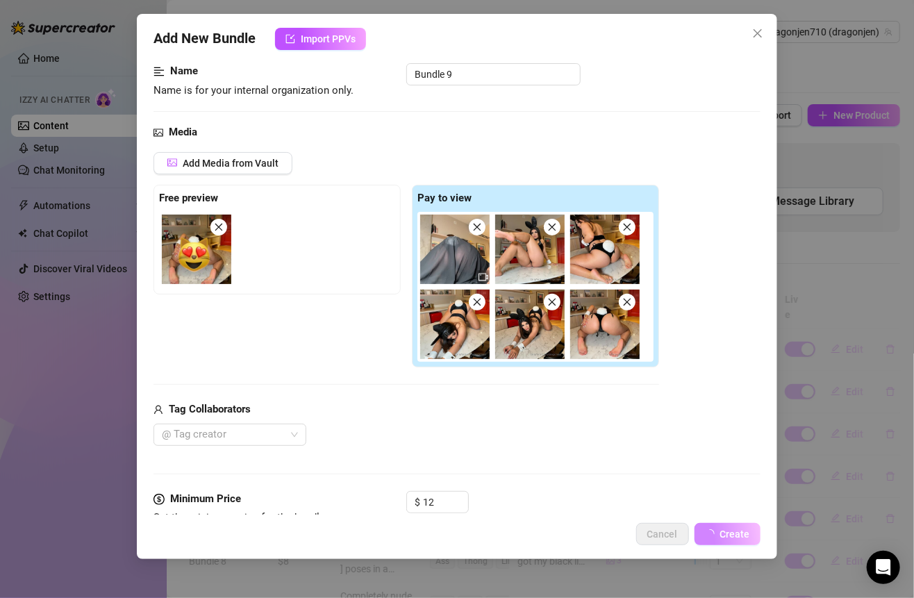
scroll to position [155, 0]
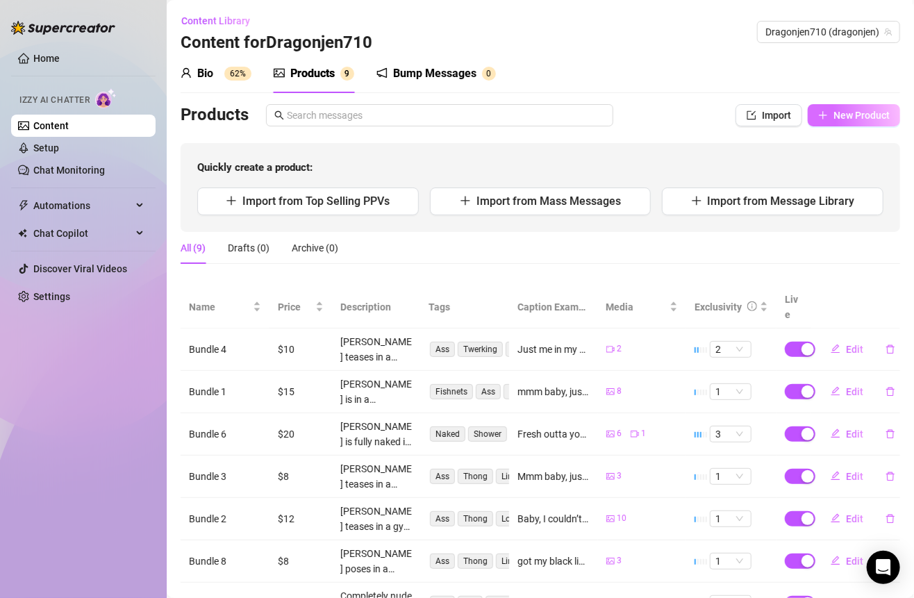
click at [825, 108] on button "New Product" at bounding box center [853, 115] width 92 height 22
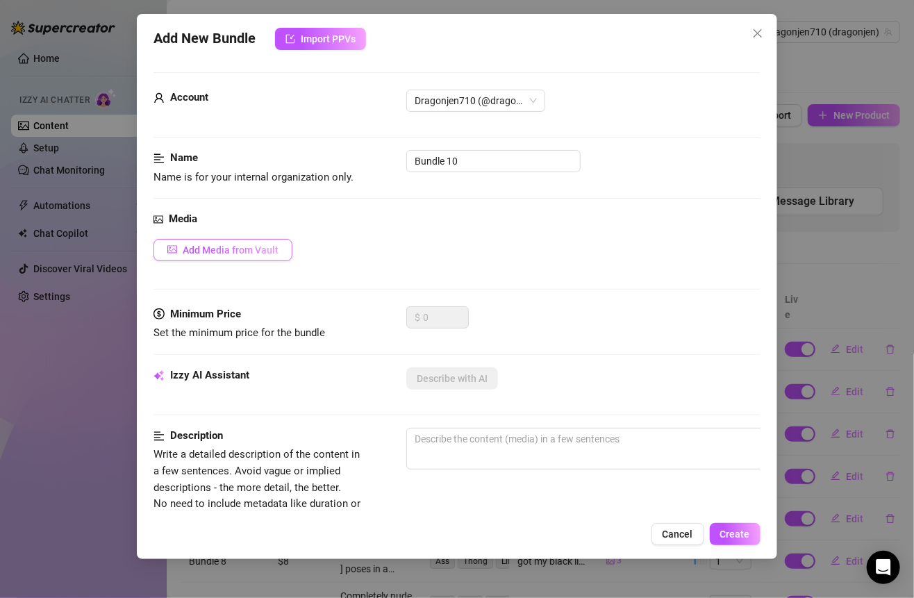
click at [271, 246] on span "Add Media from Vault" at bounding box center [231, 249] width 96 height 11
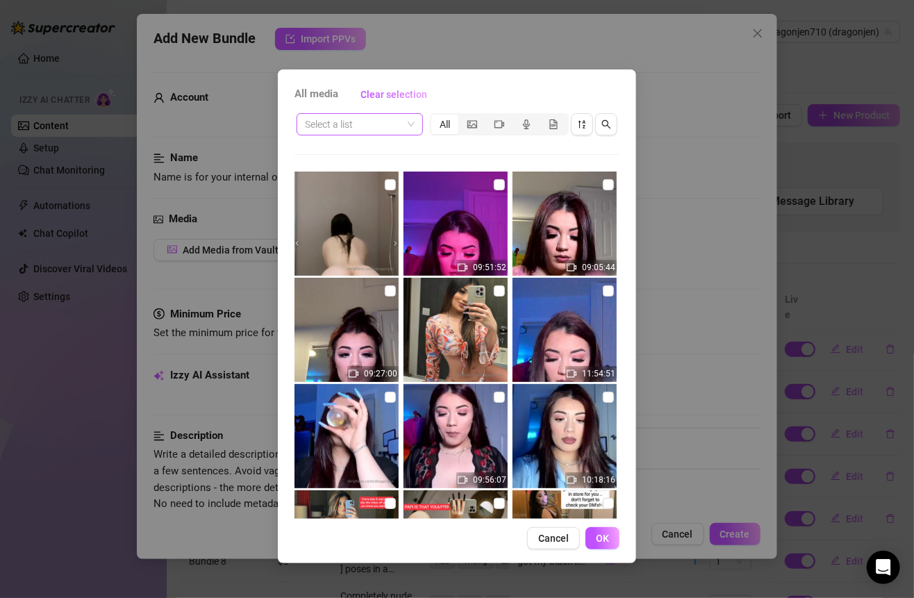
click at [408, 128] on span at bounding box center [360, 124] width 110 height 21
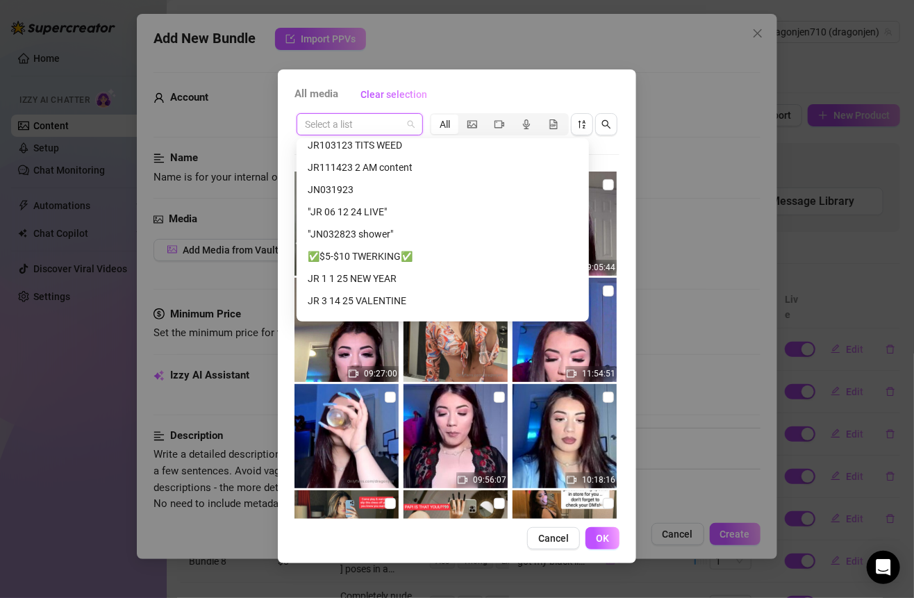
scroll to position [380, 0]
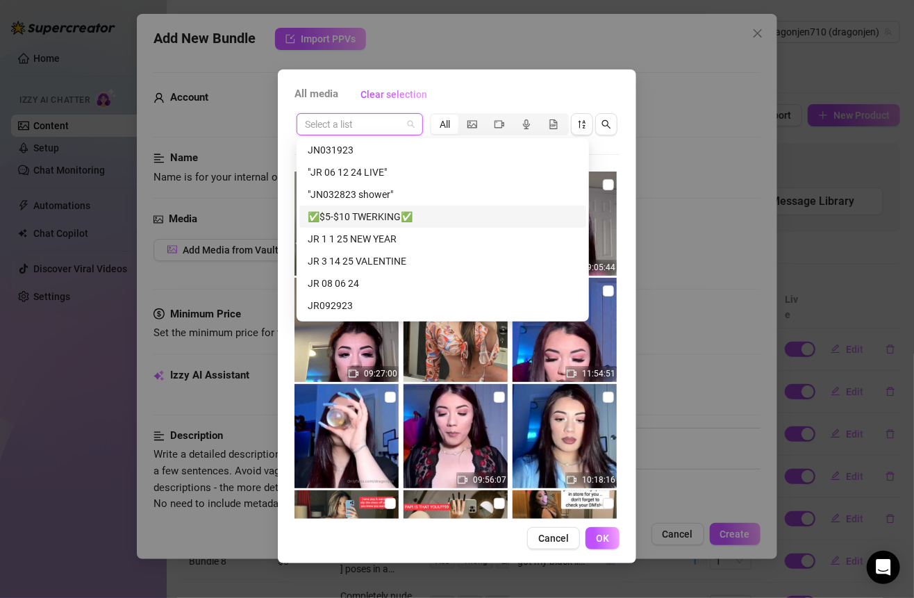
click at [389, 217] on div "✅$5-$10 TWERKING✅" at bounding box center [443, 216] width 270 height 15
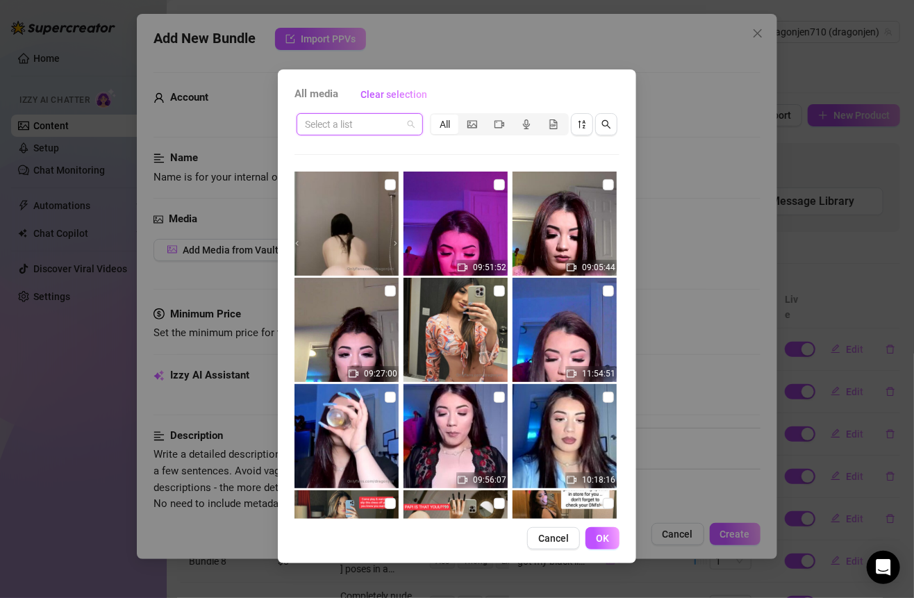
click at [405, 119] on span at bounding box center [360, 124] width 110 height 21
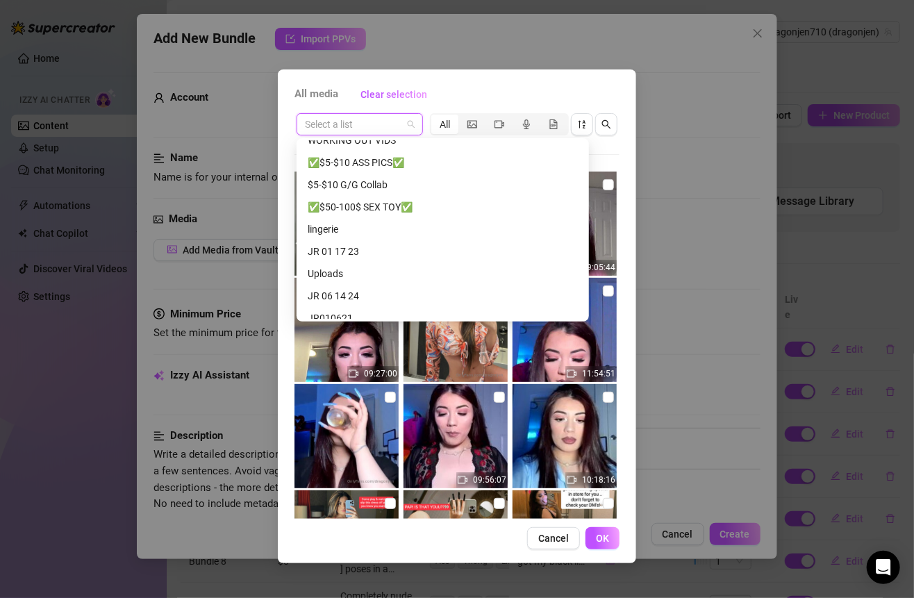
scroll to position [0, 0]
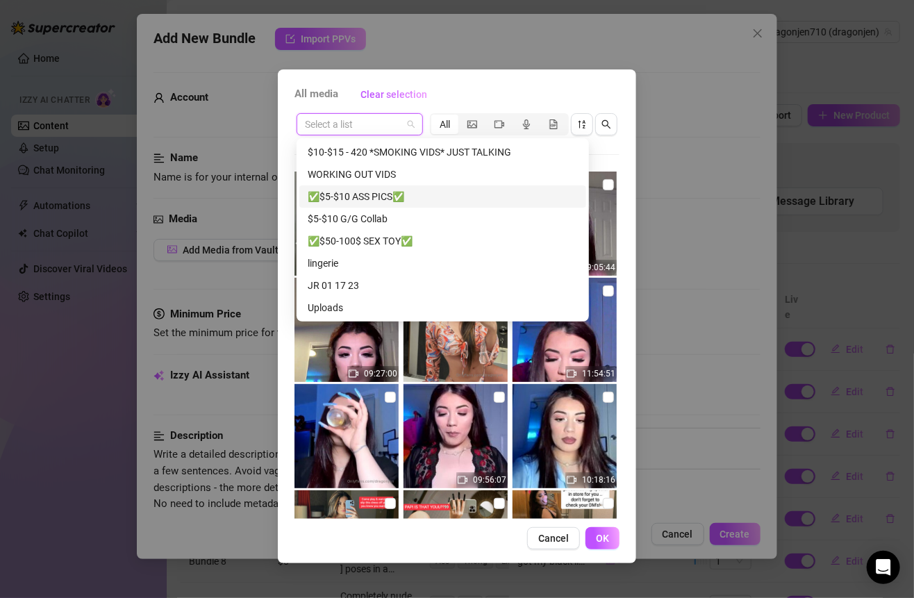
click at [384, 201] on div "✅$5-$10 ASS PICS✅" at bounding box center [443, 196] width 270 height 15
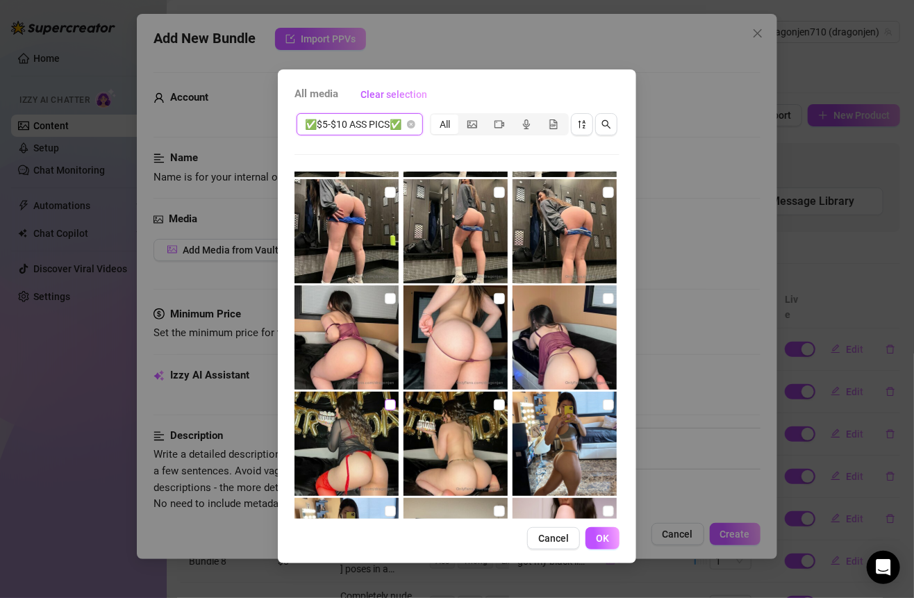
scroll to position [736, 0]
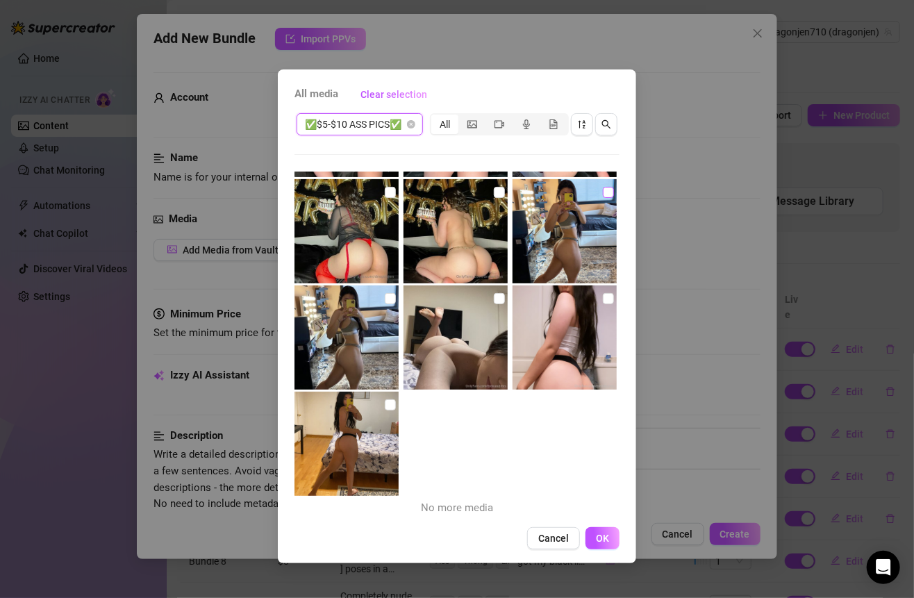
click at [603, 188] on input "checkbox" at bounding box center [608, 192] width 11 height 11
click at [385, 299] on input "checkbox" at bounding box center [390, 298] width 11 height 11
click at [494, 296] on input "checkbox" at bounding box center [499, 298] width 11 height 11
click at [603, 293] on input "checkbox" at bounding box center [608, 298] width 11 height 11
click at [386, 408] on input "checkbox" at bounding box center [390, 404] width 11 height 11
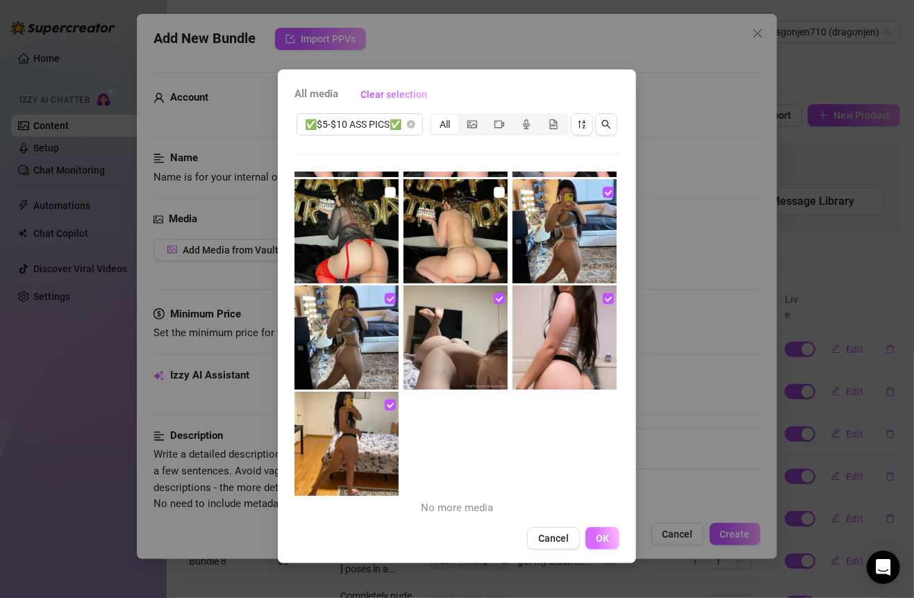
click at [601, 538] on span "OK" at bounding box center [602, 537] width 13 height 11
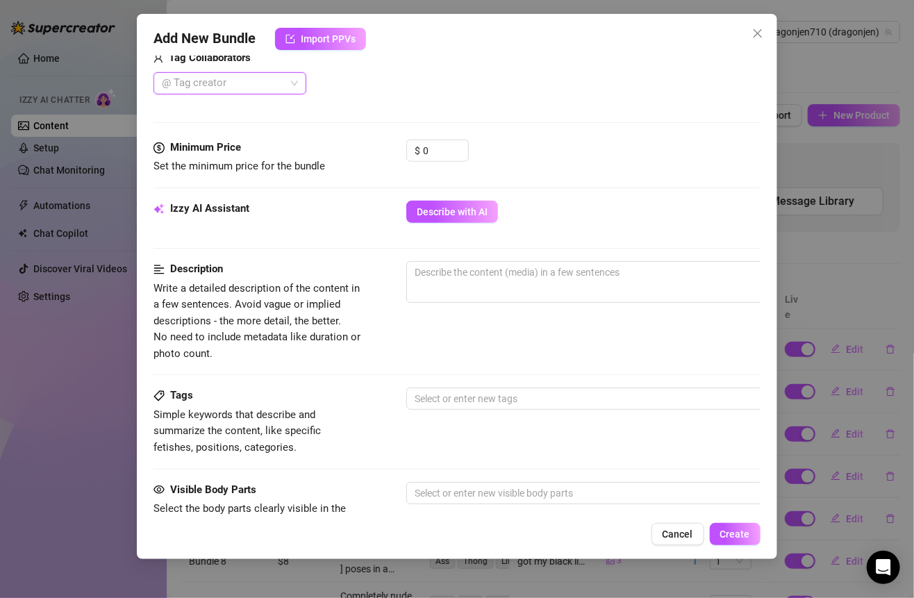
scroll to position [359, 0]
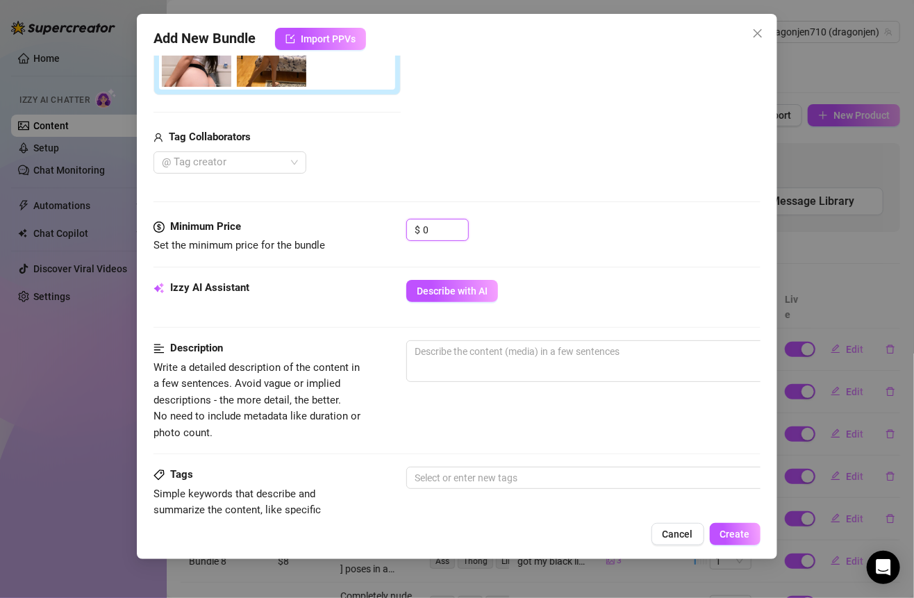
drag, startPoint x: 437, startPoint y: 224, endPoint x: 376, endPoint y: 224, distance: 61.1
click at [376, 224] on div "Minimum Price Set the minimum price for the bundle $ 0" at bounding box center [456, 236] width 606 height 35
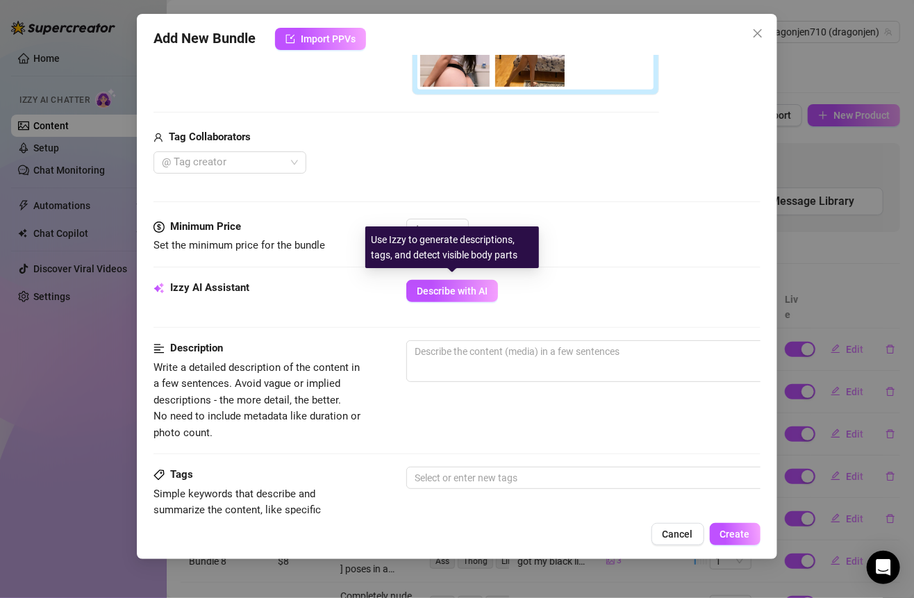
click at [512, 270] on div "Minimum Price Set the minimum price for the bundle $ 14" at bounding box center [456, 249] width 606 height 61
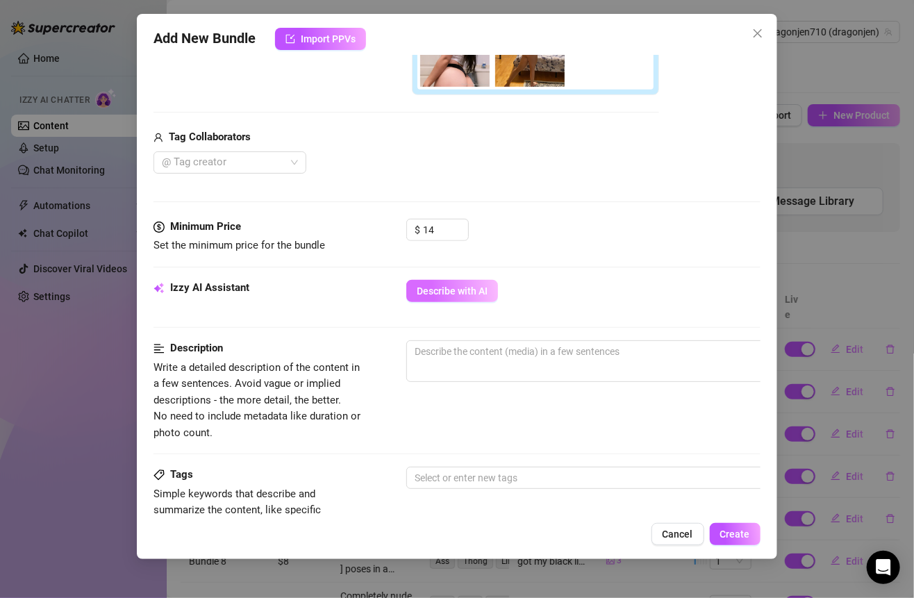
click at [478, 285] on span "Describe with AI" at bounding box center [452, 290] width 71 height 11
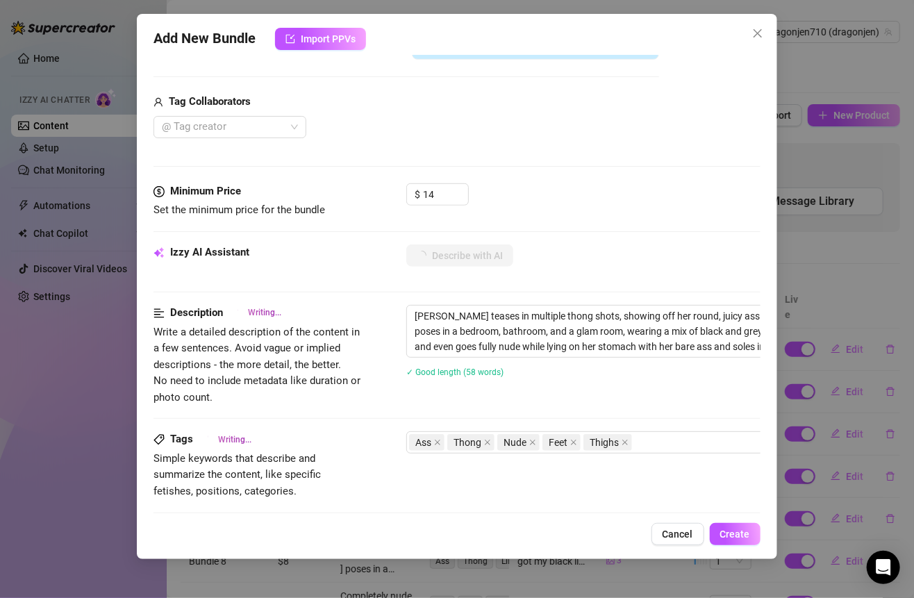
scroll to position [393, 0]
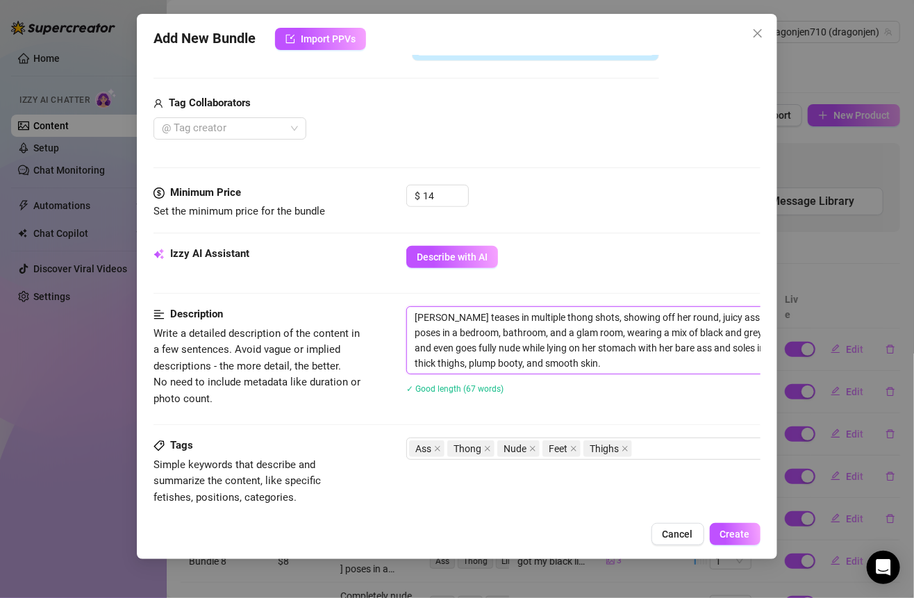
drag, startPoint x: 414, startPoint y: 317, endPoint x: 614, endPoint y: 373, distance: 207.0
click at [614, 373] on div "Jennifer teases in multiple thong shots, showing off her round, juicy ass from …" at bounding box center [649, 359] width 486 height 106
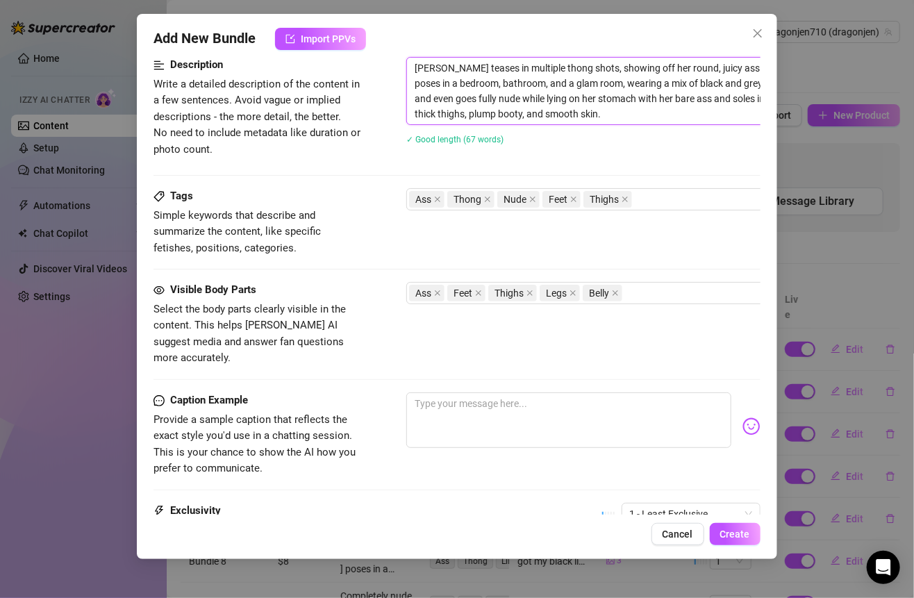
scroll to position [646, 0]
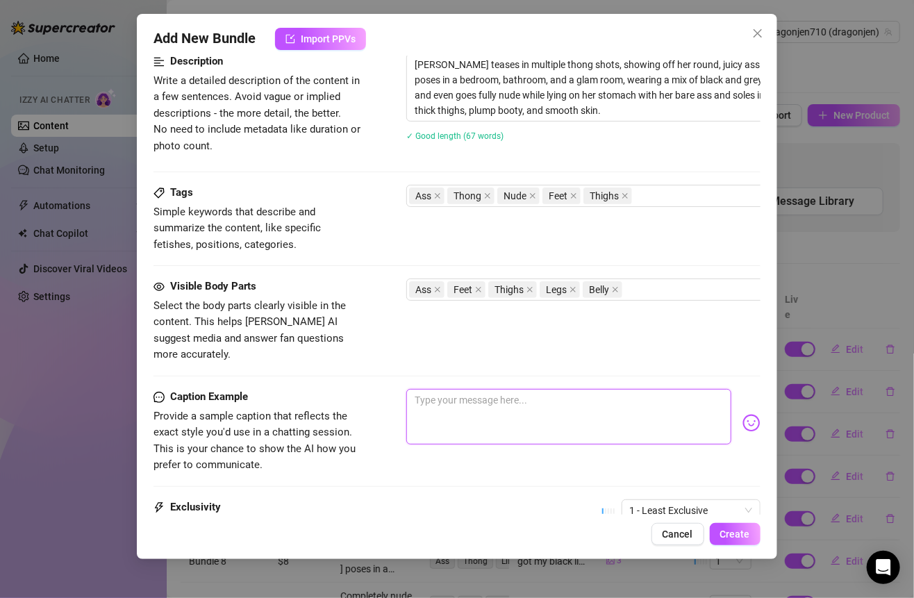
click at [492, 389] on textarea at bounding box center [568, 417] width 324 height 56
paste textarea "Jennifer teases in multiple thong shots, showing off her round, juicy ass from …"
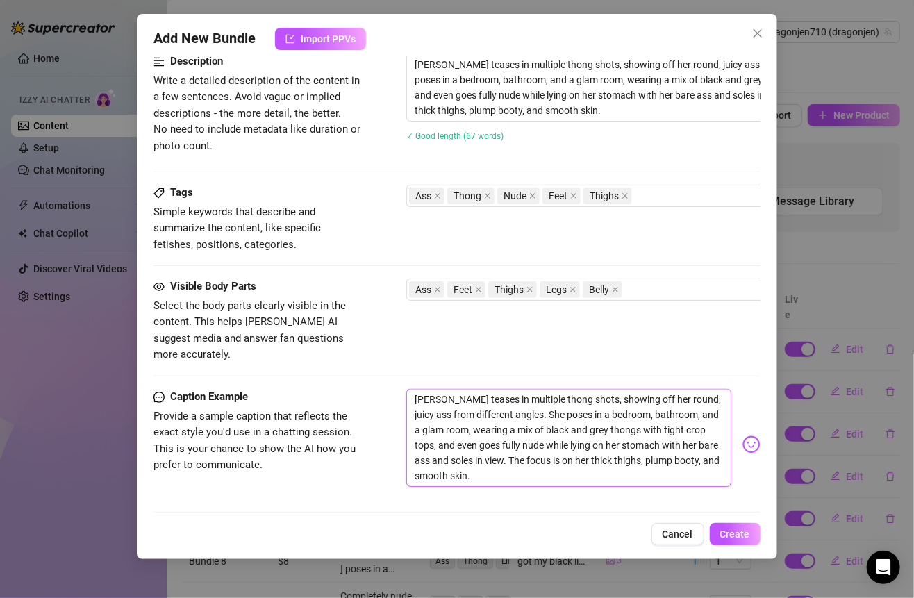
scroll to position [0, 0]
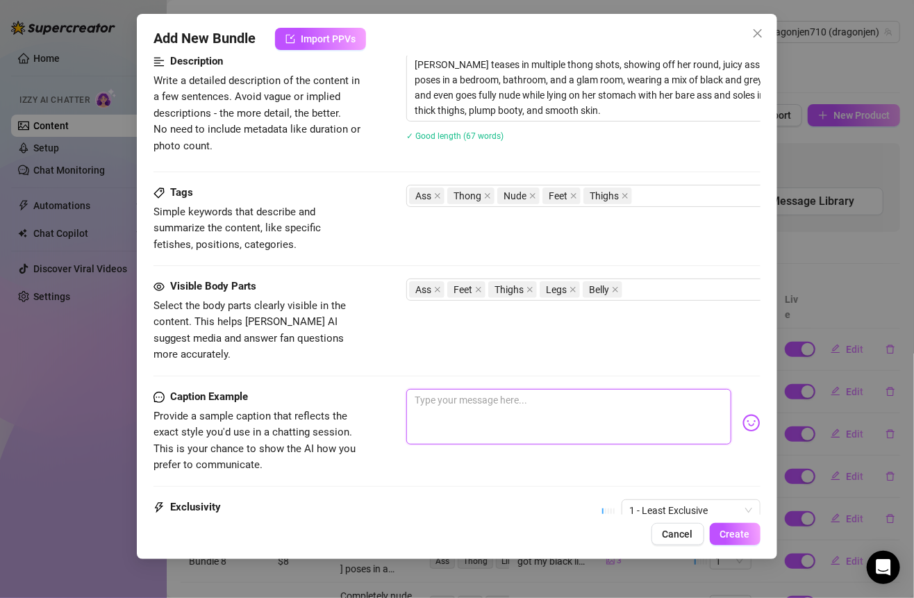
click at [465, 398] on textarea at bounding box center [568, 417] width 324 height 56
paste textarea "Been thinking about you while slipping into all my tiniest thongs… black, grey,…"
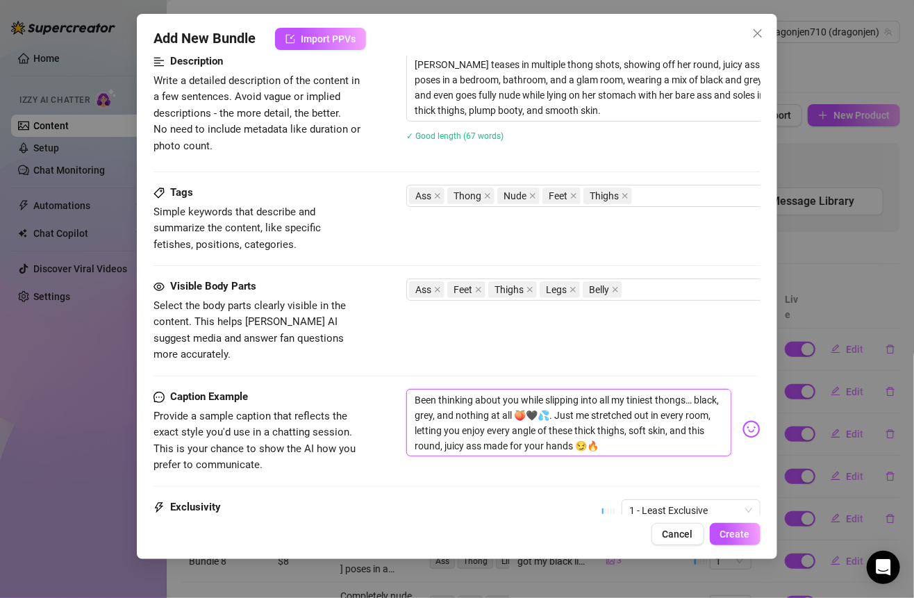
drag, startPoint x: 421, startPoint y: 378, endPoint x: 408, endPoint y: 378, distance: 13.9
click at [410, 389] on textarea "Been thinking about you while slipping into all my tiniest thongs… black, grey,…" at bounding box center [568, 422] width 324 height 67
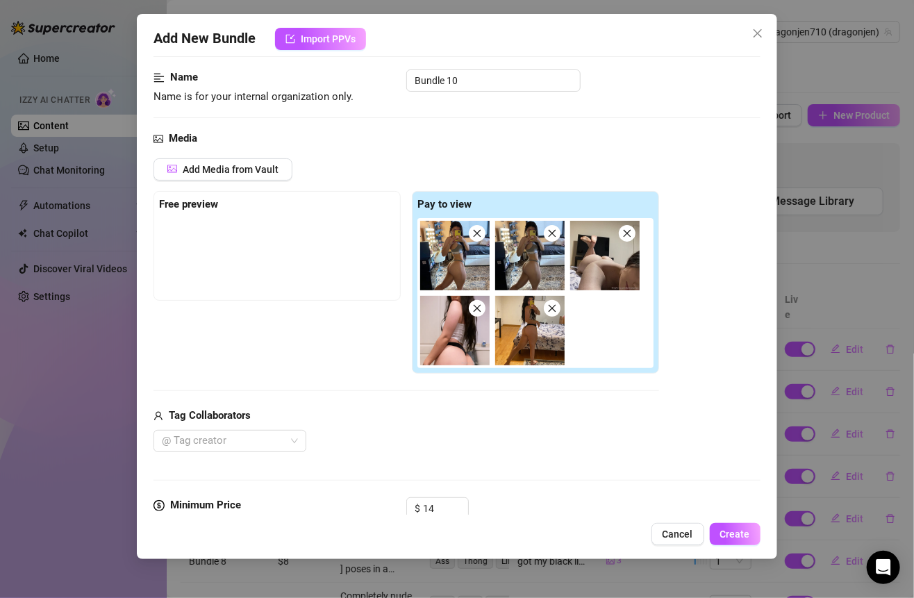
scroll to position [156, 0]
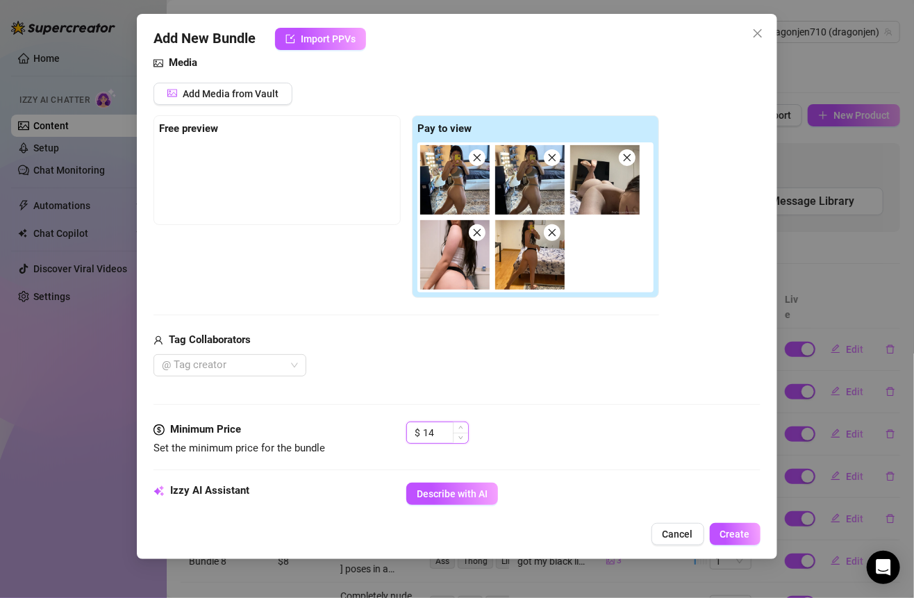
drag, startPoint x: 433, startPoint y: 430, endPoint x: 409, endPoint y: 430, distance: 23.6
click at [409, 430] on div "$ 14" at bounding box center [437, 432] width 62 height 22
click at [504, 411] on div "Media Add Media from Vault Free preview Pay to view Tag Collaborators @ Tag cre…" at bounding box center [456, 238] width 606 height 367
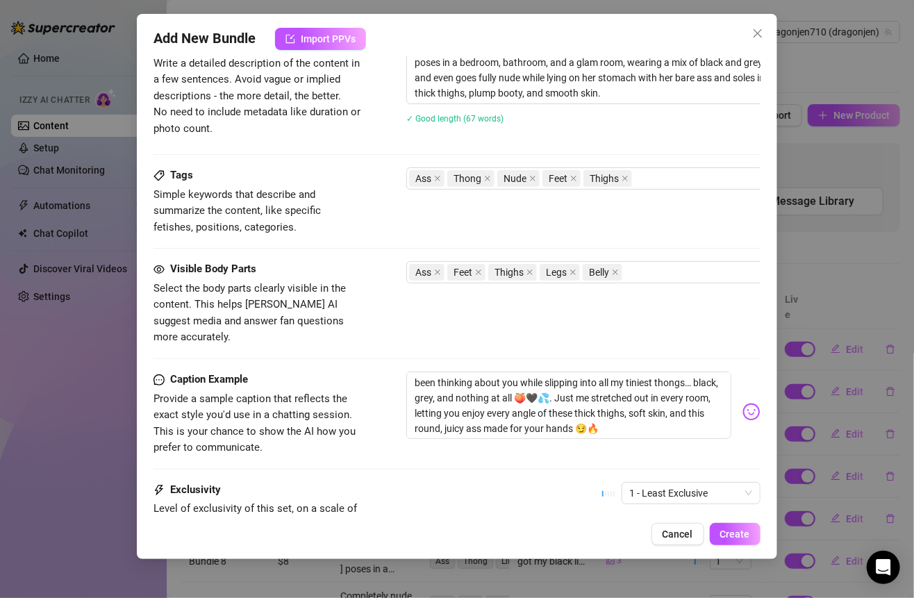
scroll to position [687, 0]
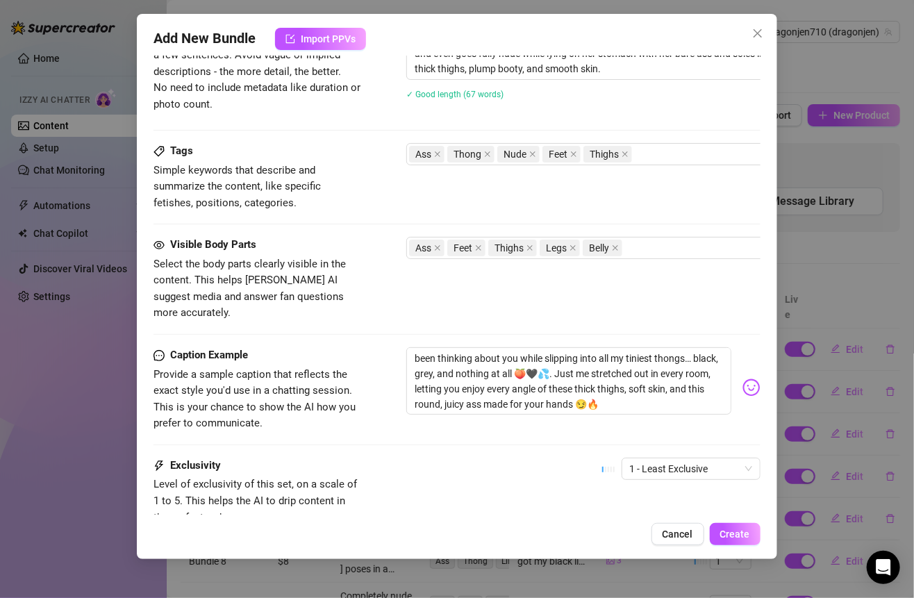
click at [725, 518] on div "Add New Bundle Import PPVs Account Dragonjen710 (@dragonjen) Name Name is for y…" at bounding box center [456, 286] width 639 height 545
click at [725, 529] on span "Create" at bounding box center [735, 533] width 30 height 11
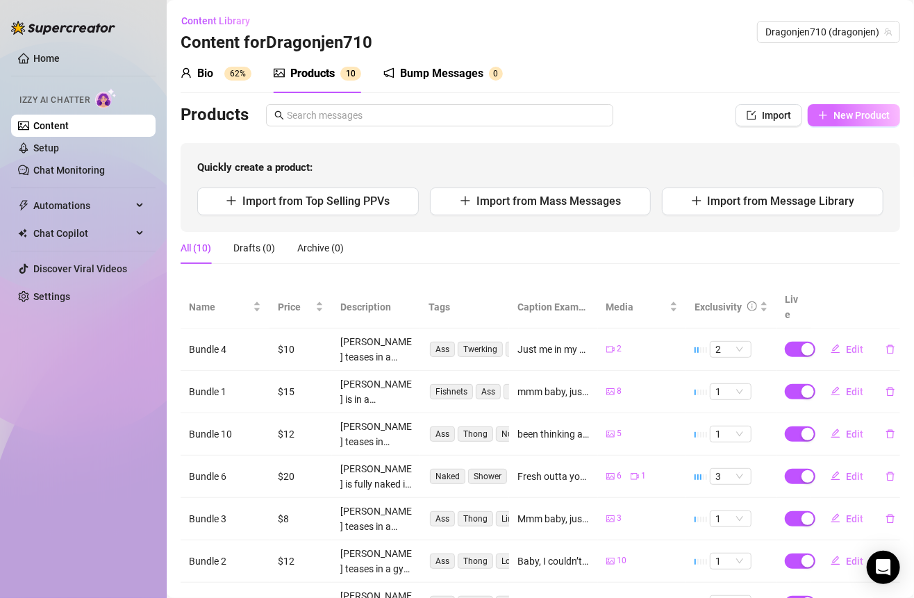
click at [818, 110] on span "button" at bounding box center [823, 115] width 10 height 11
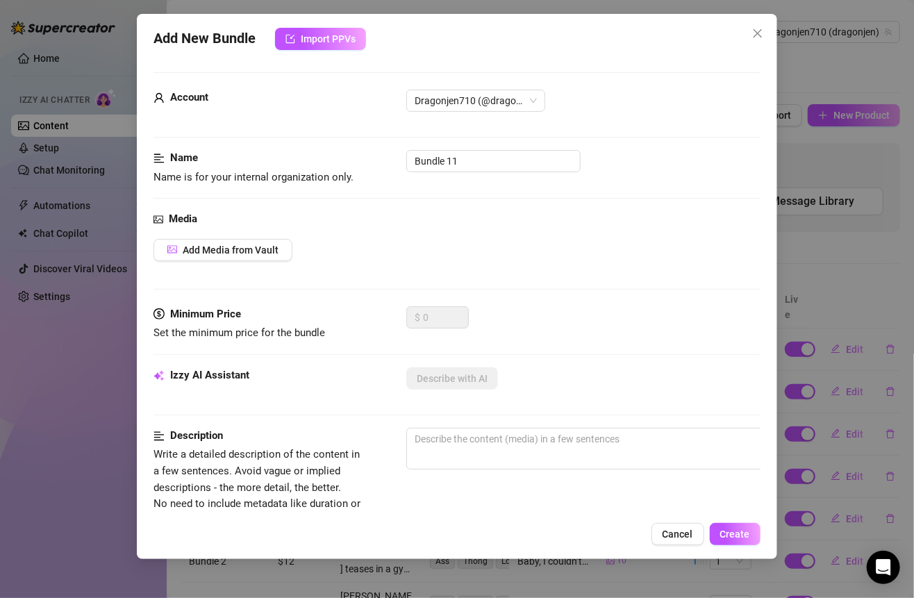
scroll to position [37, 0]
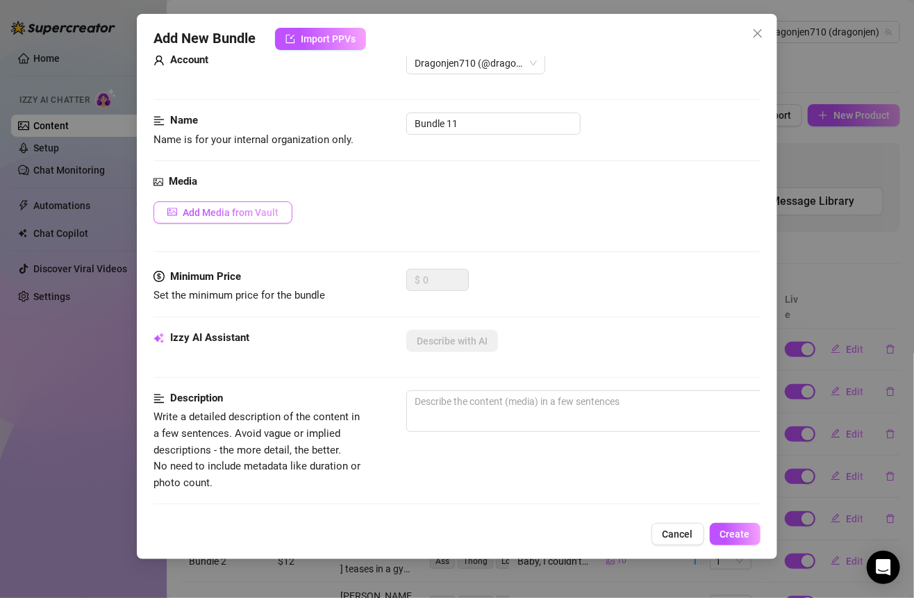
click at [271, 219] on button "Add Media from Vault" at bounding box center [222, 212] width 139 height 22
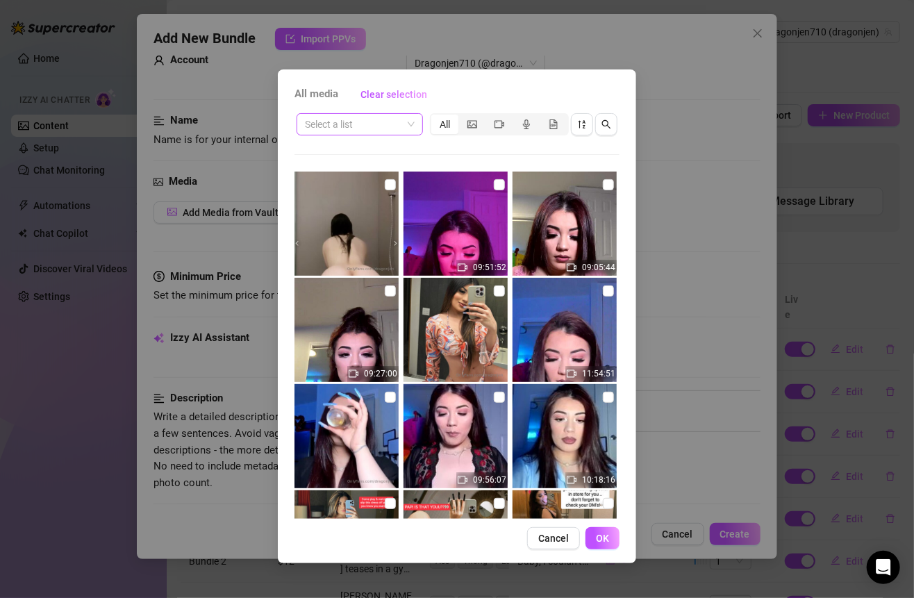
click at [387, 122] on input "search" at bounding box center [353, 124] width 97 height 21
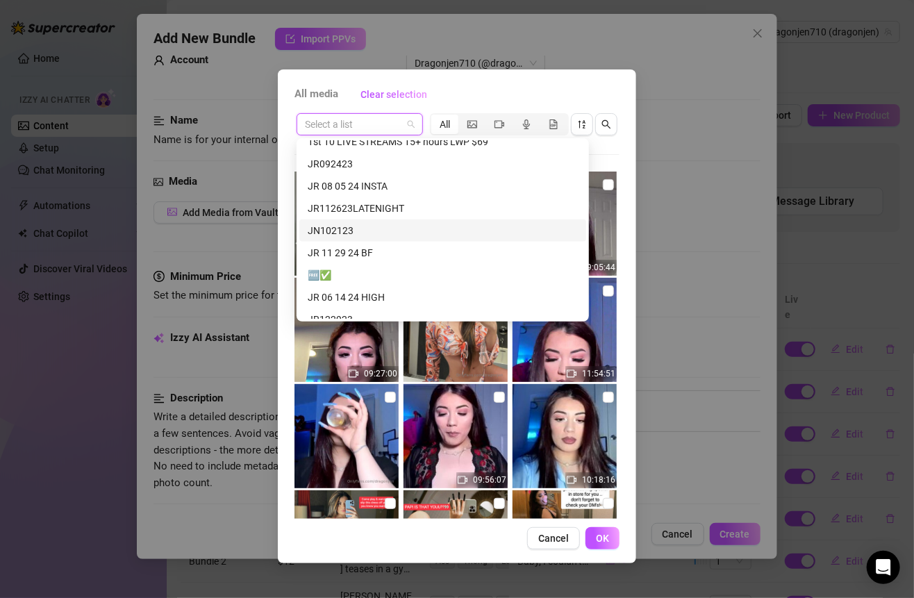
scroll to position [771, 0]
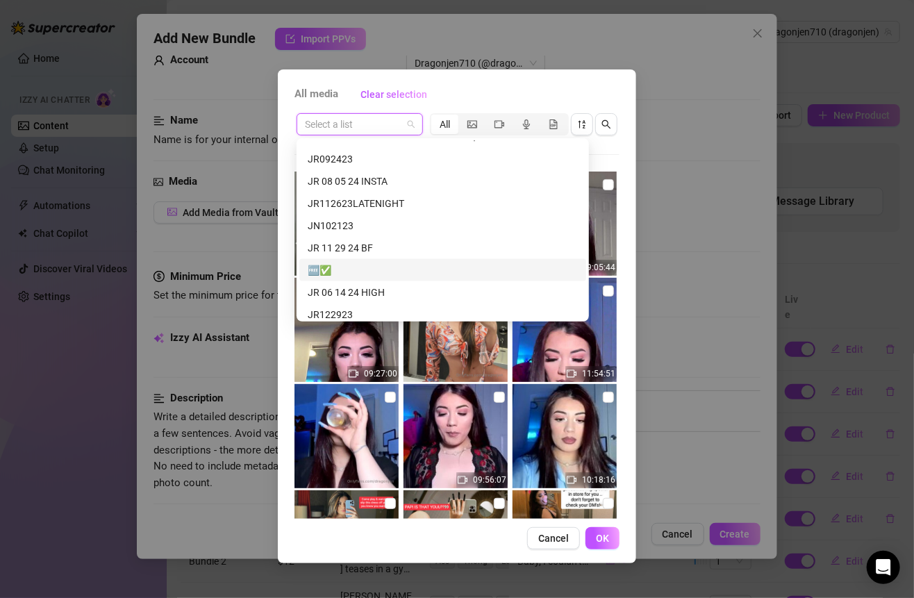
click at [375, 291] on div "JR 06 14 24 HIGH" at bounding box center [443, 292] width 270 height 15
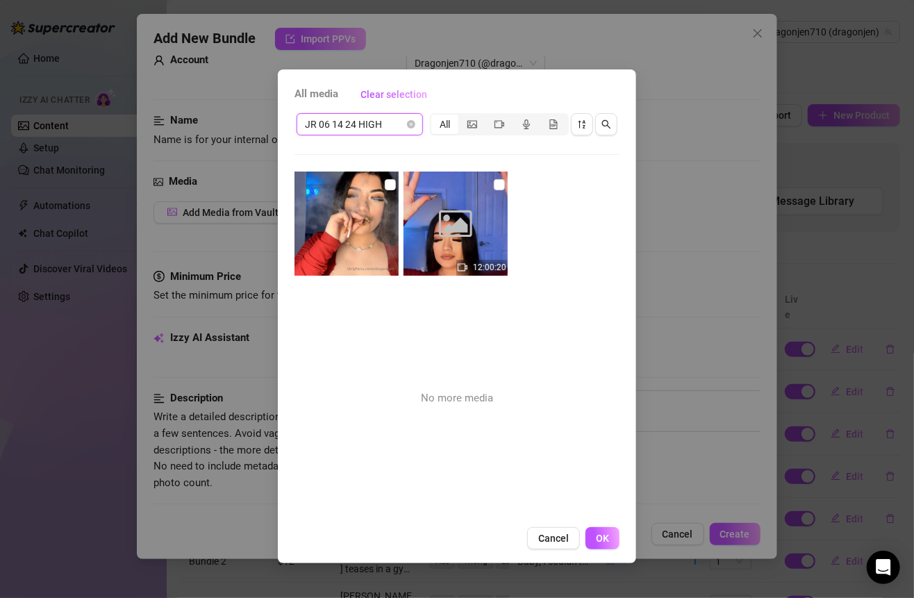
click at [402, 131] on span "JR 06 14 24 HIGH" at bounding box center [360, 124] width 110 height 21
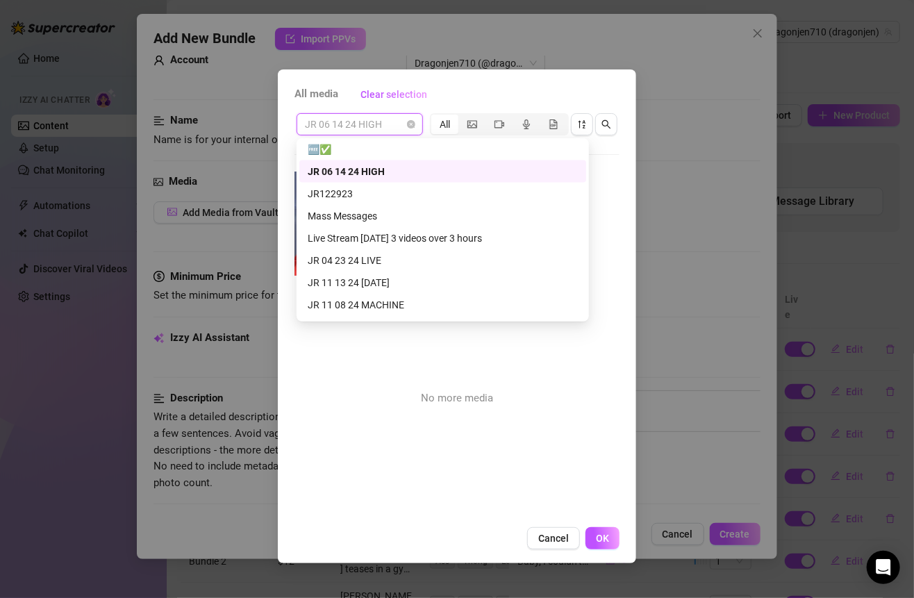
scroll to position [924, 0]
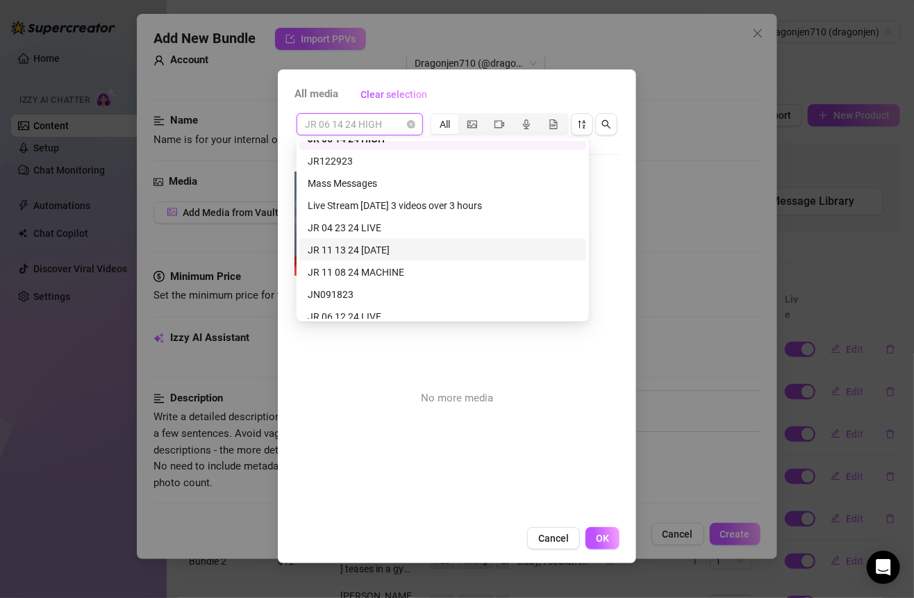
click at [397, 249] on div "JR 11 13 24 [DATE]" at bounding box center [443, 249] width 270 height 15
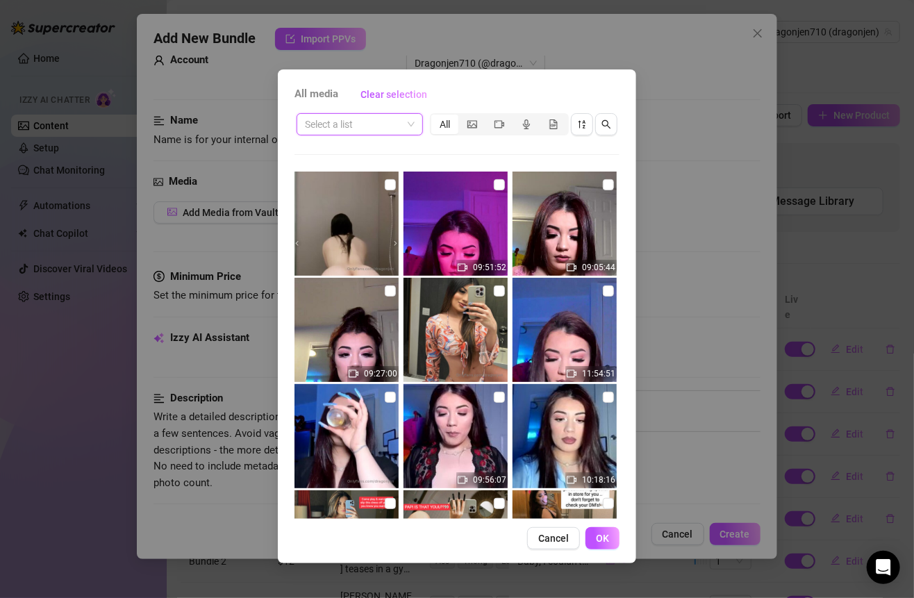
click at [401, 131] on input "search" at bounding box center [353, 124] width 97 height 21
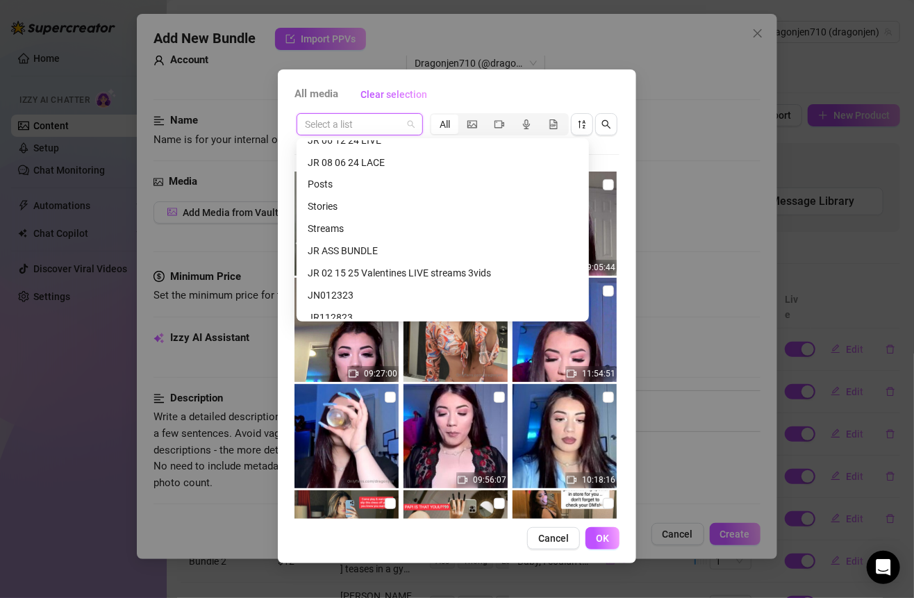
scroll to position [1095, 0]
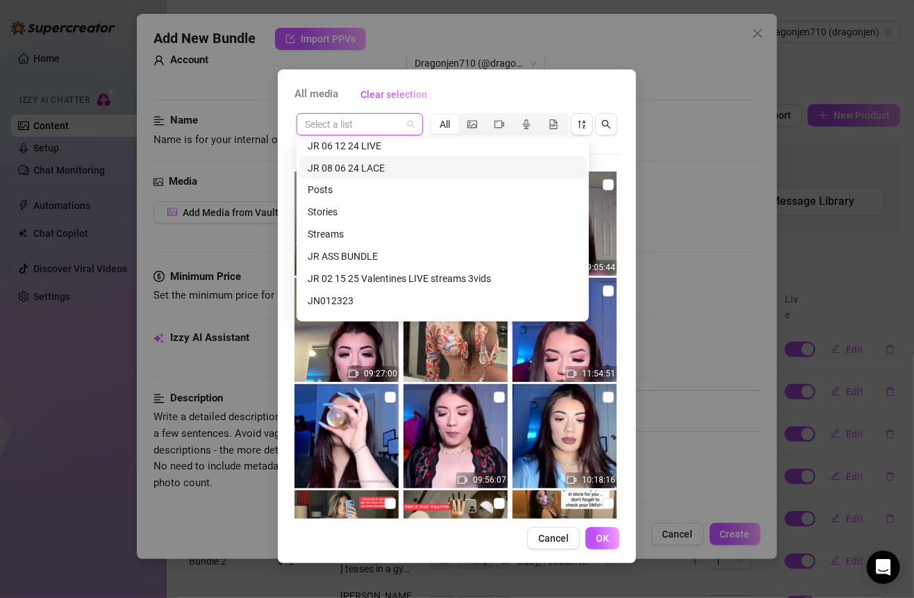
click at [377, 173] on div "JR 08 06 24 LACE" at bounding box center [443, 167] width 270 height 15
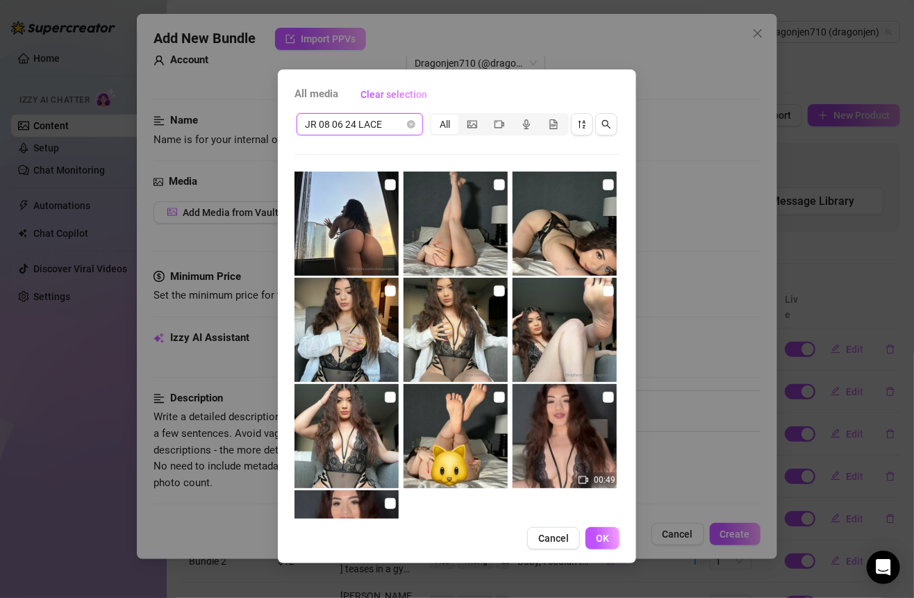
scroll to position [99, 0]
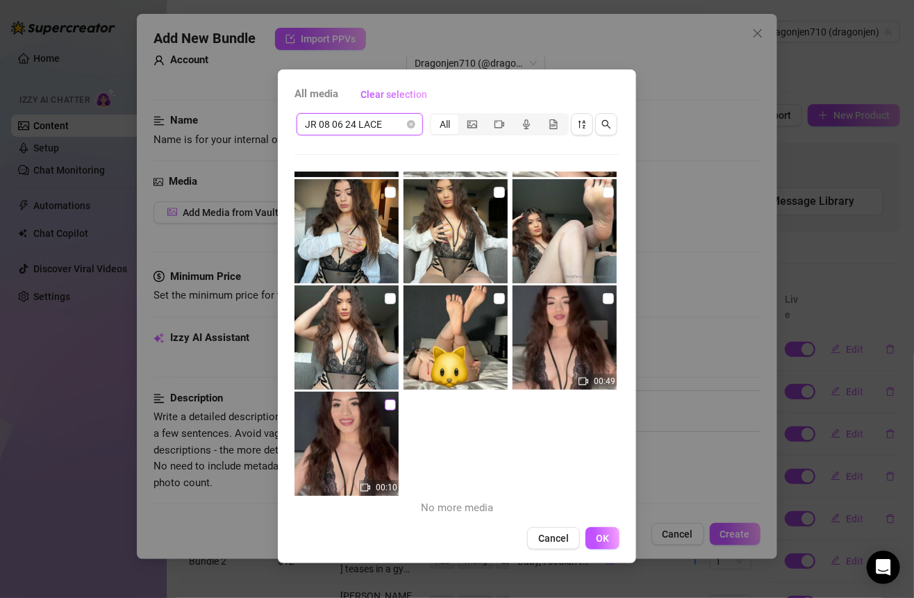
click at [392, 405] on input "checkbox" at bounding box center [390, 404] width 11 height 11
click at [391, 291] on label at bounding box center [390, 298] width 11 height 15
click at [391, 293] on input "checkbox" at bounding box center [390, 298] width 11 height 11
click at [603, 293] on input "checkbox" at bounding box center [608, 298] width 11 height 11
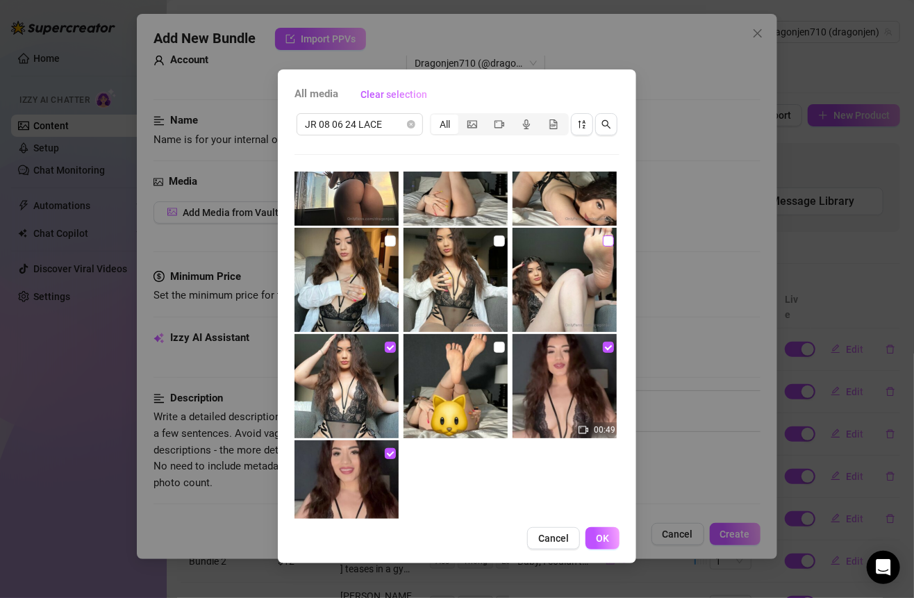
click at [603, 240] on input "checkbox" at bounding box center [608, 240] width 11 height 11
click at [497, 242] on input "checkbox" at bounding box center [499, 240] width 11 height 11
click at [389, 248] on img at bounding box center [346, 280] width 104 height 104
click at [487, 344] on img at bounding box center [455, 386] width 104 height 104
click at [494, 344] on input "checkbox" at bounding box center [499, 347] width 11 height 11
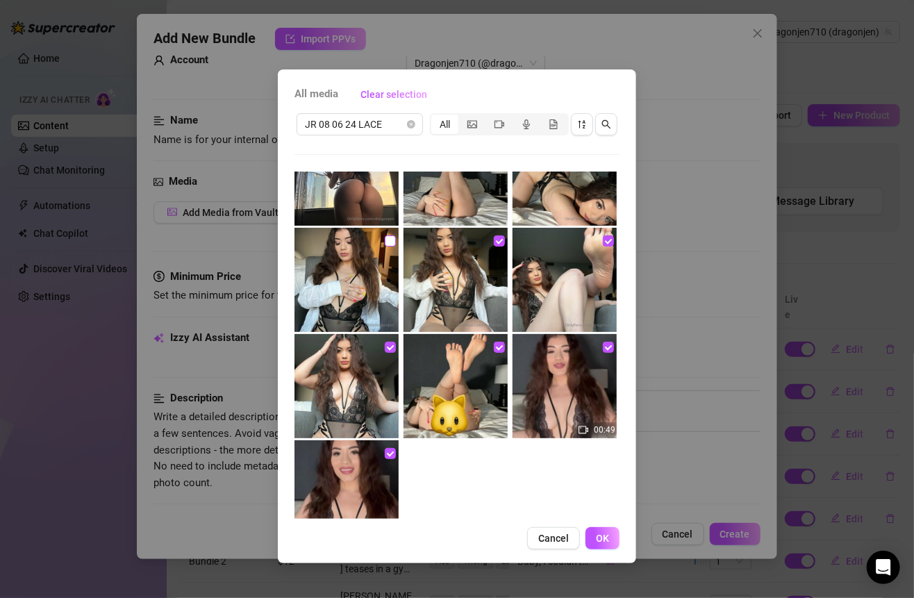
click at [387, 241] on input "checkbox" at bounding box center [390, 240] width 11 height 11
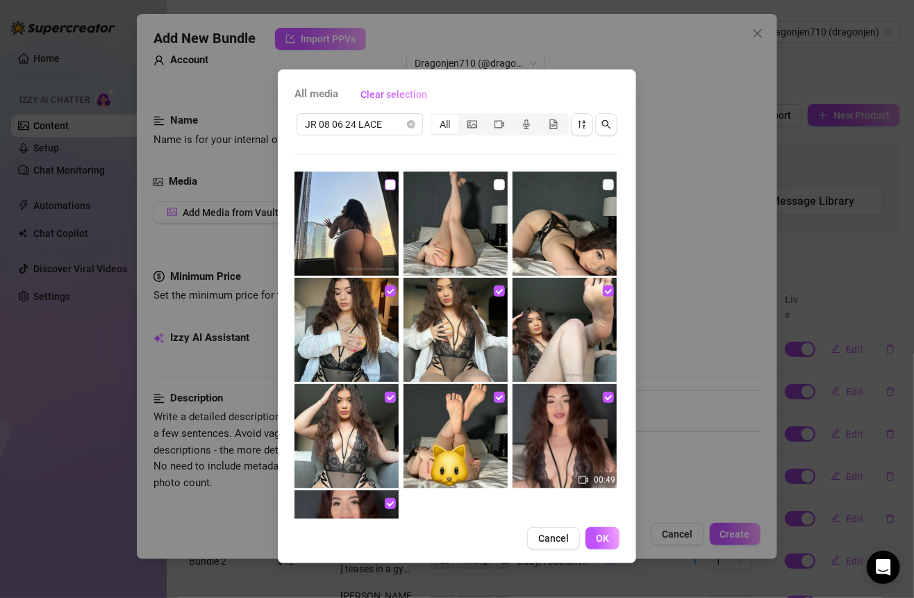
click at [385, 182] on input "checkbox" at bounding box center [390, 184] width 11 height 11
click at [494, 181] on input "checkbox" at bounding box center [499, 184] width 11 height 11
click at [603, 185] on input "checkbox" at bounding box center [608, 184] width 11 height 11
click at [608, 537] on span "OK" at bounding box center [602, 537] width 13 height 11
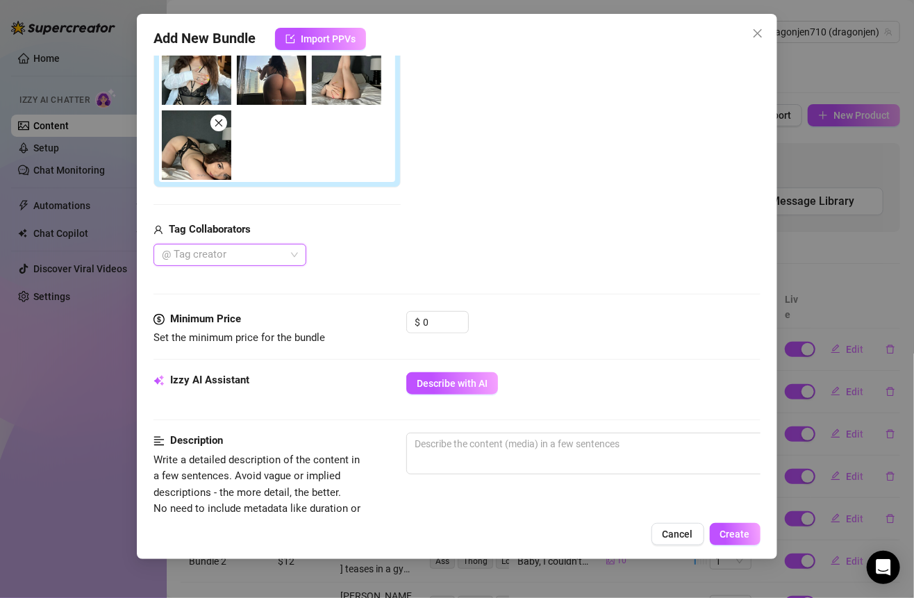
scroll to position [385, 0]
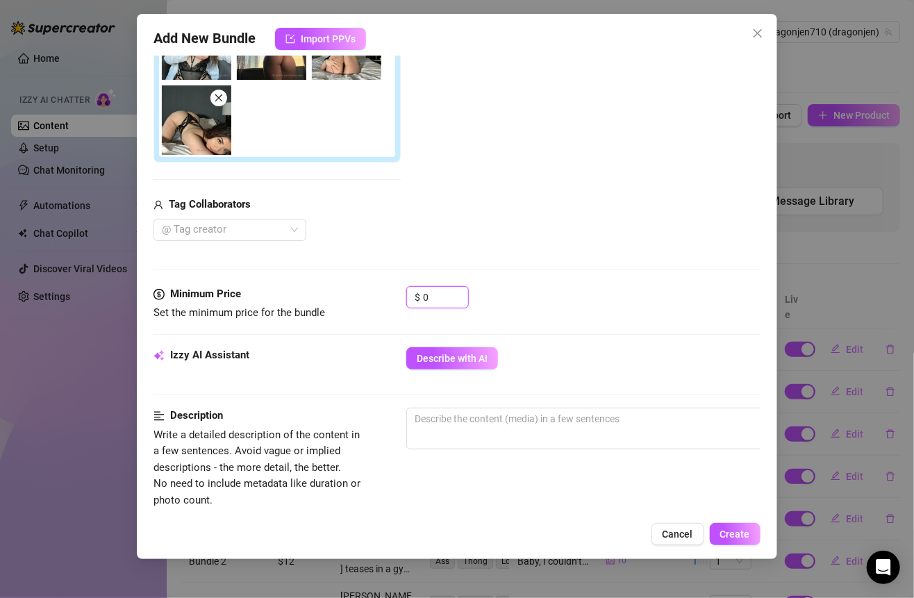
drag, startPoint x: 440, startPoint y: 294, endPoint x: 377, endPoint y: 294, distance: 63.2
click at [379, 294] on div "Minimum Price Set the minimum price for the bundle $ 0" at bounding box center [456, 303] width 606 height 35
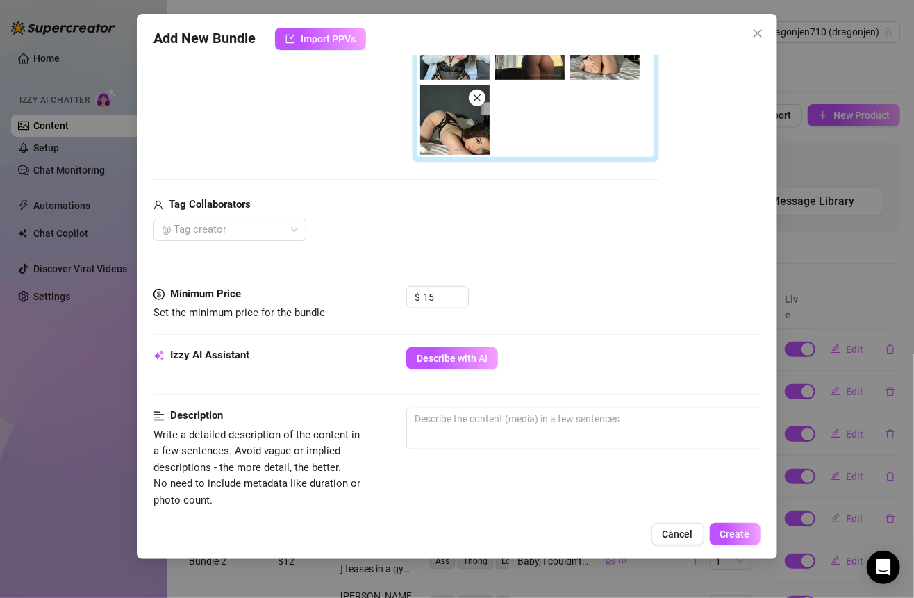
click at [501, 269] on div at bounding box center [456, 269] width 606 height 1
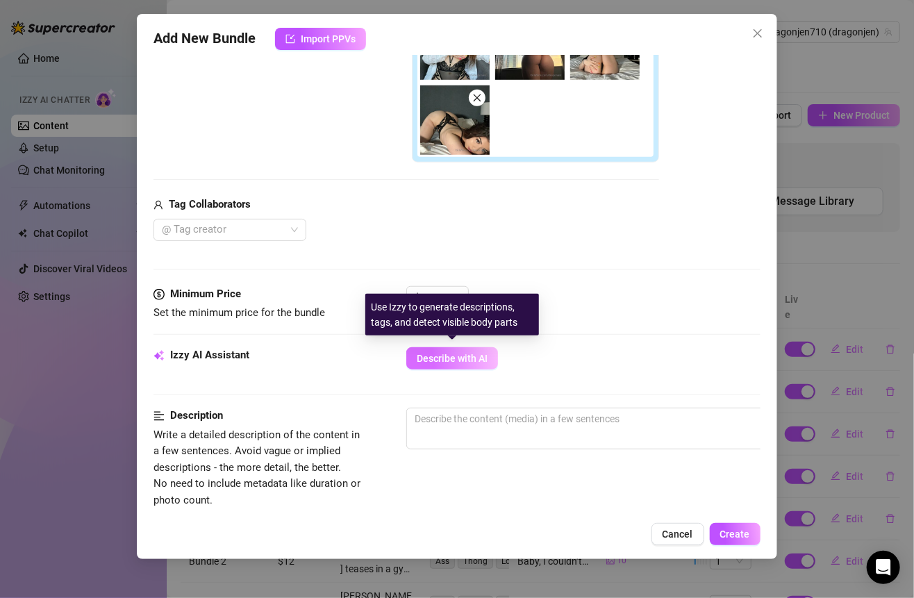
click at [478, 360] on span "Describe with AI" at bounding box center [452, 358] width 71 height 11
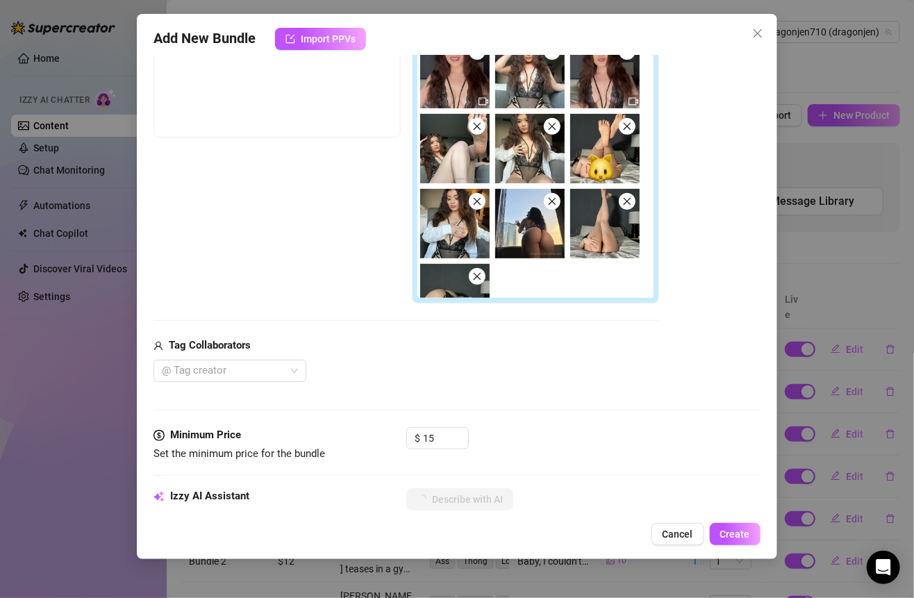
scroll to position [0, 0]
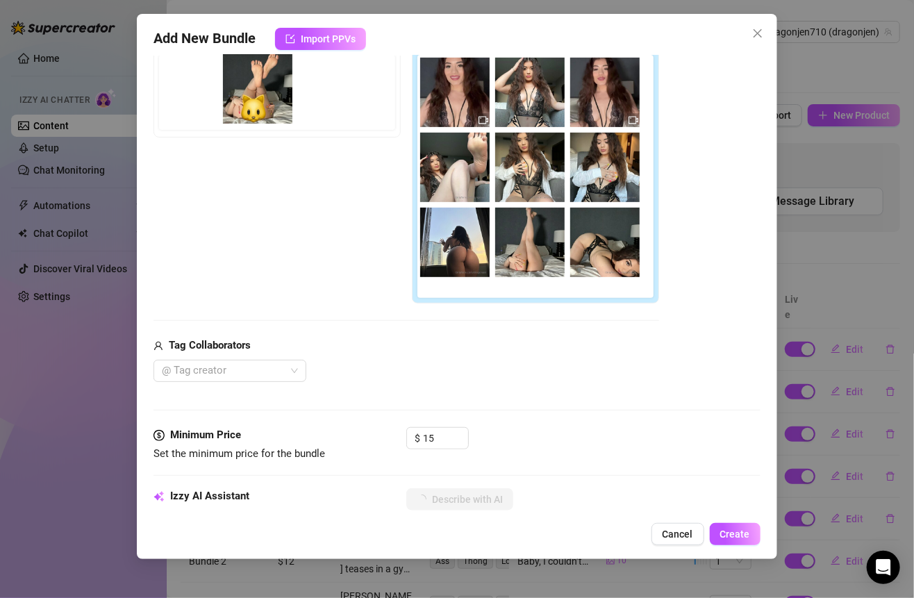
drag, startPoint x: 595, startPoint y: 187, endPoint x: 236, endPoint y: 110, distance: 367.0
click at [236, 110] on div "Free preview Pay to view" at bounding box center [405, 166] width 505 height 276
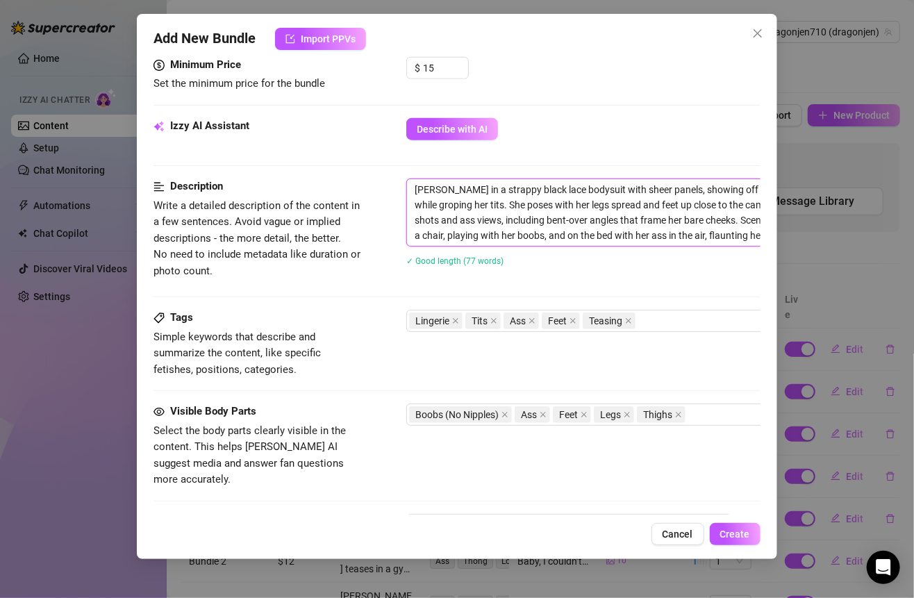
scroll to position [596, 144]
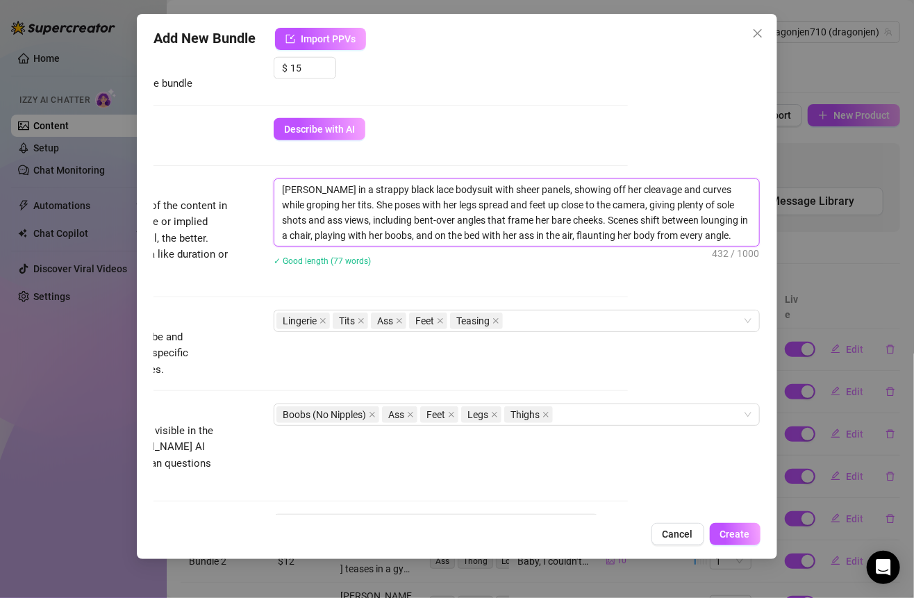
drag, startPoint x: 416, startPoint y: 183, endPoint x: 781, endPoint y: 267, distance: 374.9
click at [781, 267] on div "Add New Bundle Import PPVs Account Dragonjen710 (@dragonjen) Name Name is for y…" at bounding box center [457, 299] width 914 height 598
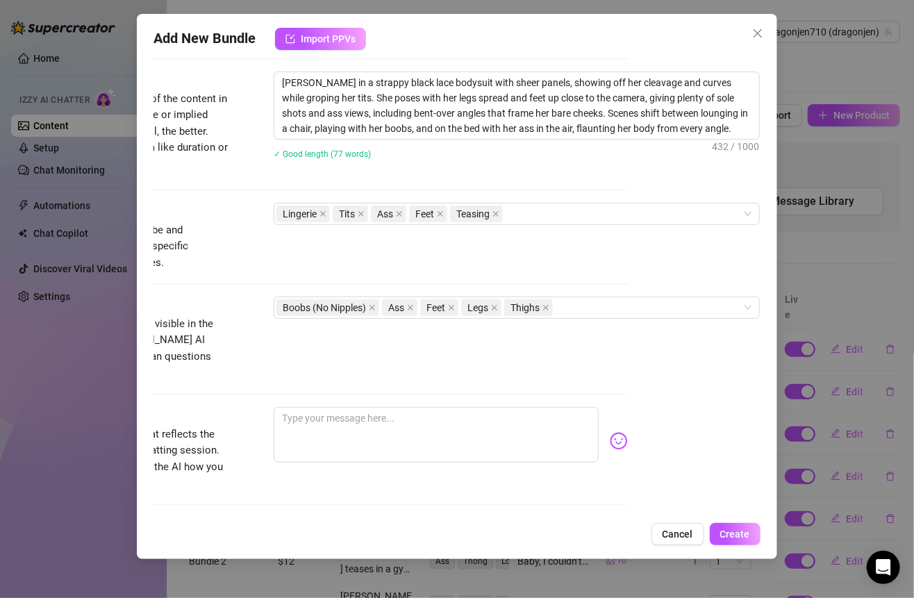
scroll to position [669, 144]
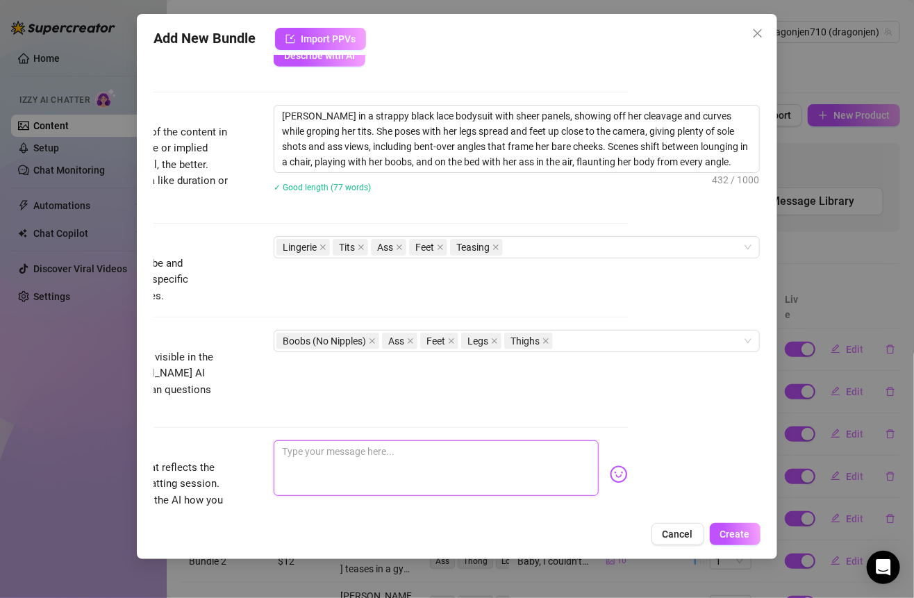
click at [395, 453] on textarea at bounding box center [436, 468] width 324 height 56
paste textarea "Just lounging around in this strappy little lace number, playing with my tits a…"
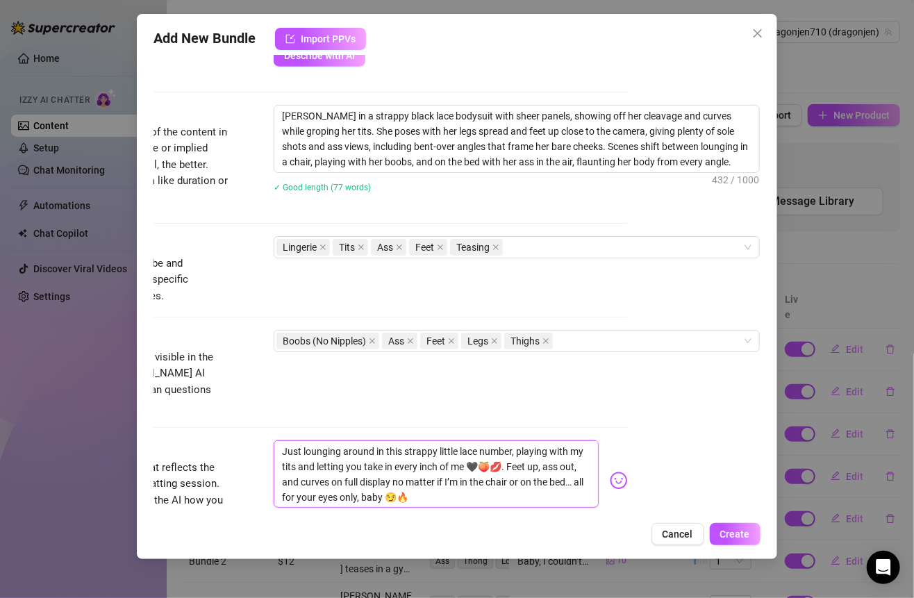
scroll to position [0, 0]
click at [276, 440] on textarea "Just lounging around in this strappy little lace number, playing with my tits a…" at bounding box center [436, 473] width 324 height 67
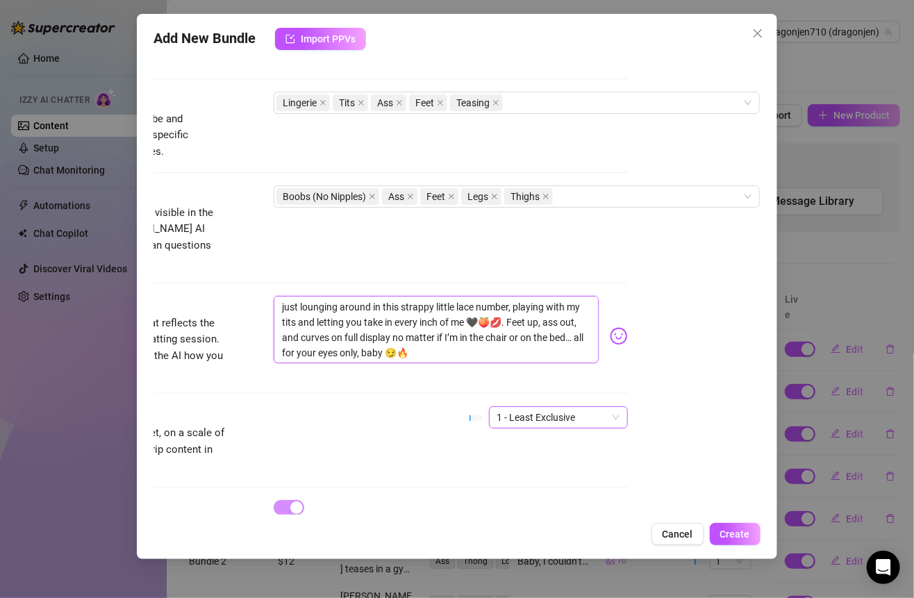
scroll to position [866, 144]
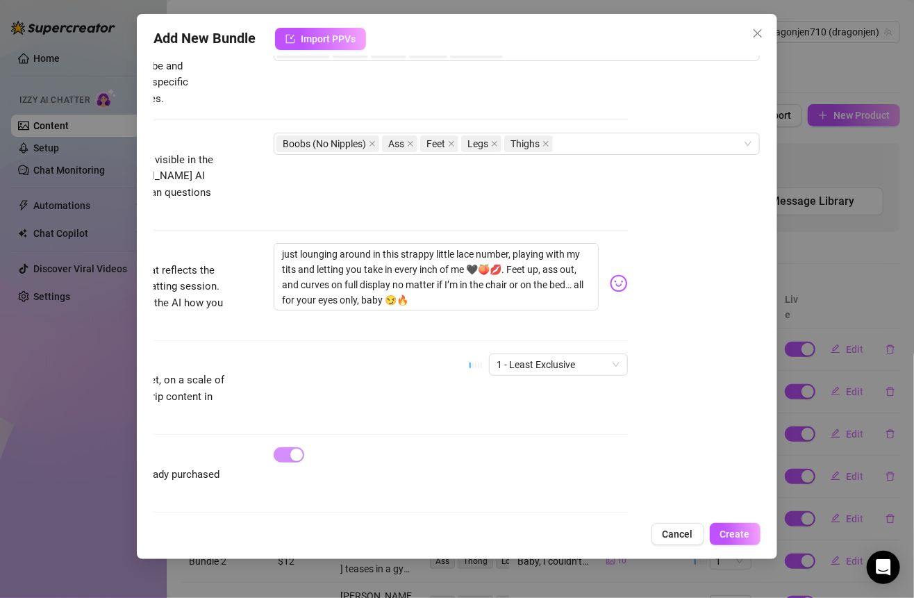
click at [730, 521] on div "Add New Bundle Import PPVs Account Dragonjen710 (@dragonjen) Name Name is for y…" at bounding box center [456, 286] width 639 height 545
click at [730, 528] on button "Create" at bounding box center [735, 534] width 51 height 22
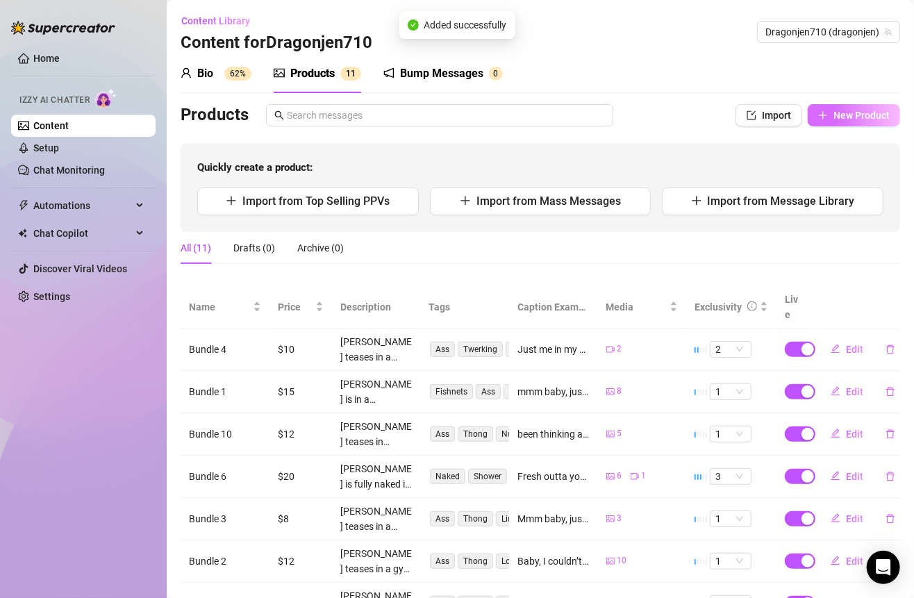
click at [861, 110] on span "New Product" at bounding box center [861, 115] width 56 height 11
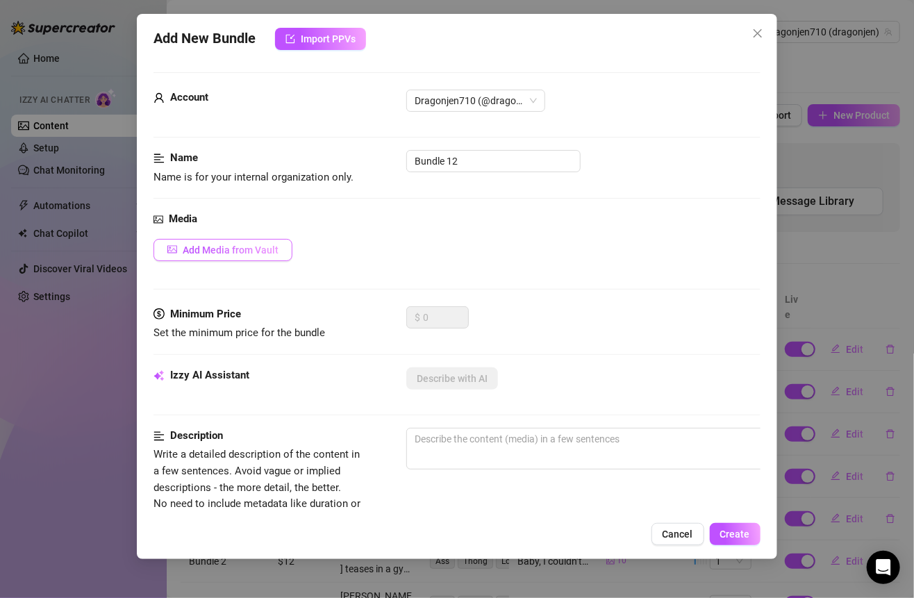
click at [221, 253] on span "Add Media from Vault" at bounding box center [231, 249] width 96 height 11
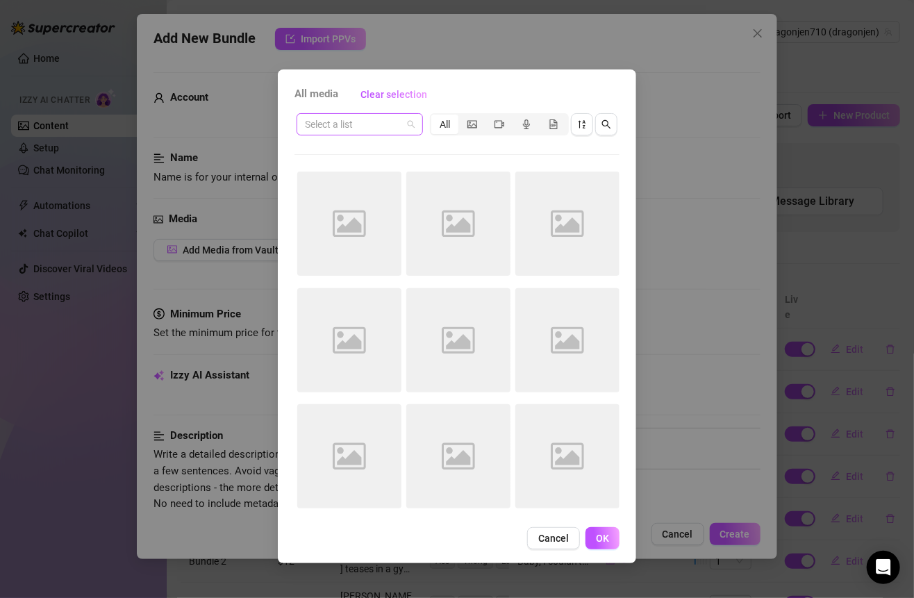
click at [405, 121] on span at bounding box center [360, 124] width 110 height 21
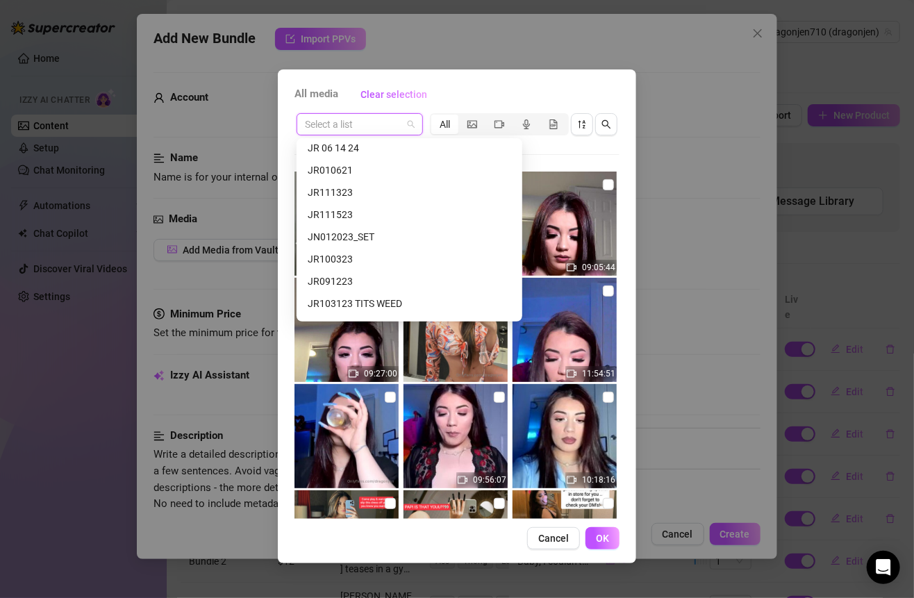
scroll to position [190, 0]
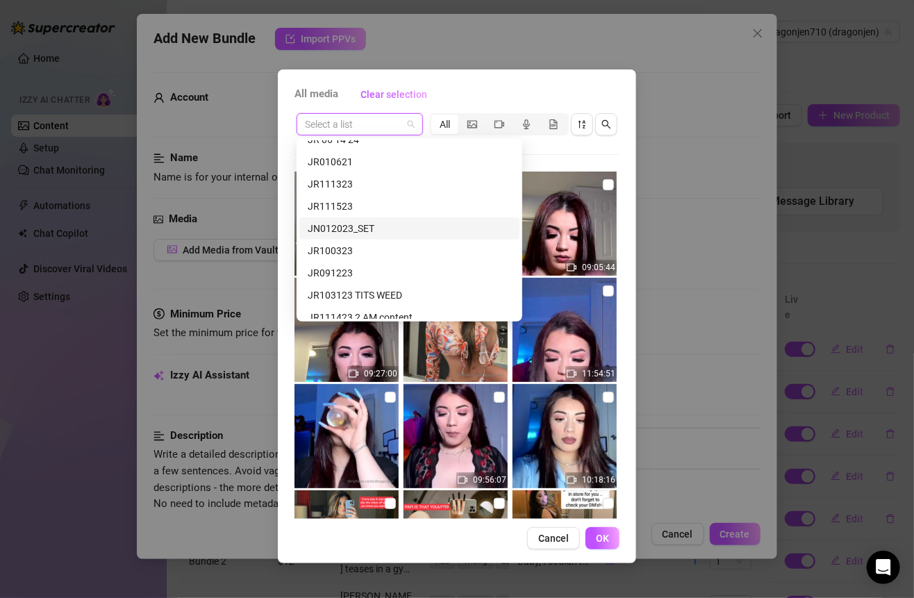
click at [373, 230] on div "JN012023_SET" at bounding box center [409, 228] width 203 height 15
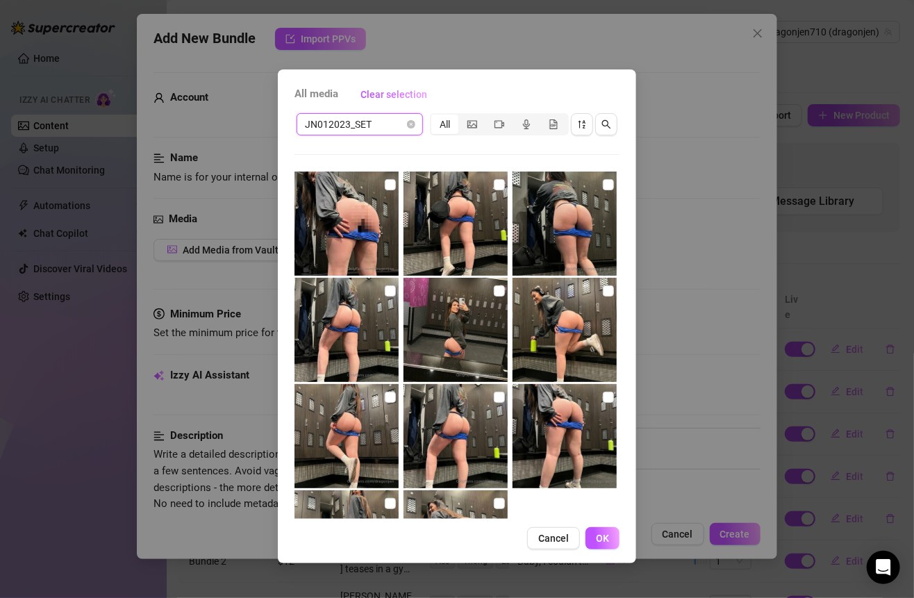
scroll to position [99, 0]
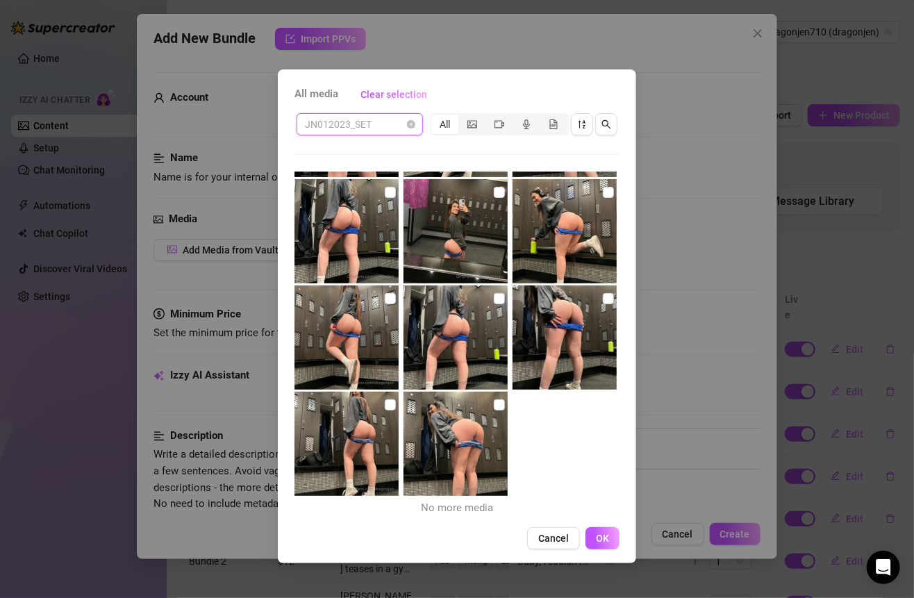
click at [405, 127] on span "JN012023_SET" at bounding box center [360, 124] width 110 height 21
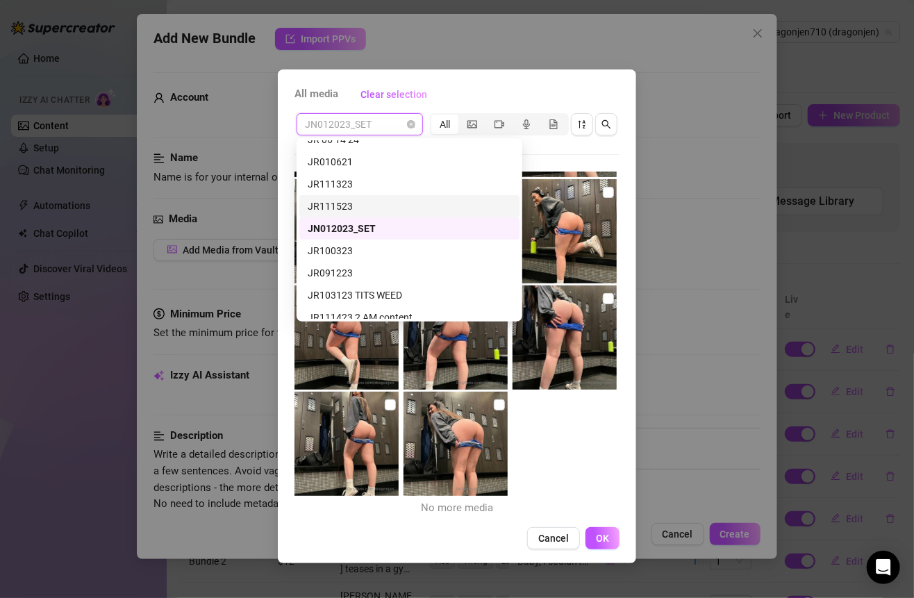
scroll to position [267, 0]
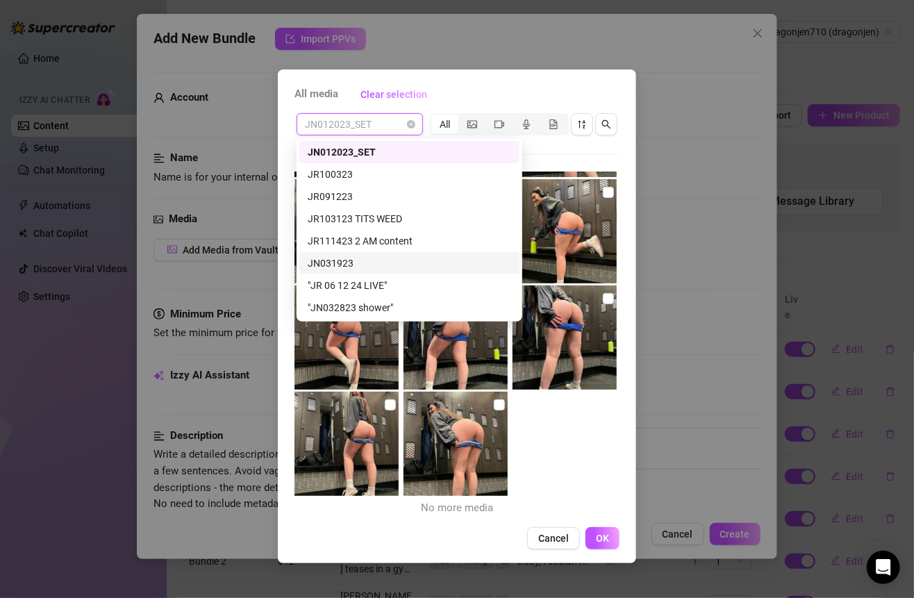
click at [363, 267] on div "JN031923" at bounding box center [409, 262] width 203 height 15
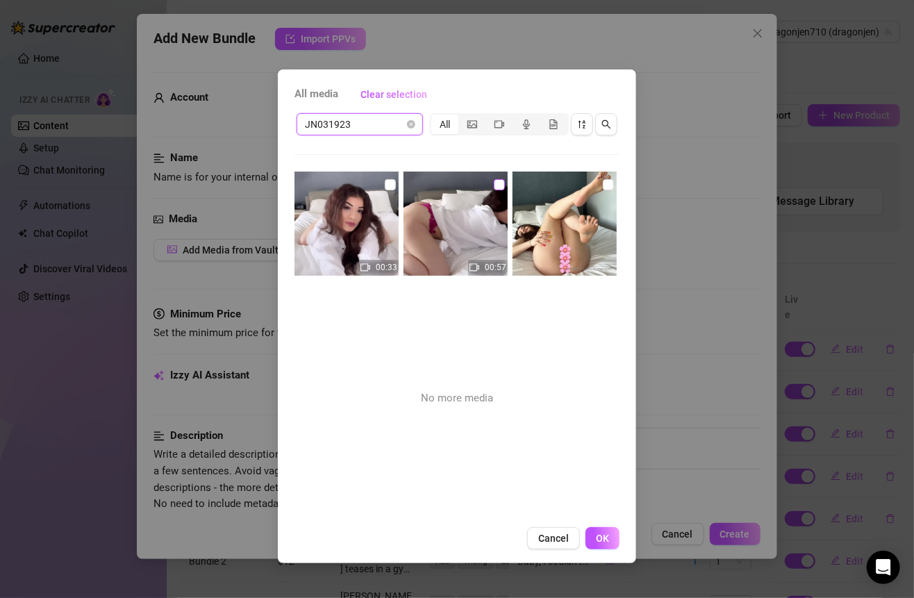
click at [495, 183] on input "checkbox" at bounding box center [499, 184] width 11 height 11
click at [392, 189] on input "checkbox" at bounding box center [390, 184] width 11 height 11
click at [603, 187] on input "checkbox" at bounding box center [608, 184] width 11 height 11
click at [601, 527] on button "OK" at bounding box center [602, 538] width 34 height 22
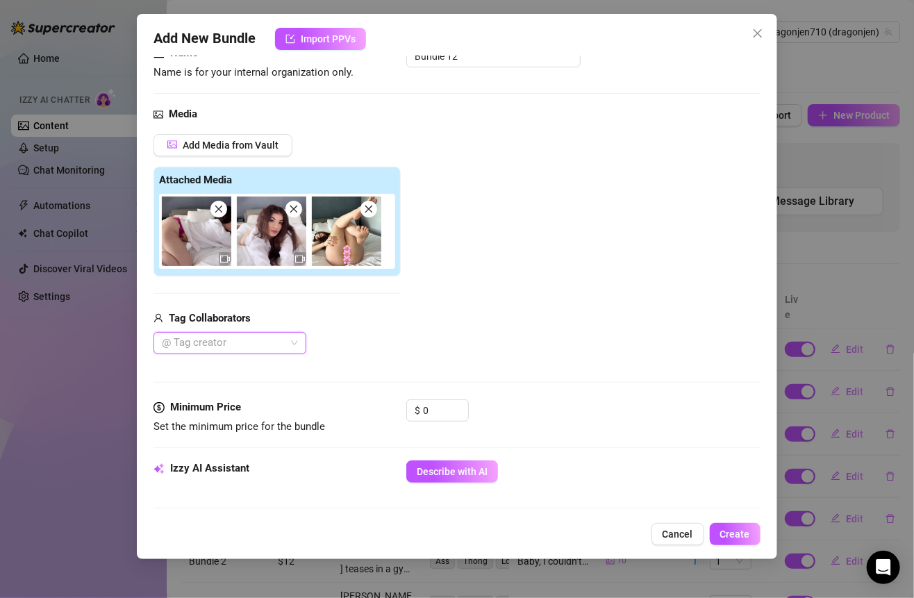
scroll to position [113, 0]
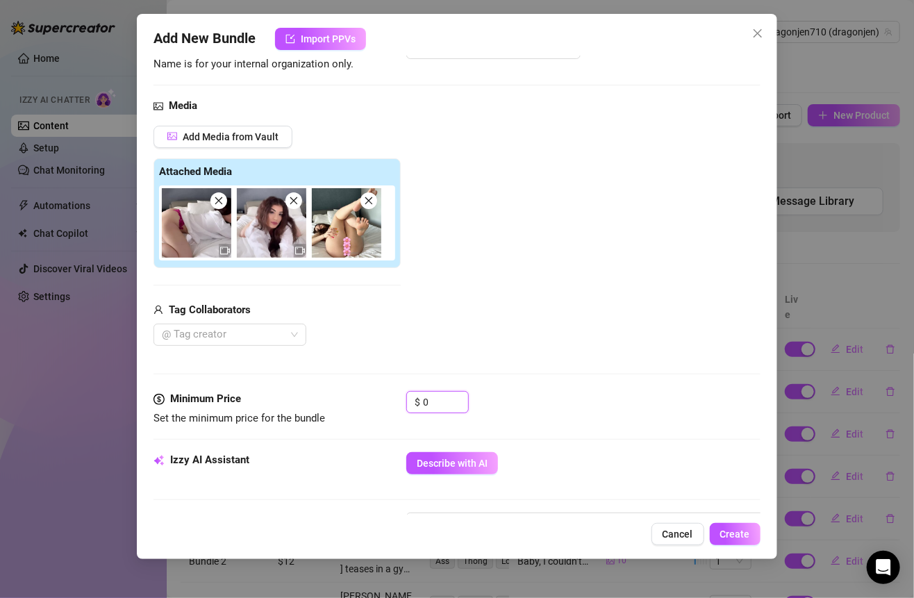
drag, startPoint x: 441, startPoint y: 396, endPoint x: 322, endPoint y: 385, distance: 119.2
click at [322, 385] on form "Account Dragonjen710 (@dragonjen) Name Name is for your internal organization o…" at bounding box center [456, 542] width 606 height 1166
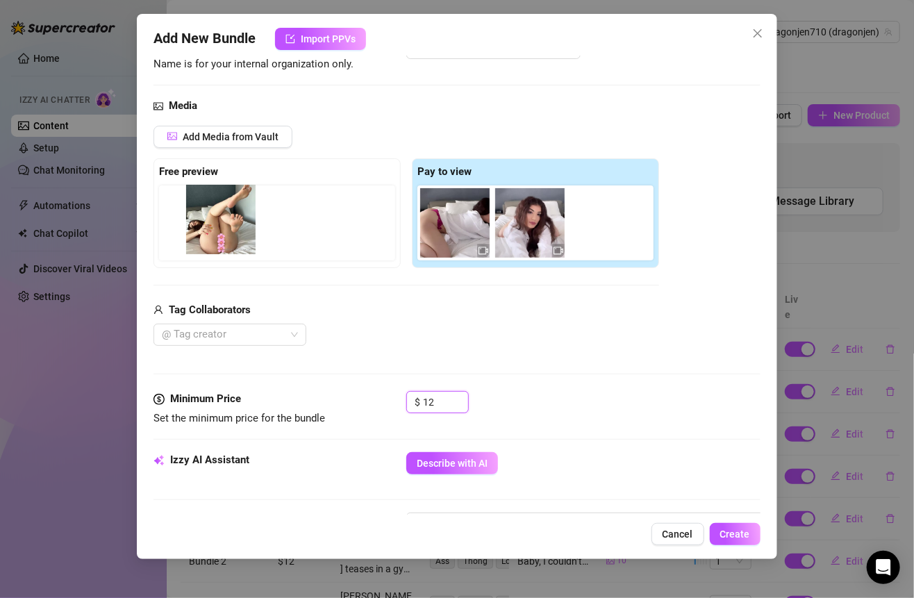
drag, startPoint x: 607, startPoint y: 233, endPoint x: 219, endPoint y: 231, distance: 388.1
click at [219, 231] on div "Free preview Pay to view" at bounding box center [405, 213] width 505 height 110
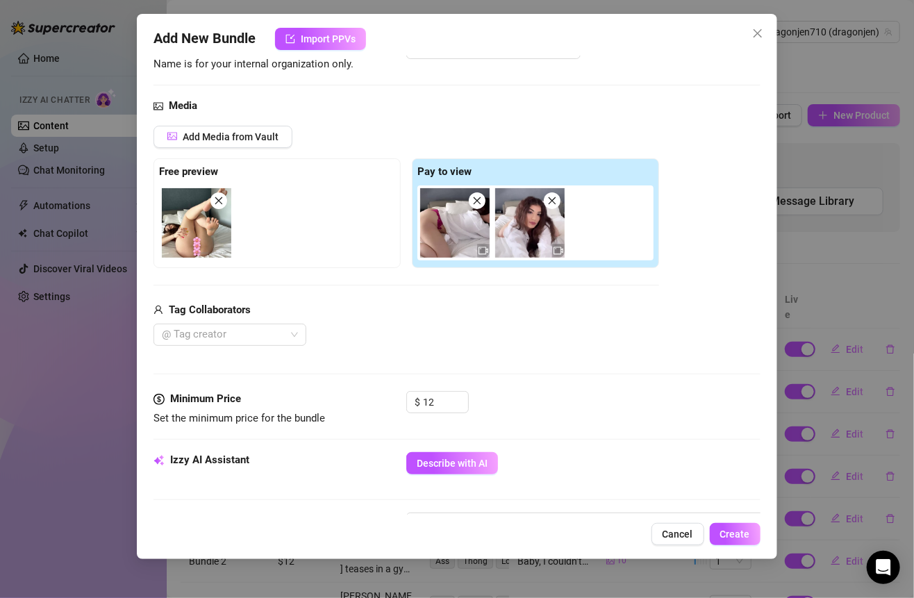
click at [470, 332] on div "@ Tag creator" at bounding box center [405, 335] width 505 height 22
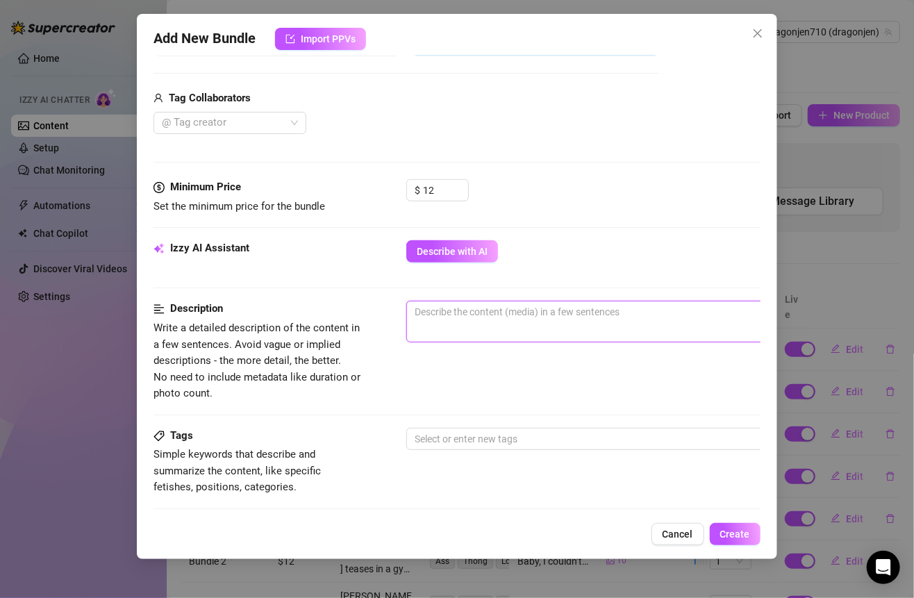
click at [457, 317] on textarea at bounding box center [649, 311] width 485 height 21
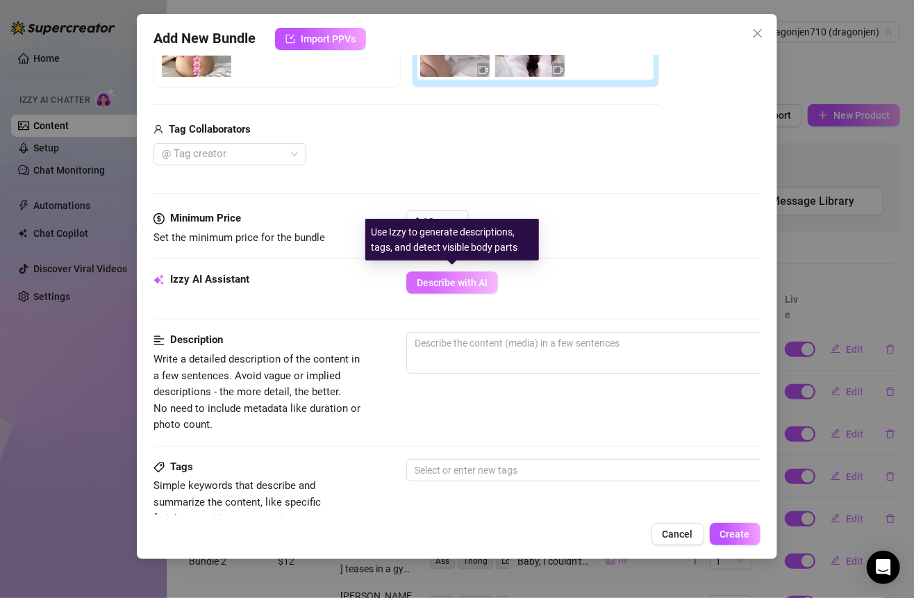
click at [449, 277] on span "Describe with AI" at bounding box center [452, 282] width 71 height 11
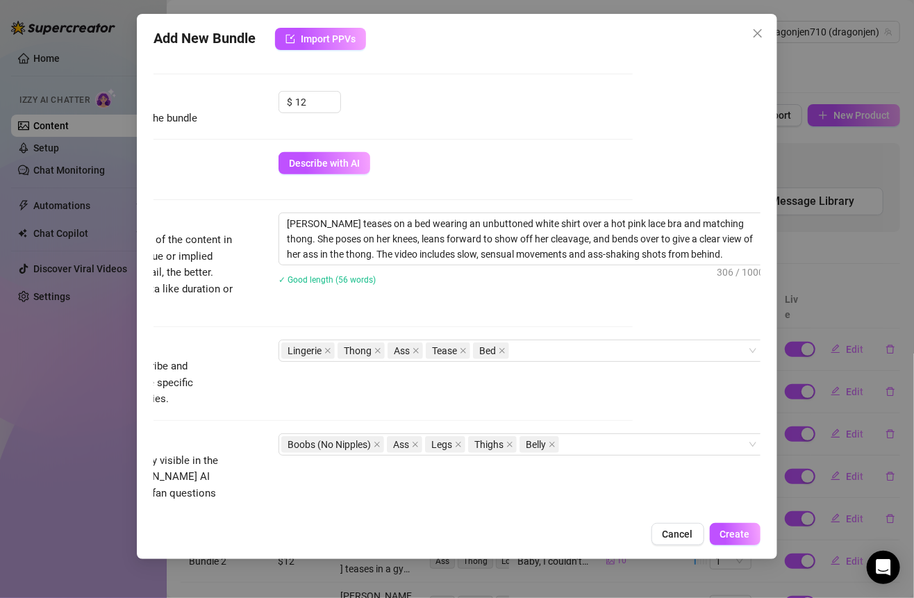
scroll to position [413, 144]
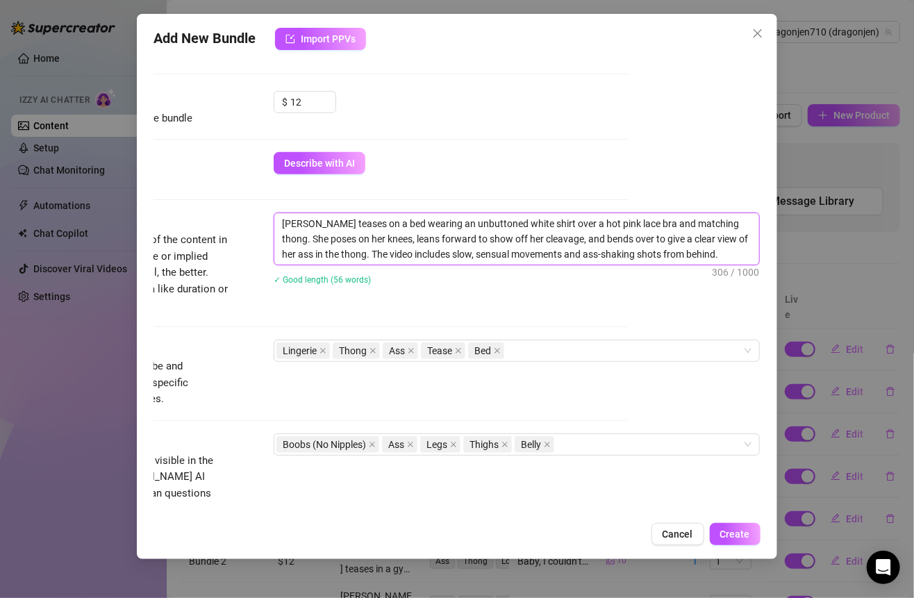
drag, startPoint x: 269, startPoint y: 224, endPoint x: 675, endPoint y: 260, distance: 407.8
click at [675, 260] on textarea "Jennifer teases on a bed wearing an unbuttoned white shirt over a hot pink lace…" at bounding box center [516, 238] width 485 height 51
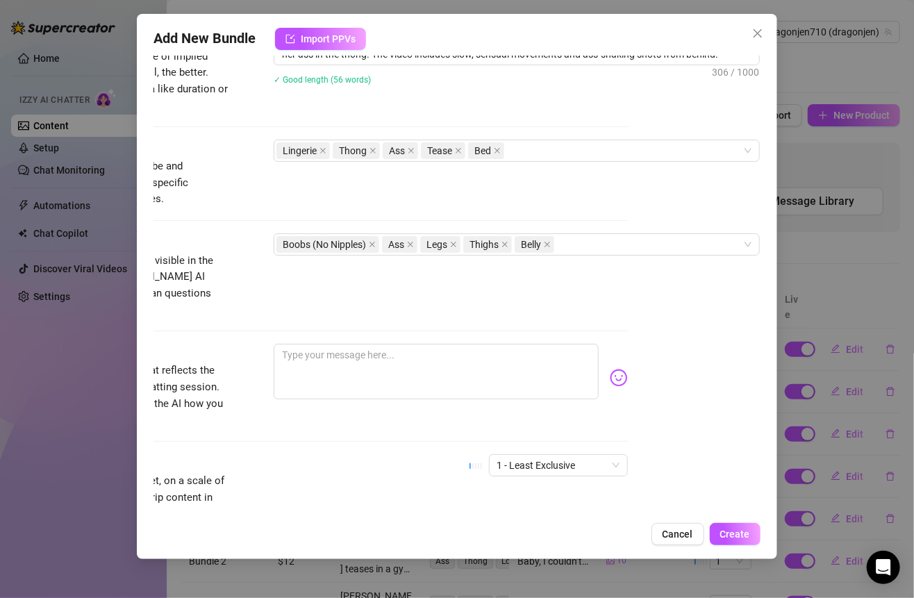
scroll to position [651, 142]
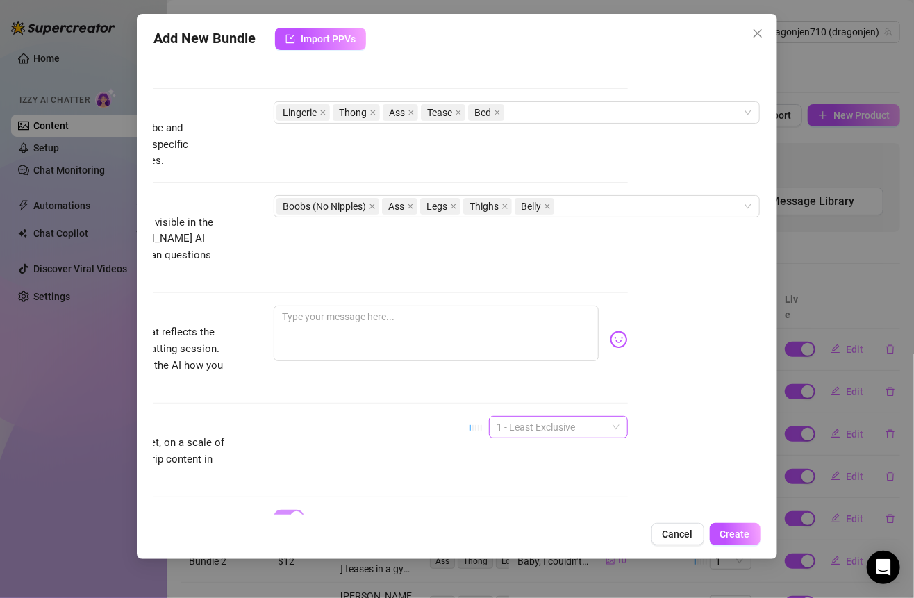
click at [507, 417] on span "1 - Least Exclusive" at bounding box center [558, 427] width 122 height 21
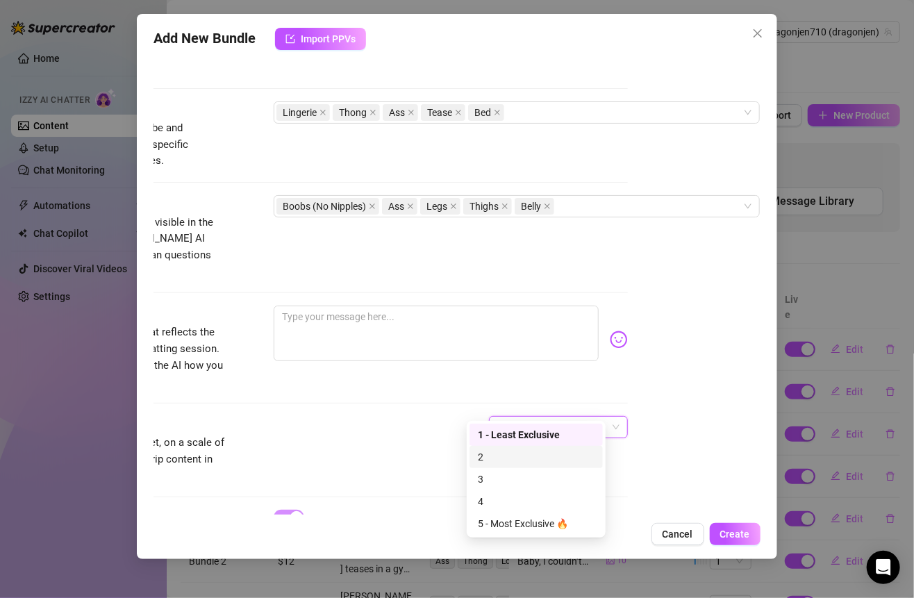
click at [494, 456] on div "2" at bounding box center [536, 456] width 117 height 15
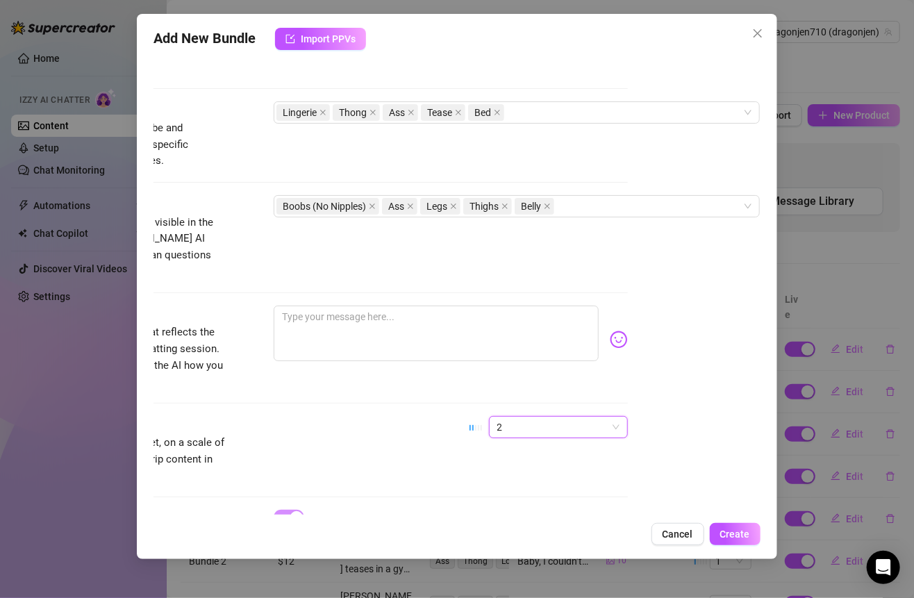
click at [579, 305] on div at bounding box center [450, 339] width 353 height 68
click at [379, 305] on textarea at bounding box center [436, 333] width 324 height 56
paste textarea "Just me in bed with my shirt hanging open, letting you peek at my pink lace whi…"
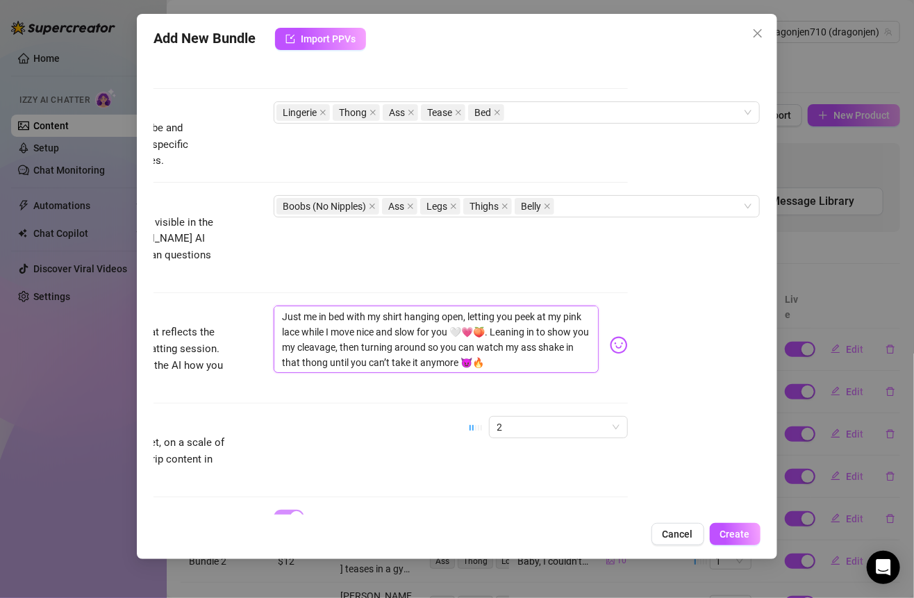
scroll to position [0, 0]
click at [278, 305] on textarea "Just me in bed with my shirt hanging open, letting you peek at my pink lace whi…" at bounding box center [436, 338] width 324 height 67
click at [669, 367] on div "Account Dragonjen710 (@dragonjen) Name Name is for your internal organization o…" at bounding box center [456, 285] width 606 height 459
click at [739, 535] on span "Create" at bounding box center [735, 533] width 30 height 11
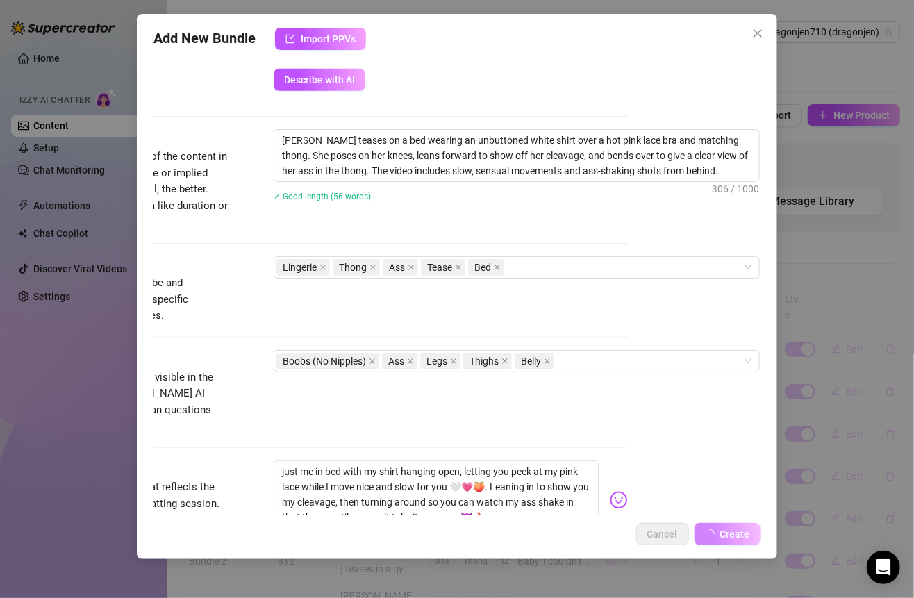
scroll to position [286, 142]
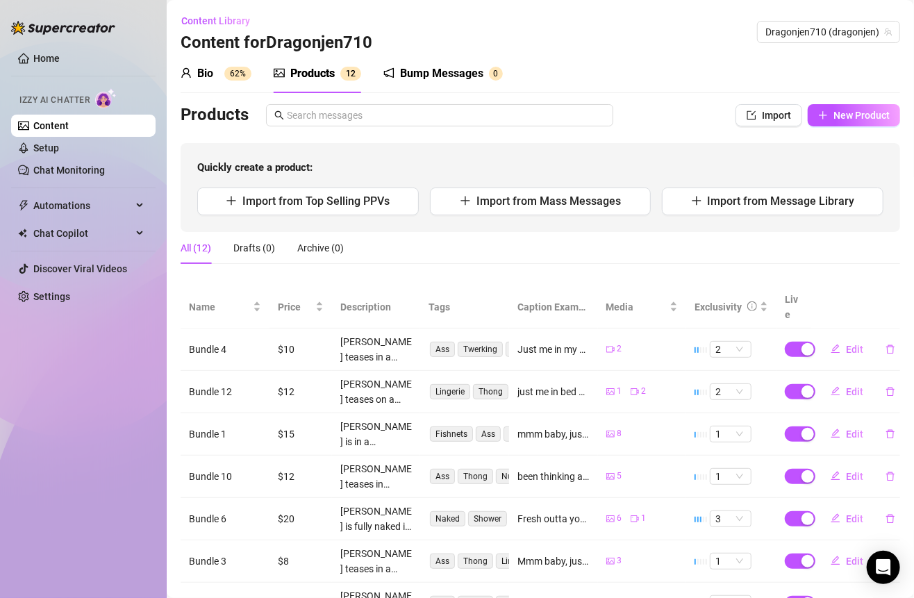
click at [433, 77] on div "Bump Messages" at bounding box center [441, 73] width 83 height 17
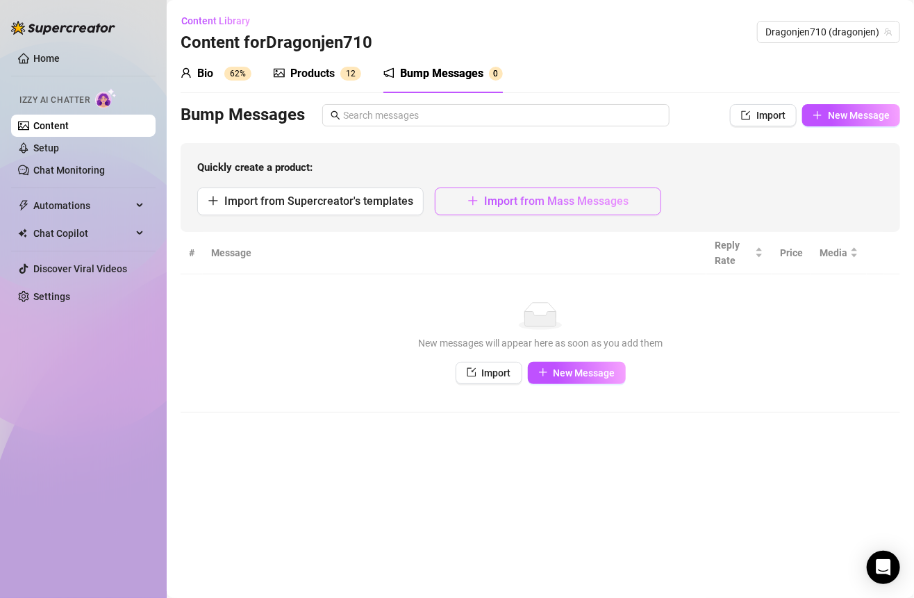
click at [507, 206] on span "Import from Mass Messages" at bounding box center [556, 200] width 144 height 13
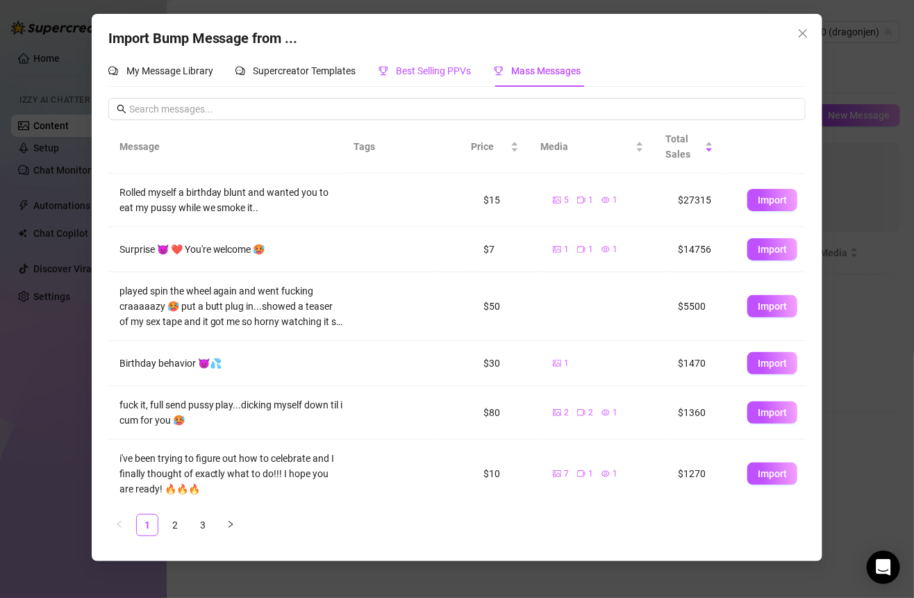
click at [414, 76] on span "Best Selling PPVs" at bounding box center [433, 70] width 75 height 11
